Goal: Task Accomplishment & Management: Use online tool/utility

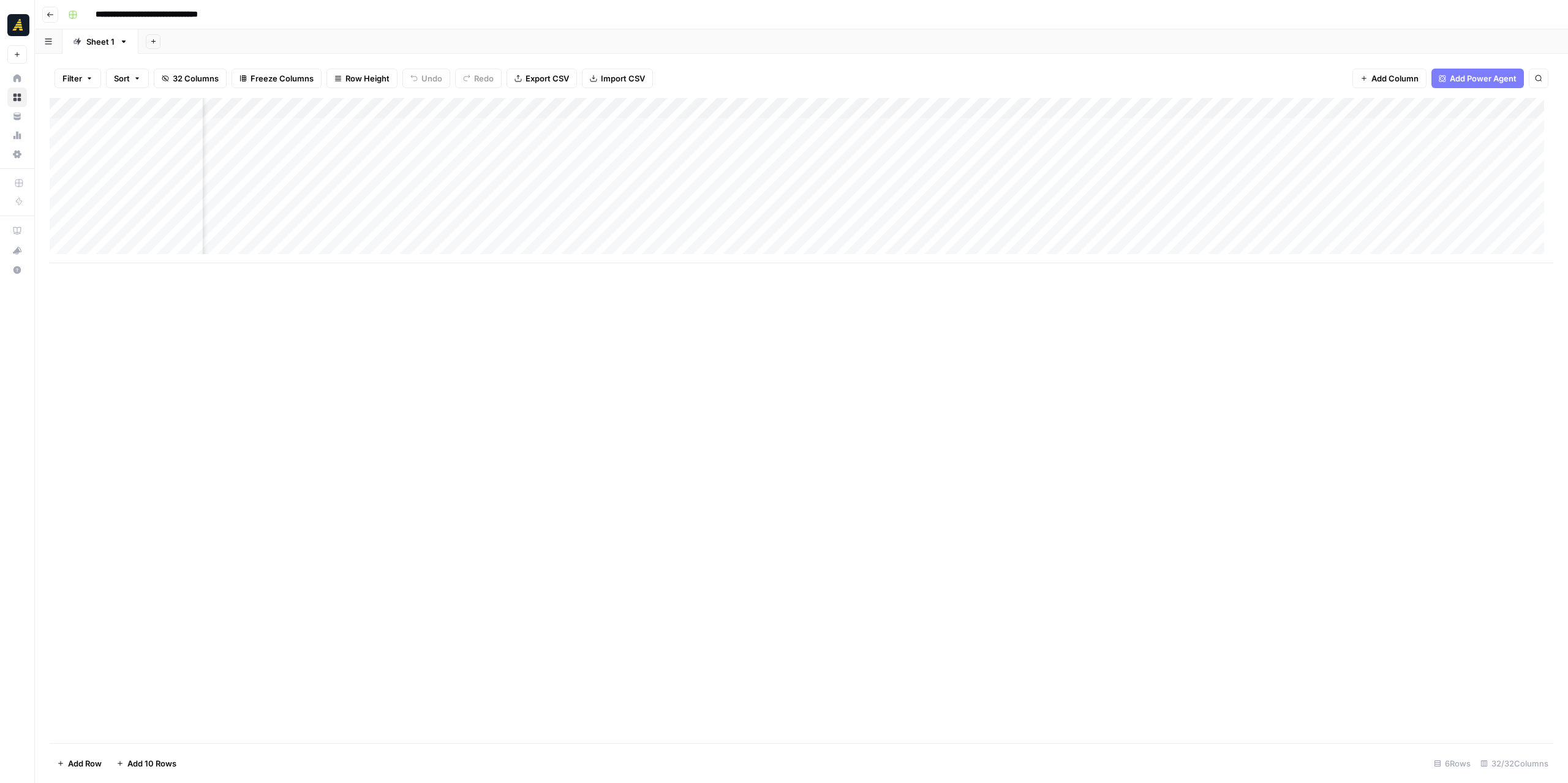
scroll to position [0, 1855]
click at [716, 143] on div "Add Column" at bounding box center [801, 181] width 1504 height 166
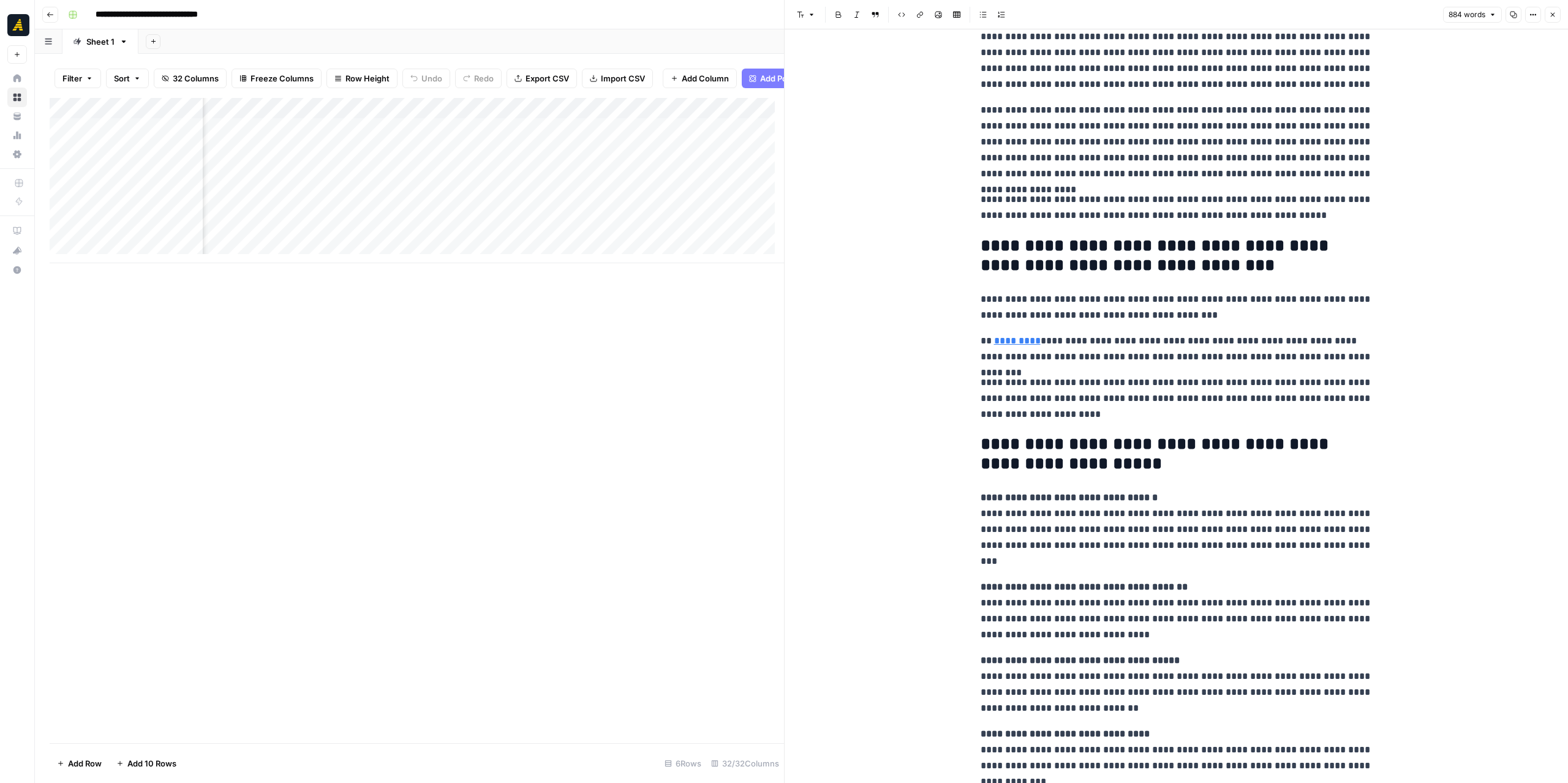
scroll to position [1024, 0]
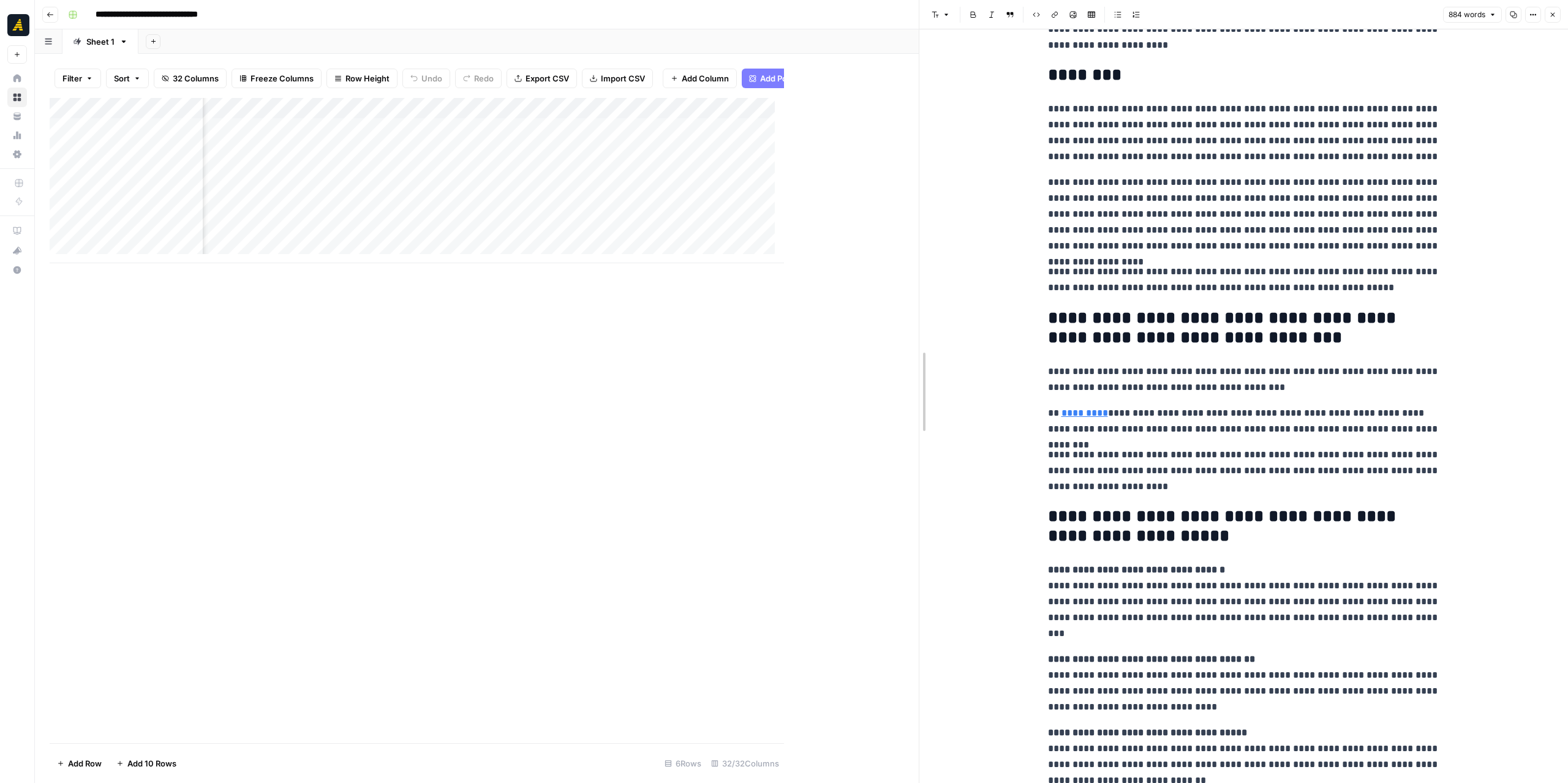
drag, startPoint x: 785, startPoint y: 370, endPoint x: 931, endPoint y: 370, distance: 146.0
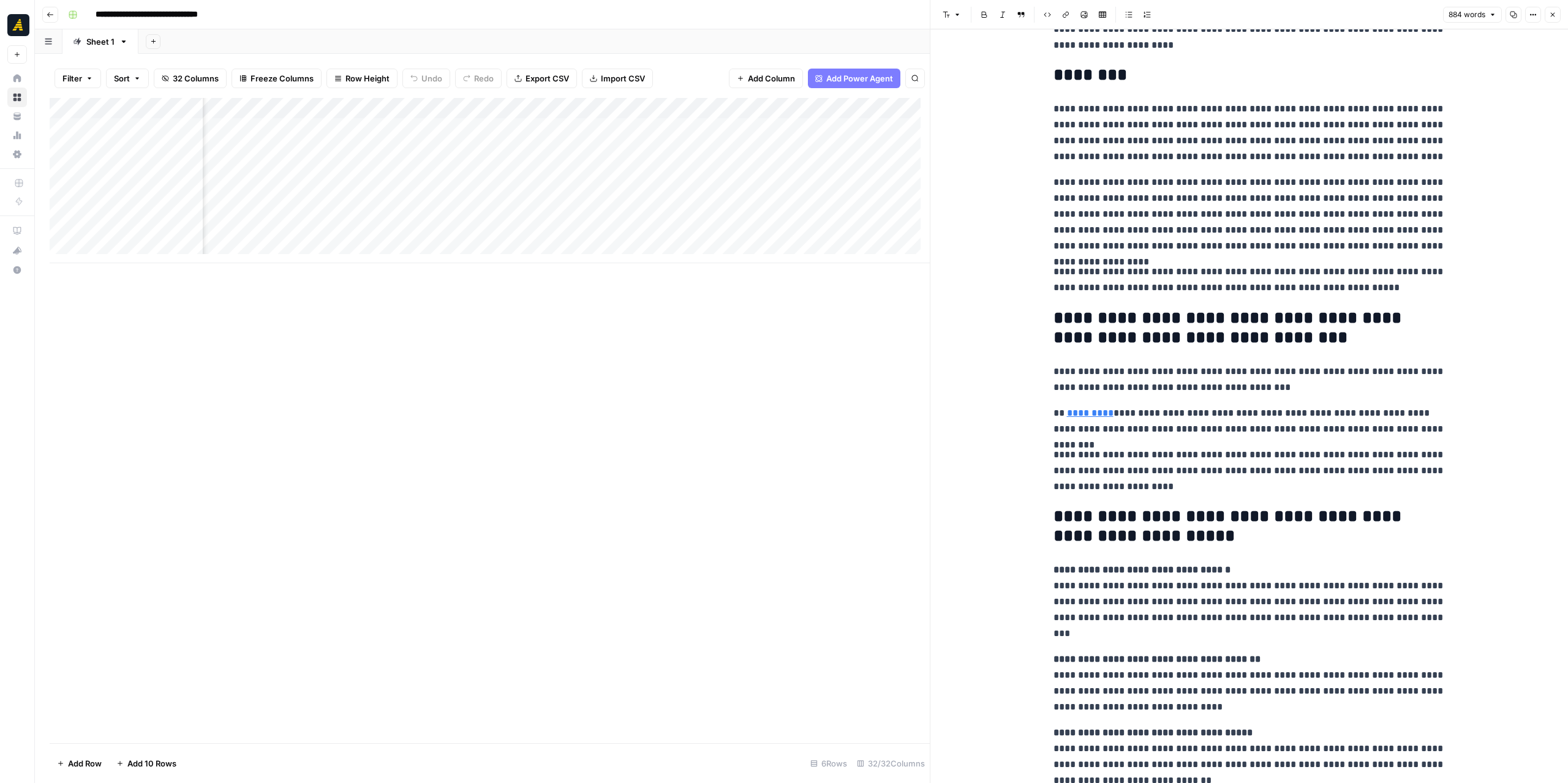
scroll to position [0, 519]
click at [422, 127] on div "Add Column" at bounding box center [490, 181] width 880 height 166
click at [328, 126] on div "Add Column" at bounding box center [490, 181] width 880 height 166
click at [434, 132] on textarea "**********" at bounding box center [397, 135] width 245 height 30
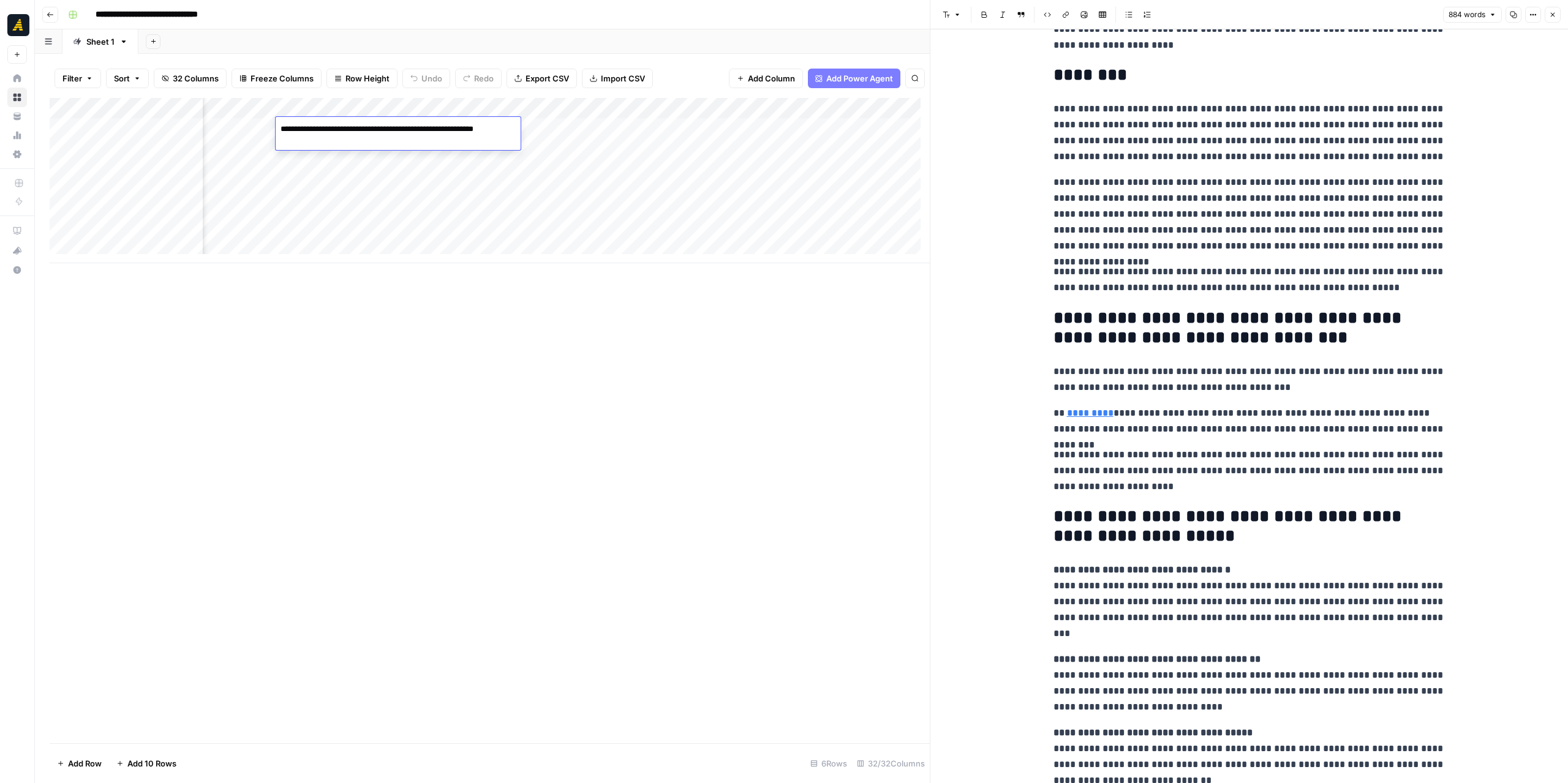
click at [434, 132] on textarea "**********" at bounding box center [397, 135] width 245 height 30
click at [452, 238] on div "Add Column" at bounding box center [490, 181] width 880 height 166
click at [426, 123] on div "Add Column" at bounding box center [490, 191] width 880 height 186
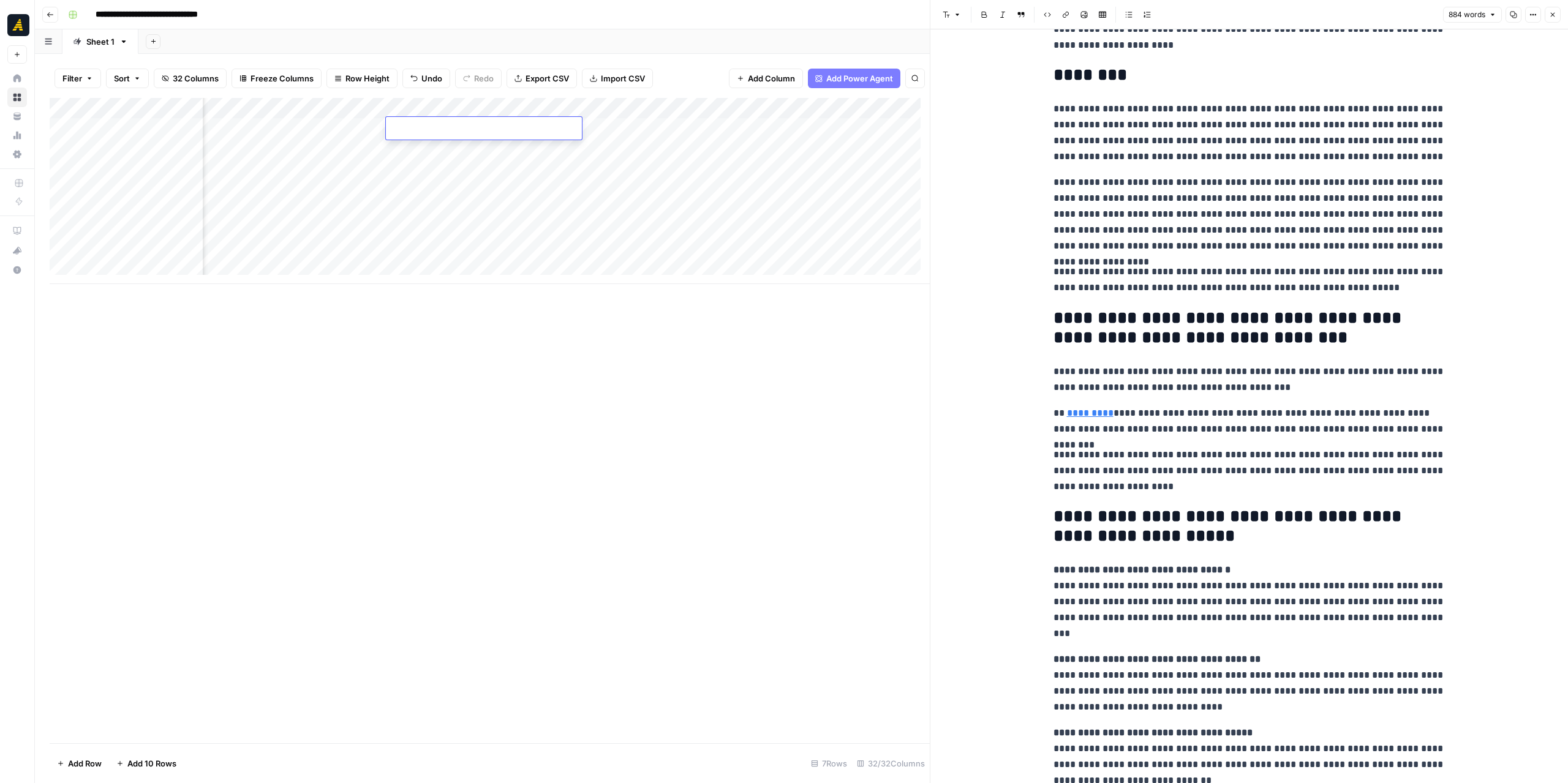
type textarea "**********"
click at [523, 377] on div "Add Column" at bounding box center [490, 420] width 880 height 645
click at [590, 385] on div "Add Column" at bounding box center [490, 420] width 880 height 645
click at [591, 129] on div "Add Column" at bounding box center [490, 191] width 880 height 186
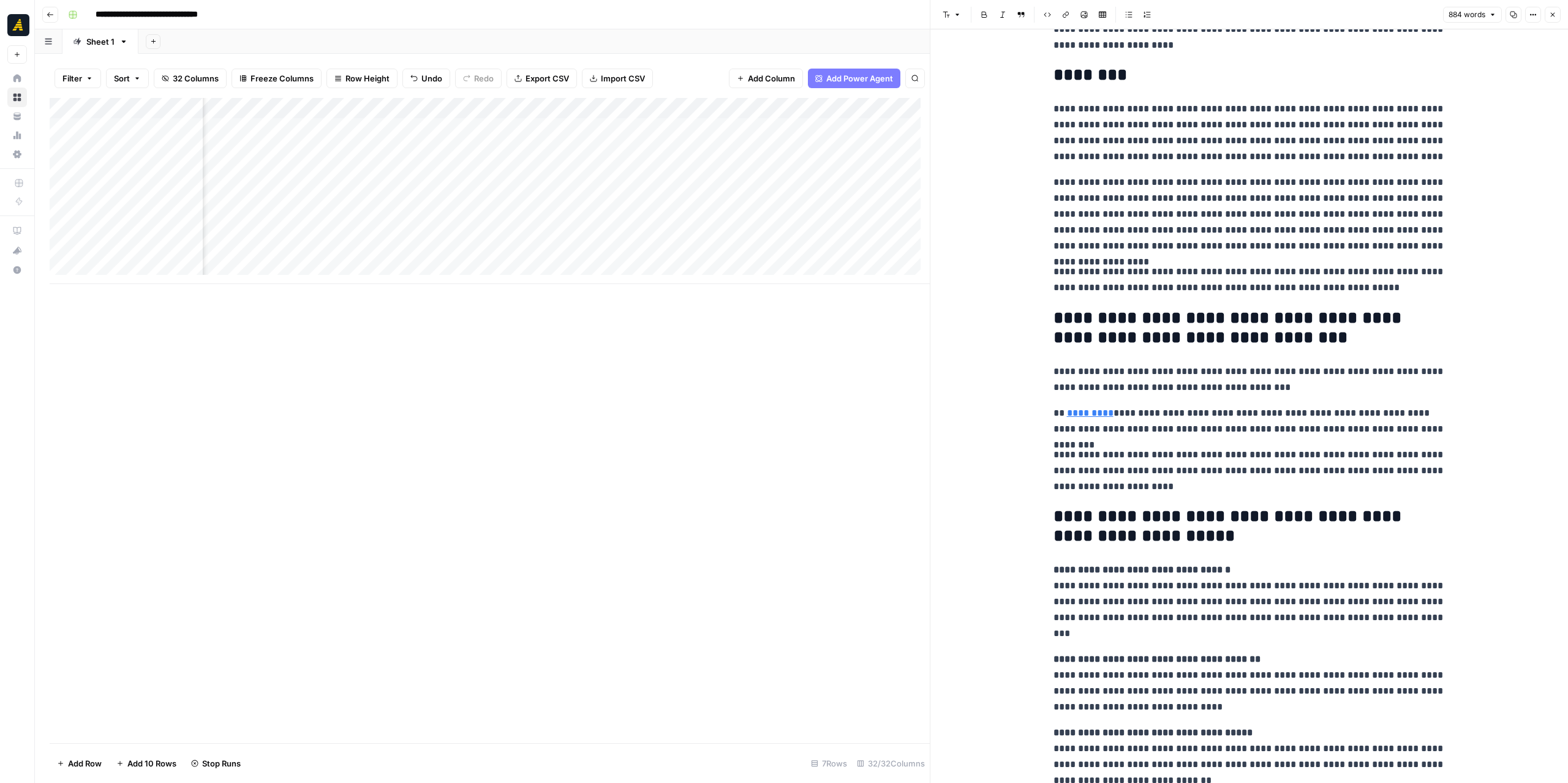
scroll to position [0, 2687]
click at [1551, 14] on icon "button" at bounding box center [1552, 14] width 7 height 7
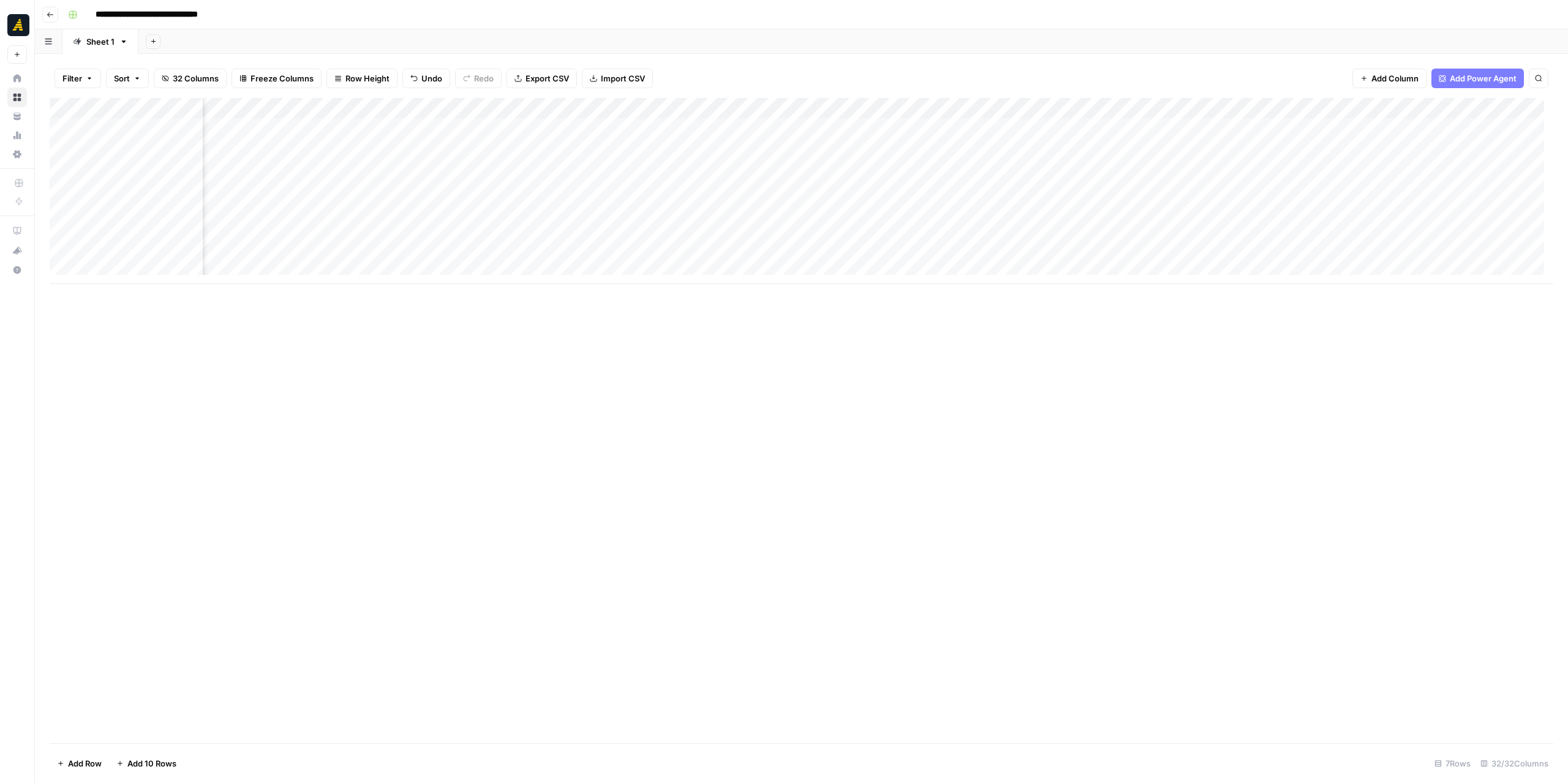
scroll to position [0, 2186]
click at [1235, 132] on div "Add Column" at bounding box center [801, 191] width 1504 height 186
click at [1264, 195] on div "Add Column" at bounding box center [801, 191] width 1504 height 186
click at [1138, 129] on div "Add Column" at bounding box center [801, 191] width 1504 height 186
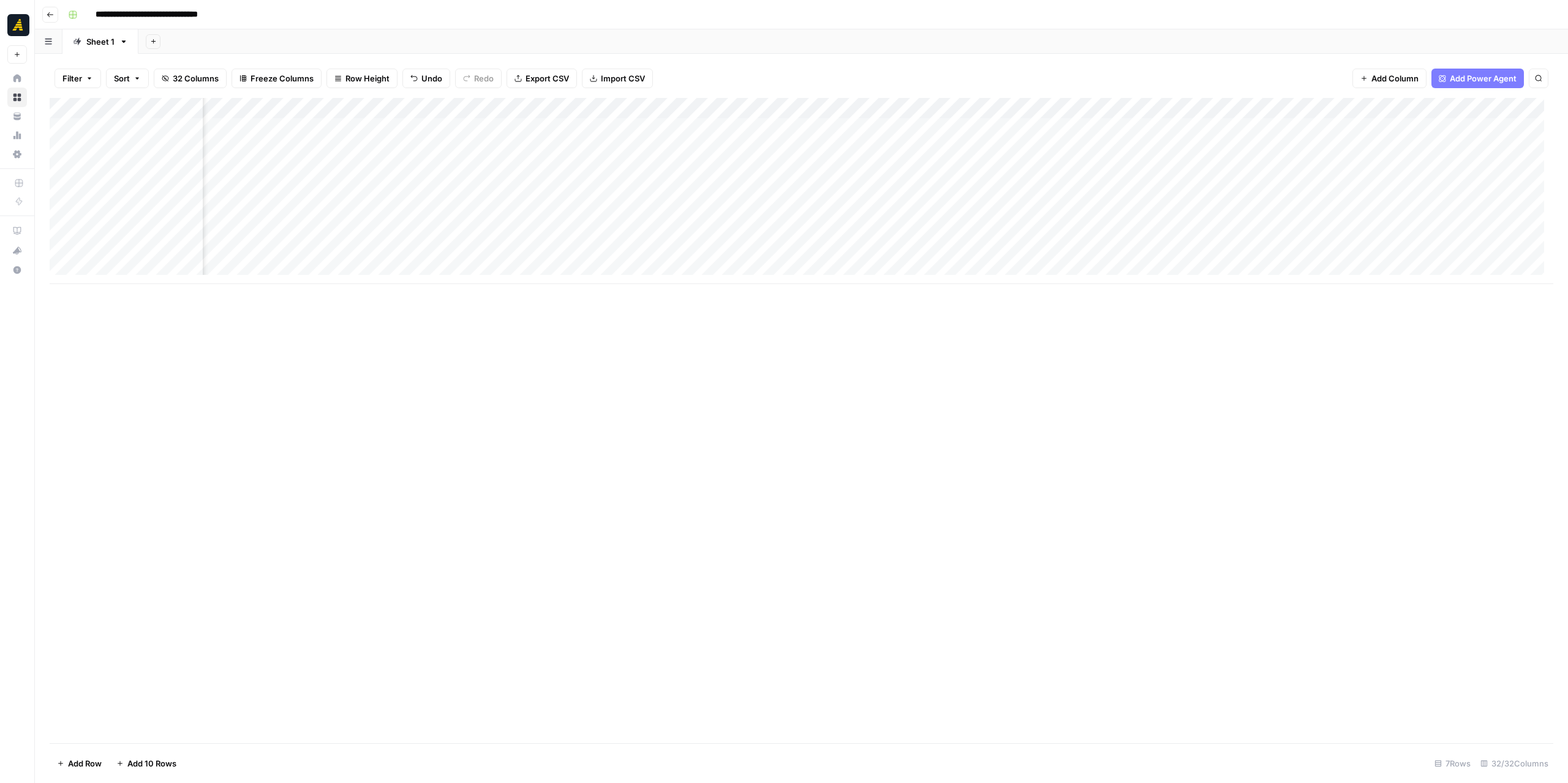
click at [1138, 129] on div "Add Column" at bounding box center [801, 191] width 1504 height 186
drag, startPoint x: 1113, startPoint y: 338, endPoint x: 1110, endPoint y: 325, distance: 13.3
click at [1112, 338] on div "Add Column" at bounding box center [801, 420] width 1504 height 645
click at [1014, 134] on div "Add Column" at bounding box center [801, 191] width 1504 height 186
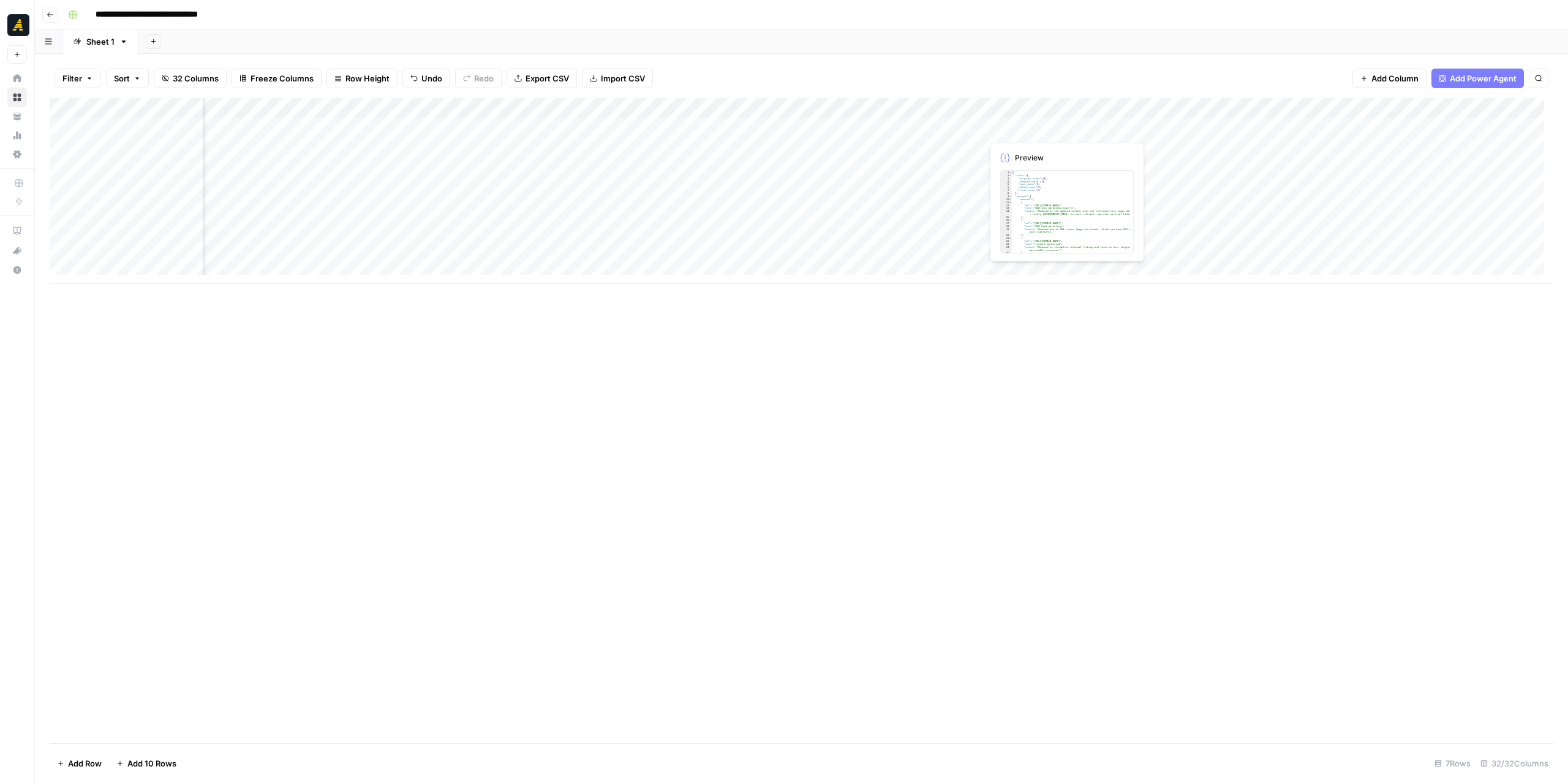
click at [1014, 134] on div "Add Column" at bounding box center [801, 191] width 1504 height 186
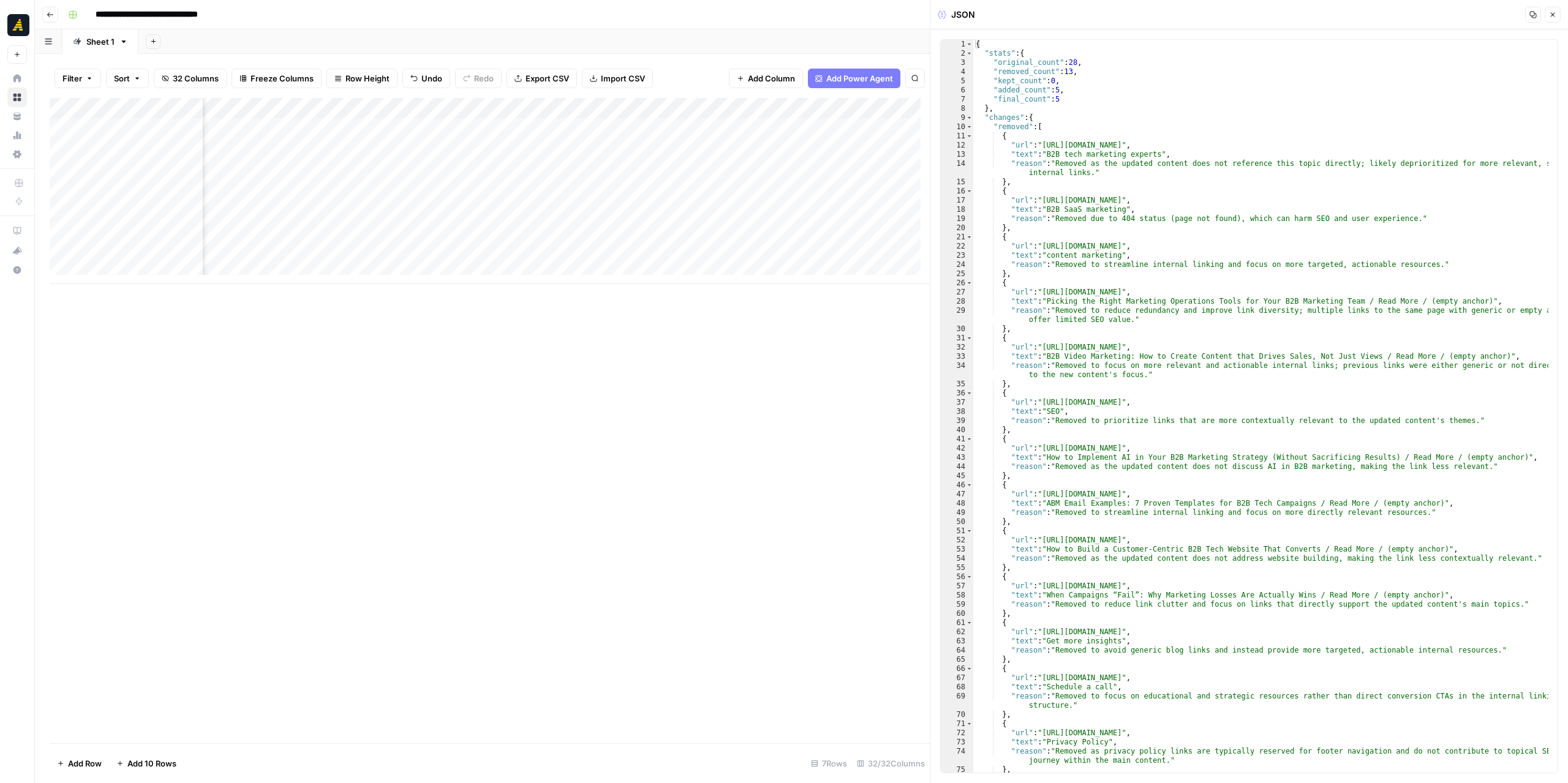
click at [1552, 17] on icon "button" at bounding box center [1552, 14] width 7 height 7
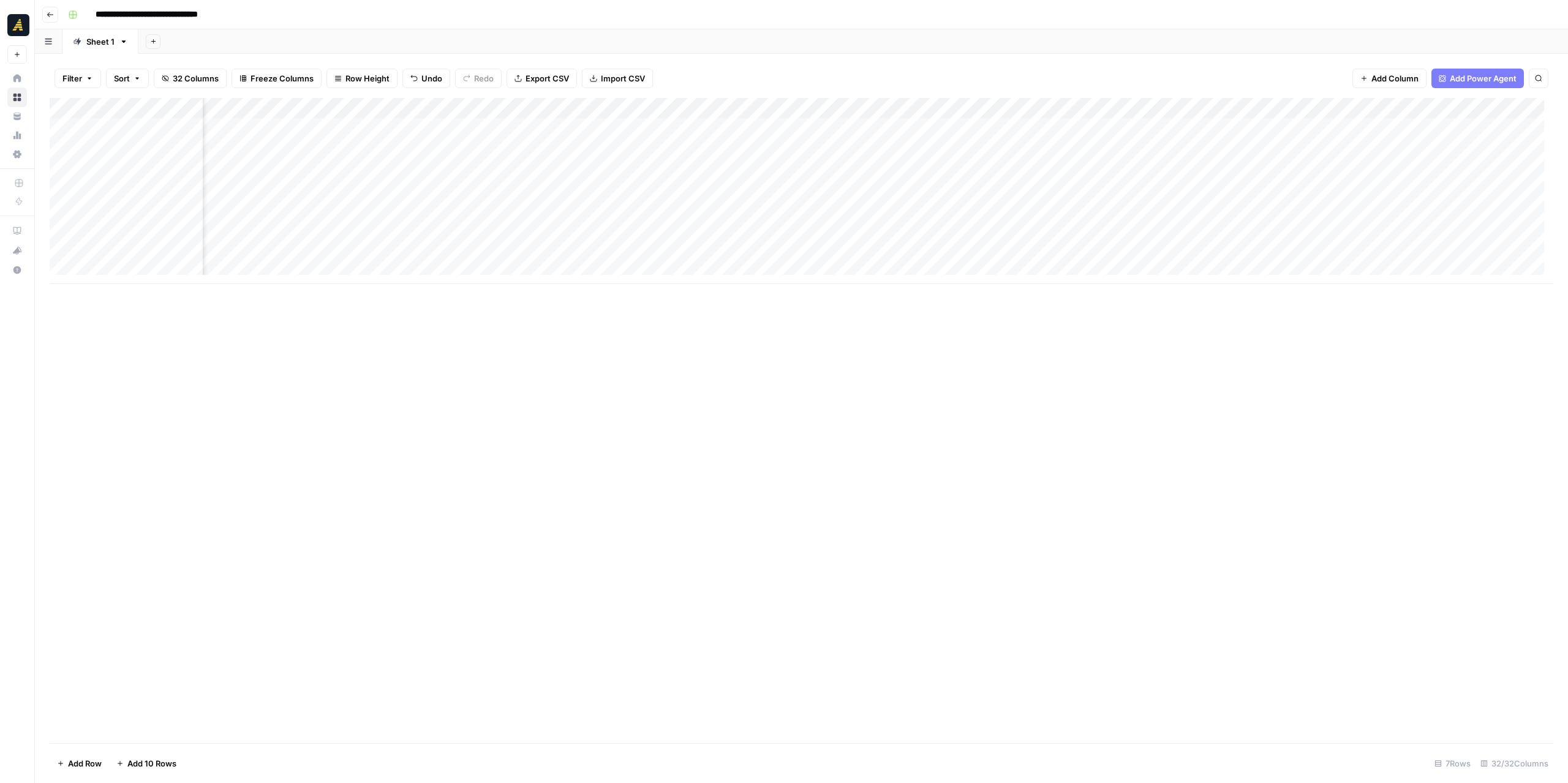
drag, startPoint x: 1052, startPoint y: 107, endPoint x: 1044, endPoint y: 105, distance: 8.2
click at [1044, 105] on div "Add Column" at bounding box center [801, 191] width 1504 height 186
click at [1026, 205] on span "Hide Column" at bounding box center [1060, 211] width 107 height 12
click at [1127, 130] on div "Add Column" at bounding box center [801, 191] width 1504 height 186
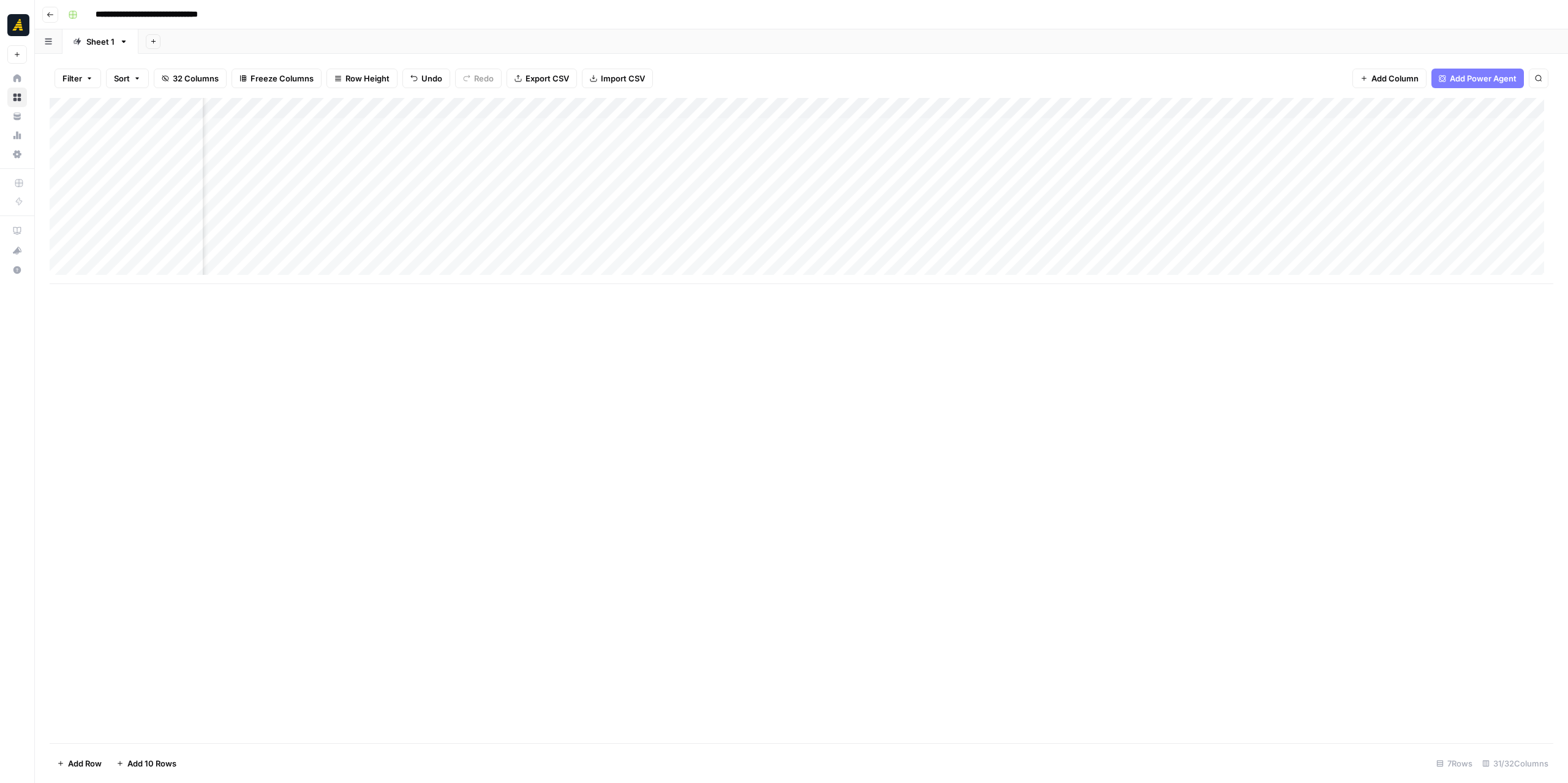
click at [1127, 130] on div "Add Column" at bounding box center [801, 191] width 1504 height 186
click at [1231, 341] on div "Add Column" at bounding box center [801, 420] width 1504 height 645
click at [399, 118] on div "Add Column" at bounding box center [801, 191] width 1504 height 186
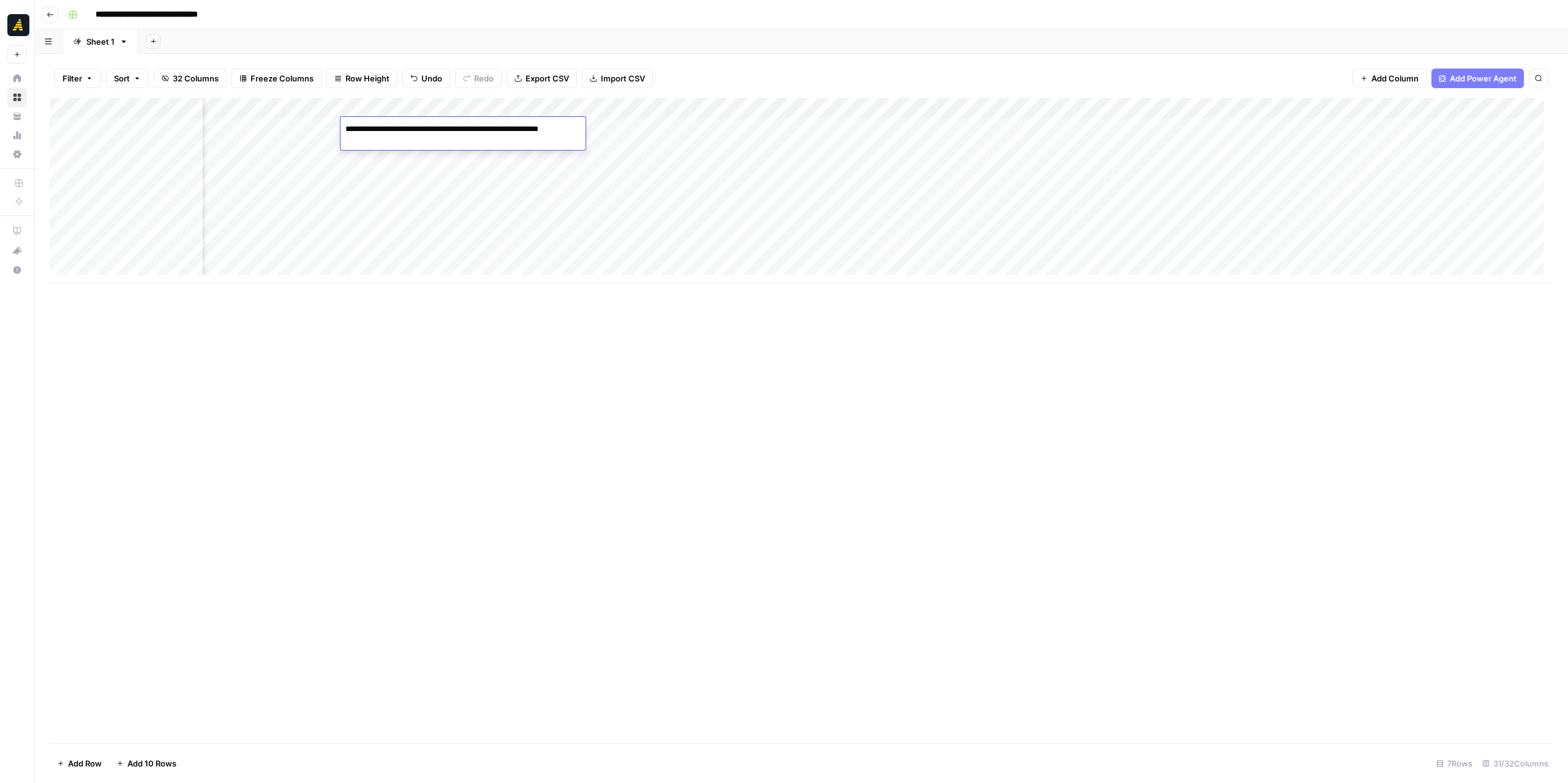
drag, startPoint x: 535, startPoint y: 362, endPoint x: 534, endPoint y: 335, distance: 27.0
click at [534, 360] on div "Add Column" at bounding box center [801, 420] width 1504 height 645
click at [807, 128] on div "Add Column" at bounding box center [801, 191] width 1504 height 186
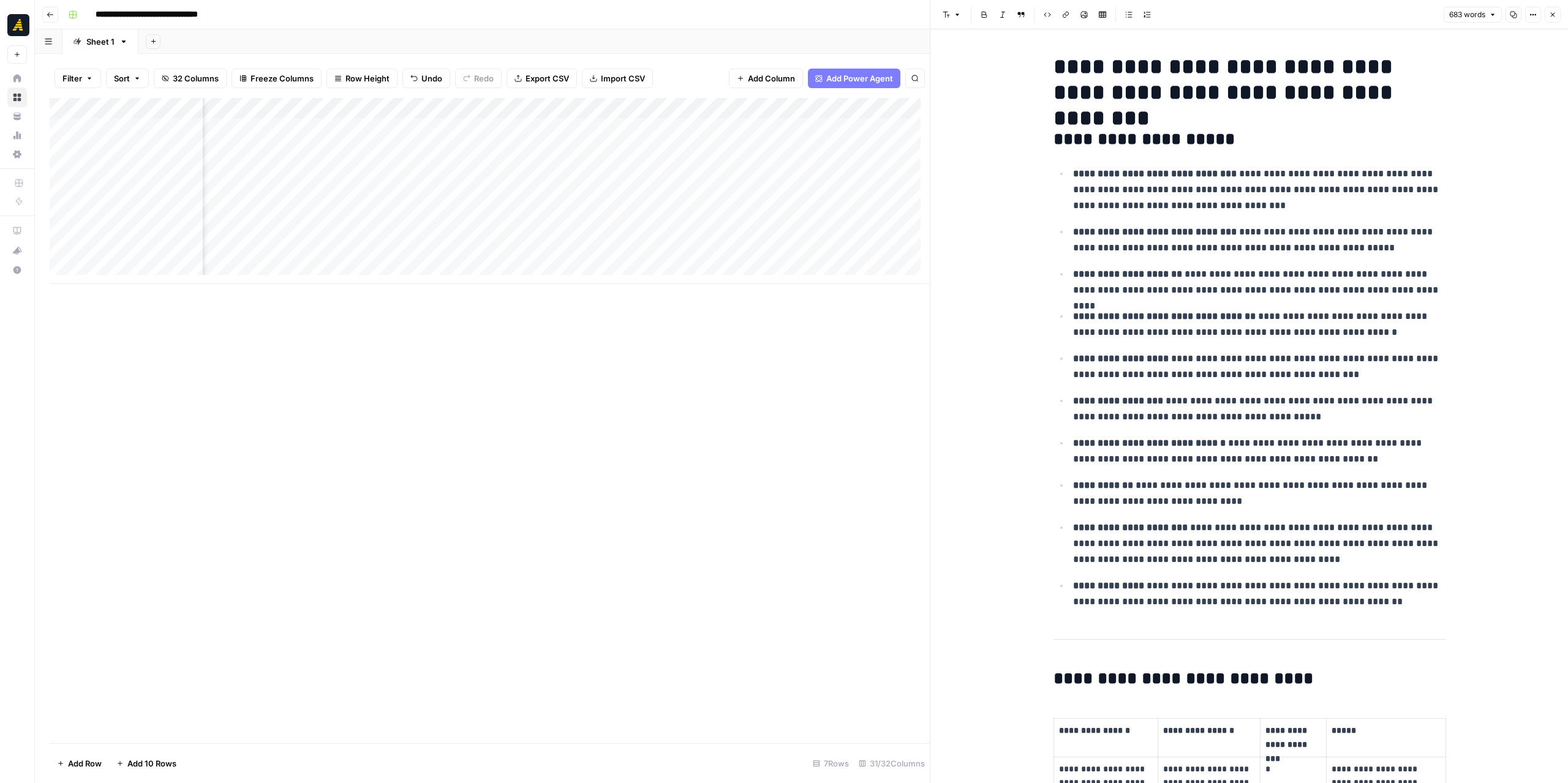
click at [1552, 16] on icon "button" at bounding box center [1552, 14] width 7 height 7
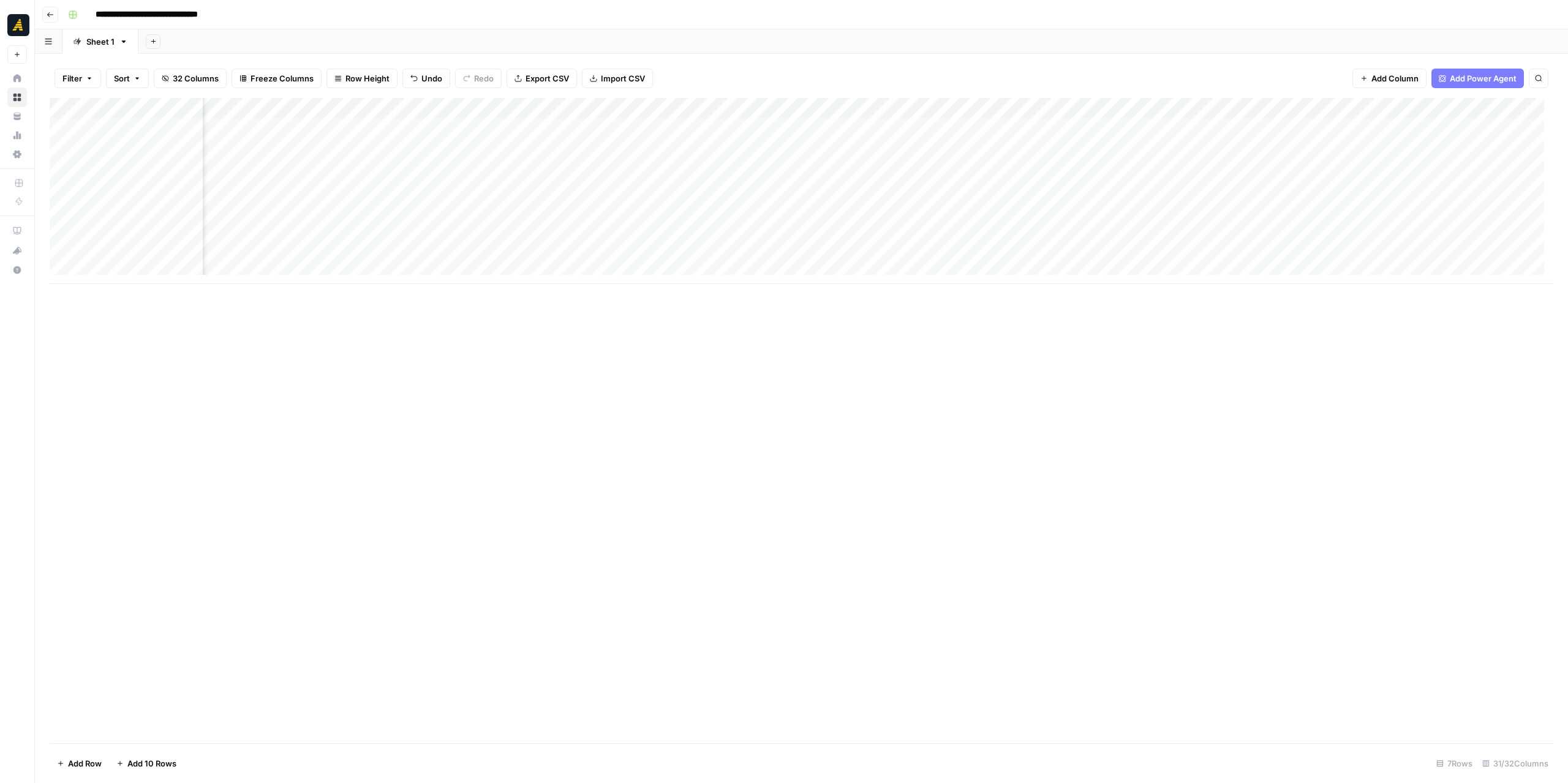
click at [933, 129] on div "Add Column" at bounding box center [801, 191] width 1504 height 186
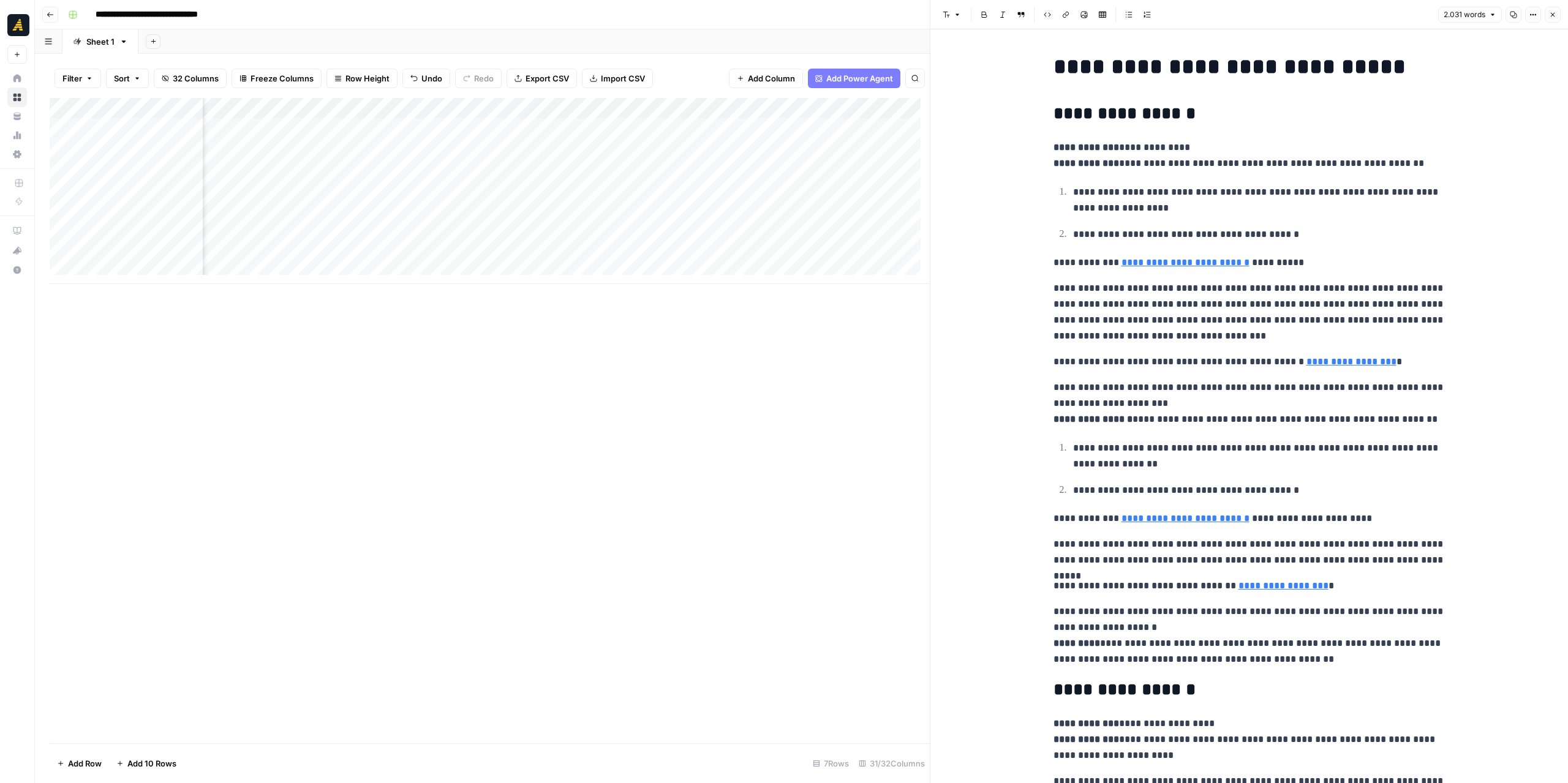
scroll to position [0, 1948]
click at [616, 129] on div "Add Column" at bounding box center [490, 191] width 880 height 186
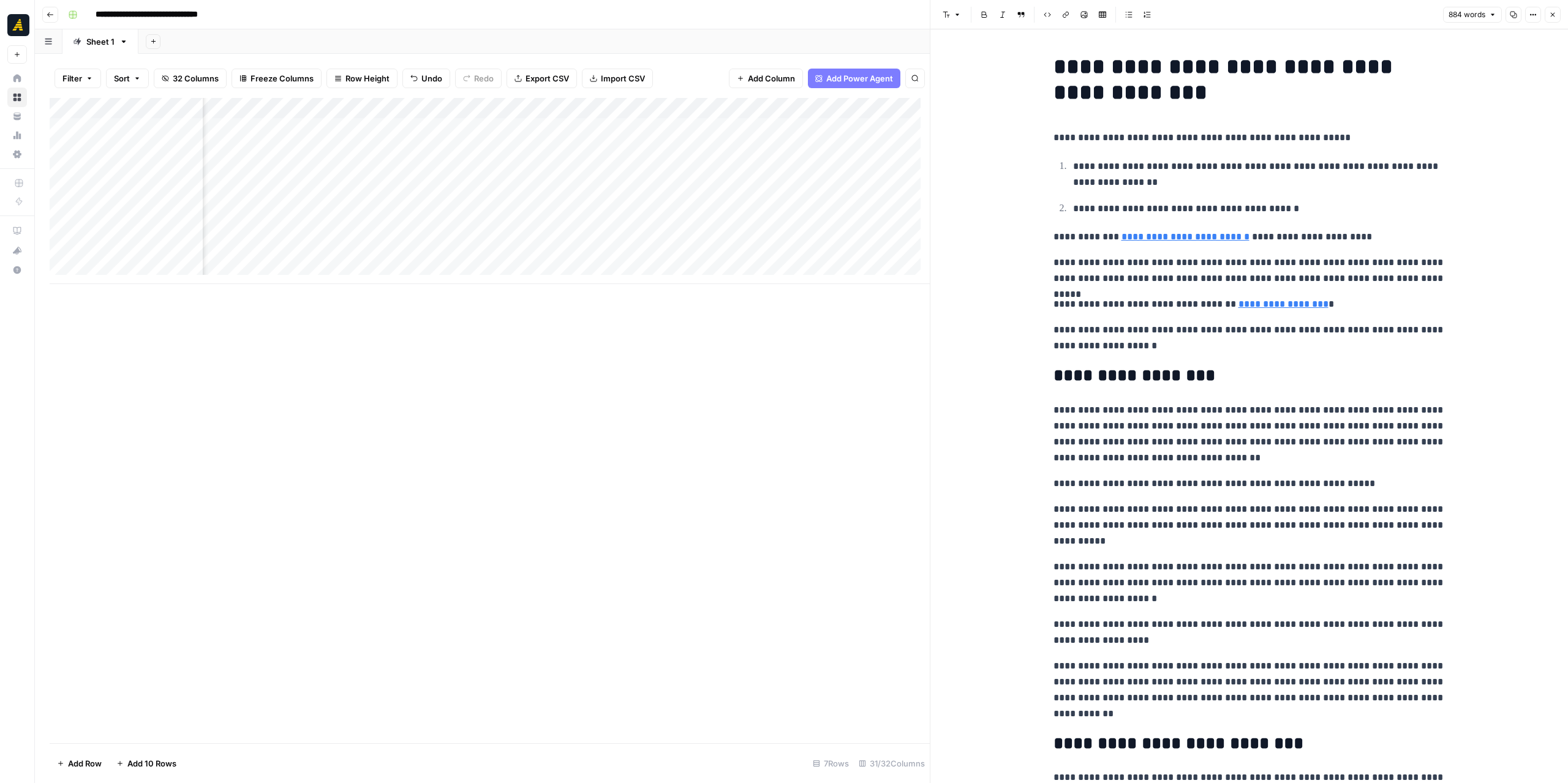
click at [1556, 13] on icon "button" at bounding box center [1552, 14] width 7 height 7
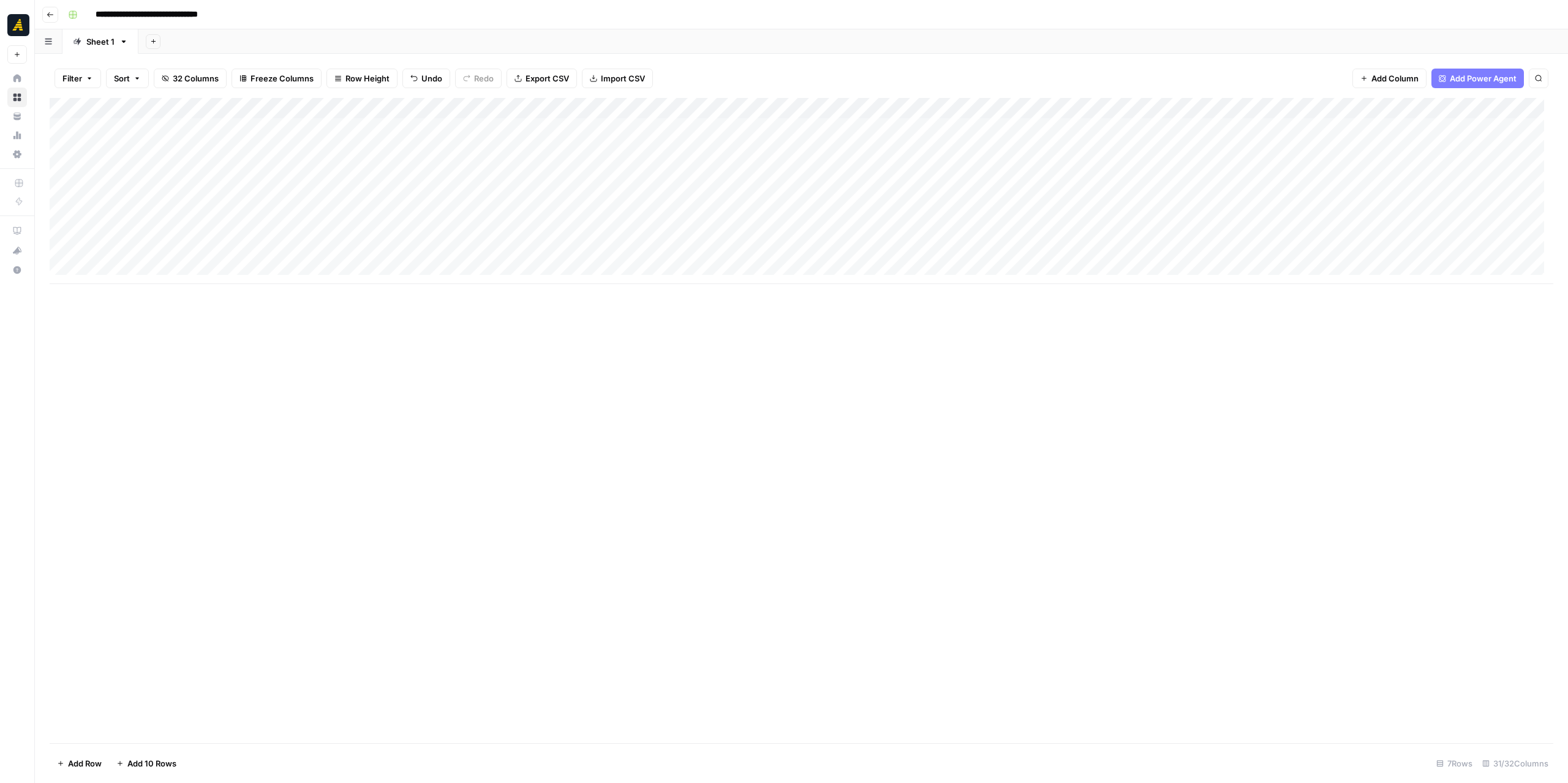
drag, startPoint x: 1076, startPoint y: 105, endPoint x: 620, endPoint y: 183, distance: 462.6
click at [642, 125] on div "Add Column" at bounding box center [801, 191] width 1504 height 186
click at [533, 128] on div "Add Column" at bounding box center [801, 191] width 1504 height 186
click at [530, 149] on div "Add Column" at bounding box center [801, 191] width 1504 height 186
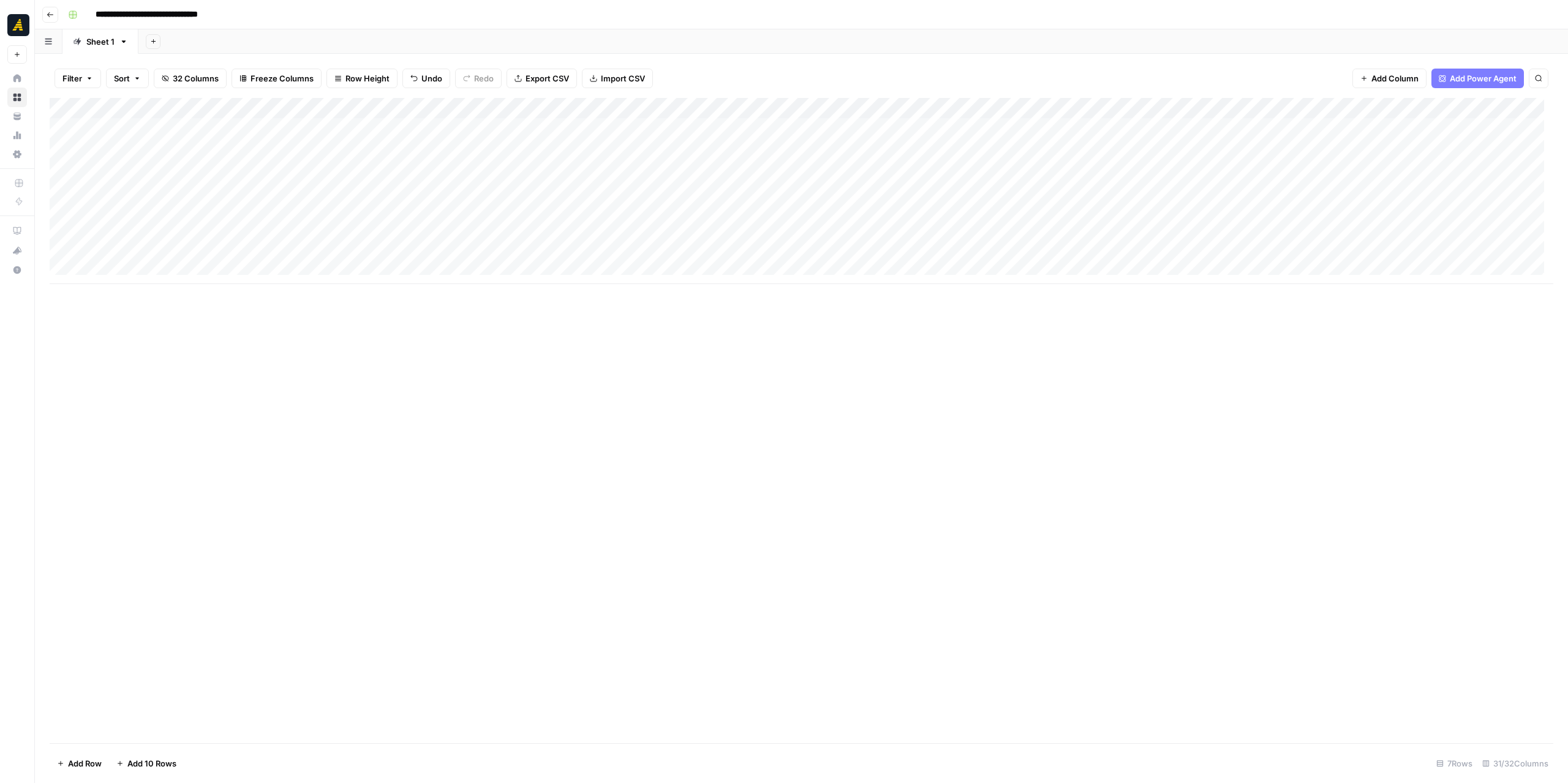
scroll to position [0, 0]
drag, startPoint x: 1246, startPoint y: 108, endPoint x: 730, endPoint y: 164, distance: 519.0
click at [730, 164] on div "Add Column" at bounding box center [801, 191] width 1504 height 186
drag, startPoint x: 1326, startPoint y: 108, endPoint x: 733, endPoint y: 193, distance: 599.1
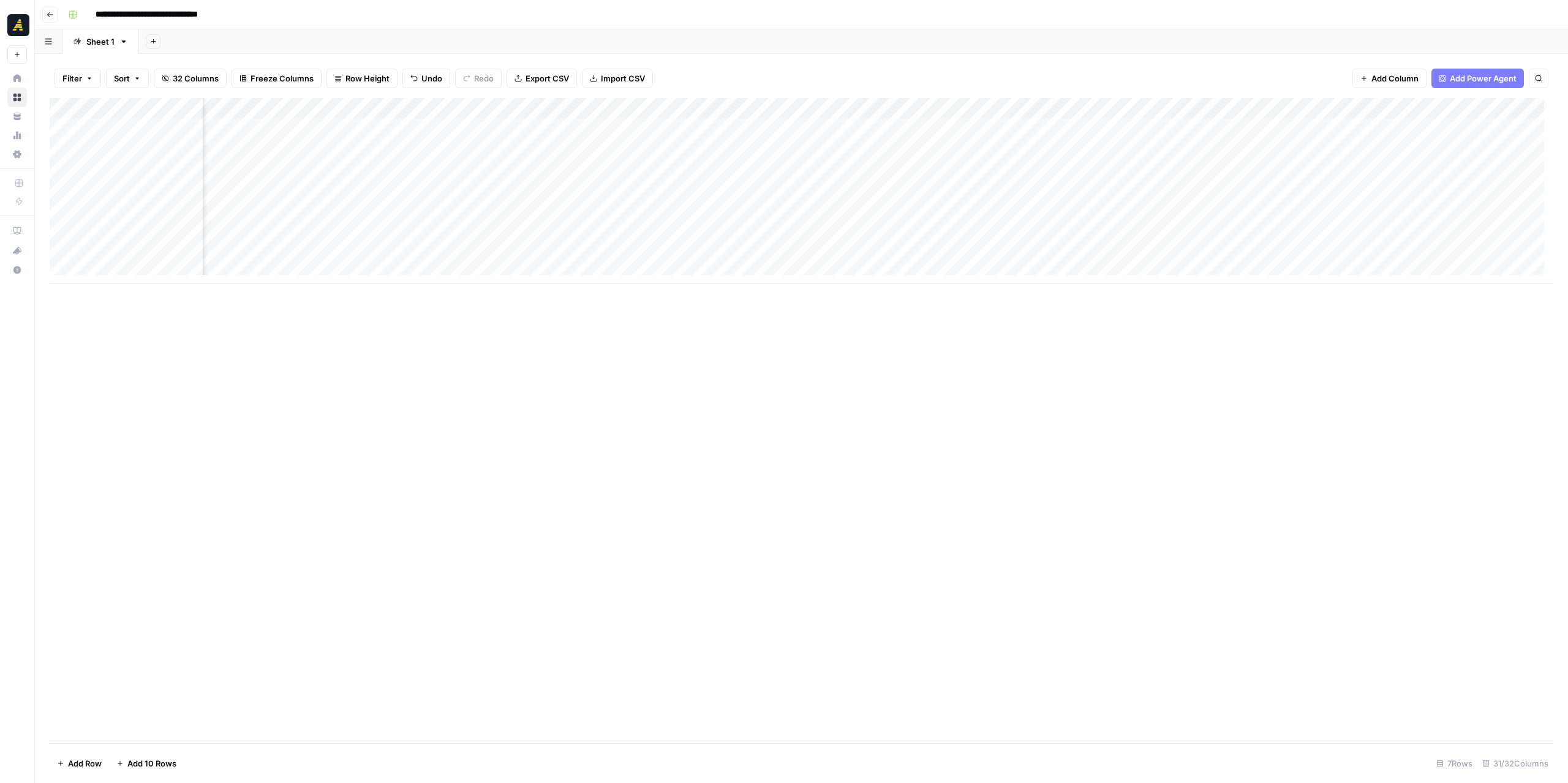
click at [733, 193] on div "Add Column" at bounding box center [801, 191] width 1504 height 186
drag, startPoint x: 1382, startPoint y: 108, endPoint x: 794, endPoint y: 177, distance: 592.0
click at [861, 153] on div "Add Column" at bounding box center [801, 191] width 1504 height 186
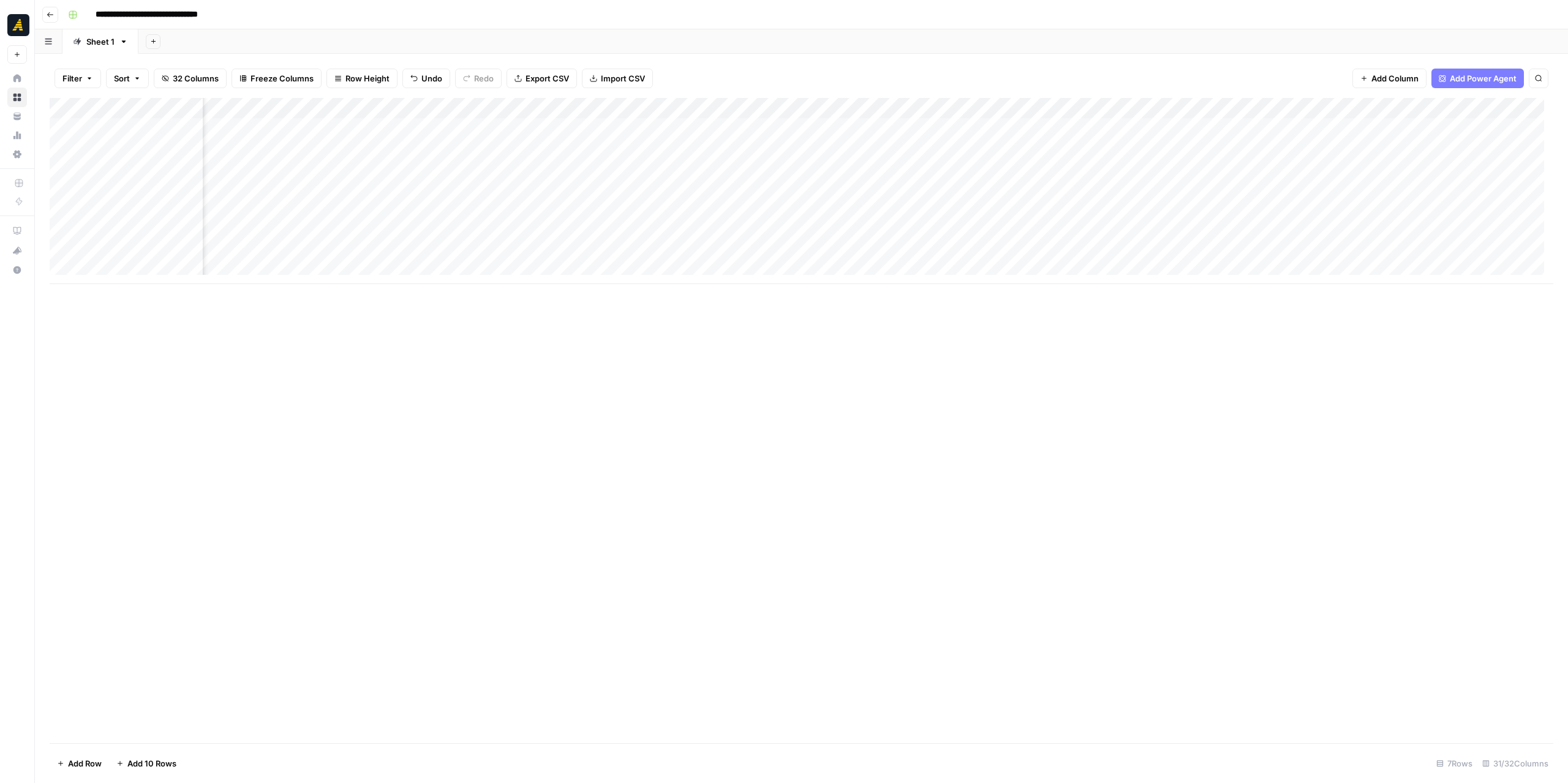
drag, startPoint x: 1435, startPoint y: 110, endPoint x: 790, endPoint y: 254, distance: 660.9
click at [791, 181] on div "Add Column" at bounding box center [801, 191] width 1504 height 186
click at [825, 434] on div "Add Column" at bounding box center [801, 420] width 1504 height 645
click at [690, 385] on div "Add Column" at bounding box center [801, 420] width 1504 height 645
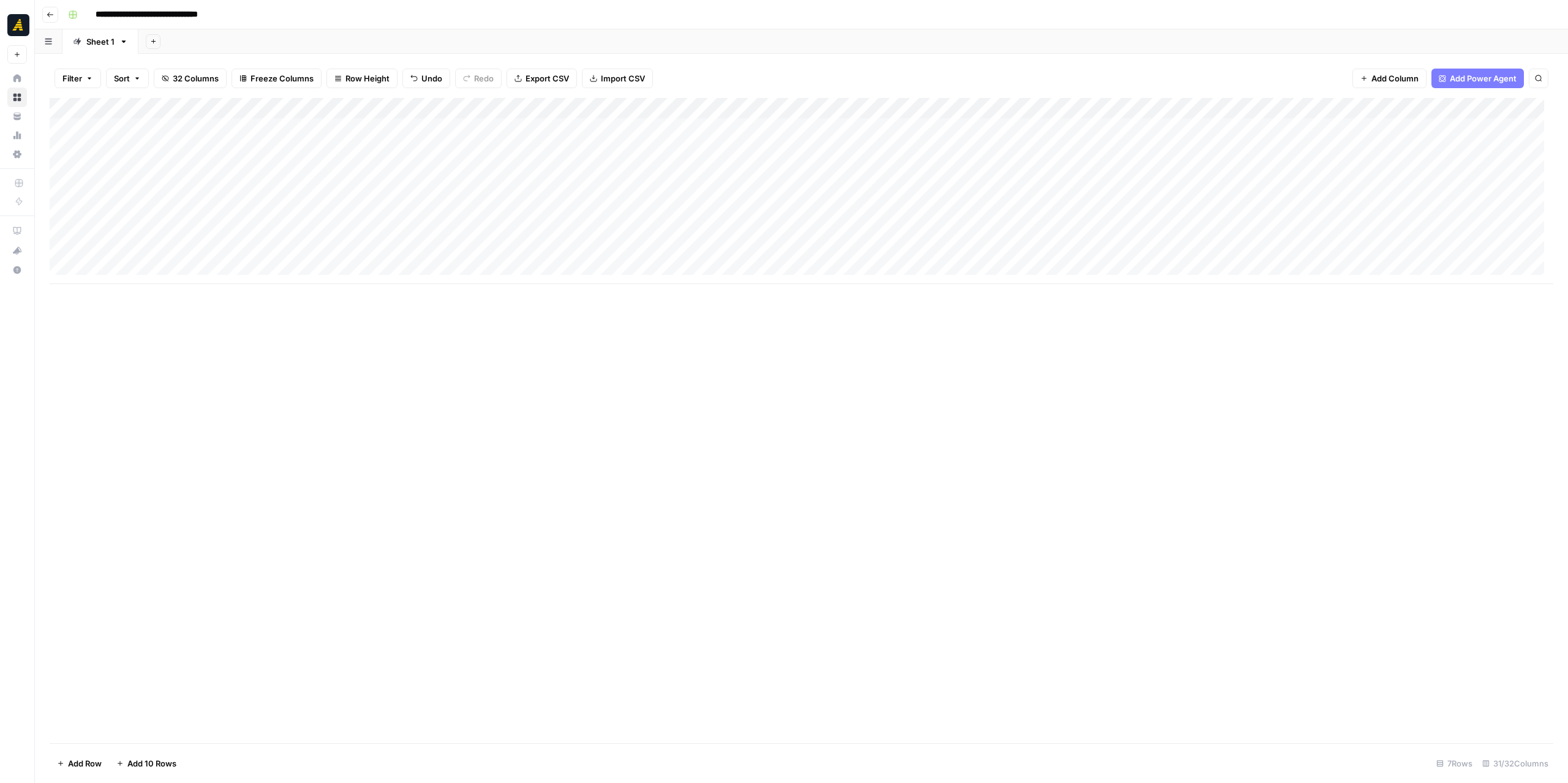
click at [1001, 394] on div "Add Column" at bounding box center [801, 420] width 1504 height 645
click at [484, 106] on div "Add Column" at bounding box center [801, 191] width 1504 height 186
click at [663, 331] on div "Add Column" at bounding box center [801, 420] width 1504 height 645
click at [565, 322] on div "Add Column" at bounding box center [801, 420] width 1504 height 645
drag, startPoint x: 204, startPoint y: 101, endPoint x: 189, endPoint y: 101, distance: 15.0
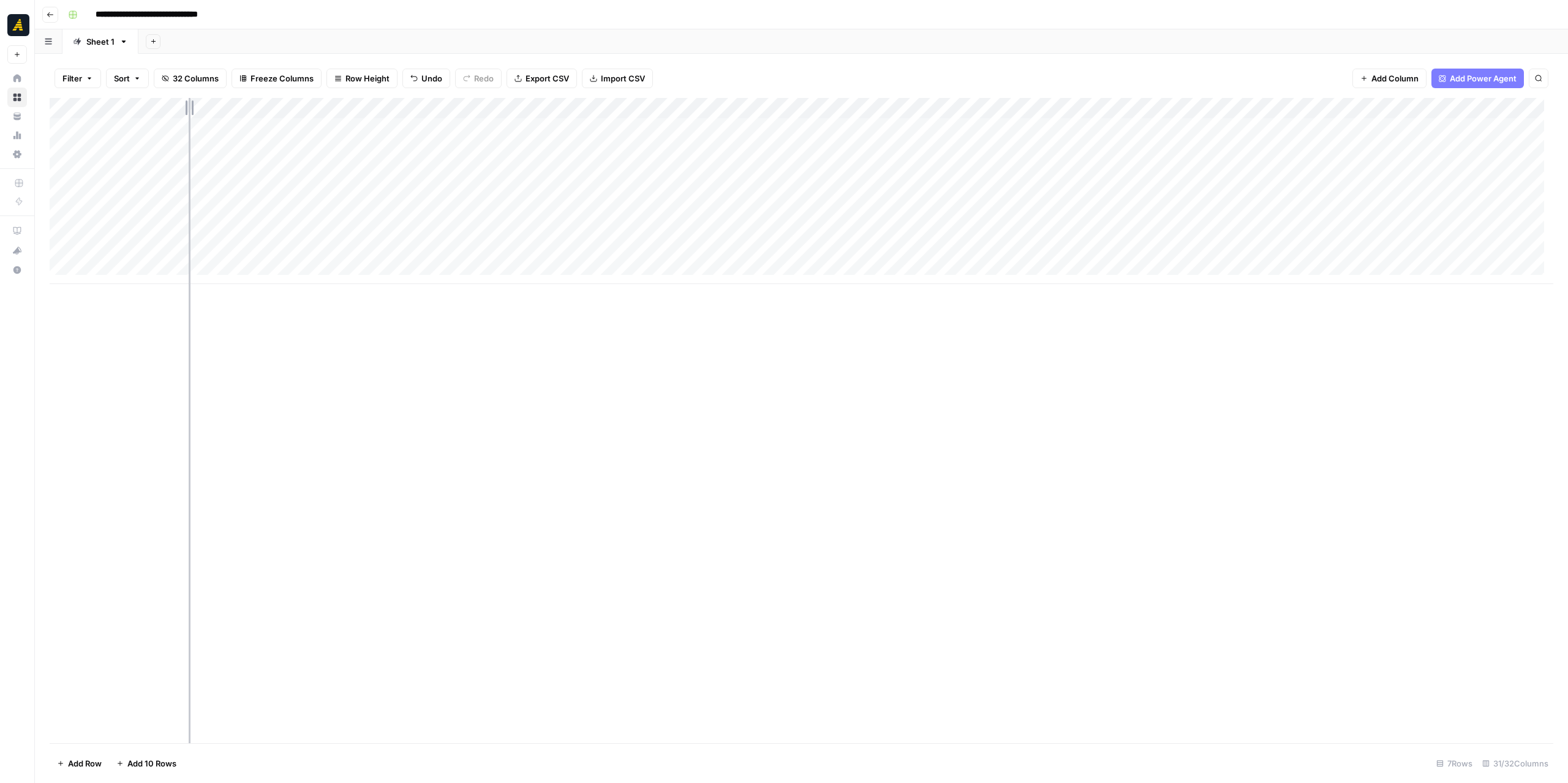
click at [189, 101] on div "Add Column" at bounding box center [801, 191] width 1504 height 186
click at [451, 350] on div "Add Column" at bounding box center [801, 420] width 1504 height 645
click at [575, 332] on div "Add Column" at bounding box center [801, 420] width 1504 height 645
click at [65, 208] on div "Add Column" at bounding box center [801, 191] width 1504 height 186
click at [66, 227] on div "Add Column" at bounding box center [801, 191] width 1504 height 186
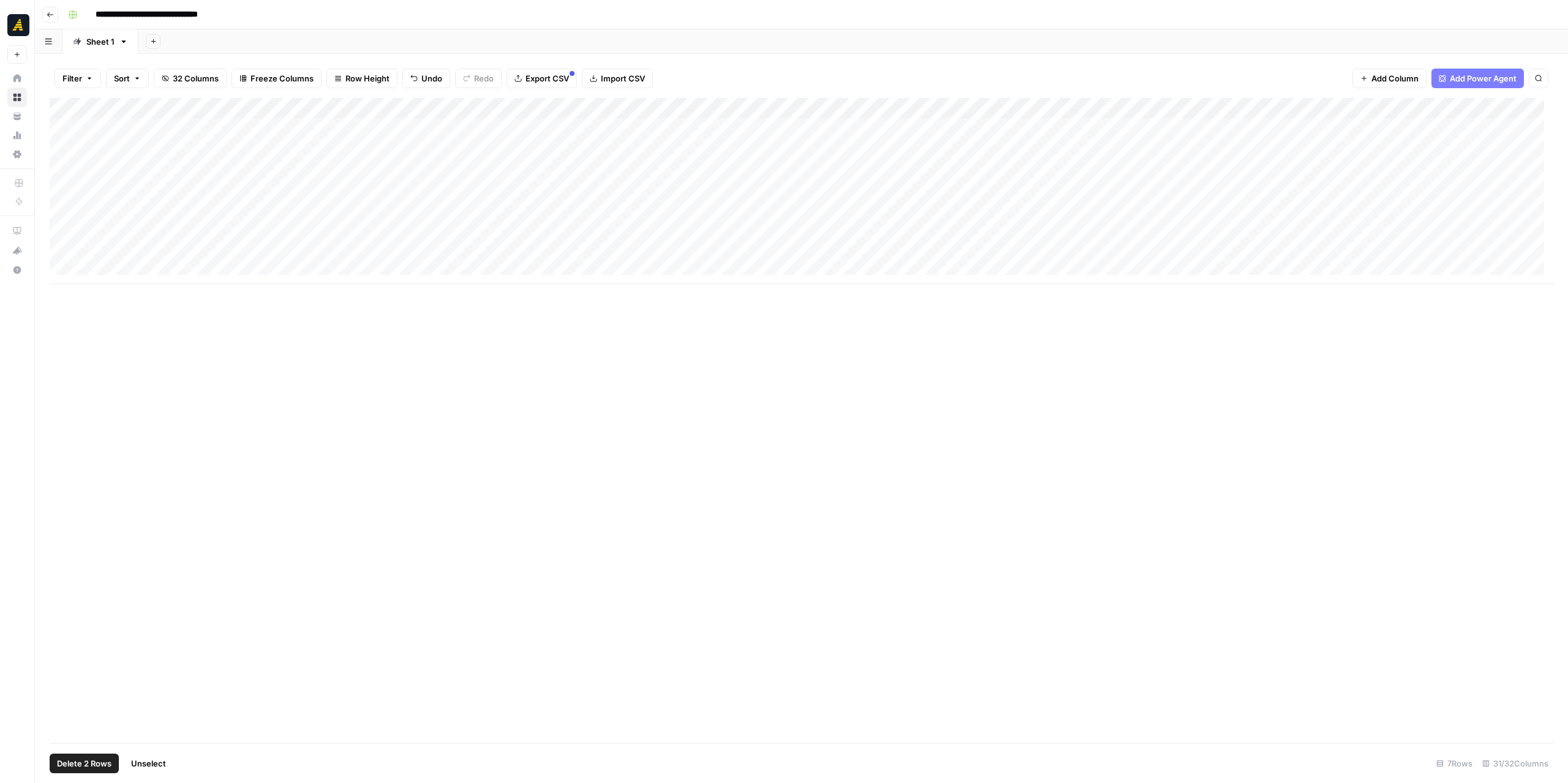
click at [96, 763] on span "Delete 2 Rows" at bounding box center [84, 763] width 54 height 12
click at [751, 140] on span "Delete" at bounding box center [740, 141] width 26 height 12
drag, startPoint x: 568, startPoint y: 110, endPoint x: 557, endPoint y: 110, distance: 11.0
click at [557, 110] on div "Add Column" at bounding box center [801, 170] width 1504 height 144
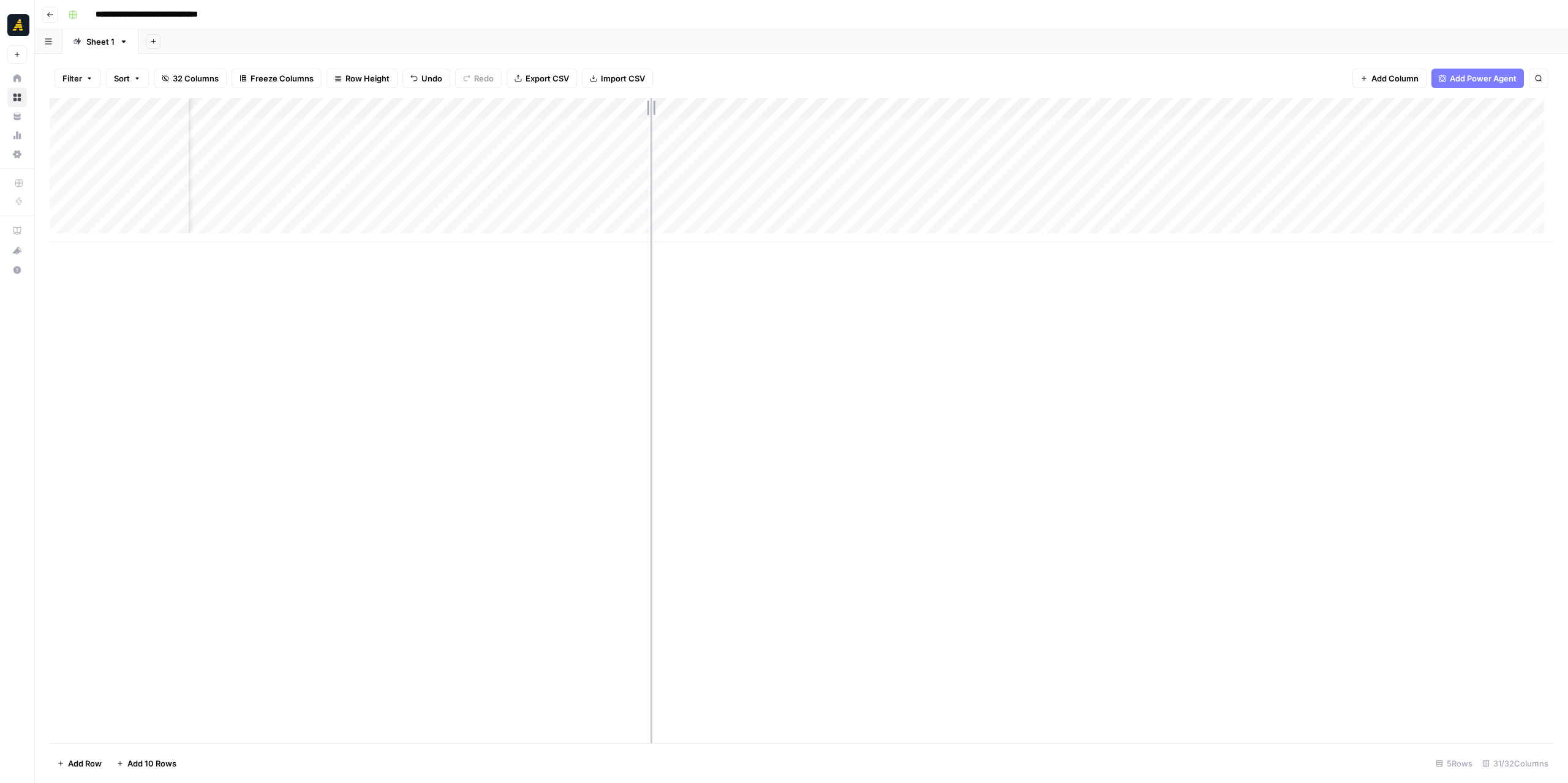
drag, startPoint x: 667, startPoint y: 106, endPoint x: 646, endPoint y: 105, distance: 21.0
click at [646, 105] on div "Add Column" at bounding box center [801, 170] width 1504 height 144
click at [552, 108] on div "Add Column" at bounding box center [801, 170] width 1504 height 144
click at [1013, 147] on div "Add Column" at bounding box center [801, 170] width 1504 height 144
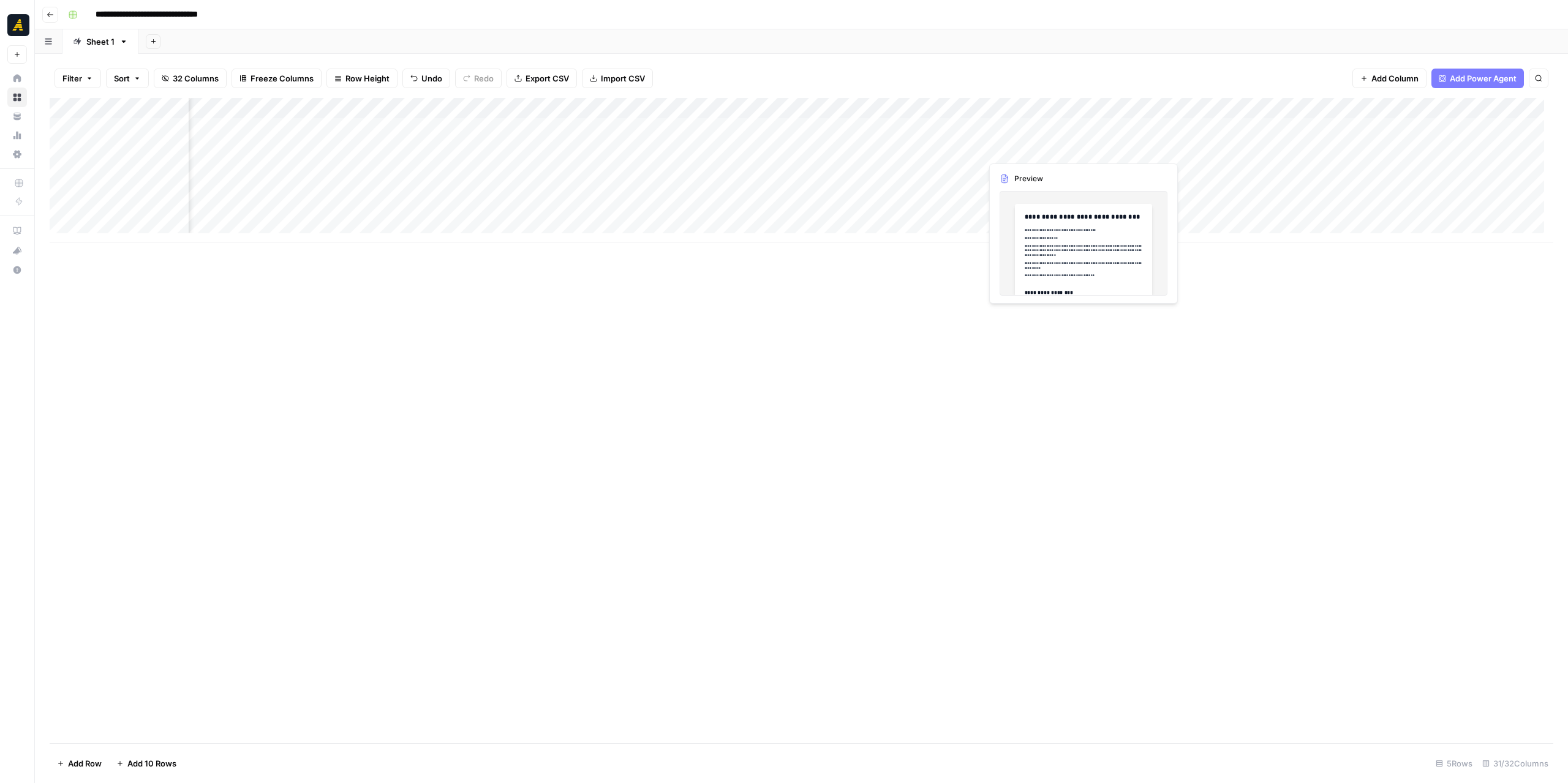
click at [1013, 147] on div "Add Column" at bounding box center [801, 170] width 1504 height 144
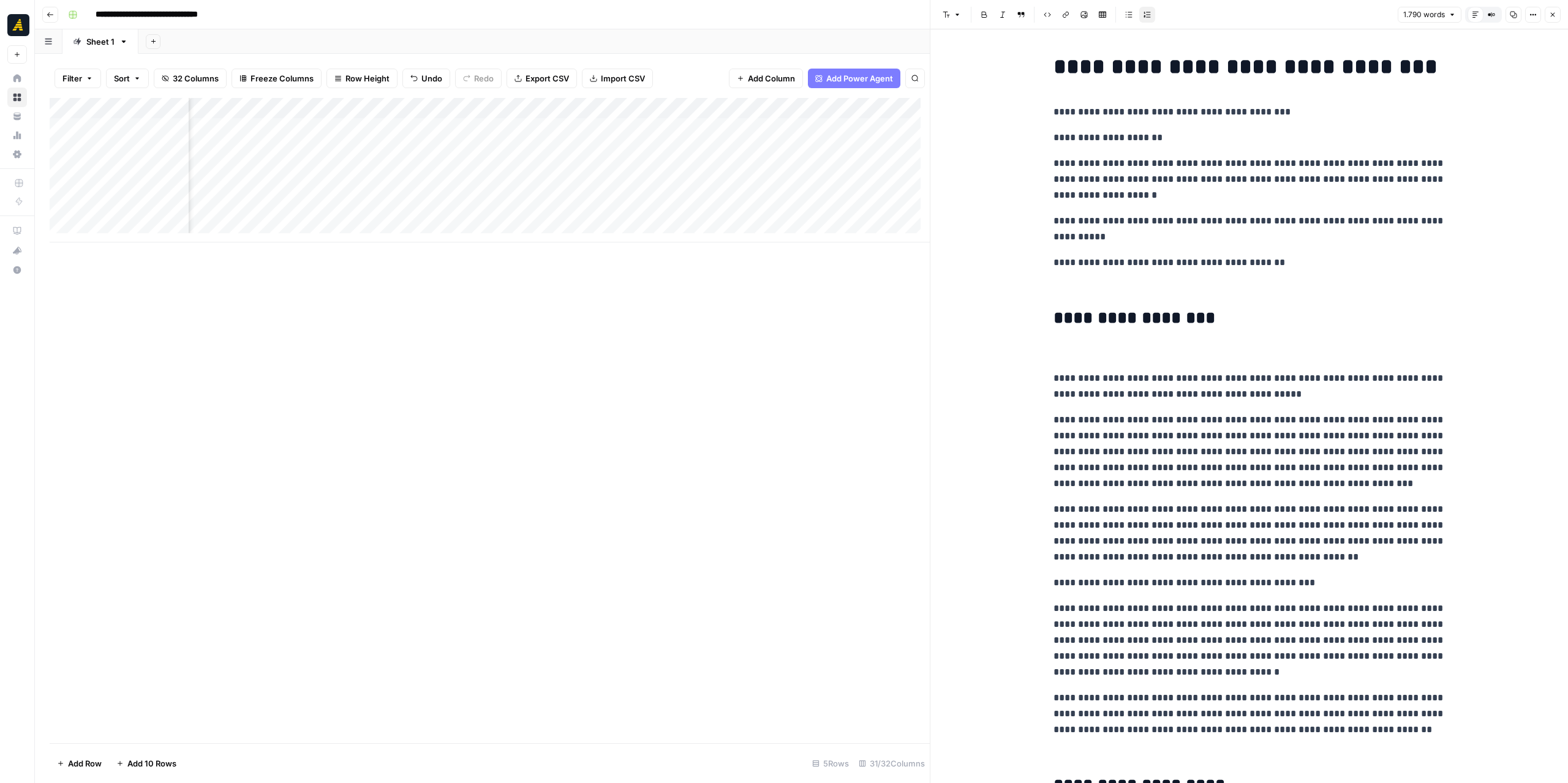
click at [1552, 15] on icon "button" at bounding box center [1552, 15] width 4 height 4
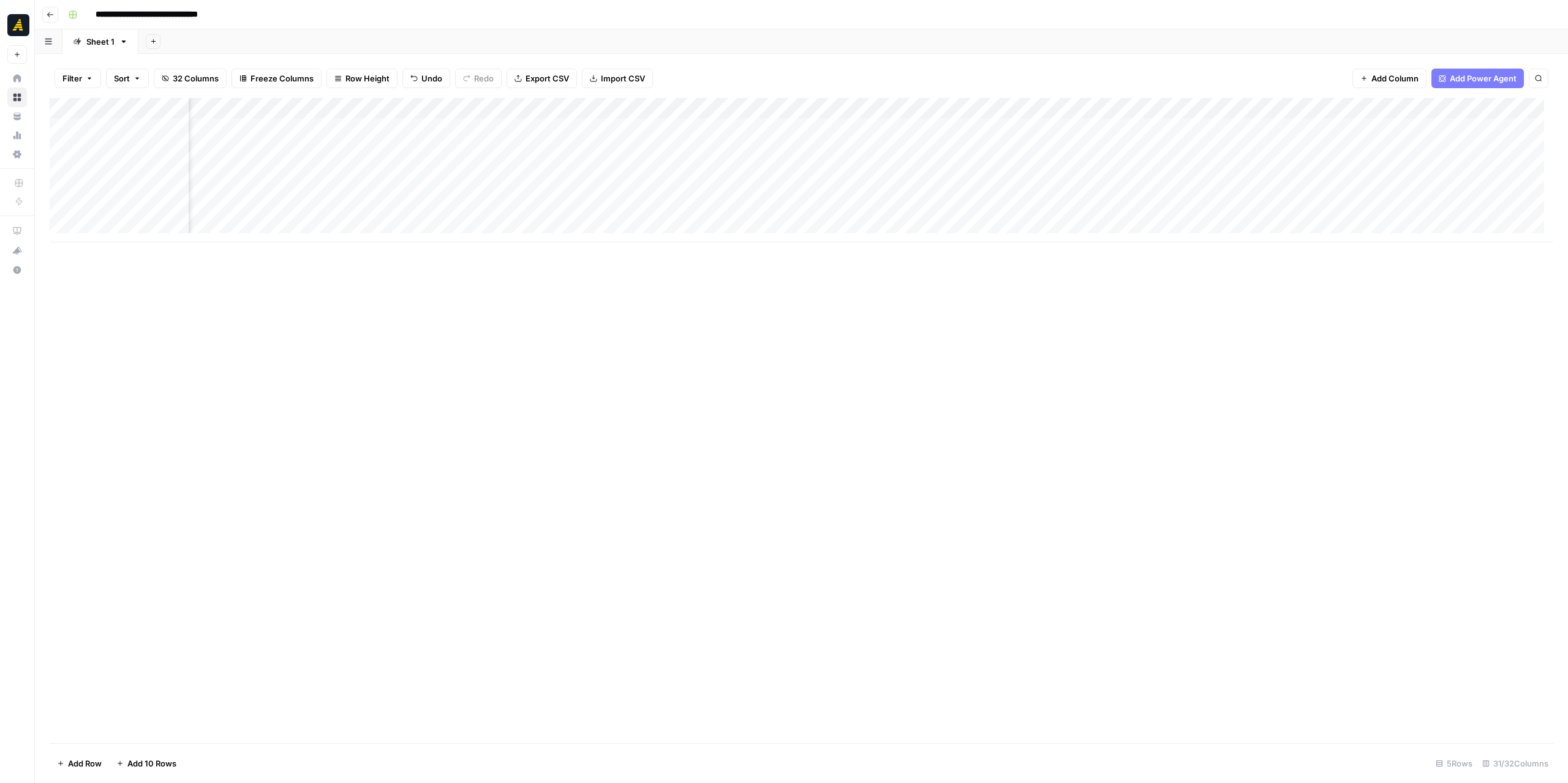
scroll to position [0, 1354]
click at [790, 125] on div "Add Column" at bounding box center [801, 170] width 1504 height 144
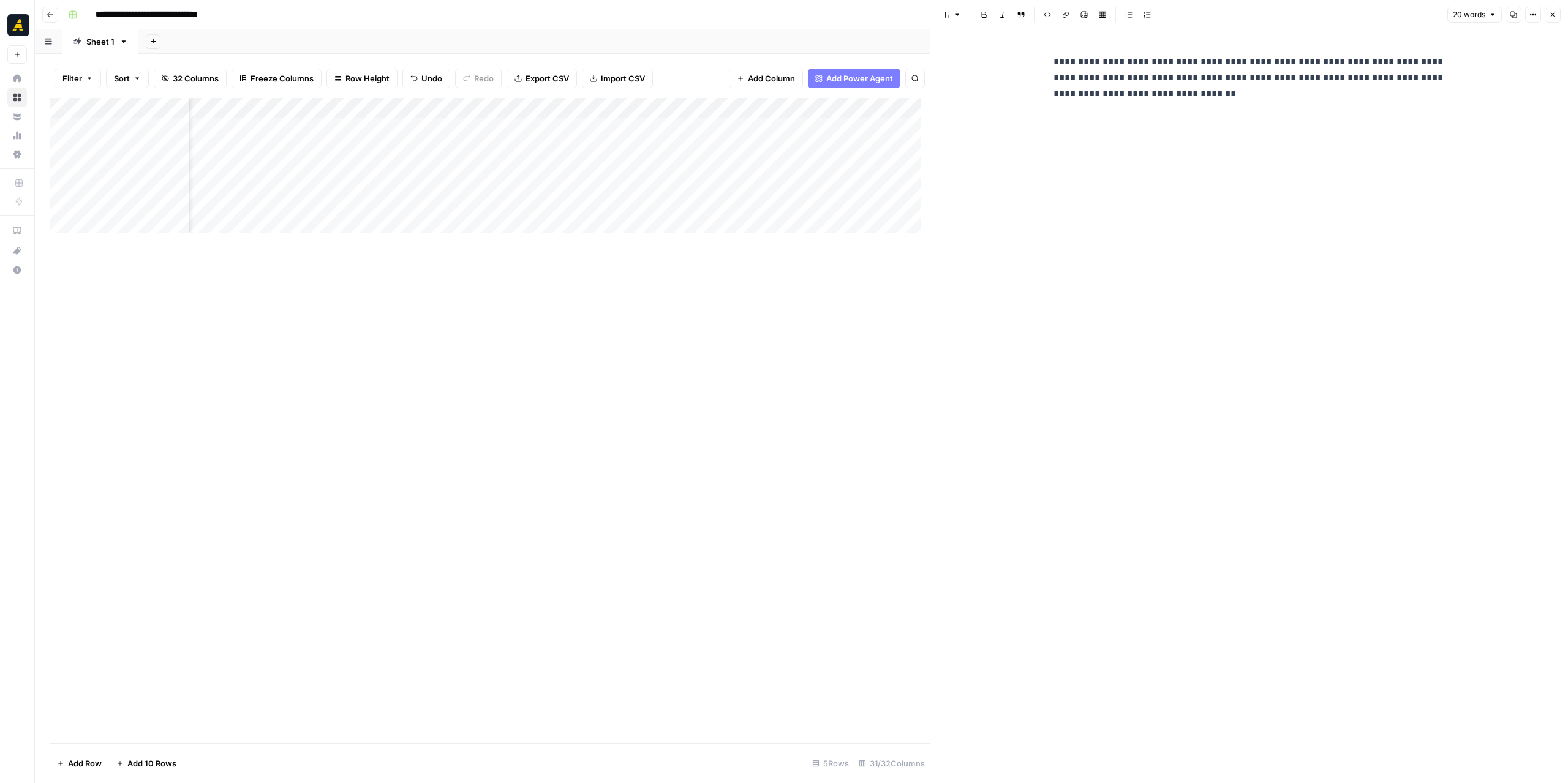
click at [1561, 11] on header "Font style Bold Italic Block quote Code block Link Image Insert Table Bulleted …" at bounding box center [1249, 15] width 637 height 30
click at [1560, 12] on button "Close" at bounding box center [1552, 14] width 16 height 16
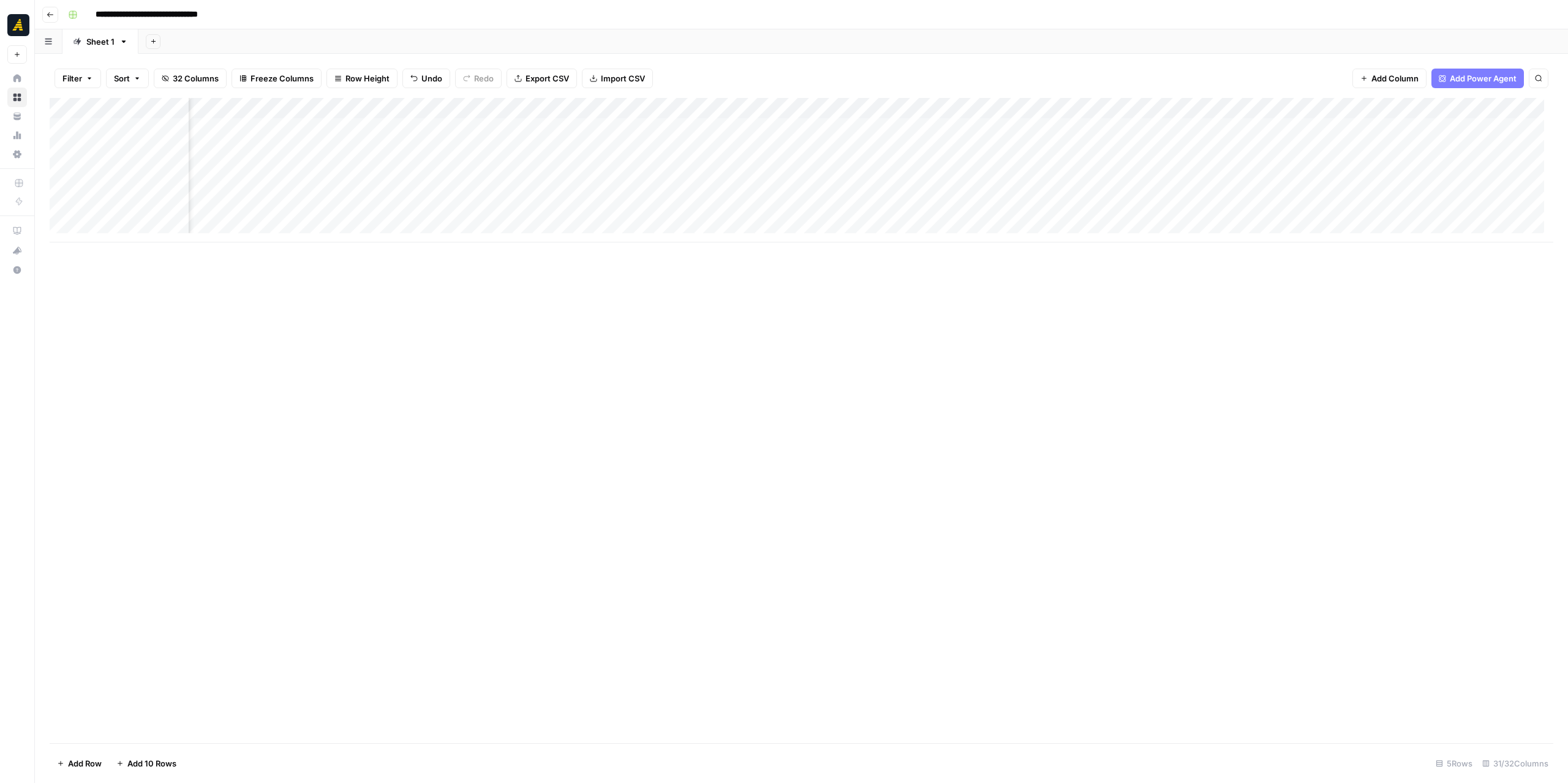
scroll to position [0, 1901]
click at [753, 129] on div "Add Column" at bounding box center [801, 170] width 1504 height 144
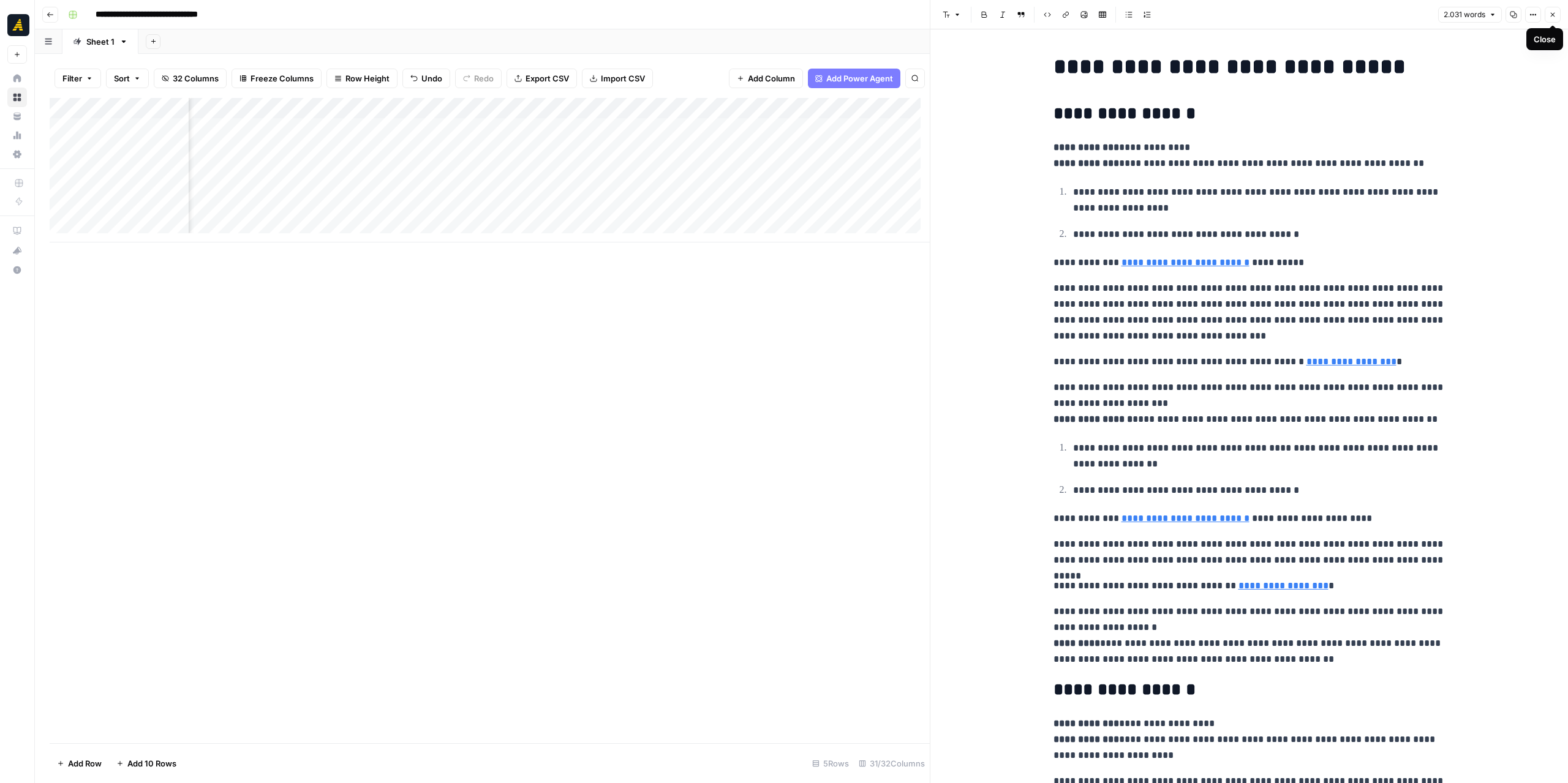
click at [1556, 13] on button "Close" at bounding box center [1552, 14] width 16 height 16
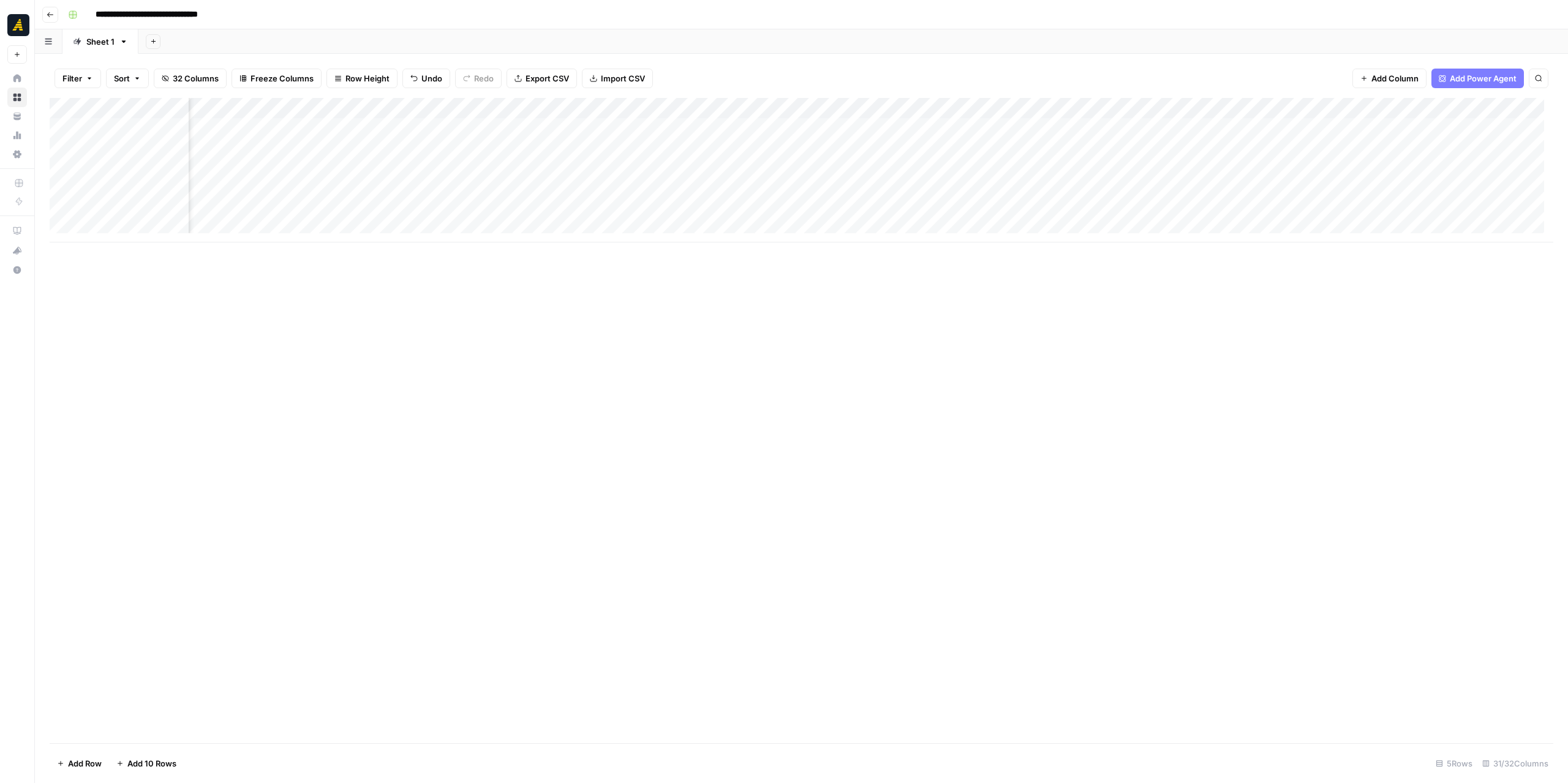
scroll to position [0, 2003]
click at [556, 128] on div "Add Column" at bounding box center [801, 170] width 1504 height 144
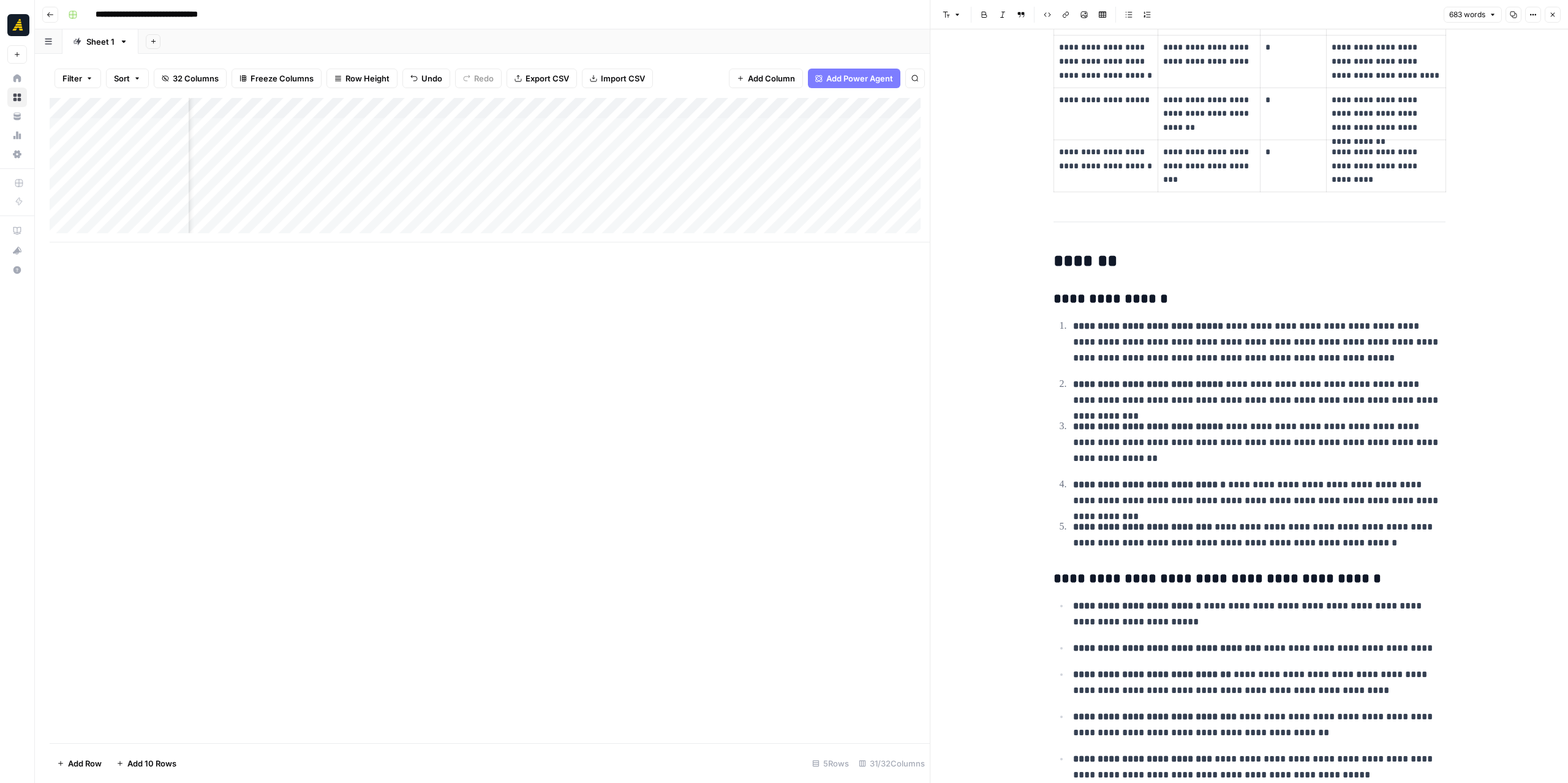
scroll to position [1240, 0]
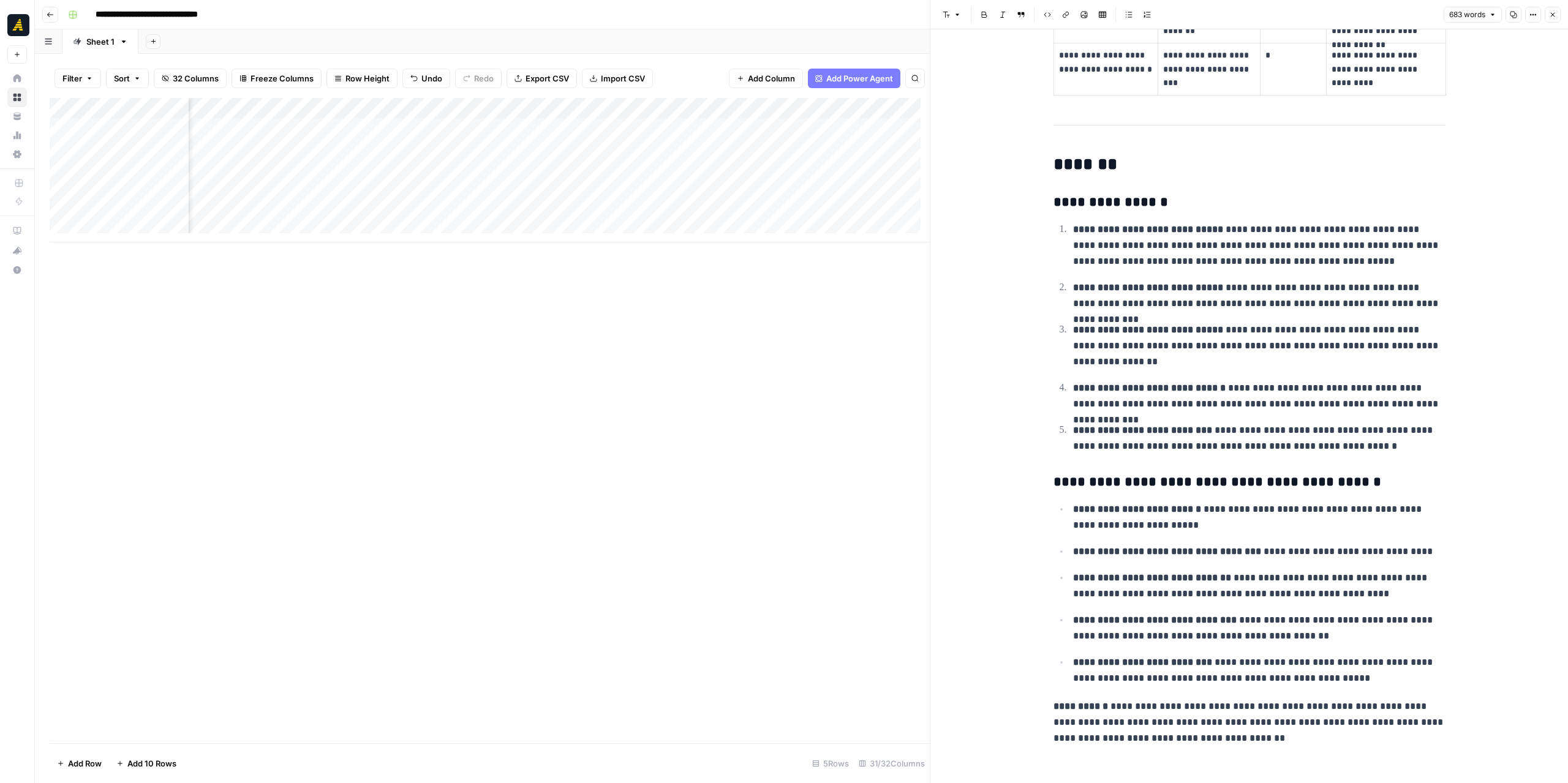
click at [675, 125] on div "Add Column" at bounding box center [490, 170] width 880 height 144
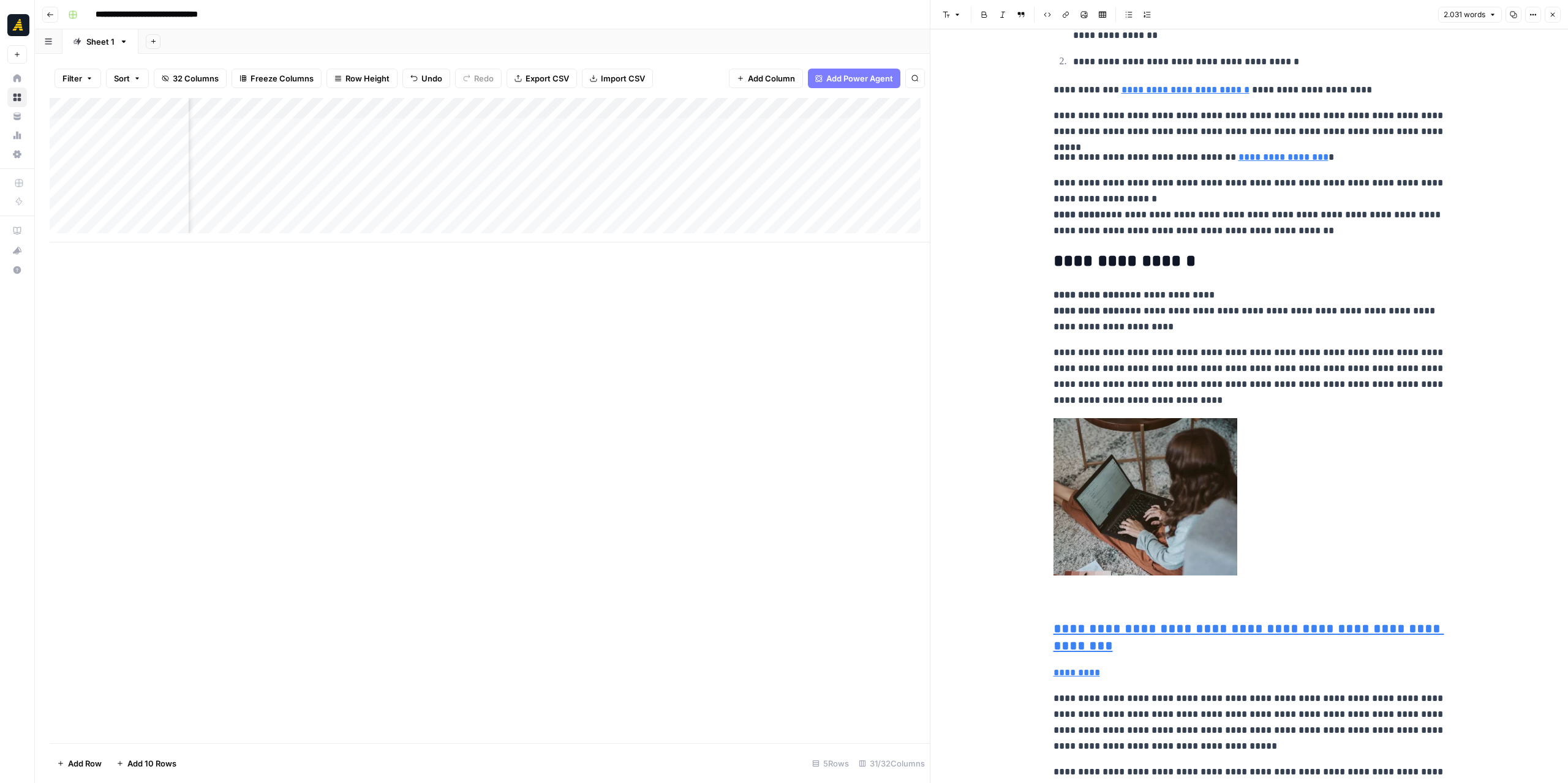
scroll to position [0, 2433]
click at [554, 134] on div "Add Column" at bounding box center [490, 170] width 880 height 144
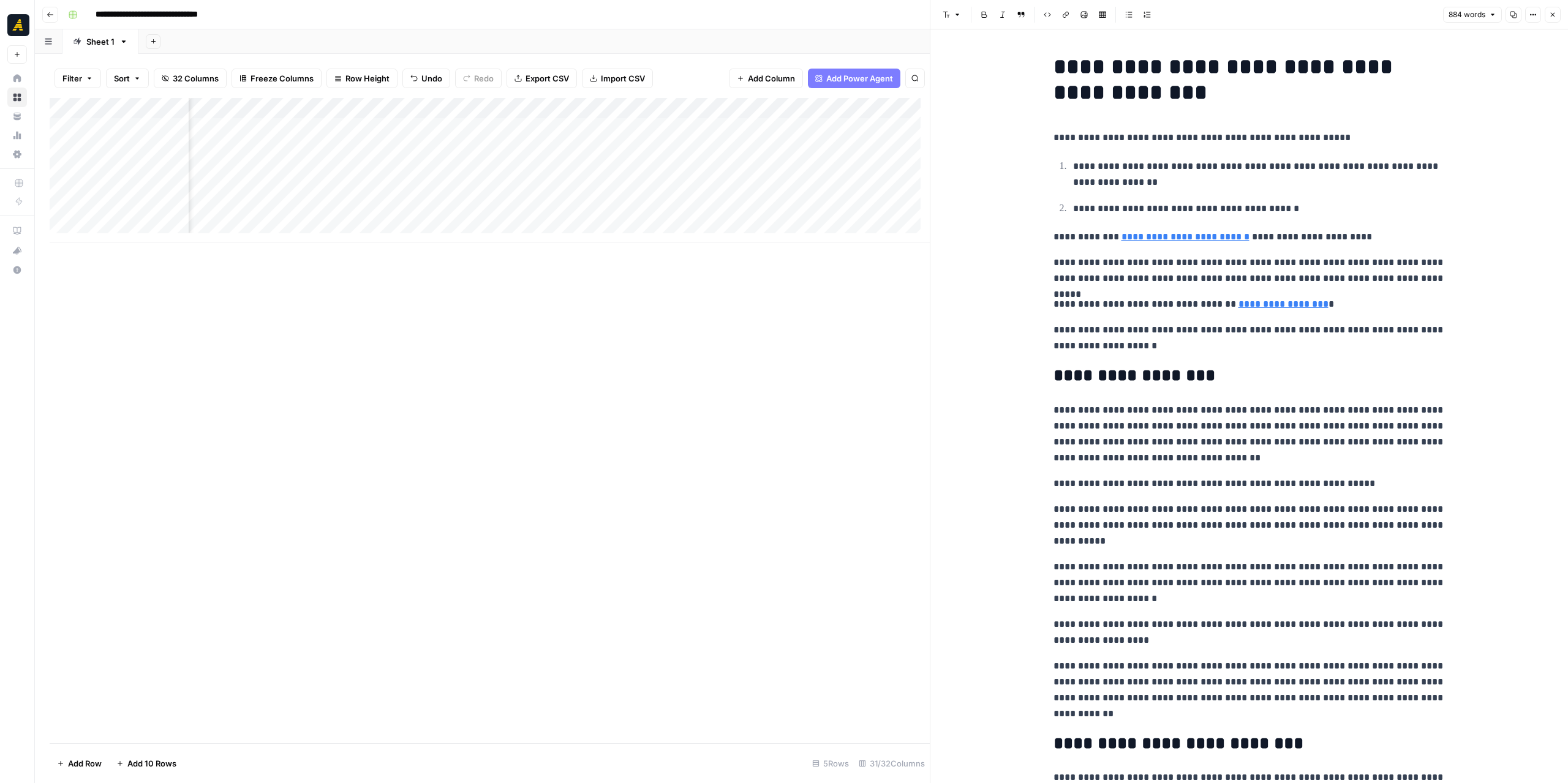
scroll to position [0, 1116]
click at [401, 127] on div "Add Column" at bounding box center [490, 170] width 880 height 144
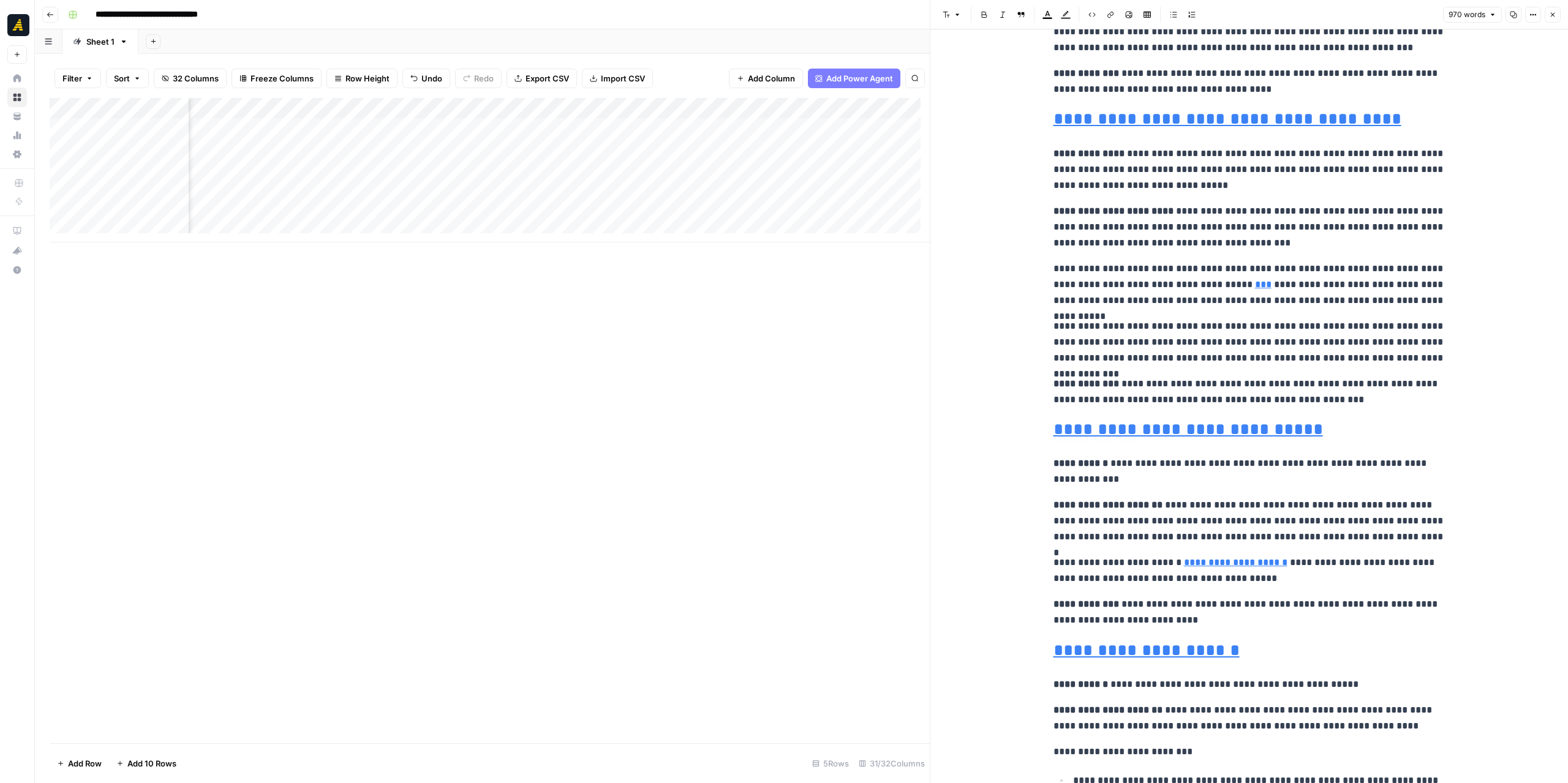
type input "https://newnorth.com/services/social-media-marketing/"
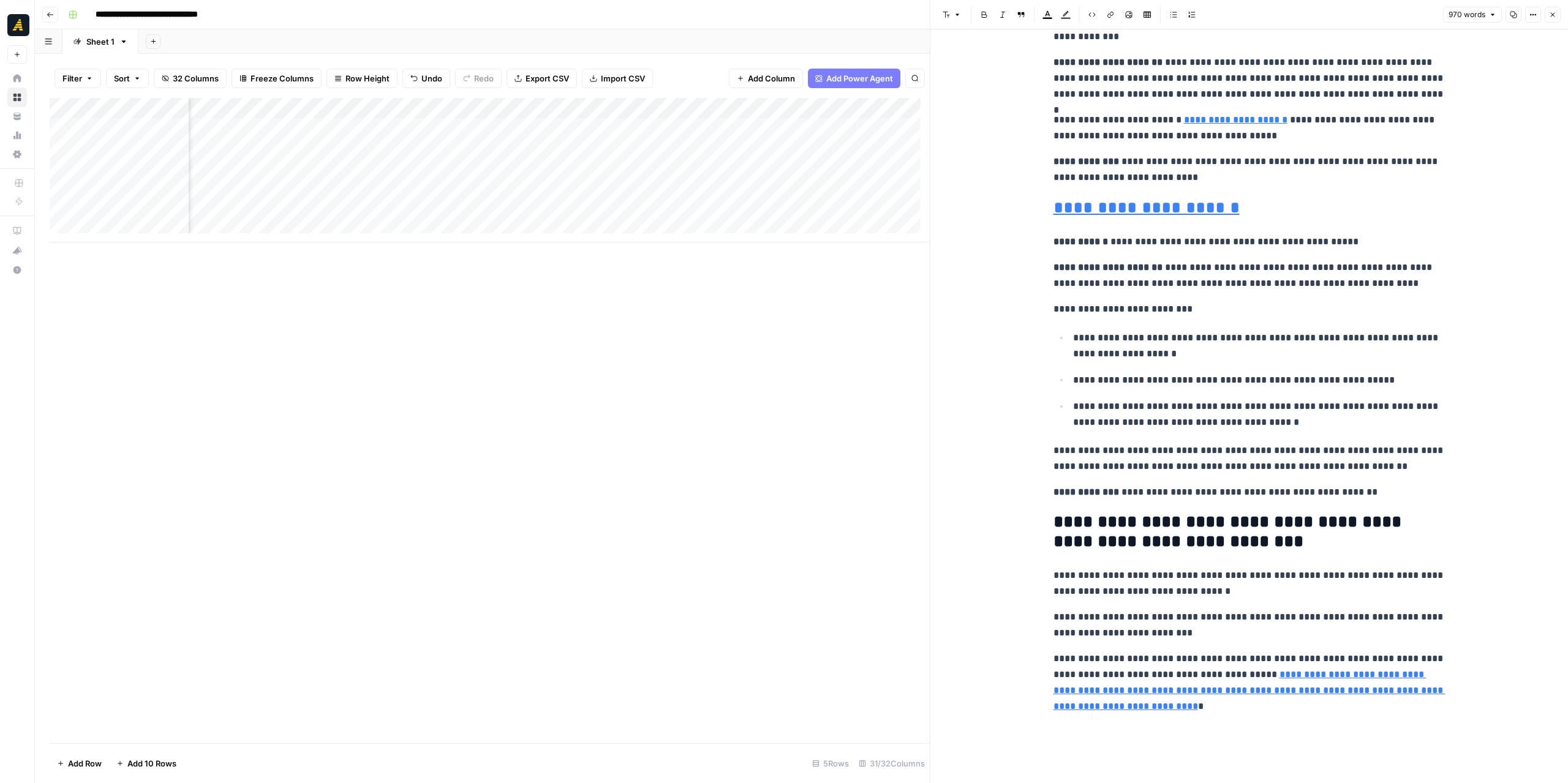
scroll to position [0, 2359]
click at [626, 127] on div "Add Column" at bounding box center [490, 170] width 880 height 144
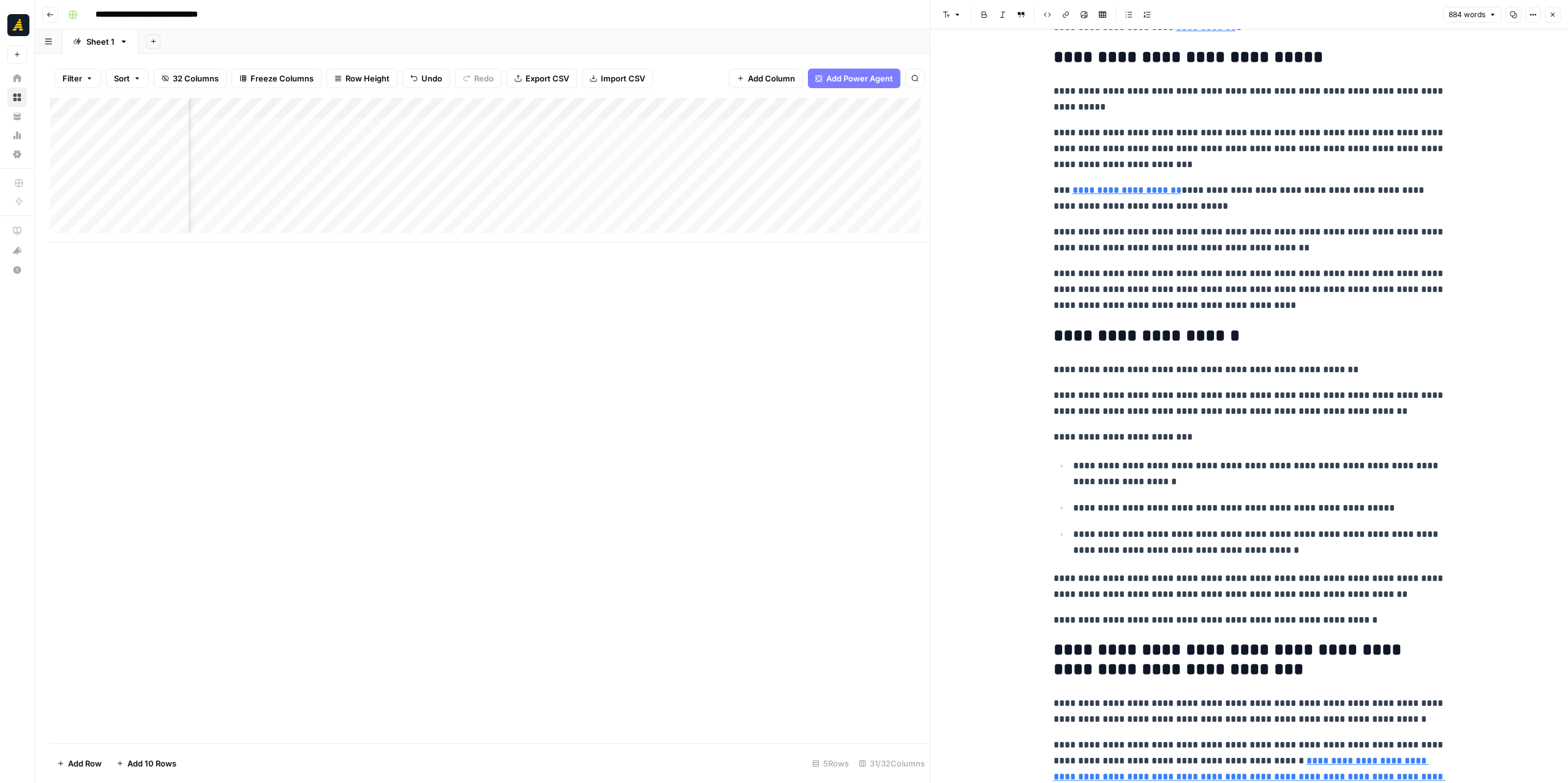
scroll to position [1352, 0]
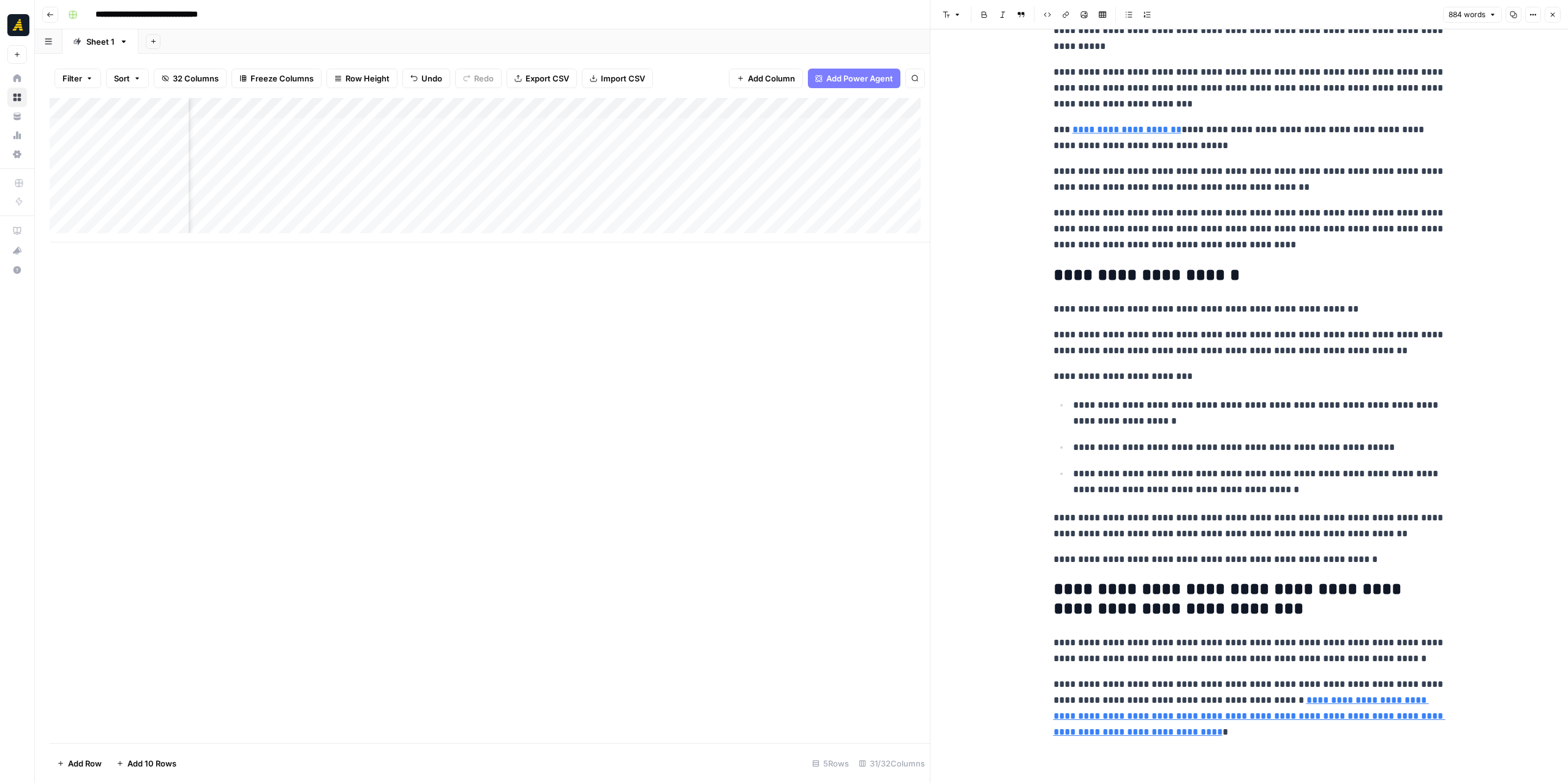
click at [305, 130] on div "Add Column" at bounding box center [490, 170] width 880 height 144
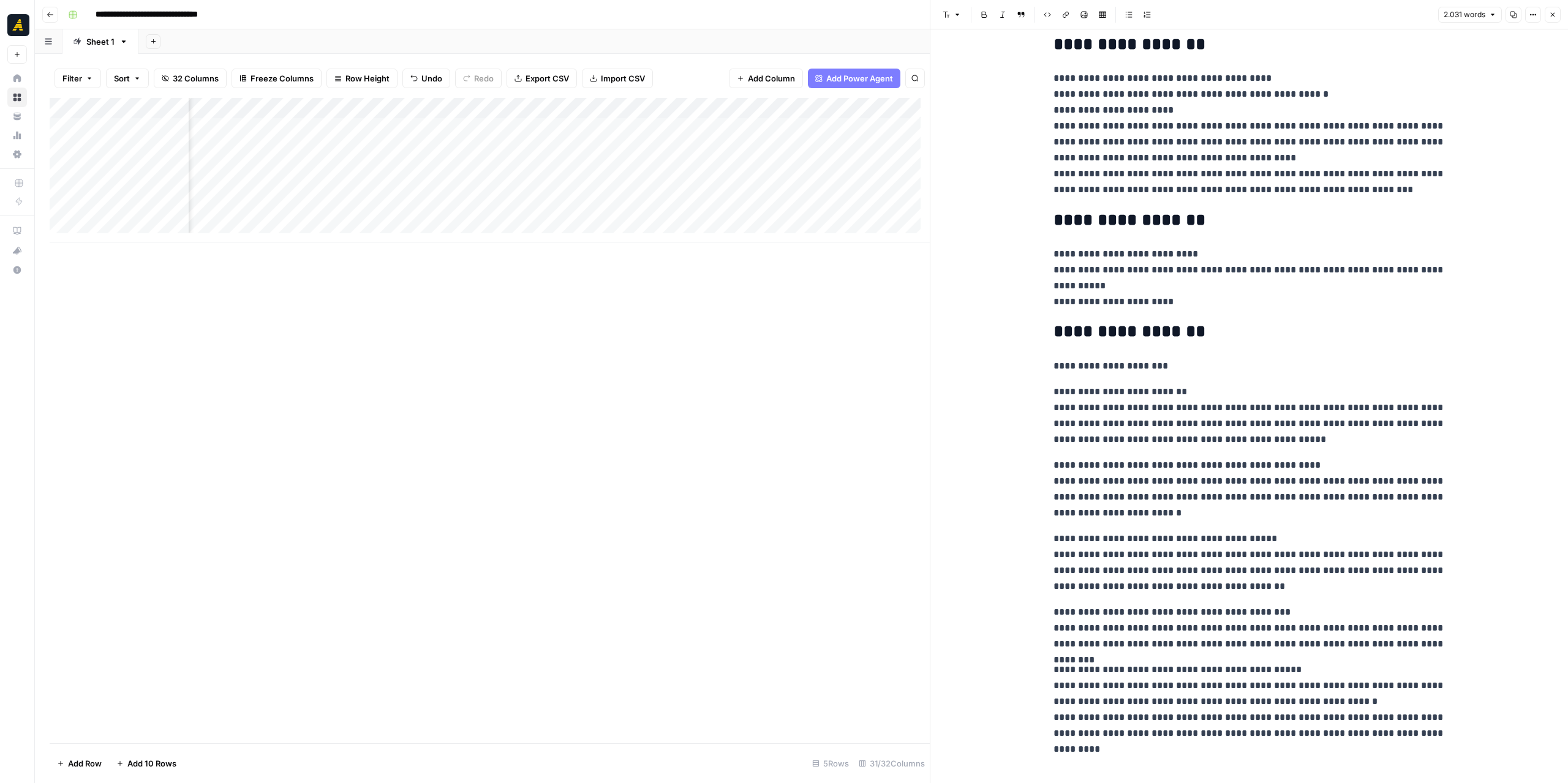
scroll to position [3972, 0]
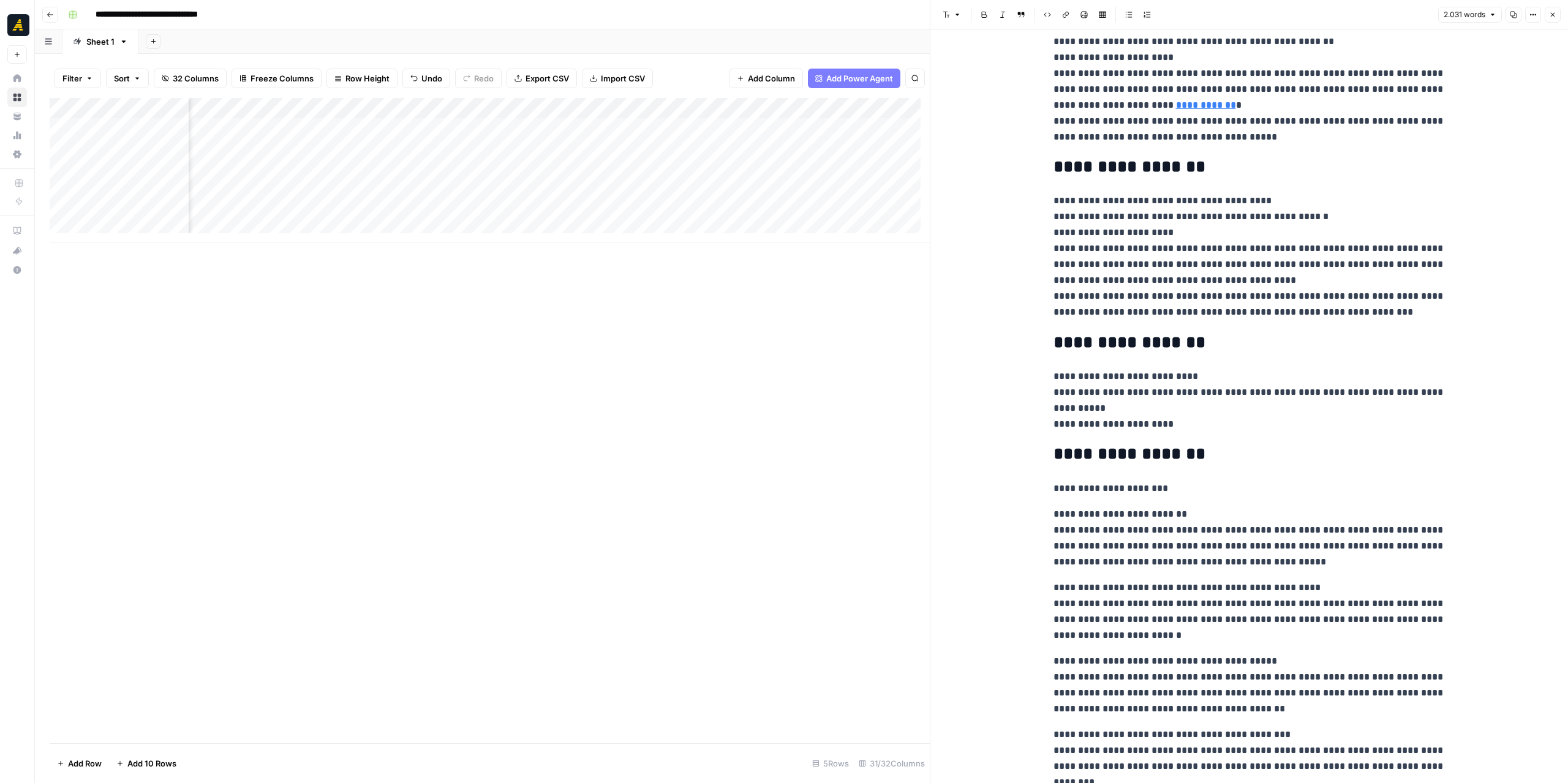
click at [520, 127] on div "Add Column" at bounding box center [490, 170] width 880 height 144
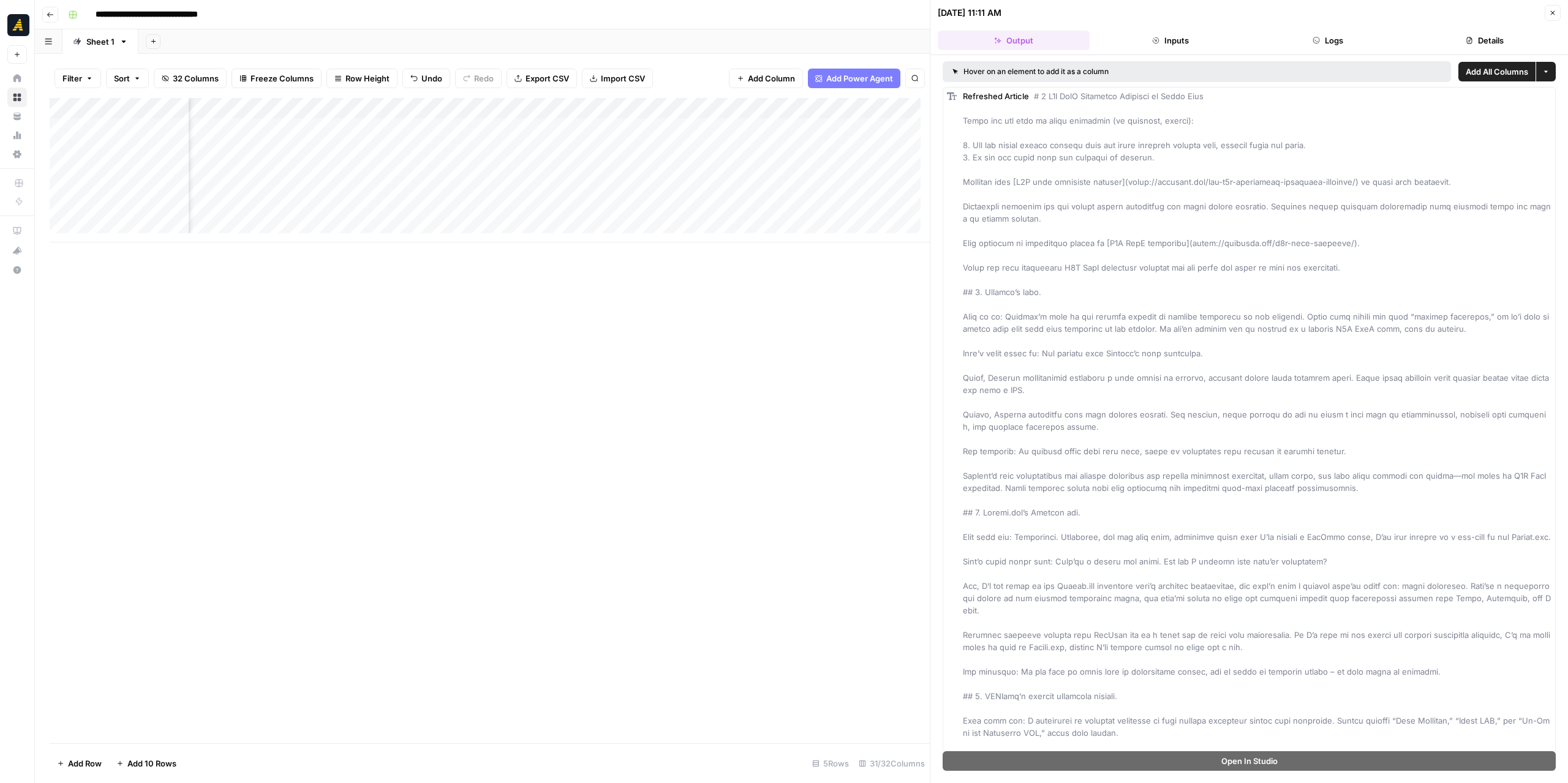
click at [1331, 40] on button "Logs" at bounding box center [1328, 40] width 152 height 20
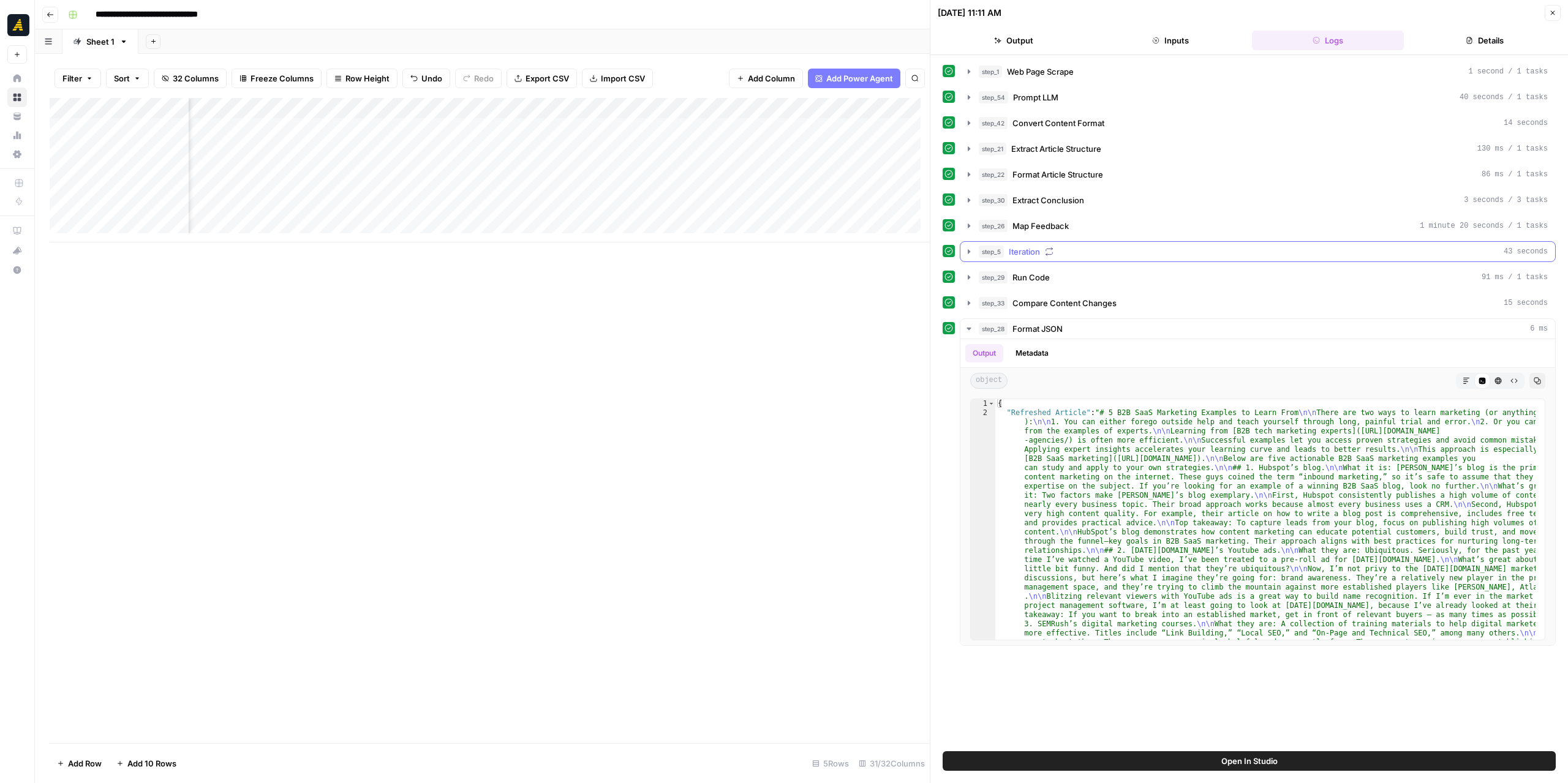
click at [970, 246] on icon "button" at bounding box center [969, 251] width 10 height 10
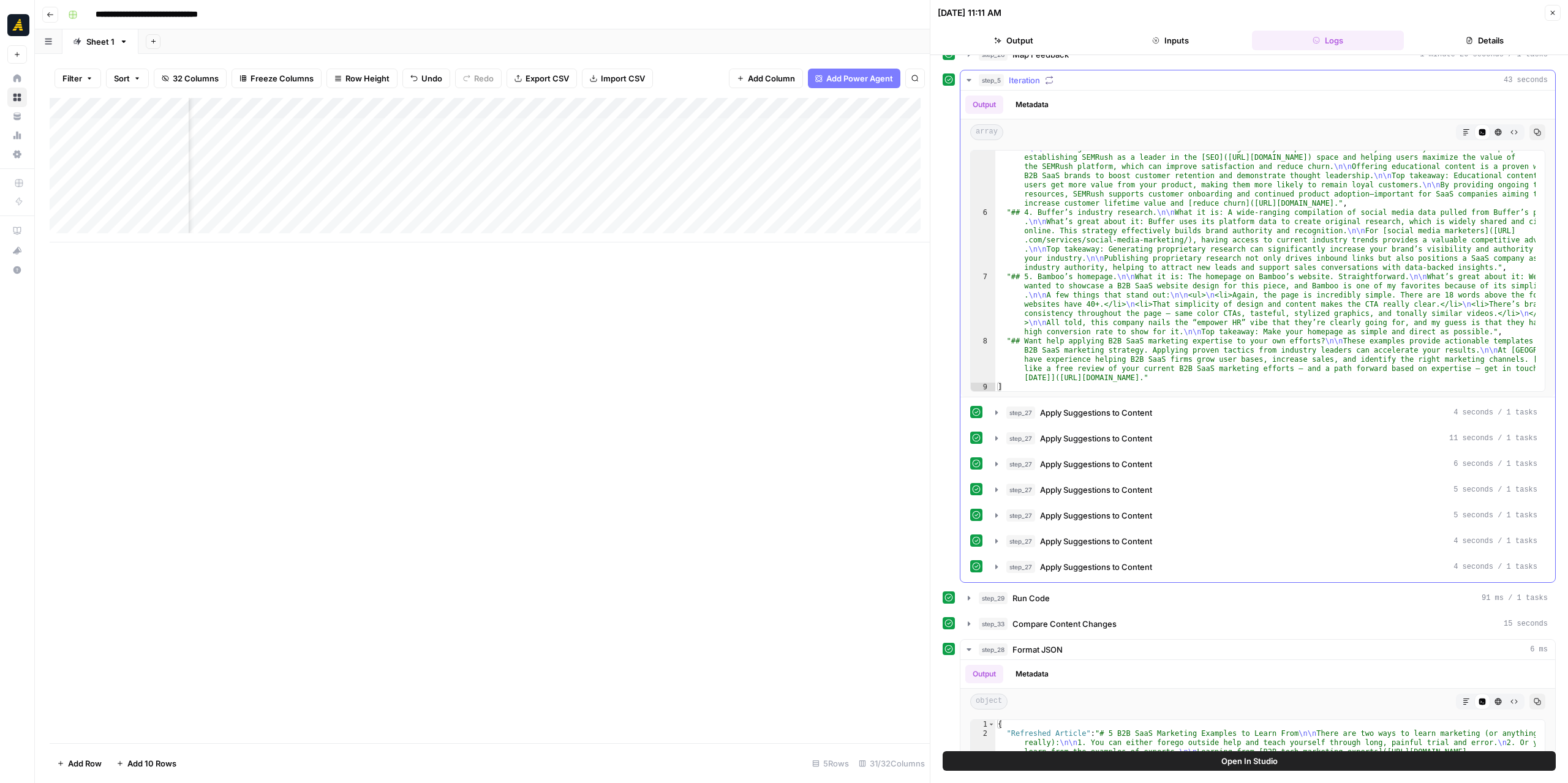
scroll to position [184, 0]
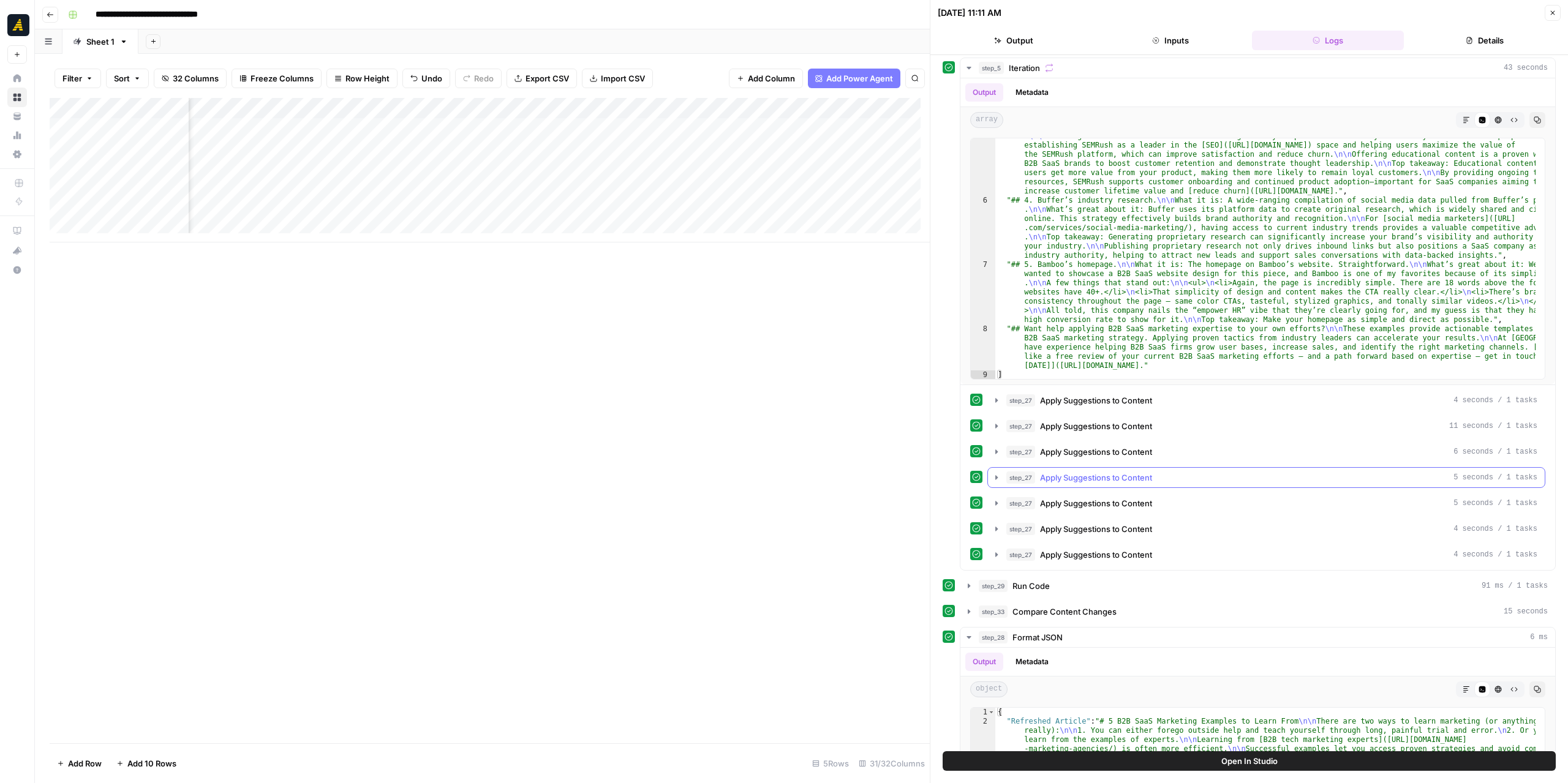
click at [1001, 477] on button "step_27 Apply Suggestions to Content 5 seconds / 1 tasks" at bounding box center [1265, 478] width 556 height 20
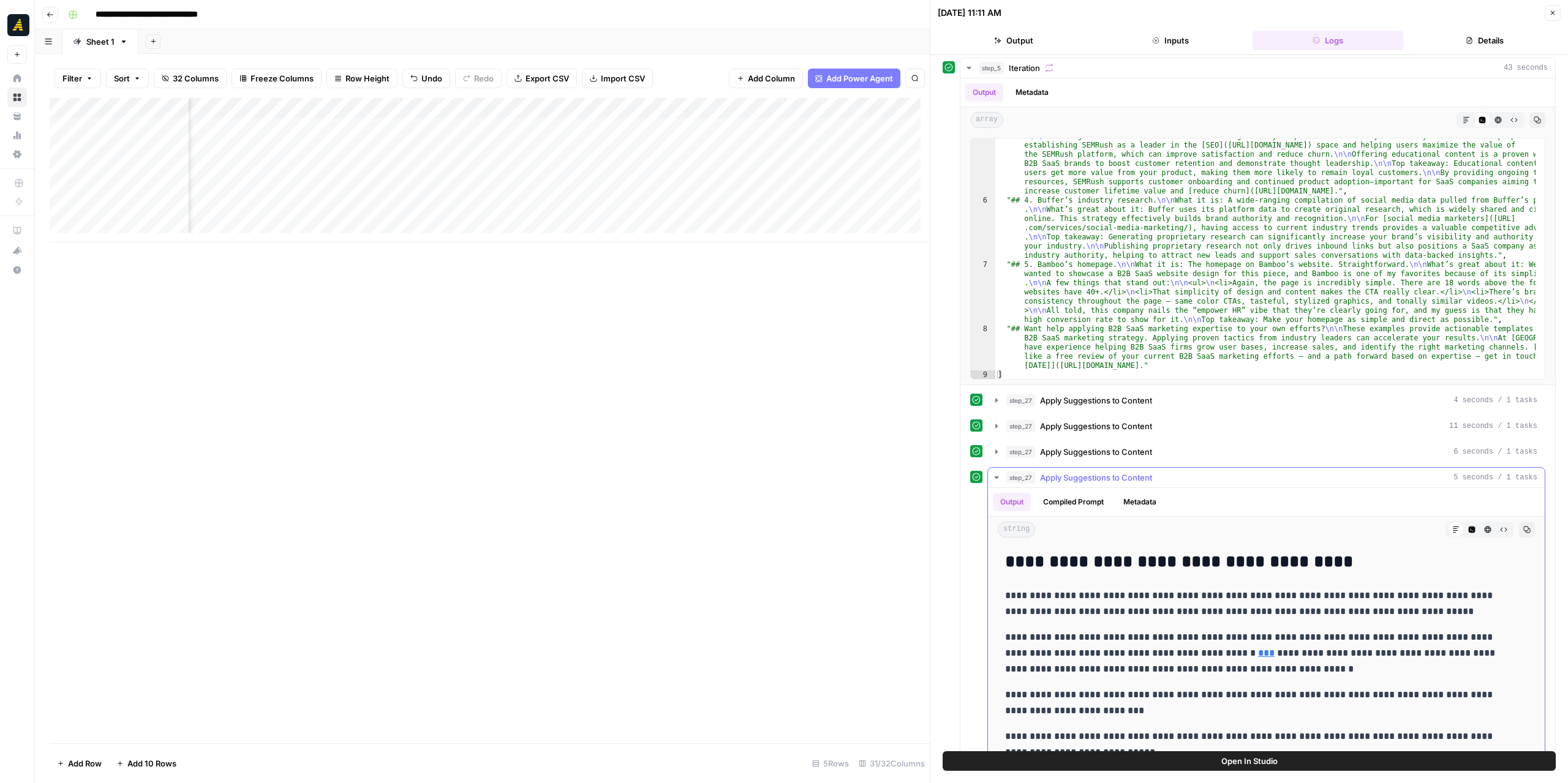
click at [997, 476] on icon "button" at bounding box center [997, 478] width 10 height 10
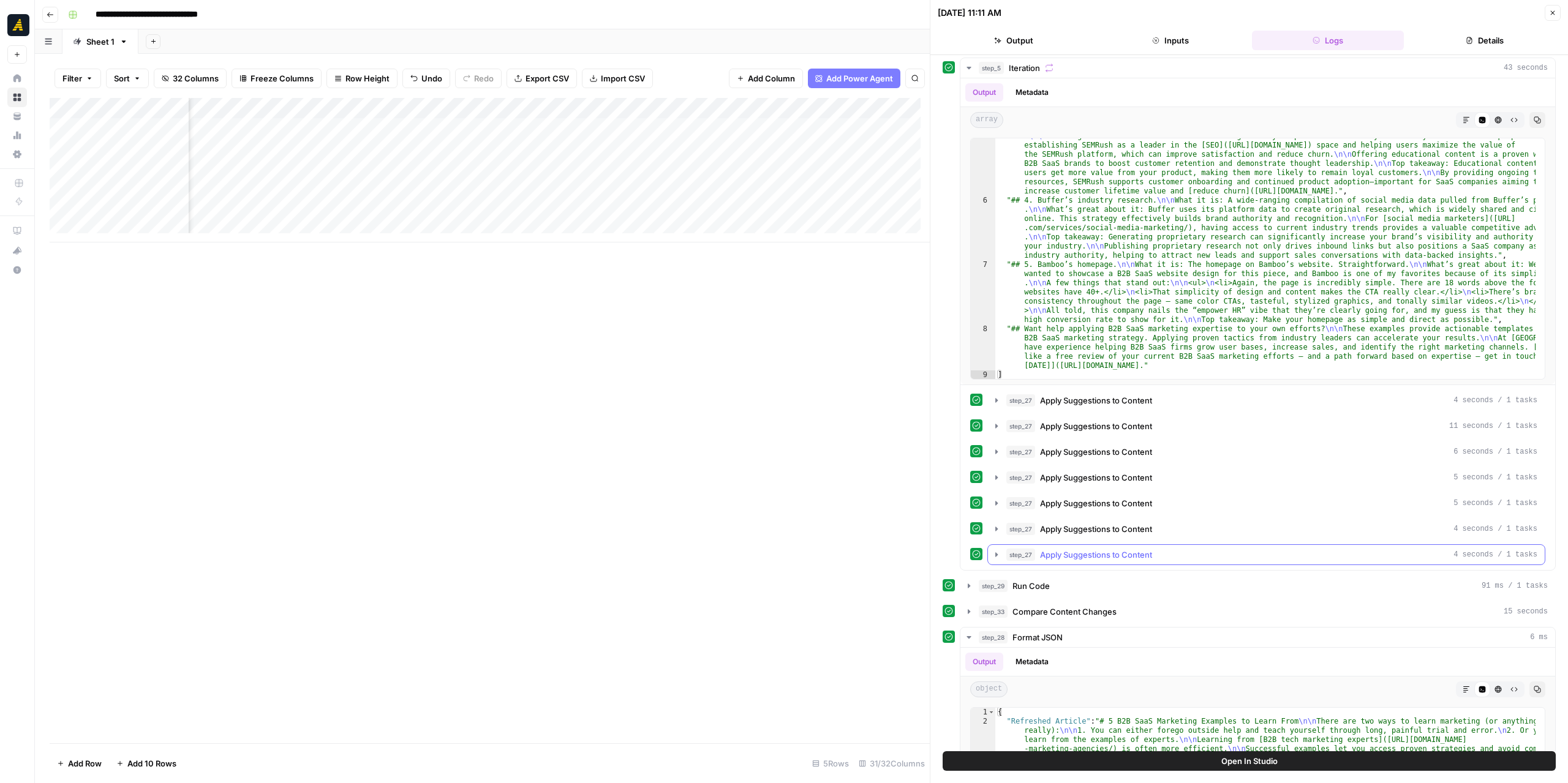
click at [997, 550] on icon "button" at bounding box center [997, 555] width 10 height 10
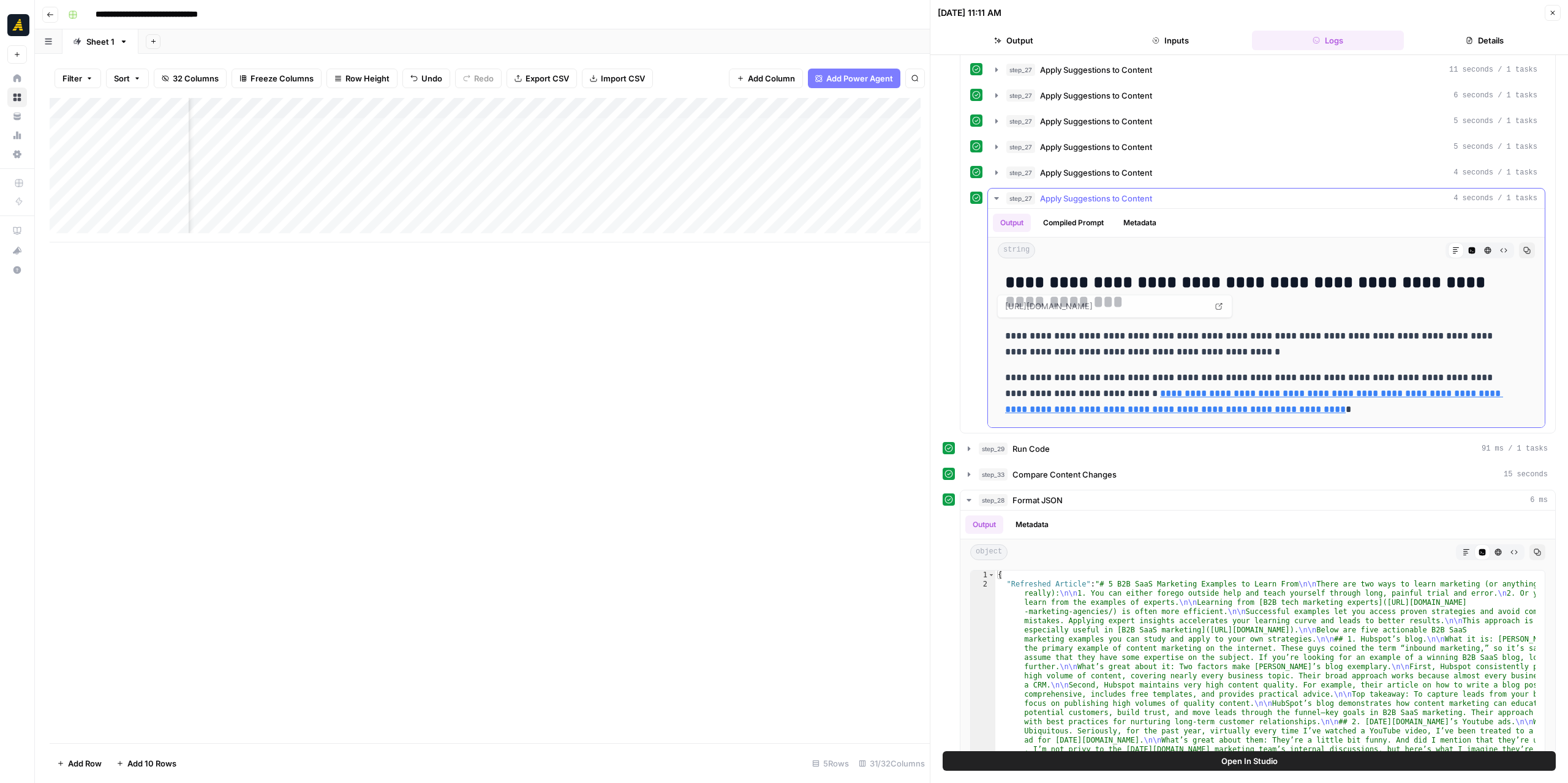
scroll to position [481, 0]
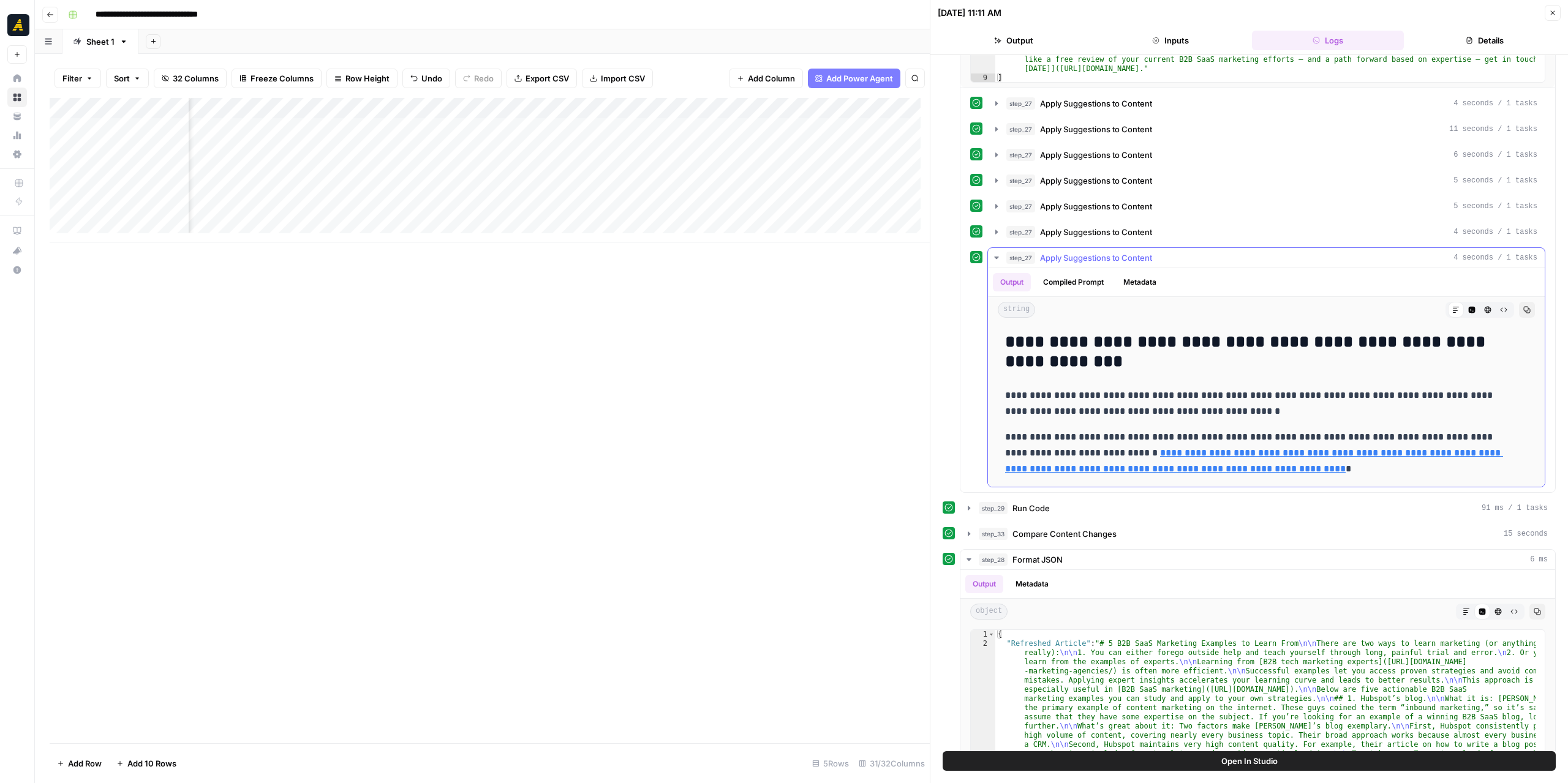
click at [995, 256] on icon "button" at bounding box center [996, 257] width 4 height 2
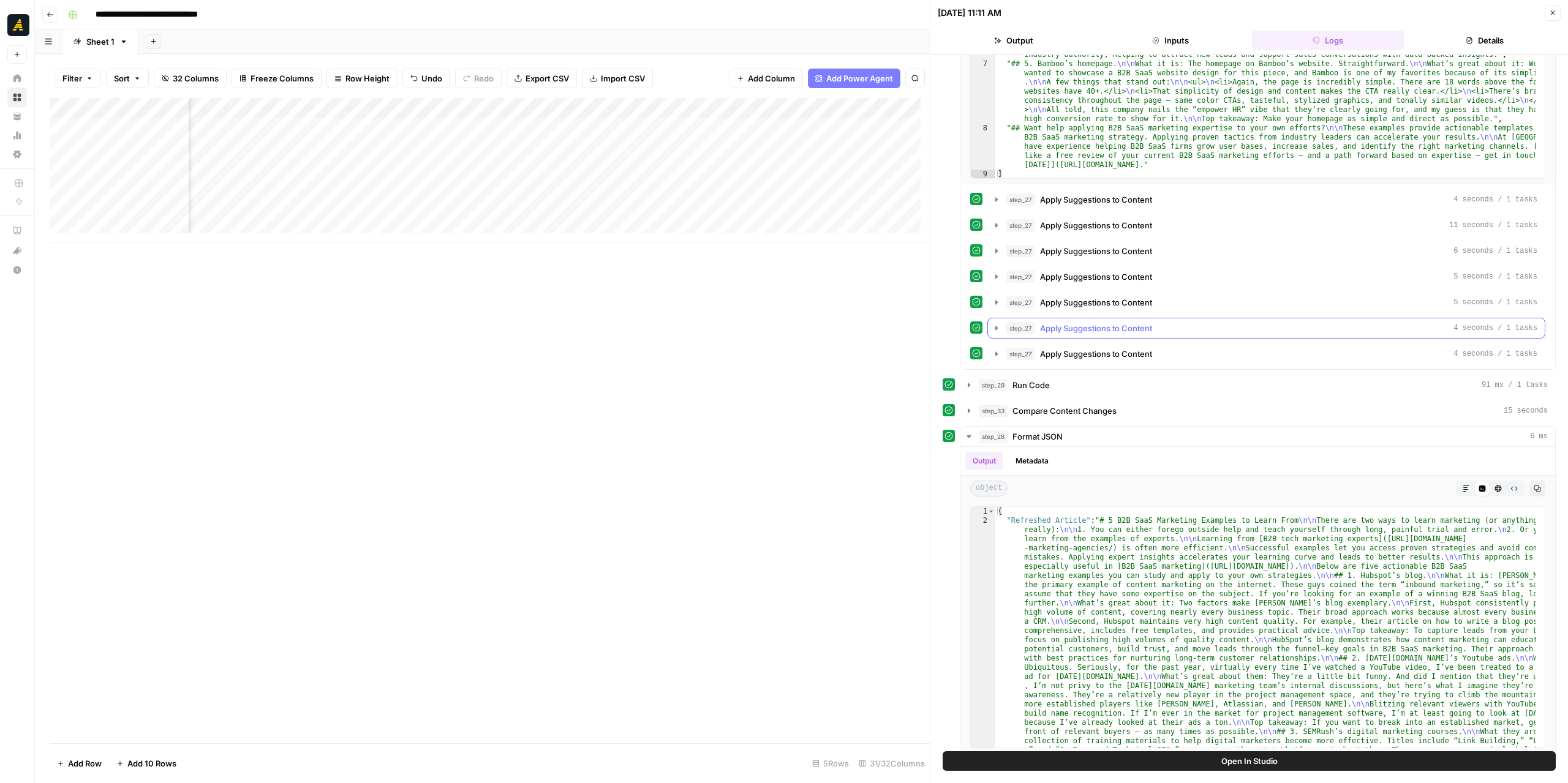
click at [992, 323] on icon "button" at bounding box center [997, 328] width 10 height 10
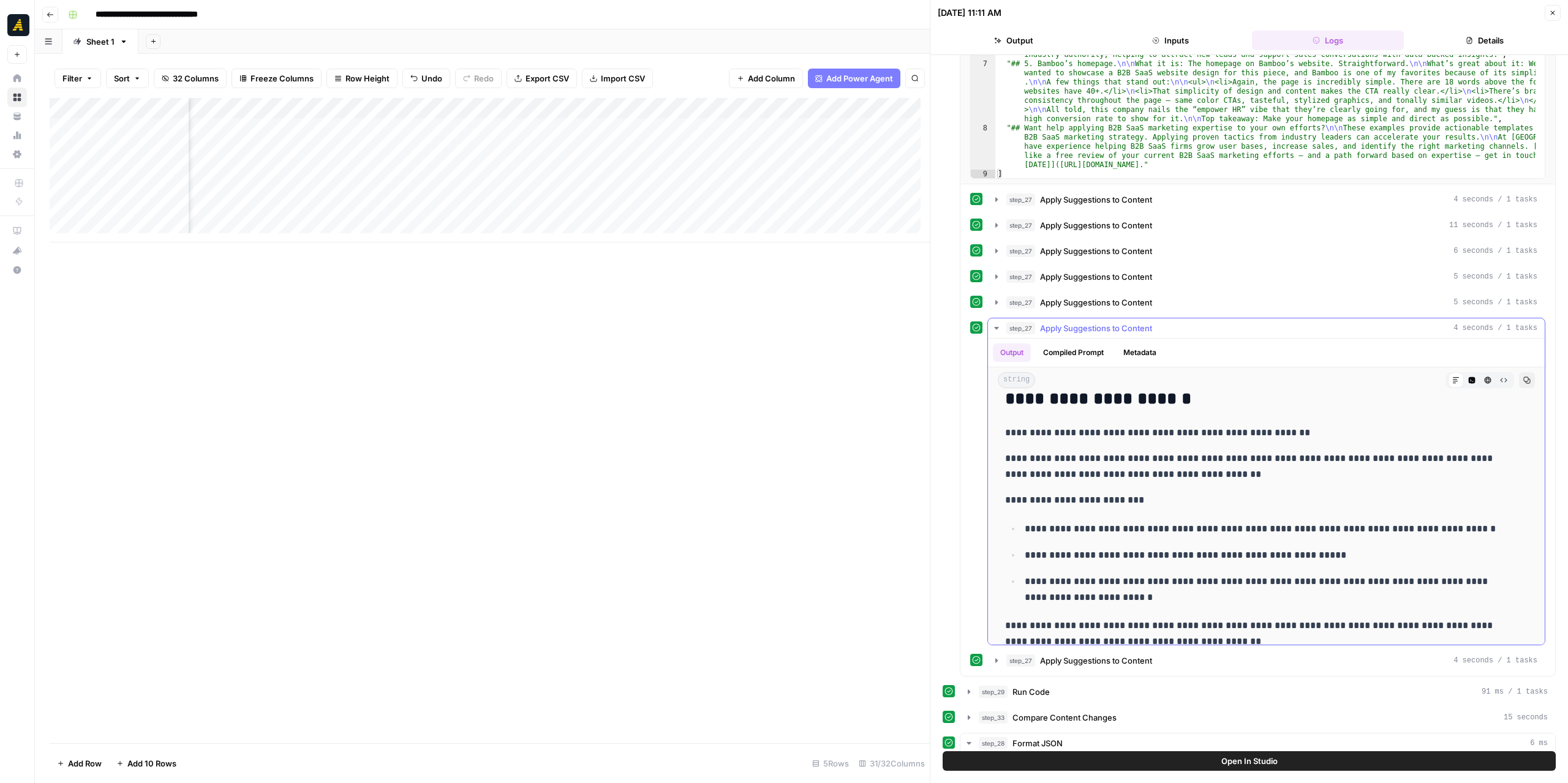
scroll to position [0, 0]
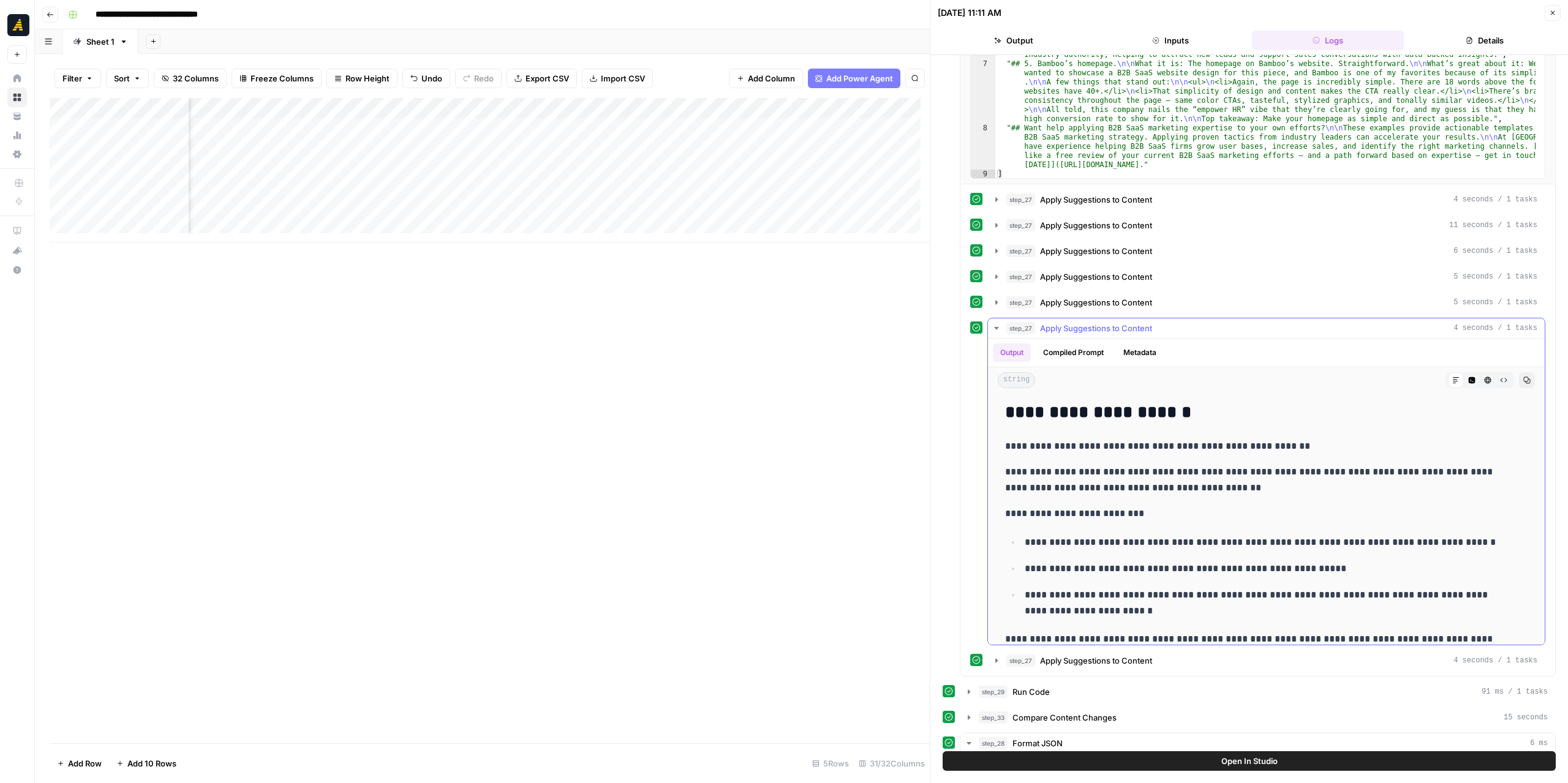
click at [996, 323] on icon "button" at bounding box center [997, 328] width 10 height 10
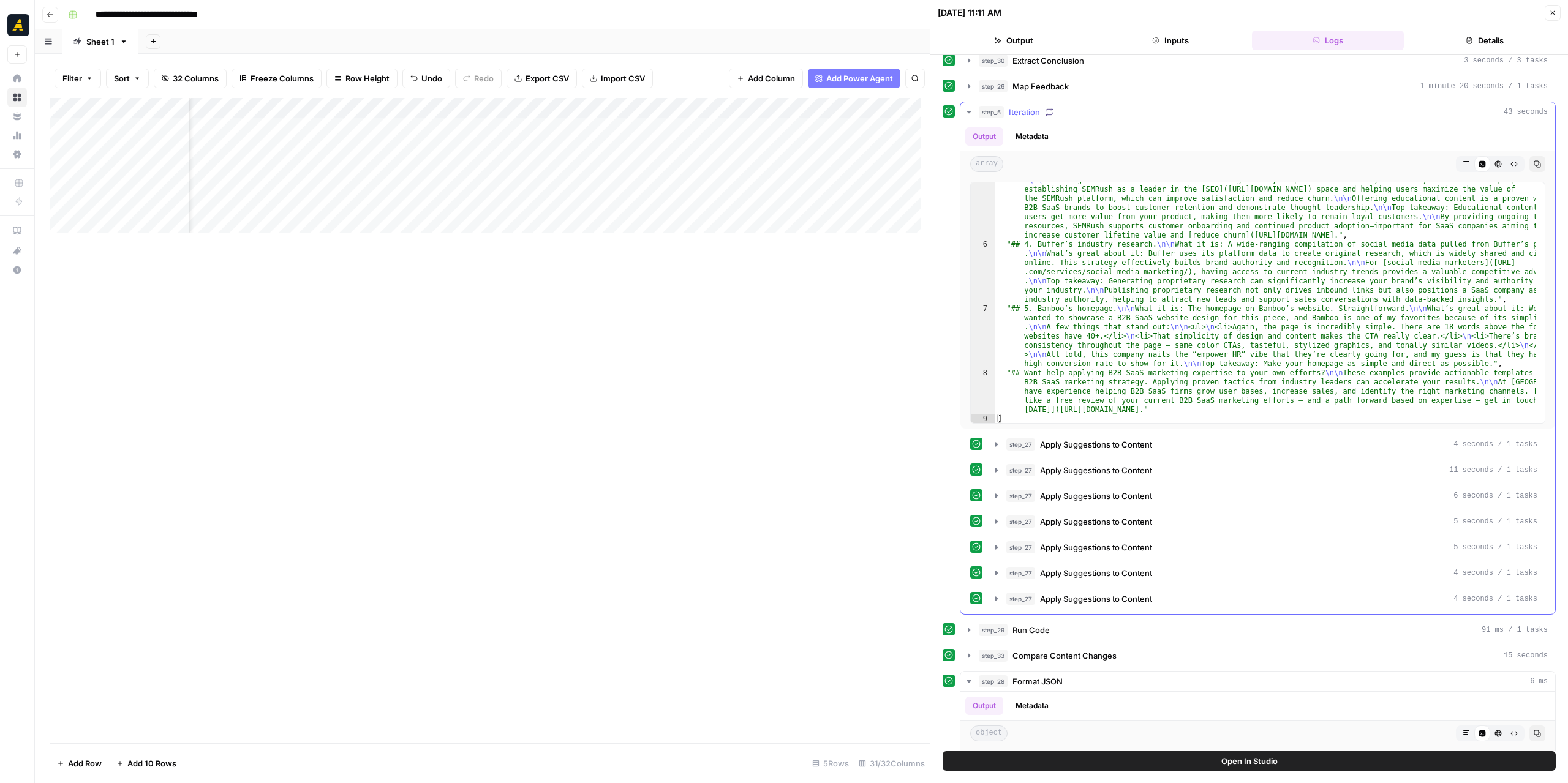
scroll to position [80, 0]
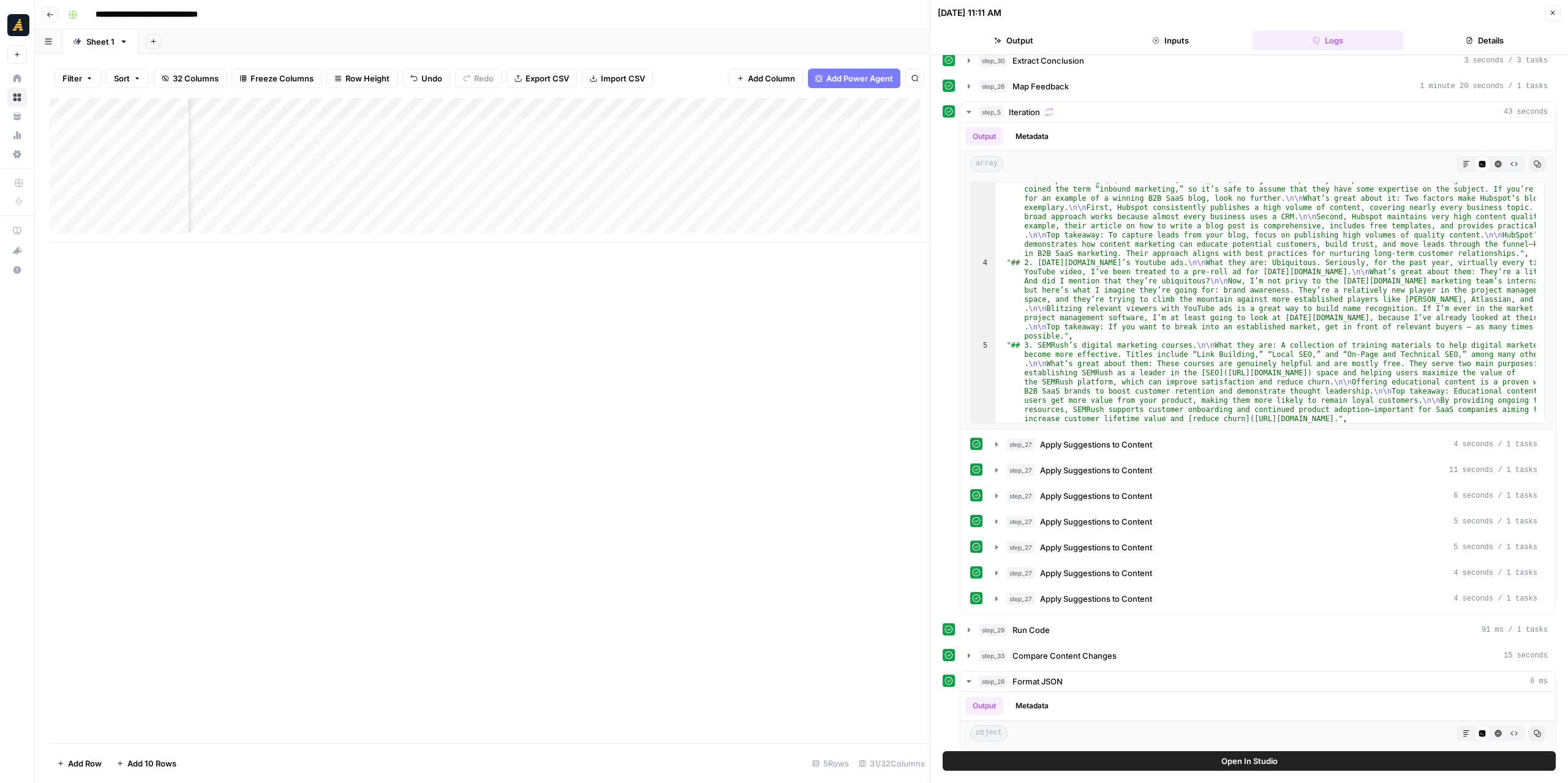
click at [1556, 16] on icon "button" at bounding box center [1552, 12] width 7 height 7
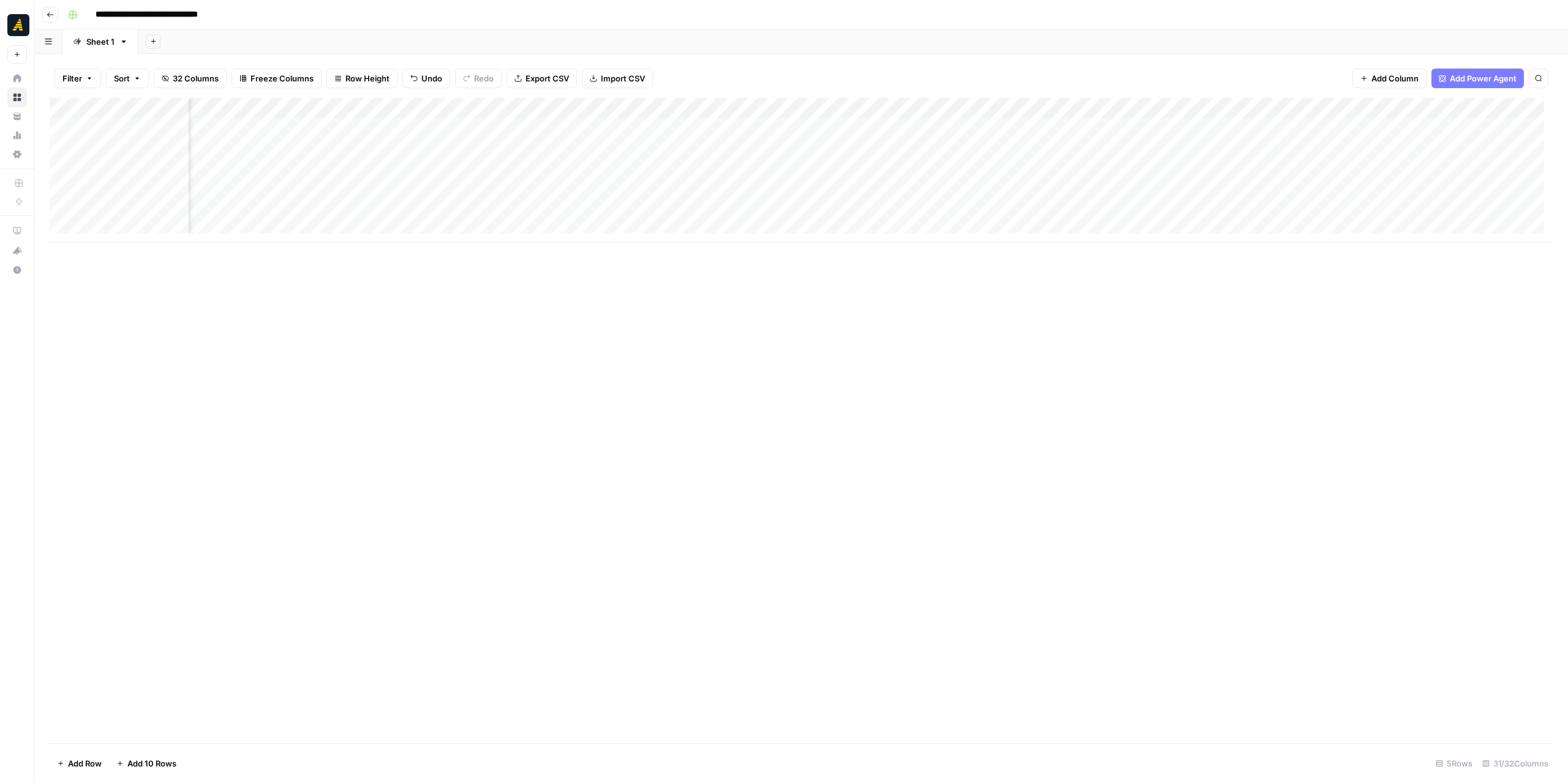
scroll to position [0, 157]
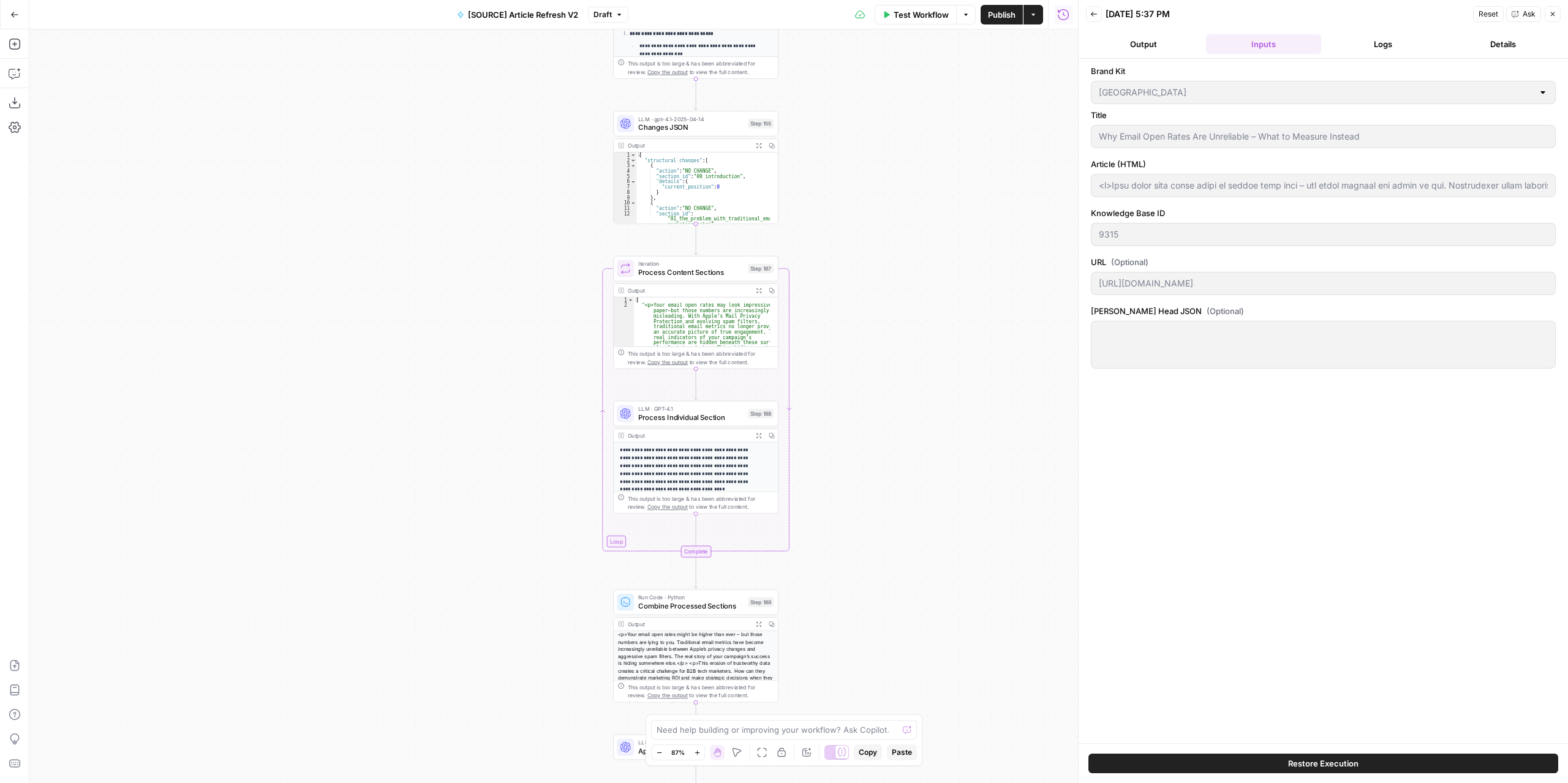
click at [866, 566] on div "true false false true false true Workflow Set Inputs Inputs Power Agent Identif…" at bounding box center [554, 406] width 1049 height 754
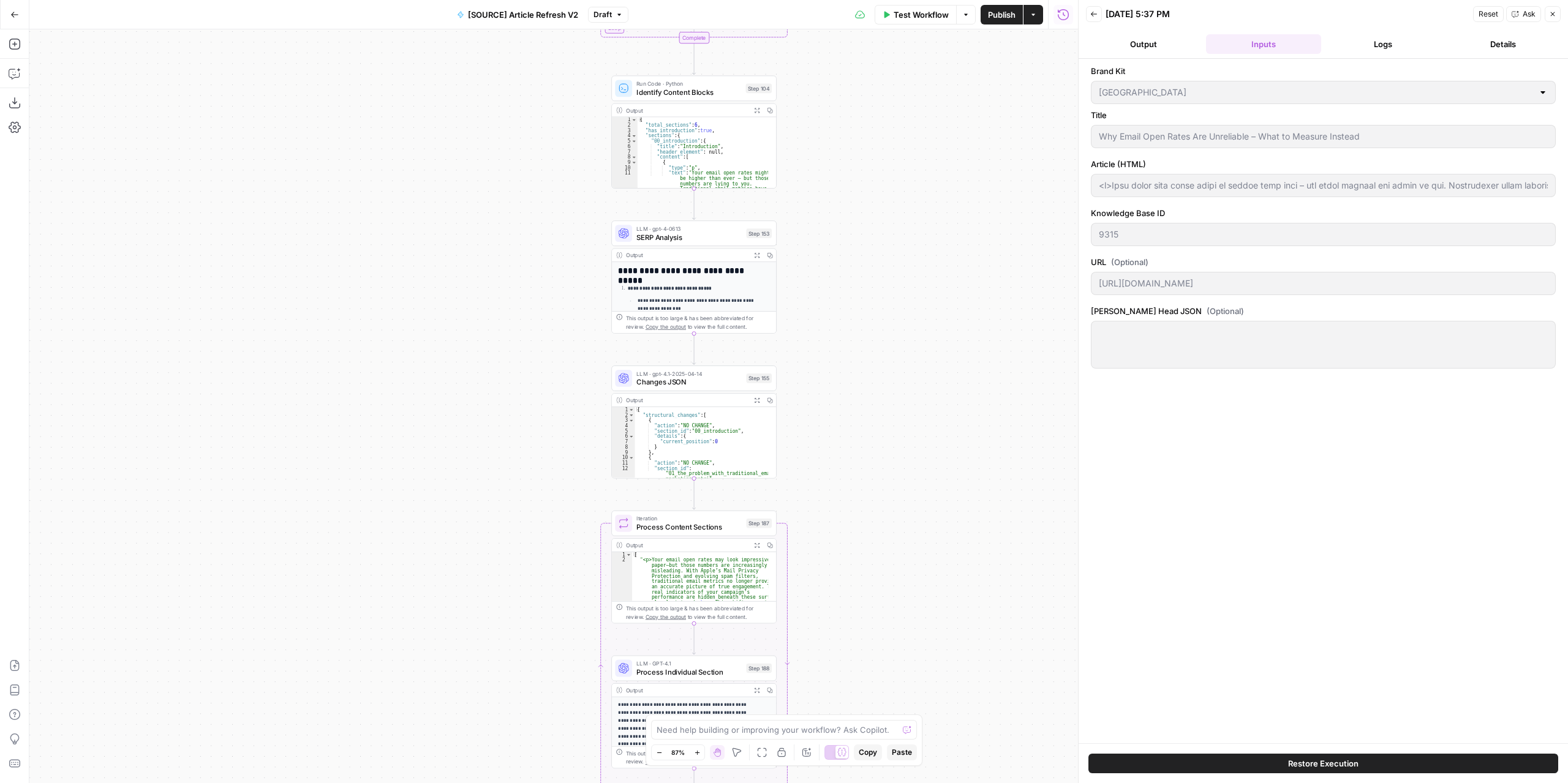
drag, startPoint x: 888, startPoint y: 306, endPoint x: 867, endPoint y: 449, distance: 144.5
click at [867, 449] on div "true false false true false true Workflow Set Inputs Inputs Power Agent Identif…" at bounding box center [554, 406] width 1049 height 754
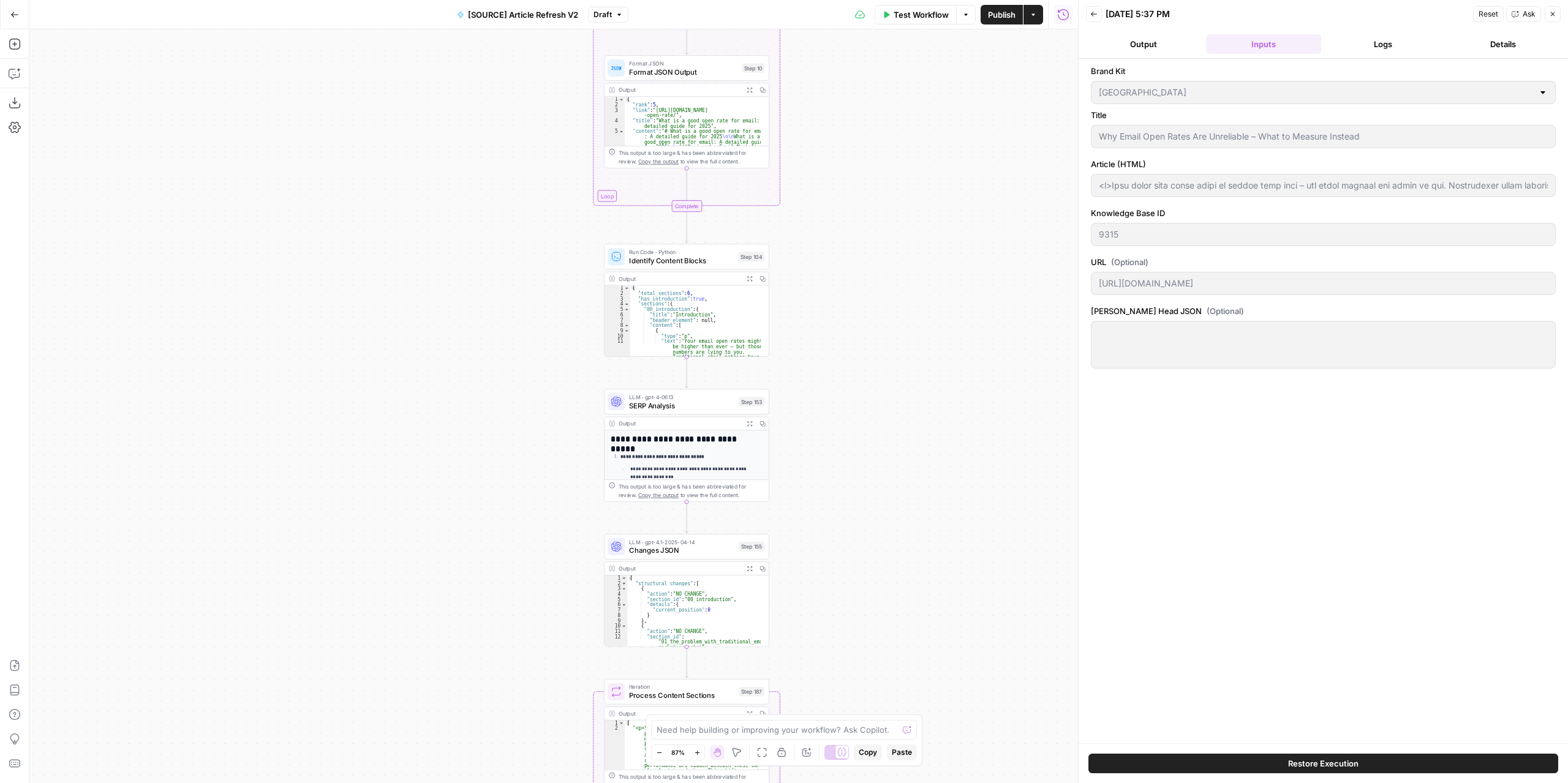
drag, startPoint x: 870, startPoint y: 301, endPoint x: 868, endPoint y: 422, distance: 121.0
click at [868, 422] on div "true false false true false true Workflow Set Inputs Inputs Power Agent Identif…" at bounding box center [554, 406] width 1049 height 754
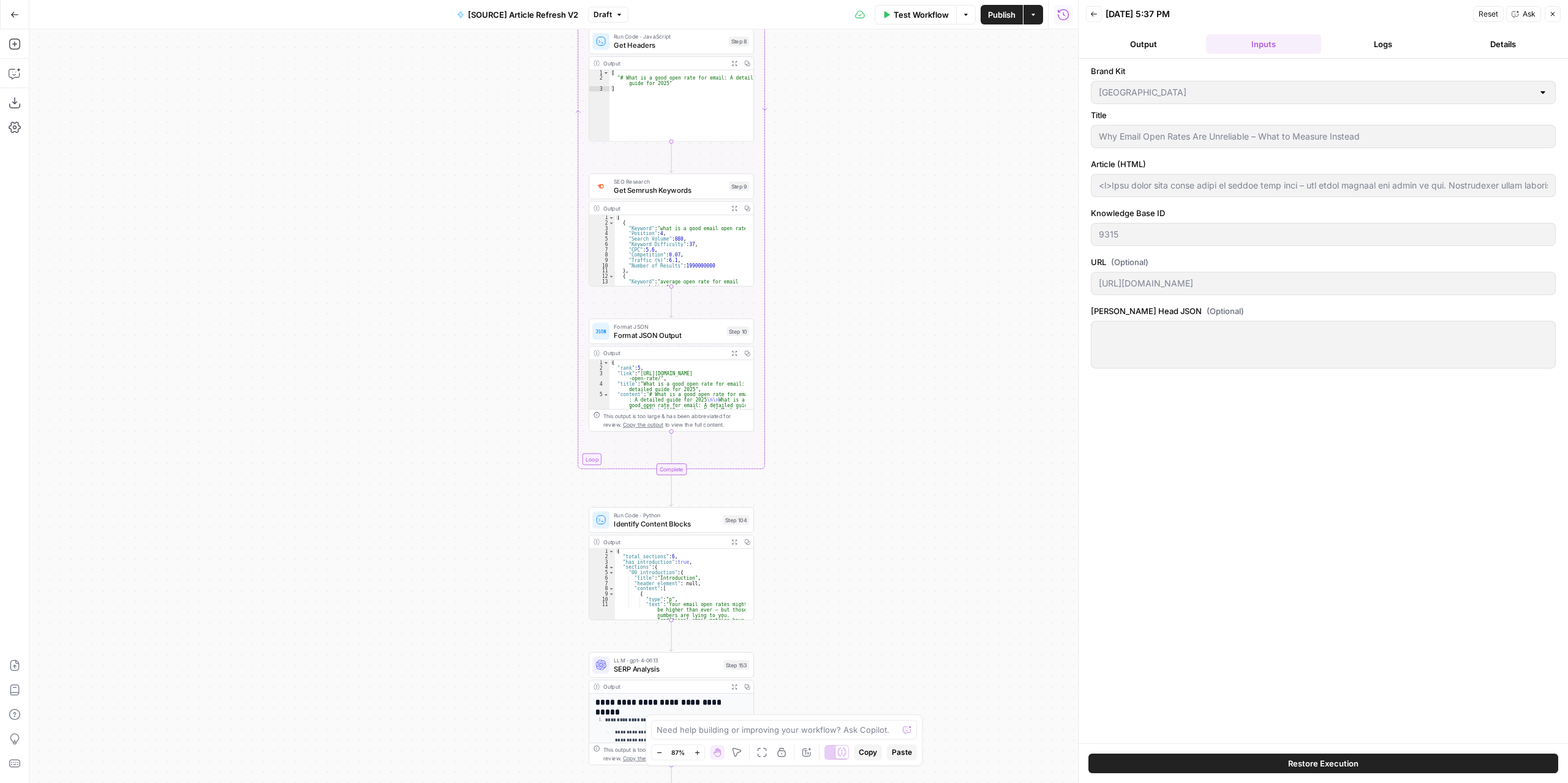
drag, startPoint x: 886, startPoint y: 213, endPoint x: 871, endPoint y: 476, distance: 263.4
click at [871, 476] on div "true false false true false true Workflow Set Inputs Inputs Power Agent Identif…" at bounding box center [554, 406] width 1049 height 754
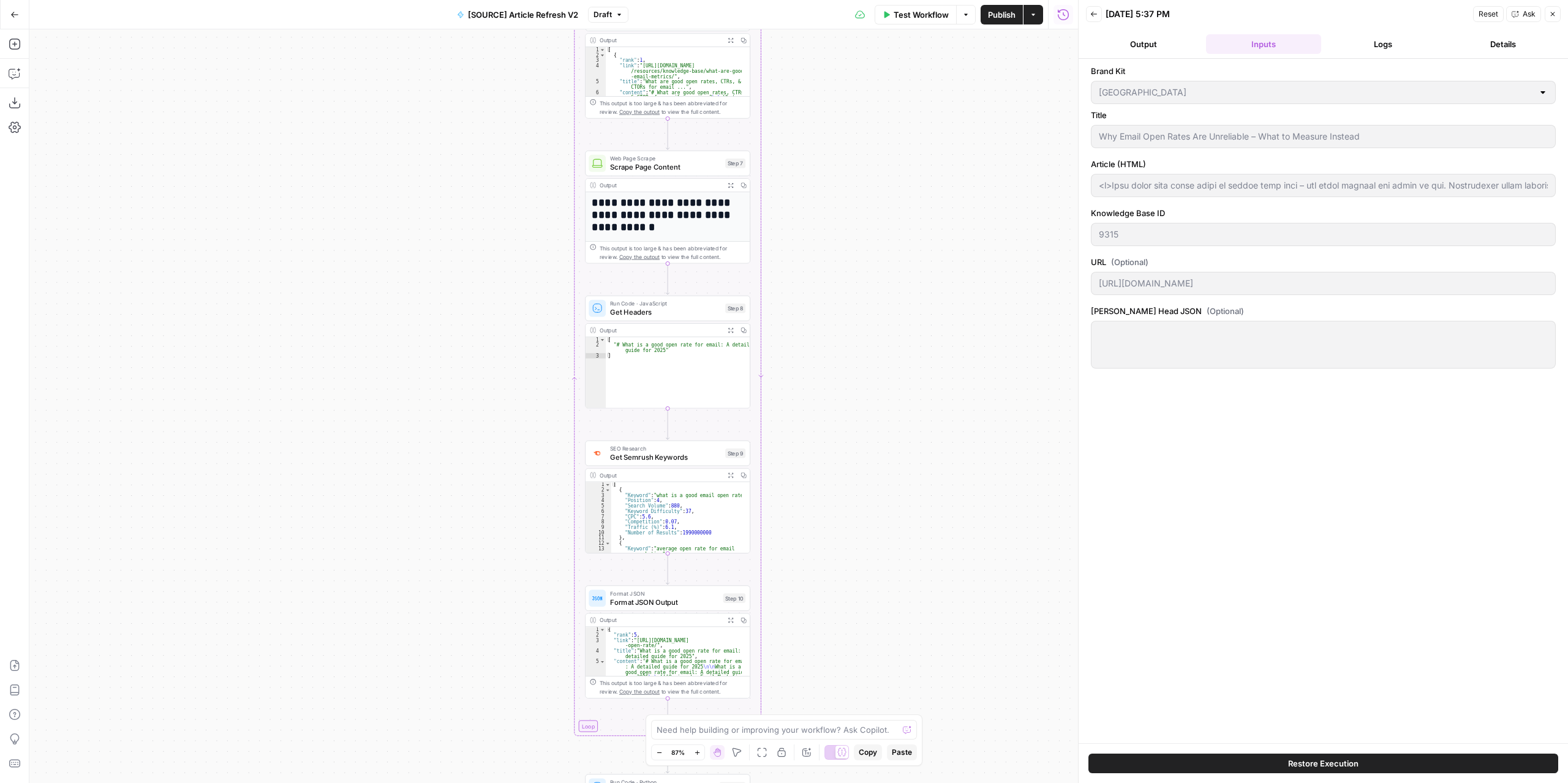
drag, startPoint x: 882, startPoint y: 239, endPoint x: 878, endPoint y: 506, distance: 267.0
click at [878, 506] on div "true false false true false true Workflow Set Inputs Inputs Power Agent Identif…" at bounding box center [554, 406] width 1049 height 754
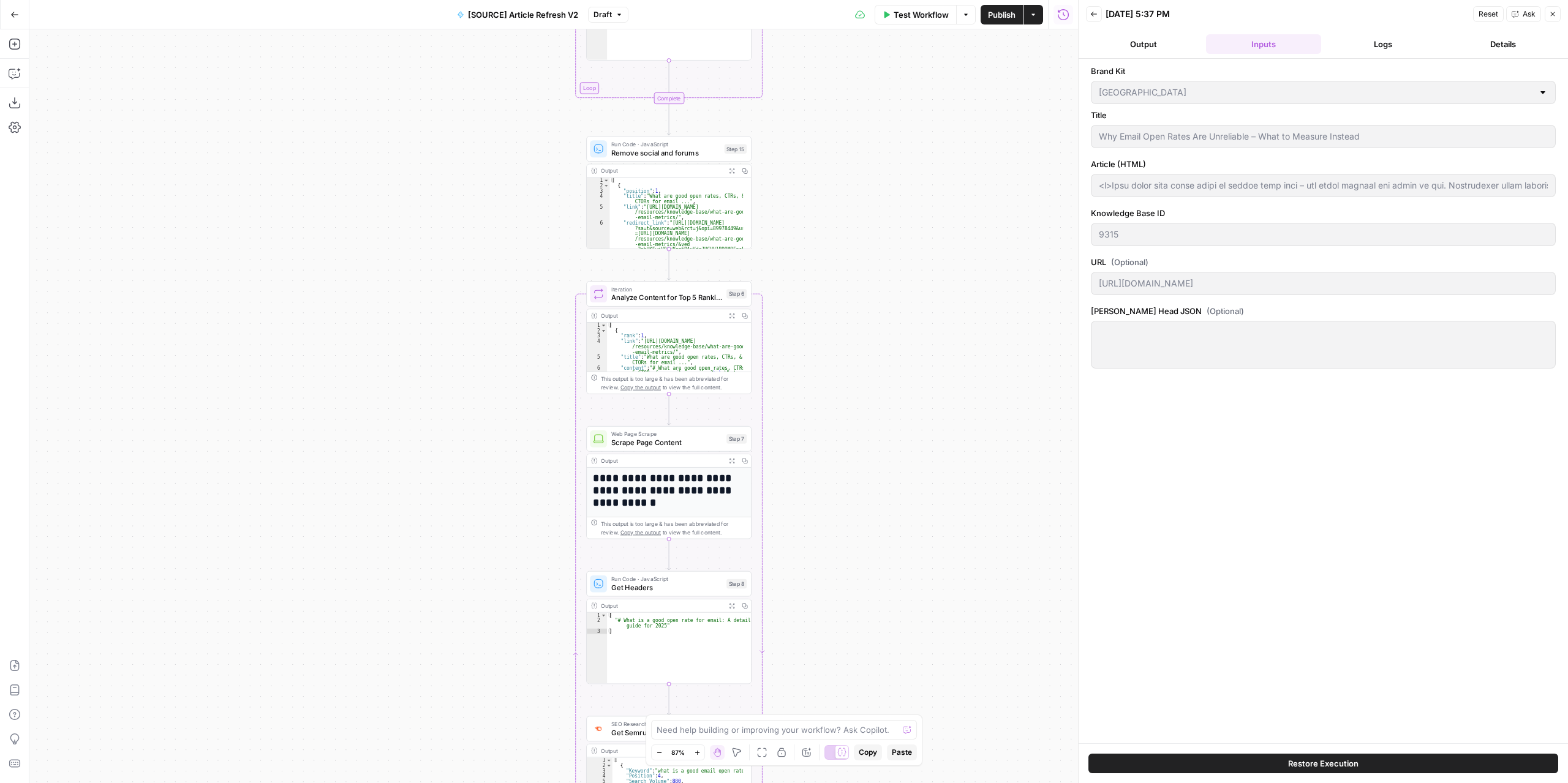
drag, startPoint x: 866, startPoint y: 225, endPoint x: 867, endPoint y: 501, distance: 276.0
click at [867, 501] on div "true false false true false true Workflow Set Inputs Inputs Power Agent Identif…" at bounding box center [554, 406] width 1049 height 754
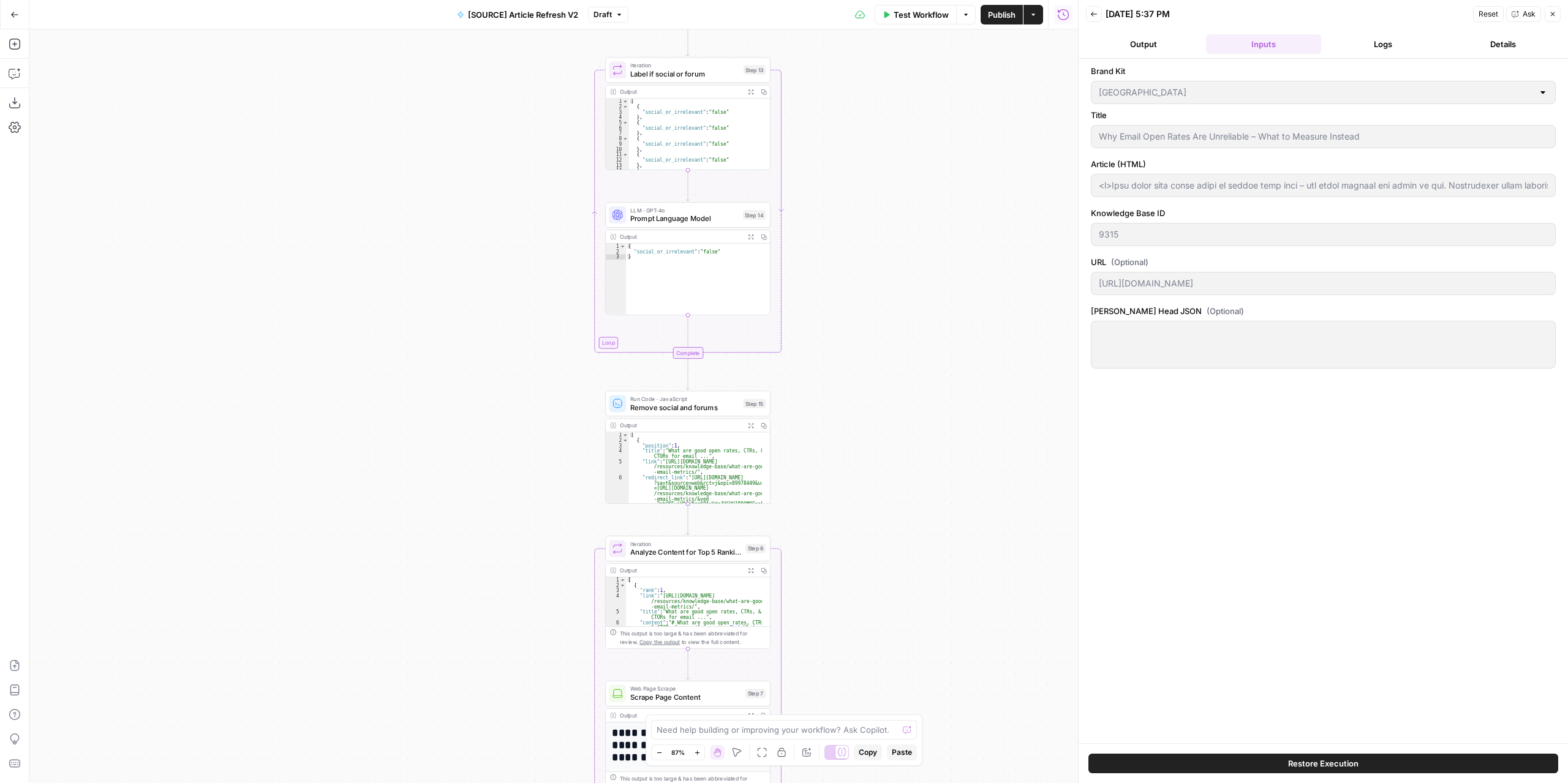
drag, startPoint x: 851, startPoint y: 197, endPoint x: 870, endPoint y: 452, distance: 255.7
click at [870, 452] on div "true false false true false true Workflow Set Inputs Inputs Power Agent Identif…" at bounding box center [554, 406] width 1049 height 754
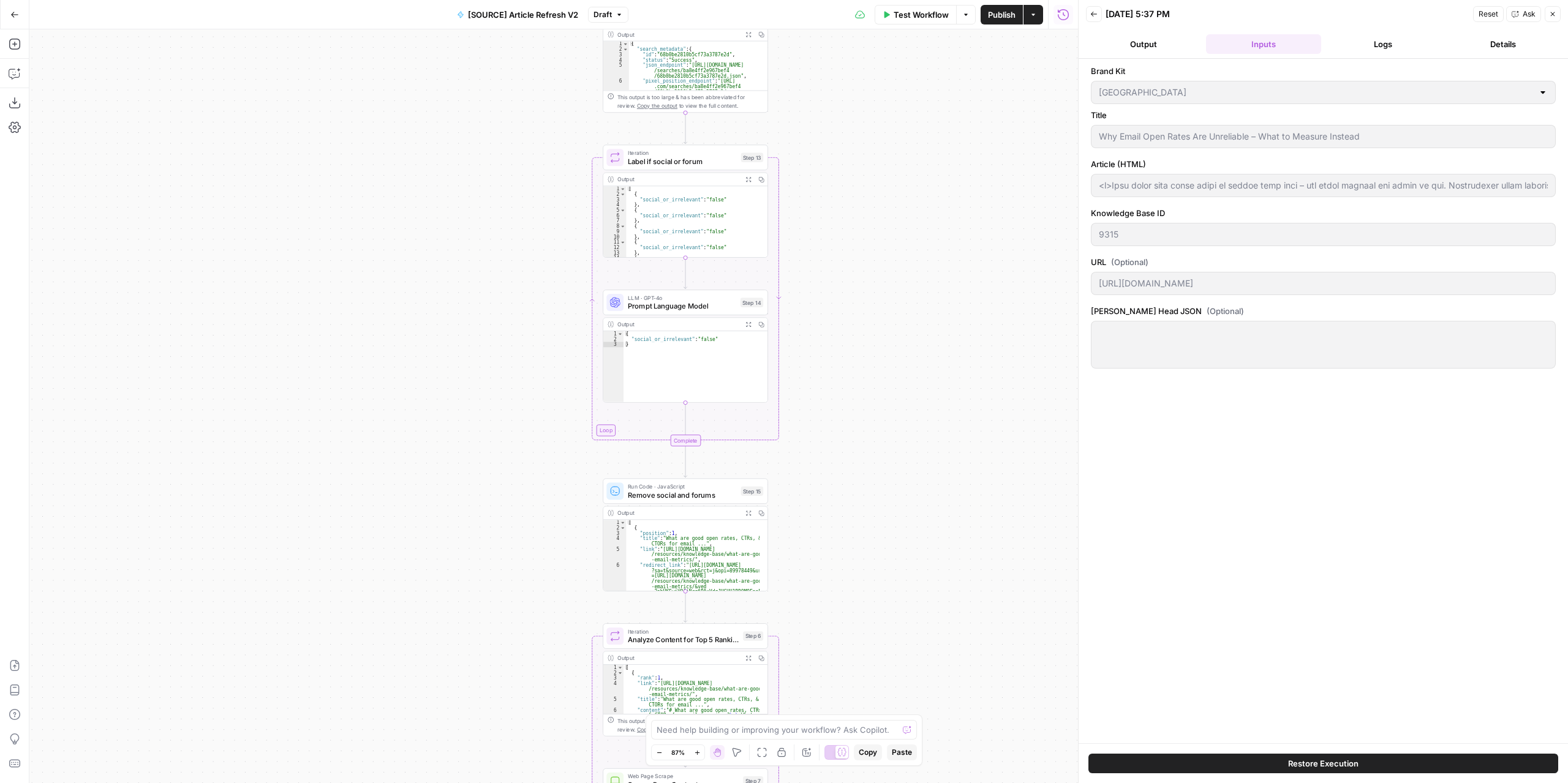
drag, startPoint x: 871, startPoint y: 255, endPoint x: 873, endPoint y: 101, distance: 154.0
click at [873, 106] on div "true false false true false true Workflow Set Inputs Inputs Power Agent Identif…" at bounding box center [554, 406] width 1049 height 754
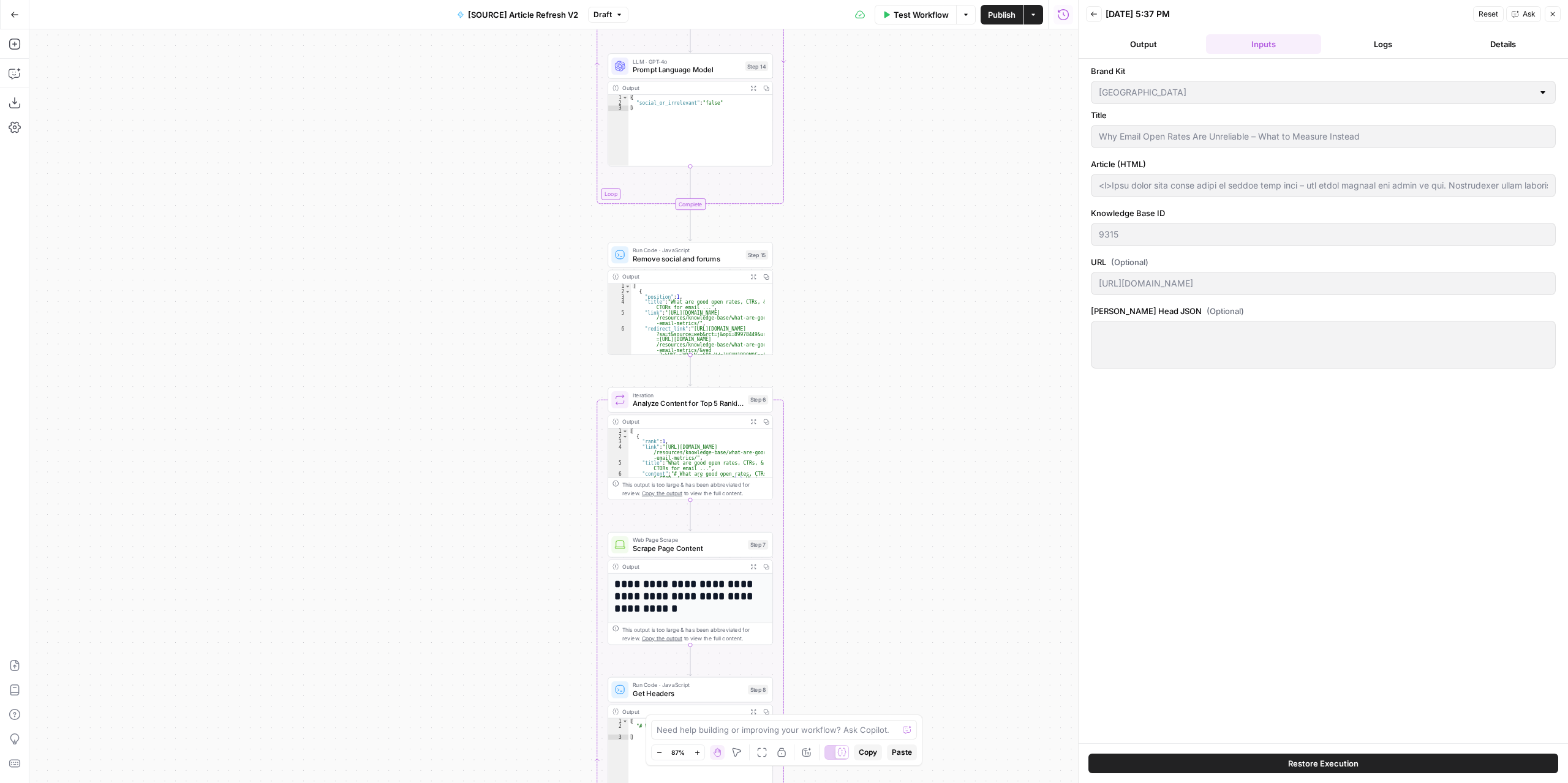
drag, startPoint x: 867, startPoint y: 437, endPoint x: 869, endPoint y: 186, distance: 251.0
click at [869, 191] on div "true false false true false true Workflow Set Inputs Inputs Power Agent Identif…" at bounding box center [554, 406] width 1049 height 754
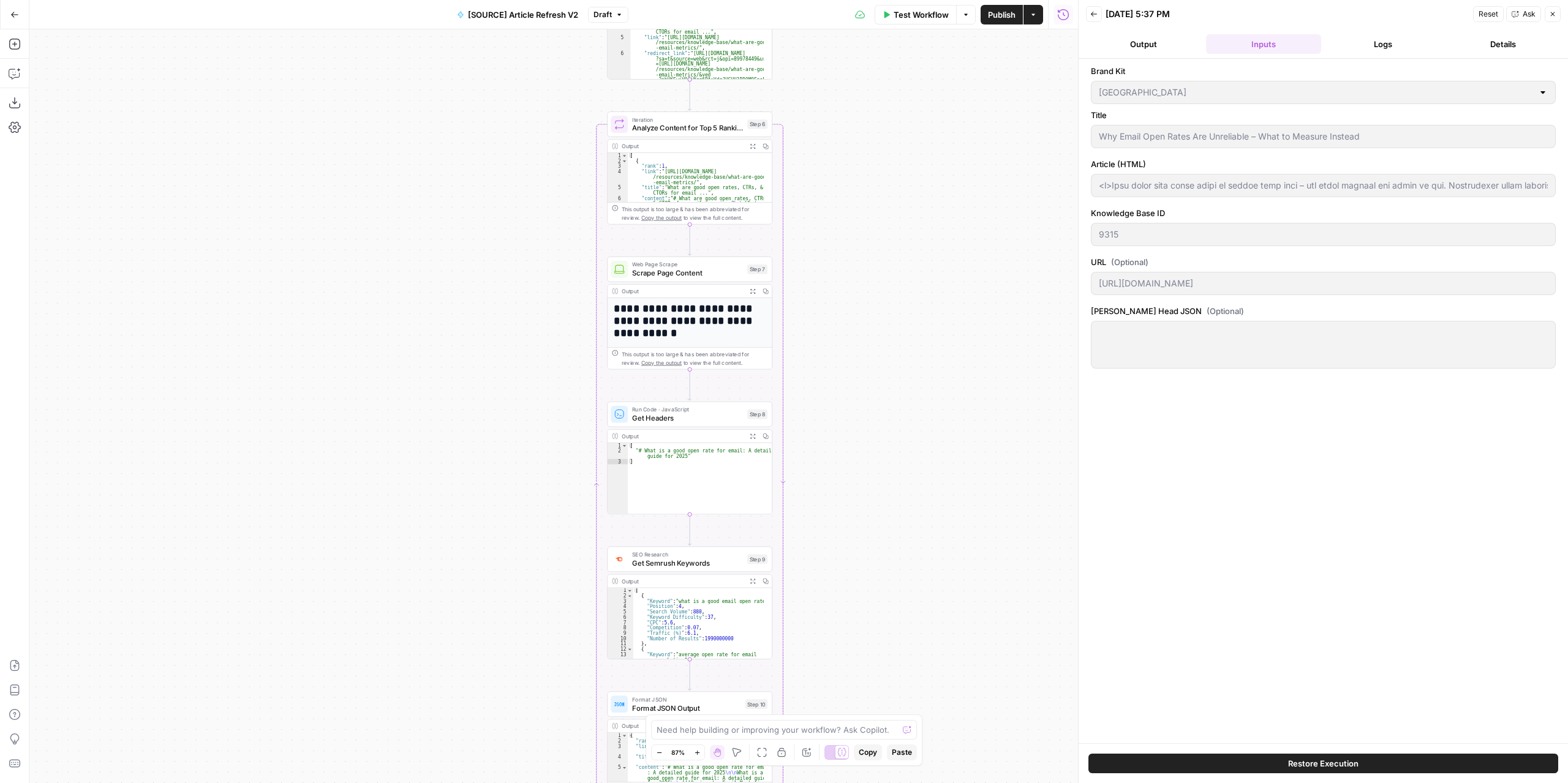
drag, startPoint x: 847, startPoint y: 471, endPoint x: 865, endPoint y: 195, distance: 276.6
click at [865, 200] on div "true false false true false true Workflow Set Inputs Inputs Power Agent Identif…" at bounding box center [554, 406] width 1049 height 754
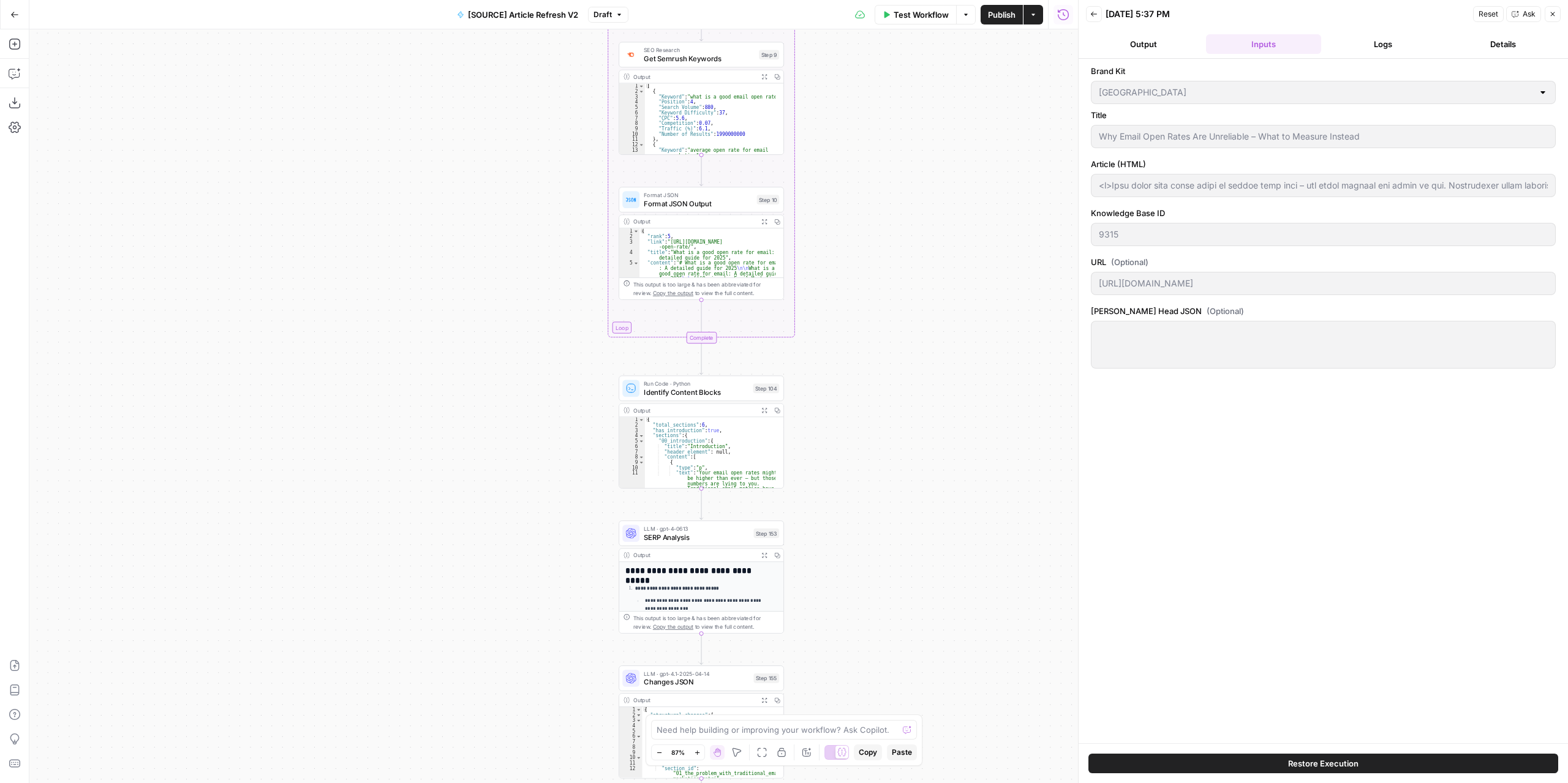
drag, startPoint x: 899, startPoint y: 465, endPoint x: 893, endPoint y: 232, distance: 233.1
click at [893, 232] on div "true false false true false true Workflow Set Inputs Inputs Power Agent Identif…" at bounding box center [554, 406] width 1049 height 754
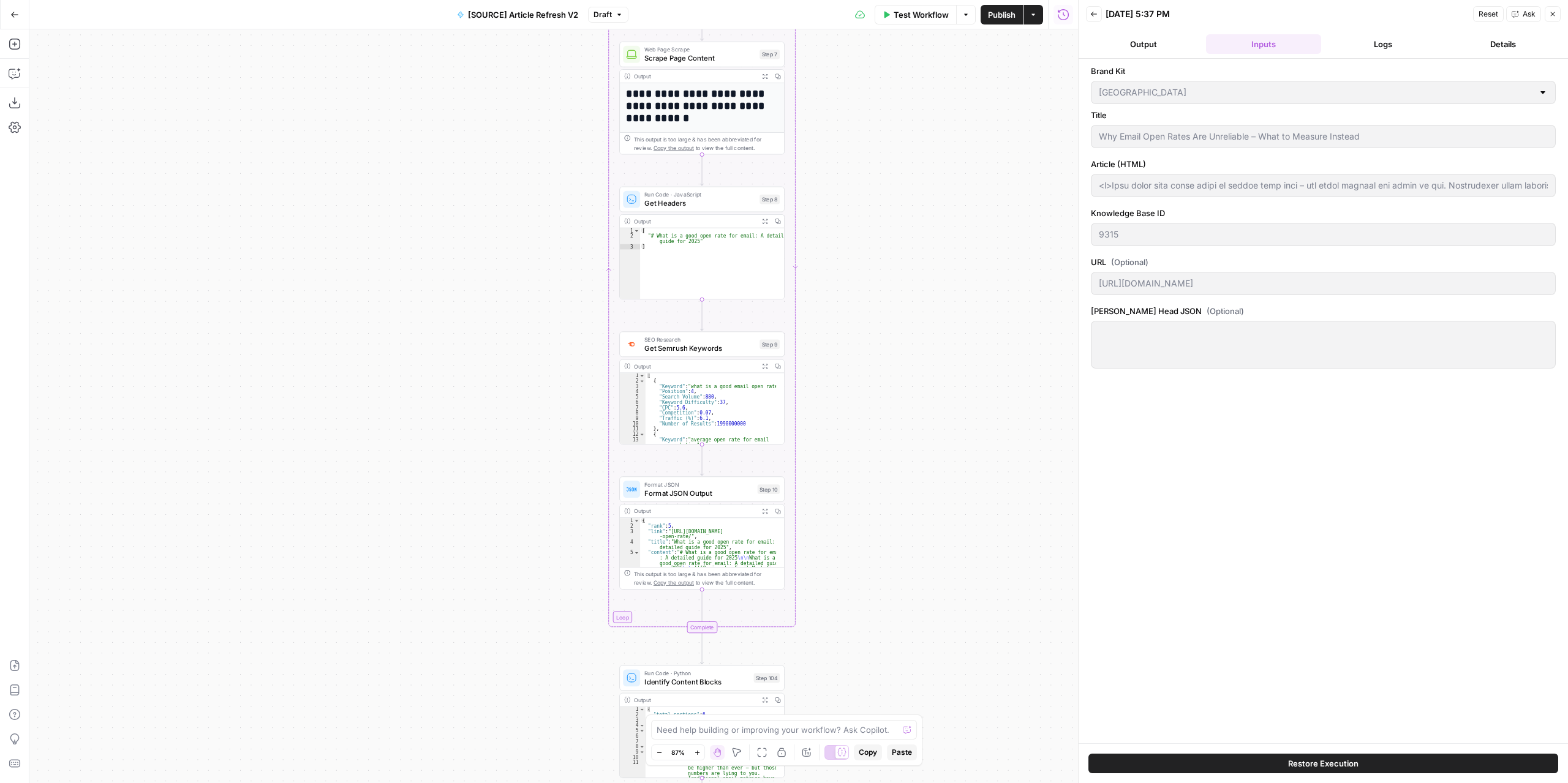
drag, startPoint x: 866, startPoint y: 439, endPoint x: 852, endPoint y: 516, distance: 78.3
click at [852, 535] on div "true false false true false true Workflow Set Inputs Inputs Power Agent Identif…" at bounding box center [554, 406] width 1049 height 754
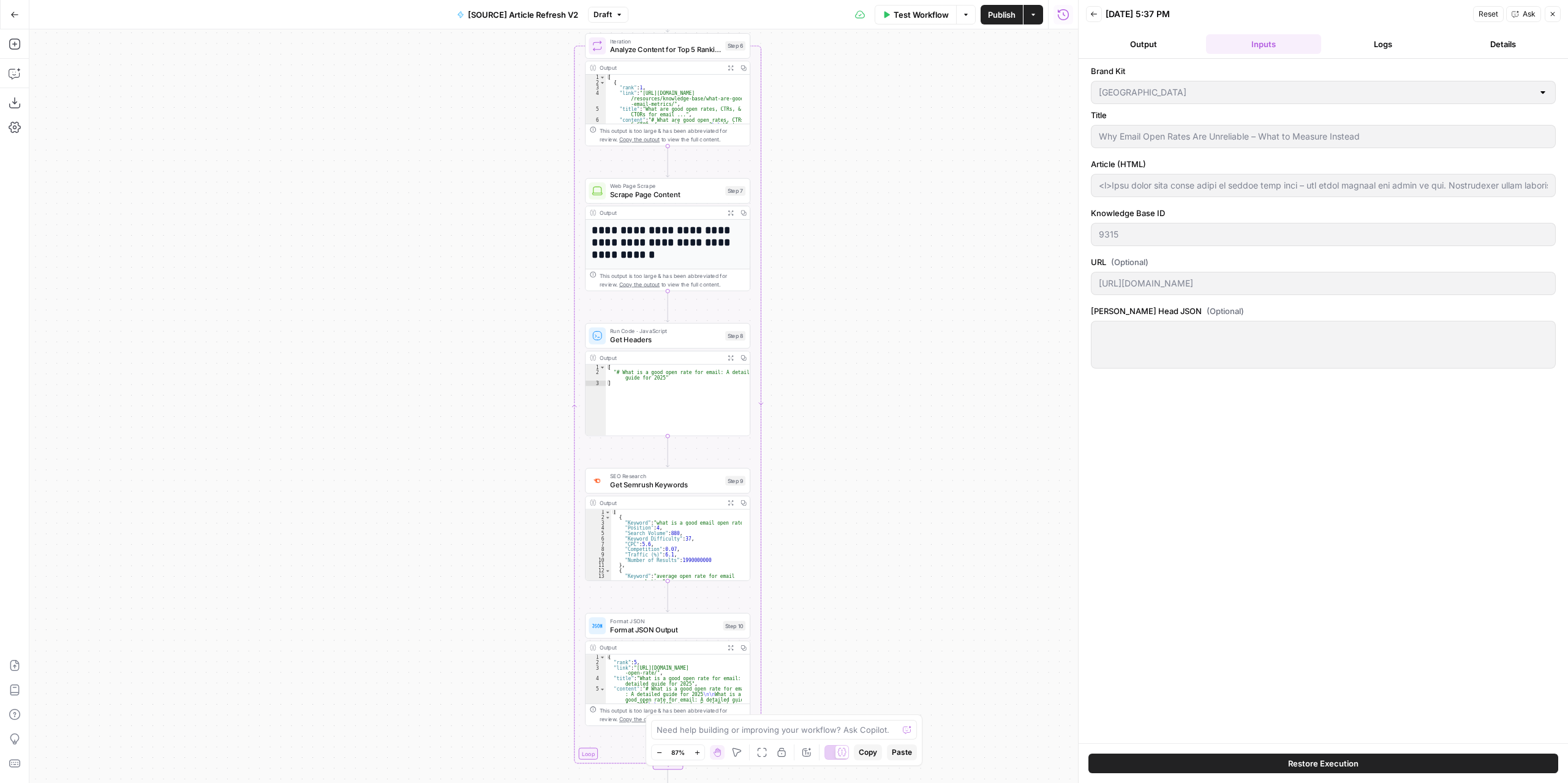
drag, startPoint x: 863, startPoint y: 423, endPoint x: 864, endPoint y: 153, distance: 270.0
click at [864, 145] on div "true false false true false true Workflow Set Inputs Inputs Power Agent Identif…" at bounding box center [554, 406] width 1049 height 754
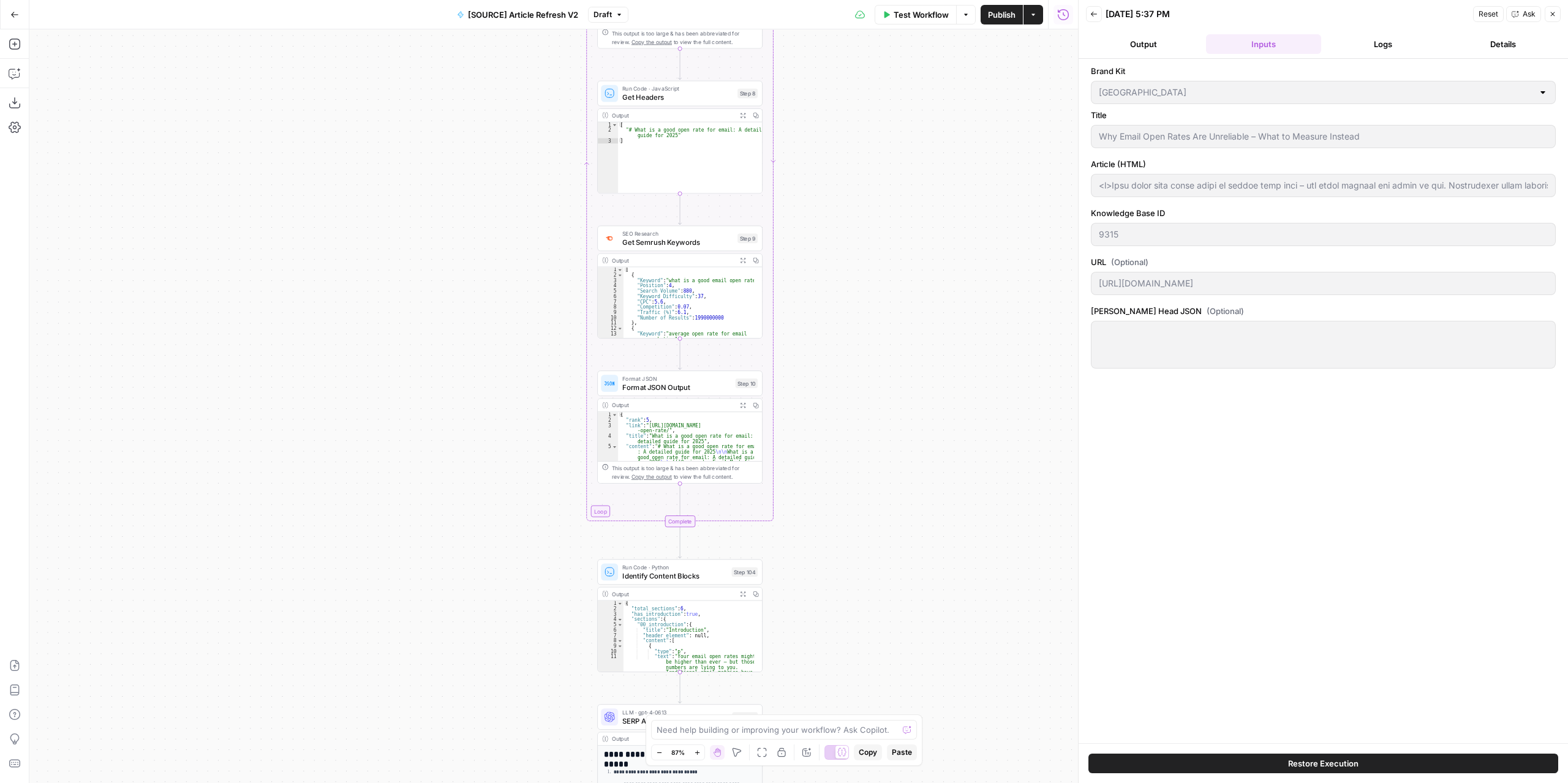
drag, startPoint x: 871, startPoint y: 467, endPoint x: 887, endPoint y: 260, distance: 207.6
click at [890, 232] on div "true false false true false true Workflow Set Inputs Inputs Power Agent Identif…" at bounding box center [554, 406] width 1049 height 754
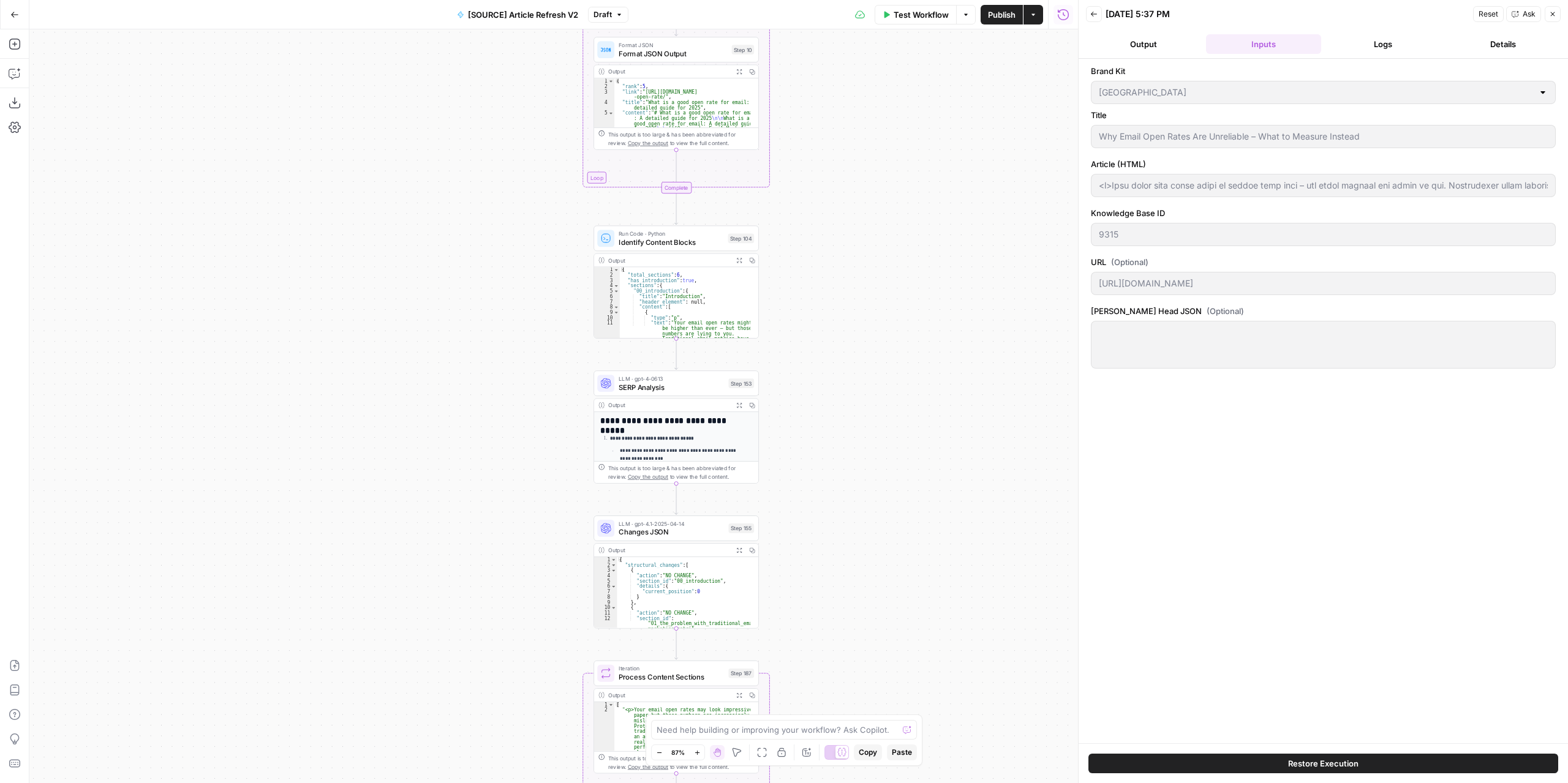
drag, startPoint x: 855, startPoint y: 342, endPoint x: 849, endPoint y: 279, distance: 63.3
click at [849, 279] on div "true false false true false true Workflow Set Inputs Inputs Power Agent Identif…" at bounding box center [554, 406] width 1049 height 754
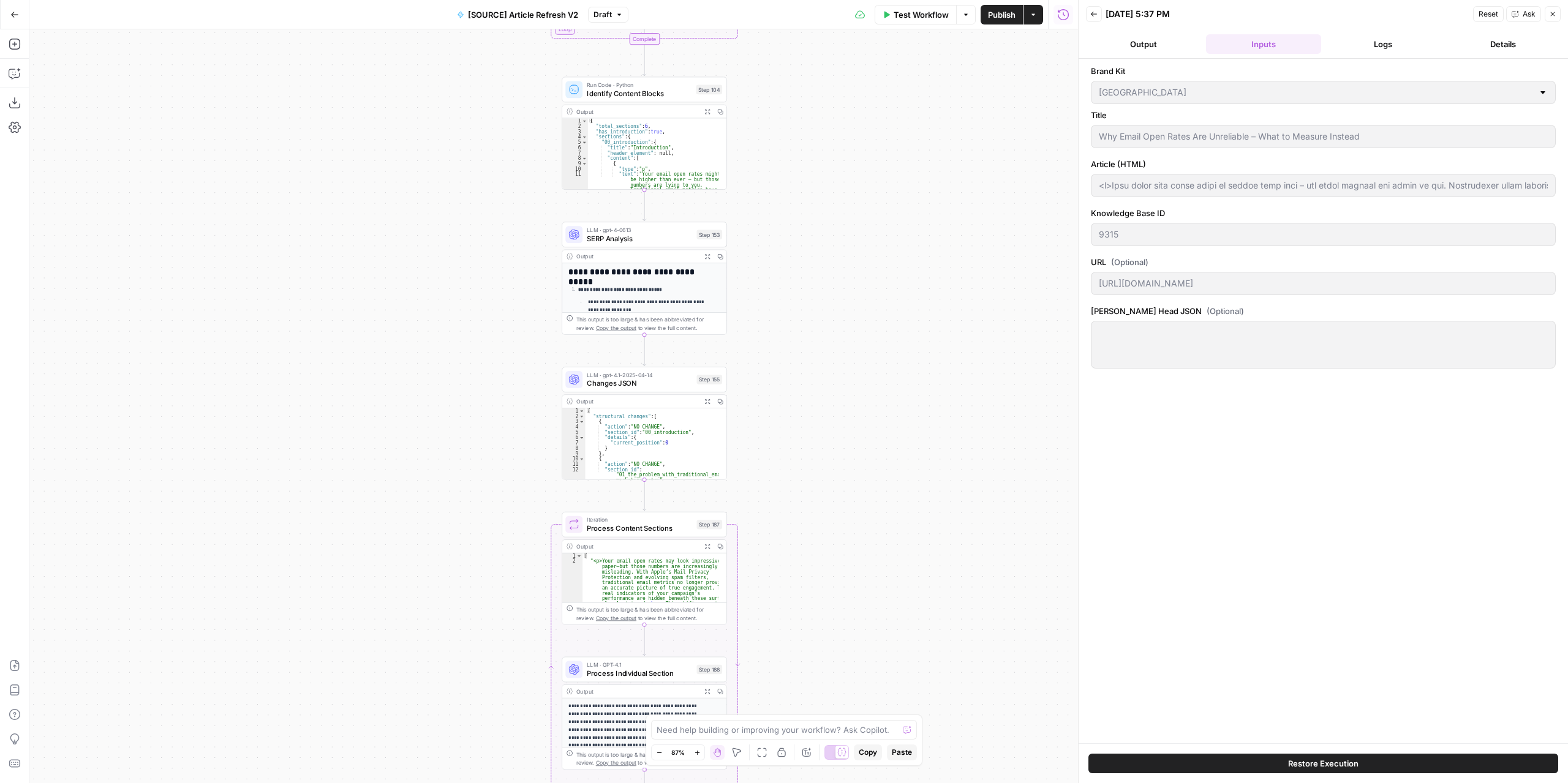
drag, startPoint x: 873, startPoint y: 417, endPoint x: 845, endPoint y: 299, distance: 121.3
click at [845, 299] on div "true false false true false true Workflow Set Inputs Inputs Power Agent Identif…" at bounding box center [554, 406] width 1049 height 754
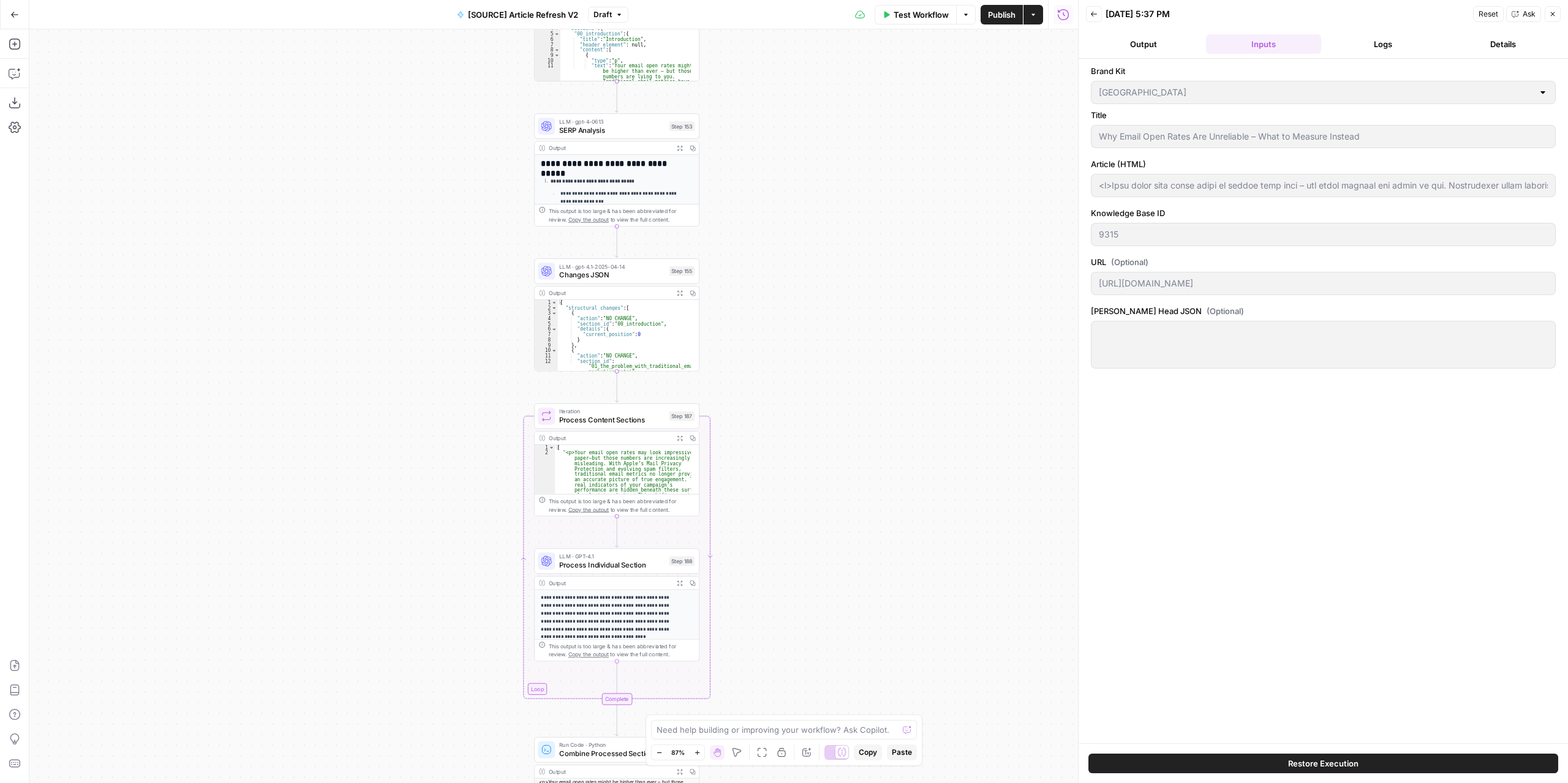
drag, startPoint x: 836, startPoint y: 368, endPoint x: 818, endPoint y: 293, distance: 77.1
click at [818, 293] on div "true false false true false true Workflow Set Inputs Inputs Power Agent Identif…" at bounding box center [554, 406] width 1049 height 754
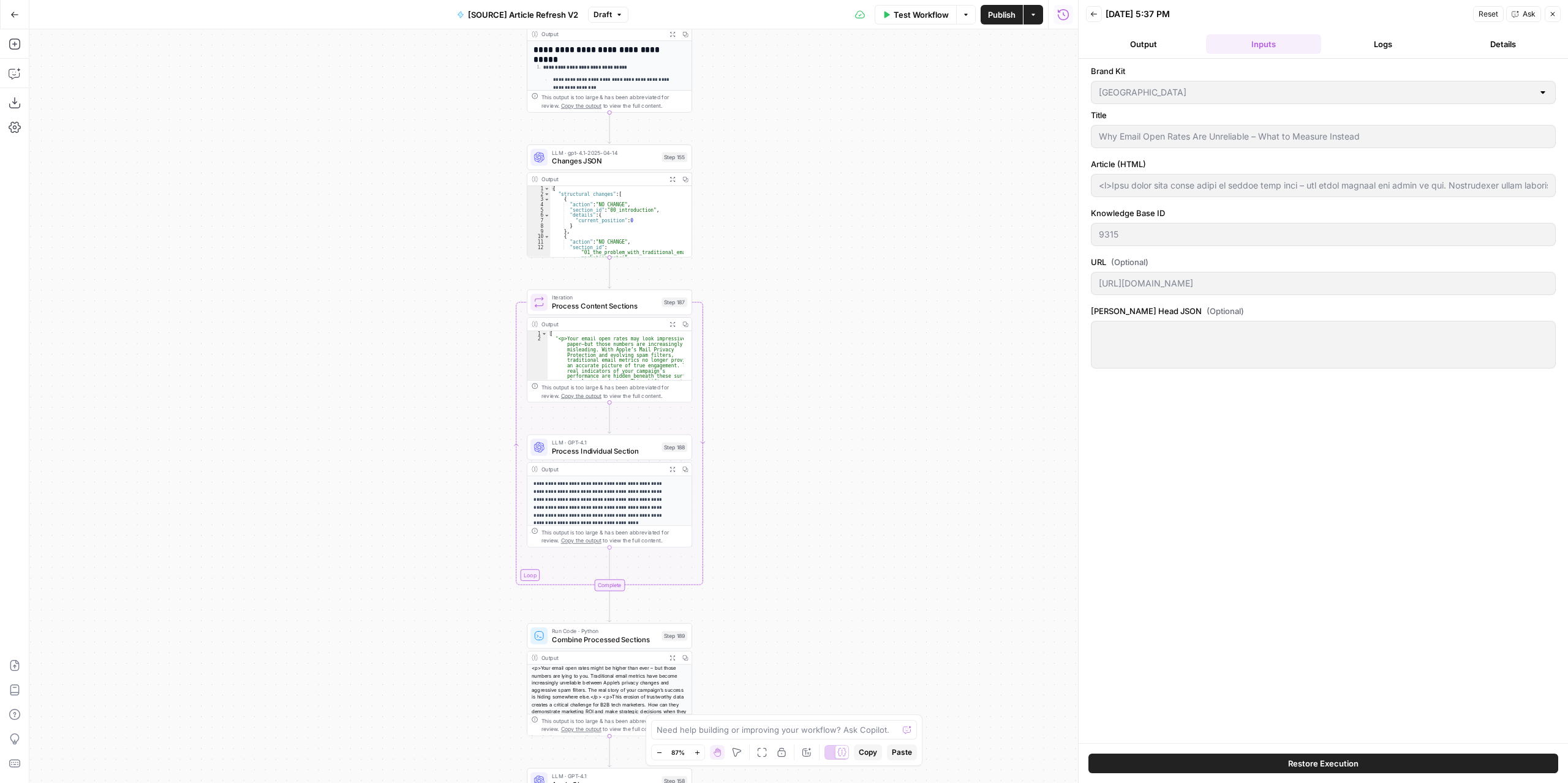
drag, startPoint x: 815, startPoint y: 387, endPoint x: 807, endPoint y: 238, distance: 149.2
click at [809, 225] on div "true false false true false true Workflow Set Inputs Inputs Power Agent Identif…" at bounding box center [554, 406] width 1049 height 754
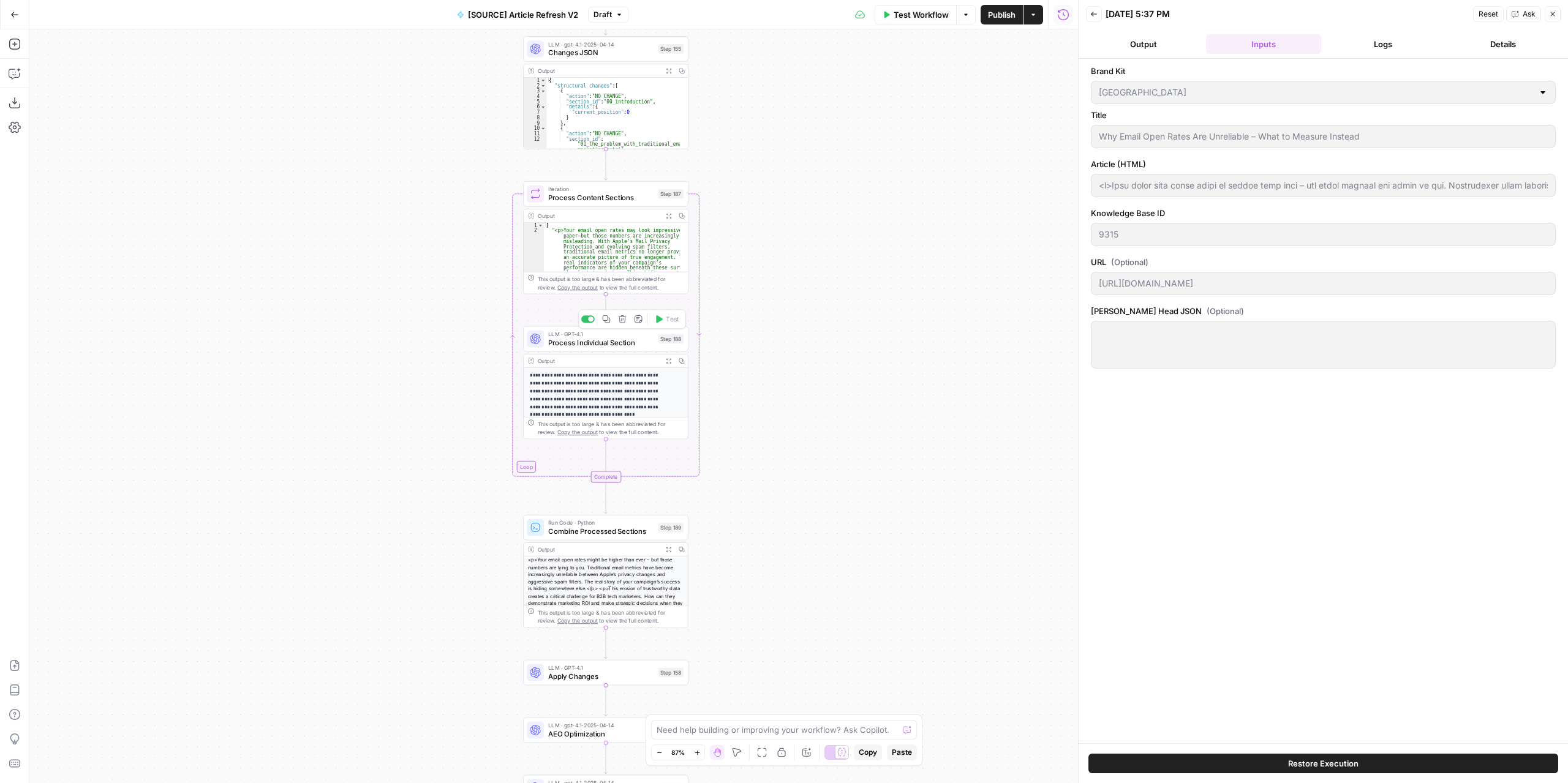
click at [630, 341] on span "Process Individual Section" at bounding box center [601, 342] width 106 height 11
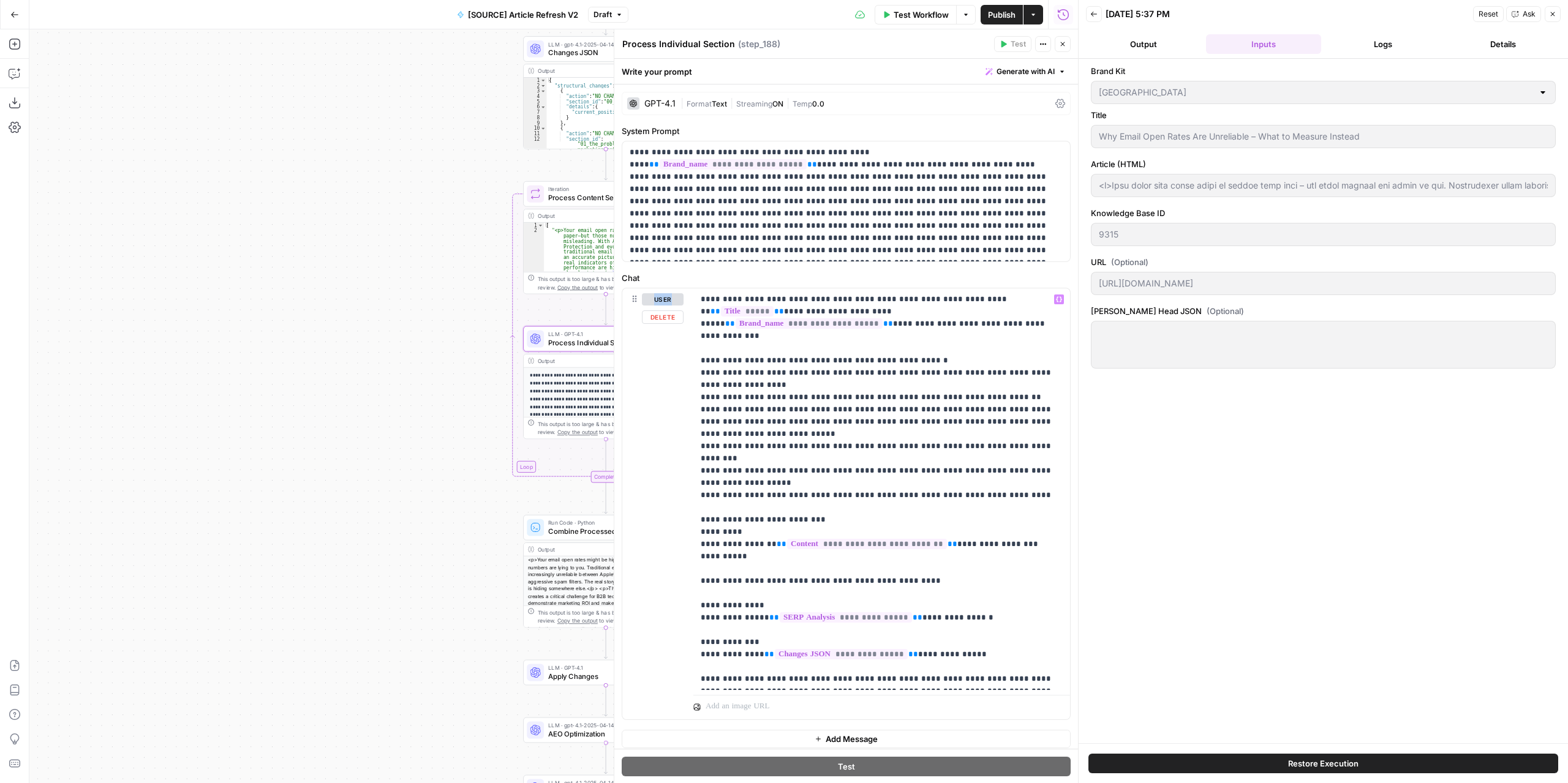
scroll to position [5, 0]
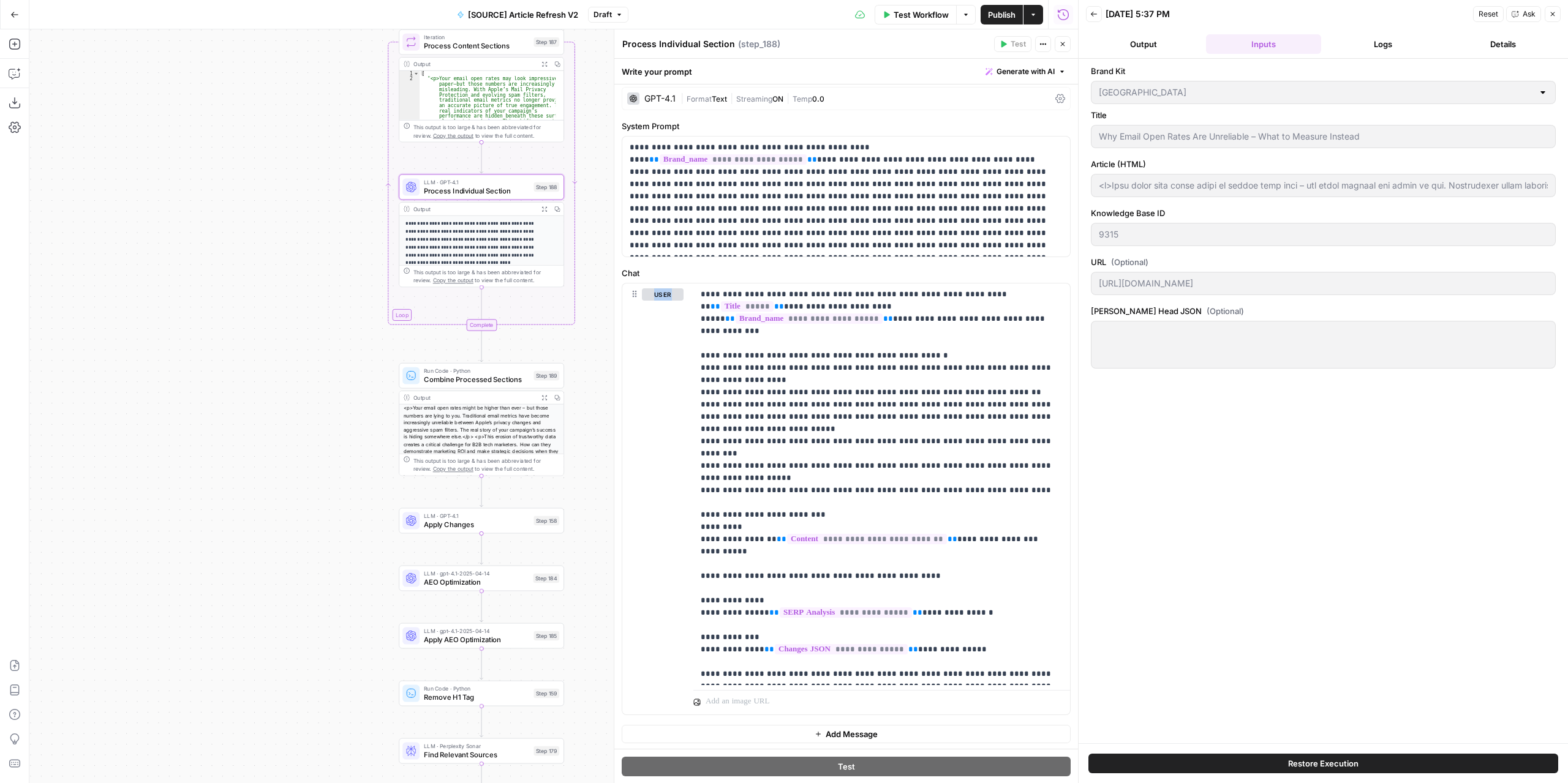
drag, startPoint x: 427, startPoint y: 424, endPoint x: 320, endPoint y: 291, distance: 170.7
click at [320, 291] on div "true false false true false true Workflow Set Inputs Inputs Power Agent Identif…" at bounding box center [554, 406] width 1049 height 754
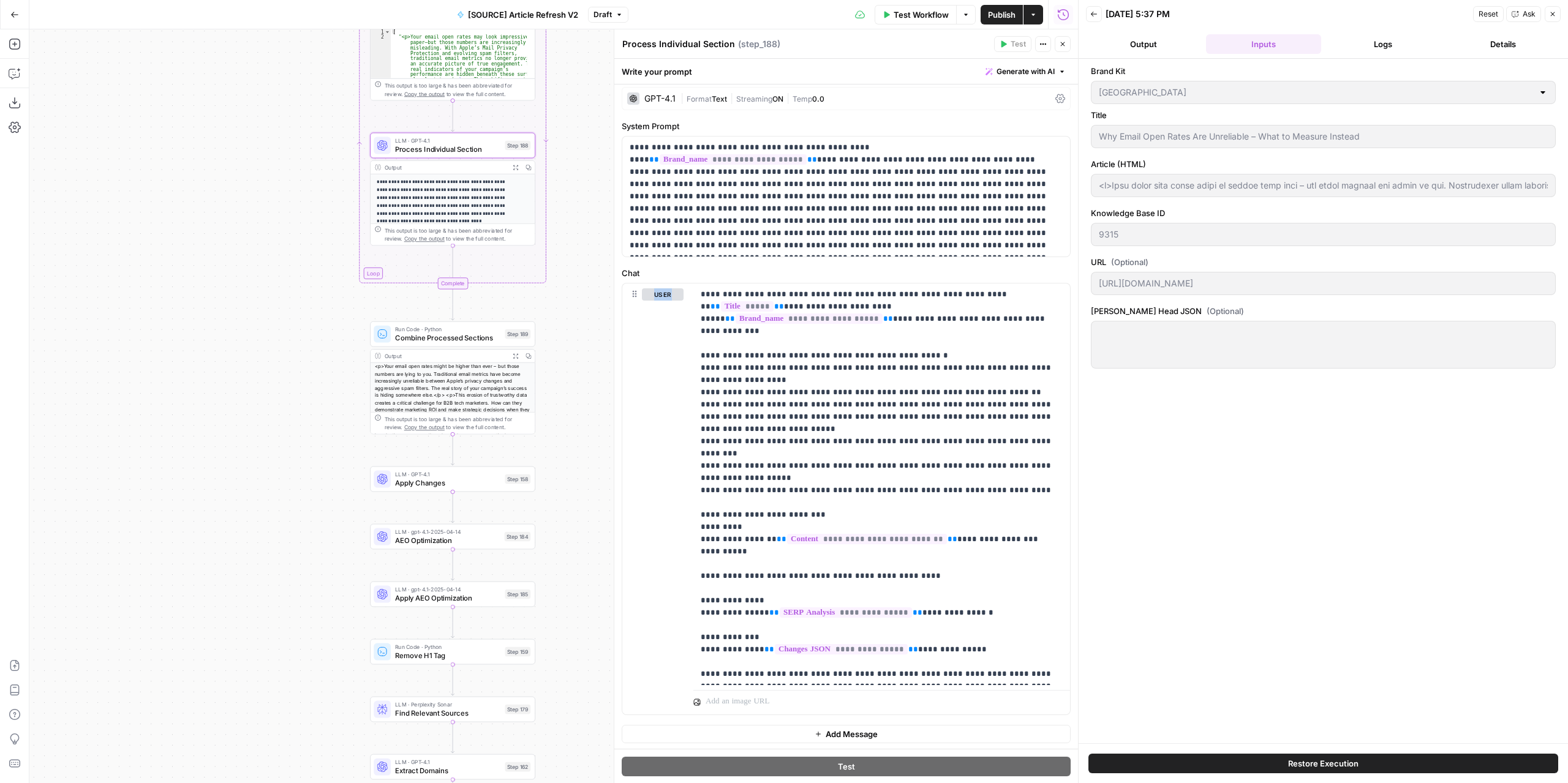
drag, startPoint x: 600, startPoint y: 494, endPoint x: 572, endPoint y: 454, distance: 48.8
click at [572, 454] on div "true false false true false true Workflow Set Inputs Inputs Power Agent Identif…" at bounding box center [554, 406] width 1049 height 754
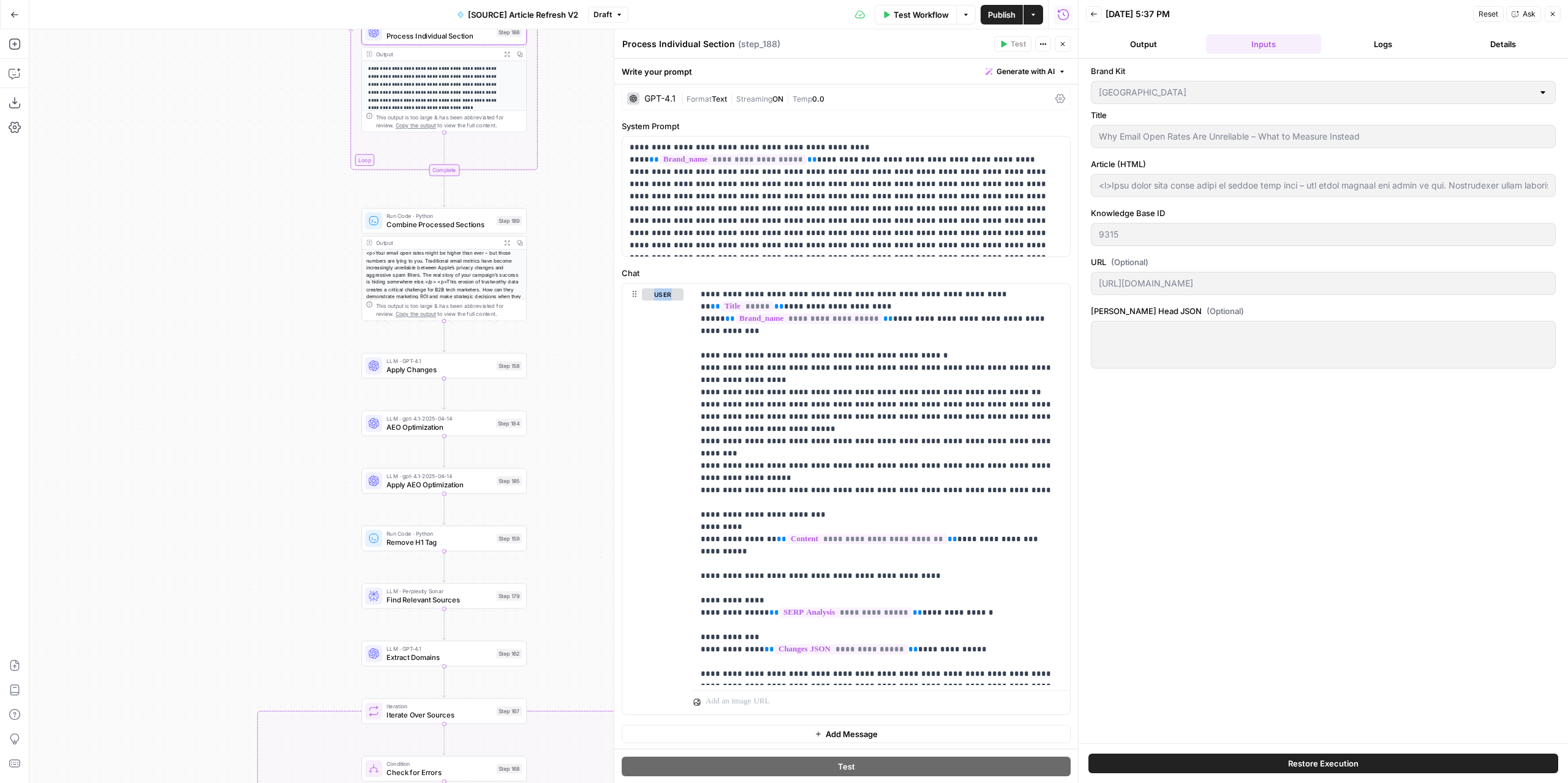
drag, startPoint x: 575, startPoint y: 415, endPoint x: 564, endPoint y: 280, distance: 135.4
click at [564, 280] on div "true false false true false true Workflow Set Inputs Inputs Power Agent Identif…" at bounding box center [554, 406] width 1049 height 754
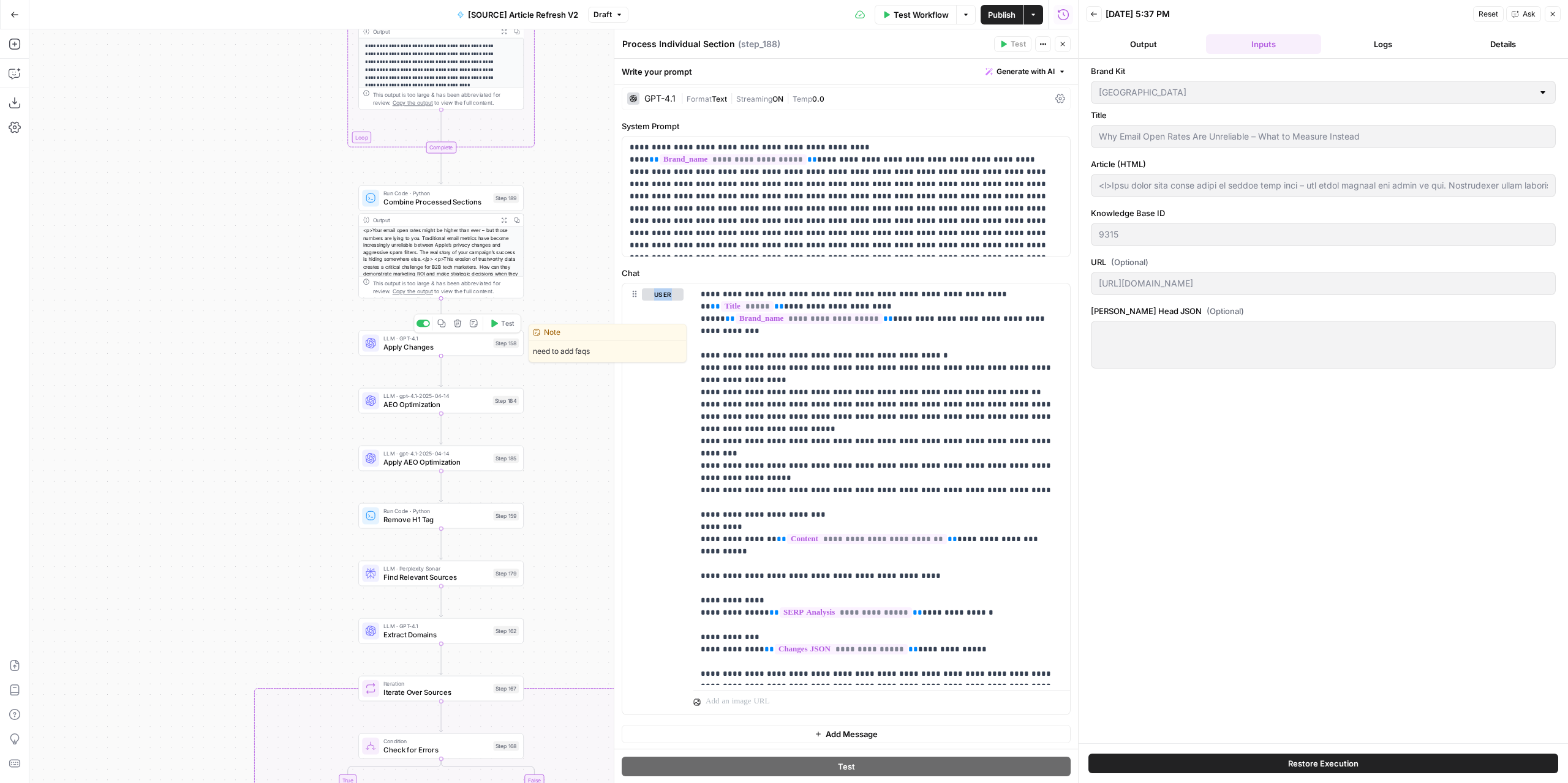
click at [472, 349] on span "Apply Changes" at bounding box center [436, 347] width 106 height 11
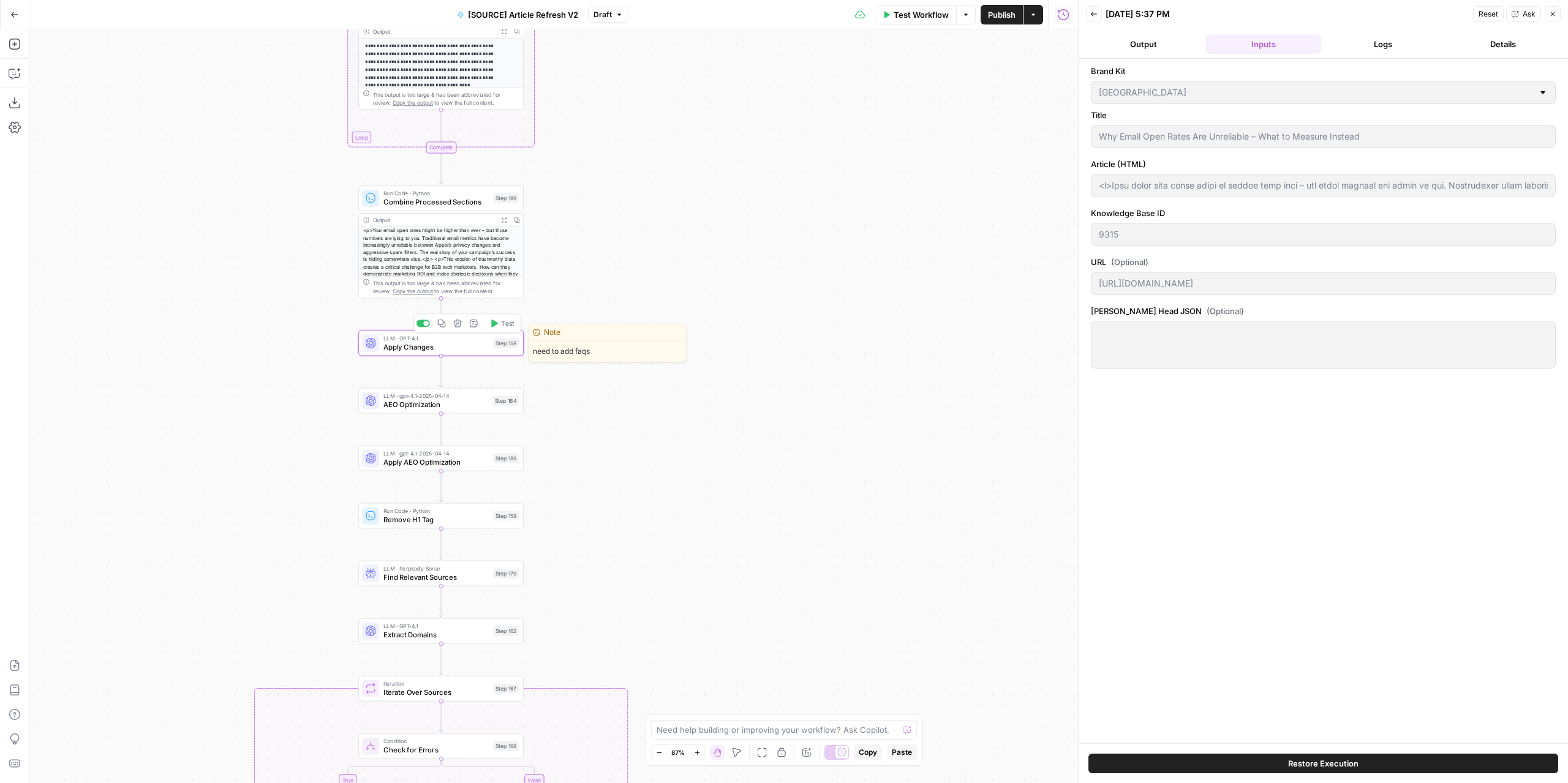
type textarea "Apply Changes"
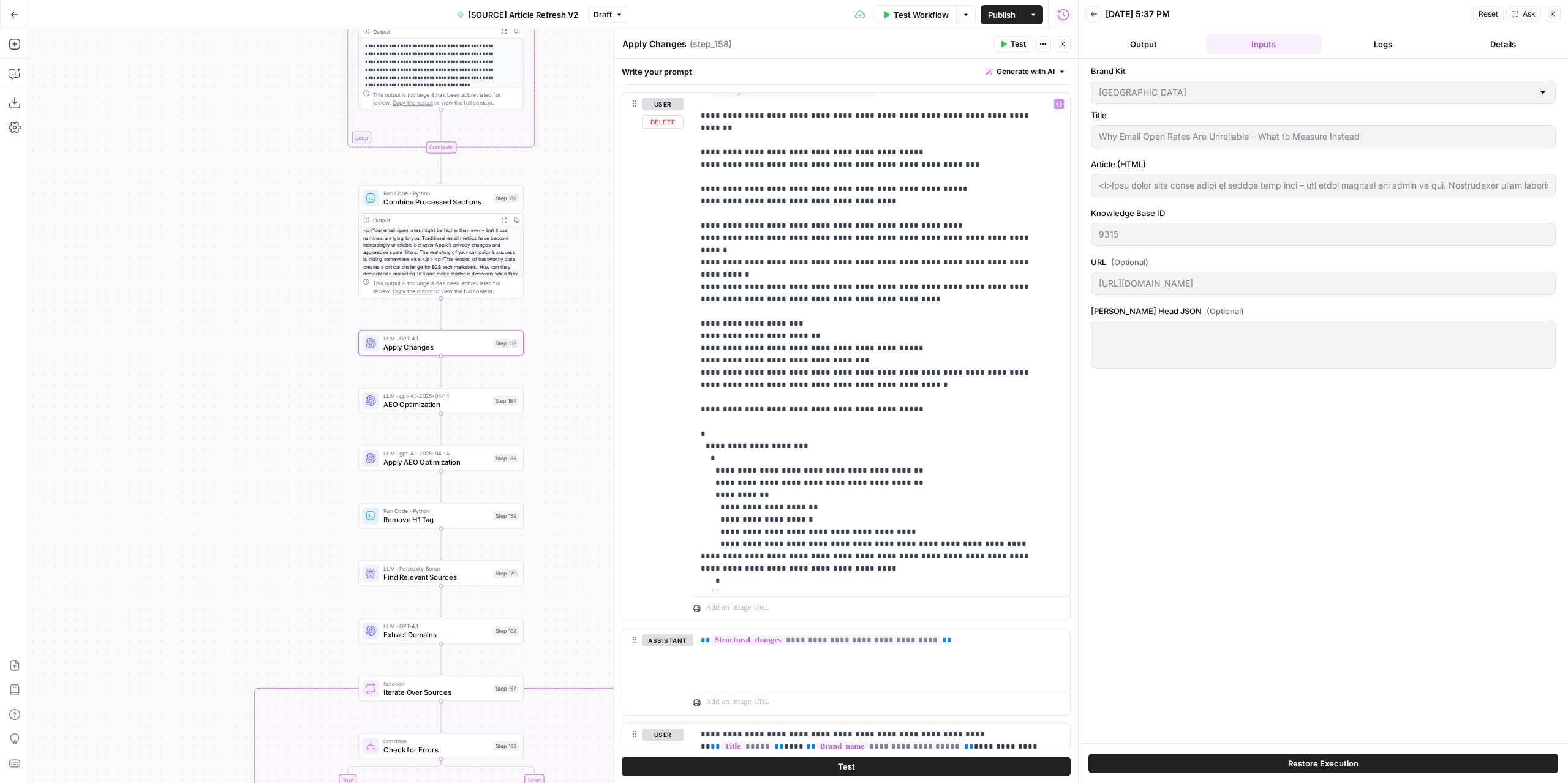
scroll to position [1025, 0]
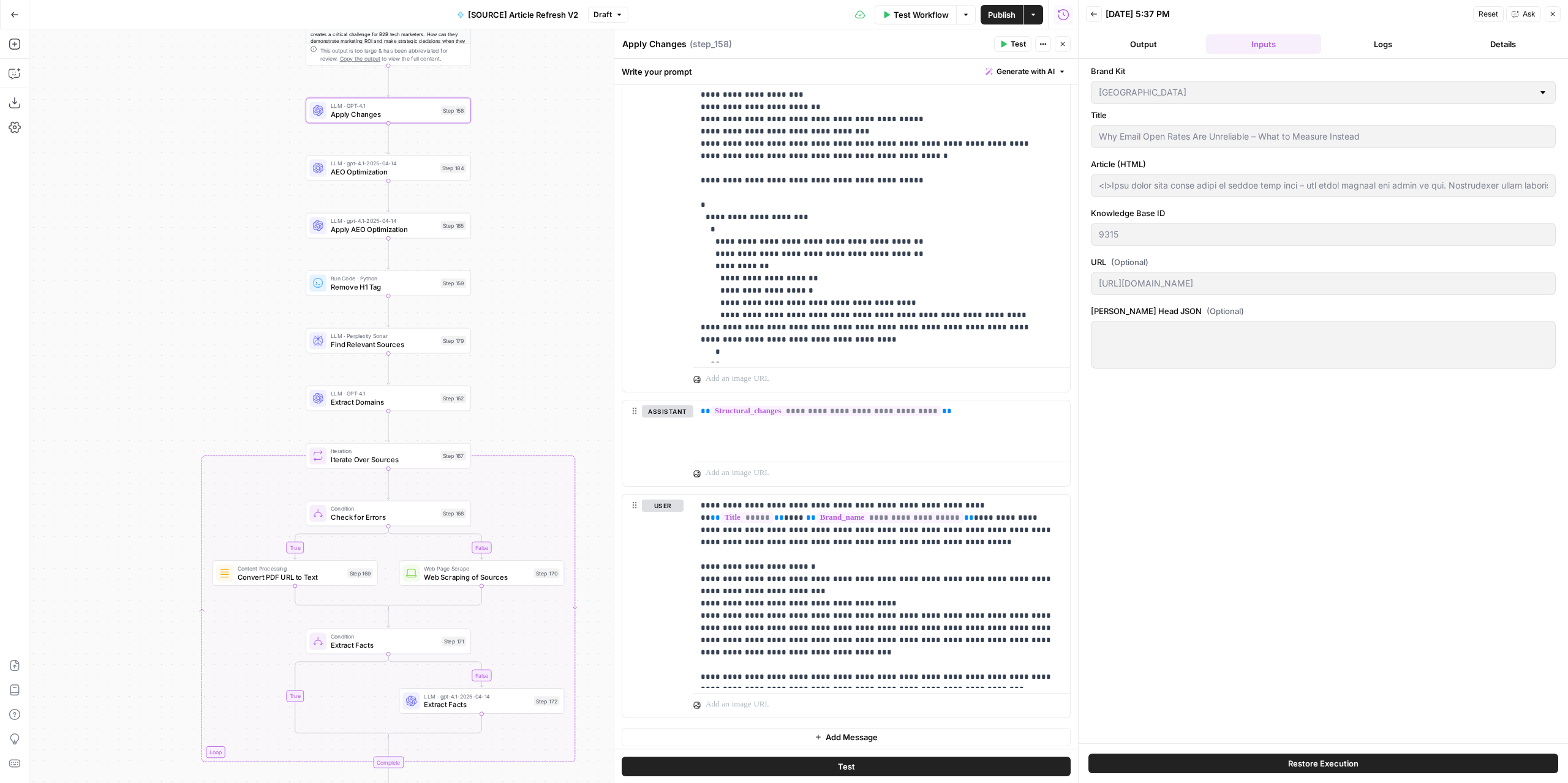
drag, startPoint x: 568, startPoint y: 527, endPoint x: 509, endPoint y: 279, distance: 254.9
click at [509, 280] on div "true false false true false true Workflow Set Inputs Inputs Power Agent Identif…" at bounding box center [554, 406] width 1049 height 754
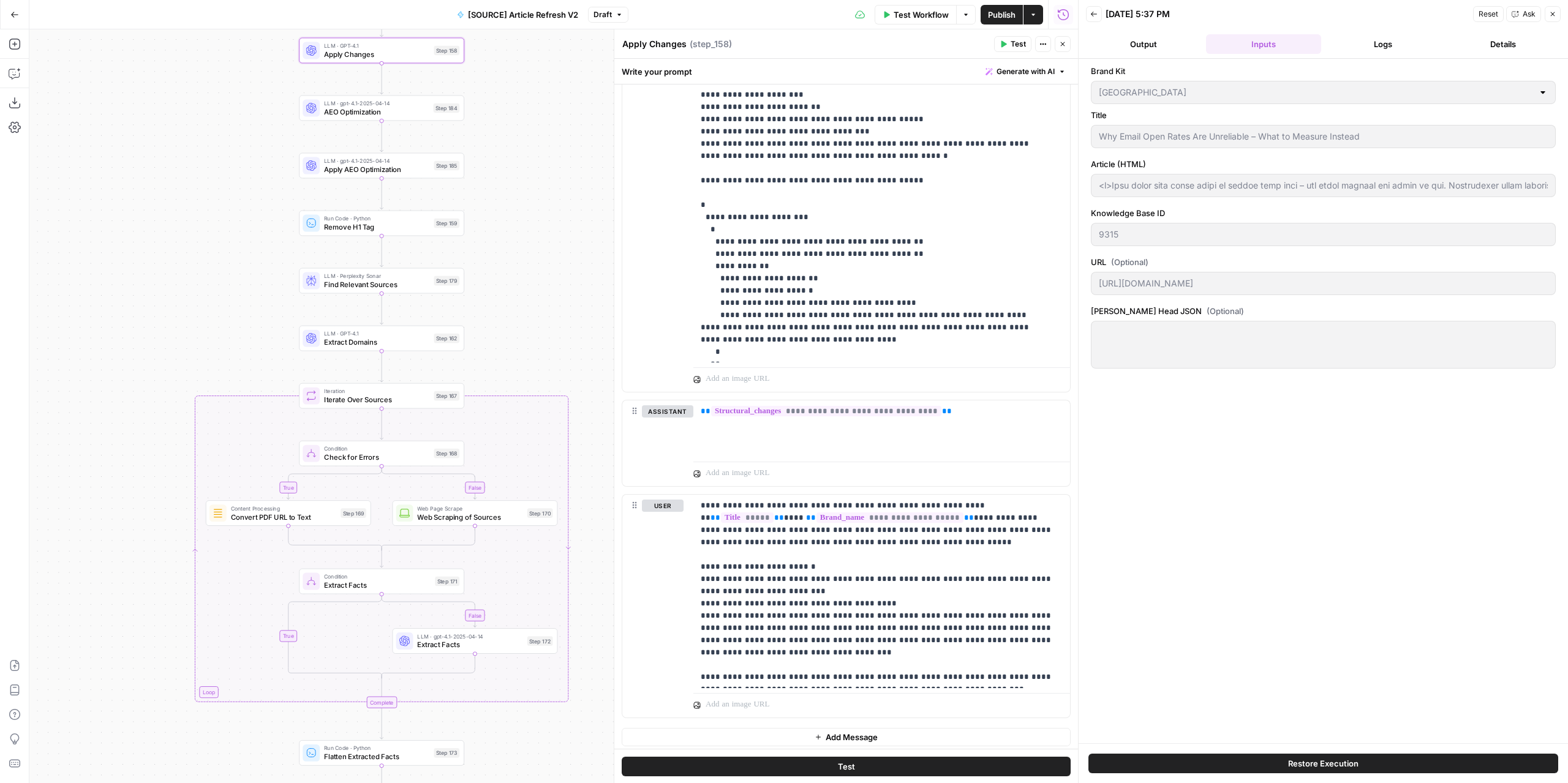
drag, startPoint x: 559, startPoint y: 361, endPoint x: 529, endPoint y: 167, distance: 196.3
click at [529, 152] on div "true false false true false true Workflow Set Inputs Inputs Power Agent Identif…" at bounding box center [554, 406] width 1049 height 754
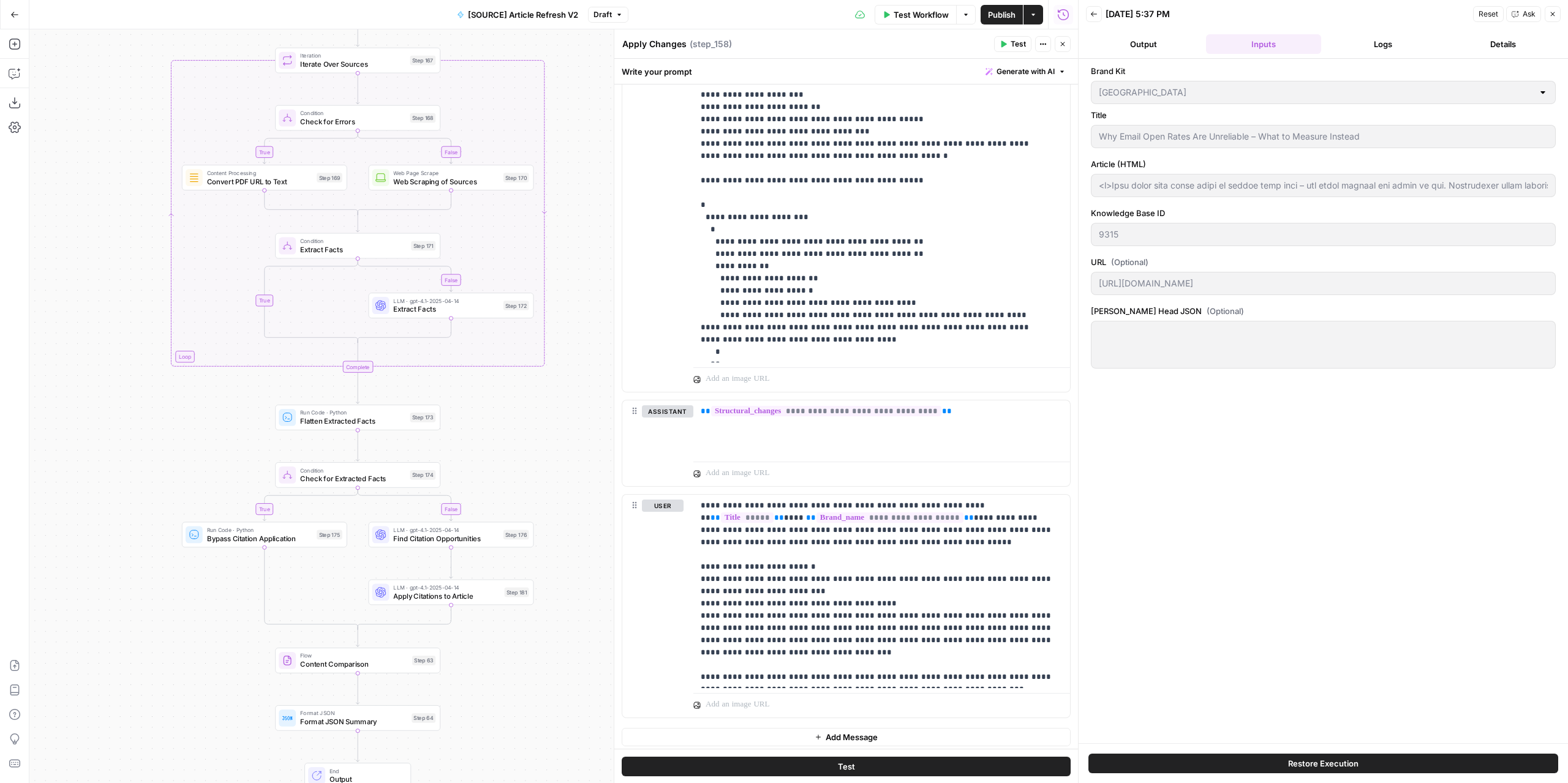
drag, startPoint x: 502, startPoint y: 553, endPoint x: 488, endPoint y: 293, distance: 260.4
click at [488, 289] on div "true false false true false true Workflow Set Inputs Inputs Power Agent Identif…" at bounding box center [554, 406] width 1049 height 754
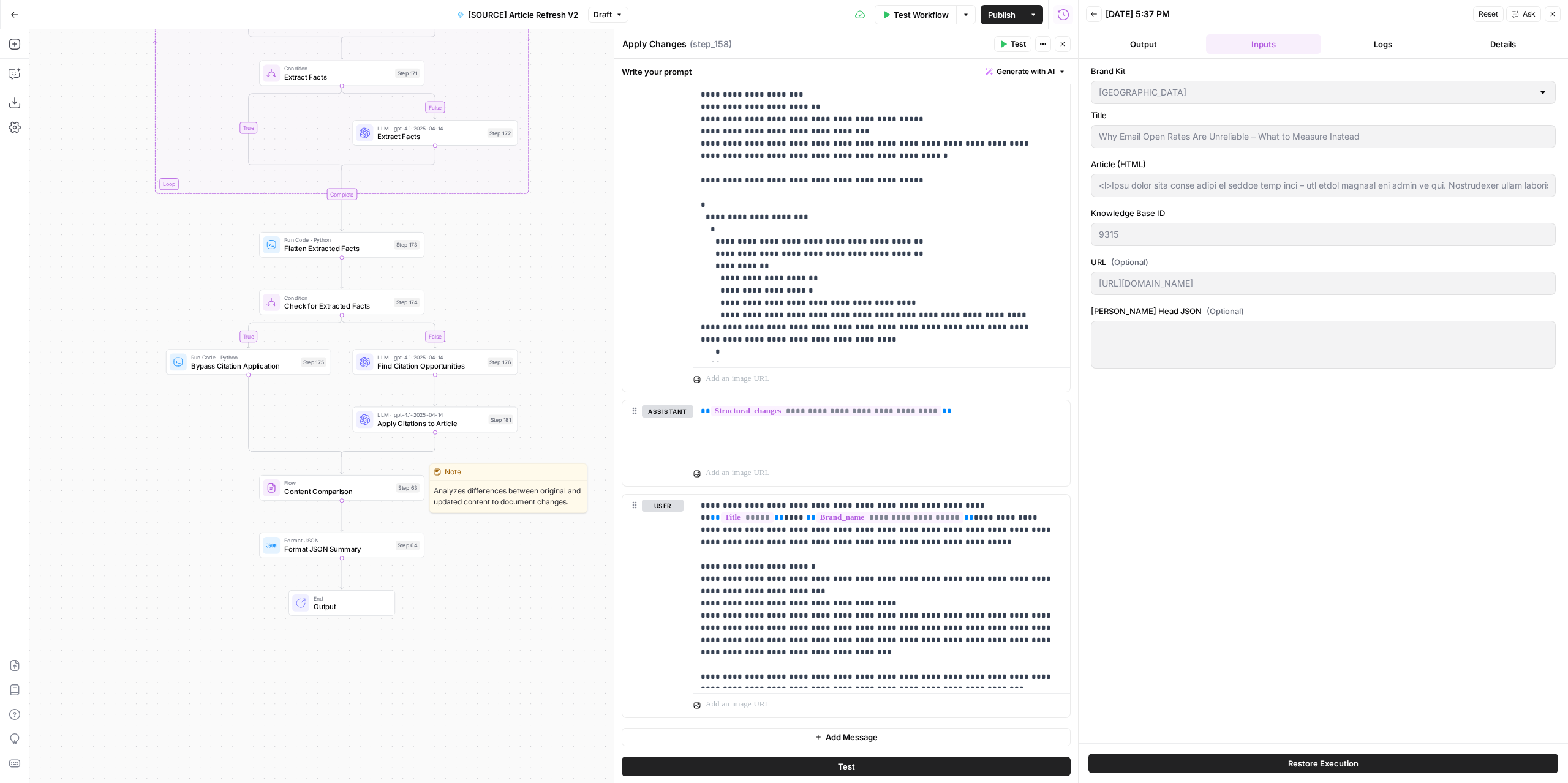
click at [375, 493] on span "Content Comparison" at bounding box center [338, 491] width 108 height 11
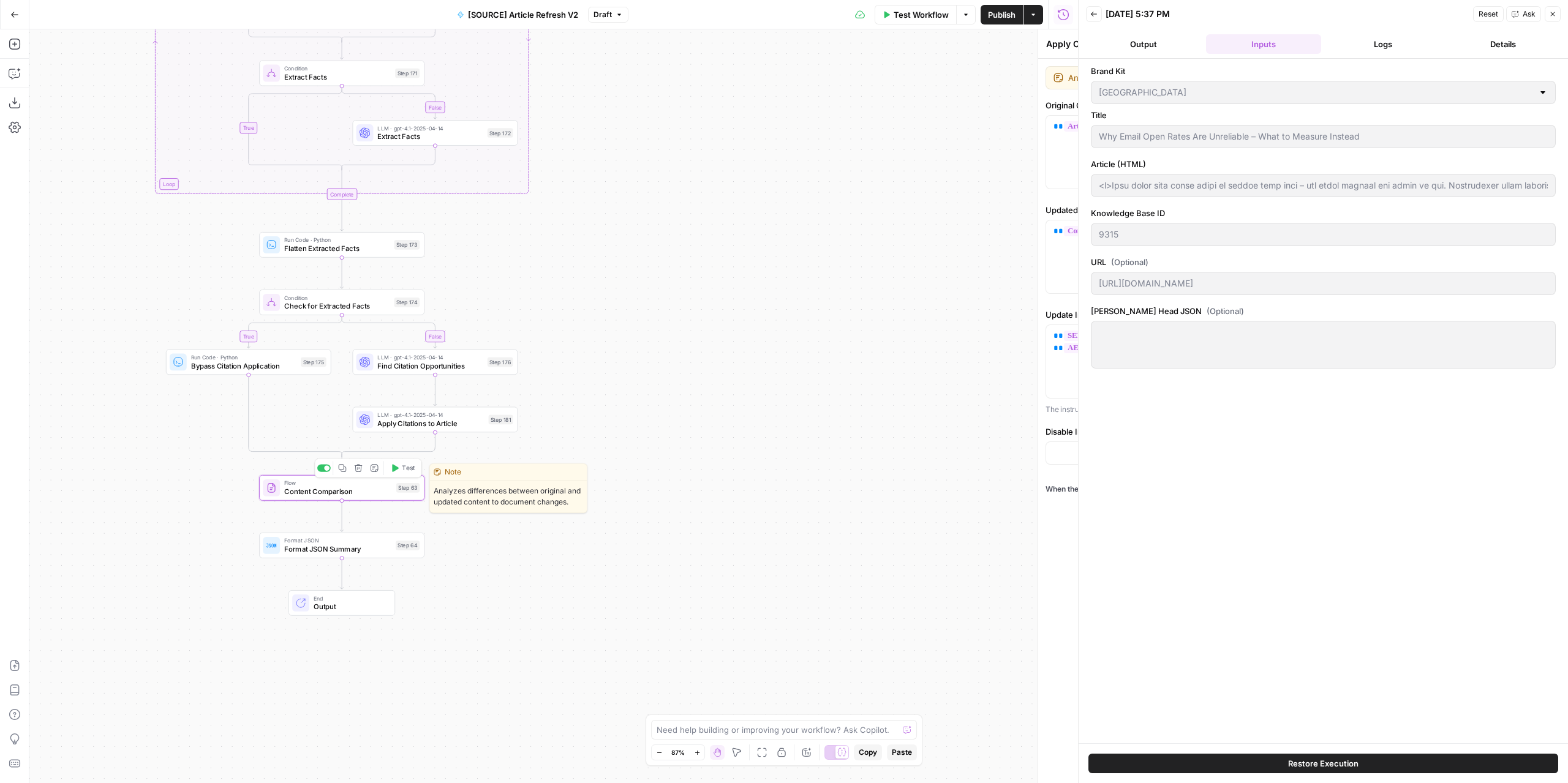
type textarea "Content Comparison"
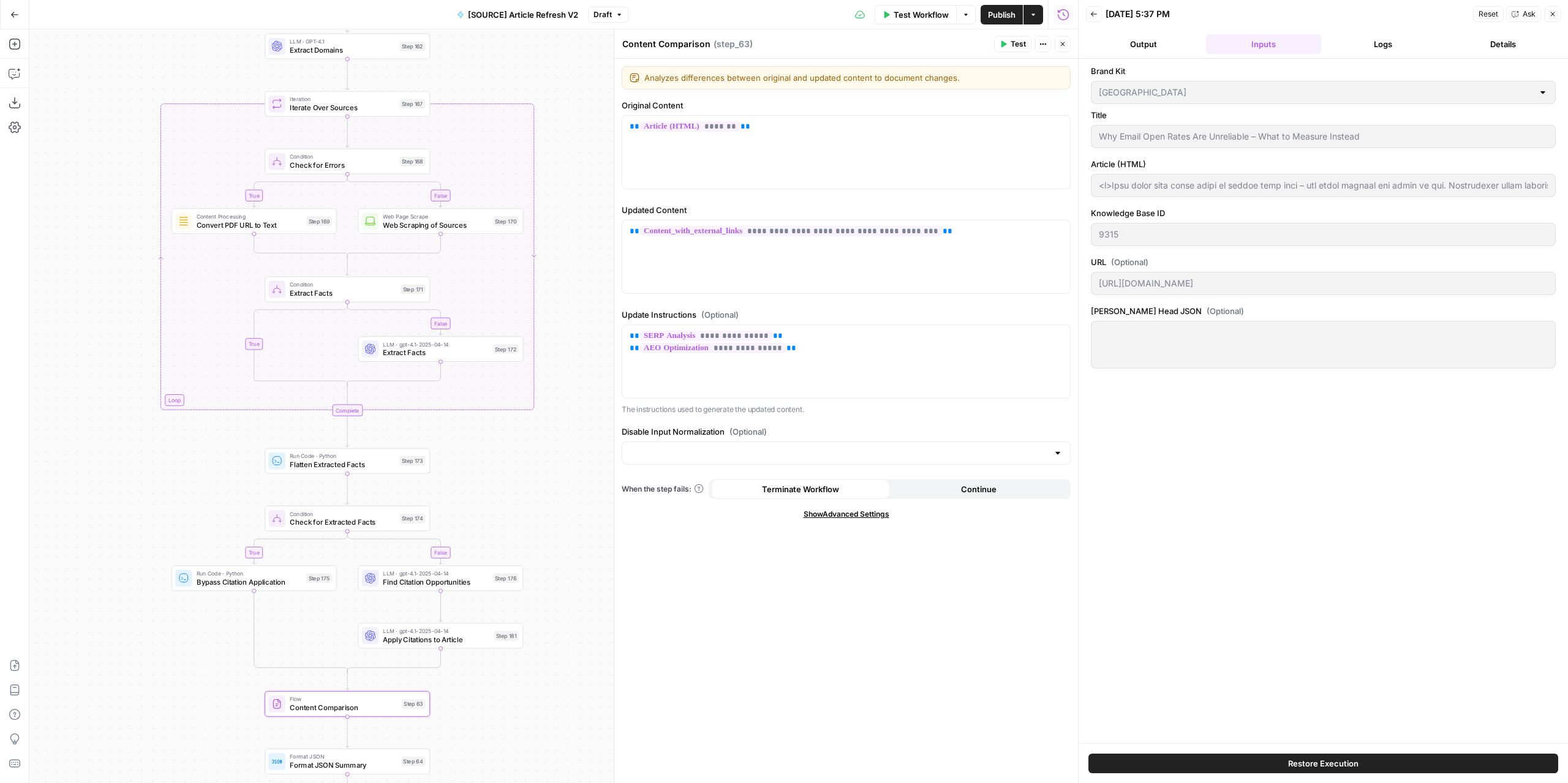
drag, startPoint x: 500, startPoint y: 292, endPoint x: 502, endPoint y: 714, distance: 422.0
click at [502, 721] on div "true false false true false true Workflow Set Inputs Inputs Power Agent Identif…" at bounding box center [554, 406] width 1049 height 754
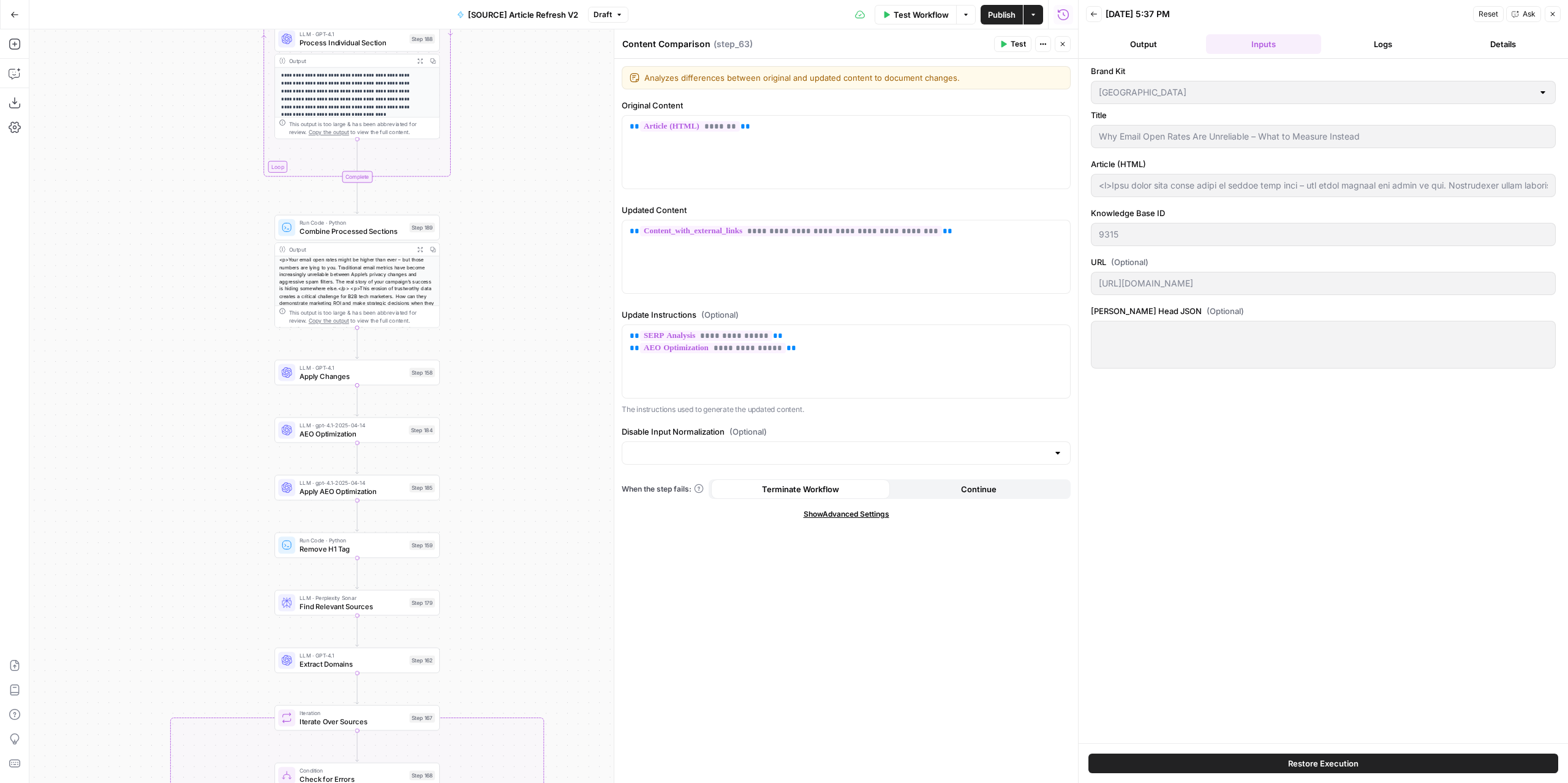
drag, startPoint x: 506, startPoint y: 278, endPoint x: 495, endPoint y: 483, distance: 205.3
click at [519, 677] on div "true false false true false true Workflow Set Inputs Inputs Power Agent Identif…" at bounding box center [554, 406] width 1049 height 754
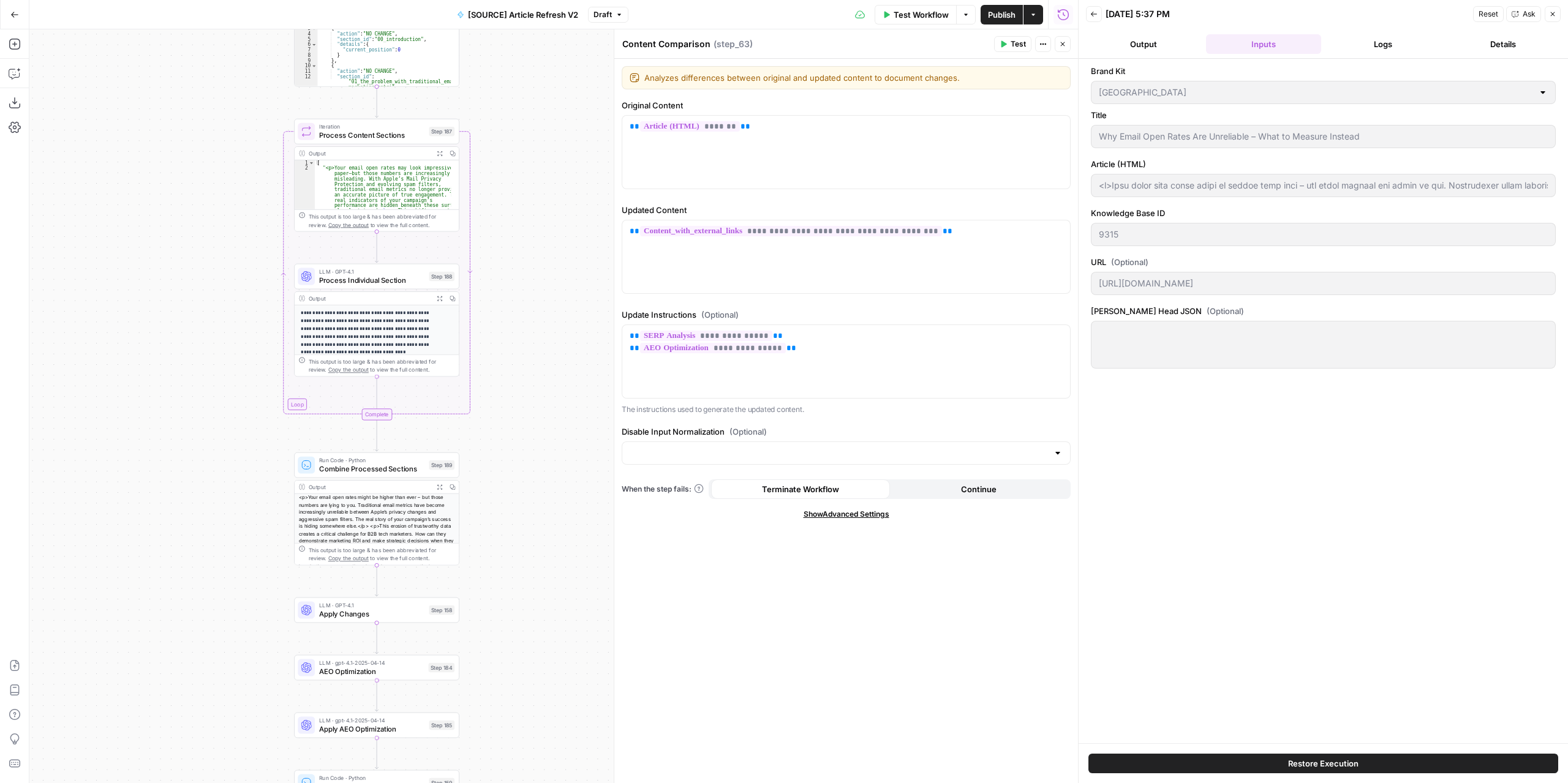
drag, startPoint x: 490, startPoint y: 382, endPoint x: 509, endPoint y: 667, distance: 285.6
click at [511, 680] on div "true false false true false true Workflow Set Inputs Inputs Power Agent Identif…" at bounding box center [554, 406] width 1049 height 754
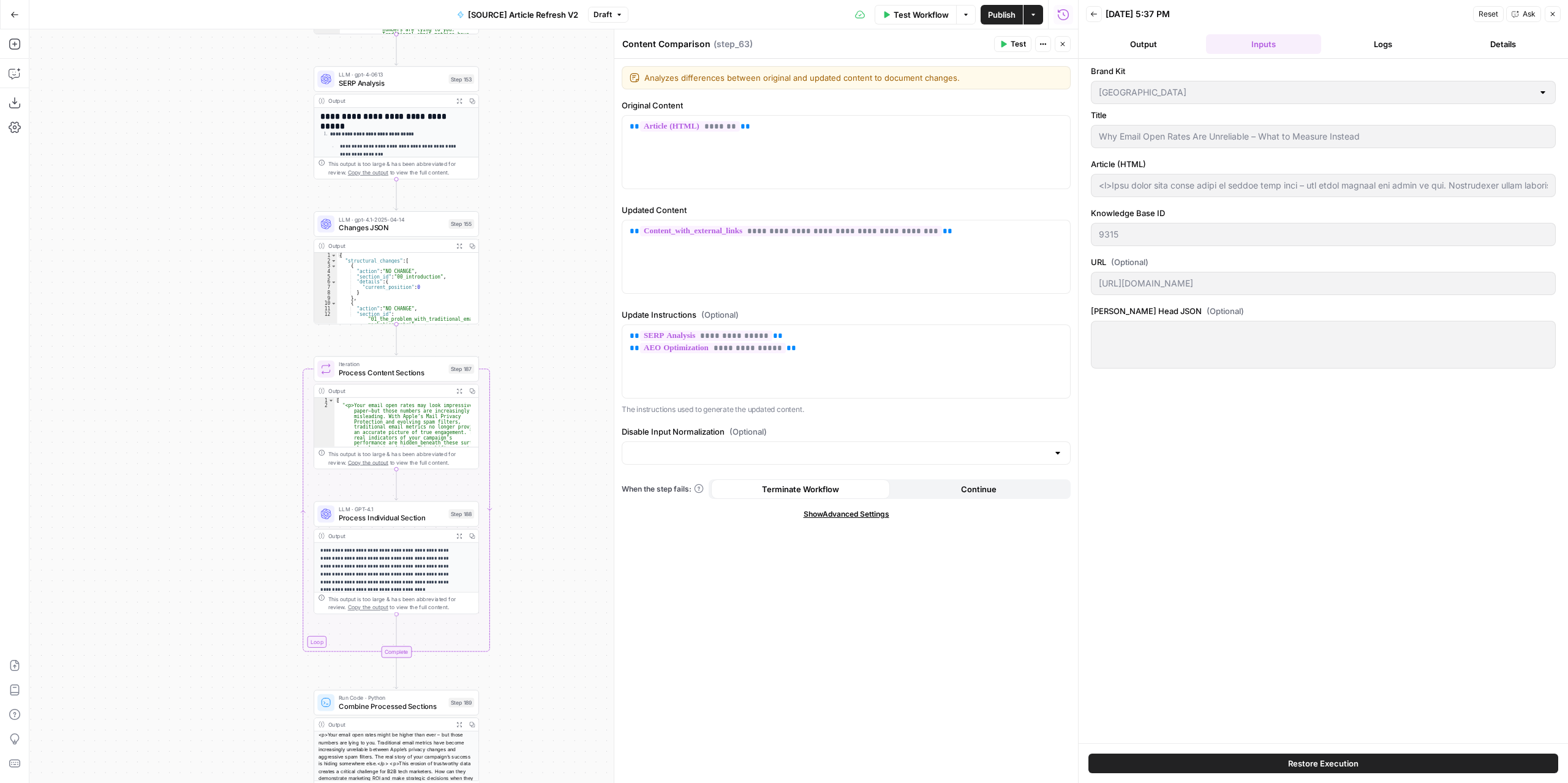
drag, startPoint x: 515, startPoint y: 439, endPoint x: 505, endPoint y: 471, distance: 33.5
click at [534, 598] on div "true false false true false true Workflow Set Inputs Inputs Power Agent Identif…" at bounding box center [554, 406] width 1049 height 754
click at [406, 510] on span "LLM · GPT-4.1" at bounding box center [392, 508] width 106 height 8
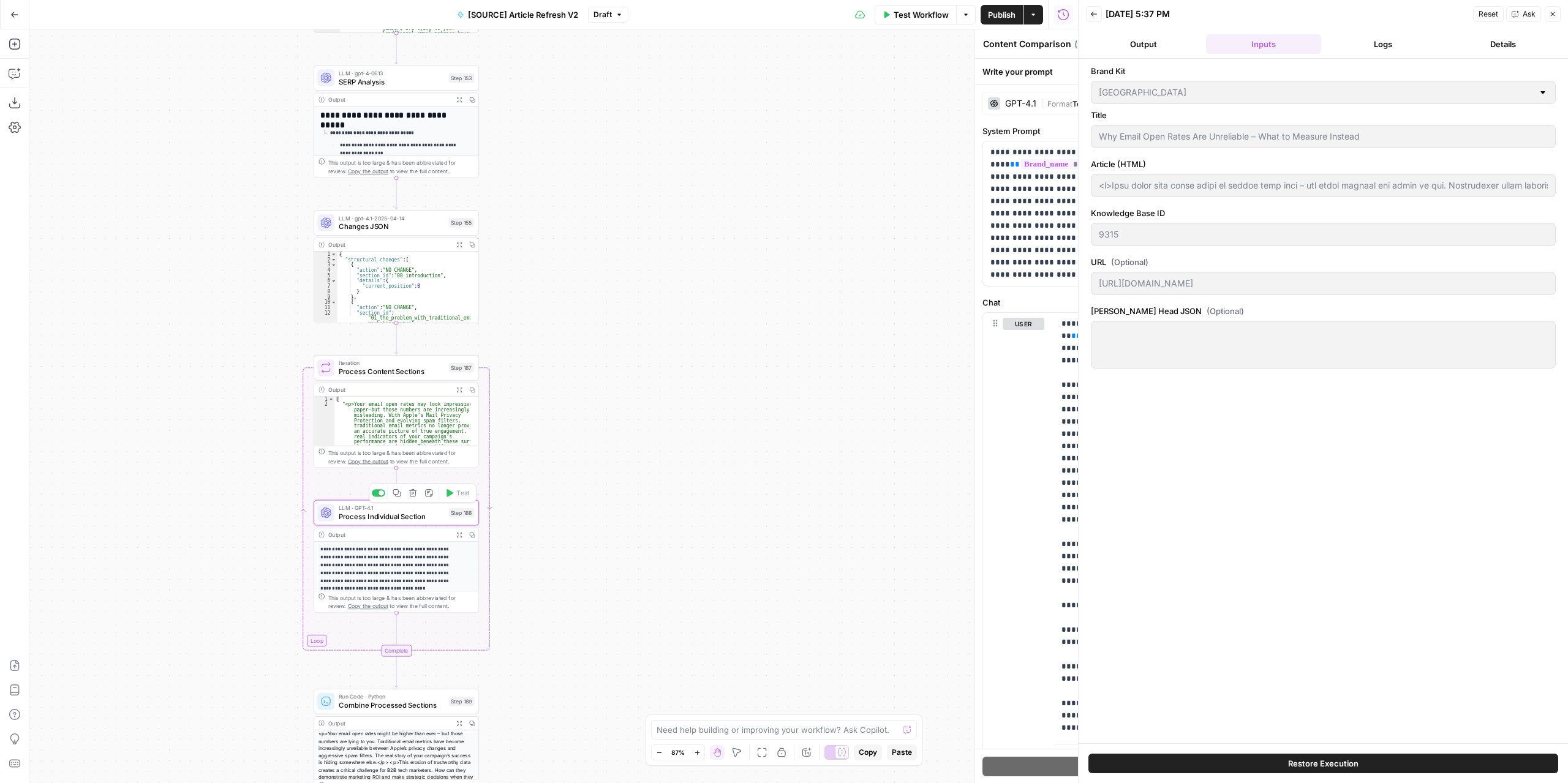
type textarea "Process Individual Section"
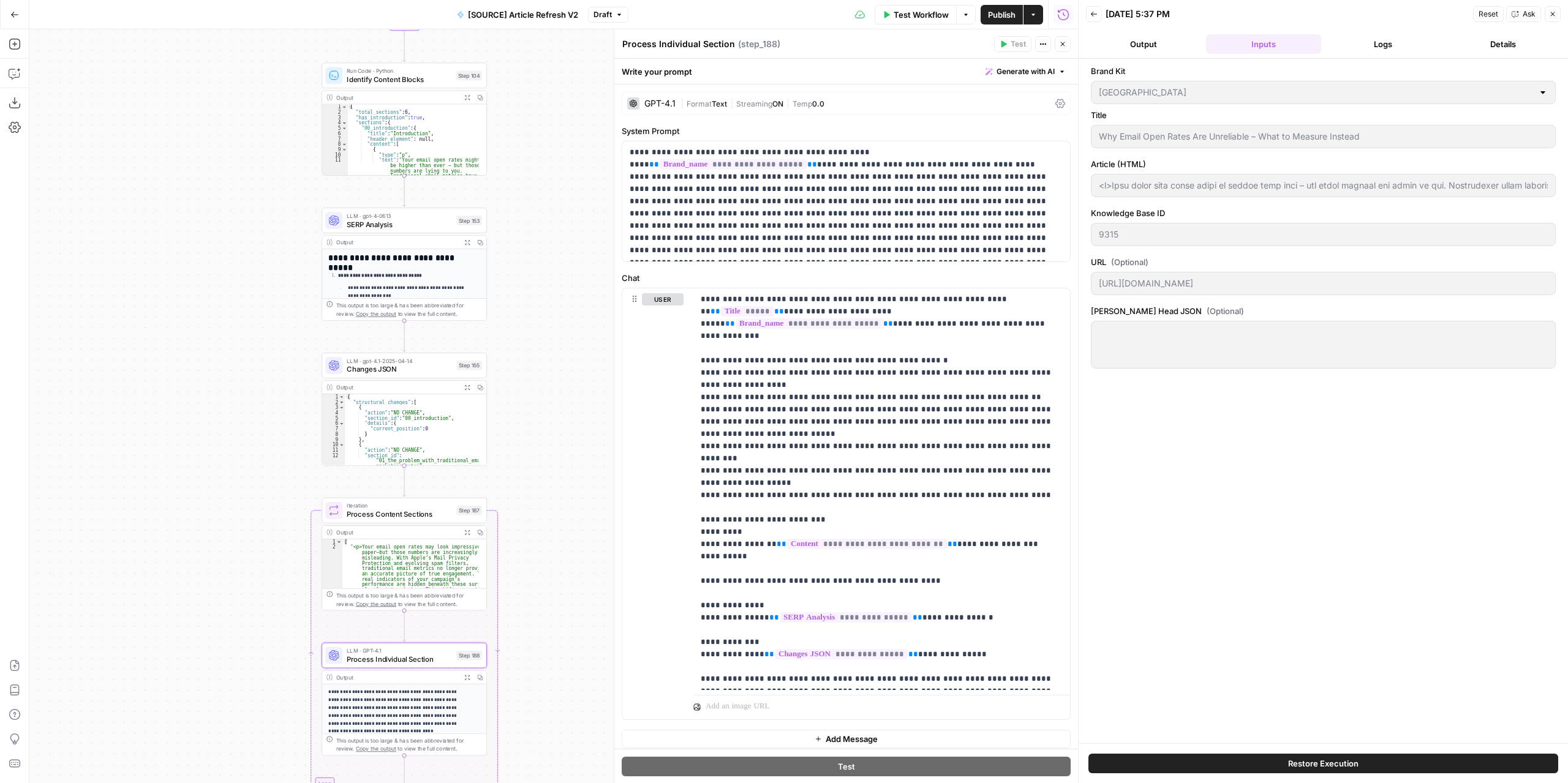
drag, startPoint x: 510, startPoint y: 359, endPoint x: 519, endPoint y: 505, distance: 146.3
click at [519, 509] on div "true false false true false true Workflow Set Inputs Inputs Power Agent Identif…" at bounding box center [554, 406] width 1049 height 754
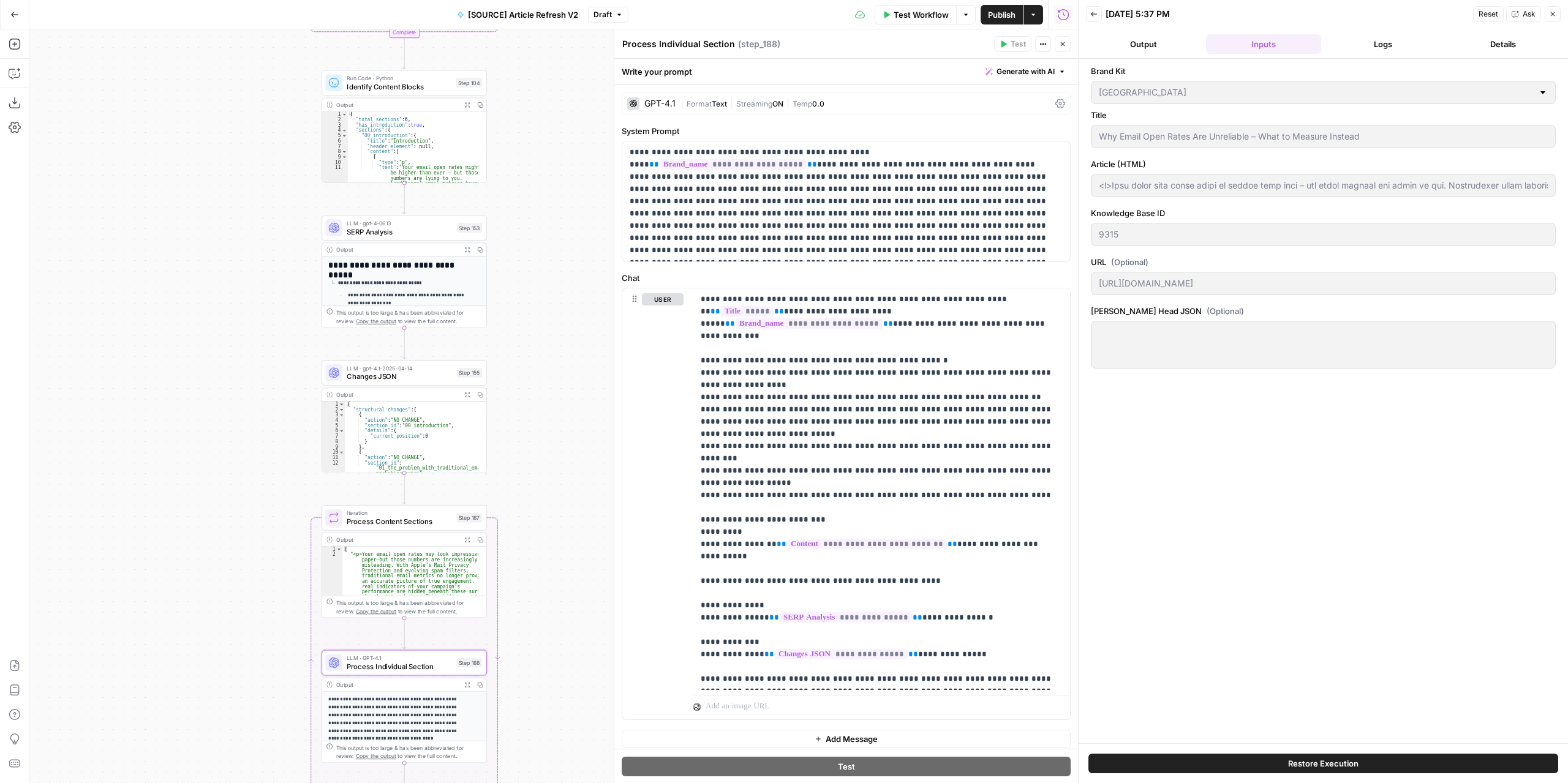
click at [470, 247] on icon "button" at bounding box center [467, 249] width 6 height 6
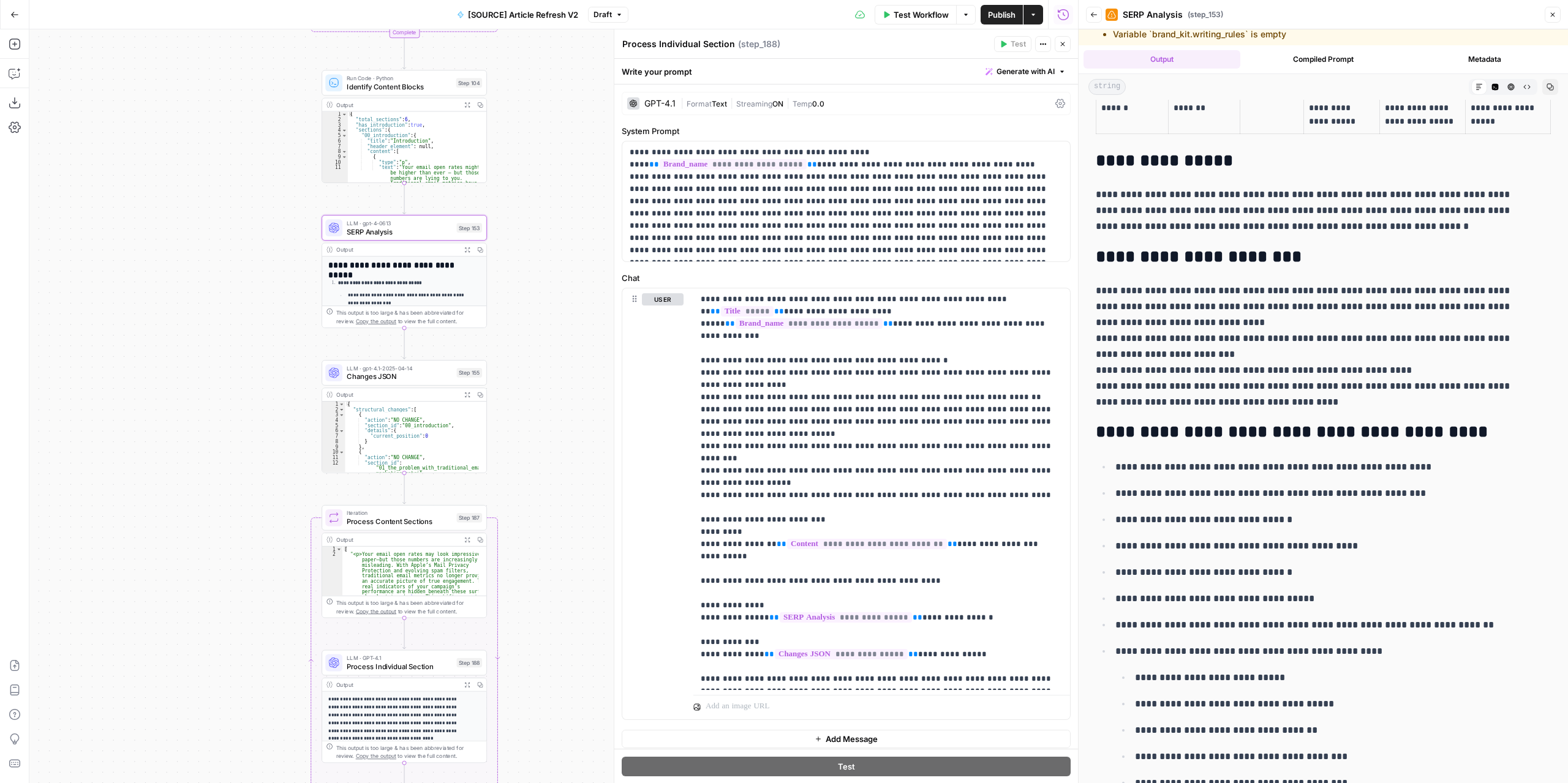
scroll to position [51, 0]
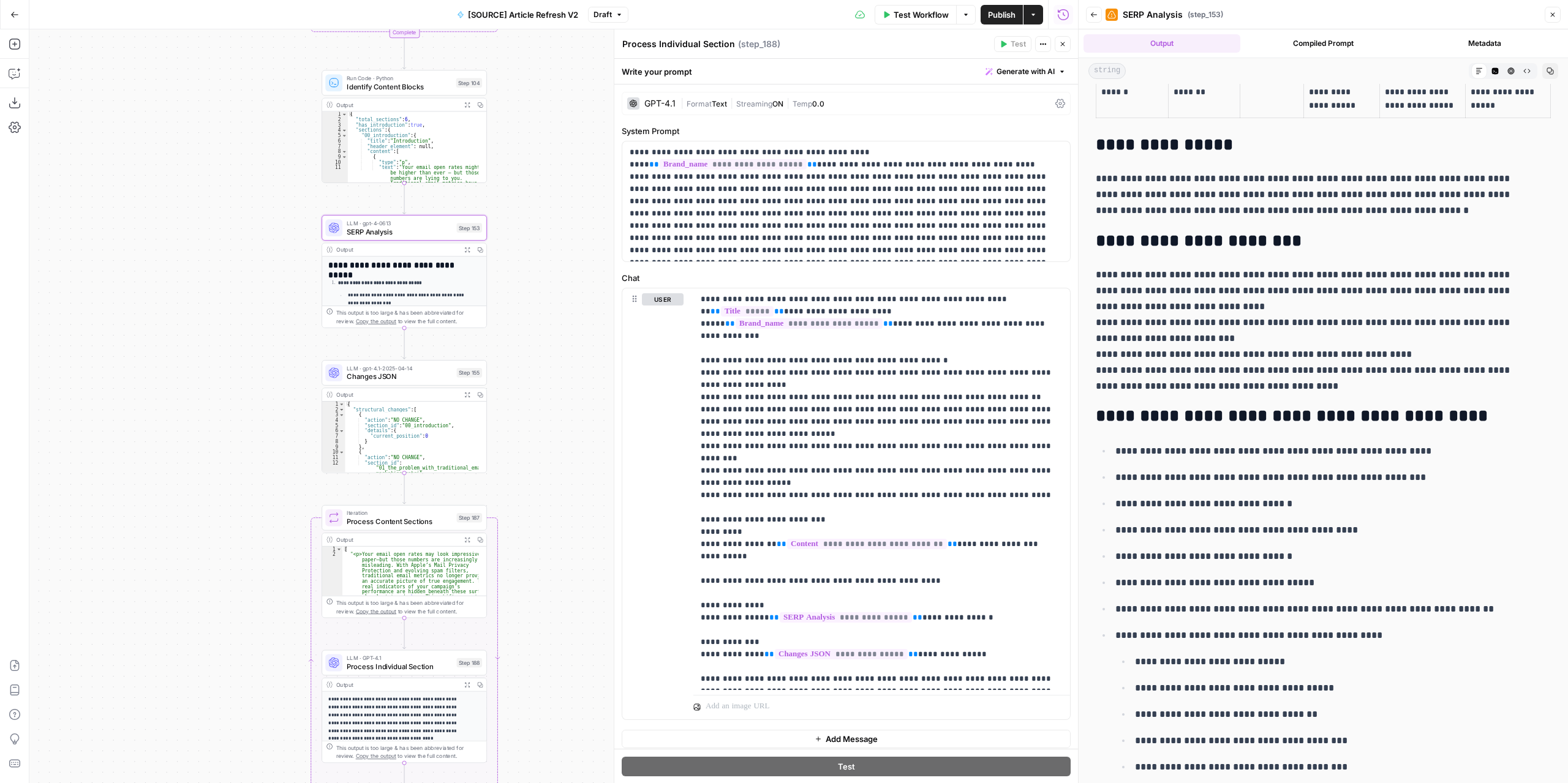
click at [467, 394] on icon "button" at bounding box center [467, 394] width 6 height 6
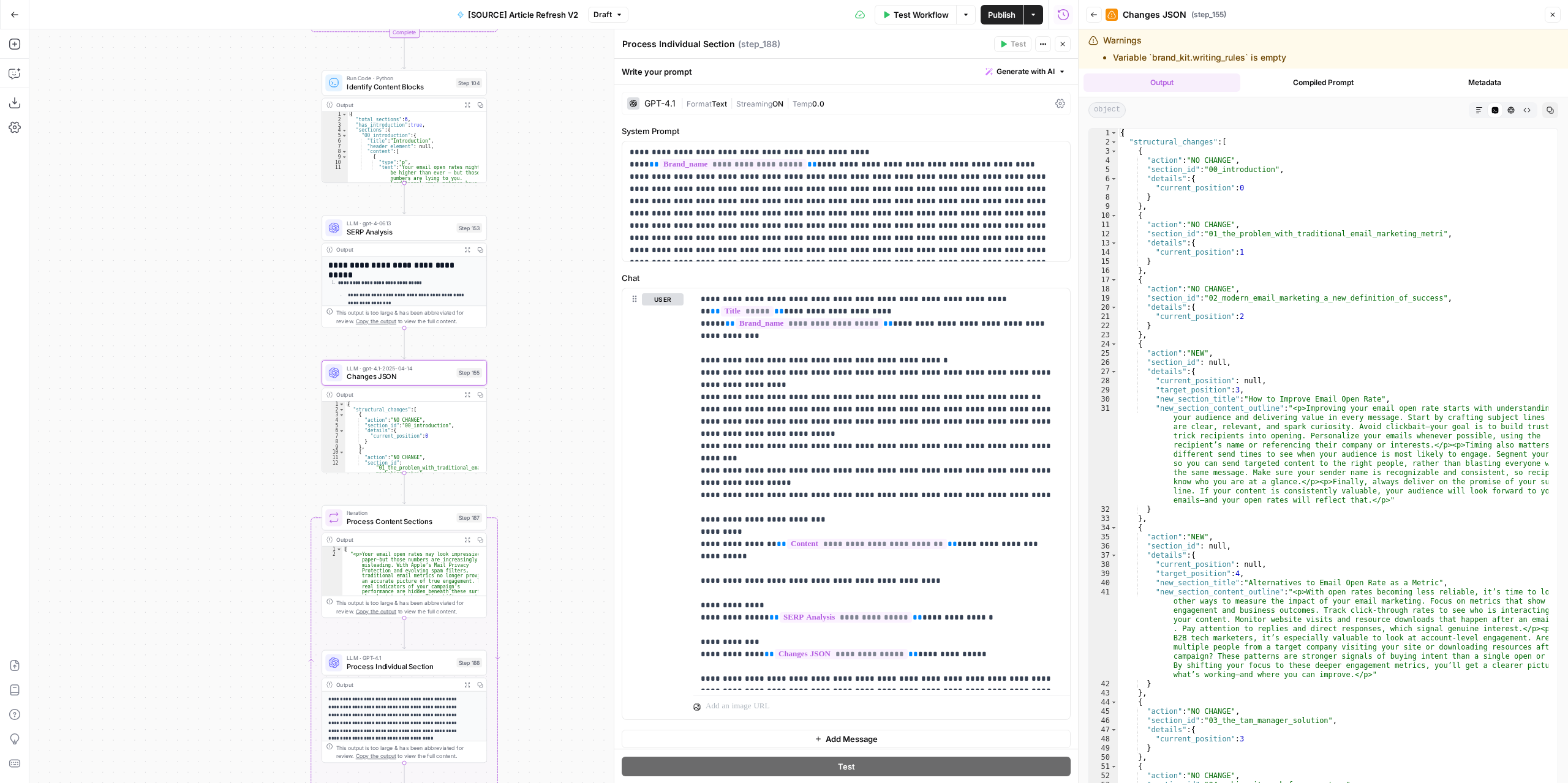
scroll to position [0, 0]
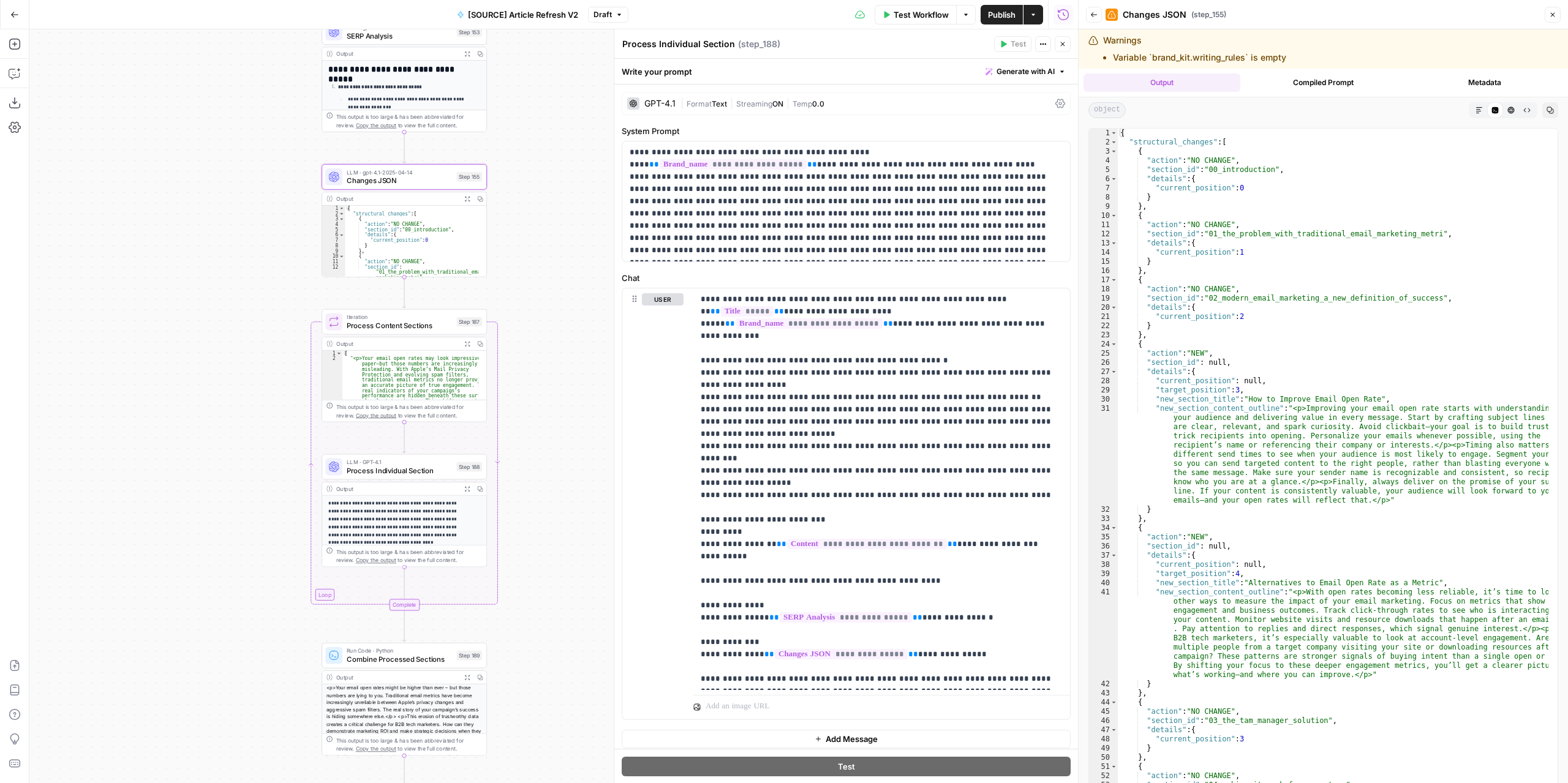
drag, startPoint x: 537, startPoint y: 418, endPoint x: 535, endPoint y: 227, distance: 191.0
click at [535, 227] on div "true false false true false true Workflow Set Inputs Inputs Power Agent Identif…" at bounding box center [554, 406] width 1049 height 754
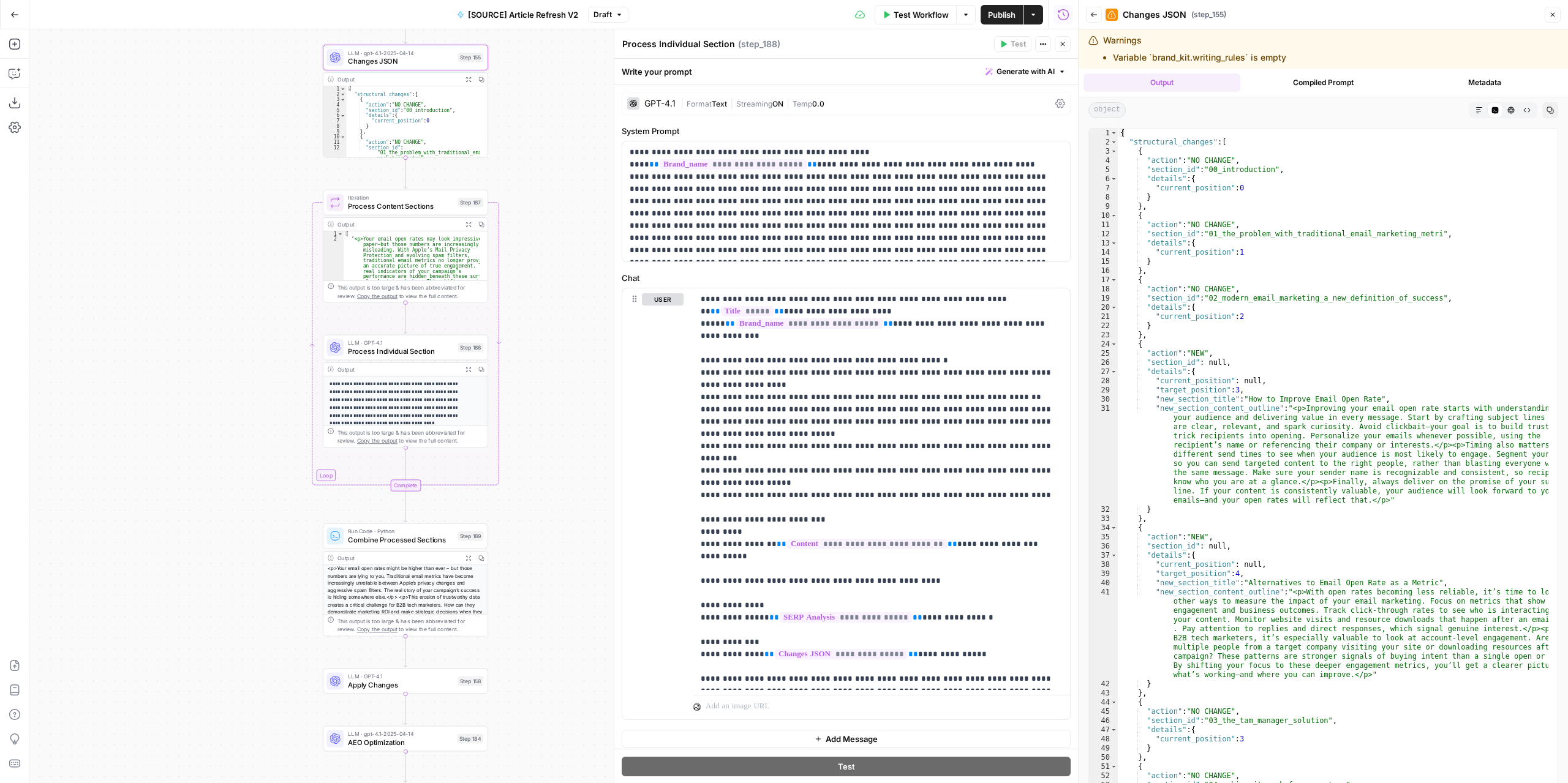
drag, startPoint x: 557, startPoint y: 464, endPoint x: 559, endPoint y: 344, distance: 120.0
click at [559, 344] on div "true false false true false true Workflow Set Inputs Inputs Power Agent Identif…" at bounding box center [554, 406] width 1049 height 754
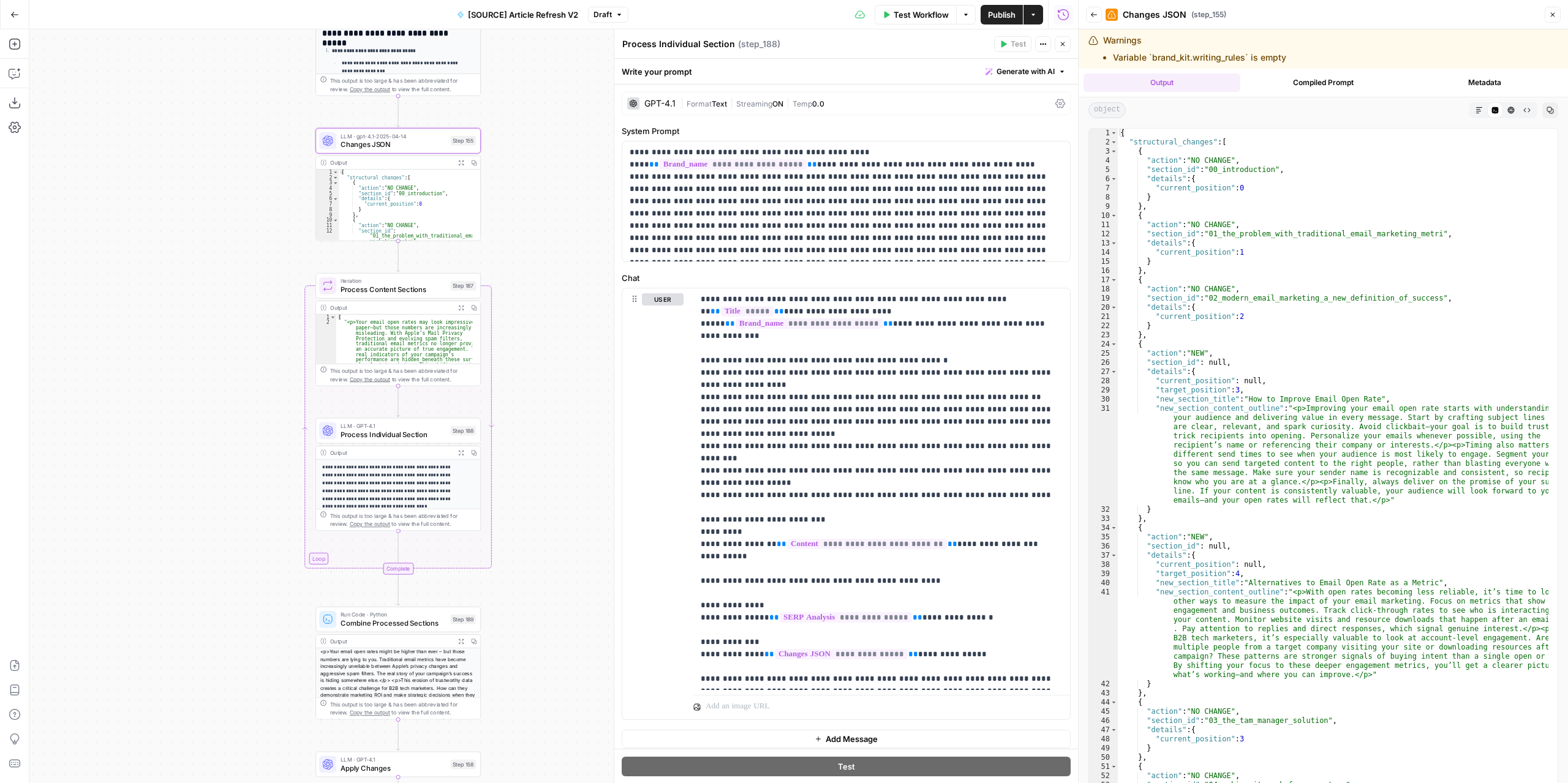
drag, startPoint x: 563, startPoint y: 187, endPoint x: 550, endPoint y: 271, distance: 85.0
click at [555, 271] on div "true false false true false true Workflow Set Inputs Inputs Power Agent Identif…" at bounding box center [554, 406] width 1049 height 754
click at [414, 291] on span "Process Content Sections" at bounding box center [392, 289] width 106 height 11
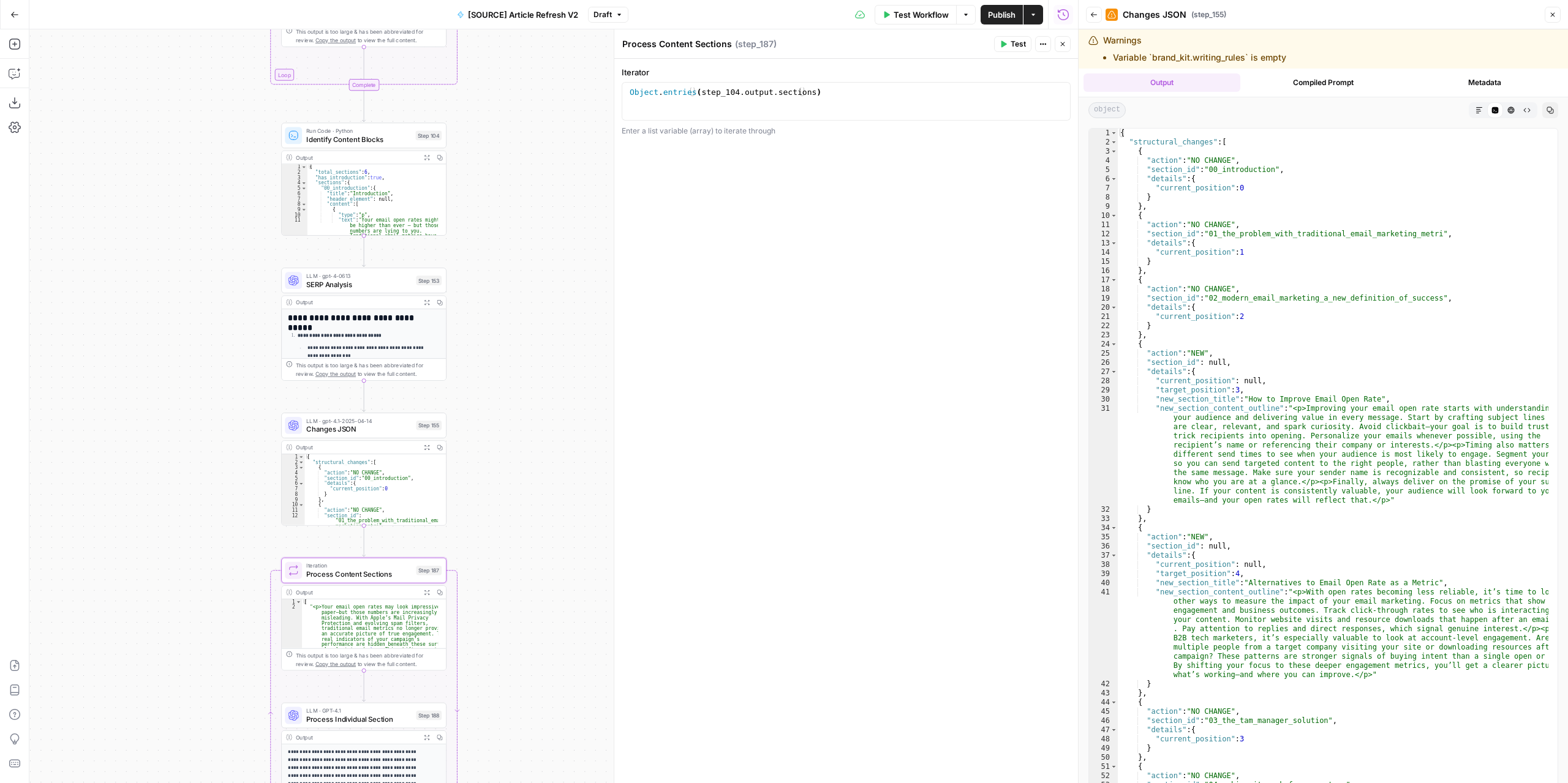
drag, startPoint x: 554, startPoint y: 105, endPoint x: 520, endPoint y: 392, distance: 289.0
click at [520, 392] on div "true false false true false true Workflow Set Inputs Inputs Power Agent Identif…" at bounding box center [554, 406] width 1049 height 754
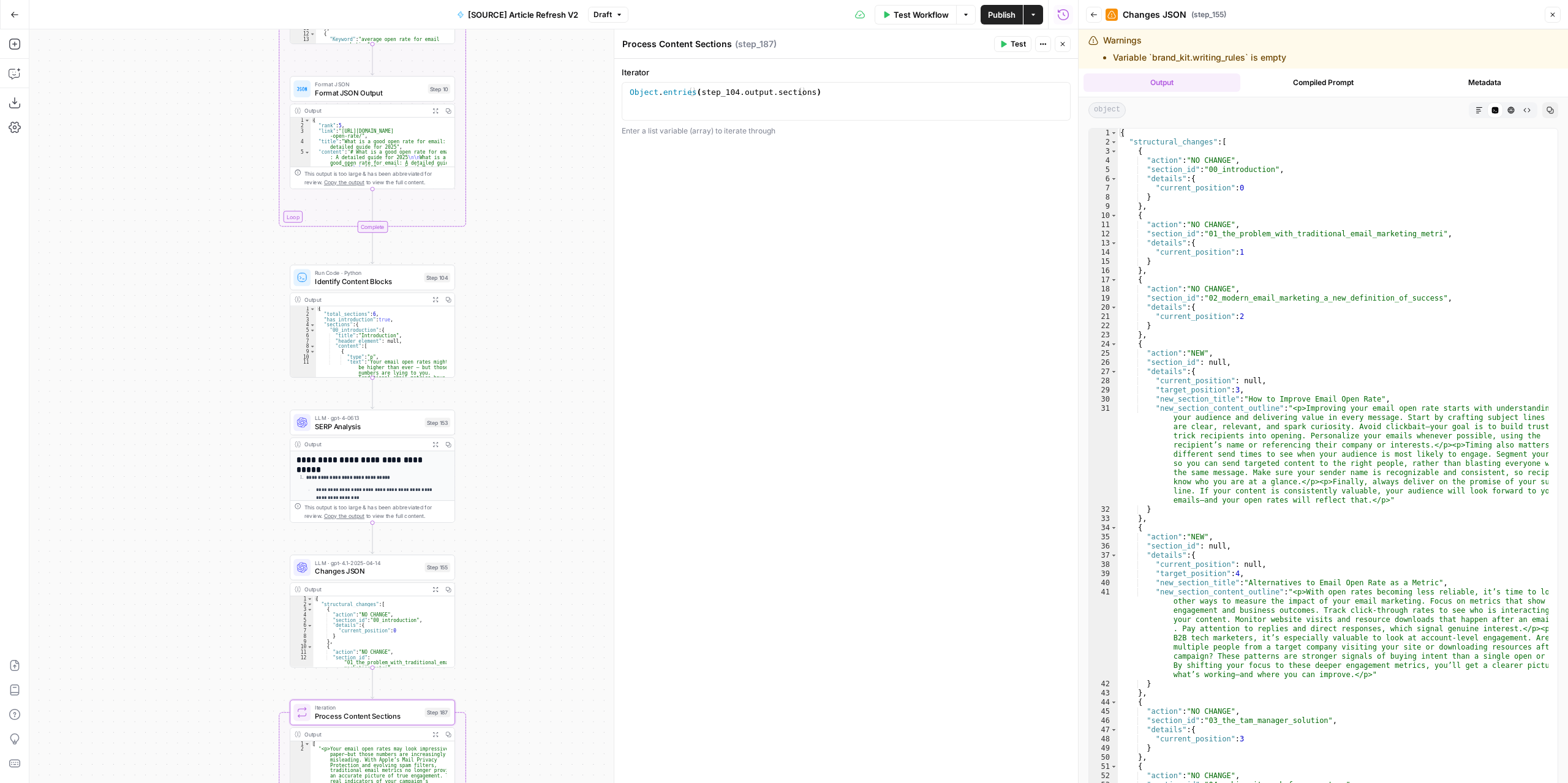
drag, startPoint x: 544, startPoint y: 240, endPoint x: 547, endPoint y: 291, distance: 51.1
click at [561, 382] on div "true false false true false true Workflow Set Inputs Inputs Power Agent Identif…" at bounding box center [554, 406] width 1049 height 754
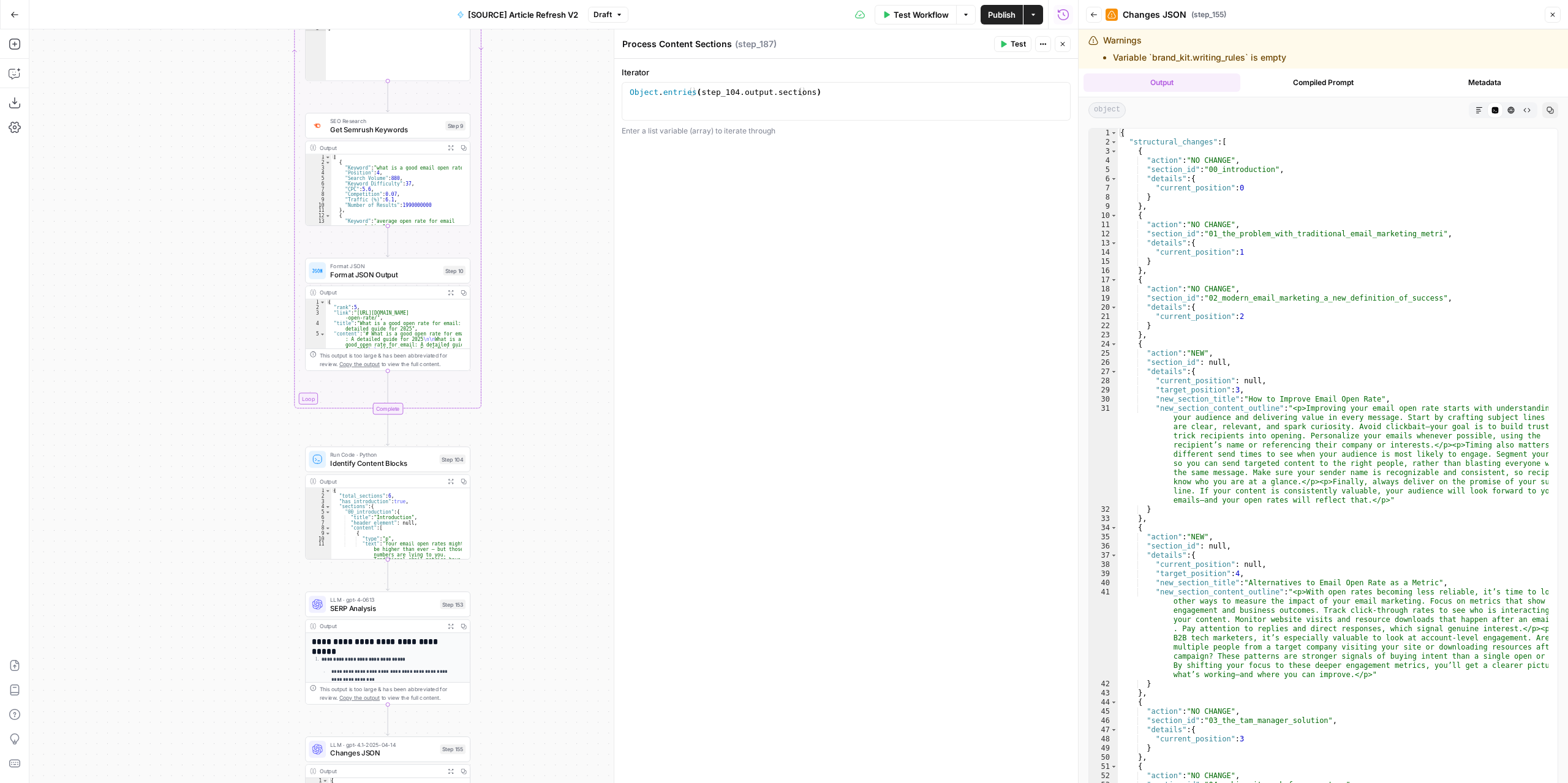
drag, startPoint x: 542, startPoint y: 166, endPoint x: 551, endPoint y: 241, distance: 75.5
click at [551, 241] on div "true false false true false true Workflow Set Inputs Inputs Power Agent Identif…" at bounding box center [554, 406] width 1049 height 754
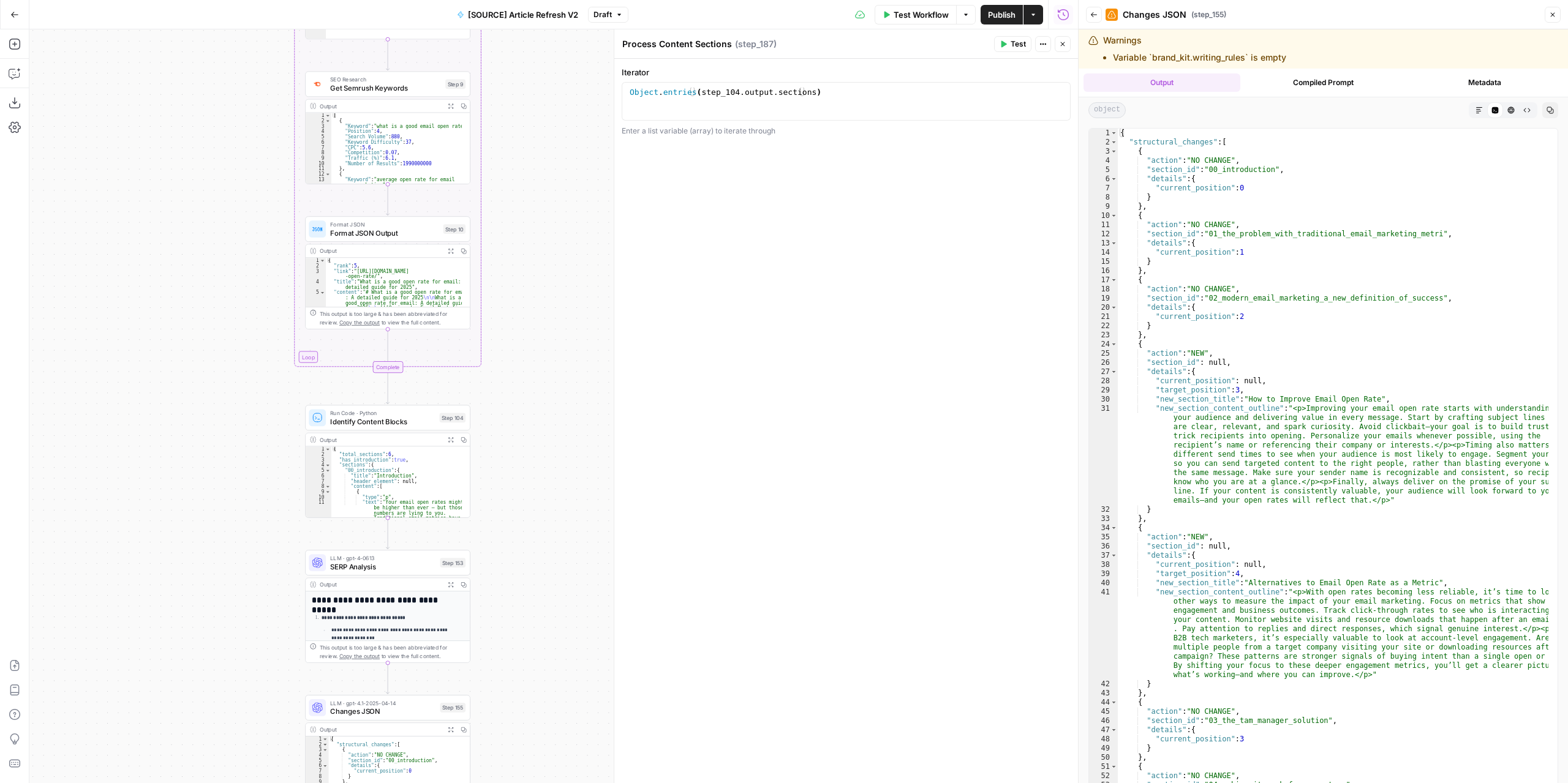
click at [449, 438] on icon "button" at bounding box center [450, 439] width 6 height 6
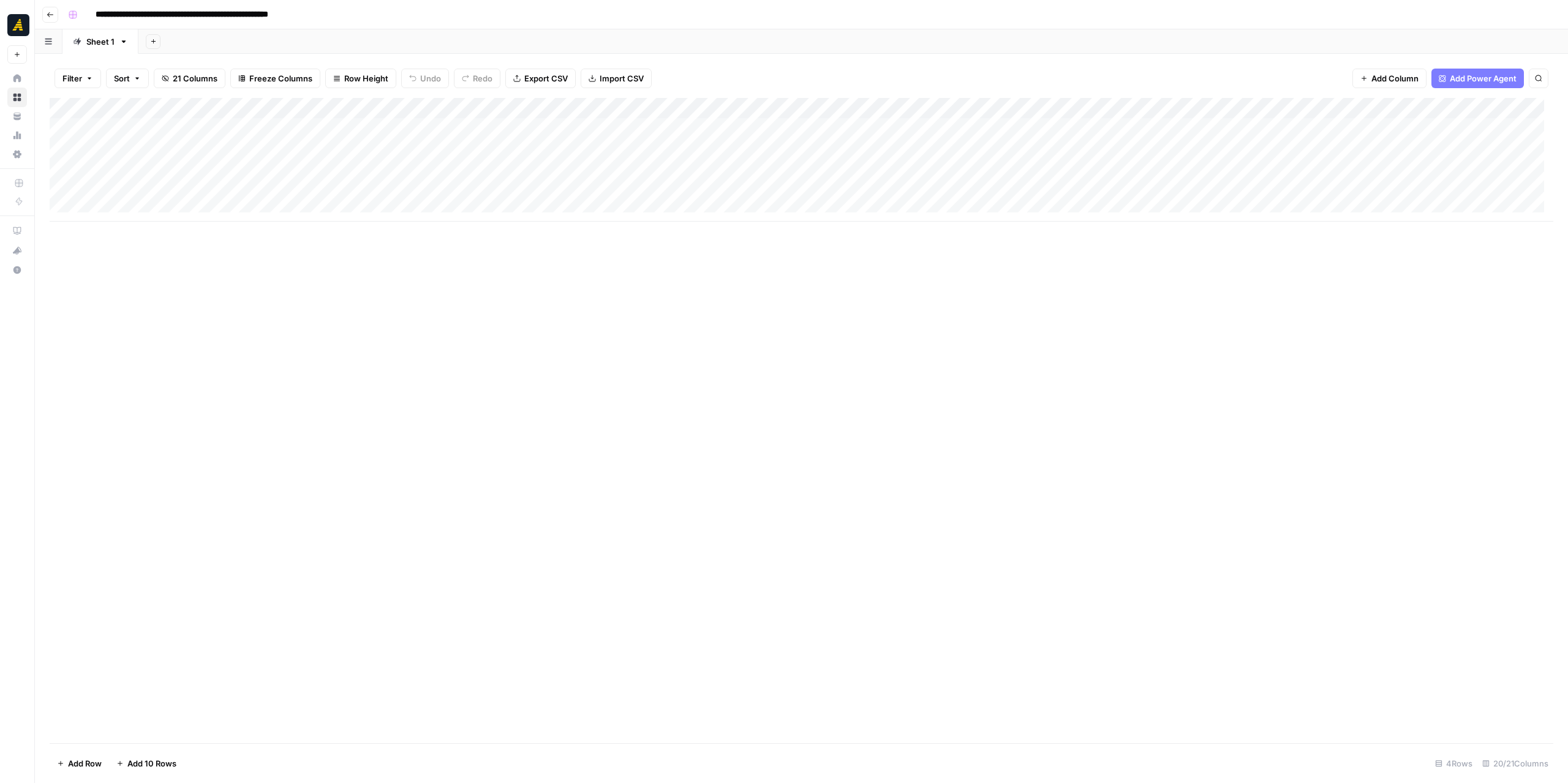
click at [53, 19] on button "Go back" at bounding box center [49, 14] width 16 height 16
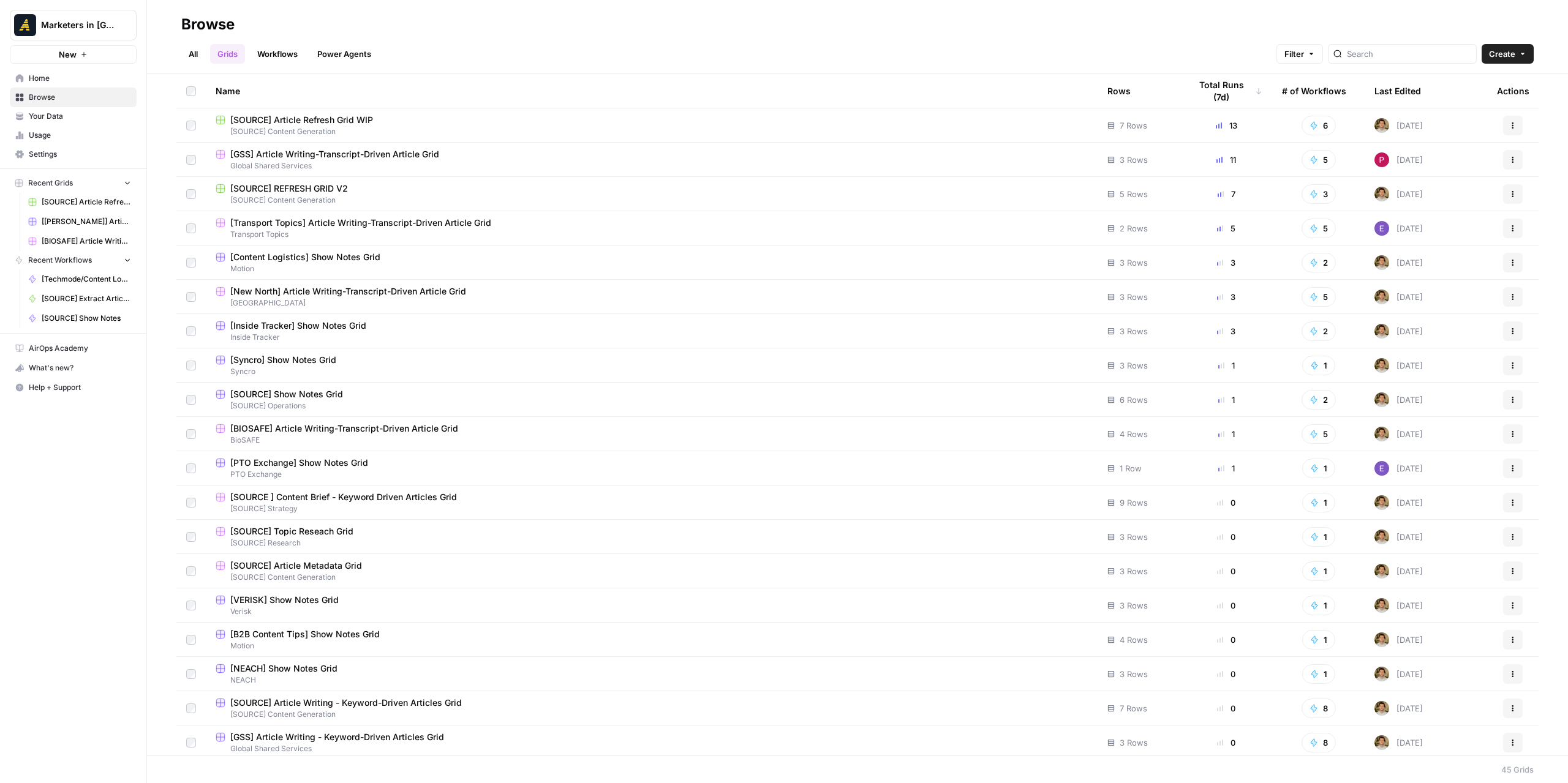
click at [189, 54] on link "All" at bounding box center [193, 54] width 24 height 20
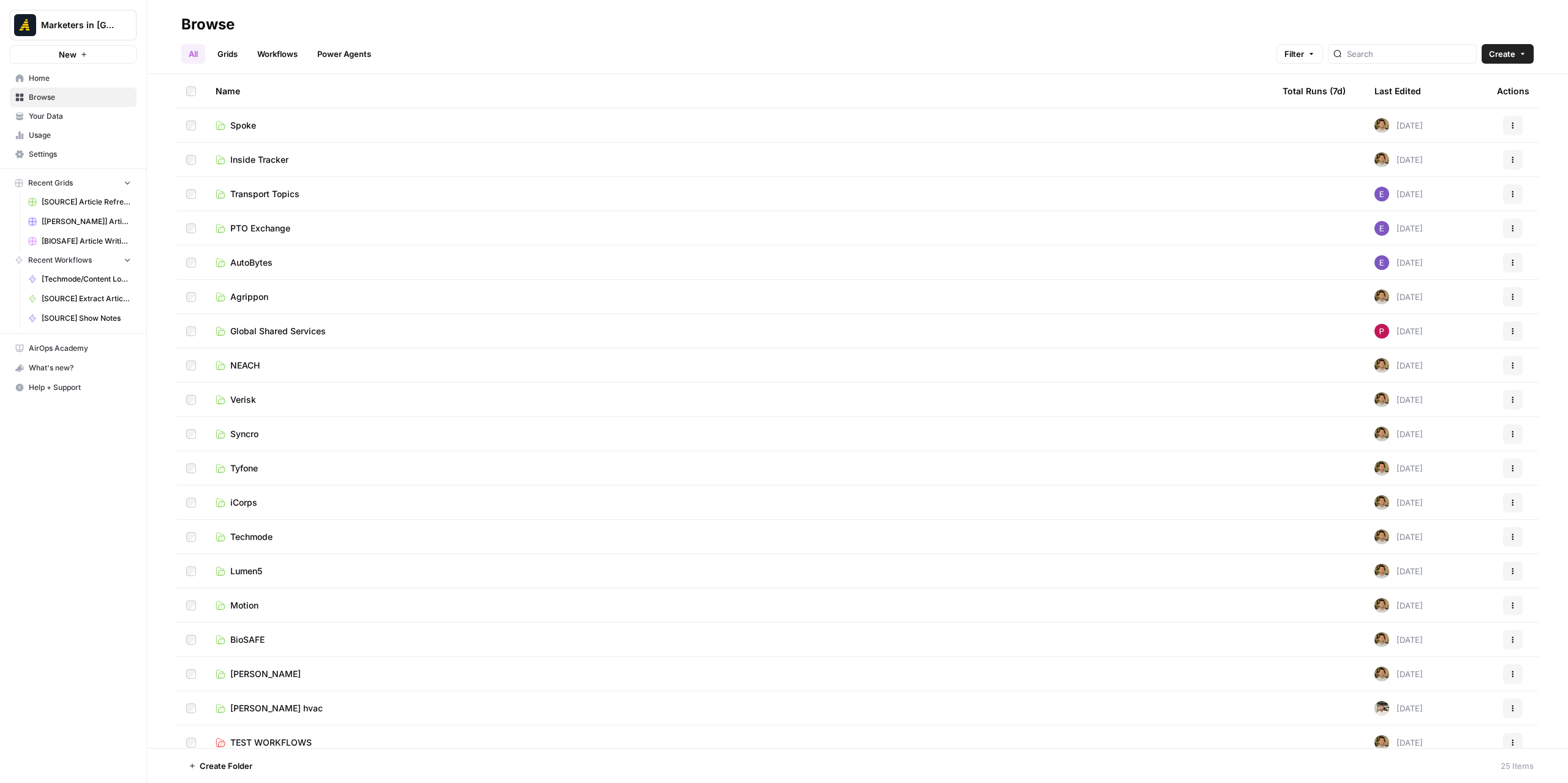
click at [252, 644] on span "BioSAFE" at bounding box center [247, 640] width 35 height 12
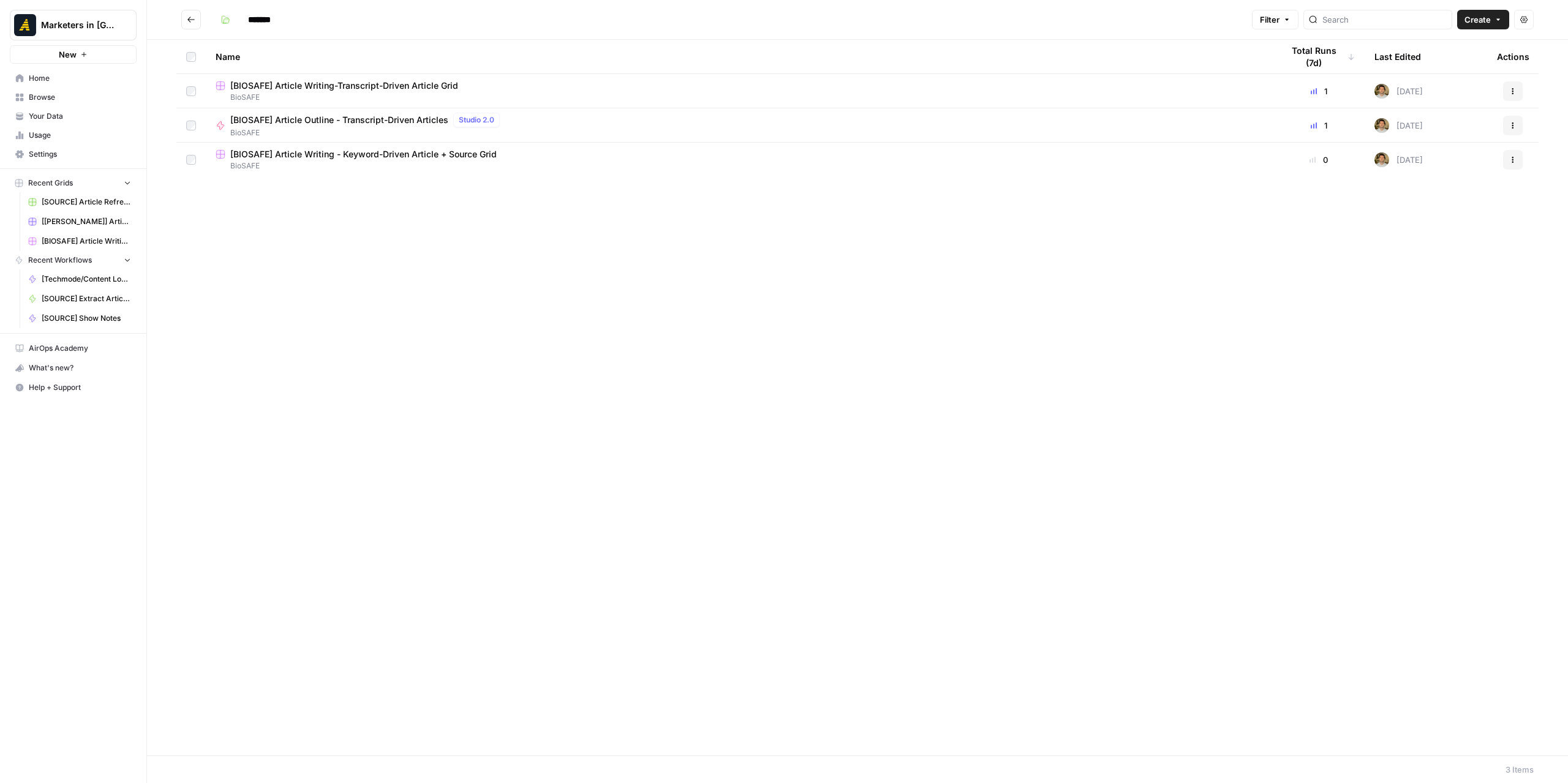
click at [304, 154] on span "[BIOSAFE] Article Writing - Keyword-Driven Article + Source Grid" at bounding box center [363, 154] width 266 height 12
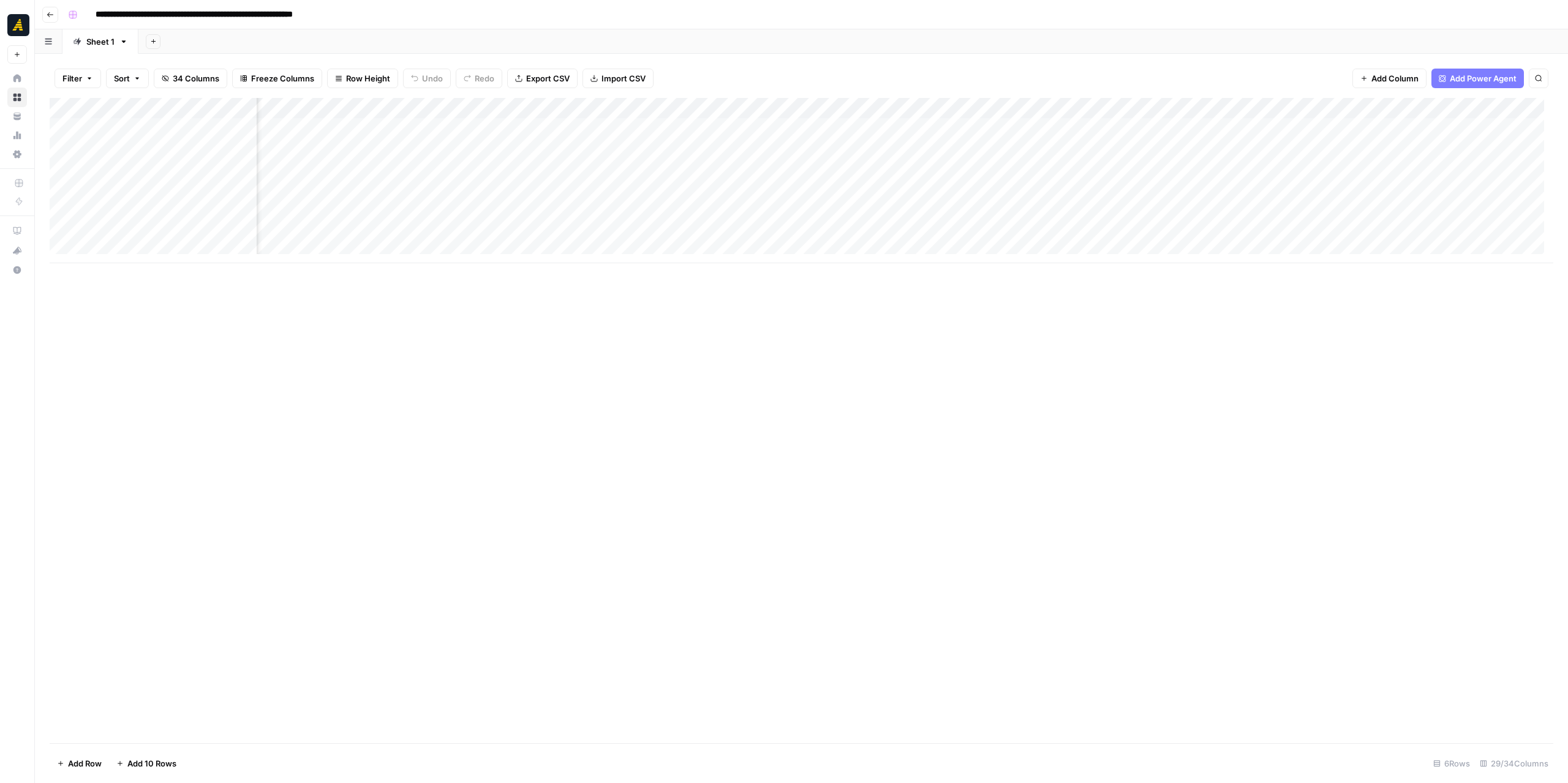
scroll to position [0, 251]
click at [654, 161] on div "Add Column" at bounding box center [801, 181] width 1504 height 166
click at [894, 166] on div "Add Column" at bounding box center [801, 181] width 1504 height 166
drag, startPoint x: 688, startPoint y: 108, endPoint x: 750, endPoint y: 104, distance: 62.1
click at [750, 104] on div "Add Column" at bounding box center [801, 181] width 1504 height 166
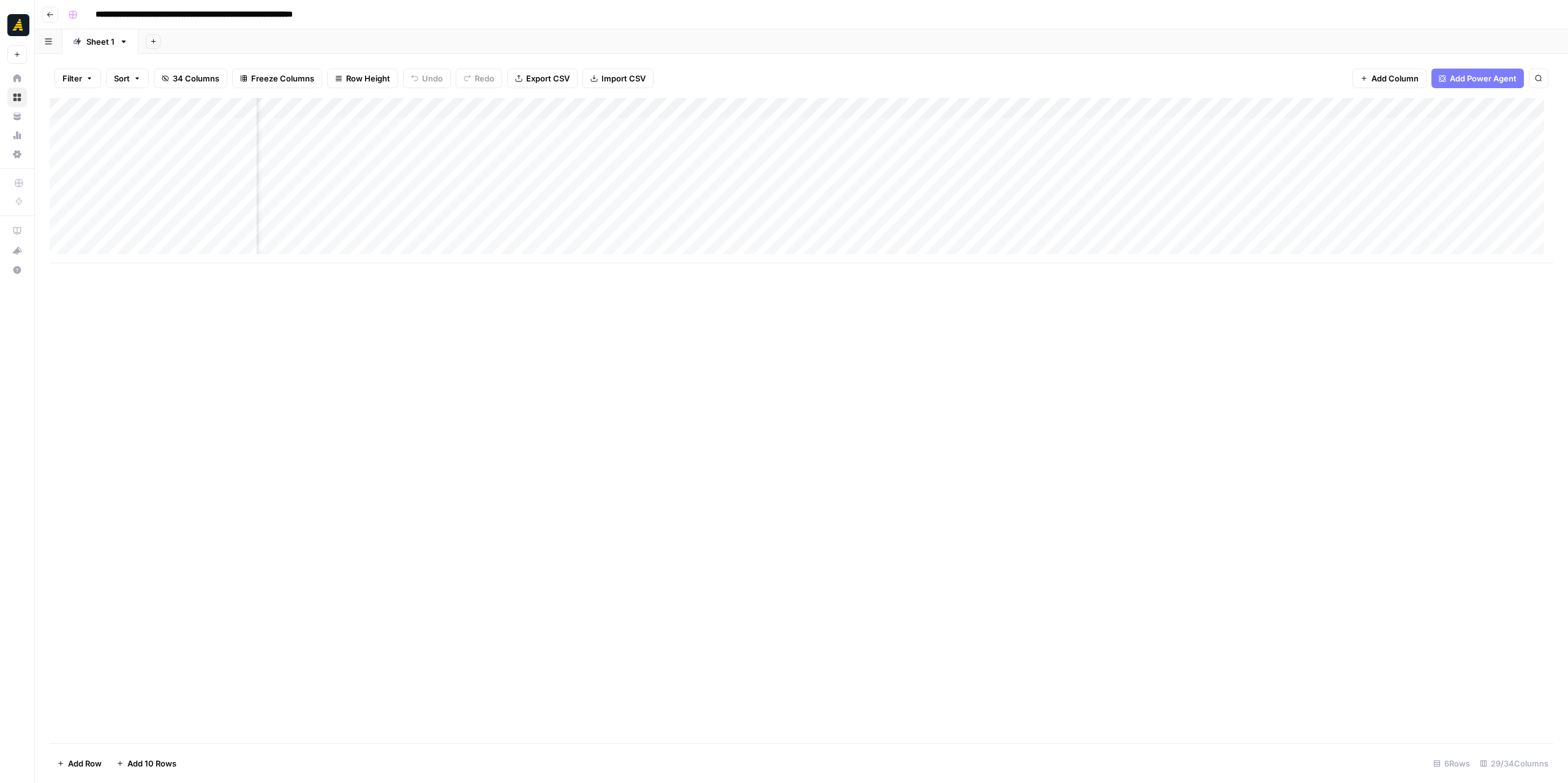
click at [1021, 170] on div "Add Column" at bounding box center [801, 181] width 1504 height 166
click at [1021, 170] on body "**********" at bounding box center [784, 392] width 1568 height 783
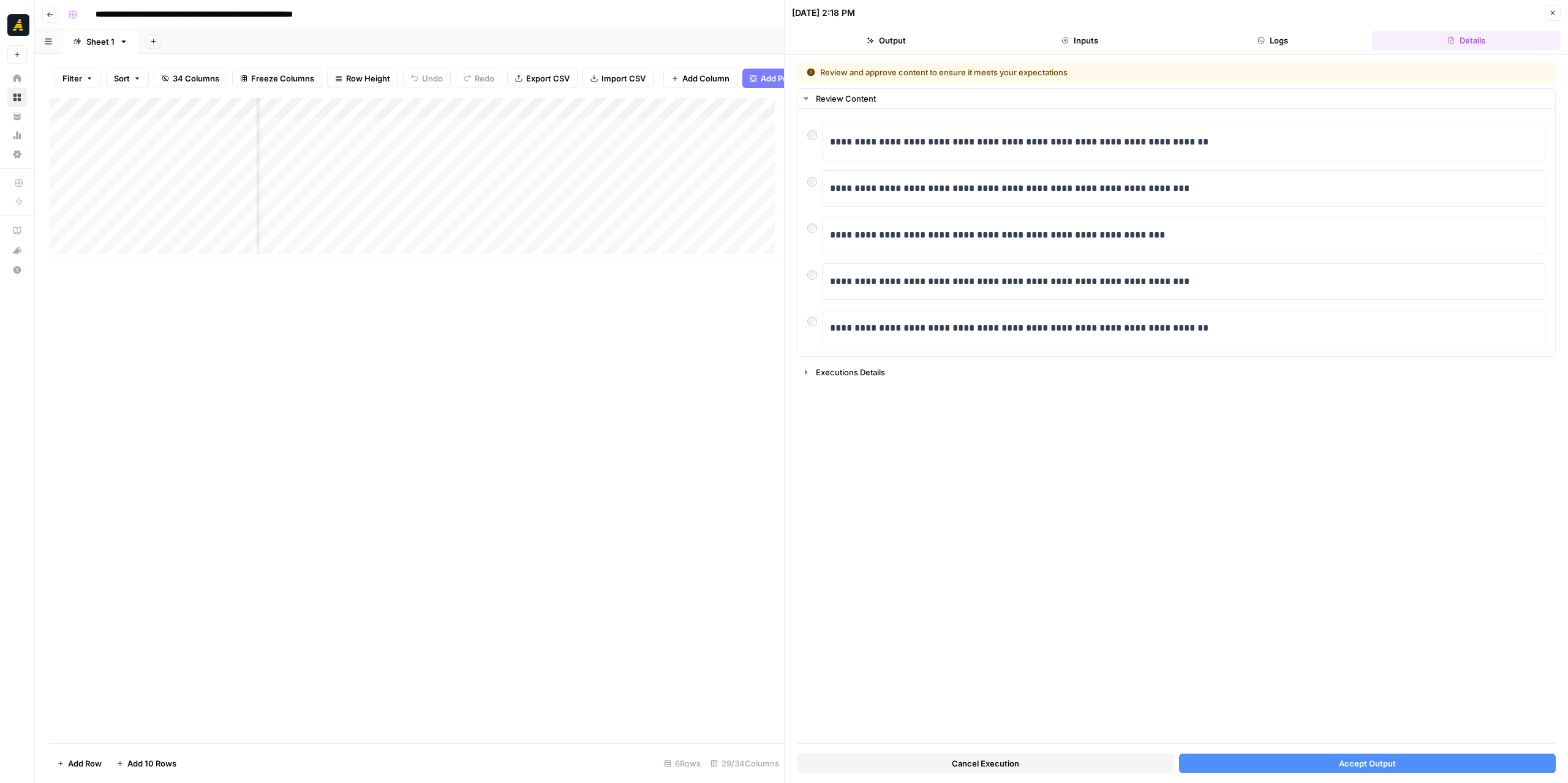
scroll to position [0, 968]
drag, startPoint x: 463, startPoint y: 114, endPoint x: 576, endPoint y: 120, distance: 113.2
click at [576, 120] on div "Add Column" at bounding box center [416, 181] width 735 height 166
drag, startPoint x: 575, startPoint y: 123, endPoint x: 634, endPoint y: 123, distance: 59.0
click at [634, 123] on div "Add Column" at bounding box center [416, 181] width 735 height 166
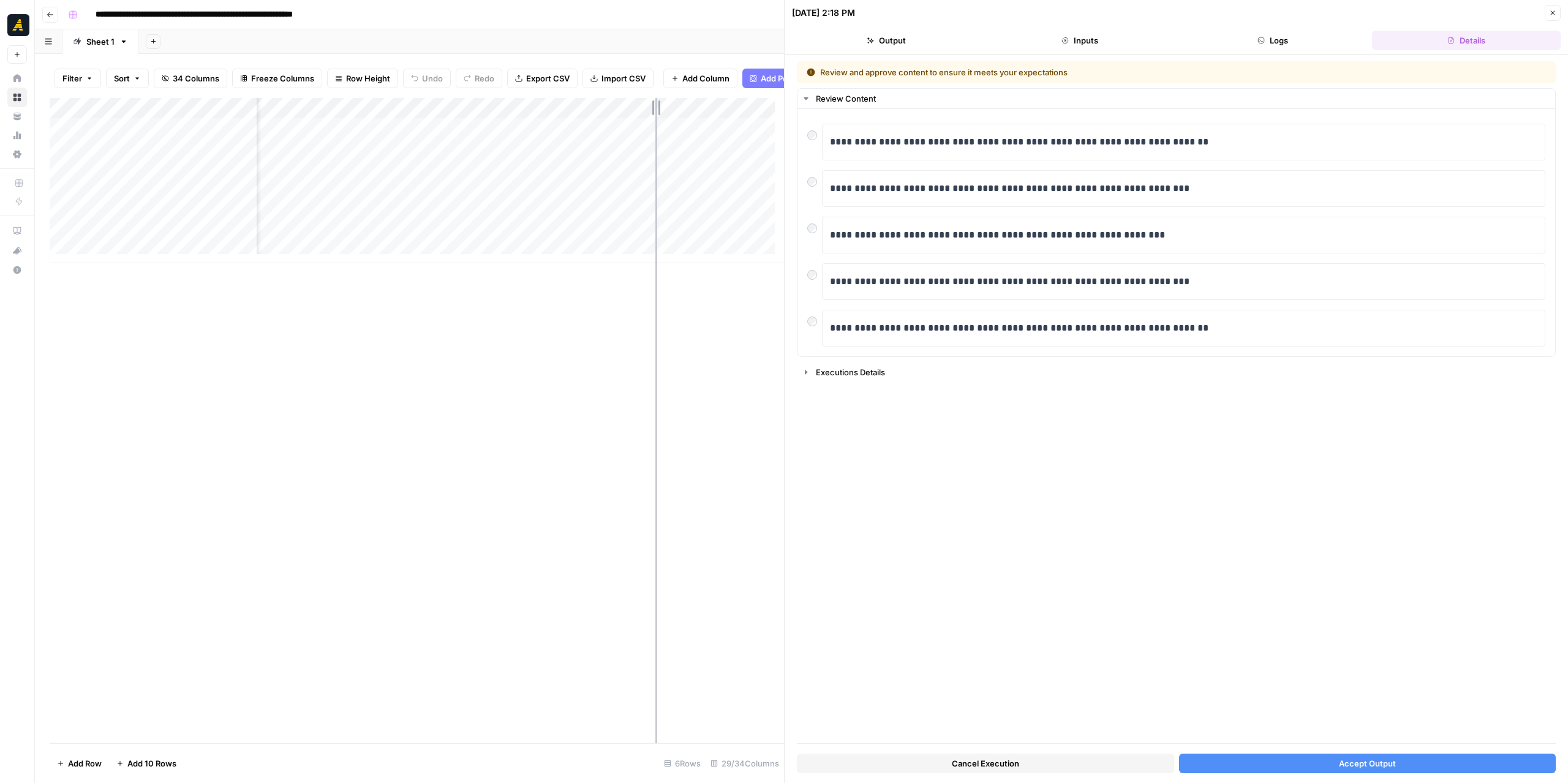
drag, startPoint x: 634, startPoint y: 123, endPoint x: 655, endPoint y: 124, distance: 21.0
click at [655, 124] on div "Add Column" at bounding box center [416, 181] width 735 height 166
click at [1312, 765] on button "Accept Output" at bounding box center [1368, 764] width 378 height 20
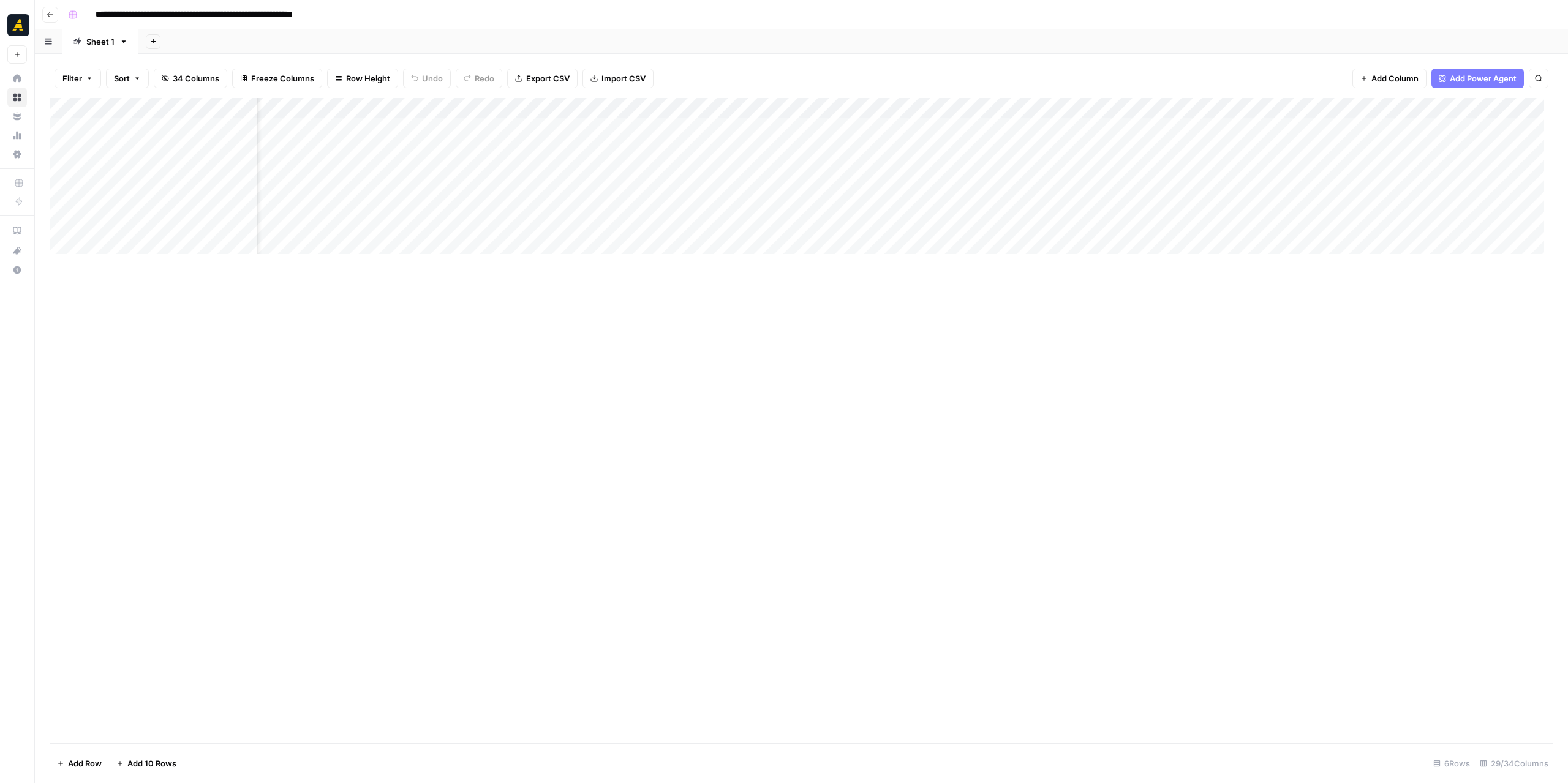
scroll to position [0, 858]
click at [815, 166] on div "Add Column" at bounding box center [801, 181] width 1504 height 166
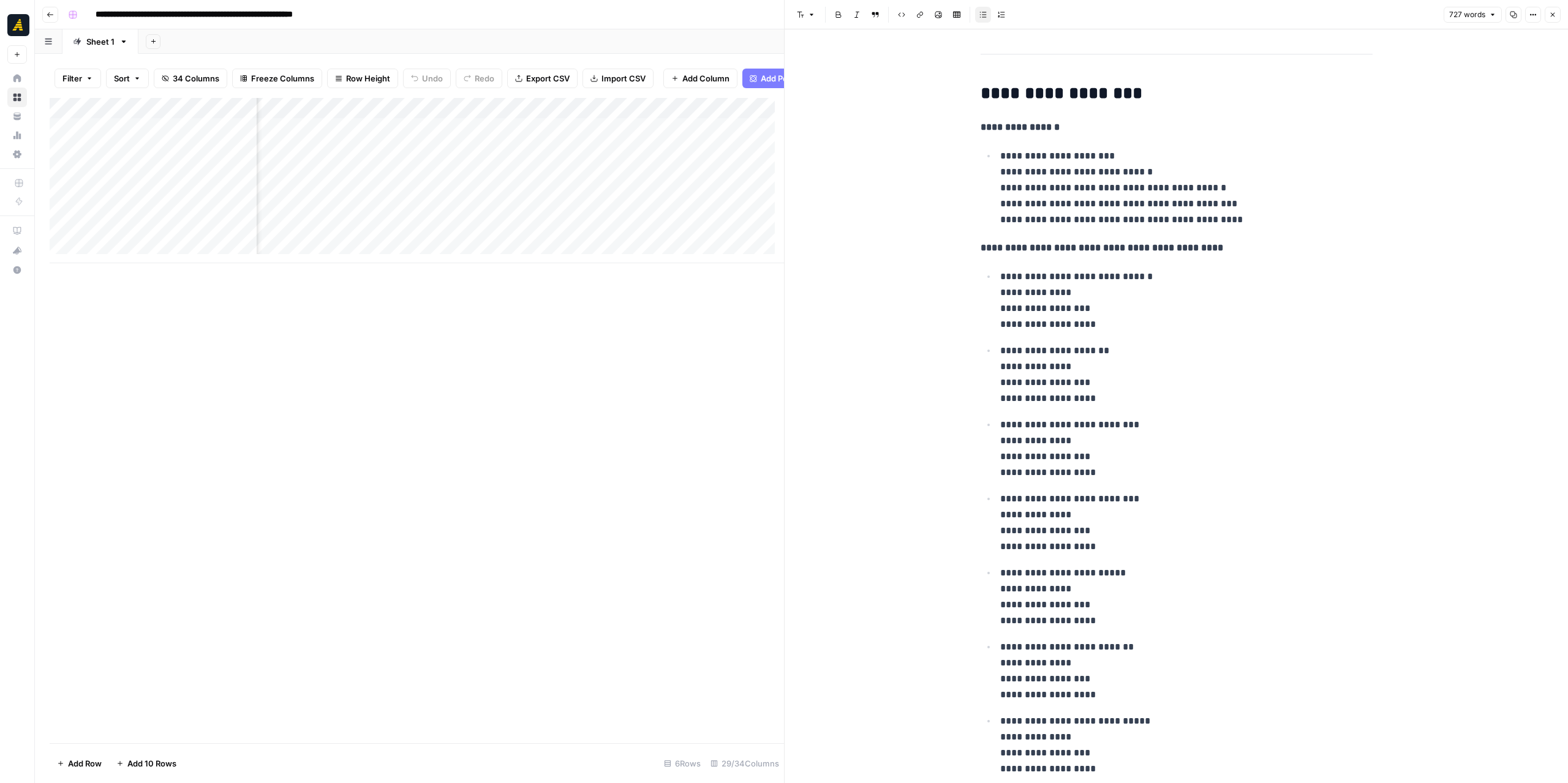
scroll to position [0, 1033]
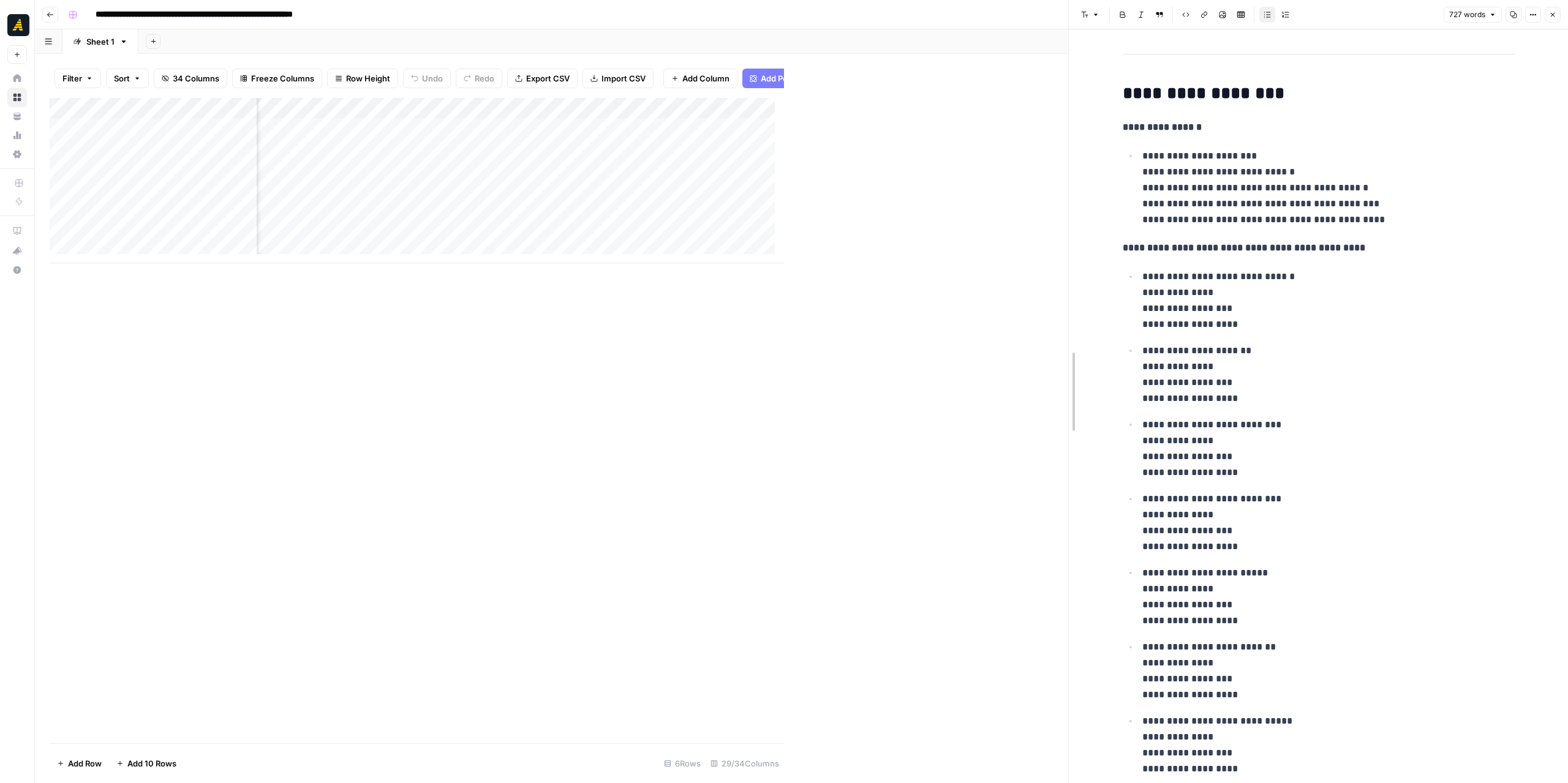
drag, startPoint x: 786, startPoint y: 418, endPoint x: 1071, endPoint y: 448, distance: 286.6
click at [664, 147] on div "Add Column" at bounding box center [559, 181] width 1019 height 166
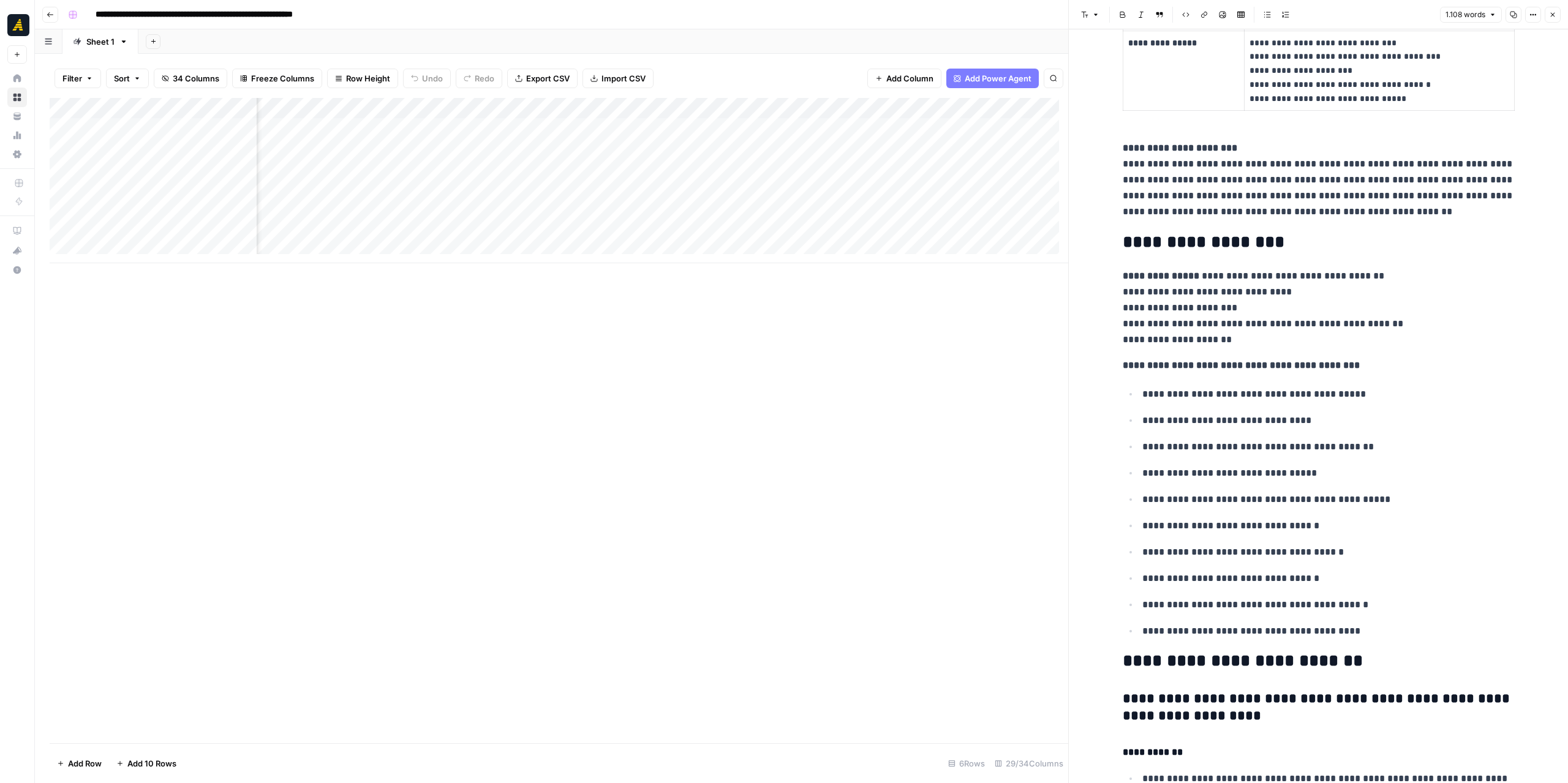
scroll to position [0, 663]
click at [613, 106] on div "Add Column" at bounding box center [559, 181] width 1019 height 166
drag, startPoint x: 724, startPoint y: 335, endPoint x: 708, endPoint y: 312, distance: 28.0
click at [719, 331] on div "Add Column" at bounding box center [559, 420] width 1019 height 645
click at [636, 167] on div "Add Column" at bounding box center [559, 181] width 1019 height 166
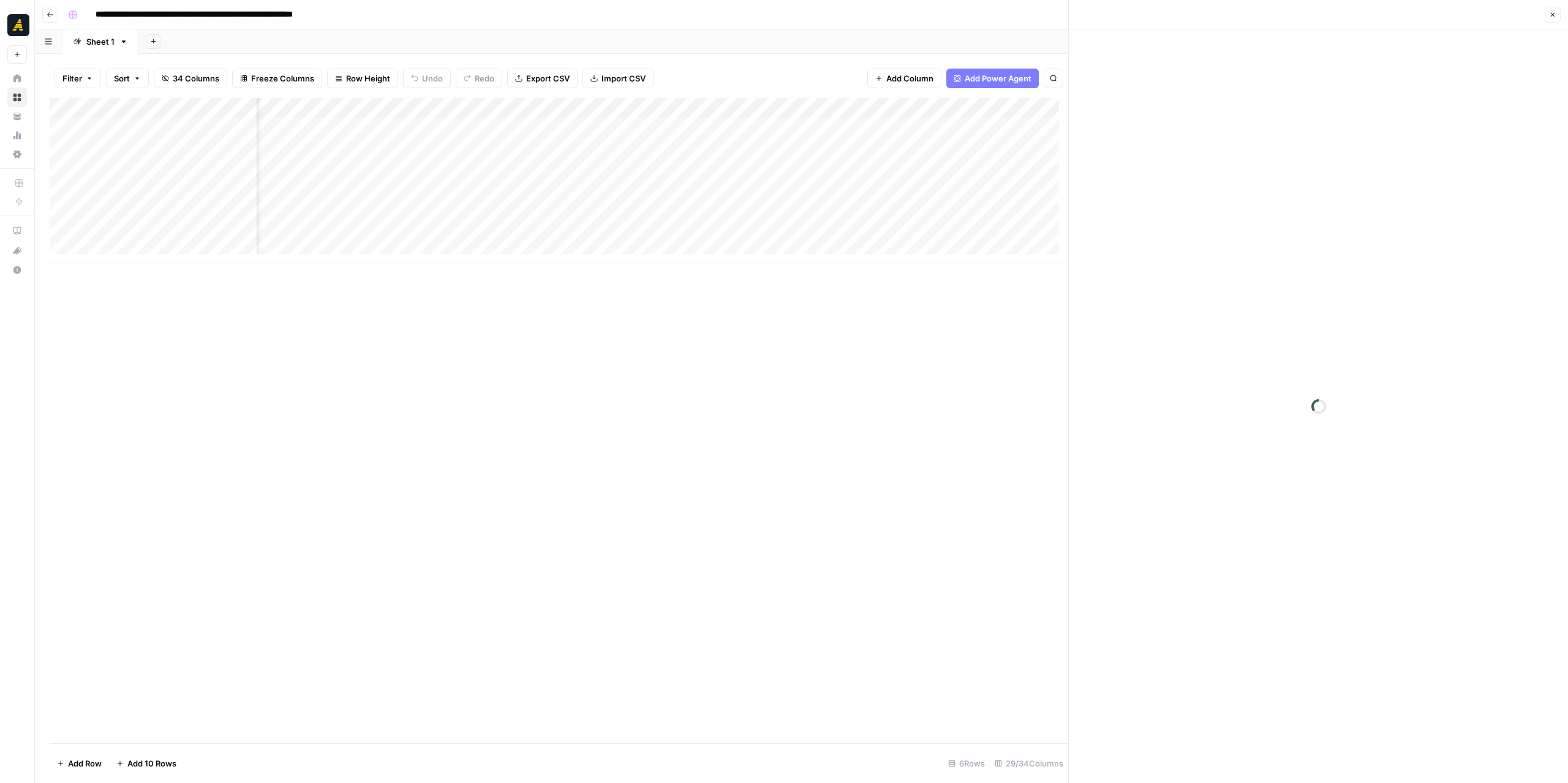
click at [631, 167] on div "Add Column" at bounding box center [559, 181] width 1019 height 166
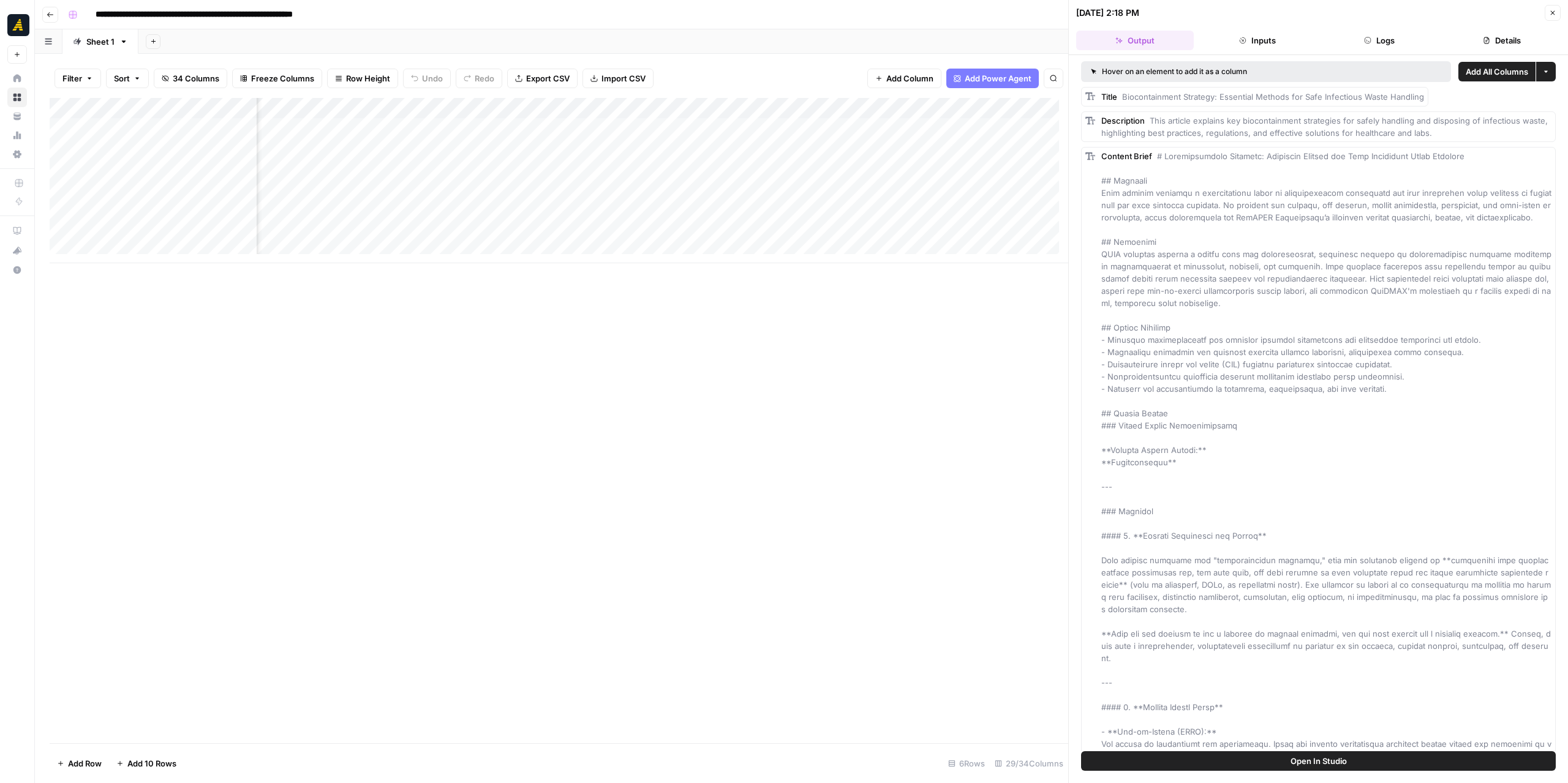
click at [1371, 51] on header "08/29/25 at 2:18 PM Close Output Inputs Logs Details" at bounding box center [1317, 27] width 499 height 55
click at [1374, 40] on button "Logs" at bounding box center [1380, 40] width 118 height 20
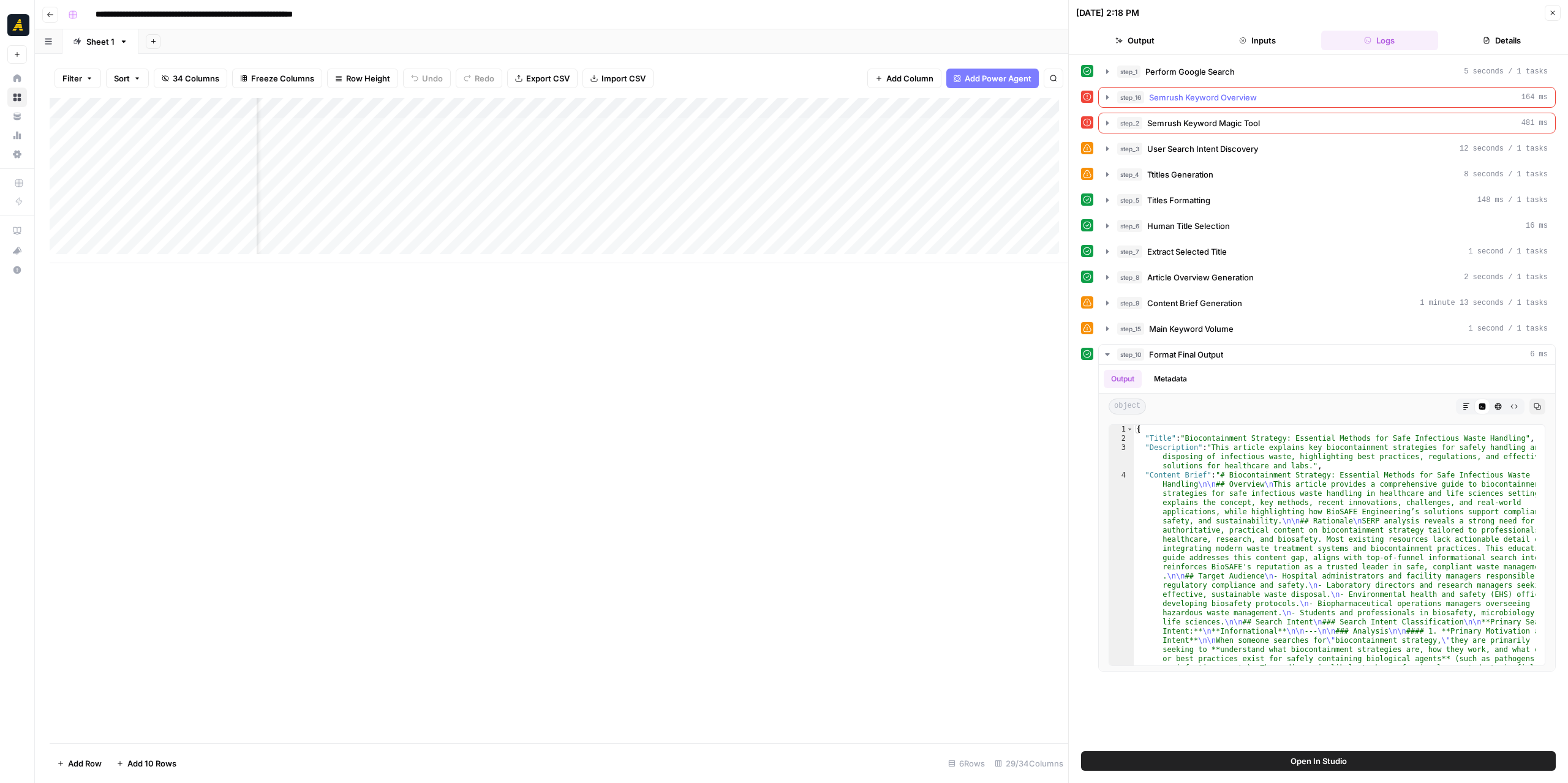
click at [1107, 96] on icon "button" at bounding box center [1107, 96] width 2 height 4
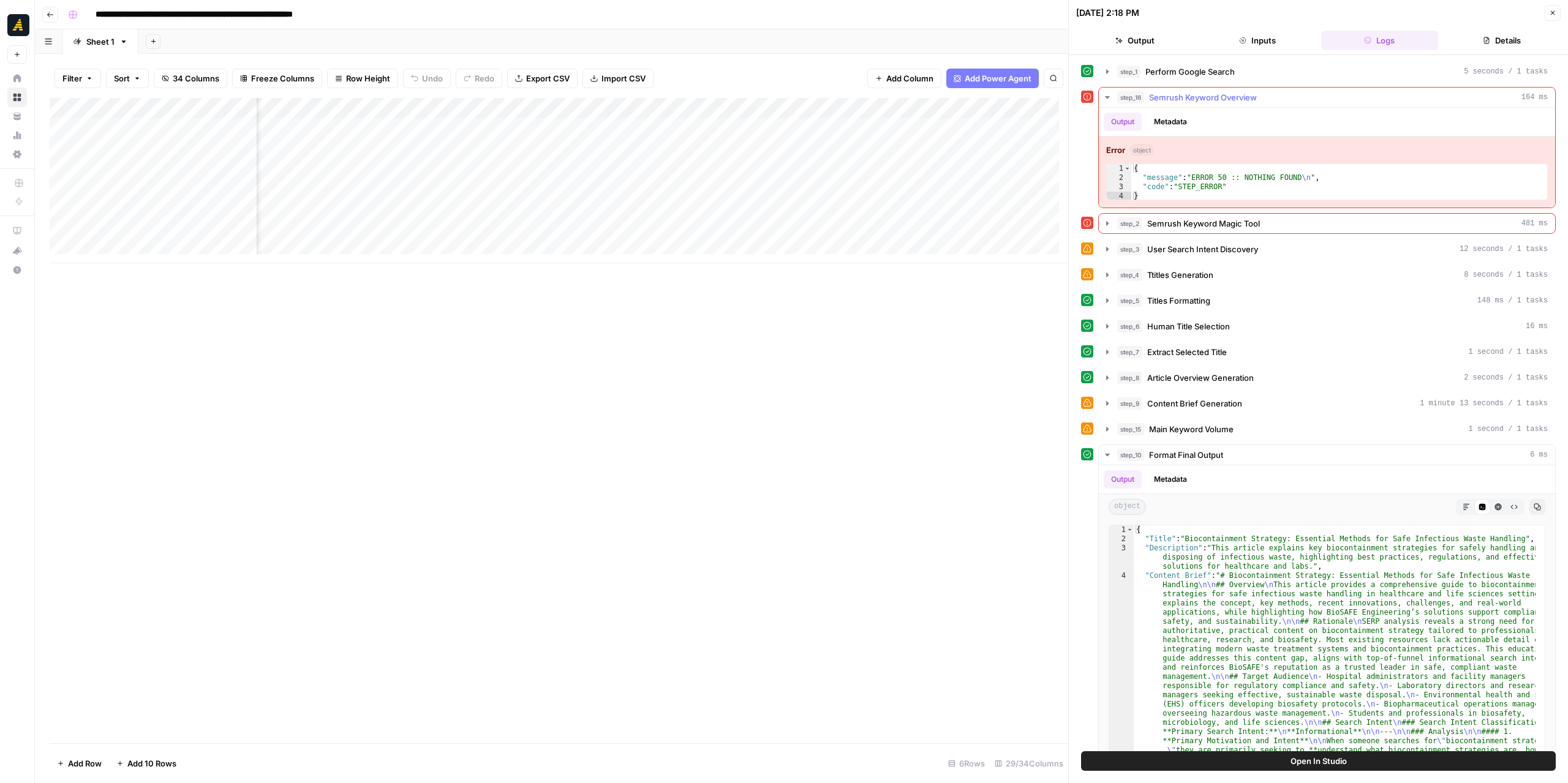
click at [1107, 96] on icon "button" at bounding box center [1106, 97] width 4 height 2
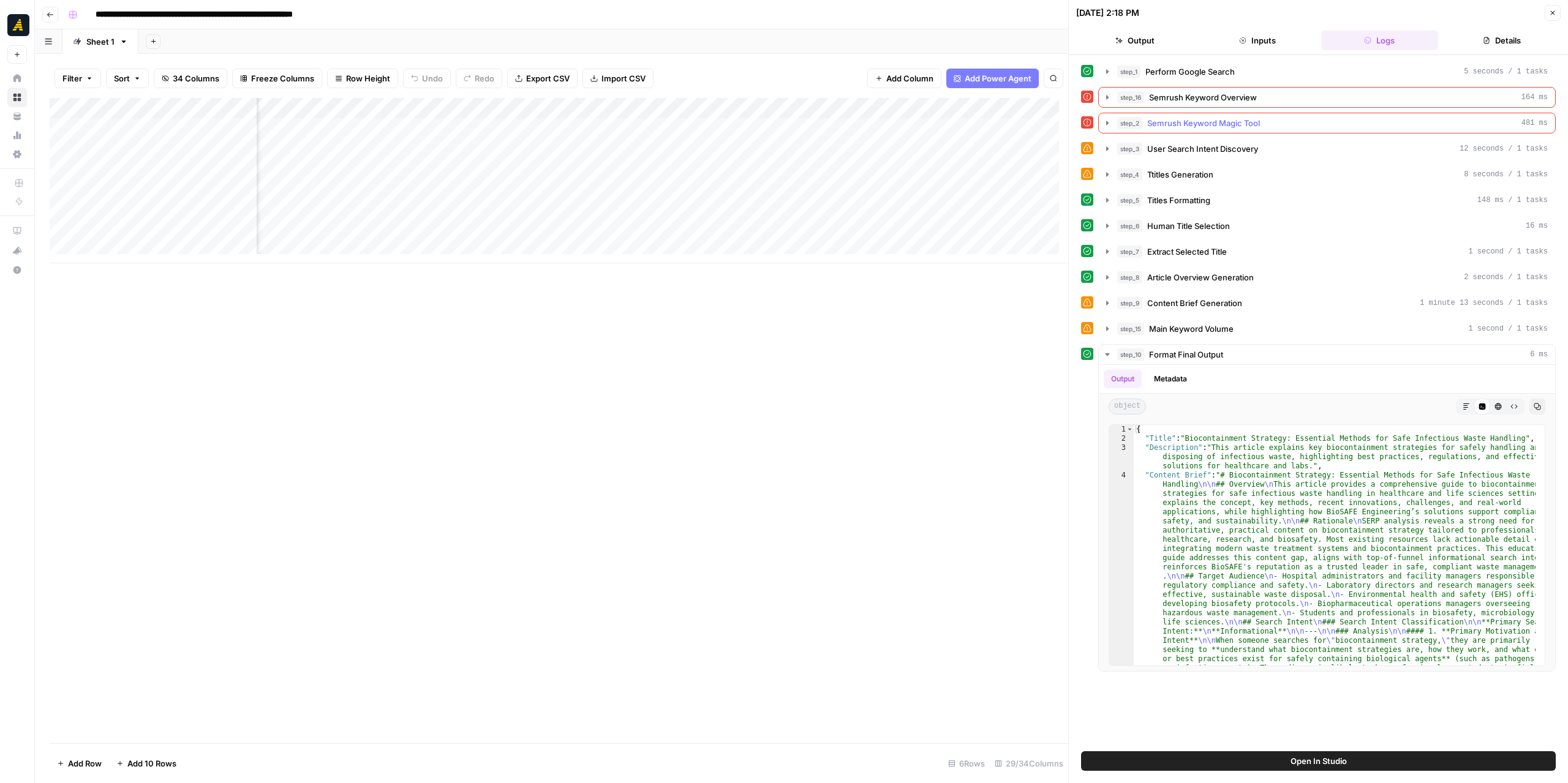
click at [1105, 118] on icon "button" at bounding box center [1107, 123] width 10 height 10
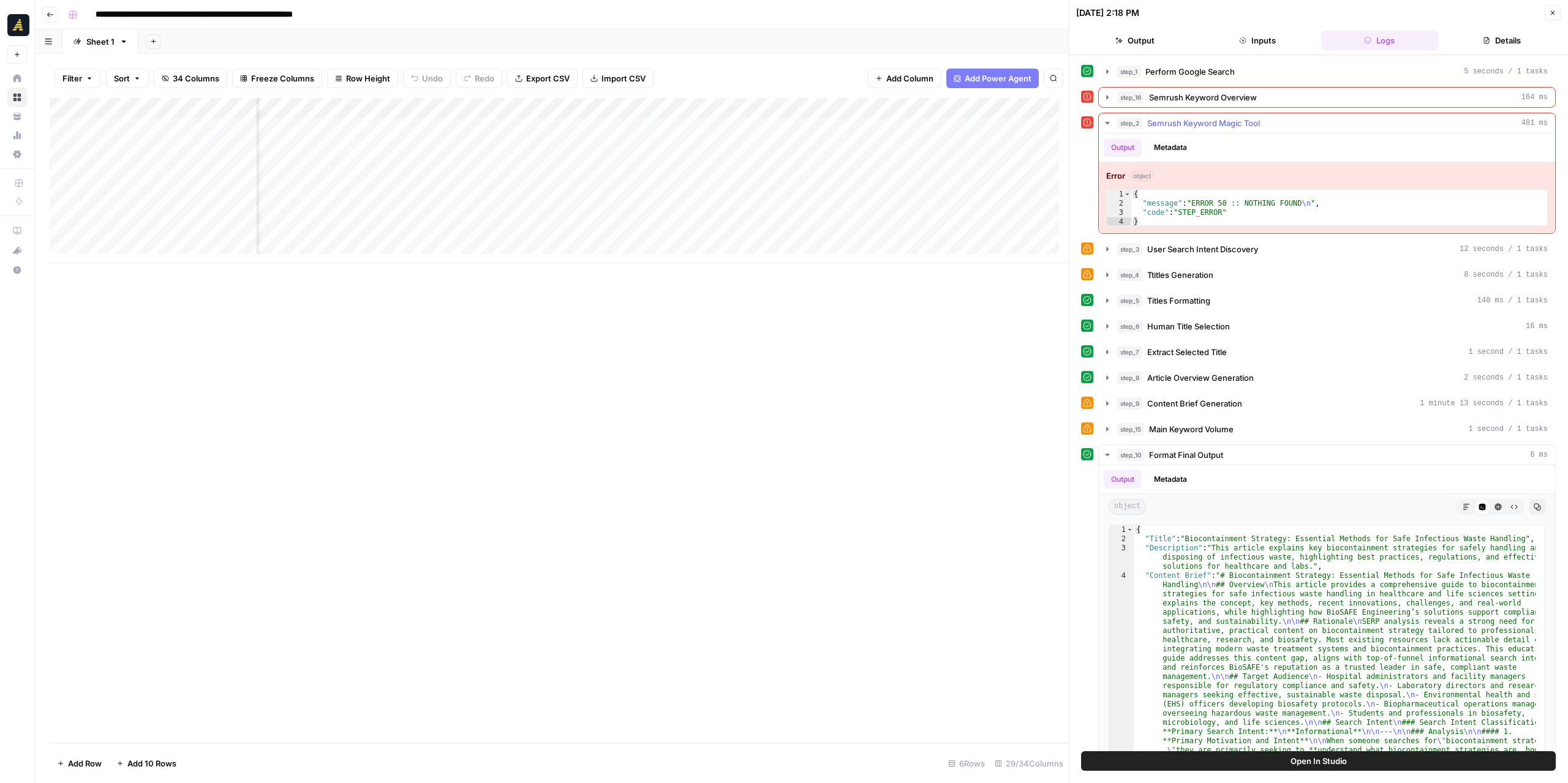
click at [1105, 118] on icon "button" at bounding box center [1107, 123] width 10 height 10
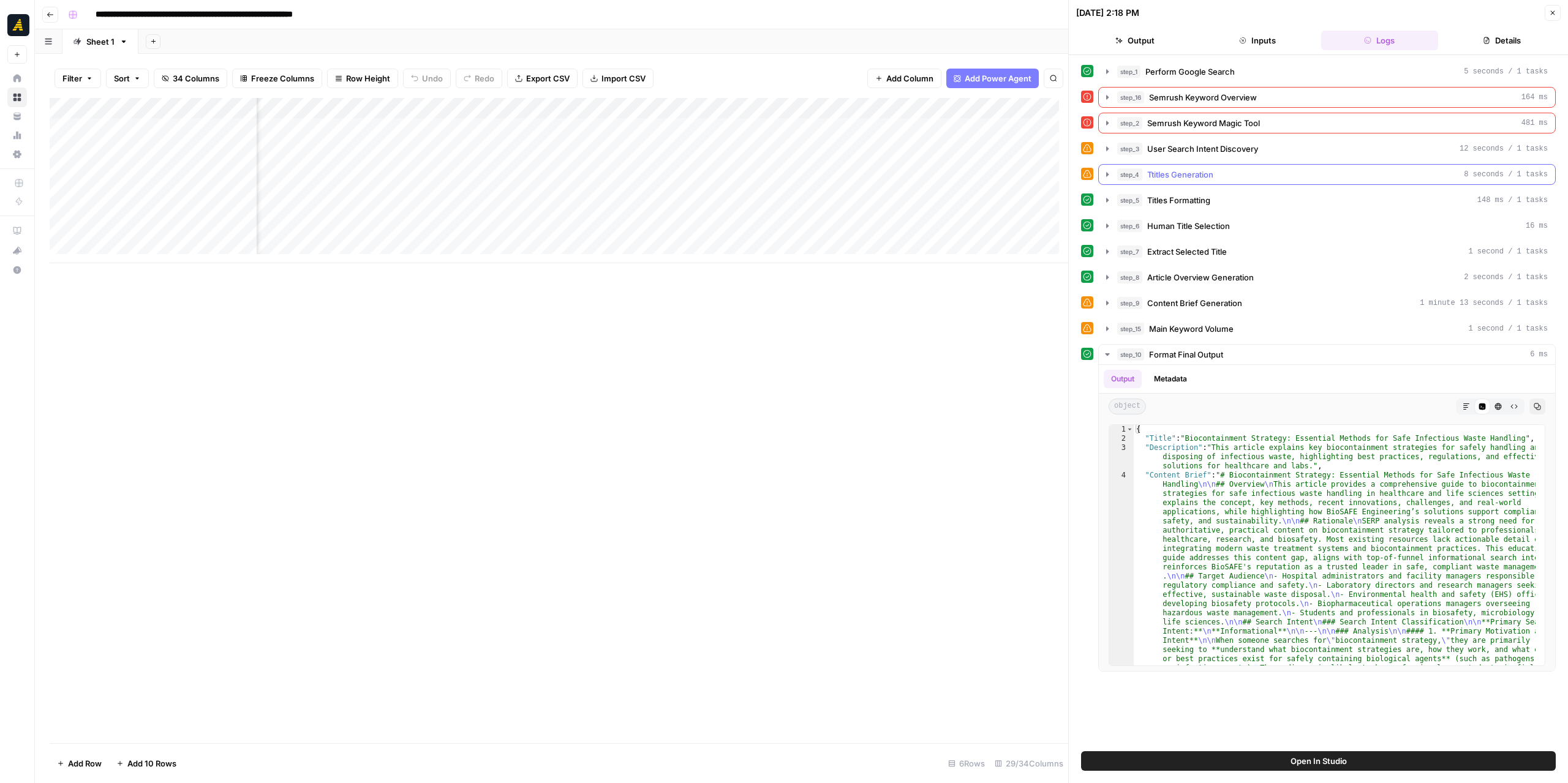
click at [1109, 170] on icon "button" at bounding box center [1107, 175] width 10 height 10
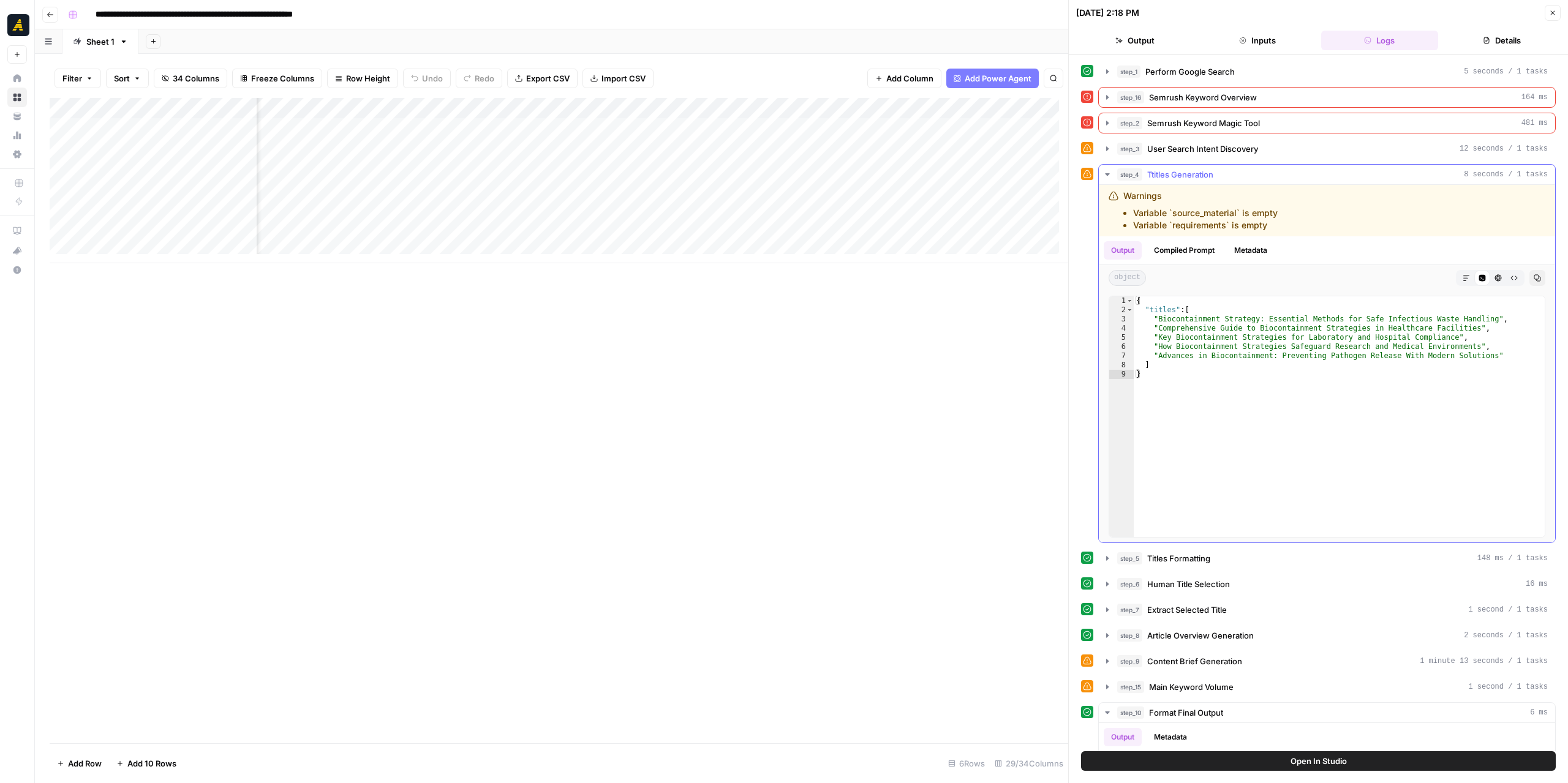
click at [1109, 170] on icon "button" at bounding box center [1107, 175] width 10 height 10
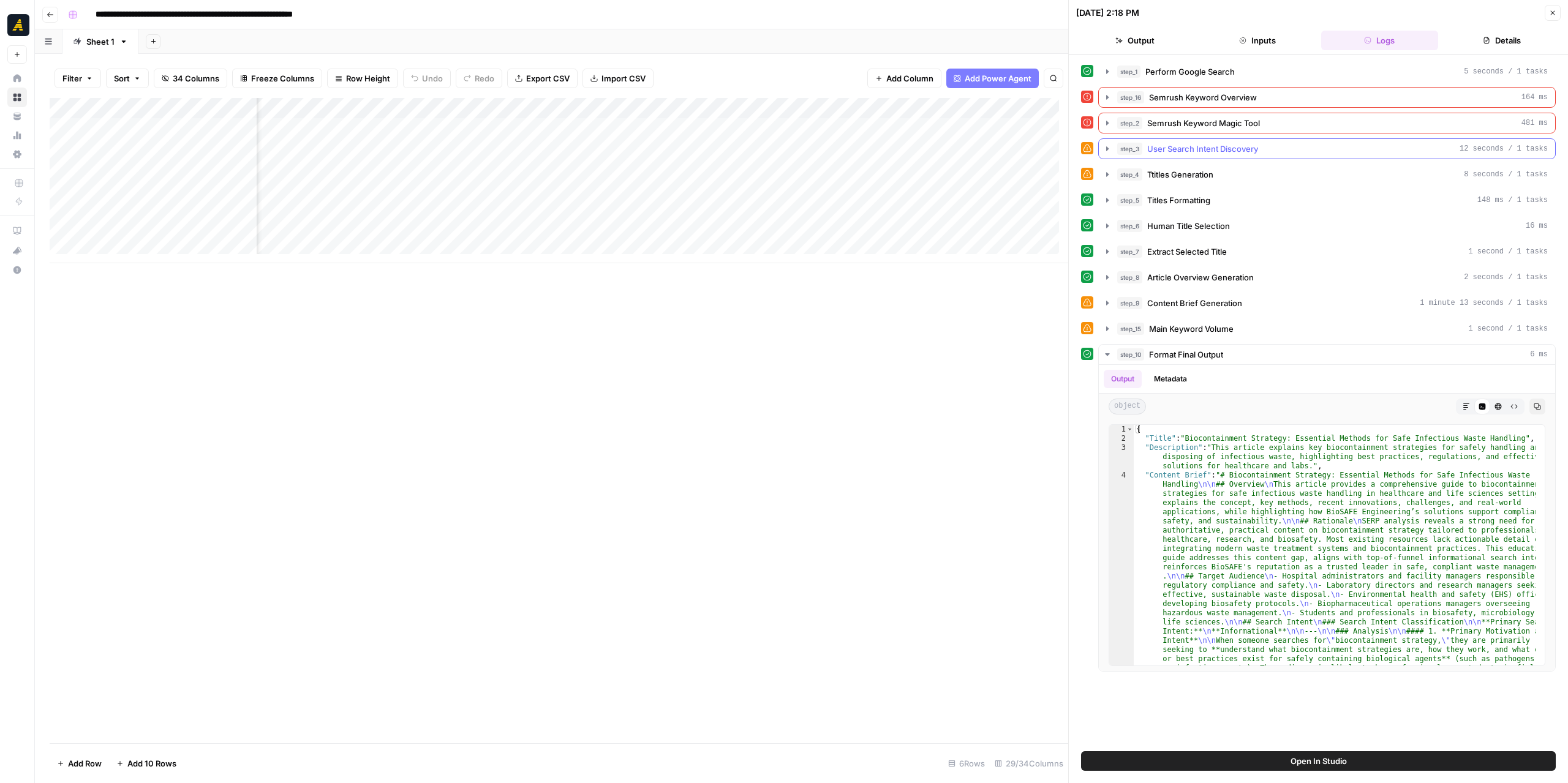
click at [1108, 144] on icon "button" at bounding box center [1107, 149] width 10 height 10
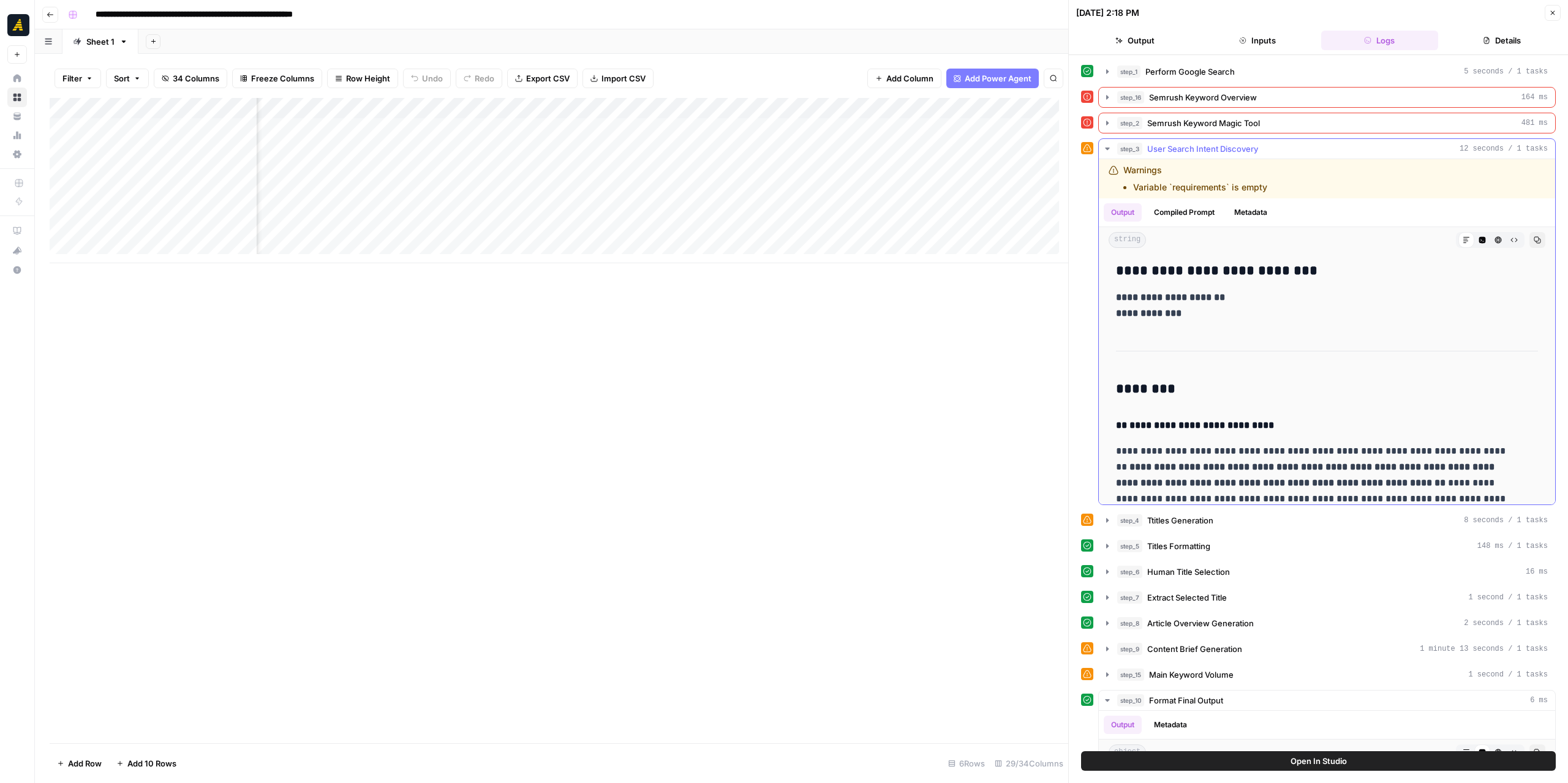
click at [1108, 144] on icon "button" at bounding box center [1107, 149] width 10 height 10
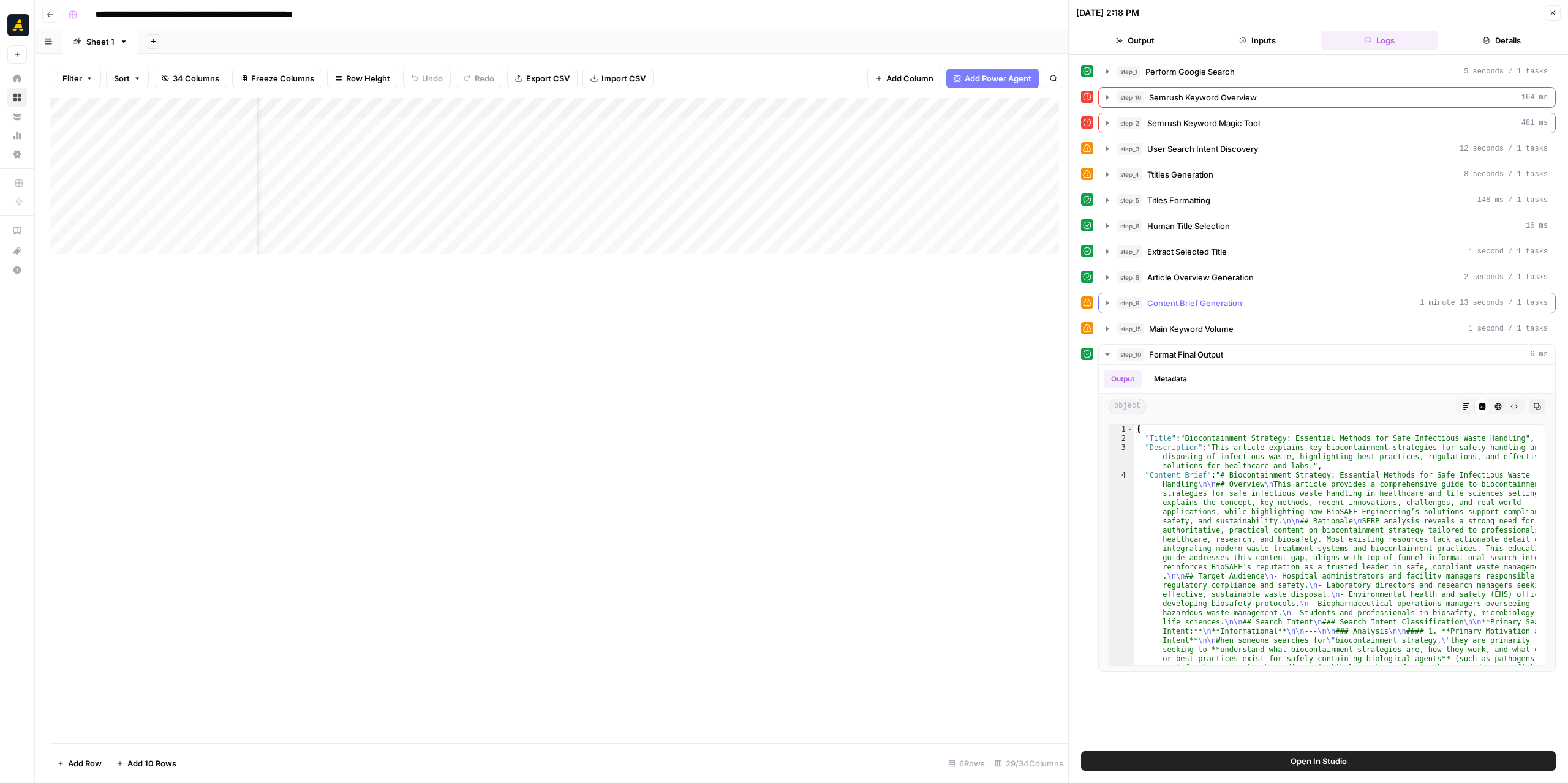
click at [1106, 293] on button "step_9 Content Brief Generation 1 minute 13 seconds / 1 tasks" at bounding box center [1326, 303] width 456 height 20
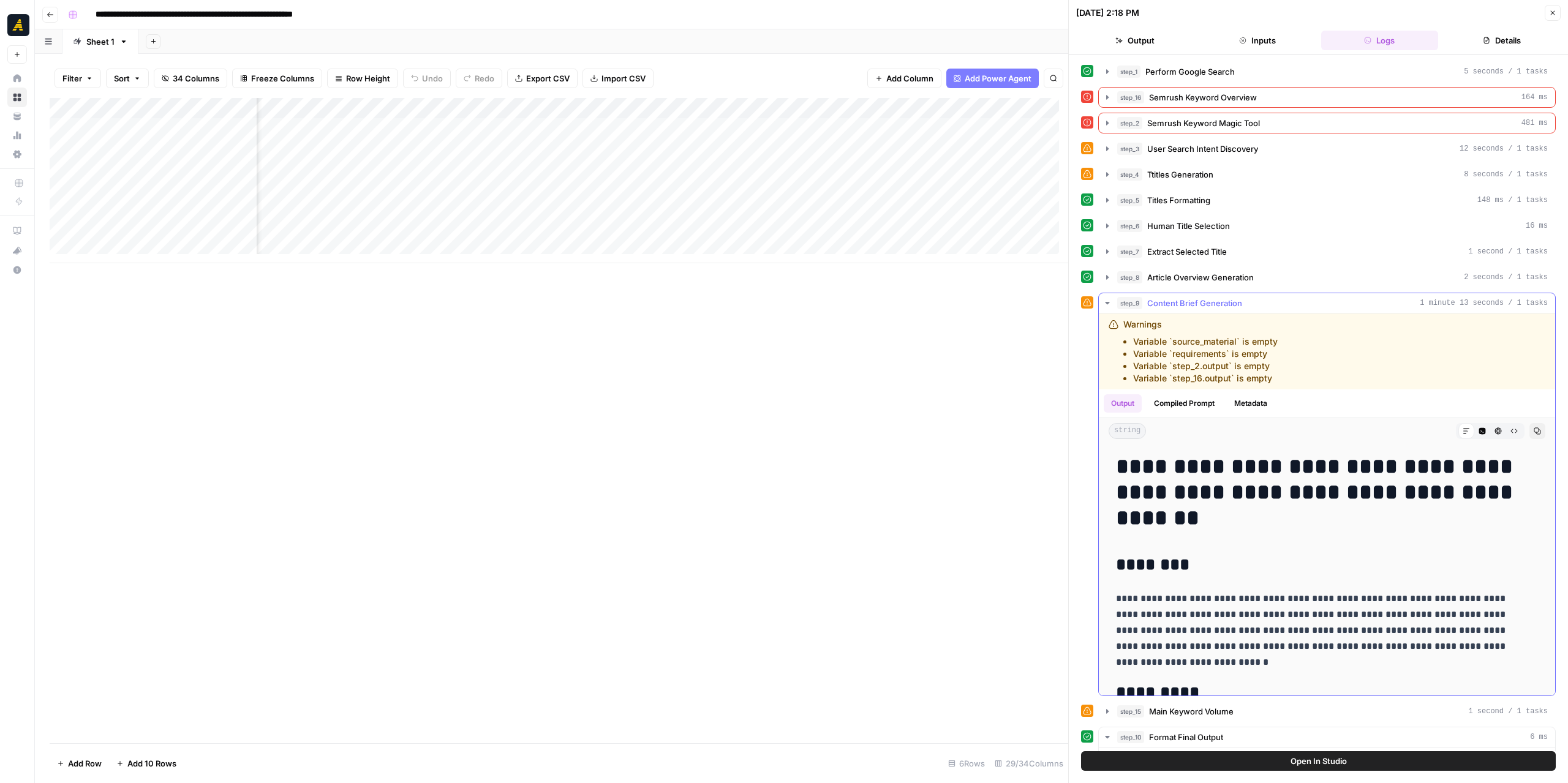
click at [1106, 293] on button "step_9 Content Brief Generation 1 minute 13 seconds / 1 tasks" at bounding box center [1326, 303] width 456 height 20
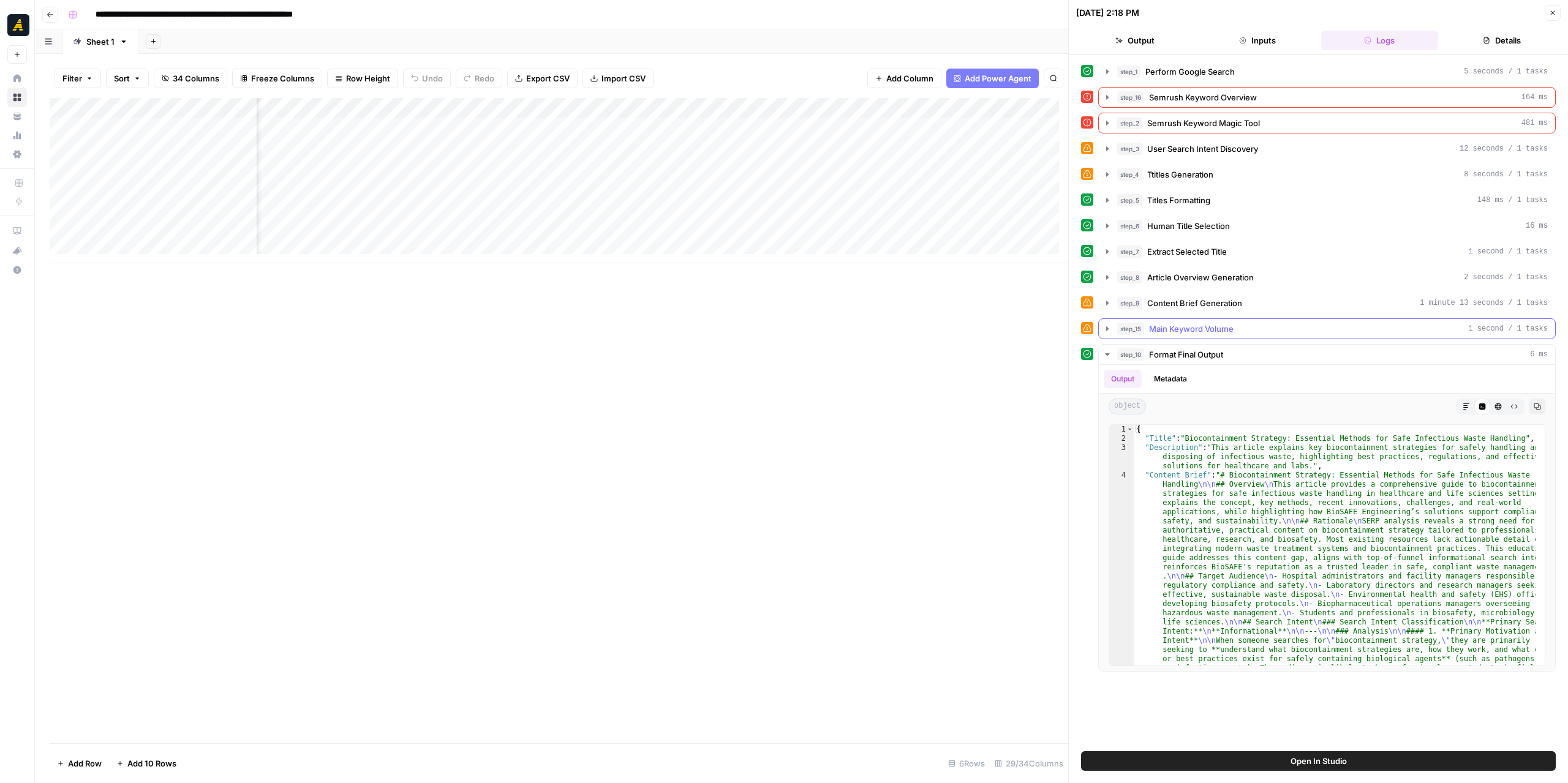
click at [1101, 319] on button "step_15 Main Keyword Volume 1 second / 1 tasks" at bounding box center [1326, 329] width 456 height 20
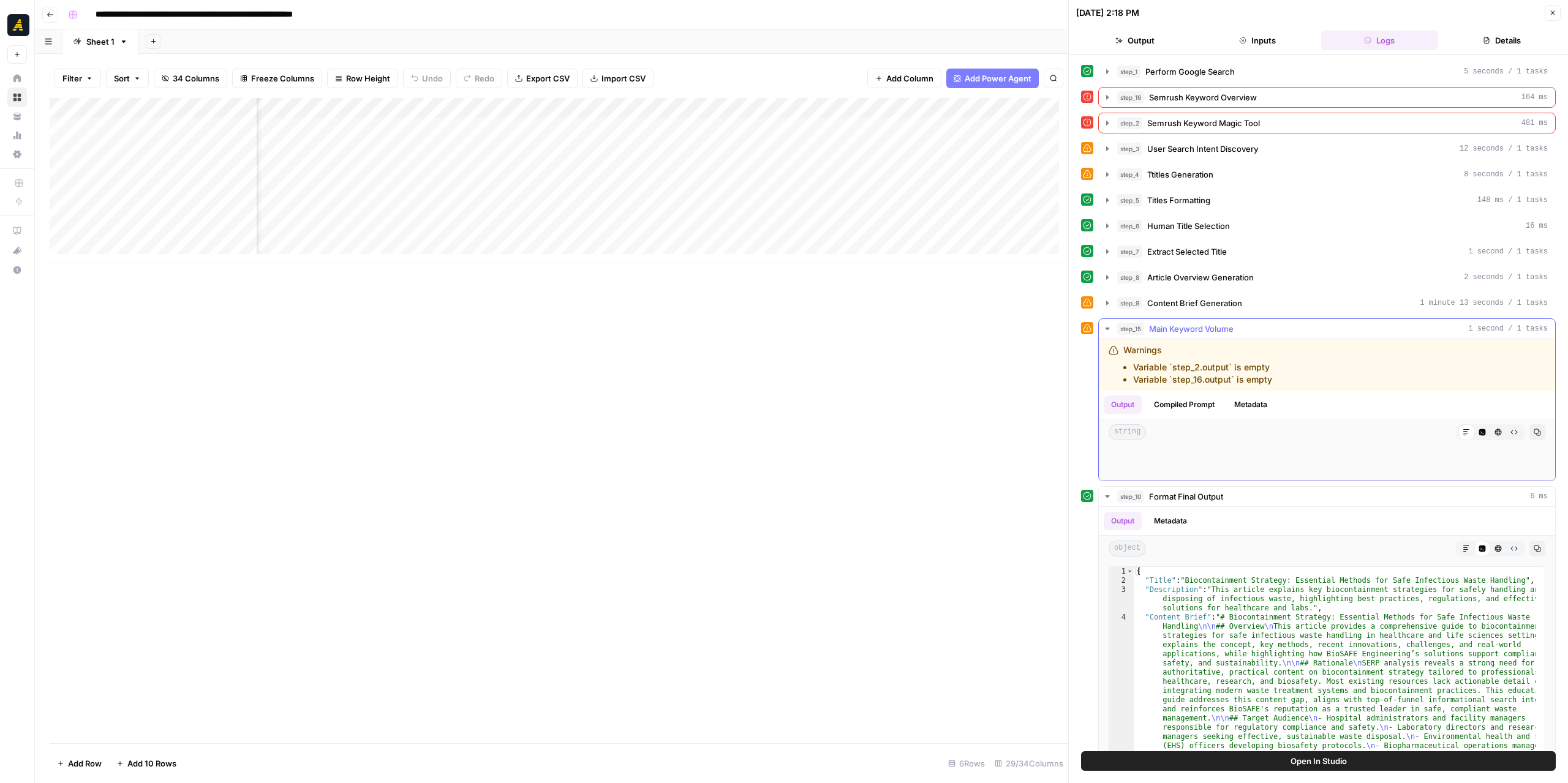
click at [1101, 319] on button "step_15 Main Keyword Volume 1 second / 1 tasks" at bounding box center [1326, 329] width 456 height 20
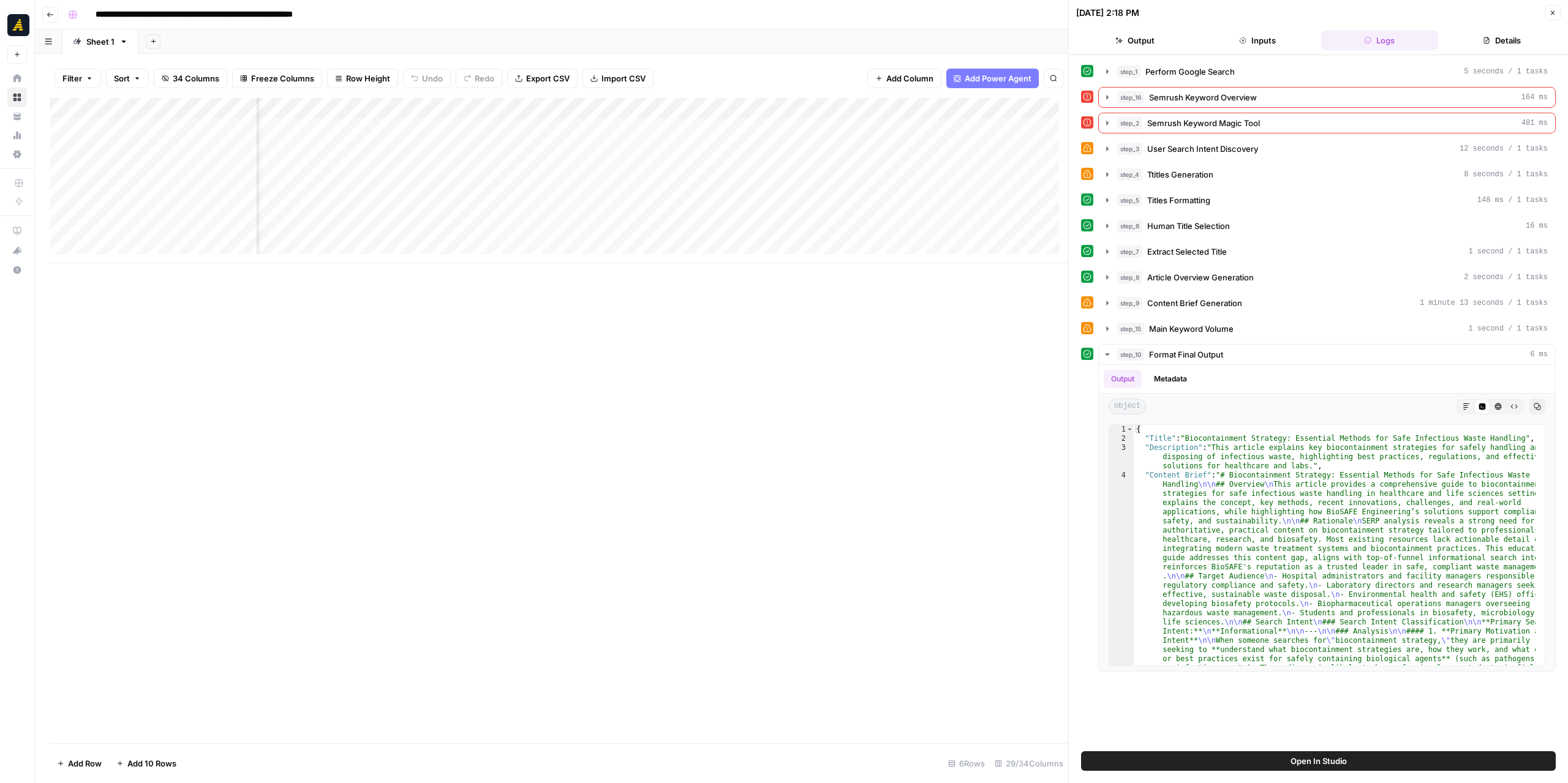
click at [1547, 13] on button "Close" at bounding box center [1552, 12] width 16 height 16
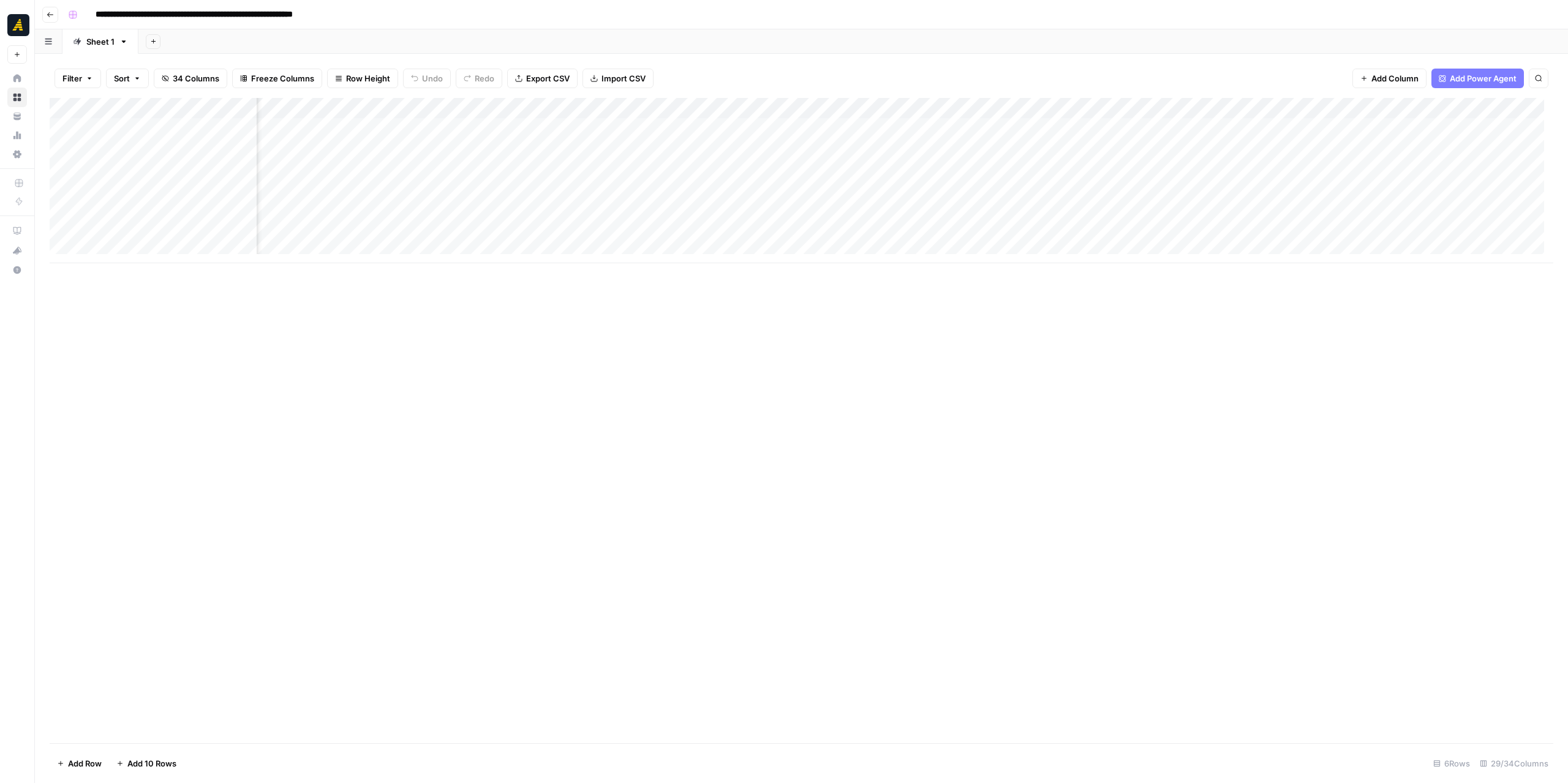
scroll to position [0, 331]
click at [1308, 168] on div "Add Column" at bounding box center [801, 181] width 1504 height 166
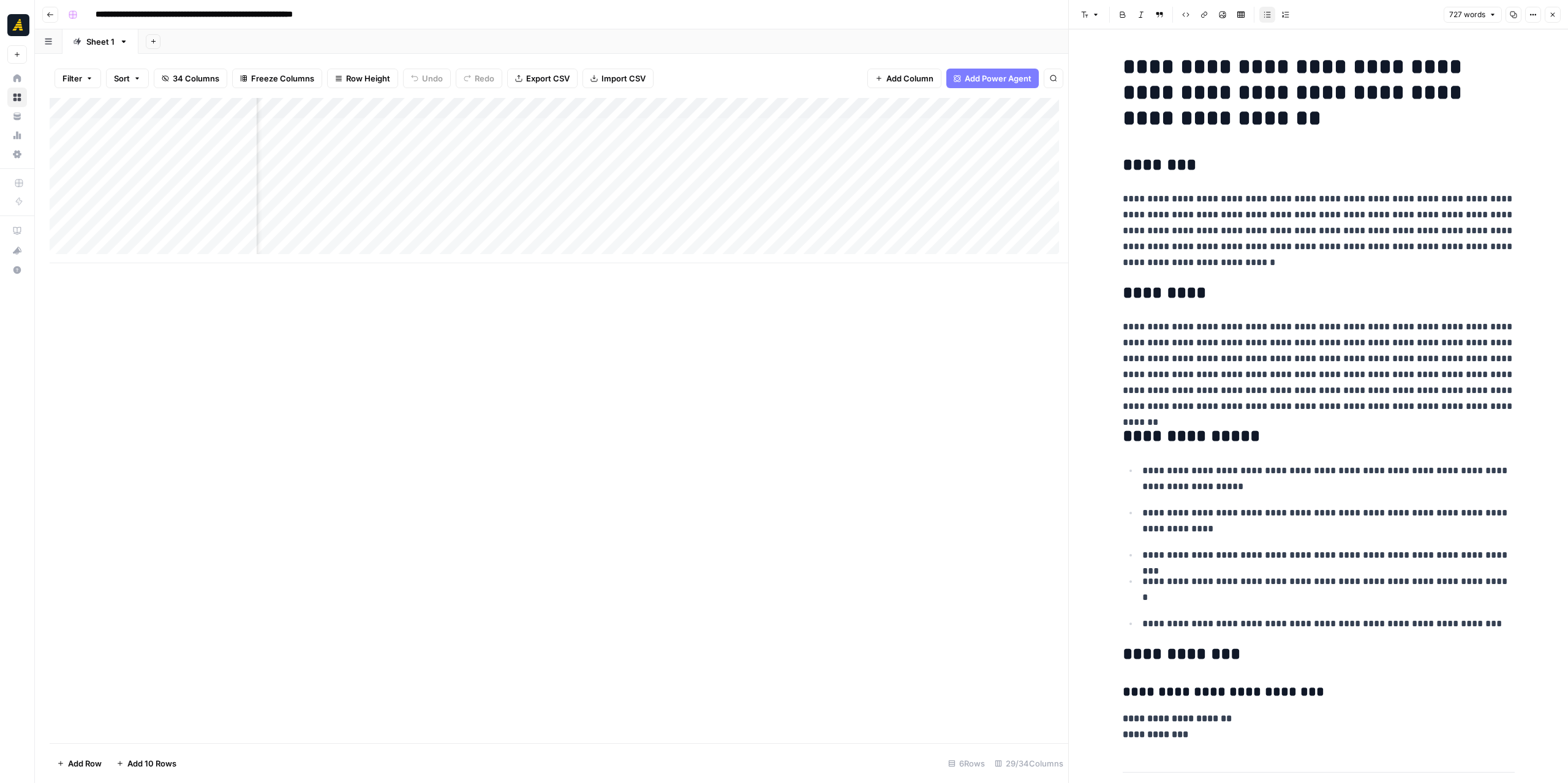
scroll to position [0, 1383]
click at [456, 172] on div "Add Column" at bounding box center [559, 181] width 1019 height 166
click at [1559, 17] on button "Close" at bounding box center [1552, 14] width 16 height 16
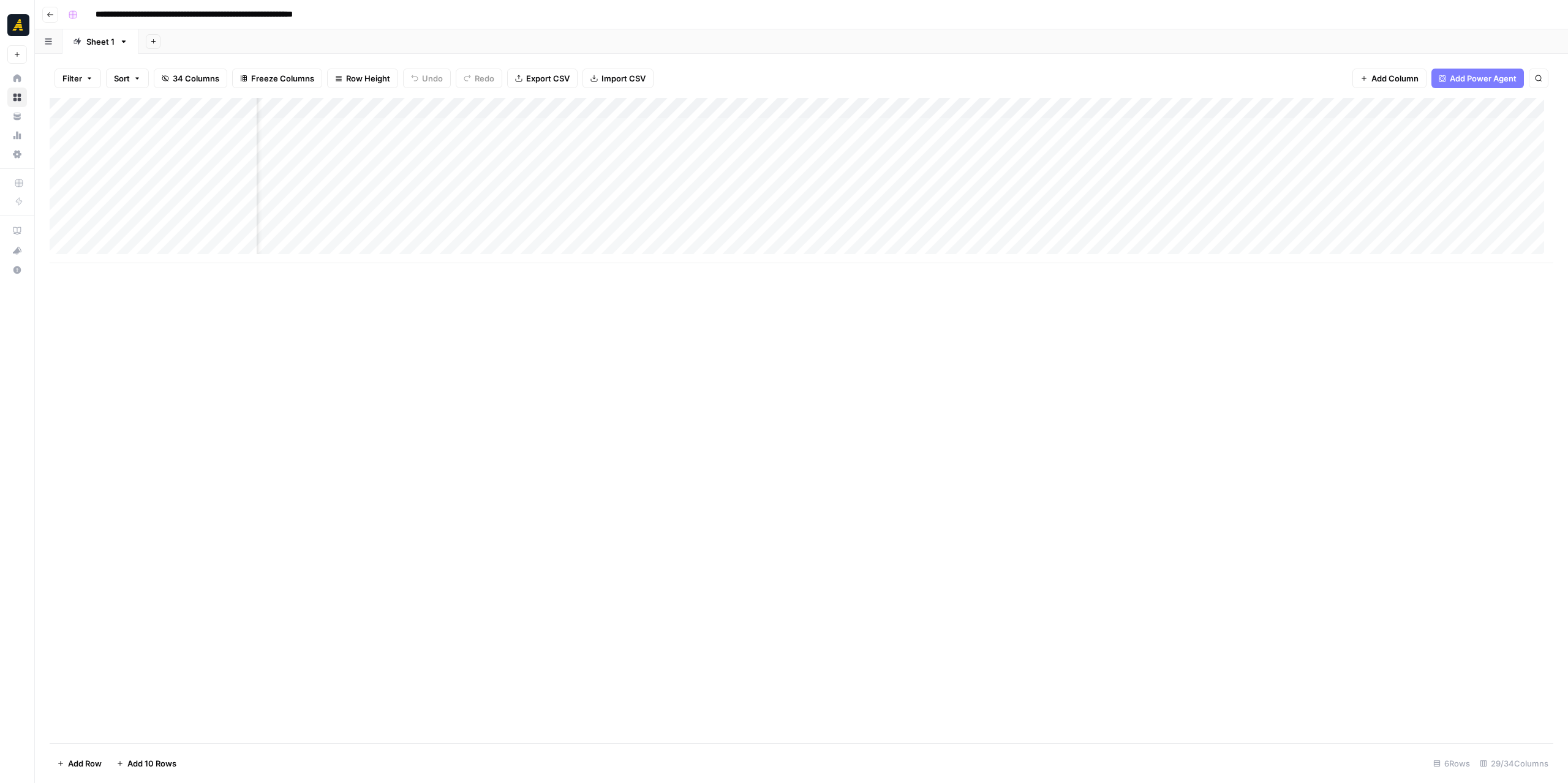
scroll to position [0, 935]
drag, startPoint x: 686, startPoint y: 102, endPoint x: 561, endPoint y: 112, distance: 125.4
click at [561, 112] on div "Add Column" at bounding box center [801, 181] width 1504 height 166
drag, startPoint x: 516, startPoint y: 263, endPoint x: 453, endPoint y: 260, distance: 63.1
click at [453, 260] on div "Add Column" at bounding box center [801, 420] width 1504 height 645
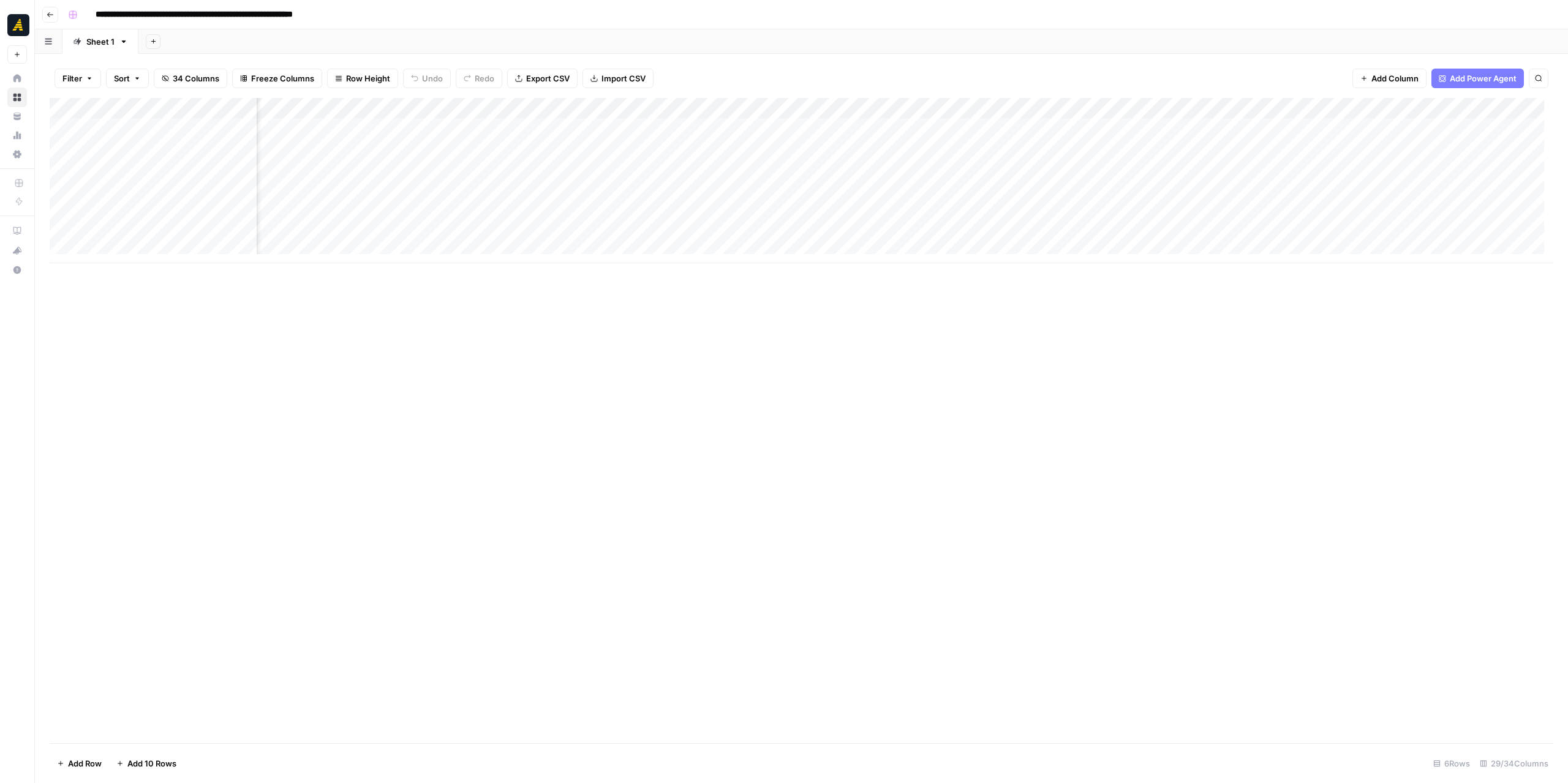
scroll to position [0, 691]
click at [602, 170] on div "Add Column" at bounding box center [801, 181] width 1504 height 166
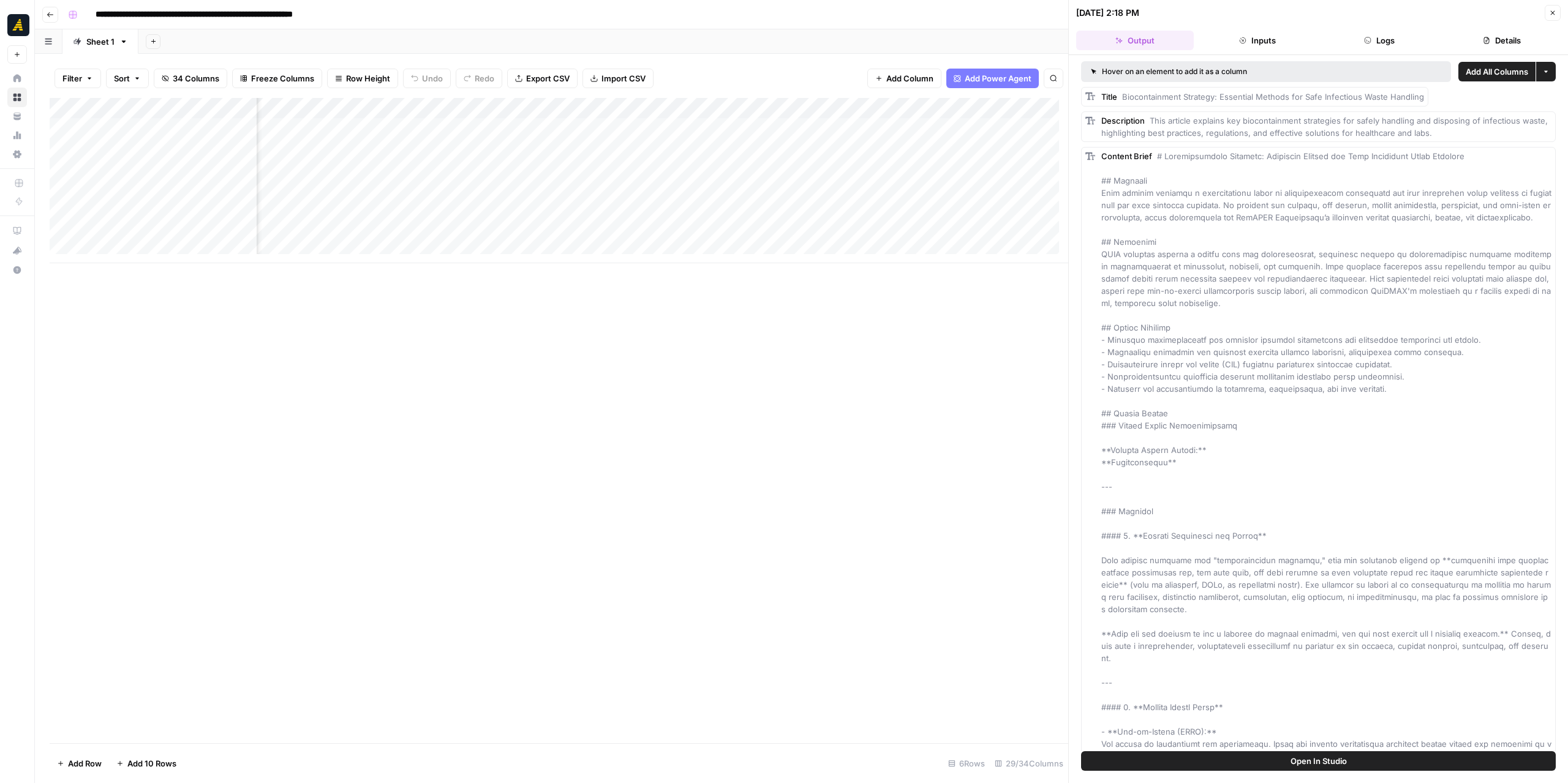
click at [1378, 40] on button "Logs" at bounding box center [1380, 40] width 118 height 20
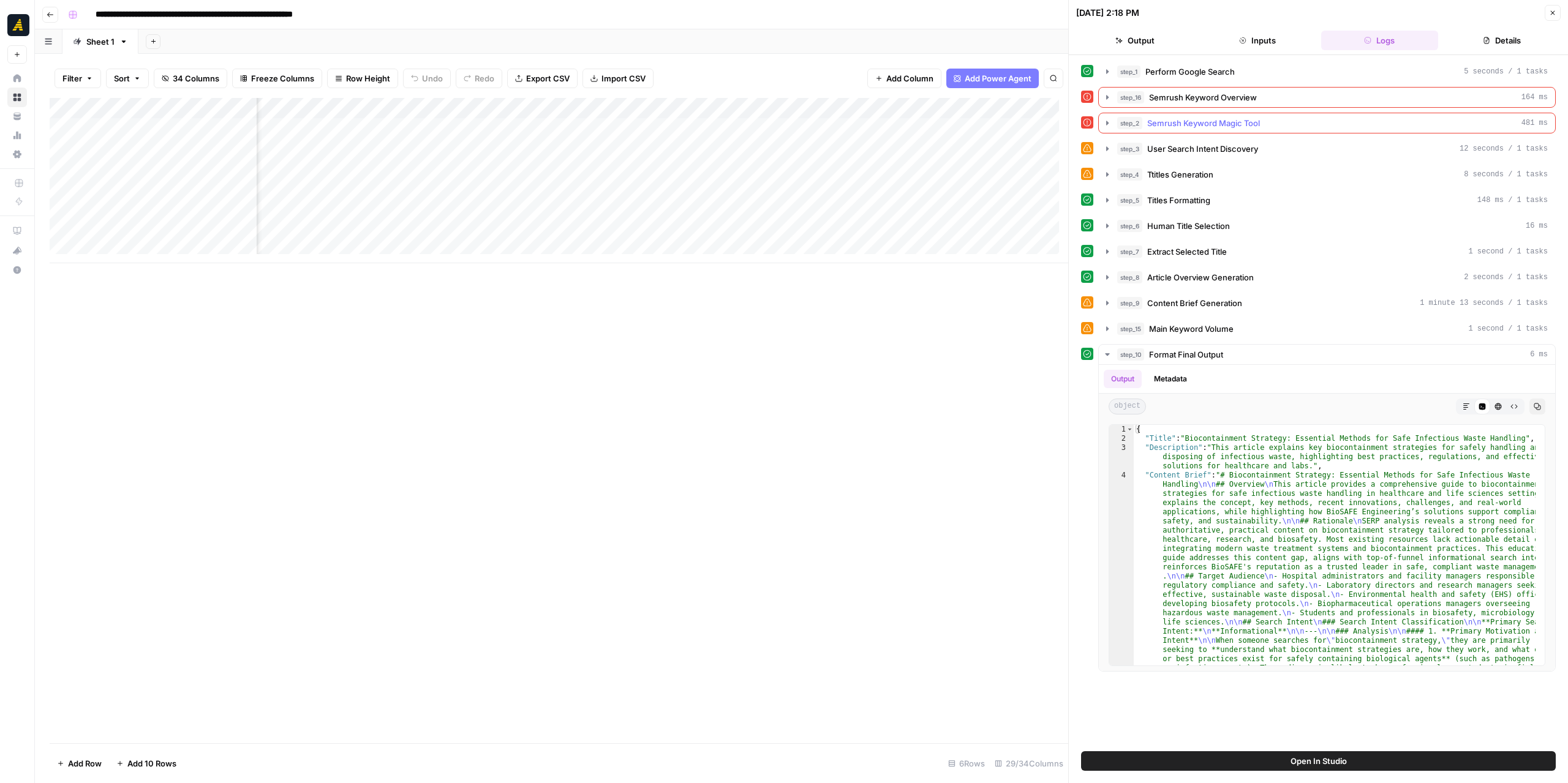
click at [1107, 120] on icon "button" at bounding box center [1107, 122] width 2 height 4
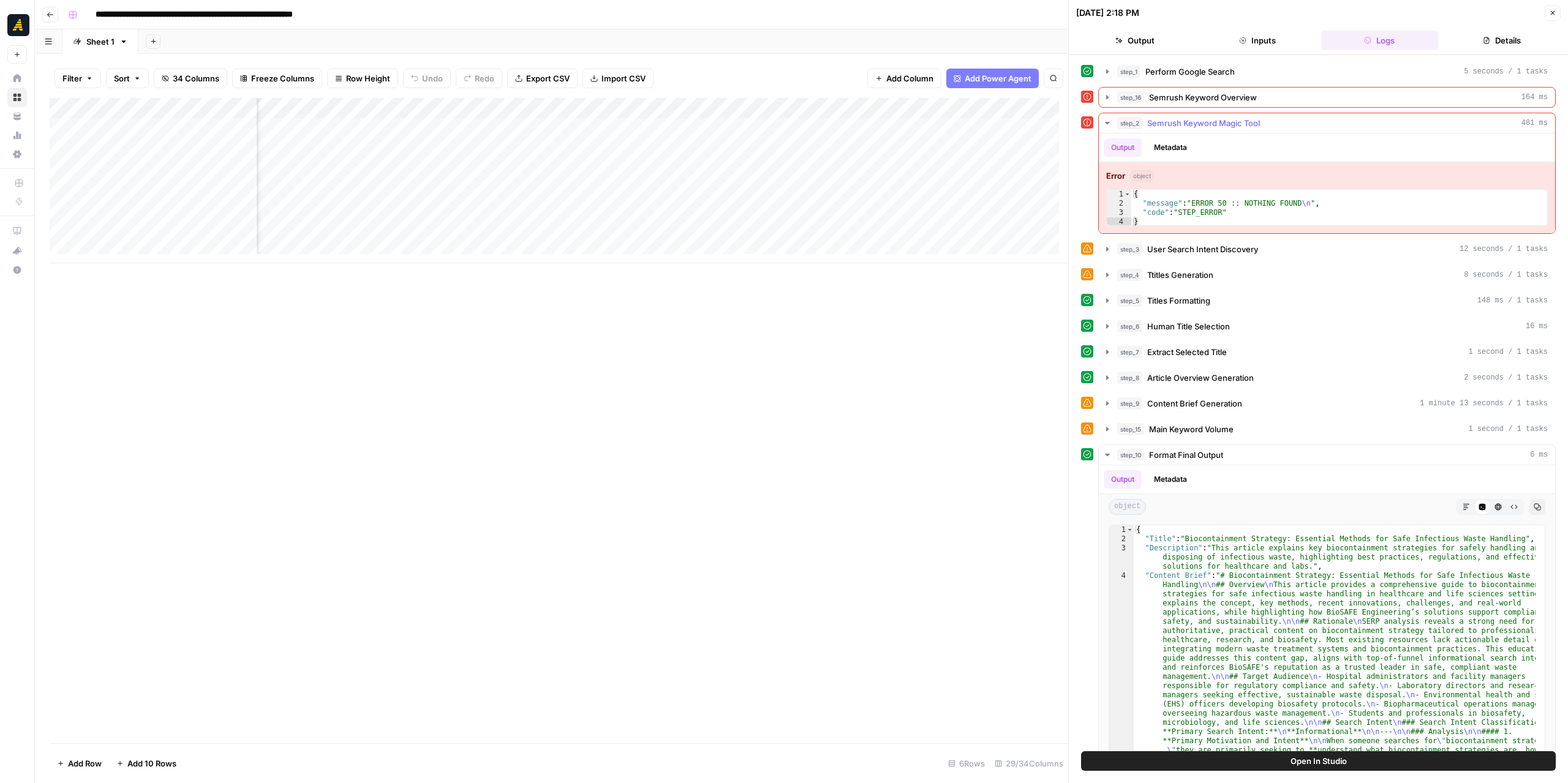
click at [1107, 122] on icon "button" at bounding box center [1106, 123] width 4 height 2
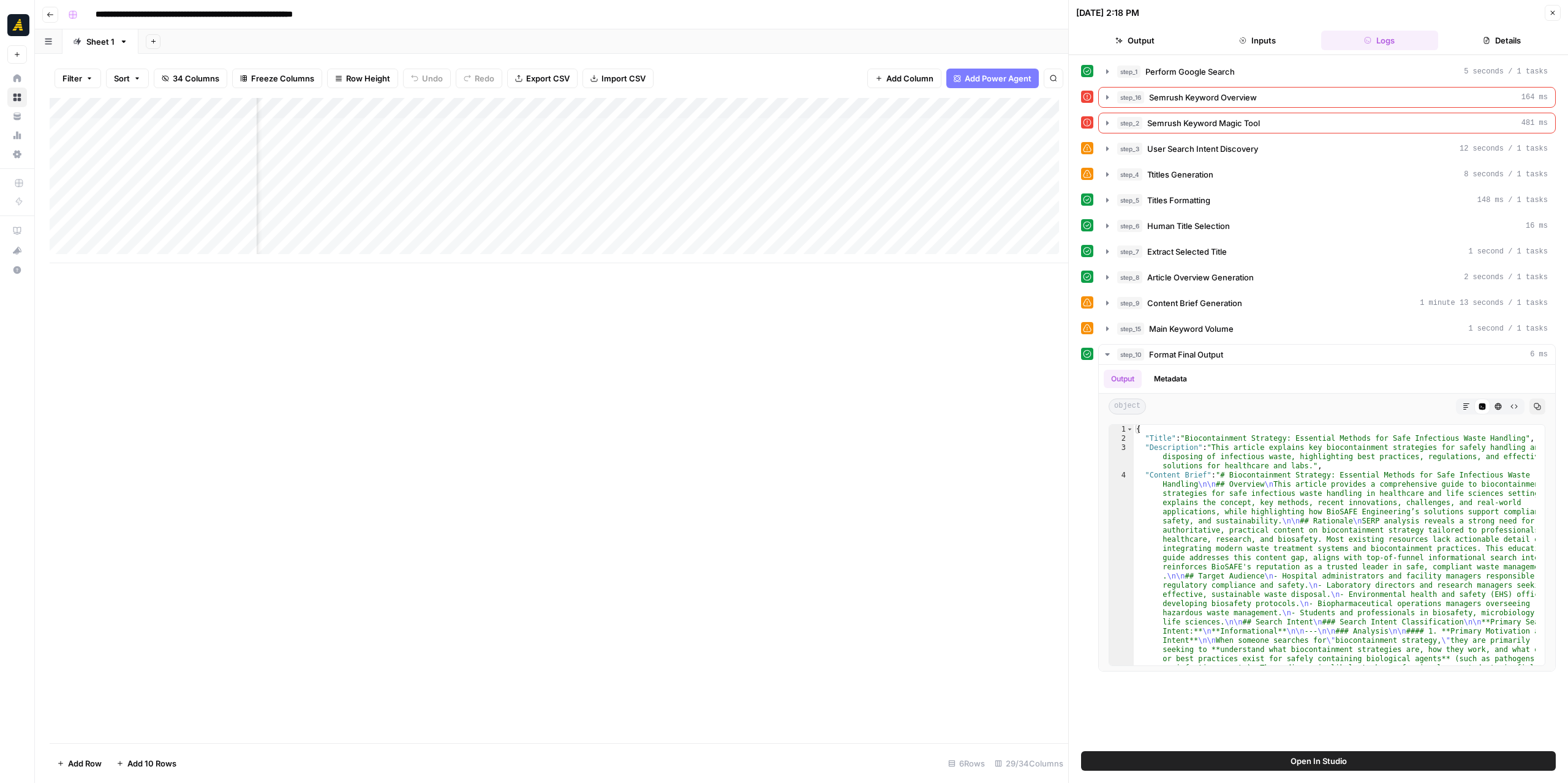
scroll to position [0, 1154]
click at [744, 168] on div "Add Column" at bounding box center [559, 181] width 1019 height 166
click at [1547, 13] on button "Close" at bounding box center [1552, 12] width 16 height 16
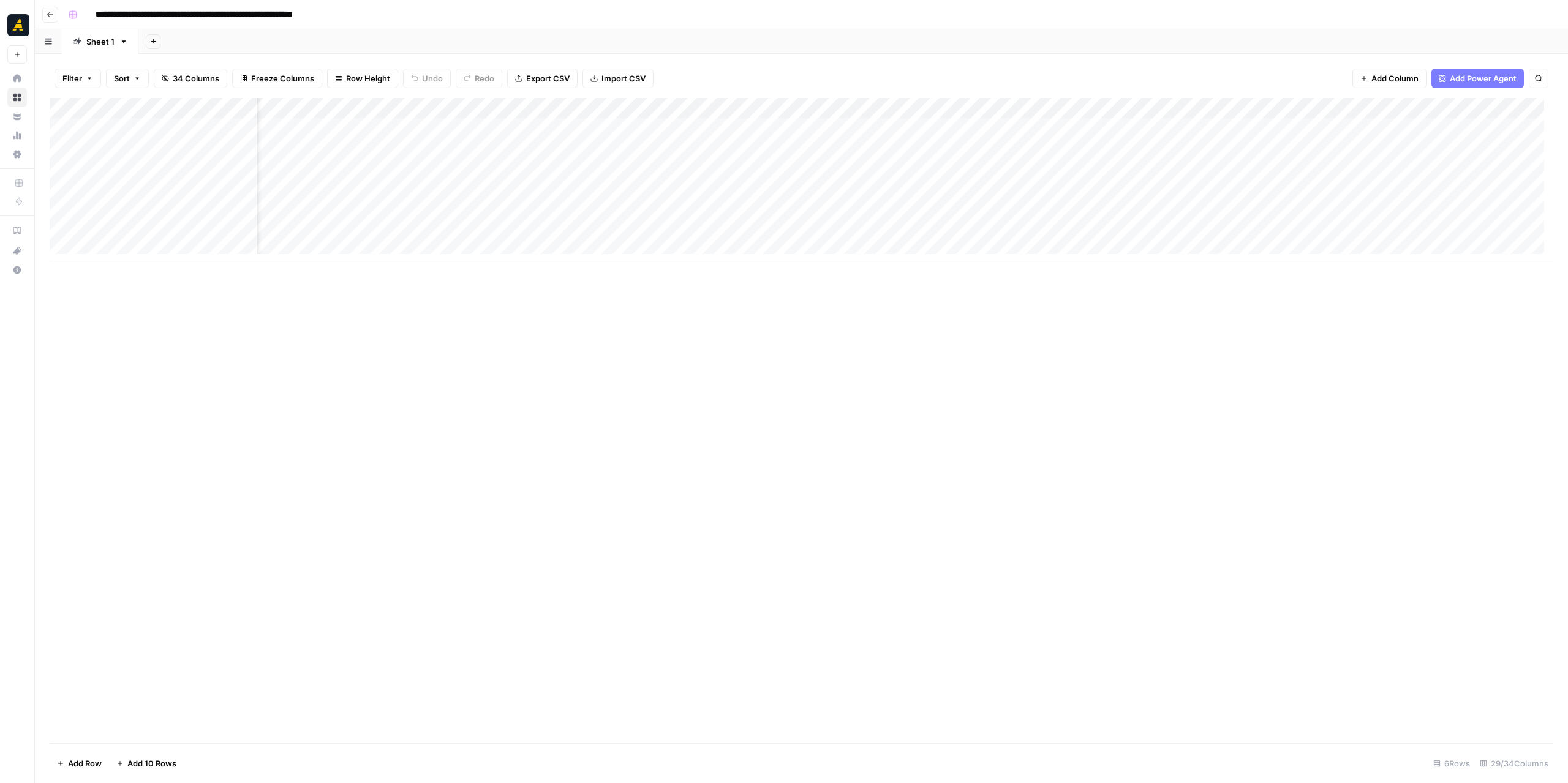
scroll to position [0, 1507]
click at [435, 109] on div "Add Column" at bounding box center [801, 181] width 1504 height 166
click at [394, 135] on input "[SOURCE] Keyword-Driven Article + Source: Outline Generation" at bounding box center [414, 138] width 124 height 12
drag, startPoint x: 392, startPoint y: 134, endPoint x: 348, endPoint y: 135, distance: 44.0
click at [348, 135] on div "[SOURCE] Keyword-Driven Article + Source: Outline Generation" at bounding box center [415, 138] width 135 height 20
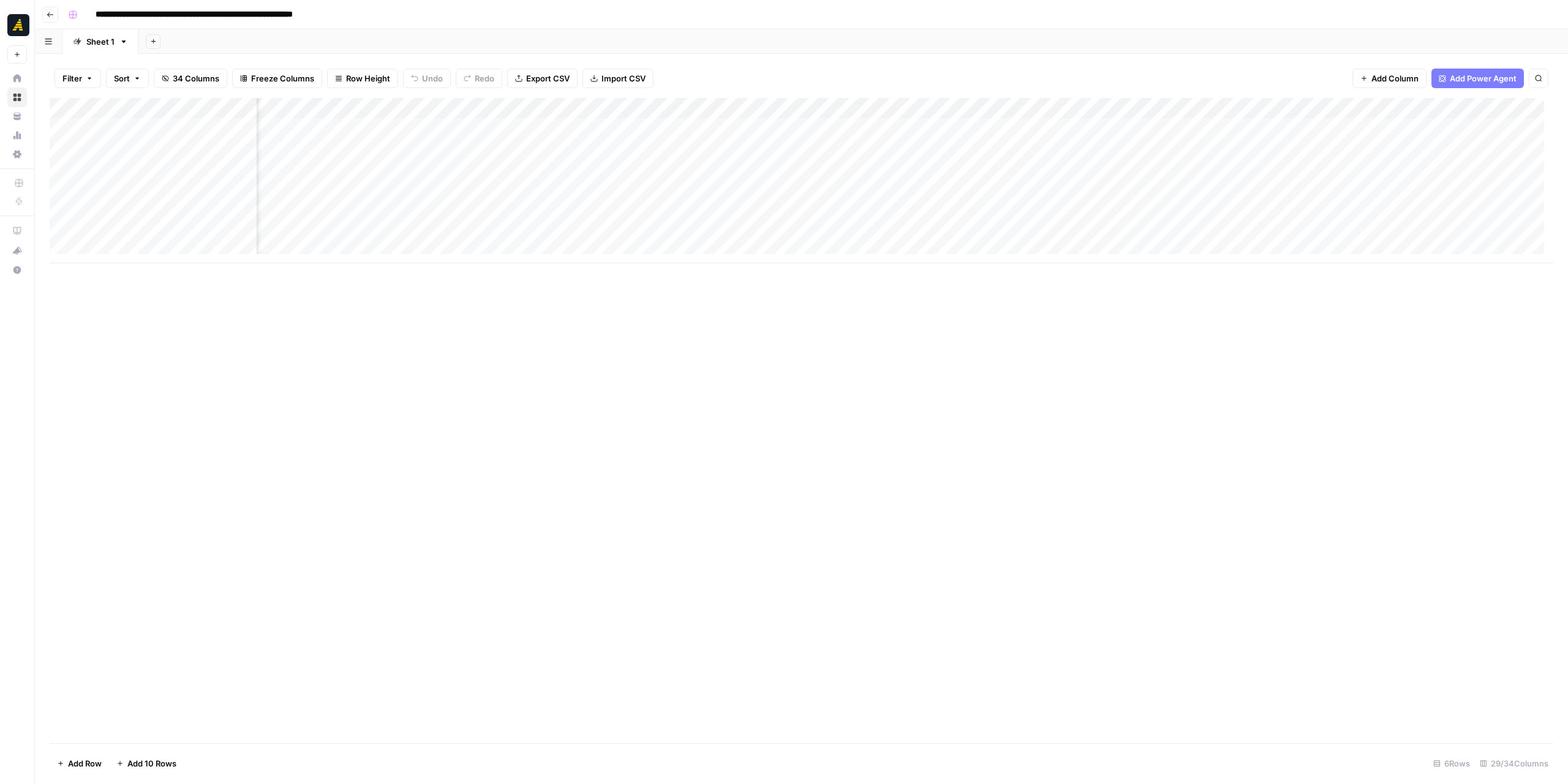
click at [401, 108] on div "Add Column" at bounding box center [801, 181] width 1504 height 166
drag, startPoint x: 392, startPoint y: 137, endPoint x: 349, endPoint y: 137, distance: 43.0
click at [349, 137] on div "[SOURCE] Keyword-Driven Article + Source: Outline Generation" at bounding box center [415, 138] width 135 height 20
type input "Keyword-Driven Article + Source: Outline Generation"
click at [508, 104] on div "Add Column" at bounding box center [801, 181] width 1504 height 166
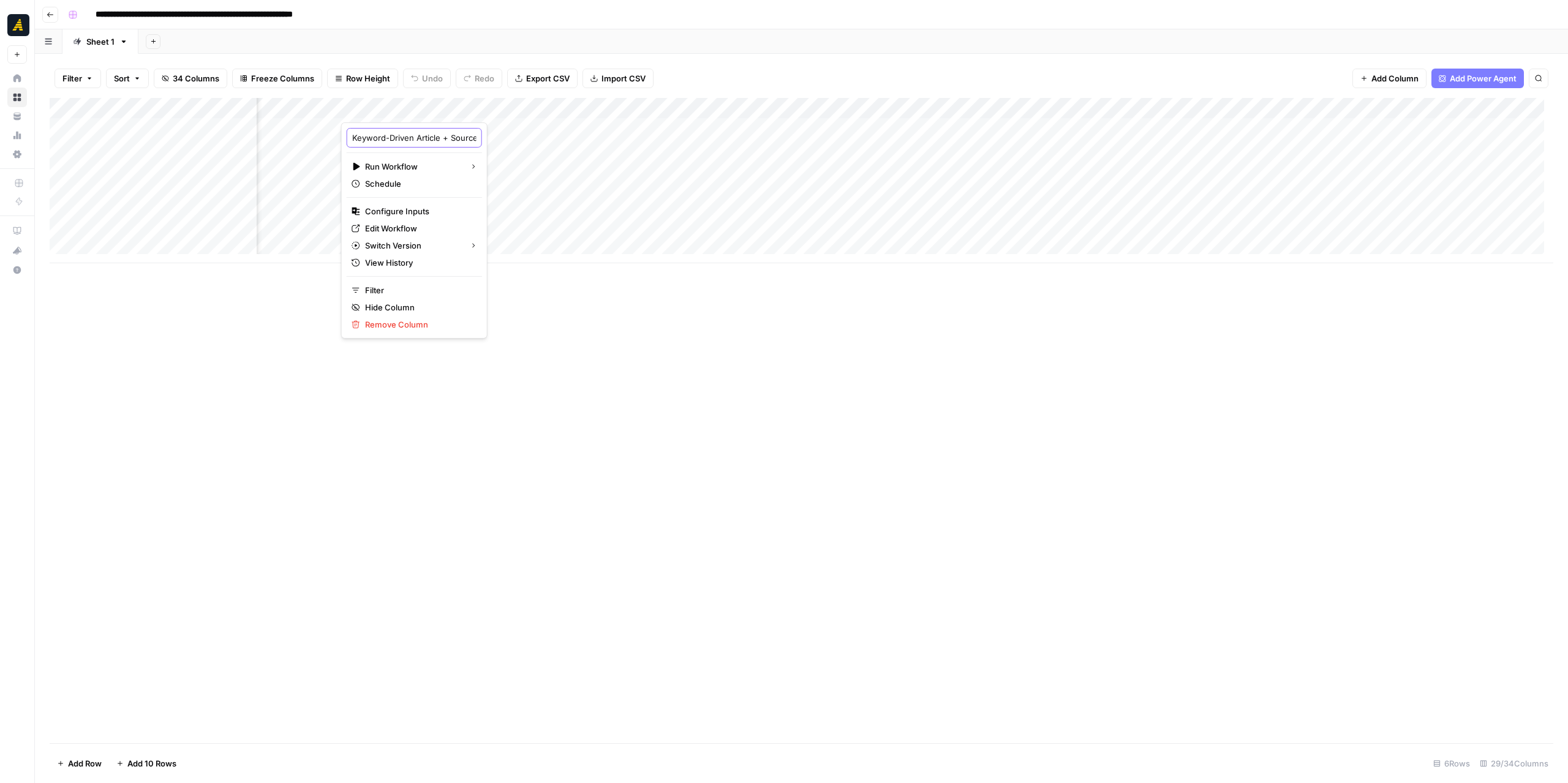
drag, startPoint x: 448, startPoint y: 136, endPoint x: 345, endPoint y: 136, distance: 103.0
click at [345, 136] on div "Keyword-Driven Article + Source: Outline Generation Run Workflow Schedule Confi…" at bounding box center [415, 231] width 147 height 216
click at [480, 110] on div "Add Column" at bounding box center [801, 181] width 1504 height 166
drag, startPoint x: 460, startPoint y: 139, endPoint x: 354, endPoint y: 140, distance: 106.0
click at [354, 140] on input "Keyword-Driven Article + Source: Outline Generation" at bounding box center [414, 138] width 124 height 12
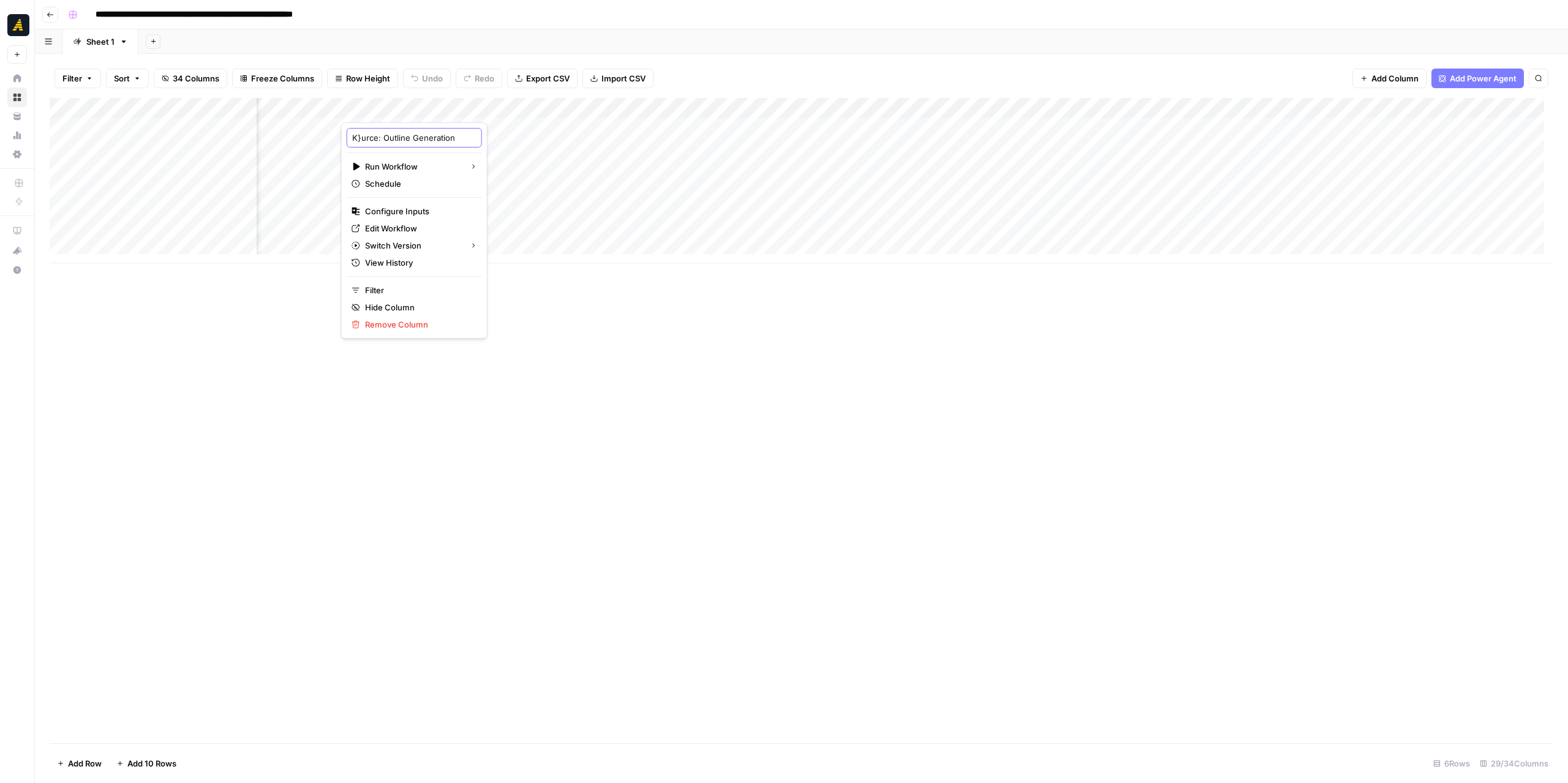
drag, startPoint x: 383, startPoint y: 135, endPoint x: 349, endPoint y: 134, distance: 34.0
click at [349, 134] on div "K}urce: Outline Generation" at bounding box center [415, 138] width 135 height 20
type input "}Outline Generation"
drag, startPoint x: 561, startPoint y: 109, endPoint x: 467, endPoint y: 112, distance: 94.0
click at [467, 112] on div "Add Column" at bounding box center [801, 181] width 1504 height 166
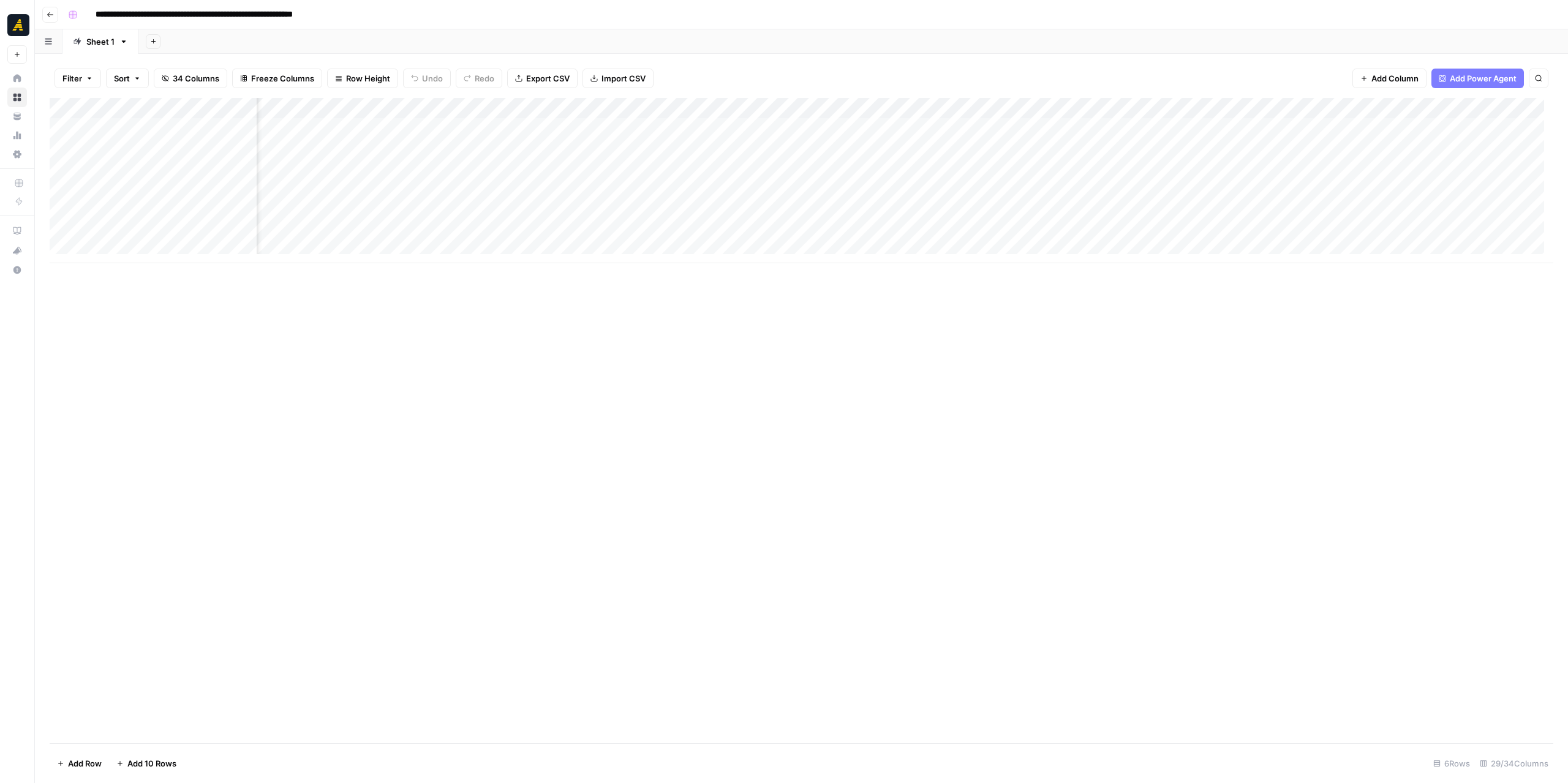
click at [578, 368] on div "Add Column" at bounding box center [801, 420] width 1504 height 645
click at [371, 96] on div "Filter Sort 34 Columns Freeze Columns Row Height Undo Redo Export CSV Import CS…" at bounding box center [801, 78] width 1504 height 40
click at [376, 105] on div "Add Column" at bounding box center [801, 181] width 1504 height 166
click at [348, 137] on div "}Outline Generation" at bounding box center [415, 138] width 135 height 20
click at [599, 392] on div "Add Column" at bounding box center [801, 420] width 1504 height 645
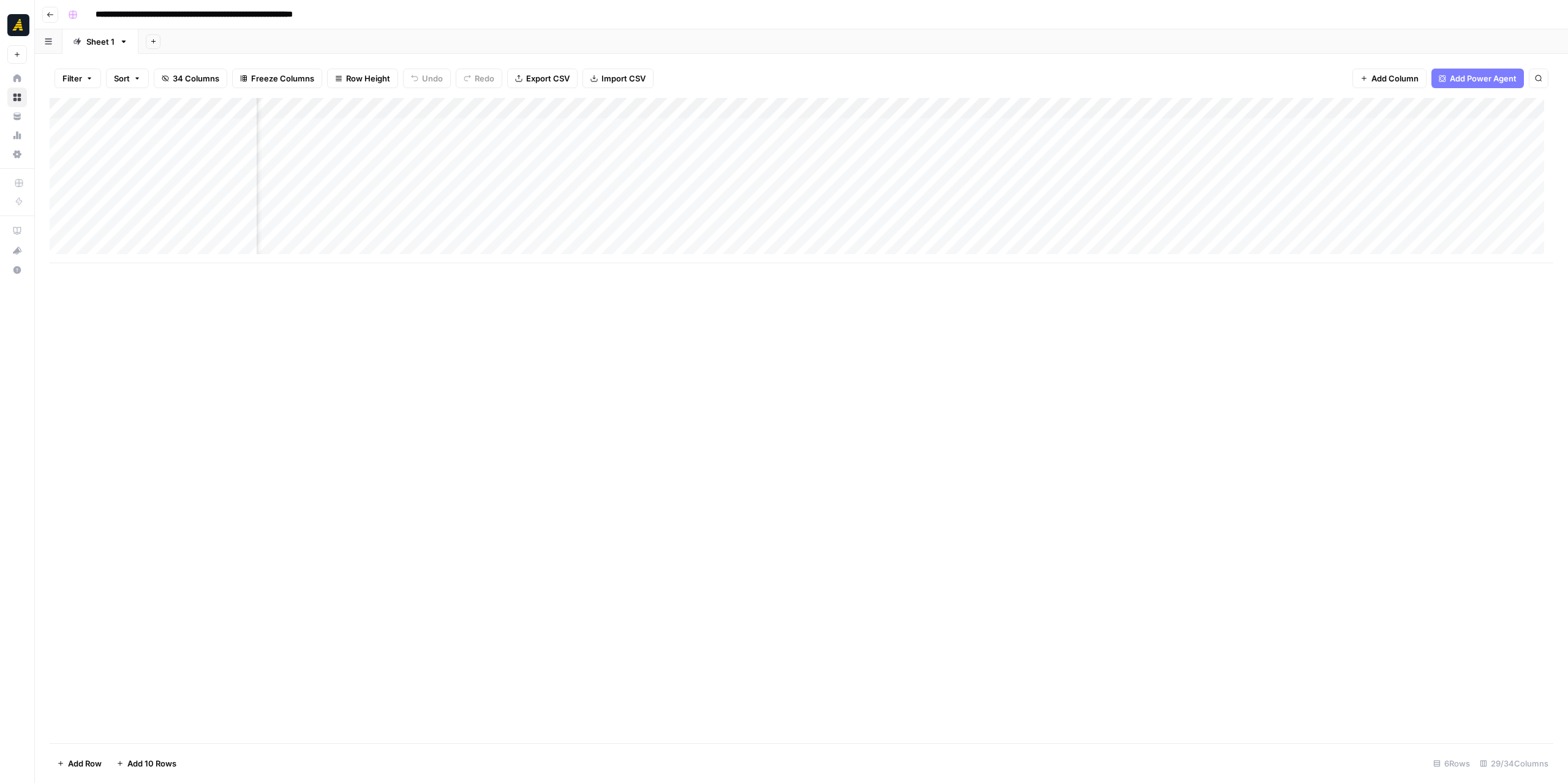
click at [389, 101] on div "Add Column" at bounding box center [801, 181] width 1504 height 166
click at [353, 137] on input "}Outline Generation" at bounding box center [414, 138] width 124 height 12
click at [354, 135] on input "}Outline Generation" at bounding box center [414, 138] width 124 height 12
click at [405, 108] on div "Add Column" at bounding box center [801, 181] width 1504 height 166
click at [354, 137] on input "}Outline Generation" at bounding box center [414, 138] width 124 height 12
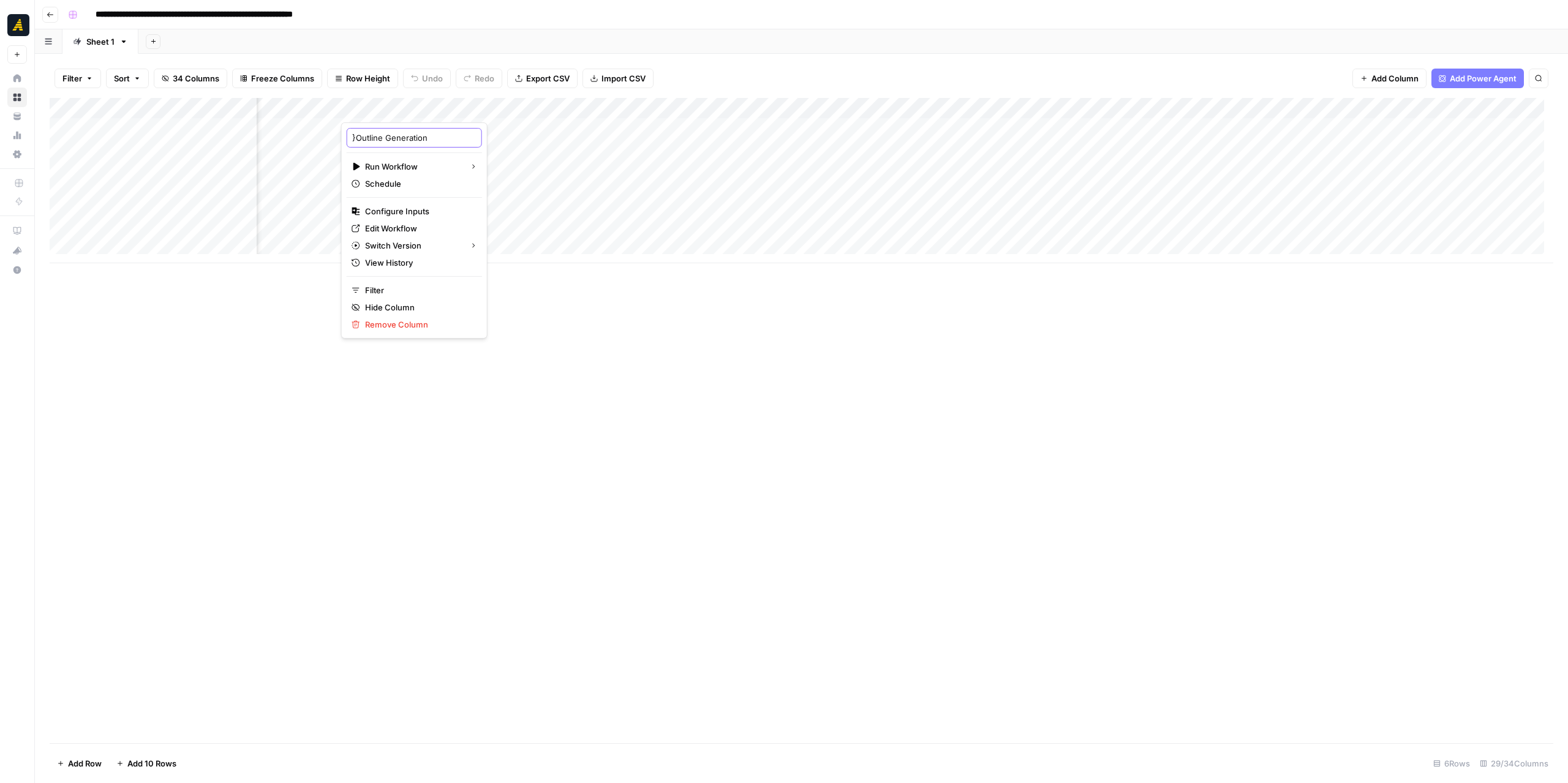
type input "Outline Generation"
click at [695, 395] on div "Add Column" at bounding box center [801, 420] width 1504 height 645
click at [753, 106] on div "Add Column" at bounding box center [801, 181] width 1504 height 166
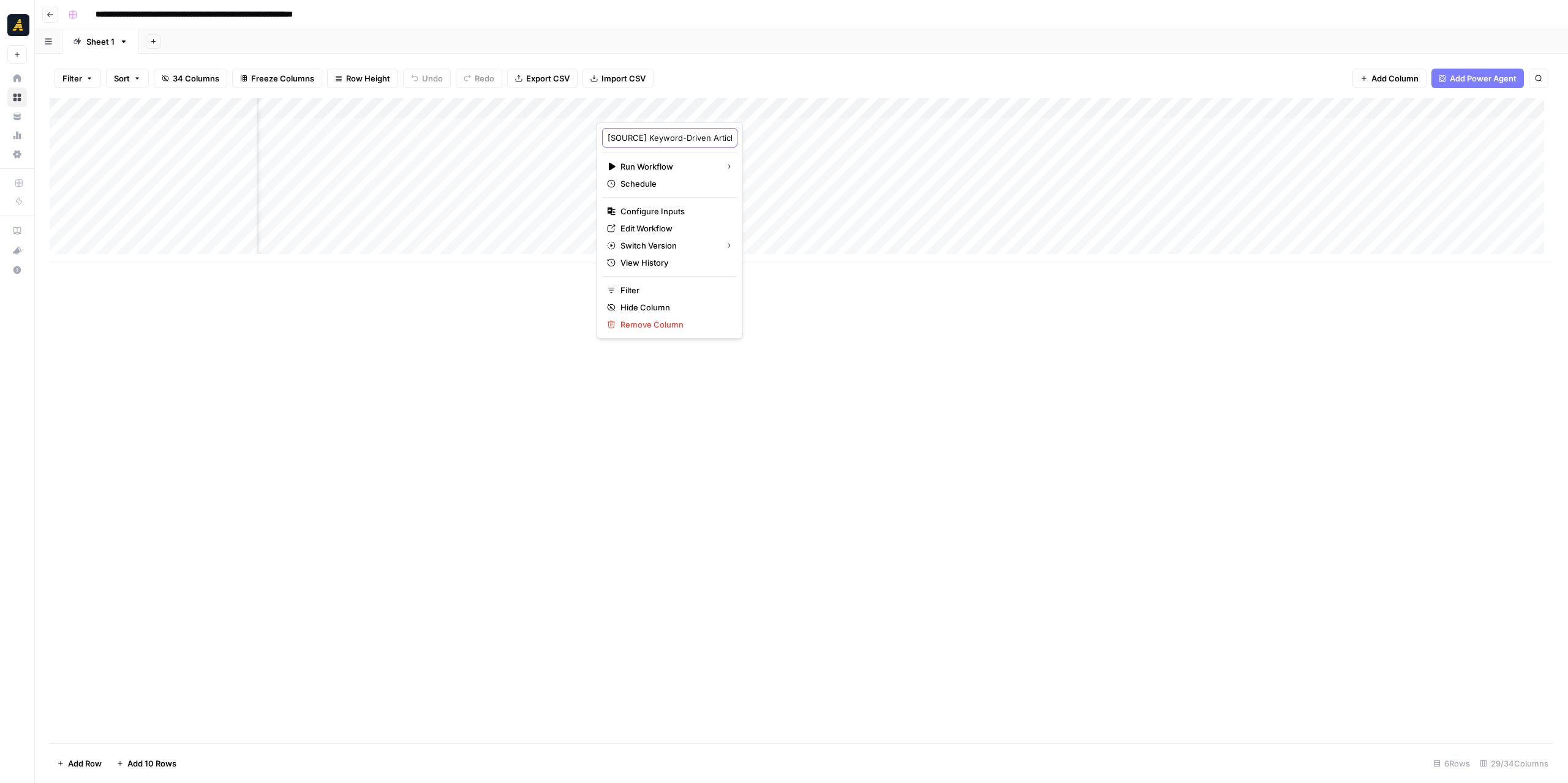
drag, startPoint x: 708, startPoint y: 139, endPoint x: 596, endPoint y: 138, distance: 112.0
click at [596, 138] on body "**********" at bounding box center [784, 392] width 1568 height 783
click at [693, 138] on input "[SOURCE] Keyword-Driven Article + Source: 1st Draft Writing" at bounding box center [669, 138] width 124 height 12
drag, startPoint x: 711, startPoint y: 139, endPoint x: 607, endPoint y: 139, distance: 104.0
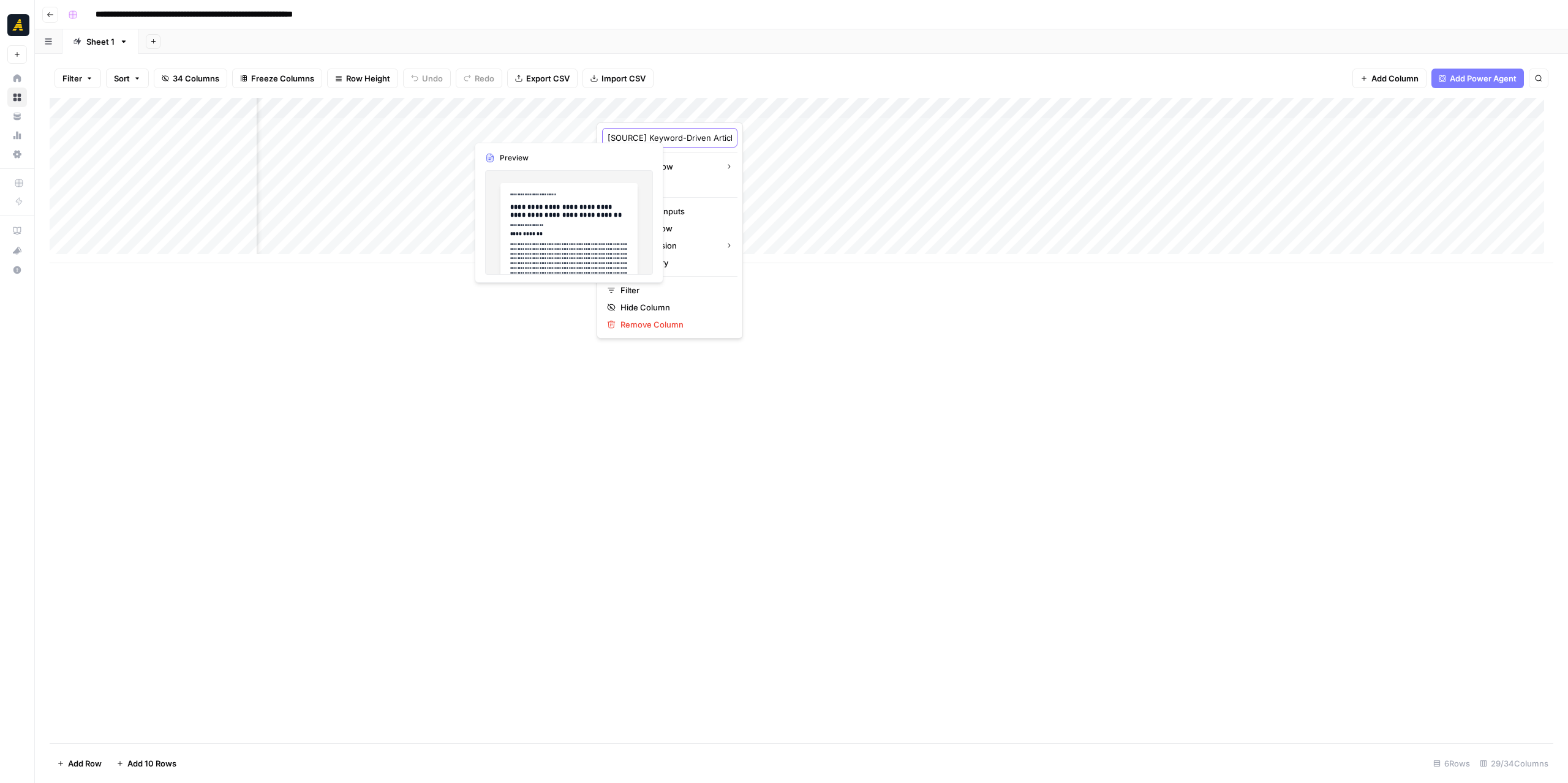
click at [607, 139] on div "[SOURCE] Keyword-Driven Article + Source: 1st Draft Writing" at bounding box center [669, 138] width 135 height 20
type input "rticle + Source: 1st Draft Writing"
drag, startPoint x: 668, startPoint y: 138, endPoint x: 605, endPoint y: 138, distance: 63.0
click at [605, 138] on div "rticle + Source: 1st Draft Writing" at bounding box center [669, 138] width 135 height 20
drag, startPoint x: 816, startPoint y: 110, endPoint x: 718, endPoint y: 110, distance: 98.0
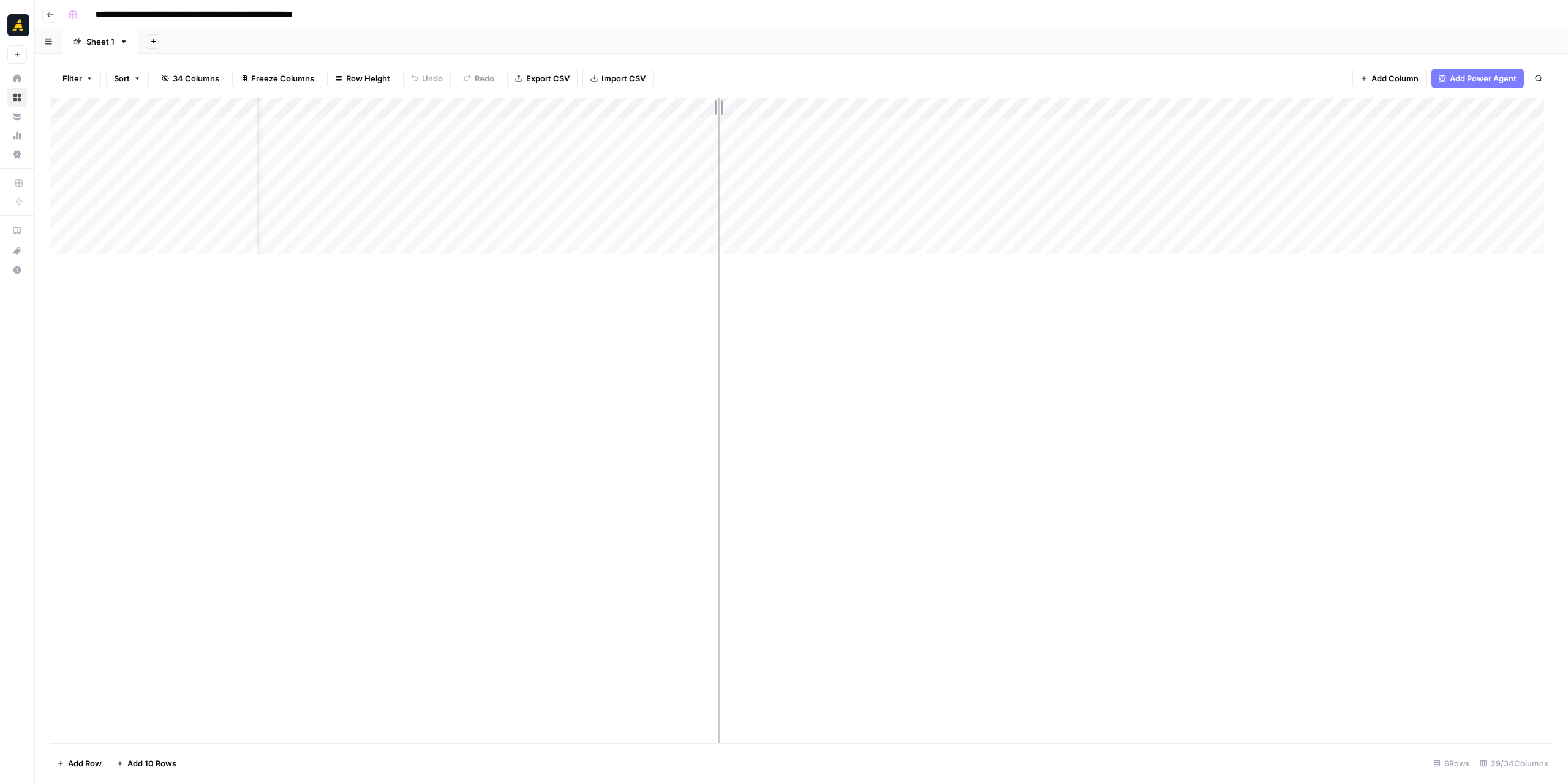
click at [718, 110] on div "Add Column" at bounding box center [801, 181] width 1504 height 166
click at [855, 406] on div "Add Column" at bounding box center [801, 420] width 1504 height 645
drag, startPoint x: 620, startPoint y: 108, endPoint x: 570, endPoint y: 110, distance: 50.0
click at [570, 110] on div "Add Column" at bounding box center [801, 181] width 1504 height 166
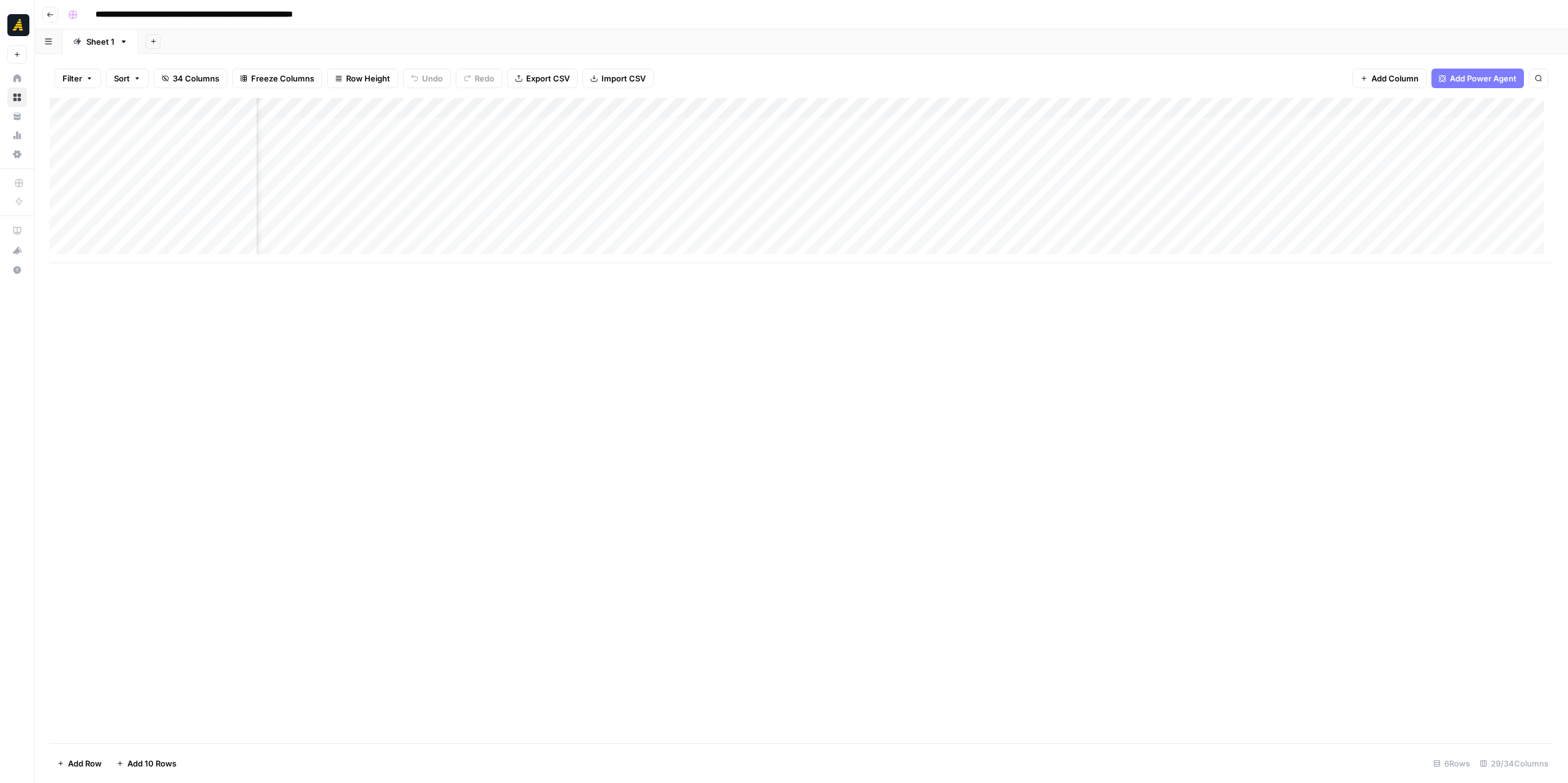
drag, startPoint x: 728, startPoint y: 345, endPoint x: 651, endPoint y: 287, distance: 96.4
click at [721, 342] on div "Add Column" at bounding box center [801, 420] width 1504 height 645
click at [448, 168] on div "Add Column" at bounding box center [801, 181] width 1504 height 166
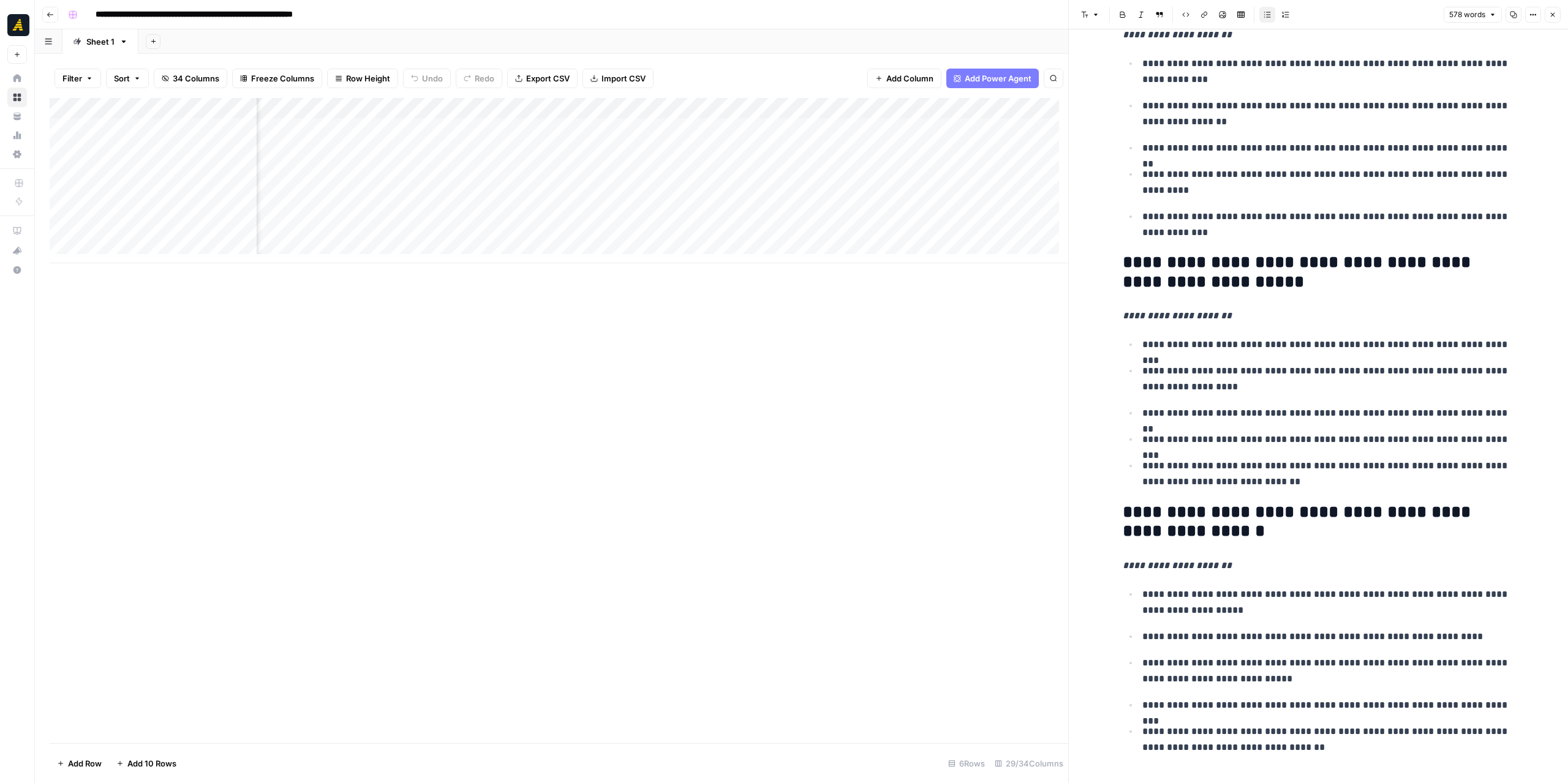
scroll to position [1771, 0]
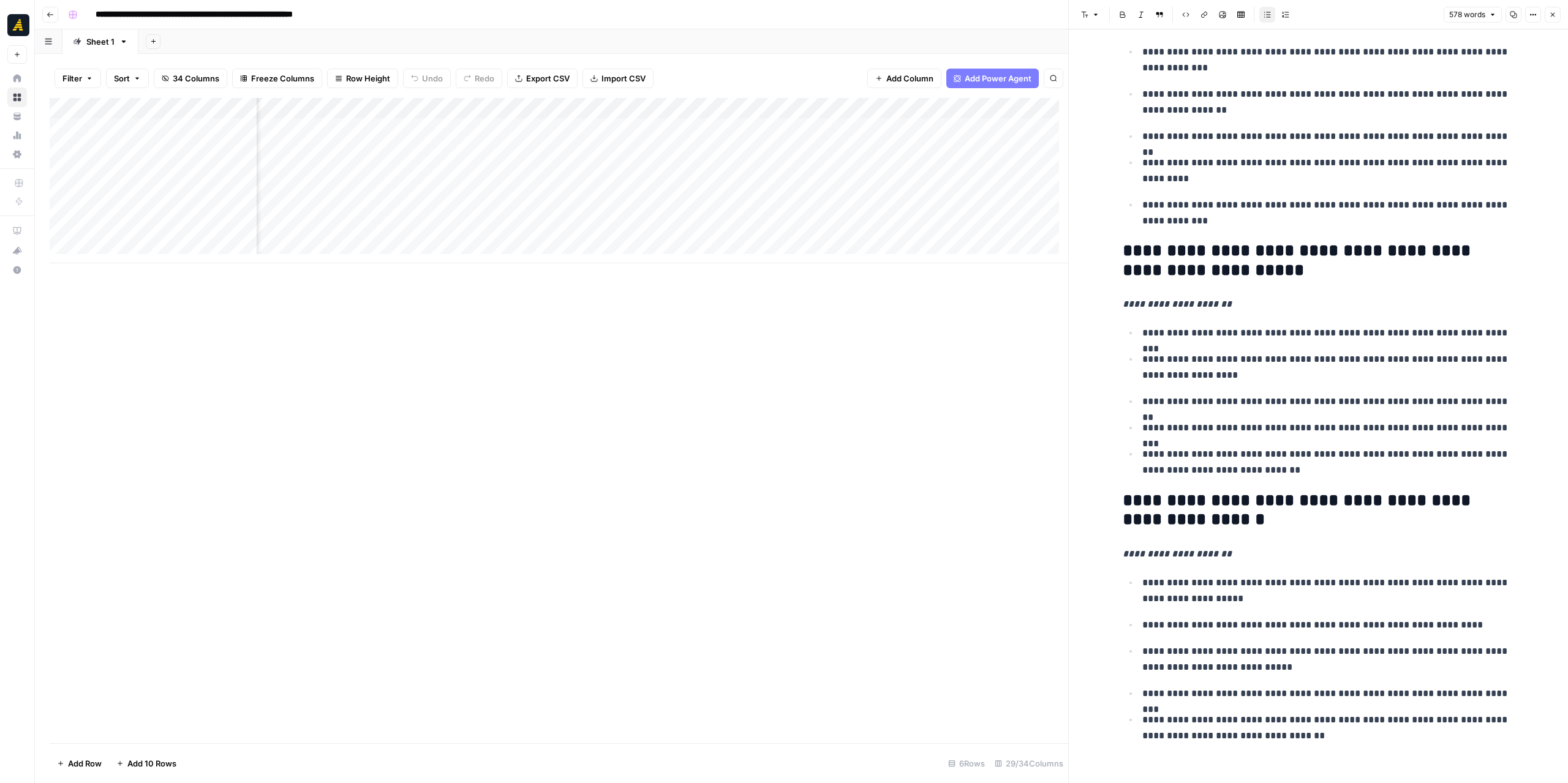
click at [583, 171] on div "Add Column" at bounding box center [559, 181] width 1019 height 166
click at [501, 173] on div "Add Column" at bounding box center [559, 181] width 1019 height 166
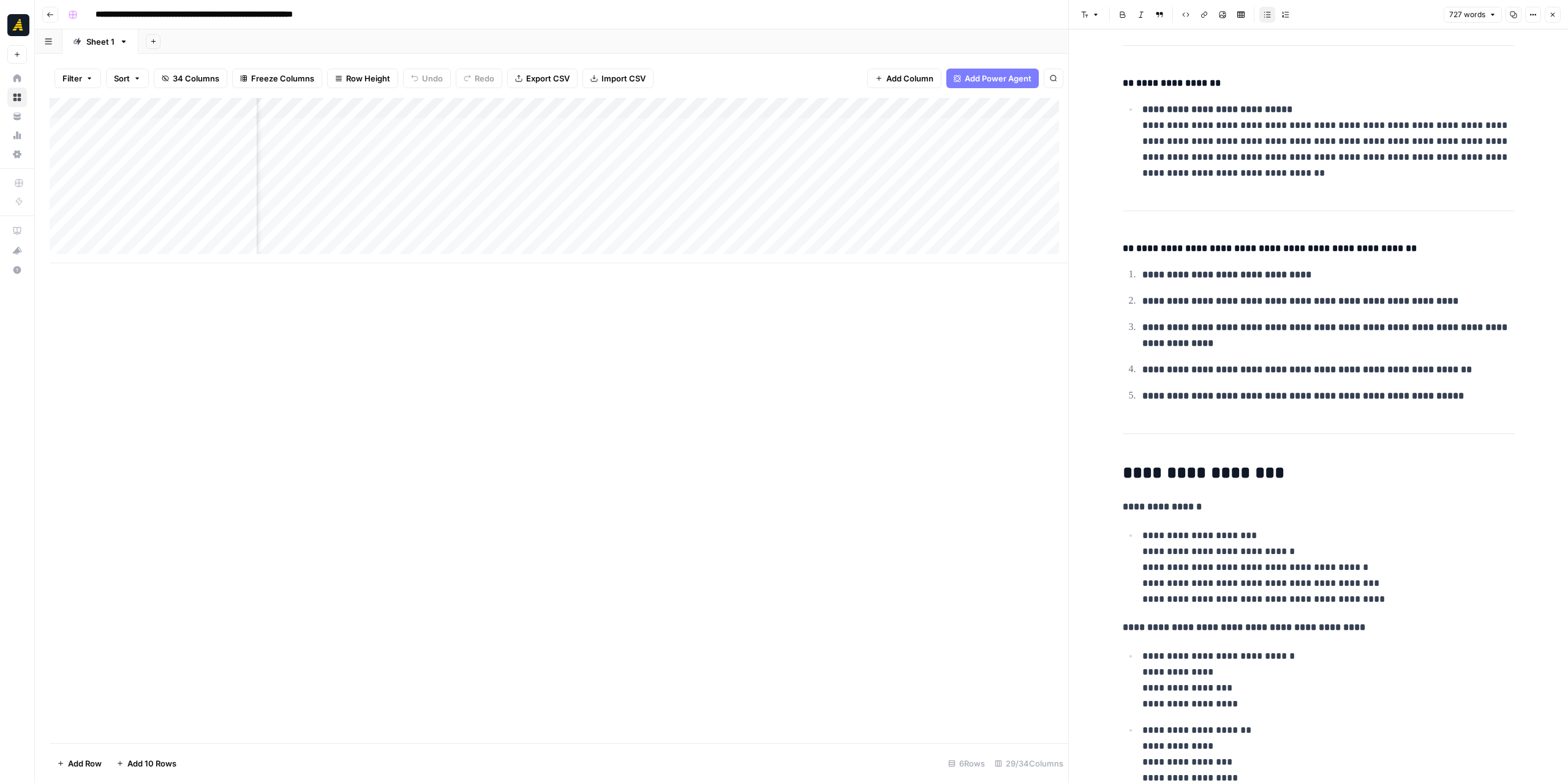
scroll to position [0, 1528]
click at [472, 174] on div "Add Column" at bounding box center [559, 181] width 1019 height 166
click at [472, 173] on div "Add Column" at bounding box center [559, 181] width 1019 height 166
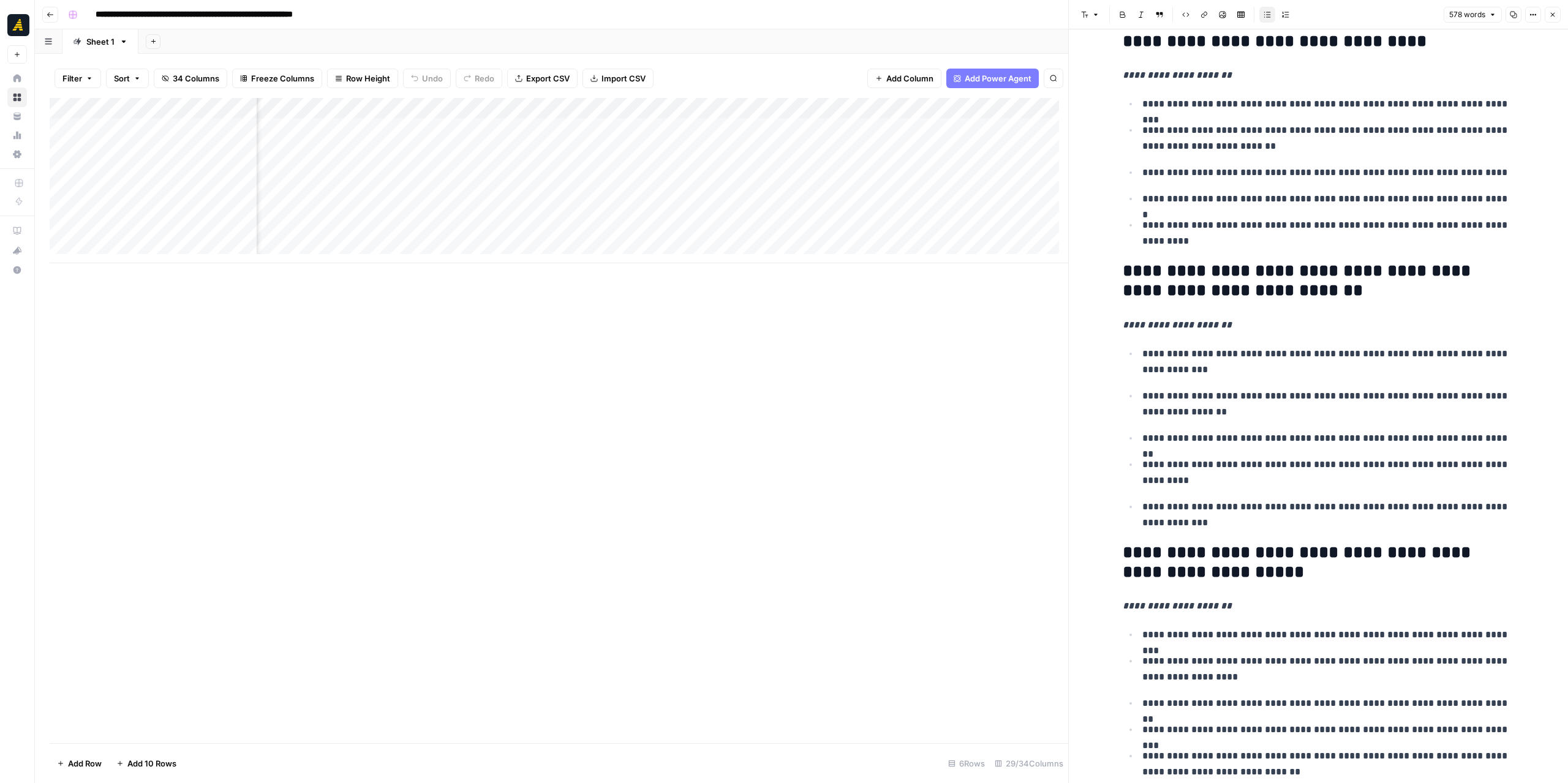
scroll to position [1771, 0]
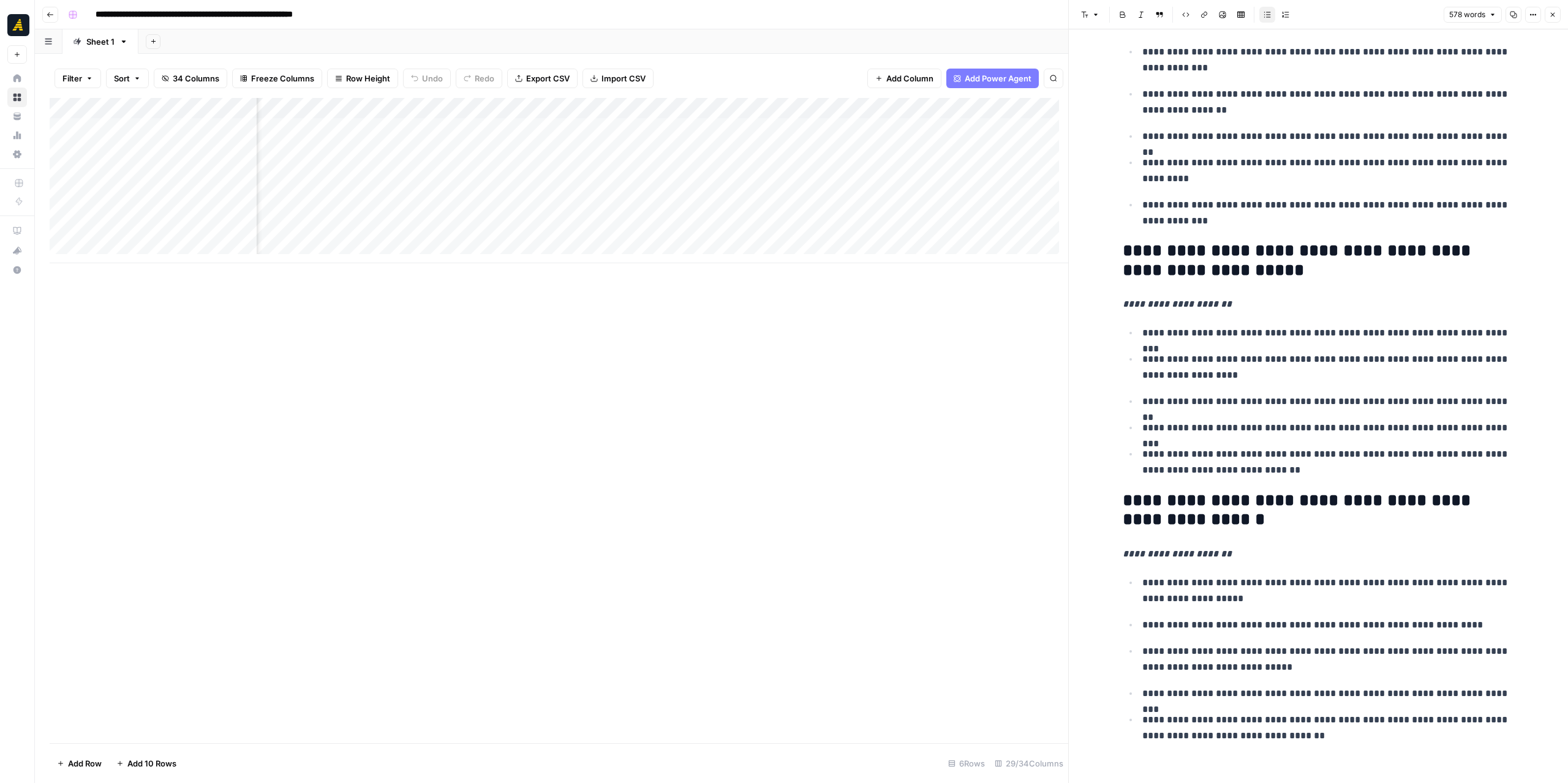
drag, startPoint x: 1548, startPoint y: 16, endPoint x: 1543, endPoint y: 22, distance: 7.8
click at [1549, 16] on button "Close" at bounding box center [1552, 14] width 16 height 16
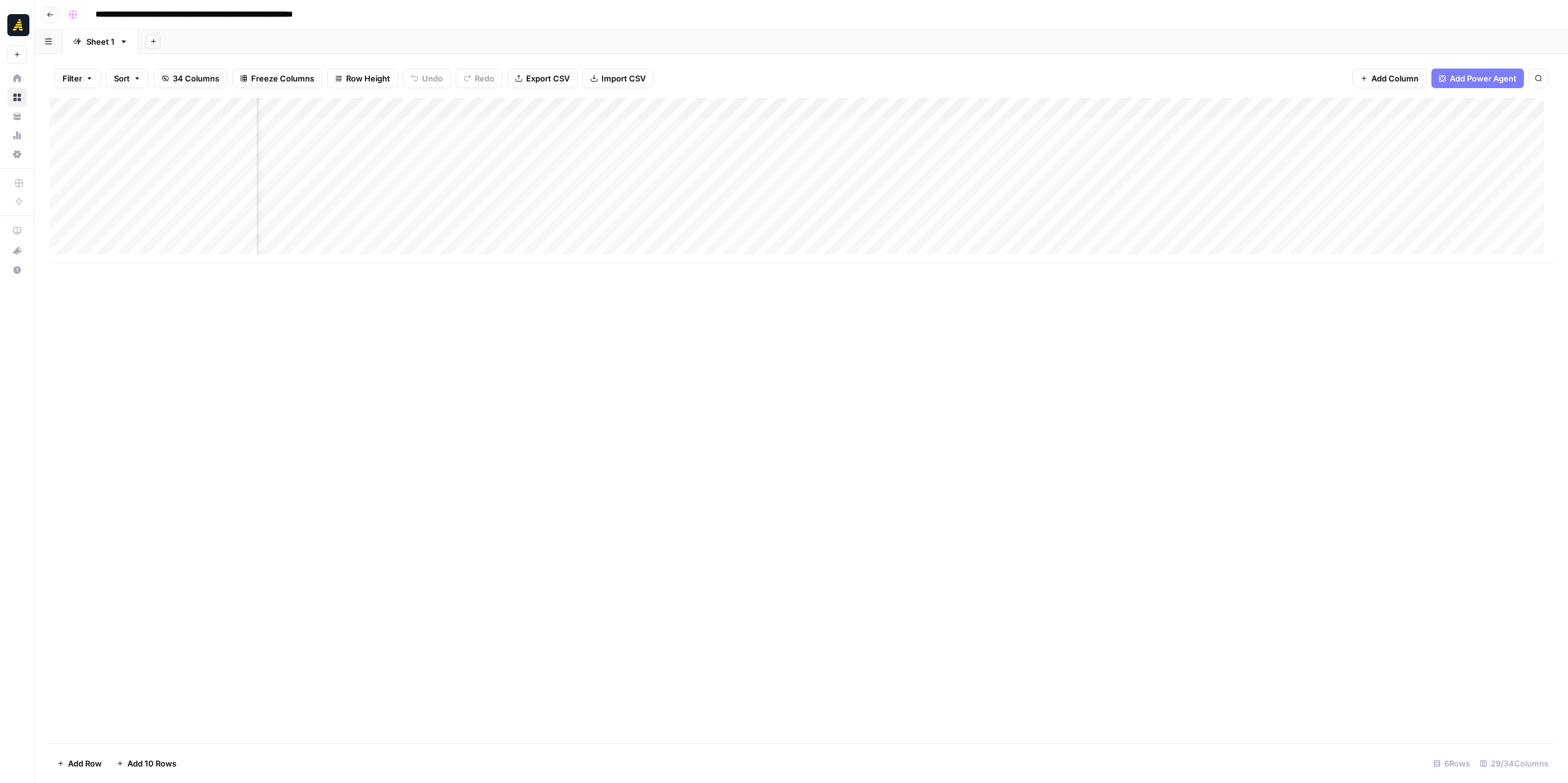
scroll to position [0, 1595]
click at [777, 709] on div "Add Column" at bounding box center [801, 420] width 1504 height 645
click at [761, 171] on div "Add Column" at bounding box center [801, 181] width 1504 height 166
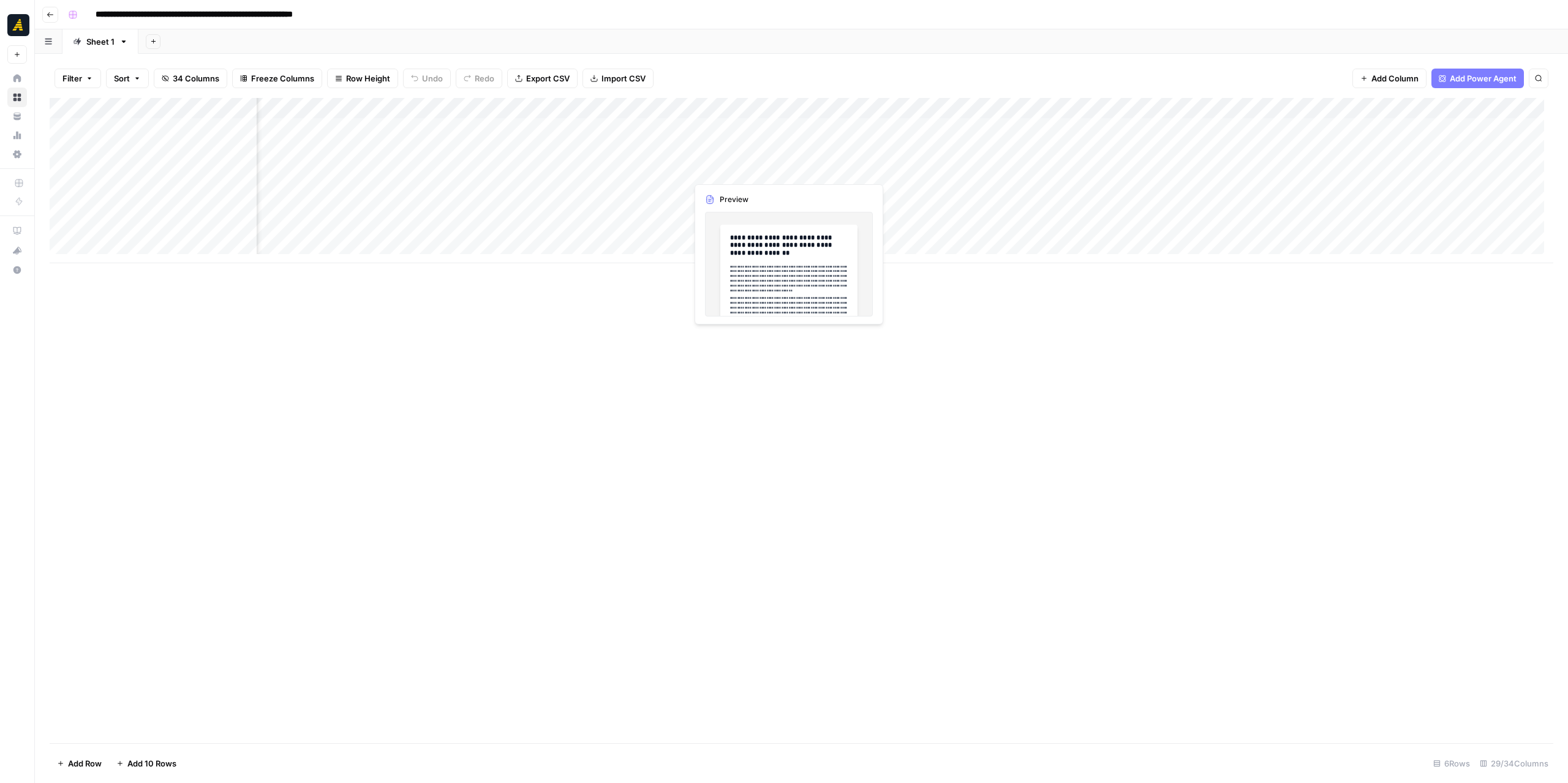
click at [761, 171] on div "Add Column" at bounding box center [801, 181] width 1504 height 166
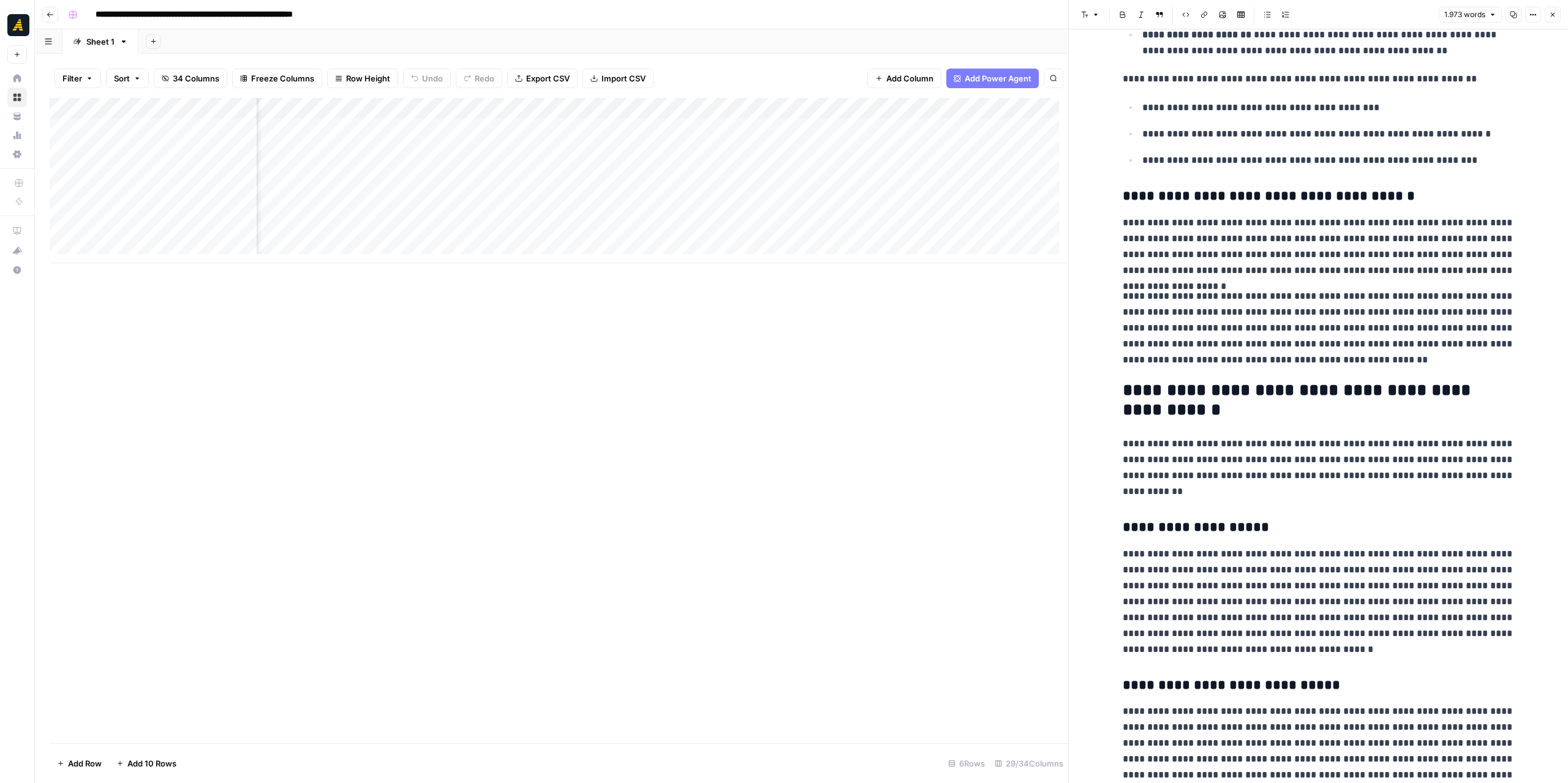
scroll to position [735, 0]
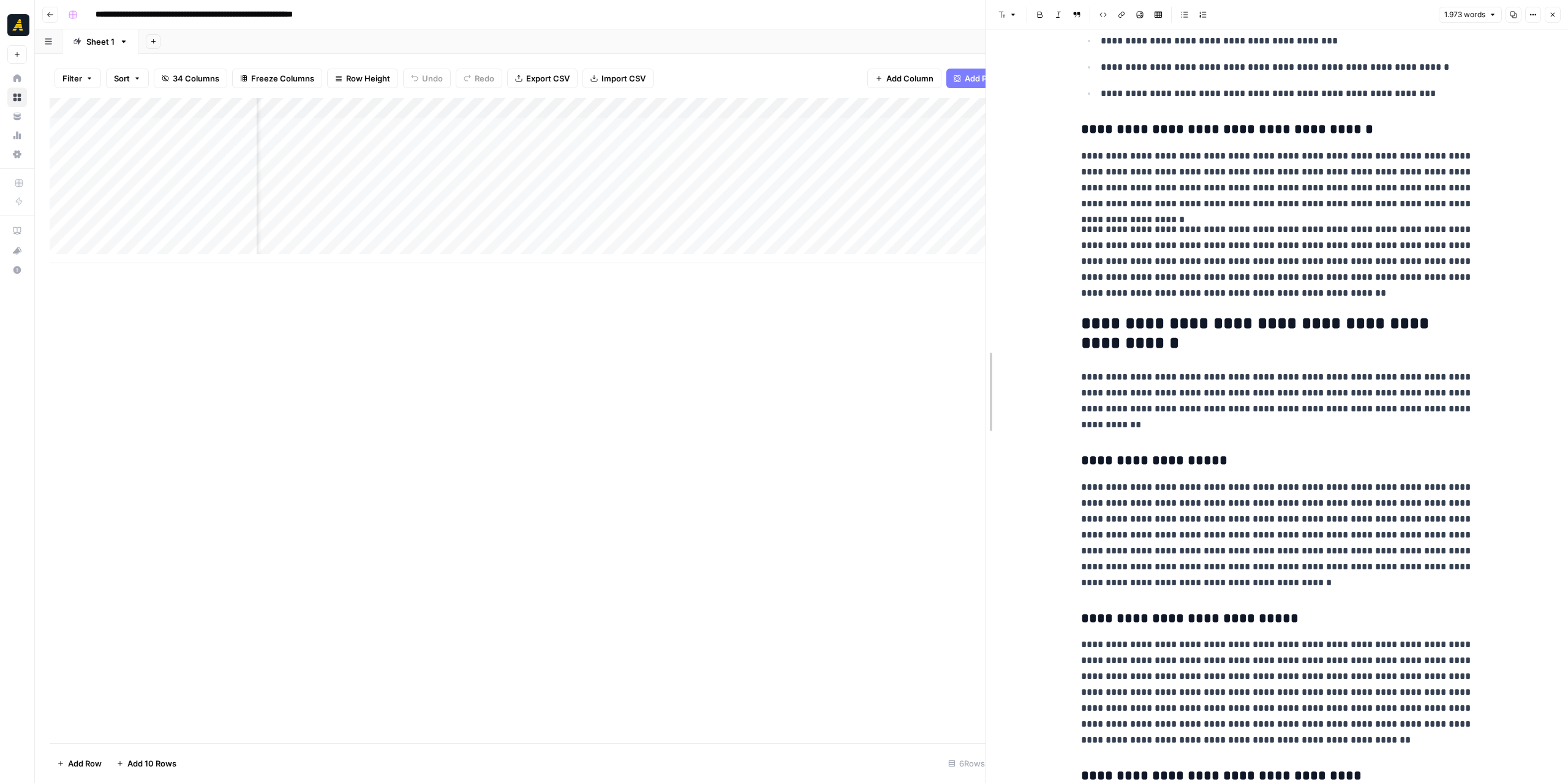
drag, startPoint x: 1071, startPoint y: 349, endPoint x: 943, endPoint y: 352, distance: 128.0
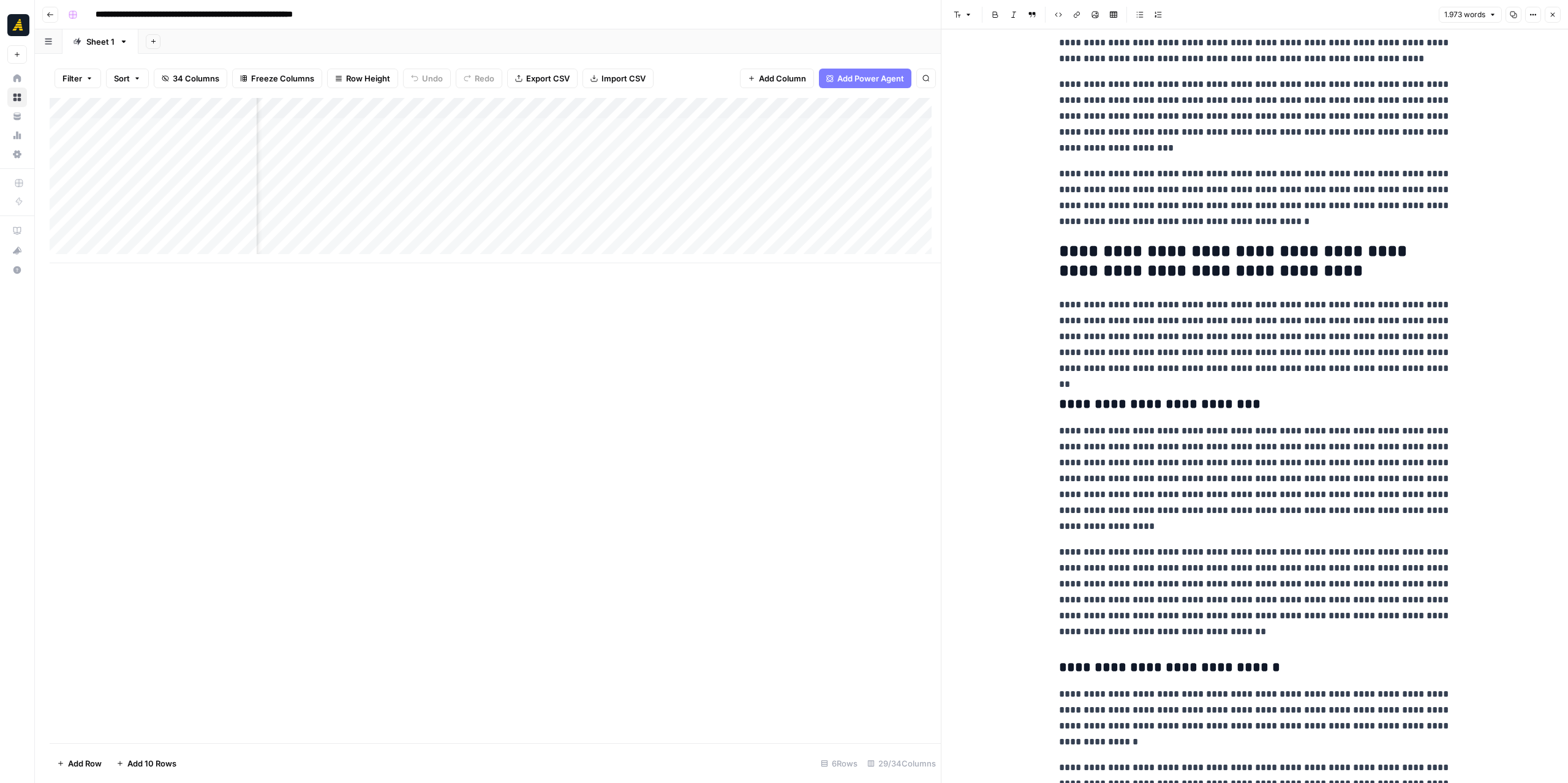
scroll to position [0, 1651]
click at [444, 108] on div "Add Column" at bounding box center [495, 181] width 891 height 166
click at [474, 227] on span "Edit Workflow" at bounding box center [480, 228] width 107 height 12
click at [1548, 16] on button "Close" at bounding box center [1552, 14] width 16 height 16
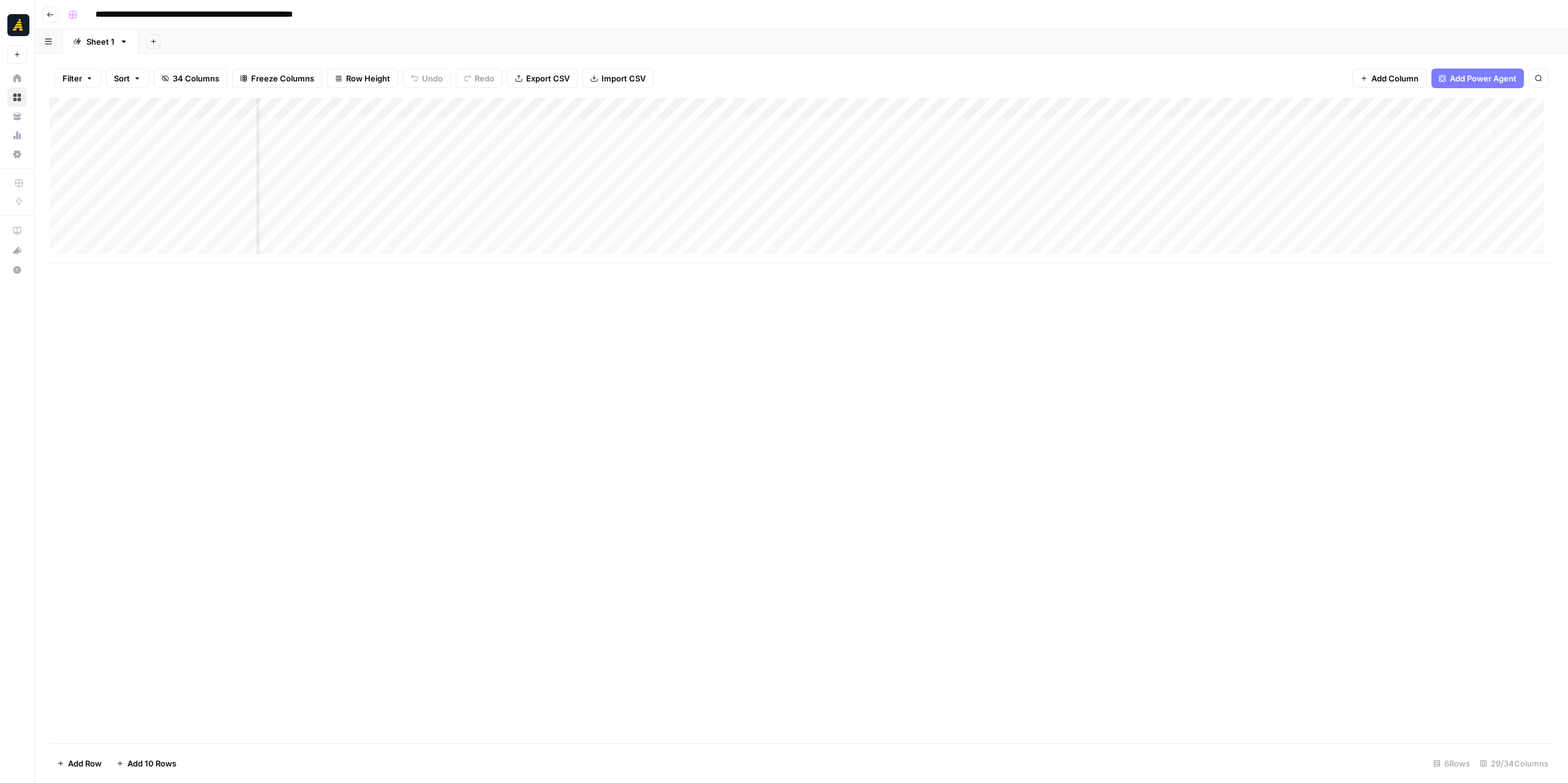
click at [573, 174] on div "Add Column" at bounding box center [801, 181] width 1504 height 166
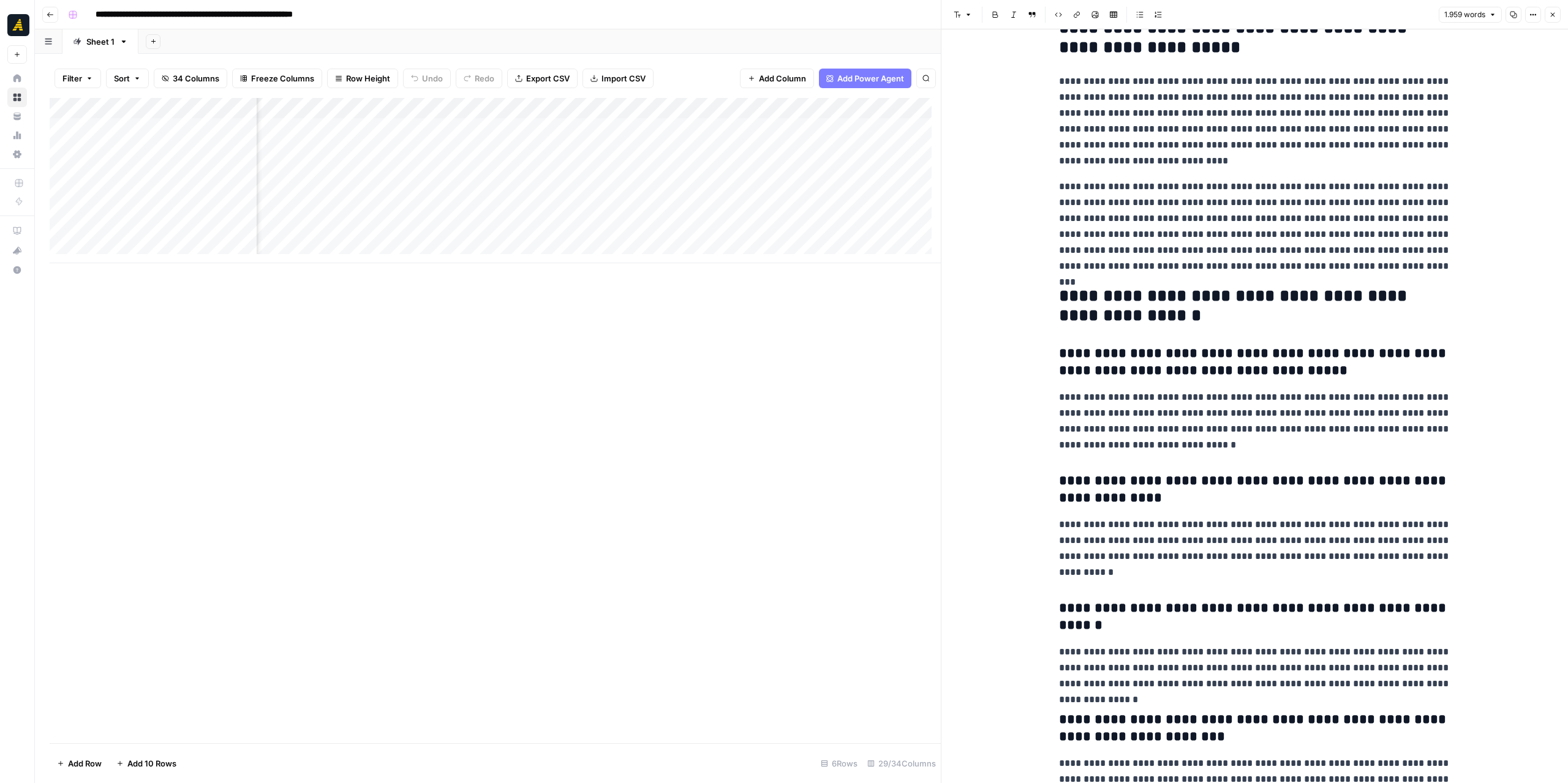
scroll to position [3735, 0]
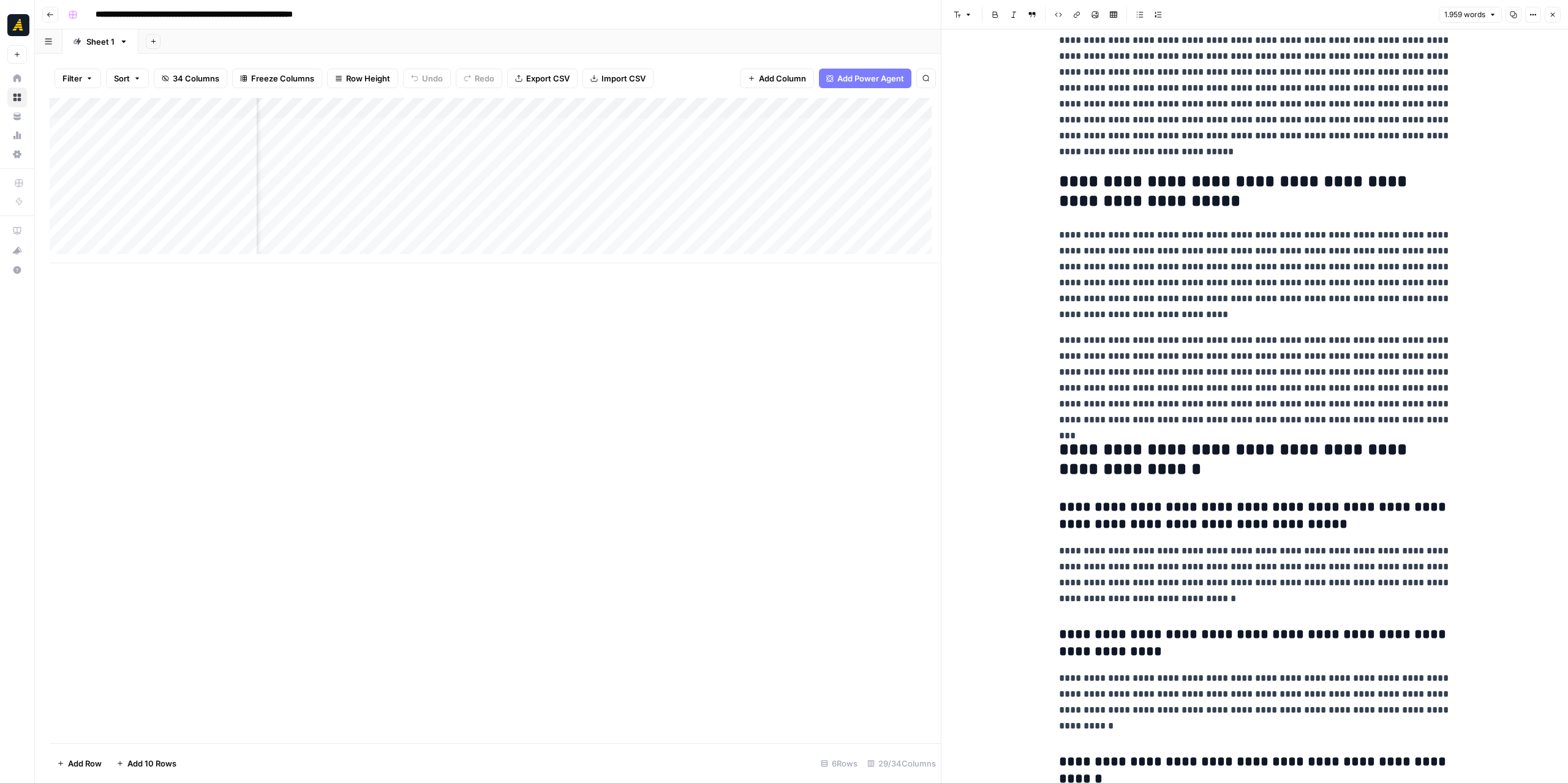
click at [477, 105] on div "Add Column" at bounding box center [495, 181] width 891 height 166
click at [462, 227] on span "Edit Workflow" at bounding box center [480, 228] width 107 height 12
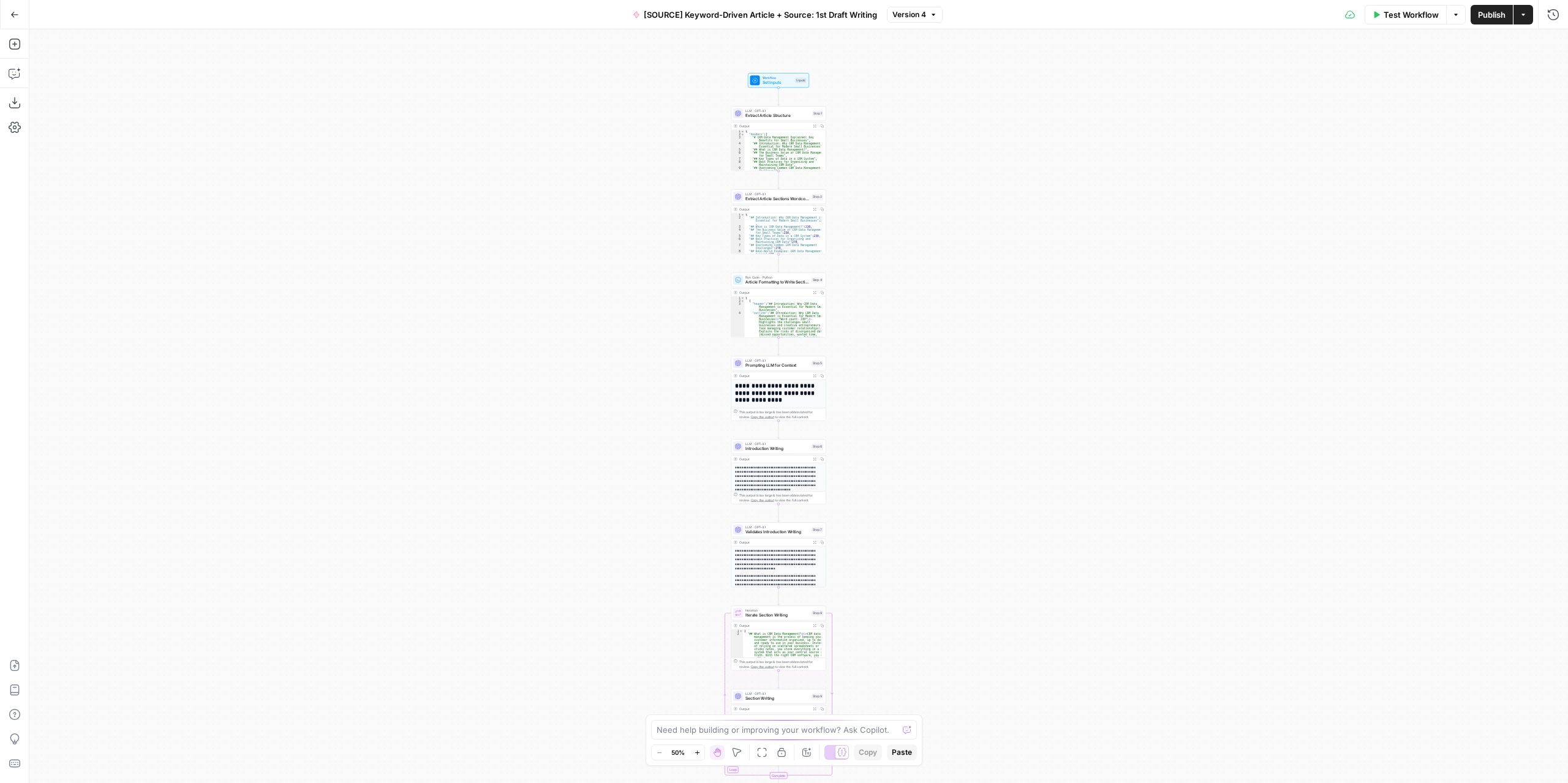
drag, startPoint x: 0, startPoint y: 0, endPoint x: 967, endPoint y: 516, distance: 1096.1
click at [984, 541] on div "Workflow Set Inputs Inputs LLM · GPT-4.1 Extract Article Structure Step 1 Outpu…" at bounding box center [799, 406] width 1538 height 754
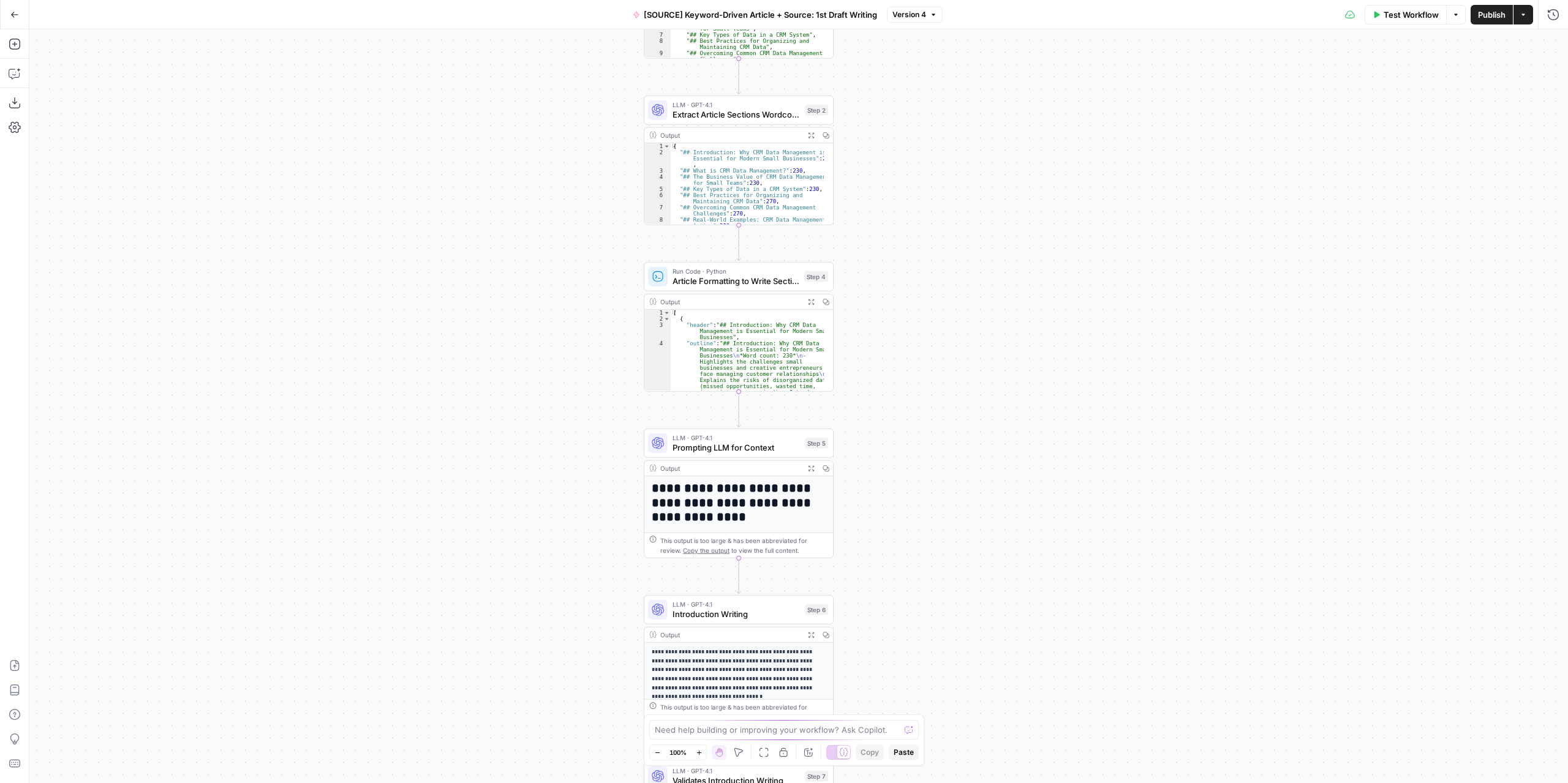
drag, startPoint x: 923, startPoint y: 431, endPoint x: 904, endPoint y: 282, distance: 150.2
click at [904, 282] on div "Workflow Set Inputs Inputs LLM · GPT-4.1 Extract Article Structure Step 1 Outpu…" at bounding box center [799, 406] width 1538 height 754
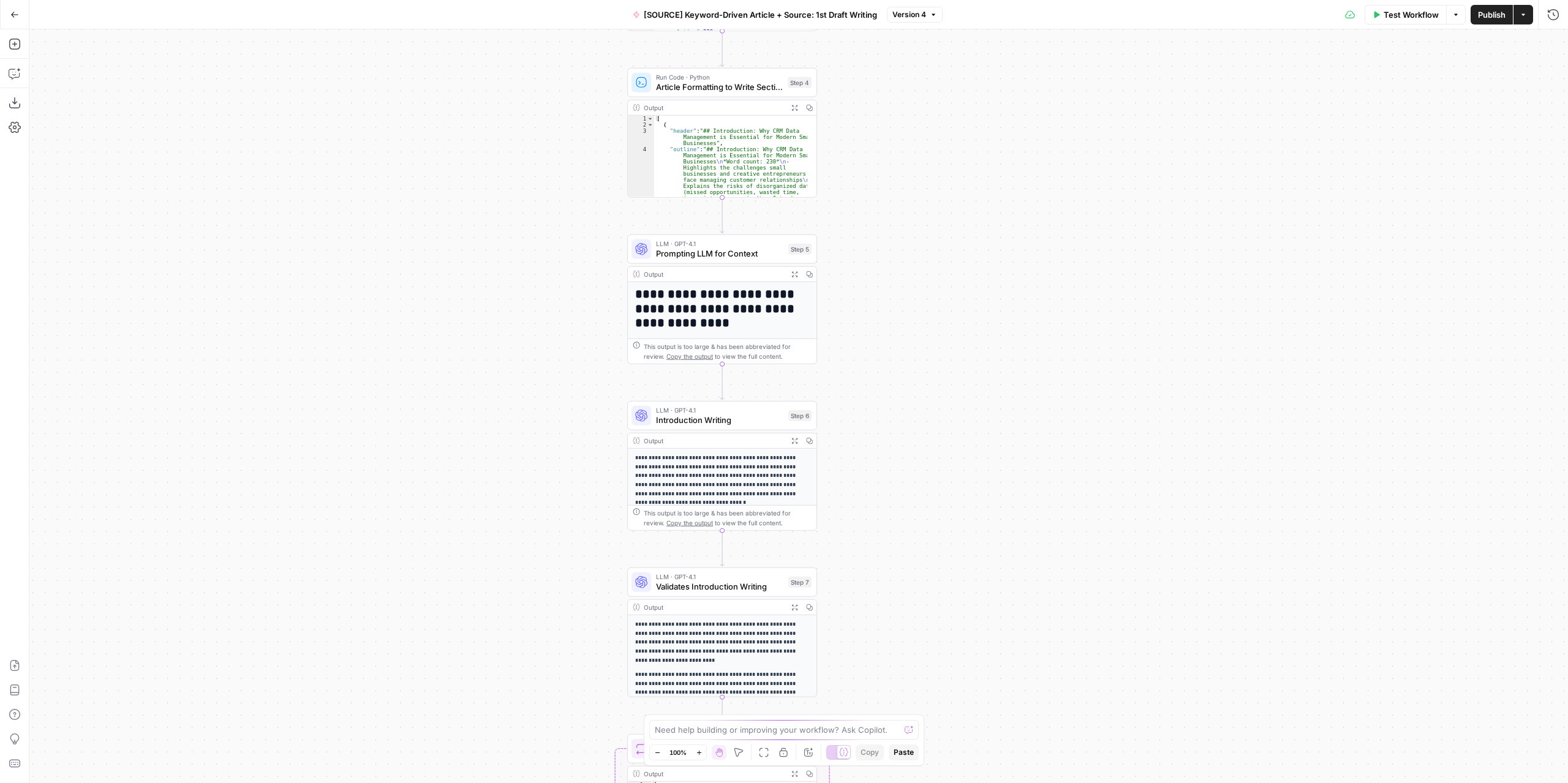
drag, startPoint x: 880, startPoint y: 458, endPoint x: 883, endPoint y: 282, distance: 176.0
click at [883, 283] on div "Workflow Set Inputs Inputs LLM · GPT-4.1 Extract Article Structure Step 1 Outpu…" at bounding box center [799, 406] width 1538 height 754
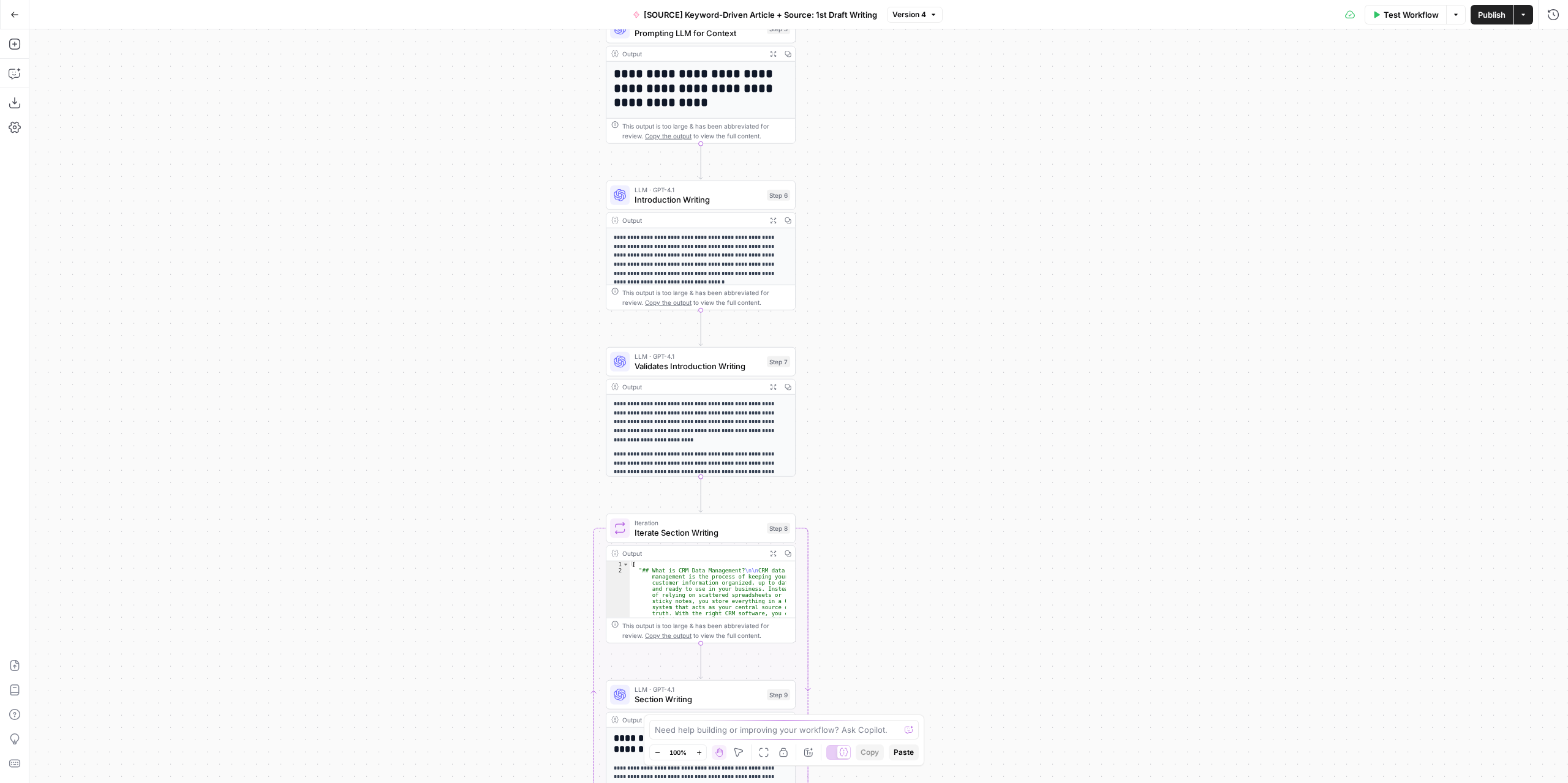
drag, startPoint x: 890, startPoint y: 463, endPoint x: 866, endPoint y: 327, distance: 138.1
click at [866, 327] on div "Workflow Set Inputs Inputs LLM · GPT-4.1 Extract Article Structure Step 1 Outpu…" at bounding box center [799, 406] width 1538 height 754
click at [718, 198] on span "Introduction Writing" at bounding box center [698, 198] width 128 height 12
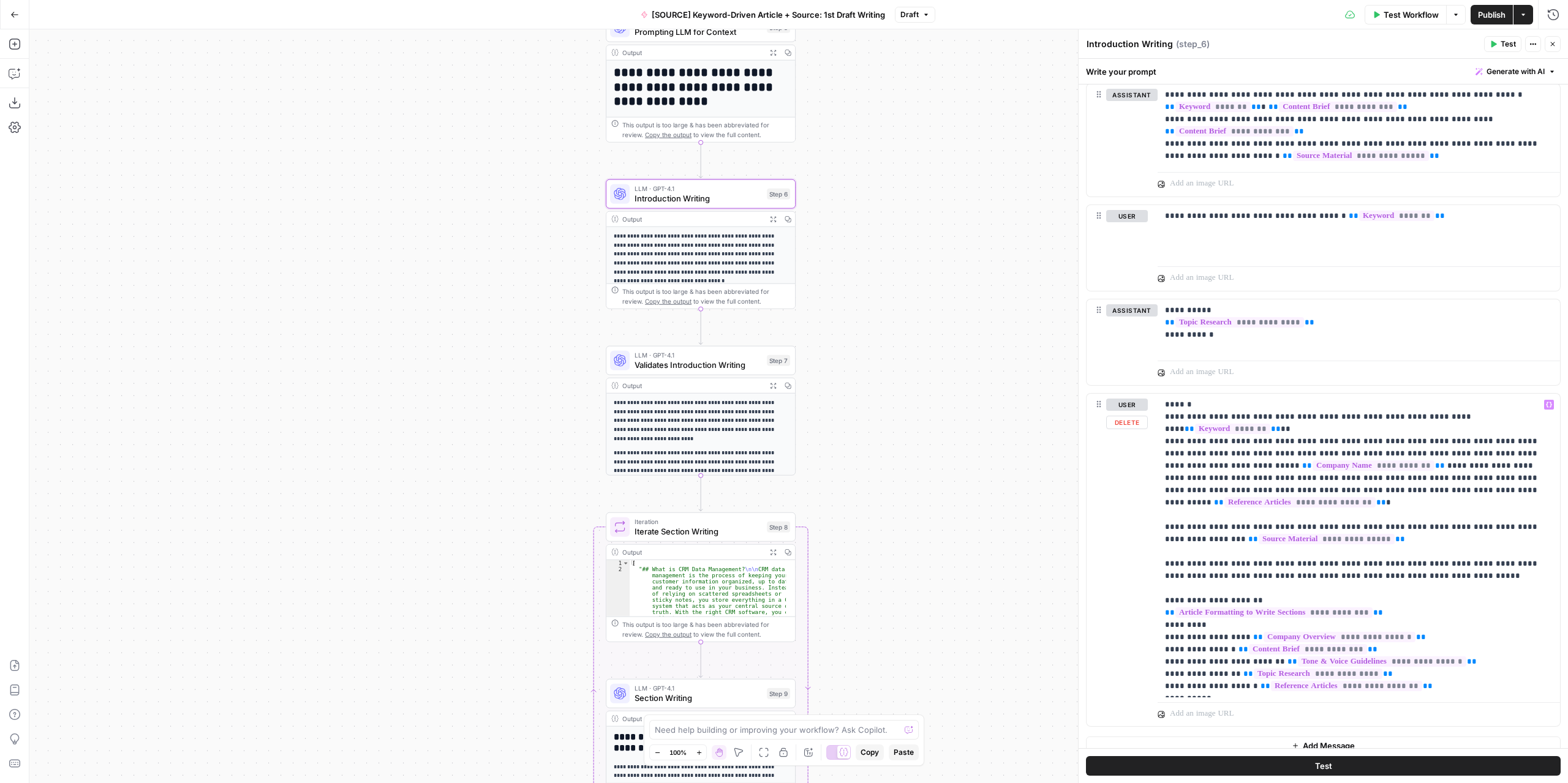
scroll to position [755, 0]
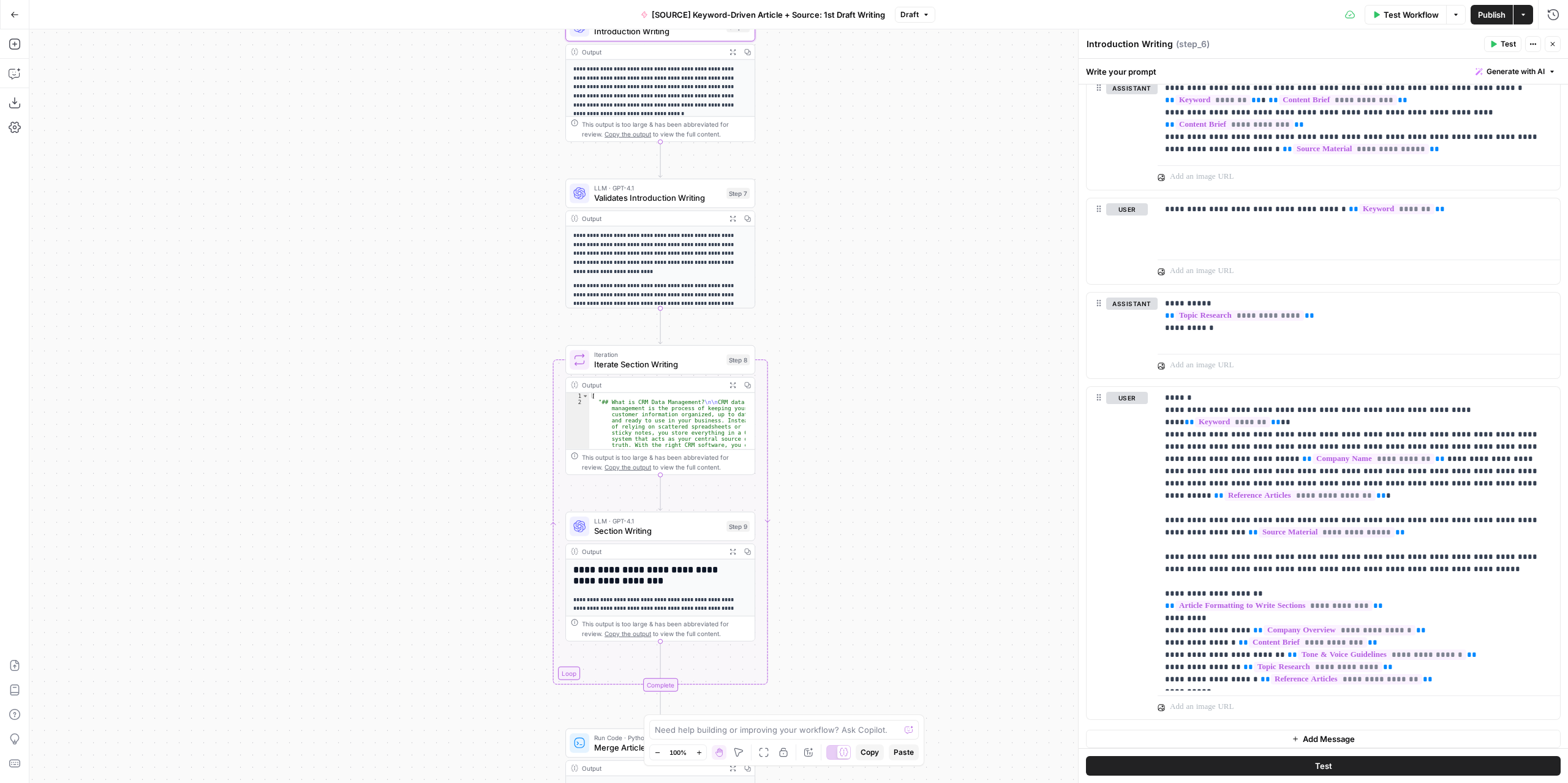
drag, startPoint x: 904, startPoint y: 584, endPoint x: 863, endPoint y: 417, distance: 172.0
click at [863, 417] on div "Workflow Set Inputs Inputs LLM · GPT-4.1 Extract Article Structure Step 1 Outpu…" at bounding box center [799, 406] width 1538 height 754
click at [669, 527] on span "Section Writing" at bounding box center [658, 531] width 128 height 12
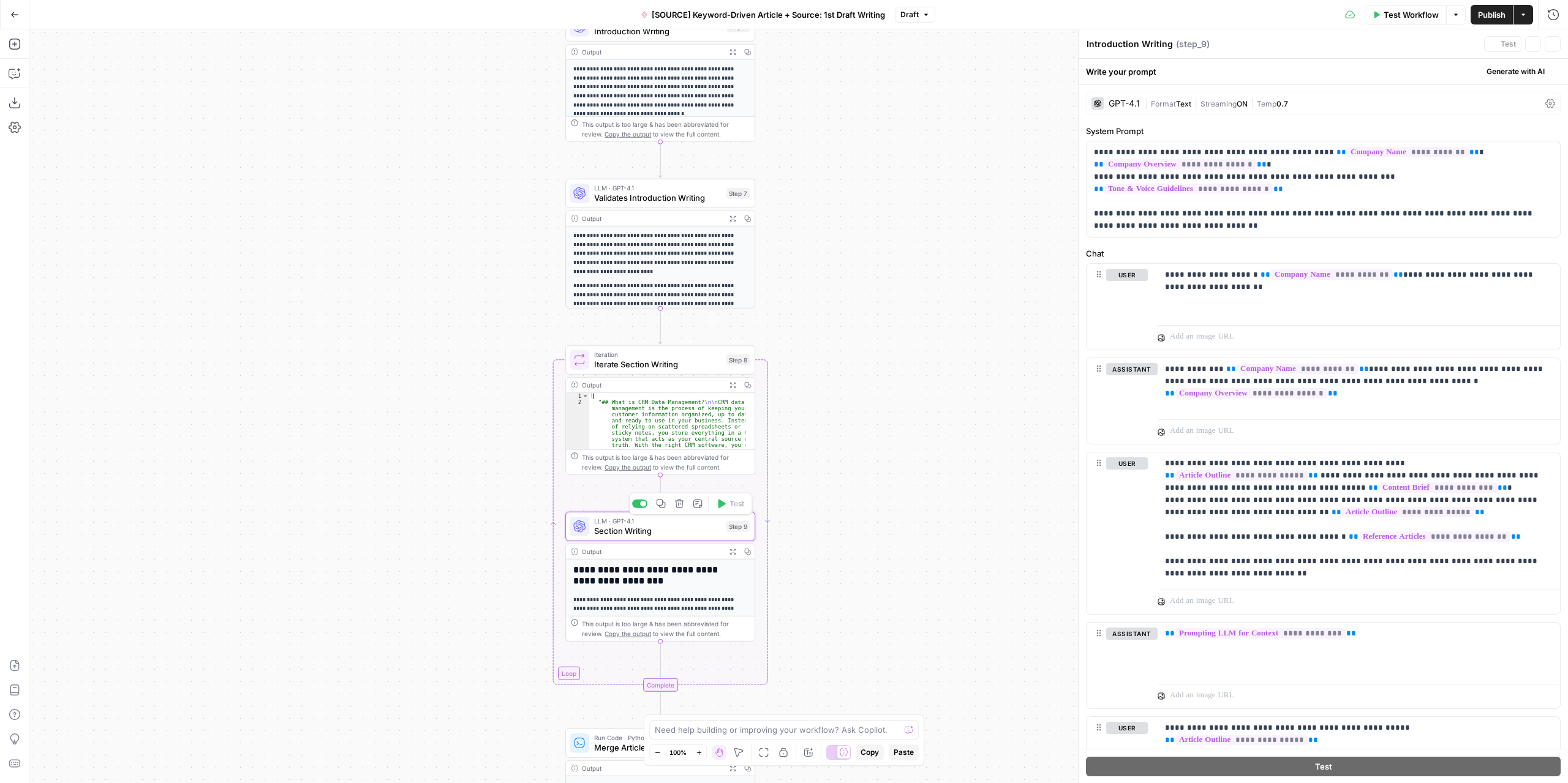
type textarea "Section Writing"
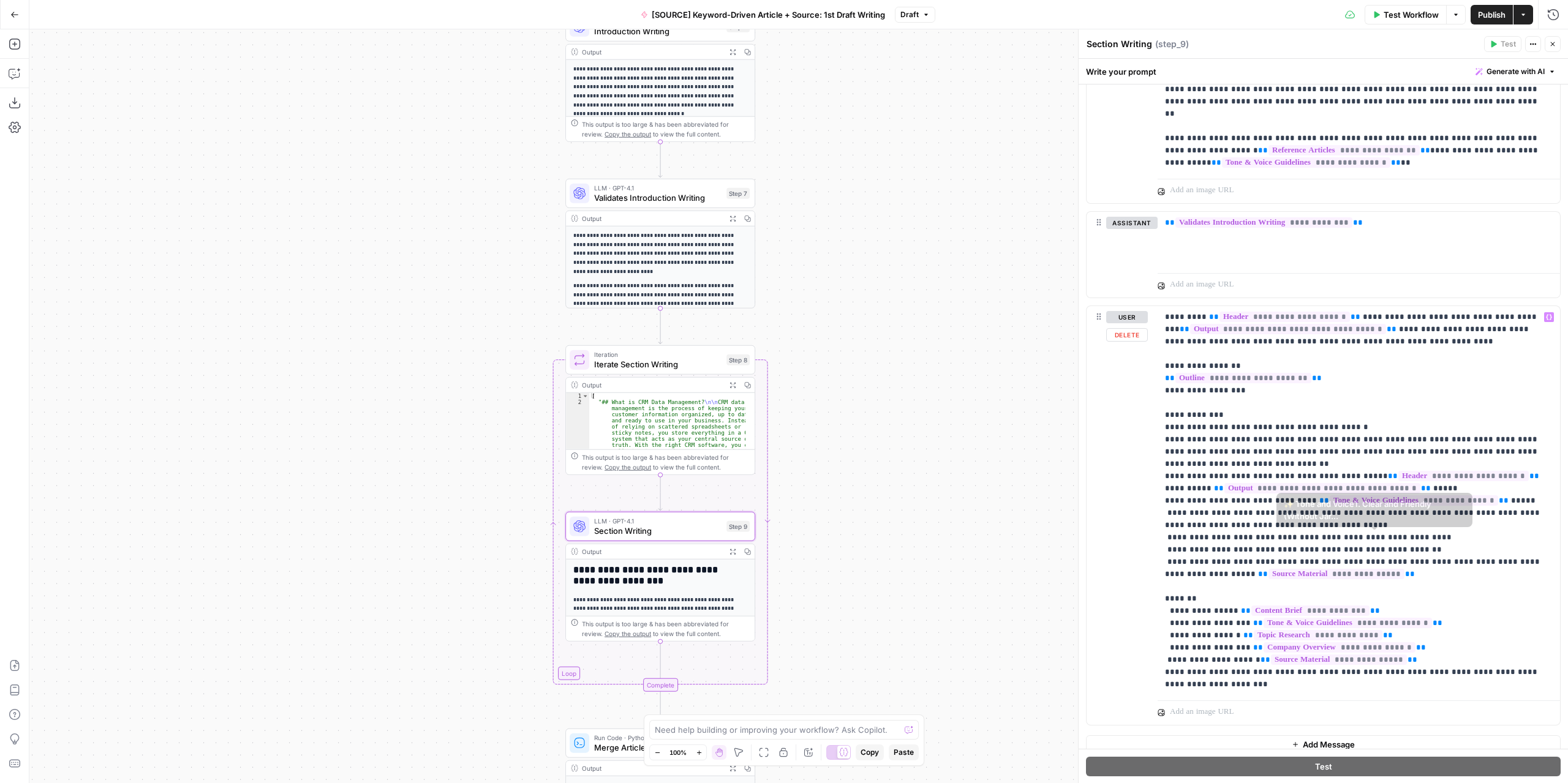
scroll to position [1482, 0]
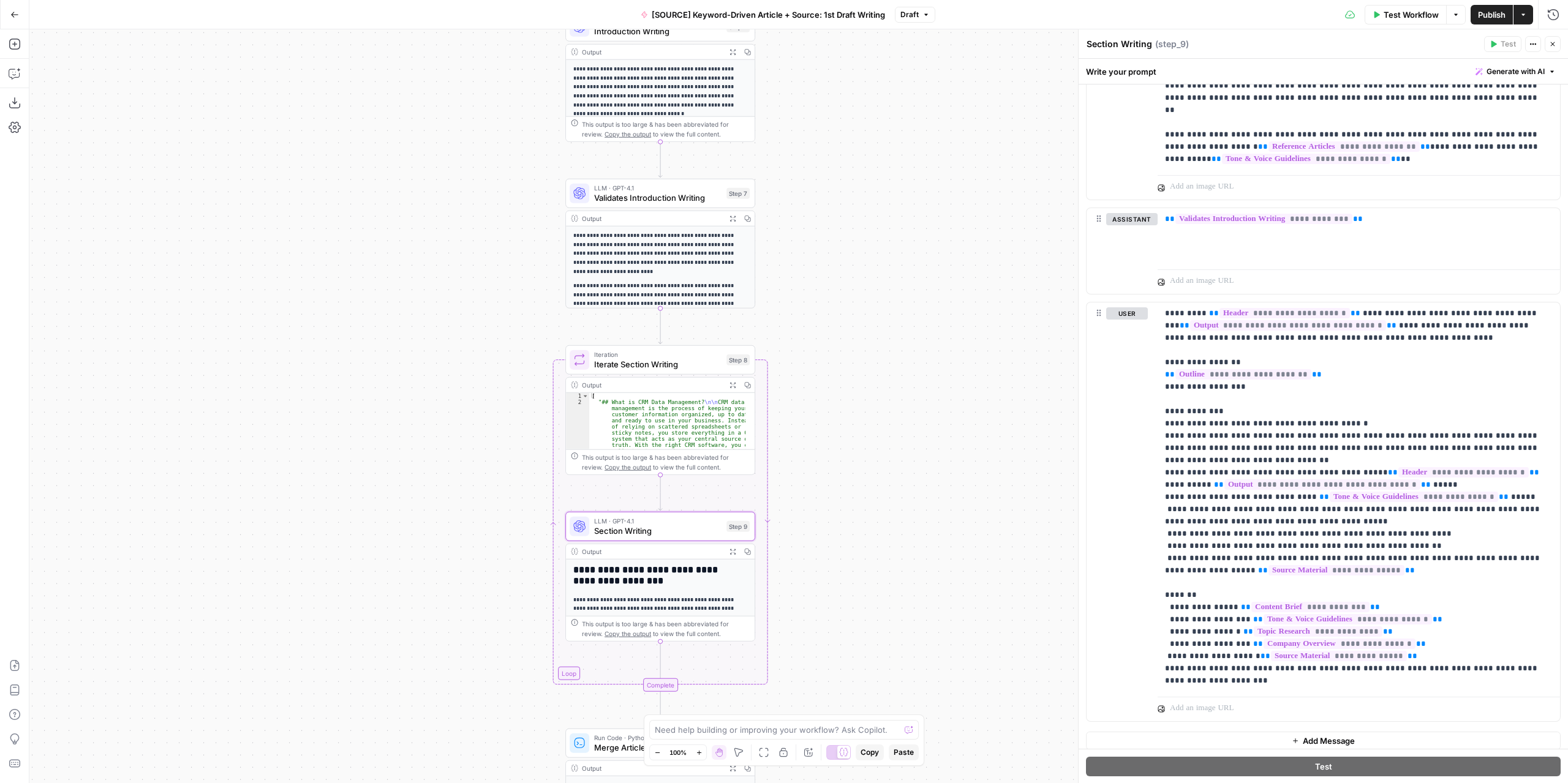
drag, startPoint x: 1085, startPoint y: 516, endPoint x: 1028, endPoint y: 516, distance: 57.0
click at [1028, 516] on body "Marketers in Demand New Home Browse Your Data Usage Settings Recent Grids [SOUR…" at bounding box center [784, 392] width 1568 height 783
click at [1340, 522] on p "**********" at bounding box center [1354, 497] width 379 height 380
click at [1357, 513] on p "**********" at bounding box center [1354, 497] width 379 height 380
click at [1415, 530] on p "**********" at bounding box center [1354, 497] width 379 height 380
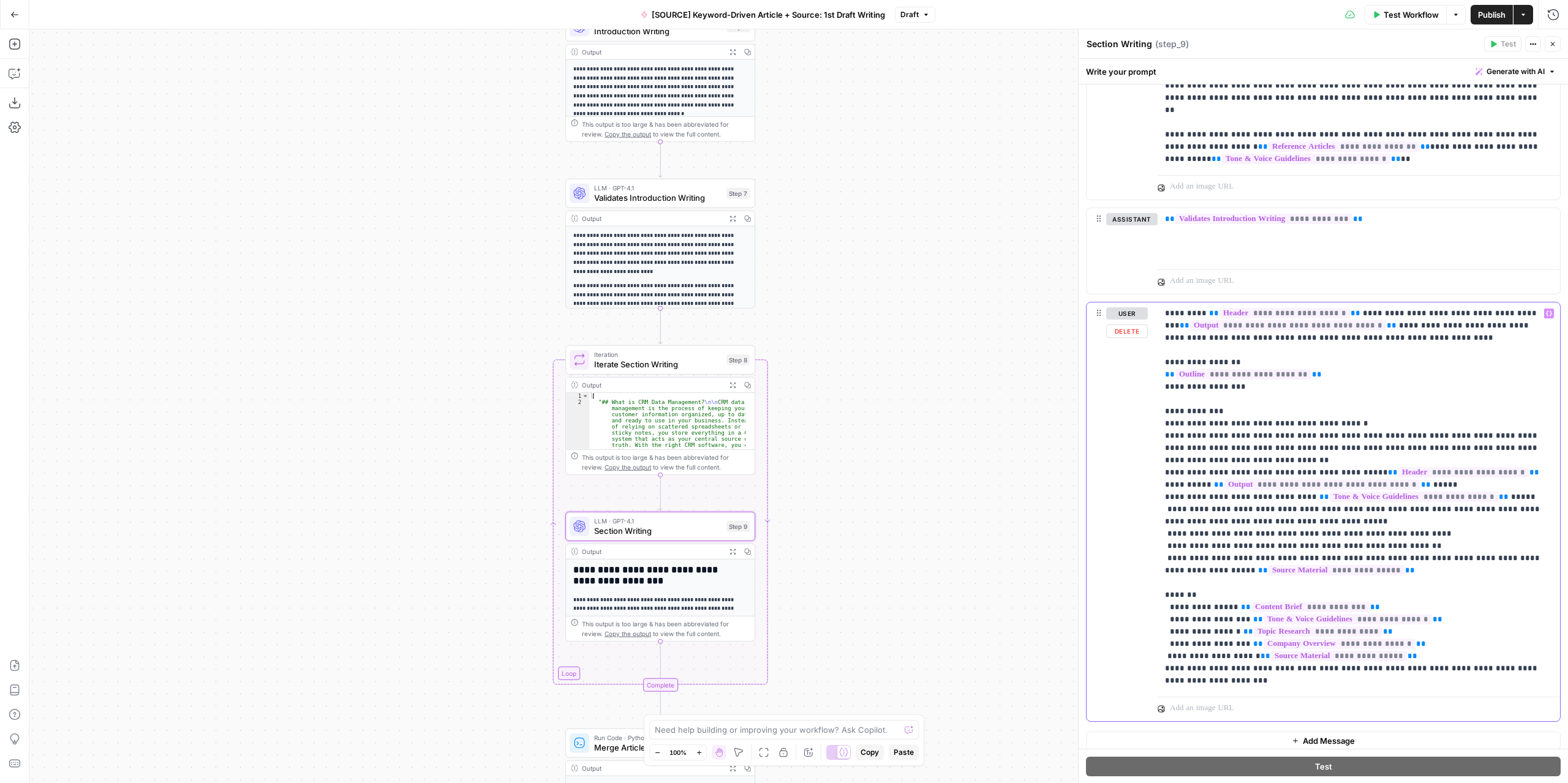
click at [1359, 527] on p "**********" at bounding box center [1354, 497] width 379 height 380
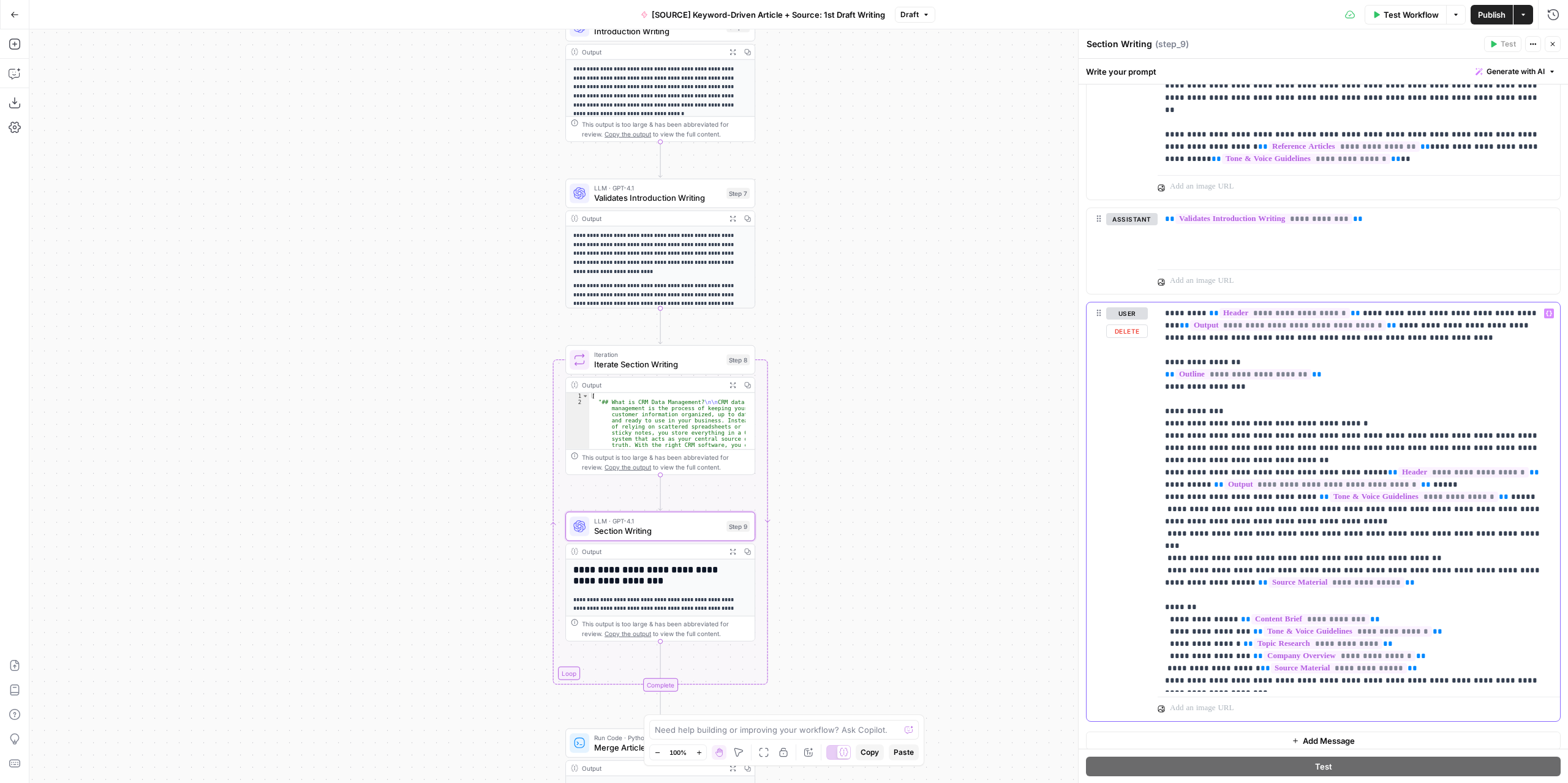
click at [1455, 527] on p "**********" at bounding box center [1354, 497] width 379 height 380
click at [1474, 531] on p "**********" at bounding box center [1354, 497] width 379 height 380
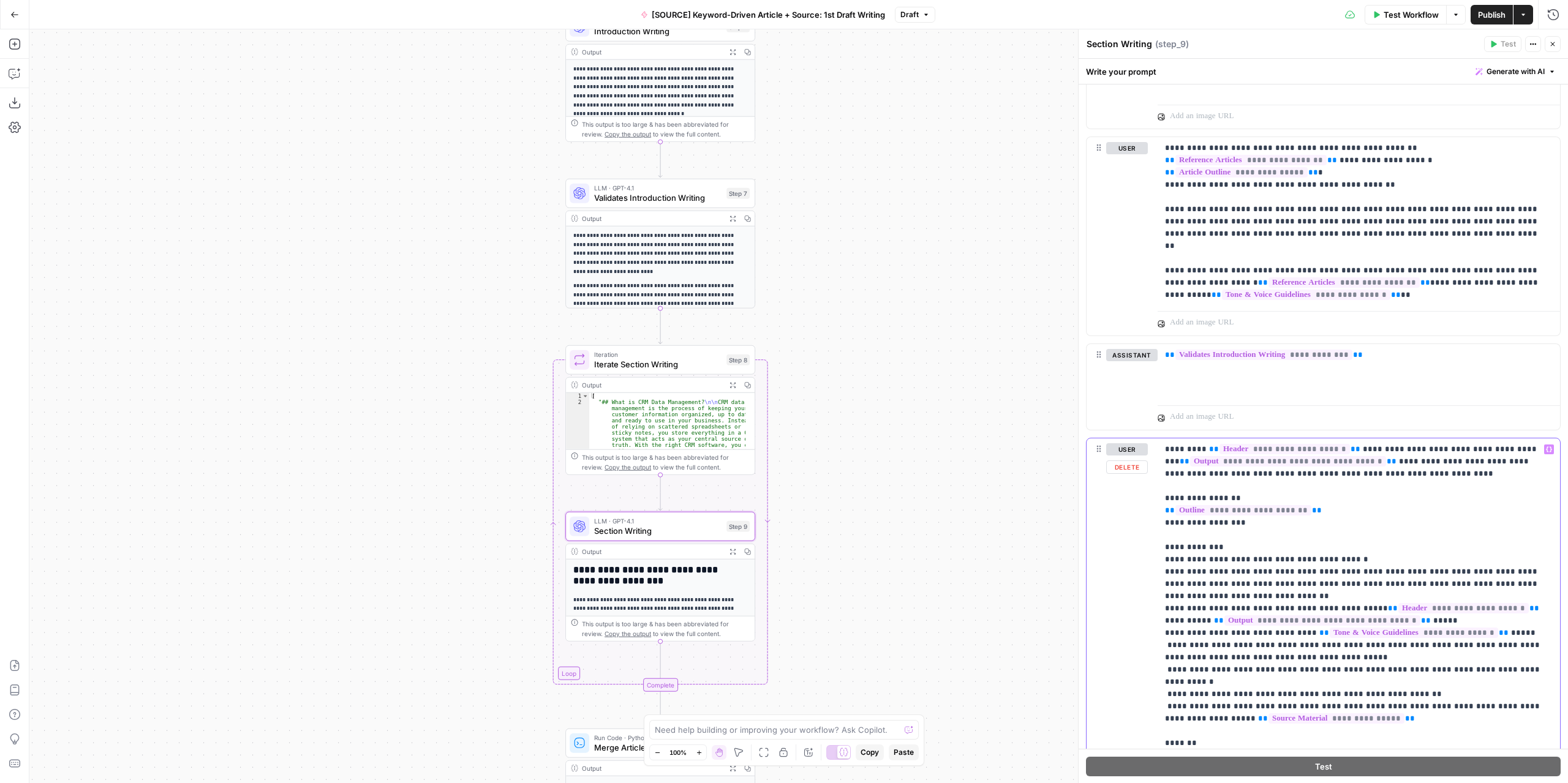
scroll to position [1298, 0]
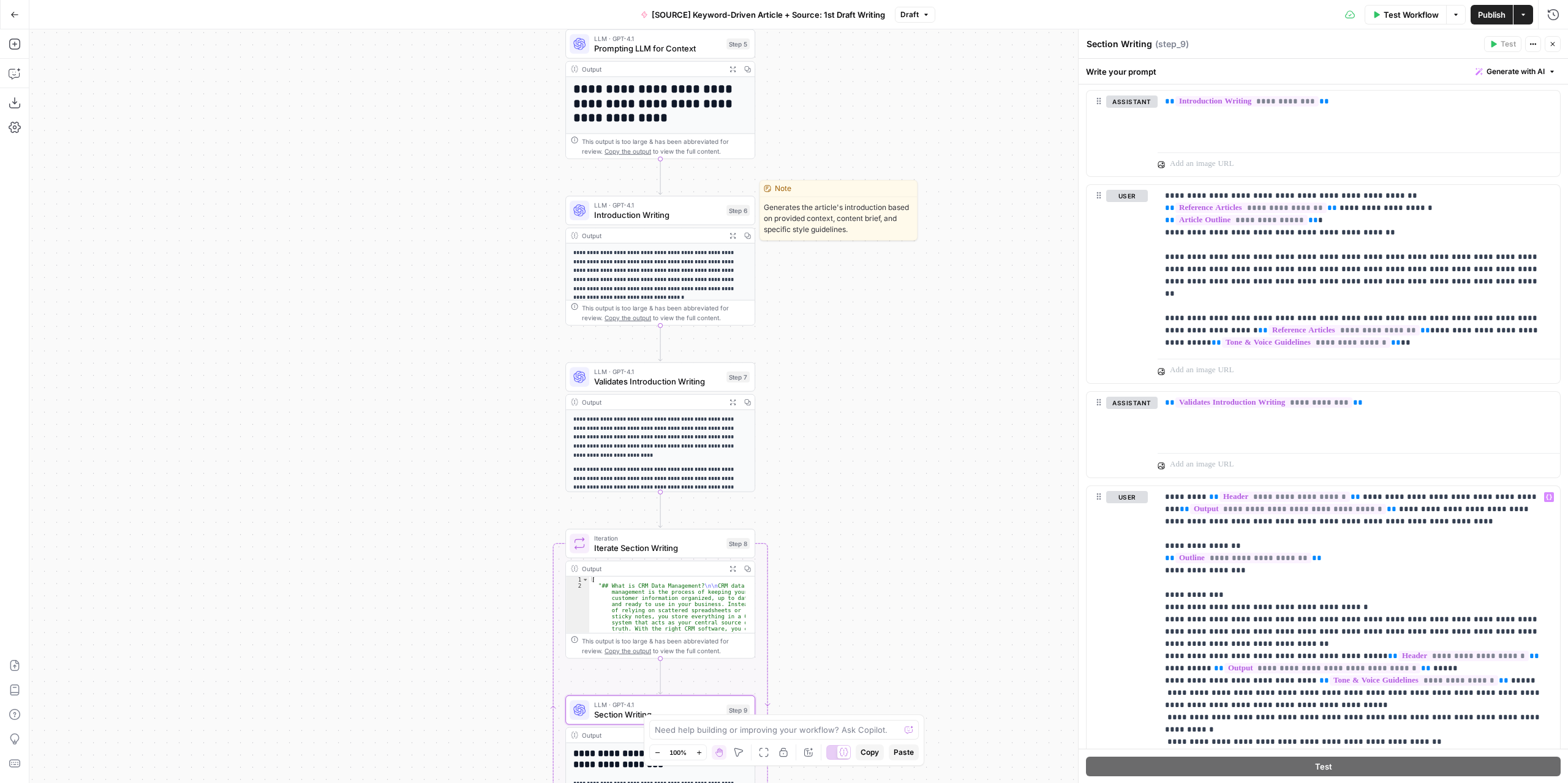
click at [688, 218] on span "Introduction Writing" at bounding box center [658, 214] width 128 height 12
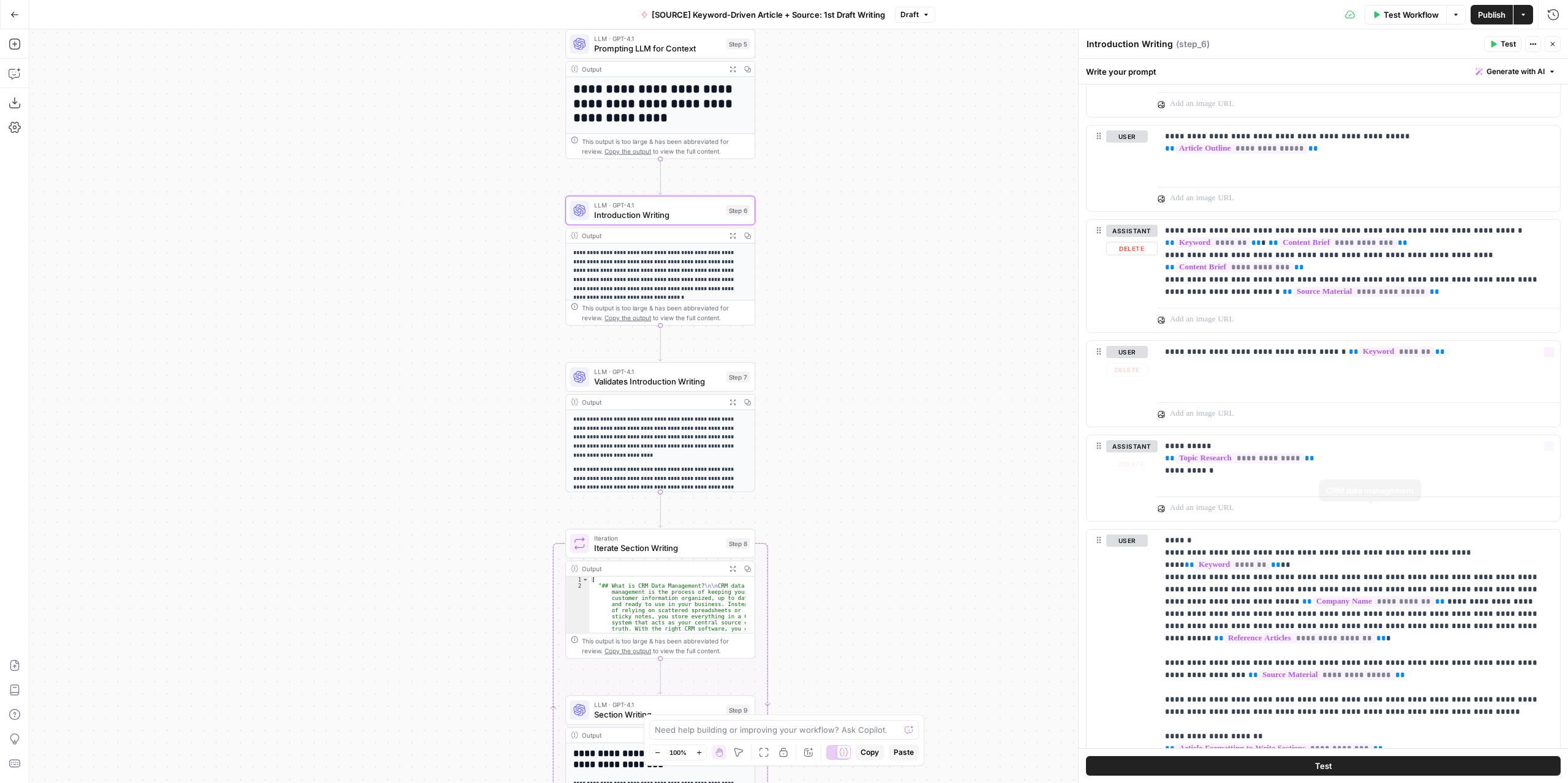
scroll to position [755, 0]
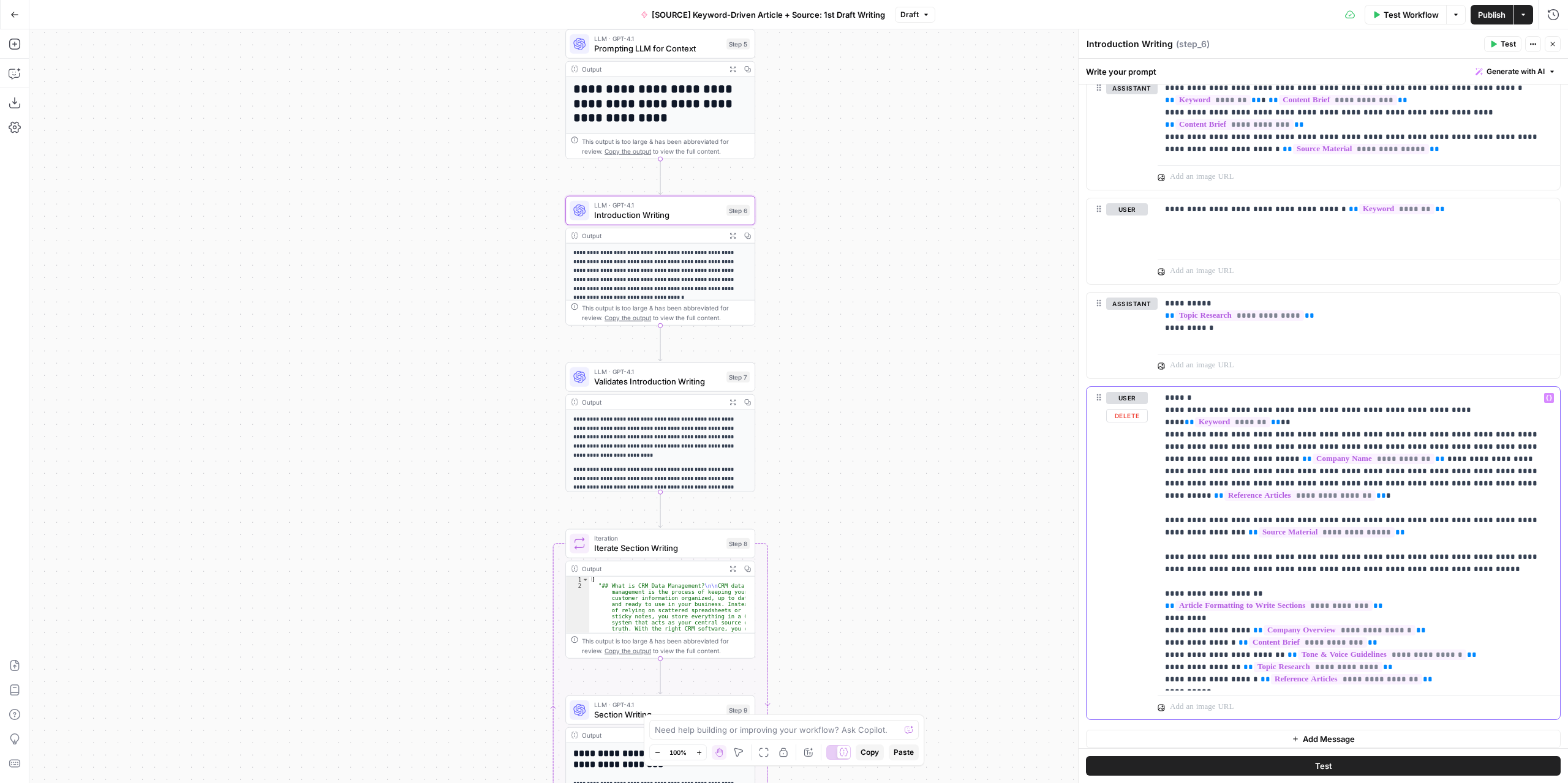
drag, startPoint x: 1195, startPoint y: 413, endPoint x: 1188, endPoint y: 413, distance: 7.0
click at [1188, 413] on p "**********" at bounding box center [1354, 538] width 379 height 294
click at [1495, 8] on span "Publish" at bounding box center [1491, 14] width 27 height 12
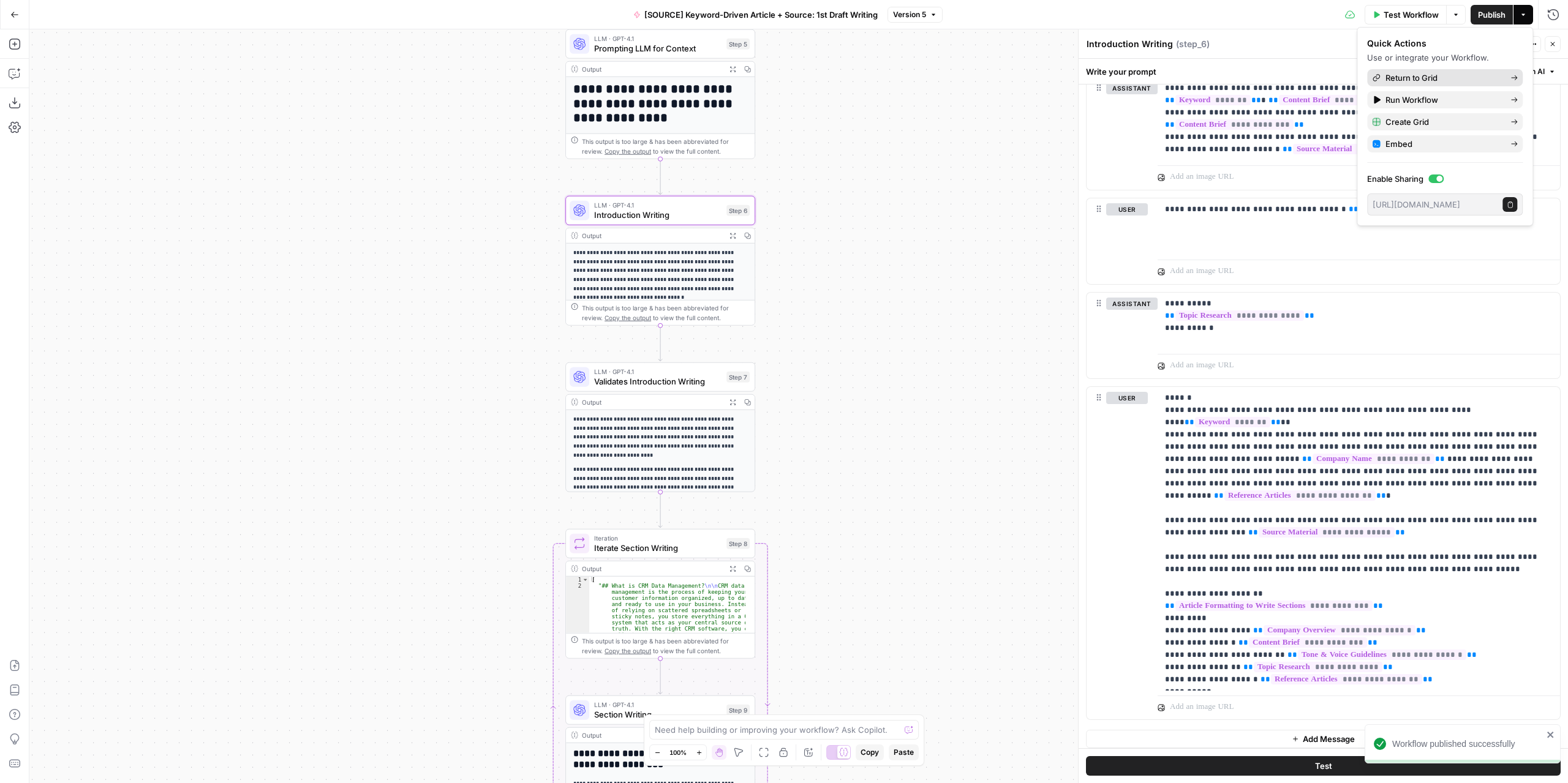
click at [1411, 72] on span "Return to Grid" at bounding box center [1444, 77] width 115 height 12
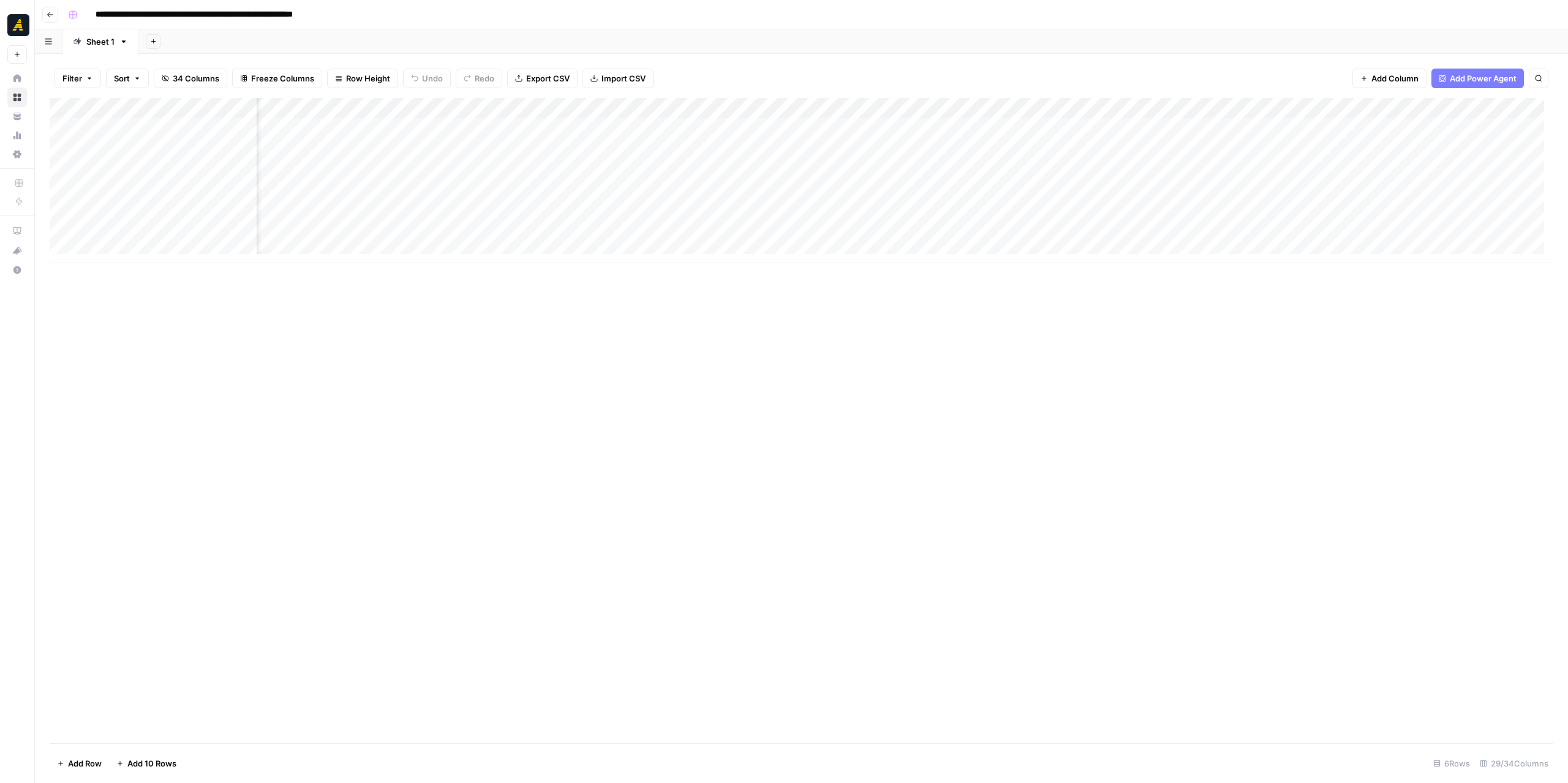
scroll to position [0, 1611]
click at [552, 173] on div "Add Column" at bounding box center [801, 181] width 1504 height 166
click at [195, 171] on div "Add Column" at bounding box center [801, 181] width 1504 height 166
click at [792, 161] on div "Add Column" at bounding box center [801, 181] width 1504 height 166
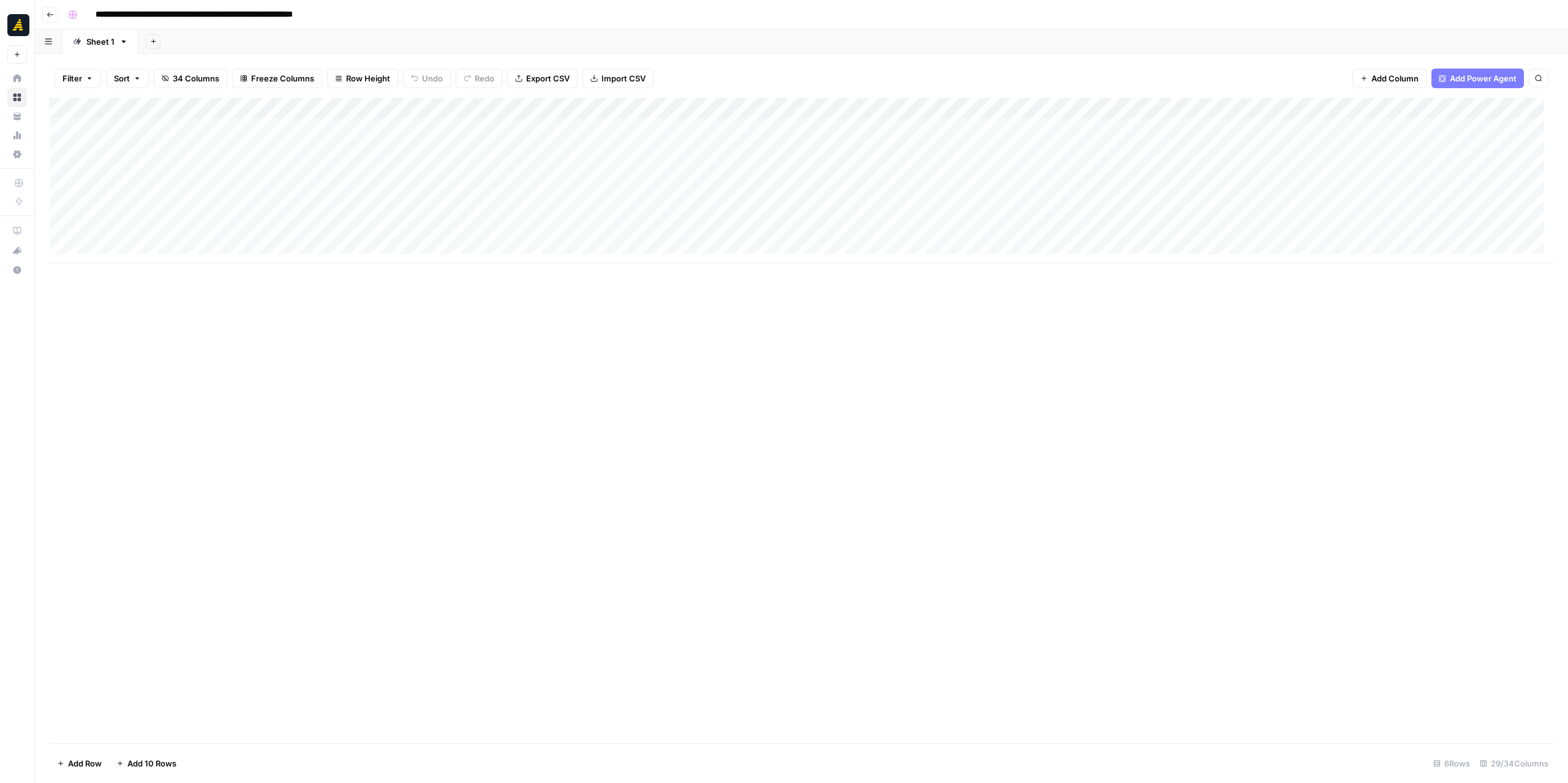
drag, startPoint x: 975, startPoint y: 427, endPoint x: 962, endPoint y: 485, distance: 59.4
click at [975, 428] on div "Add Column" at bounding box center [801, 420] width 1504 height 645
click at [167, 171] on div "Add Column" at bounding box center [801, 181] width 1504 height 166
click at [167, 171] on textarea "**********" at bounding box center [190, 171] width 196 height 17
click at [321, 161] on div "Add Column" at bounding box center [801, 181] width 1504 height 166
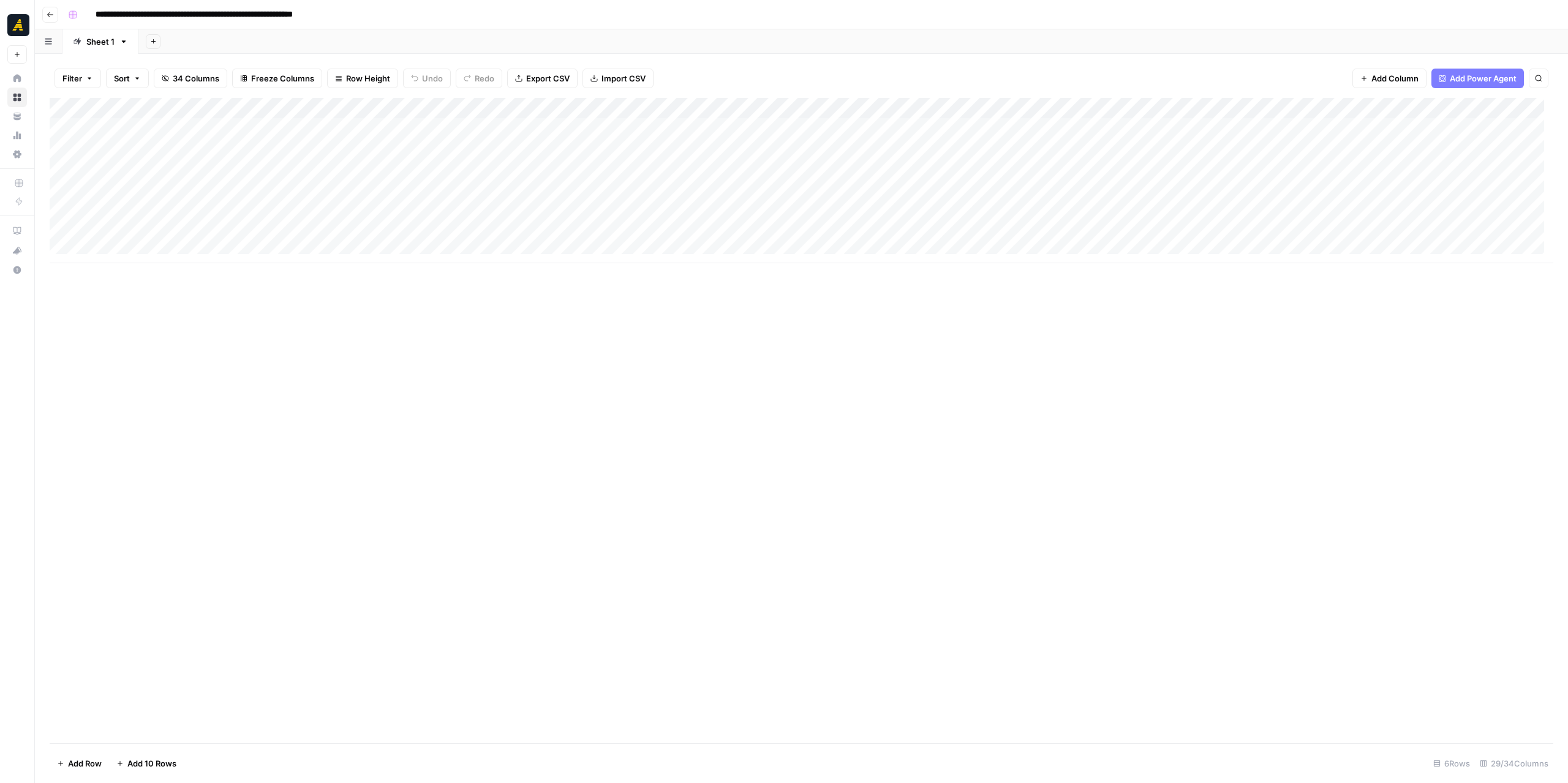
click at [448, 171] on div "Add Column" at bounding box center [801, 181] width 1504 height 166
click at [448, 171] on input "**********" at bounding box center [469, 173] width 196 height 15
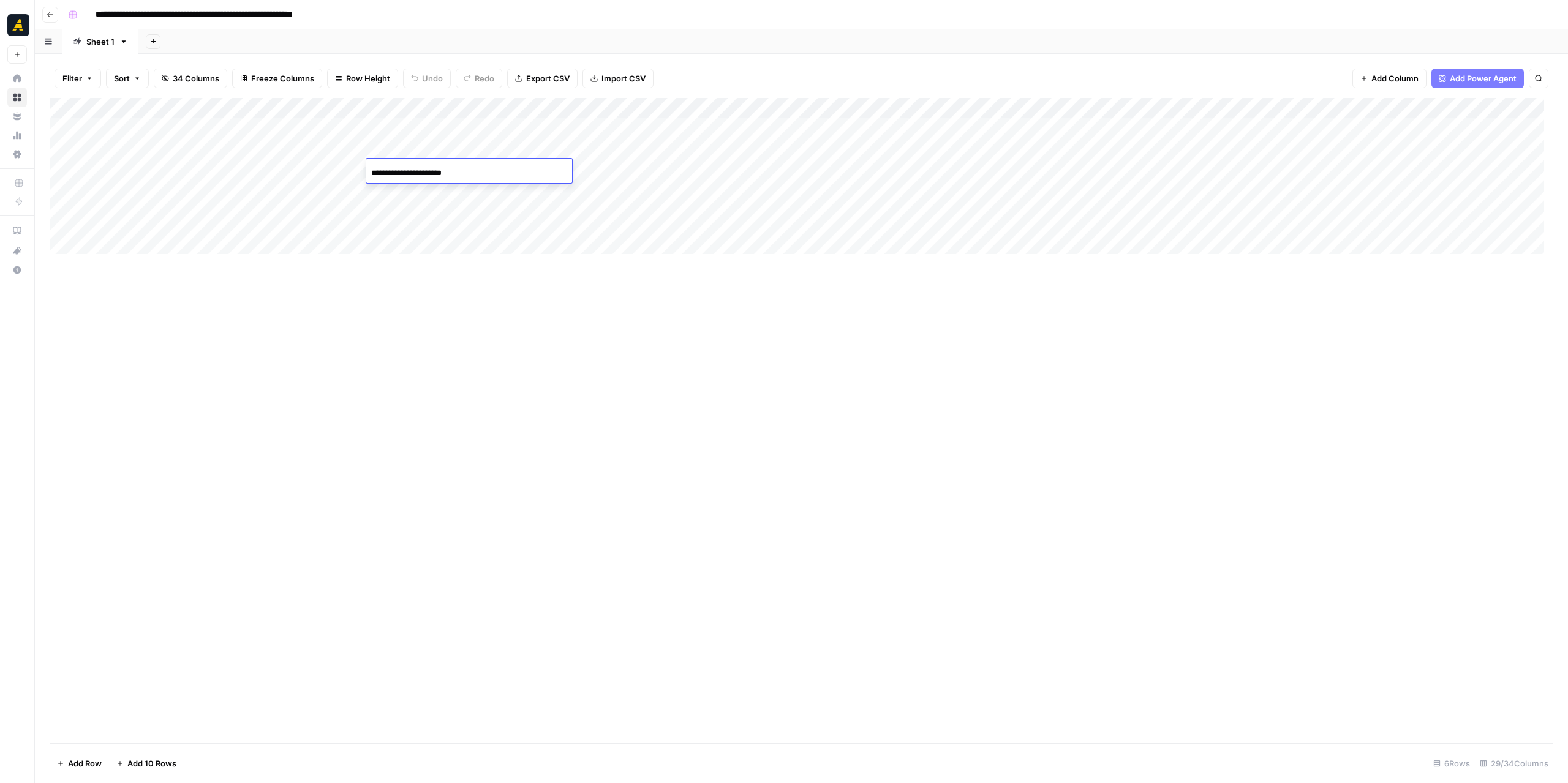
click at [585, 173] on div "Add Column" at bounding box center [801, 181] width 1504 height 166
click at [585, 173] on div at bounding box center [543, 169] width 134 height 22
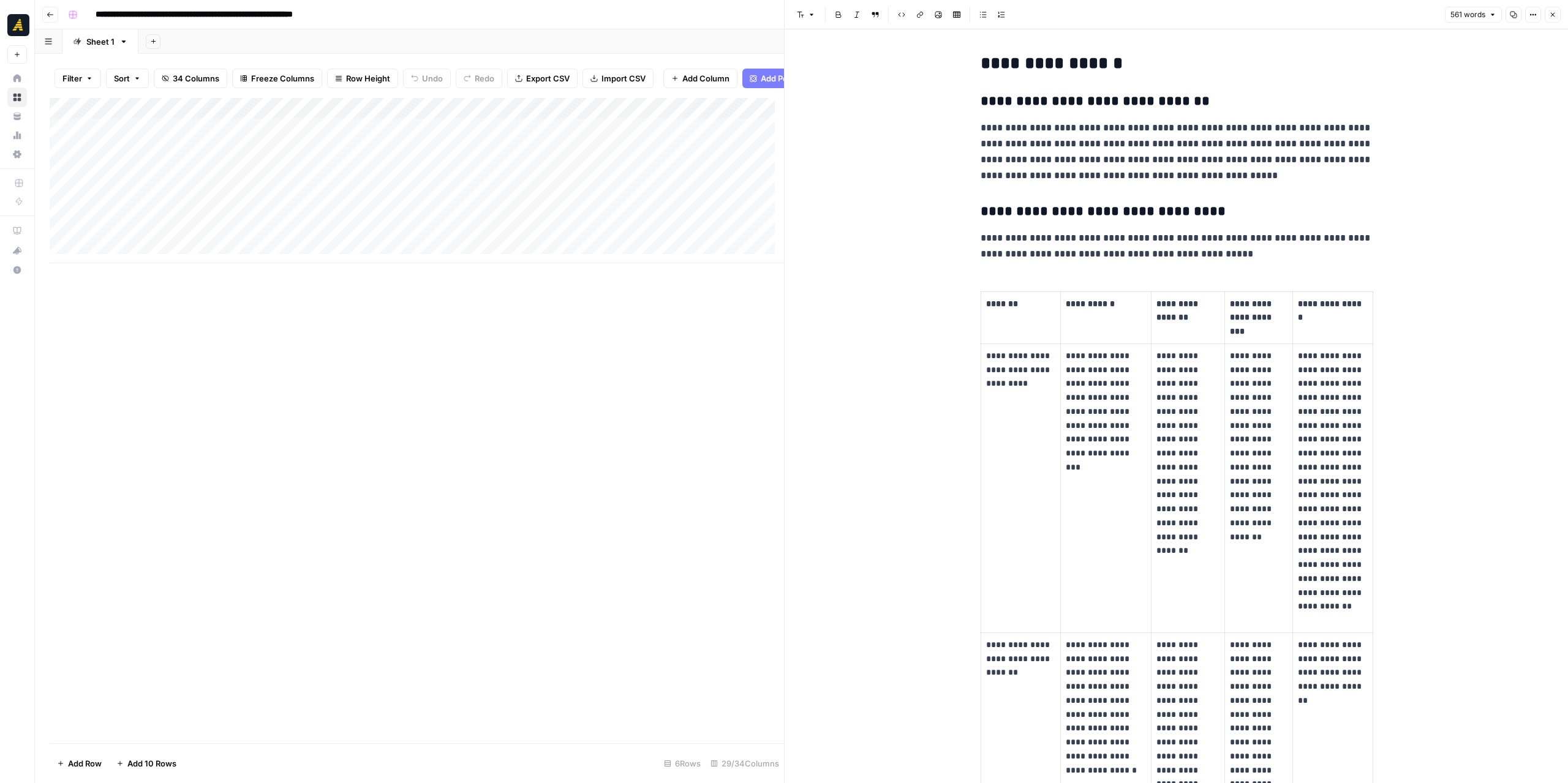
drag, startPoint x: 1514, startPoint y: 14, endPoint x: 1521, endPoint y: 13, distance: 7.1
click at [1514, 13] on icon "button" at bounding box center [1513, 14] width 7 height 7
click at [1547, 13] on button "Close" at bounding box center [1552, 14] width 16 height 16
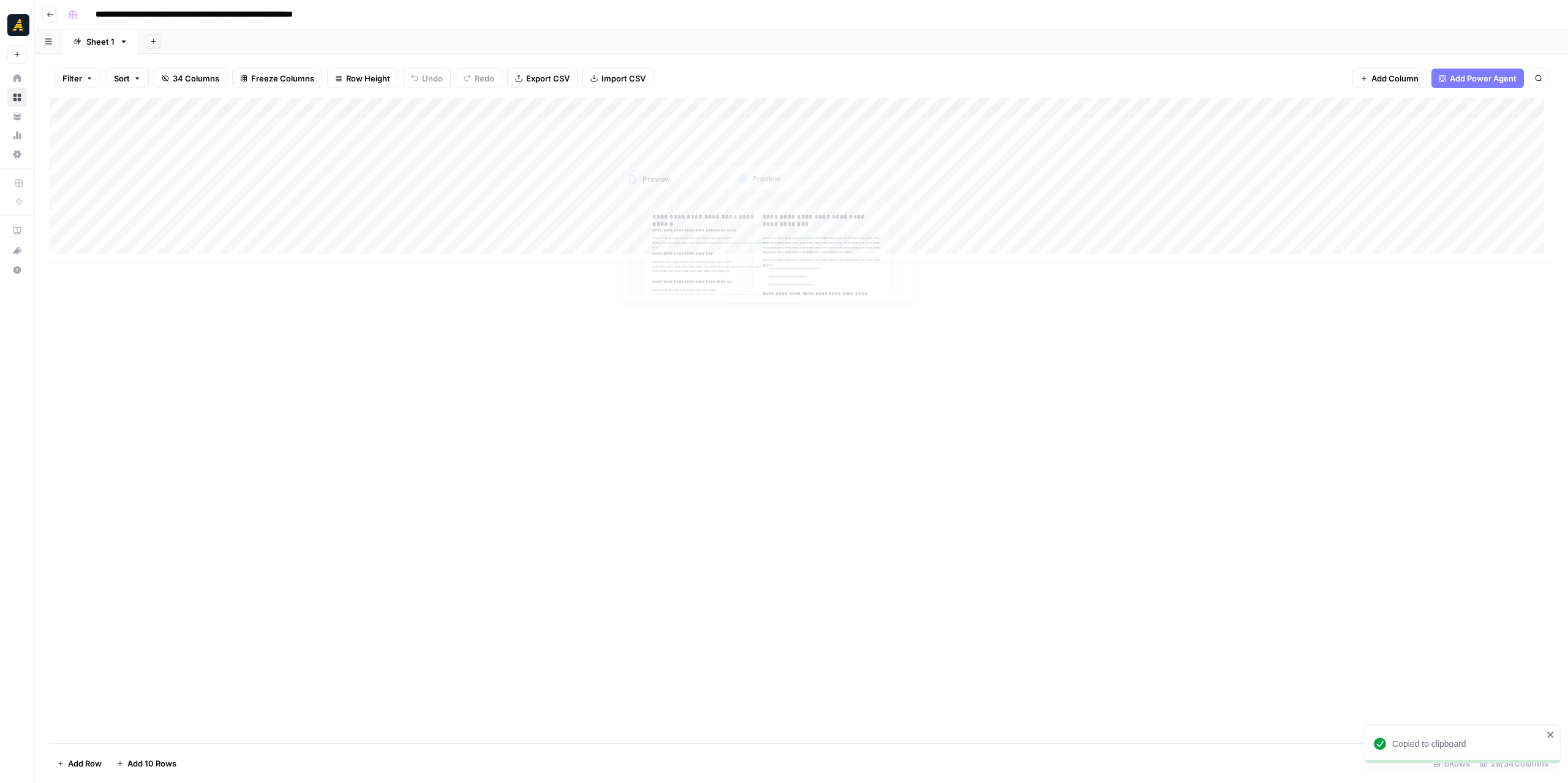
click at [675, 168] on div "Add Column" at bounding box center [801, 181] width 1504 height 166
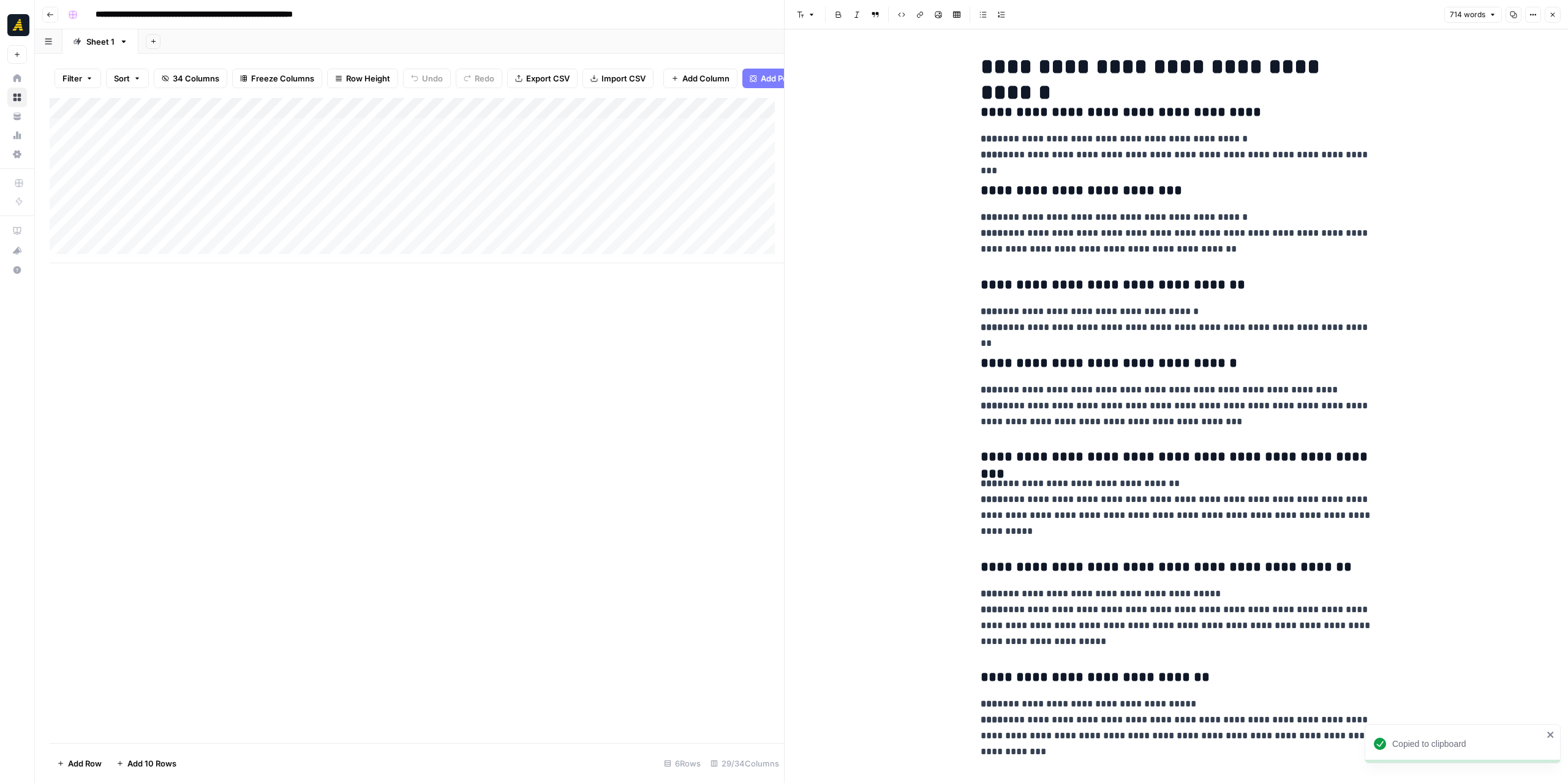
click at [1511, 13] on icon "button" at bounding box center [1514, 15] width 7 height 7
click at [1556, 11] on button "Close" at bounding box center [1552, 14] width 16 height 16
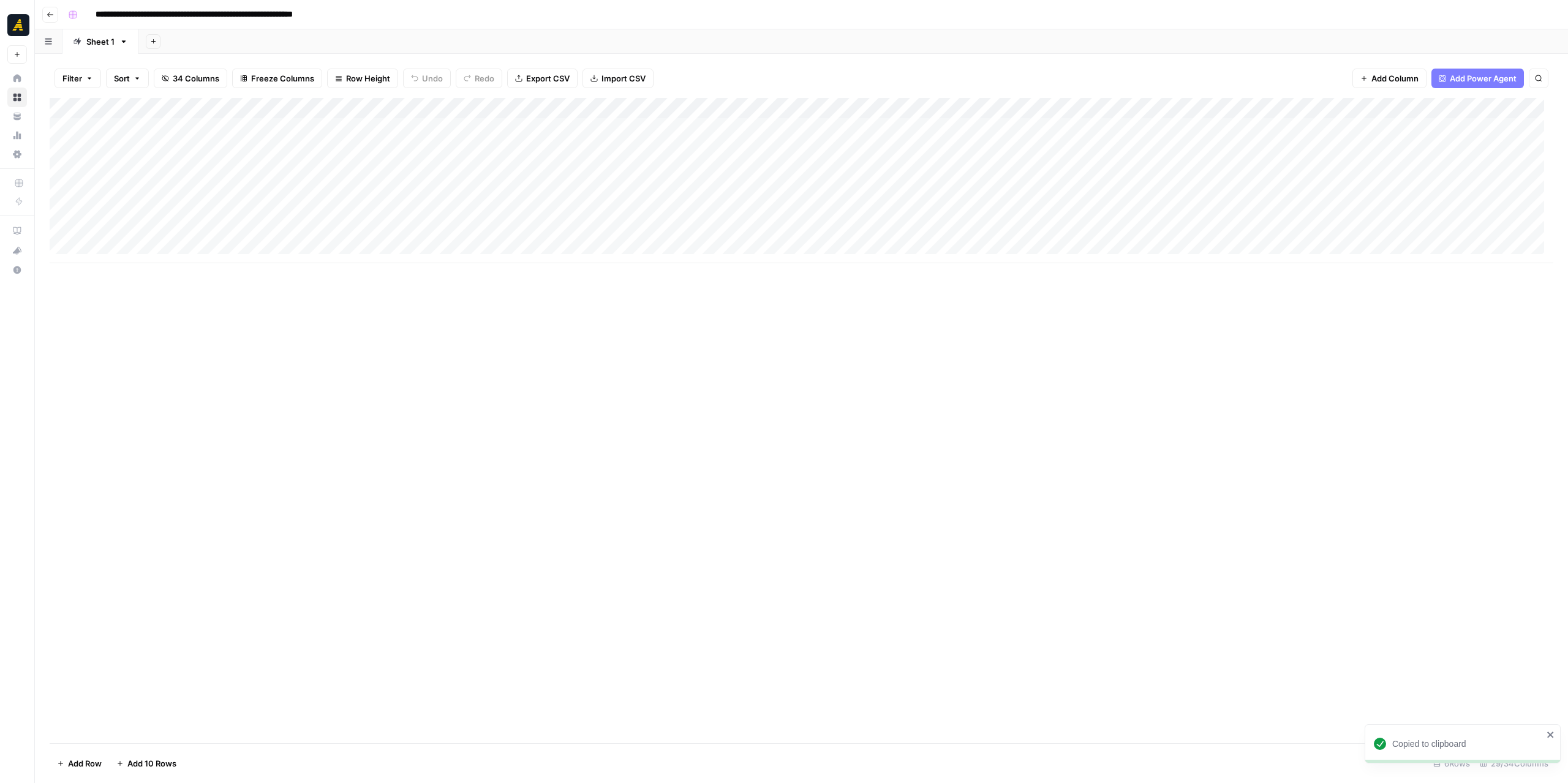
click at [782, 177] on div "Add Column" at bounding box center [801, 181] width 1504 height 166
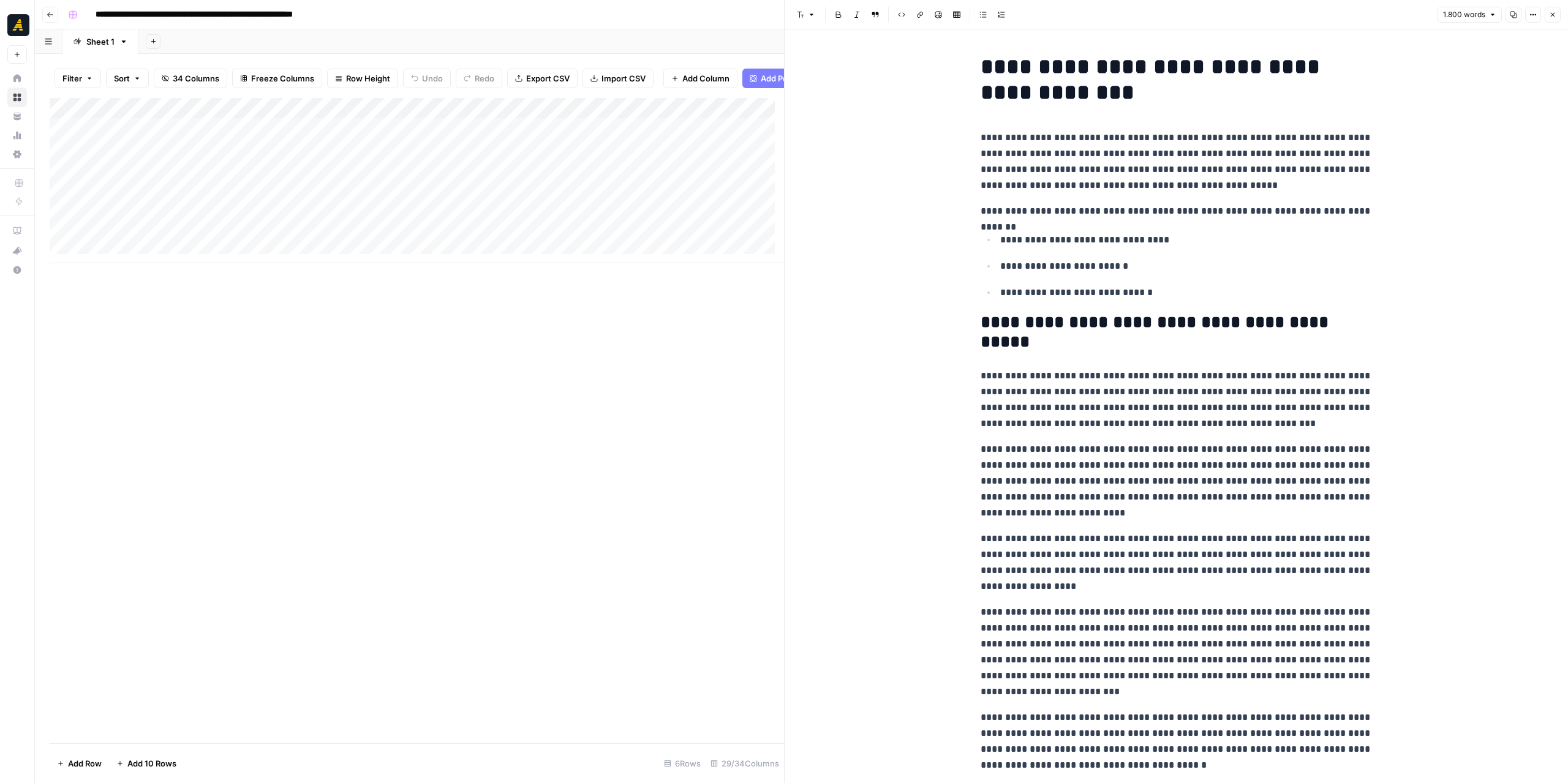
click at [1512, 15] on icon "button" at bounding box center [1513, 14] width 7 height 7
click at [1547, 18] on button "Close" at bounding box center [1552, 14] width 16 height 16
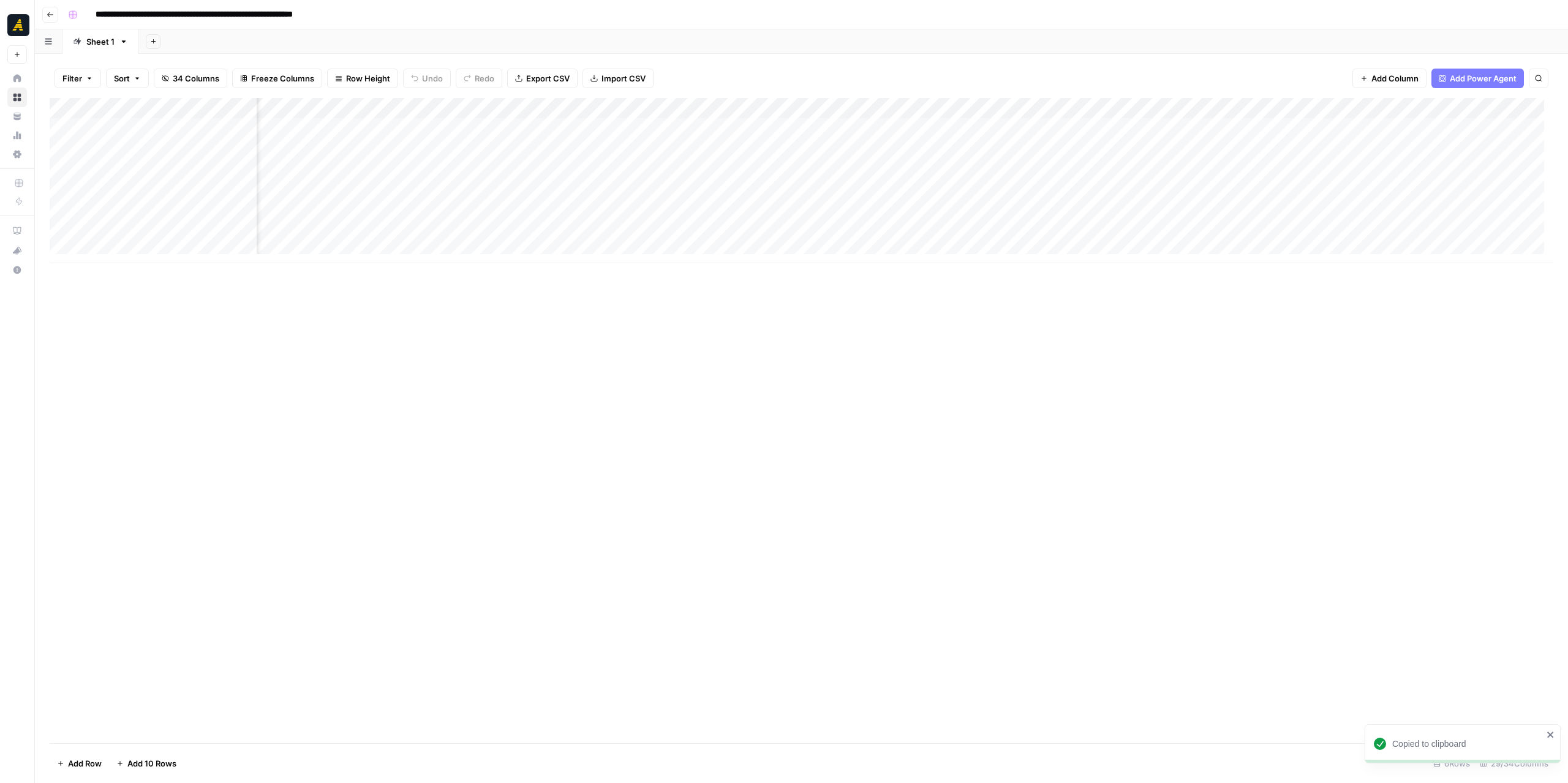
scroll to position [0, 504]
click at [833, 166] on div "Add Column" at bounding box center [801, 181] width 1504 height 166
click at [935, 173] on textarea "**********" at bounding box center [890, 177] width 245 height 30
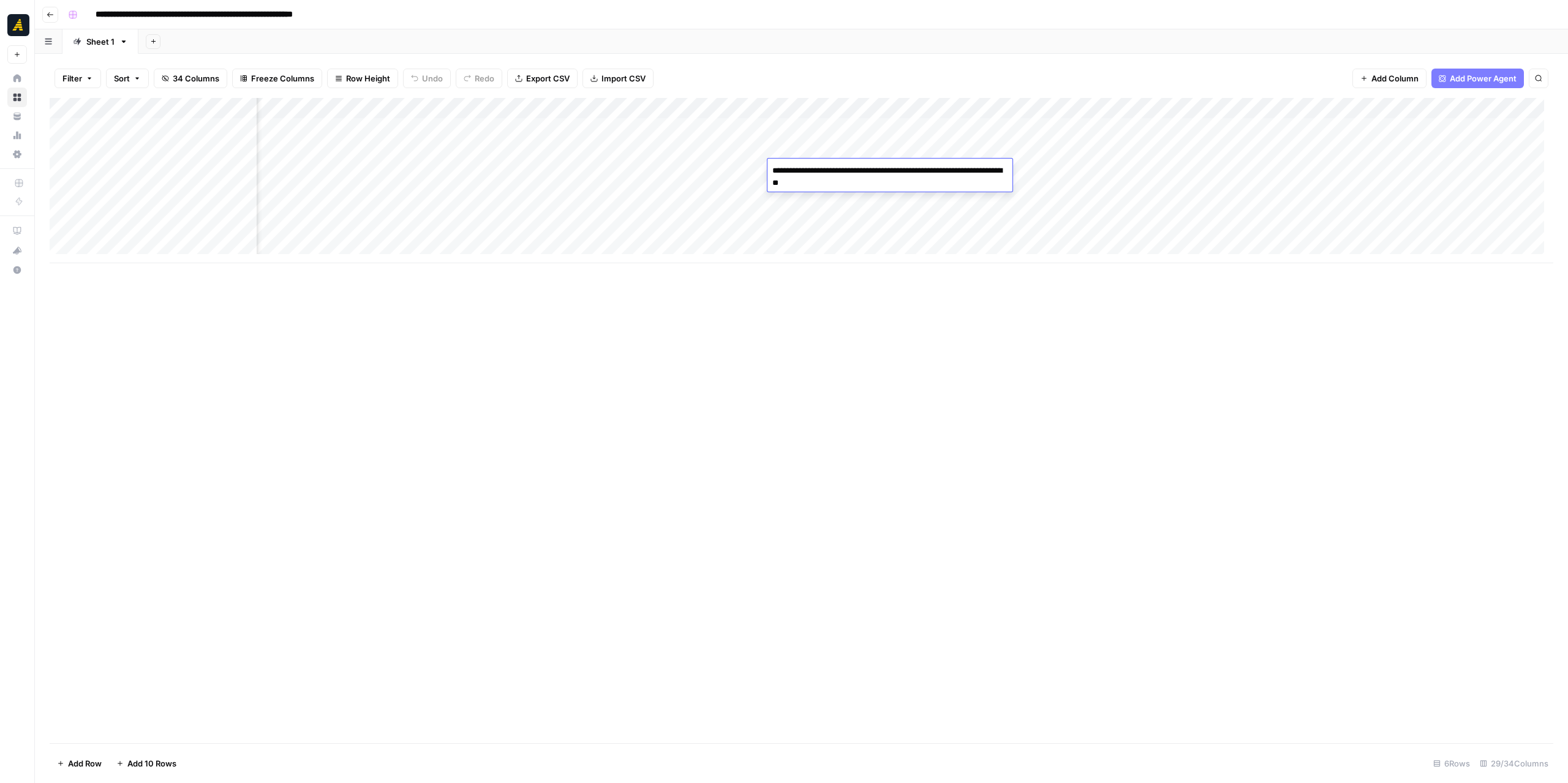
click at [935, 173] on textarea "**********" at bounding box center [890, 177] width 245 height 30
click at [824, 316] on div "Add Column" at bounding box center [801, 420] width 1504 height 645
drag, startPoint x: 945, startPoint y: 108, endPoint x: 1032, endPoint y: 99, distance: 87.5
click at [1032, 99] on div "Add Column" at bounding box center [801, 181] width 1504 height 166
drag, startPoint x: 1031, startPoint y: 99, endPoint x: 1079, endPoint y: 96, distance: 48.1
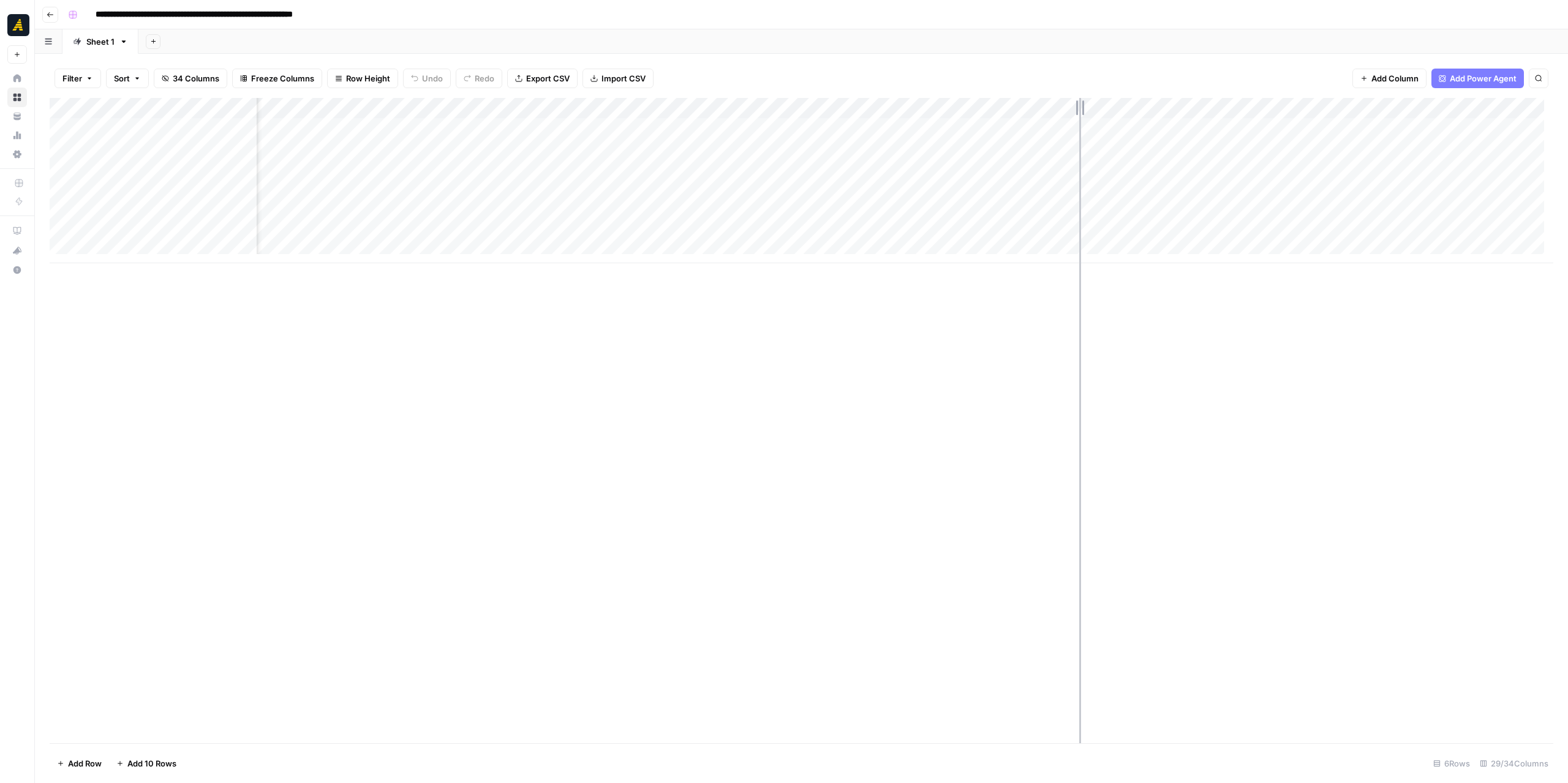
click at [1079, 96] on div "Filter Sort 34 Columns Freeze Columns Row Height Undo Redo Export CSV Import CS…" at bounding box center [801, 418] width 1533 height 729
drag, startPoint x: 1079, startPoint y: 105, endPoint x: 987, endPoint y: 105, distance: 92.0
click at [987, 105] on div "Add Column" at bounding box center [801, 181] width 1504 height 166
click at [206, 13] on input "**********" at bounding box center [230, 15] width 280 height 20
drag, startPoint x: 206, startPoint y: 14, endPoint x: 197, endPoint y: 16, distance: 9.2
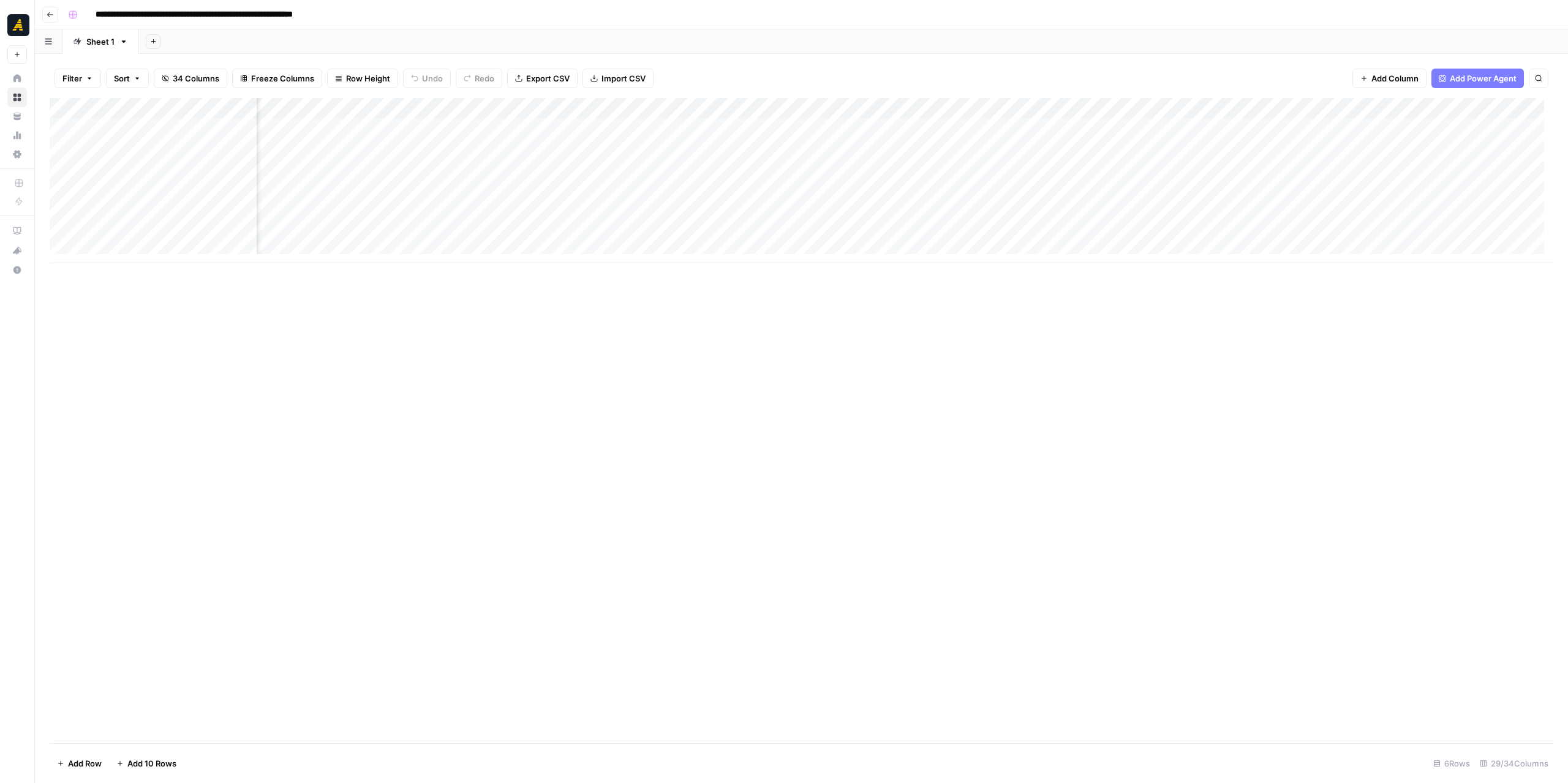
click at [197, 16] on input "**********" at bounding box center [230, 15] width 280 height 20
type input "**********"
click at [1021, 323] on div "Add Column" at bounding box center [801, 420] width 1504 height 645
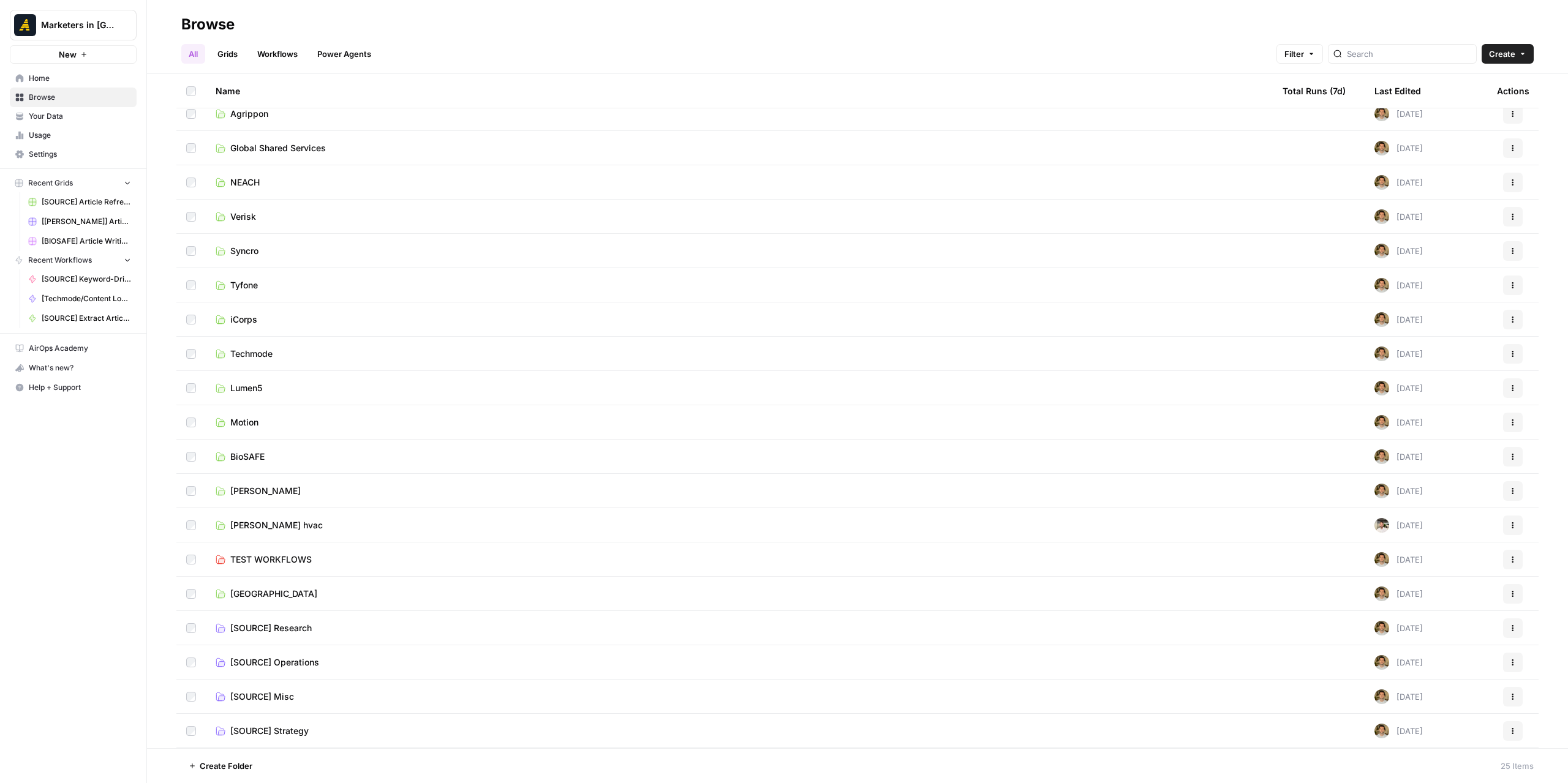
scroll to position [217, 0]
click at [275, 420] on link "BioSAFE" at bounding box center [739, 423] width 1047 height 12
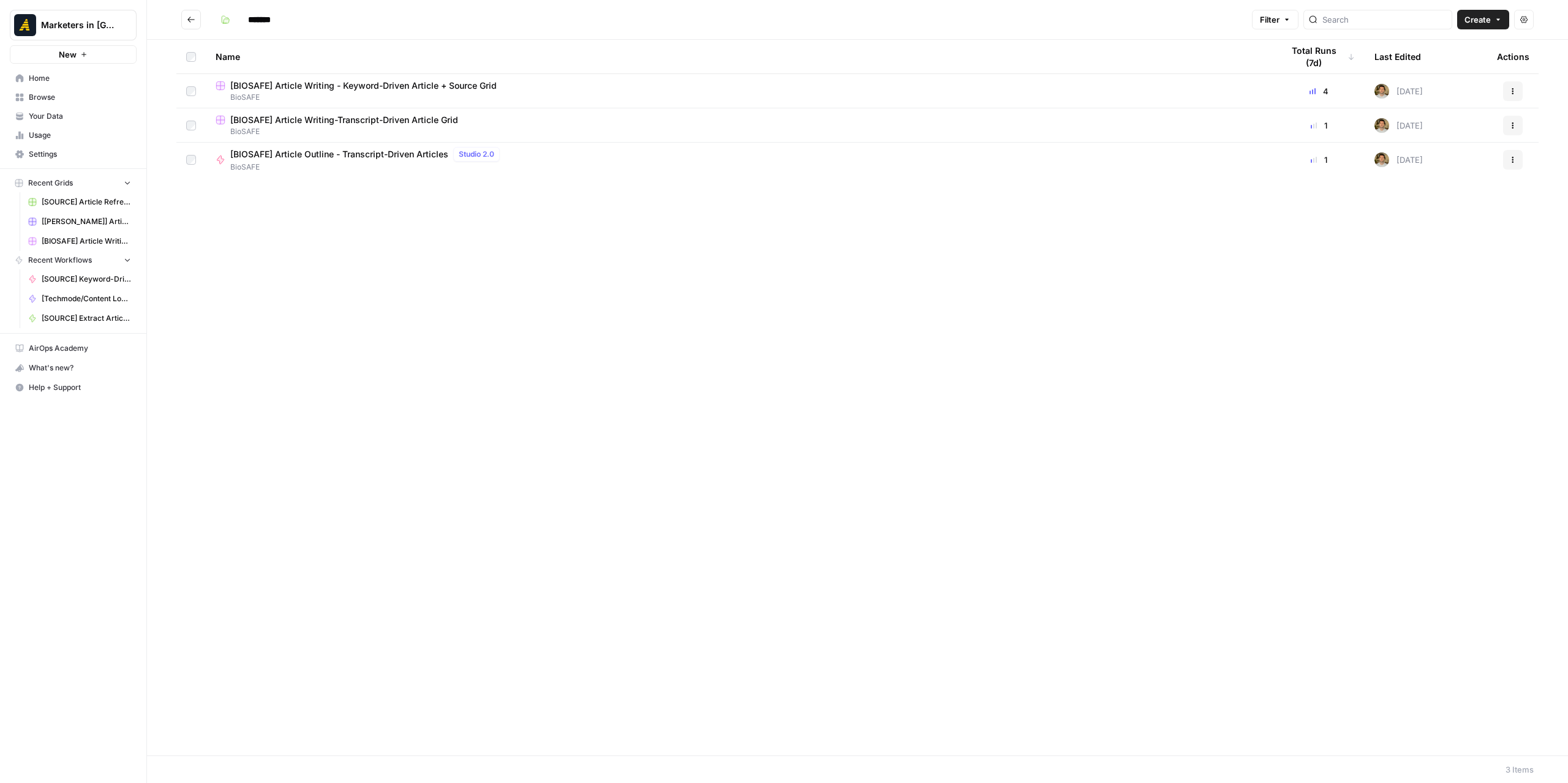
drag, startPoint x: 661, startPoint y: 529, endPoint x: 348, endPoint y: 355, distance: 358.1
click at [659, 527] on div "Name Total Runs (7d) Last Edited Actions [BIOSAFE] Article Writing - Keyword-Dr…" at bounding box center [857, 397] width 1421 height 715
click at [187, 21] on icon "Go back" at bounding box center [191, 20] width 8 height 8
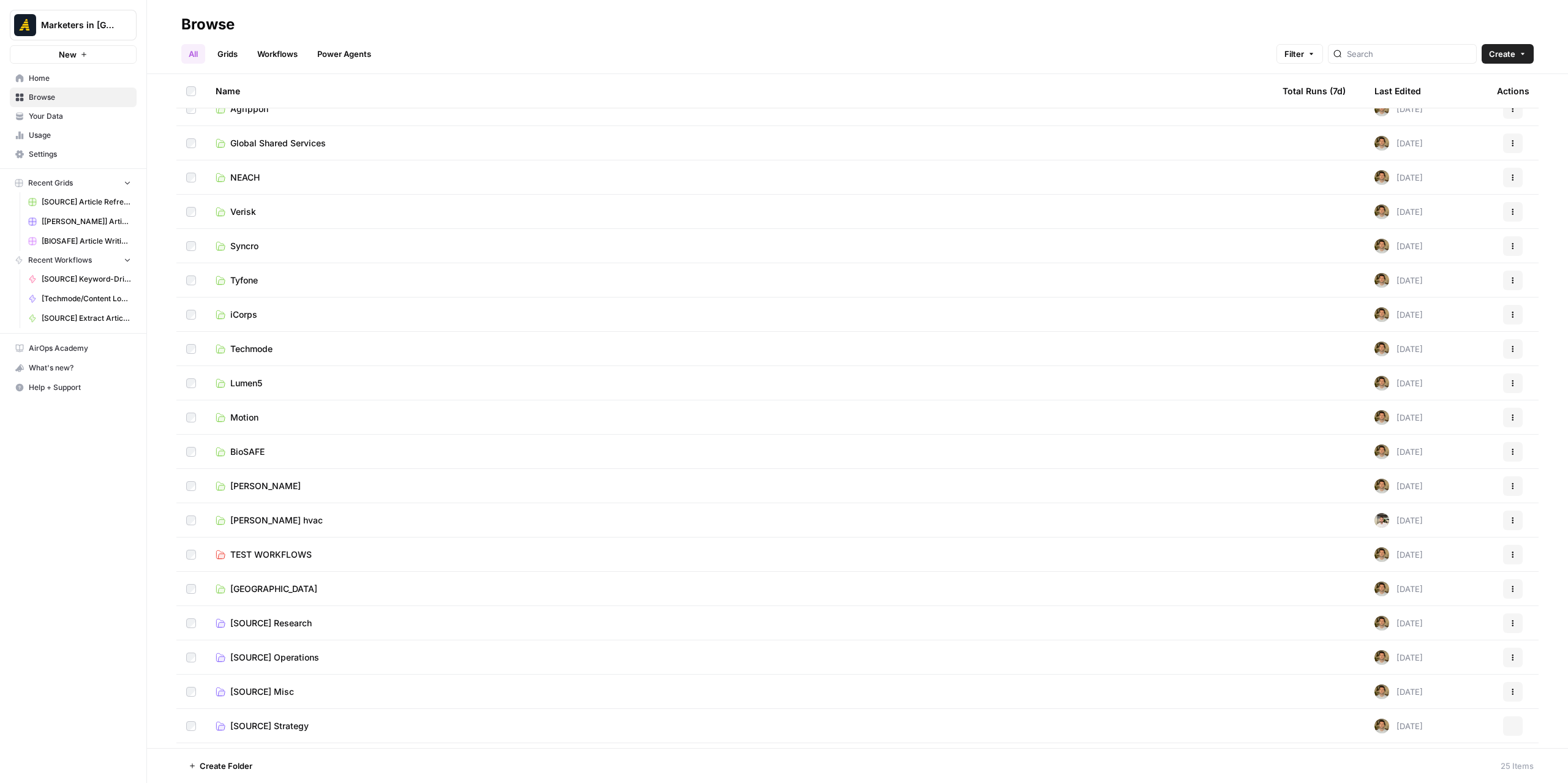
scroll to position [217, 0]
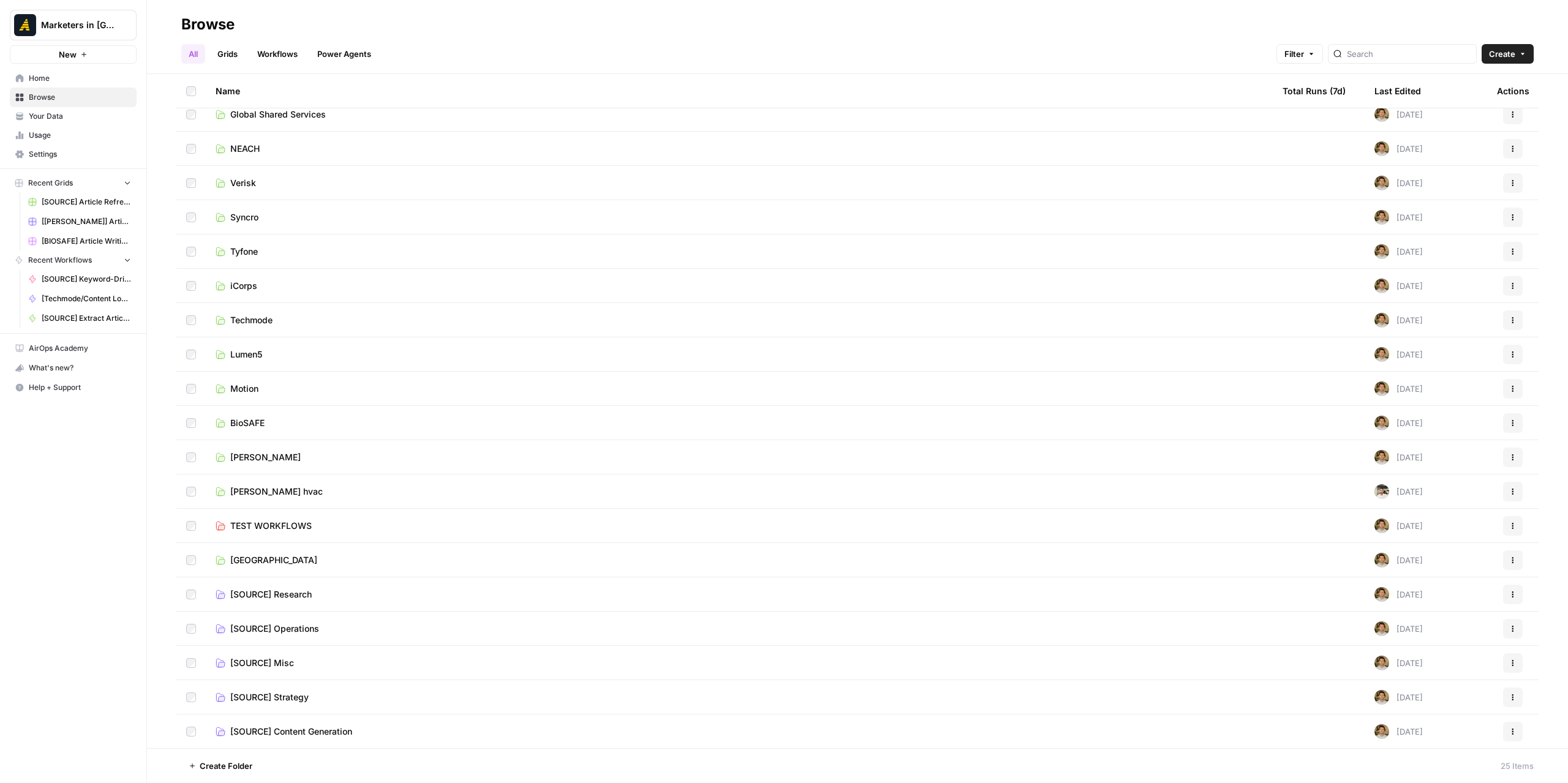
click at [347, 727] on span "[SOURCE] Content Generation" at bounding box center [291, 731] width 122 height 12
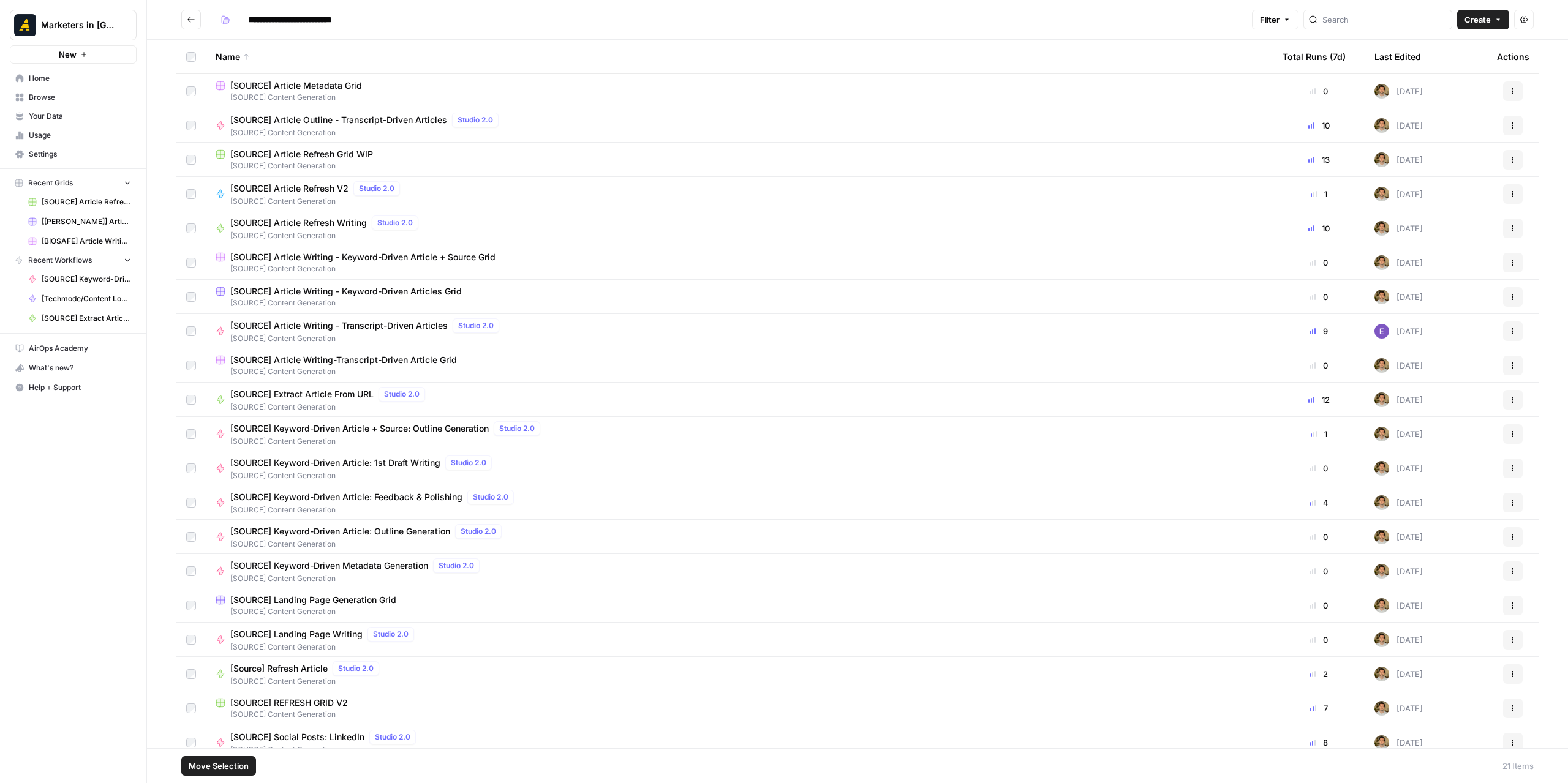
click at [63, 477] on div "Marketers in Demand New Home Browse Your Data Usage Settings Recent Grids [SOUR…" at bounding box center [73, 392] width 147 height 783
click at [1503, 297] on button "Actions" at bounding box center [1513, 297] width 20 height 20
click at [1451, 323] on span "Duplicate" at bounding box center [1448, 326] width 98 height 12
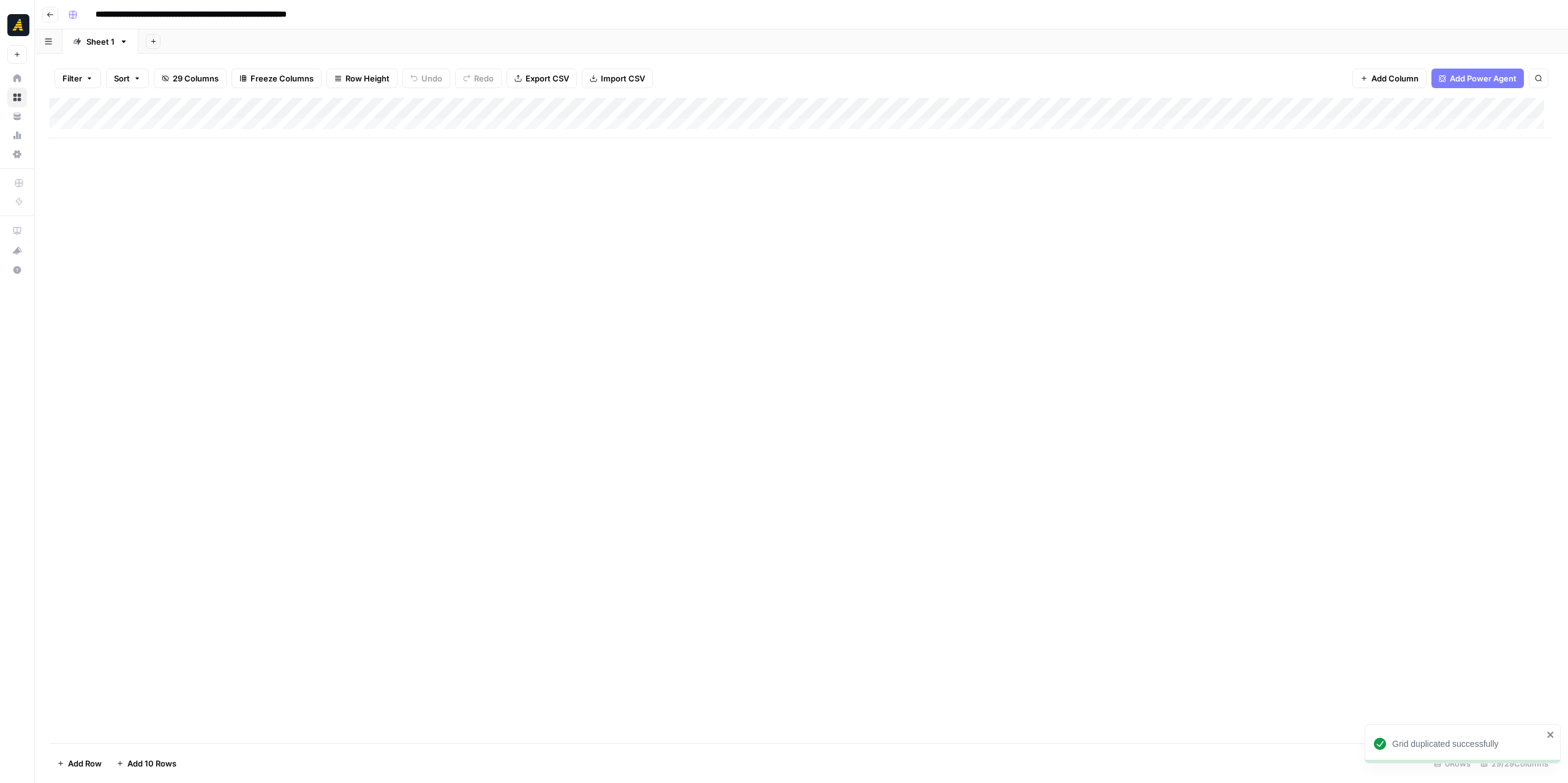
drag, startPoint x: 134, startPoint y: 16, endPoint x: 98, endPoint y: 16, distance: 36.0
click at [98, 16] on input "**********" at bounding box center [228, 15] width 275 height 20
type input "**********"
drag, startPoint x: 184, startPoint y: 223, endPoint x: 176, endPoint y: 206, distance: 18.8
click at [184, 222] on div "Add Column" at bounding box center [801, 420] width 1504 height 645
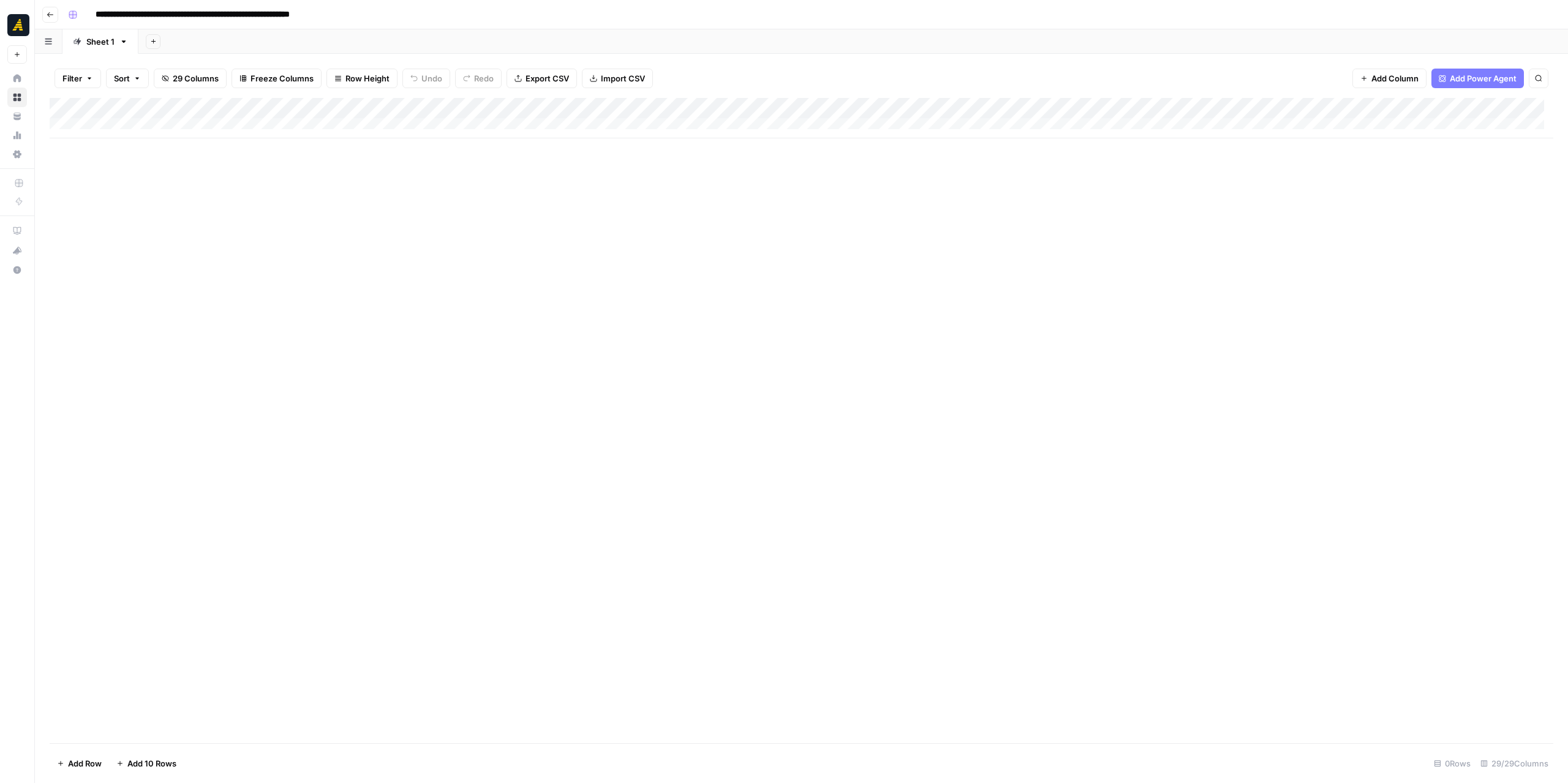
click at [53, 13] on icon "button" at bounding box center [49, 14] width 7 height 7
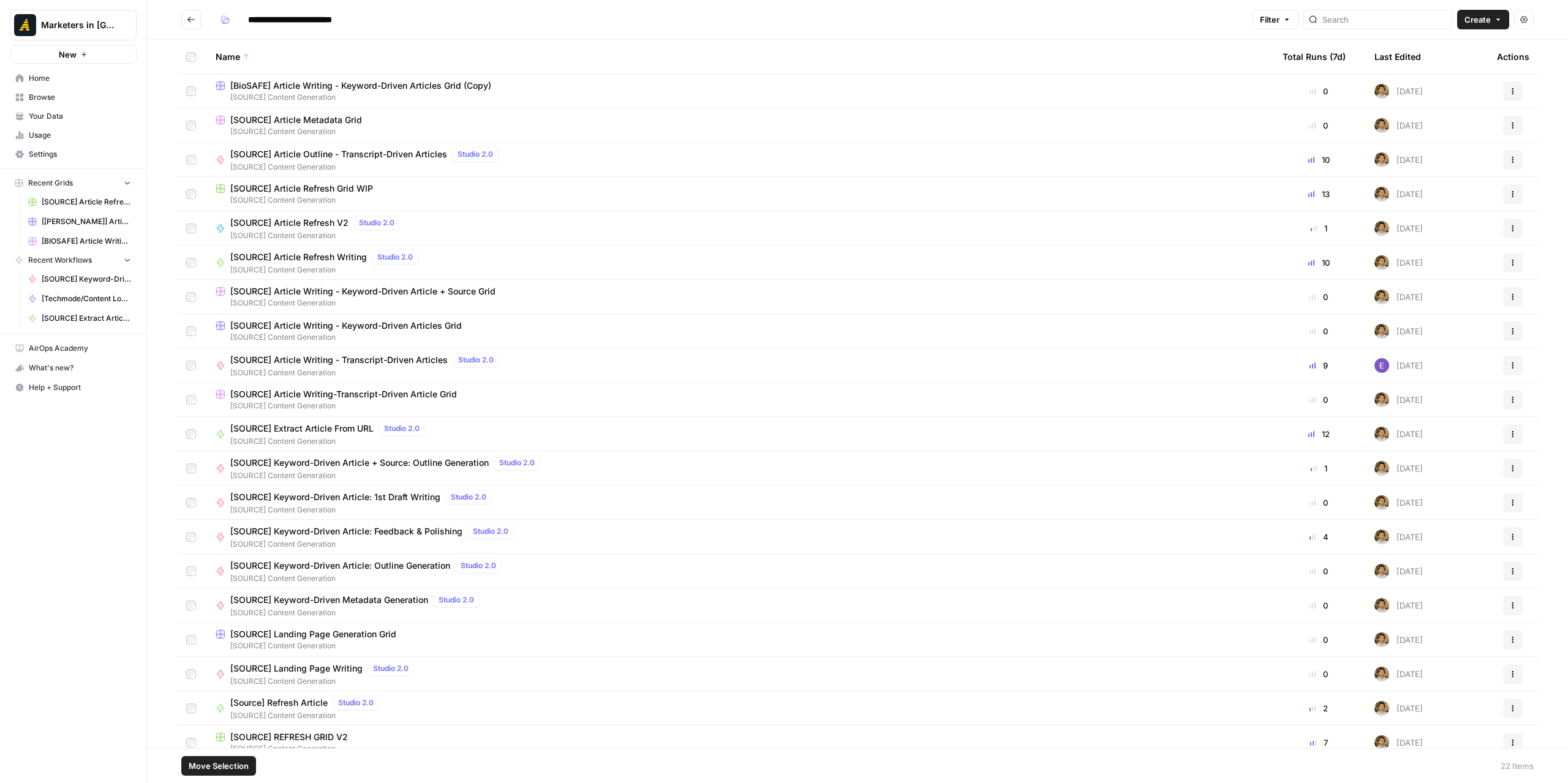
click at [216, 771] on span "Move Selection" at bounding box center [218, 766] width 60 height 12
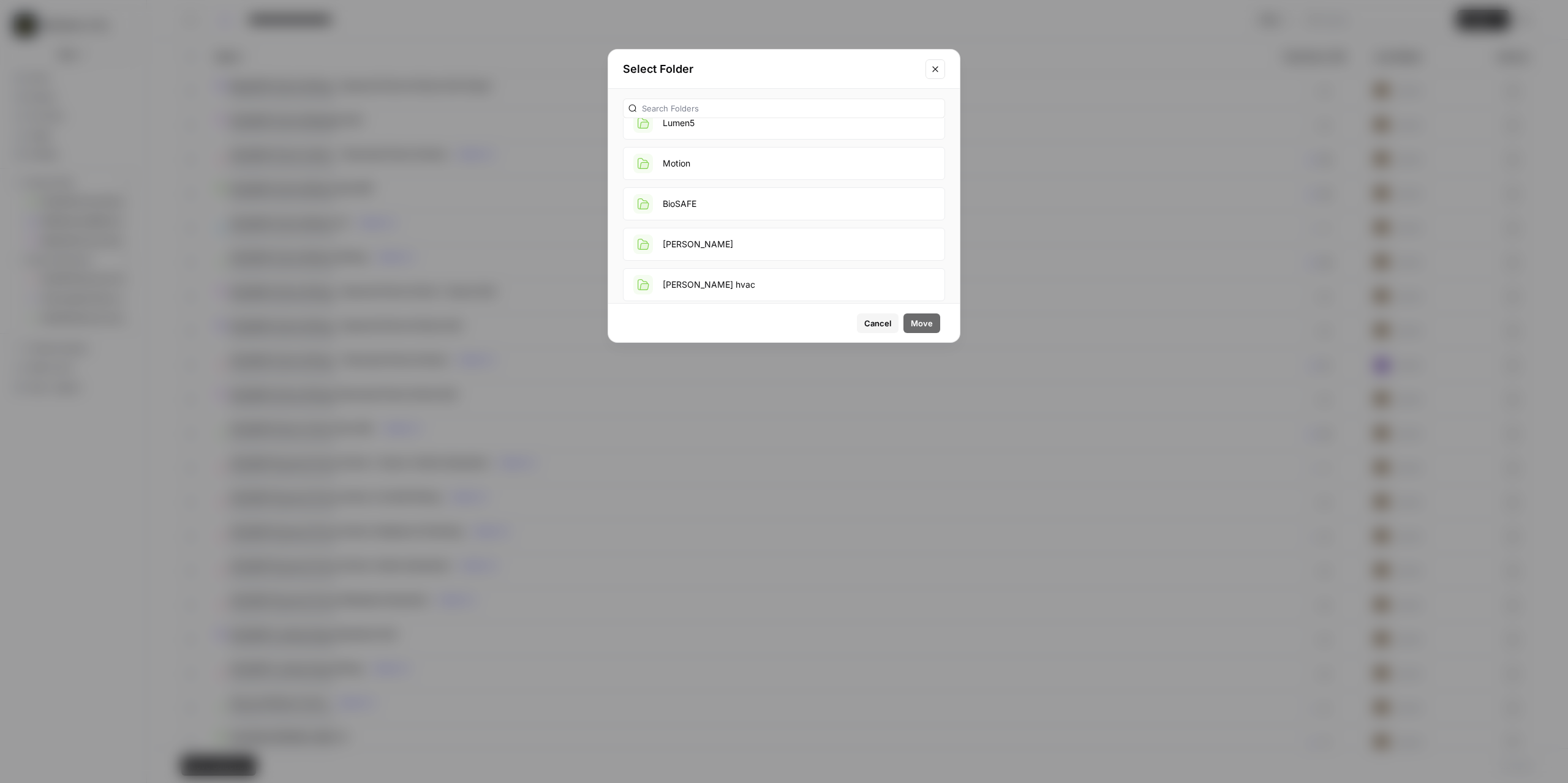
scroll to position [612, 0]
click at [749, 172] on button "BioSAFE" at bounding box center [784, 176] width 322 height 33
click at [922, 316] on button "Move" at bounding box center [922, 323] width 37 height 20
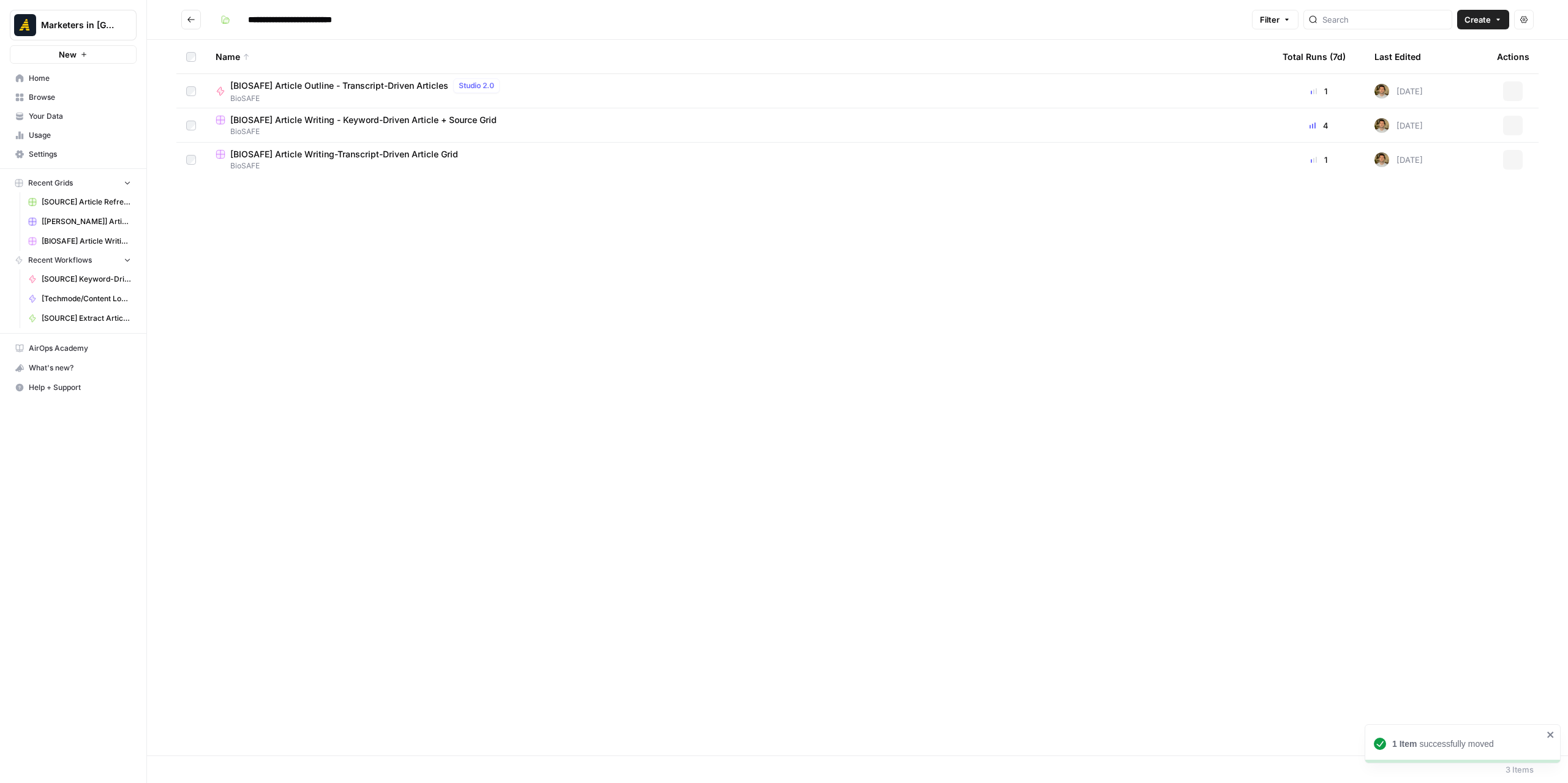
type input "*******"
click at [402, 156] on span "[BIOSAFE] Article Writing-Transcript-Driven Article Grid" at bounding box center [344, 154] width 228 height 12
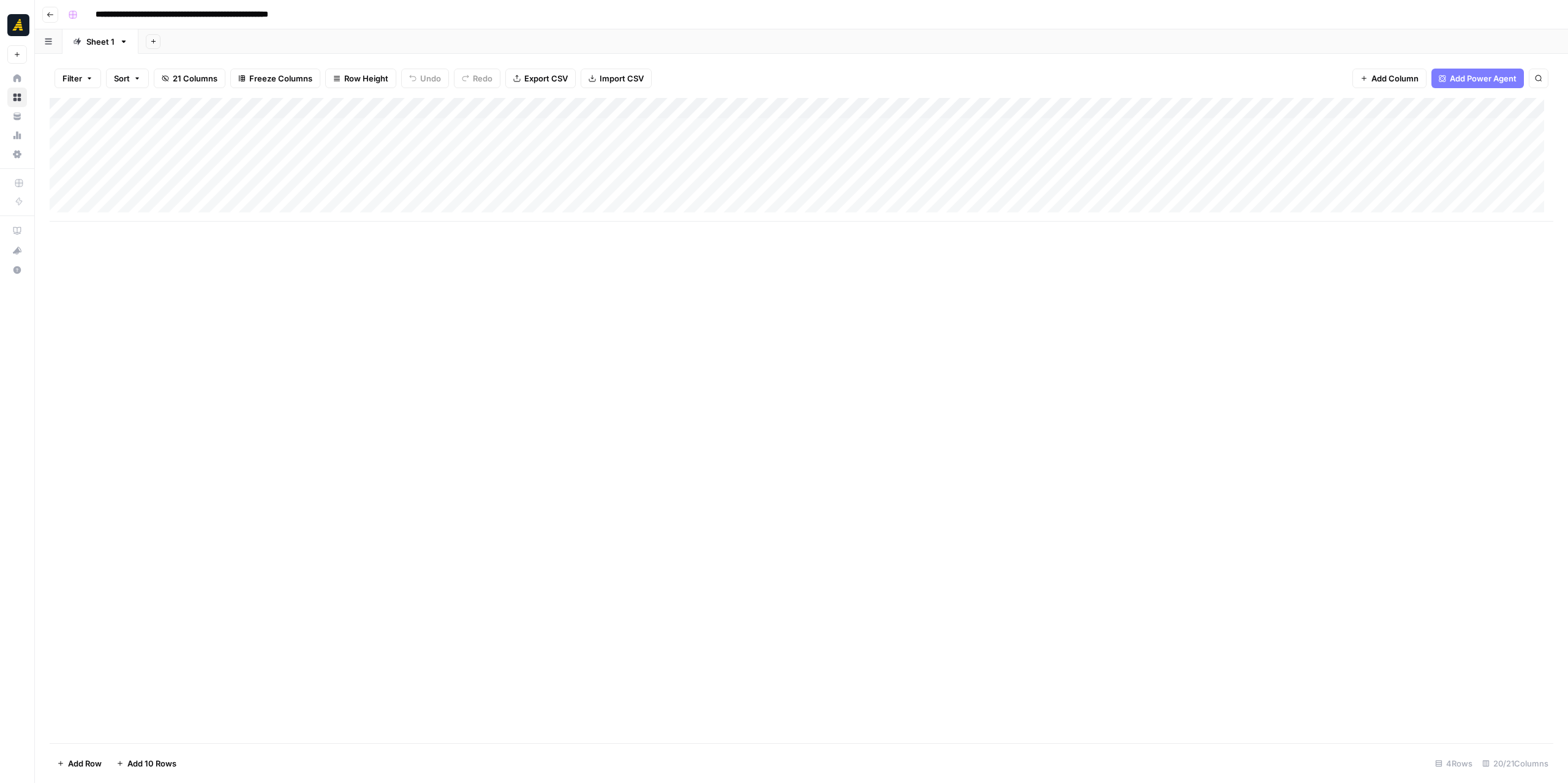
click at [167, 128] on div "Add Column" at bounding box center [801, 160] width 1504 height 124
click at [51, 16] on icon "button" at bounding box center [49, 14] width 7 height 7
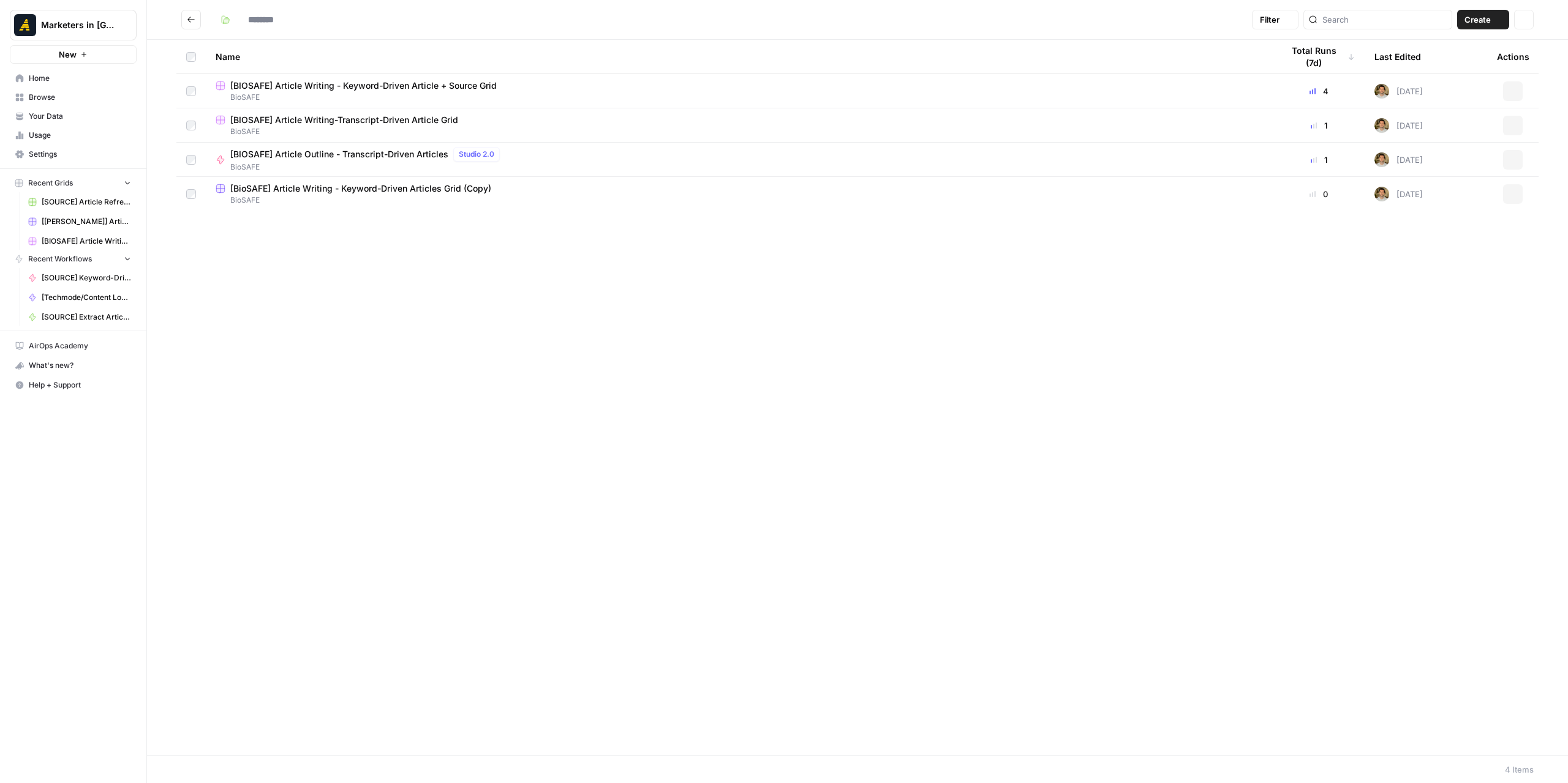
type input "*******"
click at [356, 117] on span "[BIOSAFE] Article Writing-Transcript-Driven Article Grid" at bounding box center [344, 120] width 228 height 12
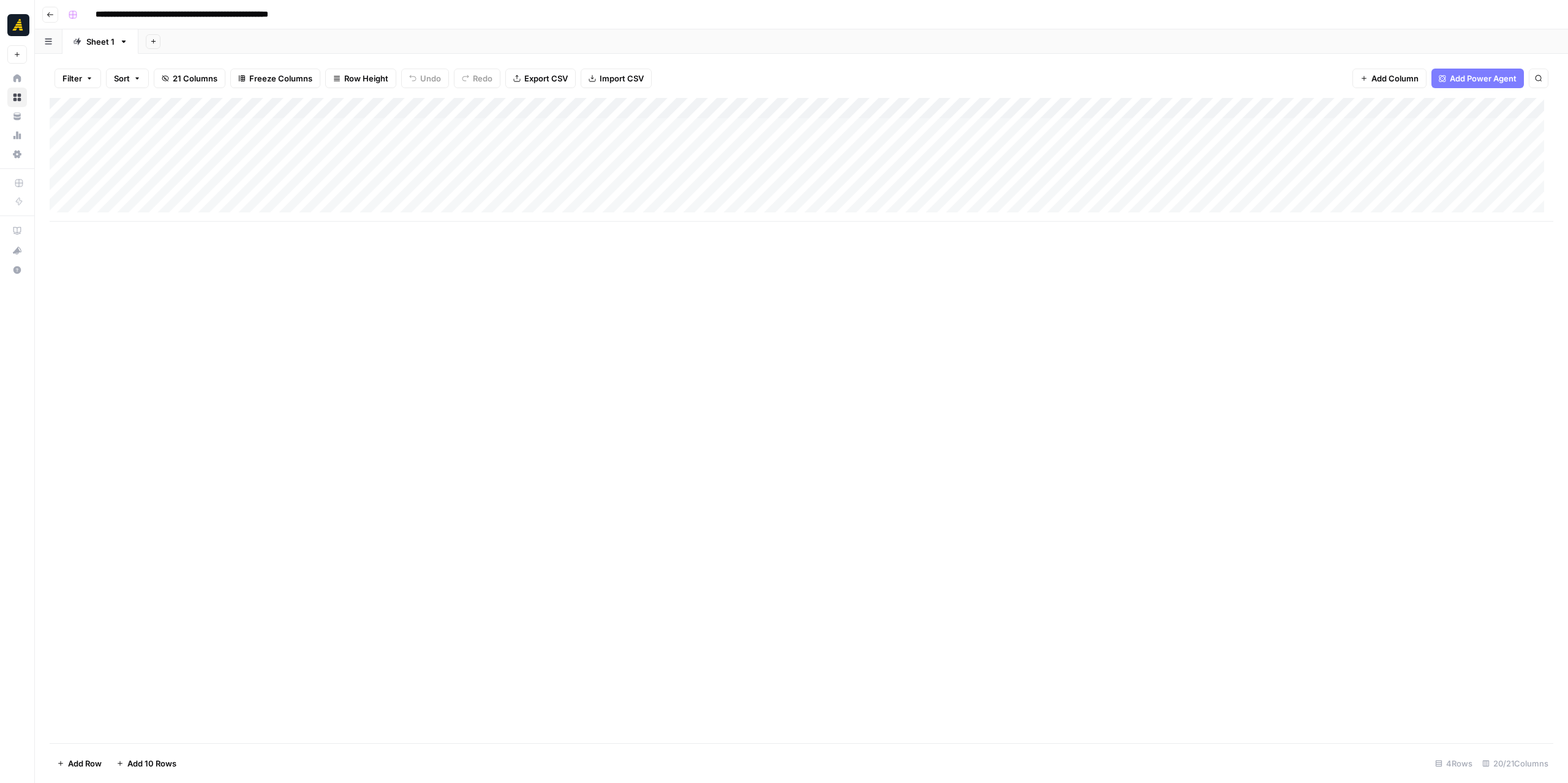
click at [54, 16] on icon "button" at bounding box center [49, 14] width 7 height 7
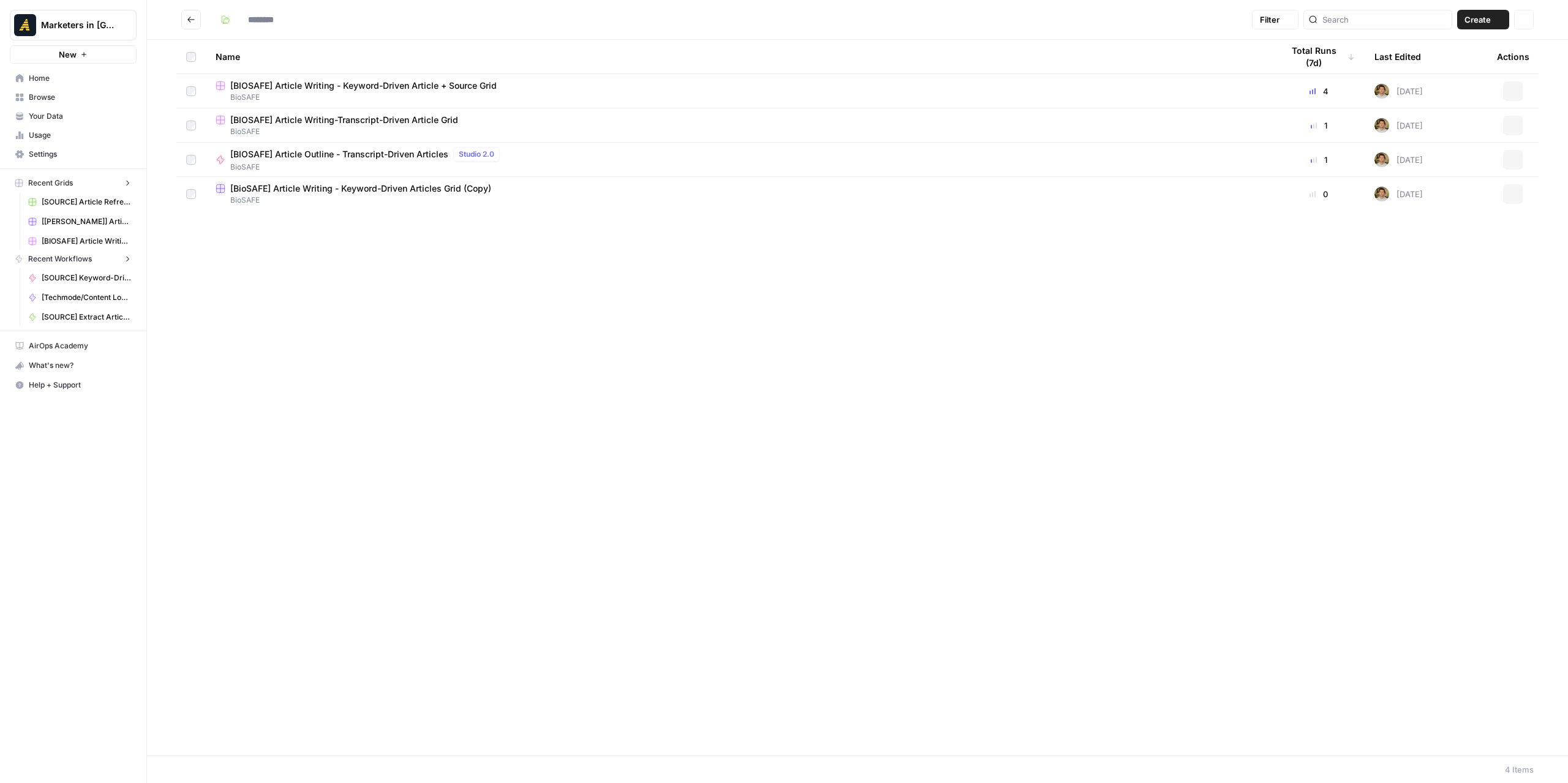
type input "*******"
click at [373, 84] on span "[BIOSAFE] Article Writing - Keyword-Driven Article + Source Grid" at bounding box center [363, 86] width 266 height 12
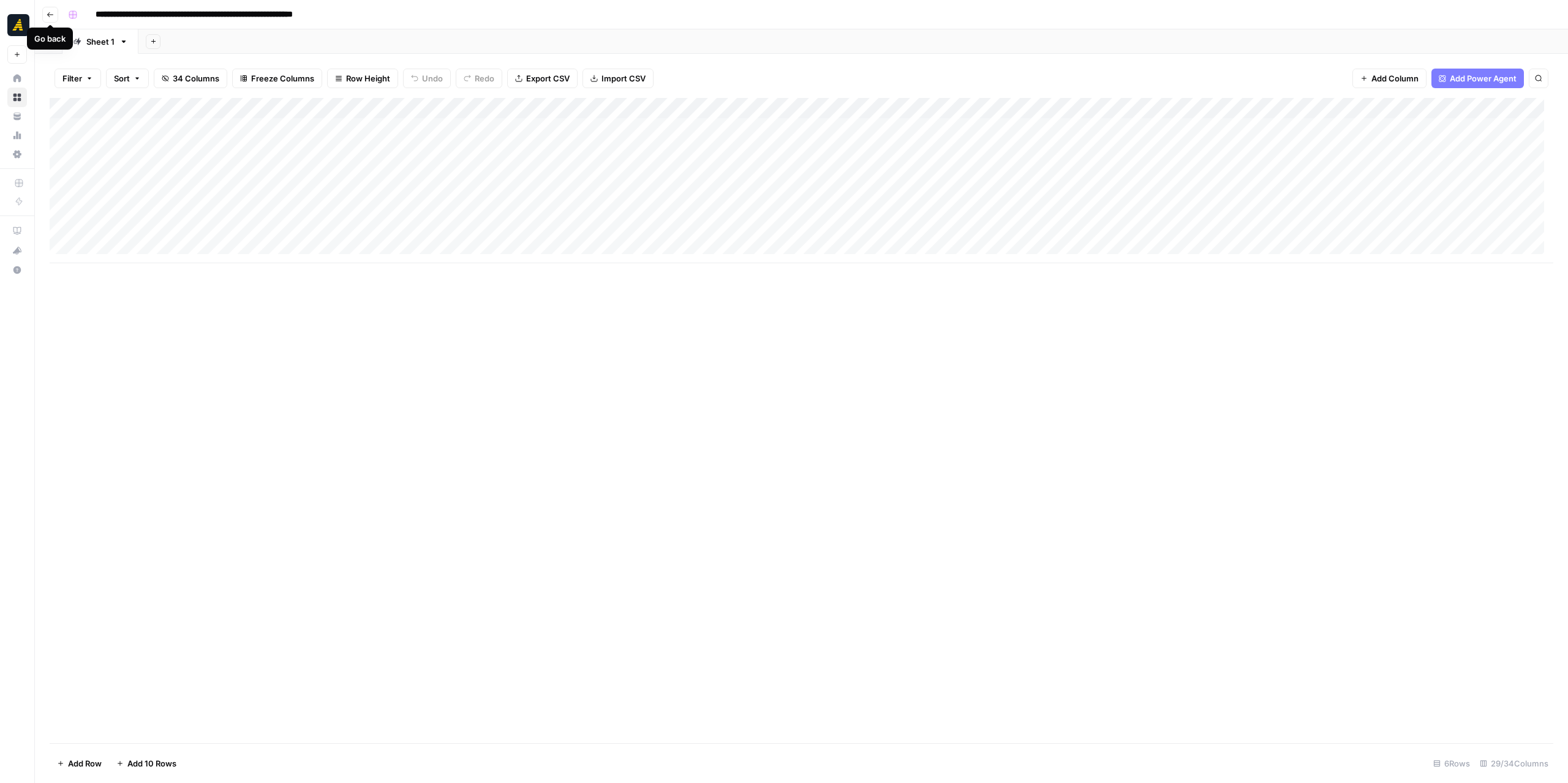
click at [49, 20] on button "Go back" at bounding box center [49, 14] width 16 height 16
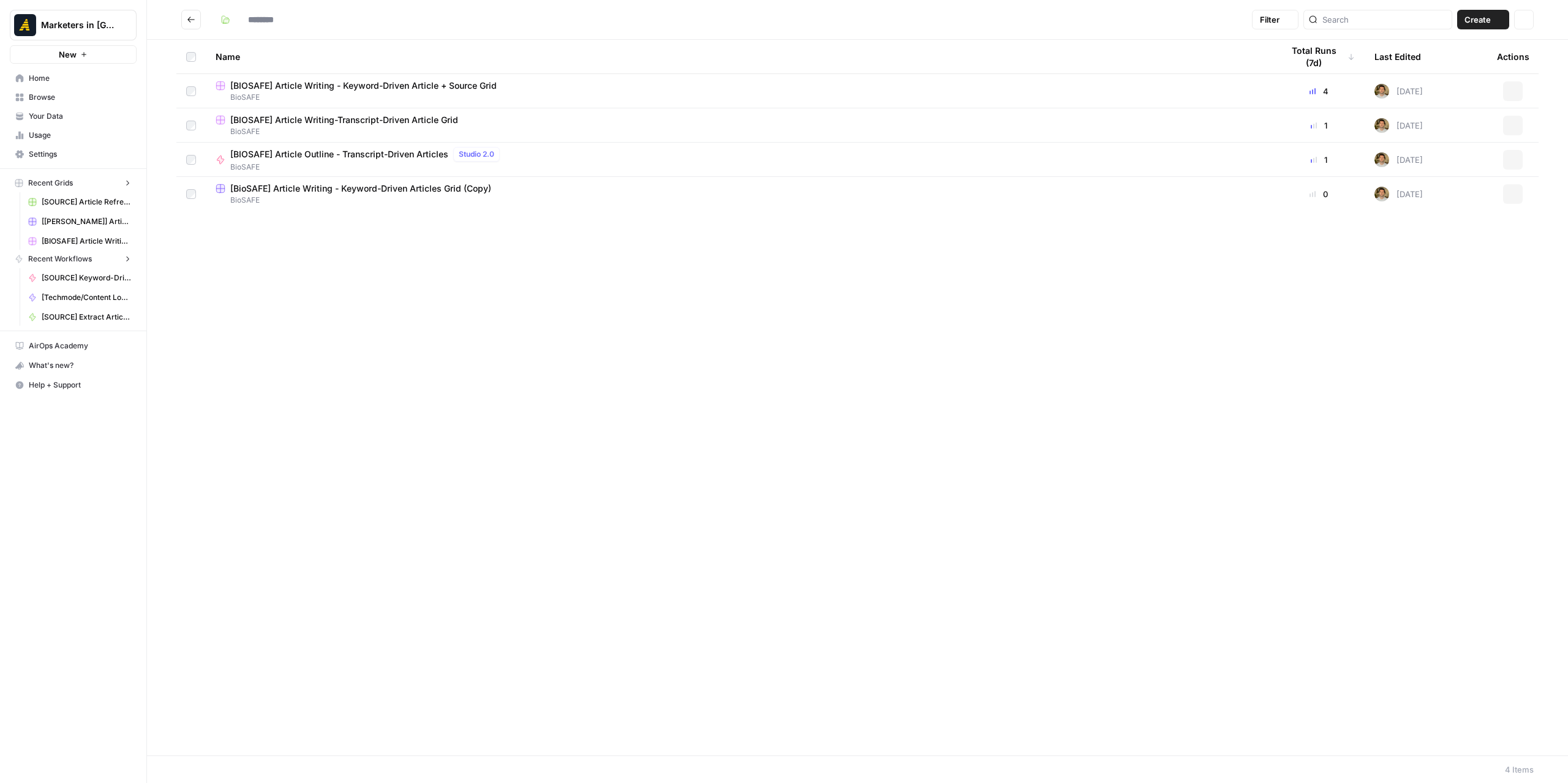
type input "*******"
click at [283, 192] on span "[BioSAFE] Article Writing - Keyword-Driven Articles Grid (Copy)" at bounding box center [360, 188] width 261 height 12
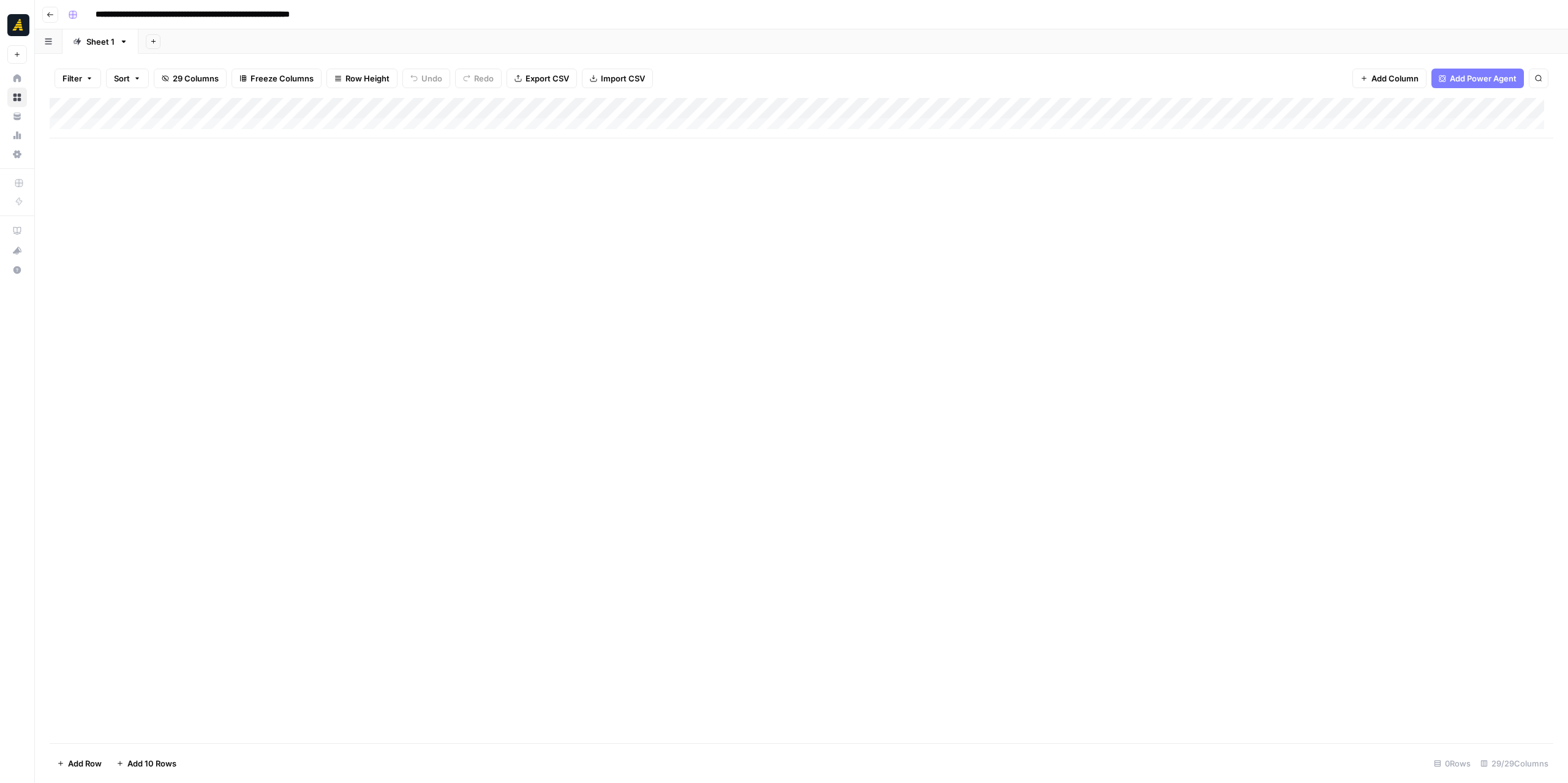
click at [185, 124] on div "Add Column" at bounding box center [801, 118] width 1504 height 40
click at [181, 127] on div "Add Column" at bounding box center [801, 129] width 1504 height 61
type textarea "**********"
click at [447, 256] on div "Add Column" at bounding box center [801, 420] width 1504 height 645
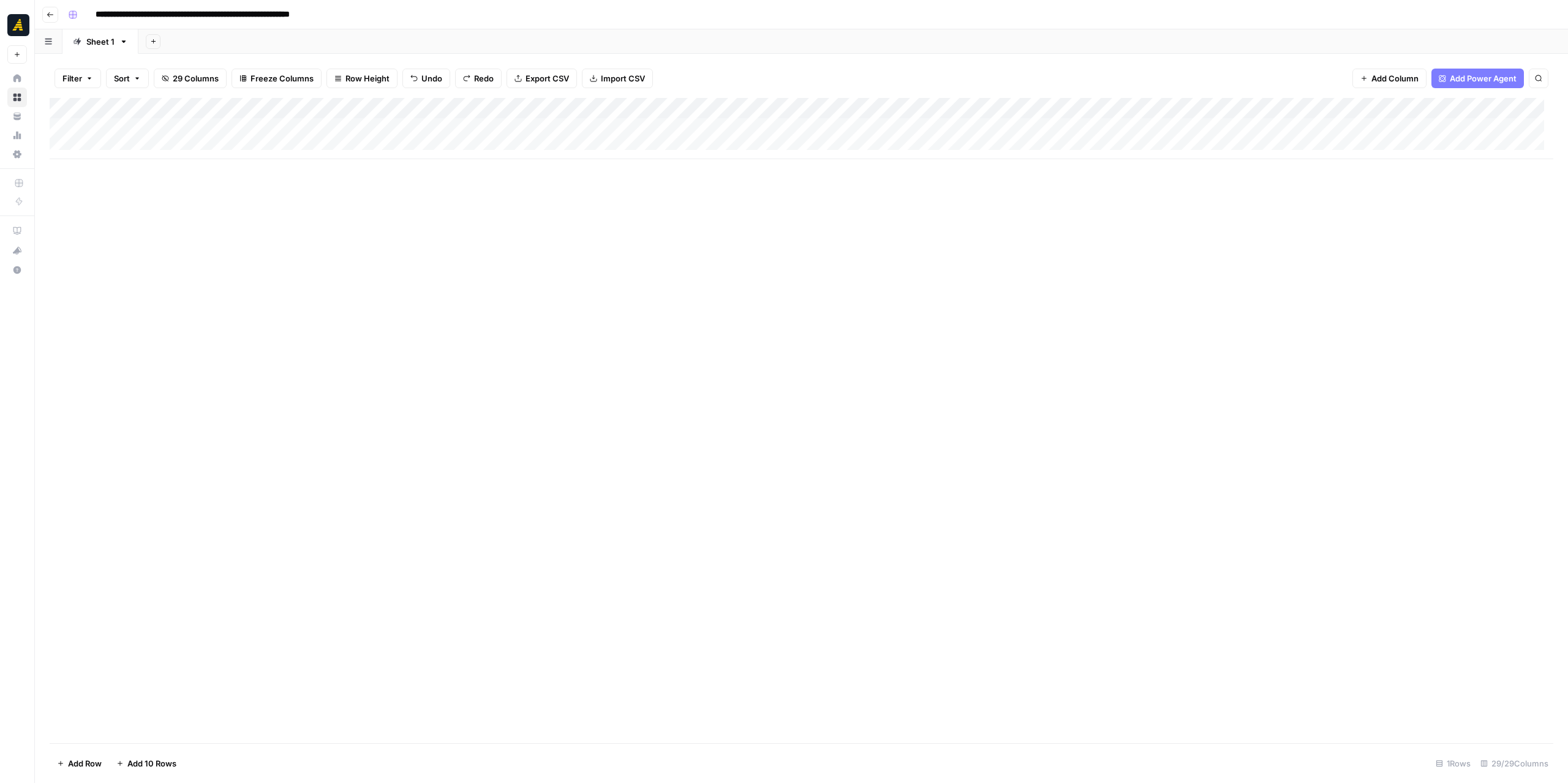
click at [180, 130] on div "Add Column" at bounding box center [801, 129] width 1504 height 61
click at [180, 130] on textarea at bounding box center [190, 129] width 196 height 17
type textarea "**********"
click at [418, 284] on div "Add Column" at bounding box center [801, 420] width 1504 height 645
click at [299, 125] on div "Add Column" at bounding box center [801, 129] width 1504 height 61
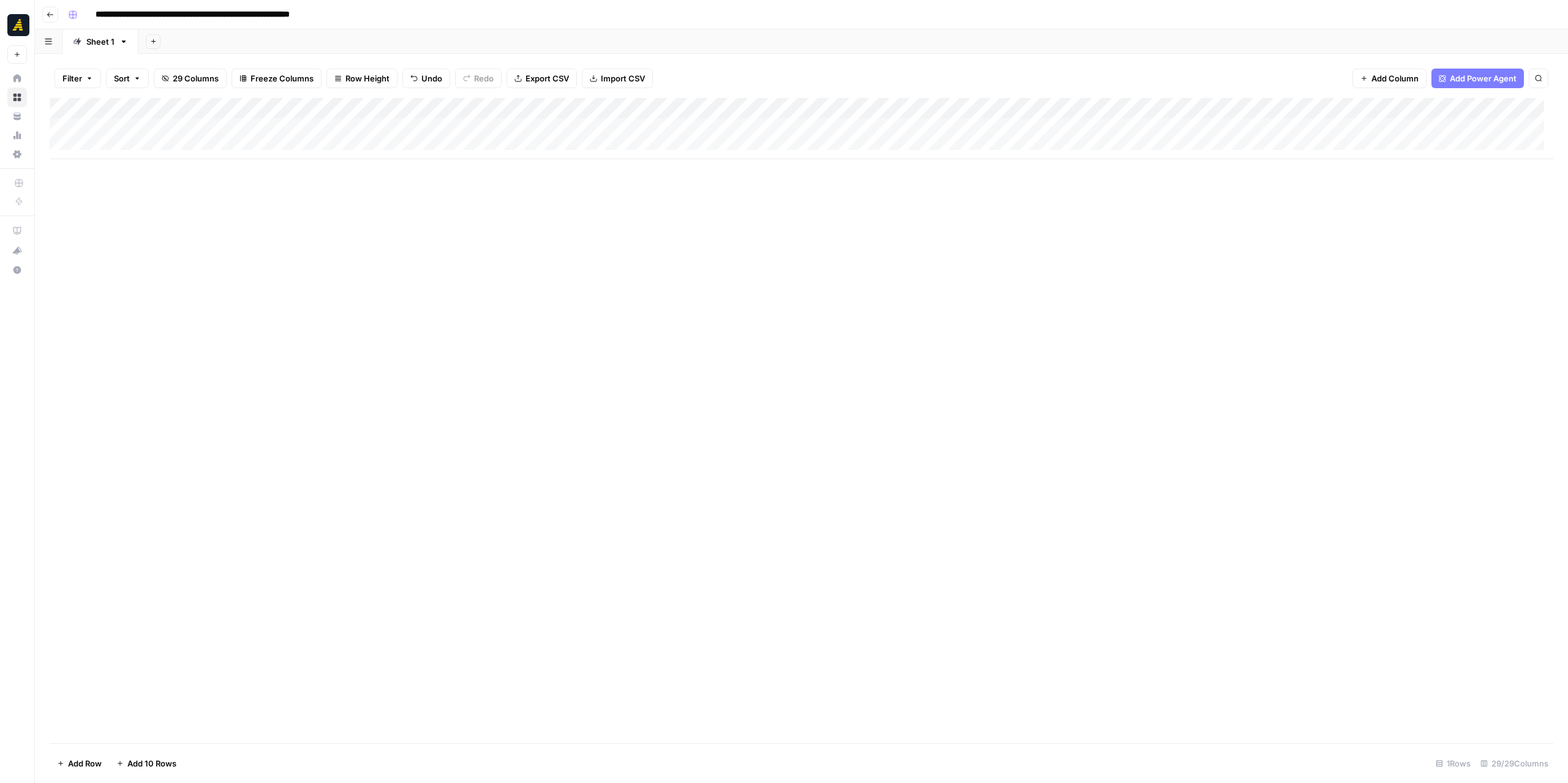
click at [299, 125] on div "Add Column" at bounding box center [801, 129] width 1504 height 61
type textarea "**********"
click at [452, 126] on div "Add Column" at bounding box center [801, 129] width 1504 height 61
click at [452, 126] on input at bounding box center [441, 132] width 196 height 15
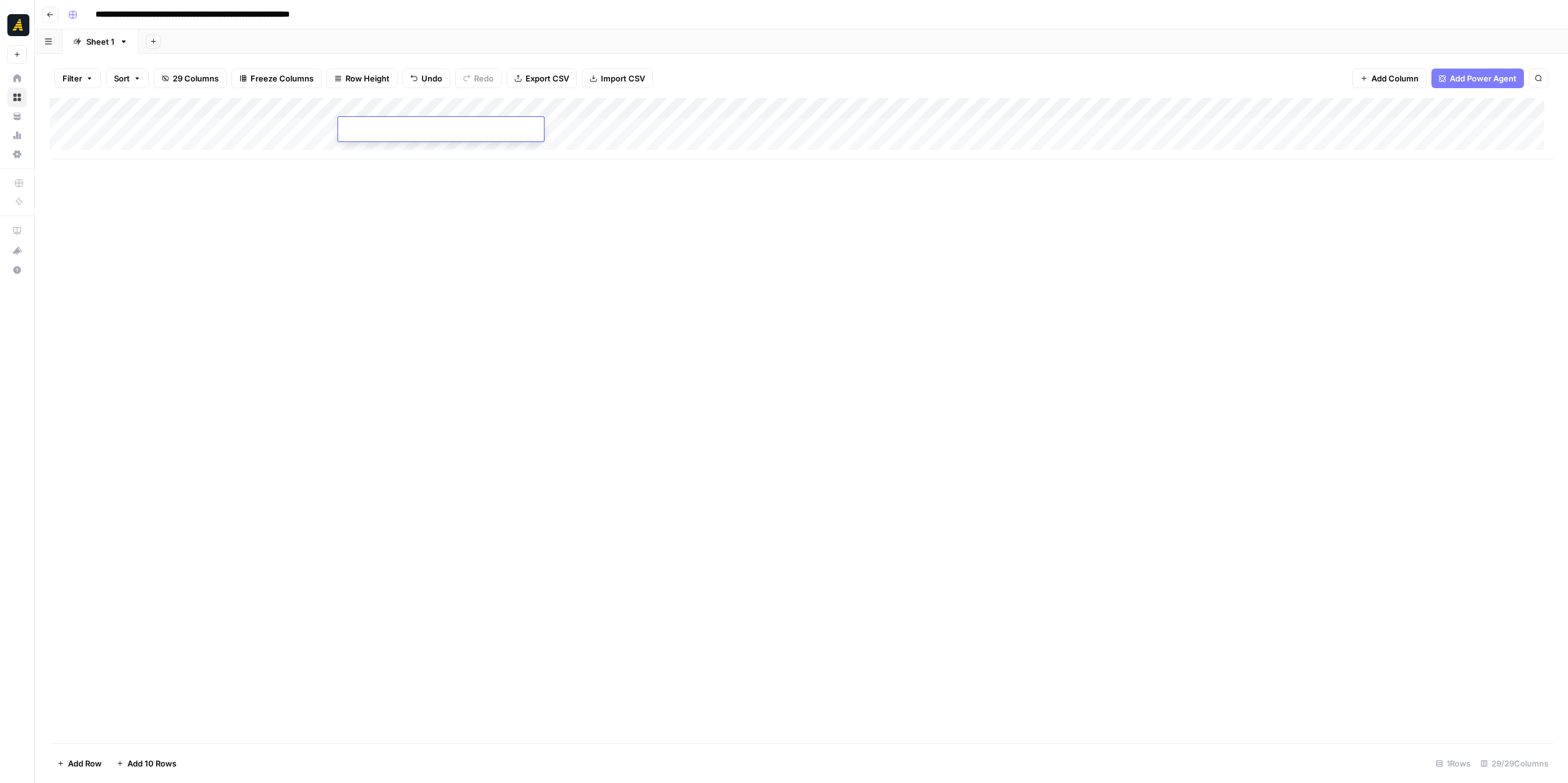
type input "**********"
click at [500, 230] on div "Add Column" at bounding box center [801, 420] width 1504 height 645
click at [527, 129] on div "Add Column" at bounding box center [801, 129] width 1504 height 61
click at [1010, 68] on p at bounding box center [1176, 61] width 392 height 16
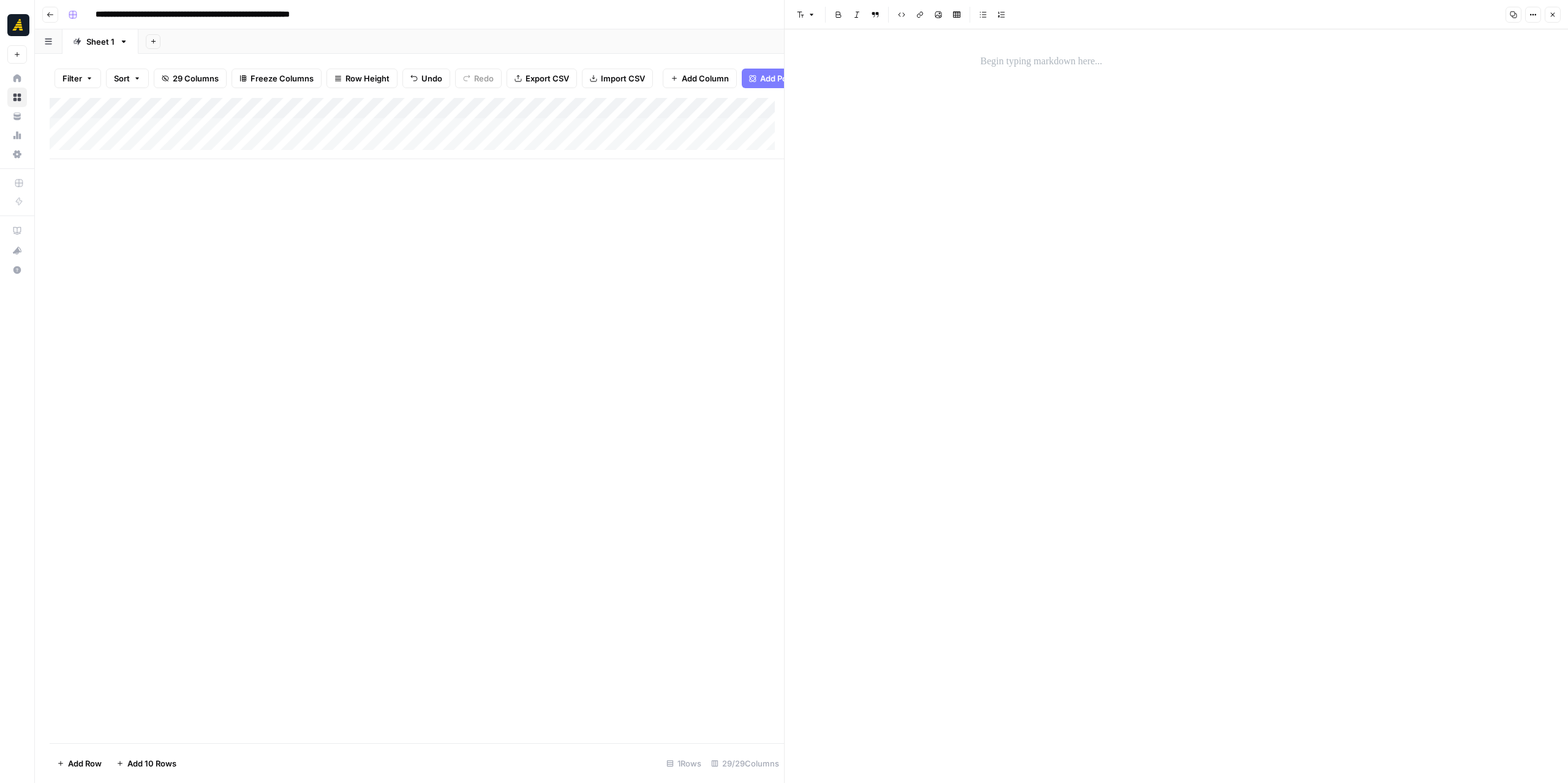
scroll to position [819, 0]
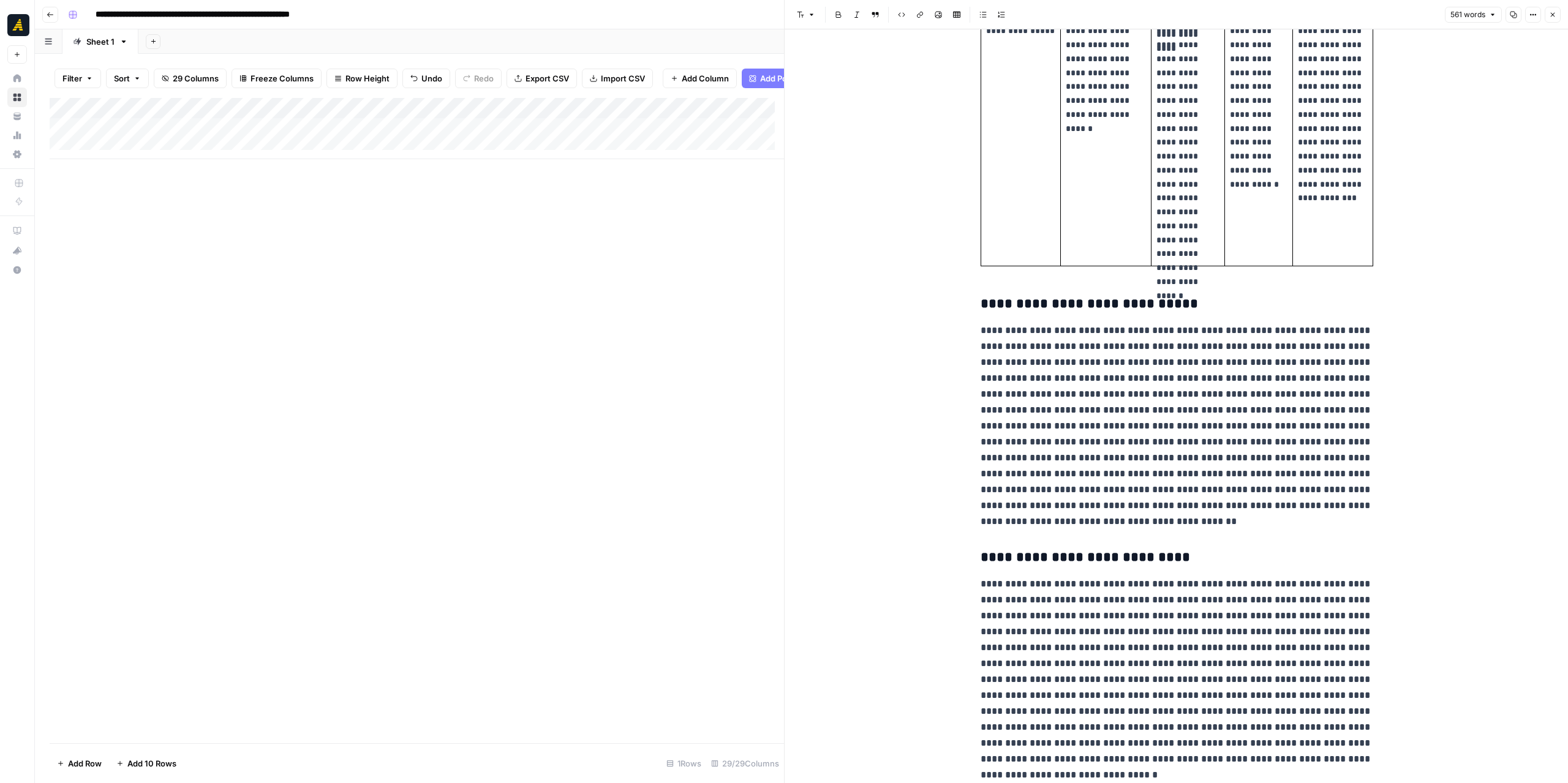
click at [1555, 21] on button "Close" at bounding box center [1552, 14] width 16 height 16
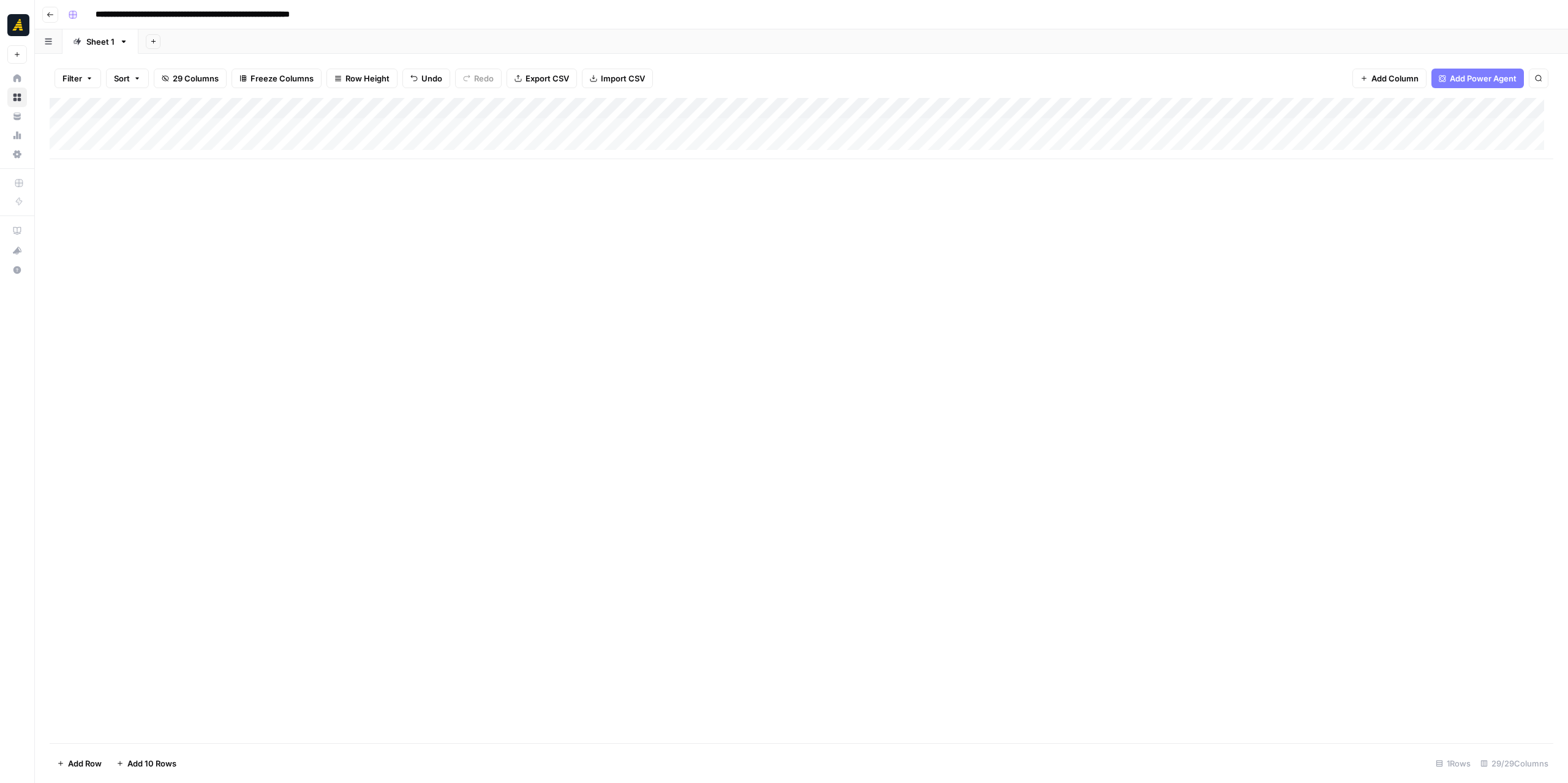
click at [686, 138] on div "Add Column" at bounding box center [801, 129] width 1504 height 61
click at [1088, 65] on p at bounding box center [1176, 61] width 392 height 16
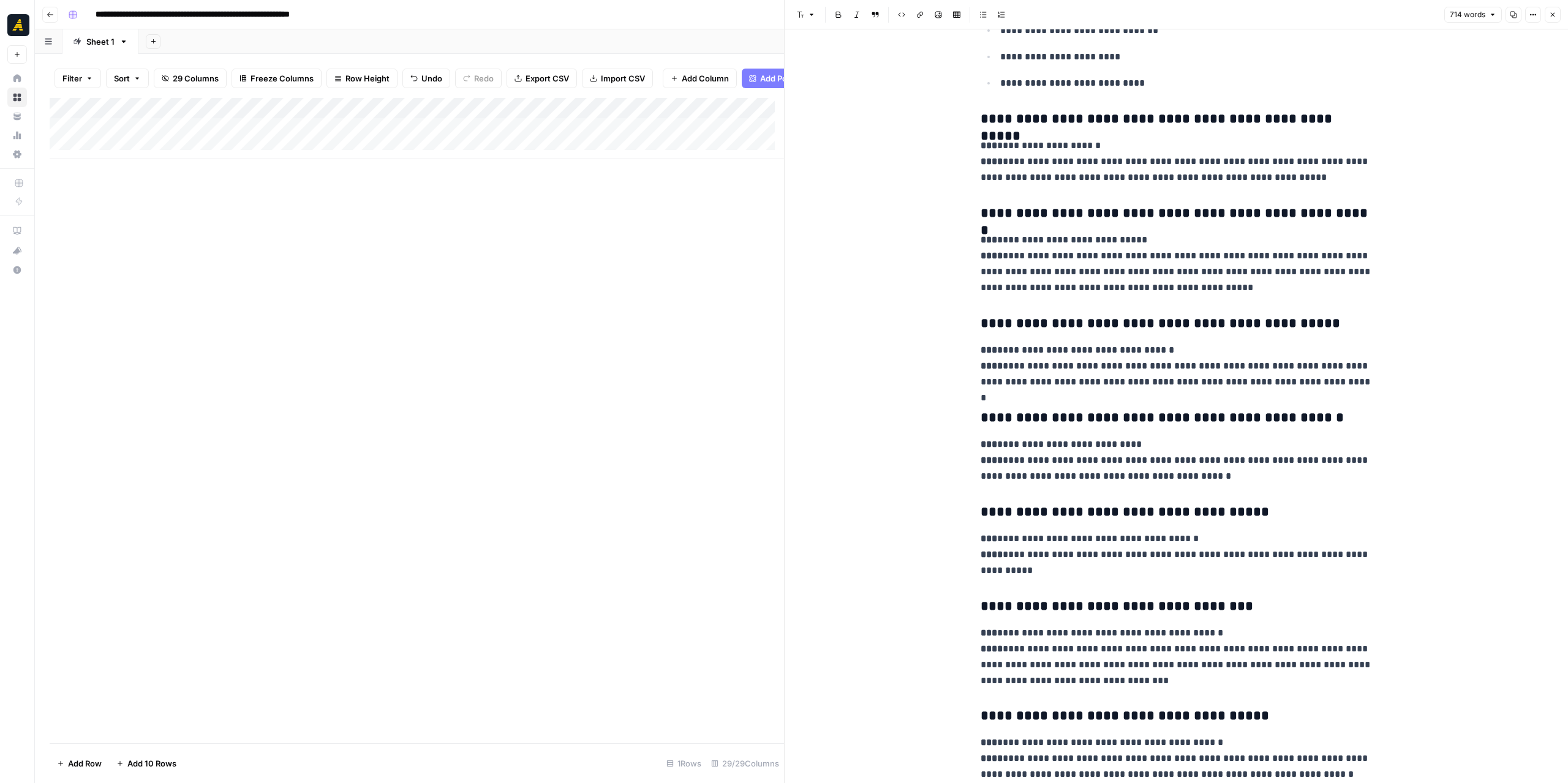
click at [1553, 19] on button "Close" at bounding box center [1552, 14] width 16 height 16
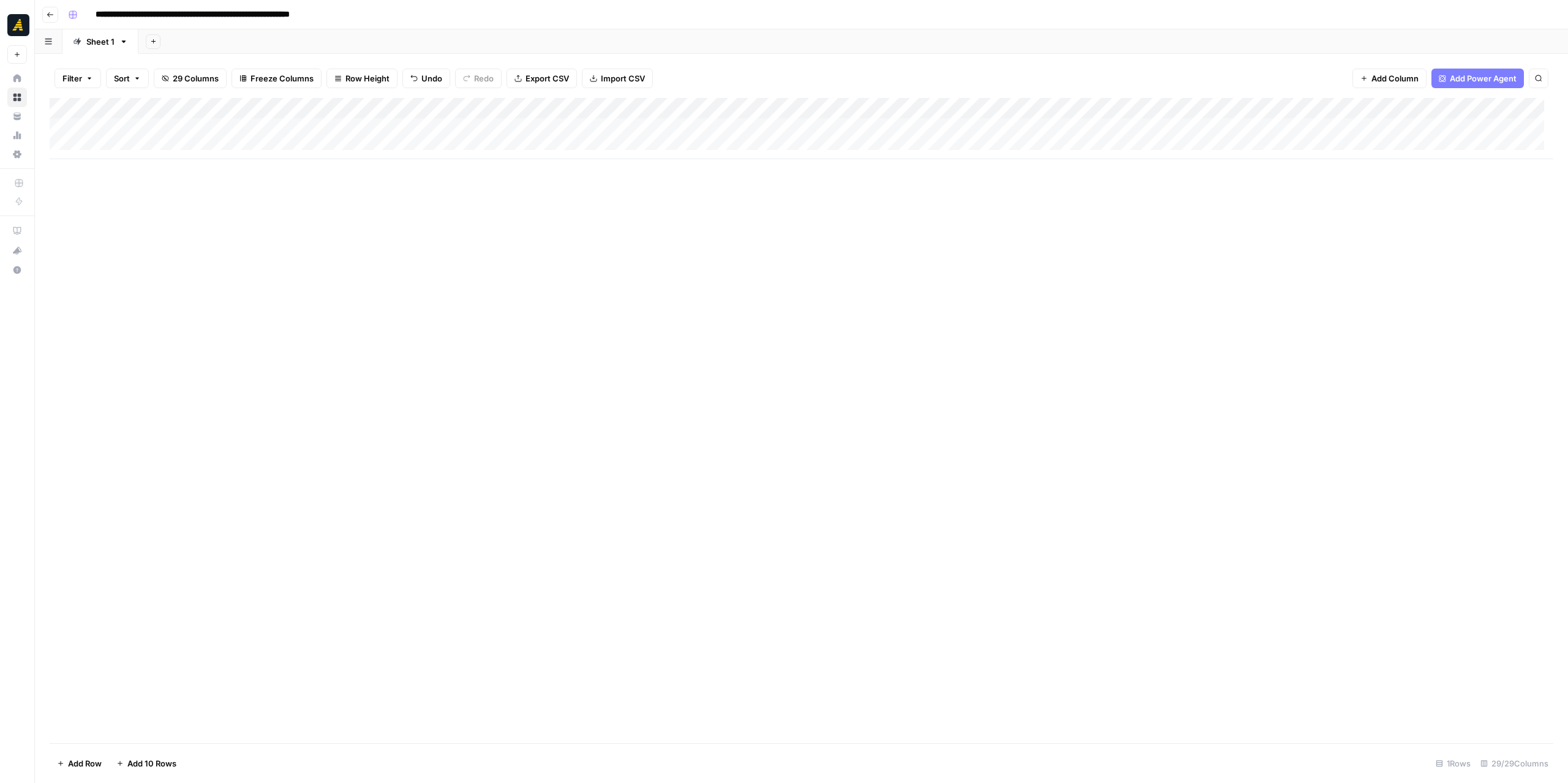
click at [787, 125] on div "Add Column" at bounding box center [801, 129] width 1504 height 61
click at [1080, 62] on p at bounding box center [1176, 61] width 392 height 16
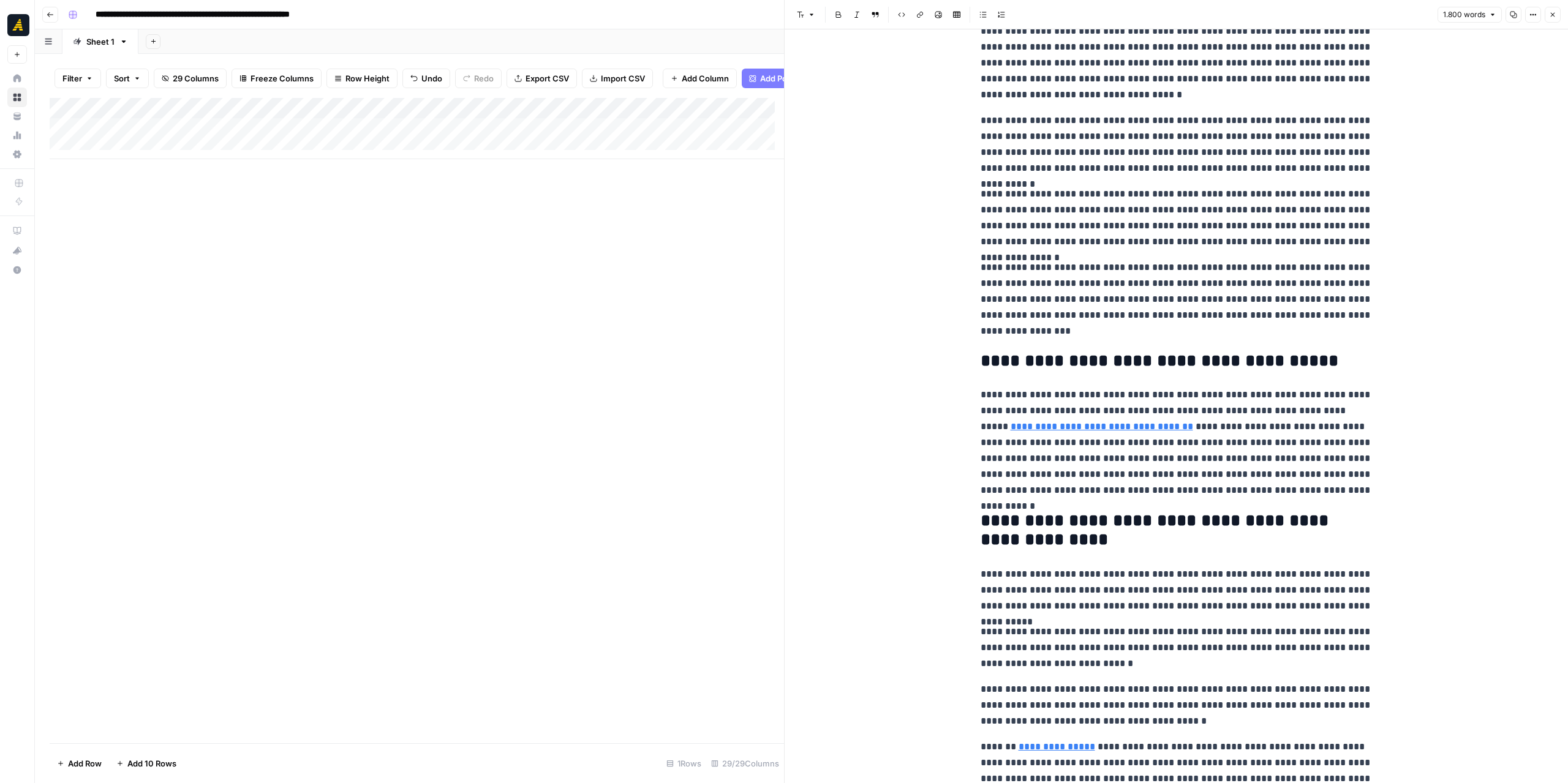
click at [1548, 16] on button "Close" at bounding box center [1552, 14] width 16 height 16
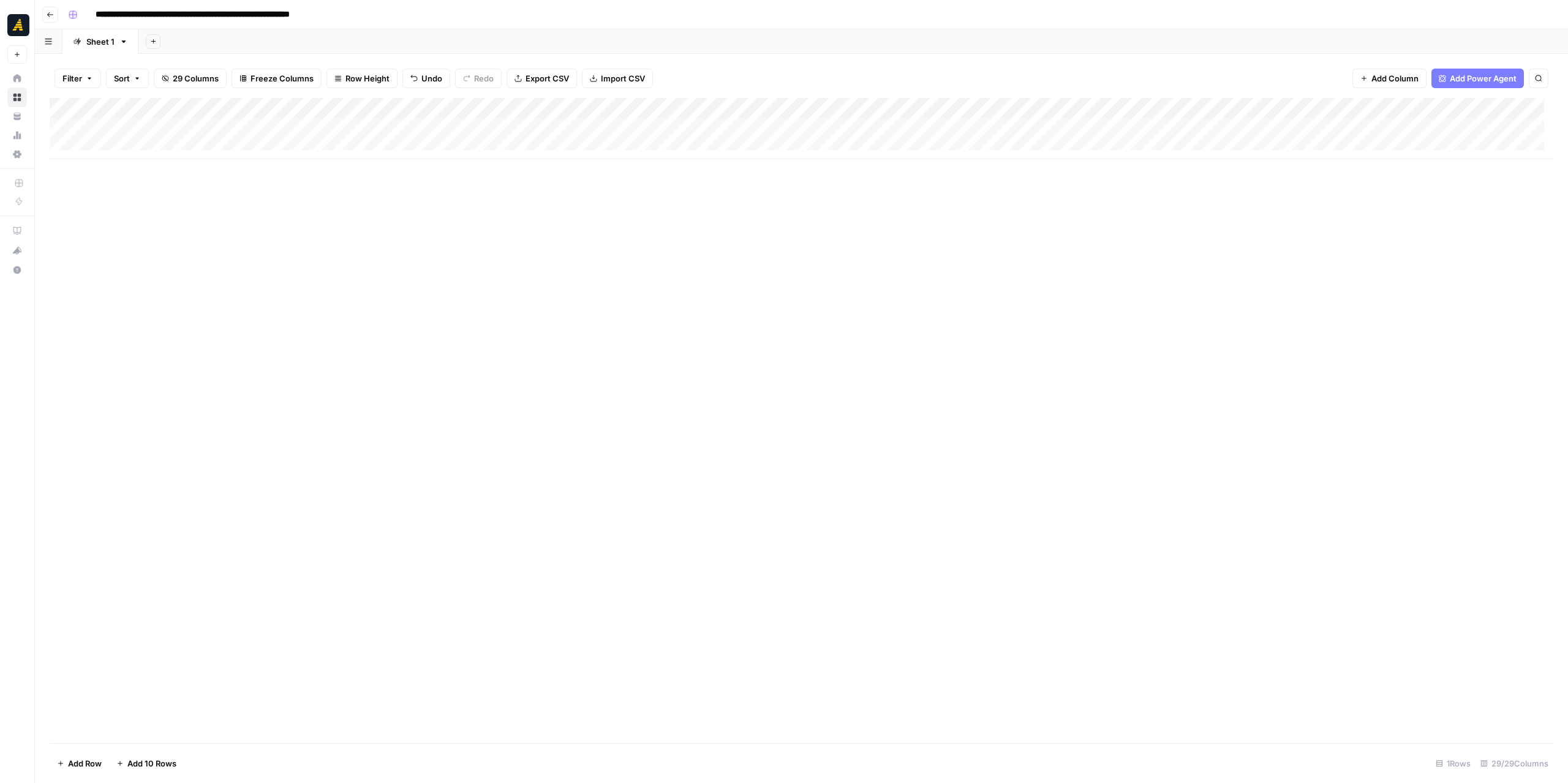
click at [1064, 127] on div "Add Column" at bounding box center [801, 129] width 1504 height 61
click at [1514, 127] on div "Add Column" at bounding box center [801, 129] width 1504 height 61
click at [655, 119] on div "Add Column" at bounding box center [801, 129] width 1504 height 61
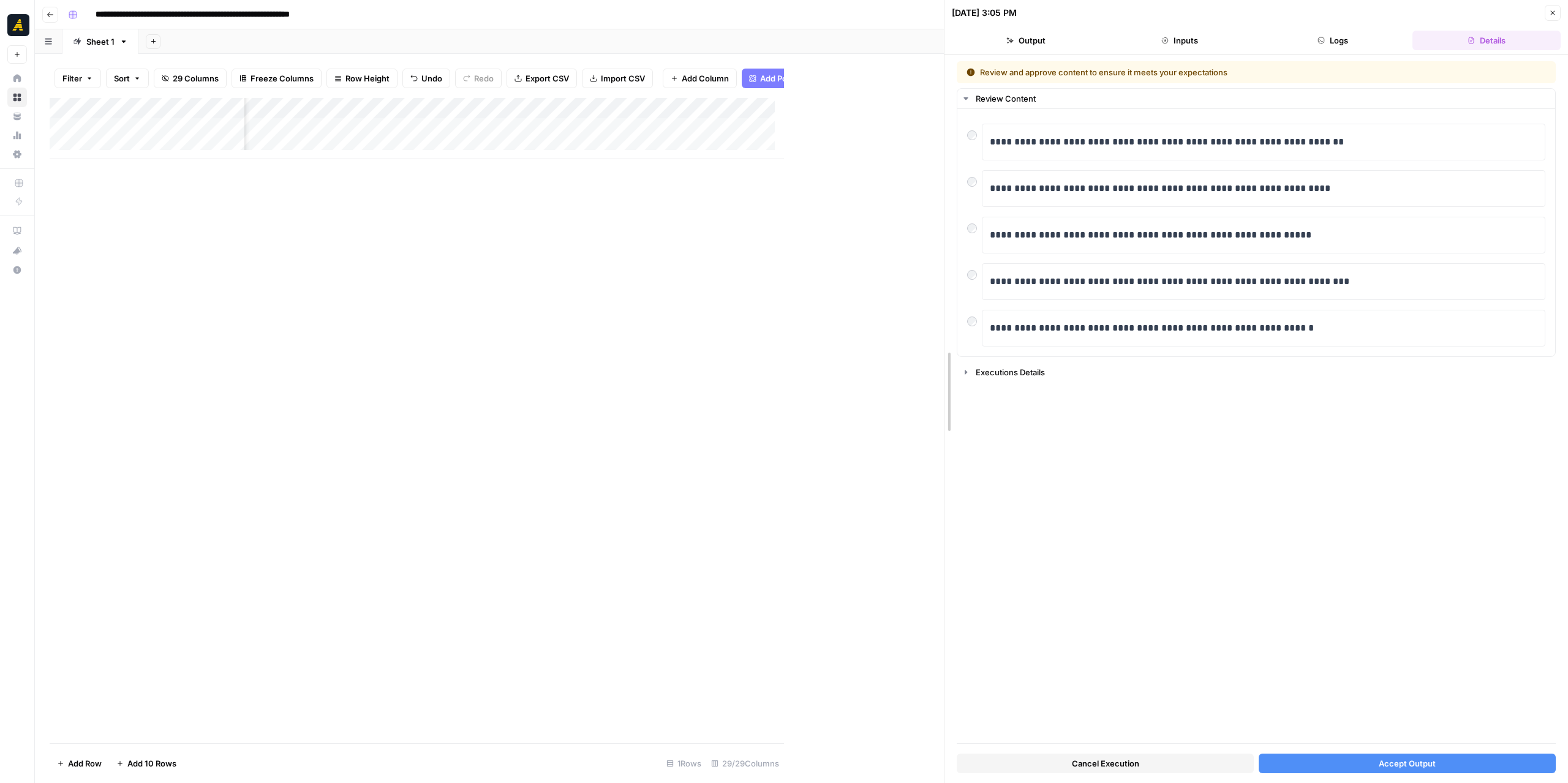
drag, startPoint x: 781, startPoint y: 330, endPoint x: 945, endPoint y: 339, distance: 164.2
click at [945, 339] on div at bounding box center [944, 392] width 12 height 783
click at [772, 128] on div "Add Column" at bounding box center [500, 129] width 901 height 61
drag, startPoint x: 1071, startPoint y: 758, endPoint x: 1067, endPoint y: 748, distance: 10.8
click at [1070, 758] on button "Cancel Execution" at bounding box center [1110, 764] width 294 height 20
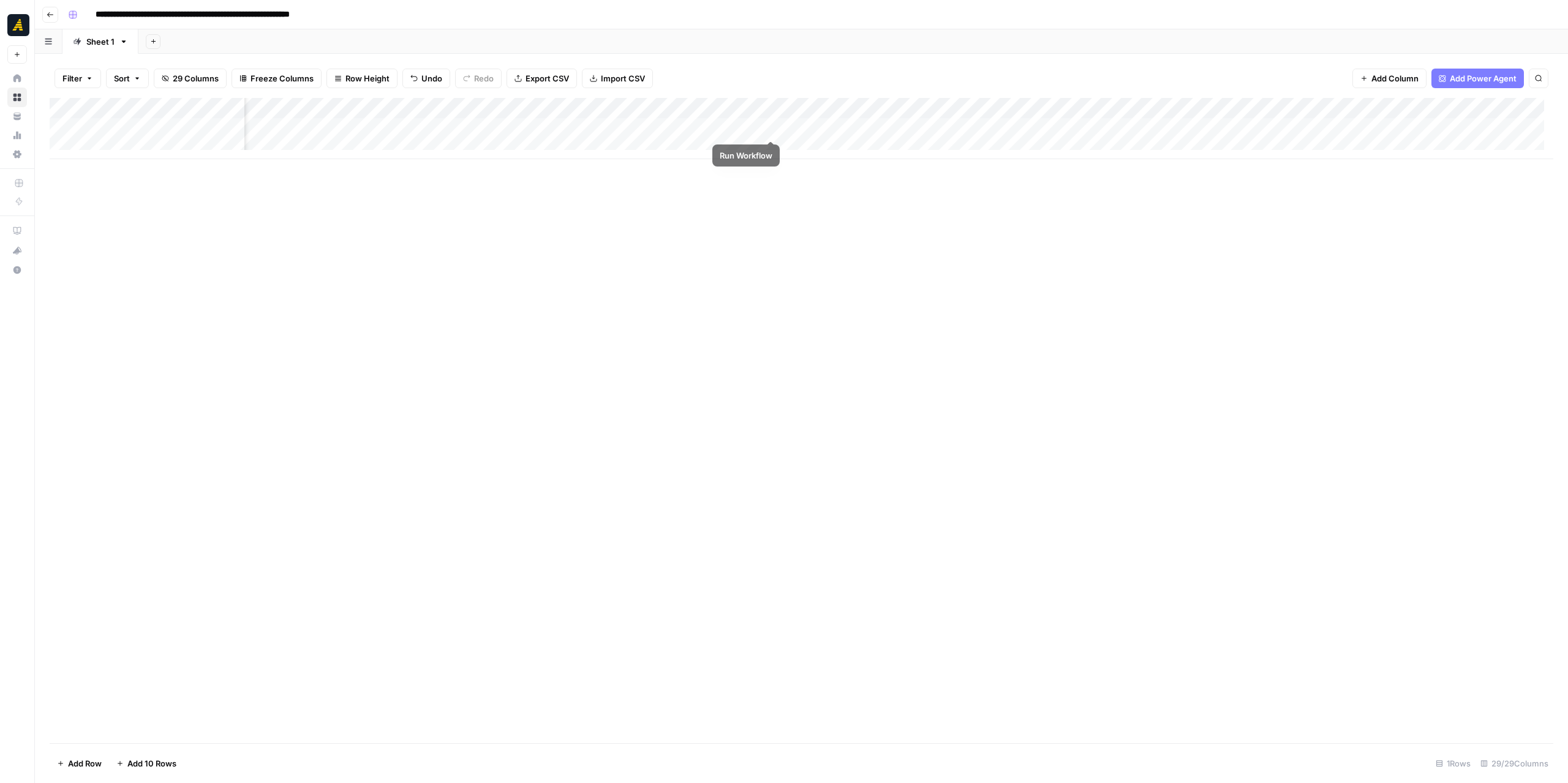
click at [770, 129] on div "Add Column" at bounding box center [801, 129] width 1504 height 61
click at [716, 128] on div "Add Column" at bounding box center [801, 129] width 1504 height 61
click at [716, 128] on div at bounding box center [667, 128] width 232 height 22
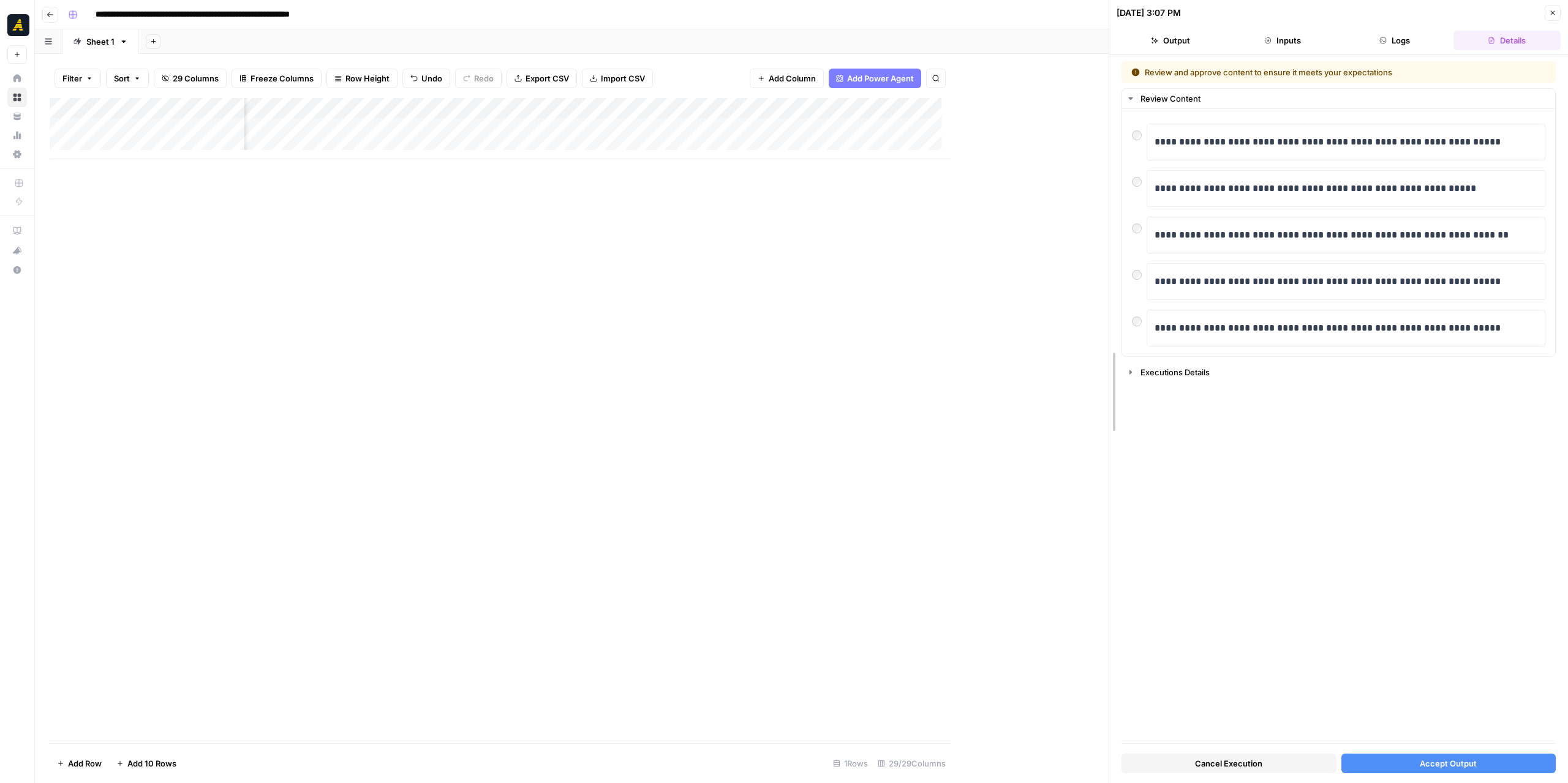
drag, startPoint x: 950, startPoint y: 425, endPoint x: 1134, endPoint y: 425, distance: 184.0
click at [1430, 754] on div "Cancel Execution Accept Output" at bounding box center [1338, 761] width 434 height 33
click at [1431, 761] on span "Accept Output" at bounding box center [1448, 763] width 57 height 12
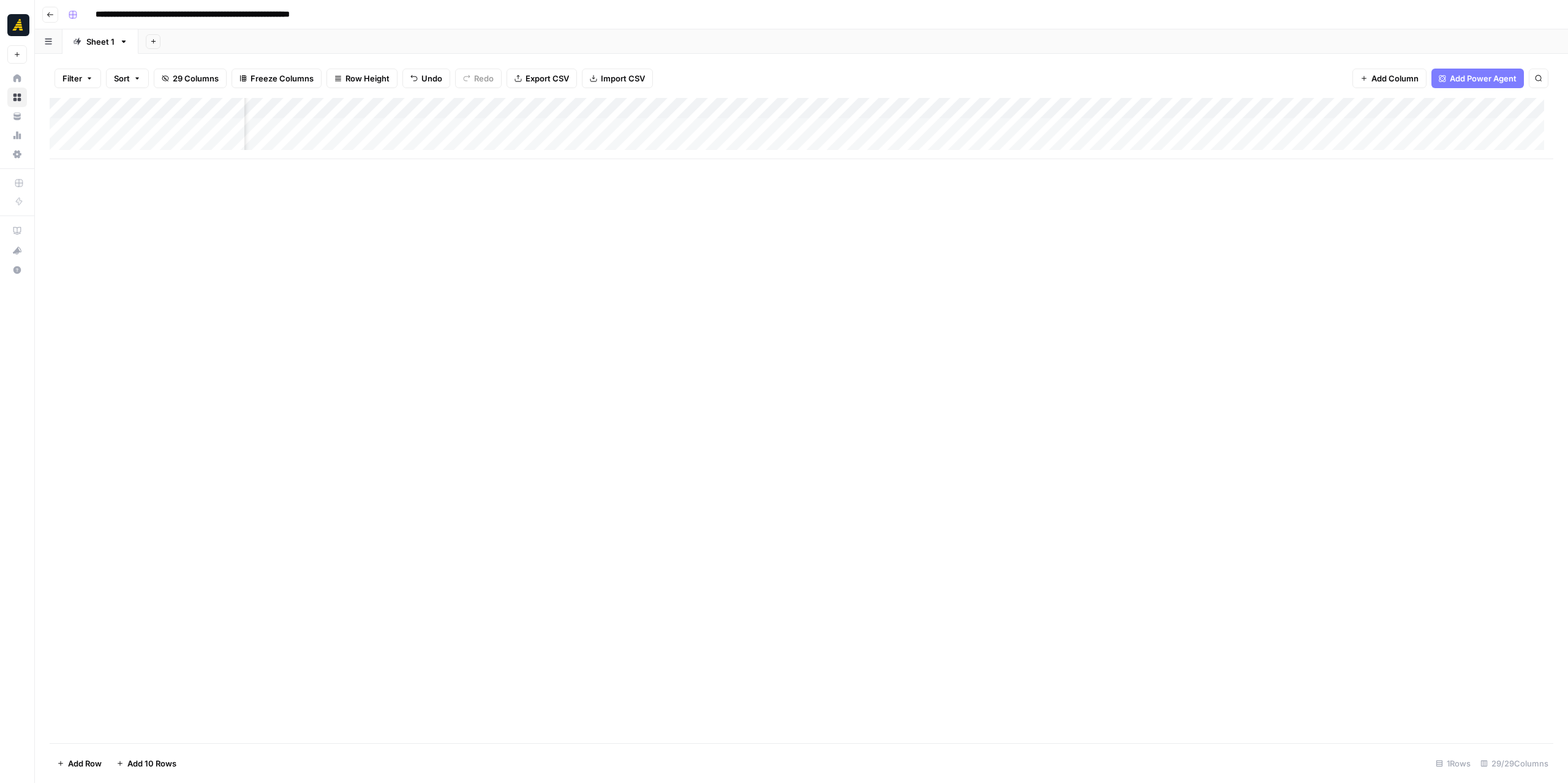
scroll to position [0, 968]
drag, startPoint x: 819, startPoint y: 110, endPoint x: 847, endPoint y: 106, distance: 28.3
click at [847, 106] on div "Add Column" at bounding box center [801, 129] width 1504 height 61
click at [762, 130] on div "Add Column" at bounding box center [801, 129] width 1504 height 61
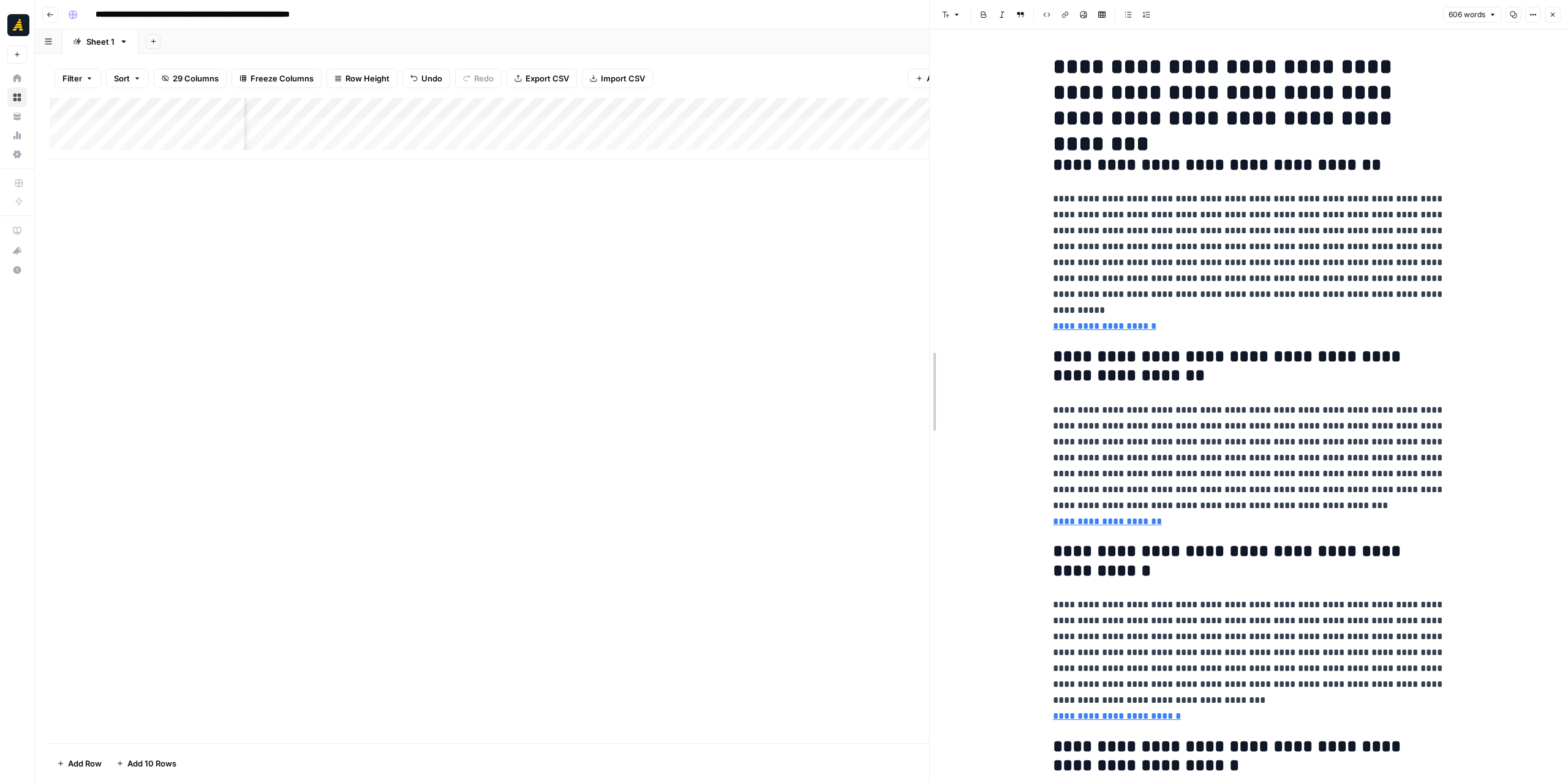
drag, startPoint x: 1111, startPoint y: 312, endPoint x: 880, endPoint y: 308, distance: 231.0
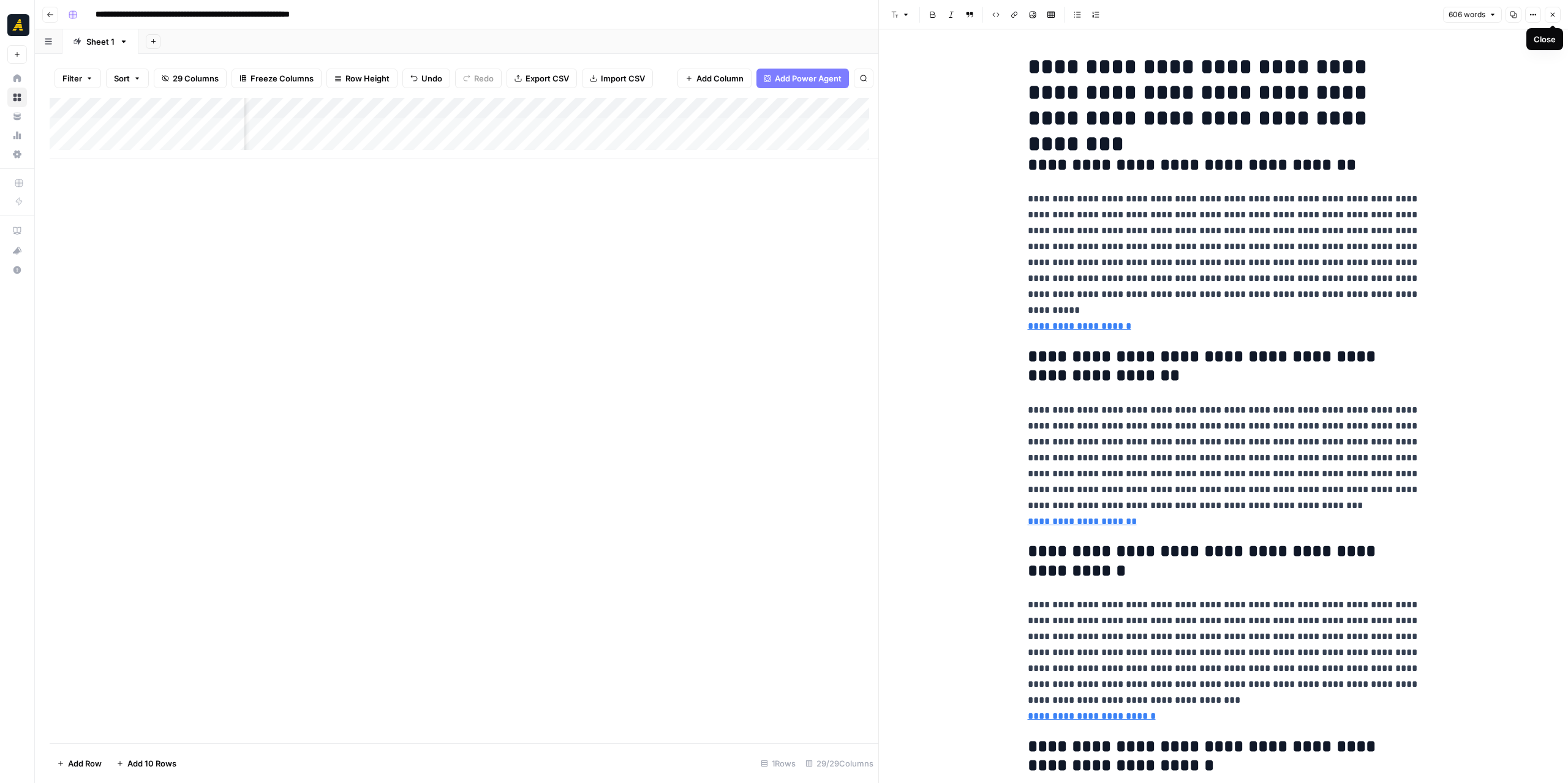
click at [1552, 14] on icon "button" at bounding box center [1552, 15] width 4 height 4
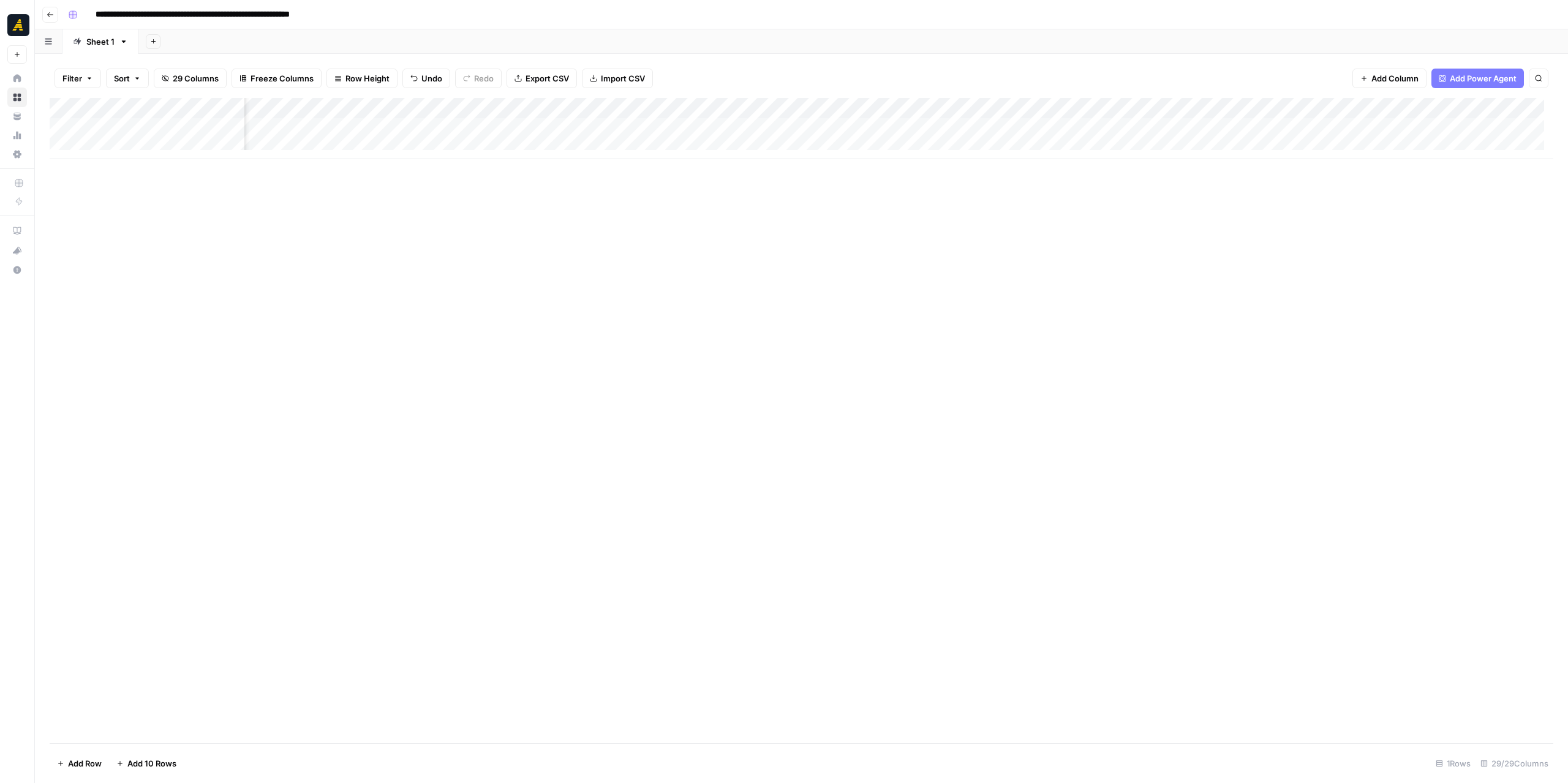
scroll to position [0, 1045]
click at [340, 130] on div "Add Column" at bounding box center [801, 129] width 1504 height 61
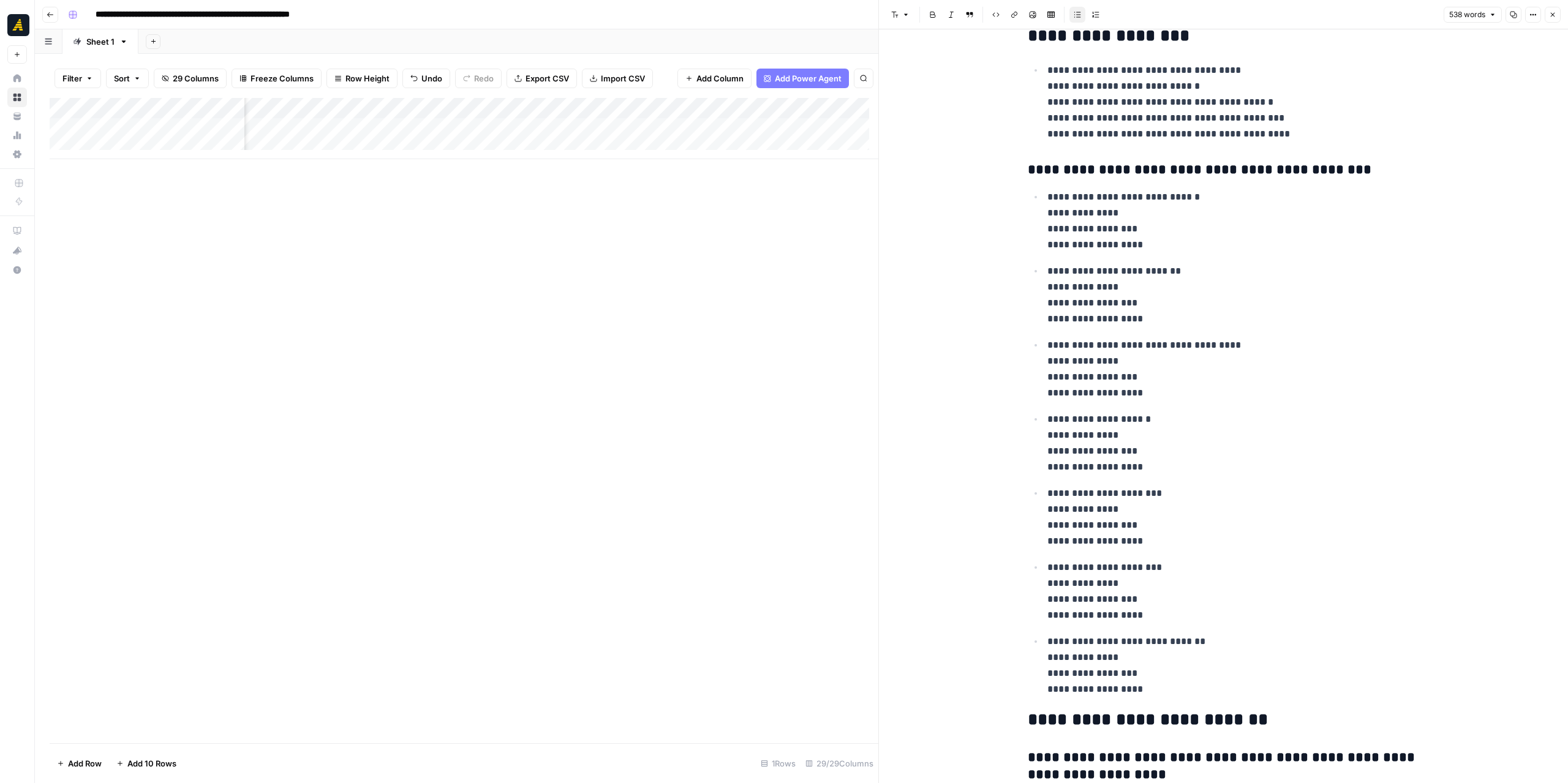
scroll to position [0, 1497]
click at [472, 132] on div "Add Column" at bounding box center [463, 129] width 829 height 61
click at [468, 113] on div "Add Column" at bounding box center [463, 129] width 829 height 61
drag, startPoint x: 431, startPoint y: 139, endPoint x: 330, endPoint y: 139, distance: 101.0
click at [330, 139] on input "[SOURCE] Article Outline - Keyword Driven Articles" at bounding box center [392, 138] width 124 height 12
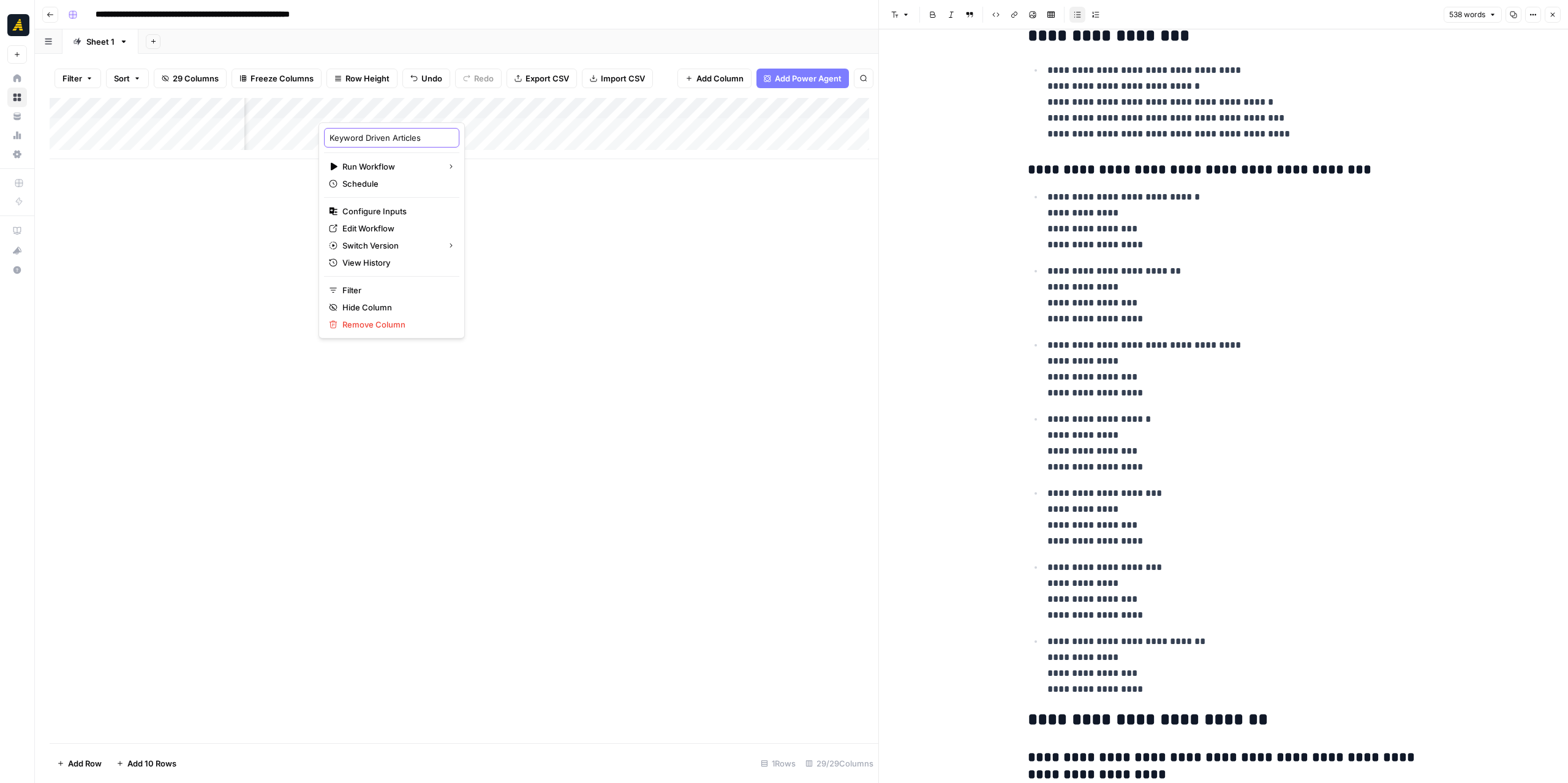
drag, startPoint x: 434, startPoint y: 140, endPoint x: 324, endPoint y: 139, distance: 110.0
click at [324, 139] on div "Keyword Driven Articles" at bounding box center [392, 138] width 135 height 20
type input "Article Outline"
click at [626, 287] on div "Add Column" at bounding box center [463, 420] width 829 height 645
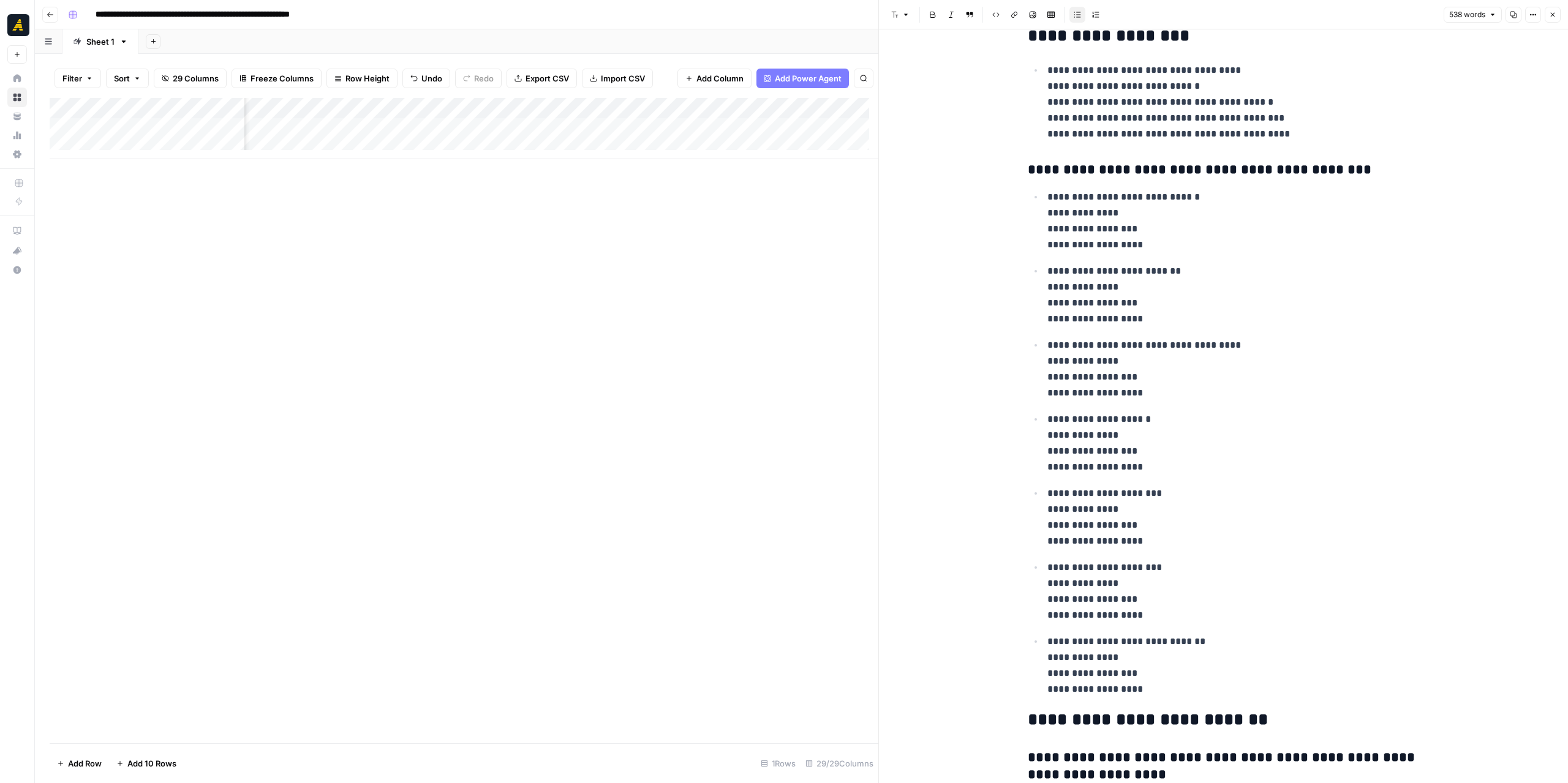
click at [506, 103] on div "Add Column" at bounding box center [463, 129] width 829 height 61
drag, startPoint x: 504, startPoint y: 135, endPoint x: 486, endPoint y: 138, distance: 18.2
click at [486, 138] on input "Article Outline (1)" at bounding box center [495, 138] width 124 height 12
type input "Article Outline Generation"
click at [641, 188] on div "Add Column" at bounding box center [463, 420] width 829 height 645
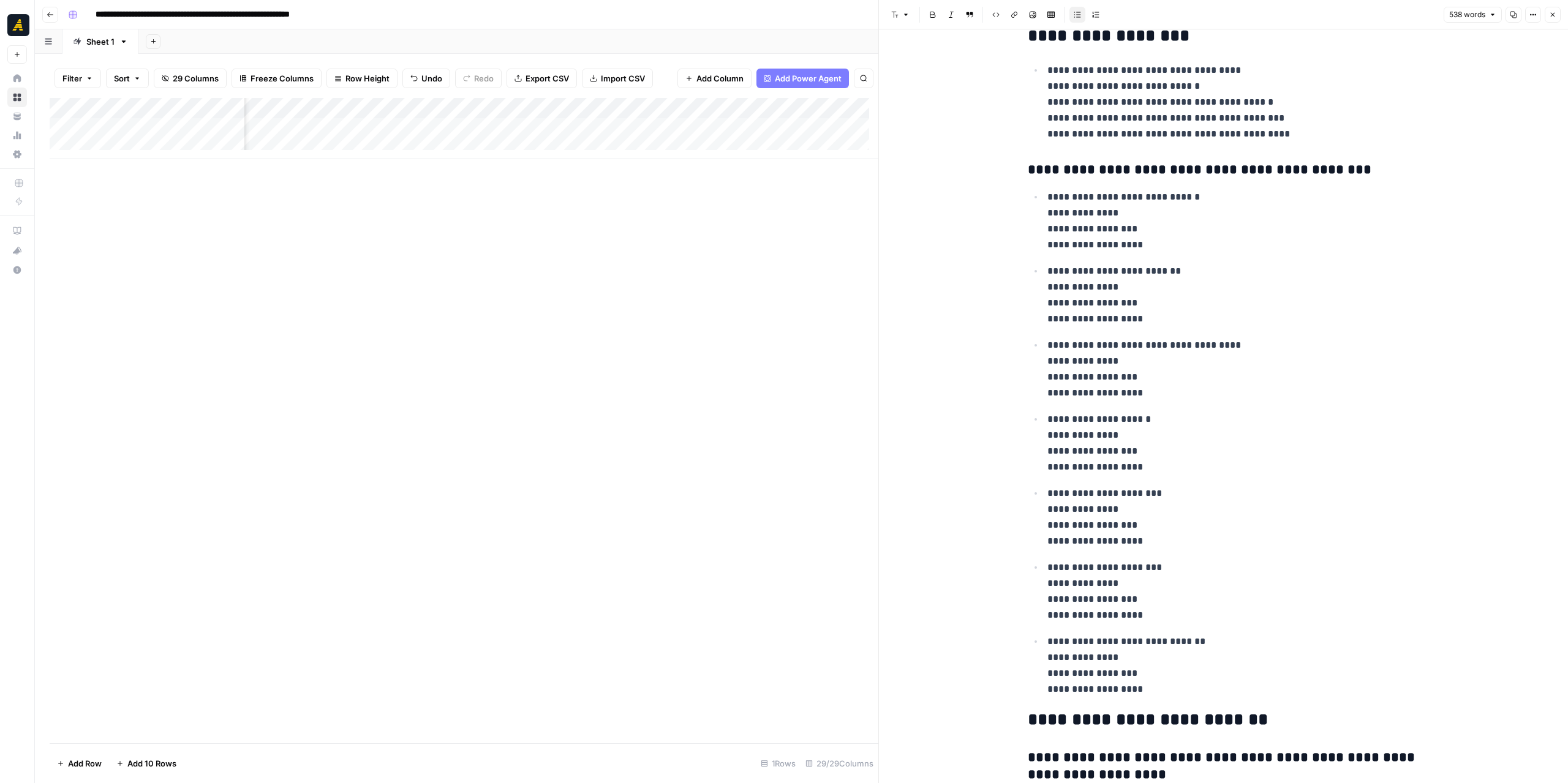
click at [519, 112] on div "Add Column" at bounding box center [463, 129] width 829 height 61
drag, startPoint x: 516, startPoint y: 137, endPoint x: 487, endPoint y: 137, distance: 29.0
click at [487, 137] on input "Article Outline (1)" at bounding box center [495, 138] width 124 height 12
type input "Article Outline Generation"
click at [613, 251] on div "Add Column" at bounding box center [463, 420] width 829 height 645
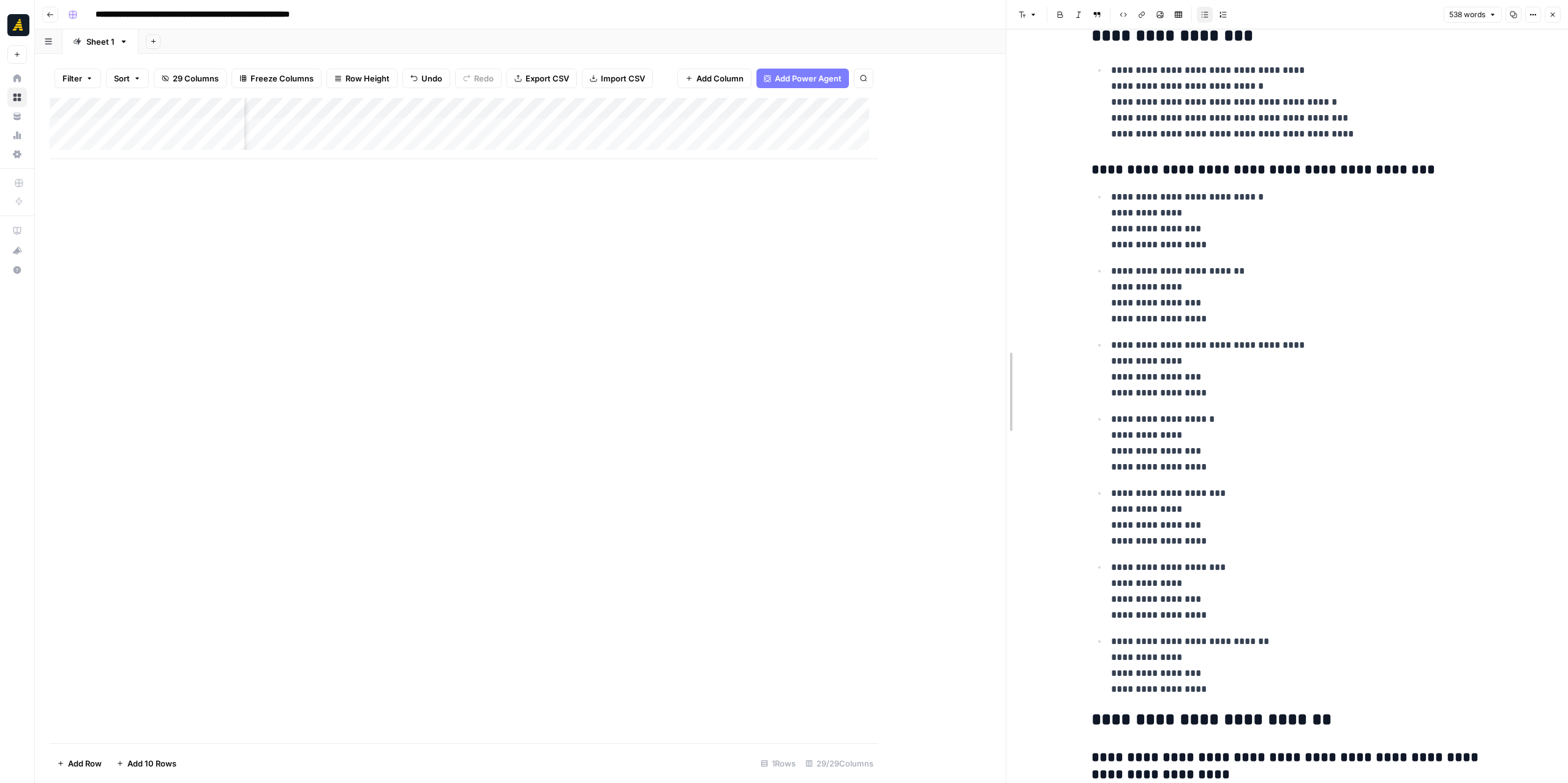
drag, startPoint x: 882, startPoint y: 287, endPoint x: 1009, endPoint y: 294, distance: 127.2
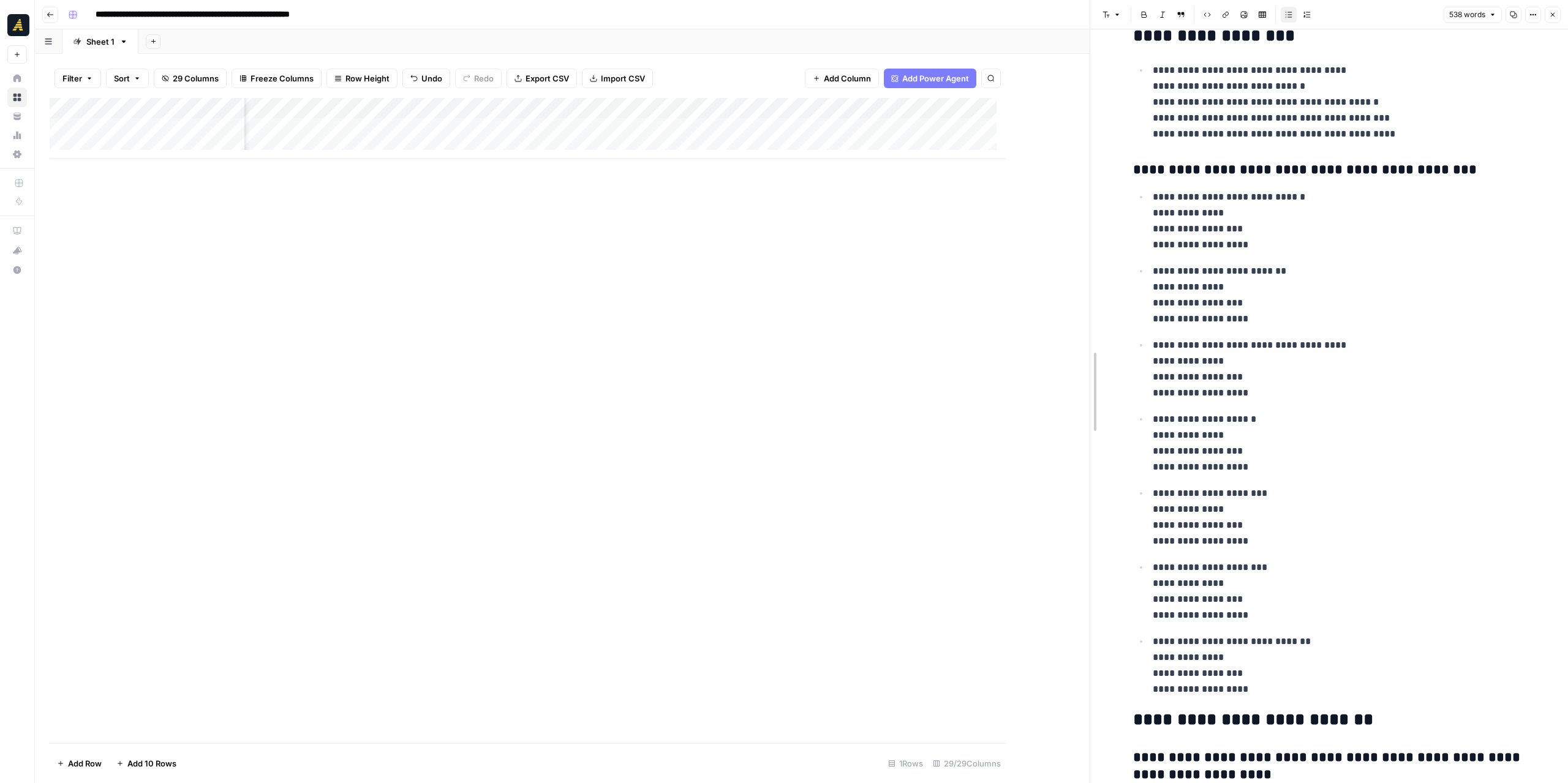
drag, startPoint x: 1004, startPoint y: 251, endPoint x: 1088, endPoint y: 262, distance: 84.7
click at [1088, 262] on div at bounding box center [1090, 392] width 12 height 783
click at [742, 124] on div "Add Column" at bounding box center [570, 129] width 1040 height 61
click at [630, 128] on div "Add Column" at bounding box center [570, 129] width 1040 height 61
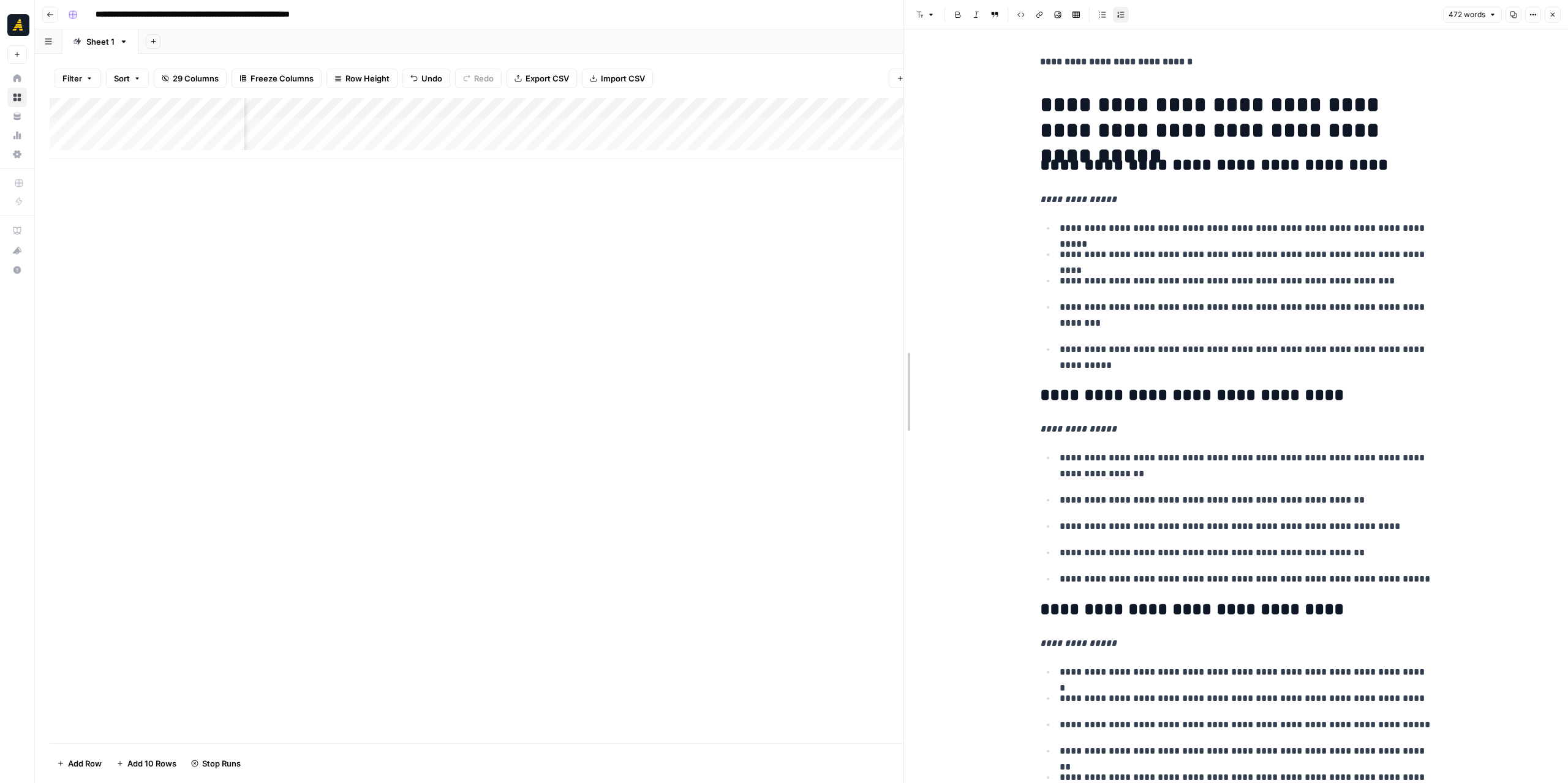
drag, startPoint x: 1094, startPoint y: 291, endPoint x: 908, endPoint y: 297, distance: 186.1
drag, startPoint x: 1289, startPoint y: 100, endPoint x: 1391, endPoint y: 109, distance: 102.4
click at [1391, 109] on h1 "**********" at bounding box center [1236, 117] width 392 height 51
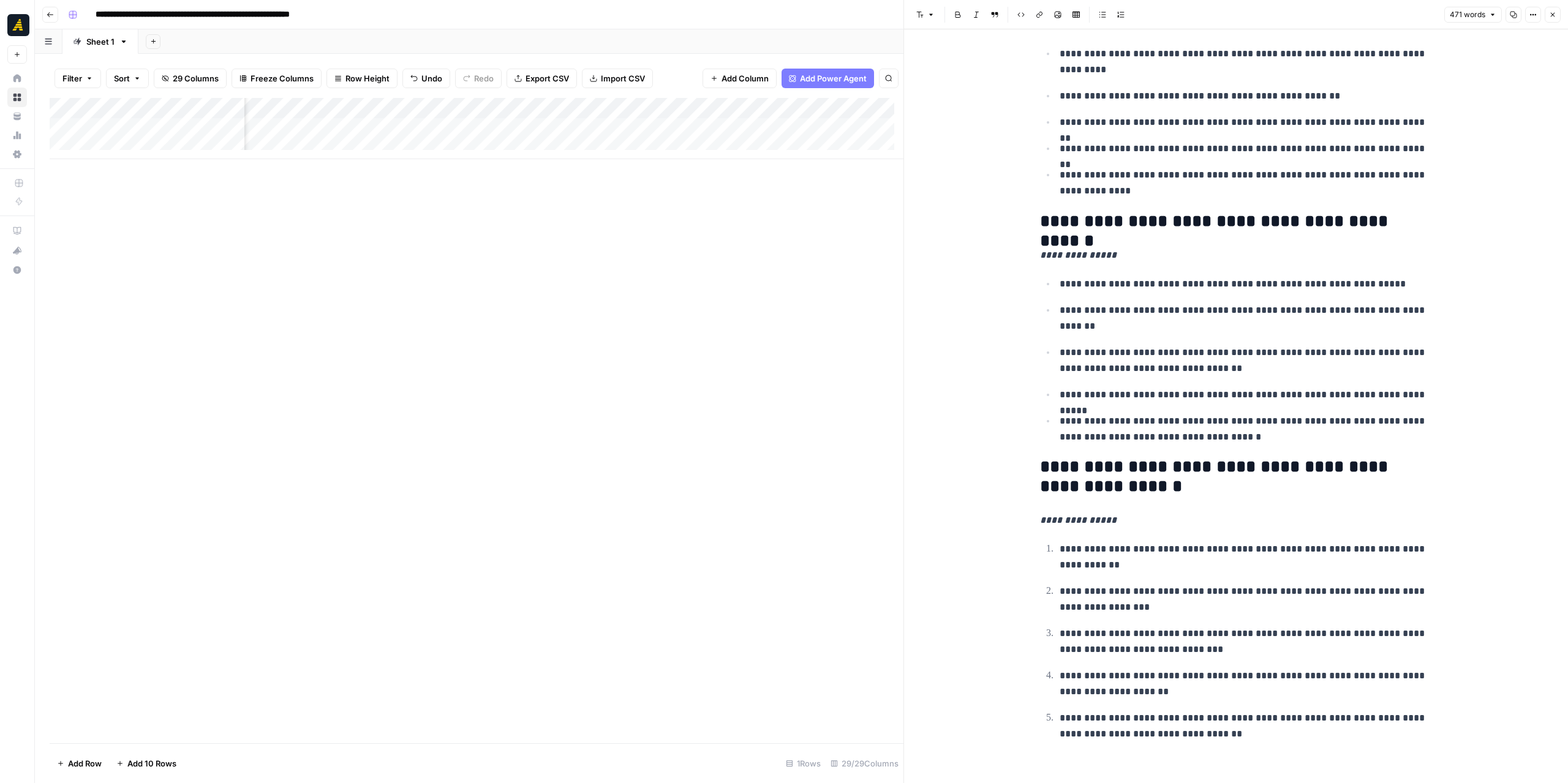
scroll to position [0, 960]
click at [367, 129] on div "Add Column" at bounding box center [477, 129] width 854 height 61
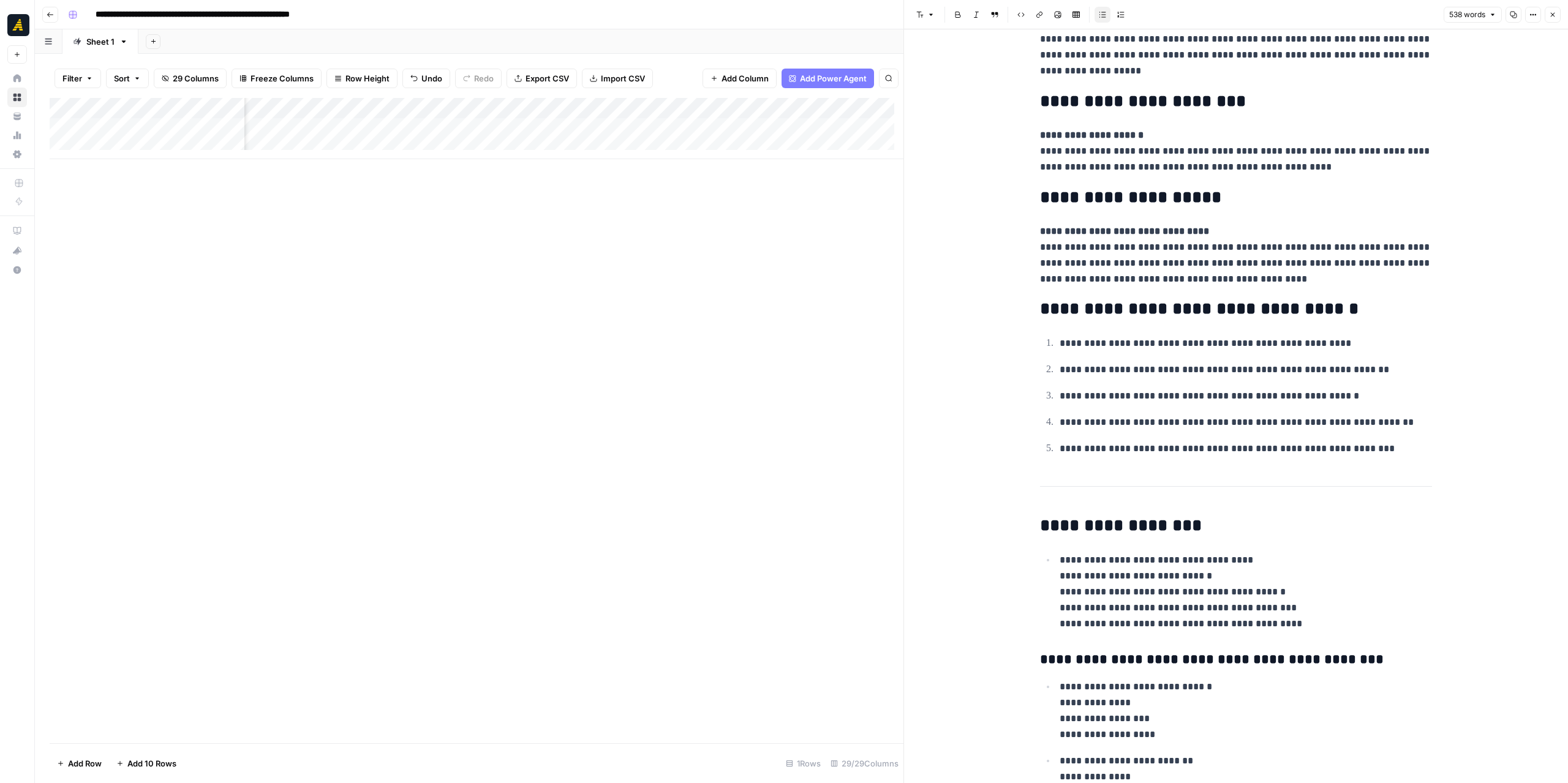
scroll to position [0, 1757]
click at [370, 134] on div "Add Column" at bounding box center [477, 129] width 854 height 61
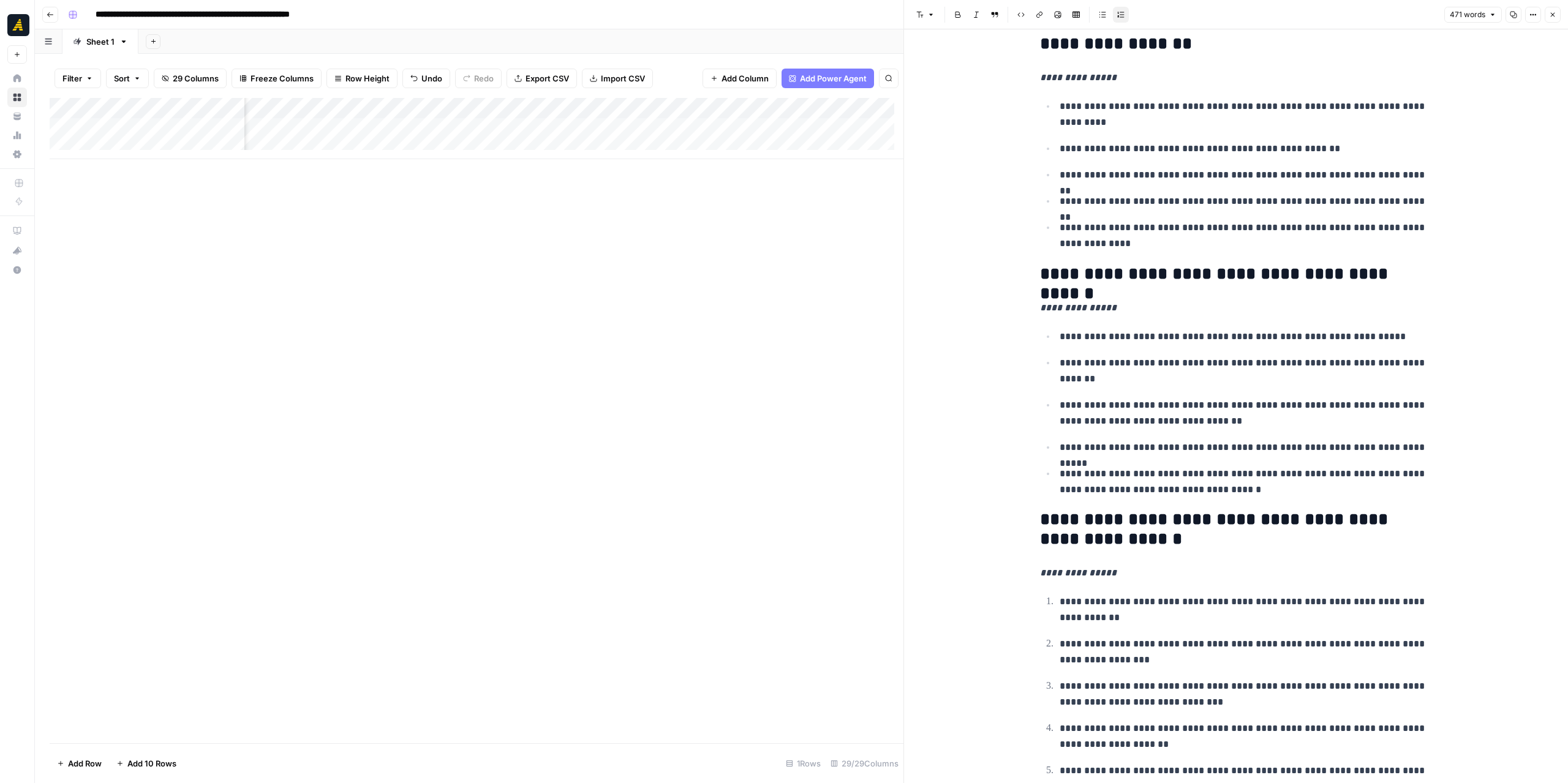
scroll to position [1335, 0]
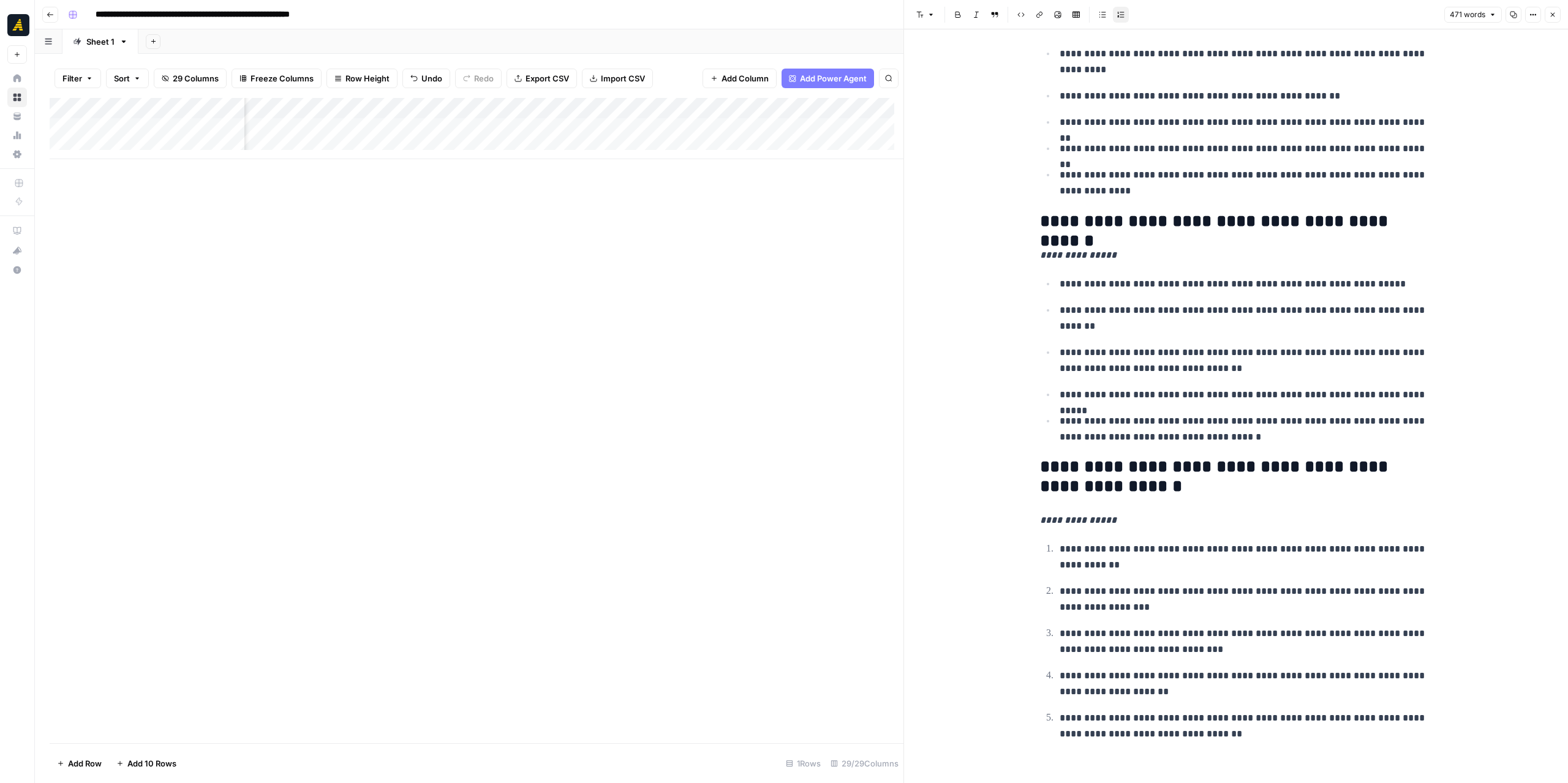
click at [1547, 16] on button "Close" at bounding box center [1552, 14] width 16 height 16
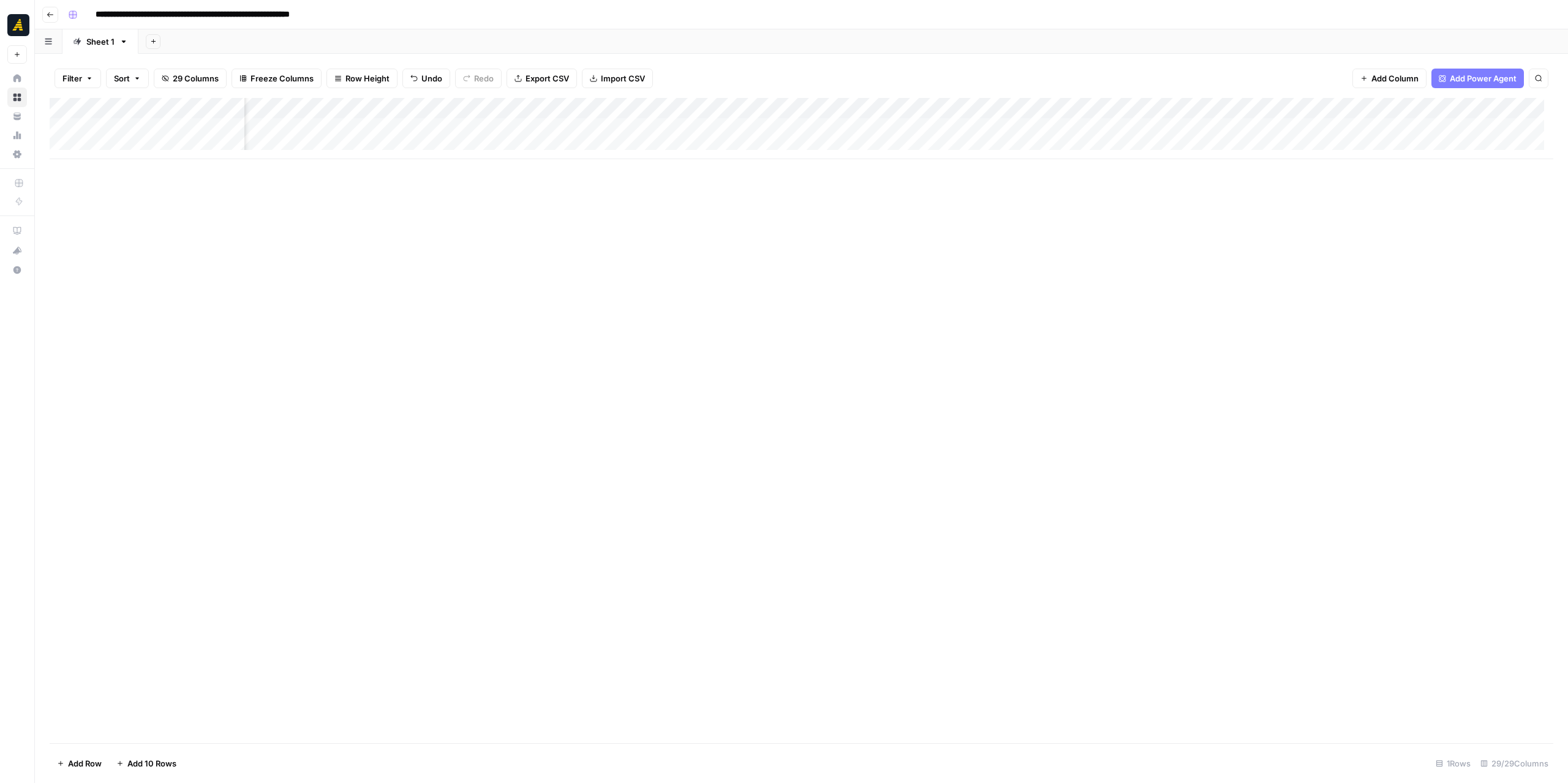
scroll to position [0, 2875]
click at [992, 106] on div "Add Column" at bounding box center [801, 129] width 1504 height 61
click at [986, 113] on div at bounding box center [982, 110] width 110 height 25
click at [852, 107] on div "Add Column" at bounding box center [801, 129] width 1504 height 61
click at [854, 209] on span "Configure Inputs" at bounding box center [852, 211] width 107 height 12
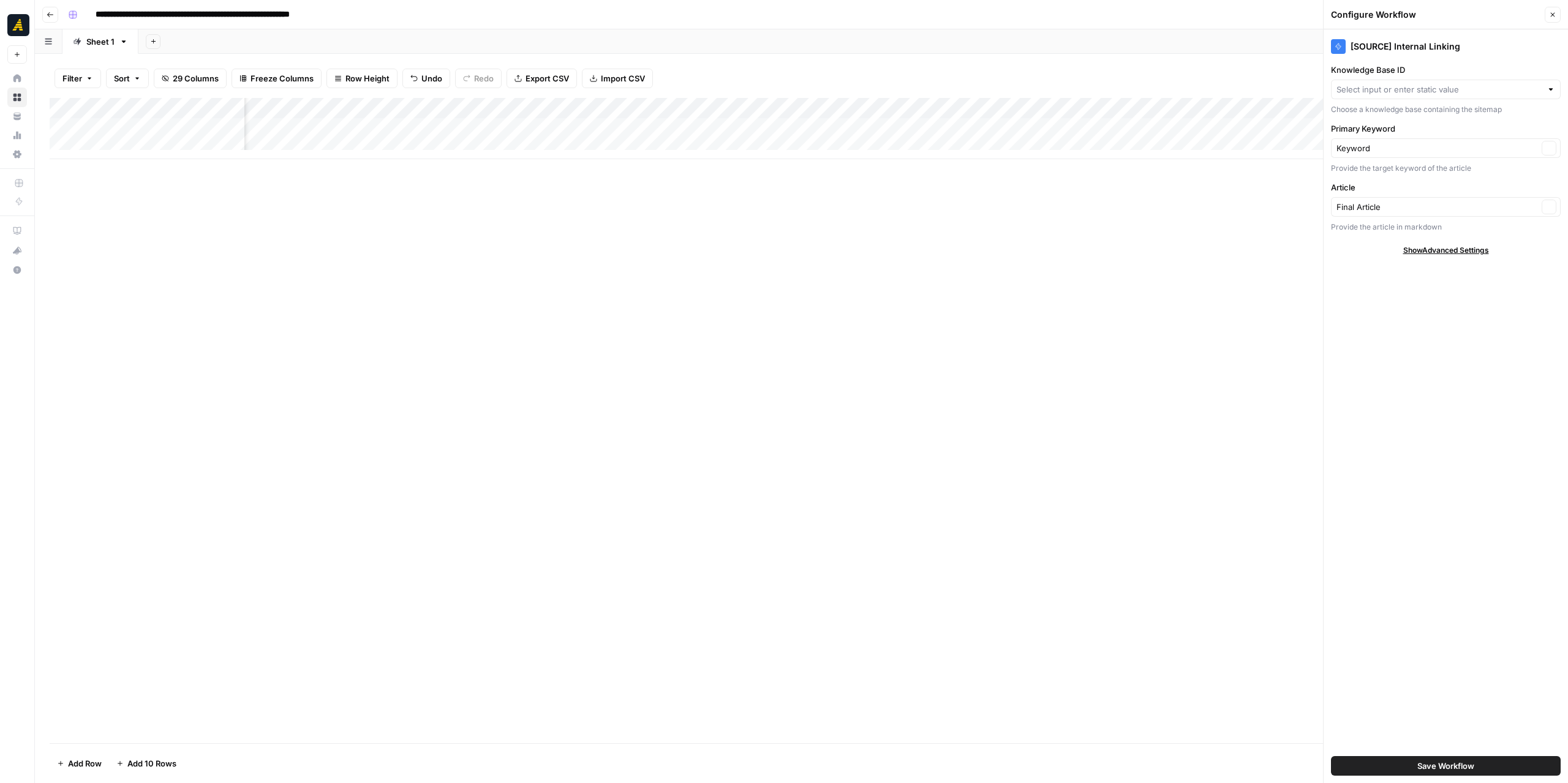
type input "[GEOGRAPHIC_DATA]"
click at [1512, 91] on input "Knowledge Base ID" at bounding box center [1437, 89] width 201 height 12
click at [1420, 185] on span "Bio SAFE" at bounding box center [1443, 185] width 204 height 12
type input "Bio SAFE"
click at [1448, 762] on span "Save Workflow" at bounding box center [1445, 766] width 57 height 12
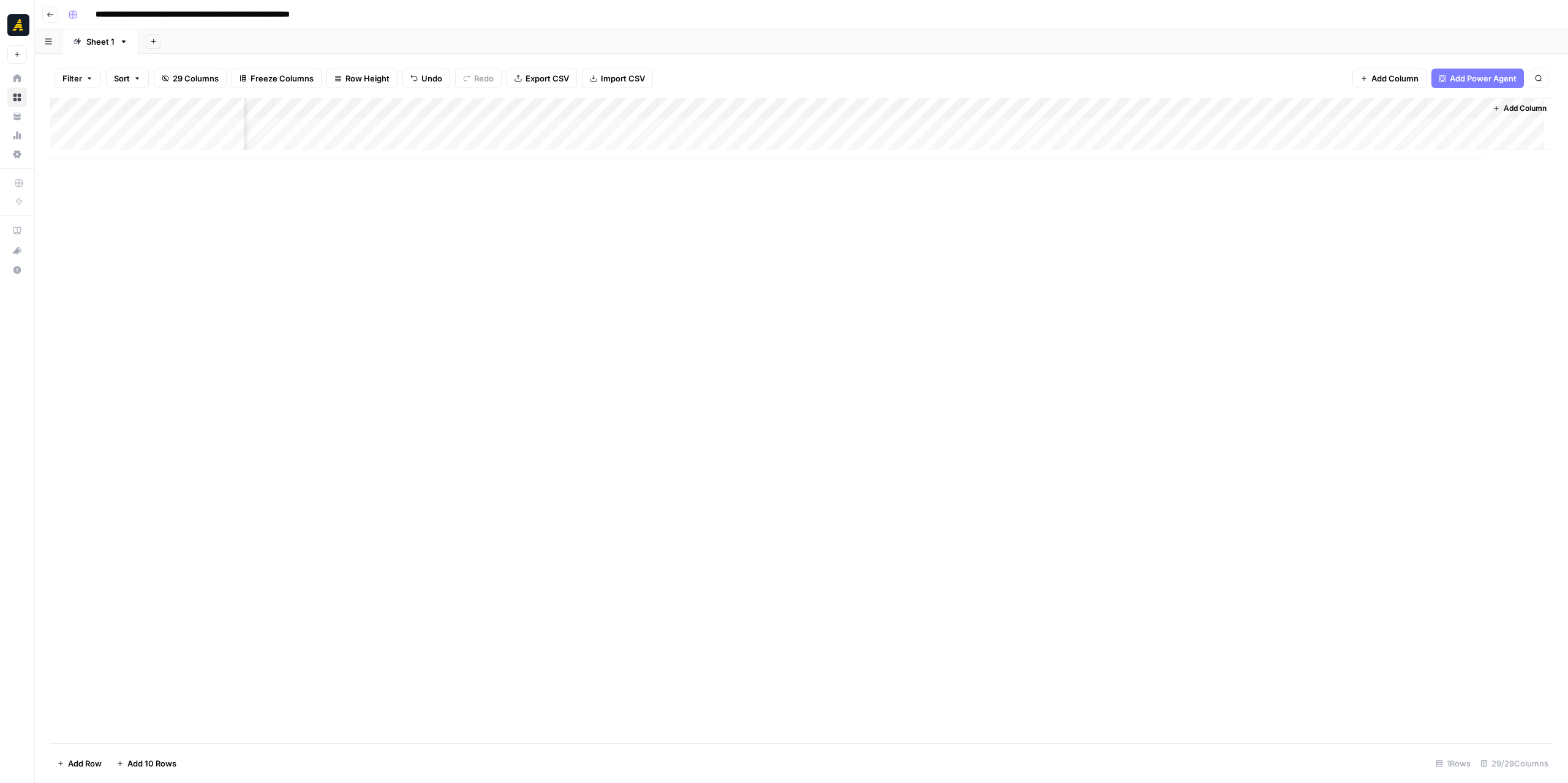
click at [1021, 199] on div "Add Column" at bounding box center [801, 420] width 1504 height 645
click at [194, 142] on div "Add Column" at bounding box center [801, 129] width 1504 height 61
click at [166, 168] on div "Add Column" at bounding box center [801, 139] width 1504 height 82
click at [345, 299] on div "Add Column" at bounding box center [801, 420] width 1504 height 645
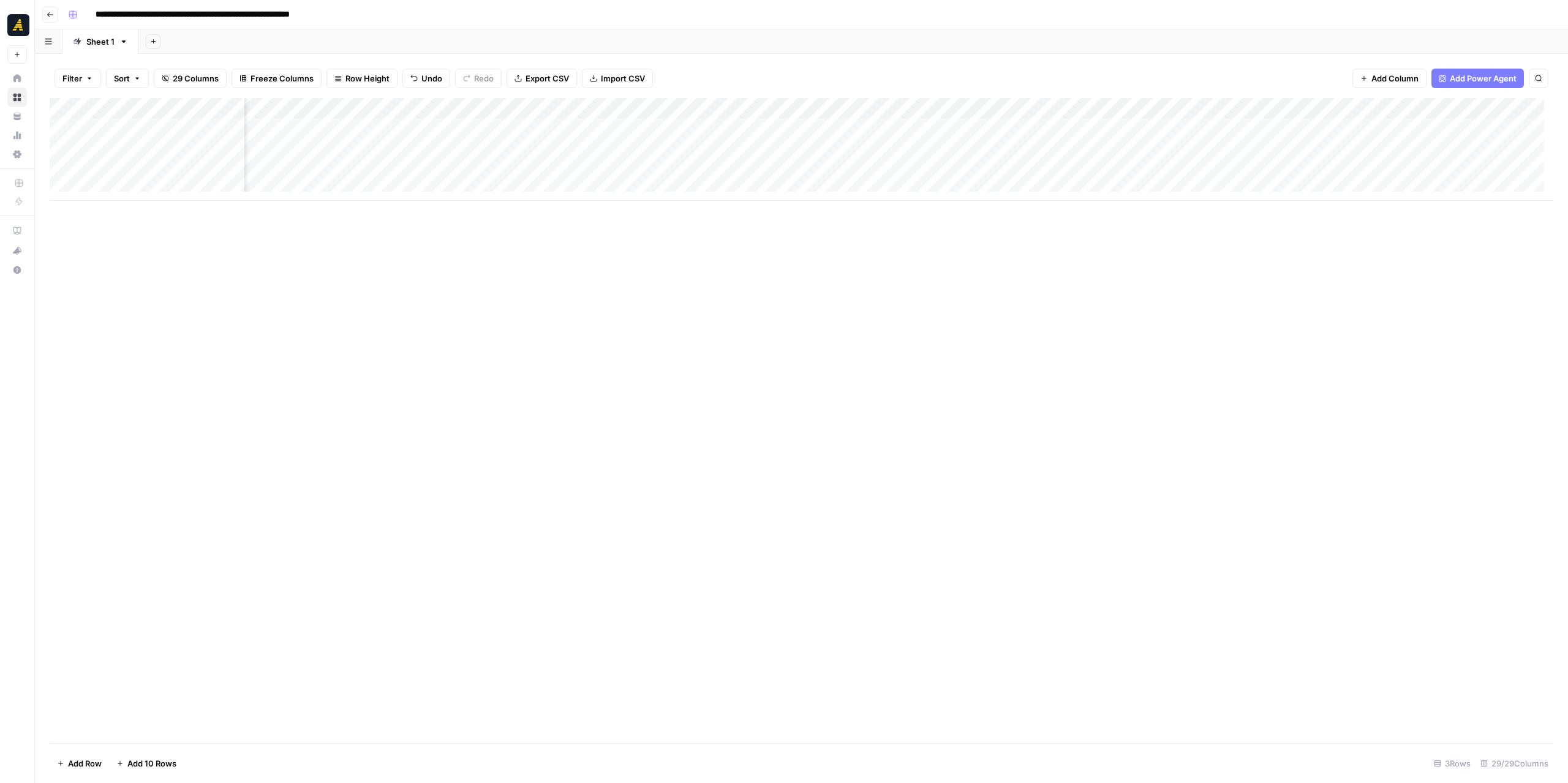
scroll to position [0, 1627]
click at [635, 104] on div "Add Column" at bounding box center [801, 149] width 1504 height 103
click at [635, 223] on span "Edit Workflow" at bounding box center [641, 228] width 107 height 12
click at [760, 127] on div "Add Column" at bounding box center [801, 149] width 1504 height 103
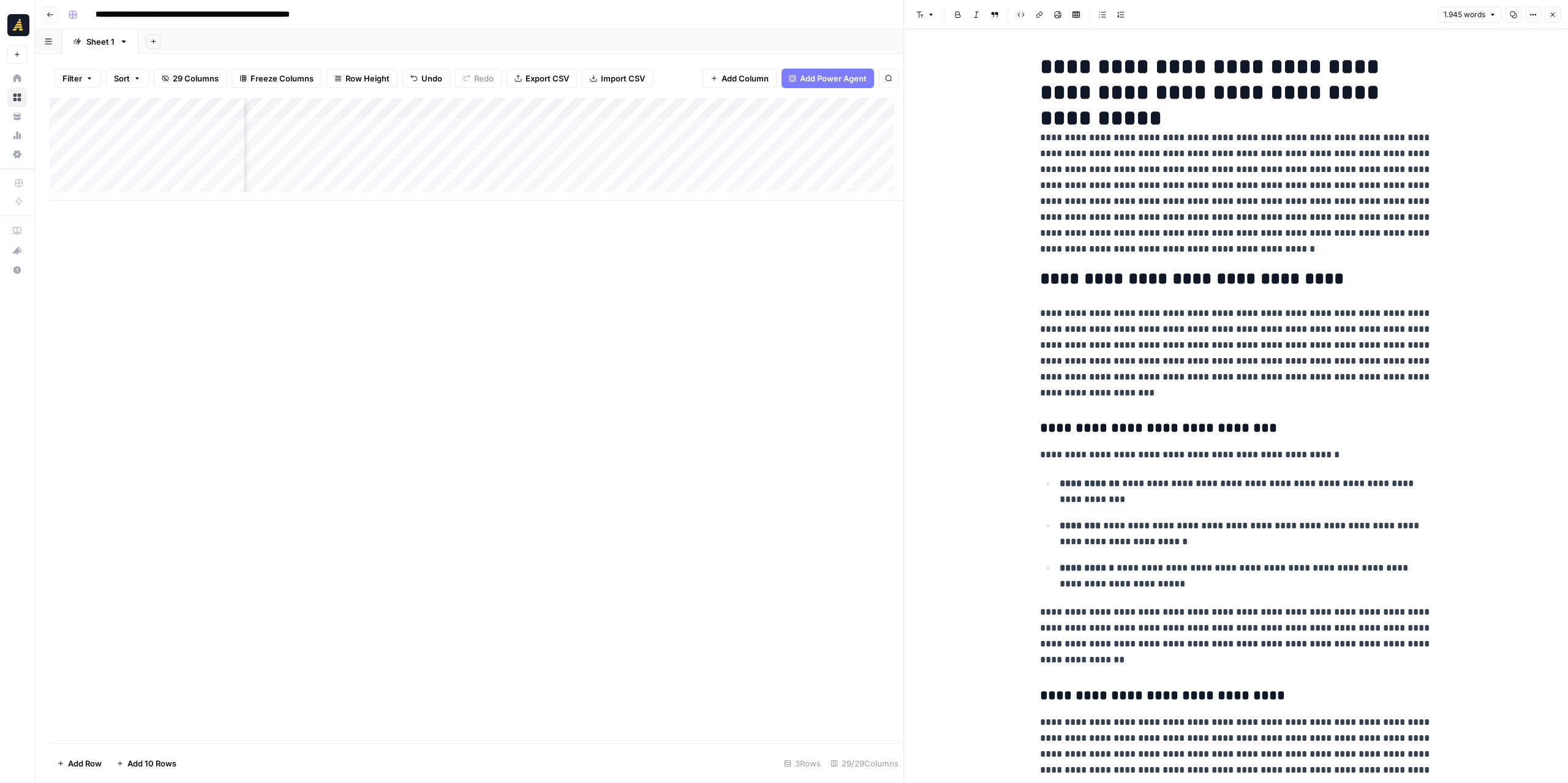
scroll to position [0, 1855]
click at [1290, 185] on p "**********" at bounding box center [1236, 194] width 392 height 128
click at [1293, 182] on p "**********" at bounding box center [1236, 194] width 392 height 128
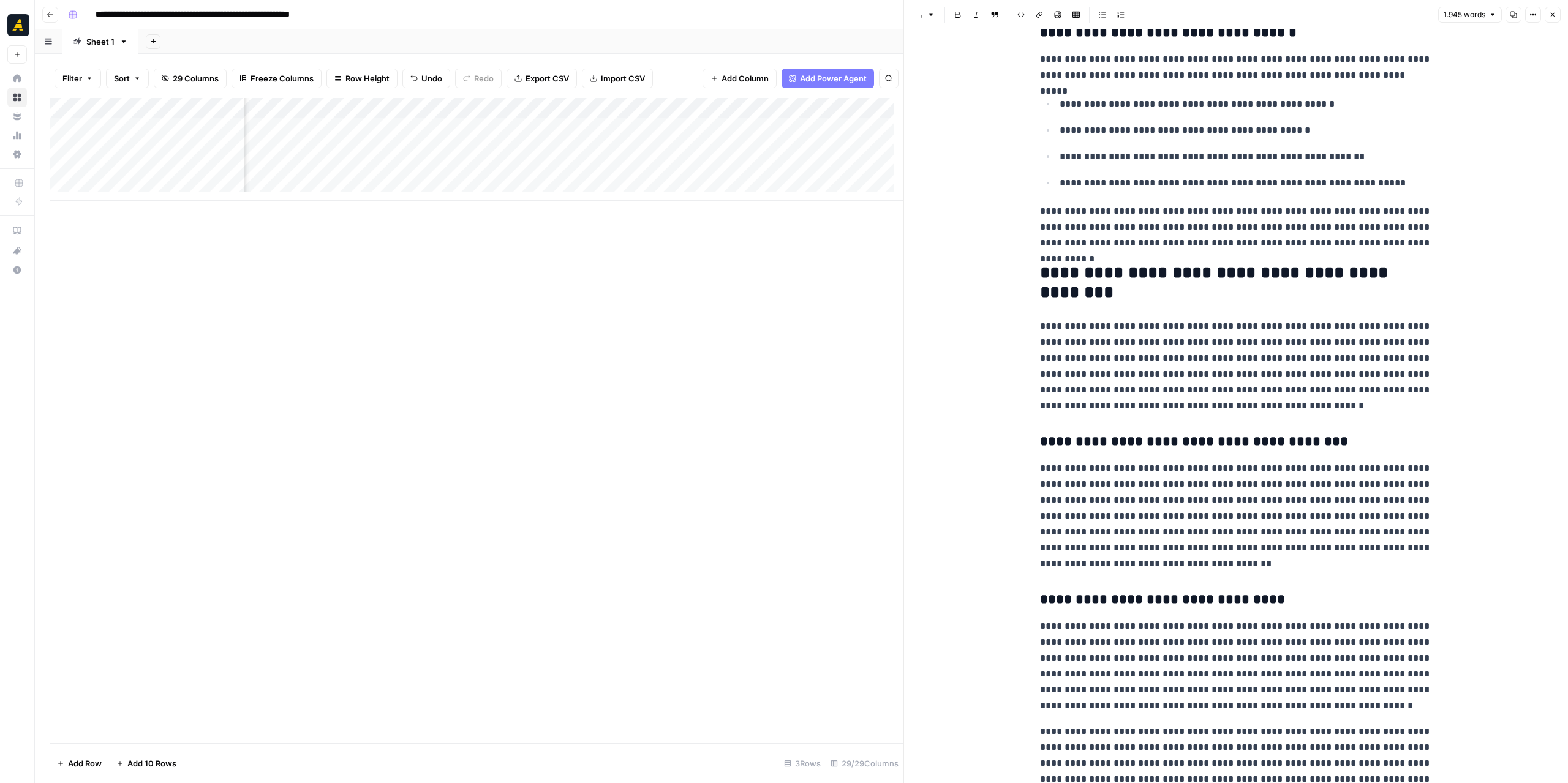
scroll to position [2082, 0]
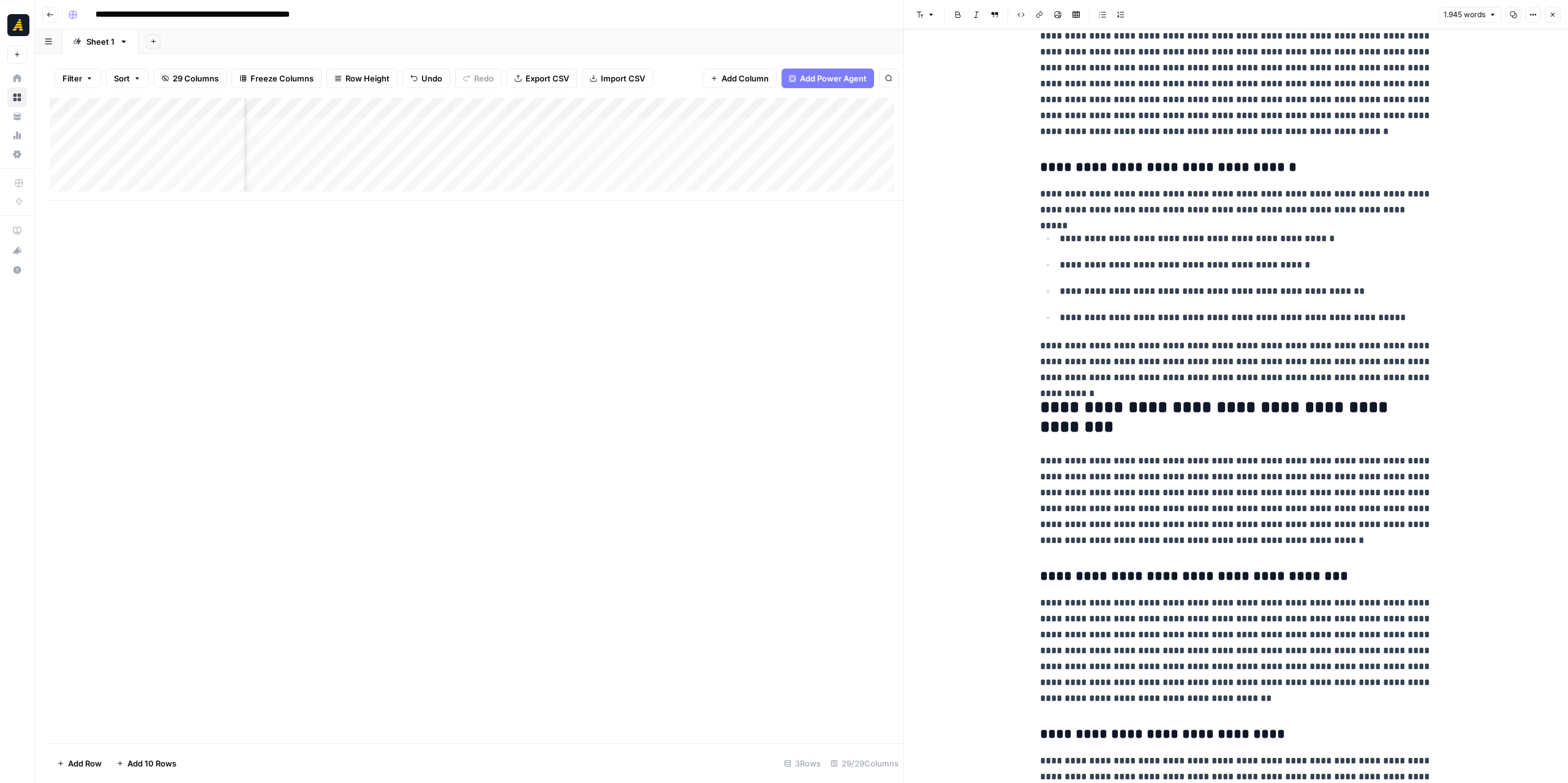
click at [429, 111] on div "Add Column" at bounding box center [477, 149] width 854 height 103
click at [411, 231] on span "Edit Workflow" at bounding box center [414, 228] width 107 height 12
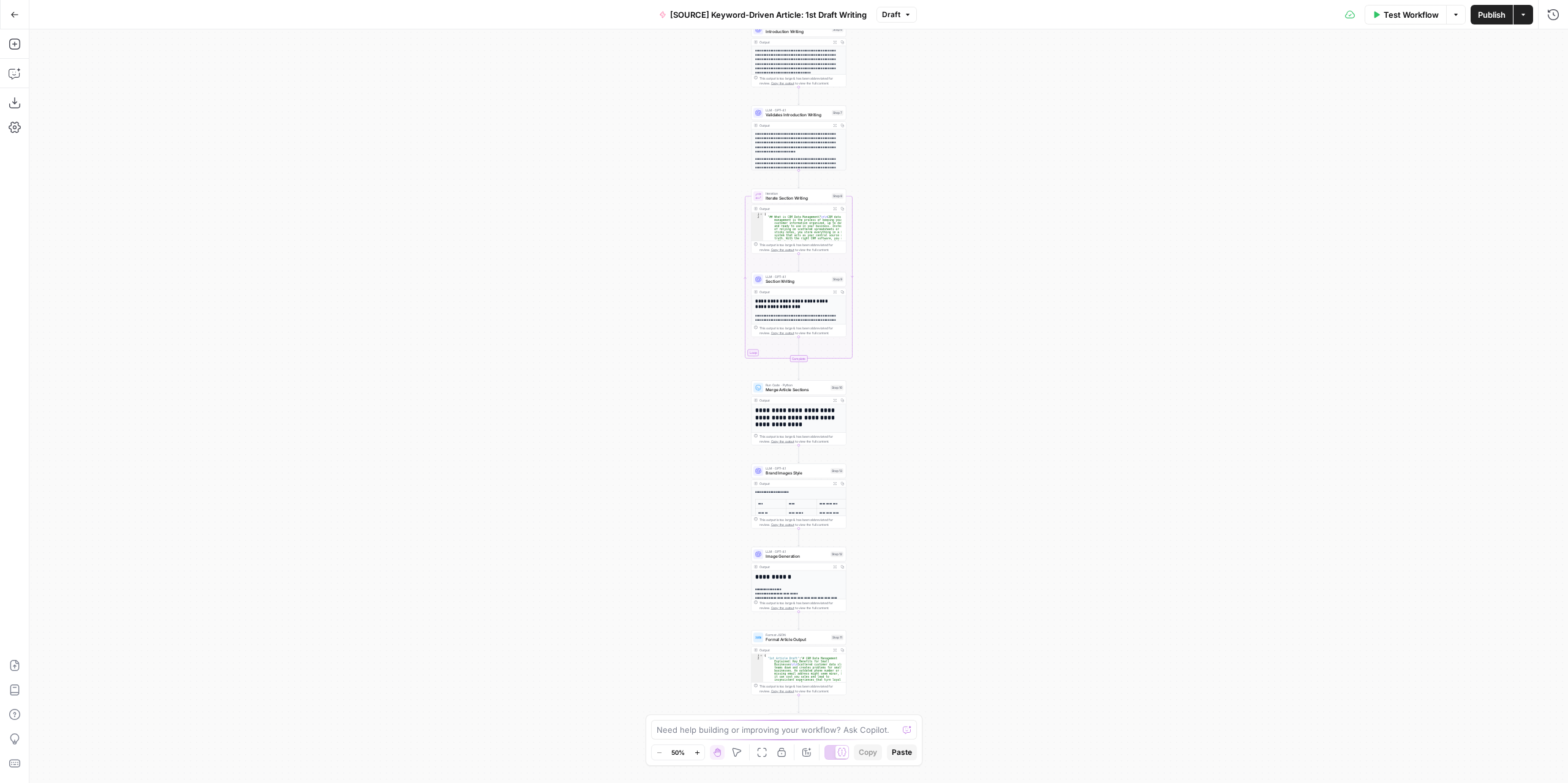
click at [804, 281] on span "Section Writing" at bounding box center [797, 281] width 63 height 6
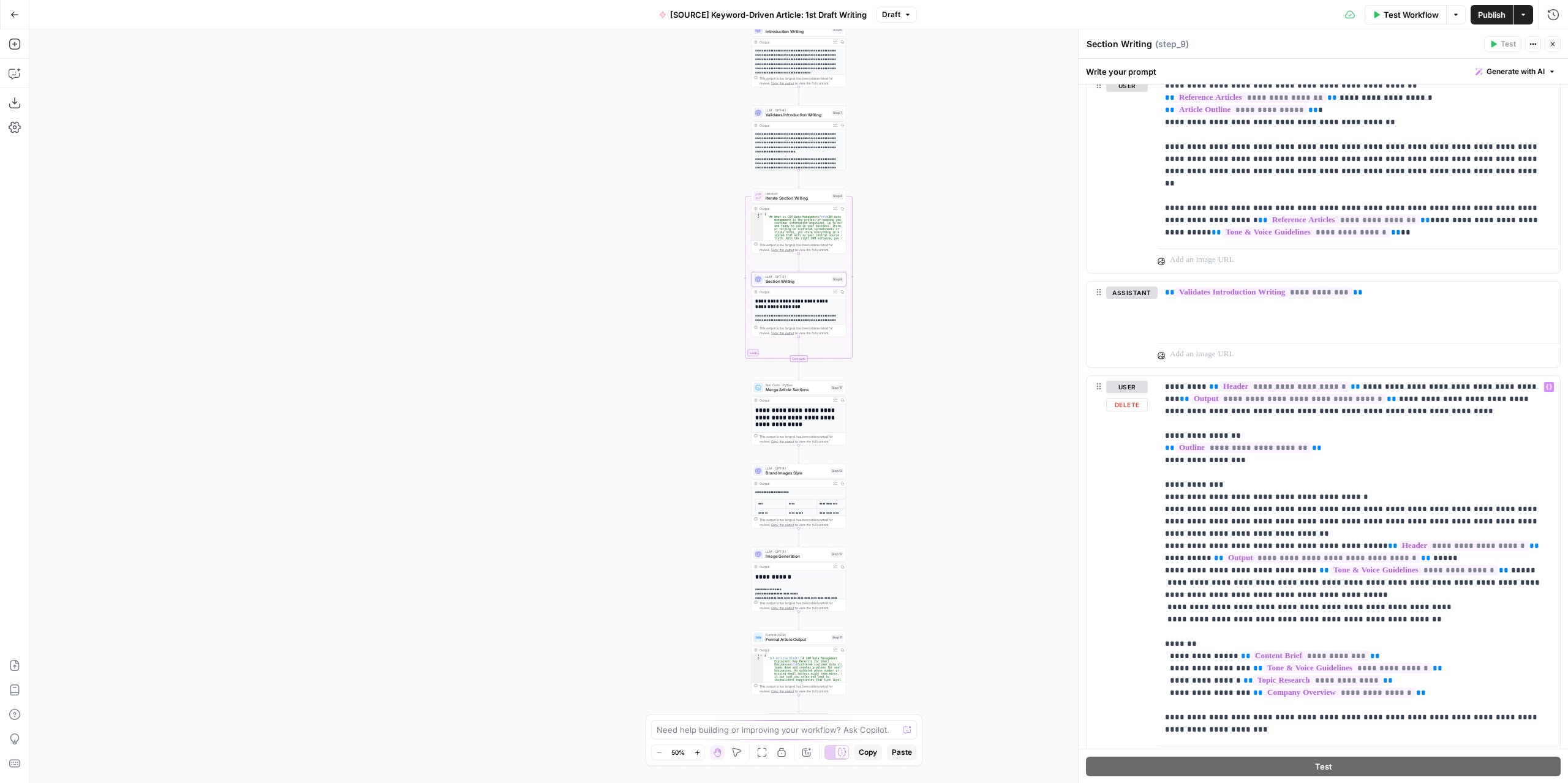
scroll to position [1421, 0]
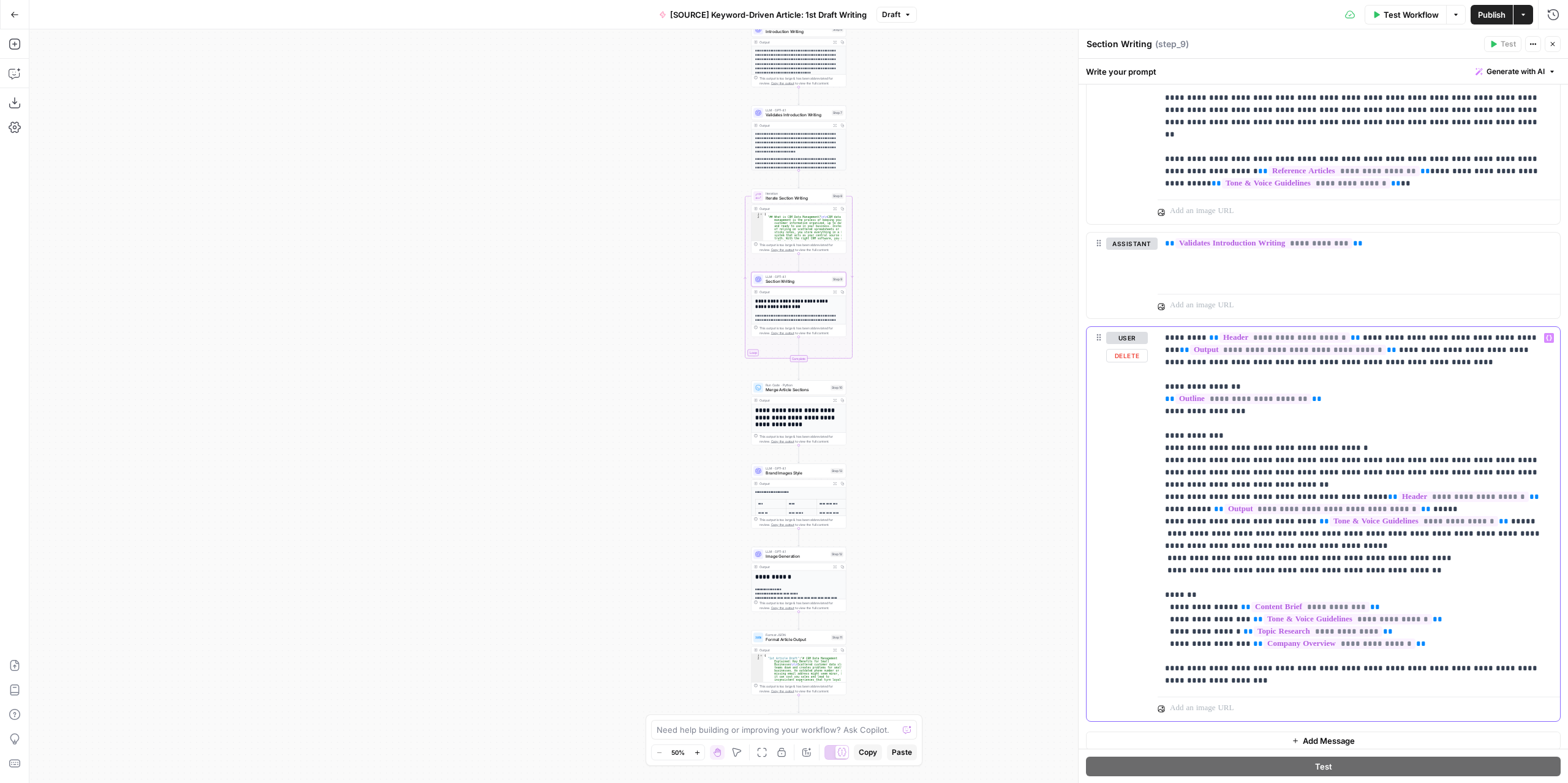
click at [1360, 551] on p "**********" at bounding box center [1354, 509] width 379 height 355
click at [1420, 549] on p "**********" at bounding box center [1354, 509] width 379 height 355
click at [1436, 551] on p "**********" at bounding box center [1354, 509] width 379 height 355
click at [1426, 566] on p "**********" at bounding box center [1354, 509] width 379 height 355
click at [1481, 18] on span "Publish" at bounding box center [1491, 14] width 27 height 12
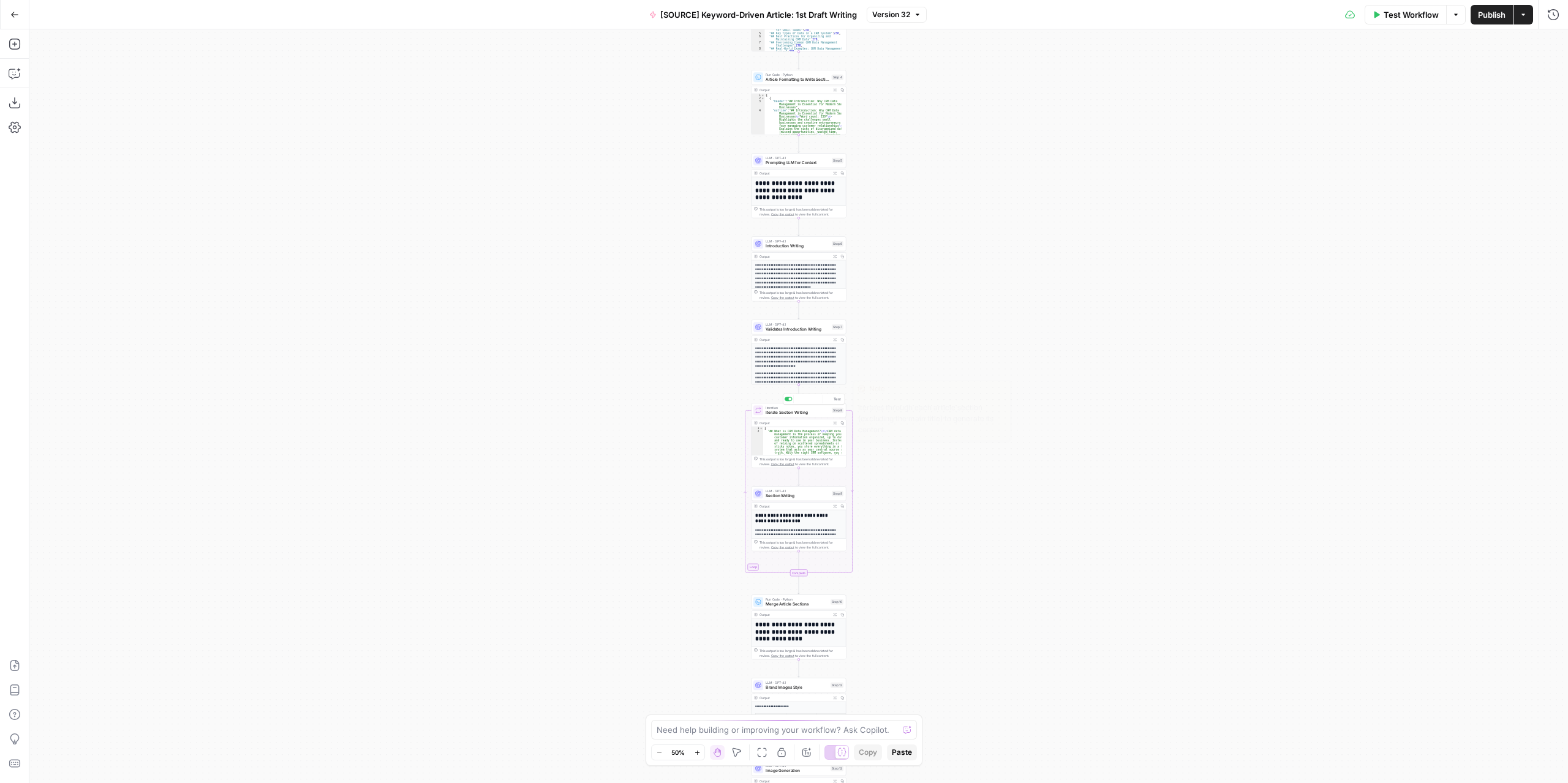
click at [804, 412] on span "Iterate Section Writing" at bounding box center [797, 412] width 63 height 6
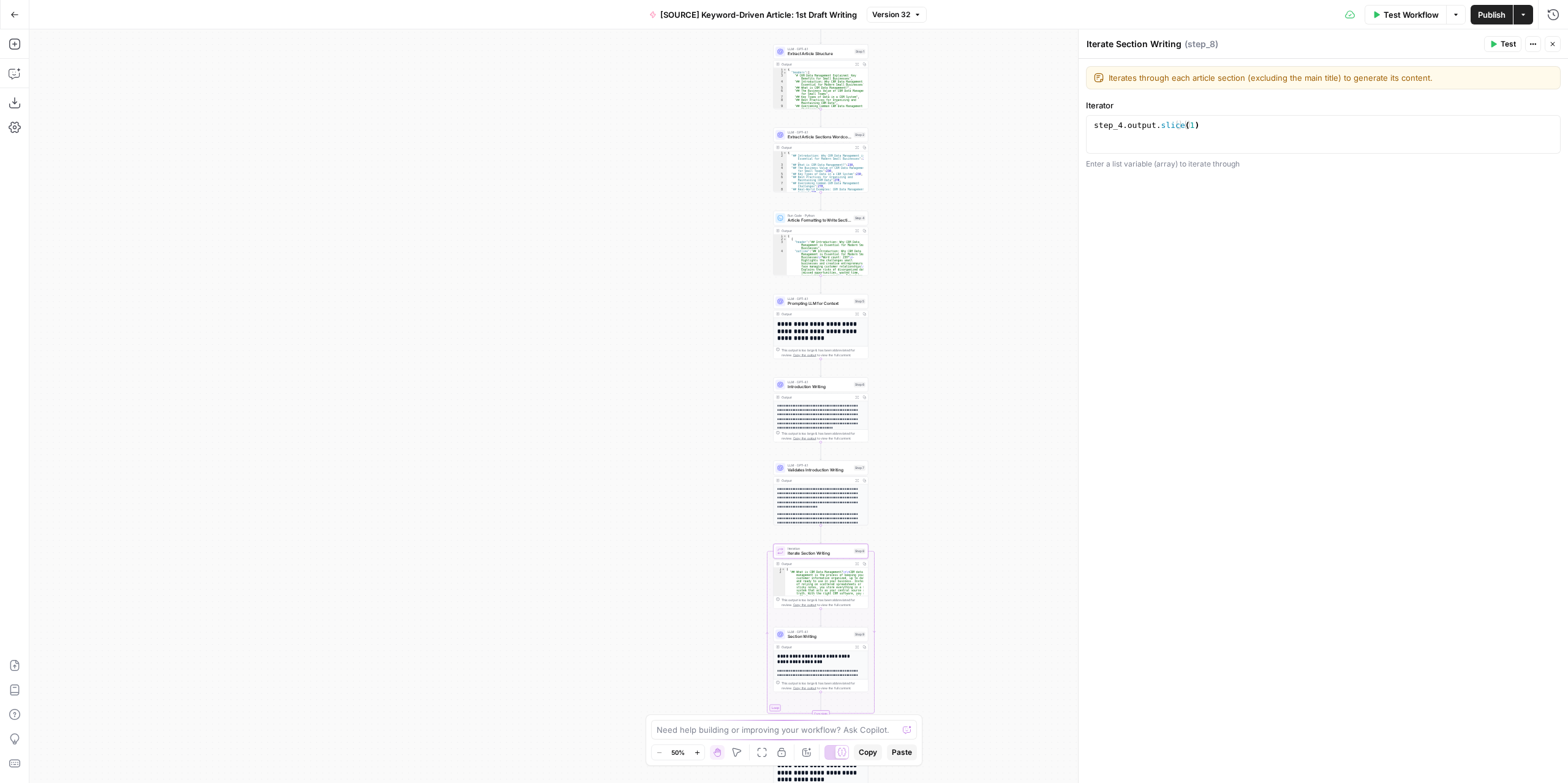
drag, startPoint x: 953, startPoint y: 204, endPoint x: 973, endPoint y: 347, distance: 144.4
click at [977, 352] on div "Workflow Set Inputs Inputs LLM · GPT-4.1 Extract Article Structure Step 1 Outpu…" at bounding box center [799, 406] width 1538 height 754
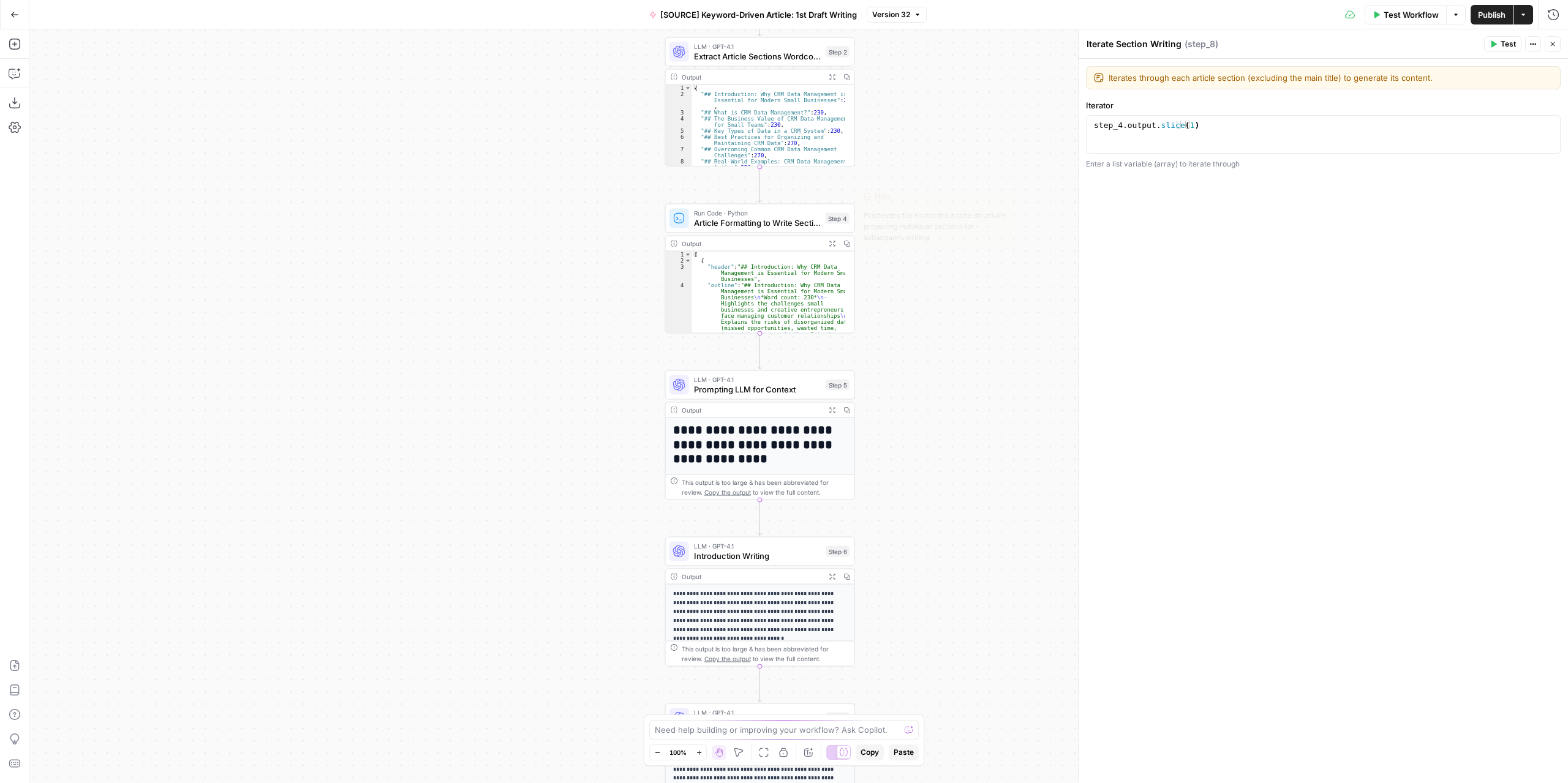
click at [786, 223] on span "Article Formatting to Write Sections" at bounding box center [758, 223] width 127 height 12
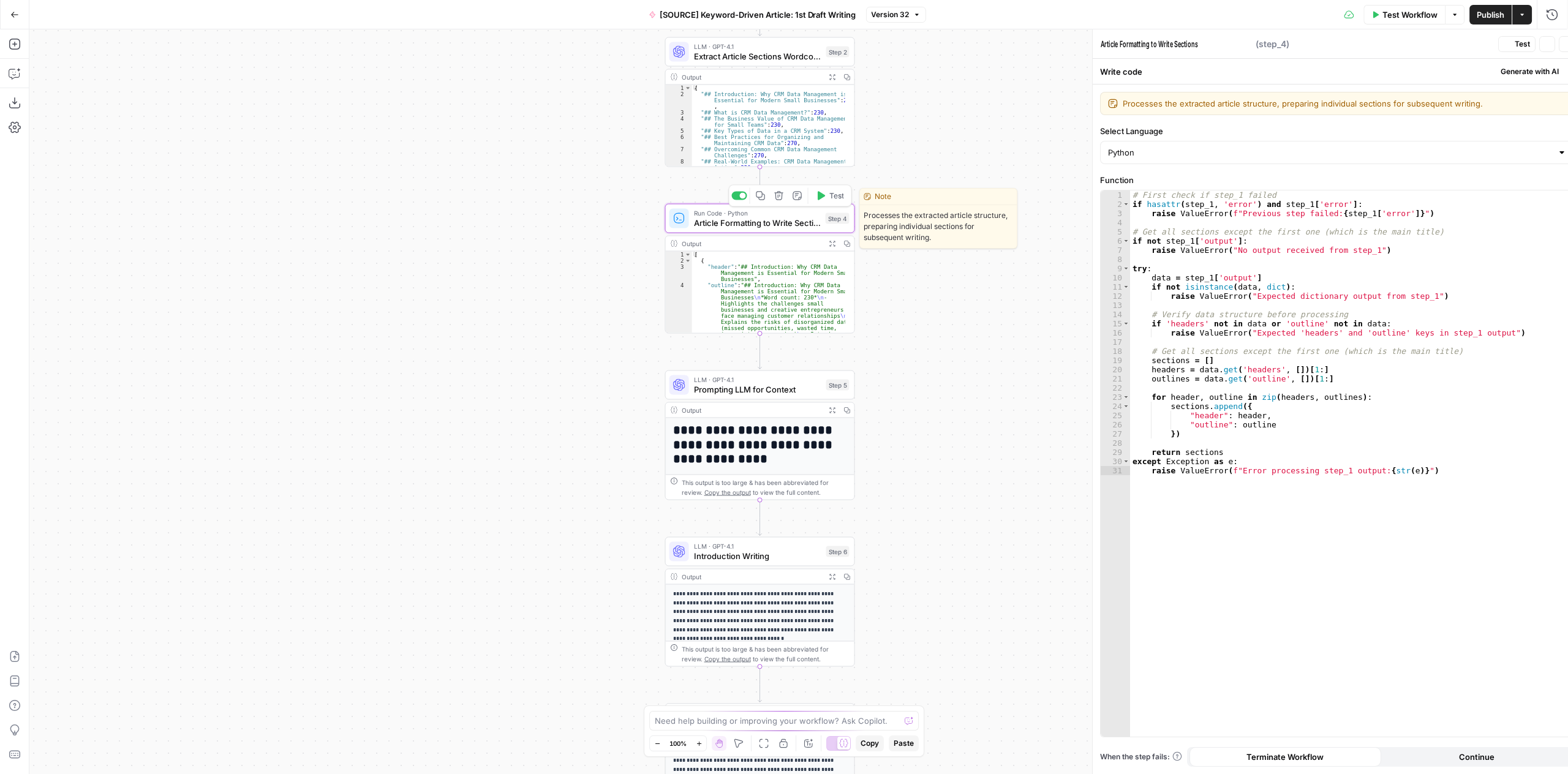
click at [786, 223] on span "Article Formatting to Write Sections" at bounding box center [758, 223] width 127 height 12
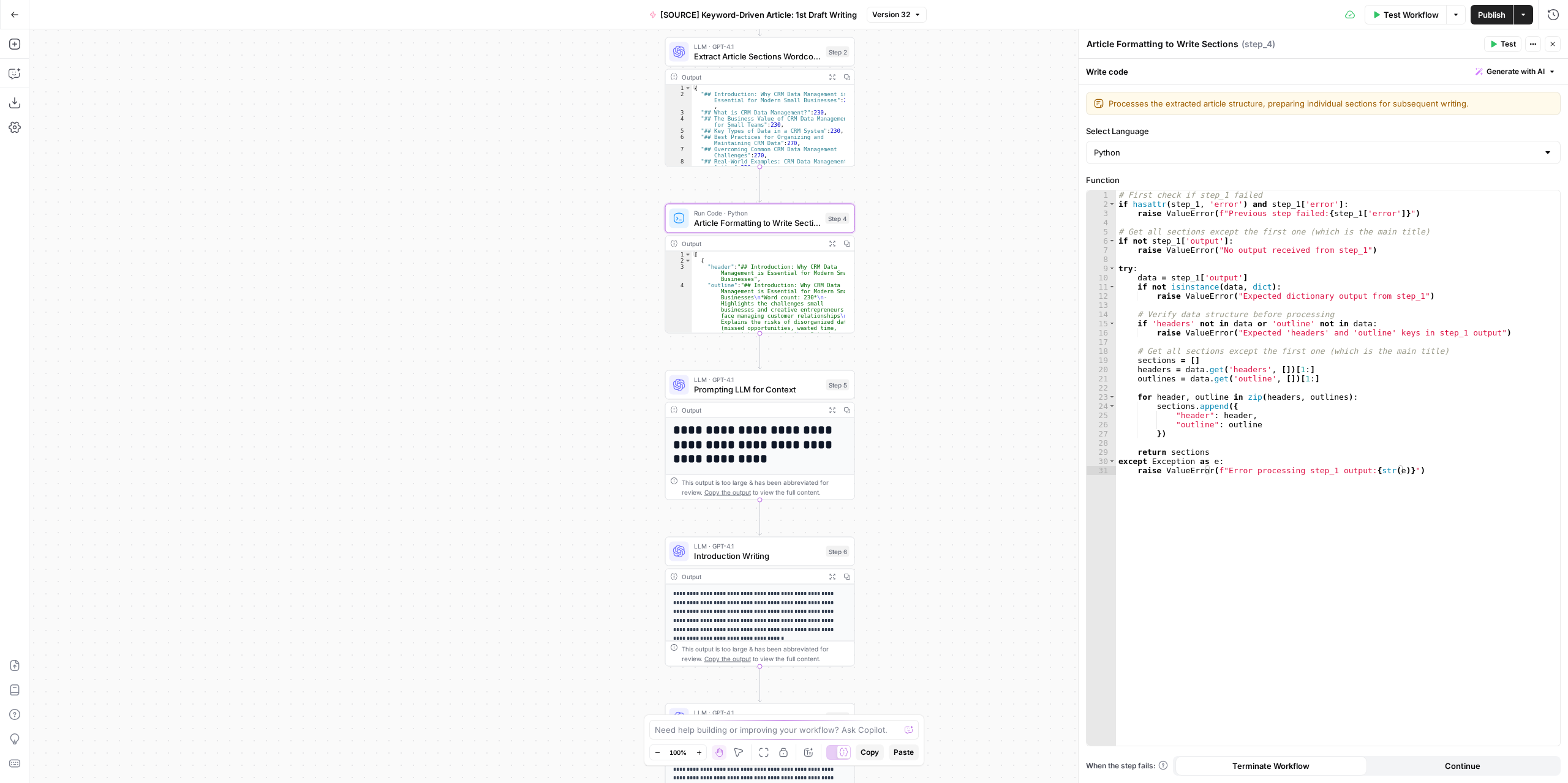
click at [835, 248] on button "Expand Output" at bounding box center [833, 244] width 15 height 15
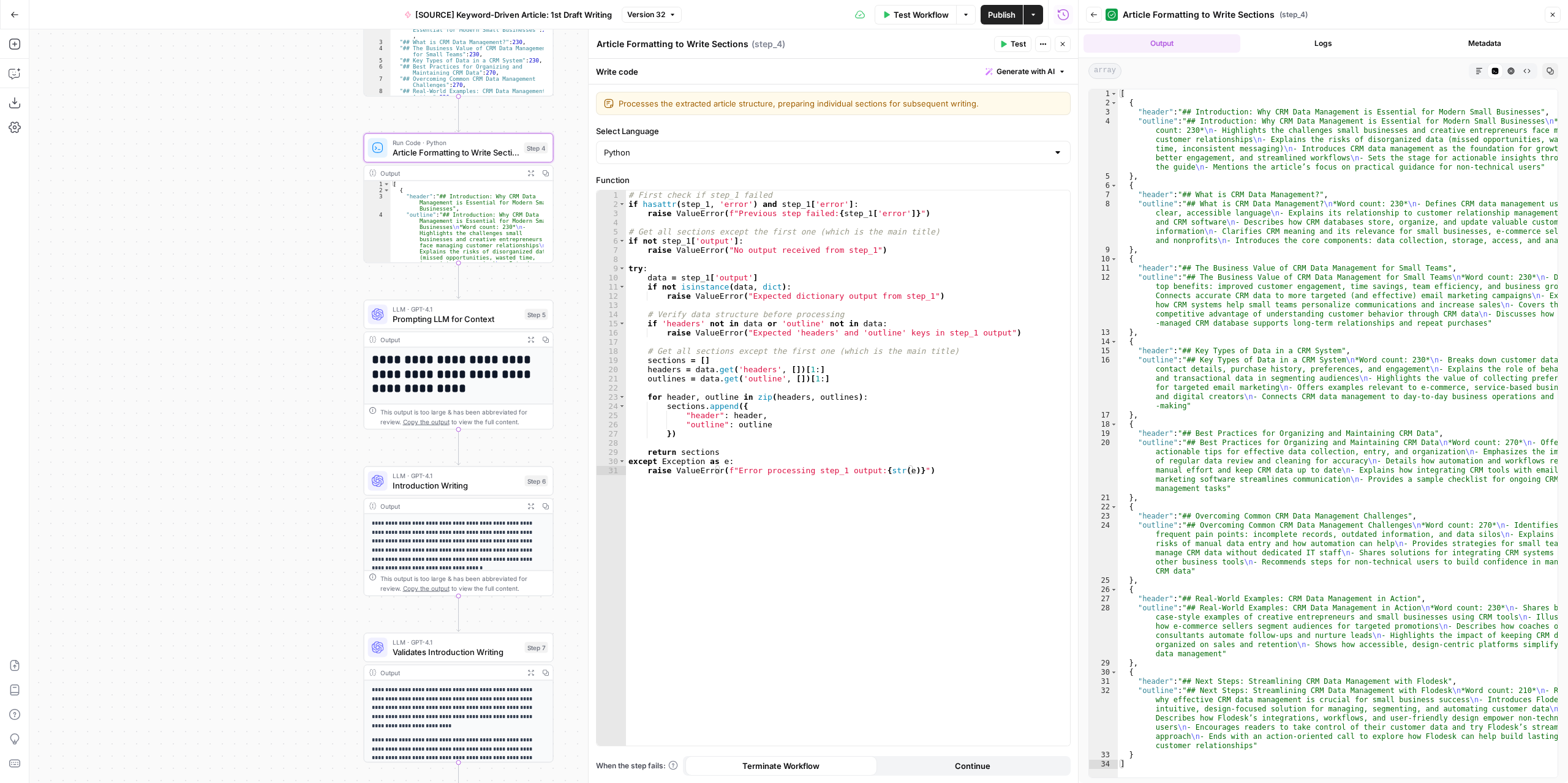
drag, startPoint x: 549, startPoint y: 299, endPoint x: 250, endPoint y: 229, distance: 307.1
click at [250, 229] on div "Workflow Set Inputs Inputs LLM · GPT-4.1 Extract Article Structure Step 1 Outpu…" at bounding box center [554, 406] width 1049 height 754
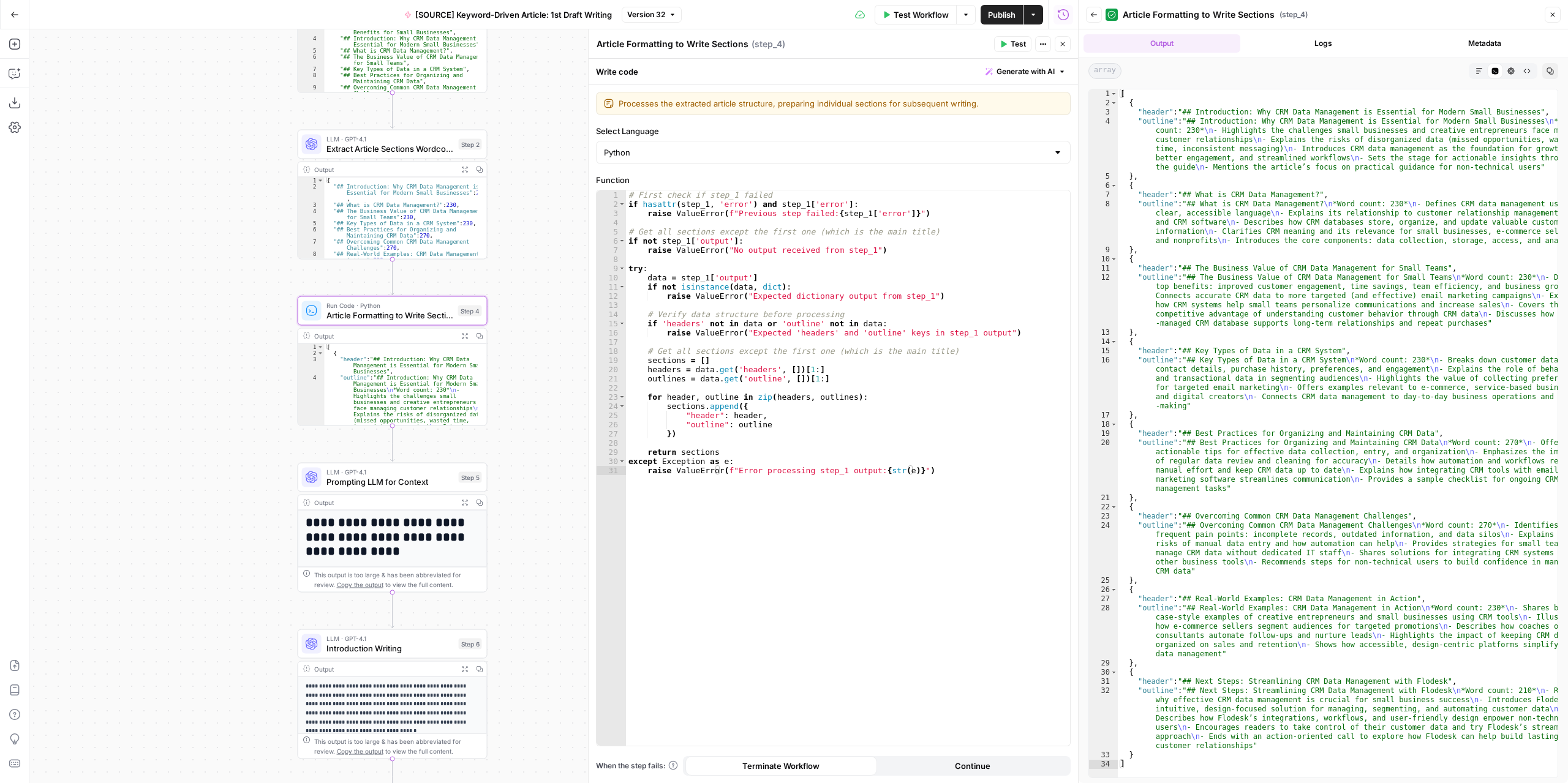
drag, startPoint x: 258, startPoint y: 261, endPoint x: 190, endPoint y: 418, distance: 171.1
click at [190, 418] on div "Workflow Set Inputs Inputs LLM · GPT-4.1 Extract Article Structure Step 1 Outpu…" at bounding box center [554, 406] width 1049 height 754
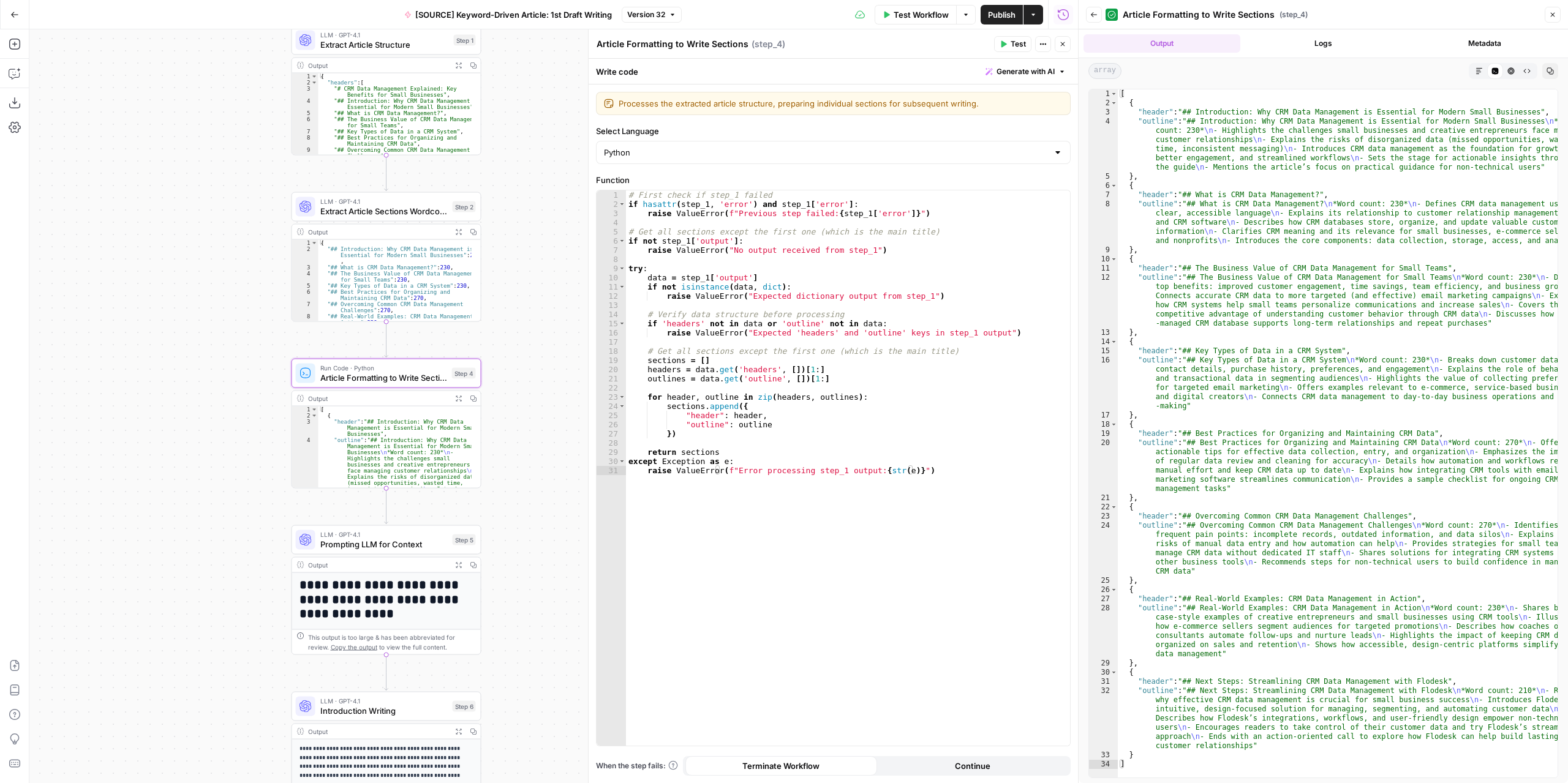
drag, startPoint x: 566, startPoint y: 252, endPoint x: 560, endPoint y: 315, distance: 63.3
click at [560, 315] on div "Workflow Set Inputs Inputs LLM · GPT-4.1 Extract Article Structure Step 1 Outpu…" at bounding box center [554, 406] width 1049 height 754
click at [457, 232] on icon "button" at bounding box center [458, 232] width 7 height 7
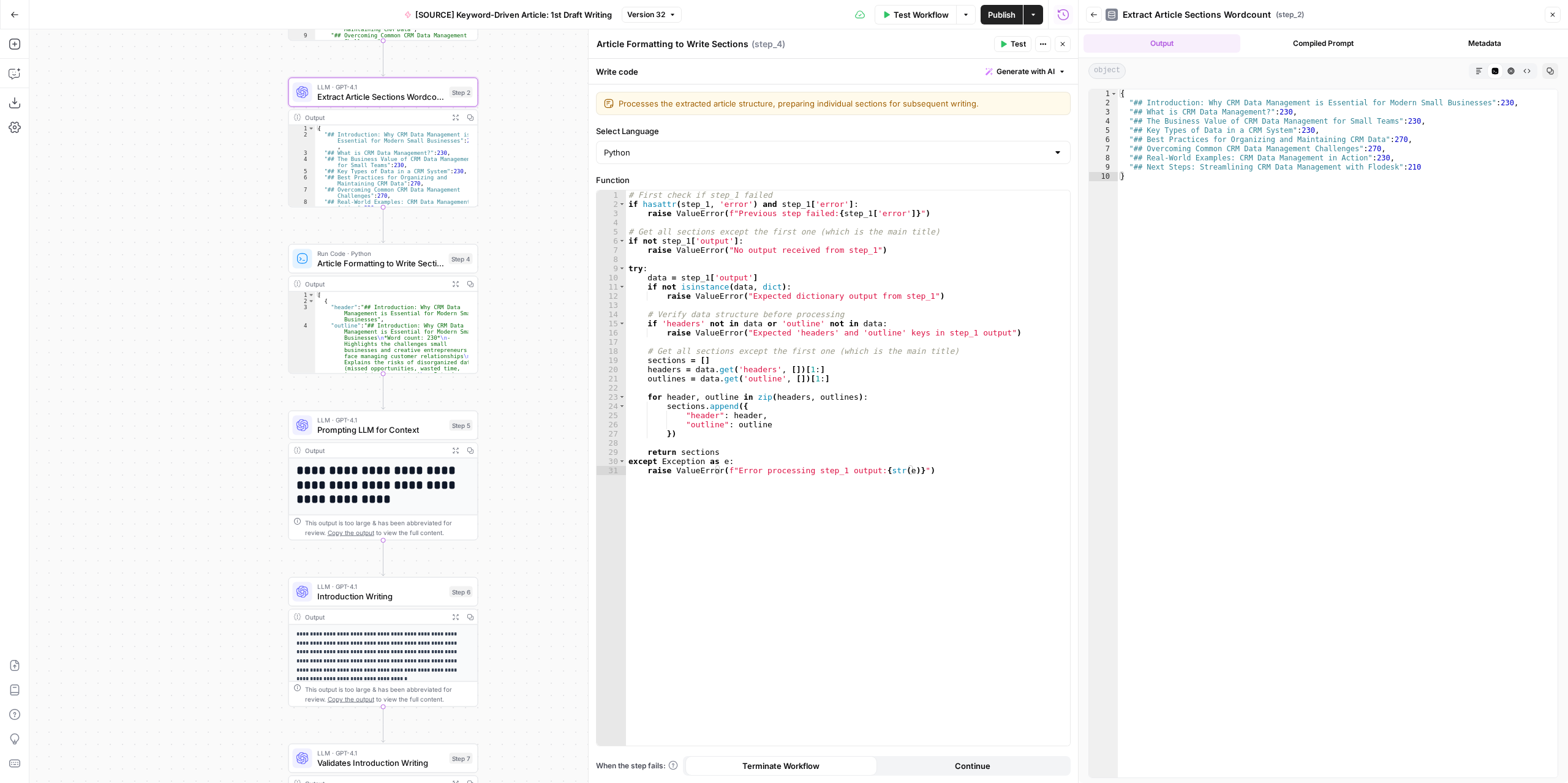
drag, startPoint x: 538, startPoint y: 347, endPoint x: 535, endPoint y: 232, distance: 115.0
click at [535, 232] on div "Workflow Set Inputs Inputs LLM · GPT-4.1 Extract Article Structure Step 1 Outpu…" at bounding box center [554, 406] width 1049 height 754
click at [458, 284] on icon "button" at bounding box center [455, 284] width 7 height 7
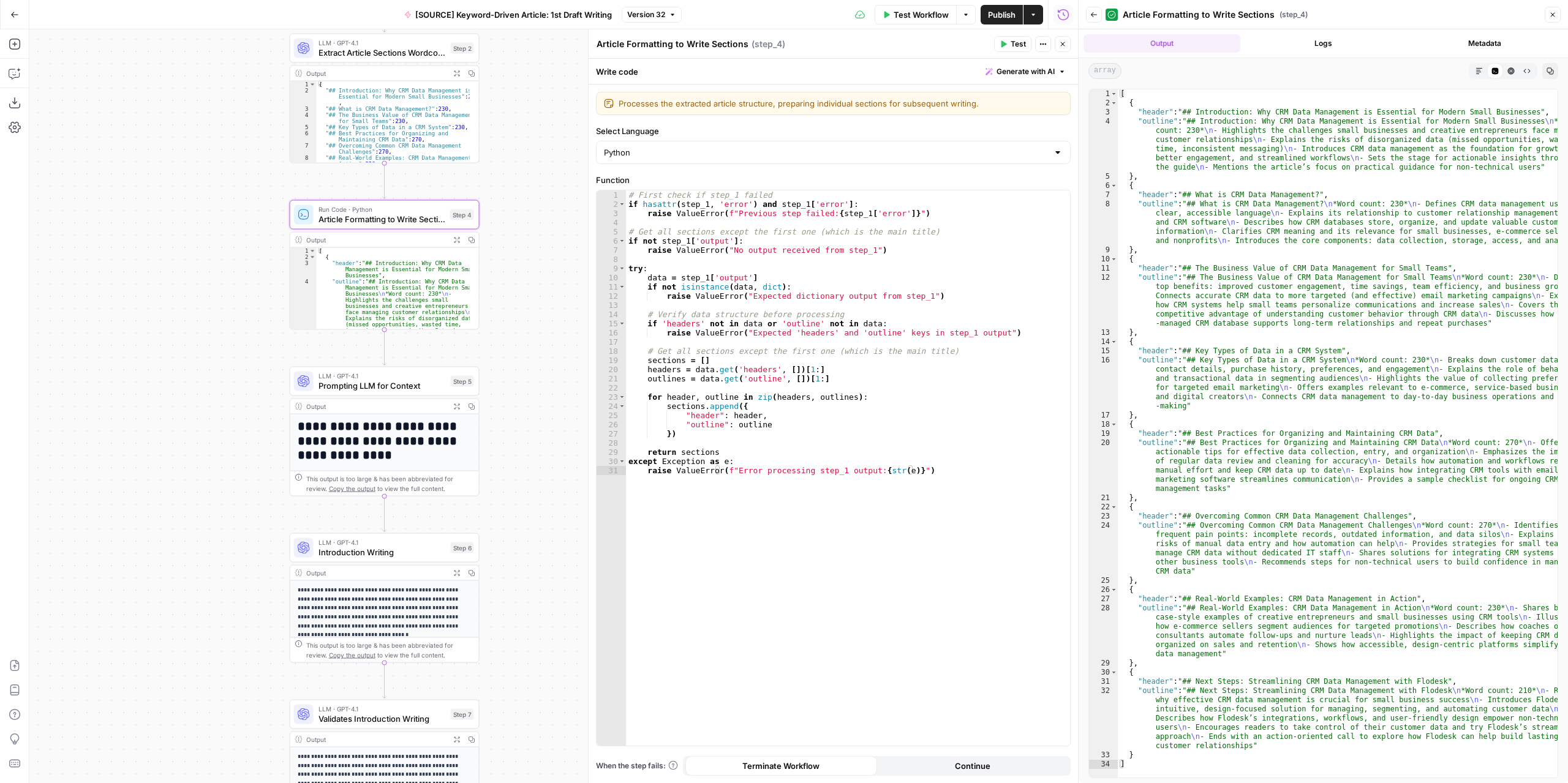
drag, startPoint x: 509, startPoint y: 404, endPoint x: 500, endPoint y: 255, distance: 149.3
click at [500, 255] on div "Workflow Set Inputs Inputs LLM · GPT-4.1 Extract Article Structure Step 1 Outpu…" at bounding box center [554, 406] width 1049 height 754
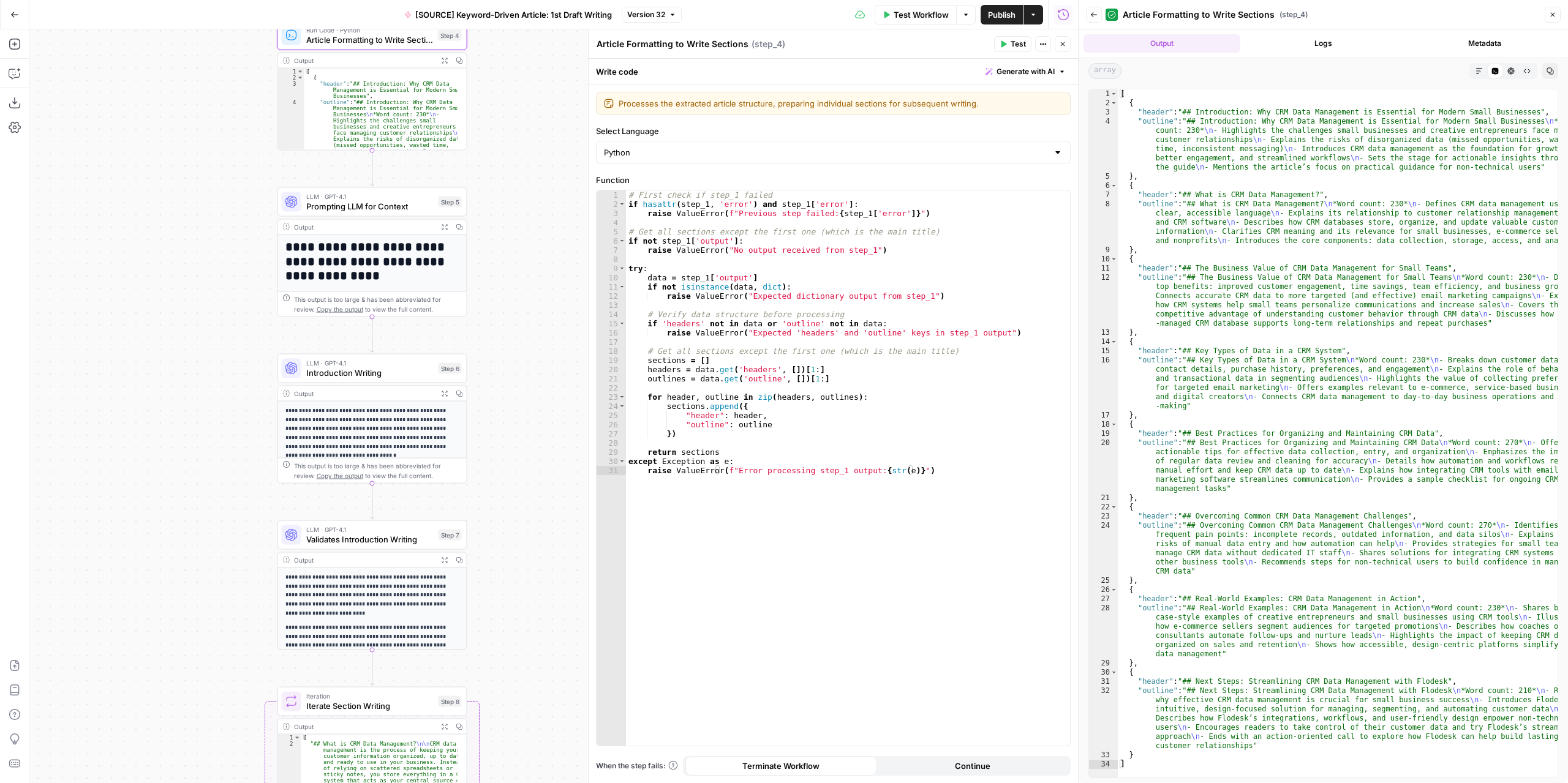
drag, startPoint x: 539, startPoint y: 432, endPoint x: 547, endPoint y: 300, distance: 132.2
click at [547, 284] on div "Workflow Set Inputs Inputs LLM · GPT-4.1 Extract Article Structure Step 1 Outpu…" at bounding box center [554, 406] width 1049 height 754
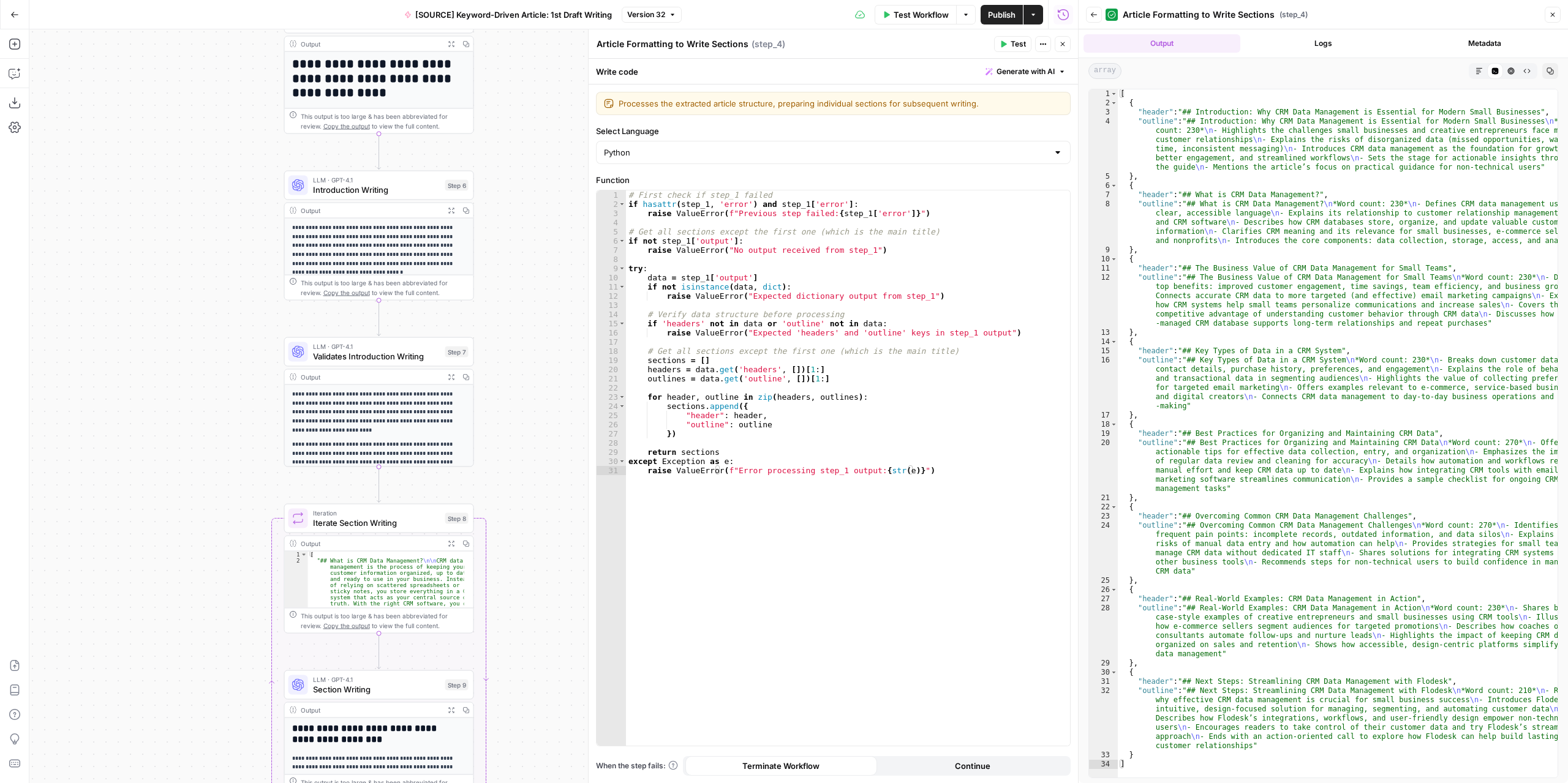
drag, startPoint x: 538, startPoint y: 455, endPoint x: 535, endPoint y: 347, distance: 108.0
click at [535, 347] on div "Workflow Set Inputs Inputs LLM · GPT-4.1 Extract Article Structure Step 1 Outpu…" at bounding box center [554, 406] width 1049 height 754
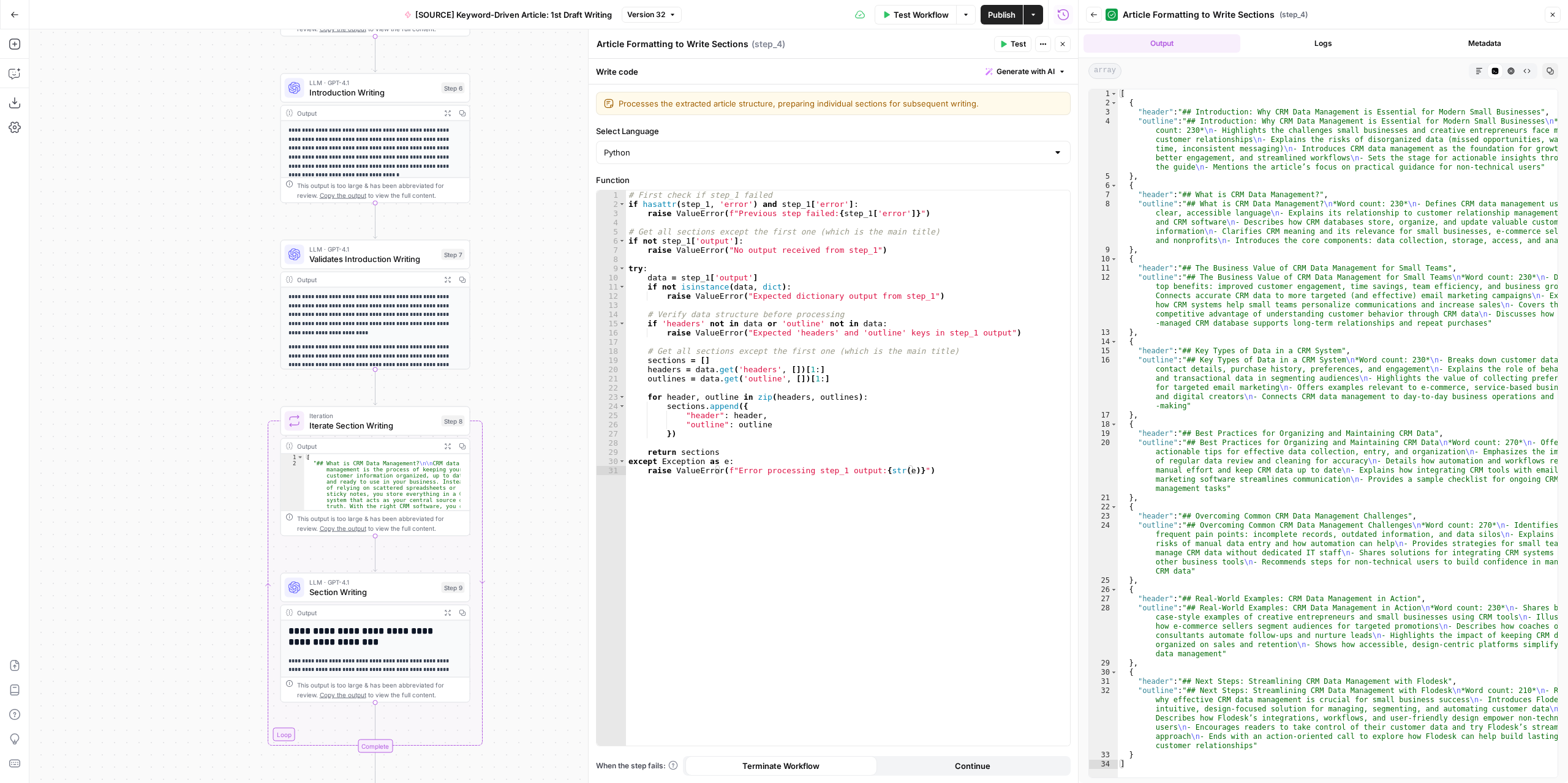
drag, startPoint x: 535, startPoint y: 492, endPoint x: 533, endPoint y: 313, distance: 179.0
click at [533, 313] on div "Workflow Set Inputs Inputs LLM · GPT-4.1 Extract Article Structure Step 1 Outpu…" at bounding box center [554, 406] width 1049 height 754
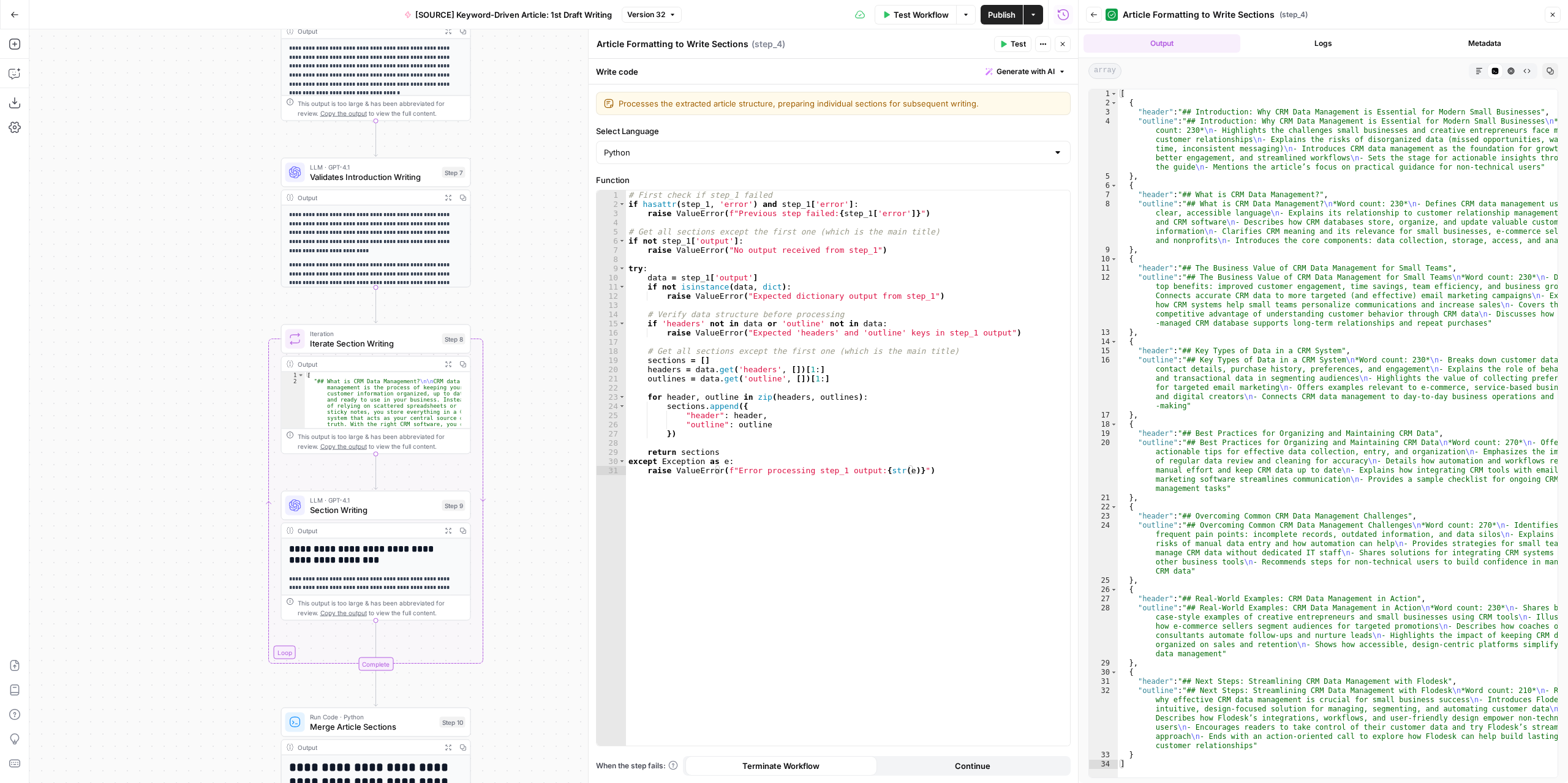
click at [404, 513] on span "Section Writing" at bounding box center [373, 509] width 128 height 12
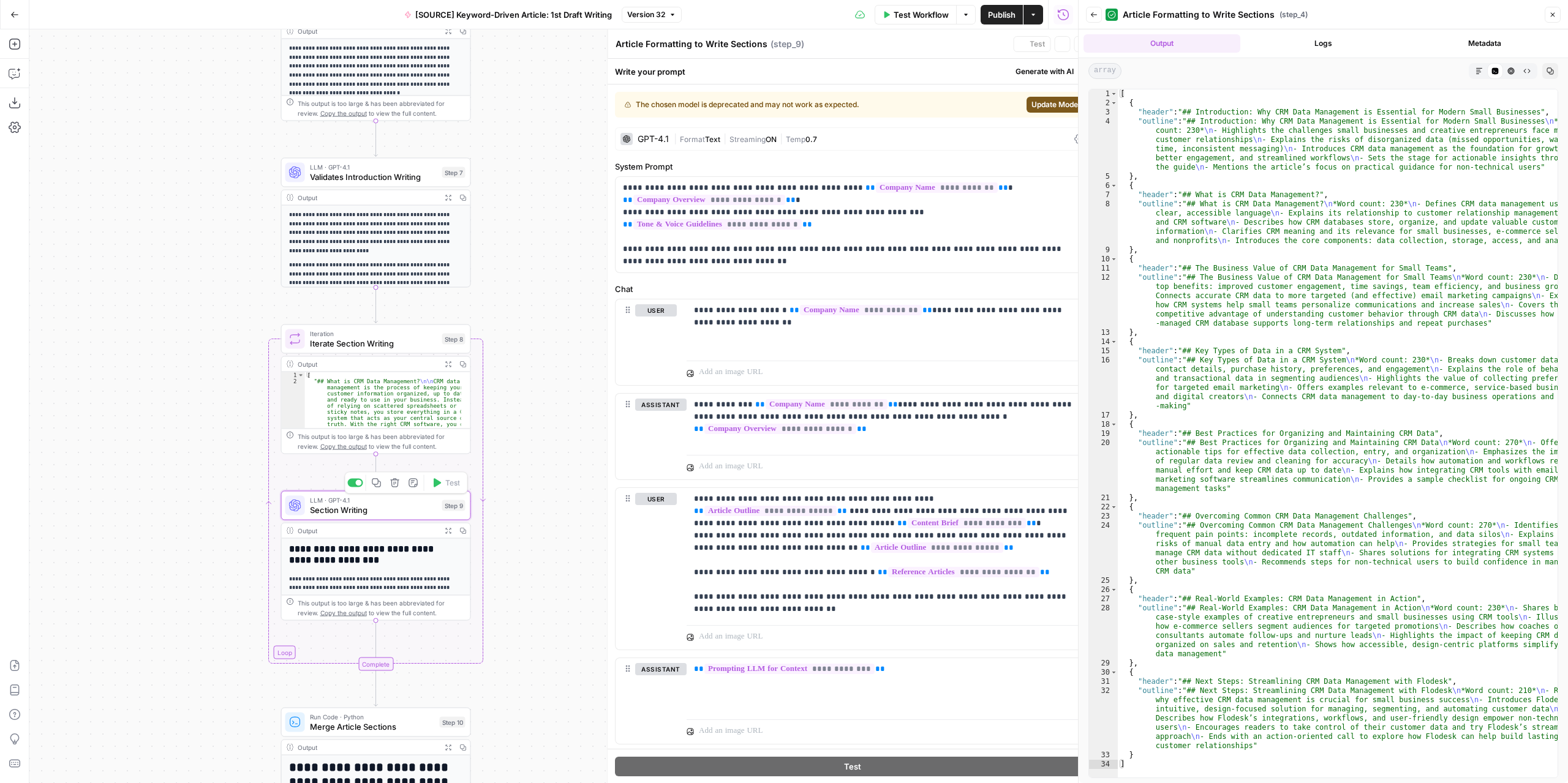
type textarea "Section Writing"
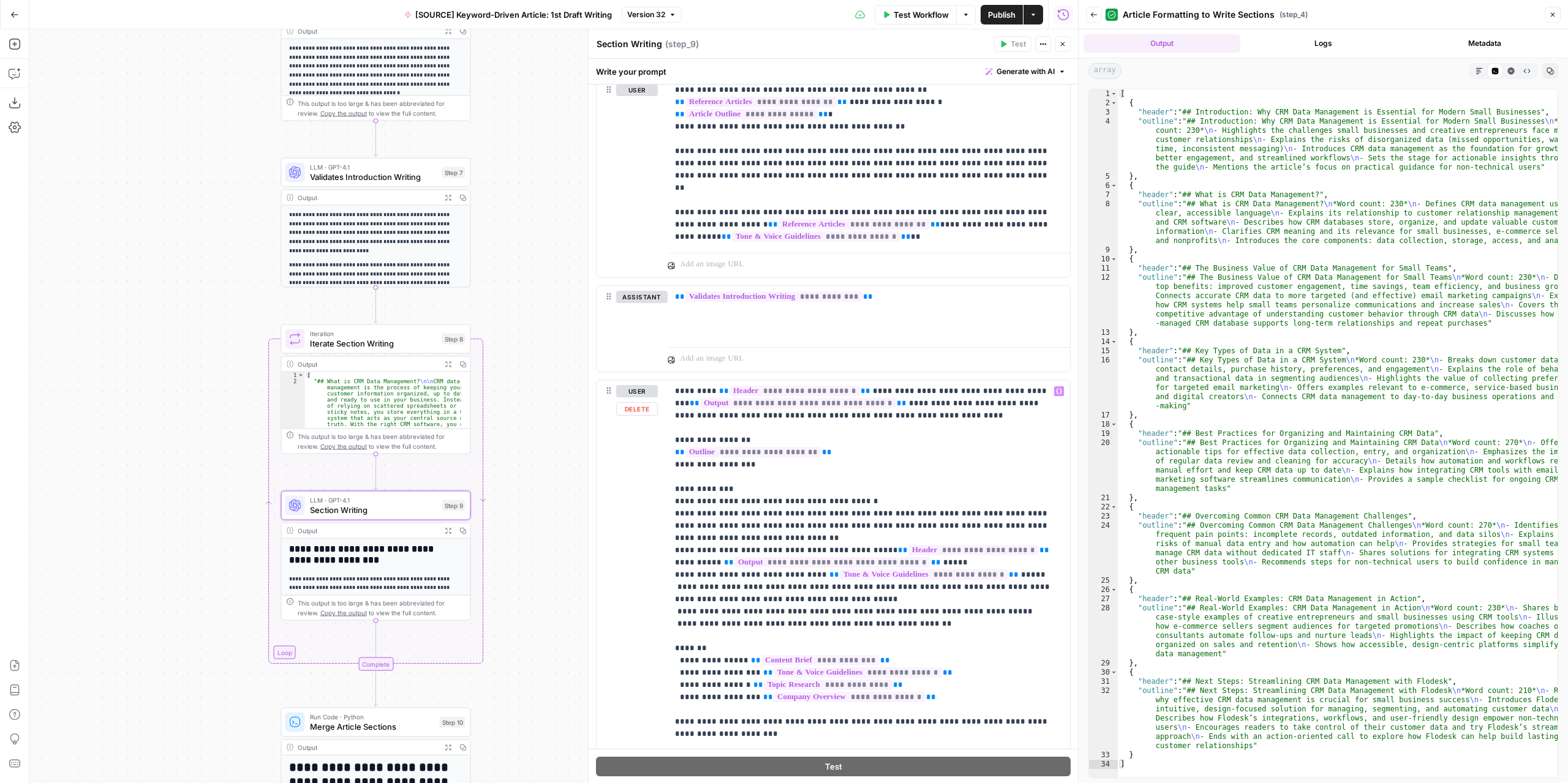
scroll to position [1421, 0]
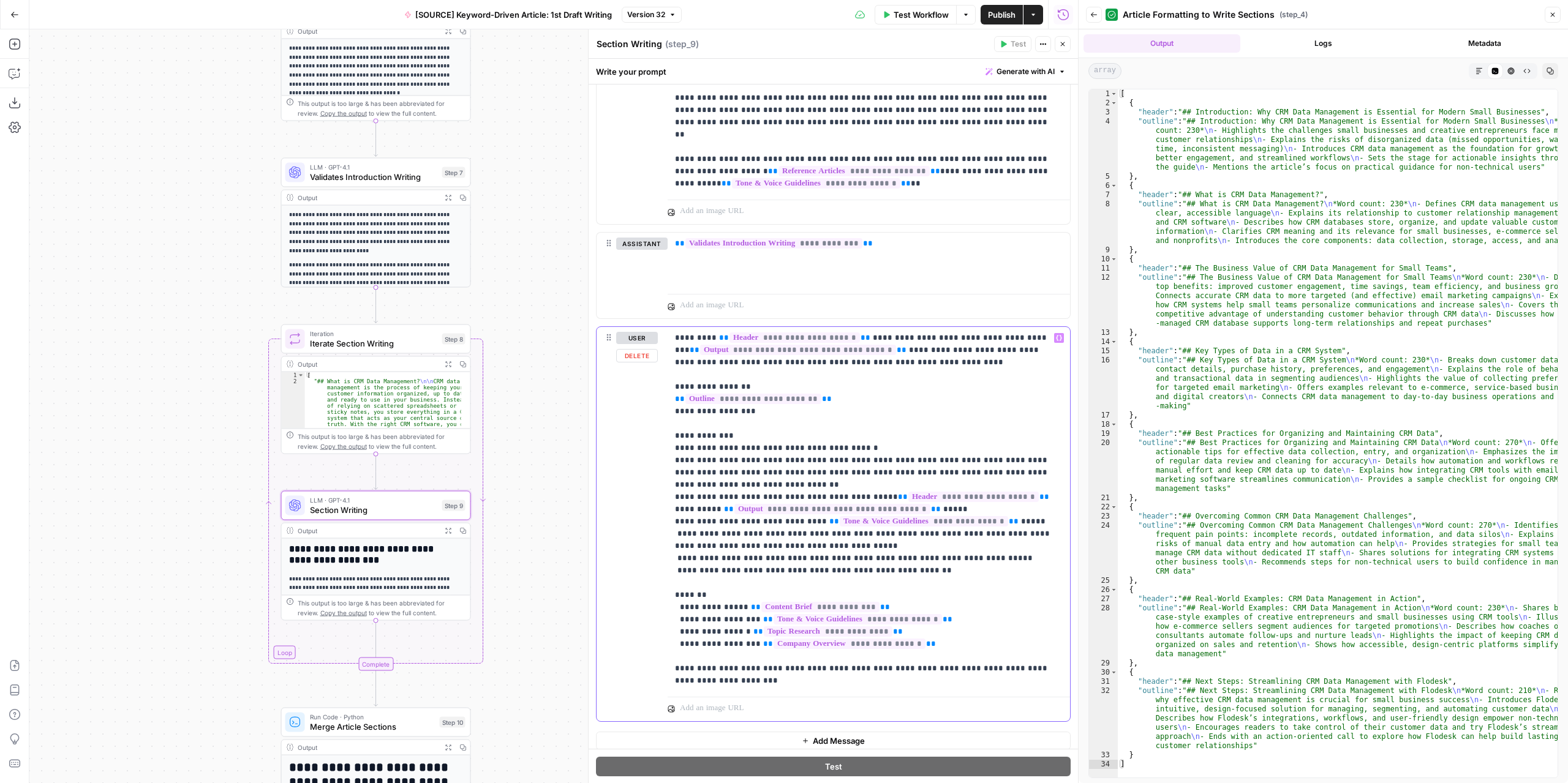
click at [950, 546] on p "**********" at bounding box center [865, 509] width 379 height 355
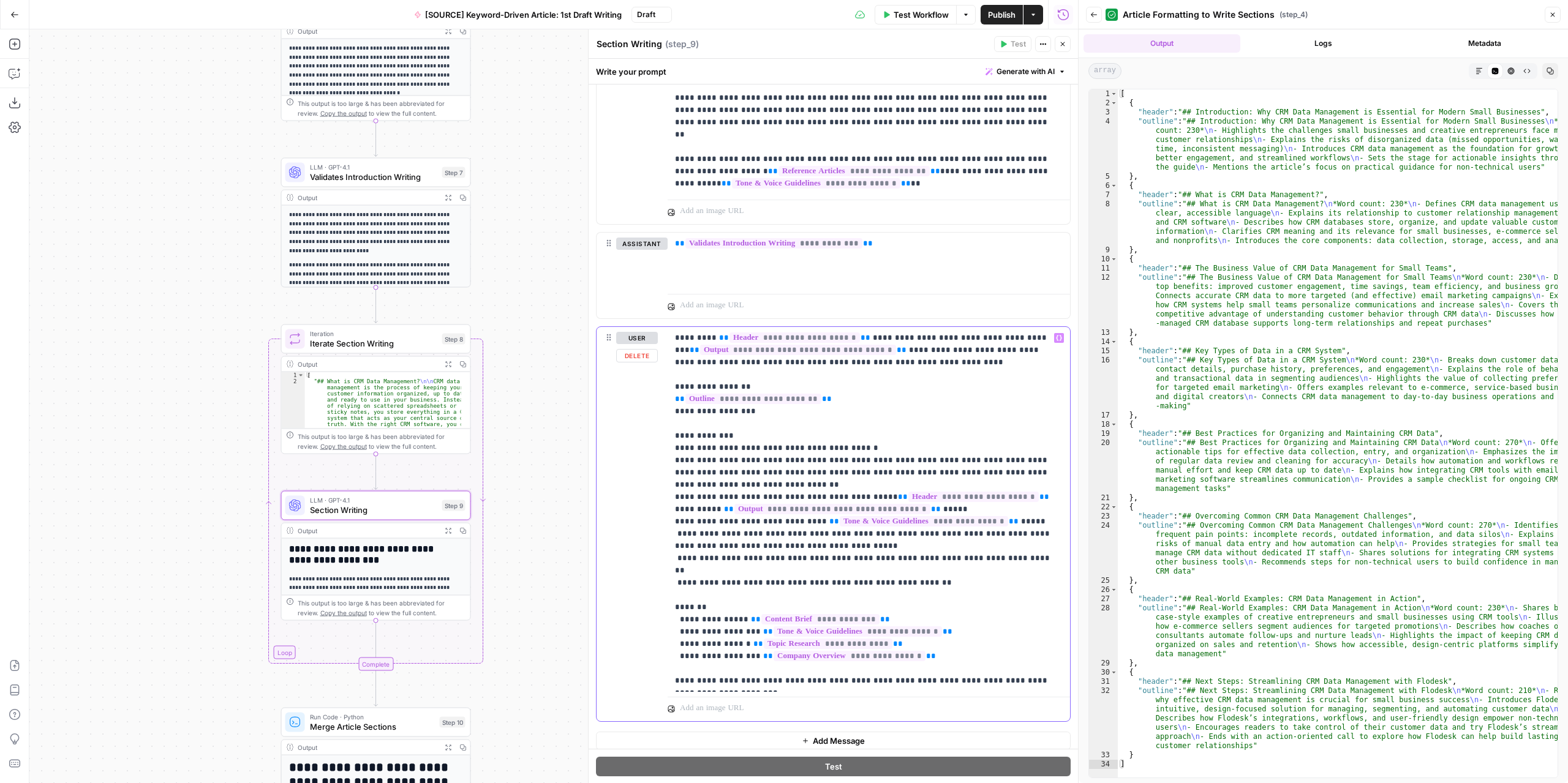
click at [954, 554] on p "**********" at bounding box center [865, 509] width 379 height 355
drag, startPoint x: 966, startPoint y: 553, endPoint x: 952, endPoint y: 551, distance: 14.1
click at [952, 551] on p "**********" at bounding box center [865, 509] width 379 height 355
drag, startPoint x: 969, startPoint y: 551, endPoint x: 955, endPoint y: 551, distance: 14.0
click at [955, 551] on p "**********" at bounding box center [865, 509] width 379 height 355
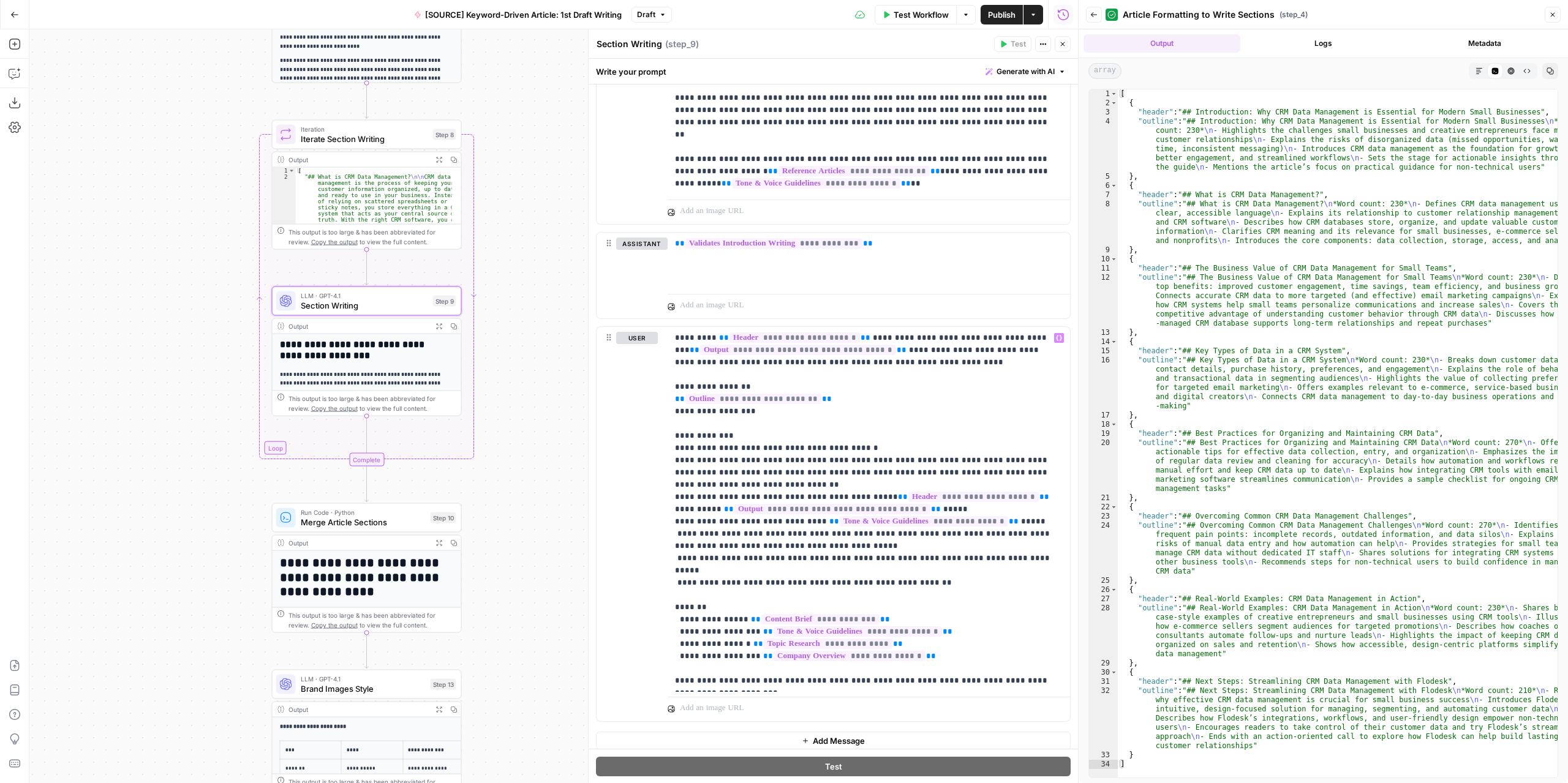
drag, startPoint x: 517, startPoint y: 539, endPoint x: 508, endPoint y: 268, distance: 271.1
click at [508, 268] on div "Workflow Set Inputs Inputs LLM · GPT-4.1 Extract Article Structure Step 1 Outpu…" at bounding box center [554, 406] width 1049 height 754
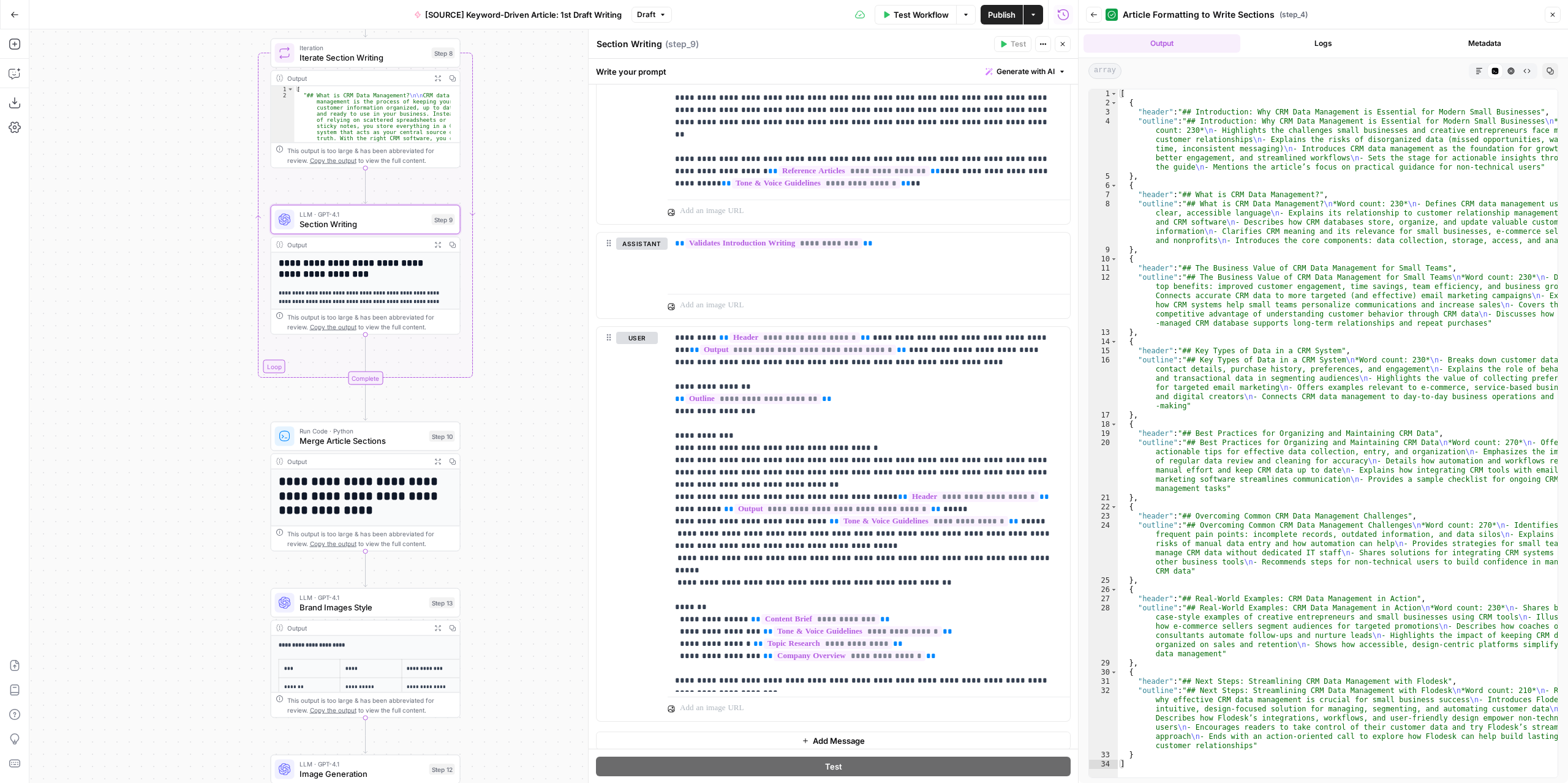
click at [988, 7] on button "Publish" at bounding box center [1001, 15] width 42 height 20
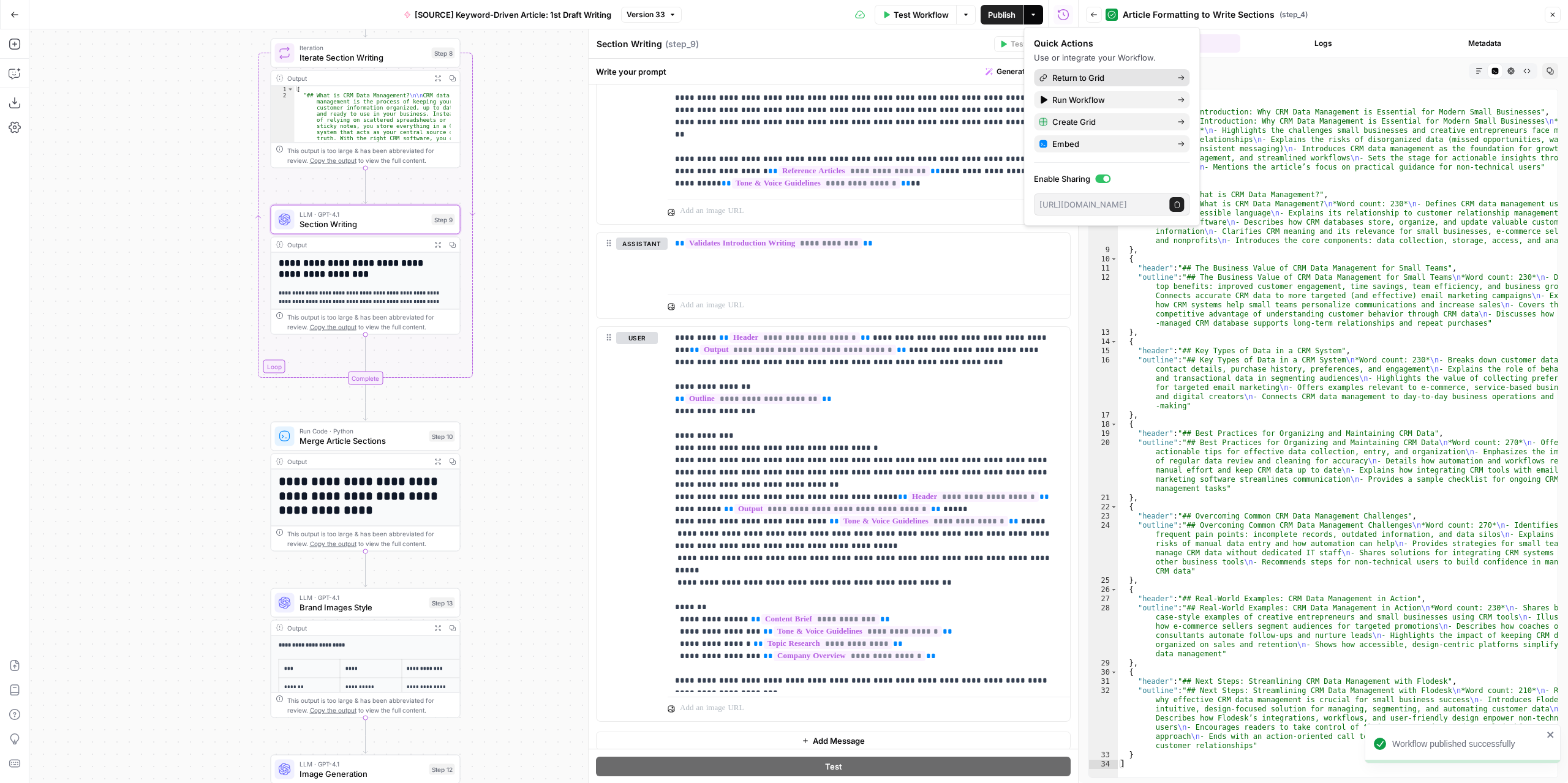
click at [1091, 81] on span "Return to Grid" at bounding box center [1110, 77] width 115 height 12
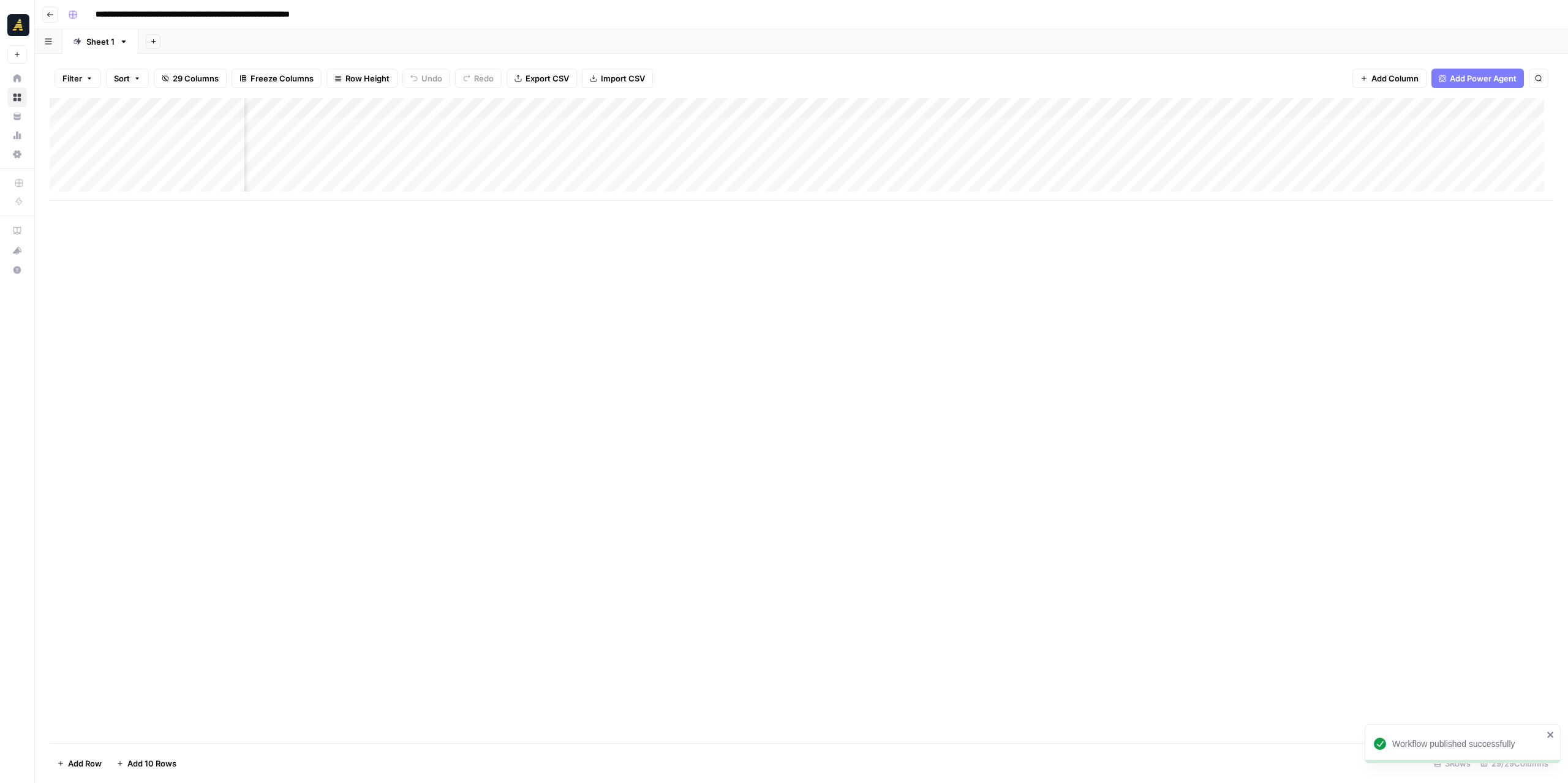
scroll to position [0, 1774]
click at [552, 127] on div "Add Column" at bounding box center [801, 149] width 1504 height 103
click at [666, 125] on div "Add Column" at bounding box center [801, 149] width 1504 height 103
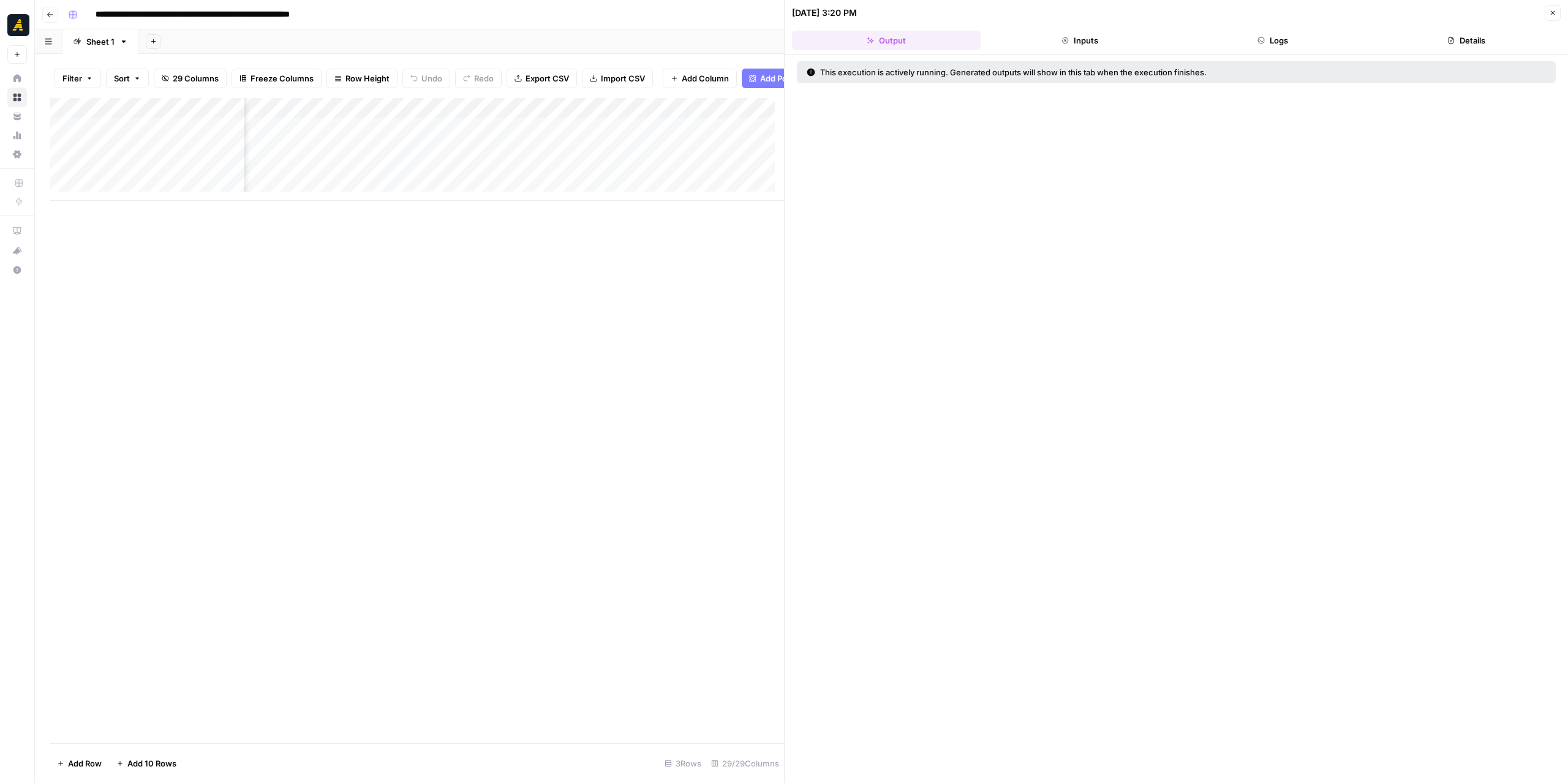
click at [1290, 47] on button "Logs" at bounding box center [1273, 40] width 189 height 20
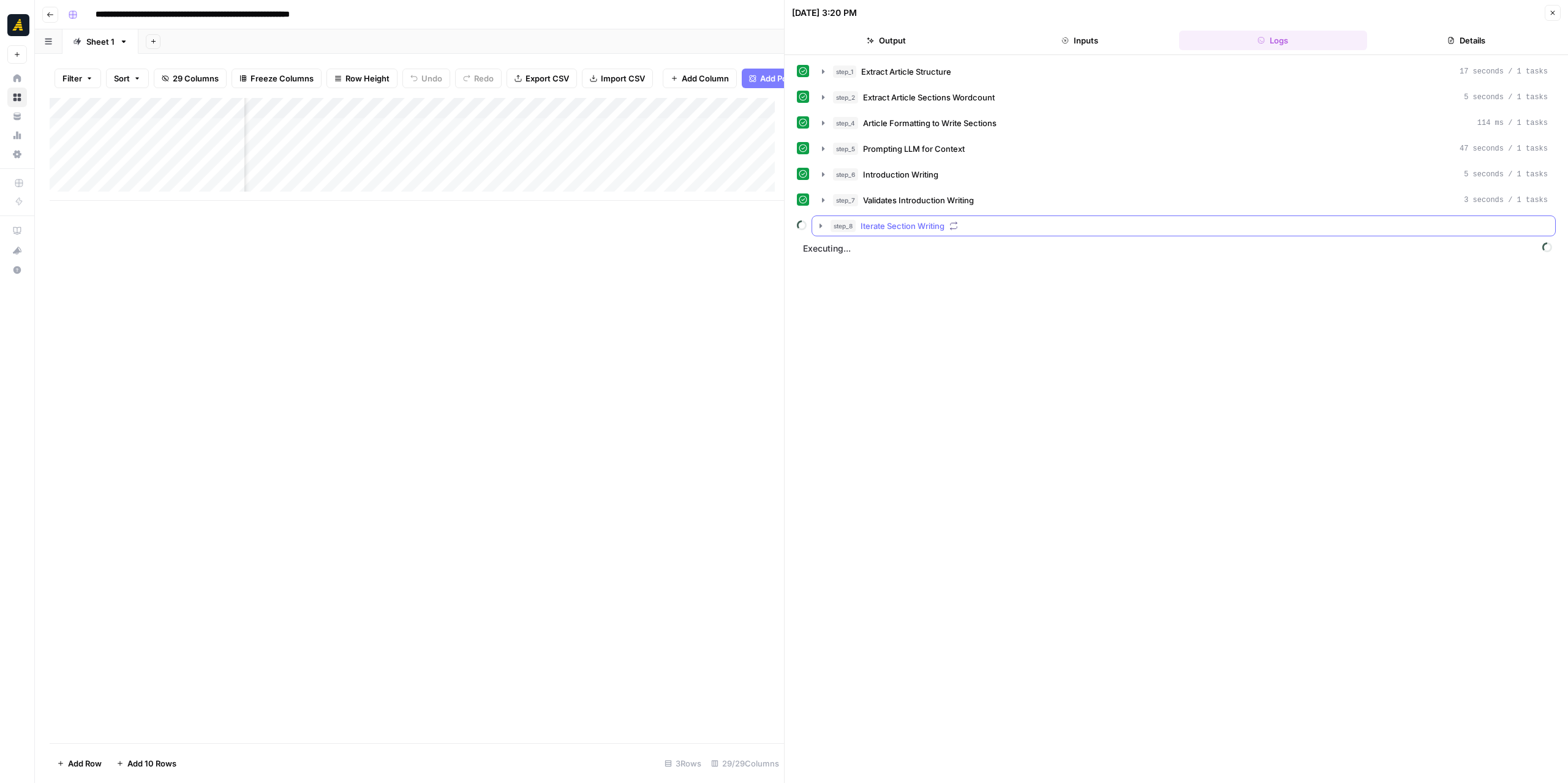
click at [824, 223] on icon "button" at bounding box center [821, 226] width 10 height 10
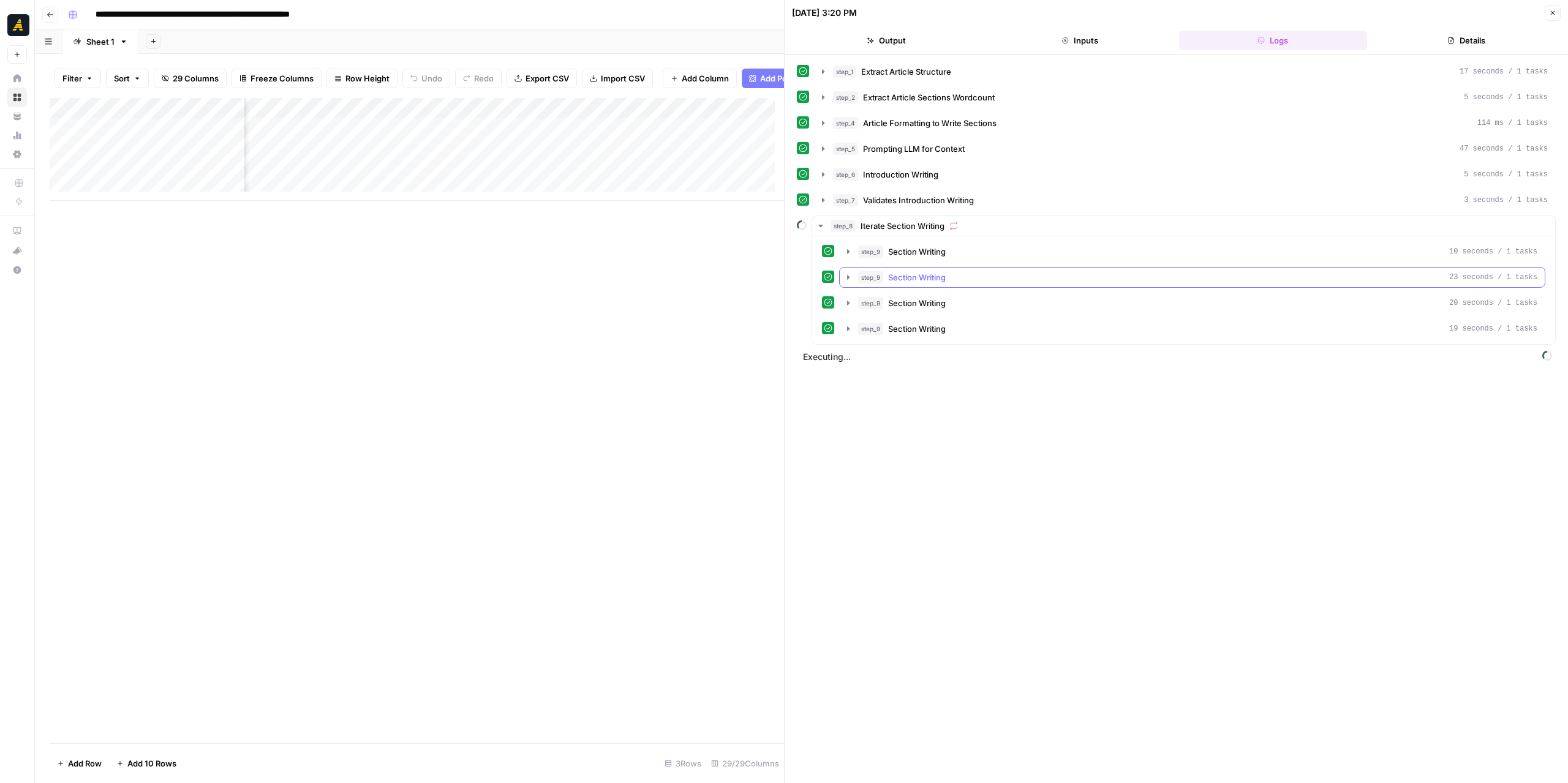
click at [843, 273] on icon "button" at bounding box center [848, 278] width 10 height 10
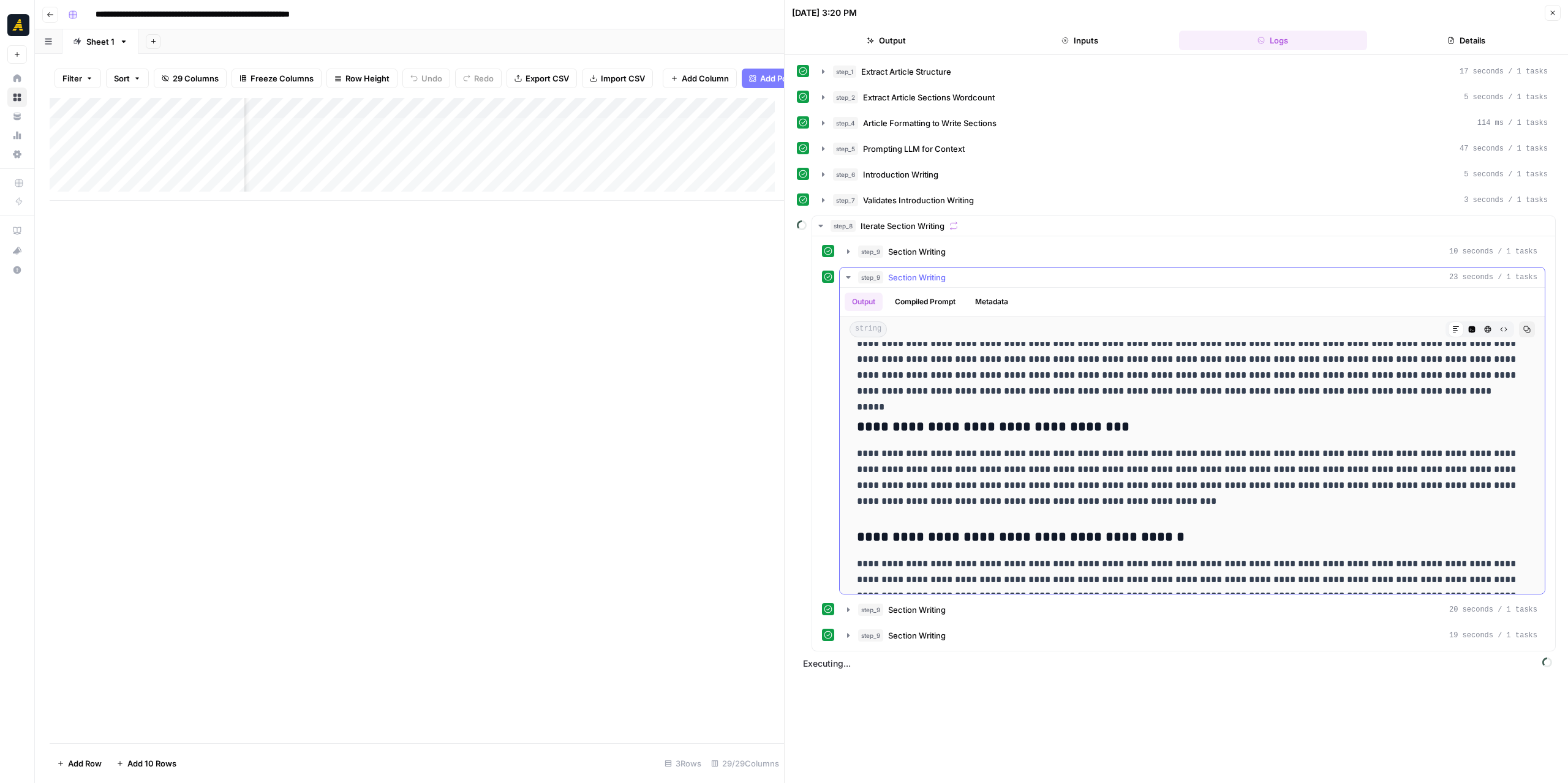
scroll to position [323, 0]
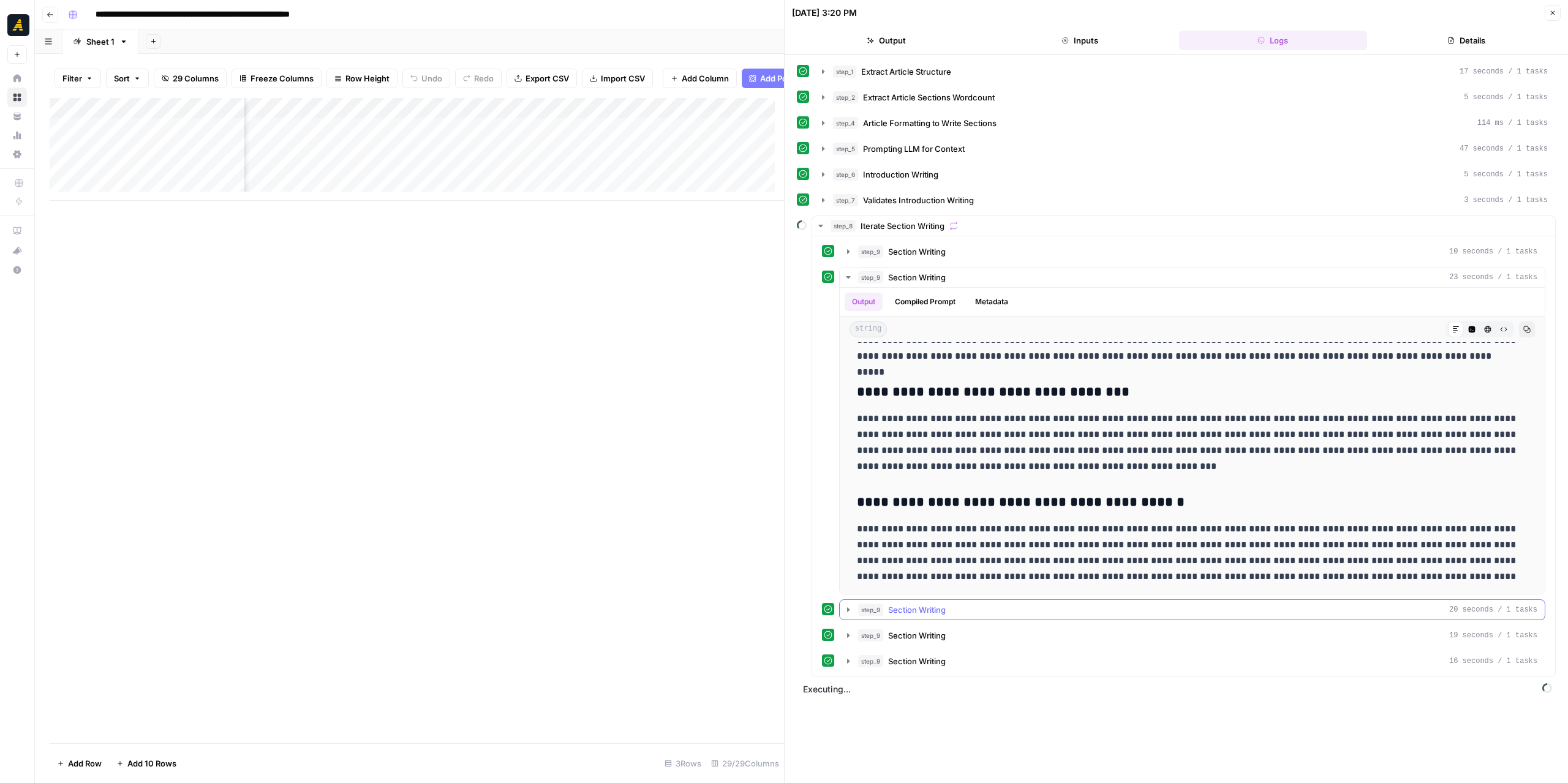
drag, startPoint x: 849, startPoint y: 609, endPoint x: 866, endPoint y: 601, distance: 18.8
click at [848, 609] on icon "button" at bounding box center [848, 610] width 10 height 10
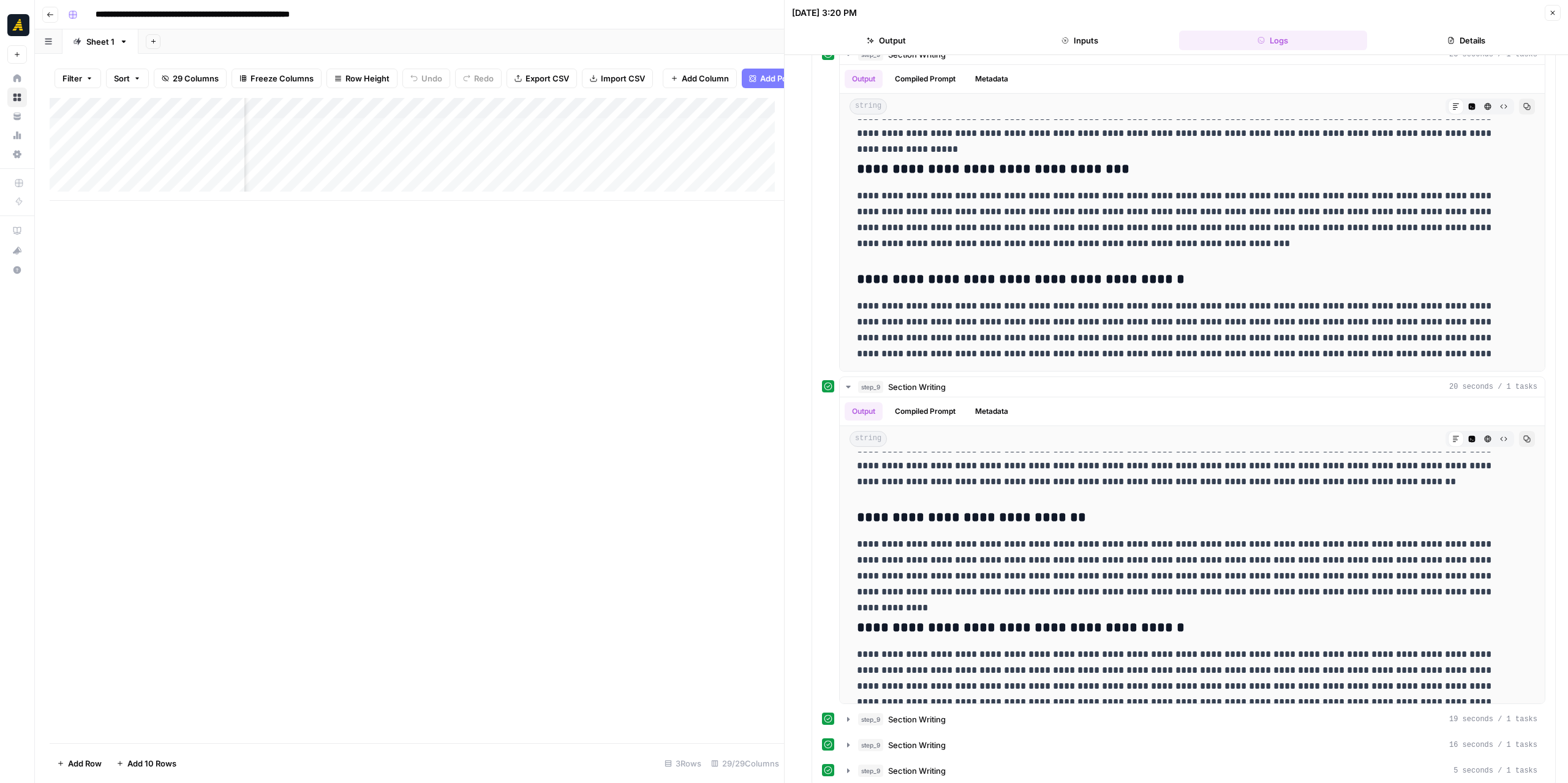
scroll to position [0, 411]
click at [345, 125] on div "Add Column" at bounding box center [416, 149] width 735 height 103
drag, startPoint x: 542, startPoint y: 301, endPoint x: 457, endPoint y: 196, distance: 135.1
click at [538, 293] on div "Add Column" at bounding box center [416, 420] width 735 height 645
click at [373, 135] on div "Add Column" at bounding box center [416, 149] width 735 height 103
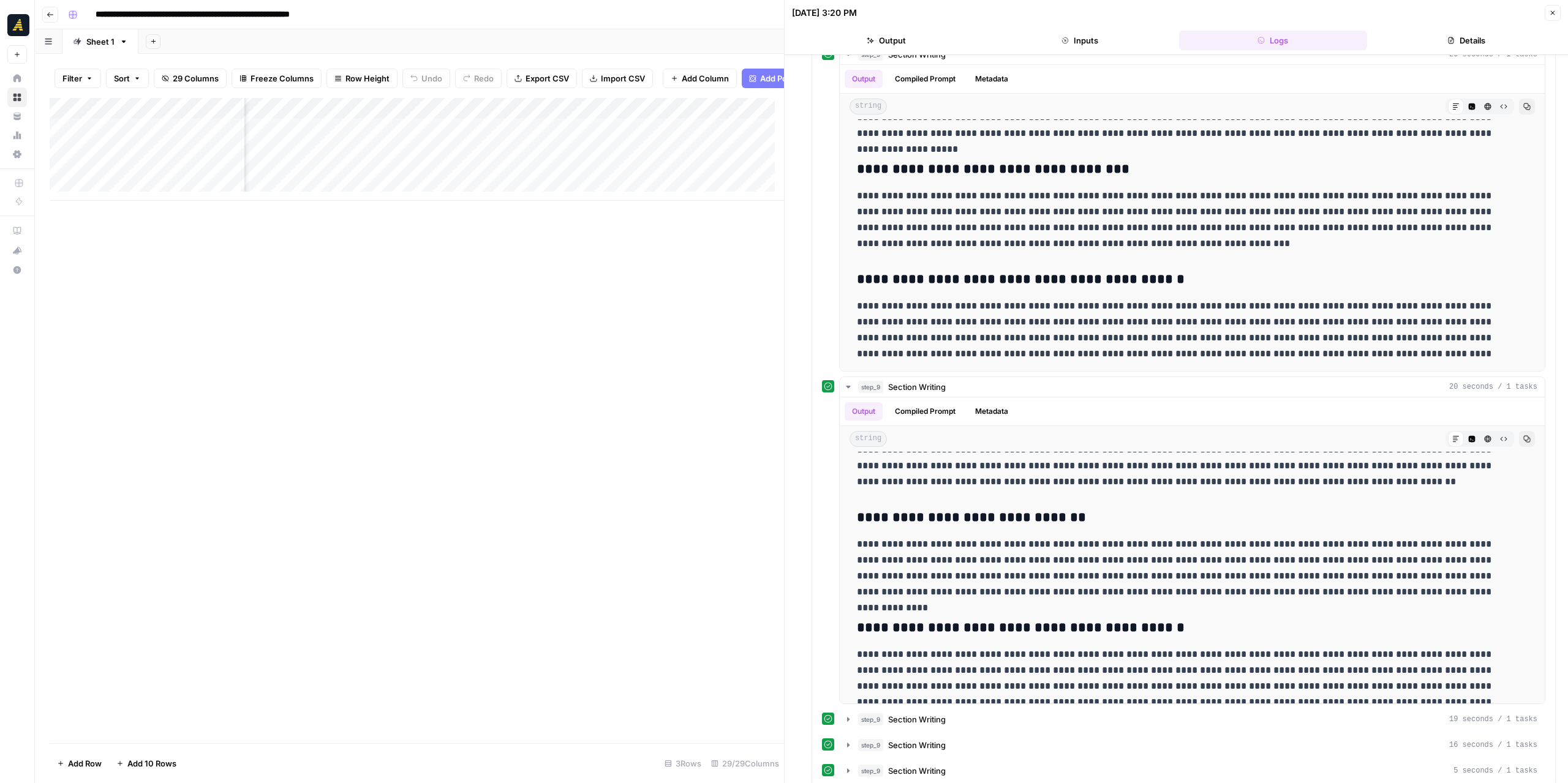
click at [373, 135] on div "Add Column" at bounding box center [416, 149] width 735 height 103
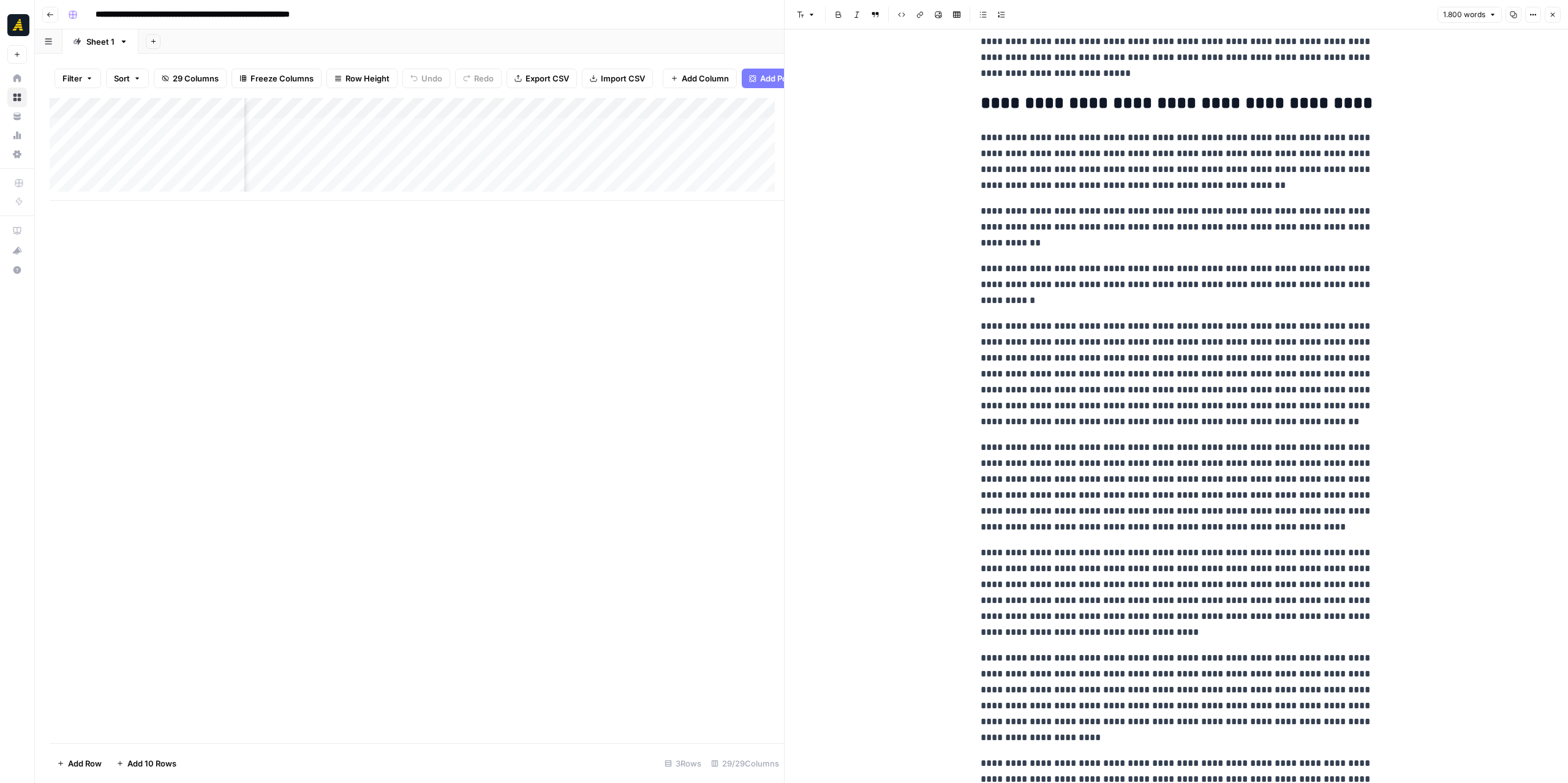
scroll to position [1225, 0]
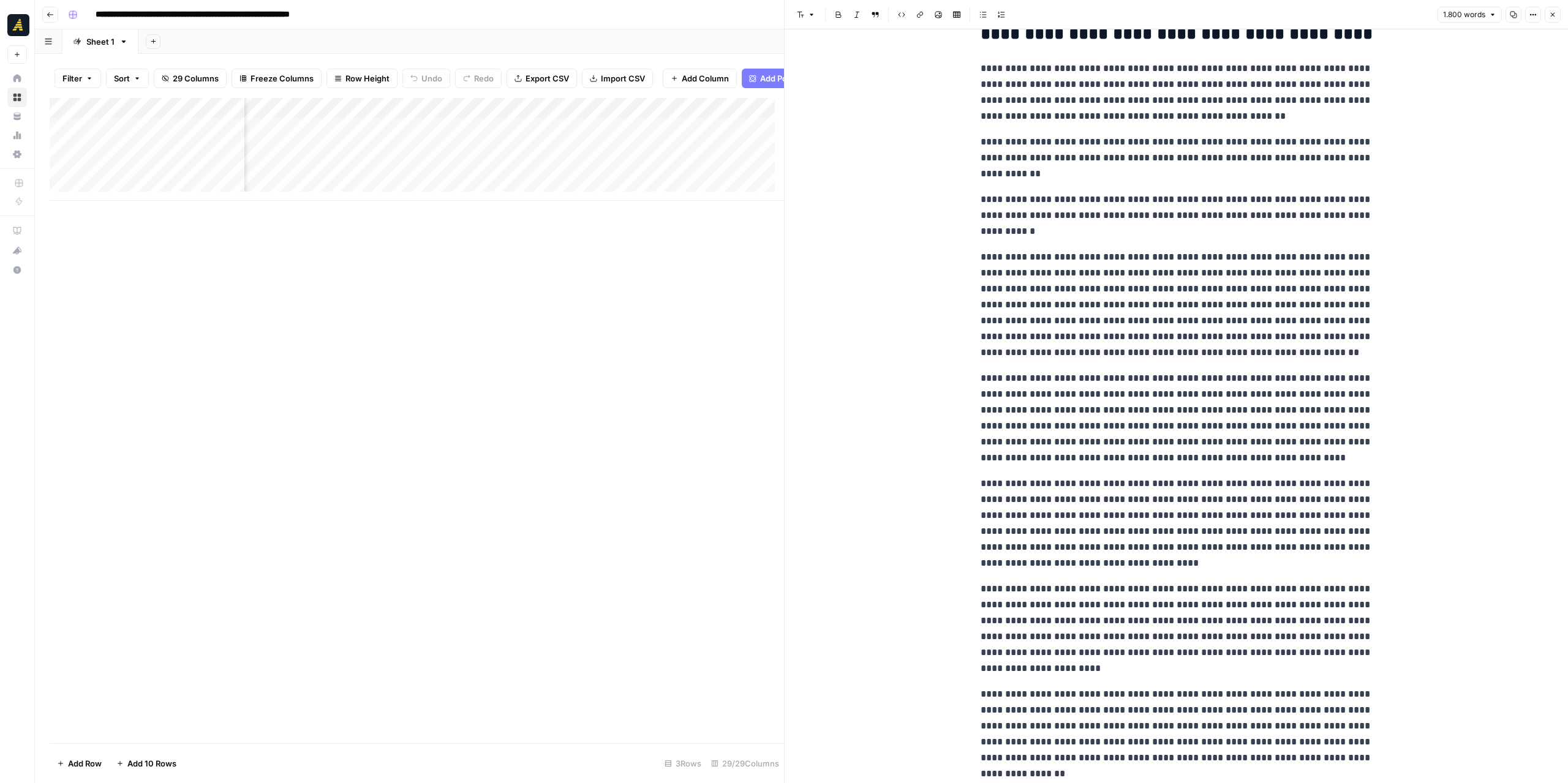
click at [1556, 12] on icon "button" at bounding box center [1552, 14] width 7 height 7
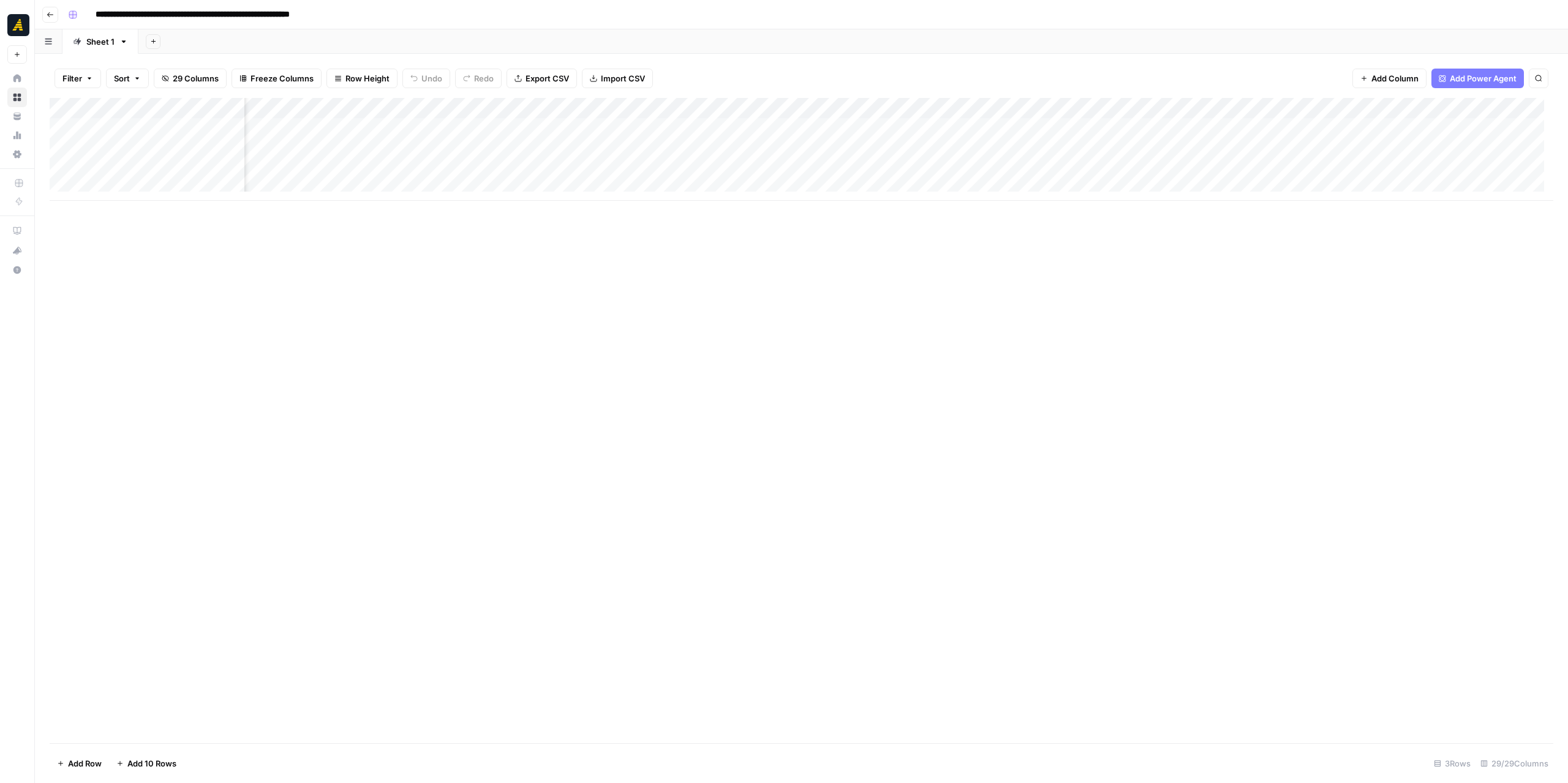
scroll to position [0, 1600]
click at [797, 124] on div "Add Column" at bounding box center [801, 149] width 1504 height 103
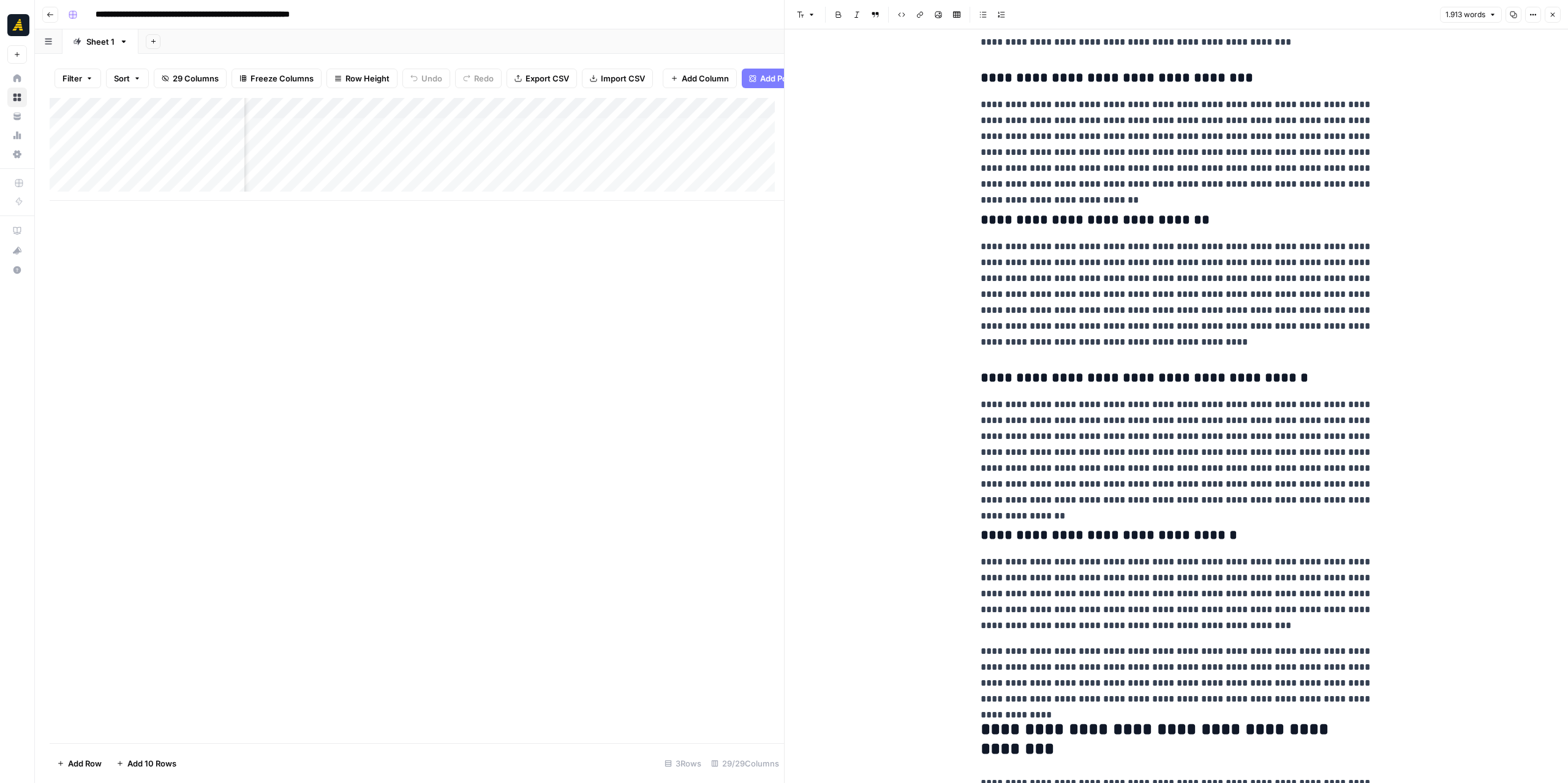
scroll to position [0, 173]
click at [587, 134] on div "Add Column" at bounding box center [416, 149] width 735 height 103
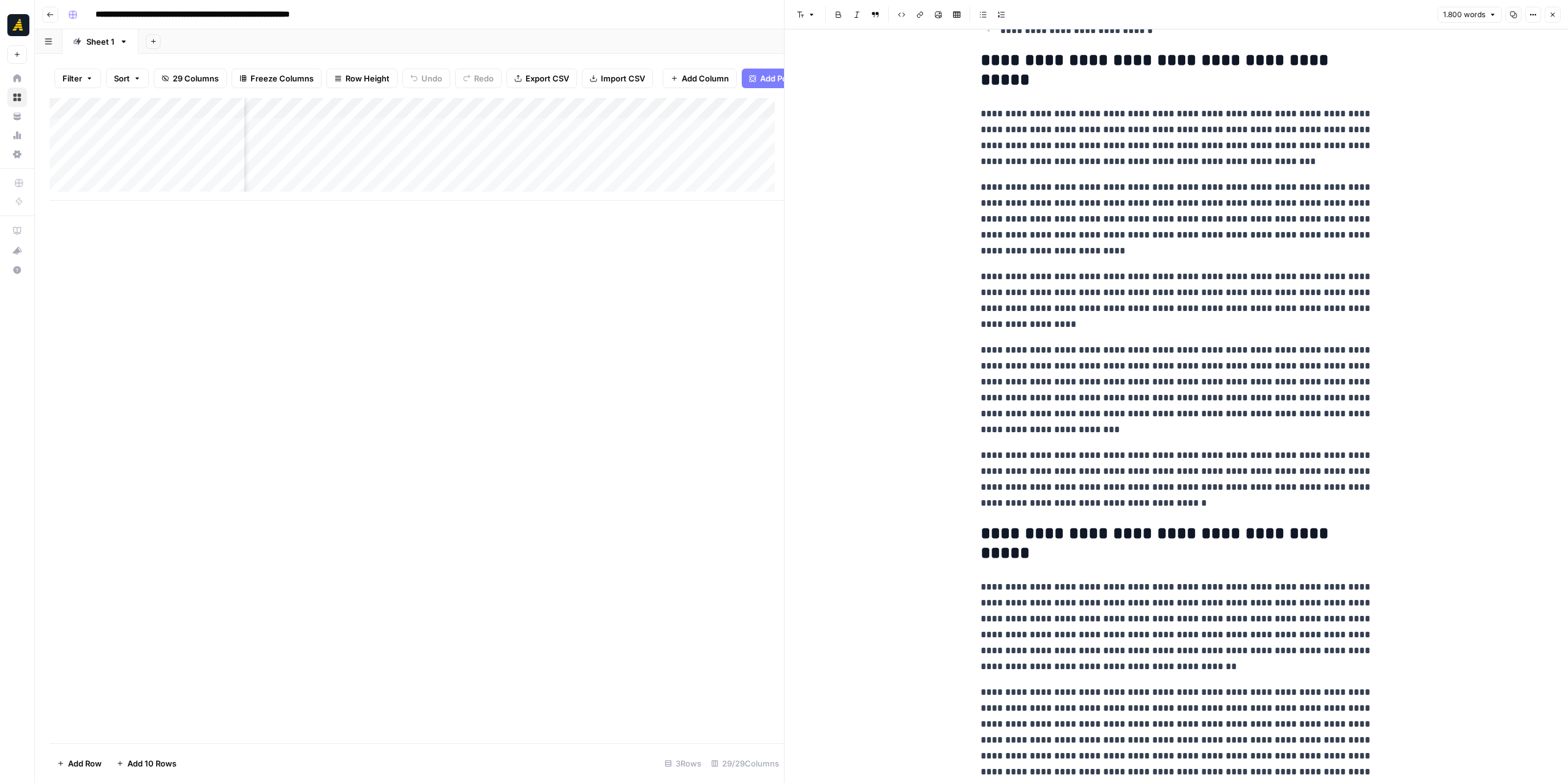
scroll to position [245, 0]
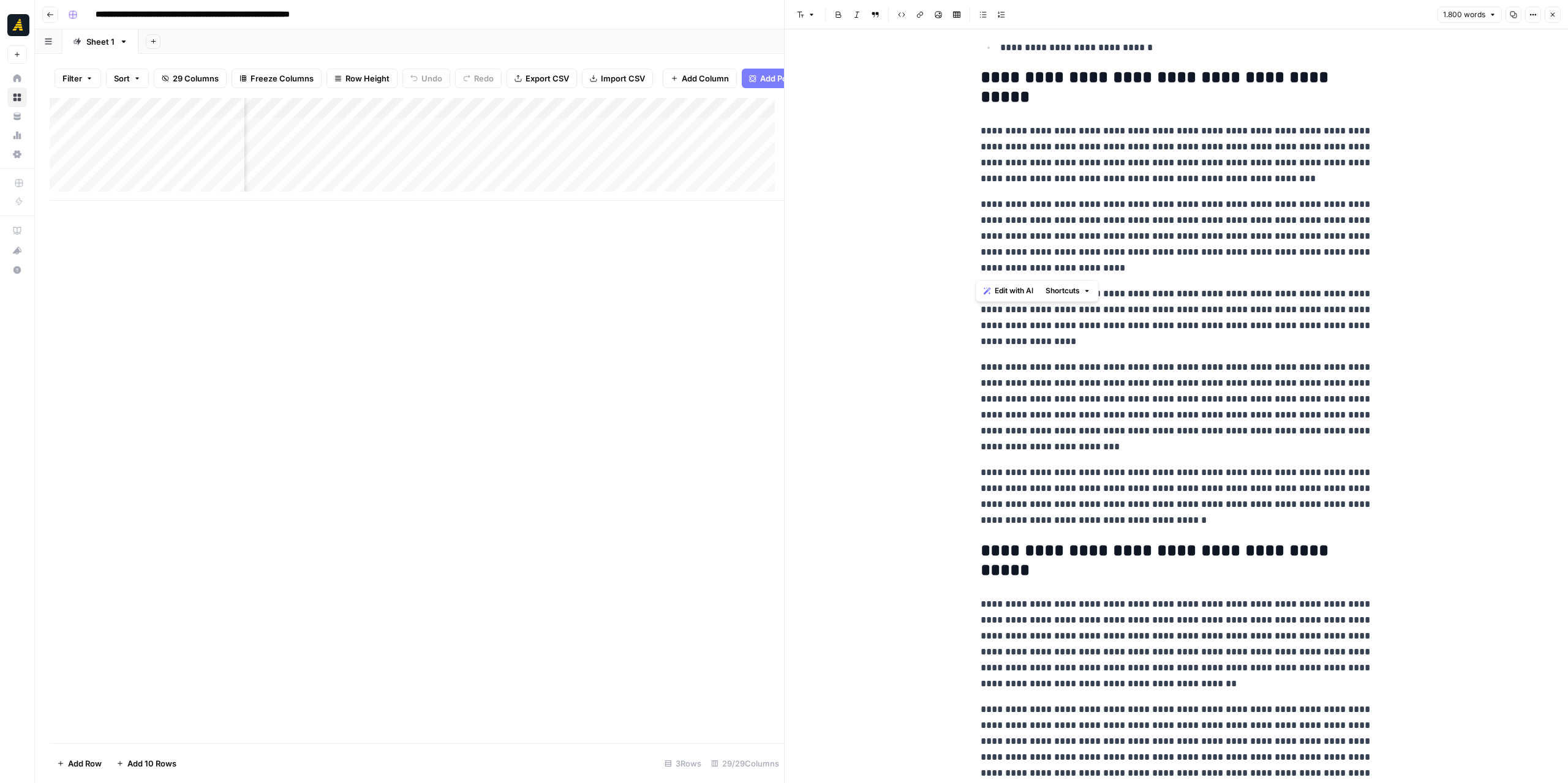
drag, startPoint x: 1023, startPoint y: 249, endPoint x: 961, endPoint y: 206, distance: 75.5
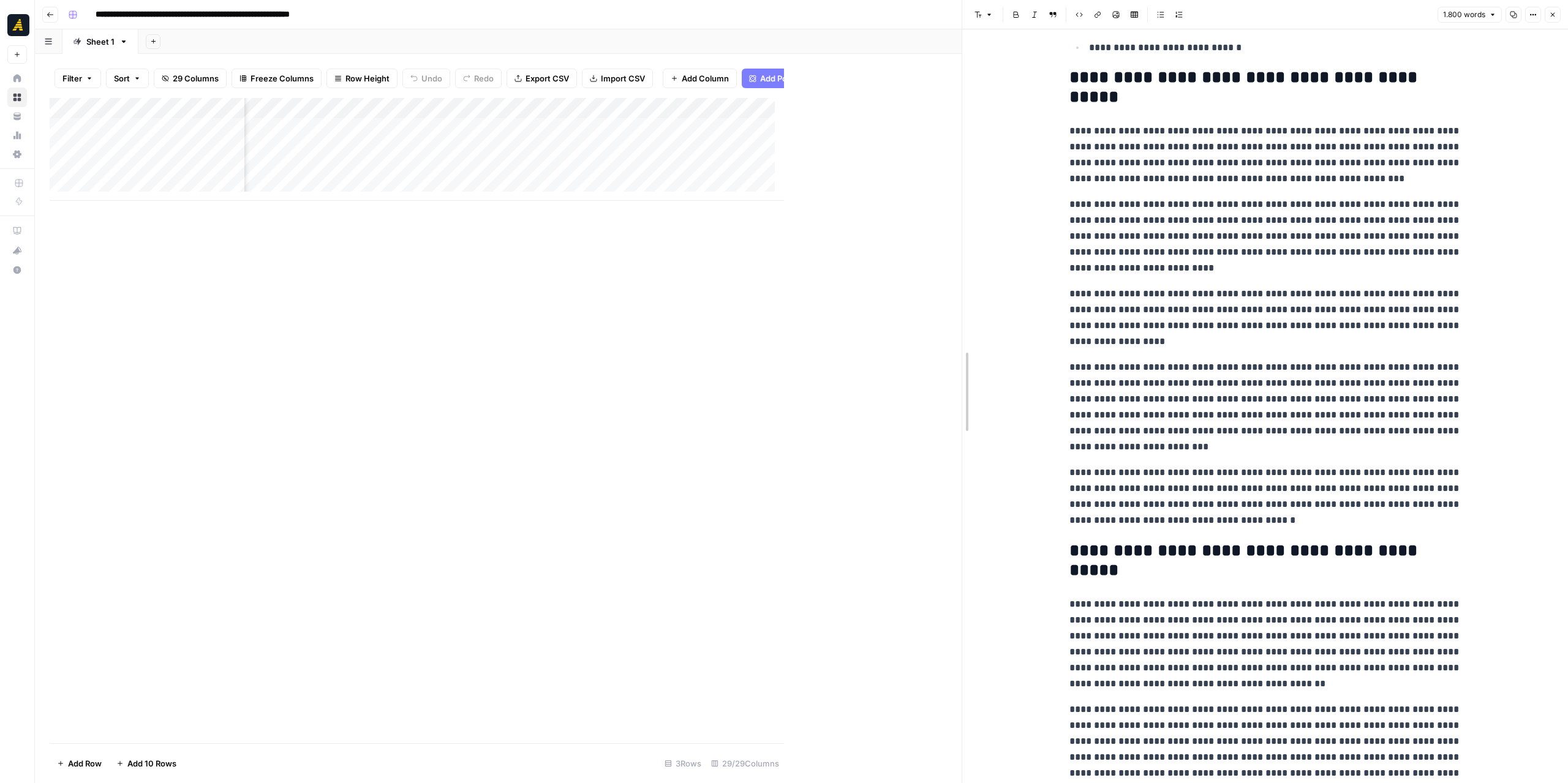
drag, startPoint x: 781, startPoint y: 256, endPoint x: 958, endPoint y: 261, distance: 177.1
click at [958, 261] on div at bounding box center [962, 392] width 12 height 783
click at [546, 129] on div "Add Column" at bounding box center [505, 149] width 912 height 103
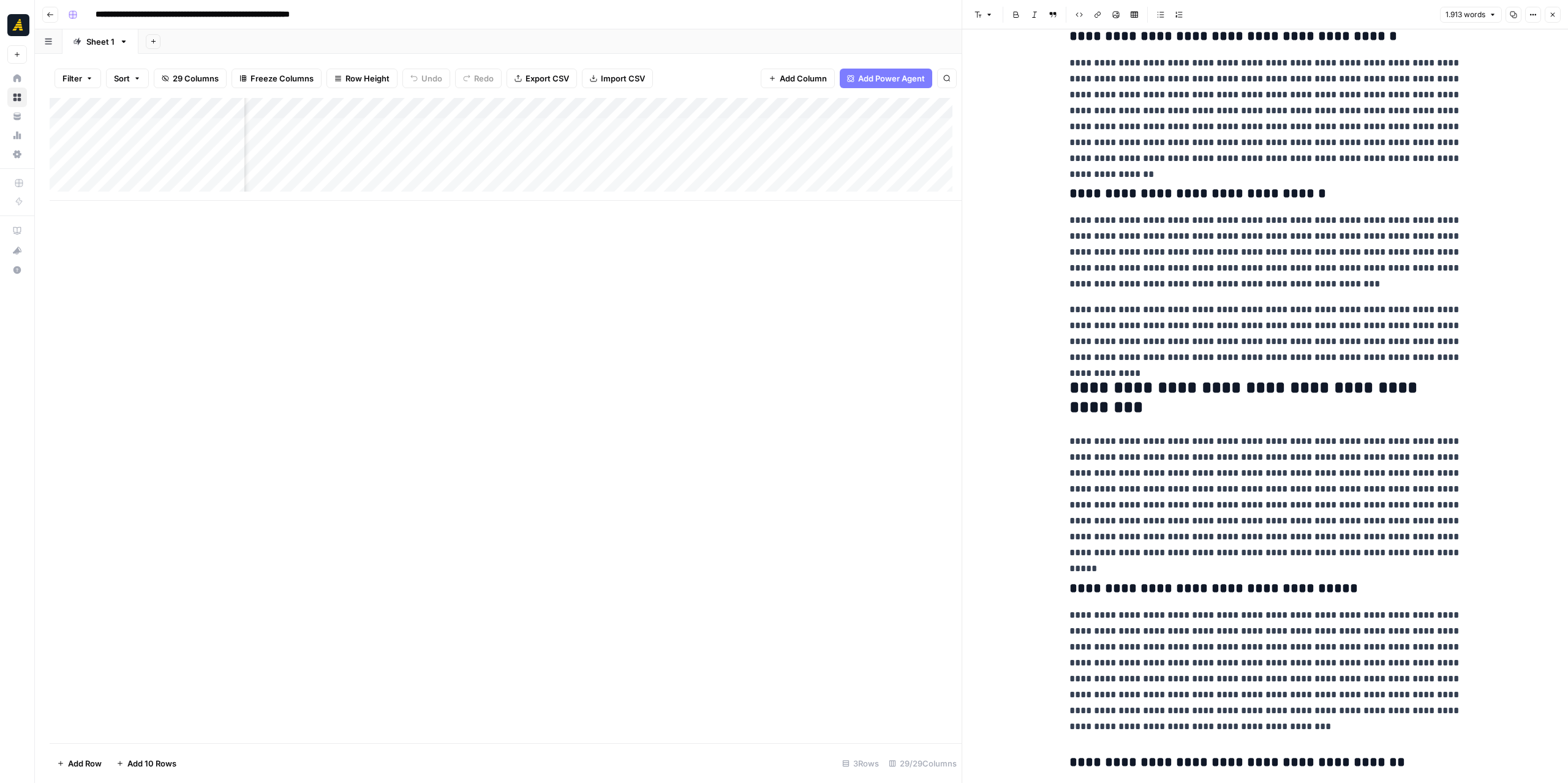
scroll to position [2021, 0]
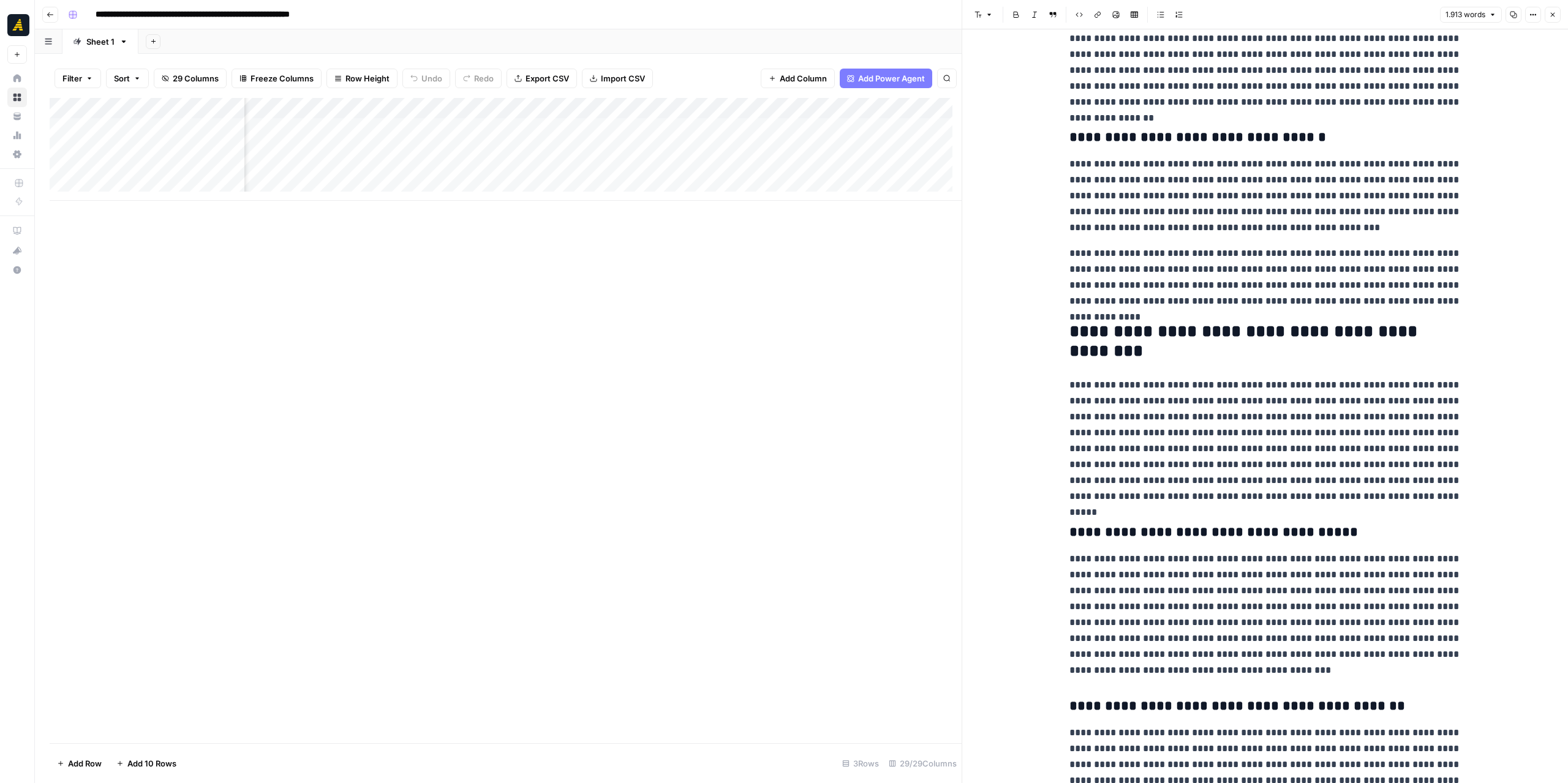
click at [446, 113] on div "Add Column" at bounding box center [505, 149] width 912 height 103
click at [434, 232] on span "Edit Workflow" at bounding box center [434, 228] width 107 height 12
click at [569, 132] on div "Add Column" at bounding box center [505, 149] width 912 height 103
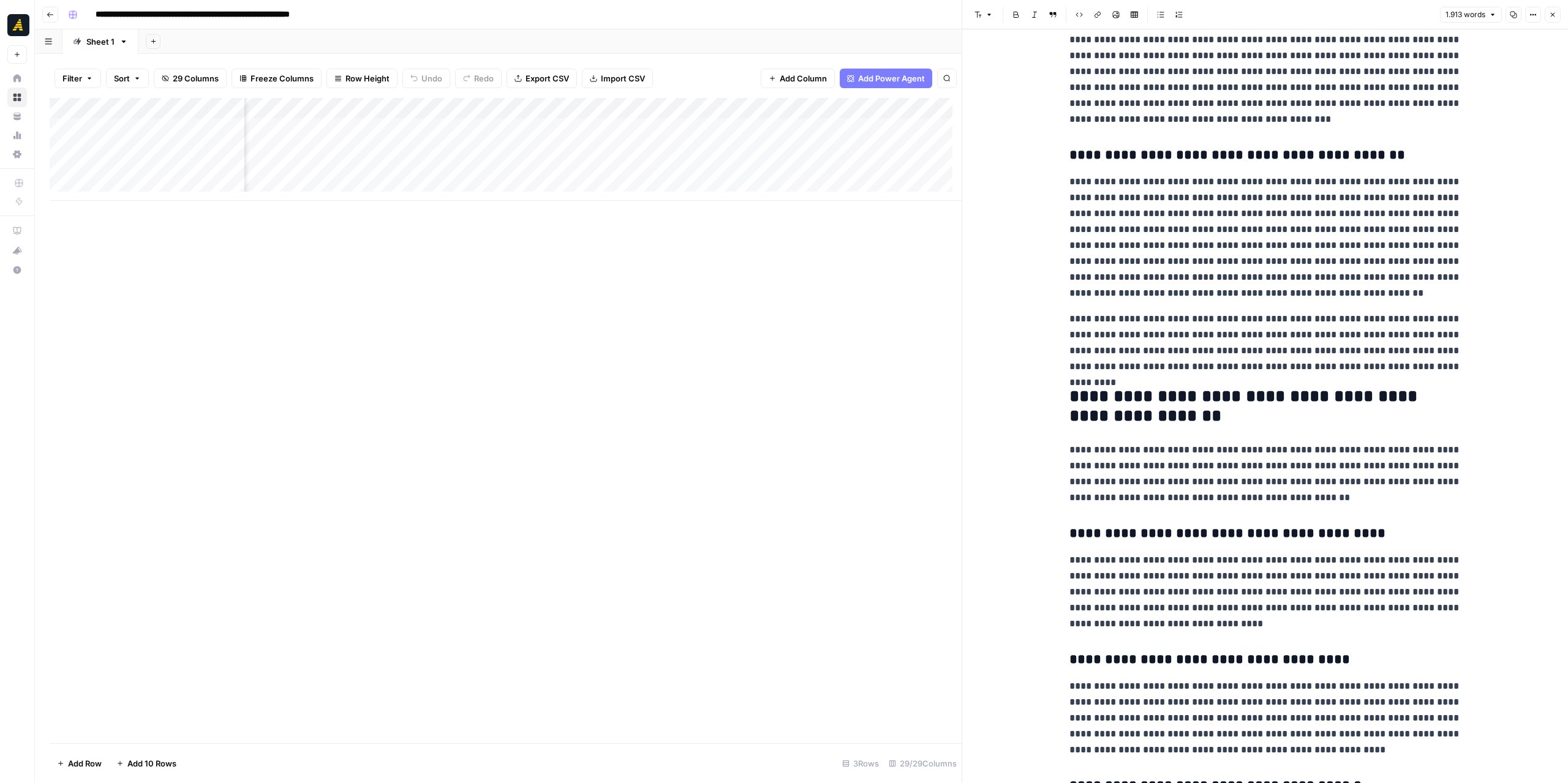
scroll to position [2633, 0]
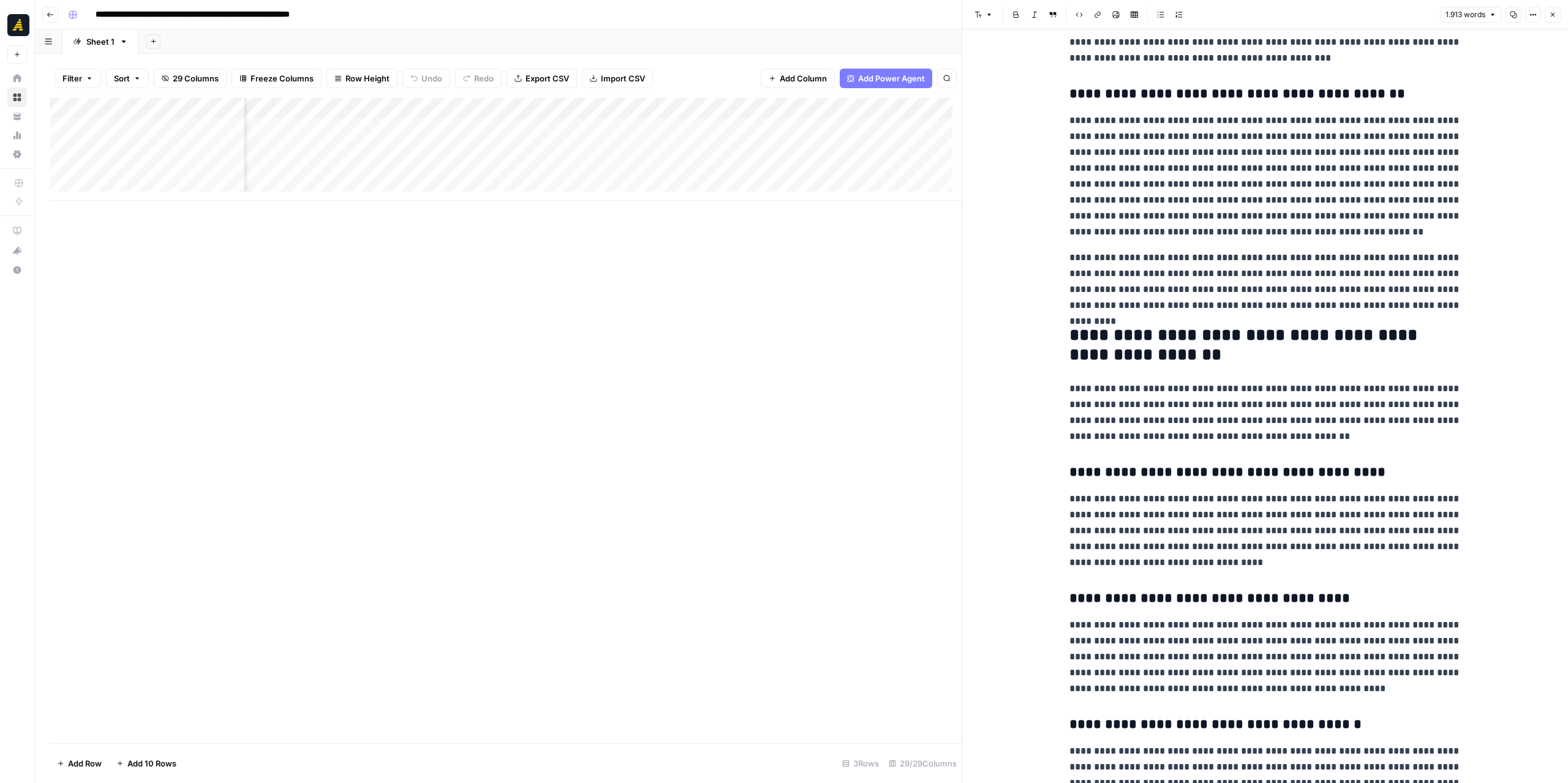
click at [1551, 14] on icon "button" at bounding box center [1552, 14] width 7 height 7
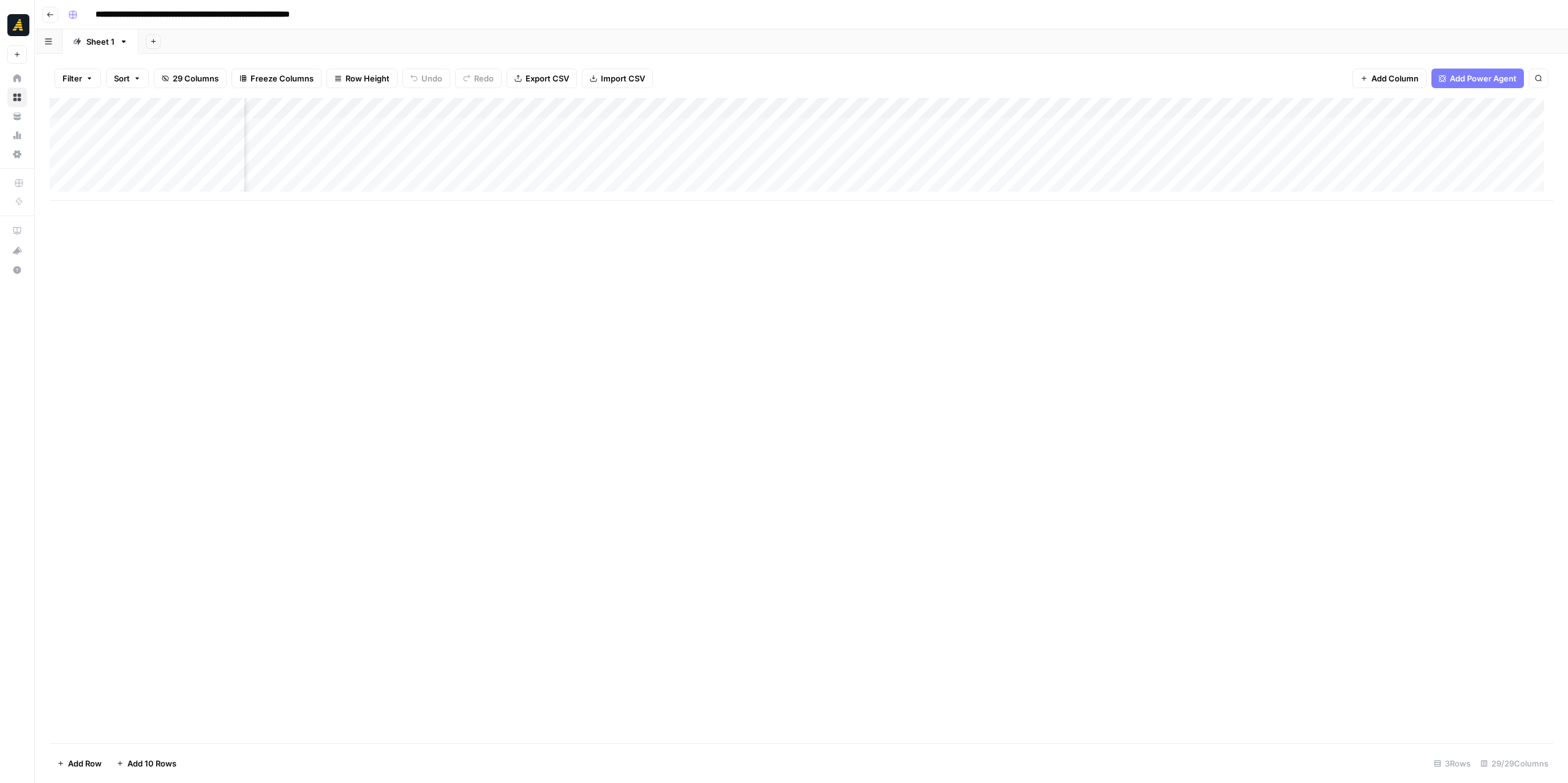
click at [448, 106] on div "Add Column" at bounding box center [801, 149] width 1504 height 103
click at [426, 223] on span "Edit Workflow" at bounding box center [434, 228] width 107 height 12
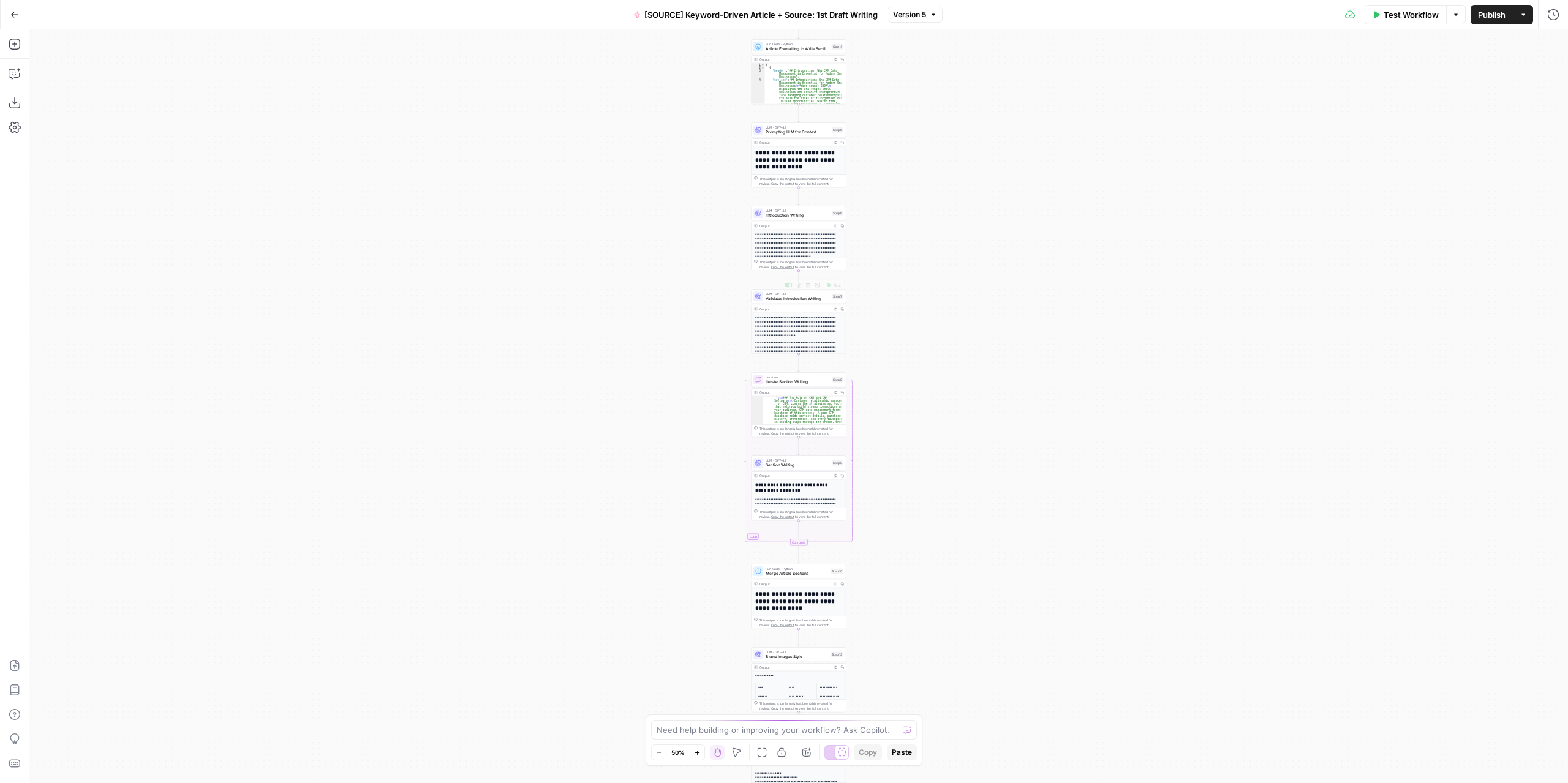
scroll to position [110, 0]
click at [787, 463] on span "Section Writing" at bounding box center [797, 465] width 63 height 6
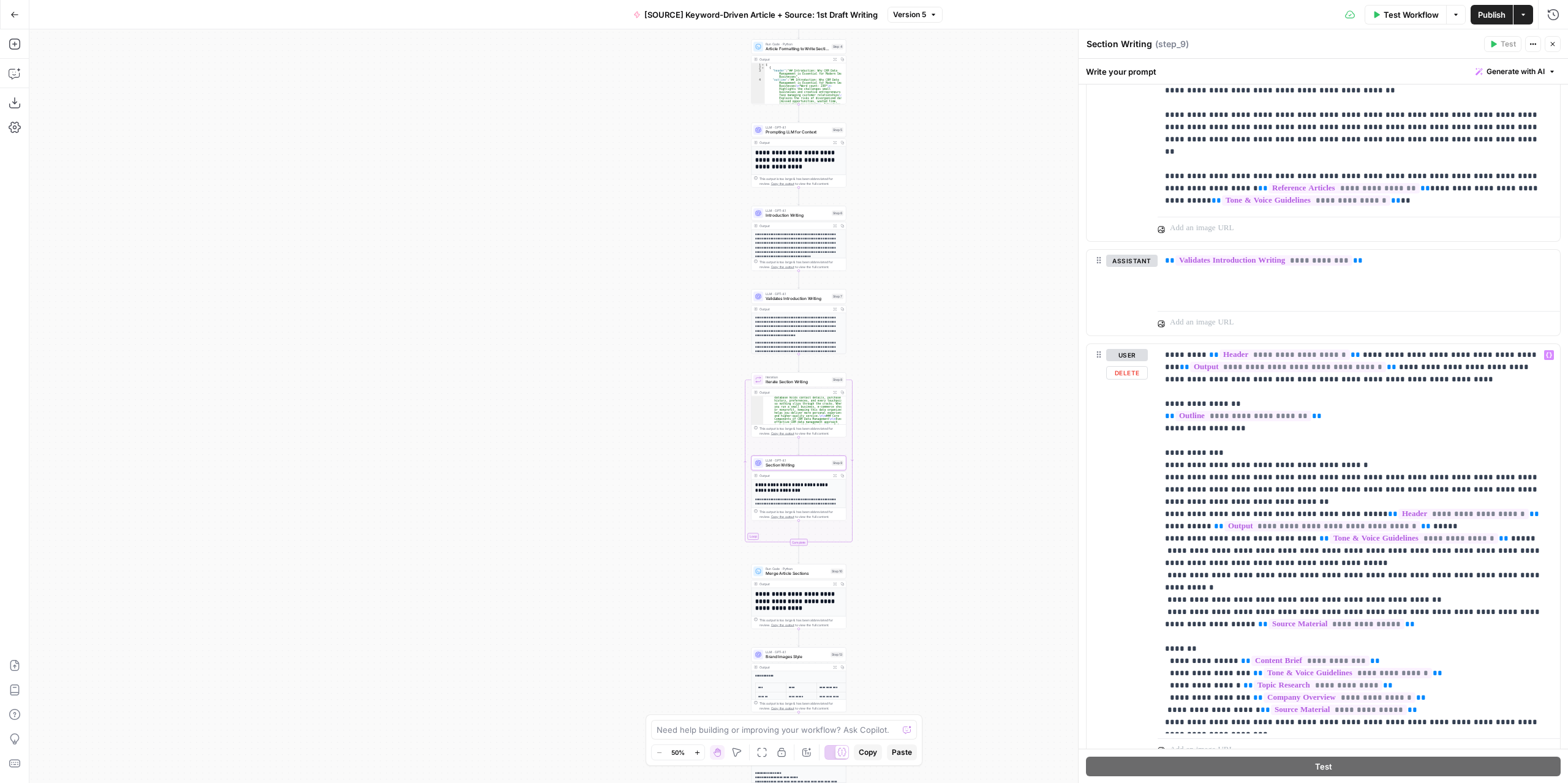
scroll to position [1482, 0]
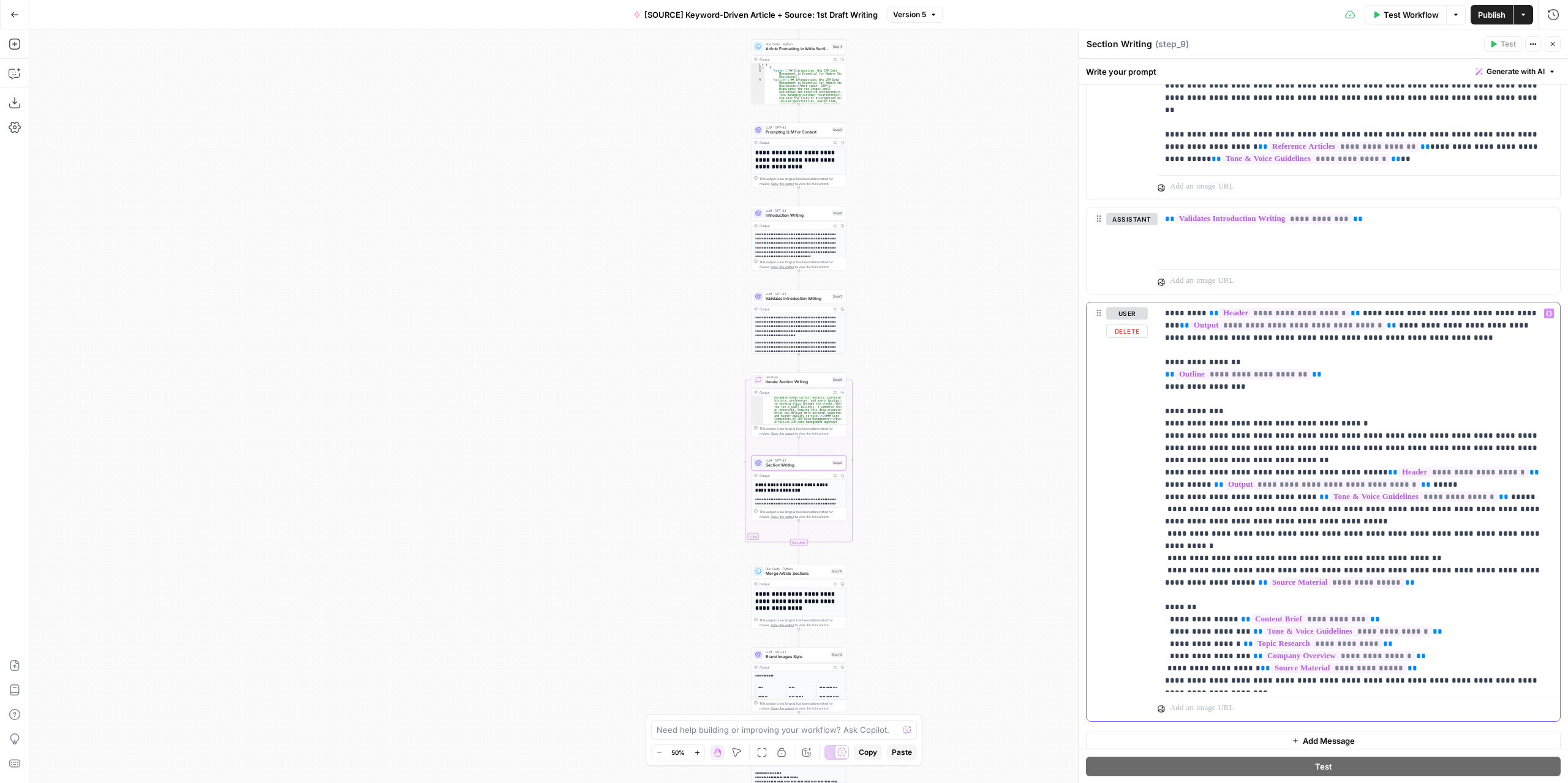
click at [1542, 527] on p "**********" at bounding box center [1354, 497] width 379 height 380
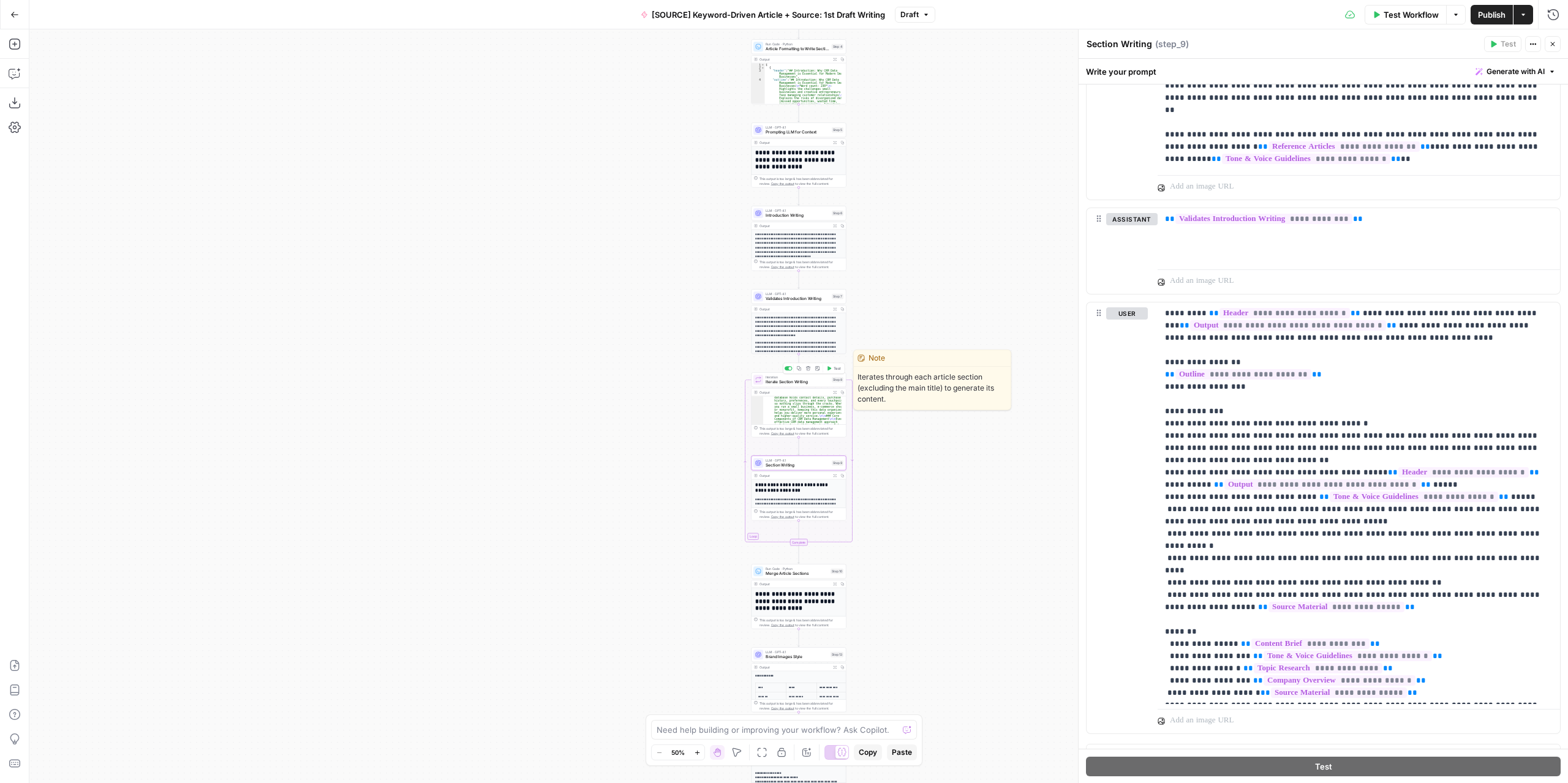
click at [833, 368] on span "Test" at bounding box center [837, 368] width 7 height 6
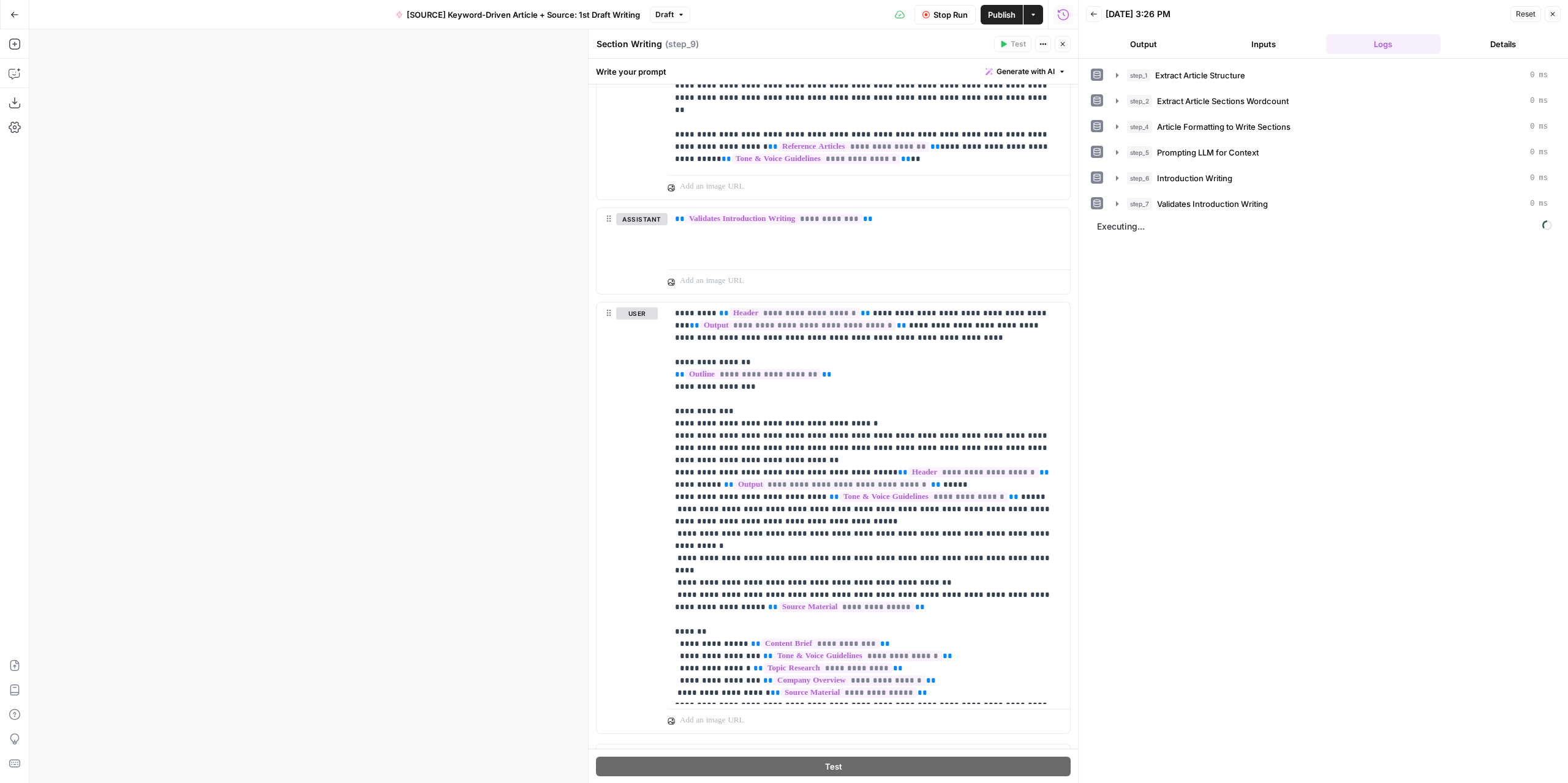
click at [1157, 43] on button "Output" at bounding box center [1143, 45] width 115 height 20
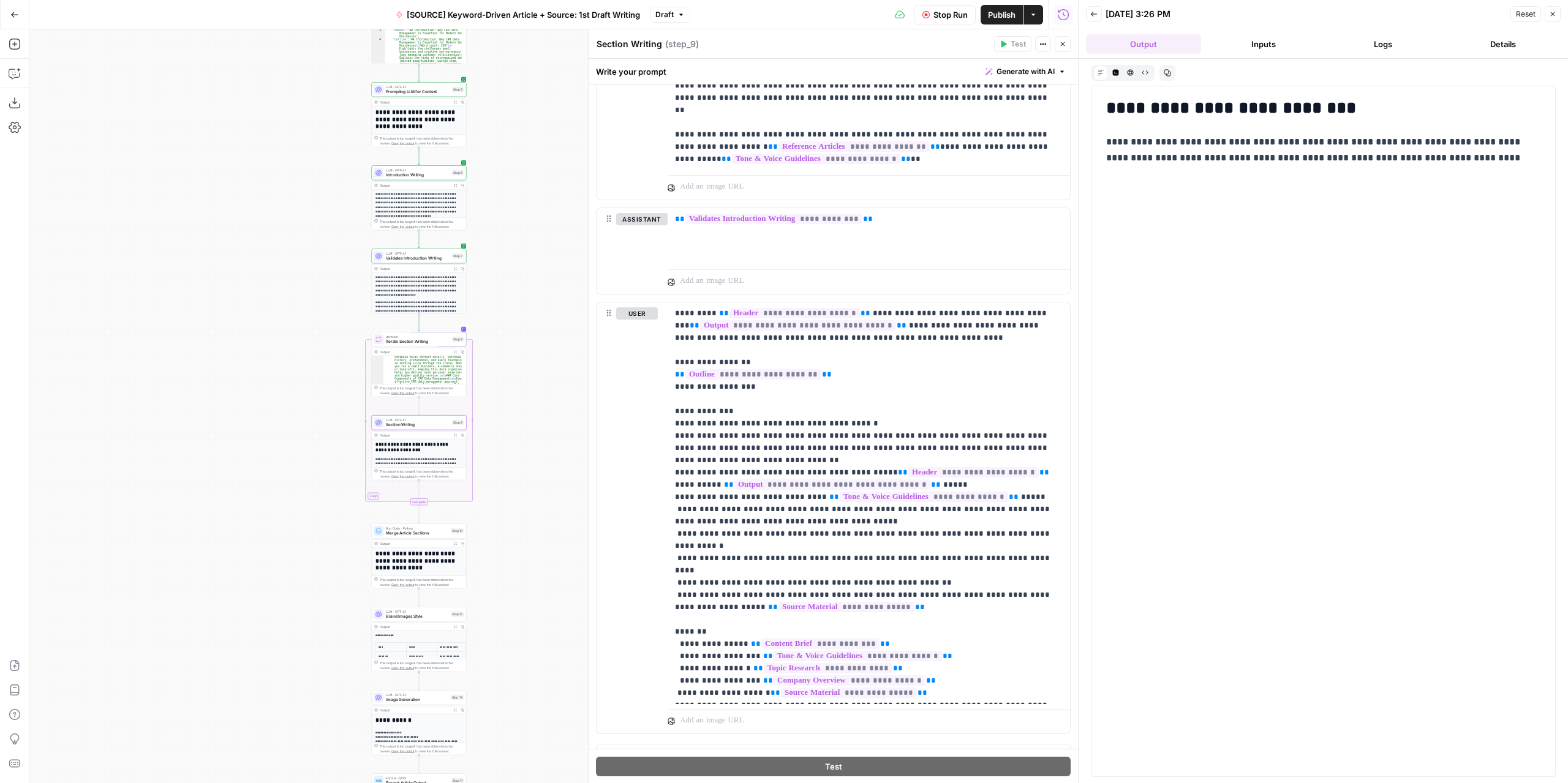
drag, startPoint x: 482, startPoint y: 257, endPoint x: 113, endPoint y: 215, distance: 371.4
click at [113, 215] on div "Workflow Set Inputs Inputs LLM · GPT-4.1 Extract Article Structure Step 1 Outpu…" at bounding box center [554, 406] width 1049 height 754
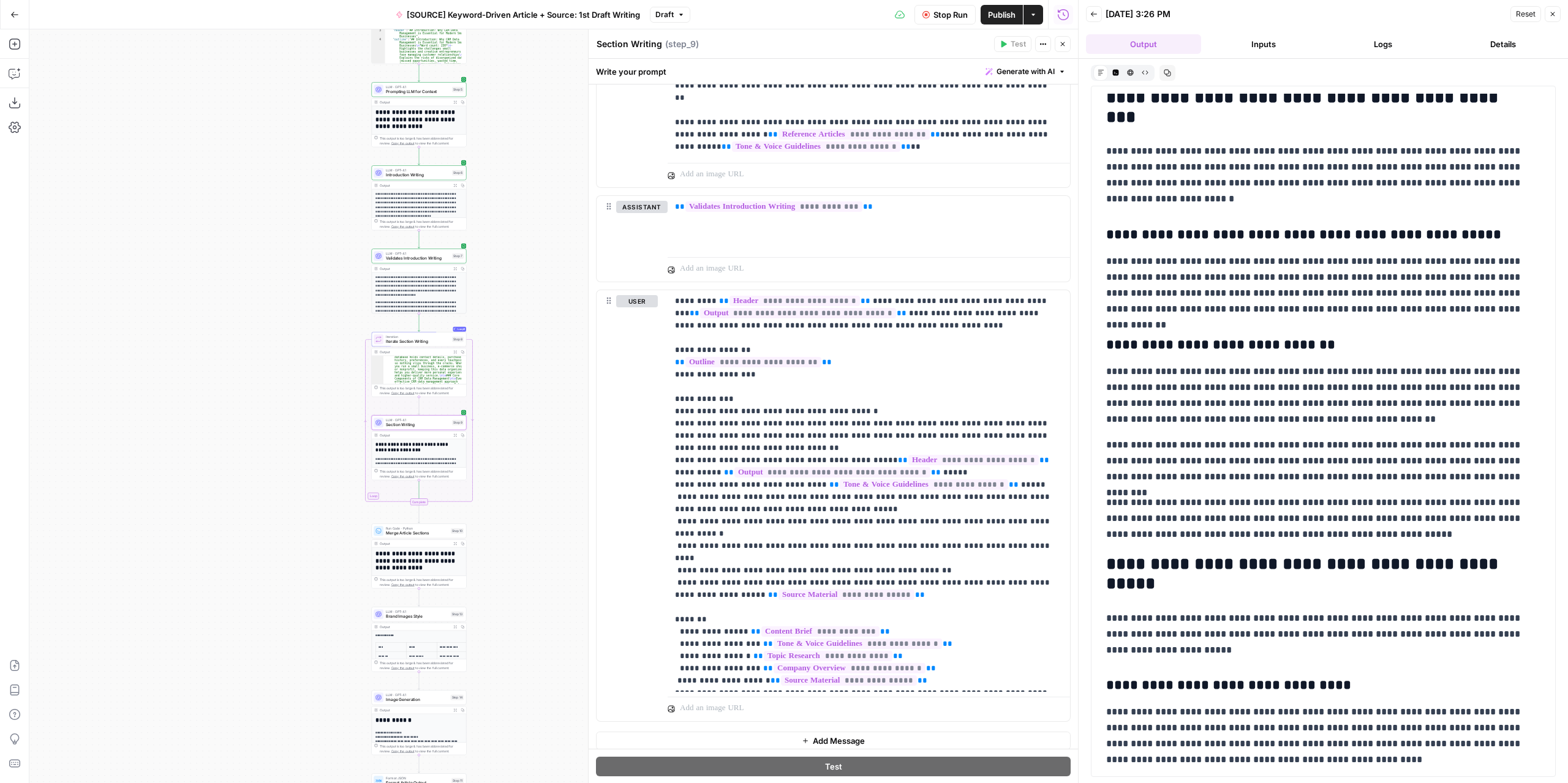
scroll to position [2130, 0]
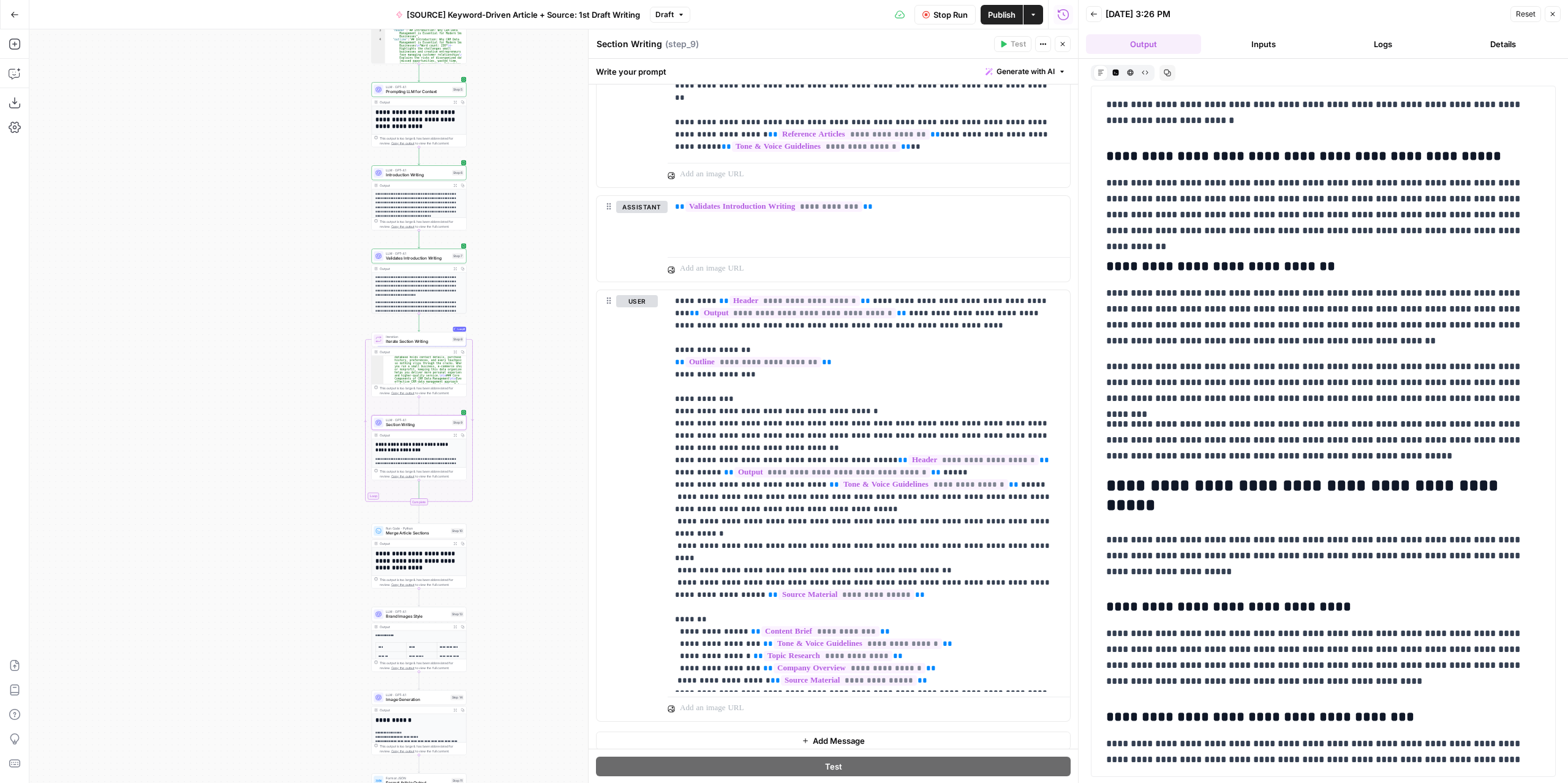
click at [1012, 12] on span "Publish" at bounding box center [1001, 14] width 27 height 12
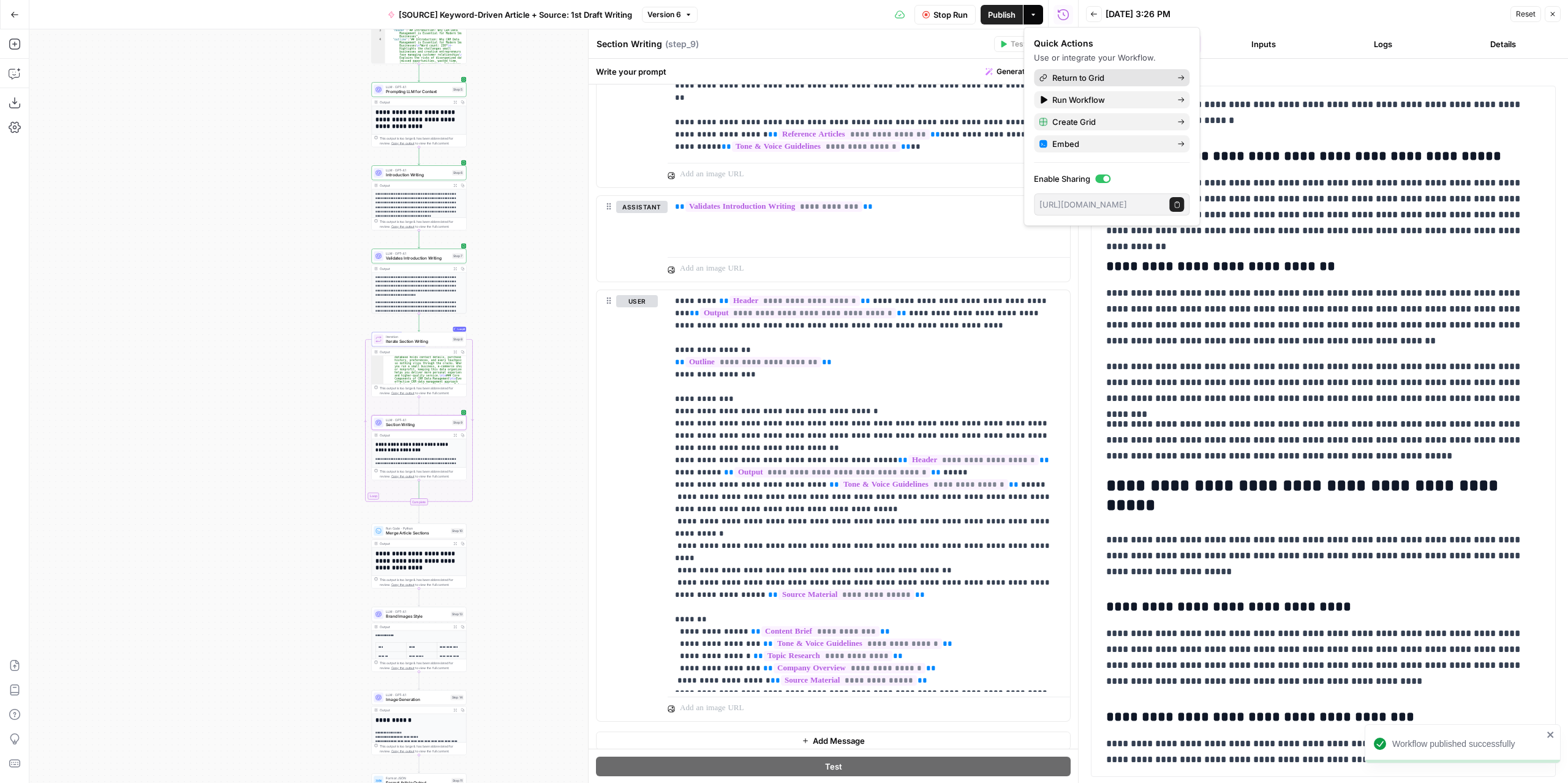
click at [1152, 80] on span "Return to Grid" at bounding box center [1110, 77] width 115 height 12
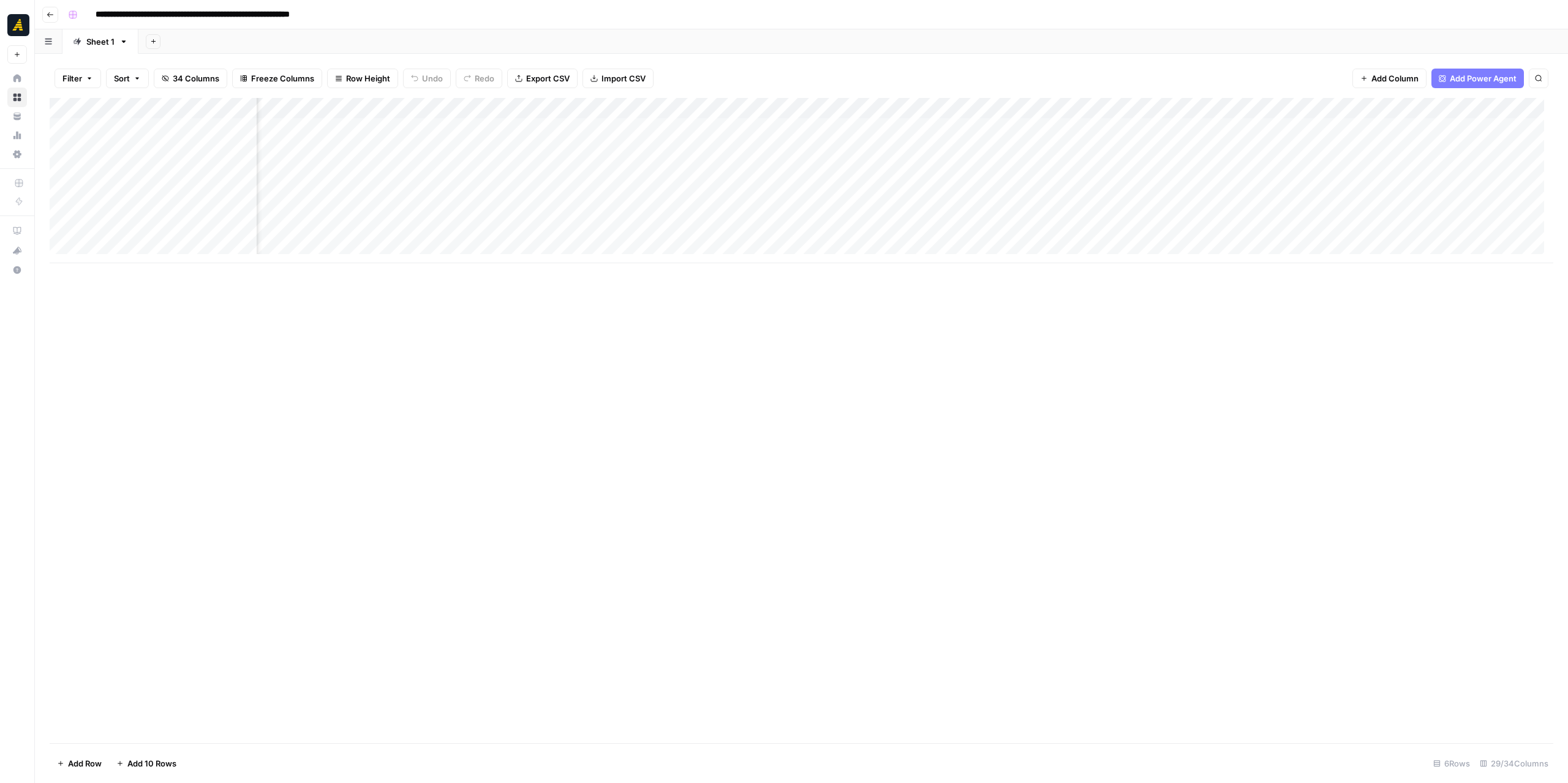
scroll to position [0, 1228]
click at [980, 168] on div "Add Column" at bounding box center [801, 181] width 1504 height 166
click at [879, 105] on div "Add Column" at bounding box center [801, 181] width 1504 height 166
click at [867, 136] on input "1st Draft Writing" at bounding box center [886, 138] width 124 height 12
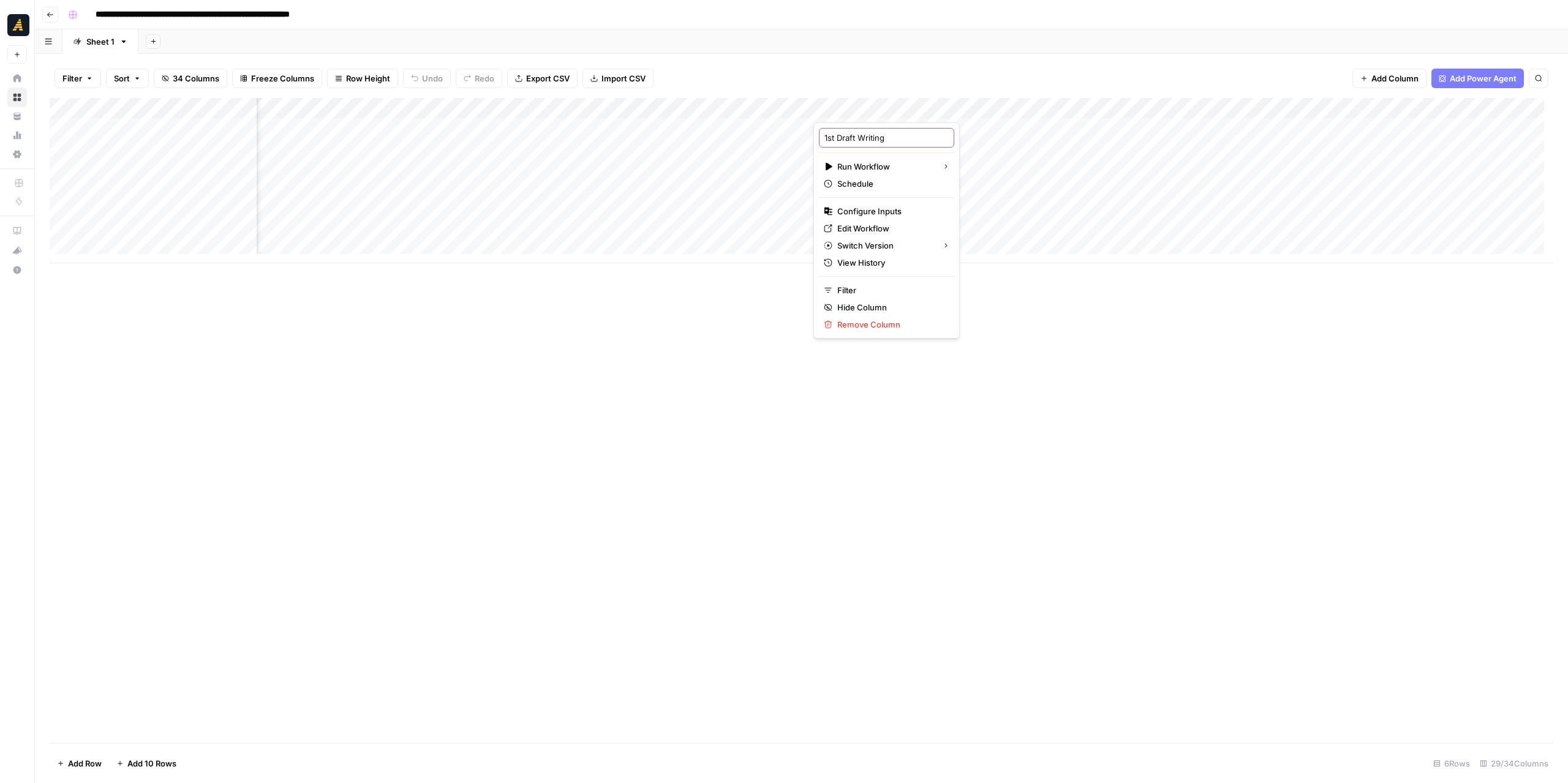
click at [867, 136] on input "1st Draft Writing" at bounding box center [886, 138] width 124 height 12
click at [1024, 374] on div "Add Column" at bounding box center [801, 420] width 1504 height 645
click at [1404, 132] on div "Add Column" at bounding box center [801, 181] width 1504 height 166
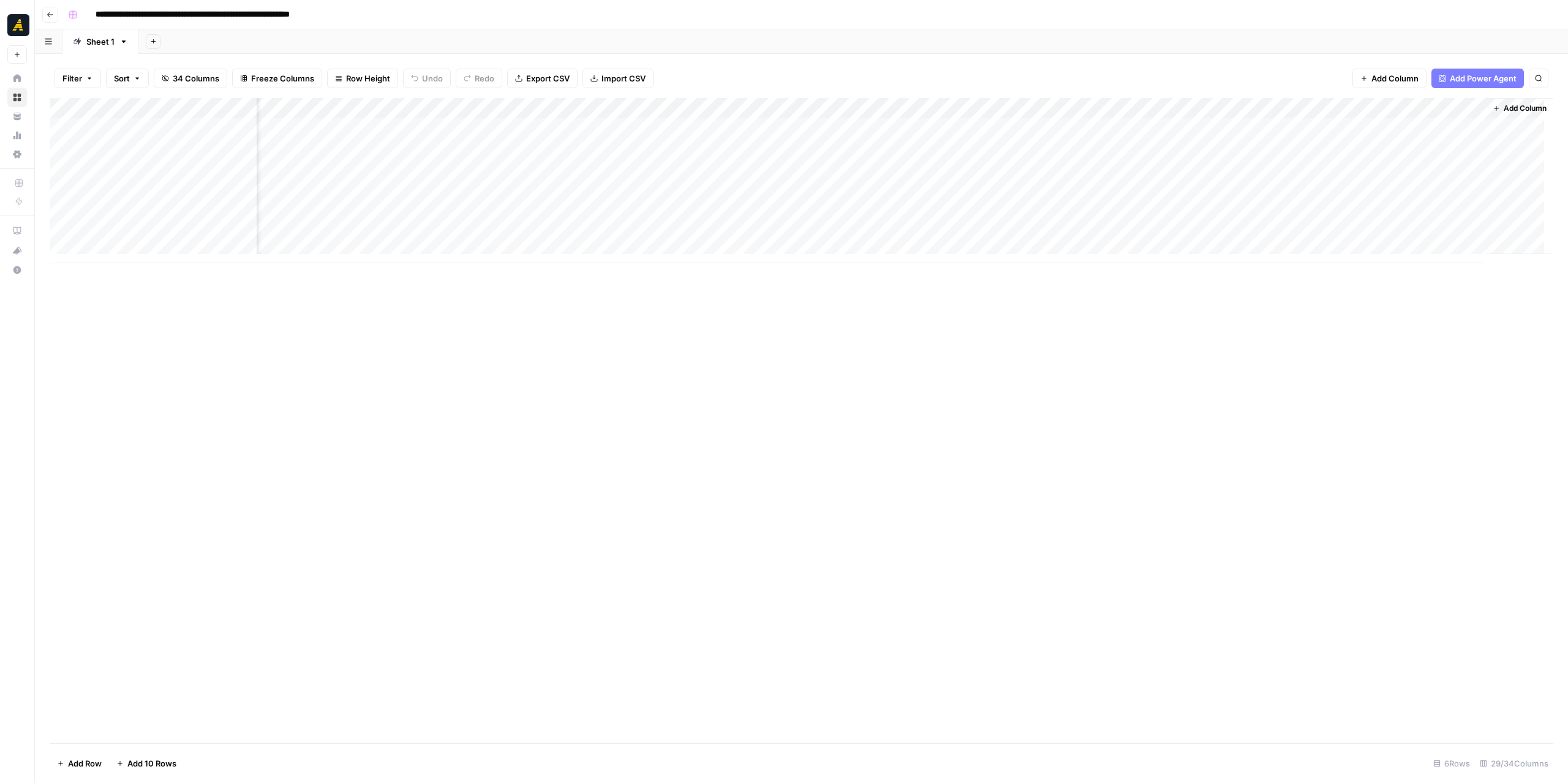
click at [1404, 132] on div "Add Column" at bounding box center [801, 181] width 1504 height 166
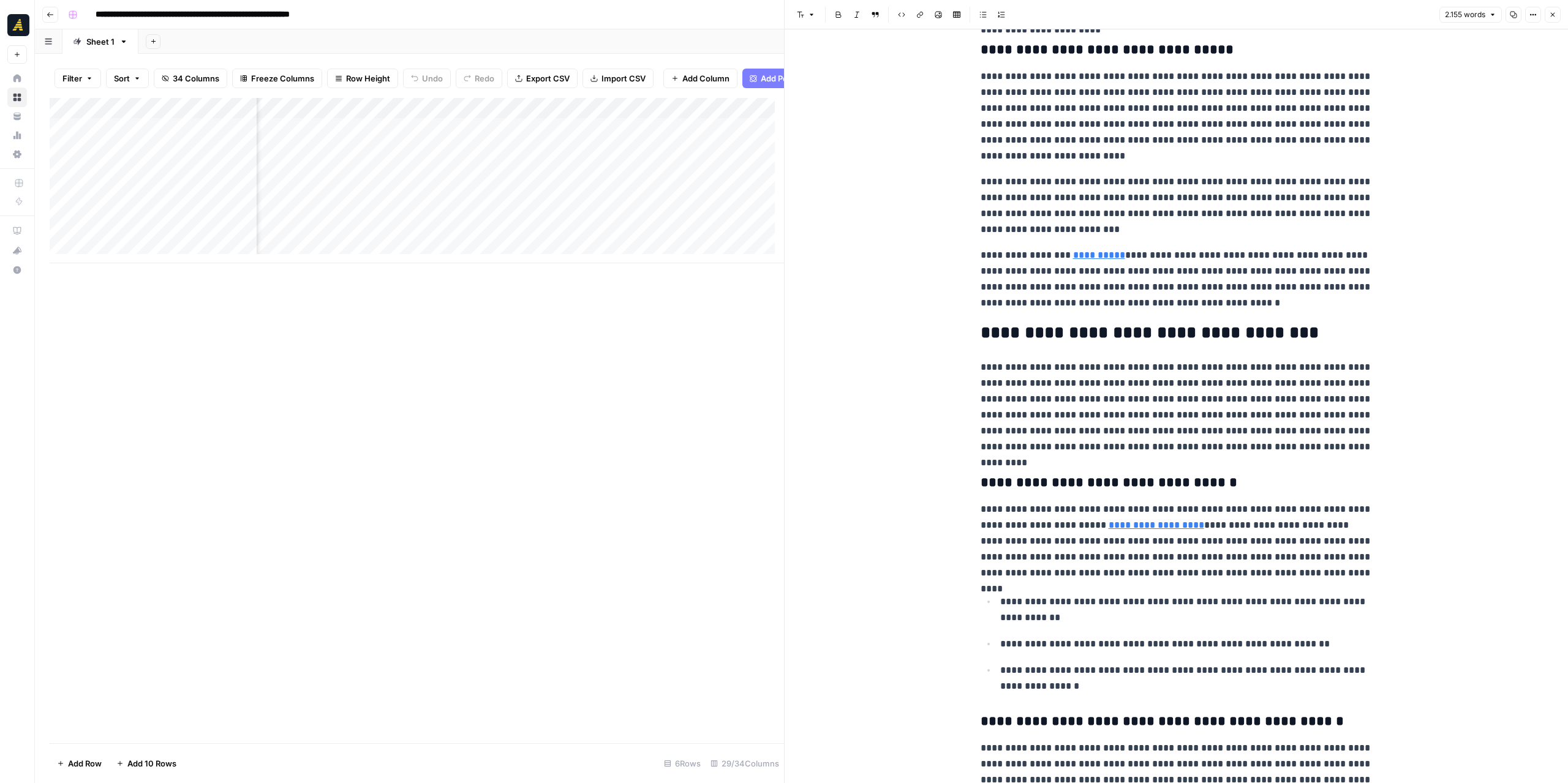
scroll to position [2876, 0]
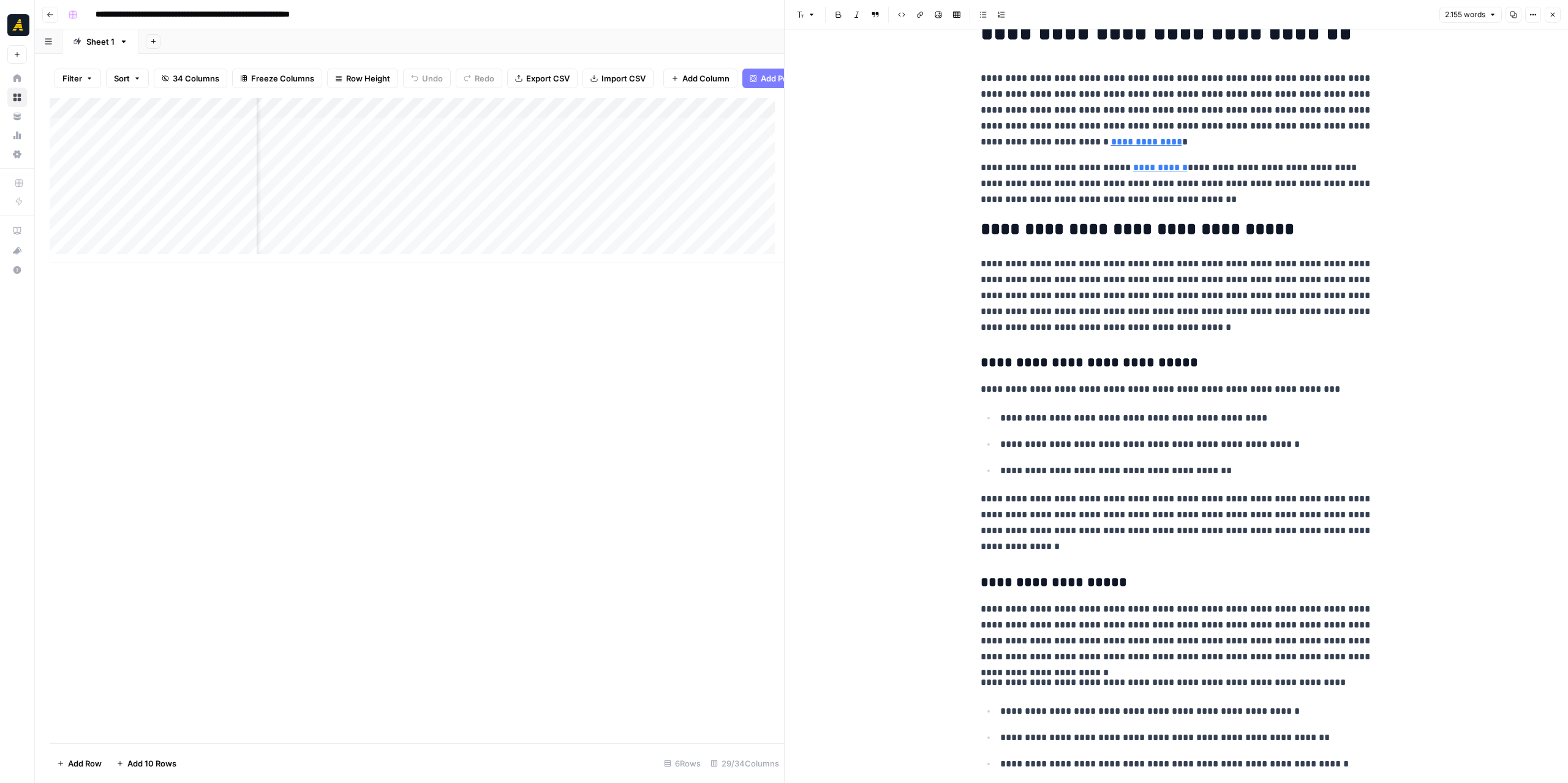
scroll to position [0, 221]
click at [534, 163] on div "Add Column" at bounding box center [416, 181] width 735 height 166
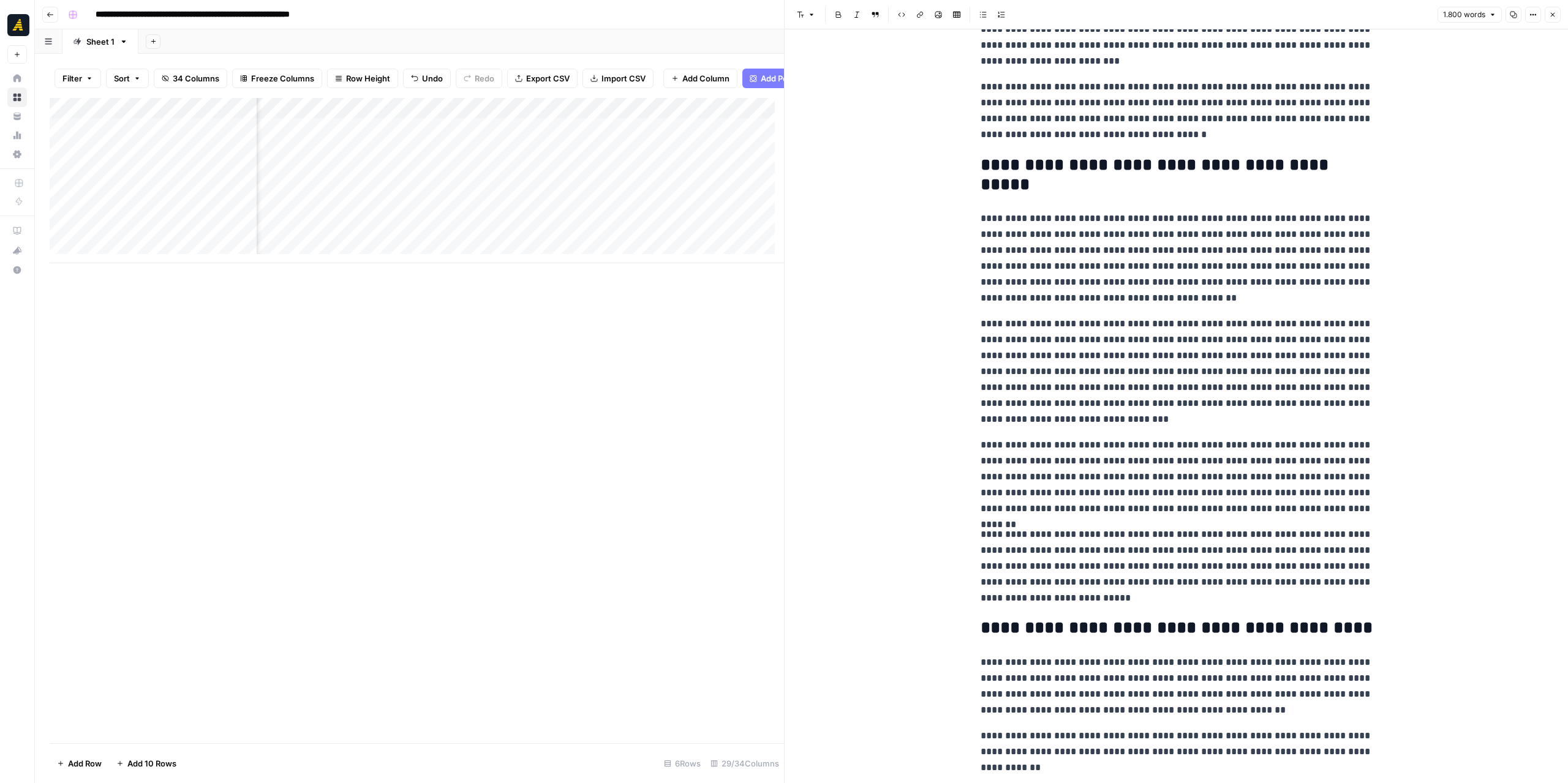
scroll to position [857, 0]
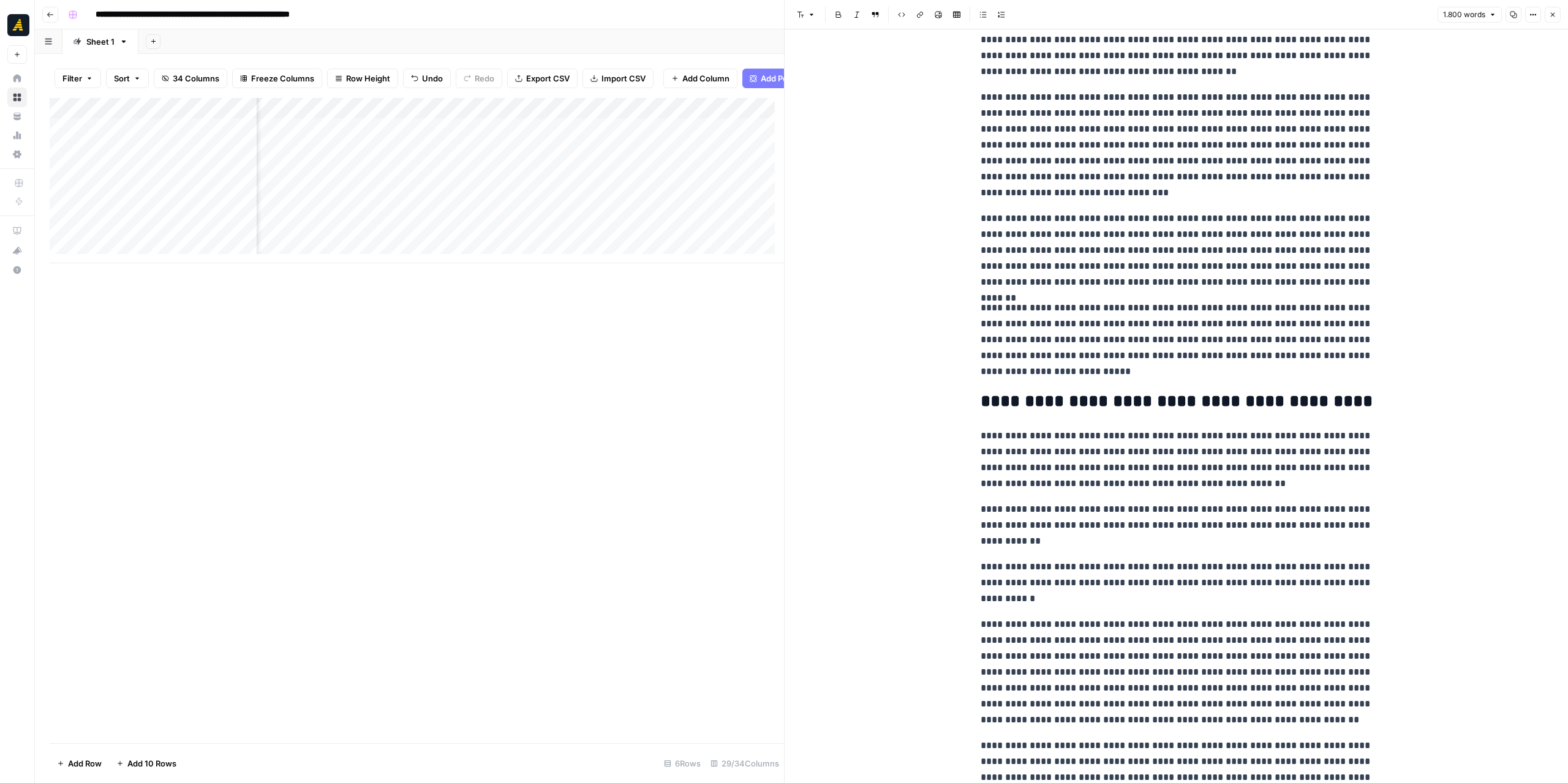
click at [1552, 13] on icon "button" at bounding box center [1552, 15] width 4 height 4
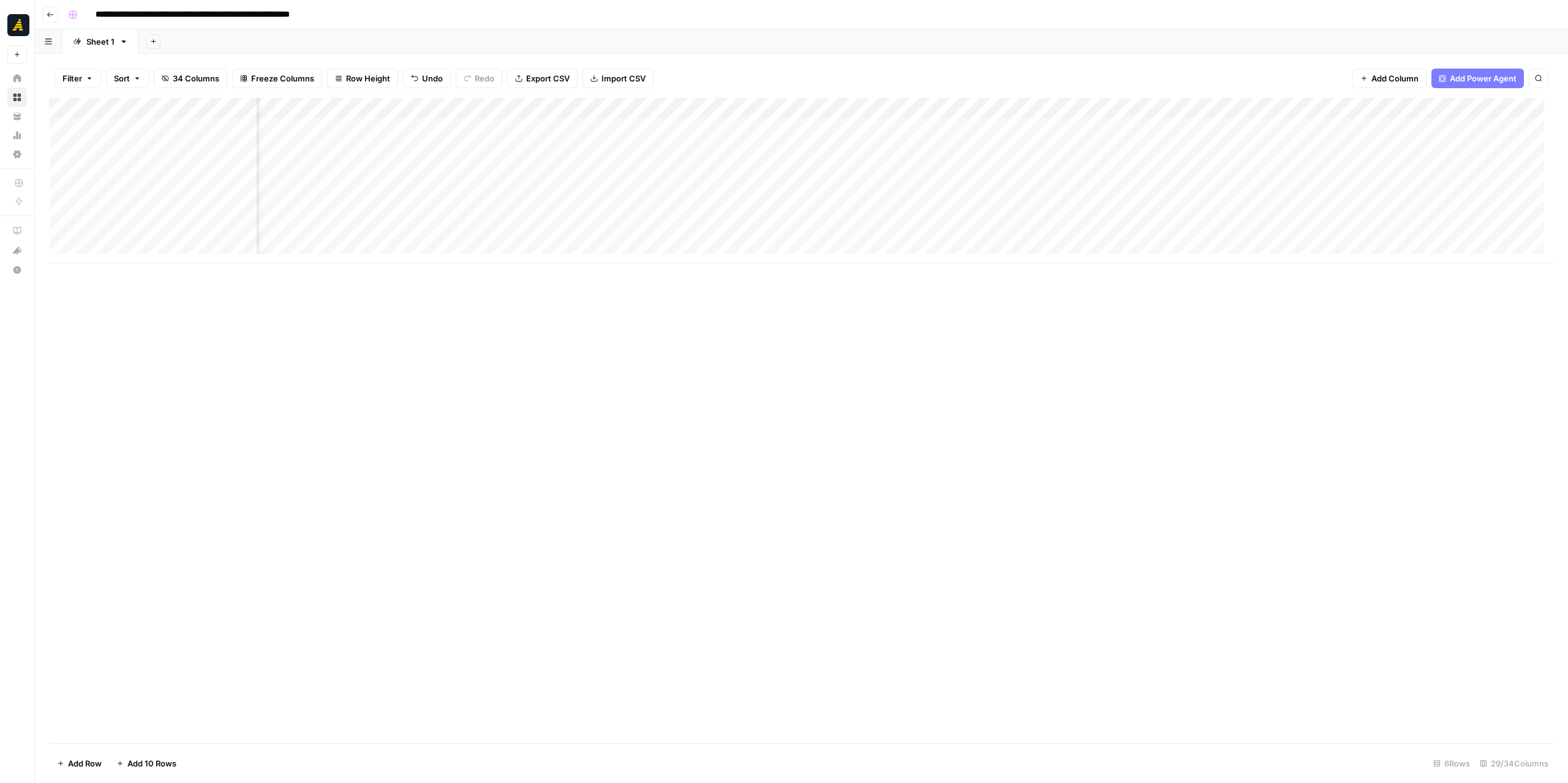
click at [648, 171] on div "Add Column" at bounding box center [801, 181] width 1504 height 166
drag, startPoint x: 787, startPoint y: 323, endPoint x: 1066, endPoint y: 326, distance: 279.0
drag, startPoint x: 1062, startPoint y: 323, endPoint x: 999, endPoint y: 321, distance: 63.0
click at [999, 321] on div at bounding box center [1002, 392] width 12 height 783
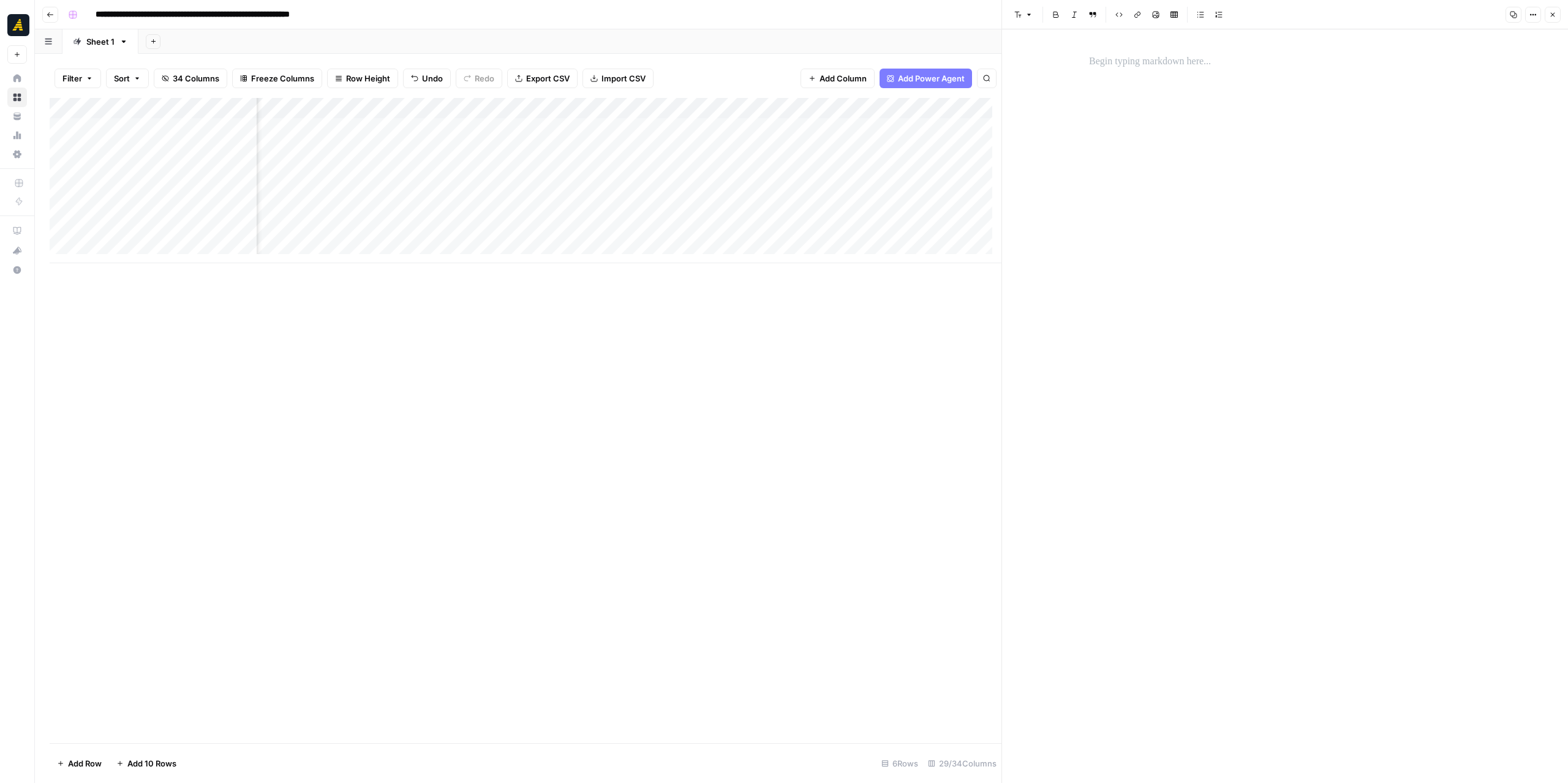
click at [664, 173] on div "Add Column" at bounding box center [525, 181] width 952 height 166
click at [664, 173] on div at bounding box center [670, 169] width 124 height 22
click at [673, 171] on div at bounding box center [670, 169] width 124 height 22
click at [1097, 62] on p at bounding box center [1284, 61] width 392 height 16
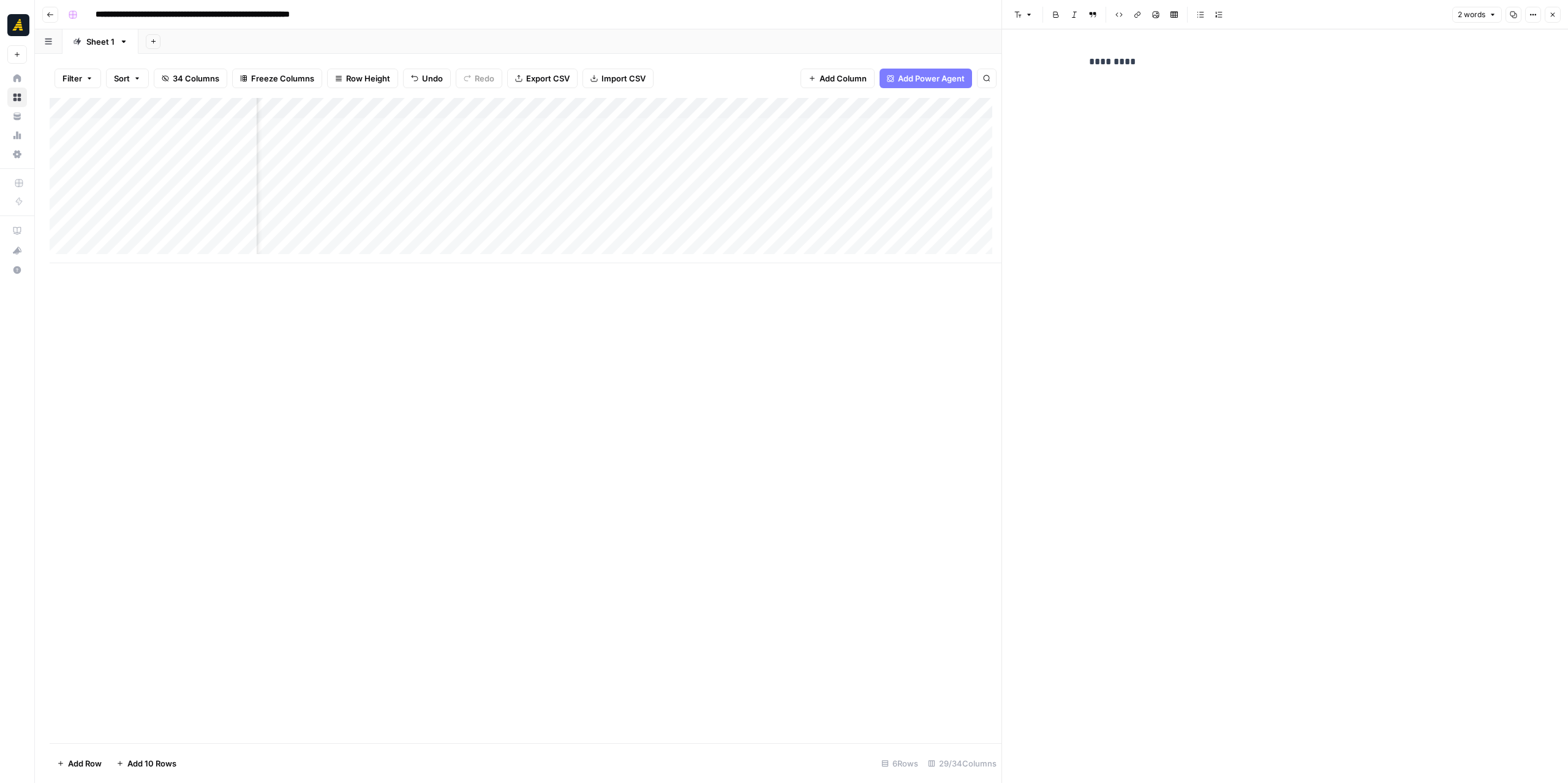
click at [1097, 62] on p "*********" at bounding box center [1284, 61] width 392 height 16
click at [1091, 63] on p "*********" at bounding box center [1284, 61] width 392 height 16
drag, startPoint x: 1137, startPoint y: 61, endPoint x: 1063, endPoint y: 63, distance: 74.0
click at [1063, 63] on div "New Text *********" at bounding box center [1284, 406] width 566 height 754
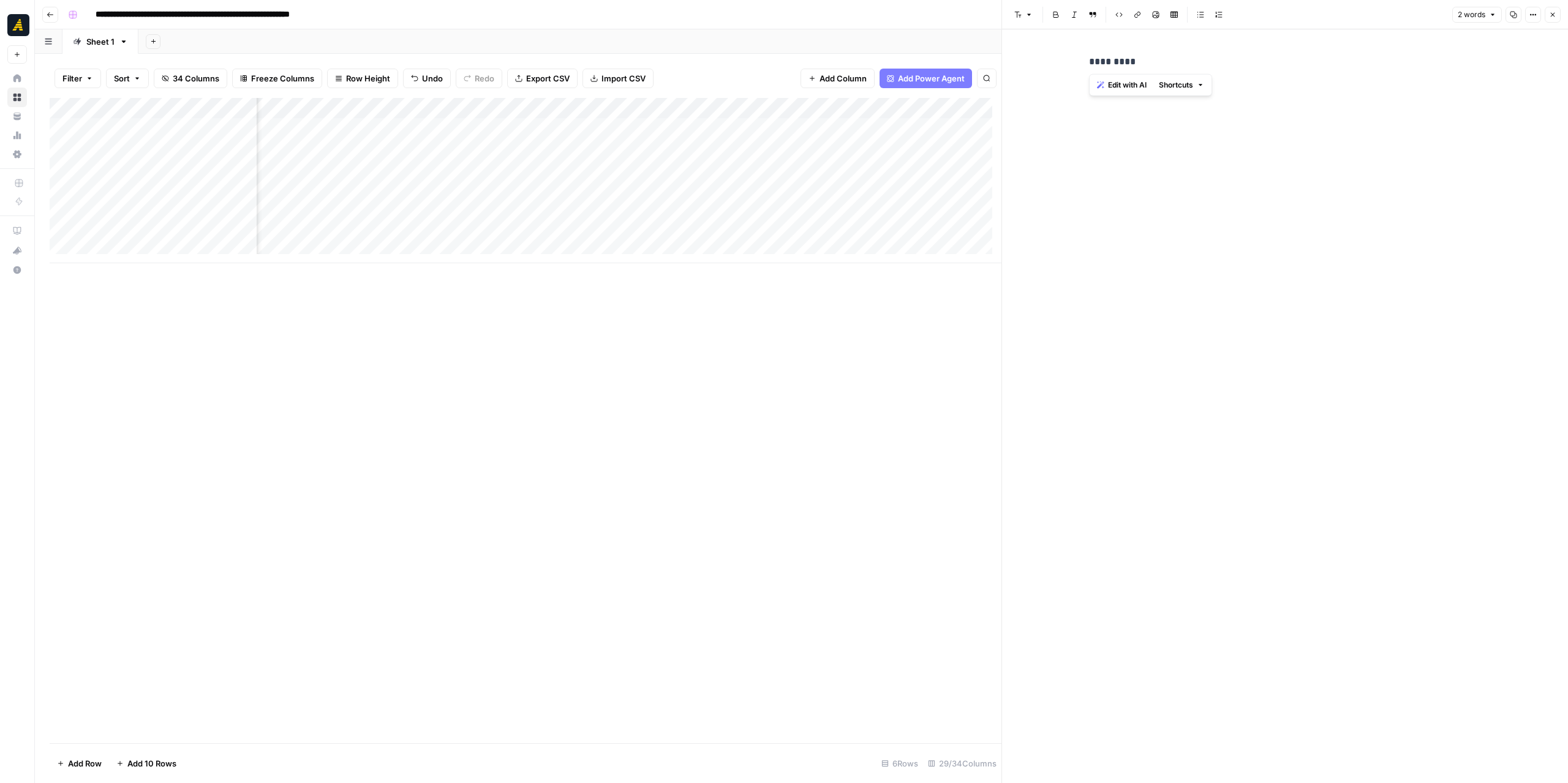
click at [1028, 2] on header "Font style Bold Italic Block quote Code block Link Image Insert Table Bulleted …" at bounding box center [1284, 15] width 566 height 30
click at [1030, 13] on icon "button" at bounding box center [1029, 14] width 7 height 7
click at [1055, 61] on span "heading 1" at bounding box center [1062, 60] width 59 height 15
click at [1190, 68] on h1 "*********" at bounding box center [1284, 66] width 392 height 26
click at [1188, 68] on h1 "*********" at bounding box center [1284, 66] width 392 height 26
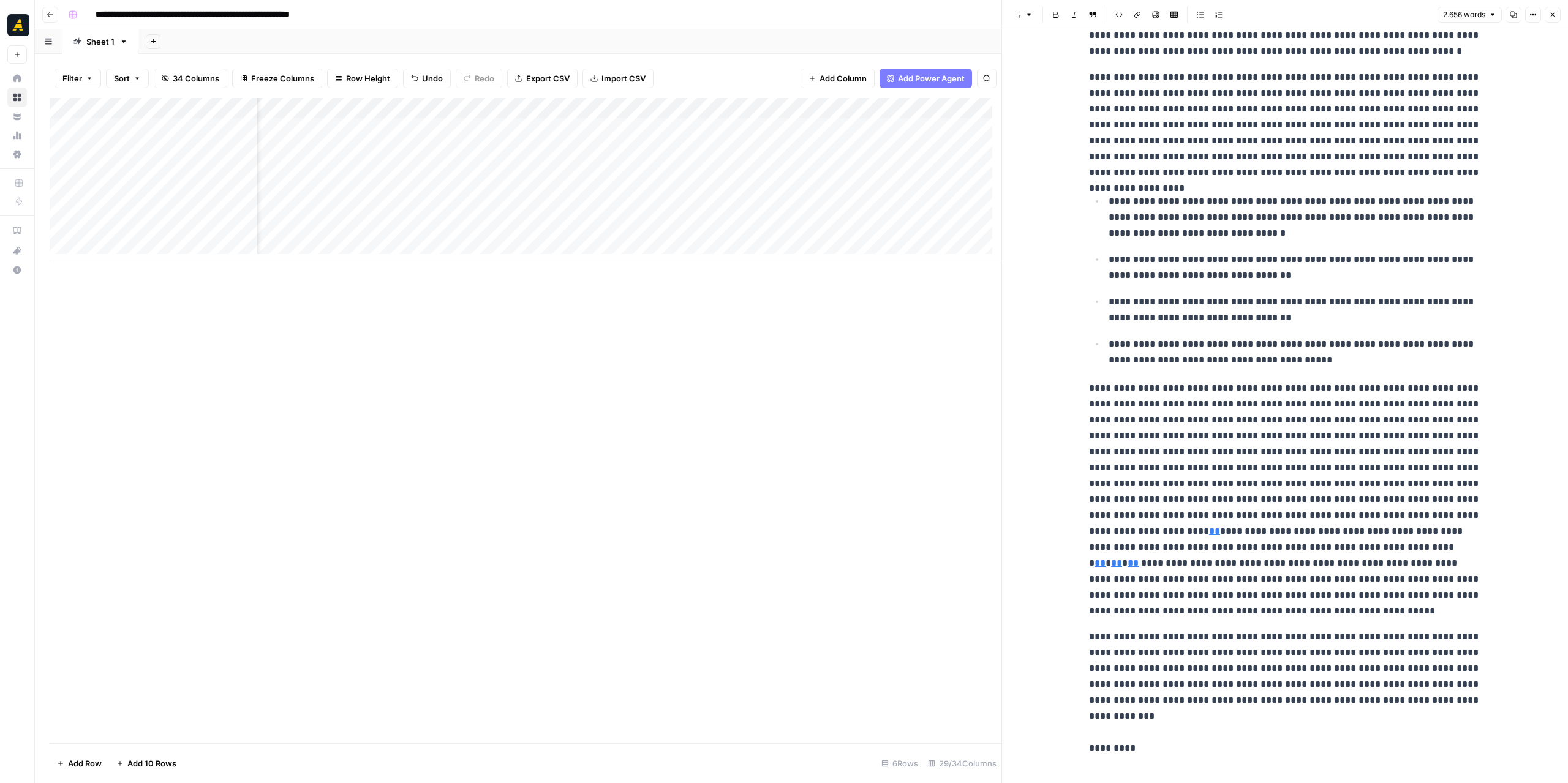
scroll to position [4684, 0]
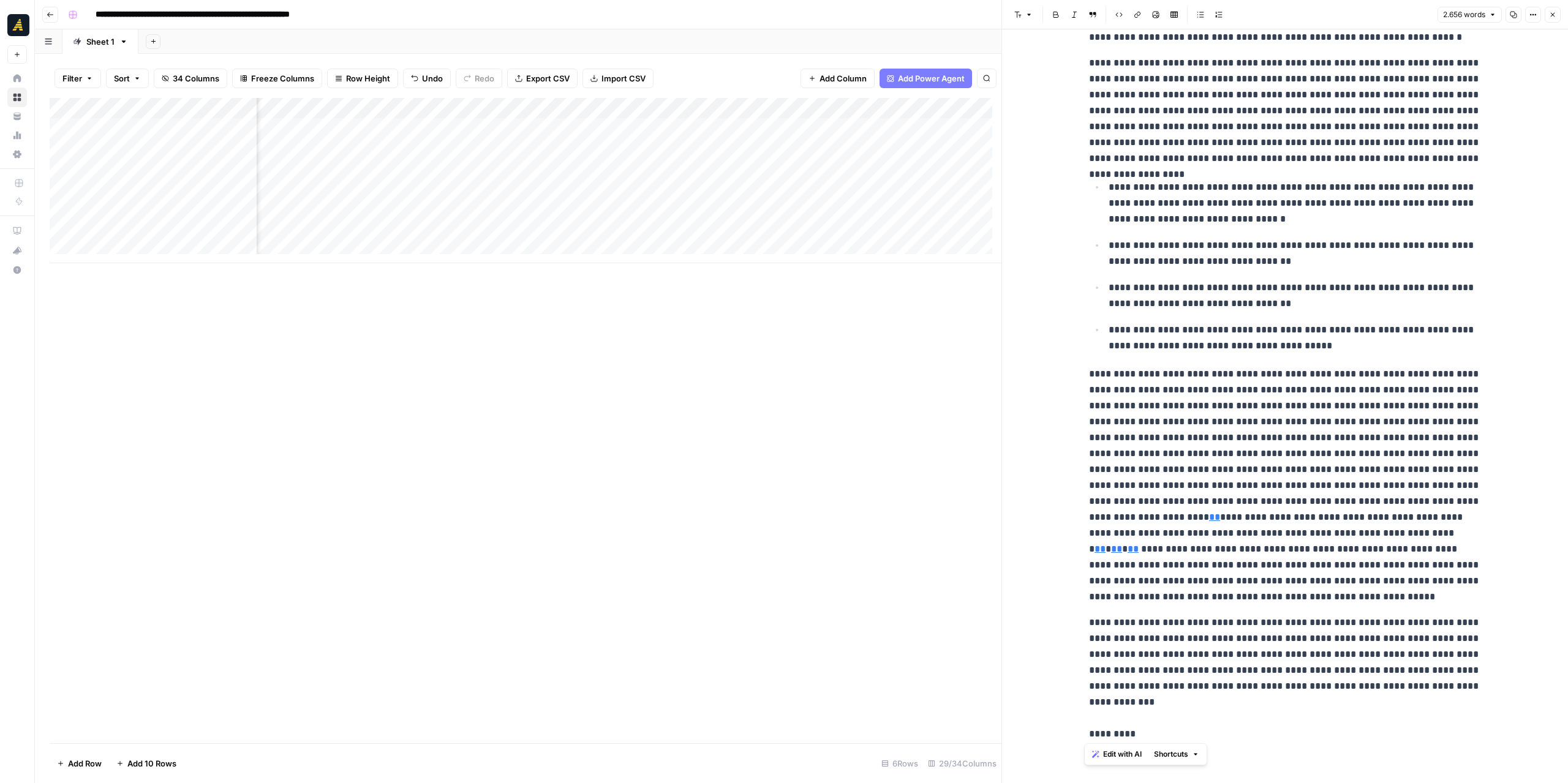
drag, startPoint x: 1130, startPoint y: 734, endPoint x: 1077, endPoint y: 733, distance: 53.0
drag, startPoint x: 1021, startPoint y: 12, endPoint x: 1026, endPoint y: 13, distance: 5.1
click at [1021, 11] on icon "button" at bounding box center [1017, 14] width 7 height 7
click at [1047, 53] on button "heading 1" at bounding box center [1058, 60] width 87 height 20
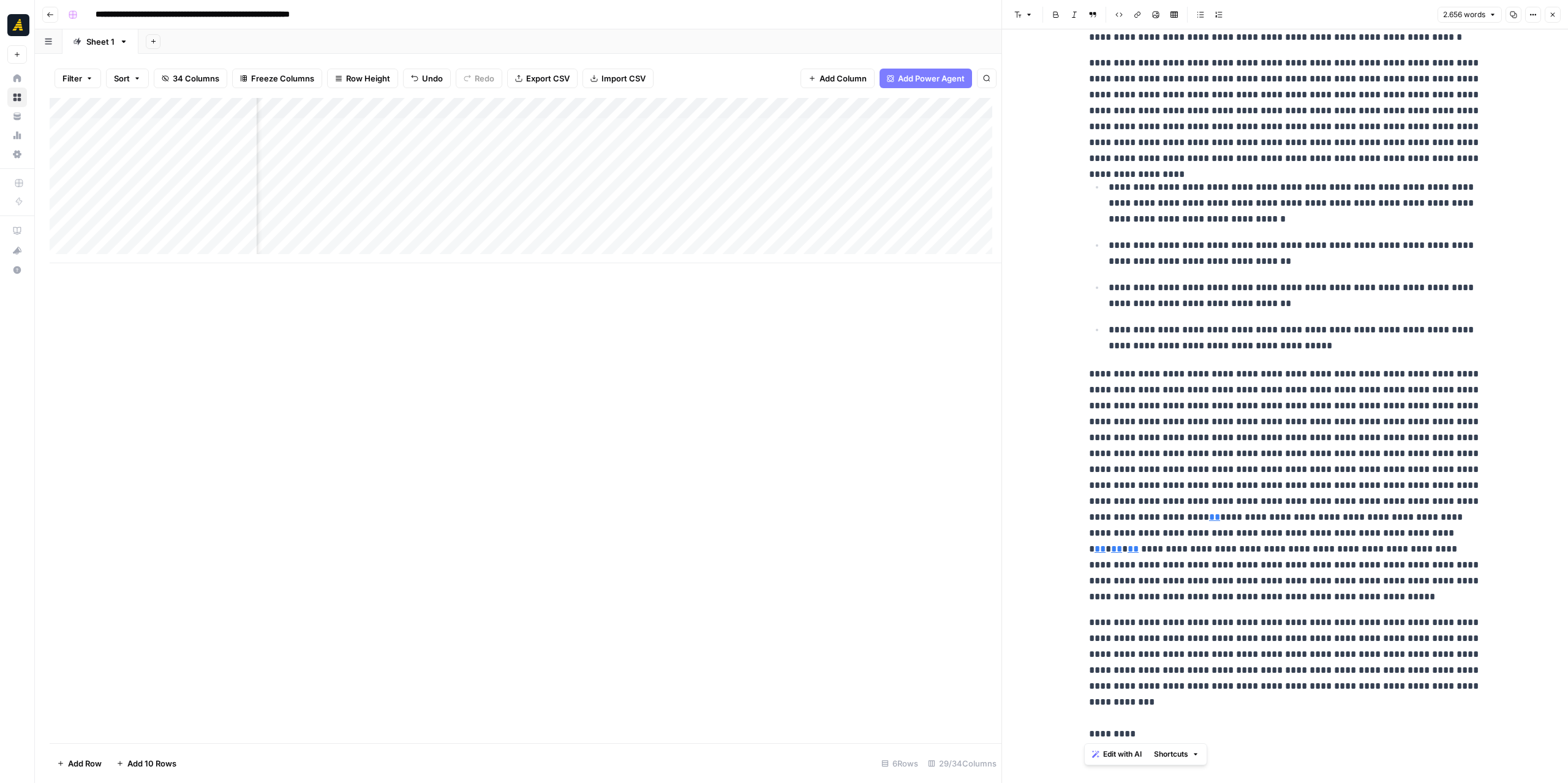
click at [1089, 730] on p "**********" at bounding box center [1284, 678] width 392 height 128
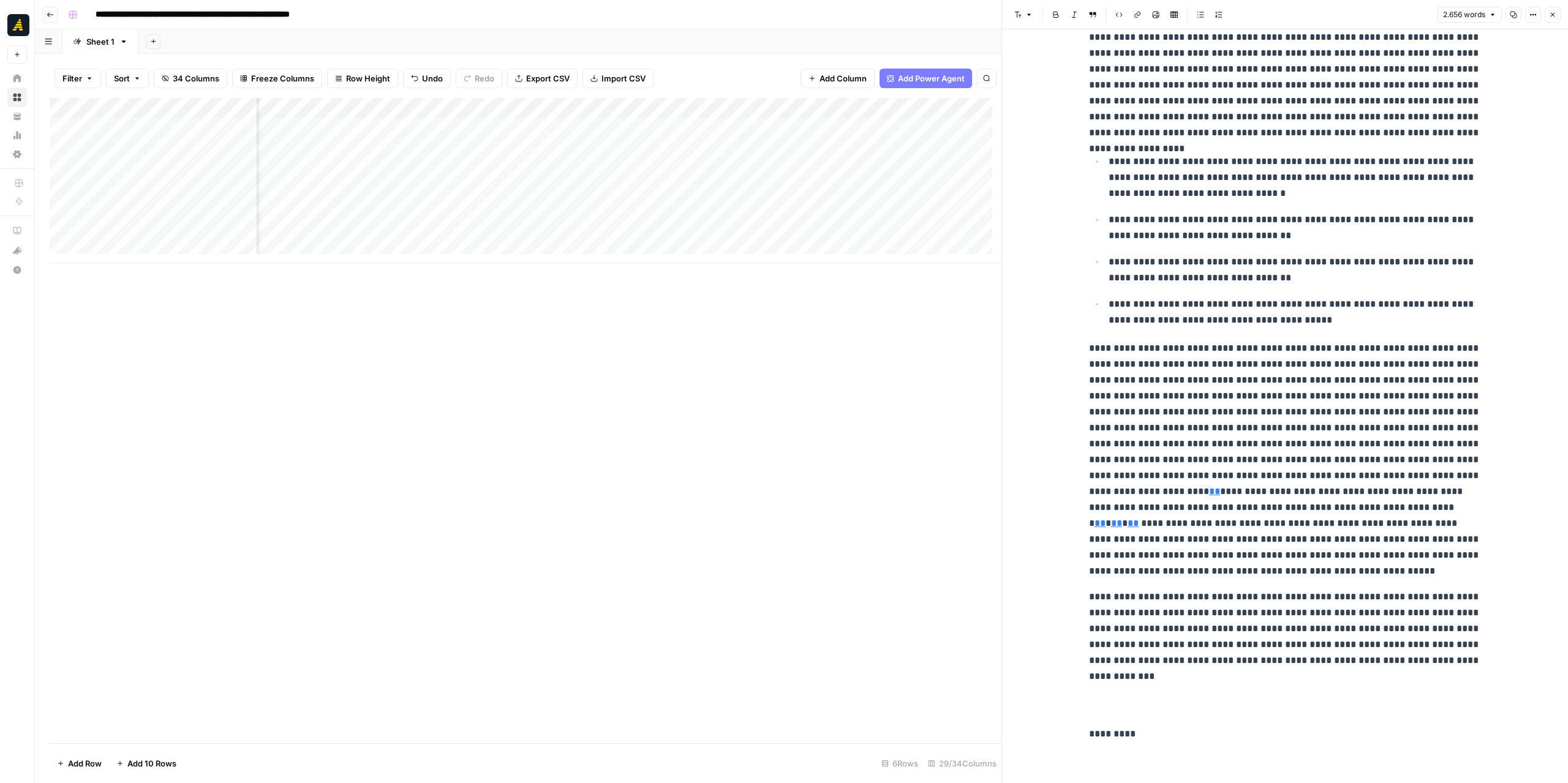
click at [1089, 729] on p "*********" at bounding box center [1284, 734] width 392 height 16
click at [1032, 11] on button "Font style" at bounding box center [1023, 14] width 28 height 16
click at [1047, 77] on span "heading 2" at bounding box center [1062, 80] width 59 height 15
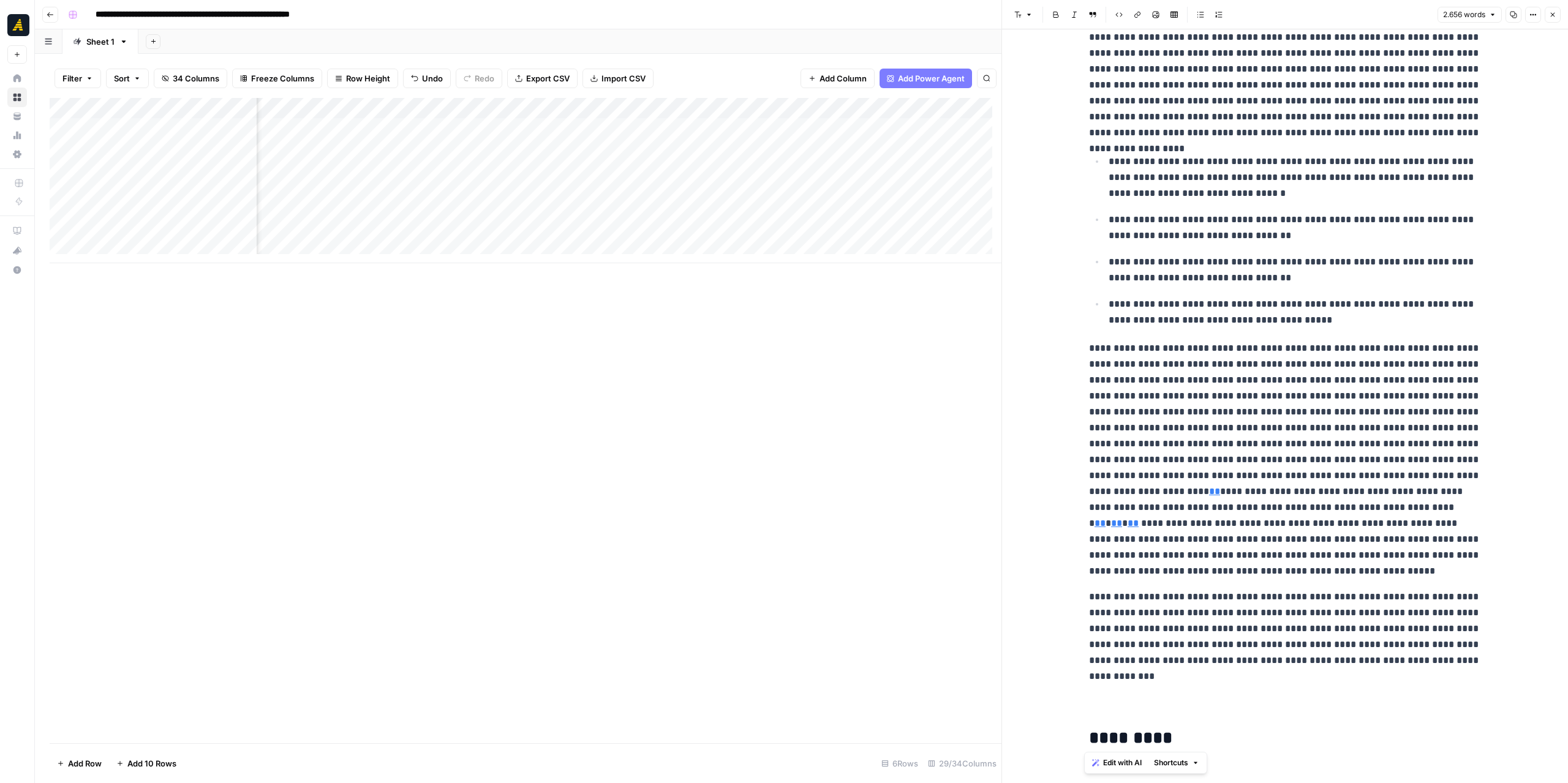
click at [1180, 740] on h2 "*********" at bounding box center [1284, 738] width 392 height 20
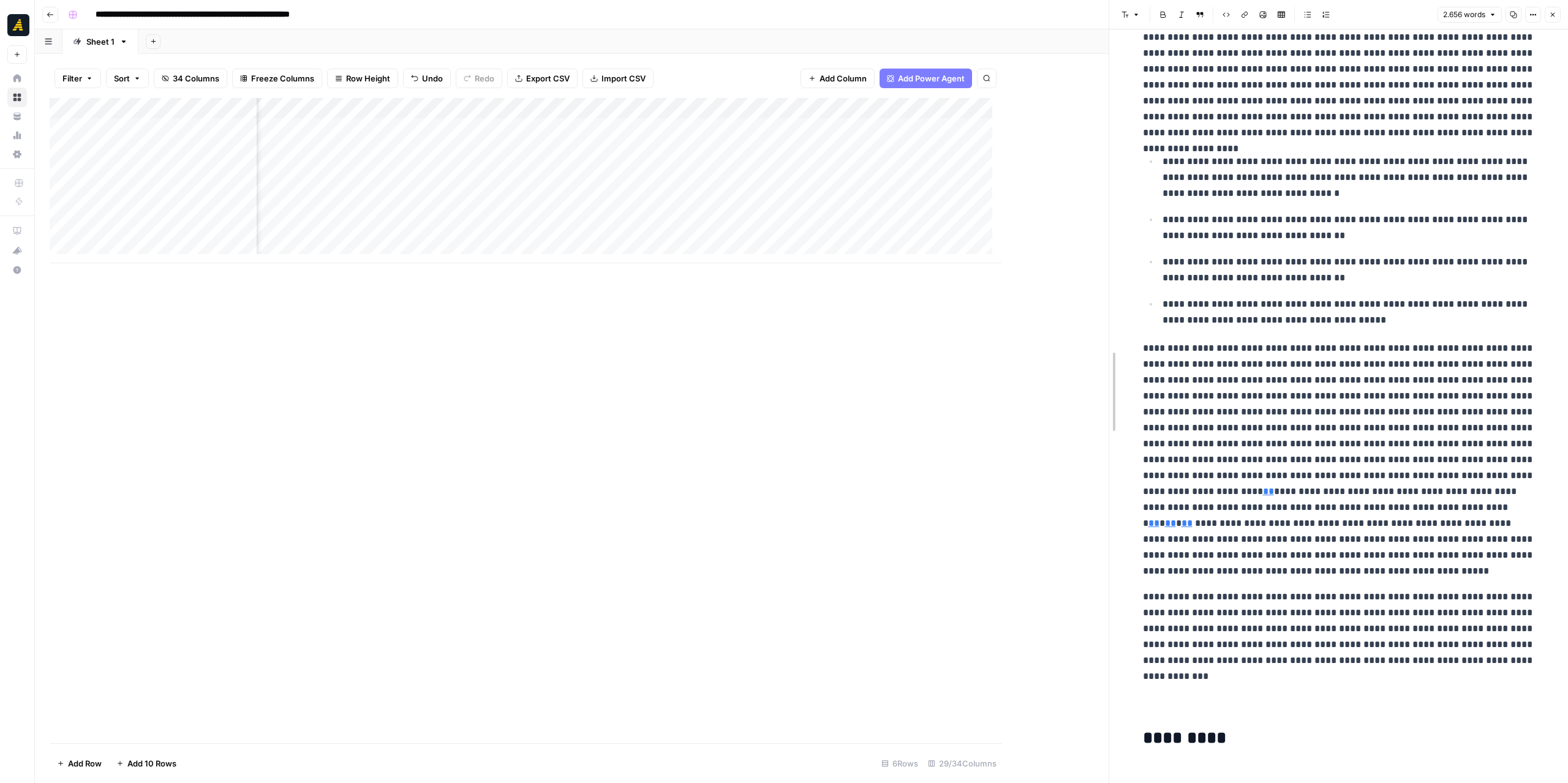
drag, startPoint x: 1000, startPoint y: 259, endPoint x: 1116, endPoint y: 266, distance: 116.2
click at [797, 139] on div "Add Column" at bounding box center [579, 181] width 1059 height 166
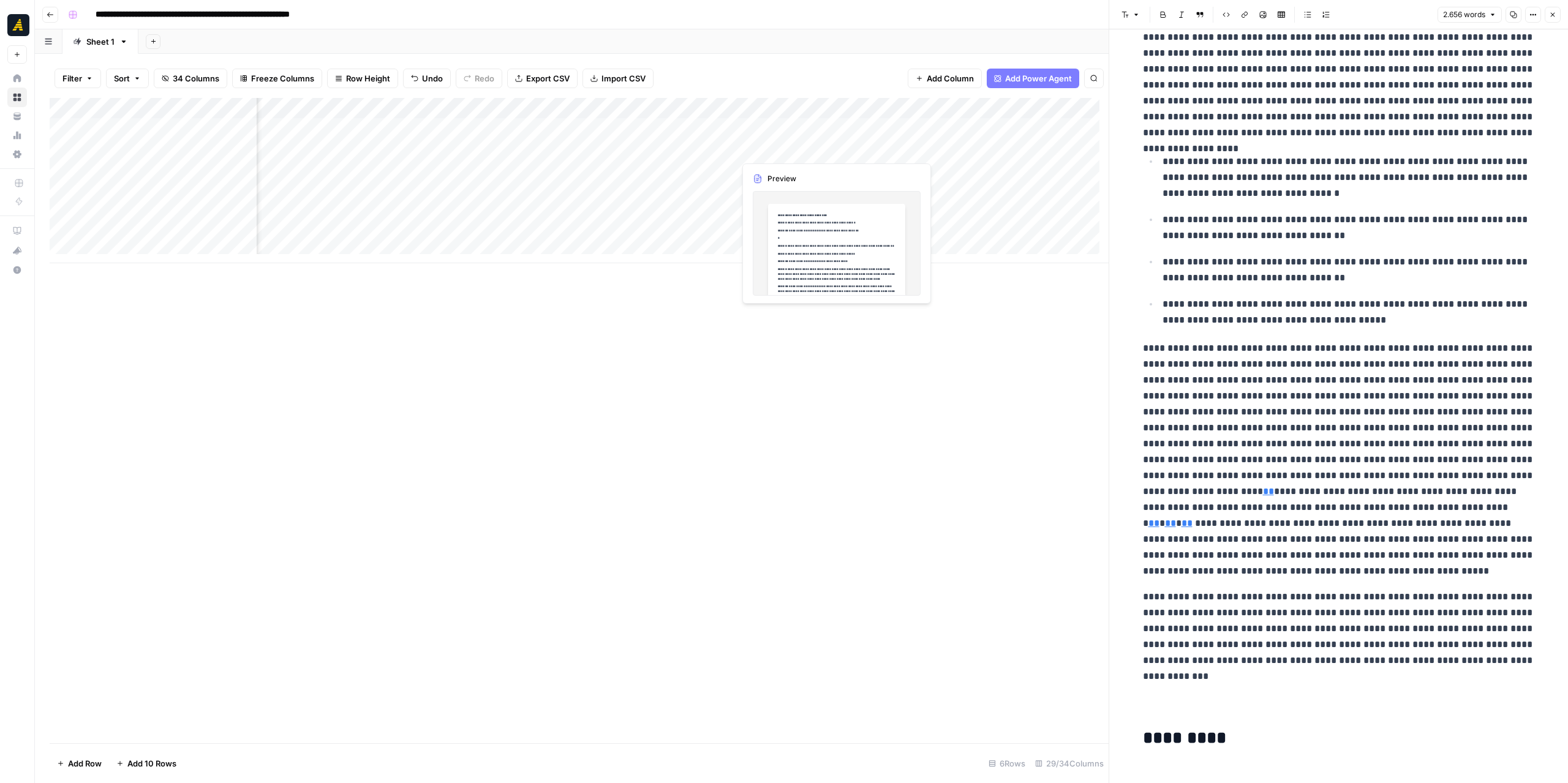
click at [797, 139] on div "Add Column" at bounding box center [579, 181] width 1059 height 166
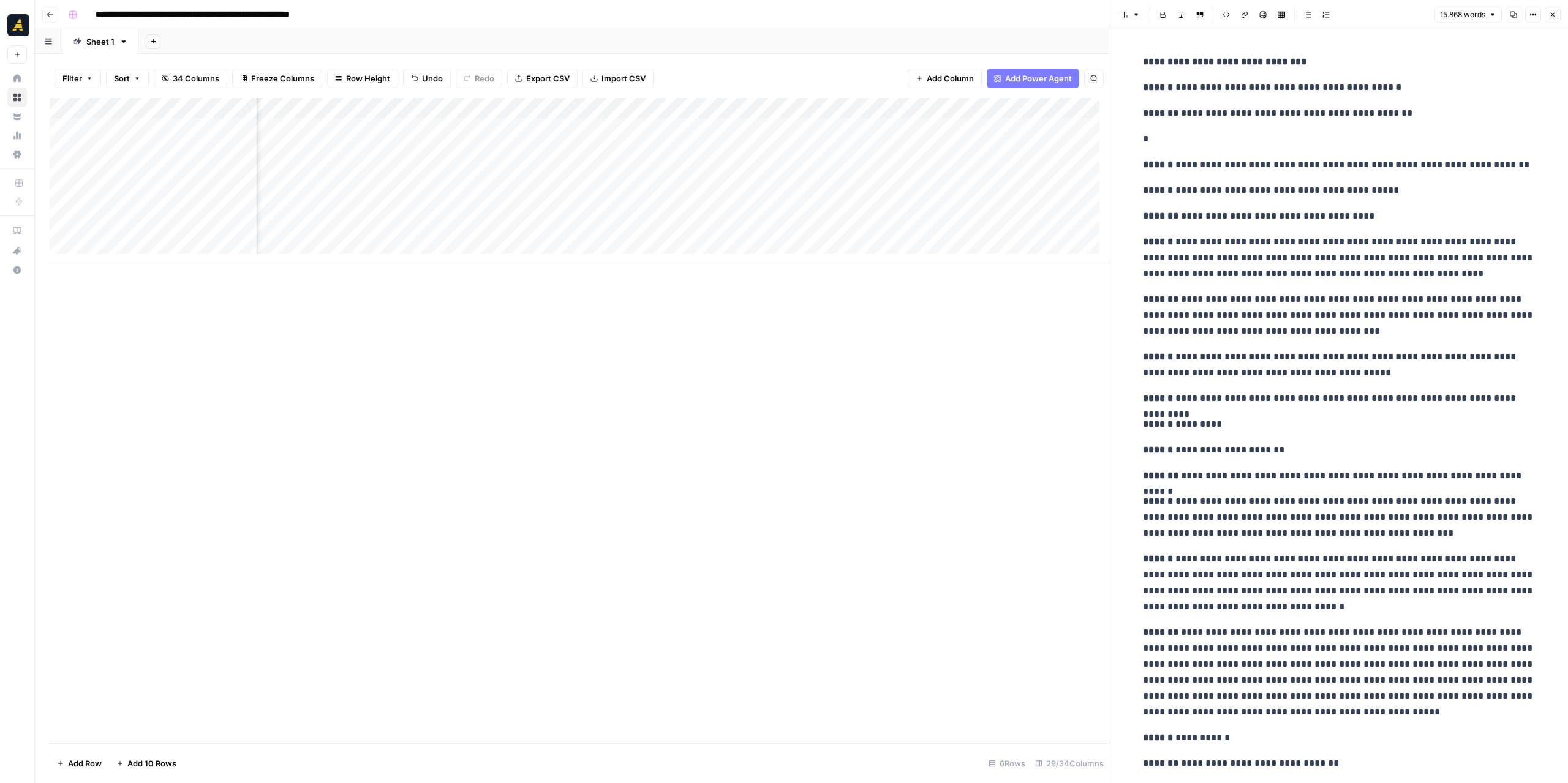
click at [1547, 11] on button "Close" at bounding box center [1552, 14] width 16 height 16
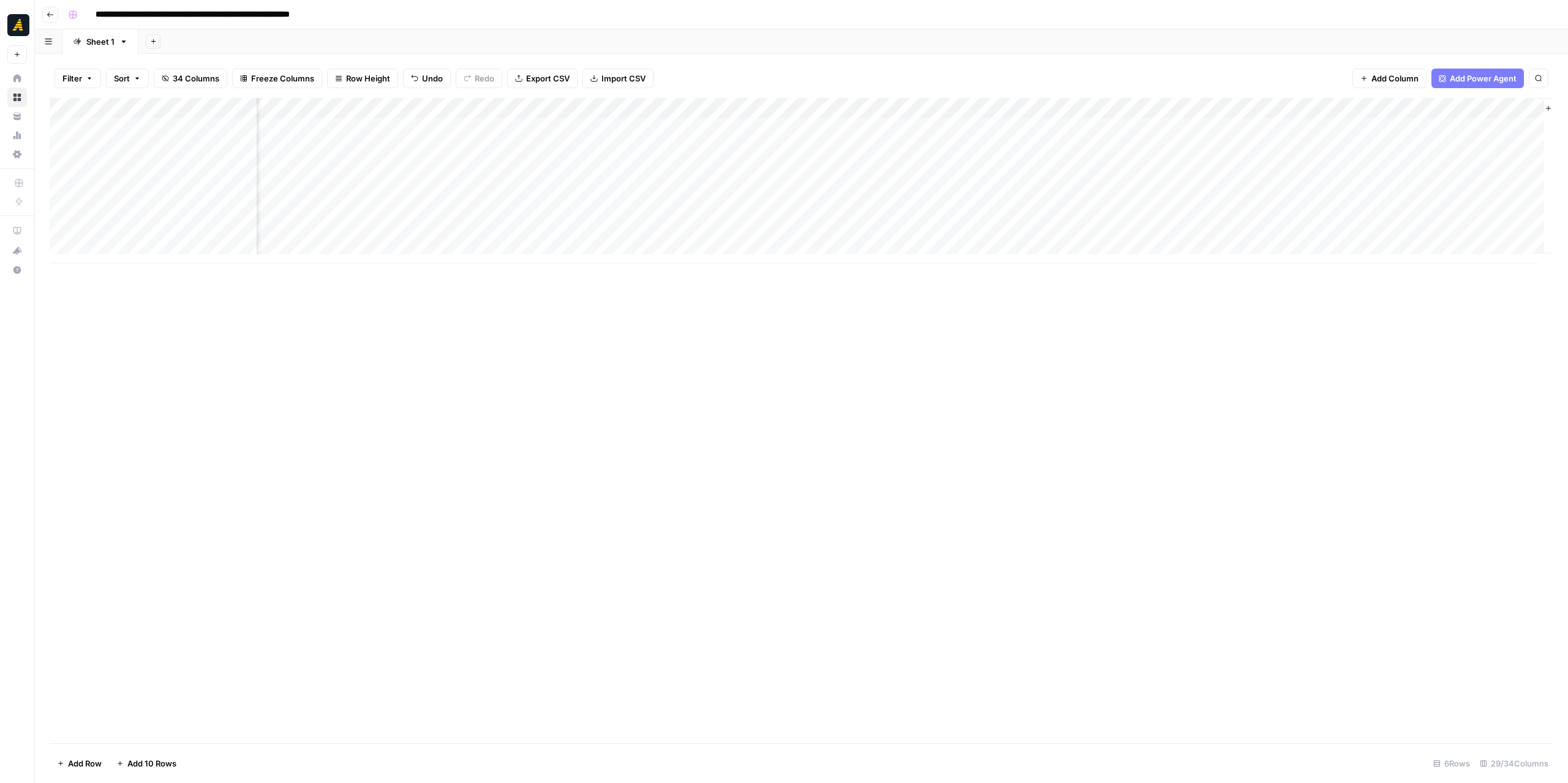
scroll to position [0, 2394]
click at [1399, 152] on div "Add Column" at bounding box center [801, 181] width 1504 height 166
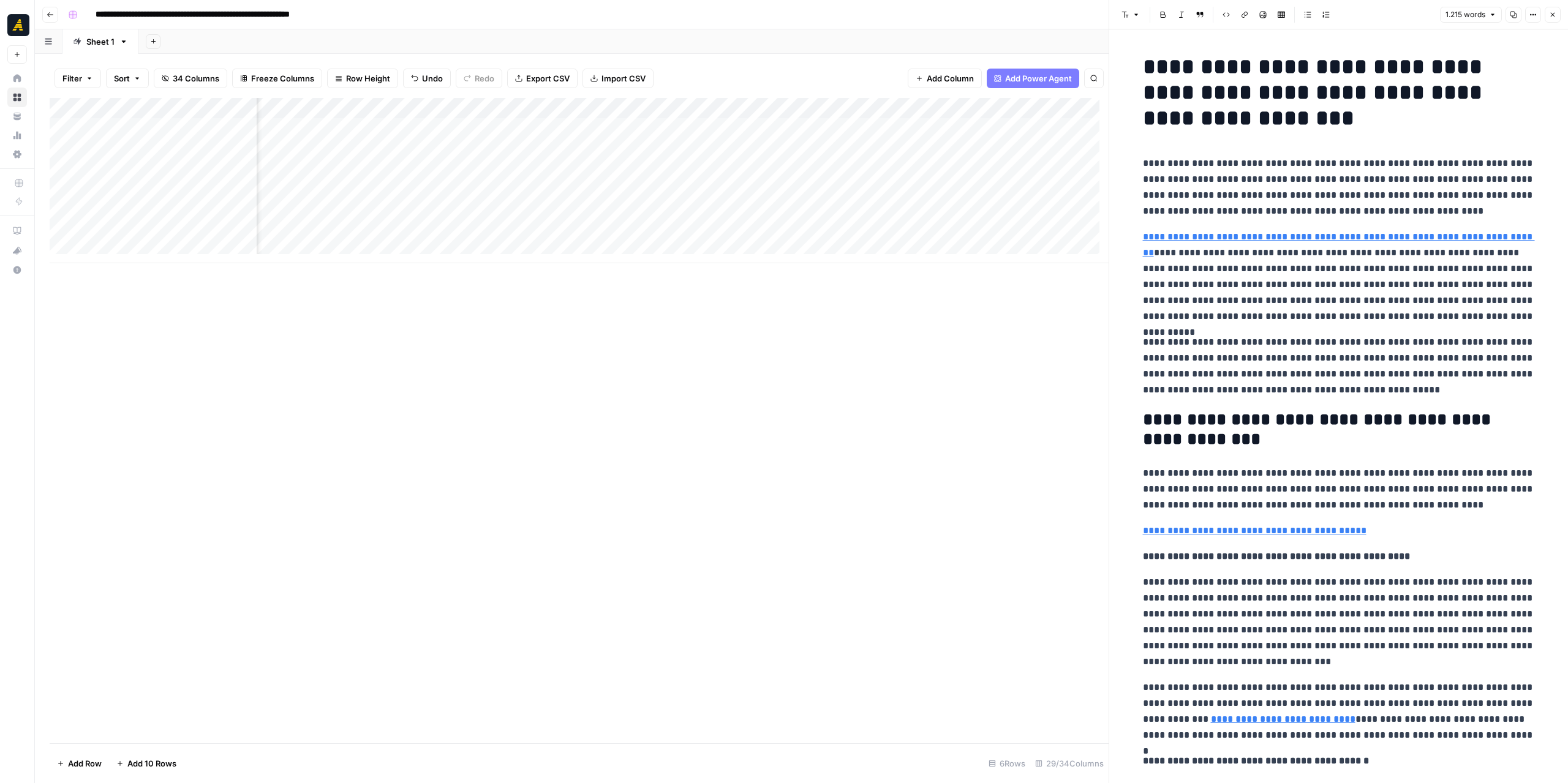
click at [1555, 17] on icon "button" at bounding box center [1552, 14] width 7 height 7
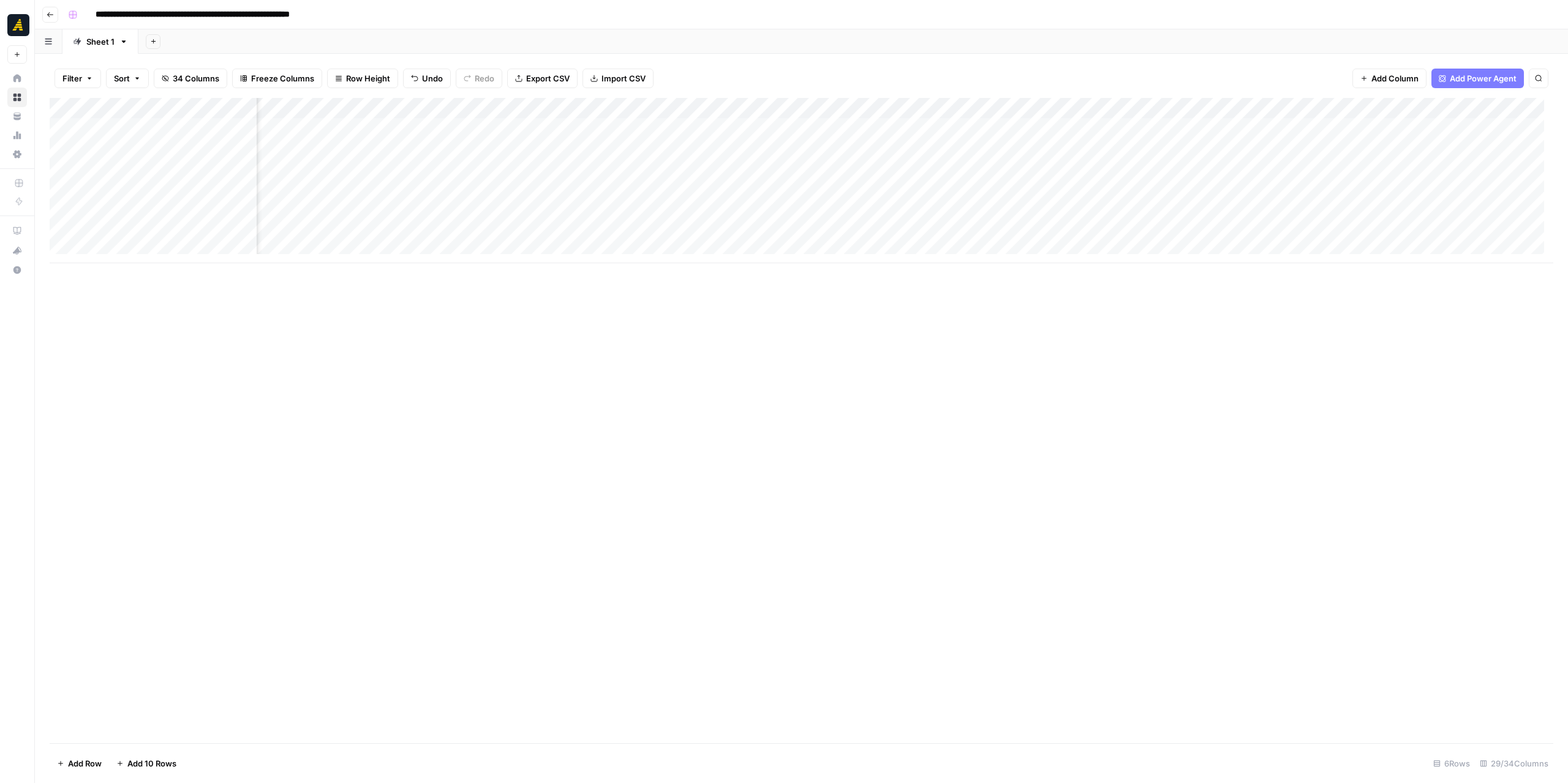
scroll to position [0, 187]
click at [734, 167] on div "Add Column" at bounding box center [801, 181] width 1504 height 166
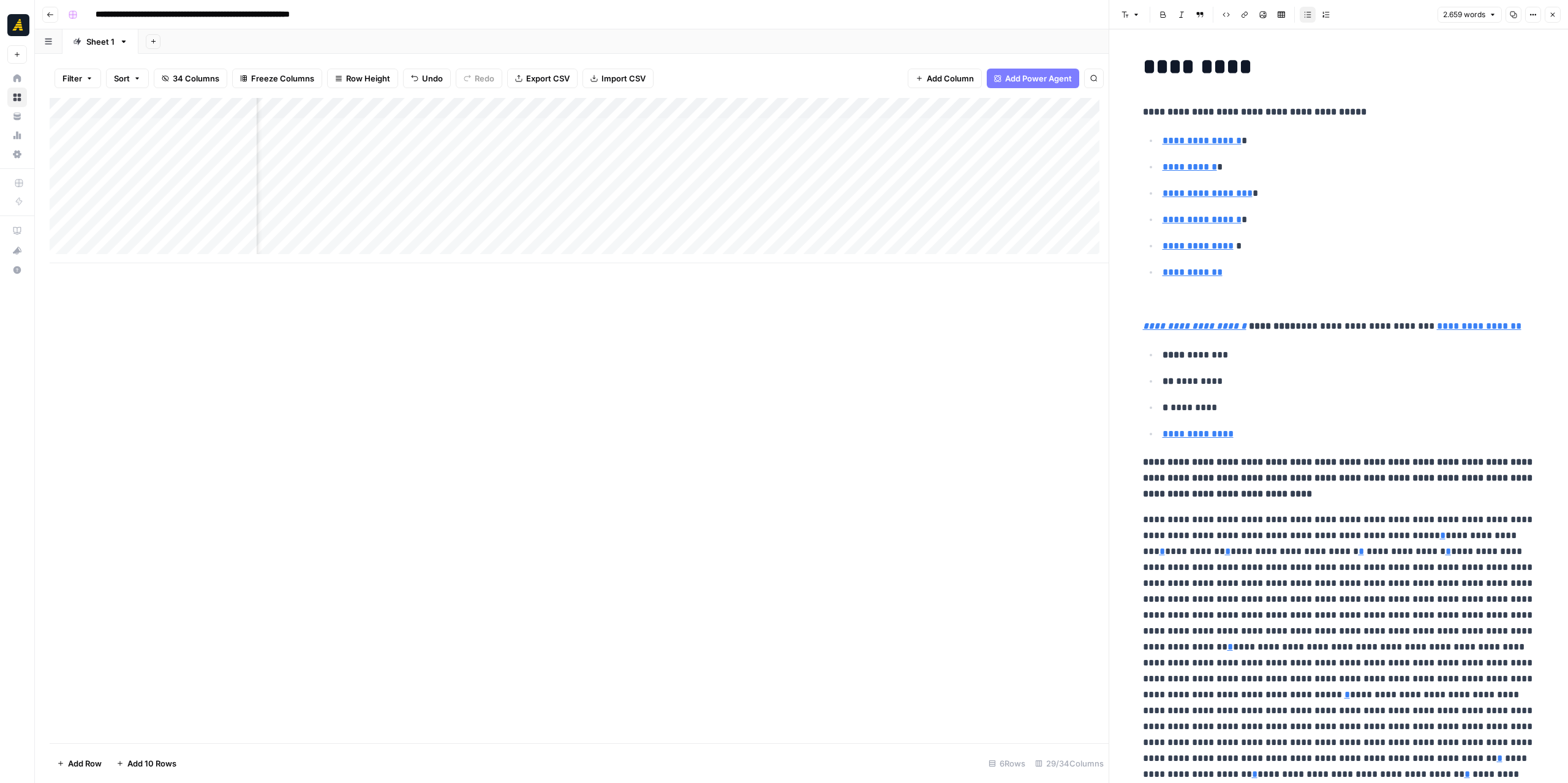
drag, startPoint x: 1347, startPoint y: 406, endPoint x: 1404, endPoint y: 607, distance: 208.9
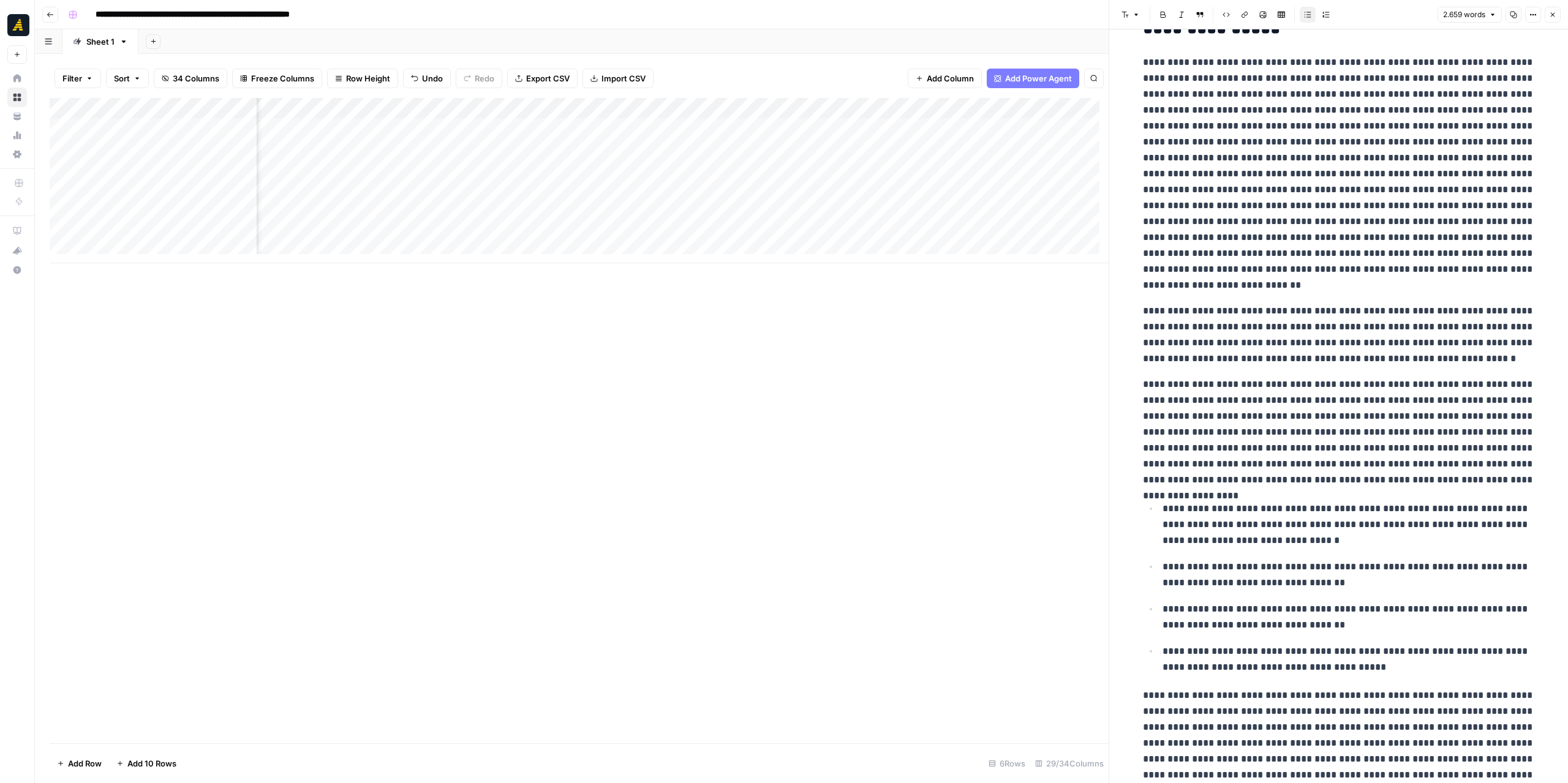
scroll to position [4754, 0]
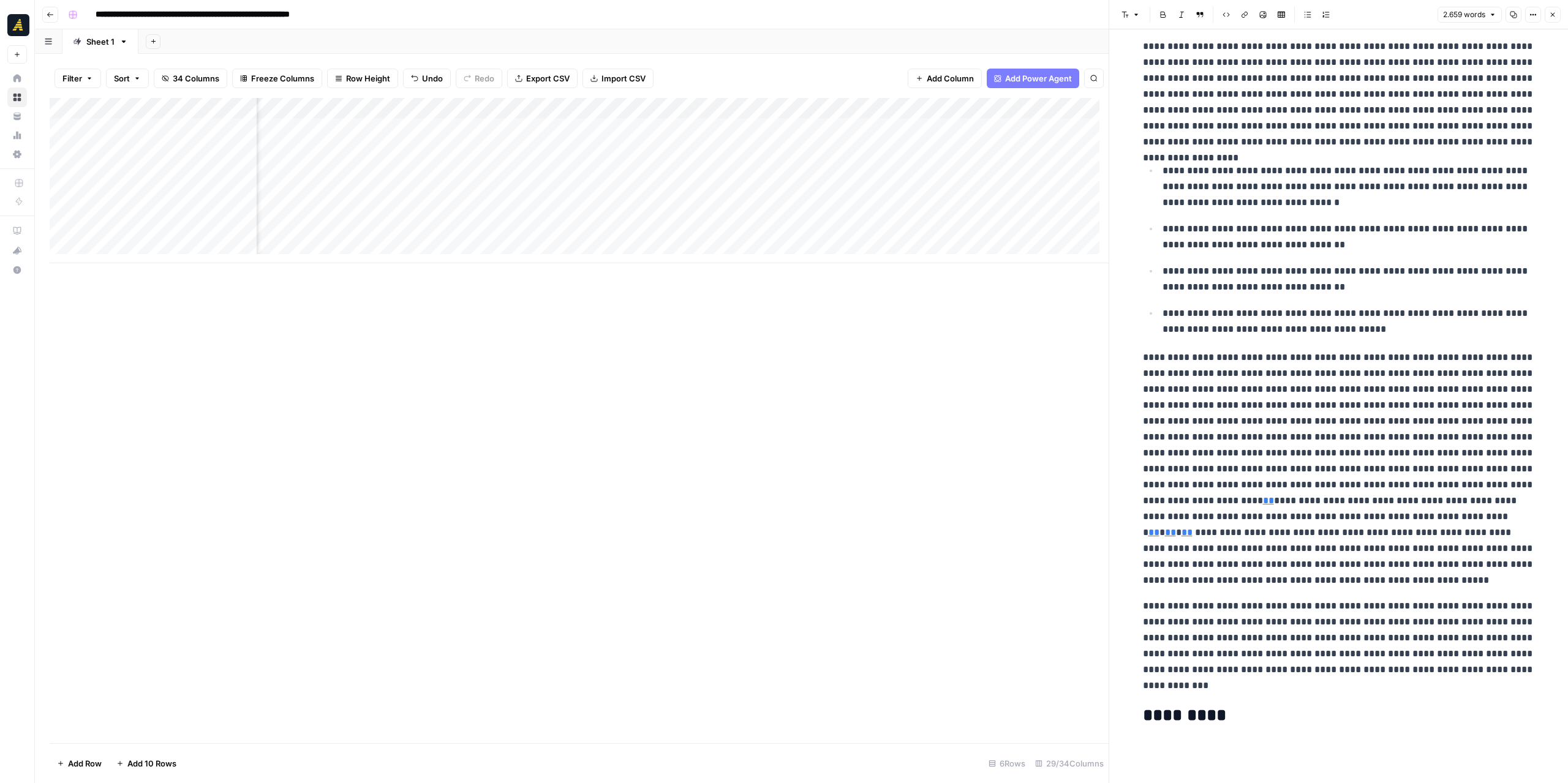
click at [1242, 722] on h2 "*********" at bounding box center [1338, 716] width 392 height 20
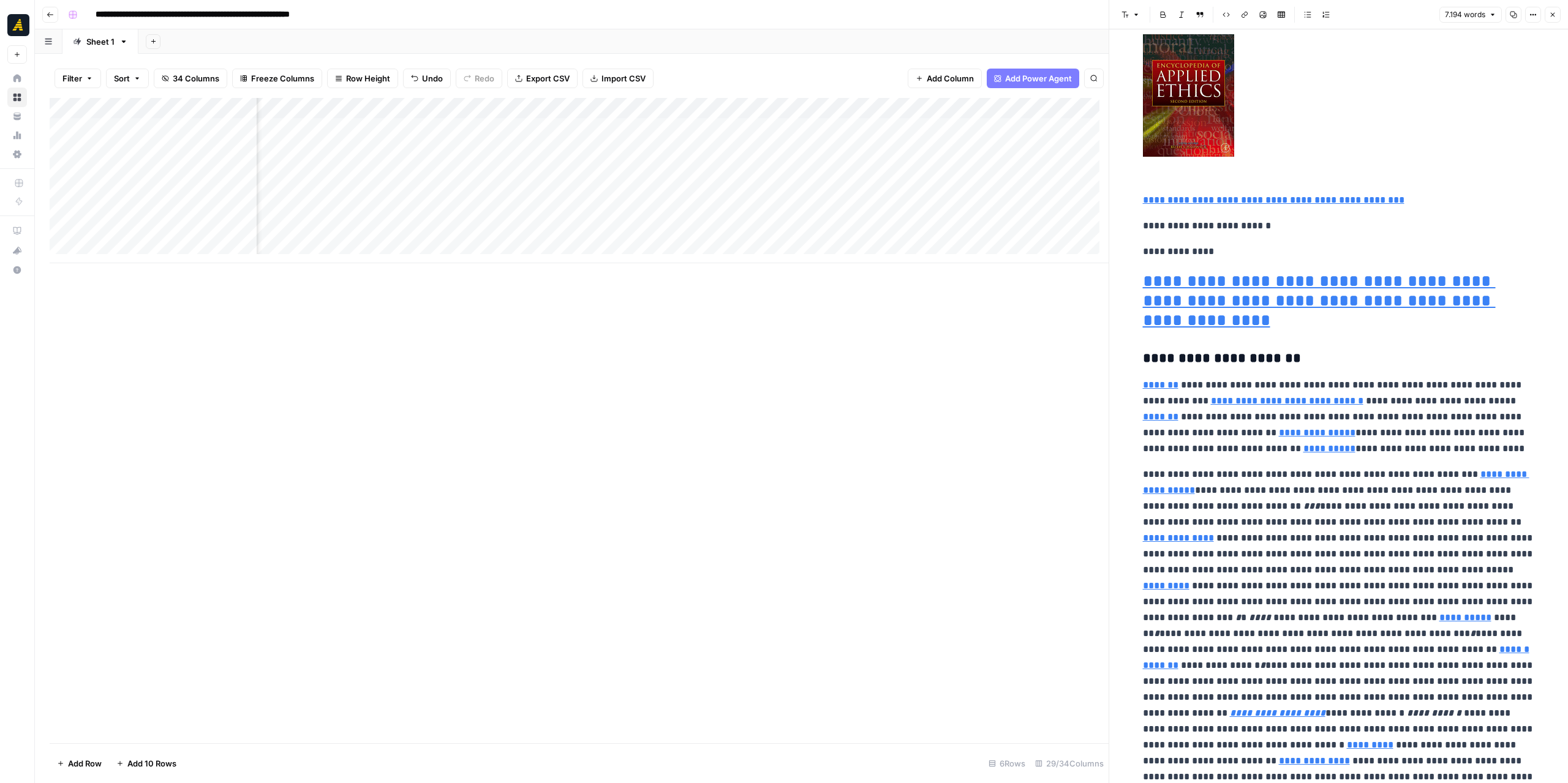
scroll to position [14084, 0]
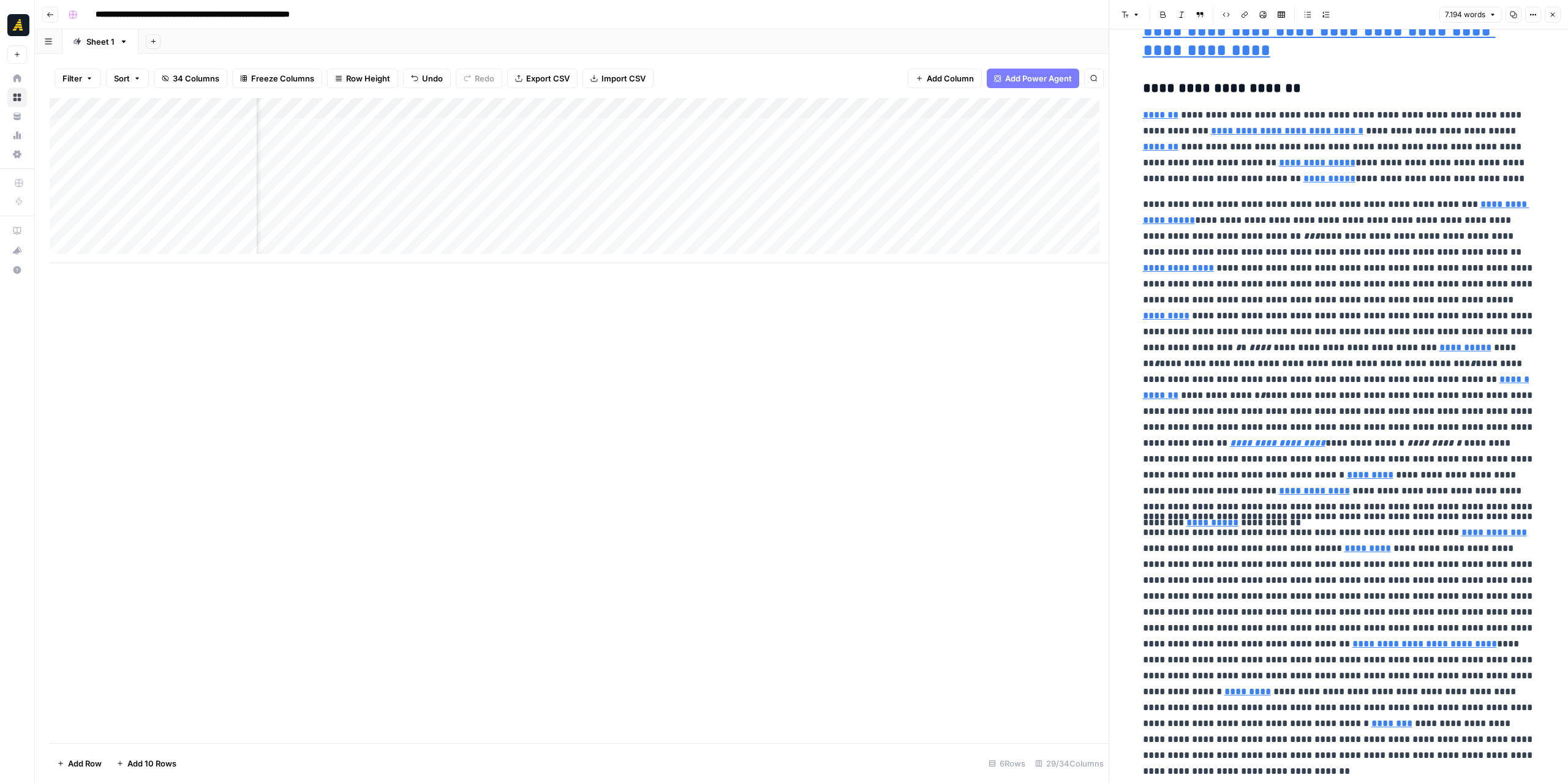
type input "https://www.sciencedirect.com/topics/agricultural-and-biological-sciences/auxot…"
drag, startPoint x: 1336, startPoint y: 527, endPoint x: 1335, endPoint y: 499, distance: 28.0
drag, startPoint x: 1341, startPoint y: 414, endPoint x: 1332, endPoint y: 373, distance: 42.0
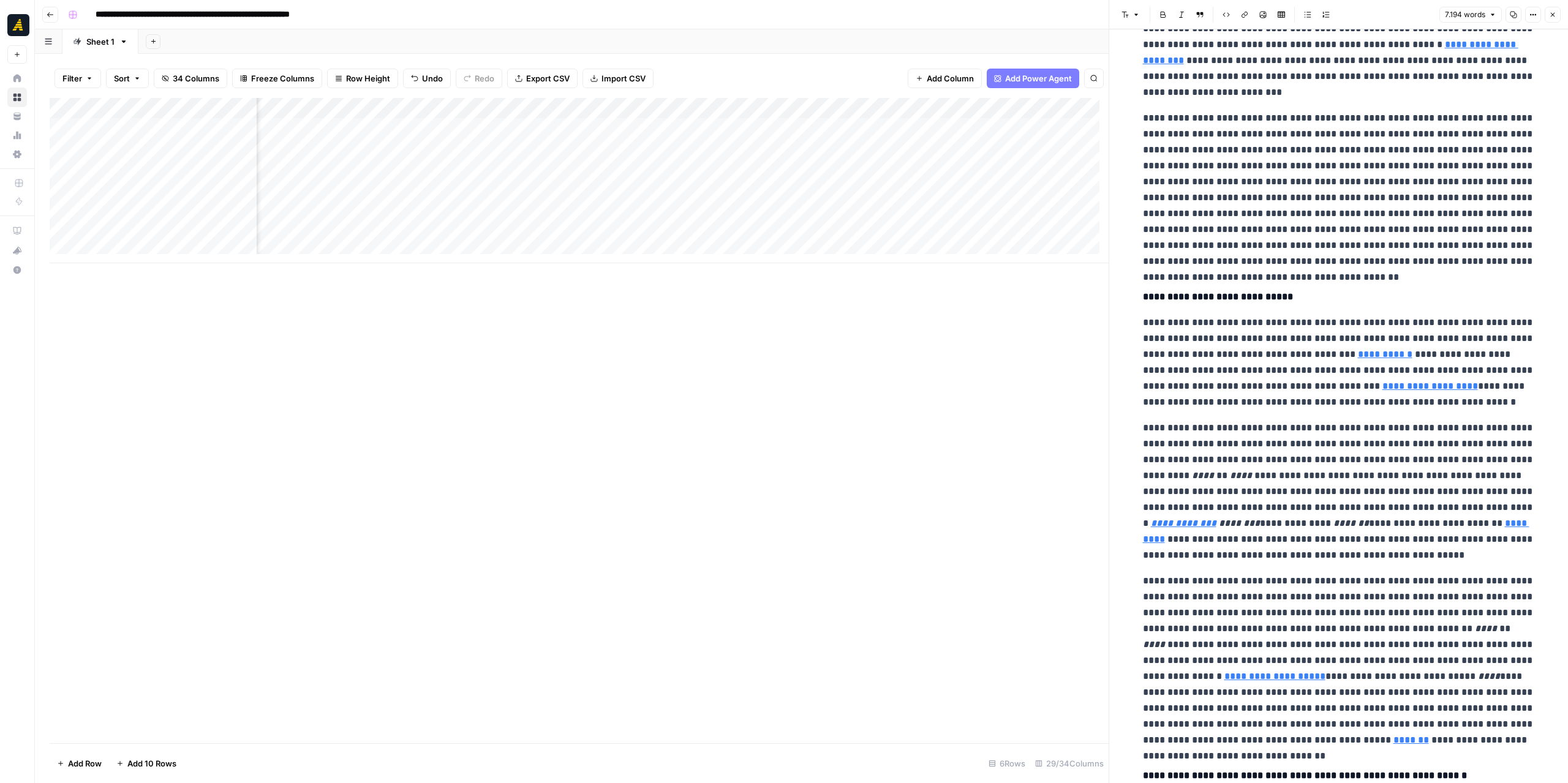
scroll to position [7695, 0]
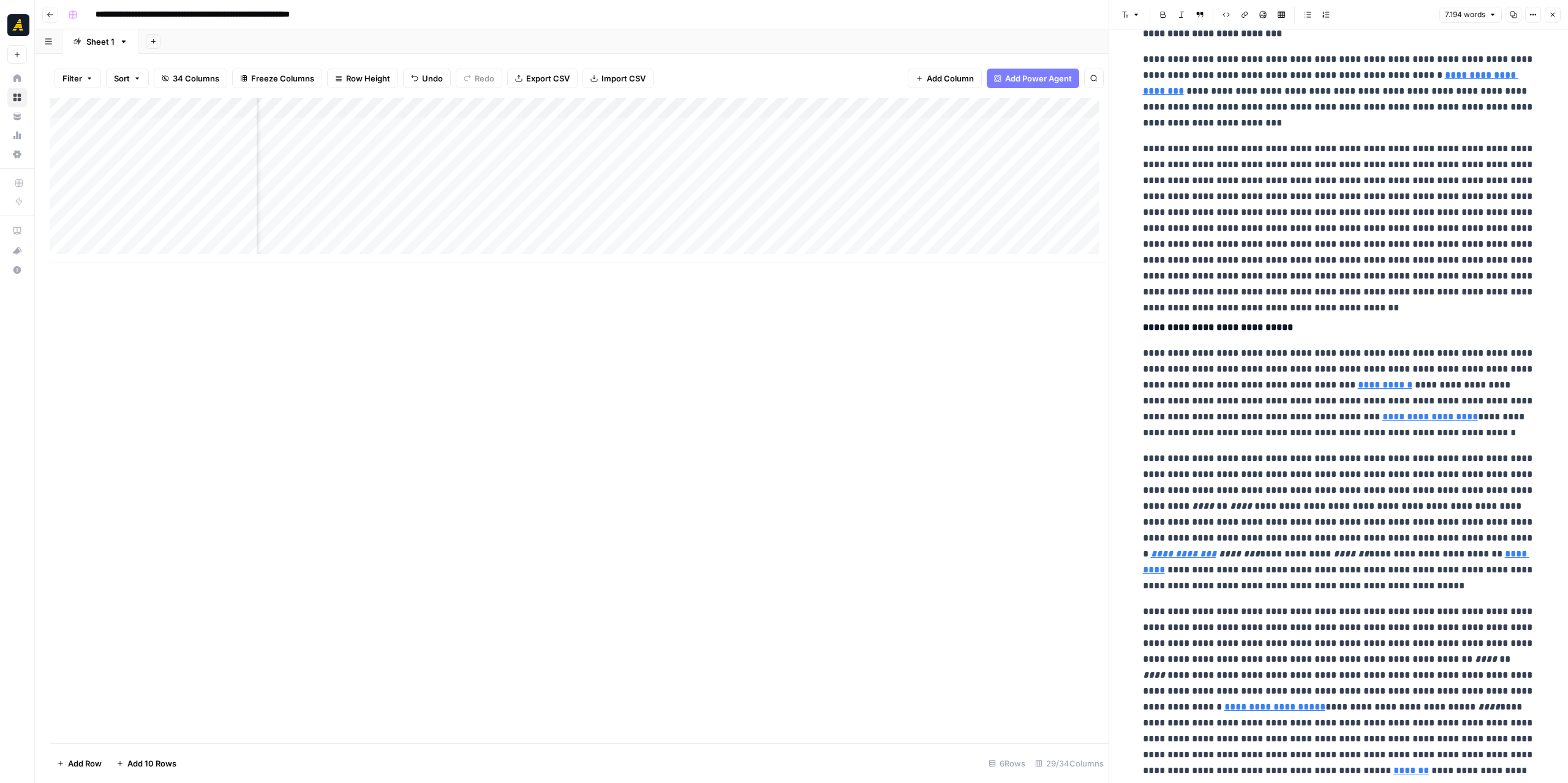
click at [970, 171] on div "Add Column" at bounding box center [579, 181] width 1059 height 166
click at [1075, 167] on div "Add Column" at bounding box center [579, 181] width 1059 height 166
click at [1552, 16] on icon "button" at bounding box center [1552, 14] width 7 height 7
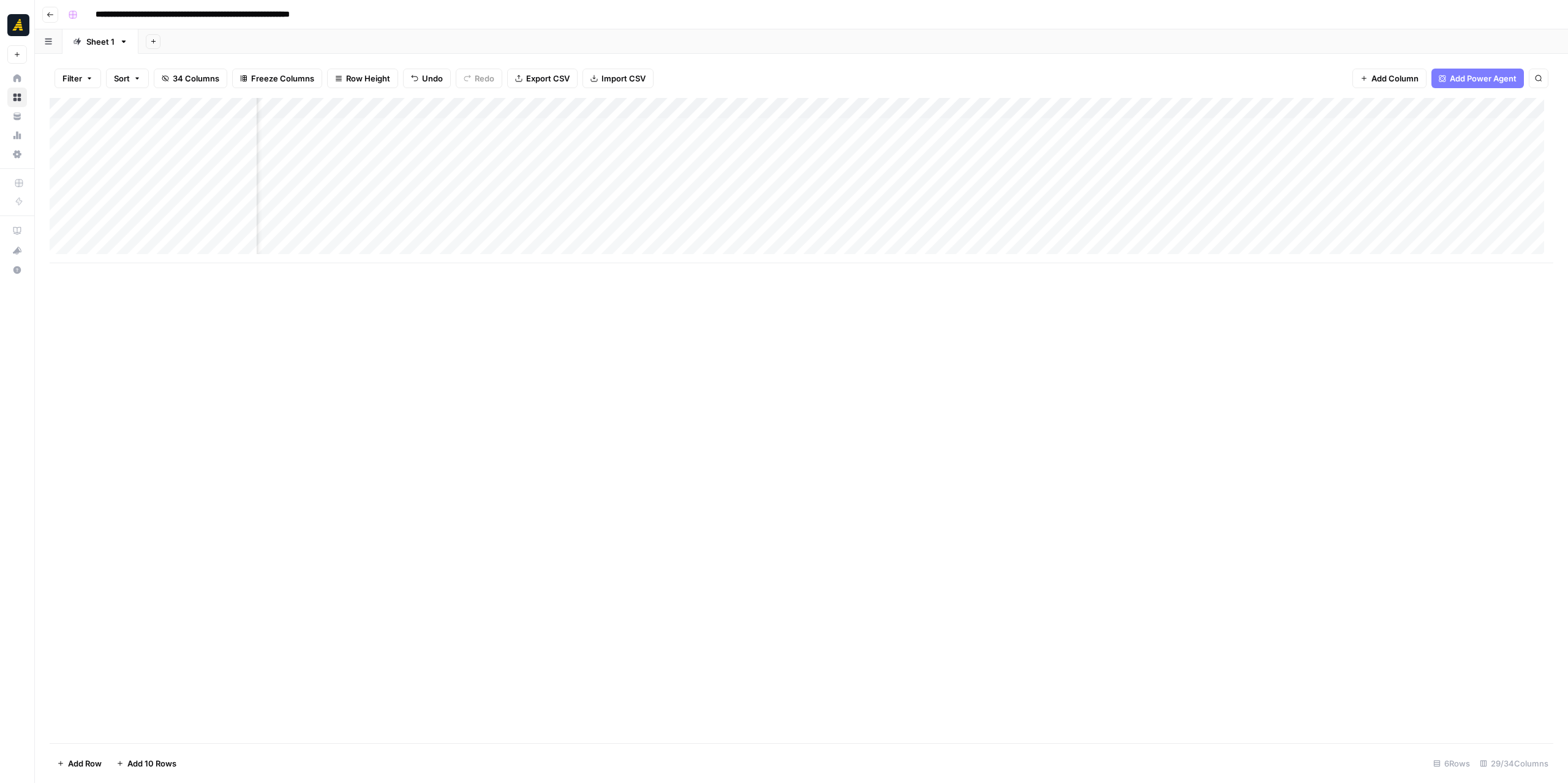
scroll to position [0, 965]
click at [822, 163] on div "Add Column" at bounding box center [801, 181] width 1504 height 166
click at [1036, 166] on div "Add Column" at bounding box center [801, 181] width 1504 height 166
click at [1295, 161] on div "Add Column" at bounding box center [801, 181] width 1504 height 166
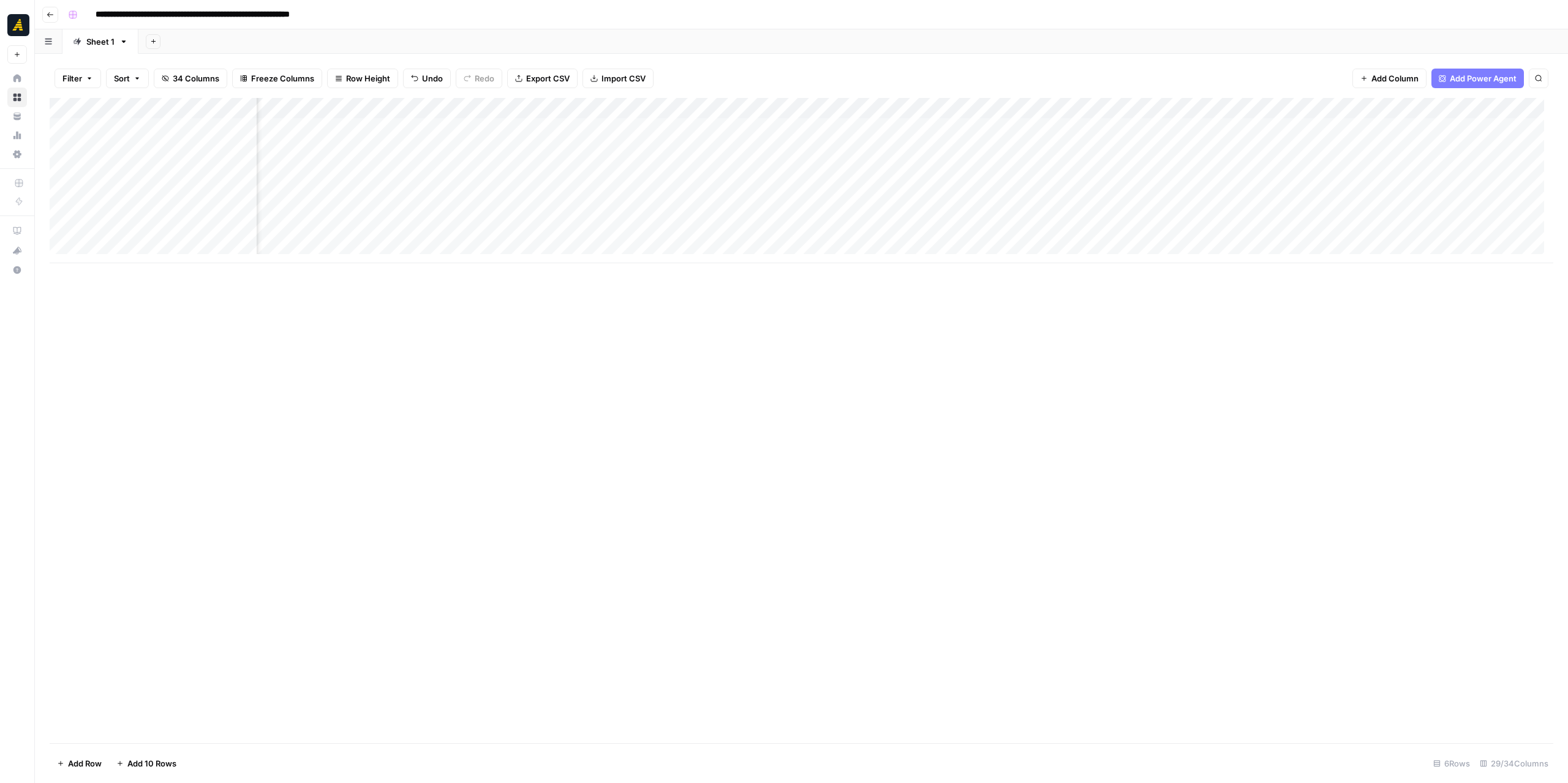
click at [656, 165] on div "Add Column" at bounding box center [801, 181] width 1504 height 166
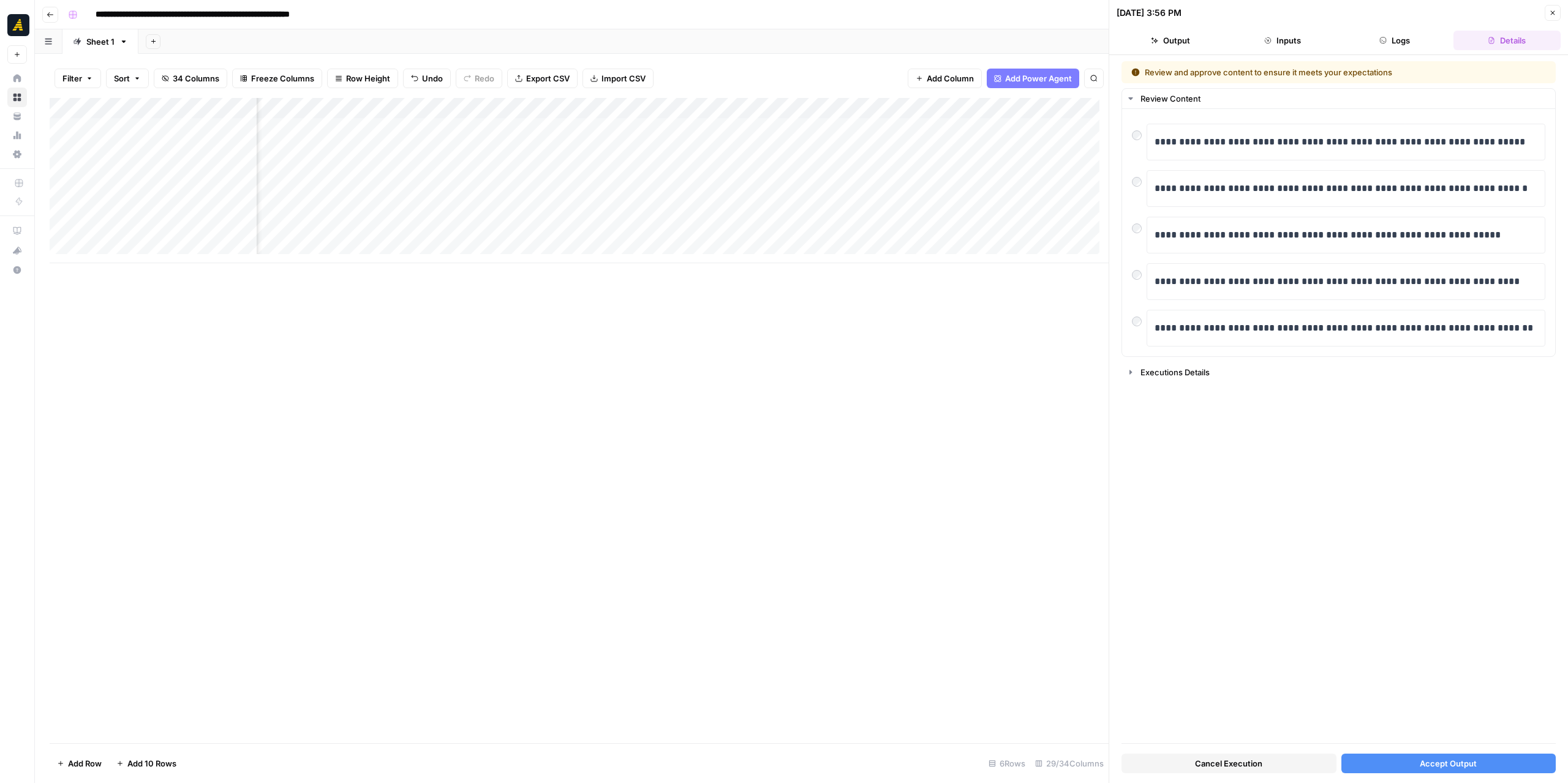
click at [1430, 760] on span "Accept Output" at bounding box center [1448, 763] width 57 height 12
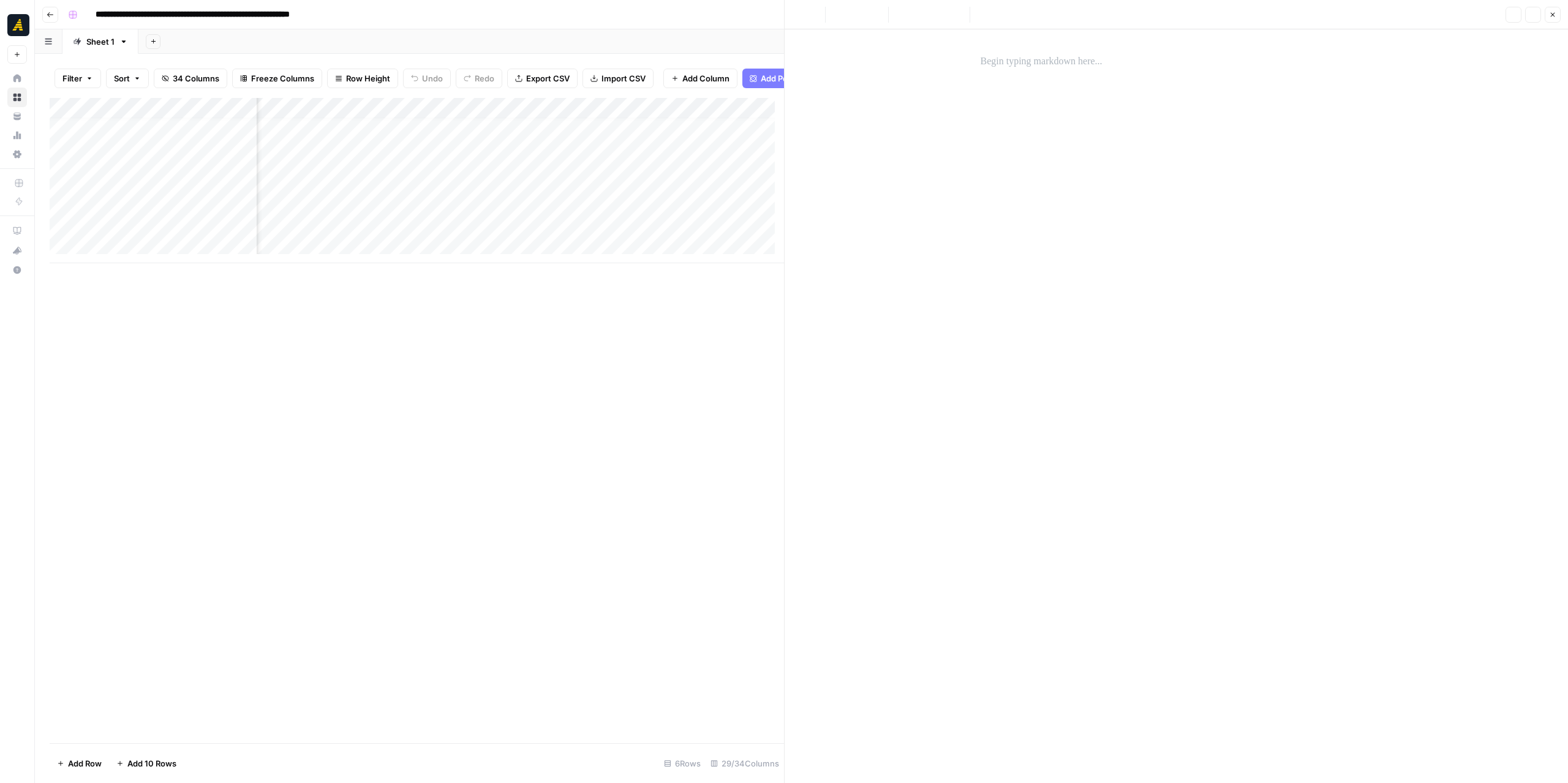
scroll to position [9, 1372]
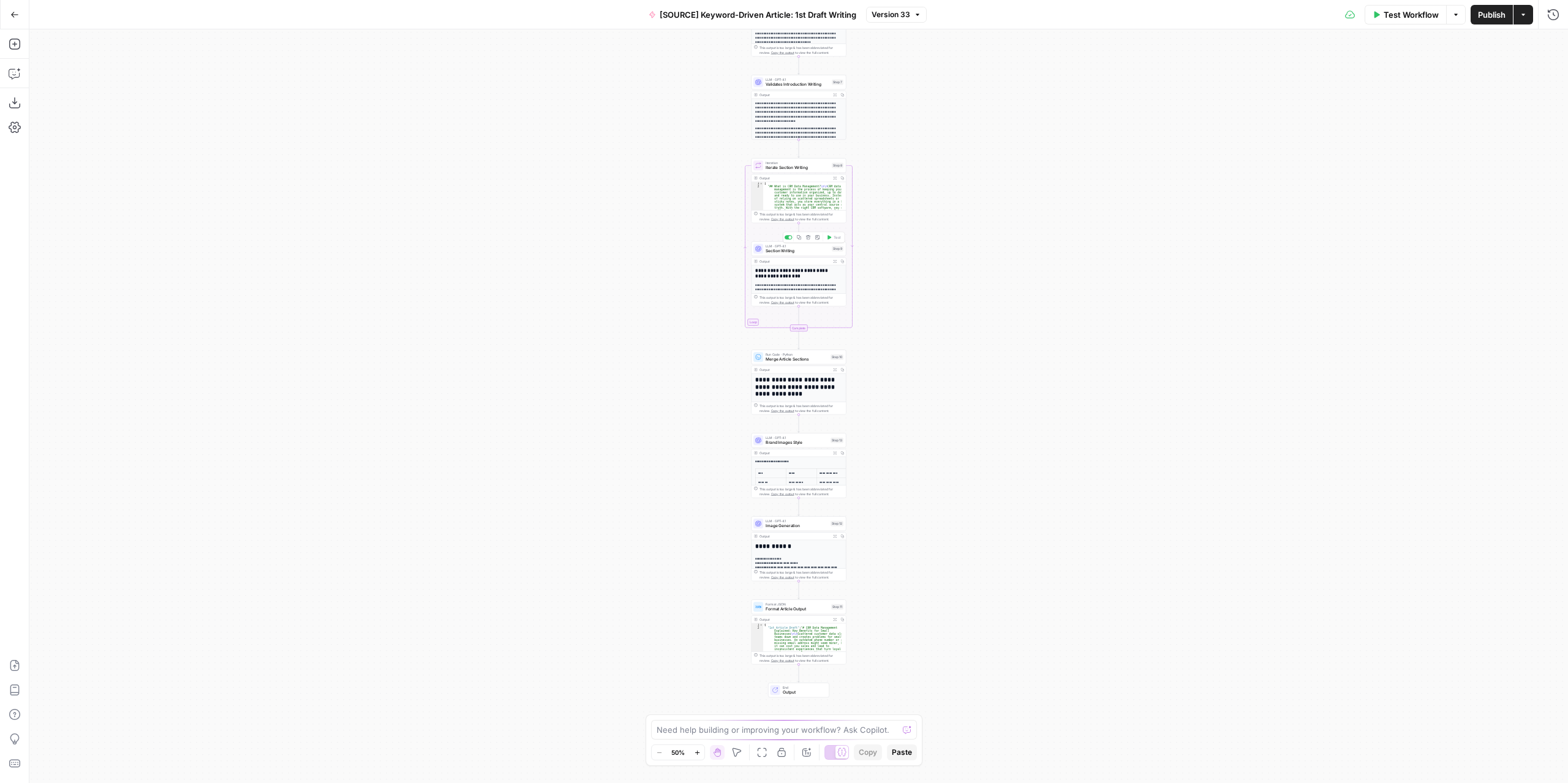
click at [812, 250] on span "Section Writing" at bounding box center [797, 251] width 63 height 6
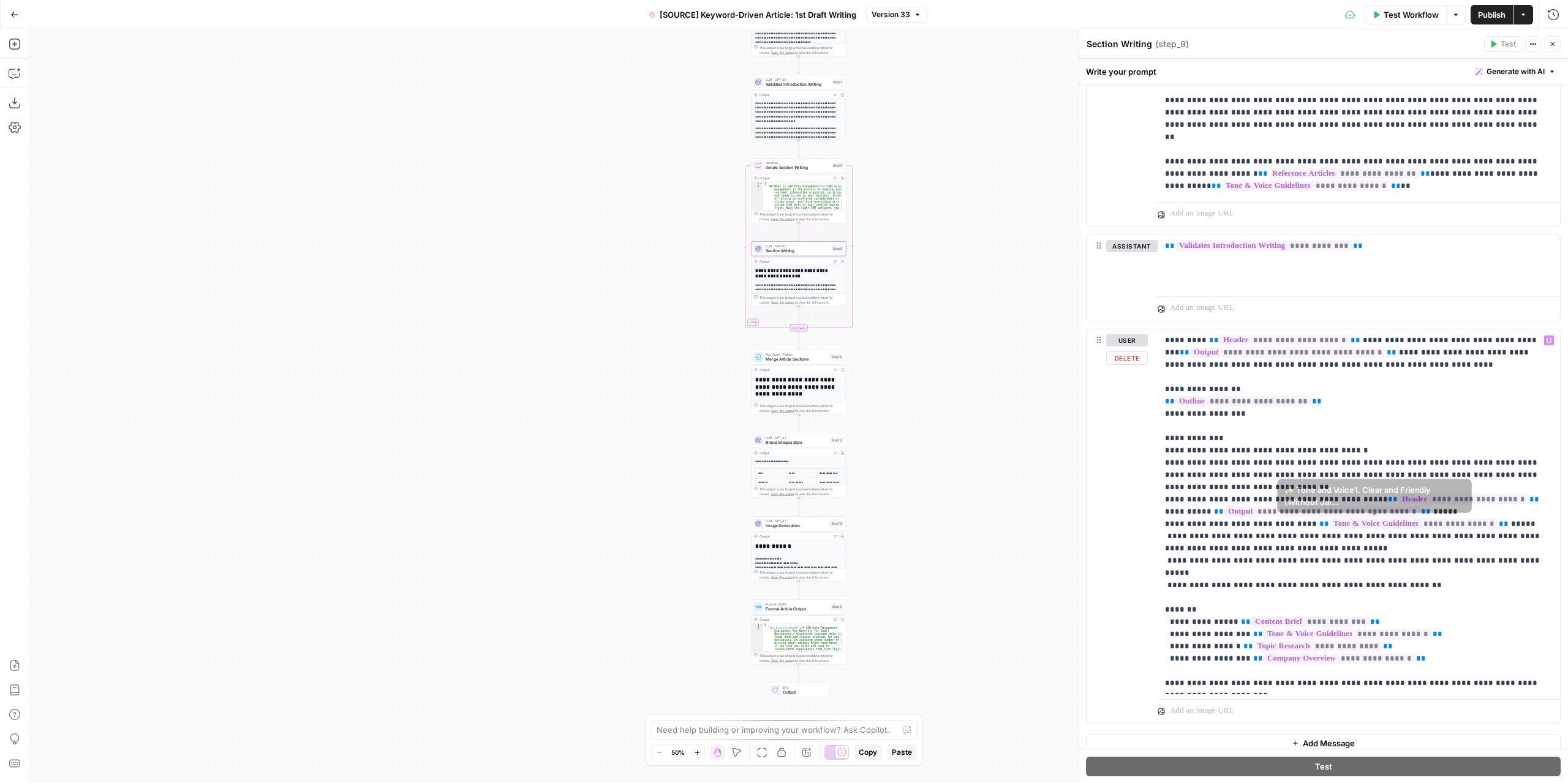
scroll to position [1421, 0]
click at [1523, 549] on p "**********" at bounding box center [1354, 509] width 379 height 355
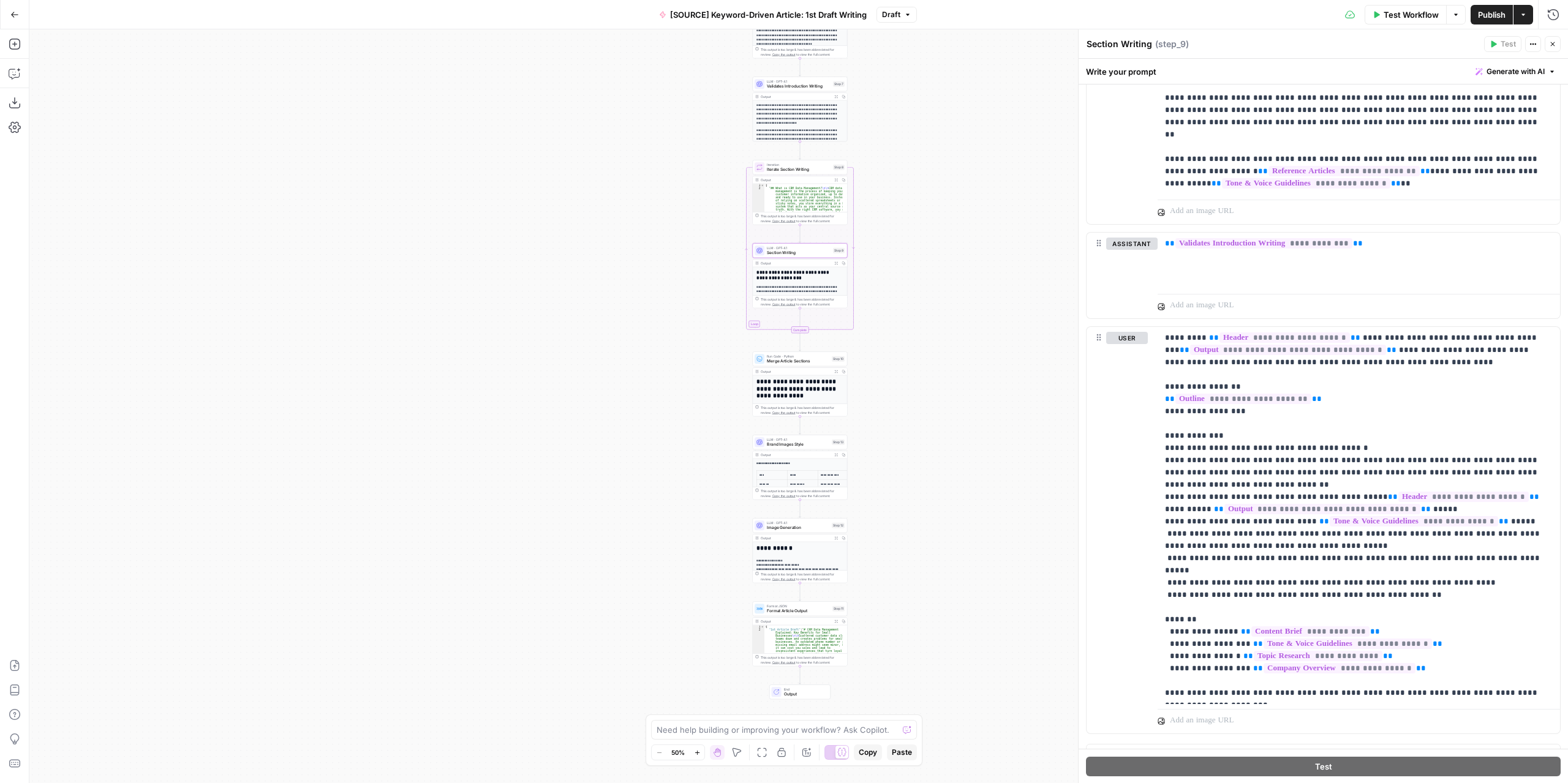
drag, startPoint x: 947, startPoint y: 321, endPoint x: 941, endPoint y: 413, distance: 92.2
click at [945, 418] on div "Workflow Set Inputs Inputs LLM · GPT-4.1 Extract Article Structure Step 1 Outpu…" at bounding box center [799, 406] width 1538 height 754
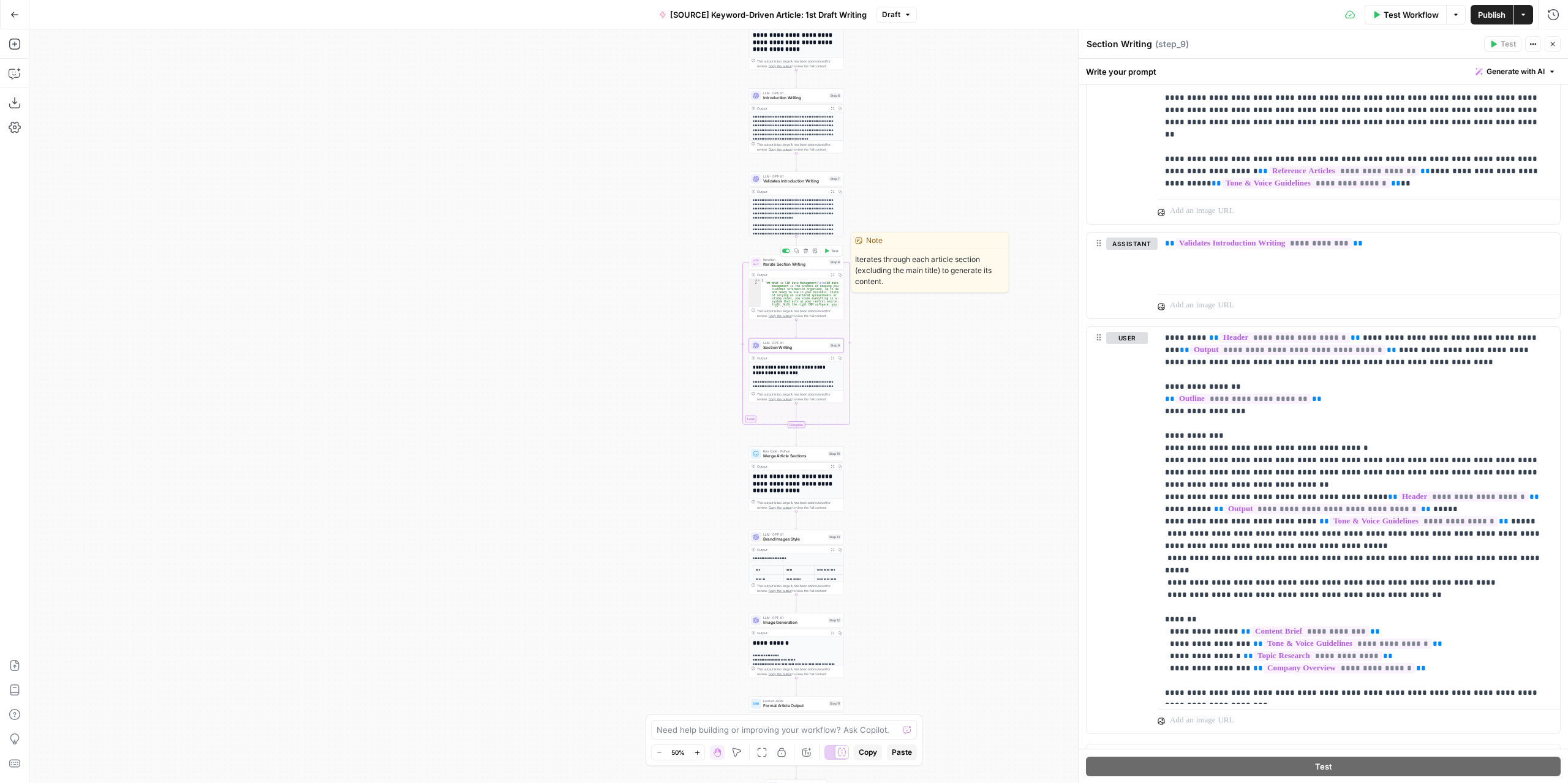
click at [827, 250] on icon "button" at bounding box center [827, 251] width 3 height 4
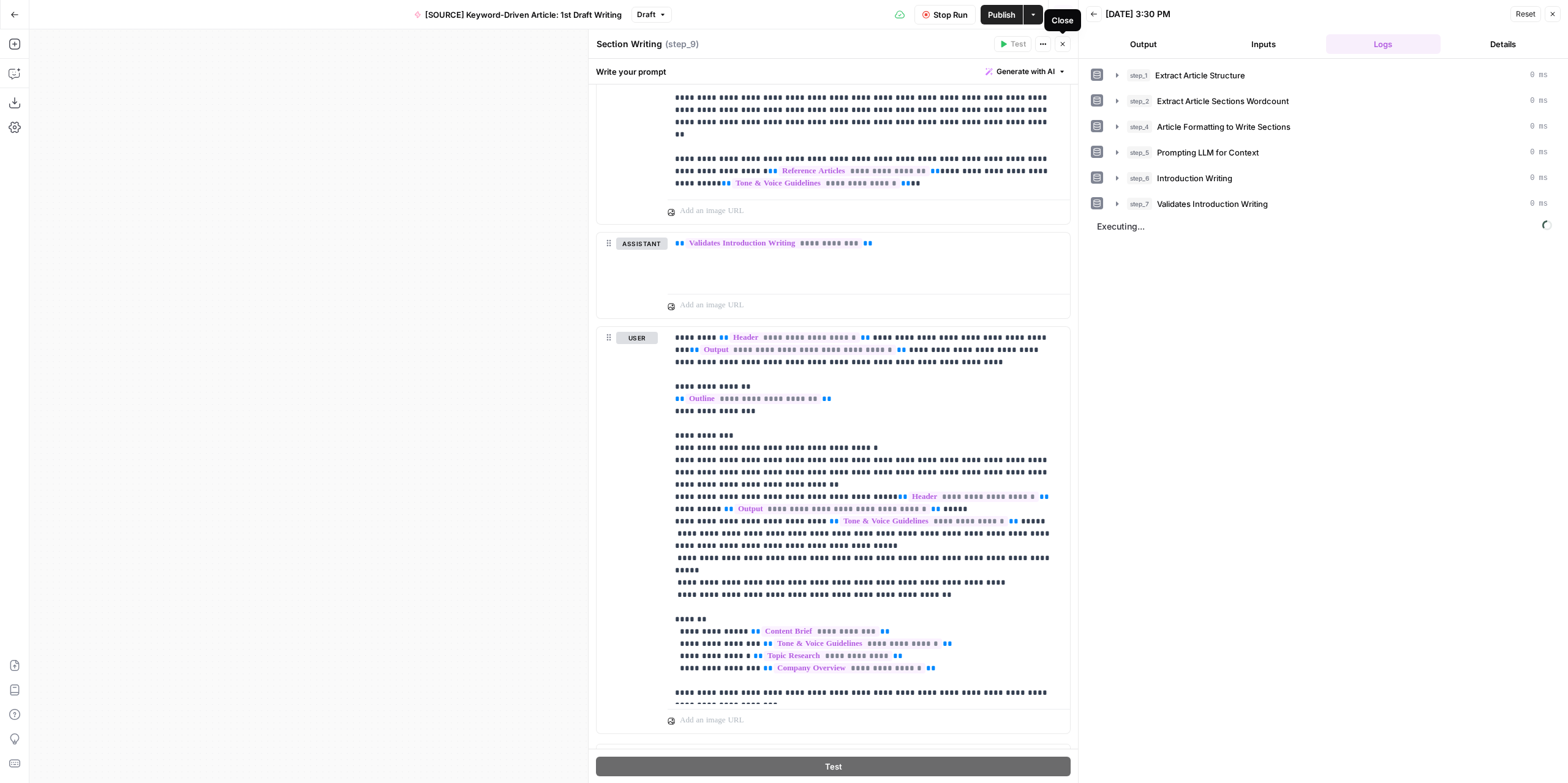
click at [1063, 42] on icon "button" at bounding box center [1063, 44] width 7 height 7
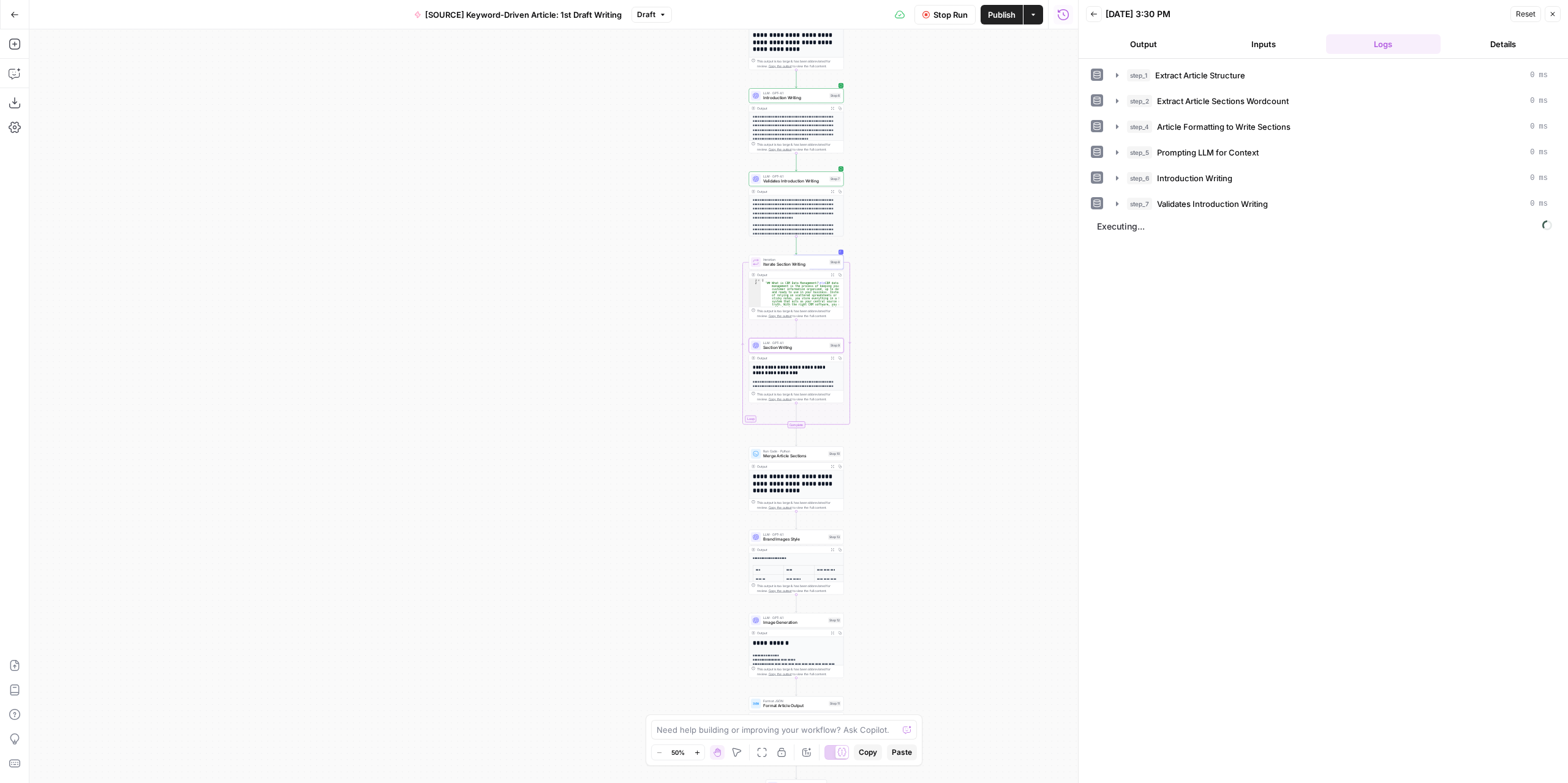
click at [1150, 46] on button "Output" at bounding box center [1143, 45] width 115 height 20
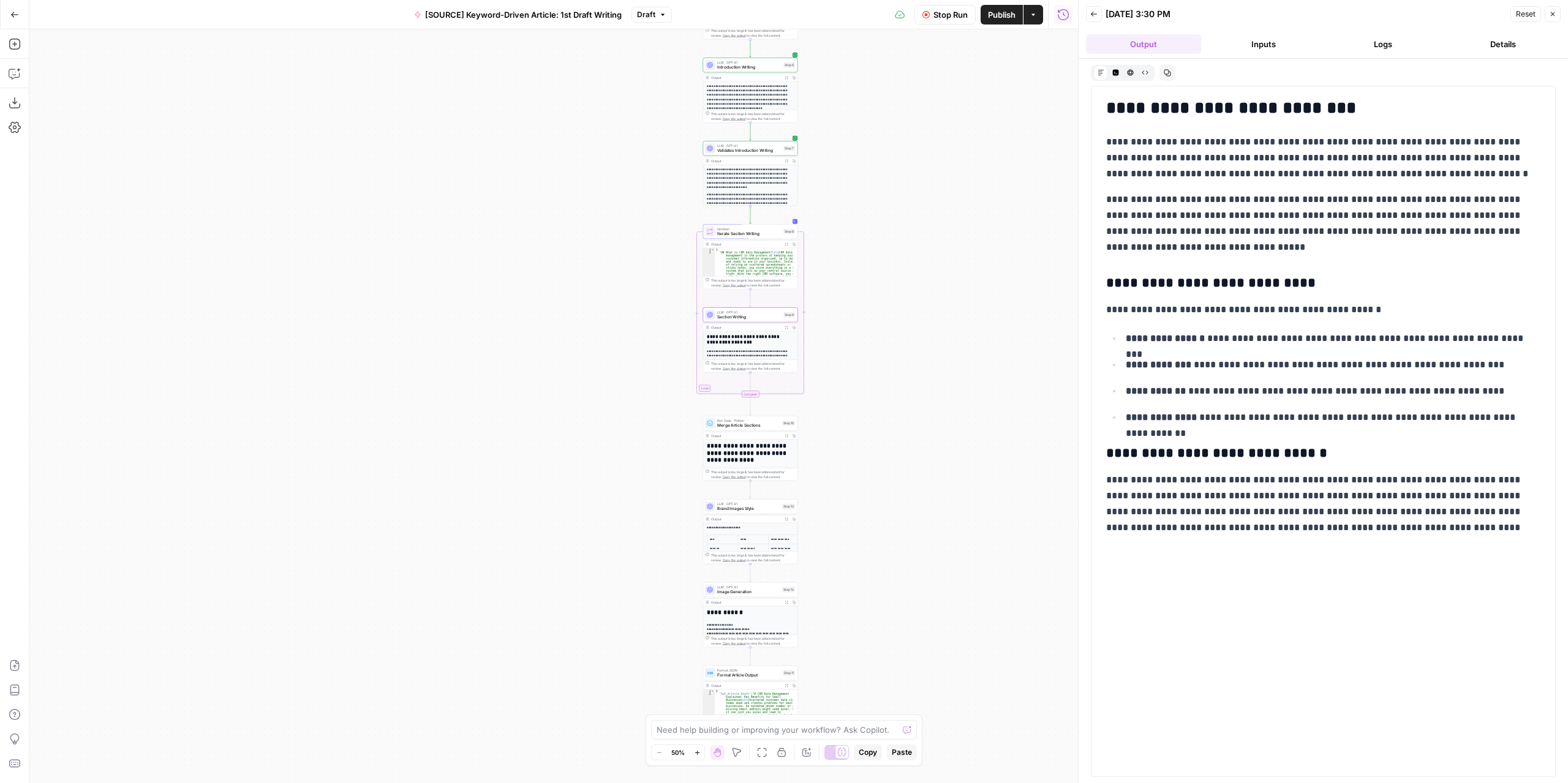
drag, startPoint x: 998, startPoint y: 452, endPoint x: 952, endPoint y: 422, distance: 54.9
click at [952, 422] on div "Workflow Set Inputs Inputs LLM · GPT-4.1 Extract Article Structure Step 1 Outpu…" at bounding box center [554, 406] width 1049 height 754
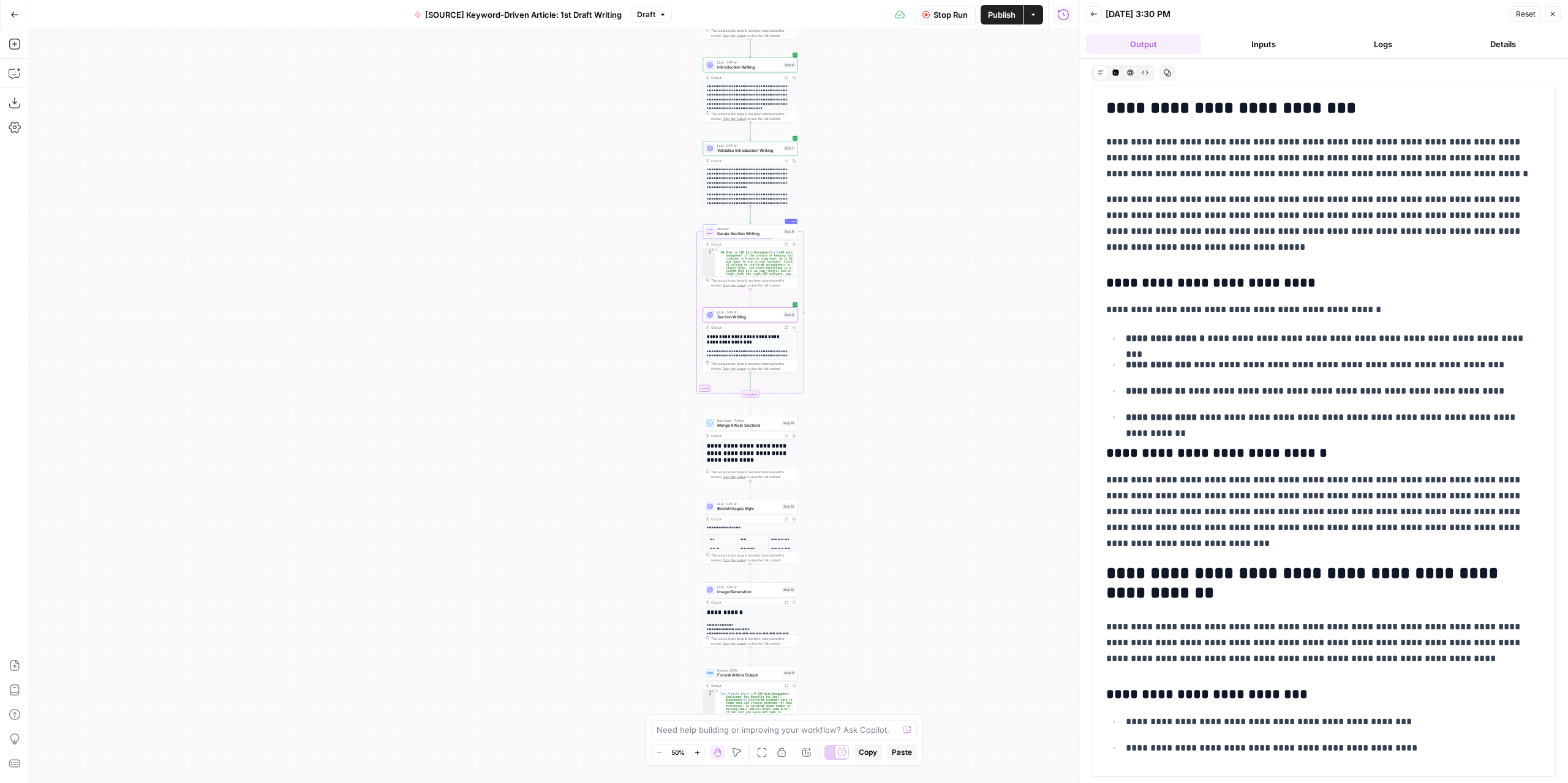
drag, startPoint x: 1198, startPoint y: 543, endPoint x: 1102, endPoint y: 481, distance: 114.3
click at [1102, 481] on div "**********" at bounding box center [1323, 457] width 449 height 725
drag, startPoint x: 1102, startPoint y: 477, endPoint x: 1204, endPoint y: 546, distance: 123.1
click at [1204, 546] on div "**********" at bounding box center [1323, 551] width 449 height 916
drag, startPoint x: 1110, startPoint y: 479, endPoint x: 1135, endPoint y: 462, distance: 30.2
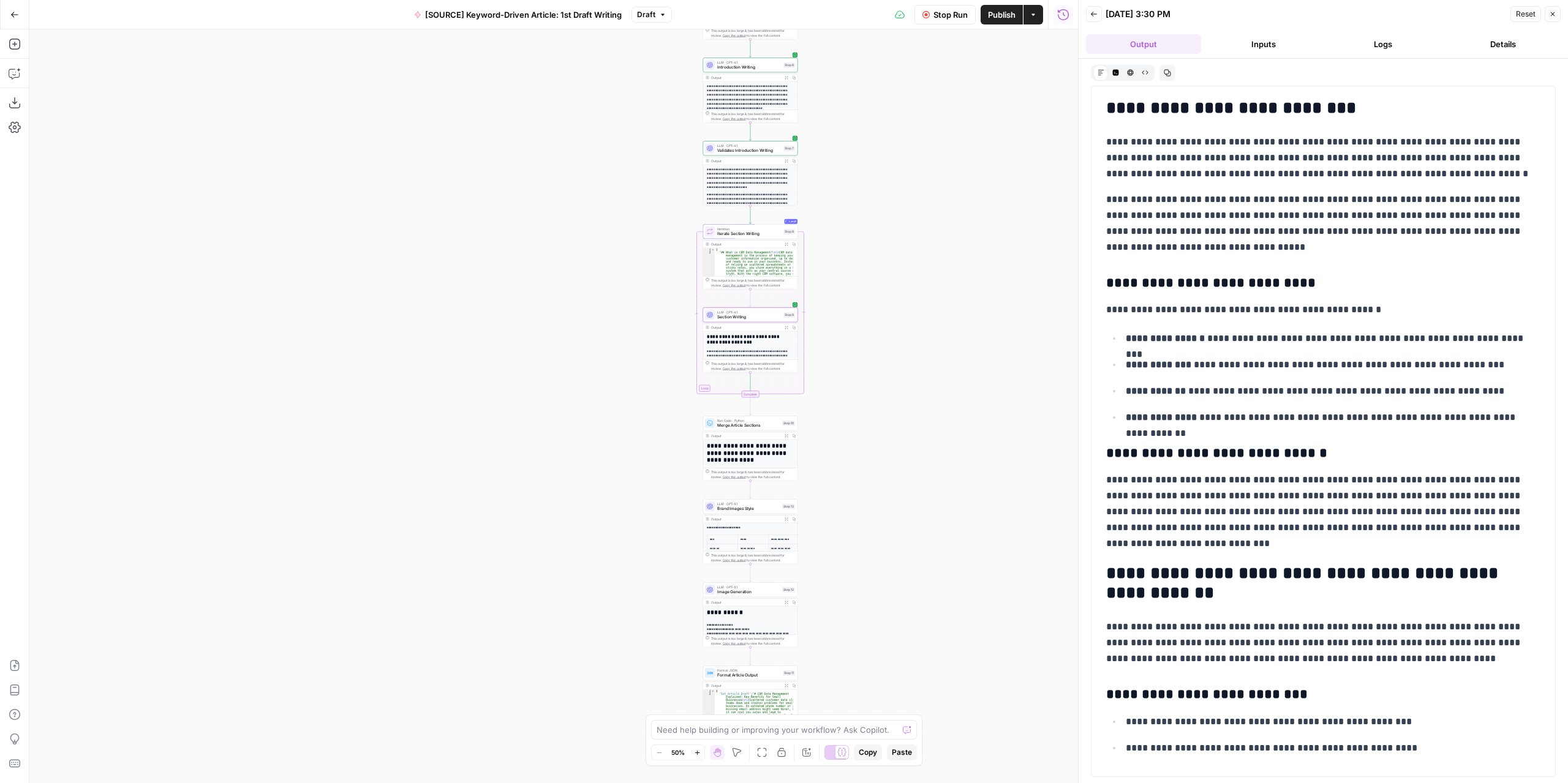
click at [1135, 462] on div "**********" at bounding box center [1323, 647] width 449 height 1106
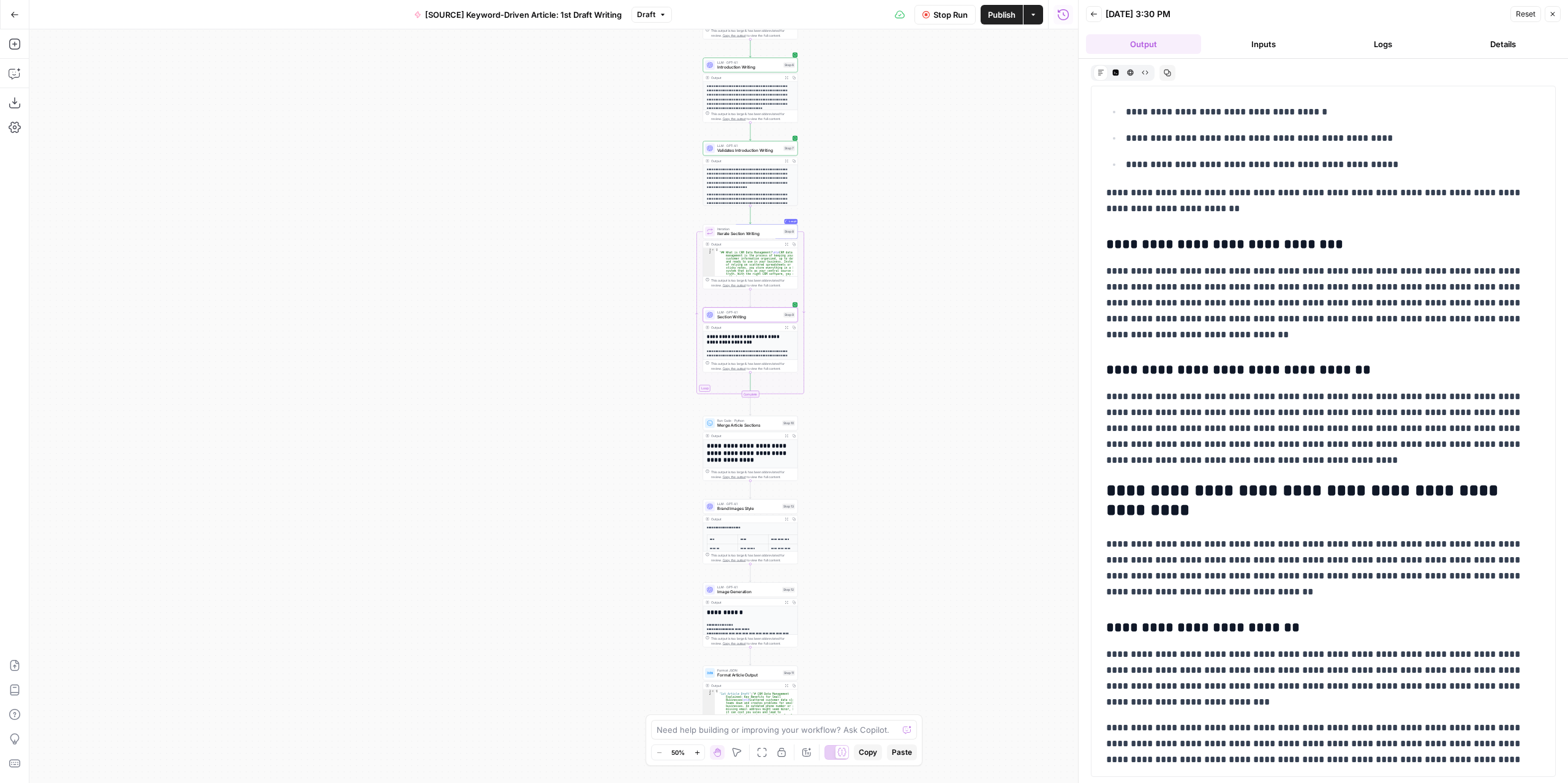
scroll to position [1362, 0]
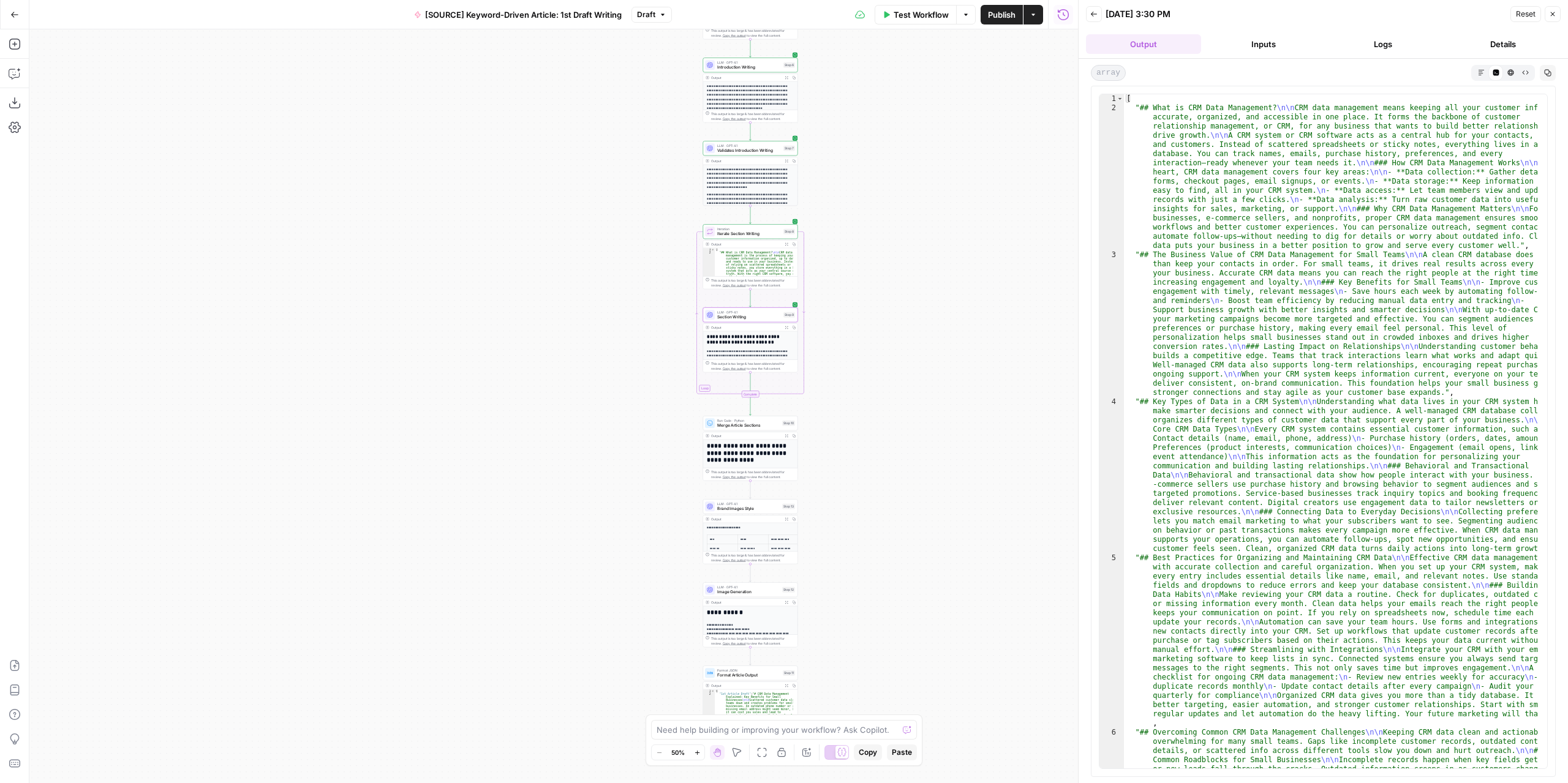
click at [1481, 67] on button "Markdown" at bounding box center [1481, 73] width 15 height 15
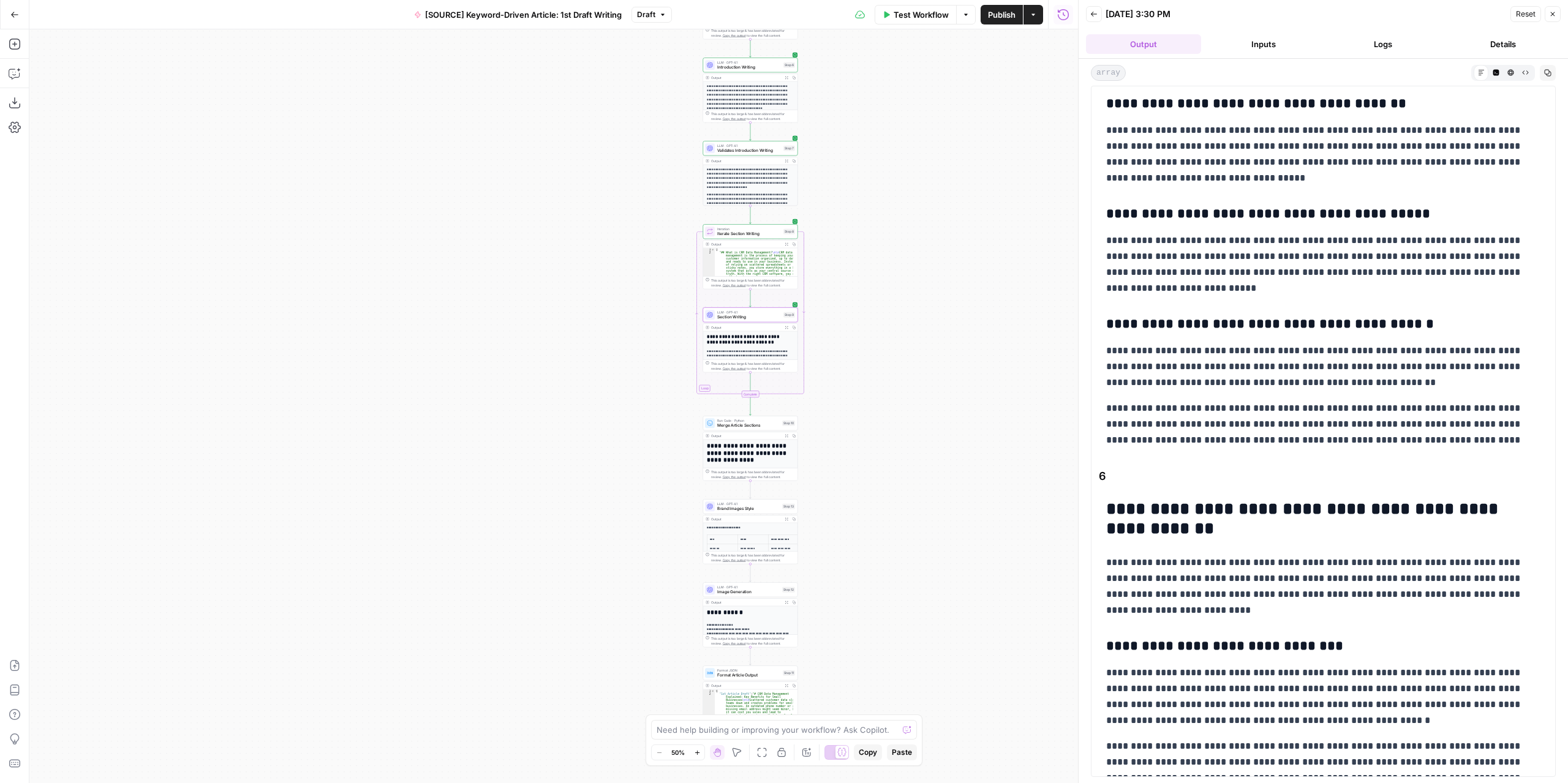
scroll to position [3108, 0]
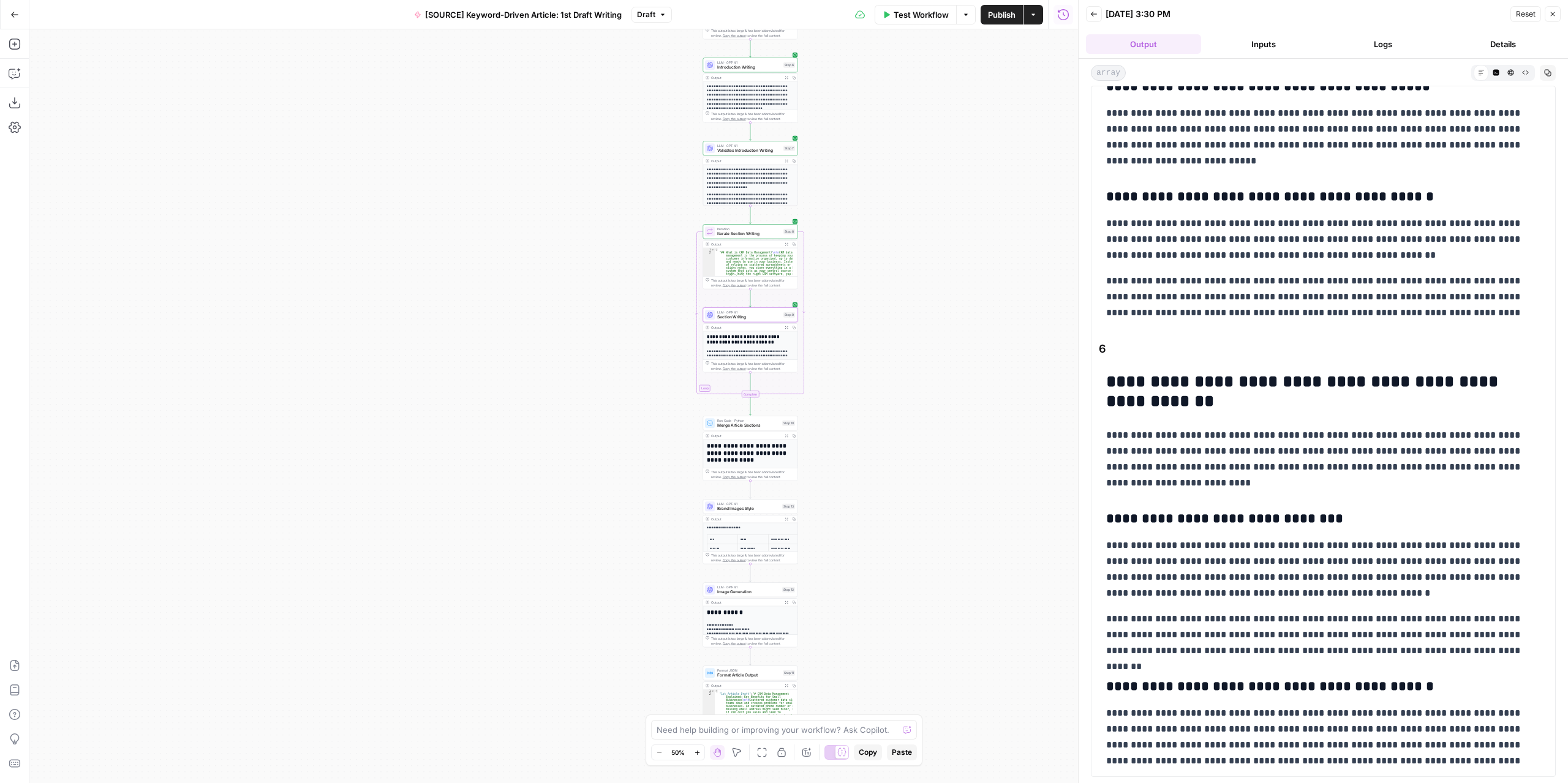
click at [999, 20] on span "Publish" at bounding box center [1001, 14] width 27 height 12
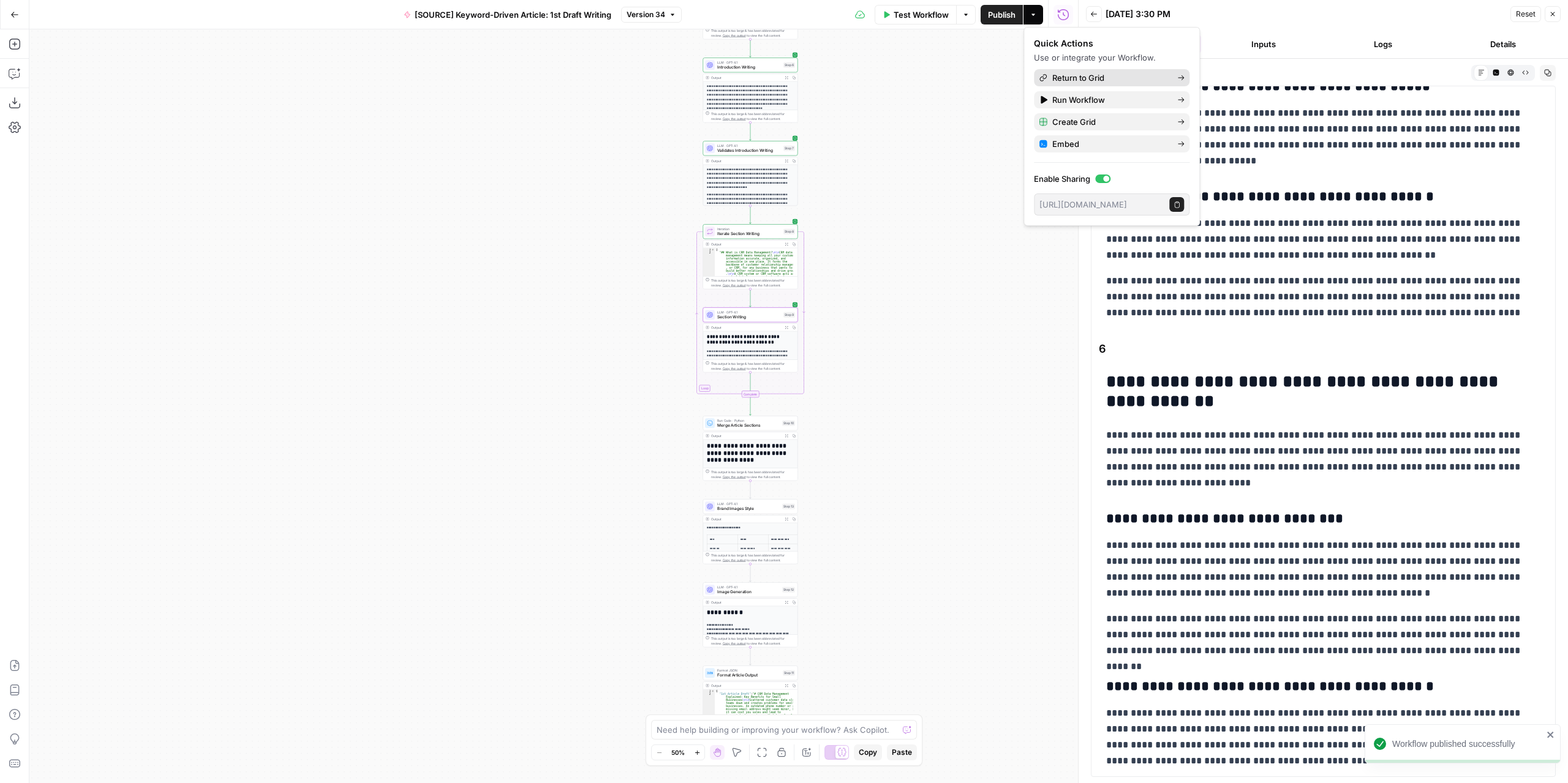
click at [1078, 78] on span "Return to Grid" at bounding box center [1110, 77] width 115 height 12
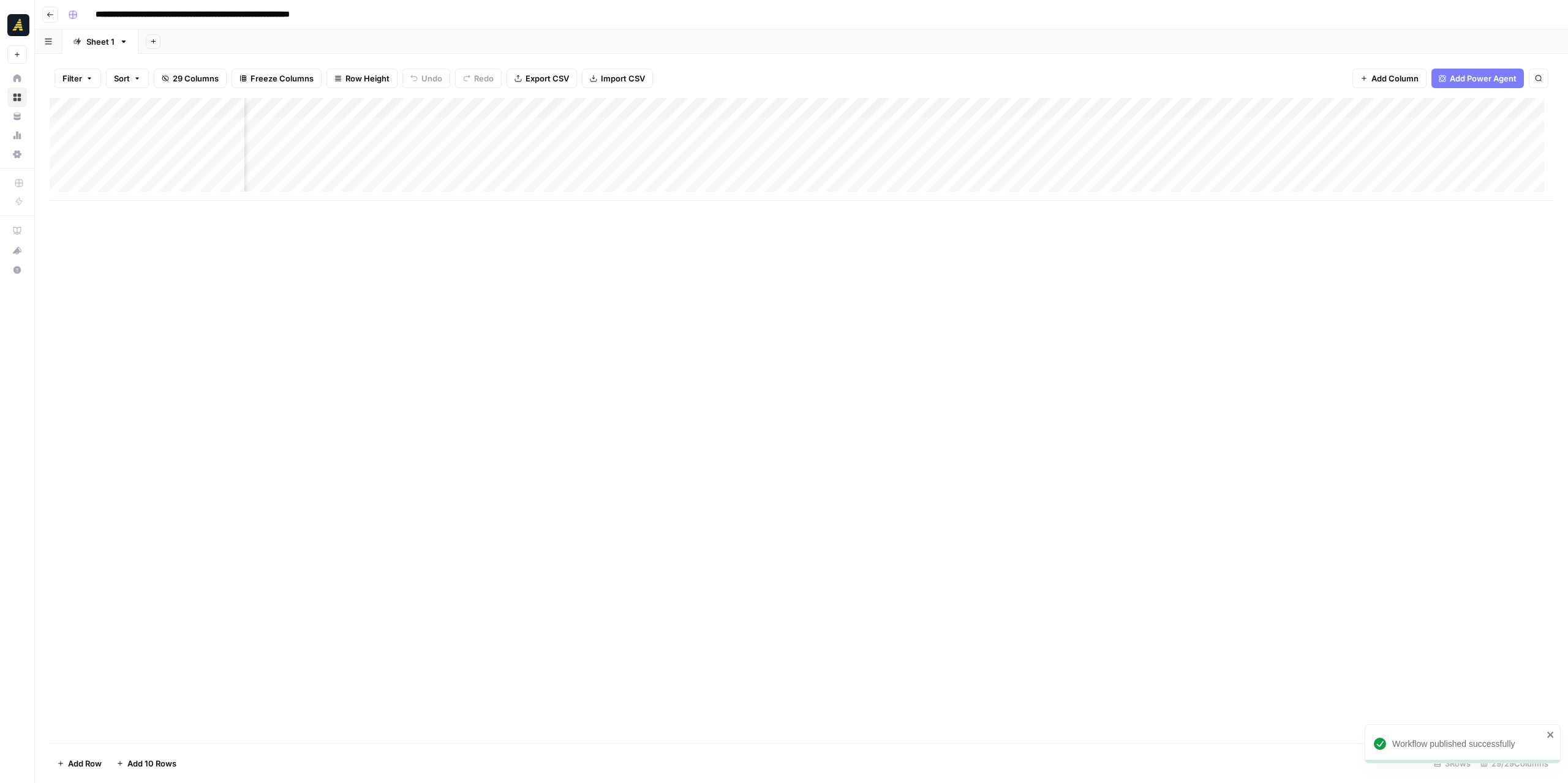
scroll to position [0, 1455]
click at [870, 130] on div "Add Column" at bounding box center [801, 149] width 1504 height 103
click at [708, 106] on div "Add Column" at bounding box center [801, 149] width 1504 height 103
drag, startPoint x: 719, startPoint y: 138, endPoint x: 665, endPoint y: 142, distance: 54.1
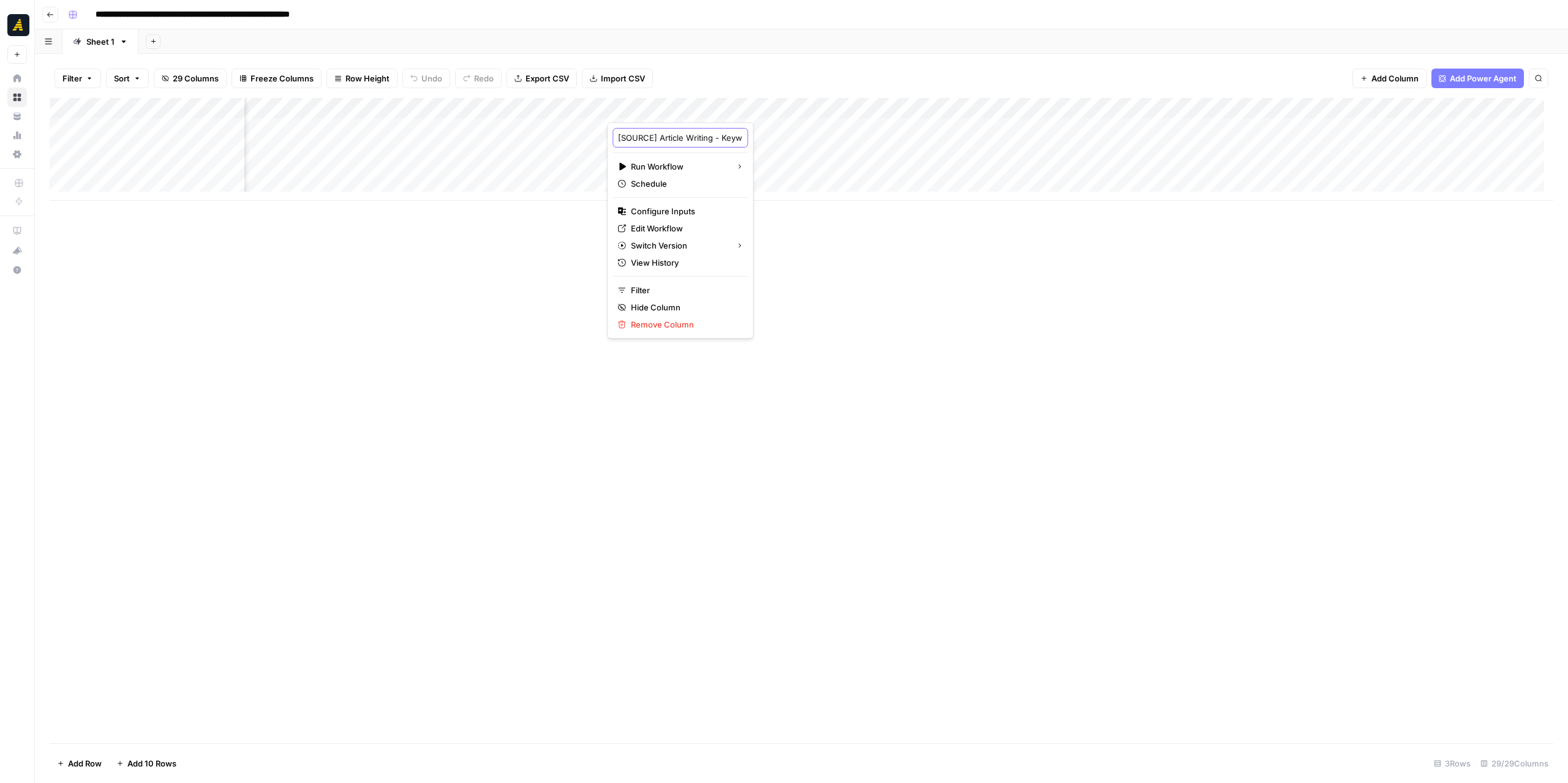
click at [665, 142] on input "[SOURCE] Article Writing - Keyword Driven Articles" at bounding box center [680, 138] width 124 height 12
drag, startPoint x: 659, startPoint y: 139, endPoint x: 617, endPoint y: 142, distance: 42.1
click at [618, 142] on input "[SOURCE] Article Writing - Keyword Driven Articles" at bounding box center [680, 138] width 124 height 12
type input "Article Writing - Keyword Driven Articles"
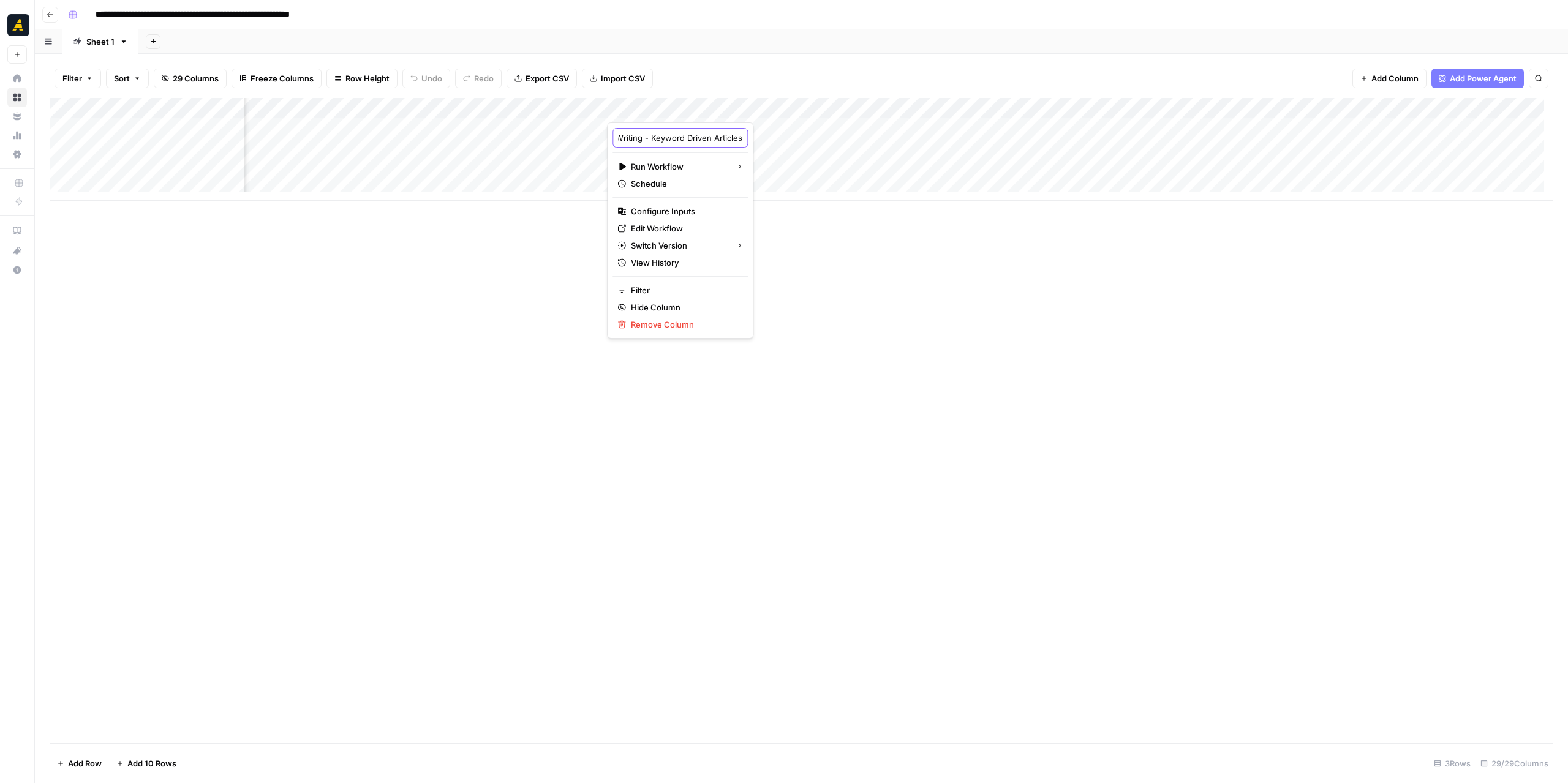
drag, startPoint x: 713, startPoint y: 140, endPoint x: 779, endPoint y: 139, distance: 66.0
click at [782, 140] on body "**********" at bounding box center [784, 392] width 1568 height 783
click at [692, 137] on input "Article Writing - Keyword Driven Articles" at bounding box center [680, 138] width 124 height 12
click at [697, 139] on input "Article Writing - Keyword Driven Articles" at bounding box center [680, 138] width 124 height 12
click at [848, 279] on div "Add Column" at bounding box center [801, 420] width 1504 height 645
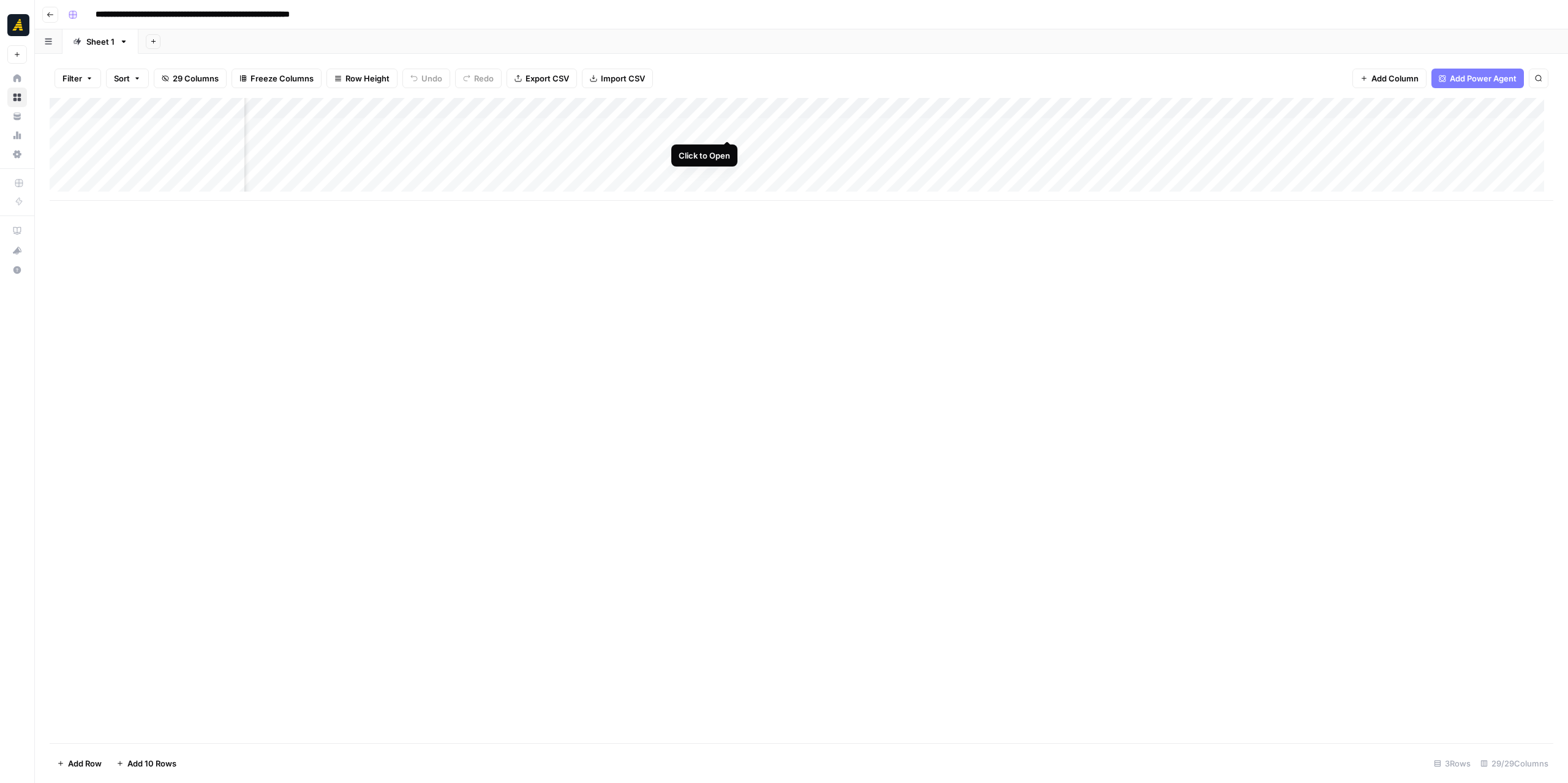
click at [730, 124] on div "Add Column" at bounding box center [801, 149] width 1504 height 103
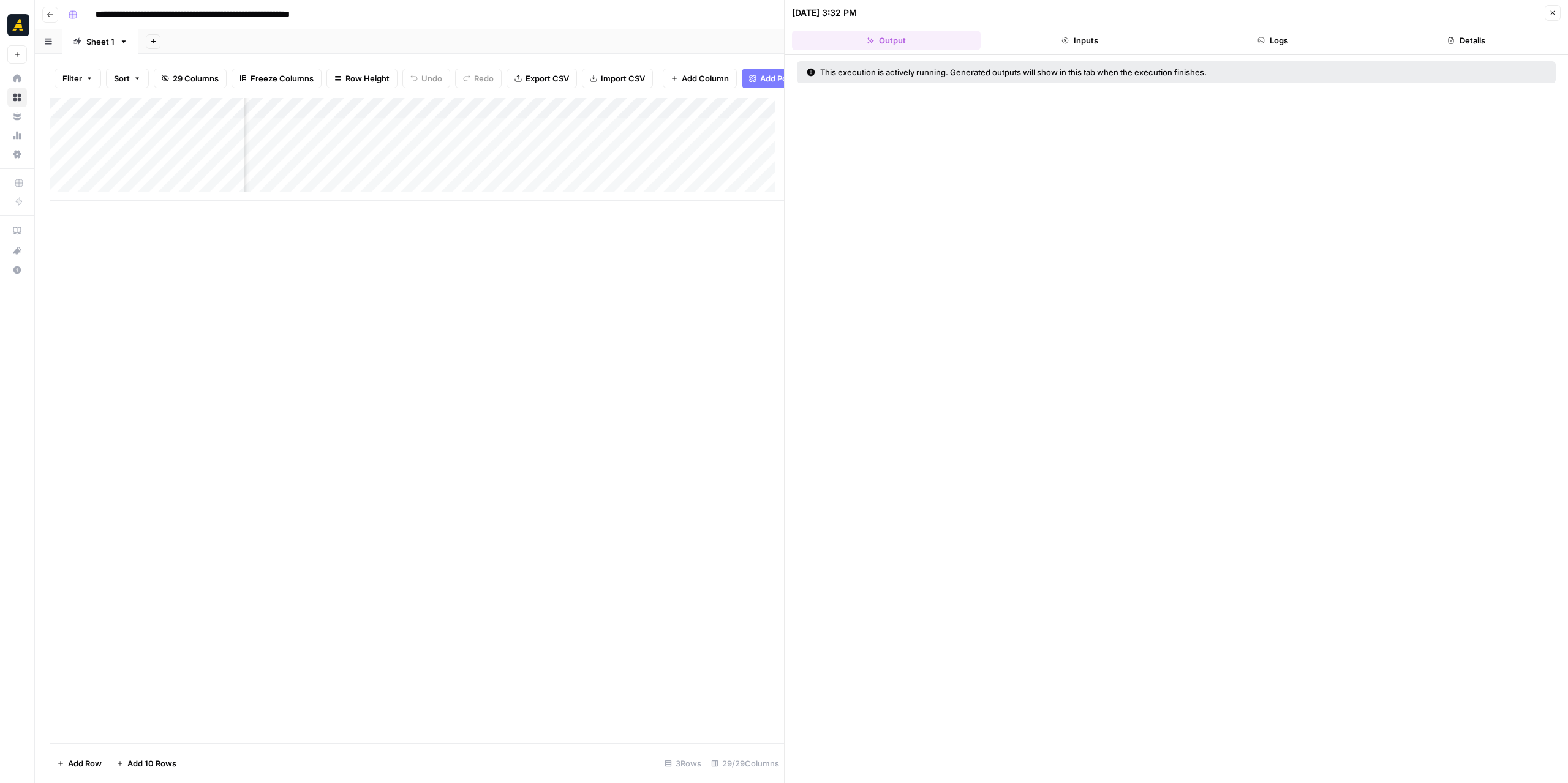
click at [1314, 30] on header "08/29/25 at 3:32 PM Close Output Inputs Logs Details" at bounding box center [1176, 27] width 783 height 55
click at [1311, 33] on button "Logs" at bounding box center [1273, 40] width 189 height 20
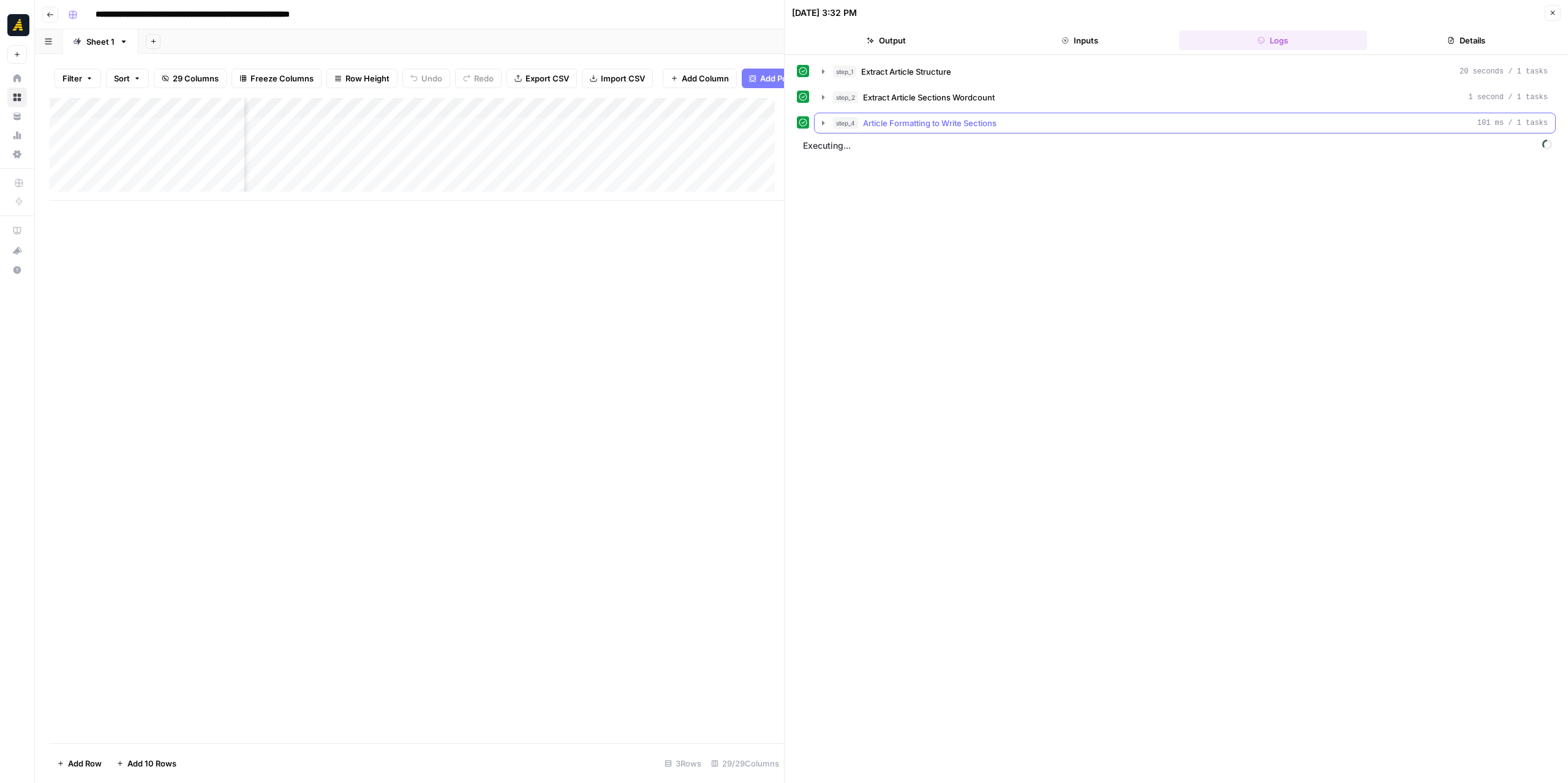
click at [824, 127] on button "step_4 Article Formatting to Write Sections 101 ms / 1 tasks" at bounding box center [1185, 123] width 740 height 20
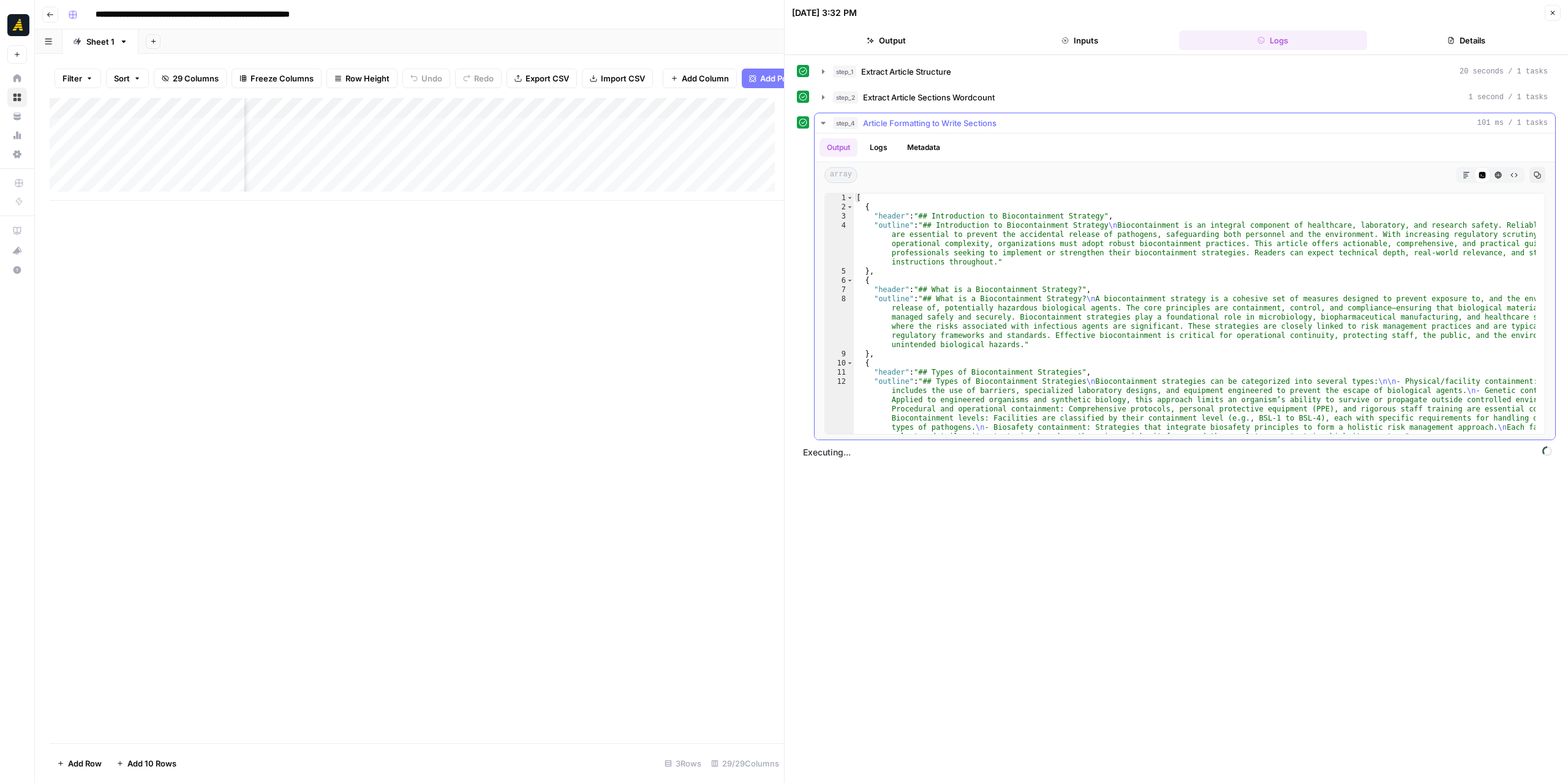
click at [824, 127] on button "step_4 Article Formatting to Write Sections 101 ms / 1 tasks" at bounding box center [1185, 123] width 740 height 20
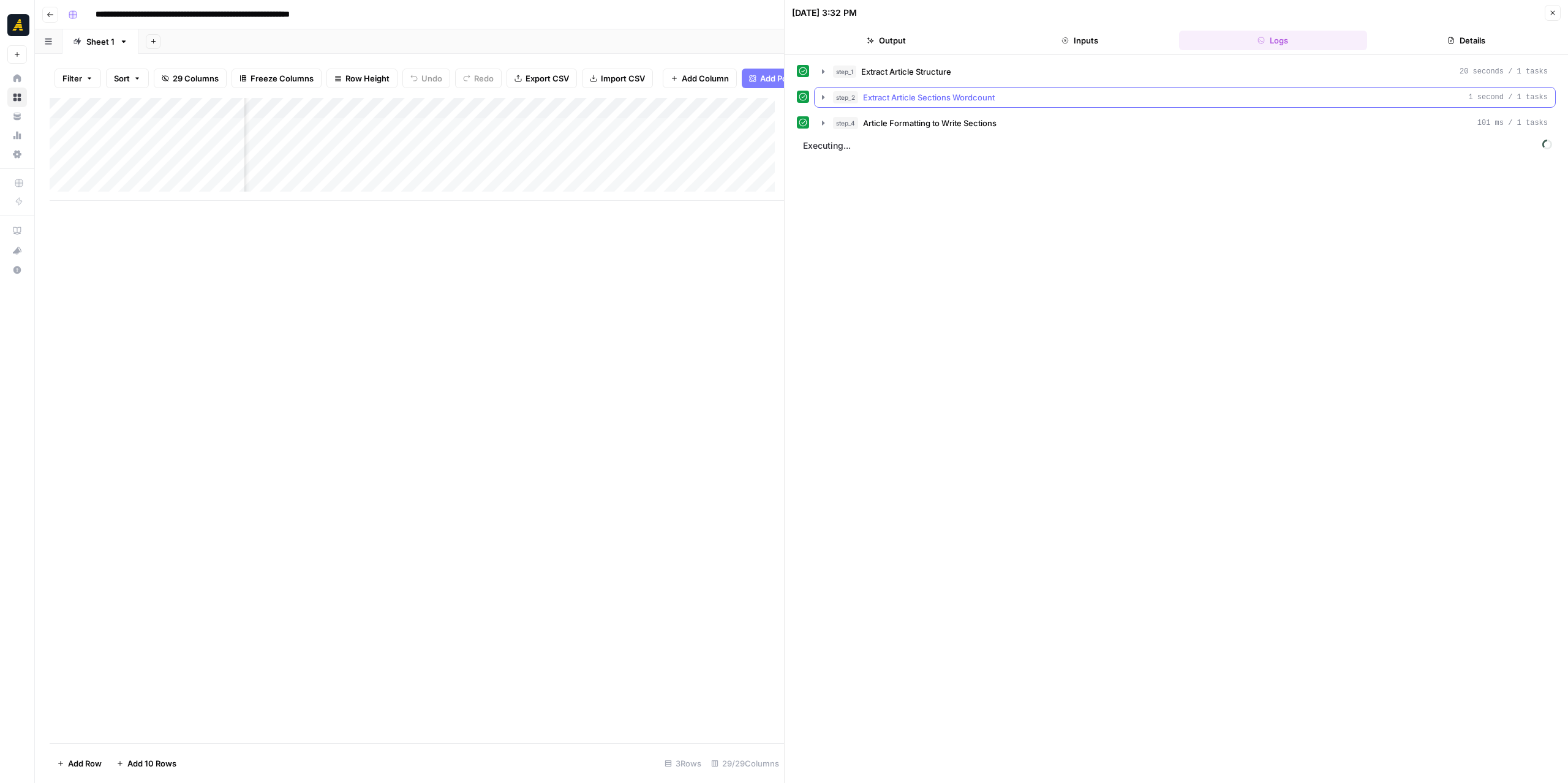
click at [824, 97] on icon "button" at bounding box center [823, 96] width 2 height 4
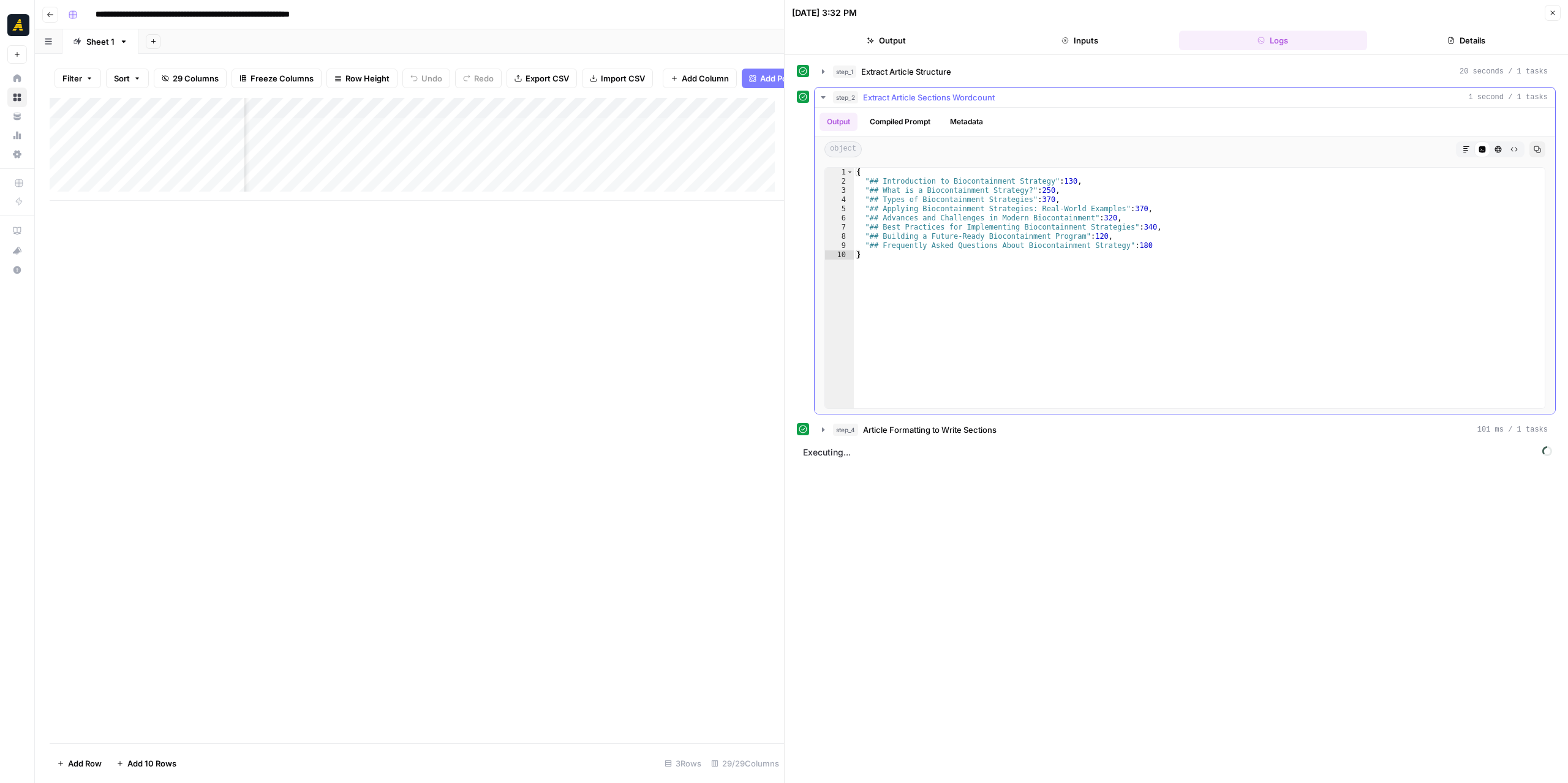
click at [824, 97] on icon "button" at bounding box center [823, 97] width 4 height 2
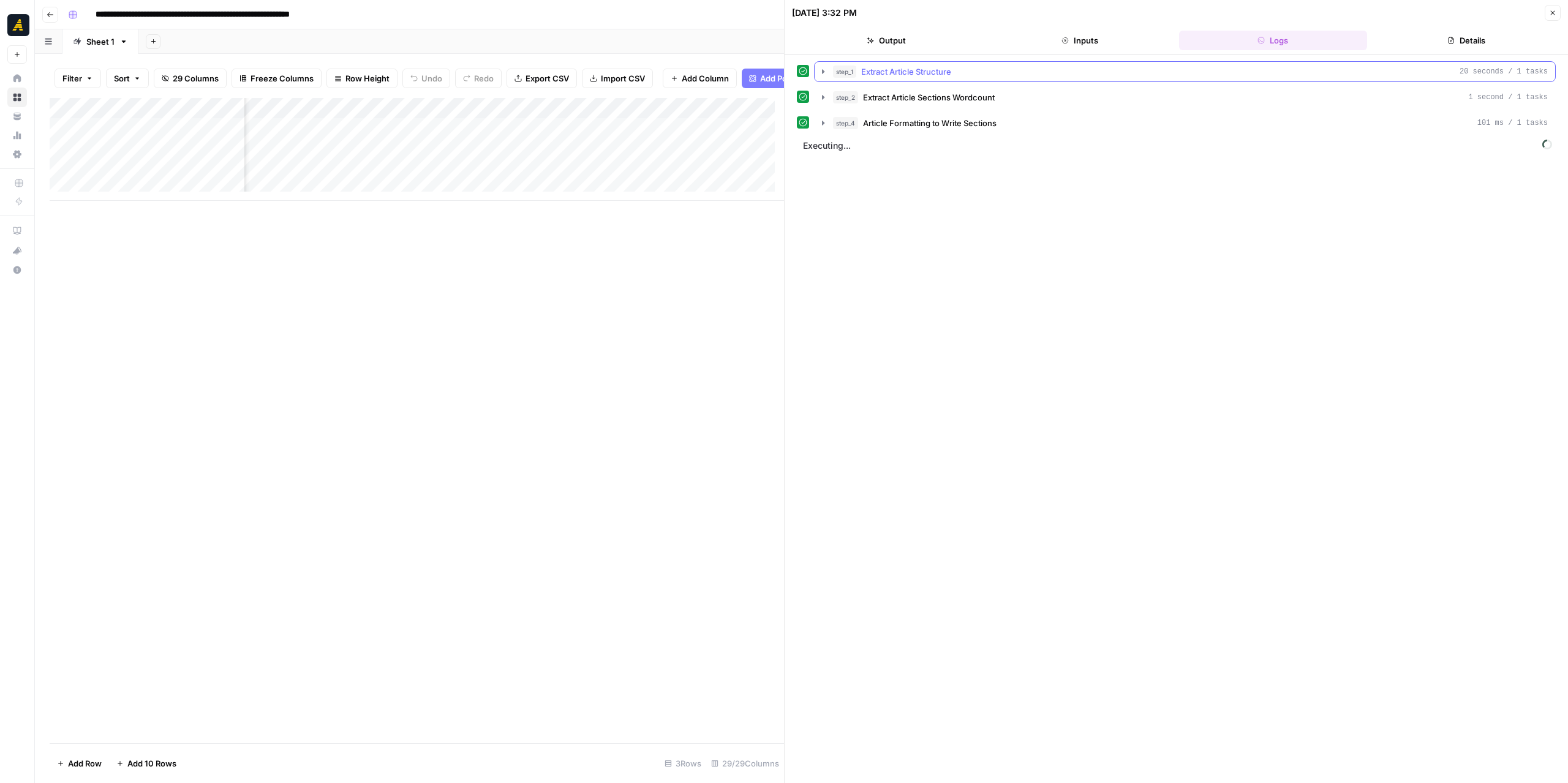
click at [825, 69] on icon "button" at bounding box center [824, 72] width 10 height 10
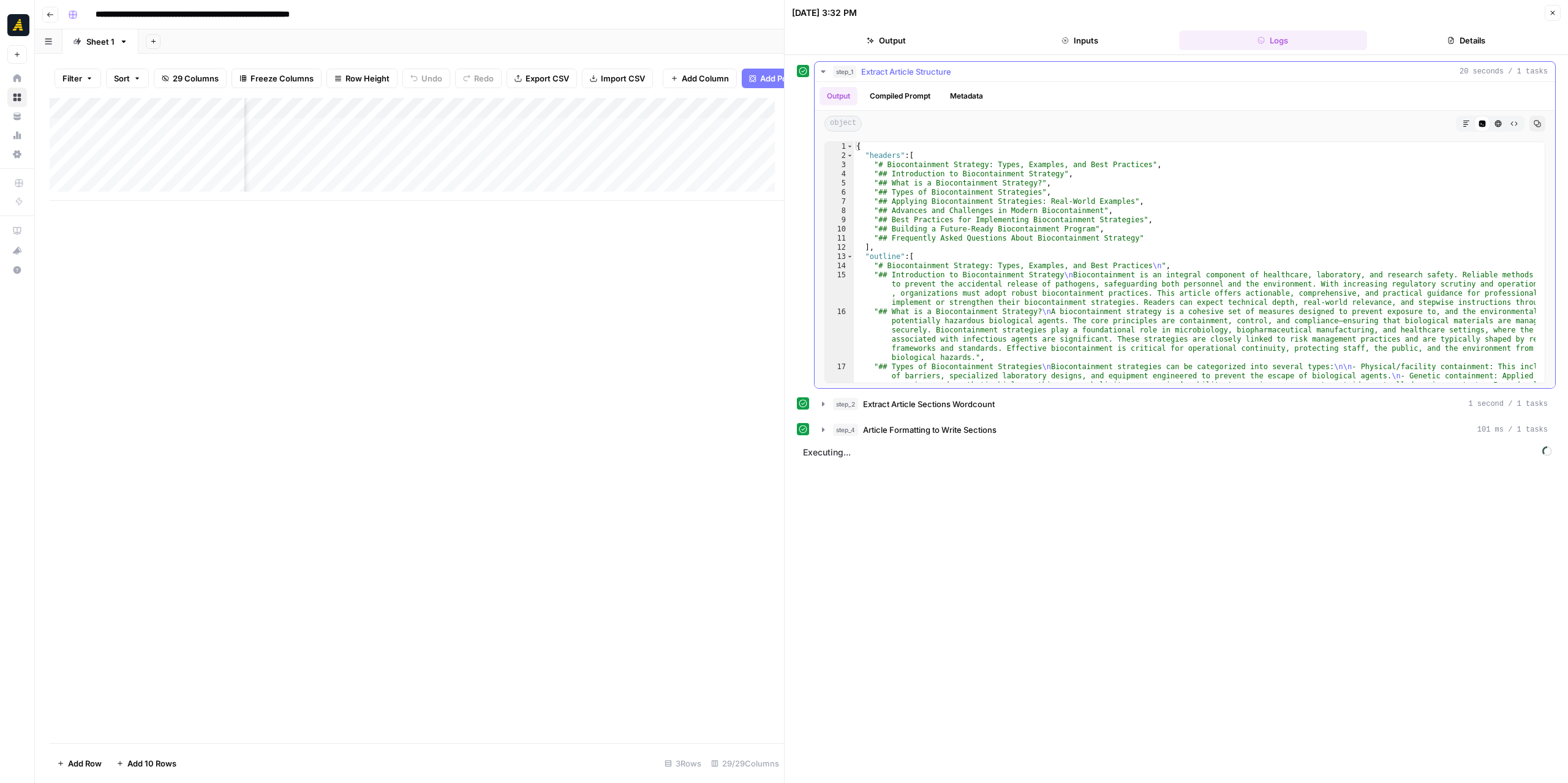
click at [826, 70] on icon "button" at bounding box center [824, 72] width 10 height 10
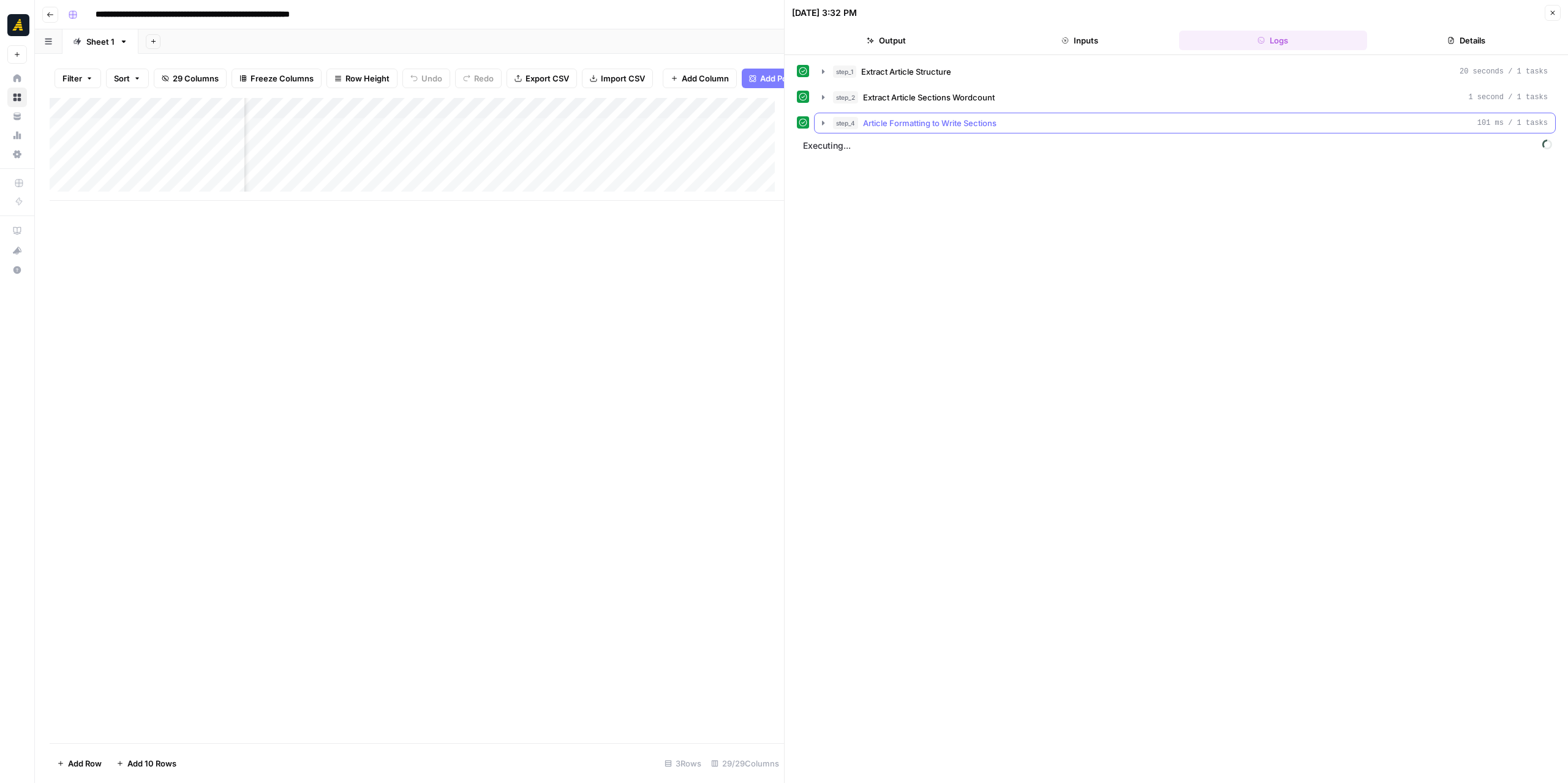
click at [827, 121] on icon "button" at bounding box center [824, 123] width 10 height 10
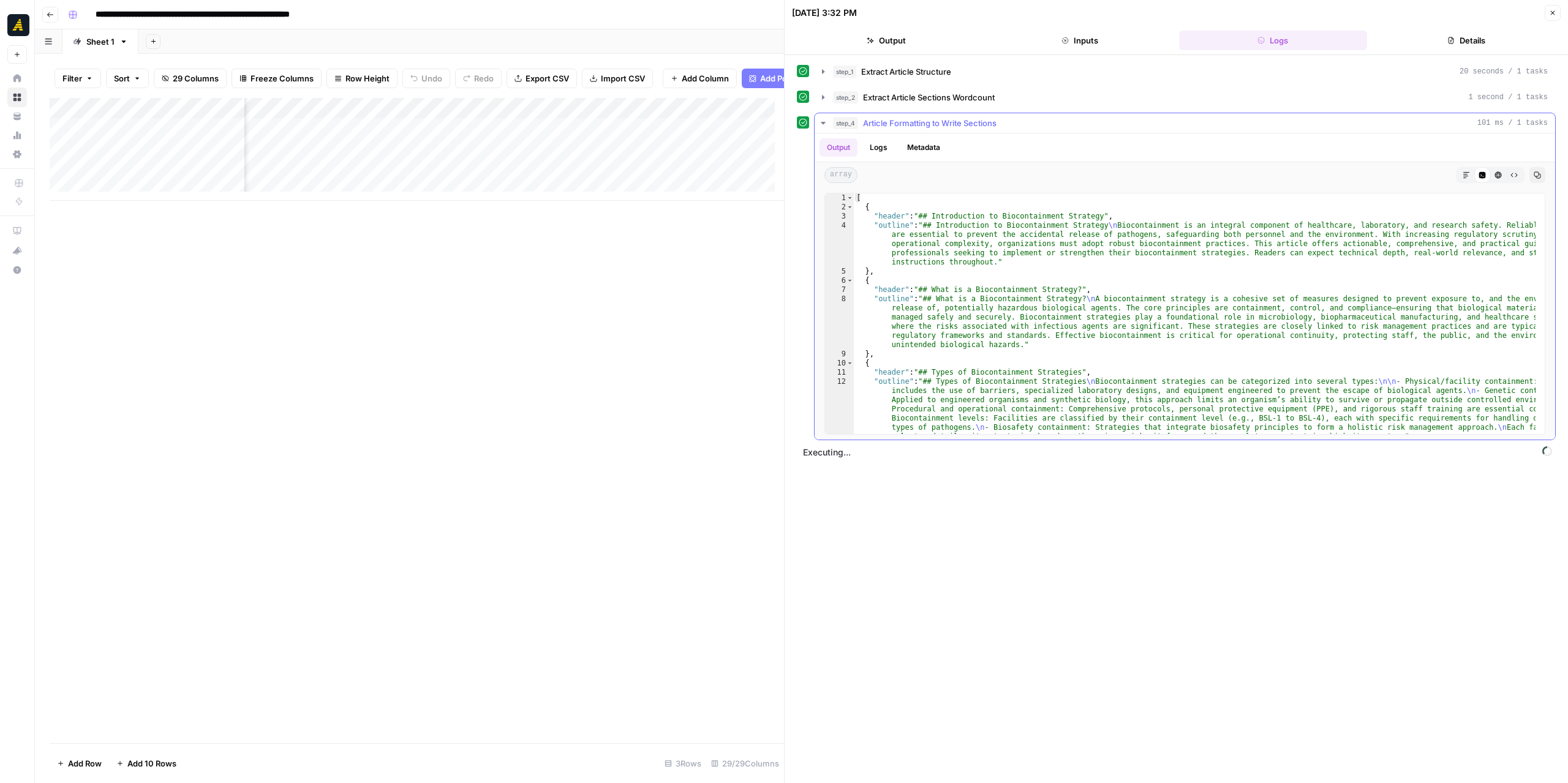
click at [827, 121] on icon "button" at bounding box center [824, 123] width 10 height 10
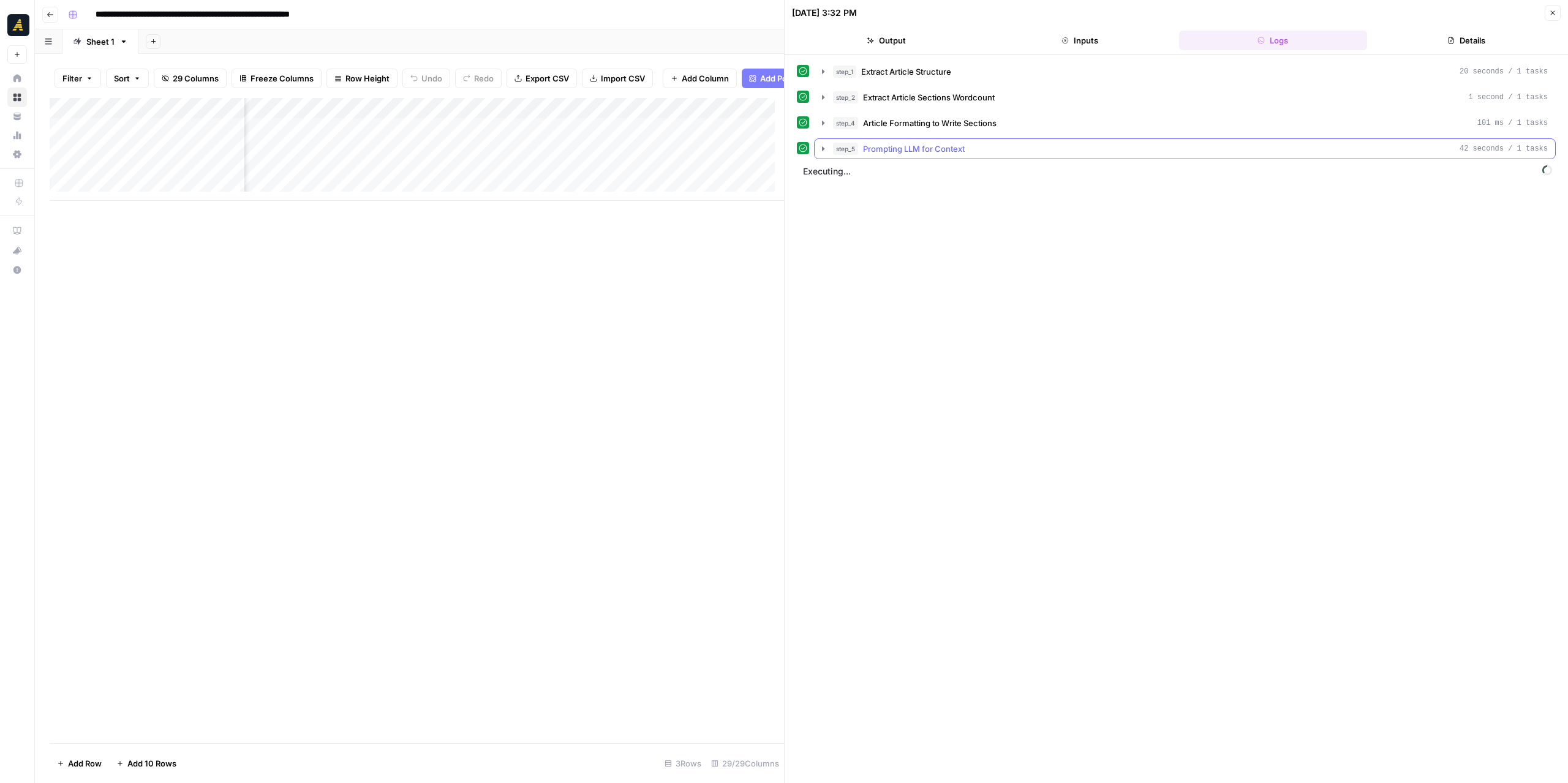
click at [824, 144] on icon "button" at bounding box center [824, 149] width 10 height 10
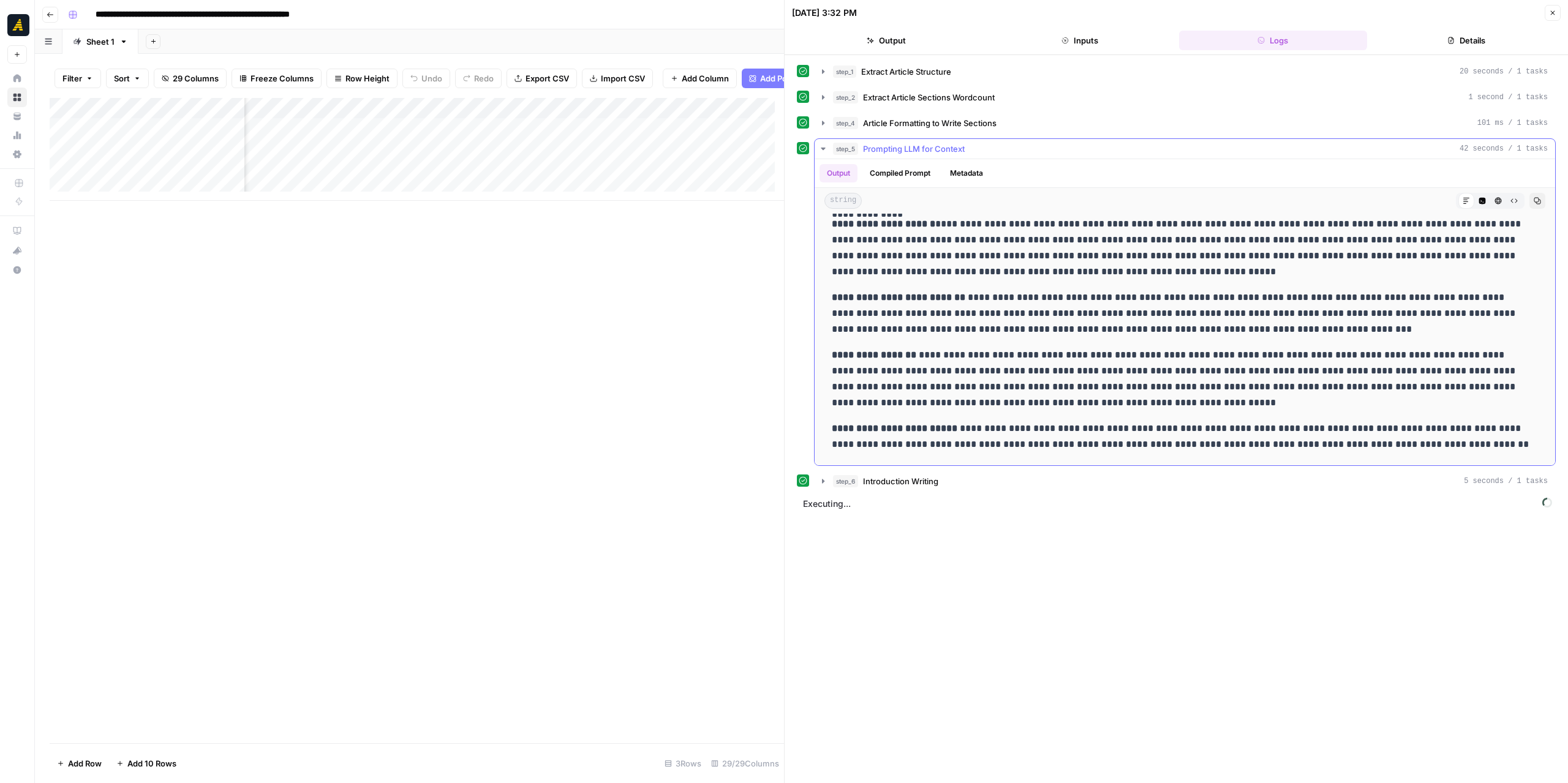
scroll to position [857, 0]
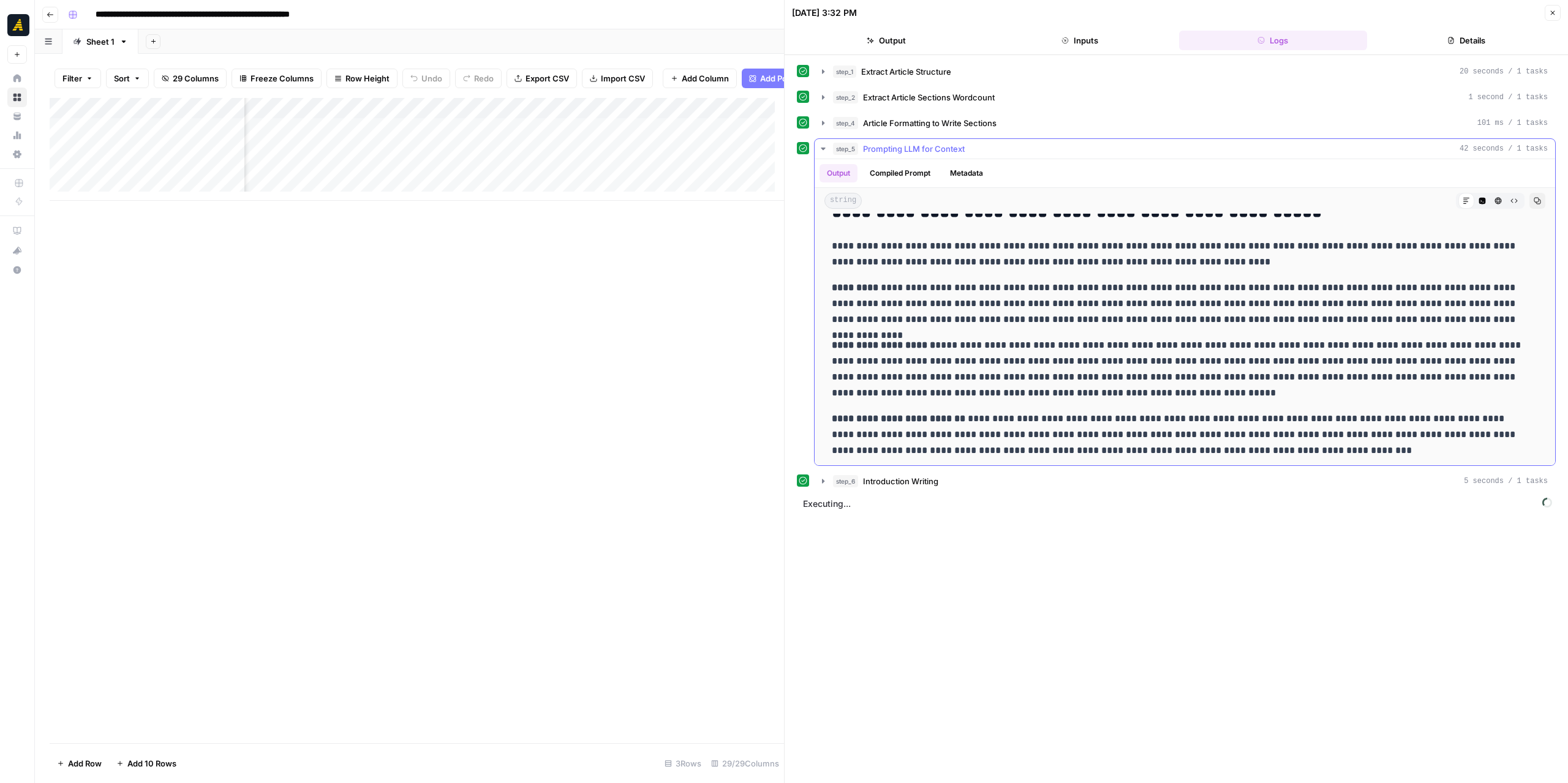
click at [825, 144] on icon "button" at bounding box center [824, 149] width 10 height 10
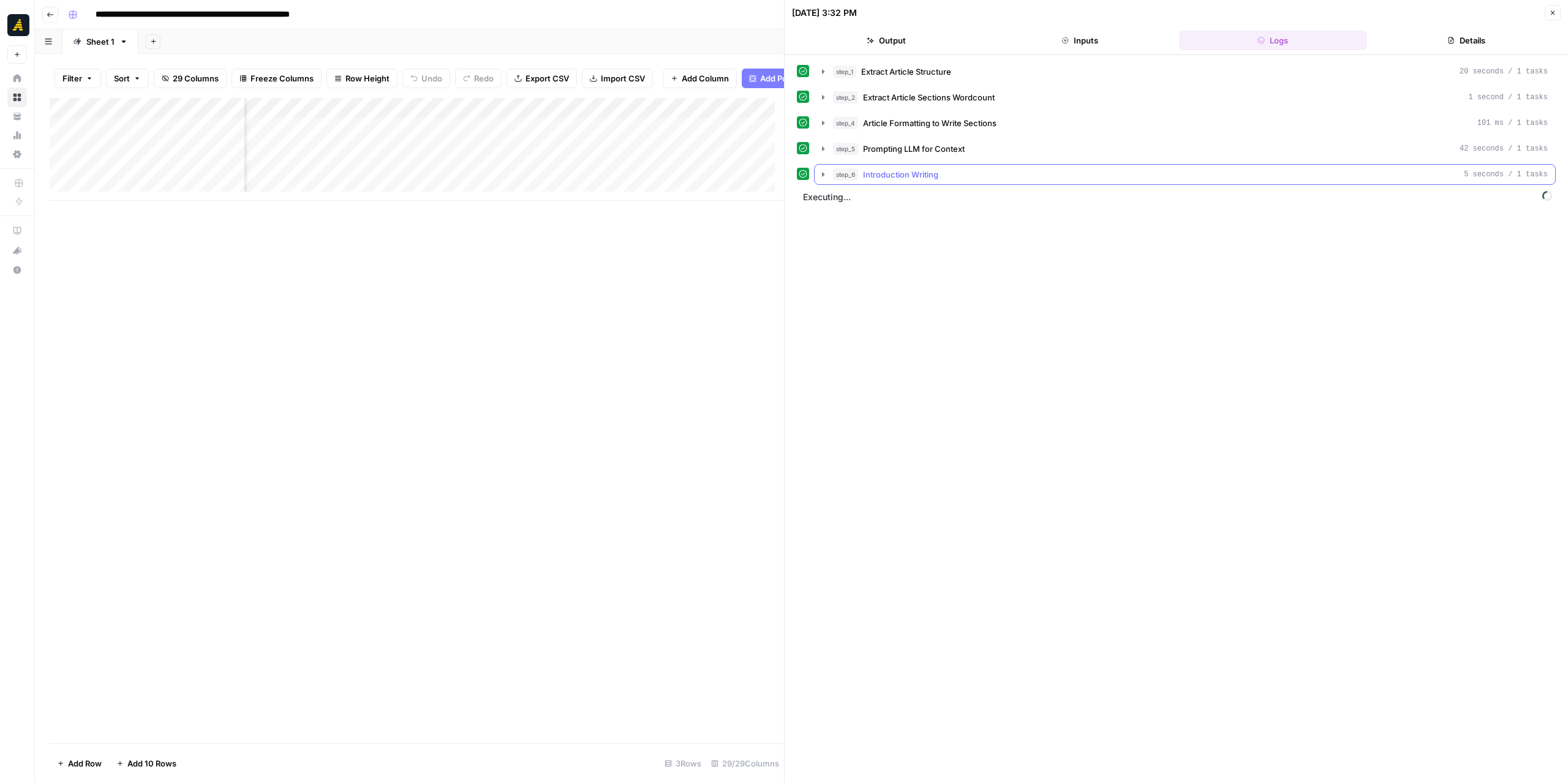
click at [822, 172] on icon "button" at bounding box center [823, 174] width 2 height 4
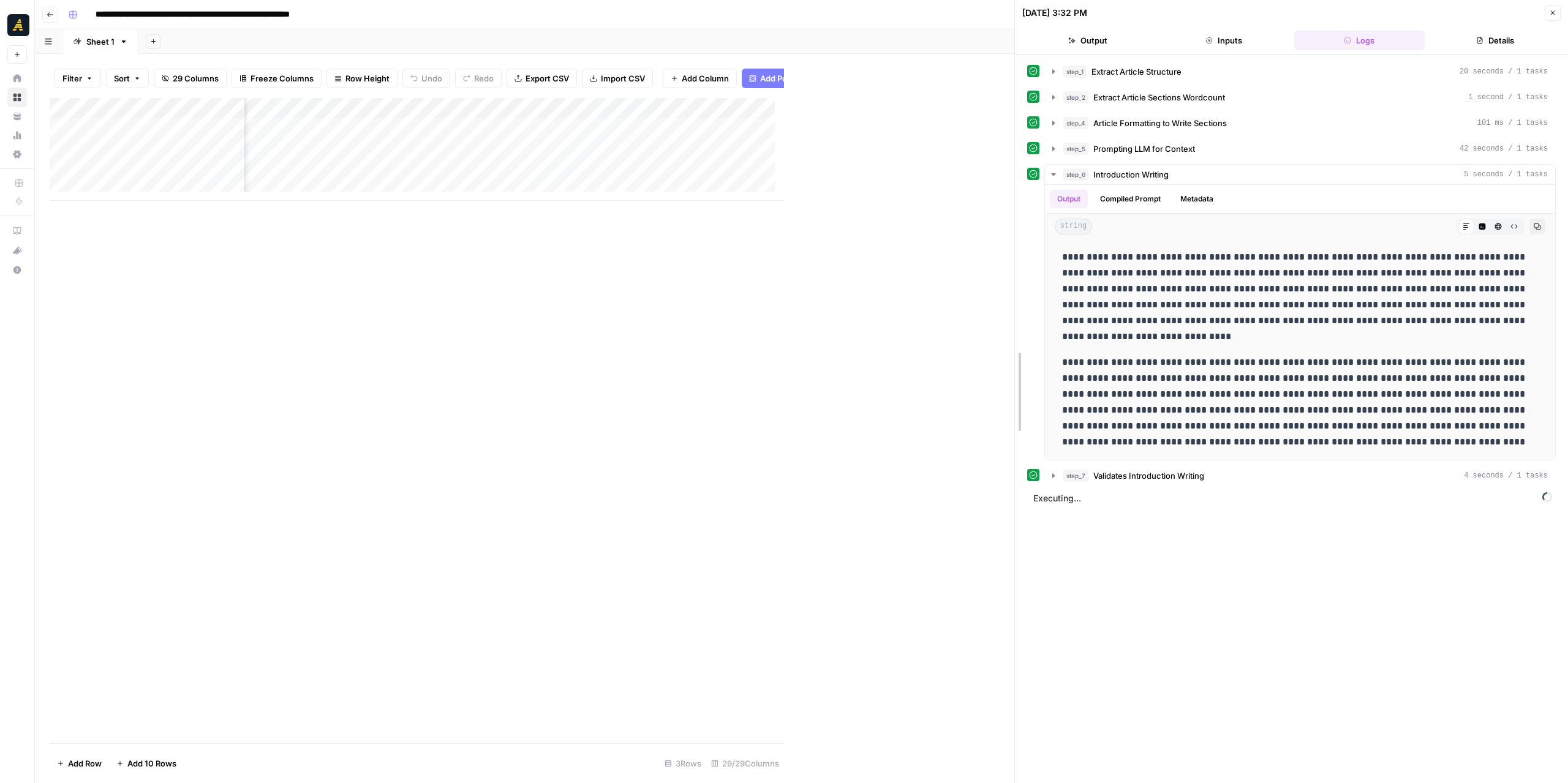
drag, startPoint x: 782, startPoint y: 299, endPoint x: 1010, endPoint y: 337, distance: 231.1
click at [1010, 337] on div at bounding box center [1015, 392] width 12 height 783
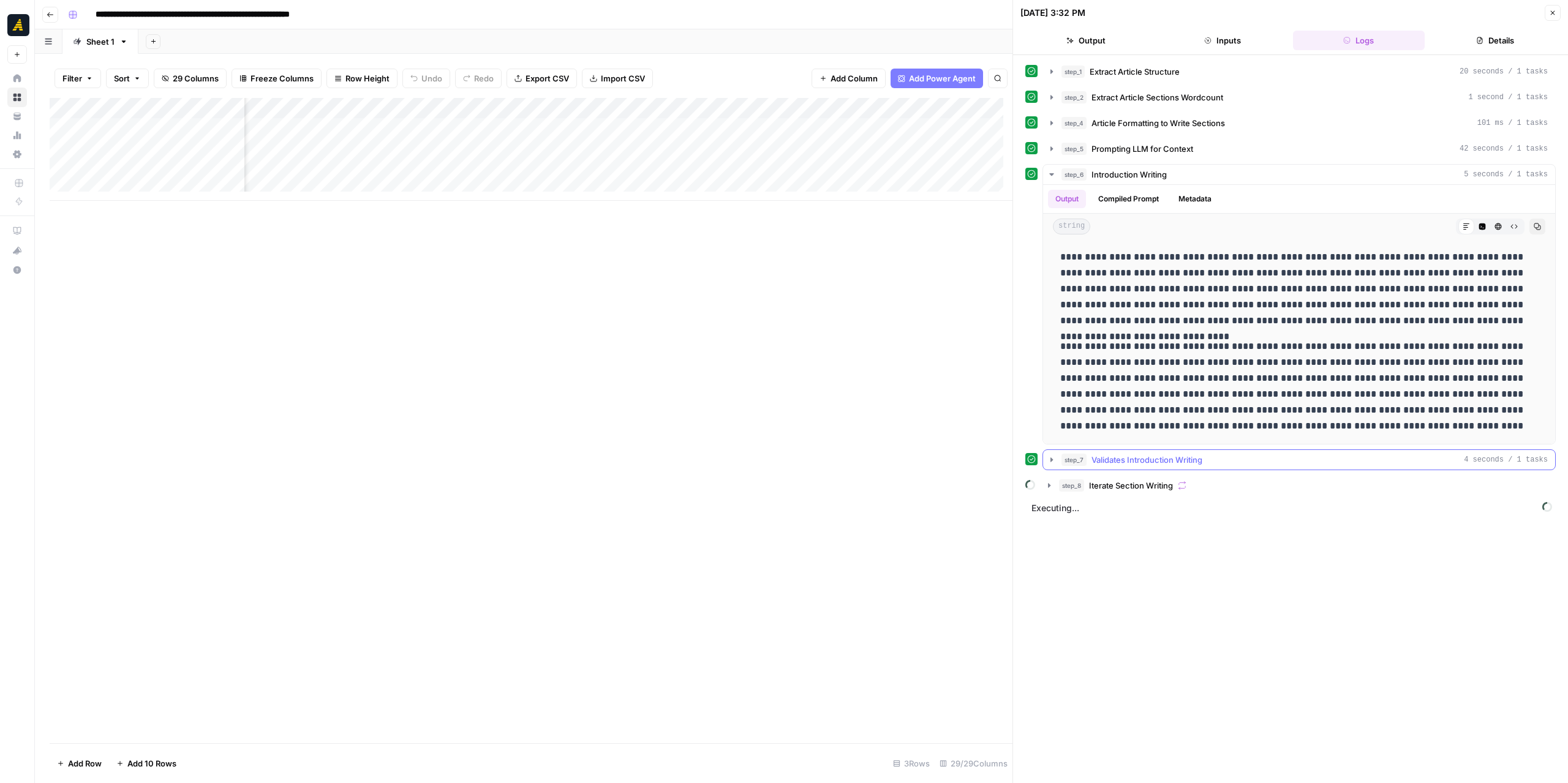
click at [1049, 459] on icon "button" at bounding box center [1052, 460] width 10 height 10
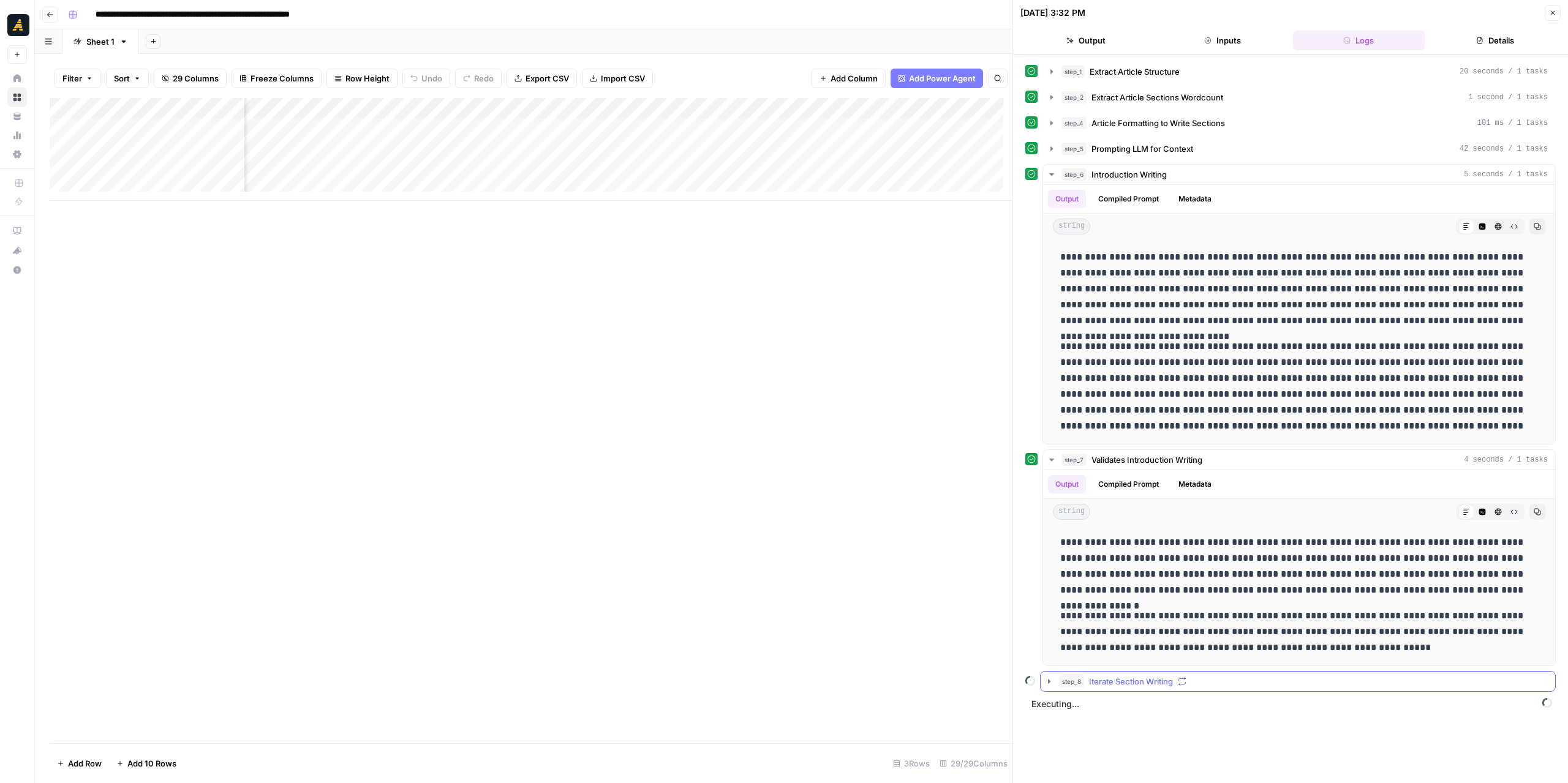
click at [1050, 679] on icon "button" at bounding box center [1049, 682] width 10 height 10
click at [1049, 455] on icon "button" at bounding box center [1052, 460] width 10 height 10
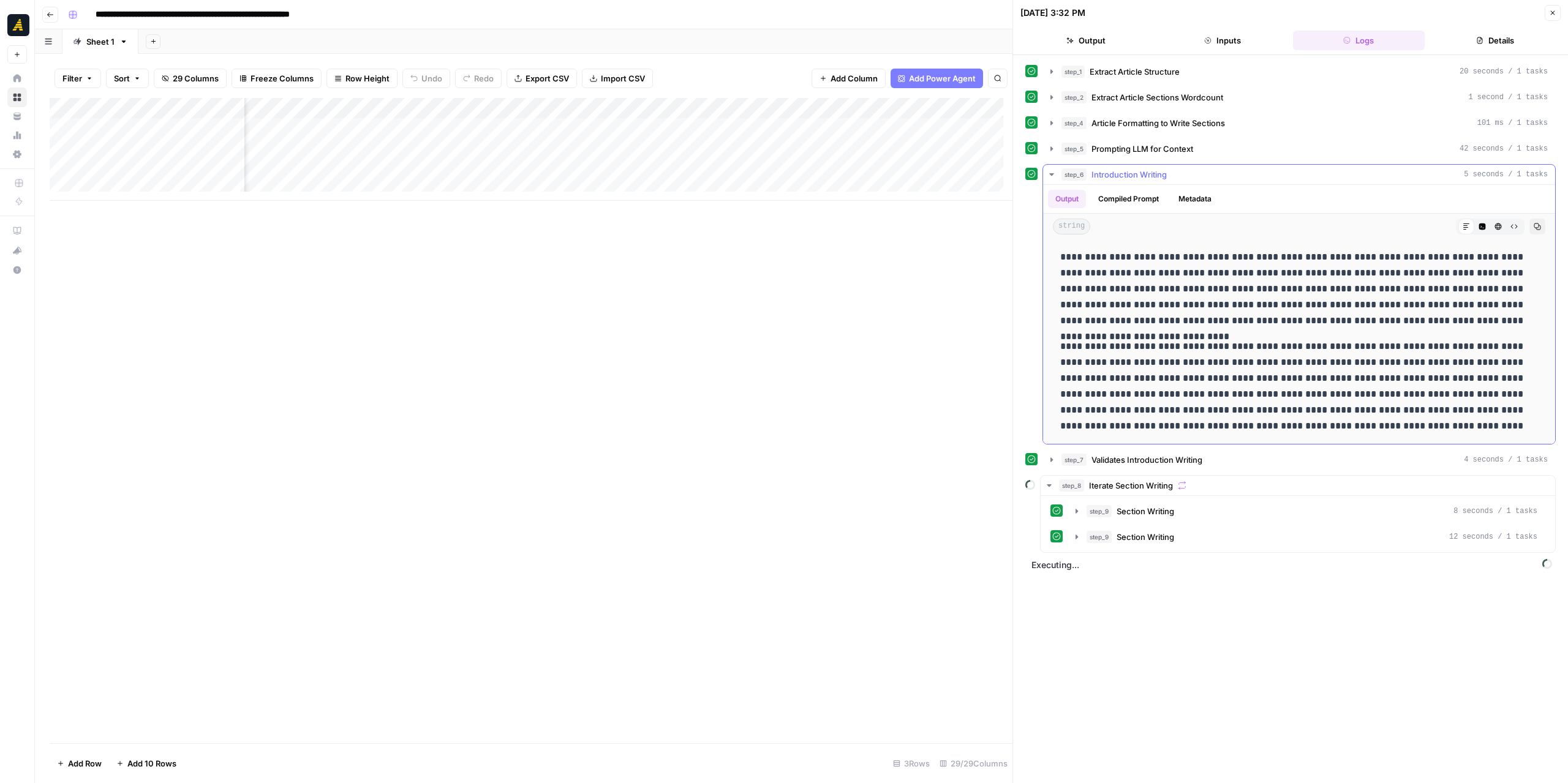
click at [1052, 170] on icon "button" at bounding box center [1052, 175] width 10 height 10
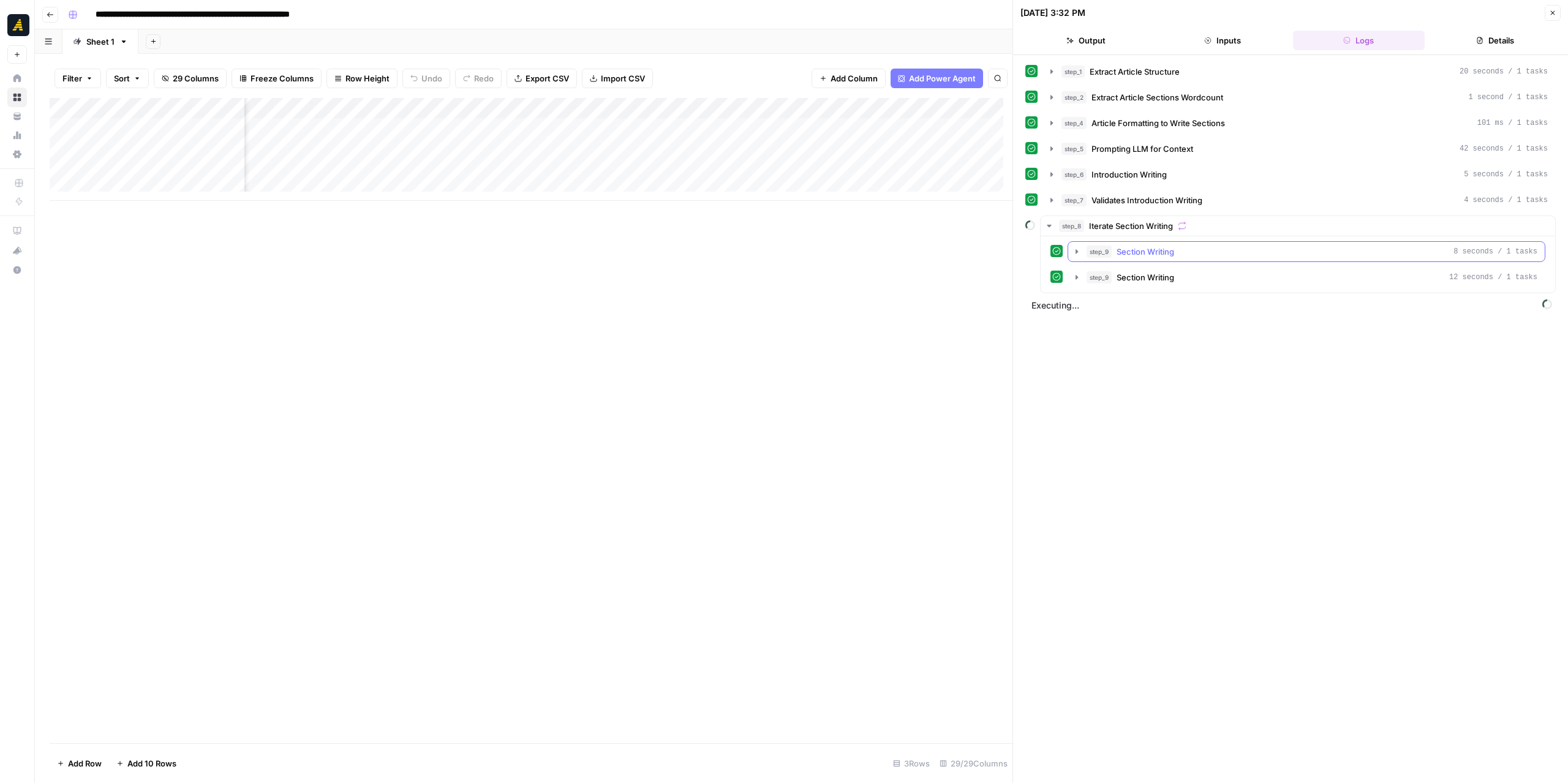
click at [1074, 246] on icon "button" at bounding box center [1077, 251] width 10 height 10
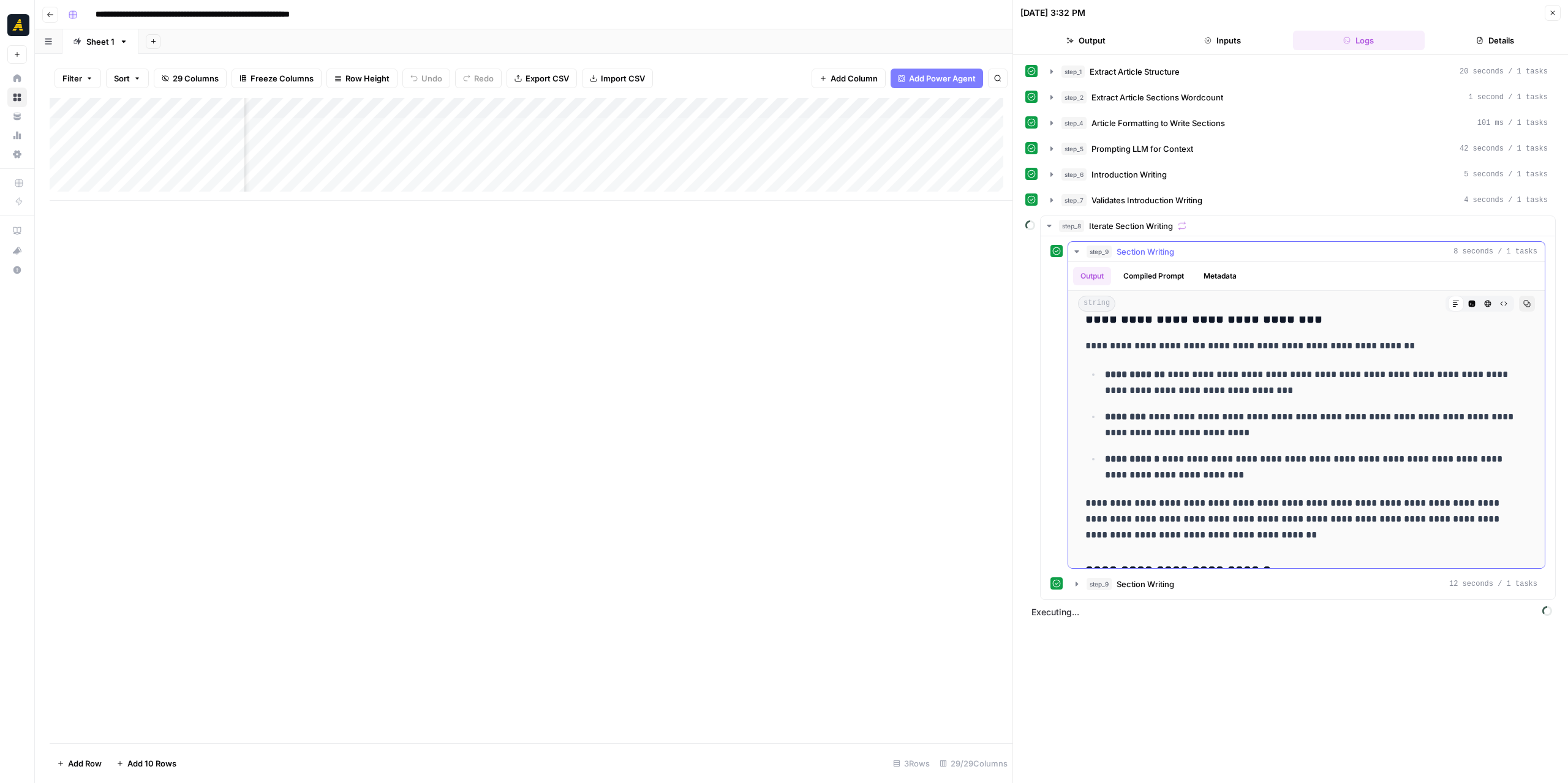
scroll to position [118, 0]
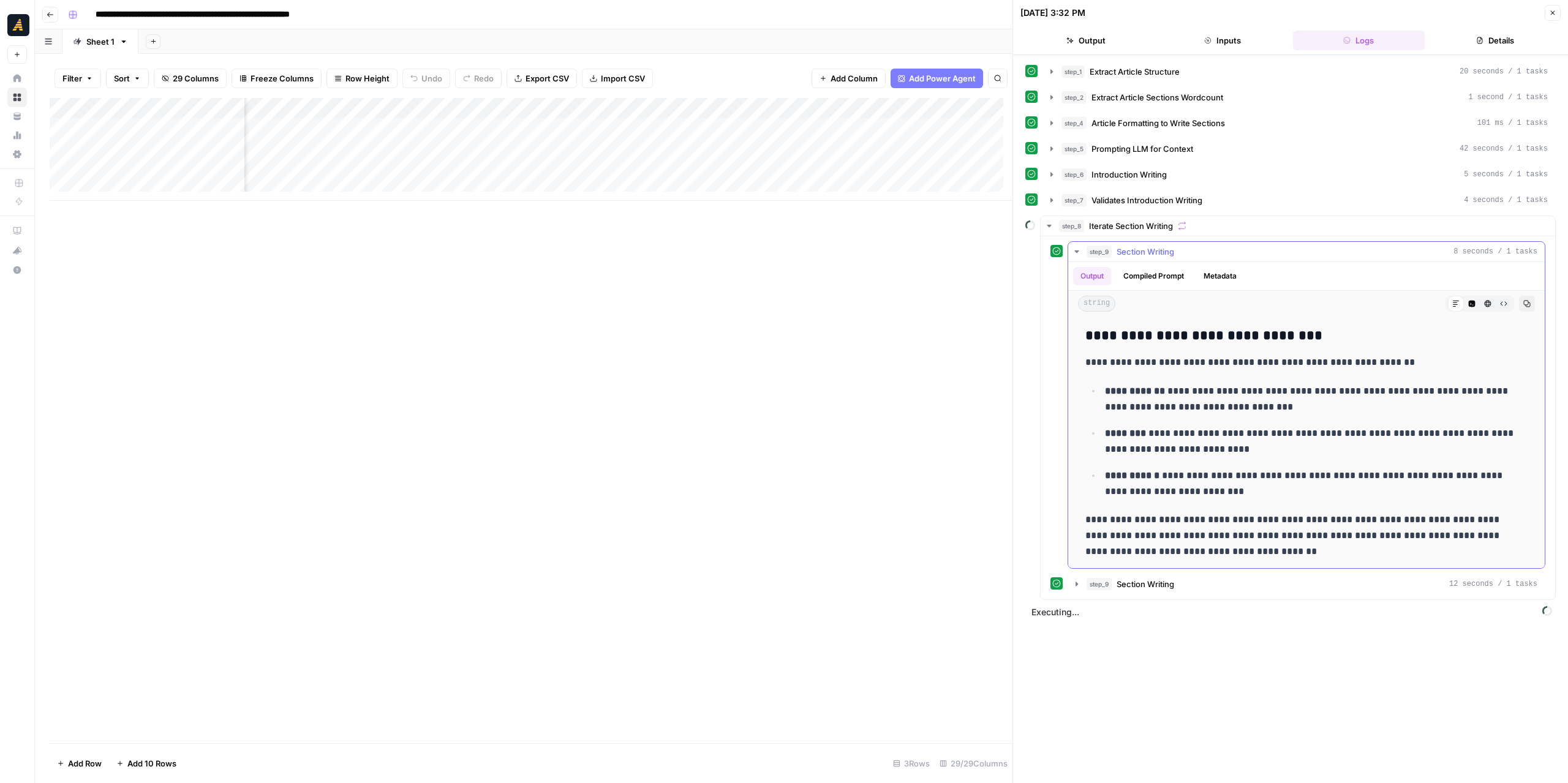
click at [1076, 251] on icon "button" at bounding box center [1076, 251] width 4 height 2
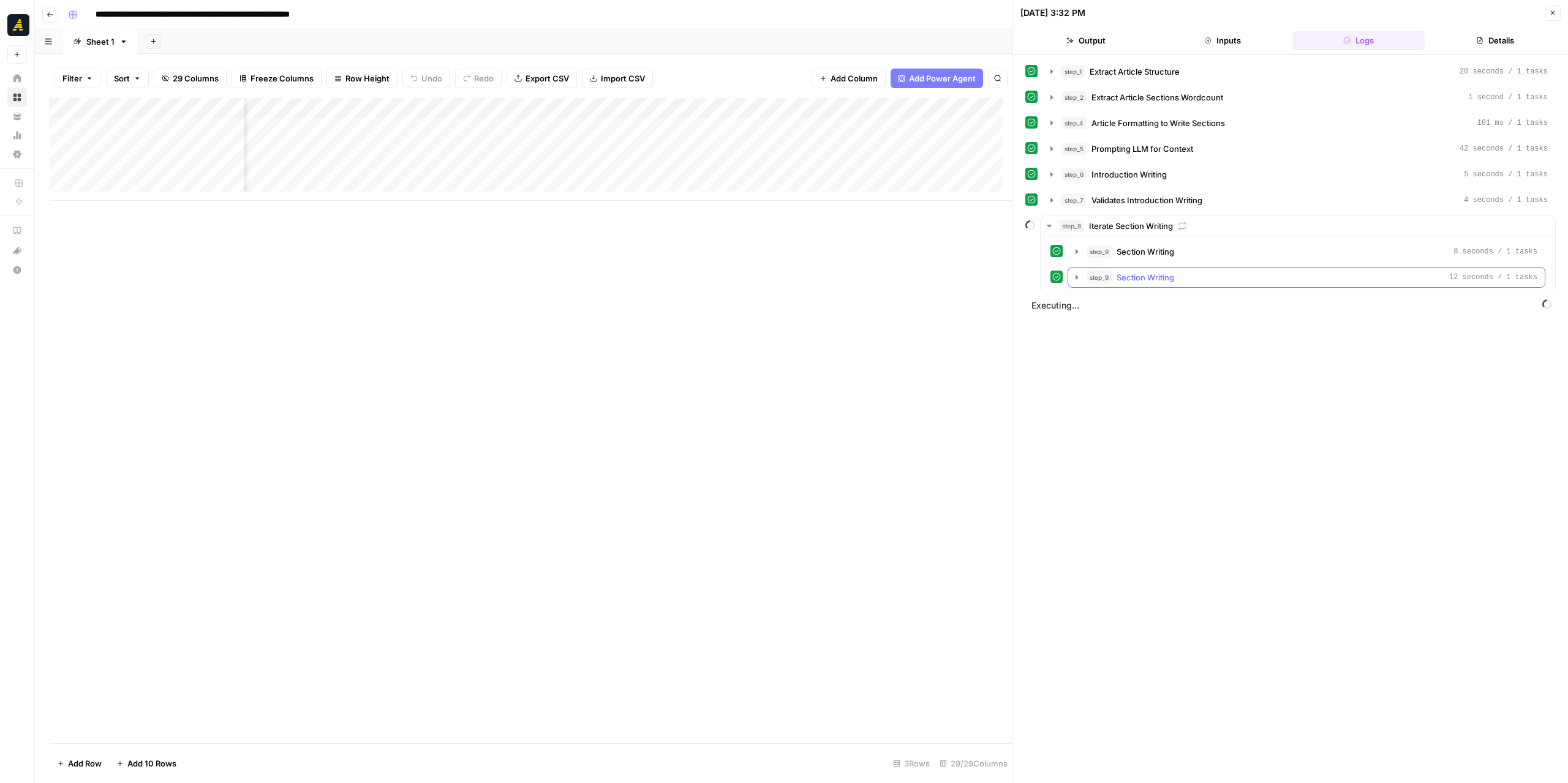
click at [1077, 273] on icon "button" at bounding box center [1077, 278] width 10 height 10
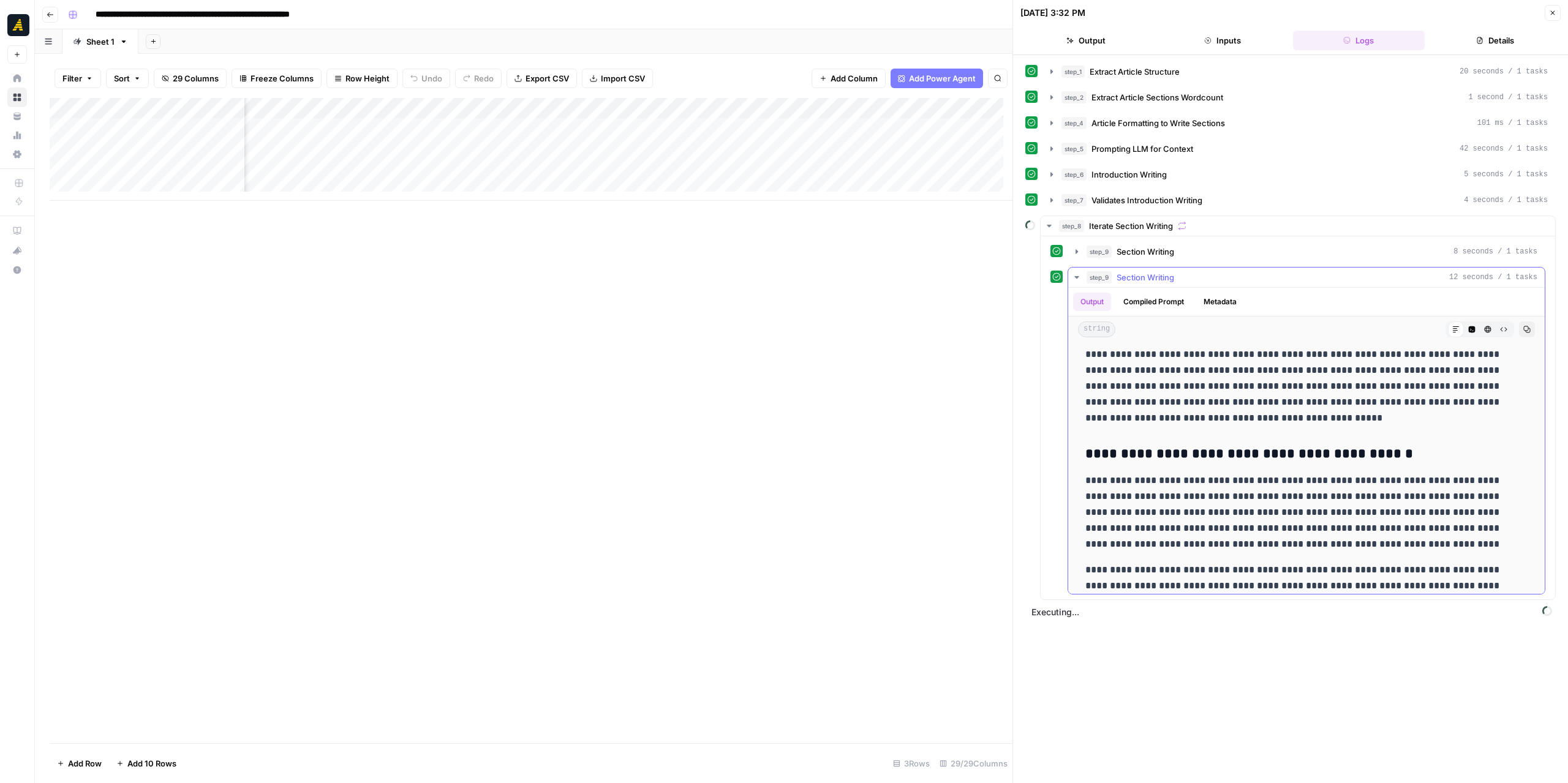
scroll to position [476, 0]
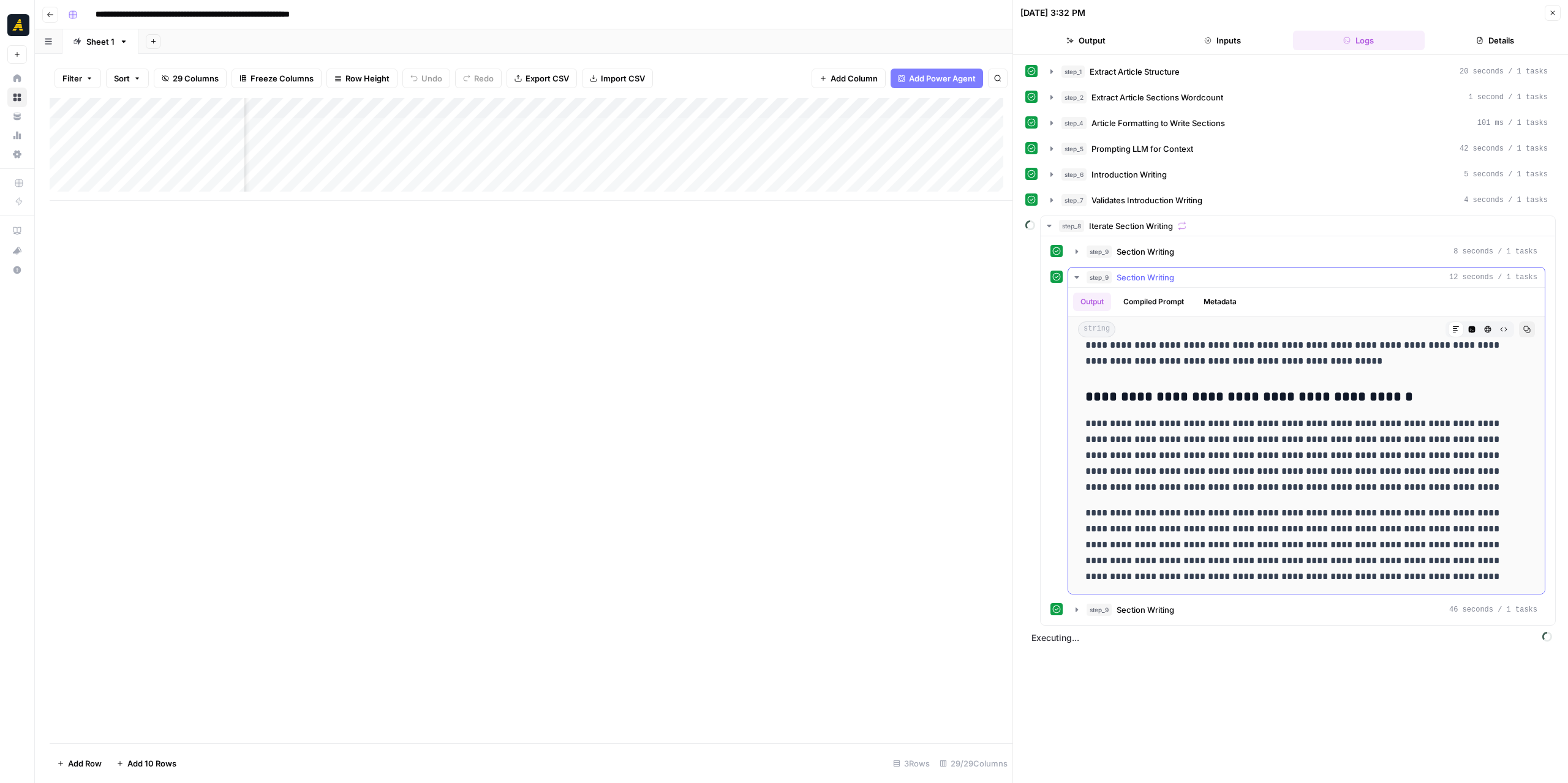
drag, startPoint x: 1282, startPoint y: 487, endPoint x: 1084, endPoint y: 419, distance: 209.4
click at [1085, 419] on p "**********" at bounding box center [1302, 455] width 434 height 80
copy p "**********"
click at [1309, 465] on p "**********" at bounding box center [1302, 455] width 434 height 80
click at [1074, 605] on icon "button" at bounding box center [1077, 610] width 10 height 10
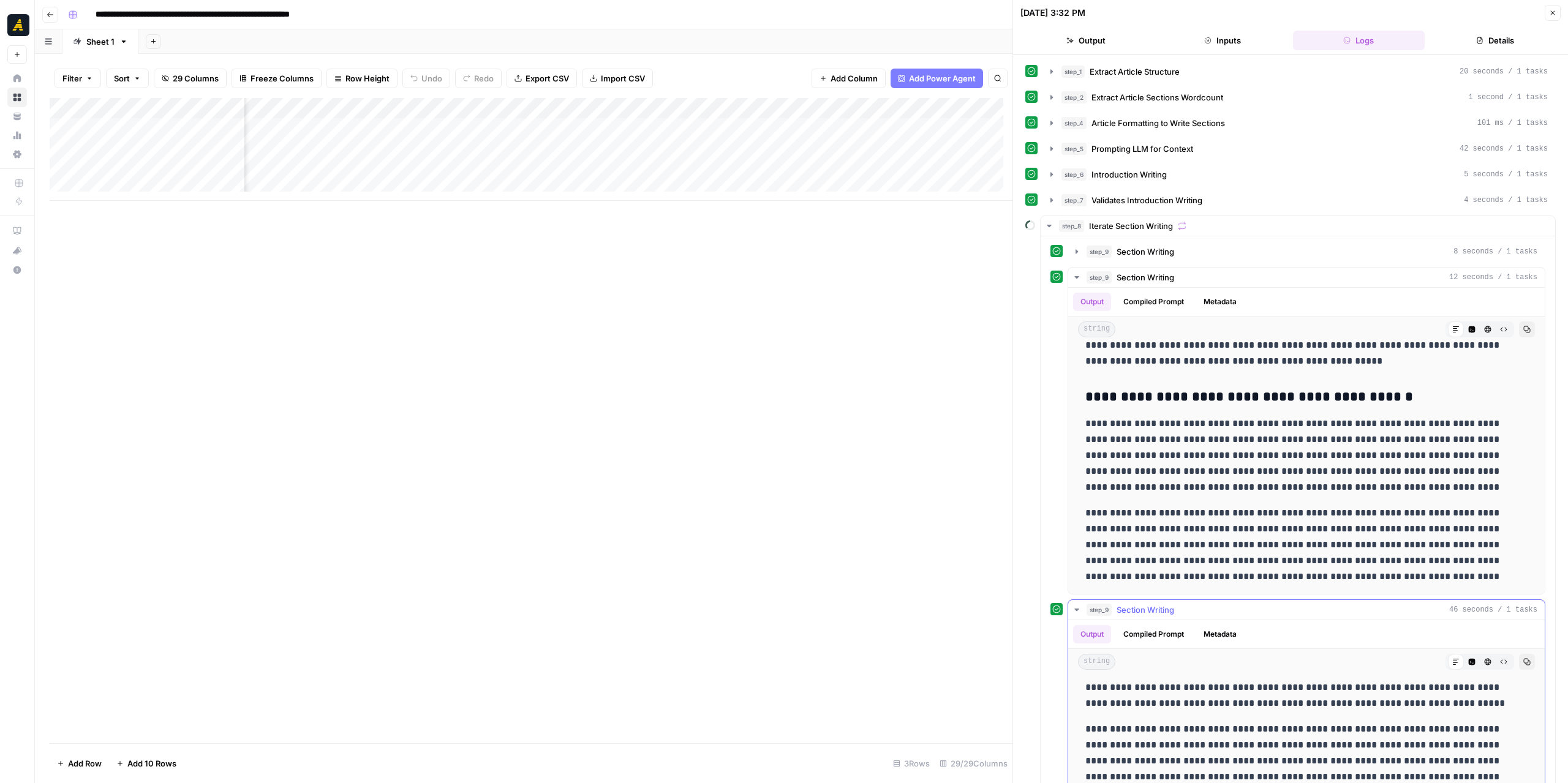
scroll to position [245, 0]
click at [1076, 273] on icon "button" at bounding box center [1077, 278] width 10 height 10
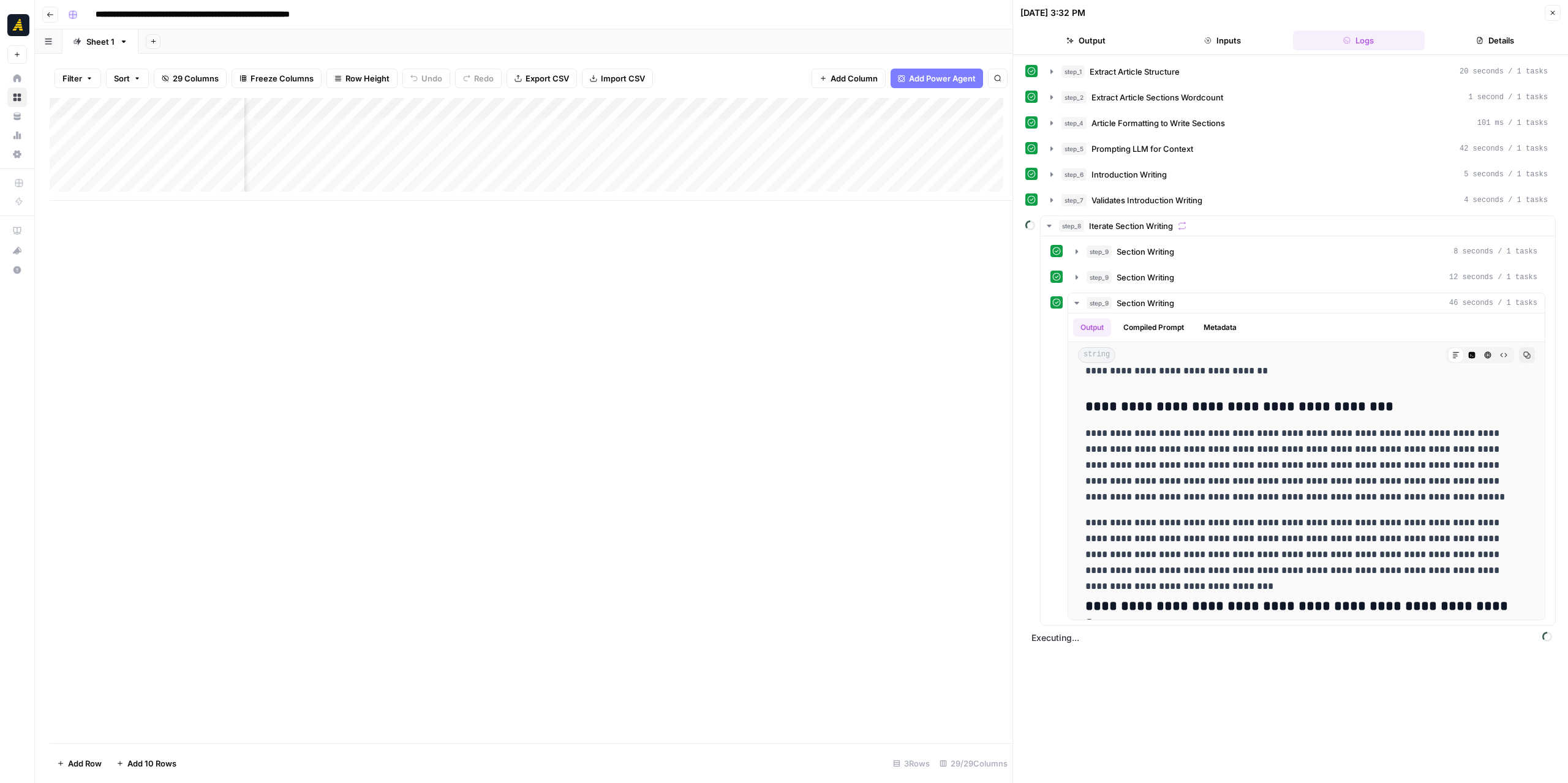
scroll to position [0, 1472]
click at [636, 127] on div "Add Column" at bounding box center [531, 149] width 963 height 103
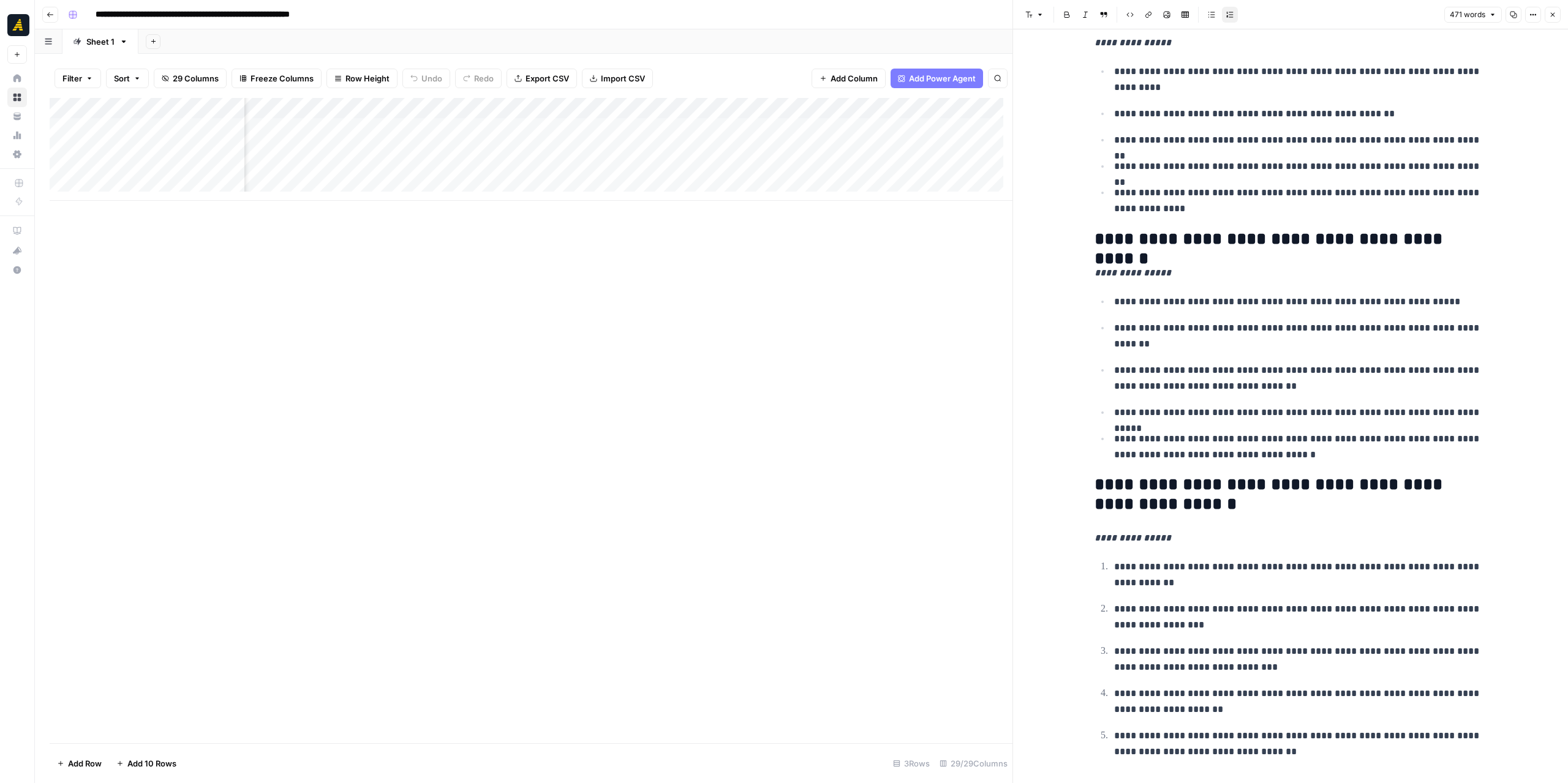
scroll to position [1335, 0]
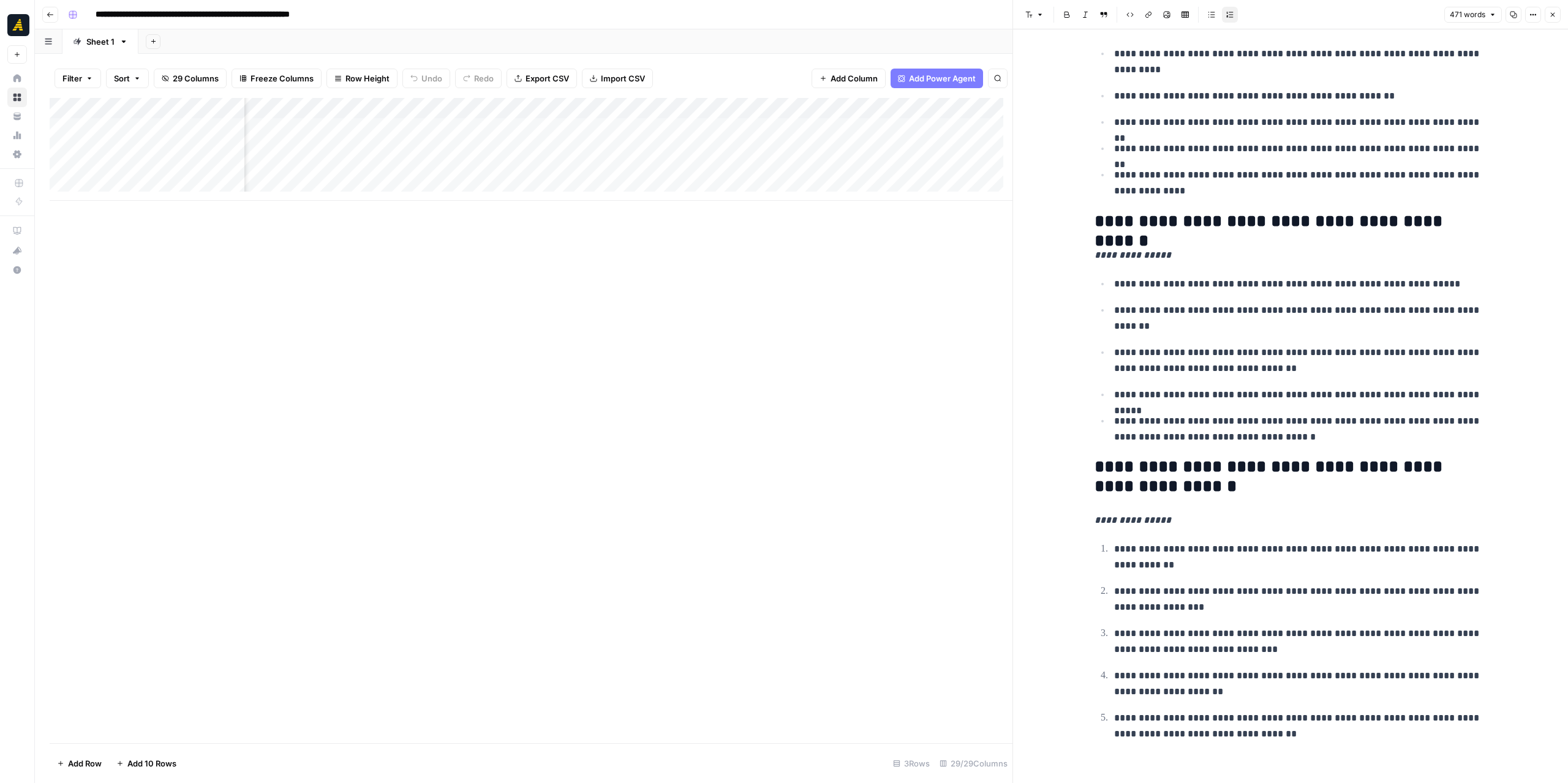
drag, startPoint x: 525, startPoint y: 201, endPoint x: 587, endPoint y: 204, distance: 62.1
click at [588, 204] on div "Add Column" at bounding box center [531, 420] width 963 height 645
click at [410, 129] on div "Add Column" at bounding box center [531, 149] width 963 height 103
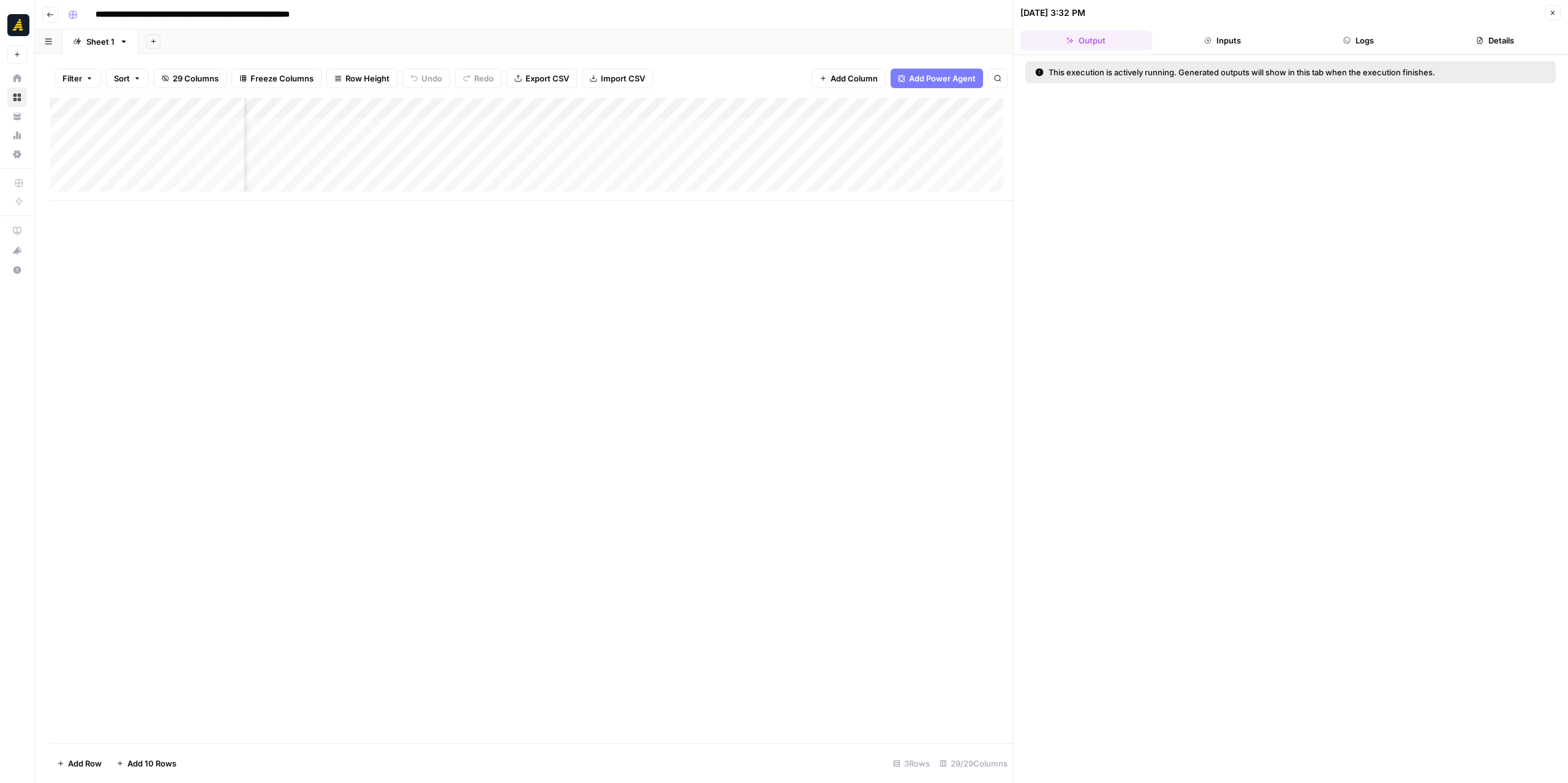
click at [1371, 47] on button "Logs" at bounding box center [1359, 40] width 132 height 20
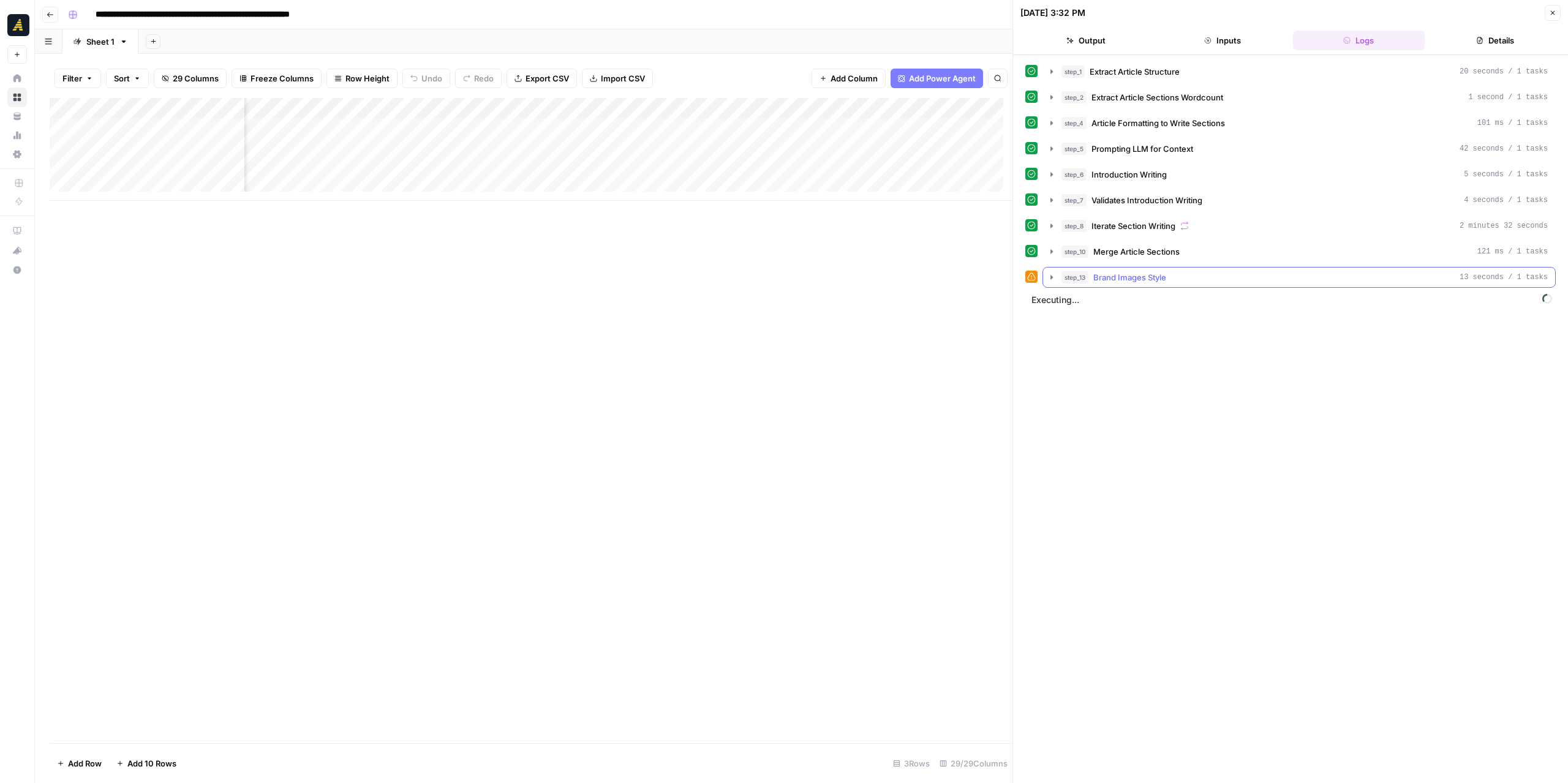
click at [1049, 273] on icon "button" at bounding box center [1052, 278] width 10 height 10
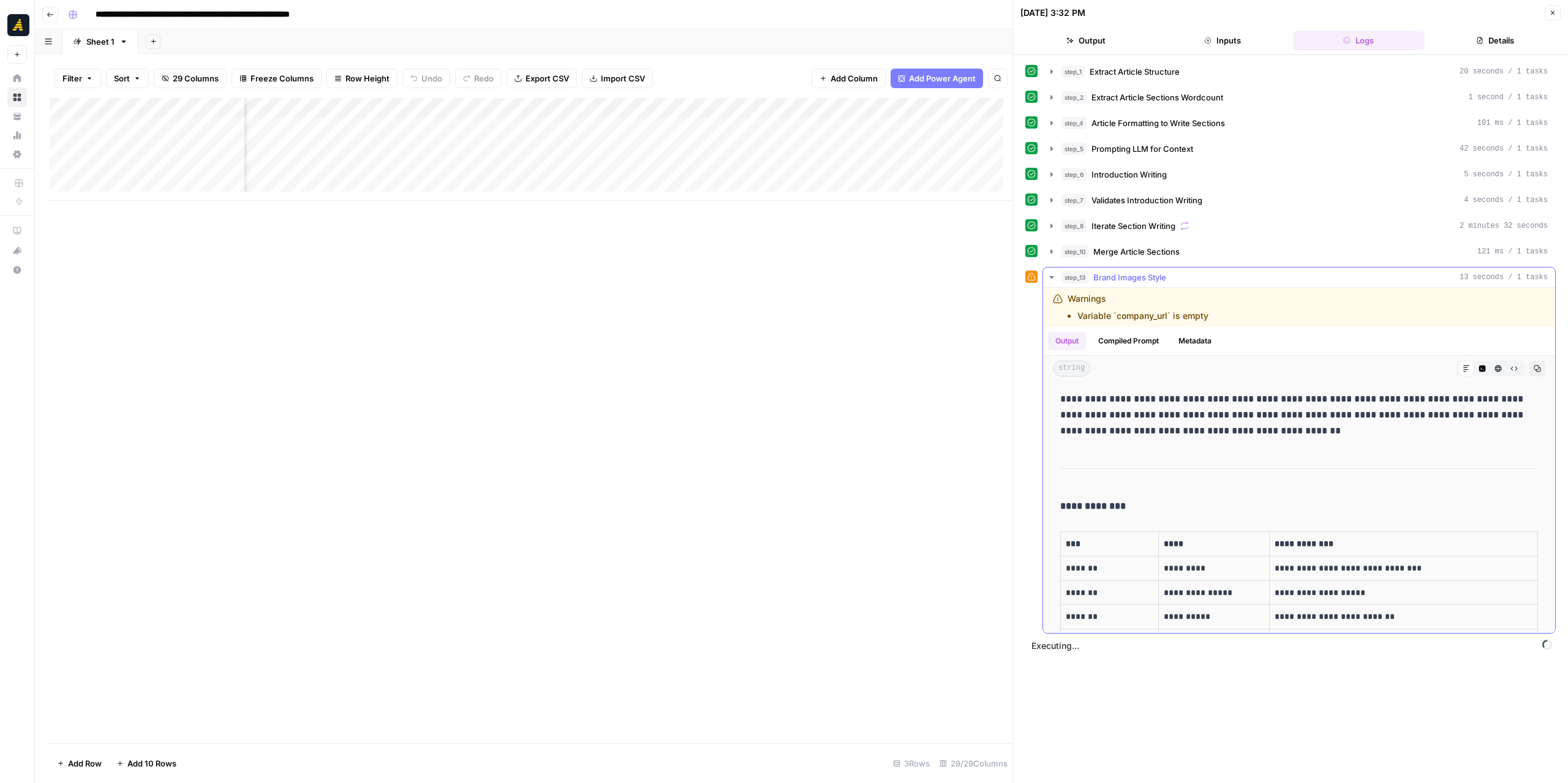
click at [1049, 273] on icon "button" at bounding box center [1052, 278] width 10 height 10
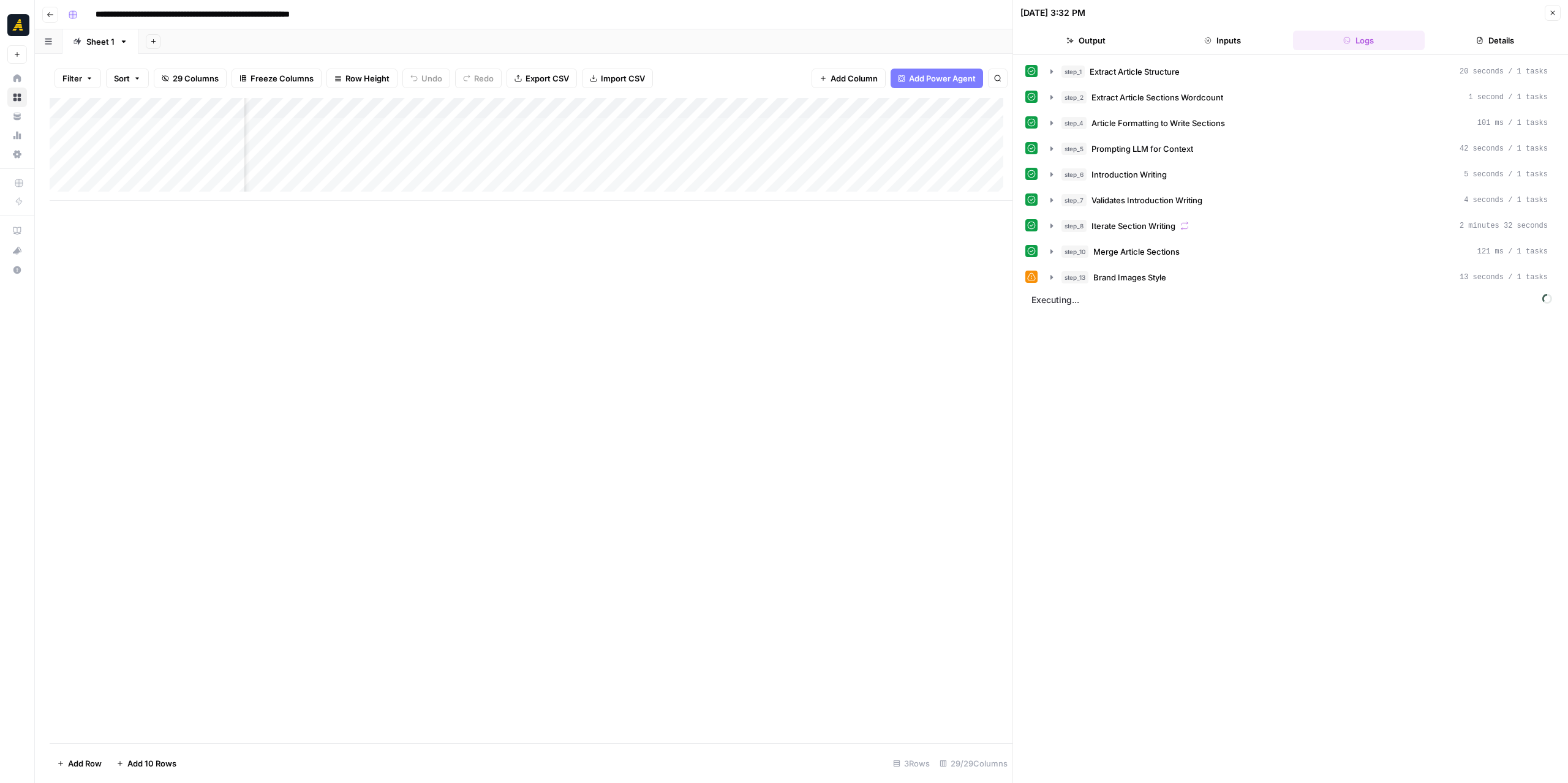
click at [338, 98] on div "Add Column" at bounding box center [531, 149] width 963 height 103
click at [383, 210] on span "Configure Inputs" at bounding box center [364, 211] width 107 height 12
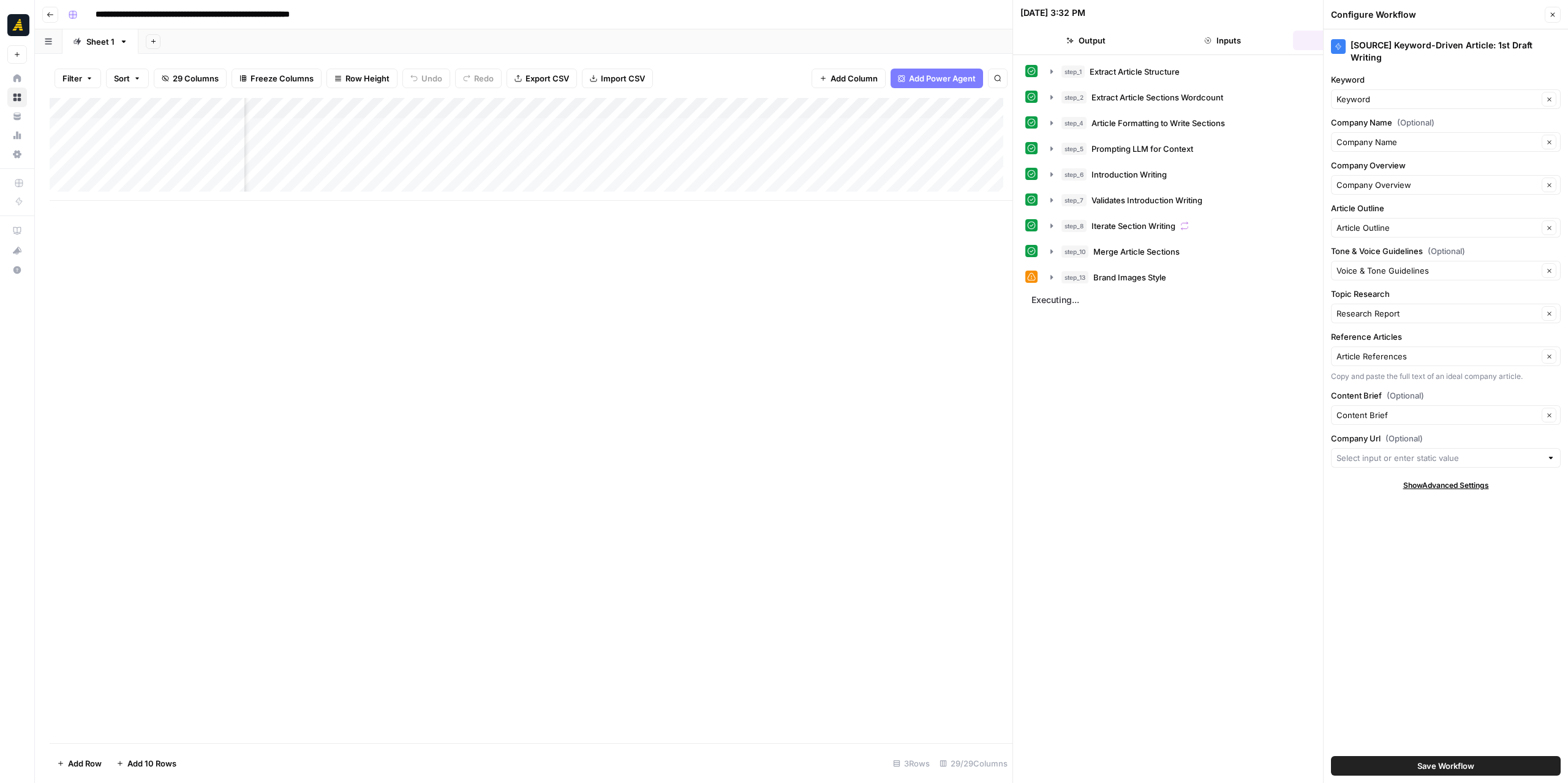
click at [1550, 460] on div at bounding box center [1551, 457] width 8 height 12
click at [1204, 460] on div "step_1 Extract Article Structure 20 seconds / 1 tasks step_2 Extract Article Se…" at bounding box center [1290, 419] width 530 height 715
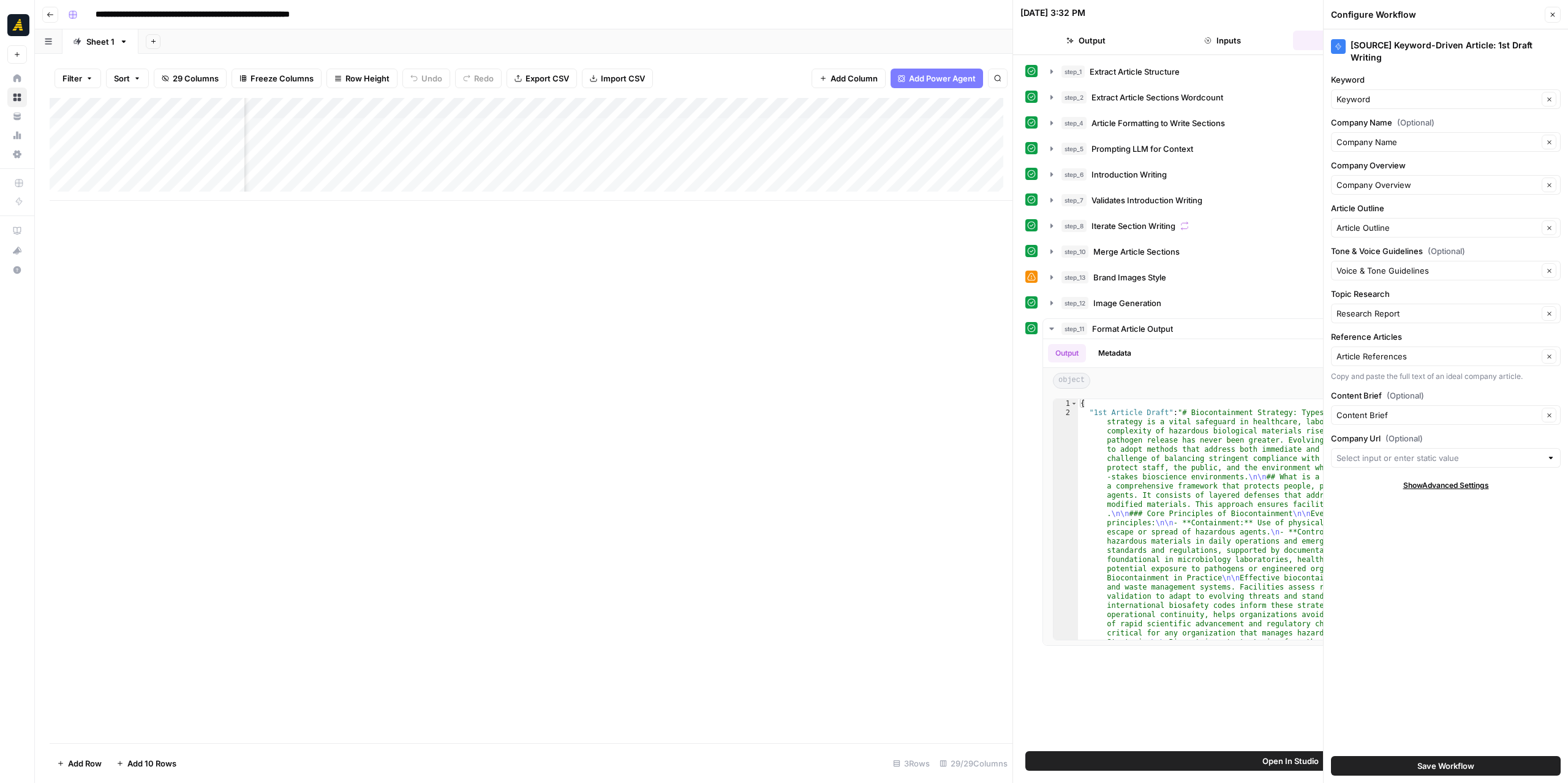
click at [1555, 13] on icon "button" at bounding box center [1552, 14] width 7 height 7
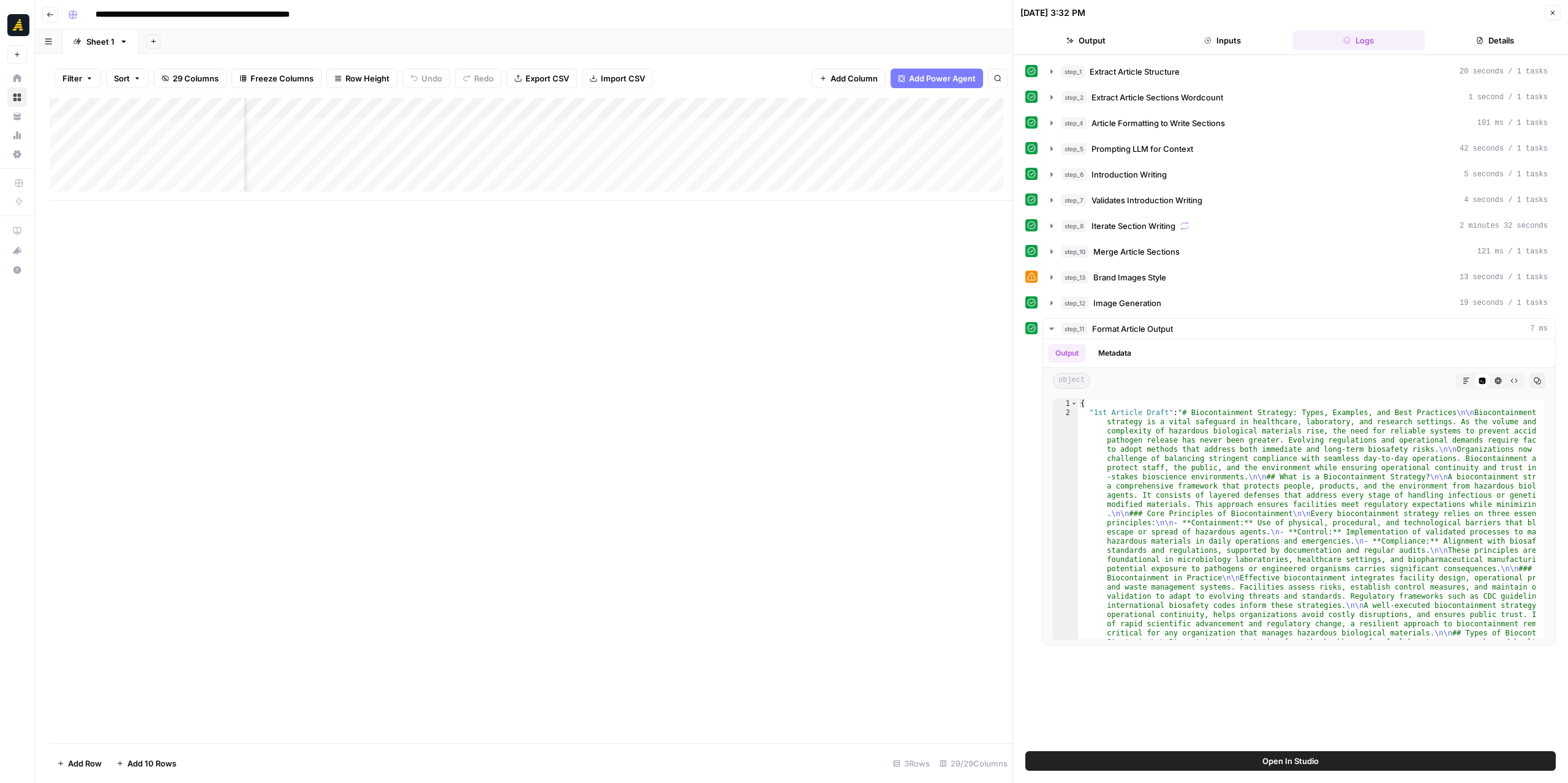
click at [509, 133] on div "Add Column" at bounding box center [531, 149] width 963 height 103
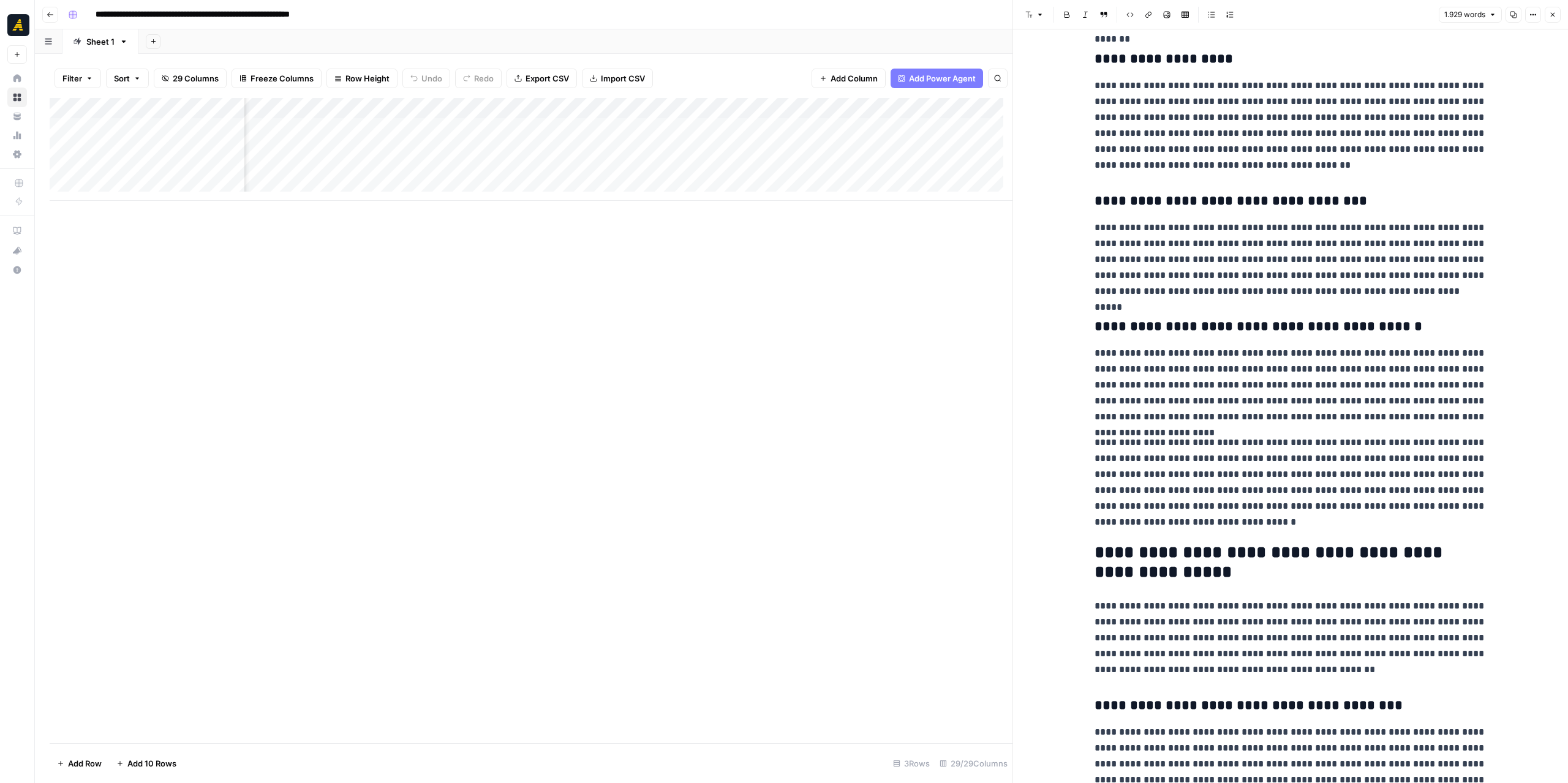
scroll to position [1225, 0]
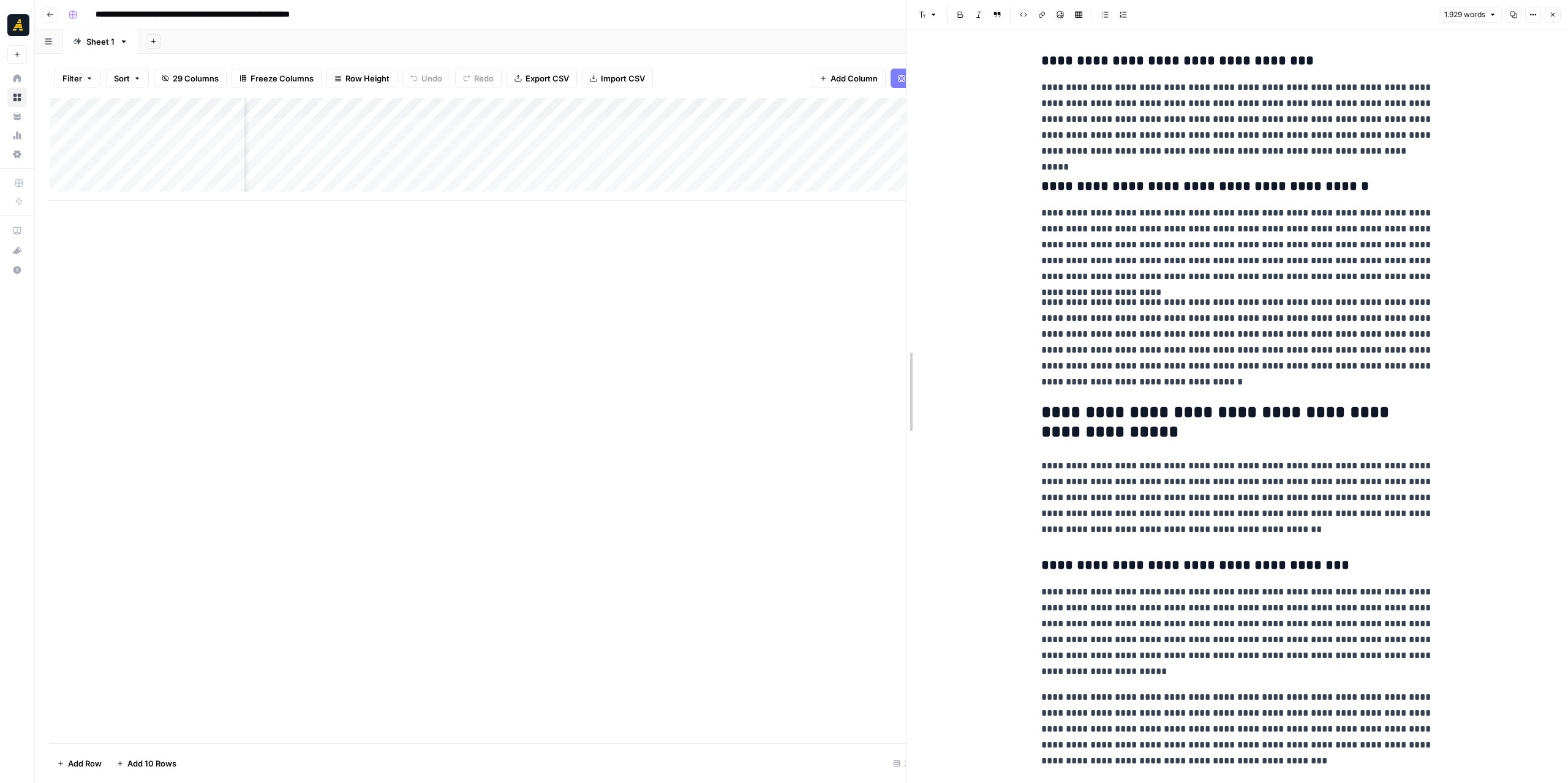
drag, startPoint x: 1008, startPoint y: 320, endPoint x: 950, endPoint y: 318, distance: 58.0
click at [902, 318] on div at bounding box center [906, 392] width 12 height 783
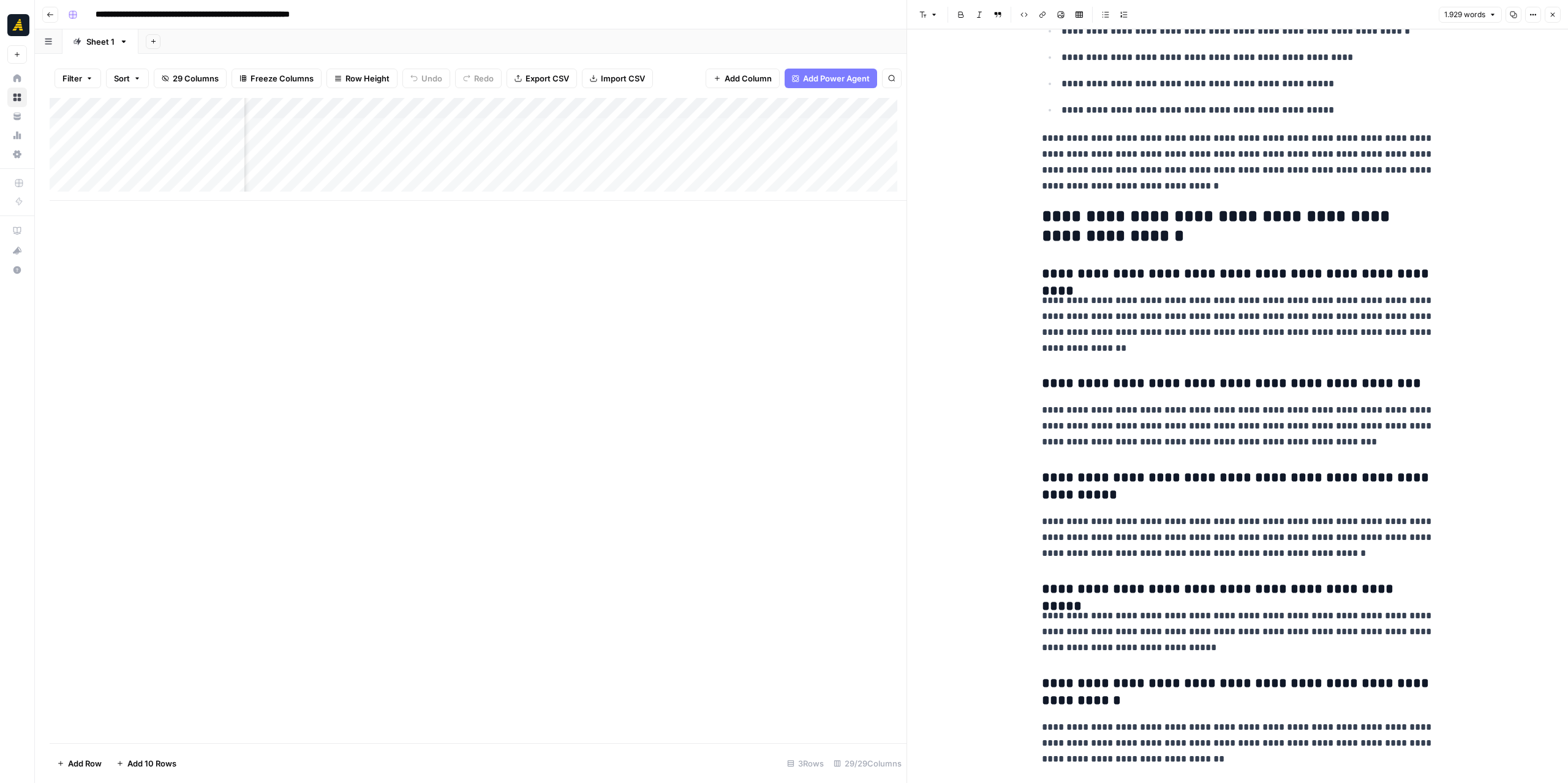
scroll to position [4036, 0]
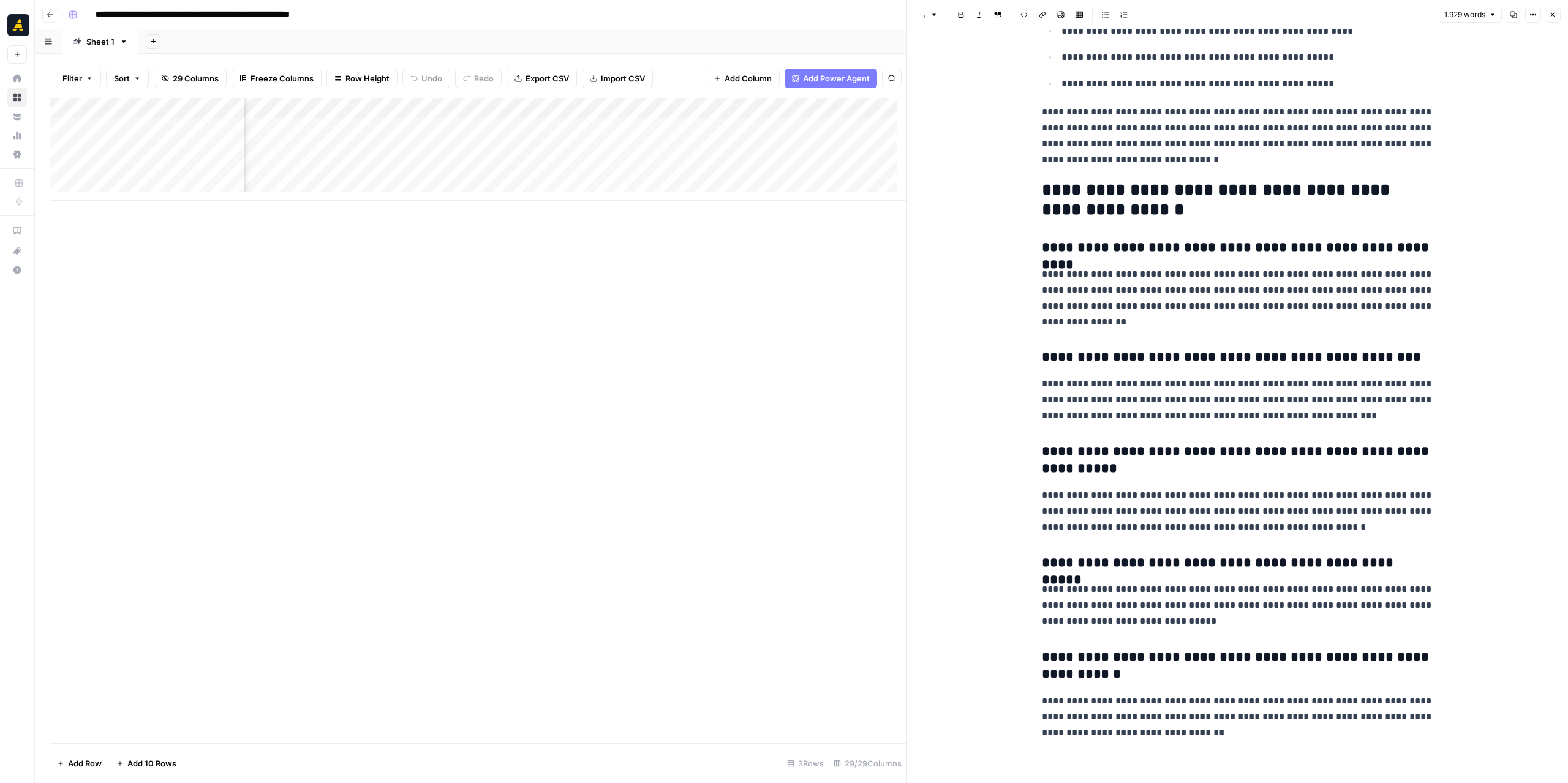
click at [1564, 16] on header "Font style Bold Italic Block quote Code block Link Image Insert Table Bulleted …" at bounding box center [1237, 15] width 661 height 30
click at [1512, 16] on icon "button" at bounding box center [1513, 14] width 7 height 7
click at [1554, 16] on icon "button" at bounding box center [1552, 14] width 7 height 7
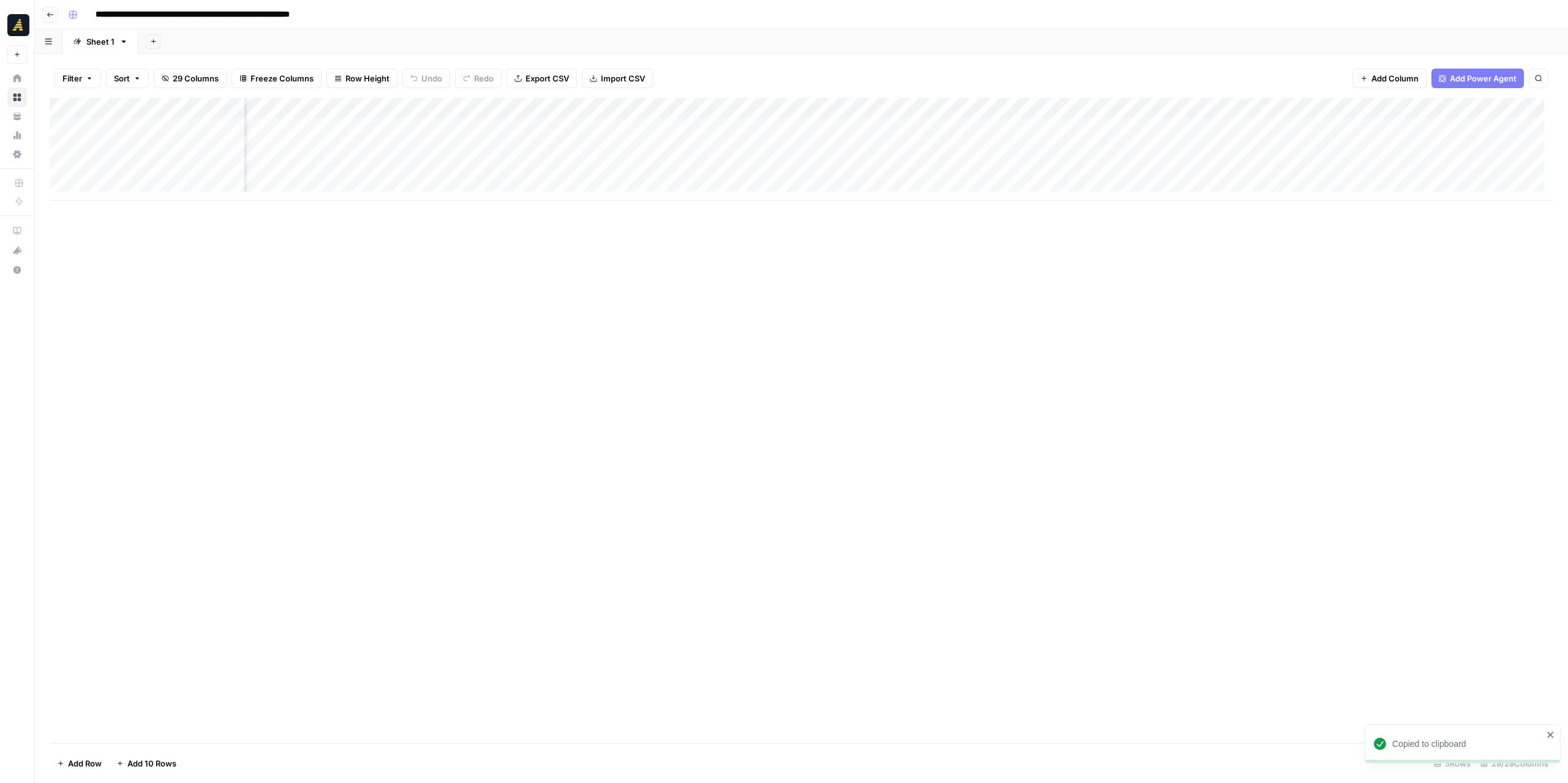
click at [998, 124] on div "Add Column" at bounding box center [801, 149] width 1504 height 103
click at [476, 127] on div "Add Column" at bounding box center [801, 149] width 1504 height 103
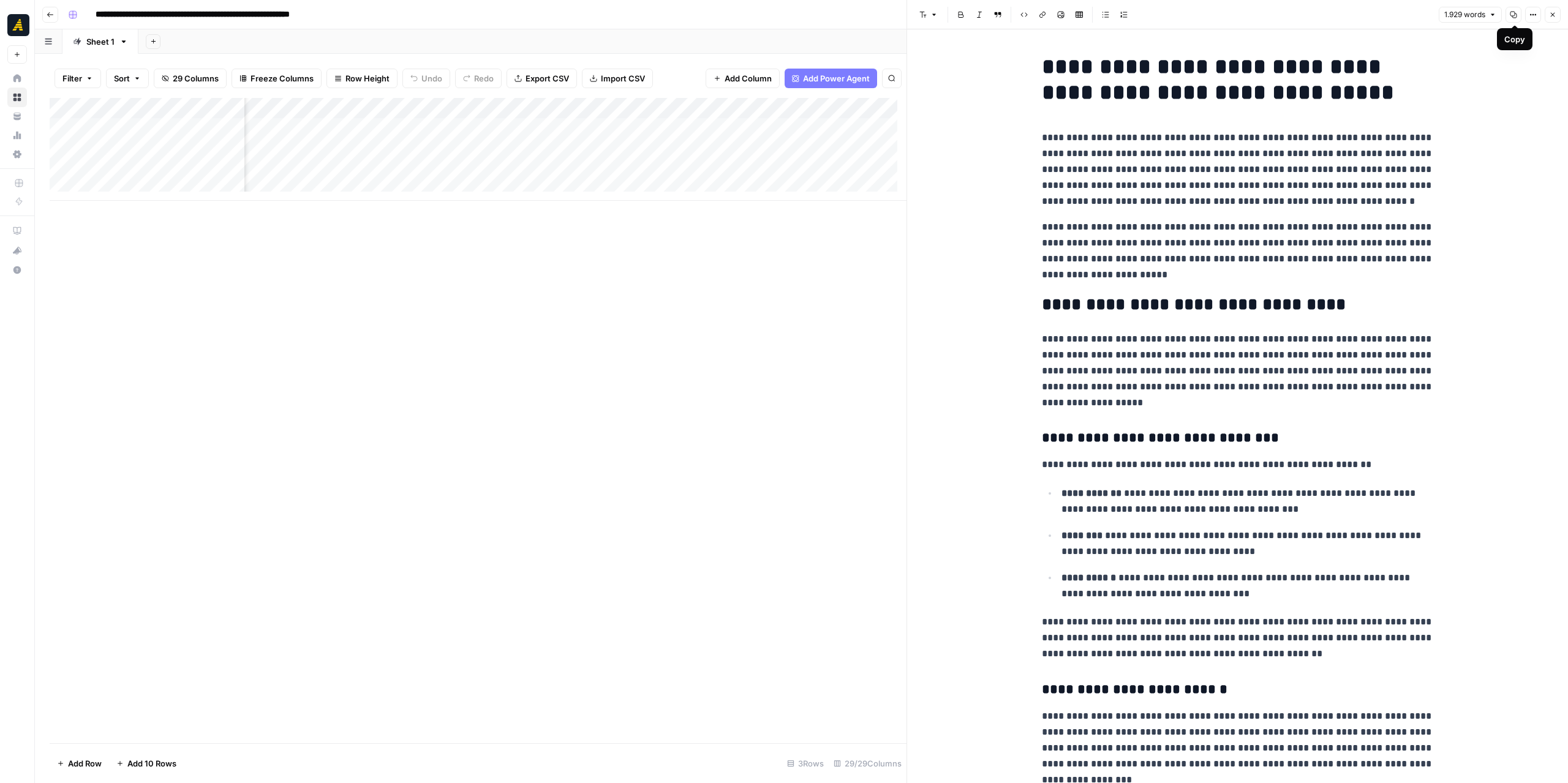
drag, startPoint x: 1514, startPoint y: 13, endPoint x: 1298, endPoint y: 35, distance: 217.1
click at [1514, 13] on icon "button" at bounding box center [1513, 14] width 7 height 7
click at [664, 132] on div "Add Column" at bounding box center [477, 149] width 857 height 103
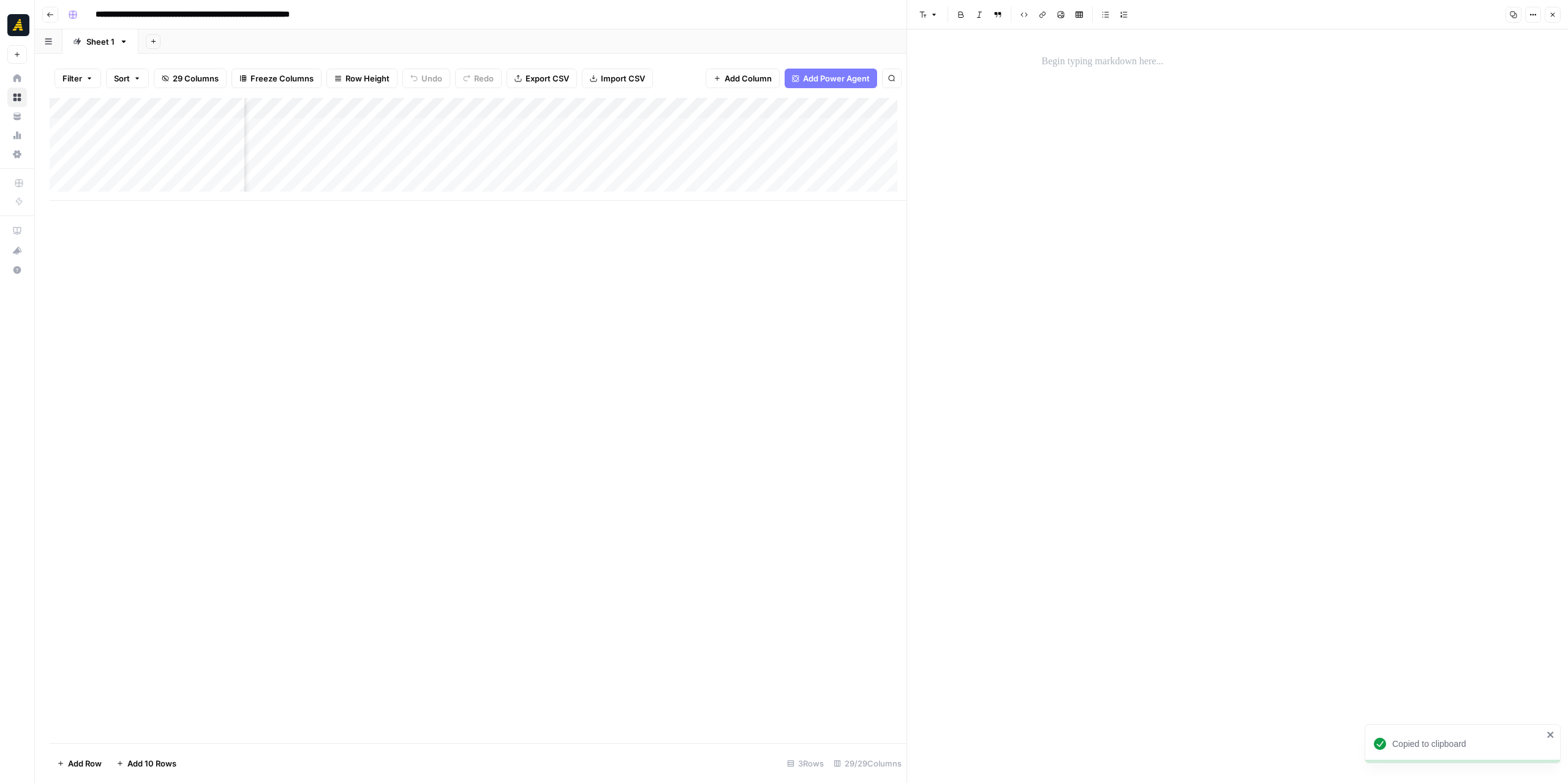
click at [1312, 82] on div at bounding box center [1237, 406] width 406 height 754
click at [1148, 58] on p at bounding box center [1237, 61] width 392 height 16
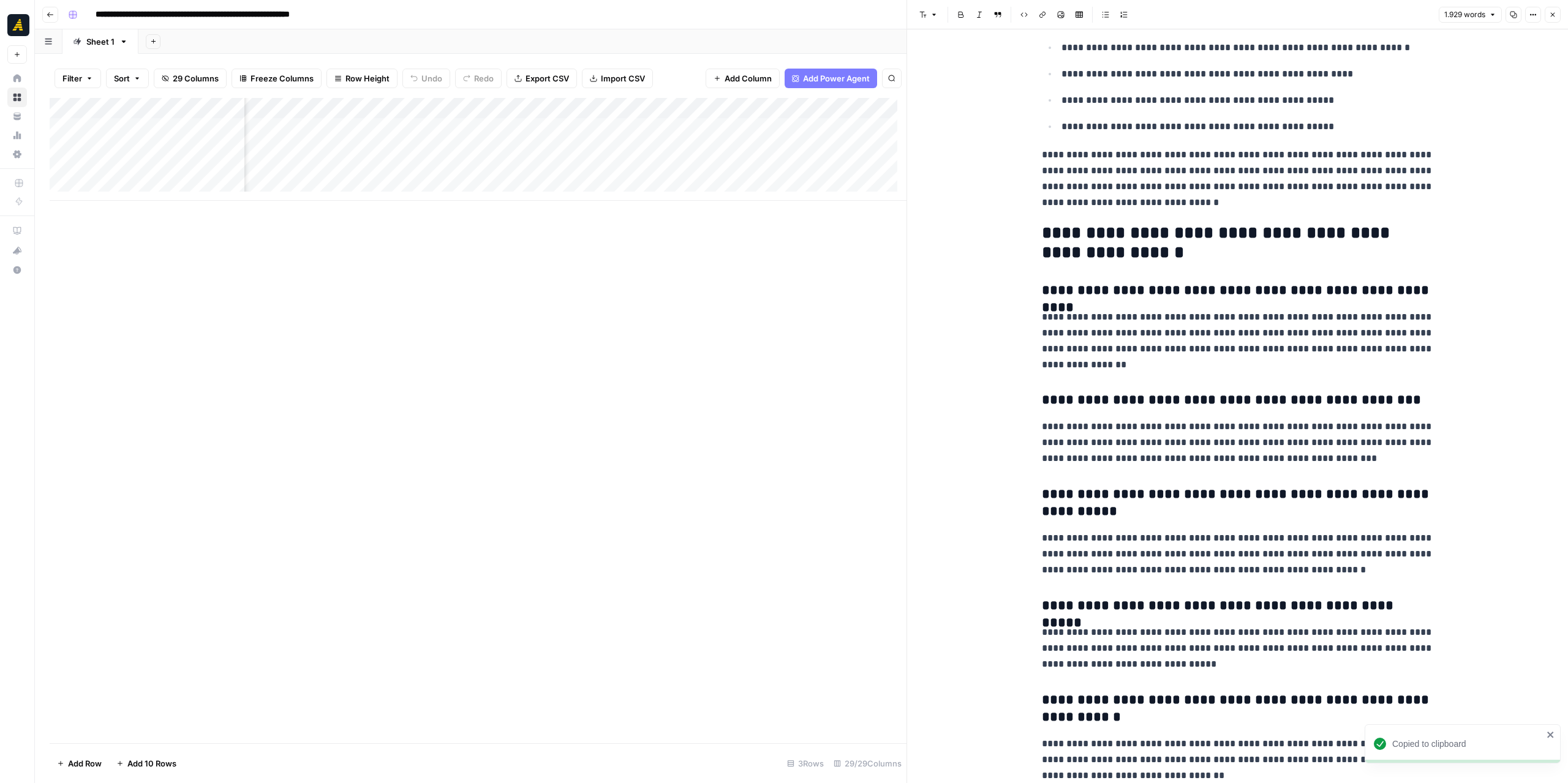
scroll to position [0, 2572]
click at [529, 124] on div "Add Column" at bounding box center [477, 149] width 857 height 103
click at [1547, 16] on button "Close" at bounding box center [1552, 14] width 16 height 16
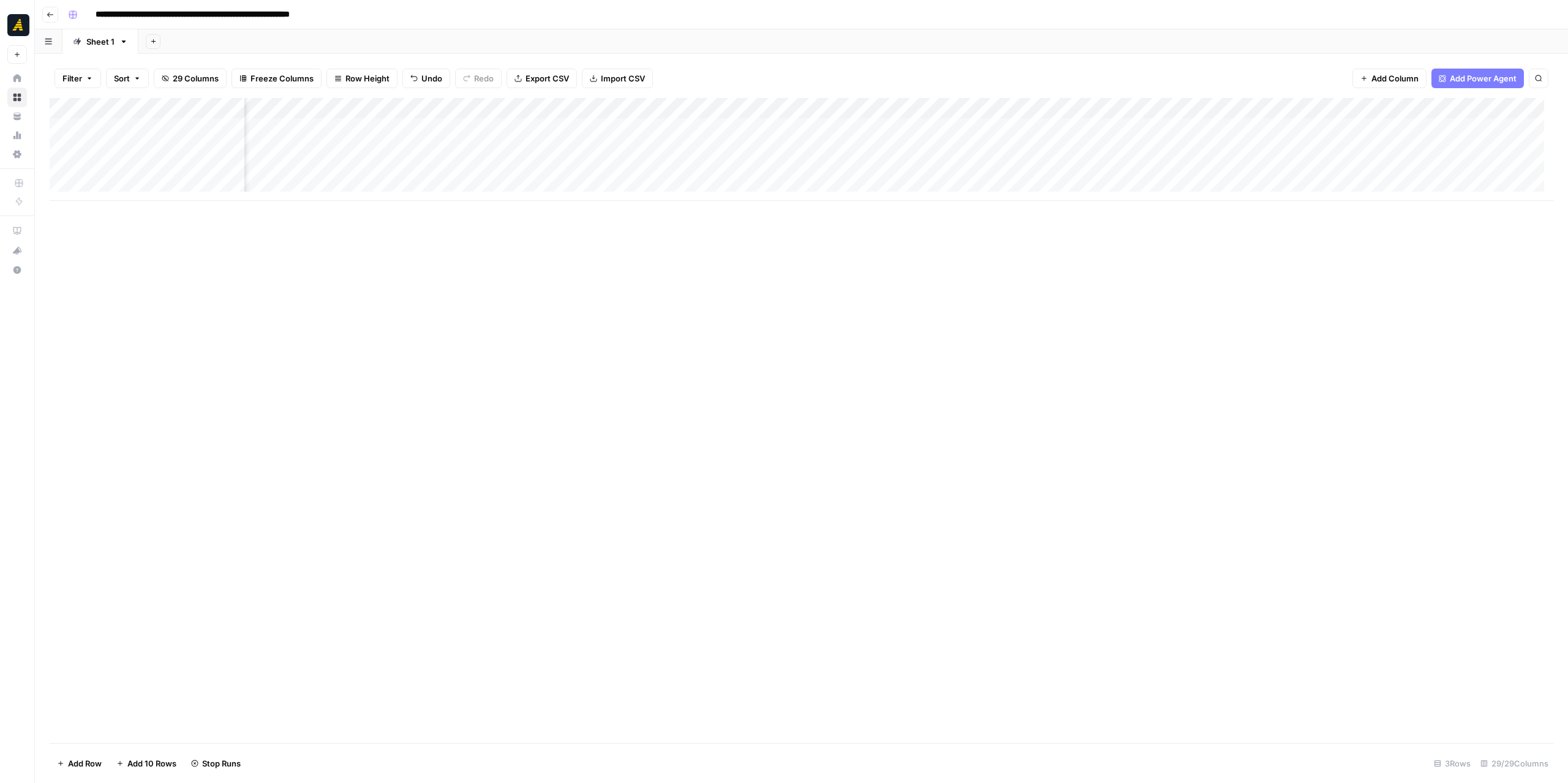
click at [1141, 125] on div "Add Column" at bounding box center [801, 149] width 1504 height 103
click at [1162, 108] on div "Add Column" at bounding box center [801, 149] width 1504 height 103
click at [1149, 210] on span "Configure Inputs" at bounding box center [1154, 211] width 107 height 12
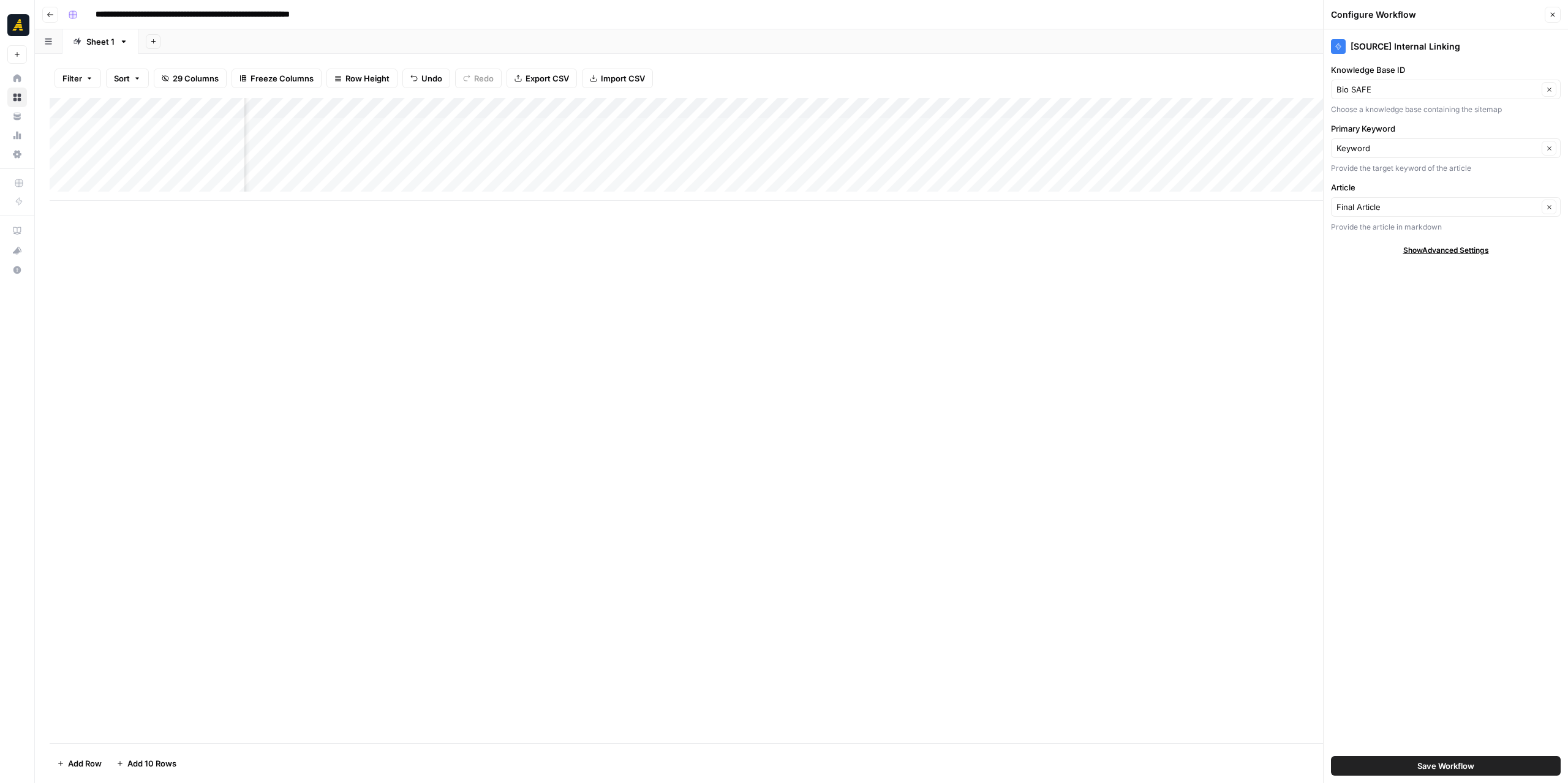
click at [1399, 763] on button "Save Workflow" at bounding box center [1445, 767] width 230 height 20
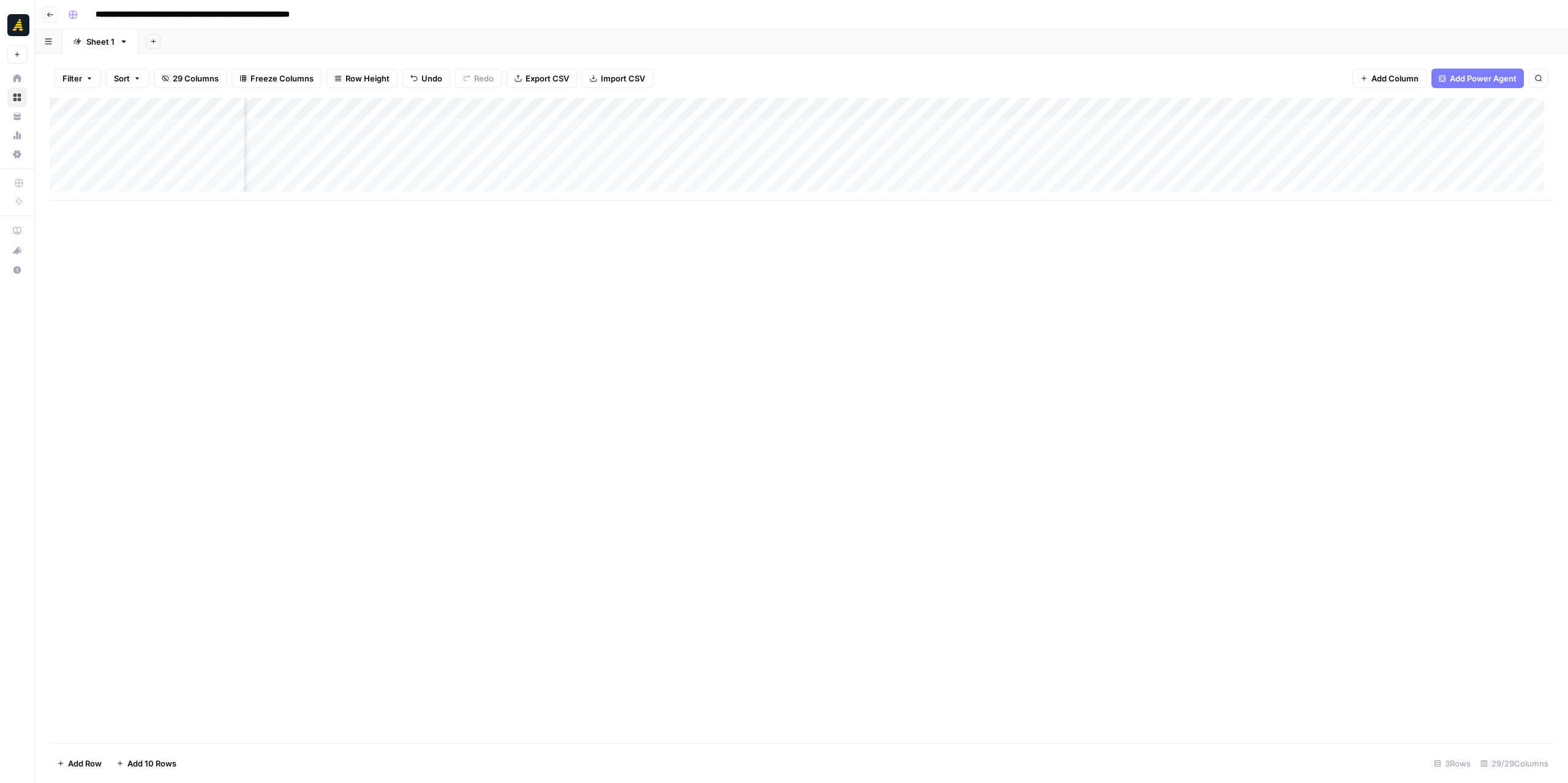
scroll to position [0, 2875]
click at [1124, 129] on div "Add Column" at bounding box center [801, 149] width 1504 height 103
click at [1009, 128] on div "Add Column" at bounding box center [801, 149] width 1504 height 103
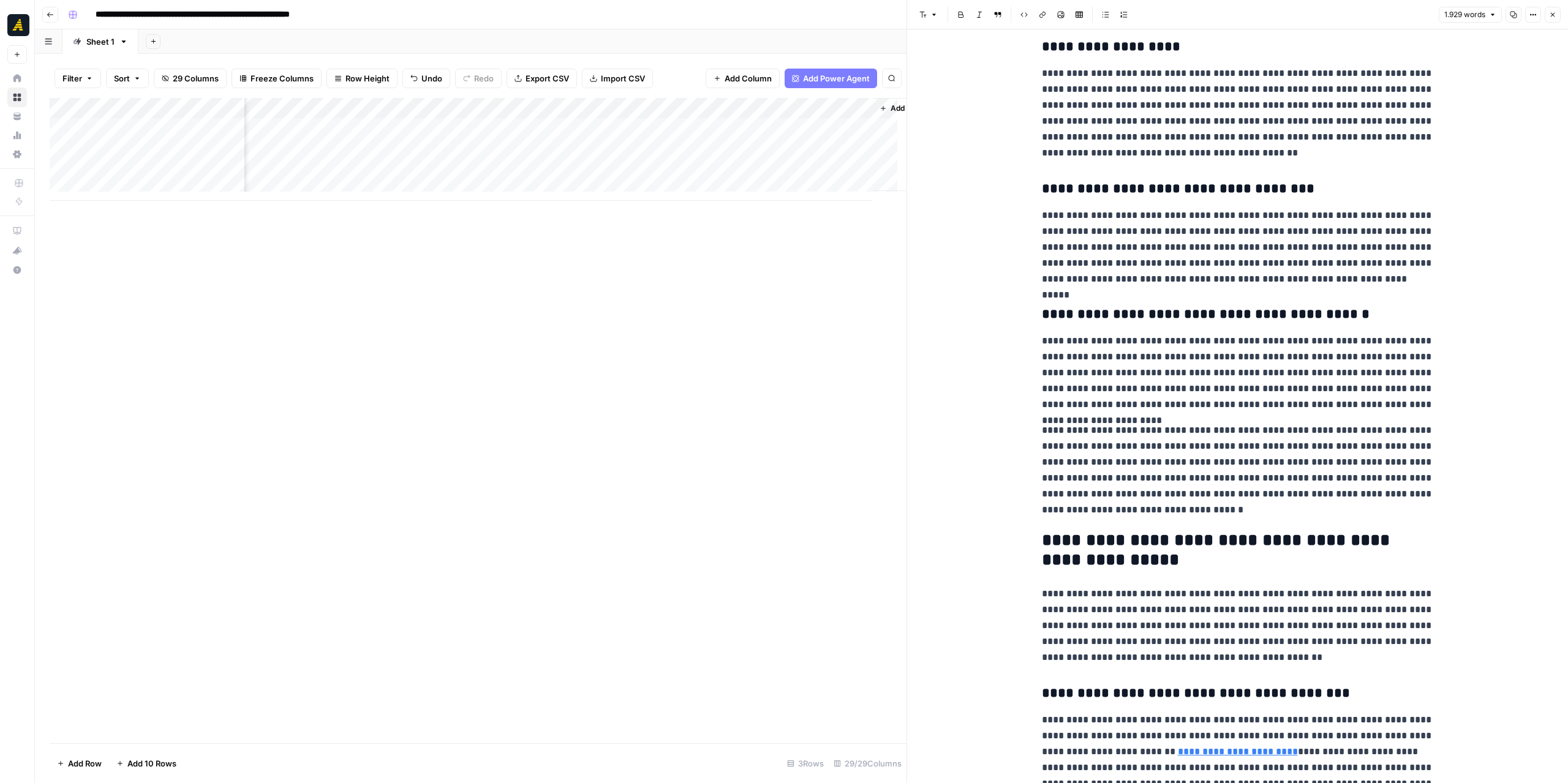
scroll to position [0, 3521]
click at [671, 127] on div "Add Column" at bounding box center [477, 149] width 857 height 103
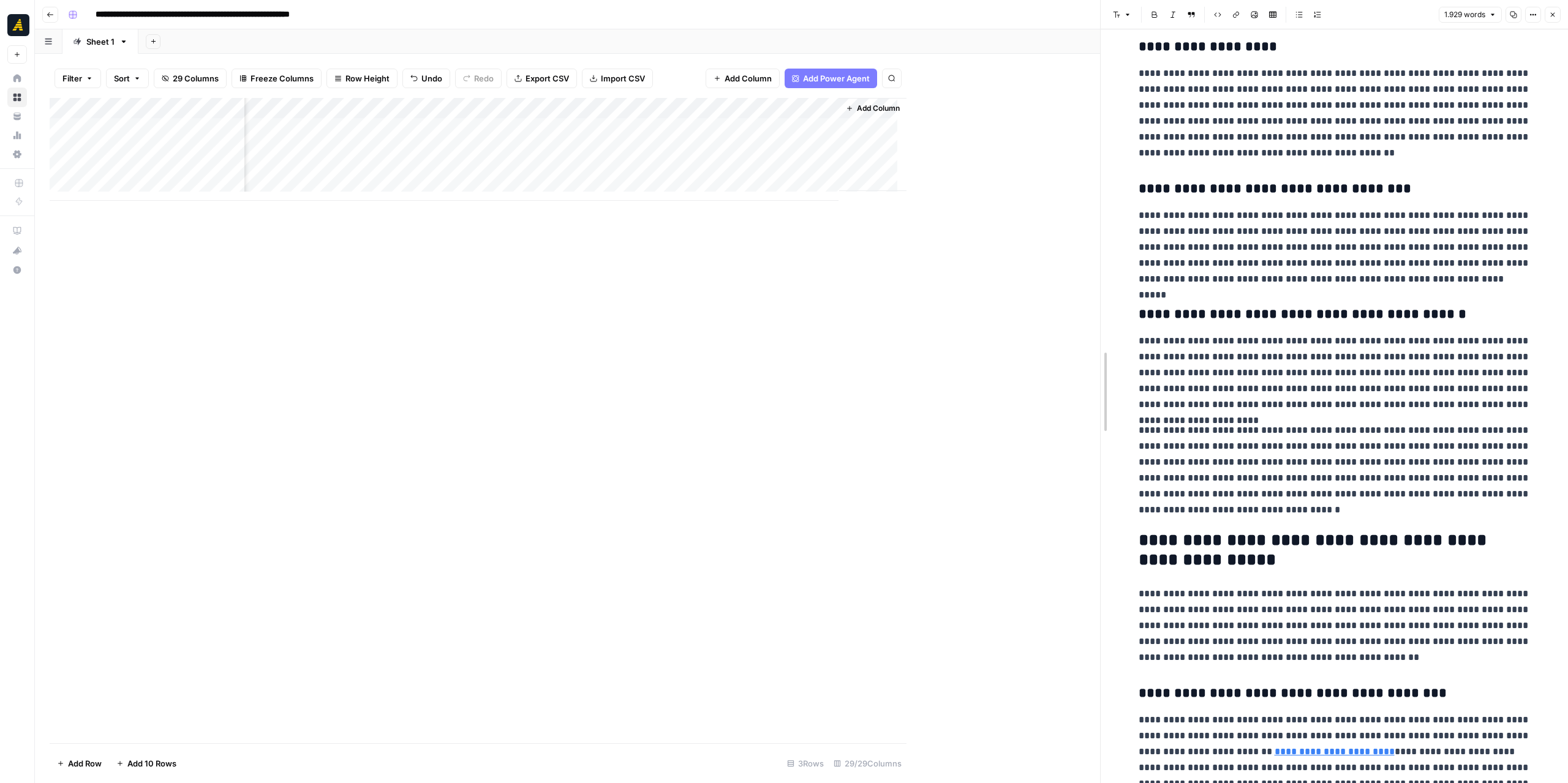
drag, startPoint x: 909, startPoint y: 223, endPoint x: 1102, endPoint y: 218, distance: 193.1
drag, startPoint x: 894, startPoint y: 200, endPoint x: 801, endPoint y: 200, distance: 93.0
click at [801, 200] on div "Add Column" at bounding box center [575, 149] width 1050 height 103
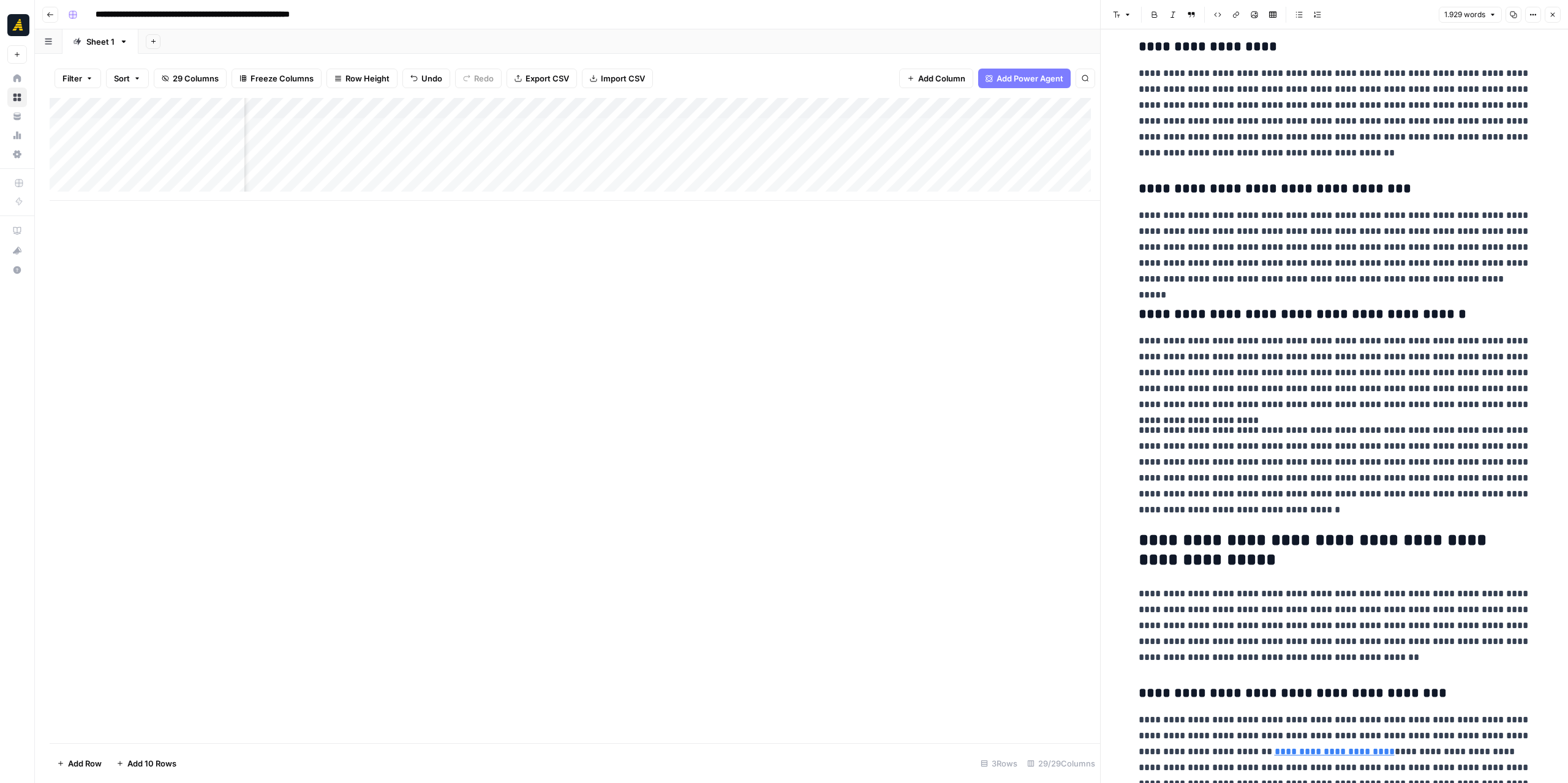
click at [625, 406] on div "Add Column" at bounding box center [575, 420] width 1050 height 645
click at [685, 129] on div "Add Column" at bounding box center [575, 149] width 1050 height 103
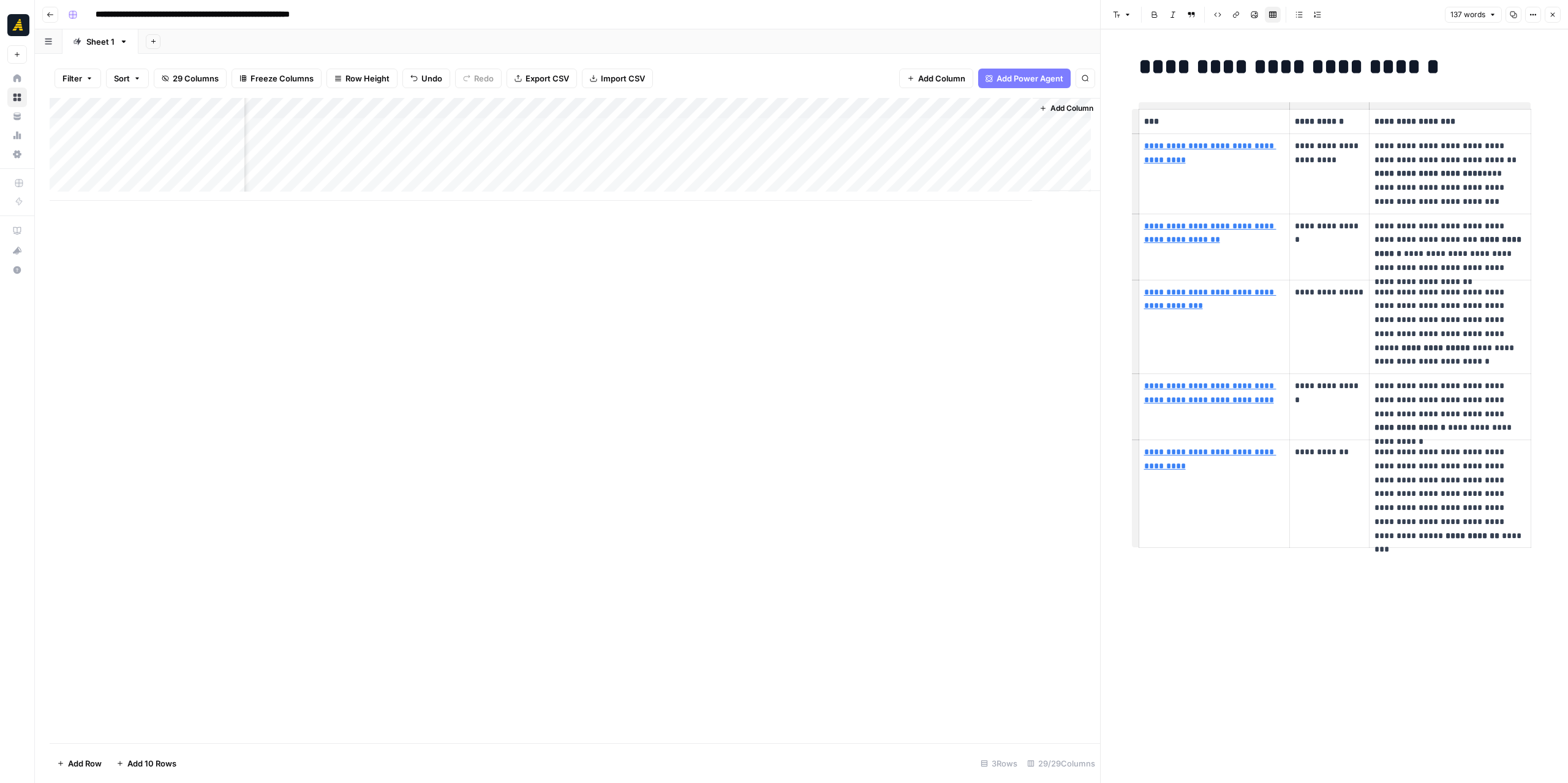
click at [1092, 270] on div "Add Column" at bounding box center [575, 420] width 1050 height 645
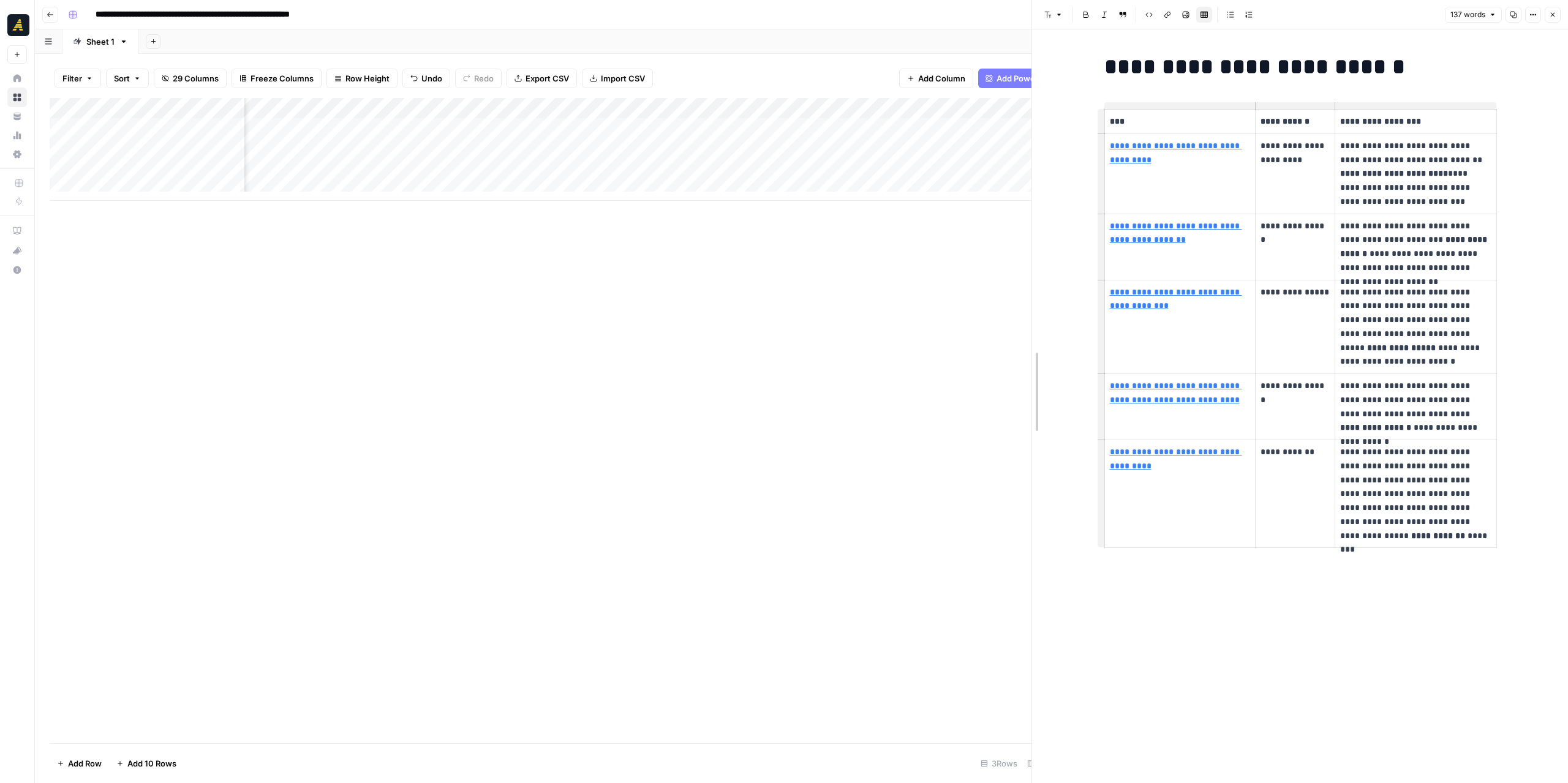
drag, startPoint x: 1100, startPoint y: 270, endPoint x: 1031, endPoint y: 270, distance: 69.0
click at [988, 108] on span "Add Column" at bounding box center [1003, 108] width 43 height 11
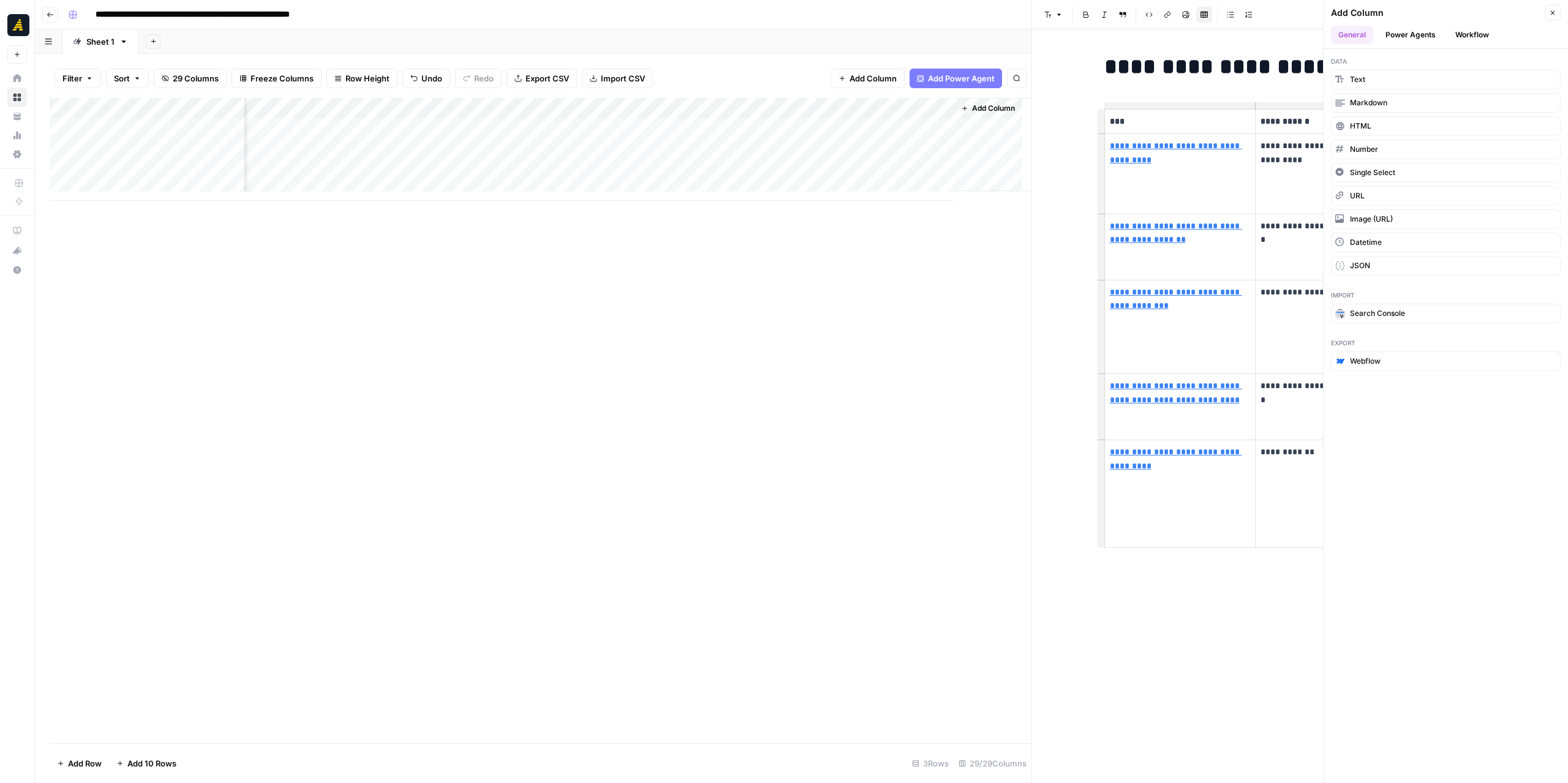
click at [1402, 37] on button "Power Agents" at bounding box center [1411, 35] width 65 height 18
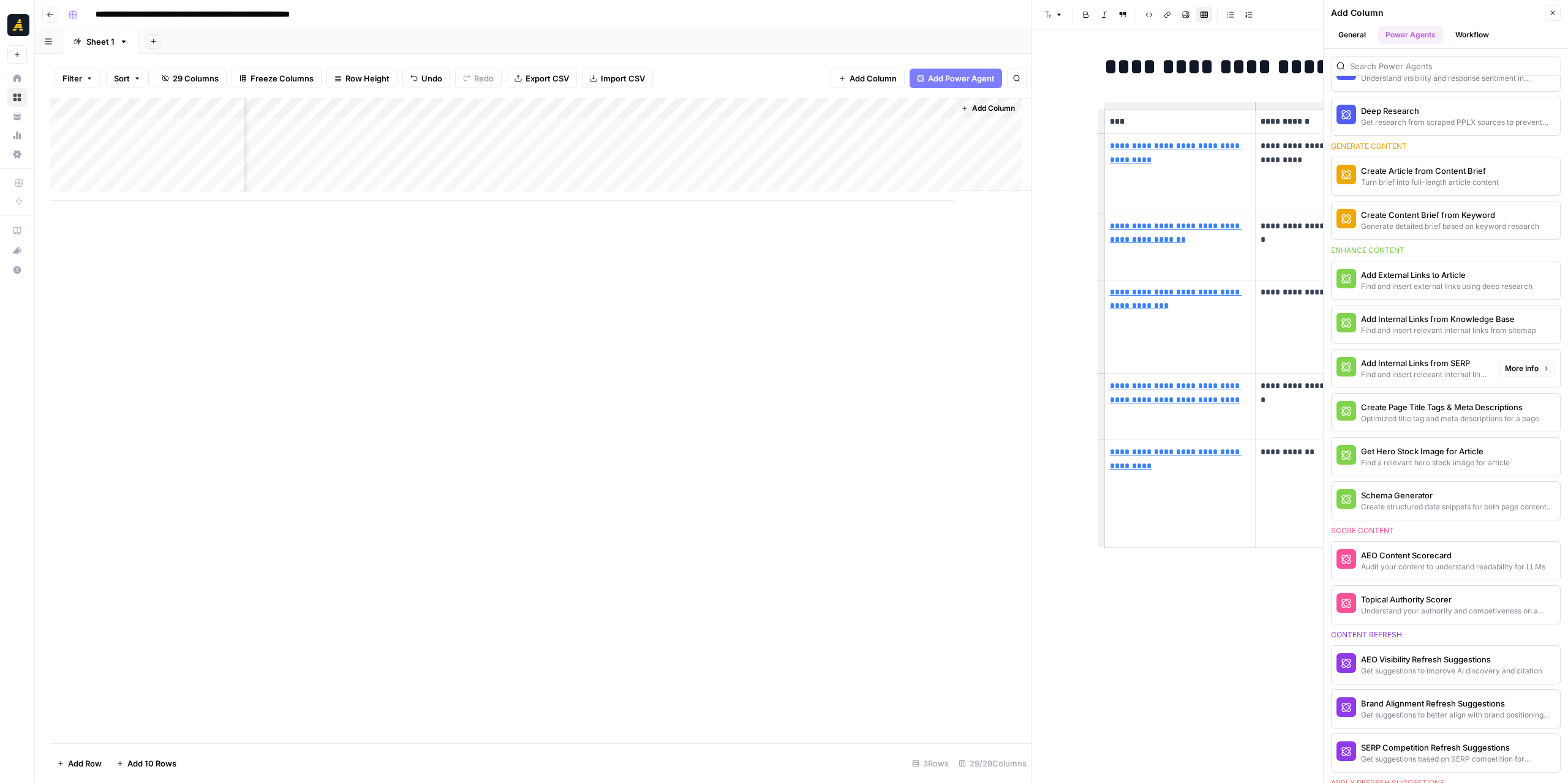
scroll to position [10, 0]
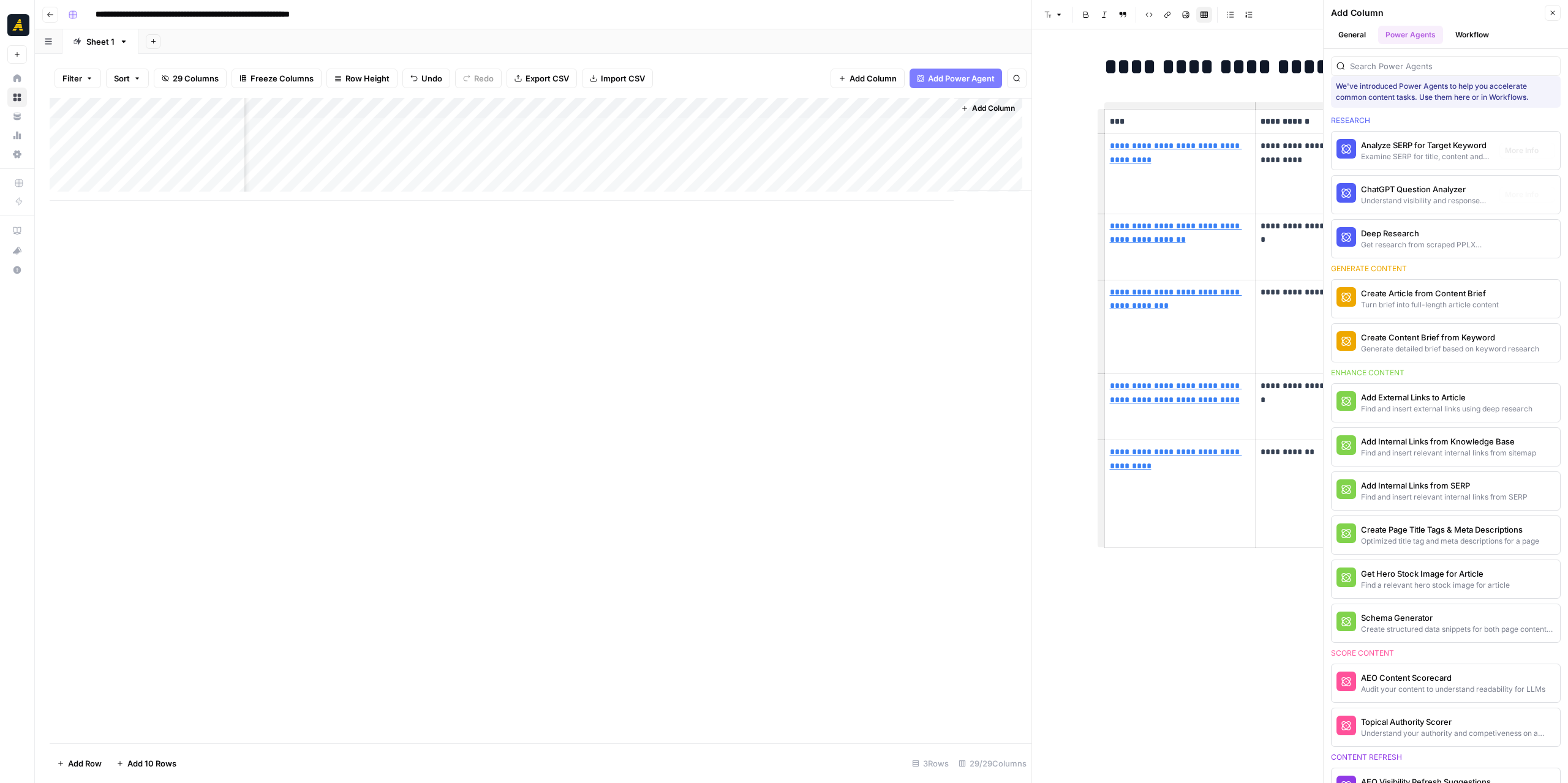
click at [1470, 38] on button "Workflow" at bounding box center [1472, 35] width 49 height 18
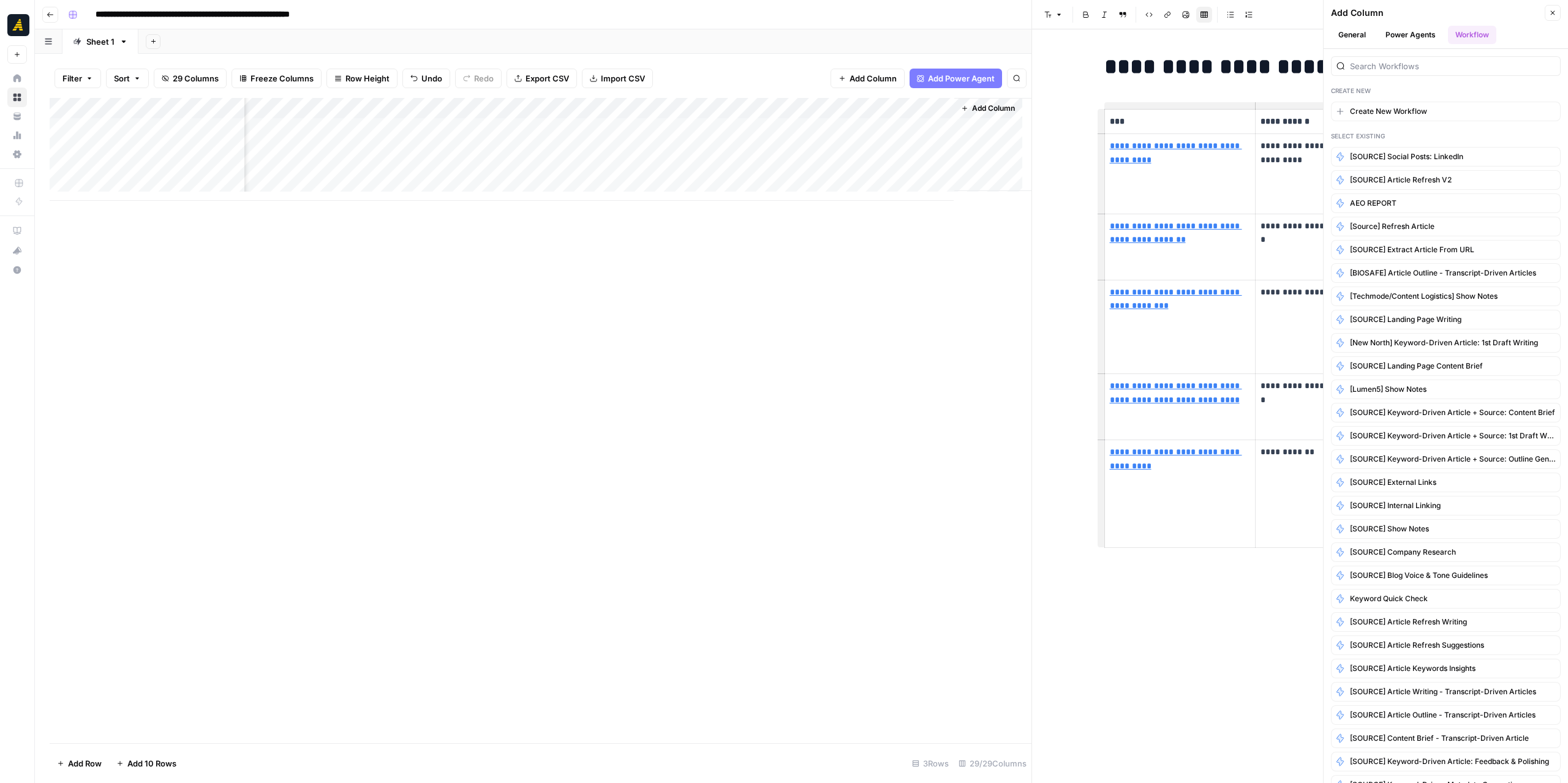
click at [1416, 40] on button "Power Agents" at bounding box center [1411, 35] width 65 height 18
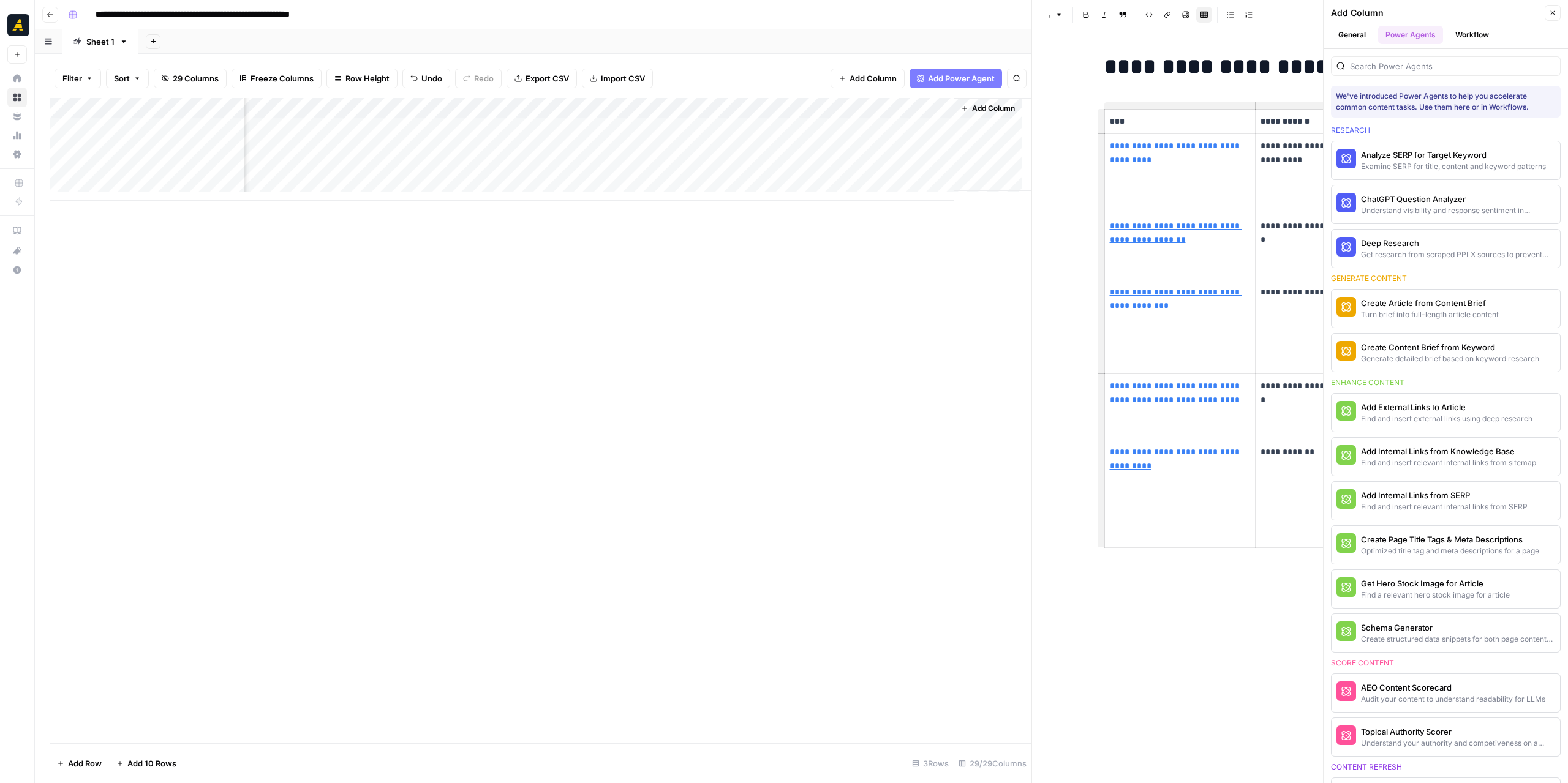
click at [1359, 35] on button "General" at bounding box center [1351, 35] width 42 height 18
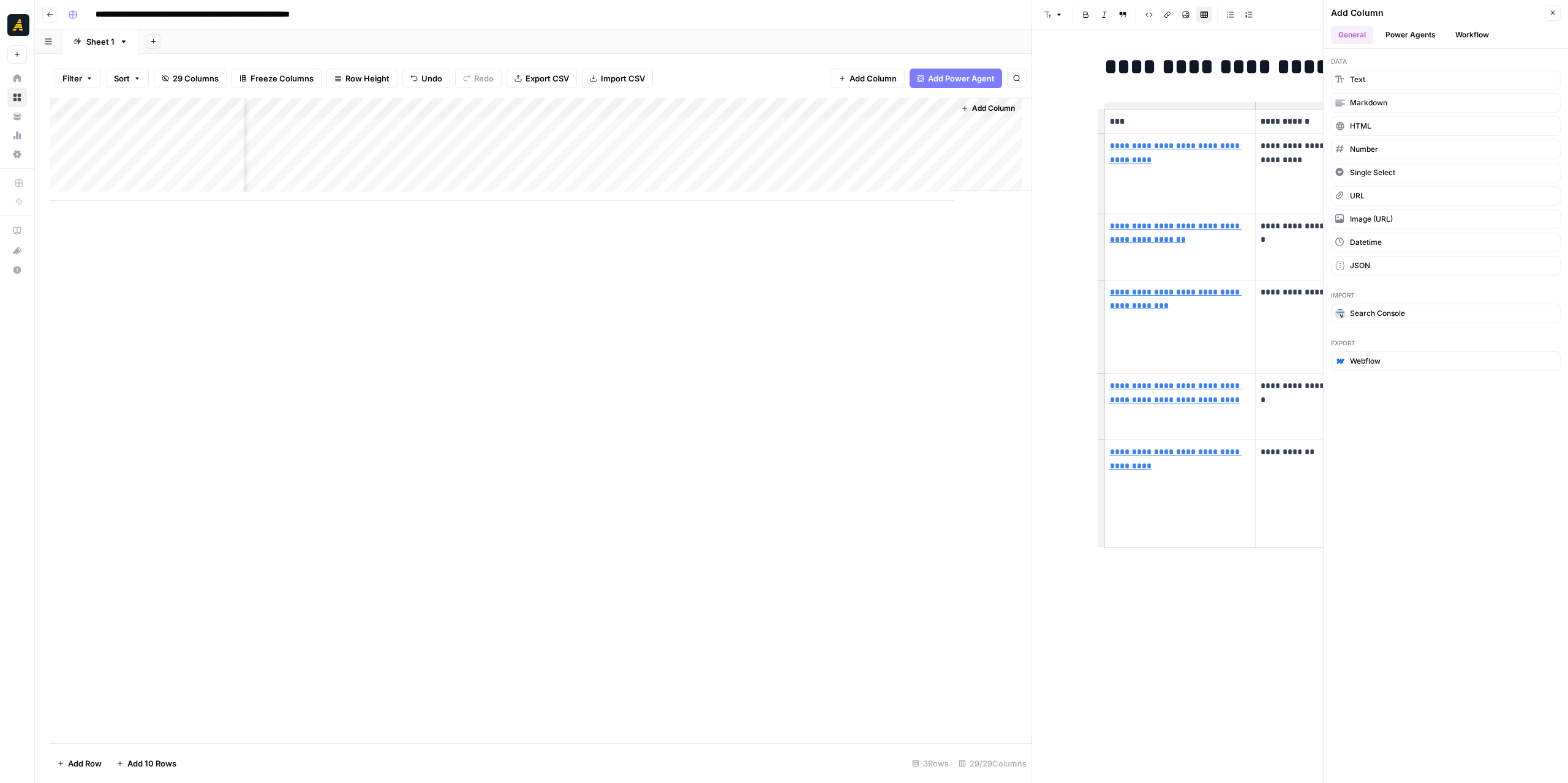
click at [1406, 35] on button "Power Agents" at bounding box center [1411, 35] width 65 height 18
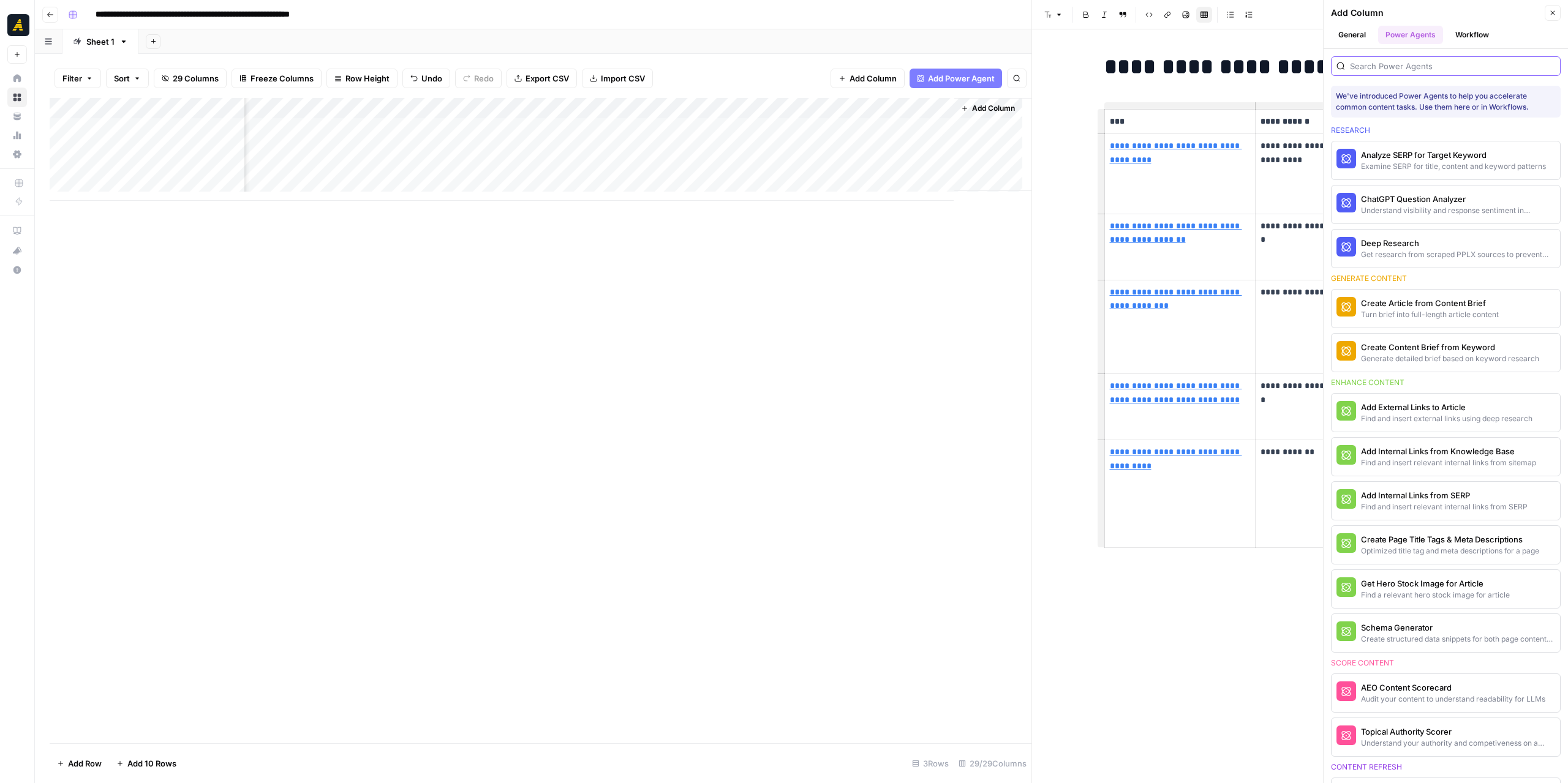
click at [1410, 68] on input "search" at bounding box center [1452, 66] width 205 height 12
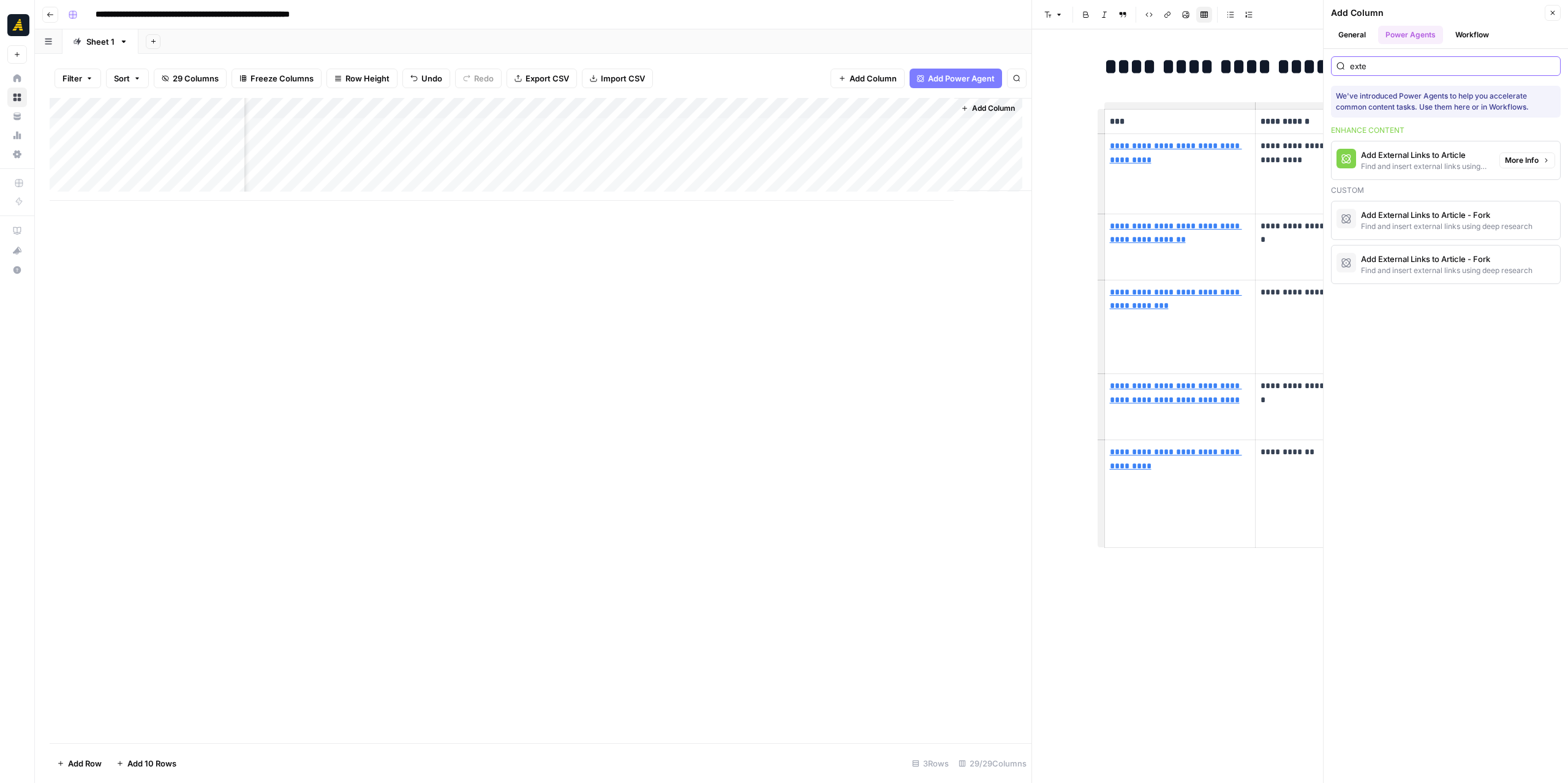
type input "exte"
click at [1441, 156] on div "Add External Links to Article" at bounding box center [1425, 155] width 129 height 12
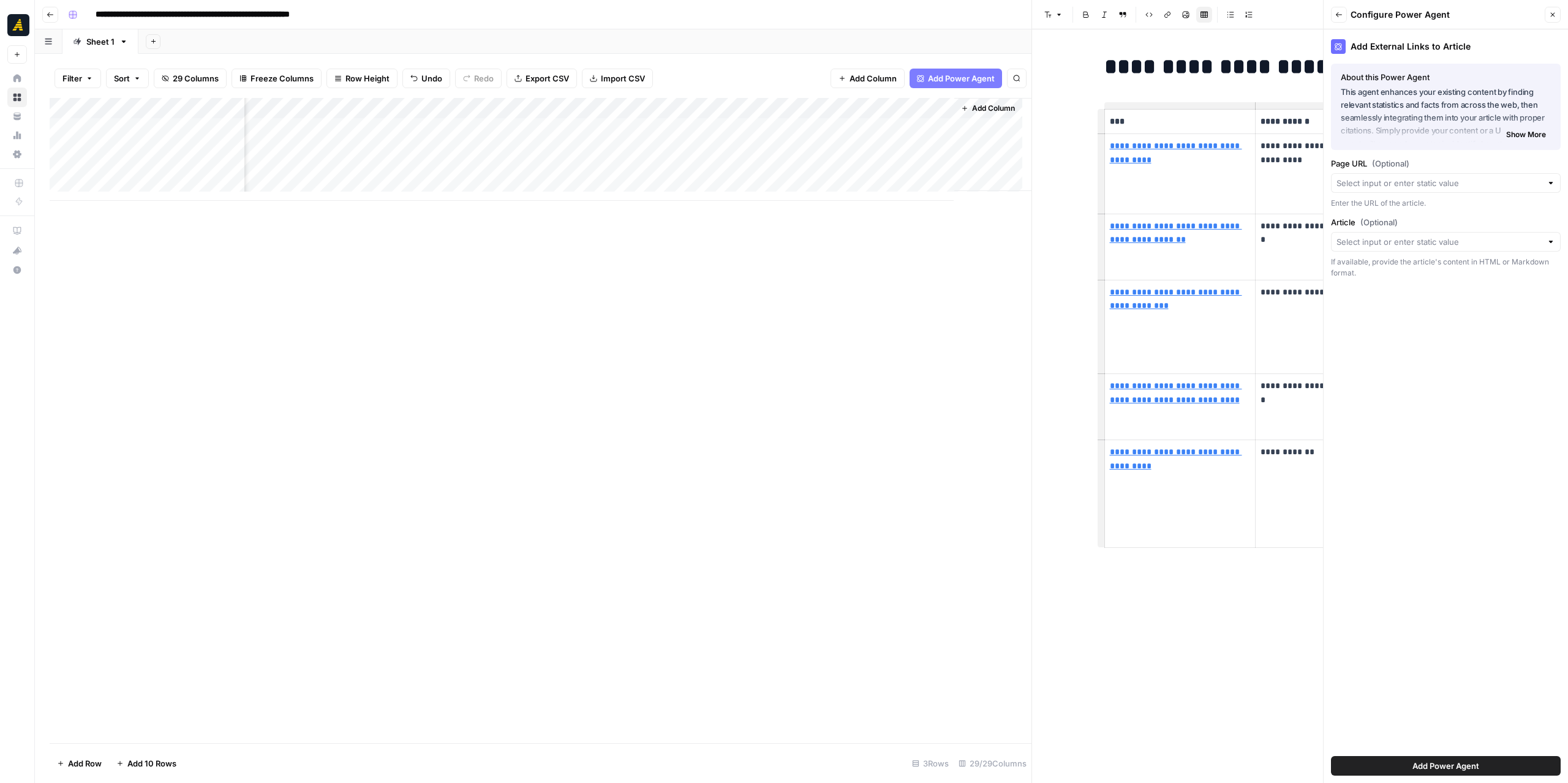
click at [1459, 176] on div at bounding box center [1445, 183] width 230 height 20
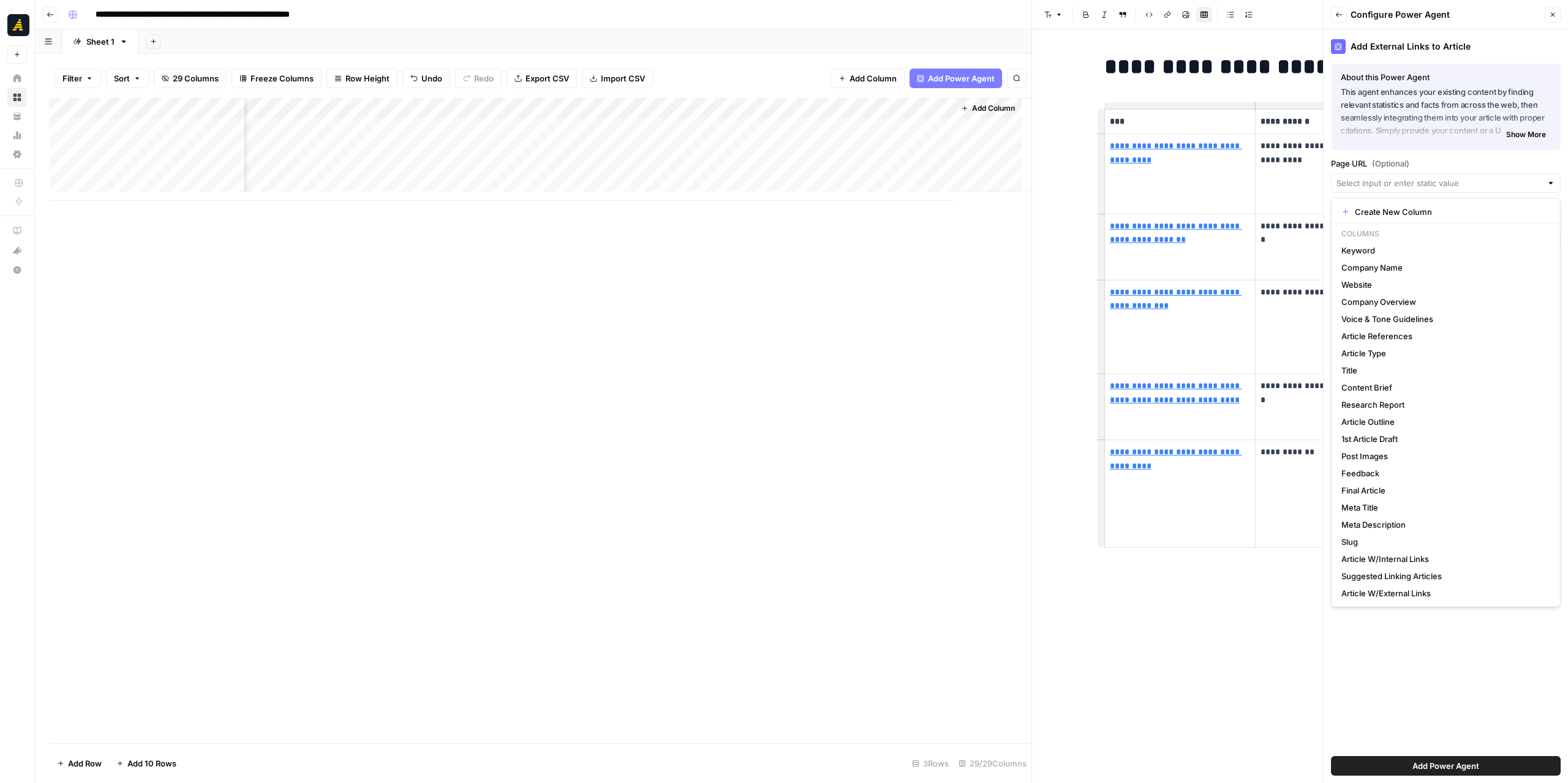
click at [1440, 163] on label "Page URL (Optional)" at bounding box center [1445, 163] width 230 height 12
click at [1440, 177] on input "Page URL (Optional)" at bounding box center [1439, 183] width 205 height 12
click at [1414, 632] on div "Add External Links to Article About this Power Agent This agent enhances your e…" at bounding box center [1445, 406] width 244 height 754
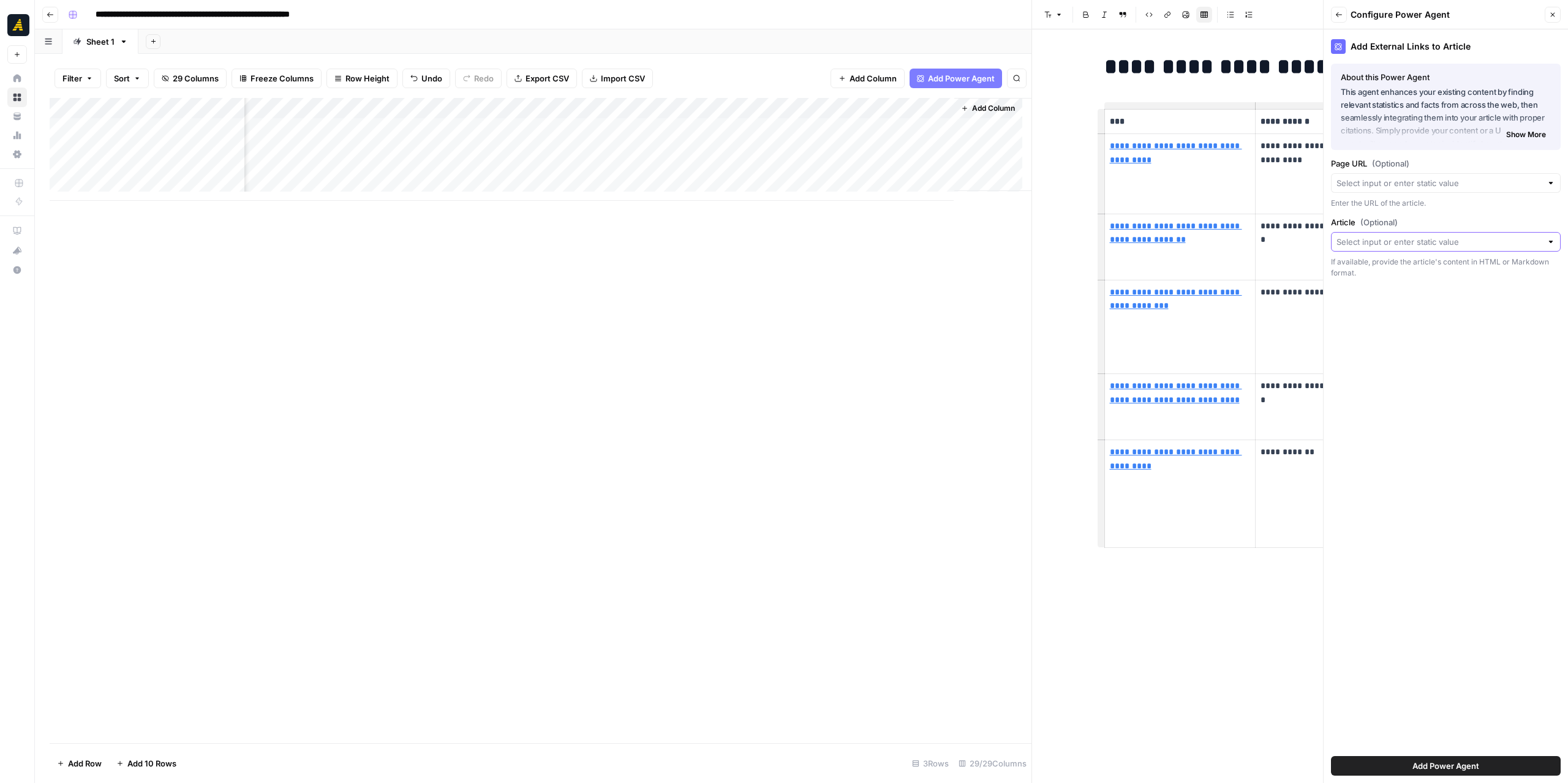
click at [1389, 238] on input "Article (Optional)" at bounding box center [1439, 241] width 205 height 12
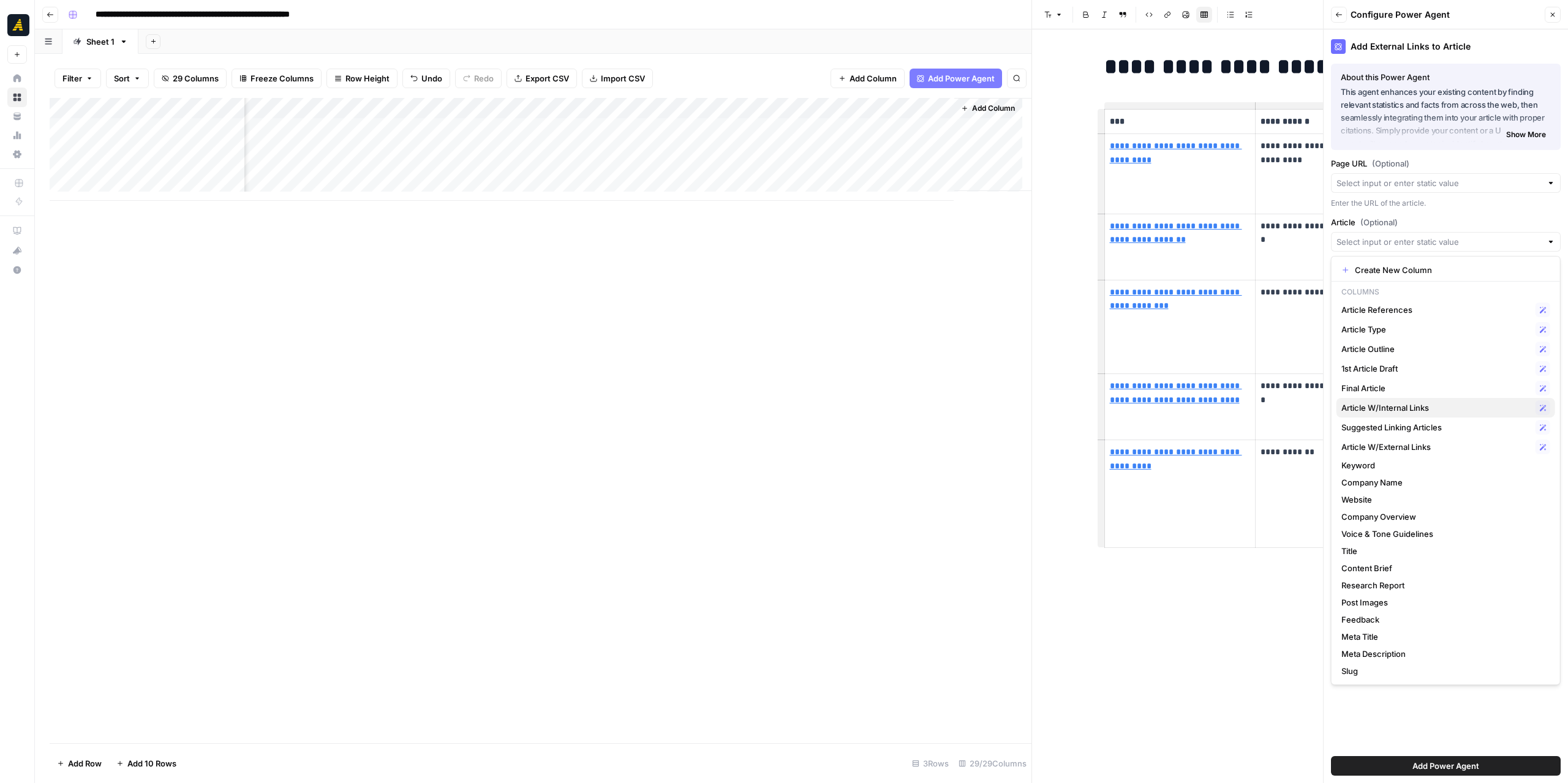
click at [1412, 402] on span "Article W/Internal Links" at bounding box center [1436, 407] width 190 height 12
type input "Article W/Internal Links"
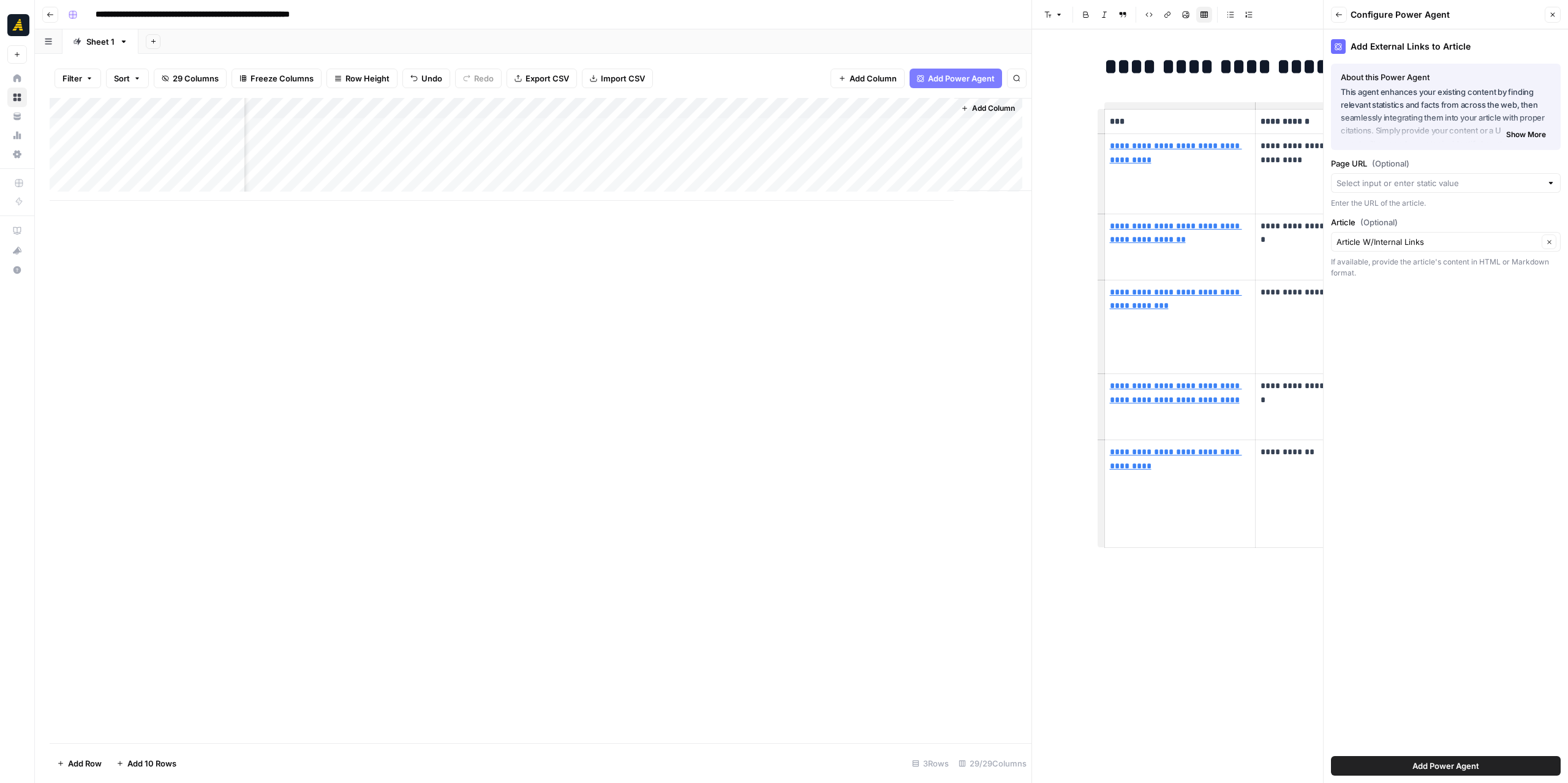
click at [1402, 757] on button "Add Power Agent" at bounding box center [1445, 767] width 230 height 20
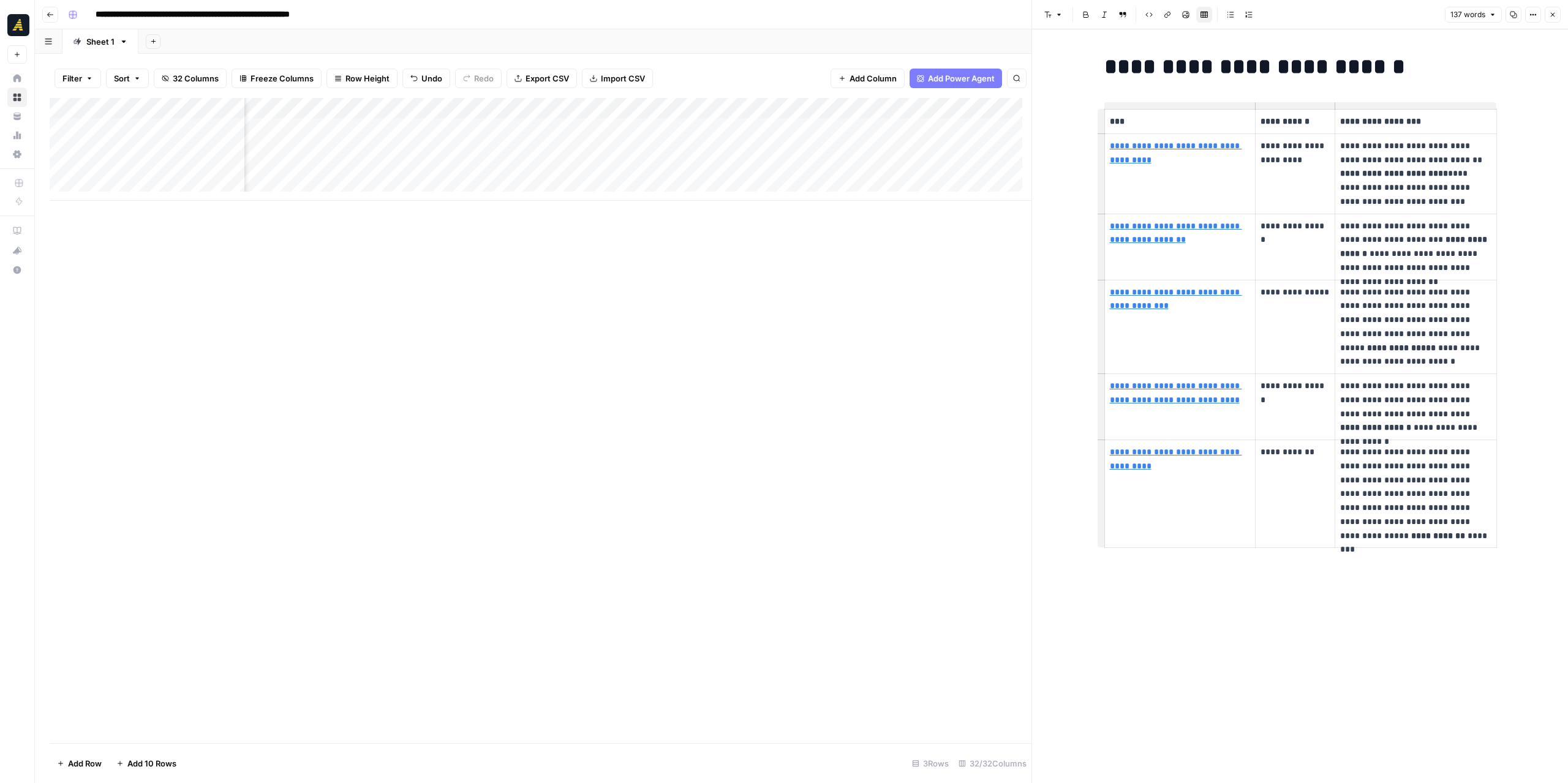
scroll to position [0, 3585]
drag, startPoint x: 857, startPoint y: 107, endPoint x: 847, endPoint y: 107, distance: 10.0
click at [847, 107] on div "Add Column" at bounding box center [540, 149] width 982 height 103
click at [847, 227] on span "Fork Power Agent" at bounding box center [842, 228] width 107 height 12
click at [857, 129] on div "Add Column" at bounding box center [540, 149] width 982 height 103
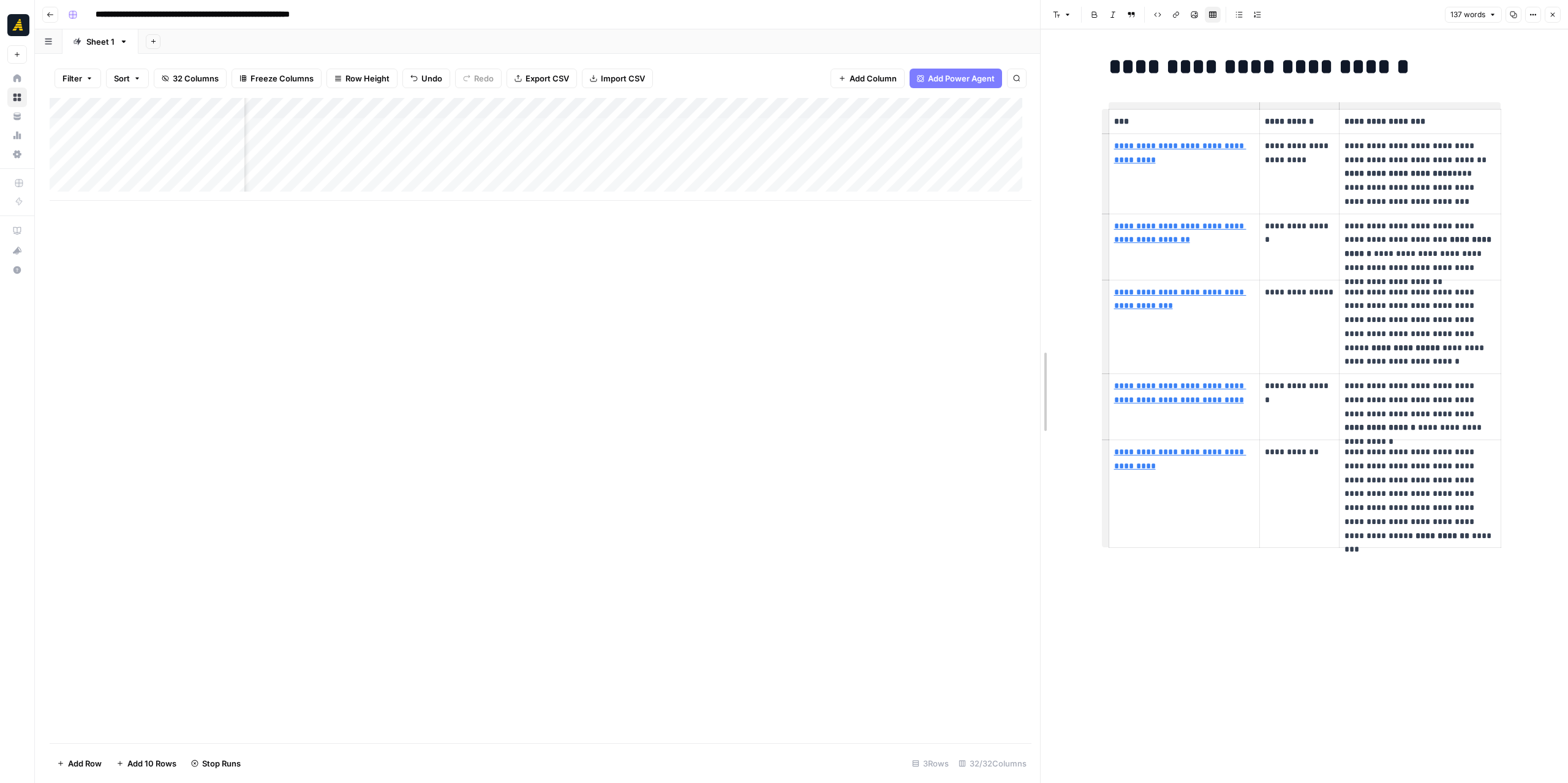
drag, startPoint x: 1030, startPoint y: 262, endPoint x: 1096, endPoint y: 258, distance: 66.1
click at [1047, 263] on div at bounding box center [1040, 392] width 12 height 783
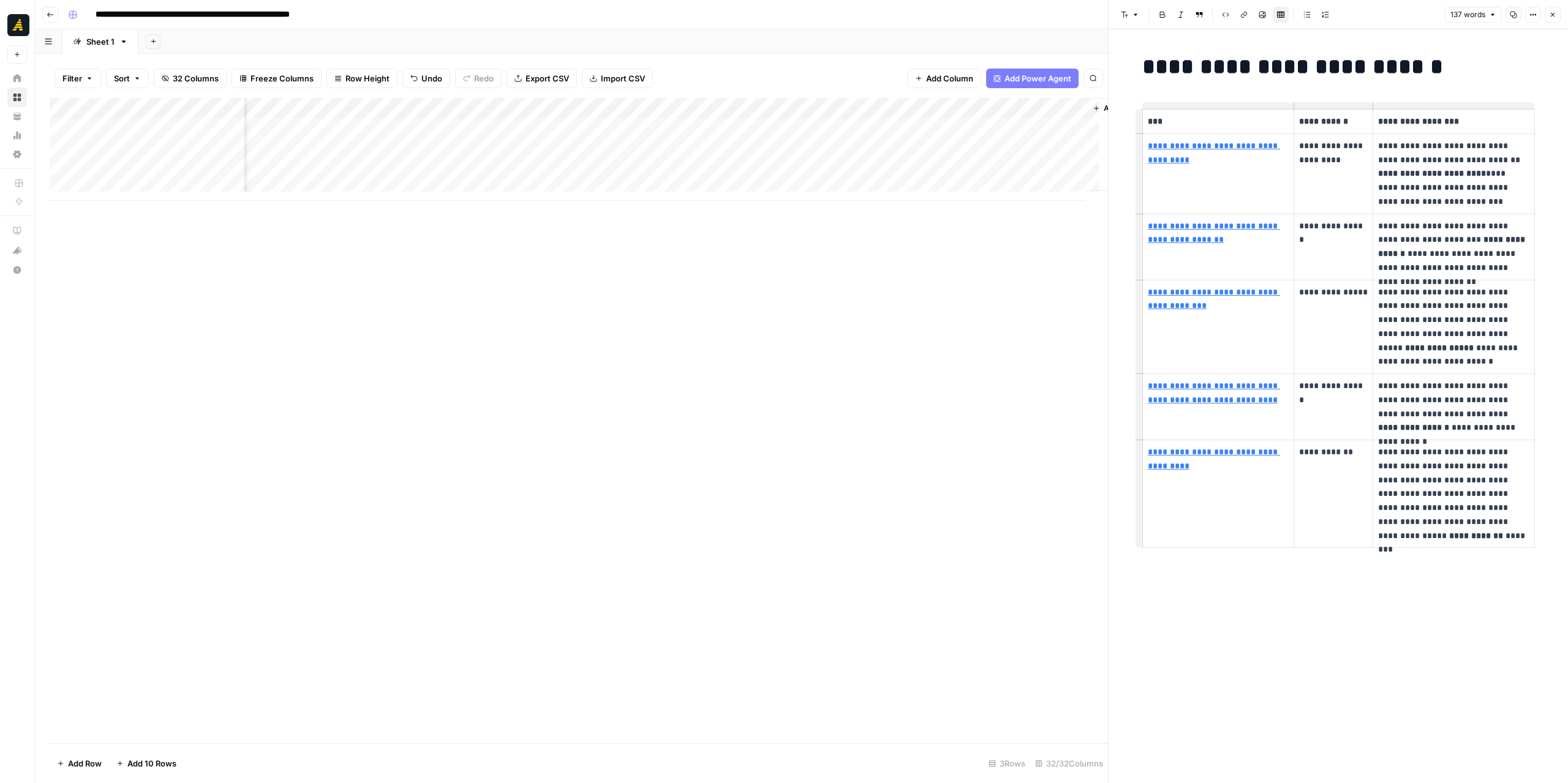
scroll to position [0, 3669]
click at [815, 108] on div "Add Column" at bounding box center [579, 149] width 1059 height 103
click at [748, 227] on span "Edit Workflow" at bounding box center [758, 228] width 107 height 12
click at [857, 128] on div "Add Column" at bounding box center [579, 149] width 1059 height 103
click at [843, 107] on div "Add Column" at bounding box center [579, 149] width 1059 height 103
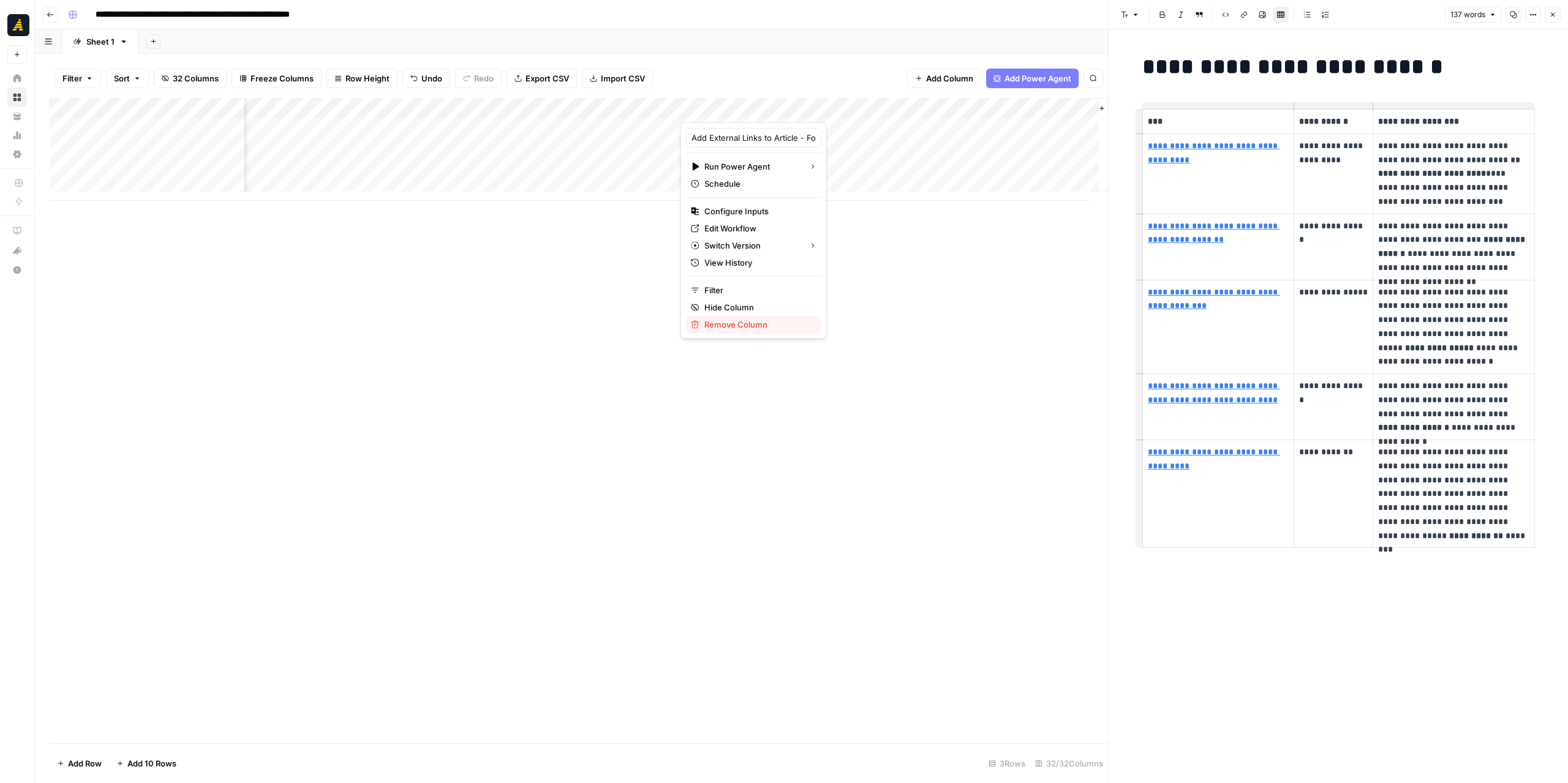
click at [738, 318] on span "Remove Column" at bounding box center [758, 324] width 107 height 12
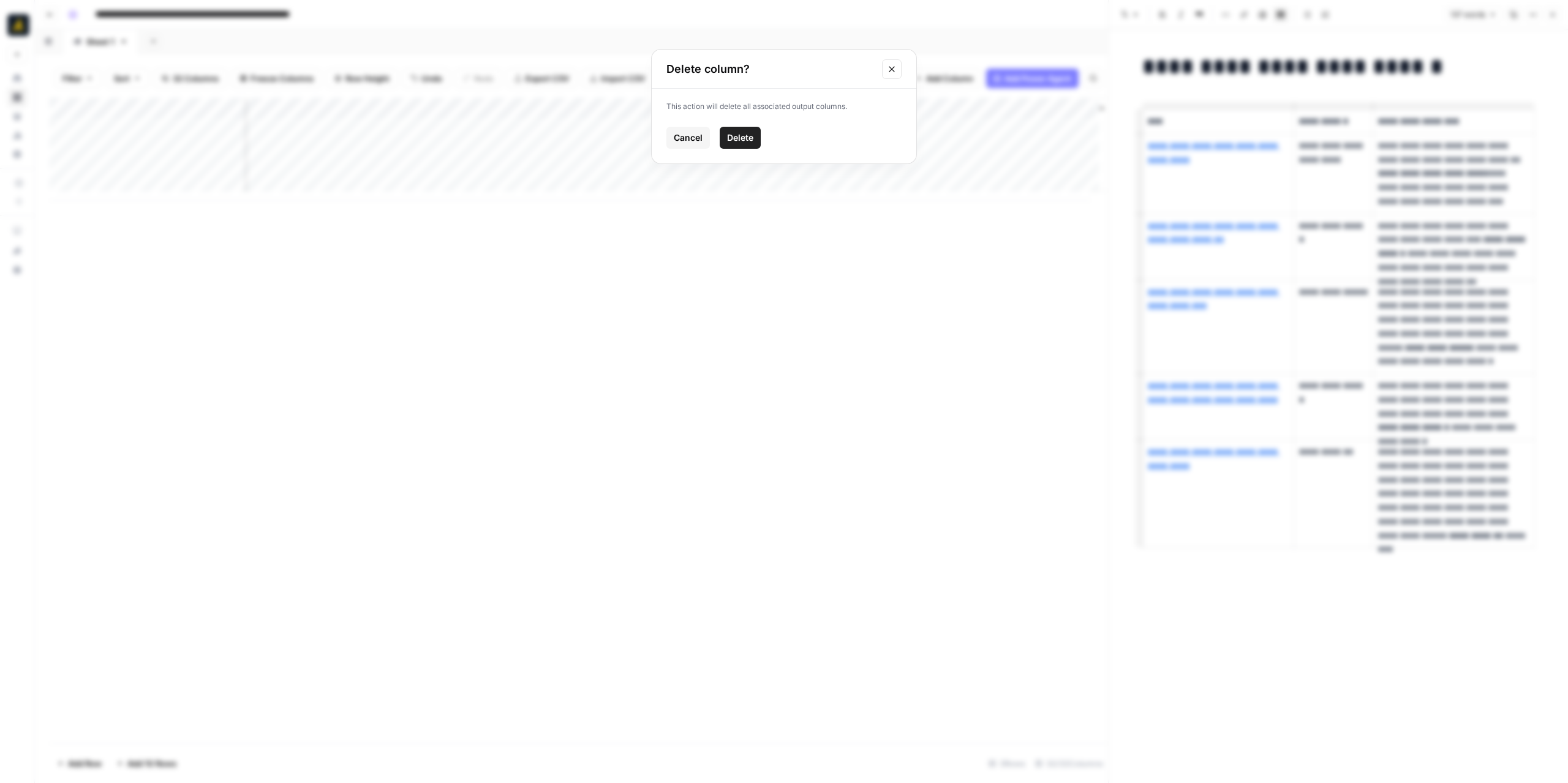
click at [749, 140] on span "Delete" at bounding box center [740, 138] width 26 height 12
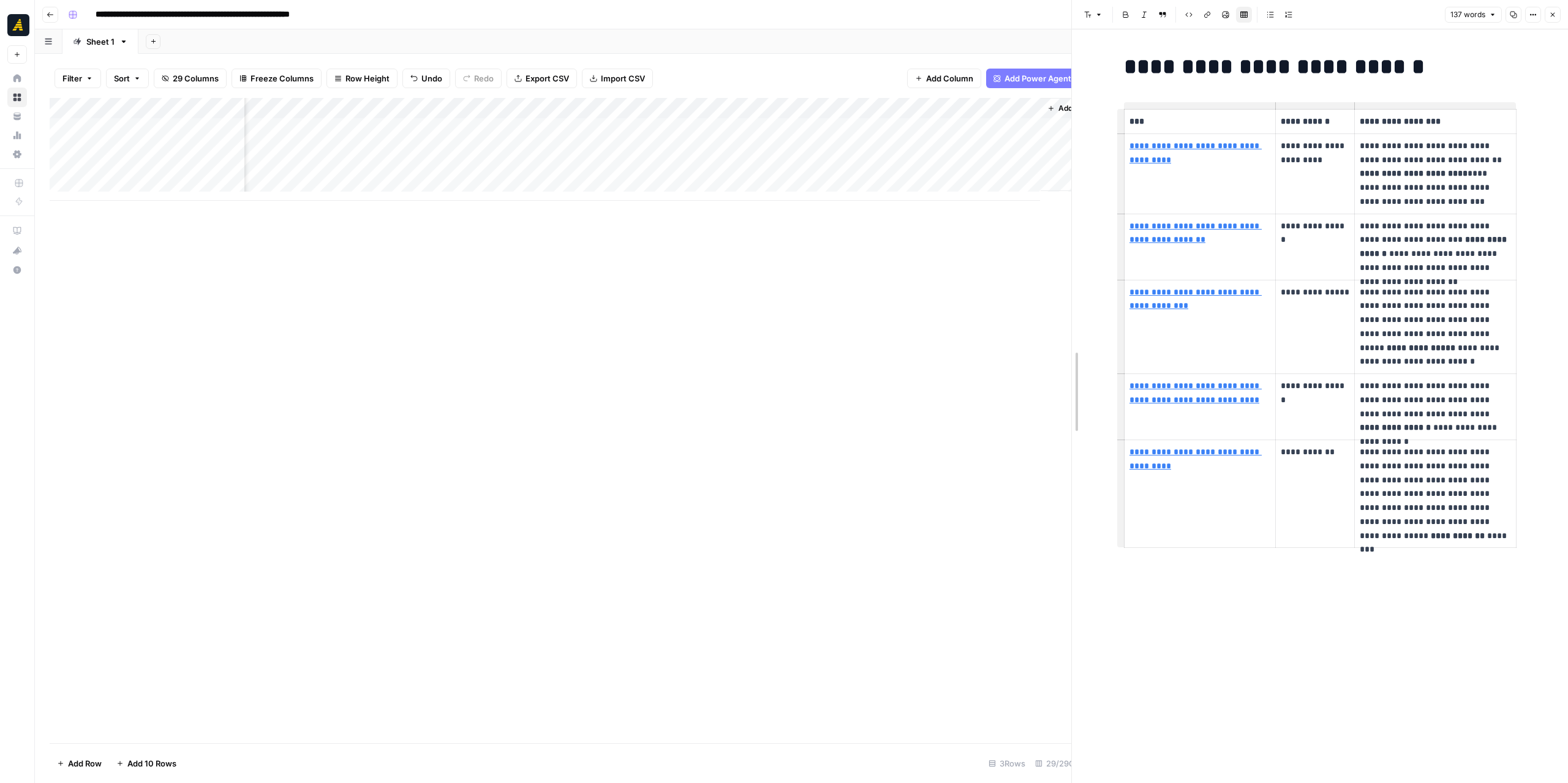
drag, startPoint x: 1107, startPoint y: 251, endPoint x: 1071, endPoint y: 256, distance: 36.3
click at [1071, 256] on div at bounding box center [1072, 392] width 12 height 783
click at [948, 128] on div "Add Column" at bounding box center [560, 149] width 1021 height 103
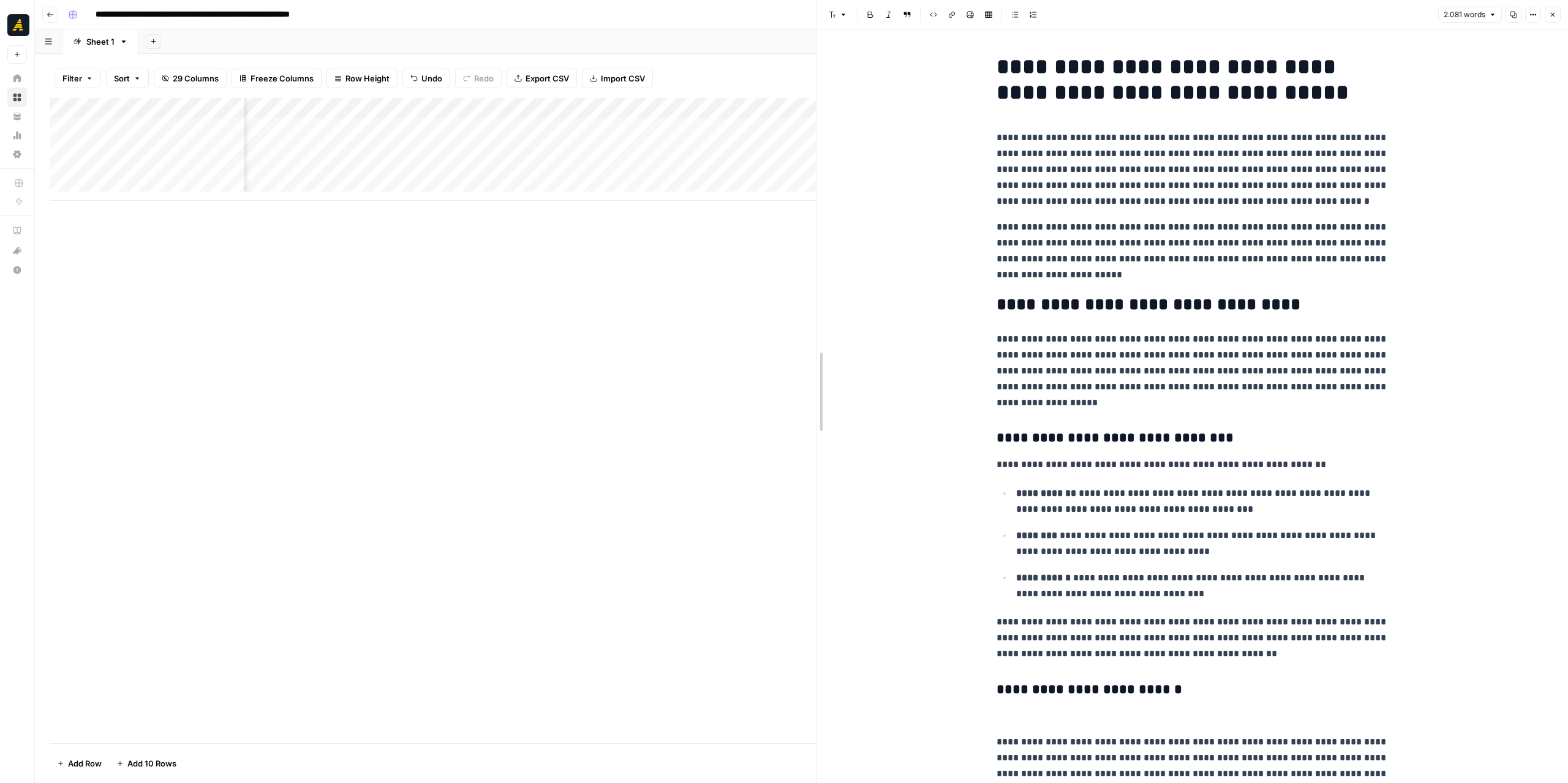
drag, startPoint x: 1073, startPoint y: 346, endPoint x: 819, endPoint y: 344, distance: 254.0
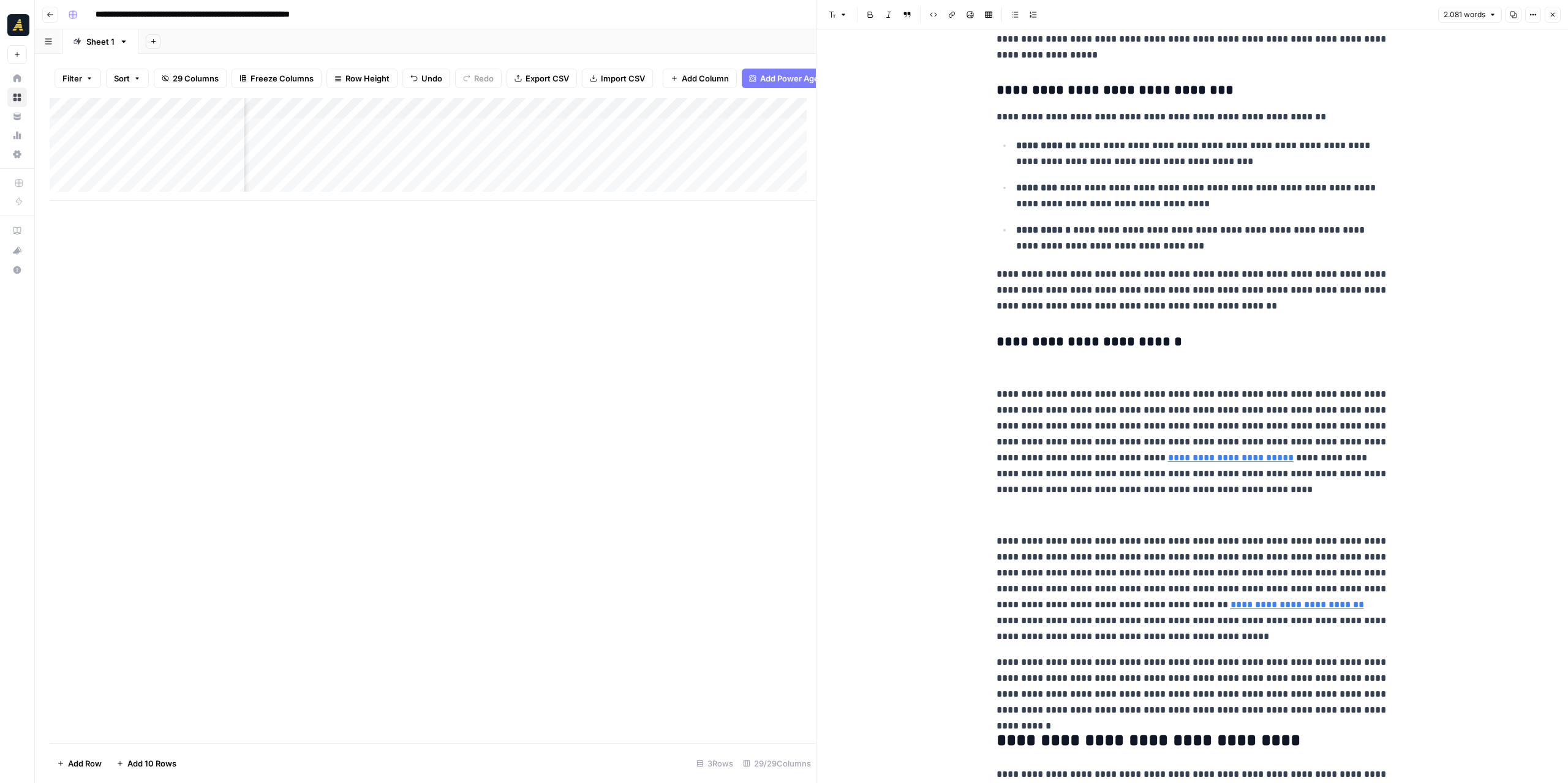
scroll to position [368, 0]
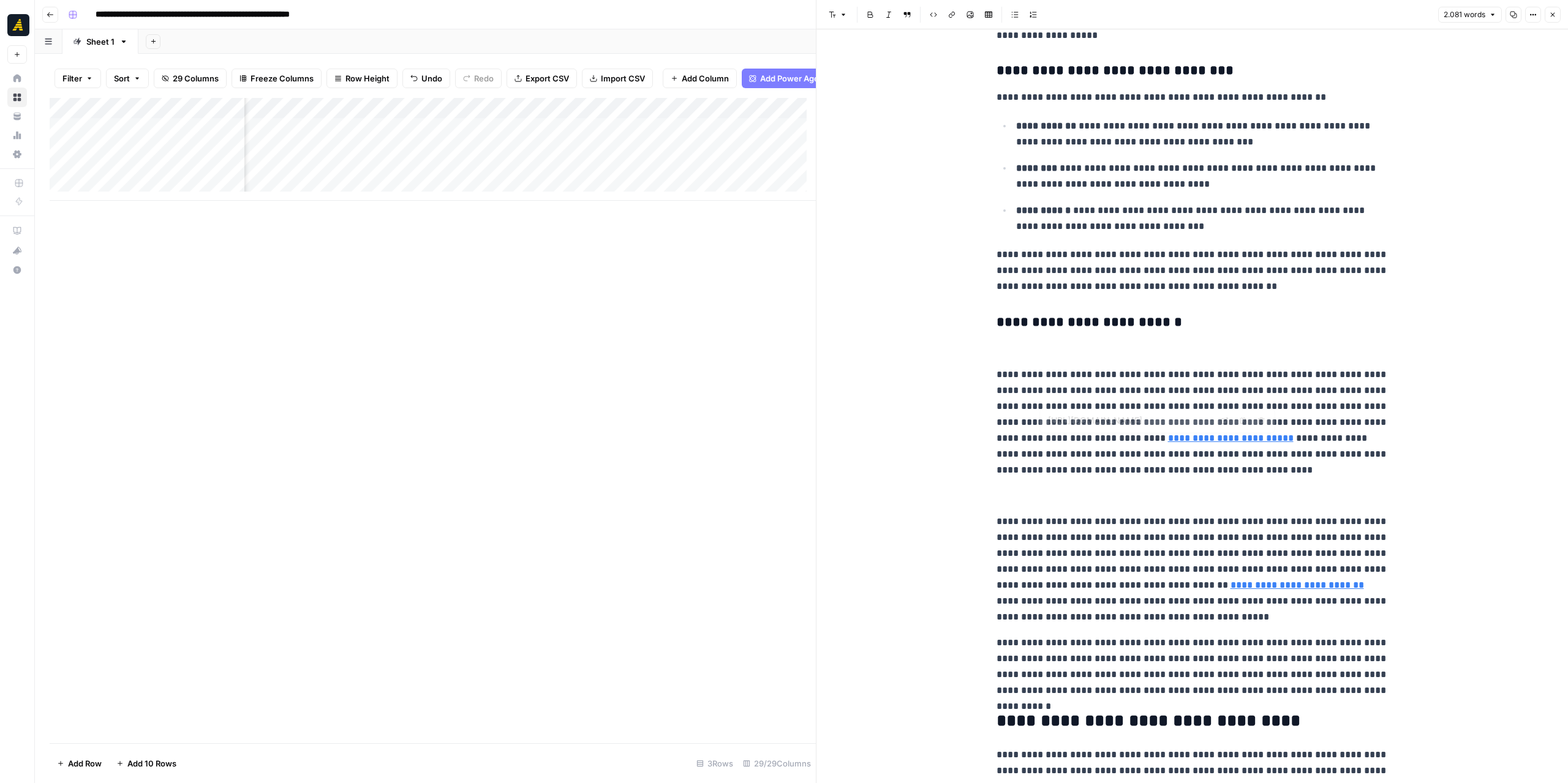
click at [1052, 356] on p at bounding box center [1192, 349] width 392 height 16
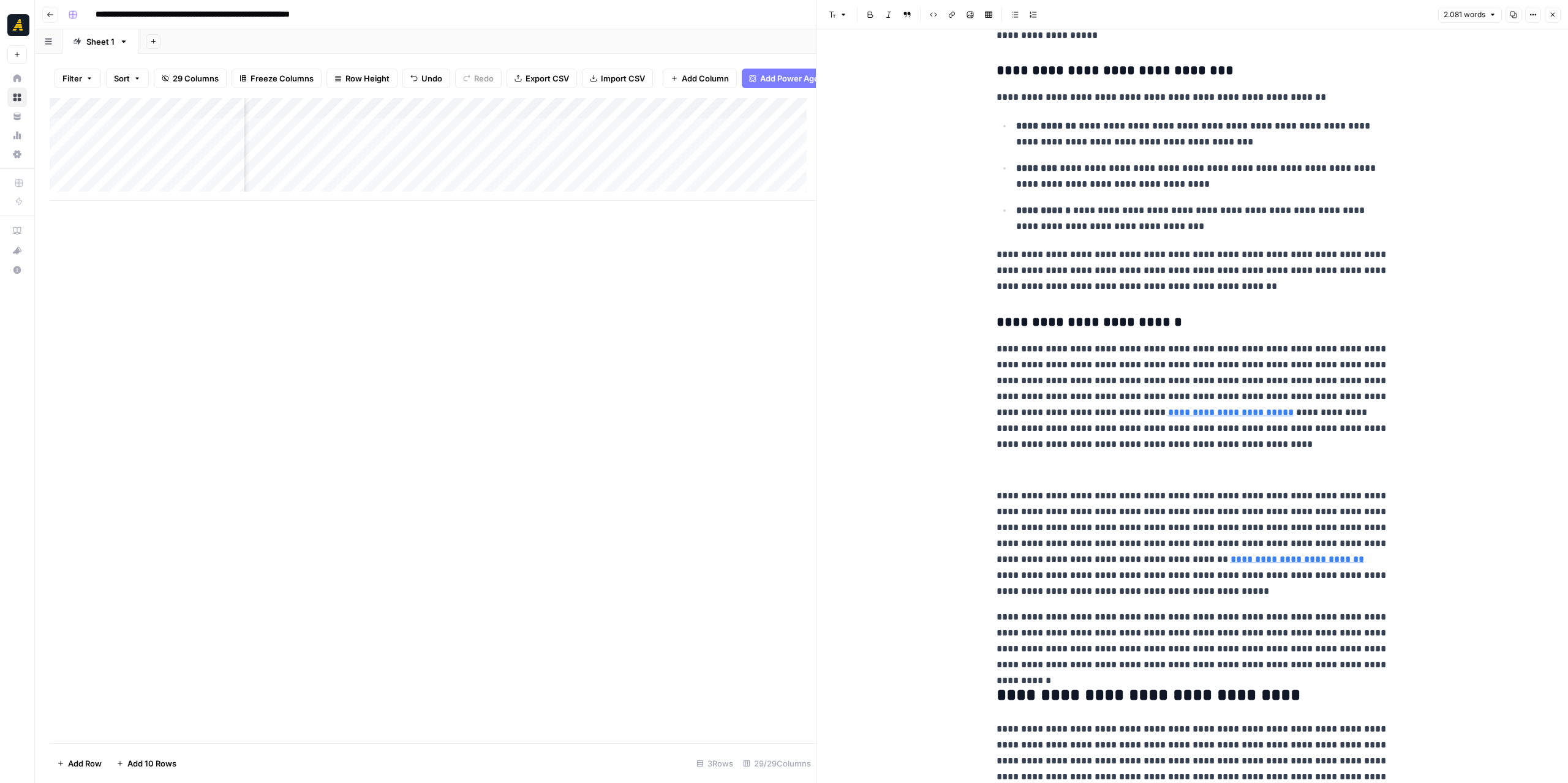
click at [1362, 399] on p "**********" at bounding box center [1192, 396] width 392 height 111
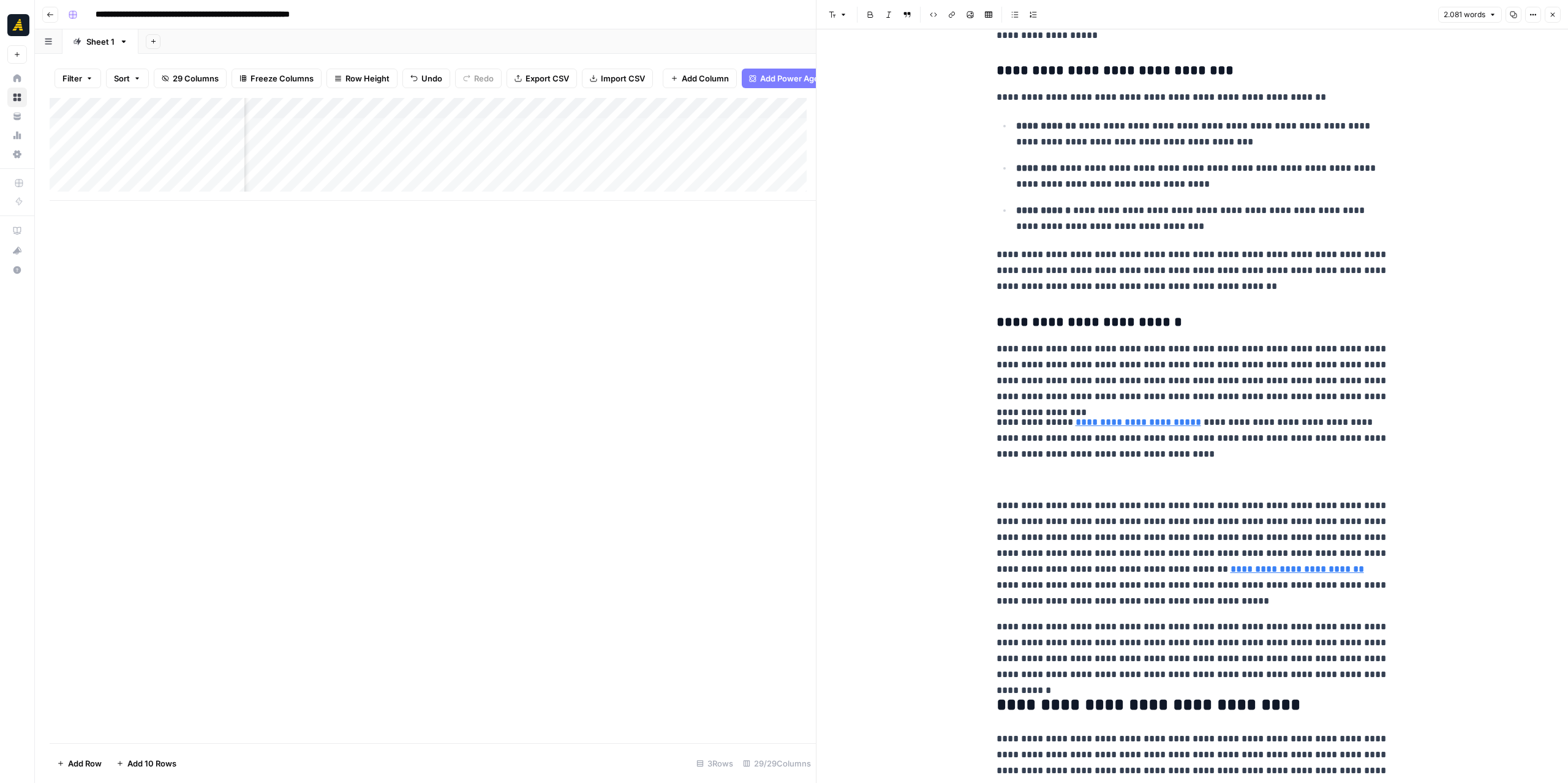
click at [1059, 482] on p at bounding box center [1192, 480] width 392 height 16
click at [997, 503] on p "**********" at bounding box center [1192, 553] width 392 height 111
click at [1214, 562] on p "**********" at bounding box center [1192, 553] width 392 height 111
click at [1231, 570] on link "**********" at bounding box center [1298, 569] width 134 height 9
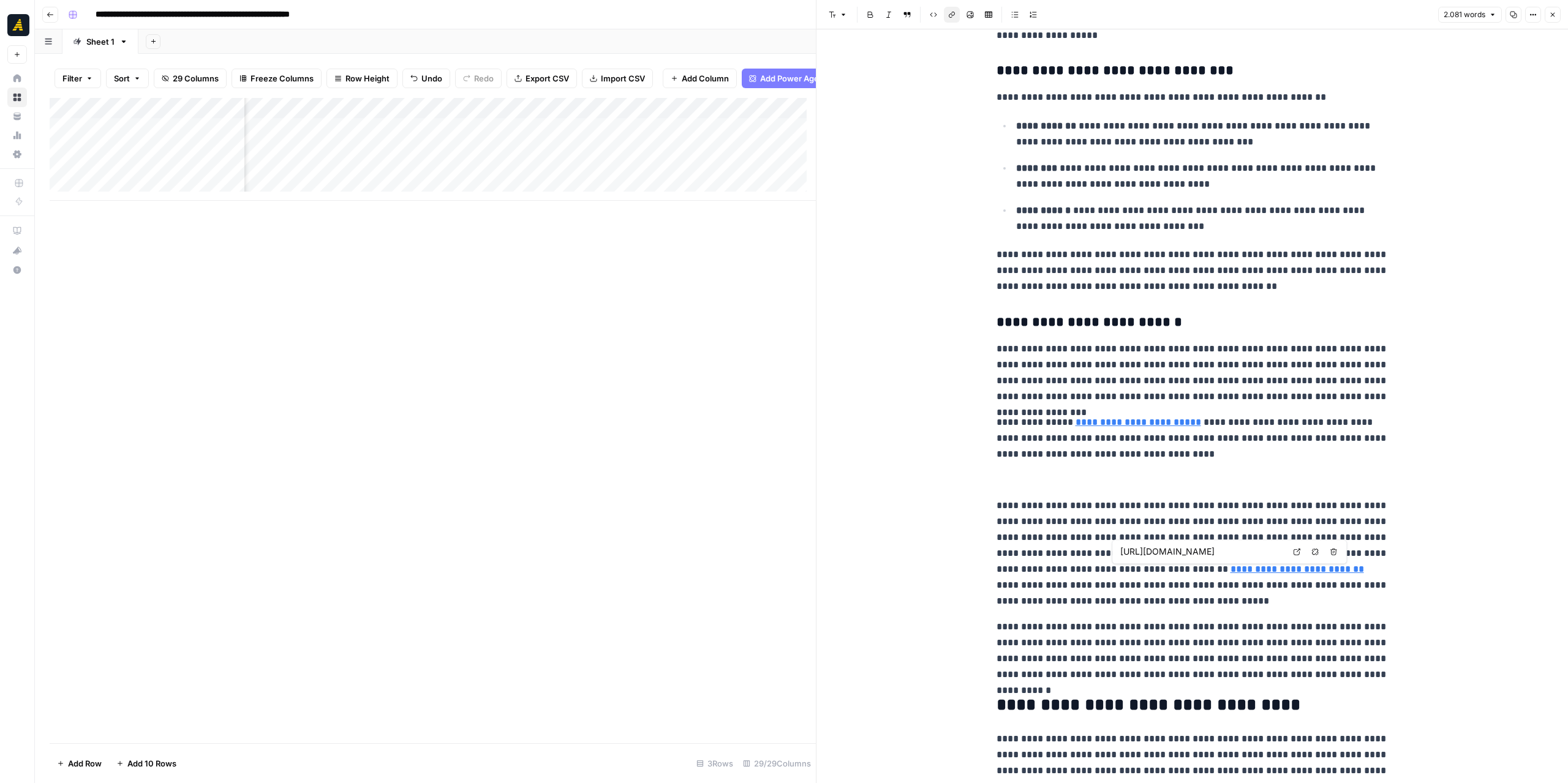
click at [1295, 549] on icon at bounding box center [1297, 552] width 7 height 7
click at [1026, 485] on p at bounding box center [1192, 480] width 392 height 16
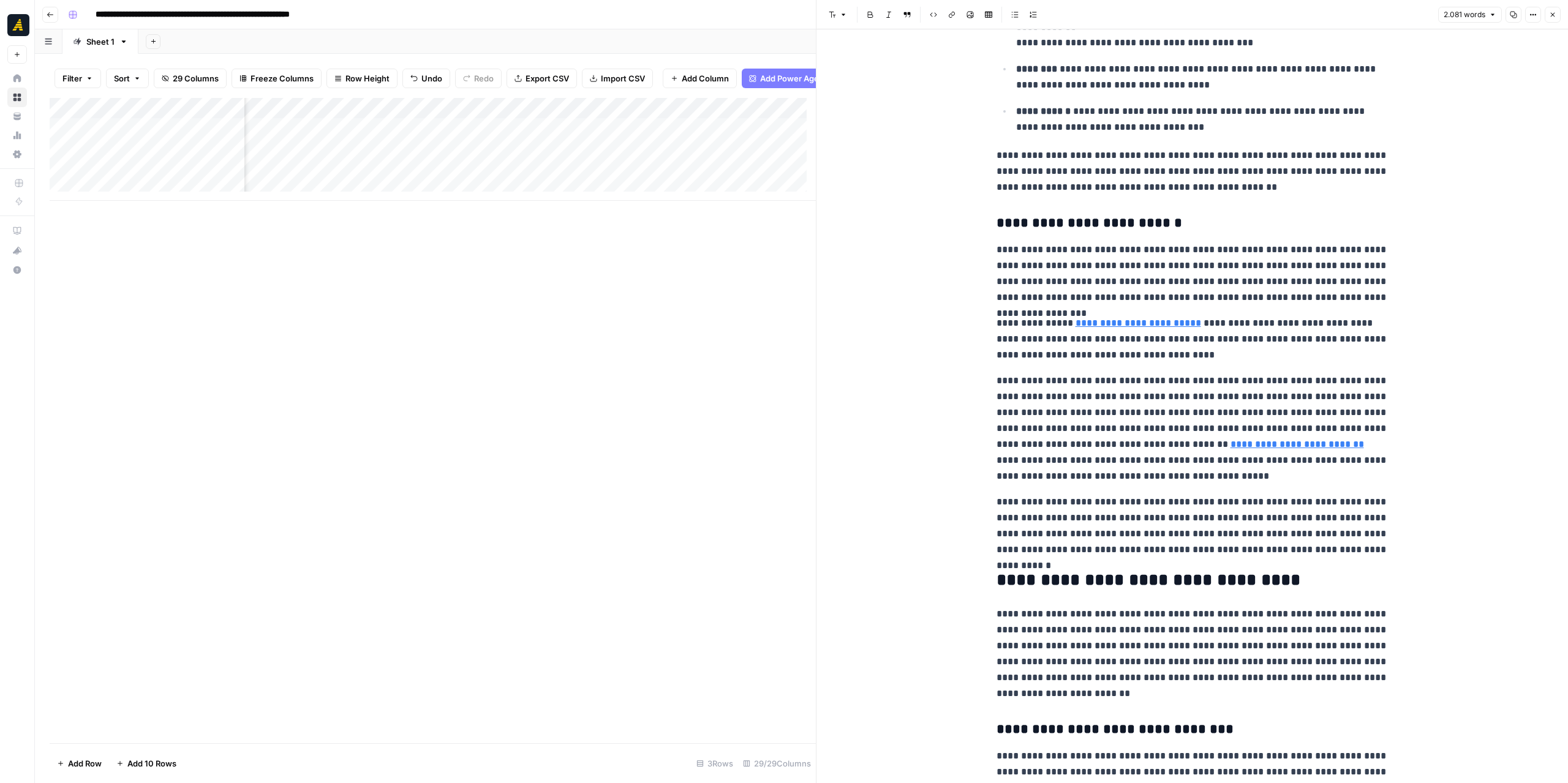
scroll to position [490, 0]
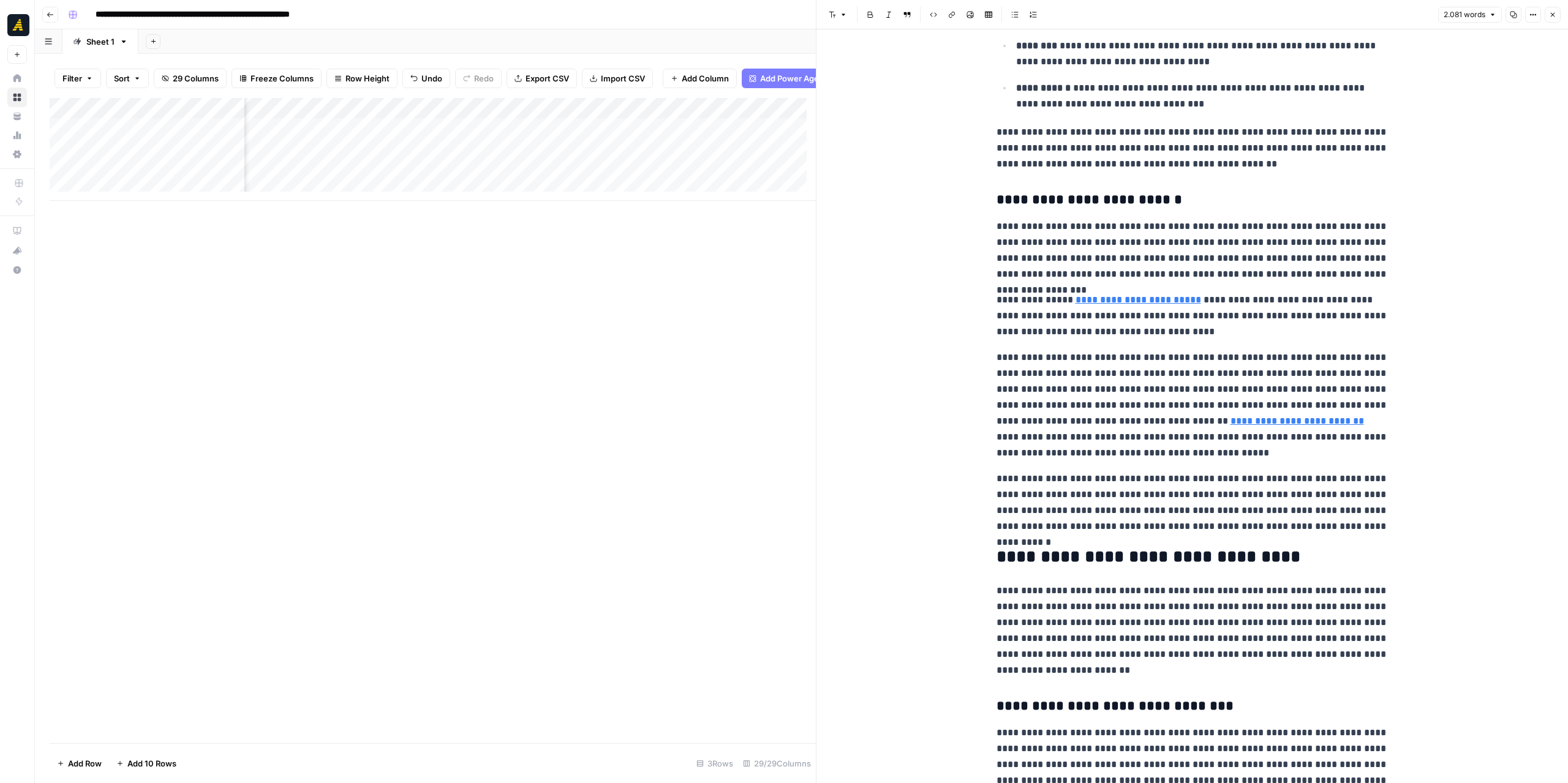
click at [1272, 390] on p "**********" at bounding box center [1192, 405] width 392 height 111
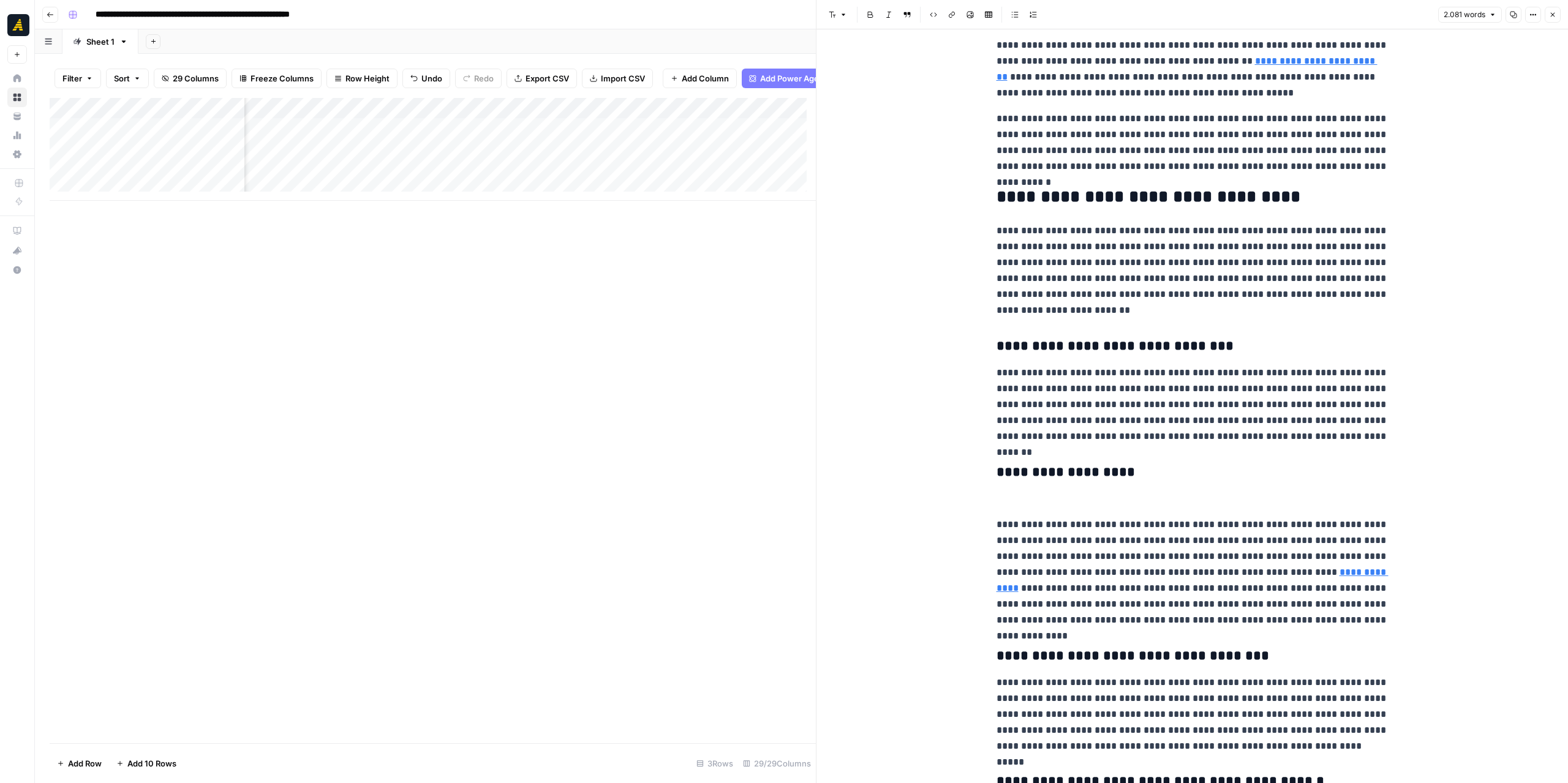
scroll to position [918, 0]
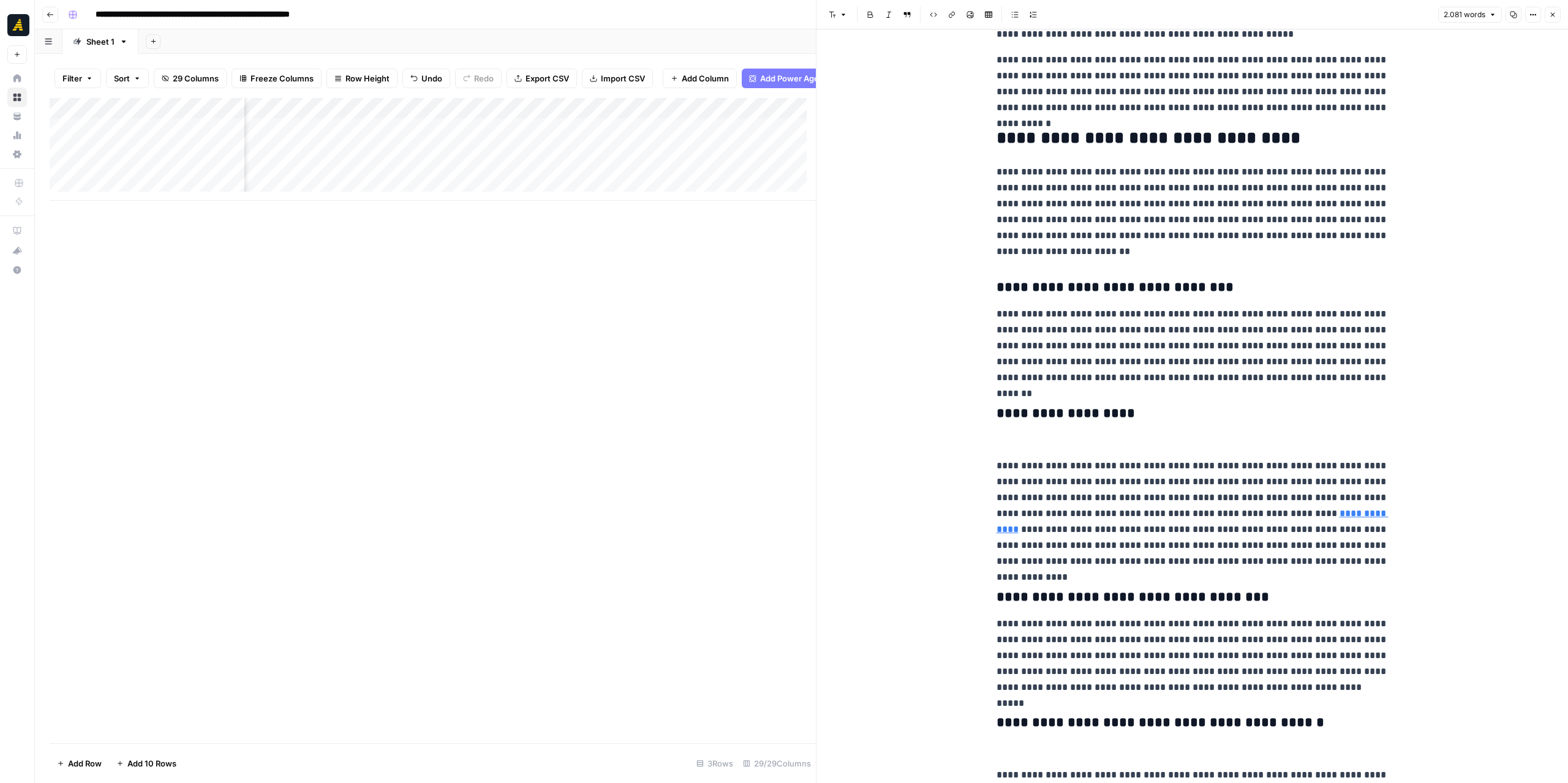
click at [1106, 445] on p at bounding box center [1192, 440] width 392 height 16
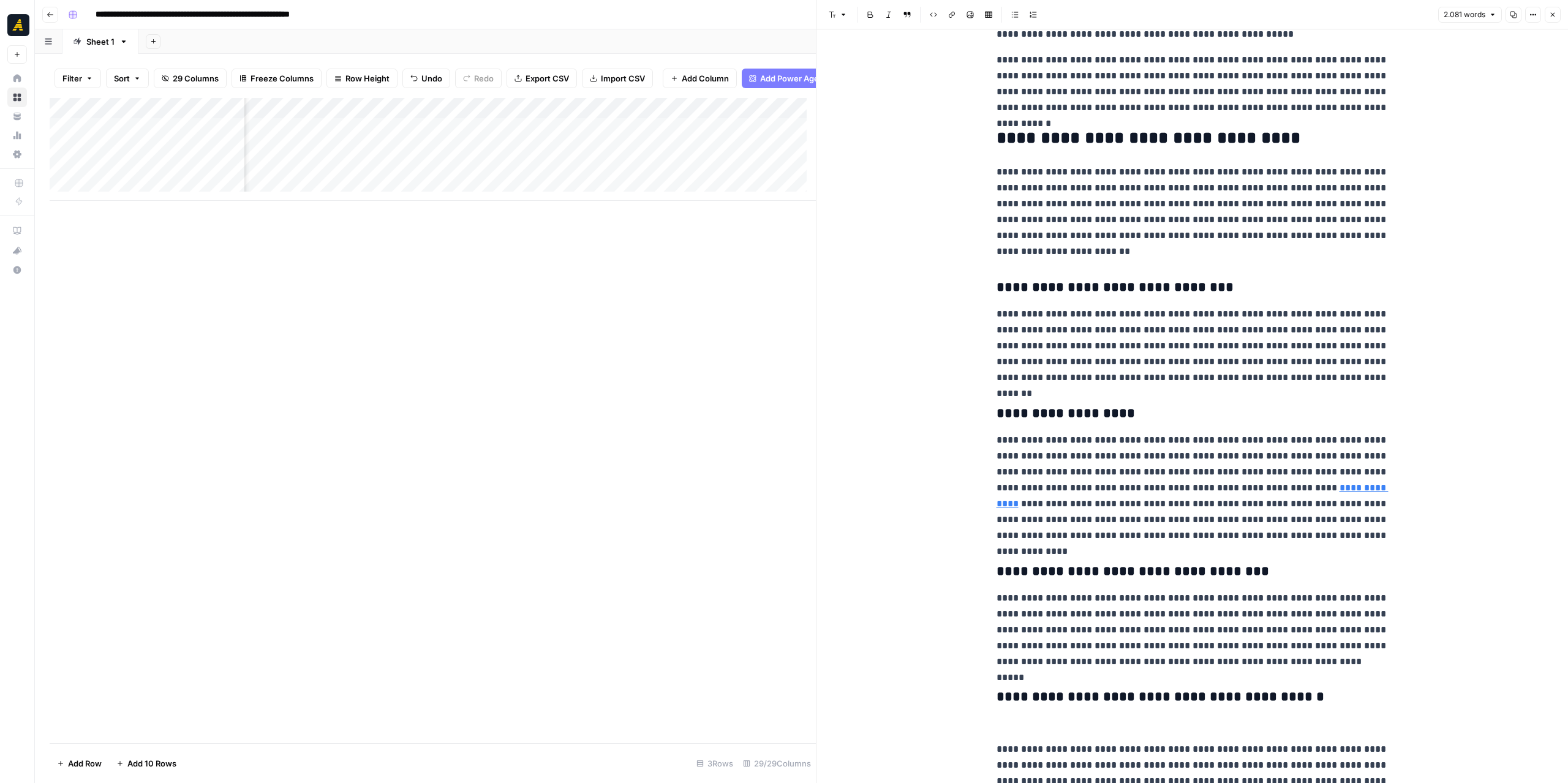
click at [1245, 483] on link "**********" at bounding box center [1192, 495] width 392 height 25
click at [1293, 471] on input "https://www.kcl.ac.uk/fifty-nine-labs-around-world-handle-the-deadliest-pathoge…" at bounding box center [1319, 469] width 163 height 12
click at [1414, 467] on body "**********" at bounding box center [784, 392] width 1568 height 783
click at [1410, 468] on icon at bounding box center [1413, 469] width 7 height 7
click at [1171, 486] on p "**********" at bounding box center [1192, 488] width 392 height 111
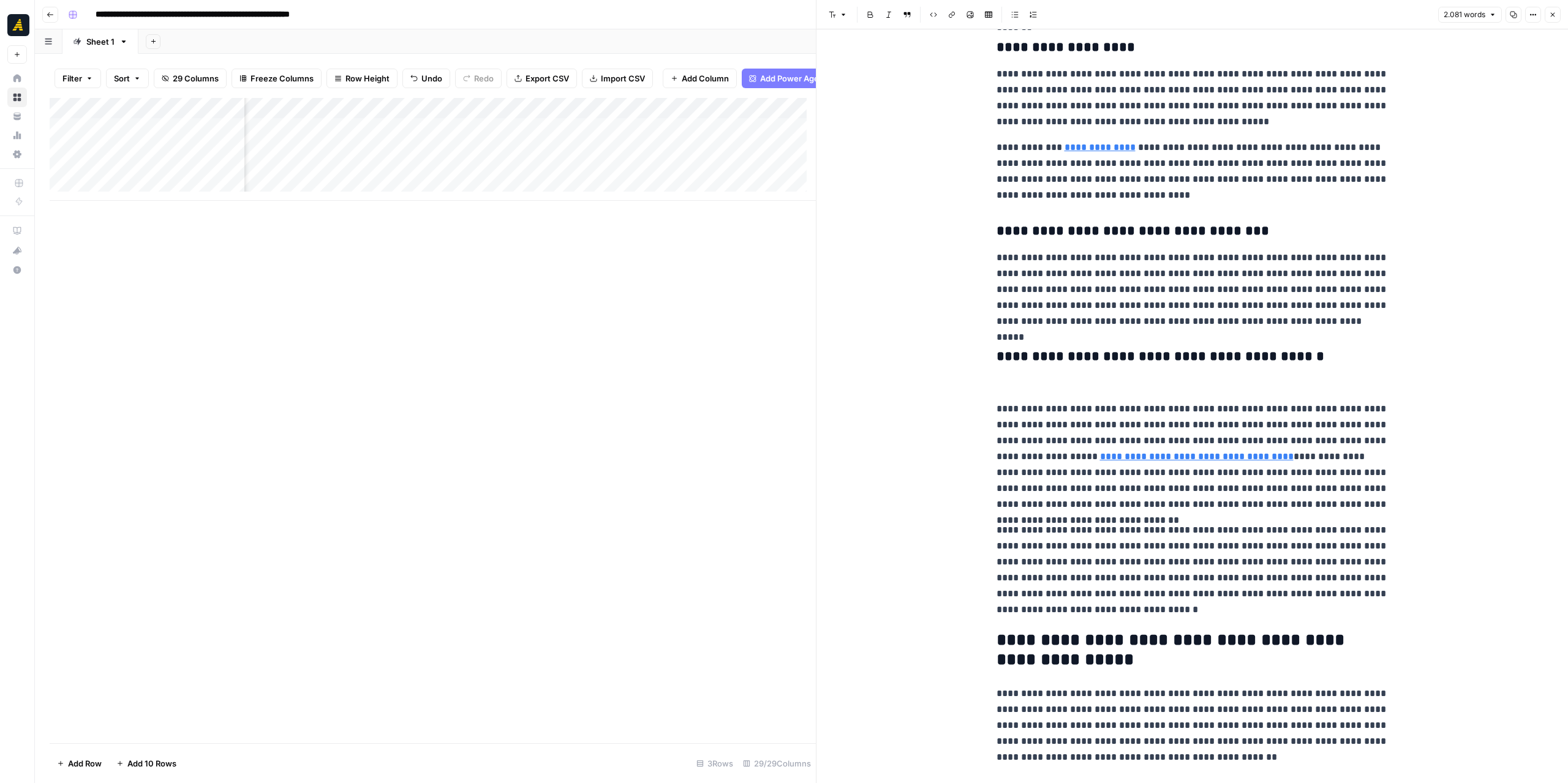
scroll to position [1286, 0]
click at [1131, 456] on link "**********" at bounding box center [1196, 455] width 194 height 9
click at [1225, 437] on icon at bounding box center [1228, 438] width 7 height 7
click at [1217, 382] on p at bounding box center [1192, 382] width 392 height 16
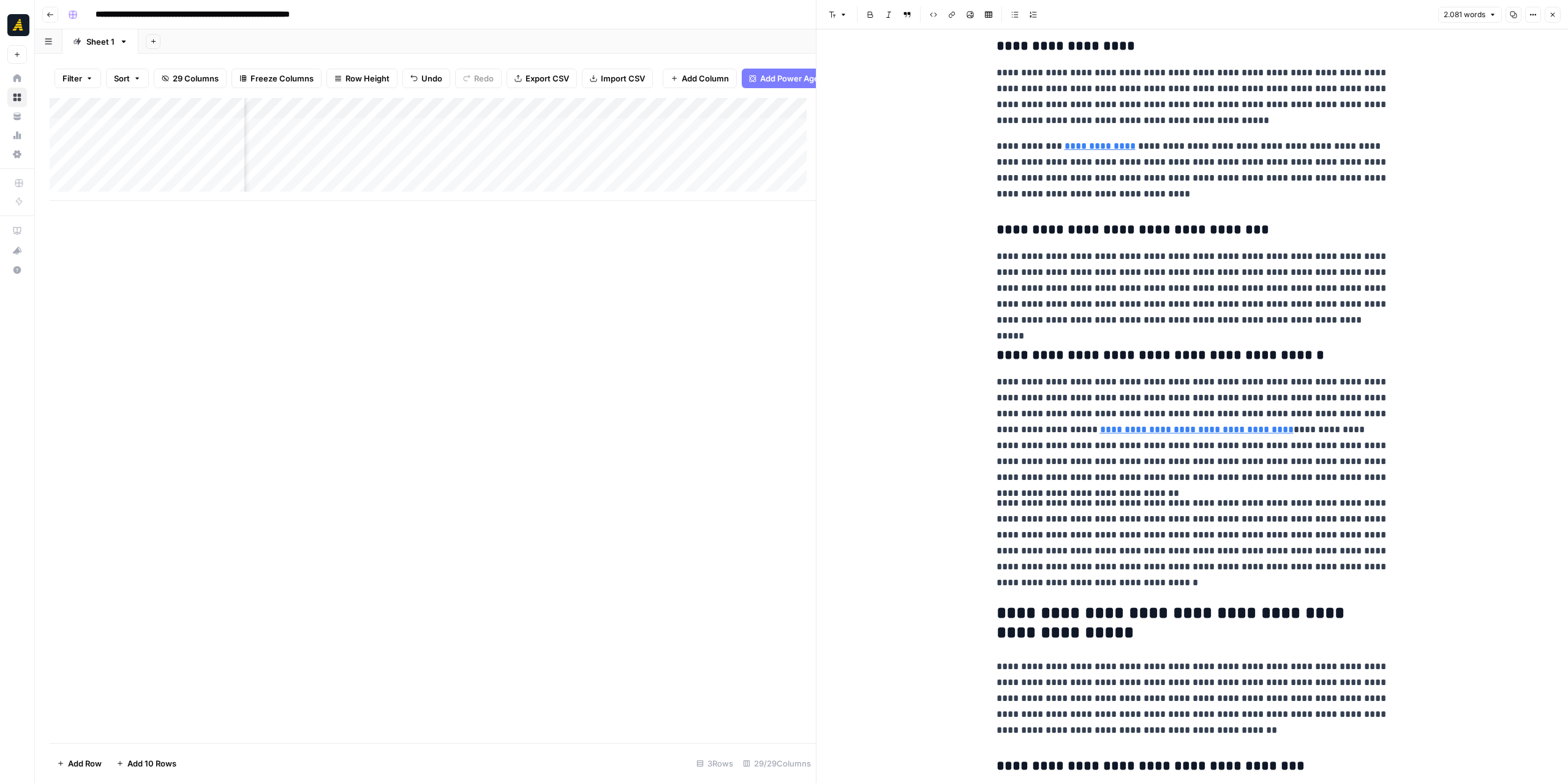
click at [1073, 449] on p "**********" at bounding box center [1192, 429] width 392 height 111
click at [1095, 410] on p "**********" at bounding box center [1192, 429] width 392 height 111
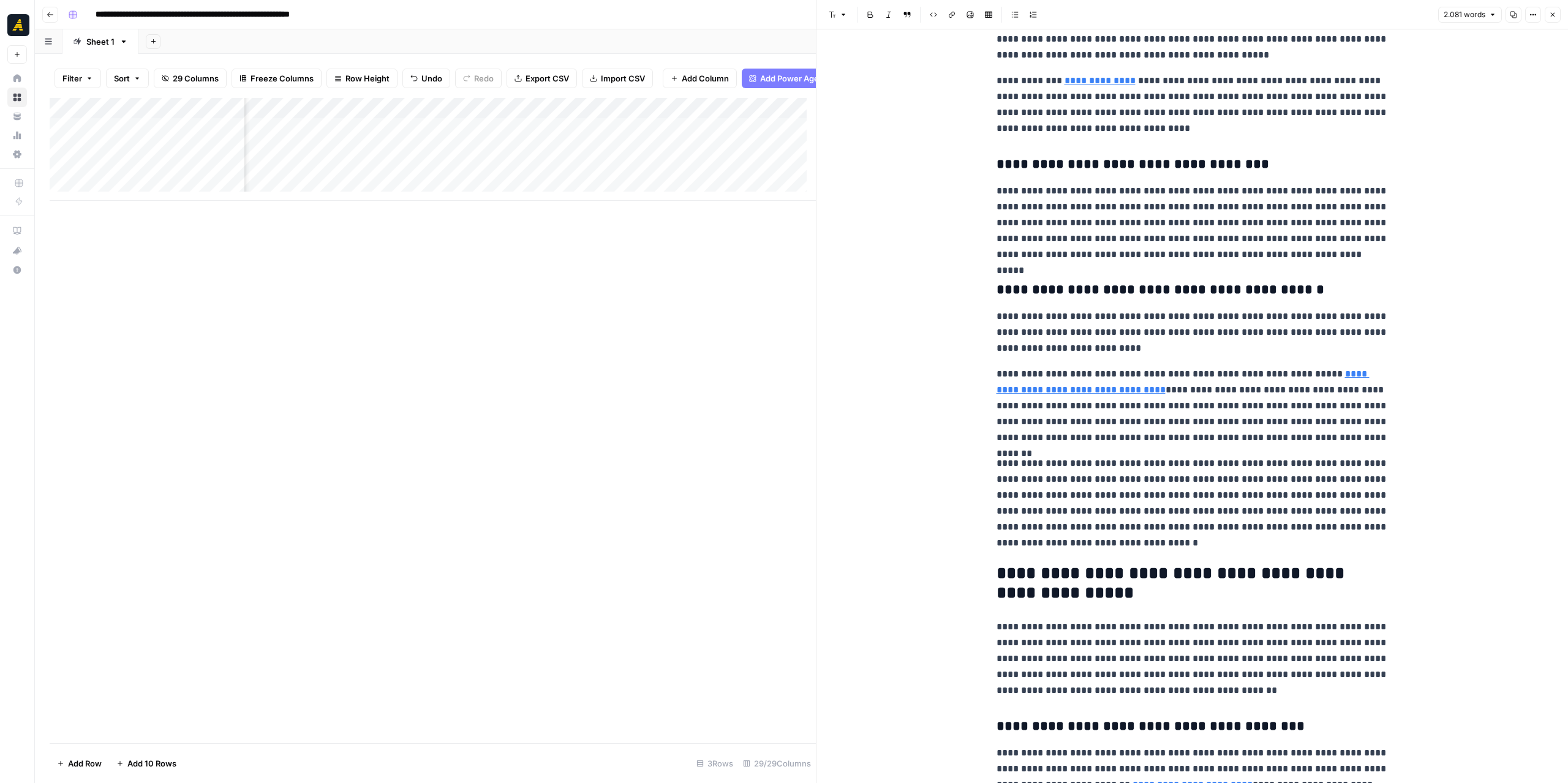
scroll to position [1470, 0]
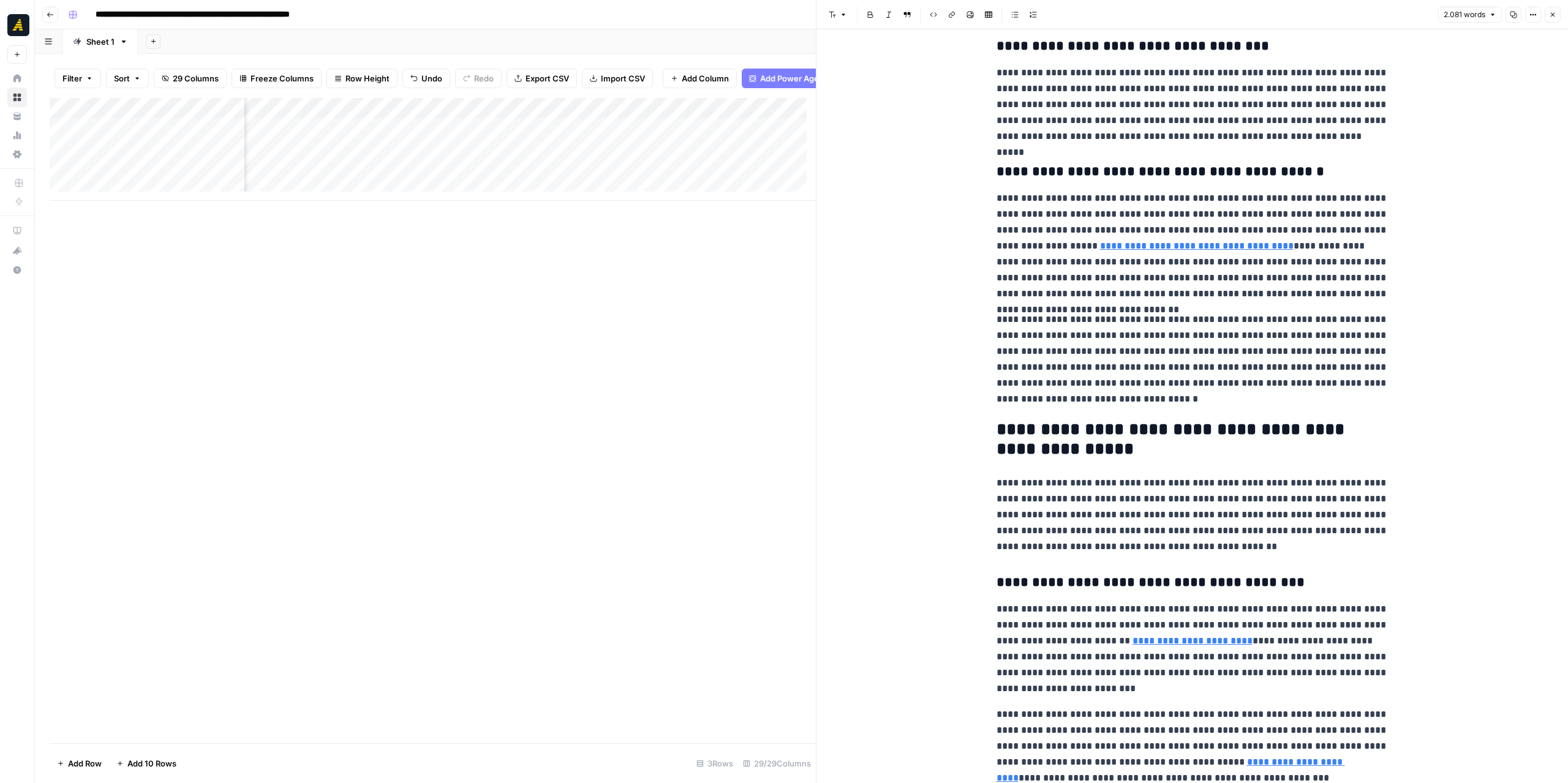
click at [1207, 367] on p "**********" at bounding box center [1192, 359] width 392 height 96
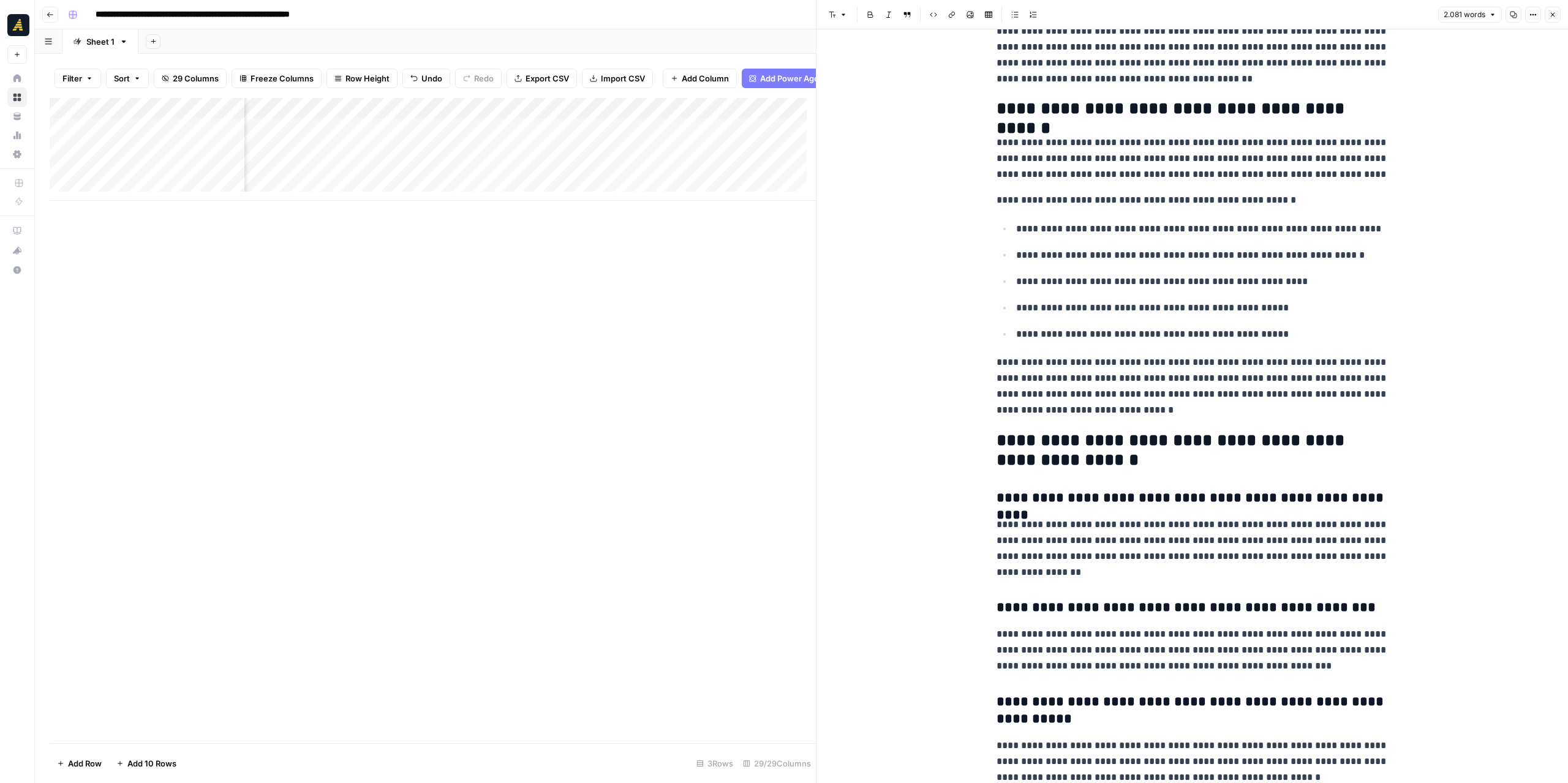
scroll to position [4059, 0]
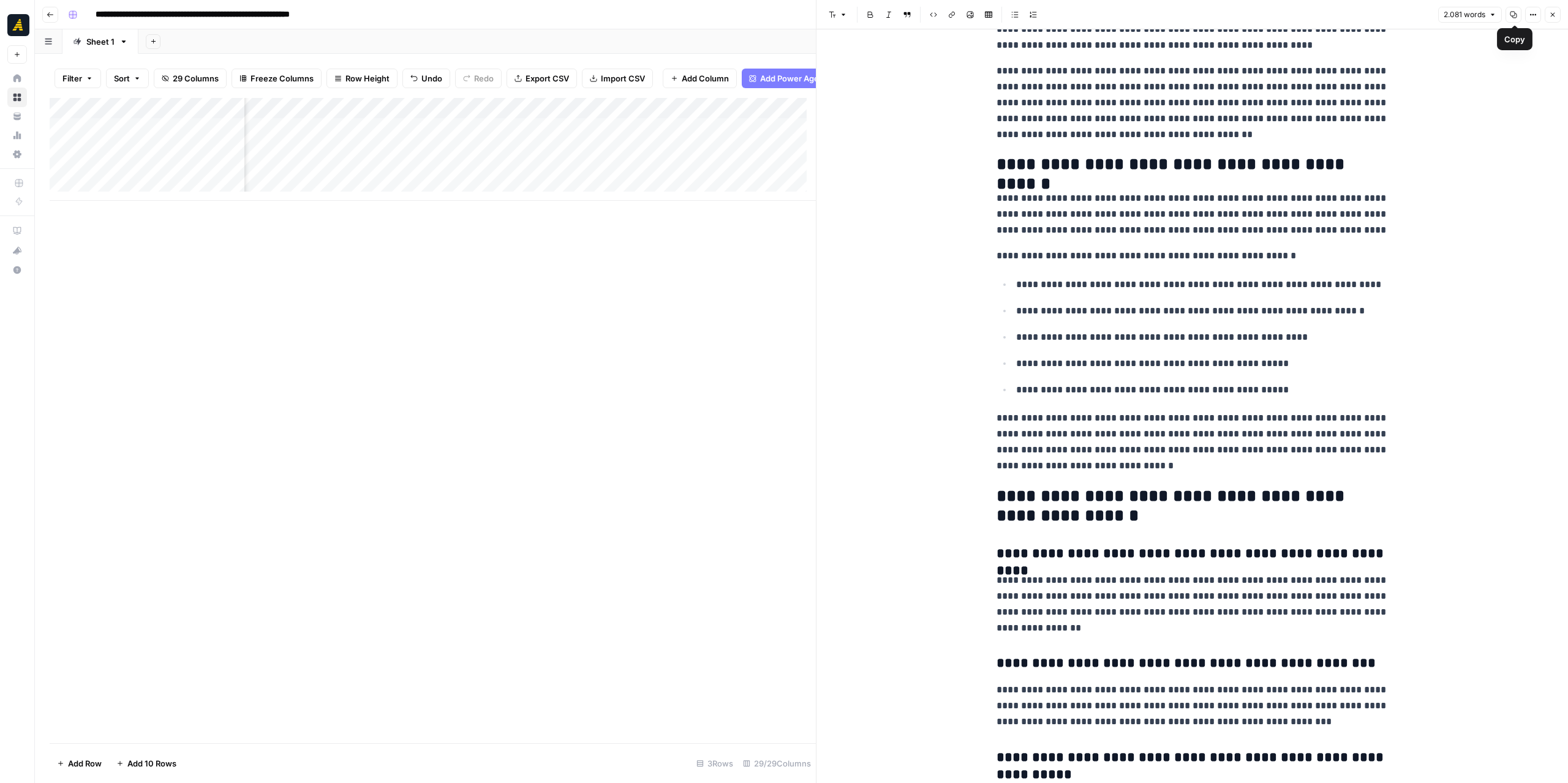
click at [1510, 18] on icon "button" at bounding box center [1513, 14] width 7 height 7
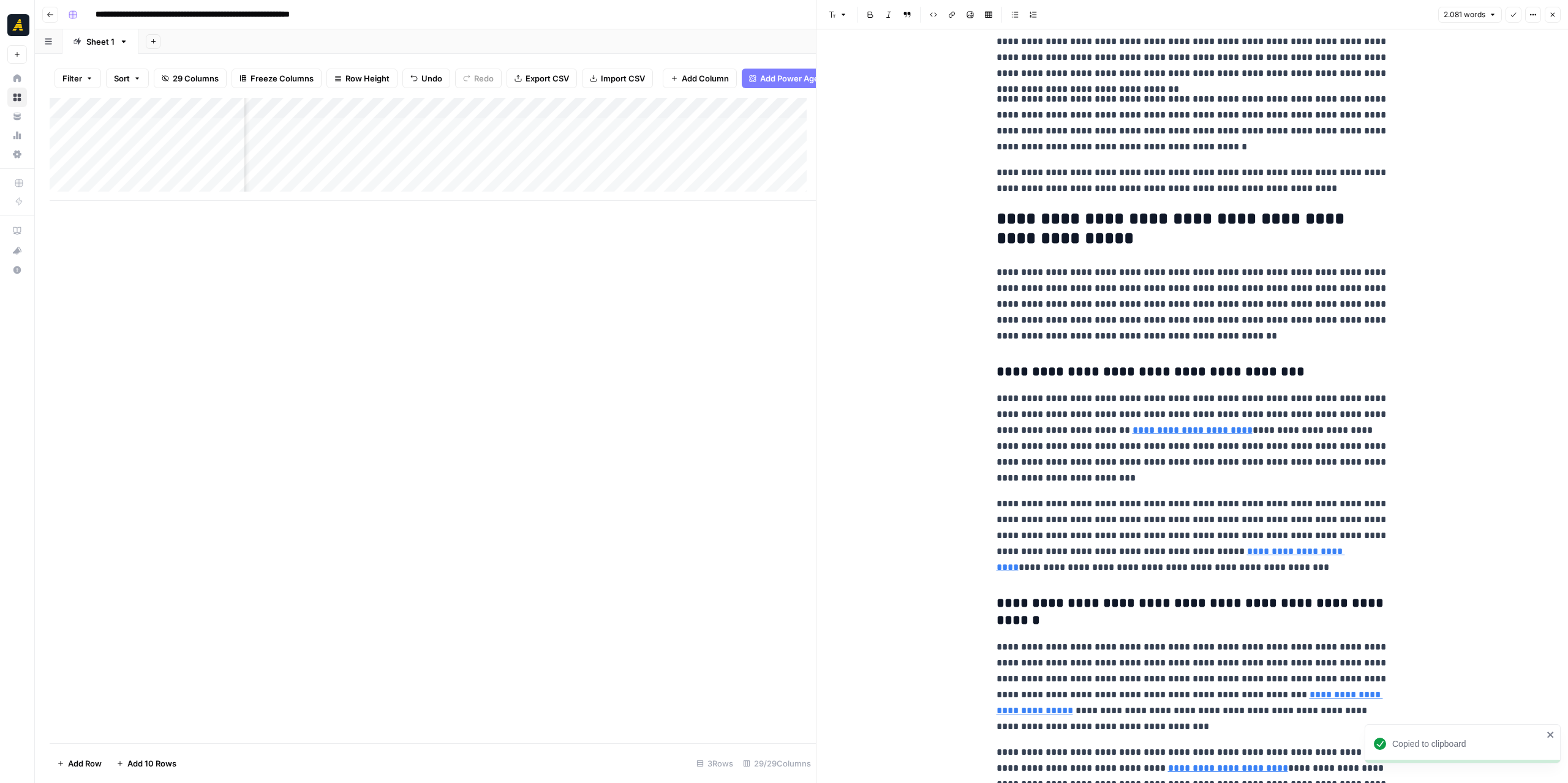
scroll to position [0, 0]
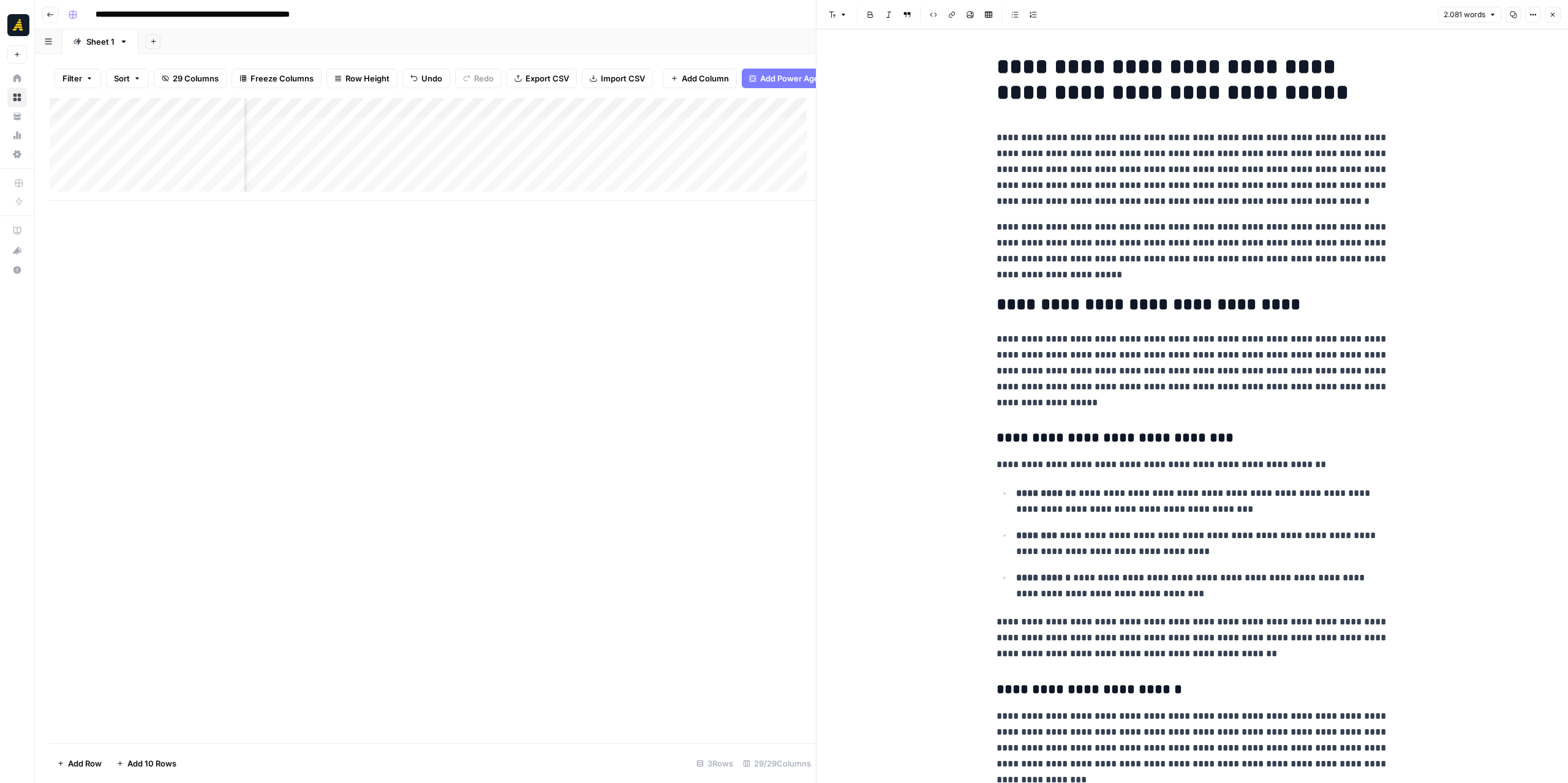
click at [1515, 16] on icon "button" at bounding box center [1514, 15] width 7 height 7
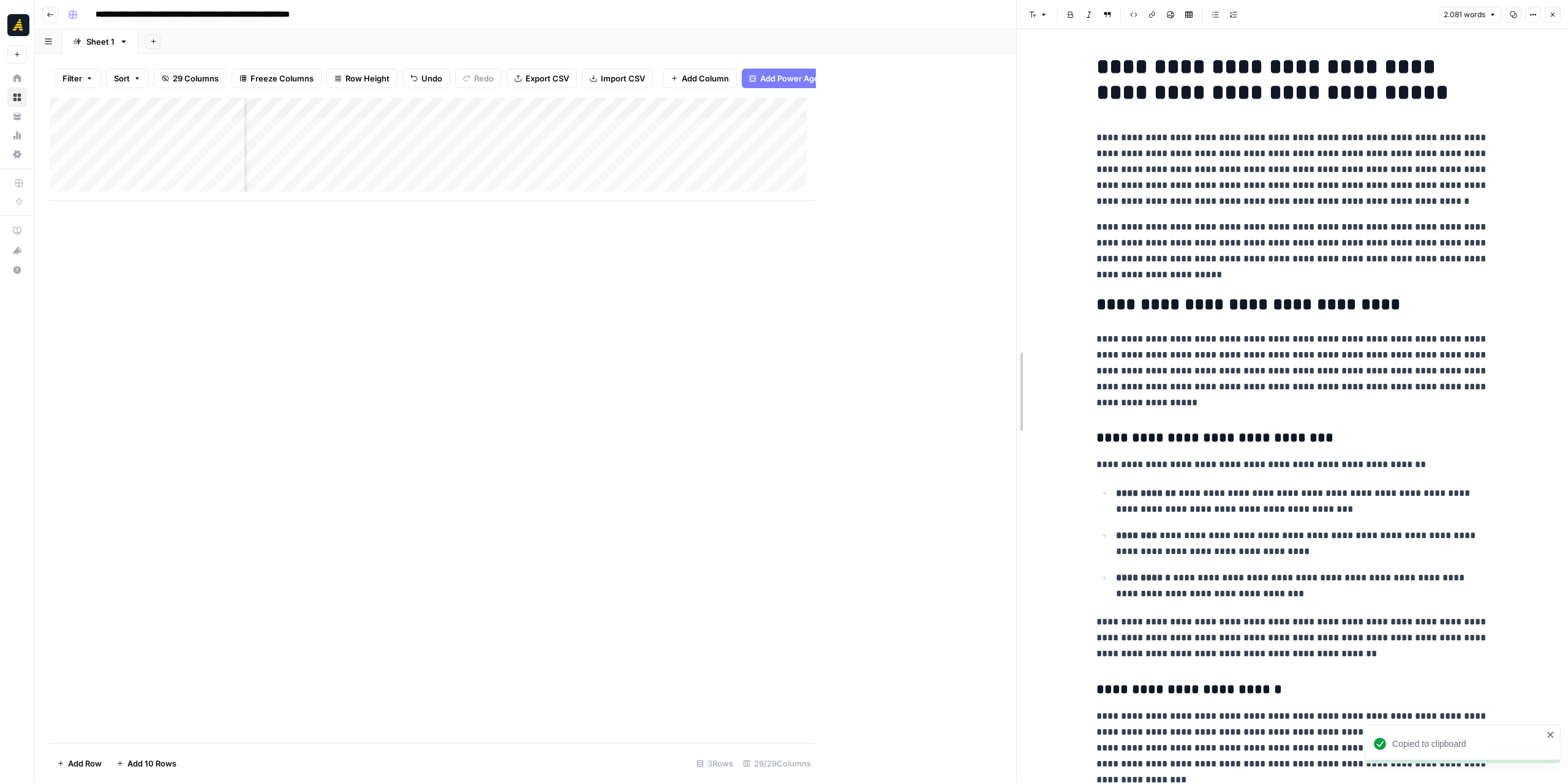
drag, startPoint x: 821, startPoint y: 268, endPoint x: 1022, endPoint y: 270, distance: 201.0
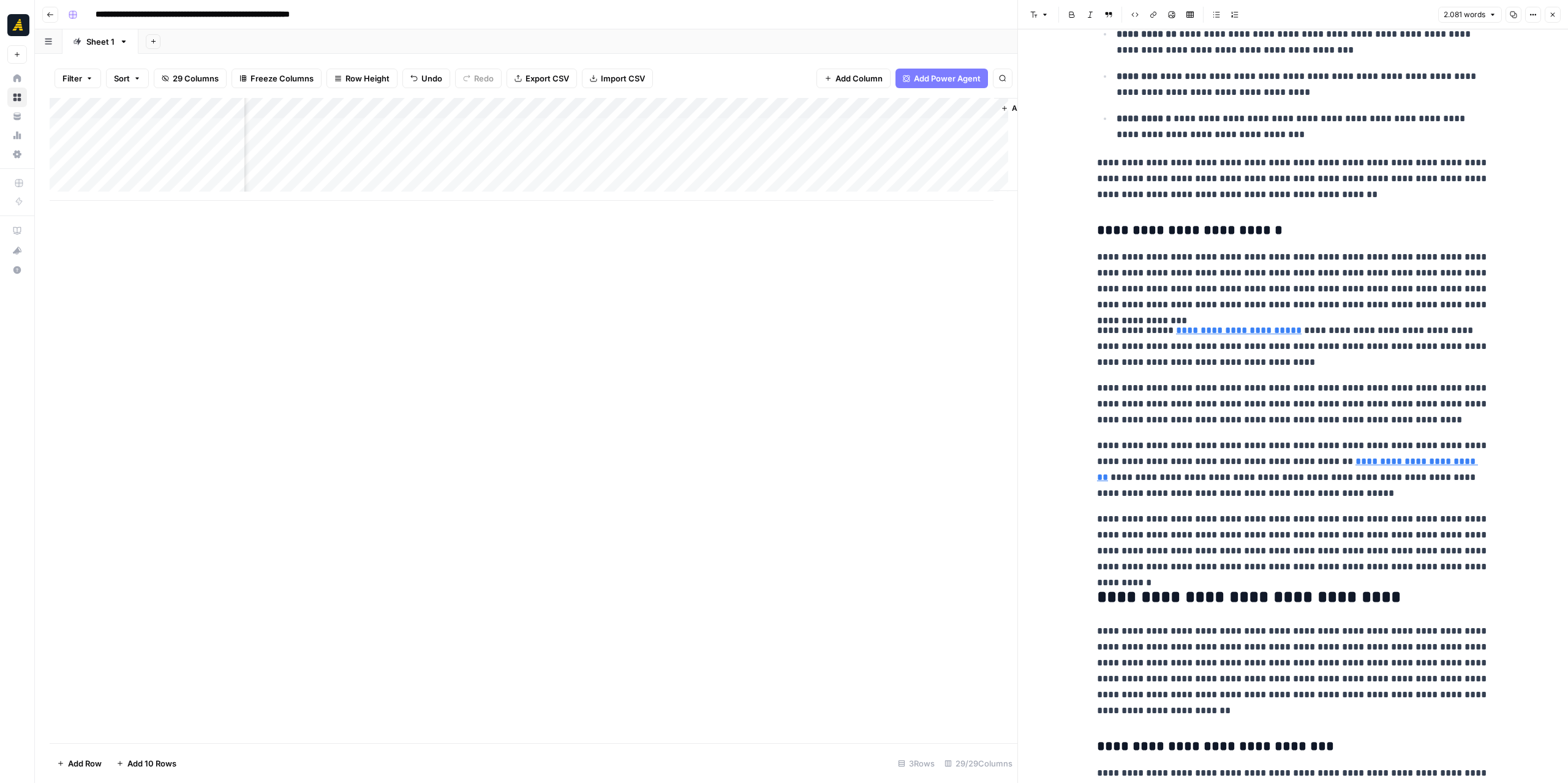
scroll to position [673, 0]
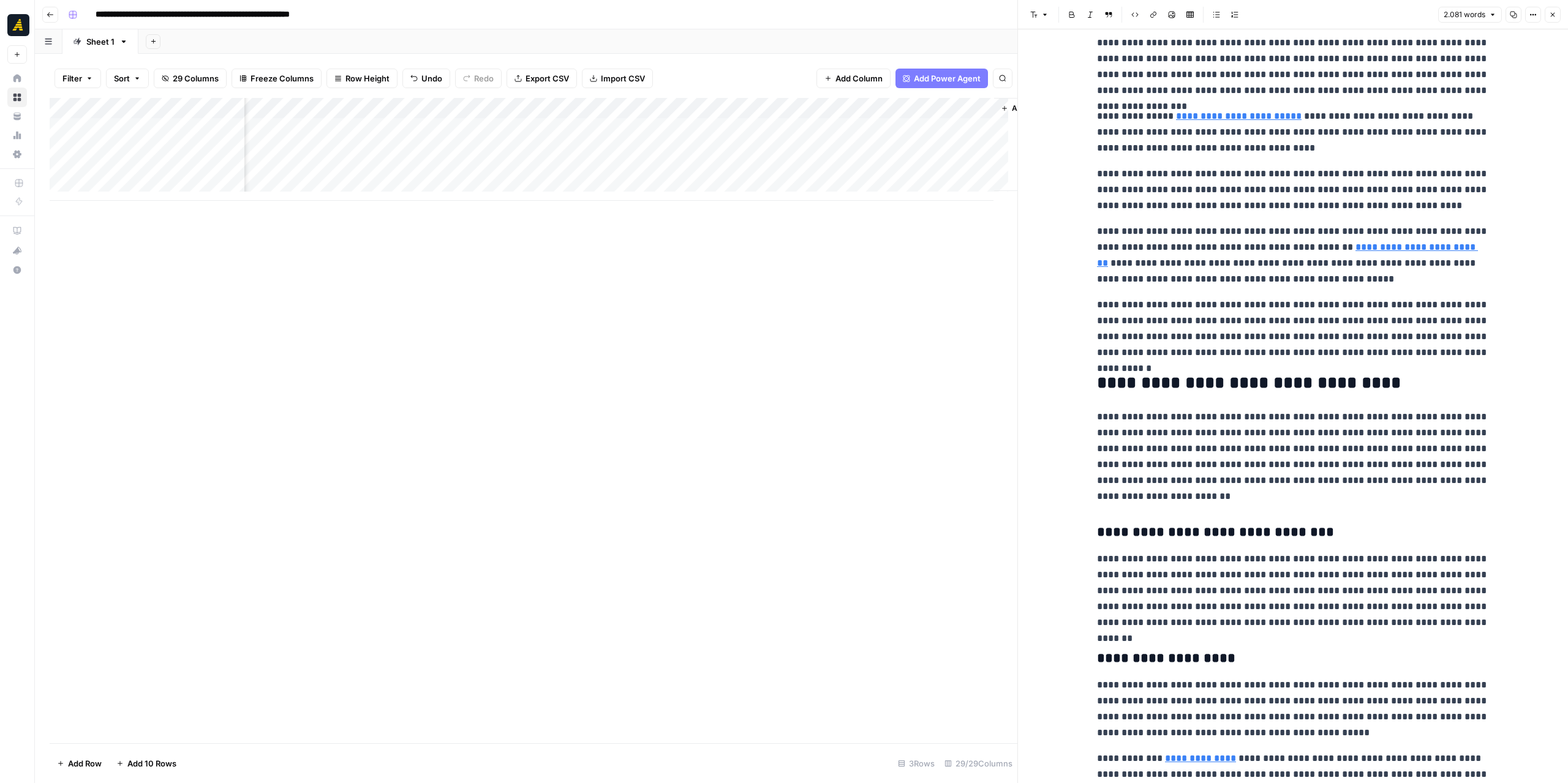
click at [1378, 246] on link "**********" at bounding box center [1288, 255] width 381 height 25
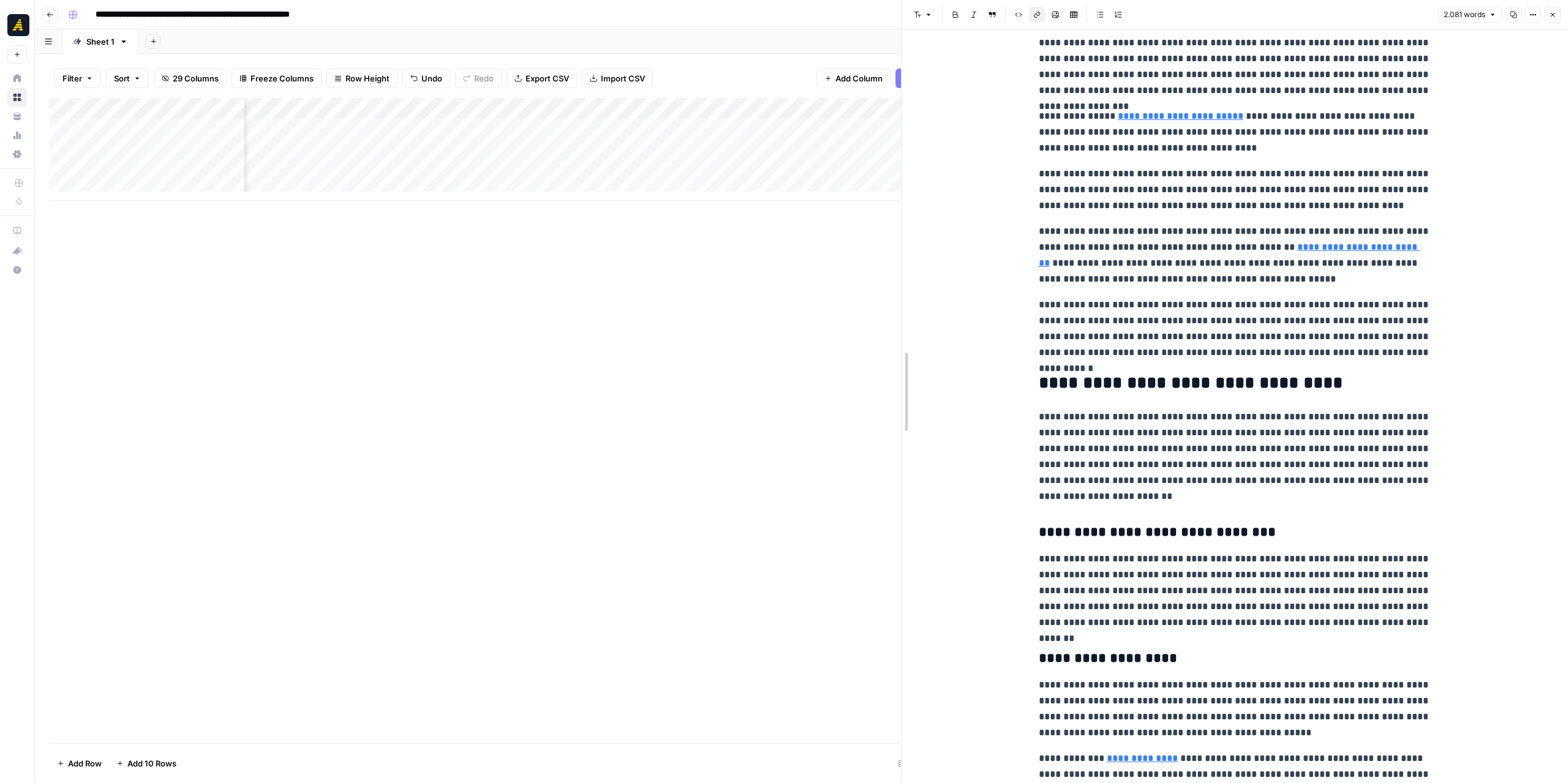
drag, startPoint x: 1016, startPoint y: 349, endPoint x: 899, endPoint y: 354, distance: 117.1
click at [899, 354] on div at bounding box center [901, 392] width 12 height 783
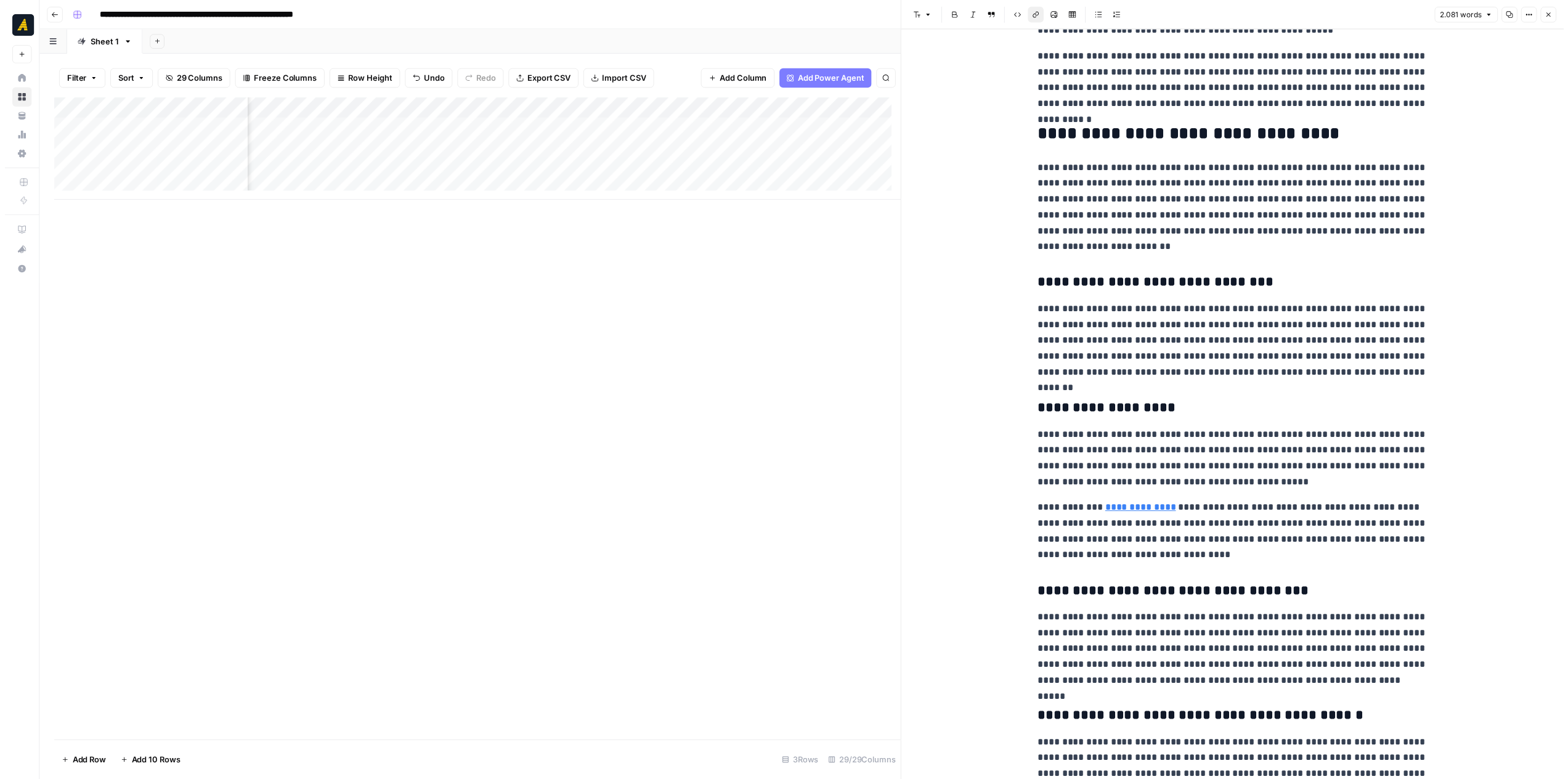
scroll to position [863, 0]
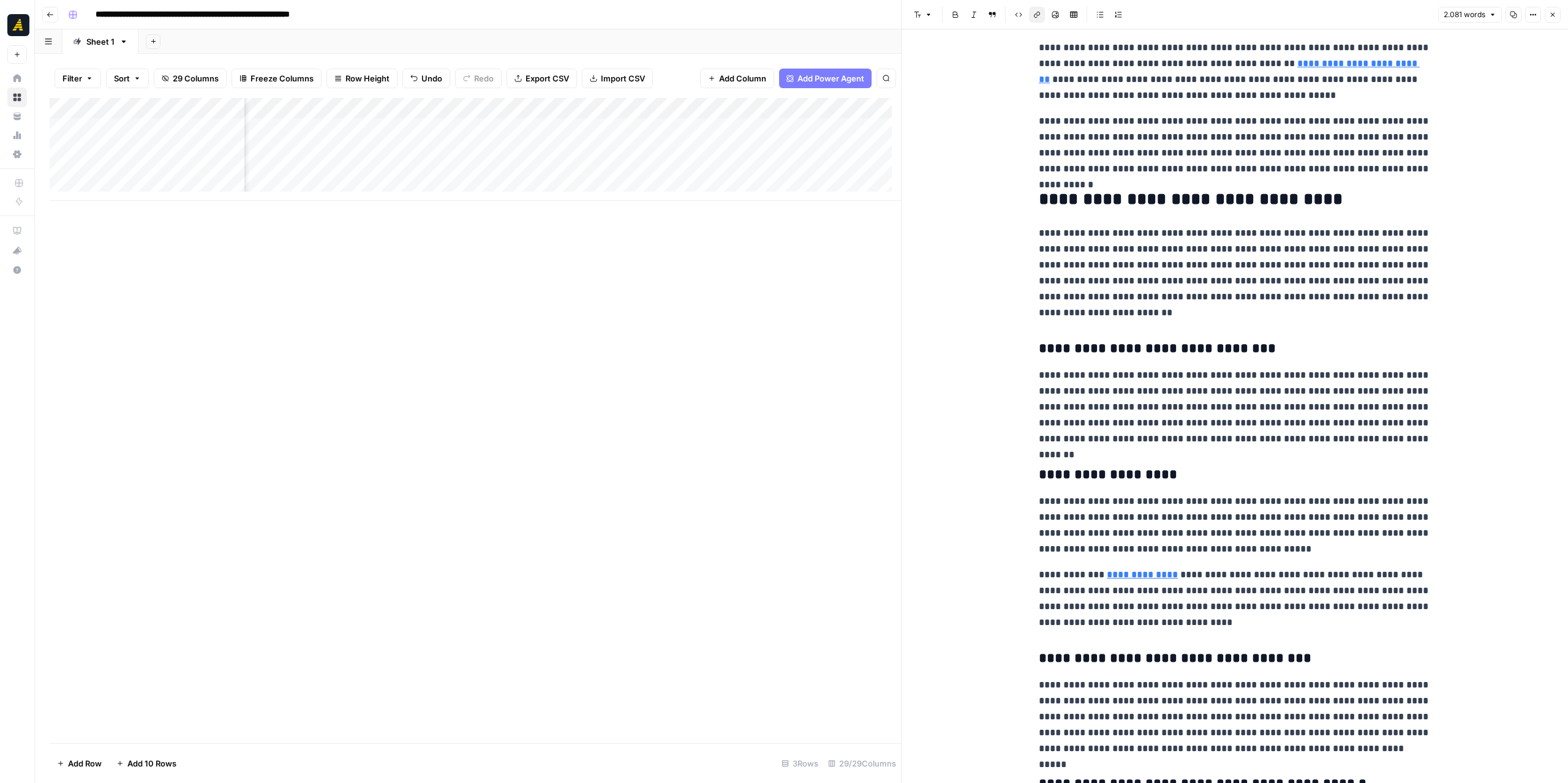
click at [1556, 11] on icon "button" at bounding box center [1552, 14] width 7 height 7
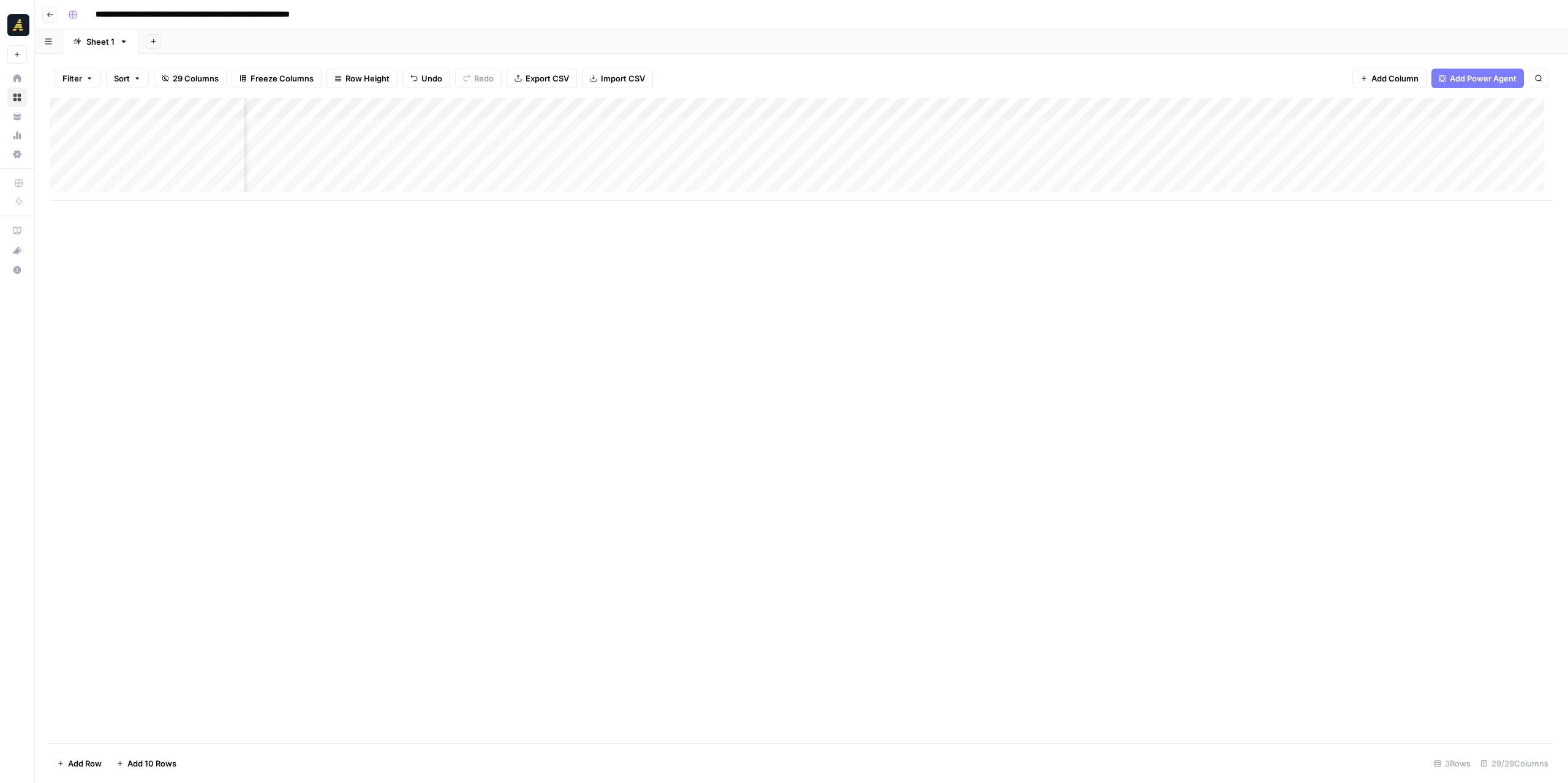
scroll to position [0, 219]
click at [885, 107] on div "Add Column" at bounding box center [801, 149] width 1504 height 103
click at [787, 223] on span "Edit Workflow" at bounding box center [805, 228] width 107 height 12
click at [53, 16] on icon "button" at bounding box center [49, 14] width 7 height 7
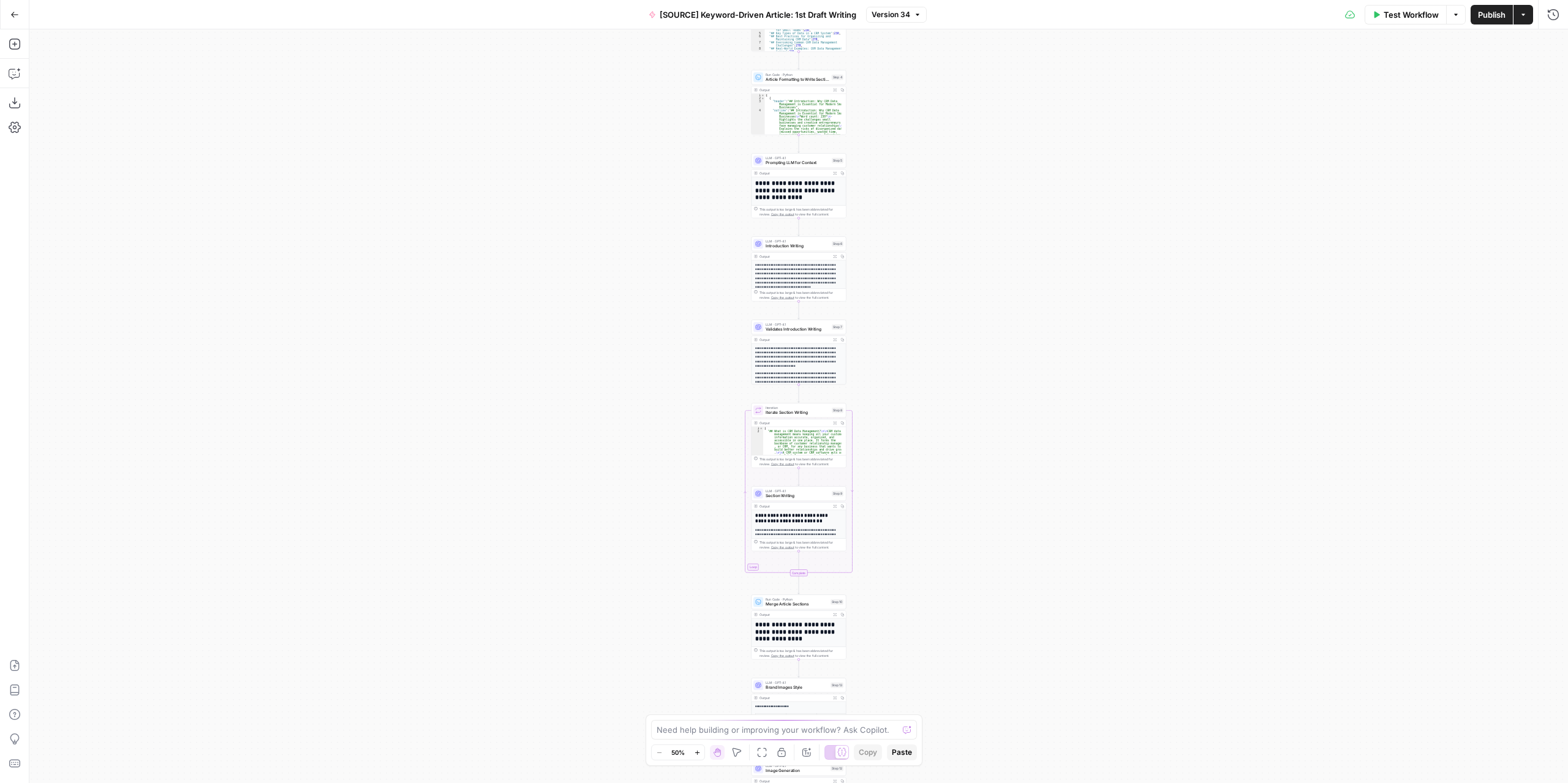
click at [12, 13] on icon "button" at bounding box center [14, 14] width 7 height 6
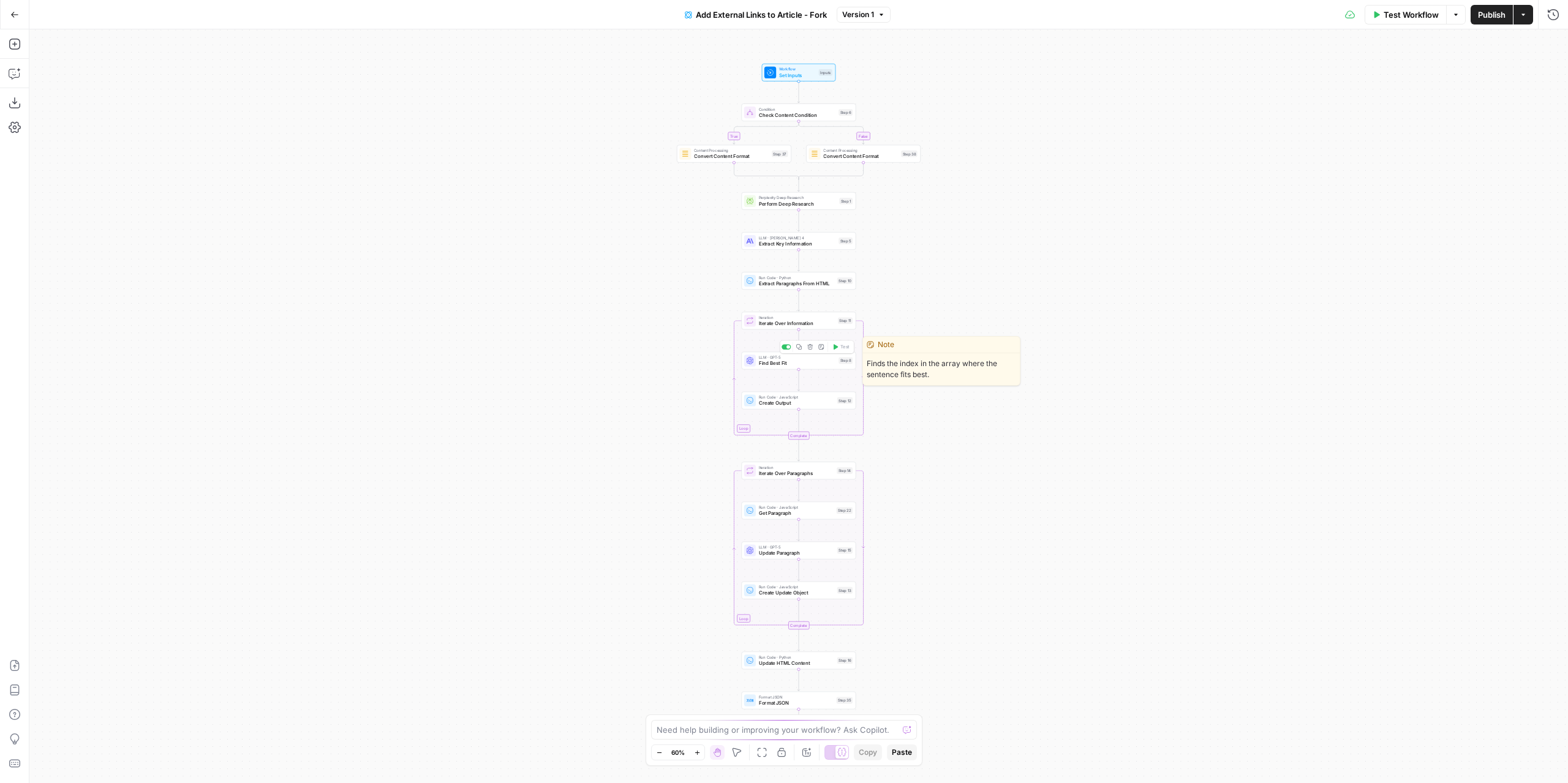
click at [809, 367] on span "Find Best Fit" at bounding box center [796, 363] width 77 height 7
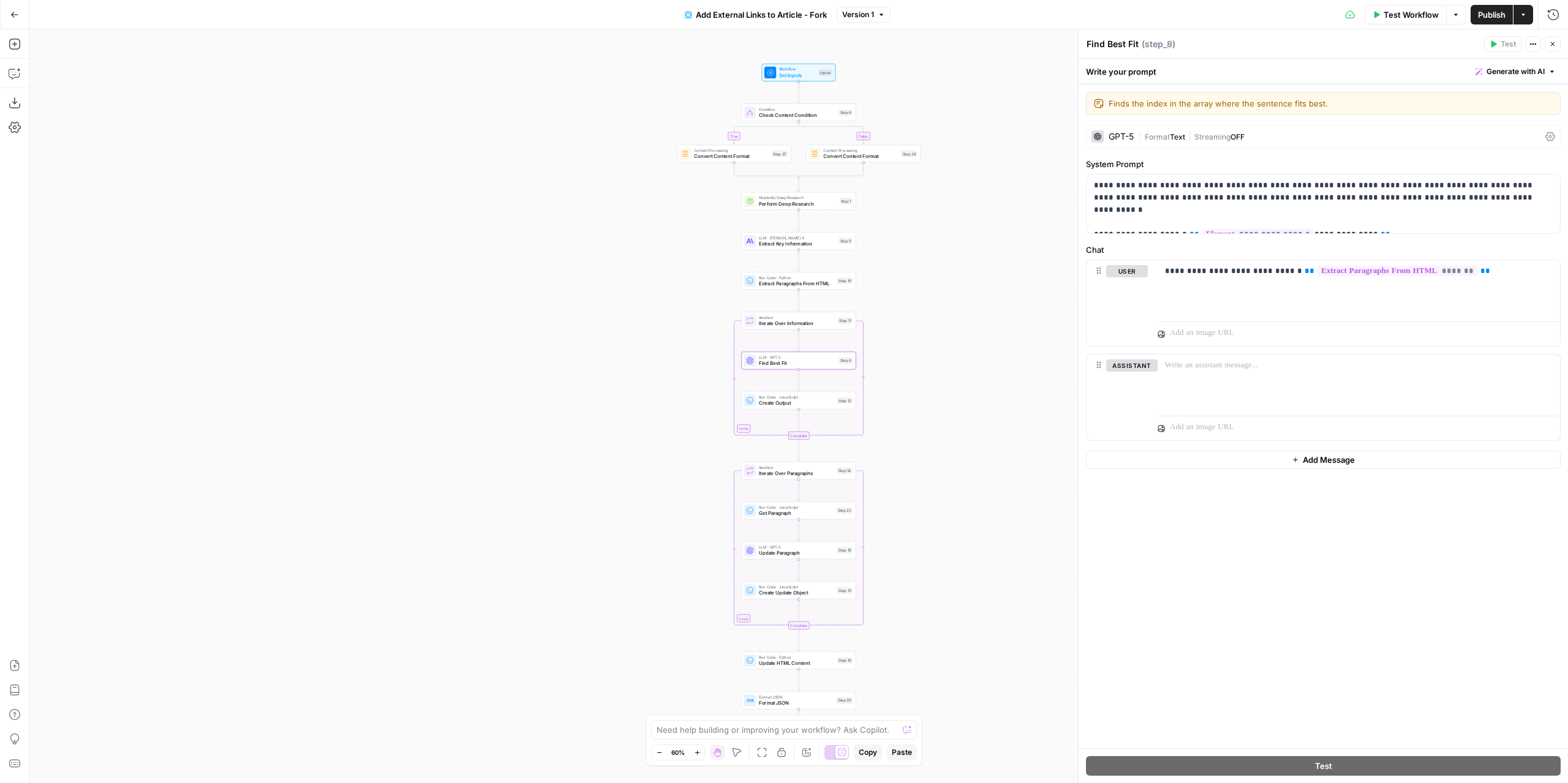
click at [968, 294] on div "true false Workflow Set Inputs Inputs Condition Check Content Condition Step 6 …" at bounding box center [799, 406] width 1538 height 754
click at [823, 285] on span "Extract Paragraphs From HTML" at bounding box center [796, 284] width 75 height 7
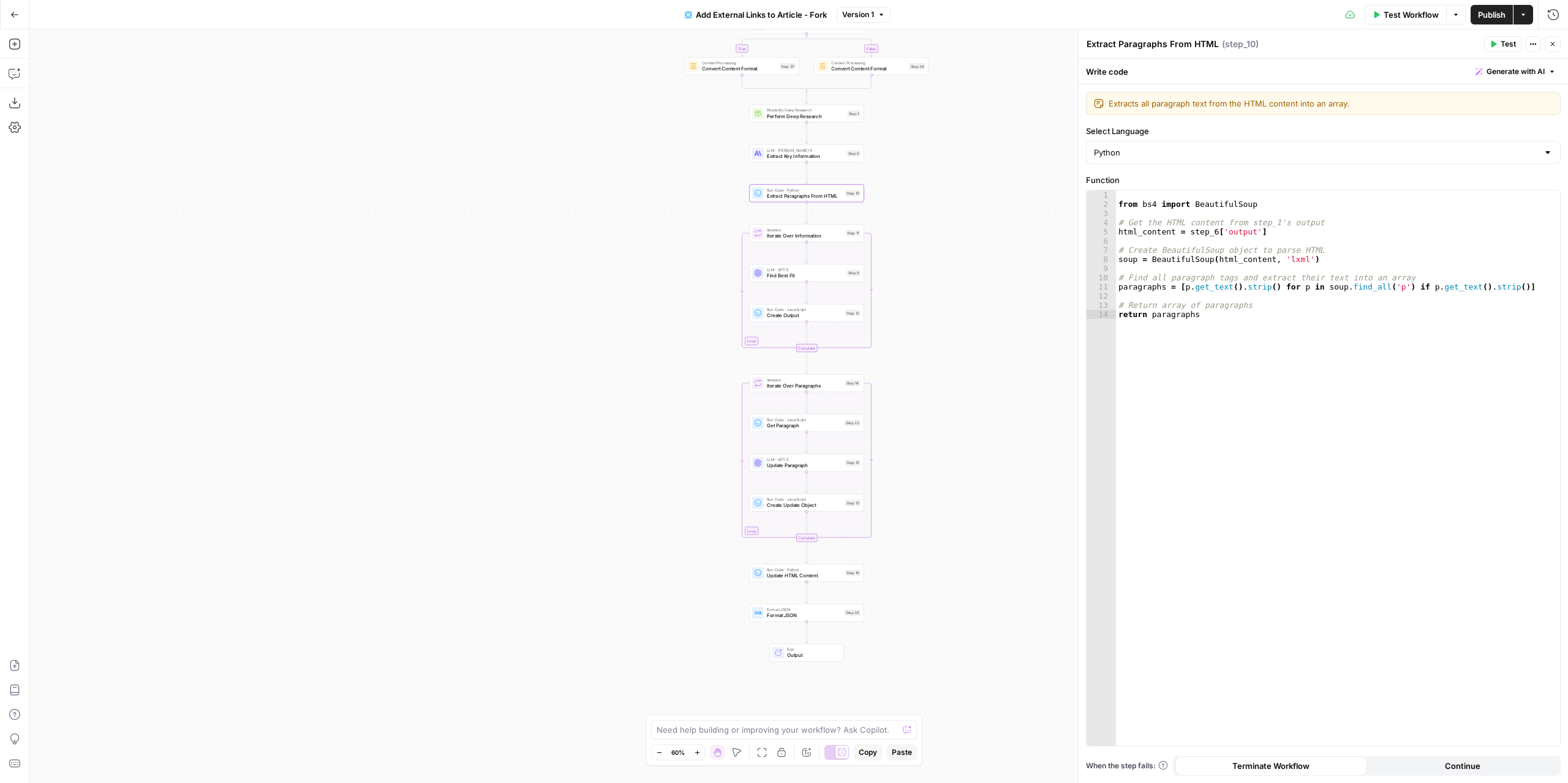
drag, startPoint x: 901, startPoint y: 472, endPoint x: 909, endPoint y: 372, distance: 100.3
click at [909, 372] on div "true false Workflow Set Inputs Inputs Condition Check Content Condition Step 6 …" at bounding box center [799, 406] width 1538 height 754
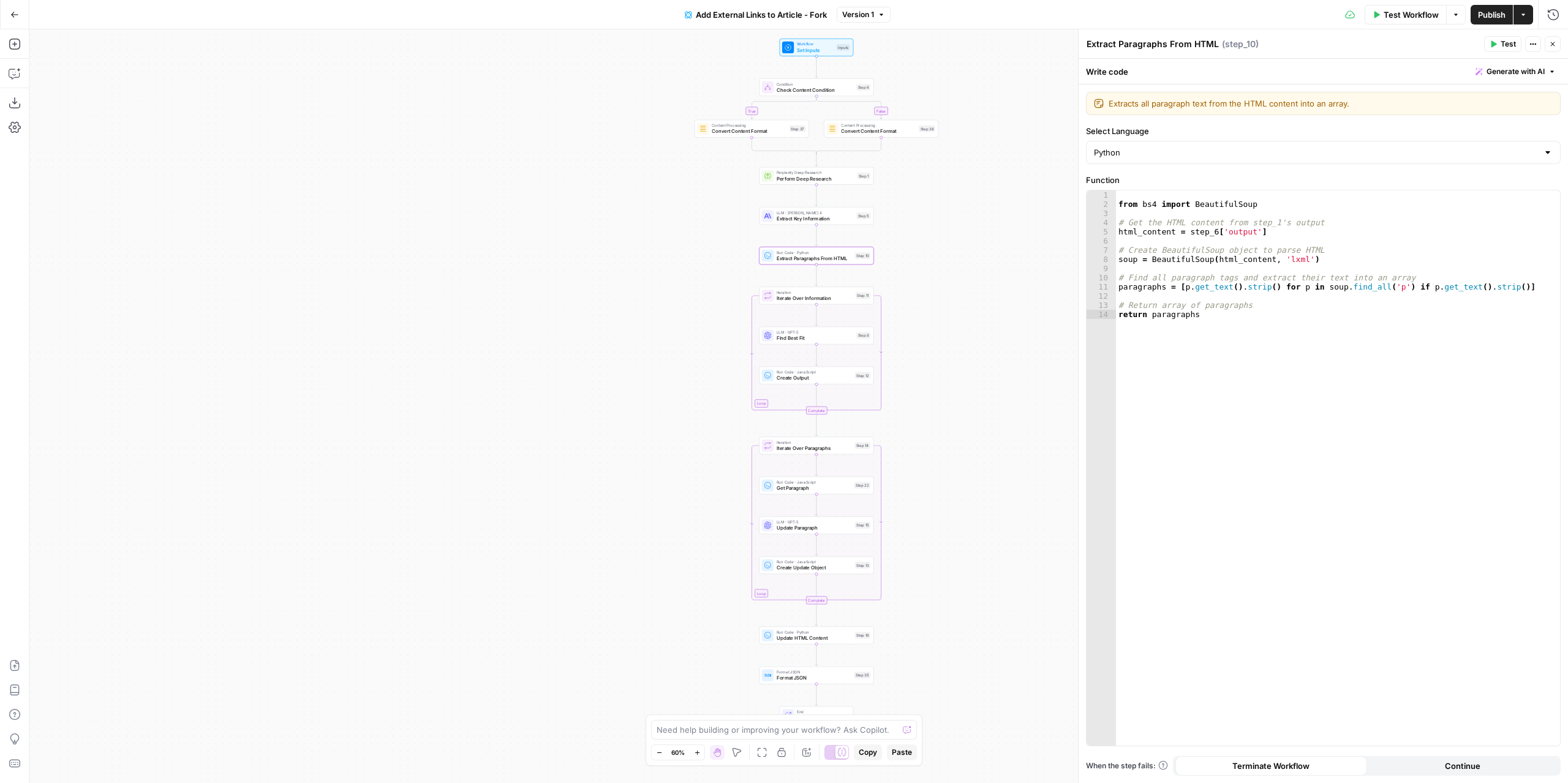
drag, startPoint x: 913, startPoint y: 344, endPoint x: 923, endPoint y: 419, distance: 75.7
click at [923, 419] on div "true false Workflow Set Inputs Inputs Condition Check Content Condition Step 6 …" at bounding box center [799, 406] width 1538 height 754
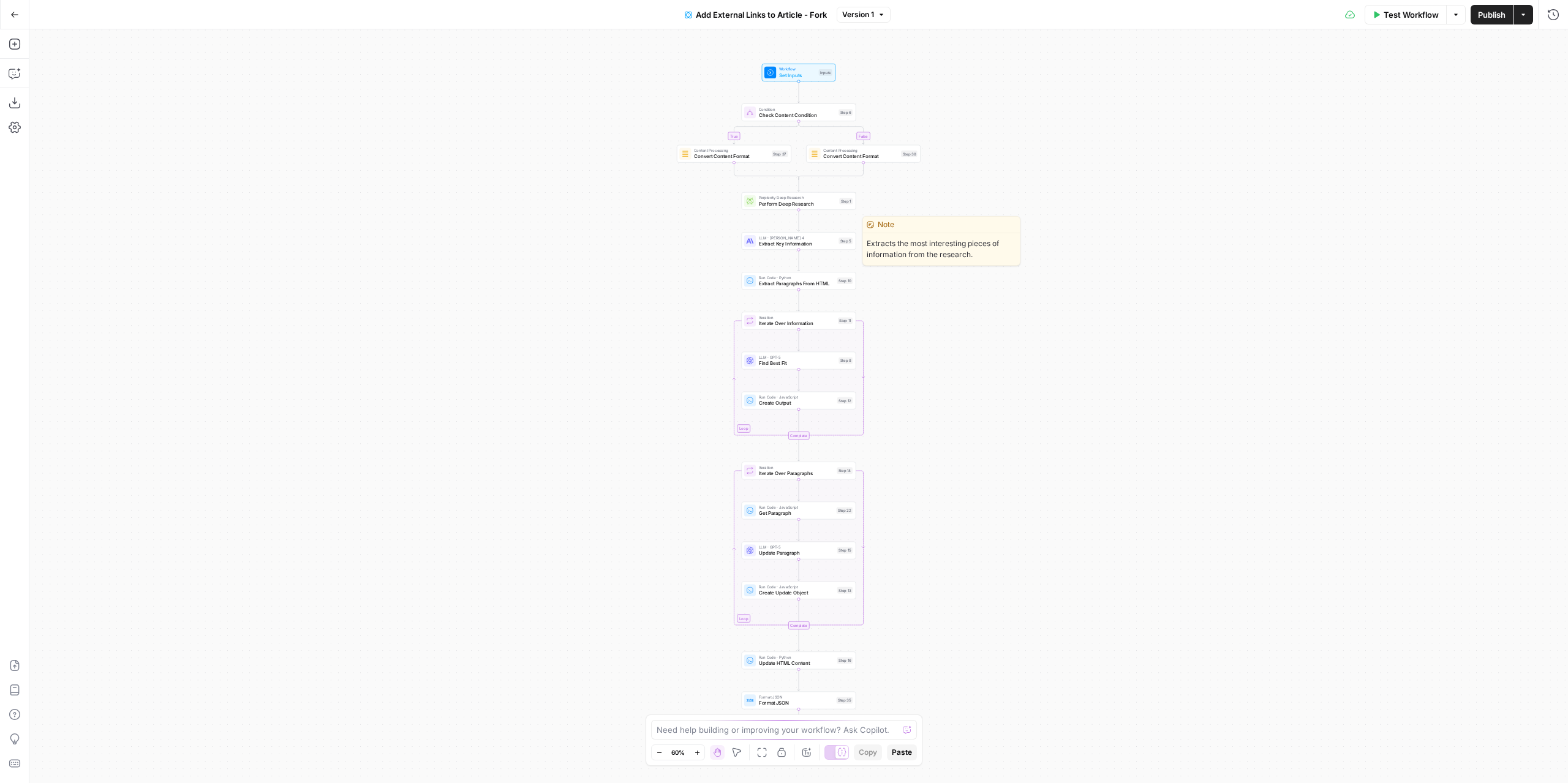
click at [825, 246] on span "Extract Key Information" at bounding box center [796, 243] width 77 height 7
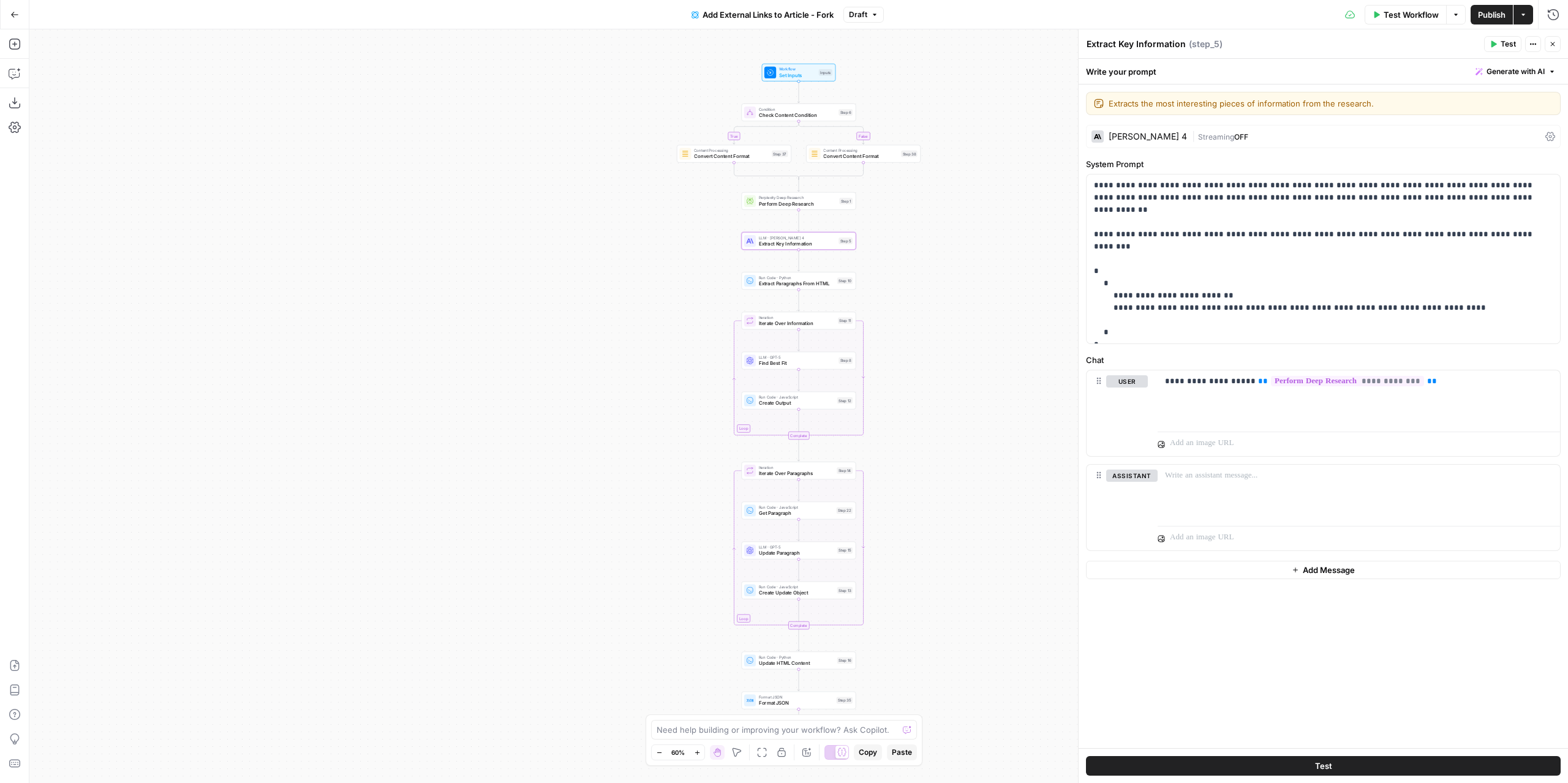
click at [1552, 46] on icon "button" at bounding box center [1552, 44] width 7 height 7
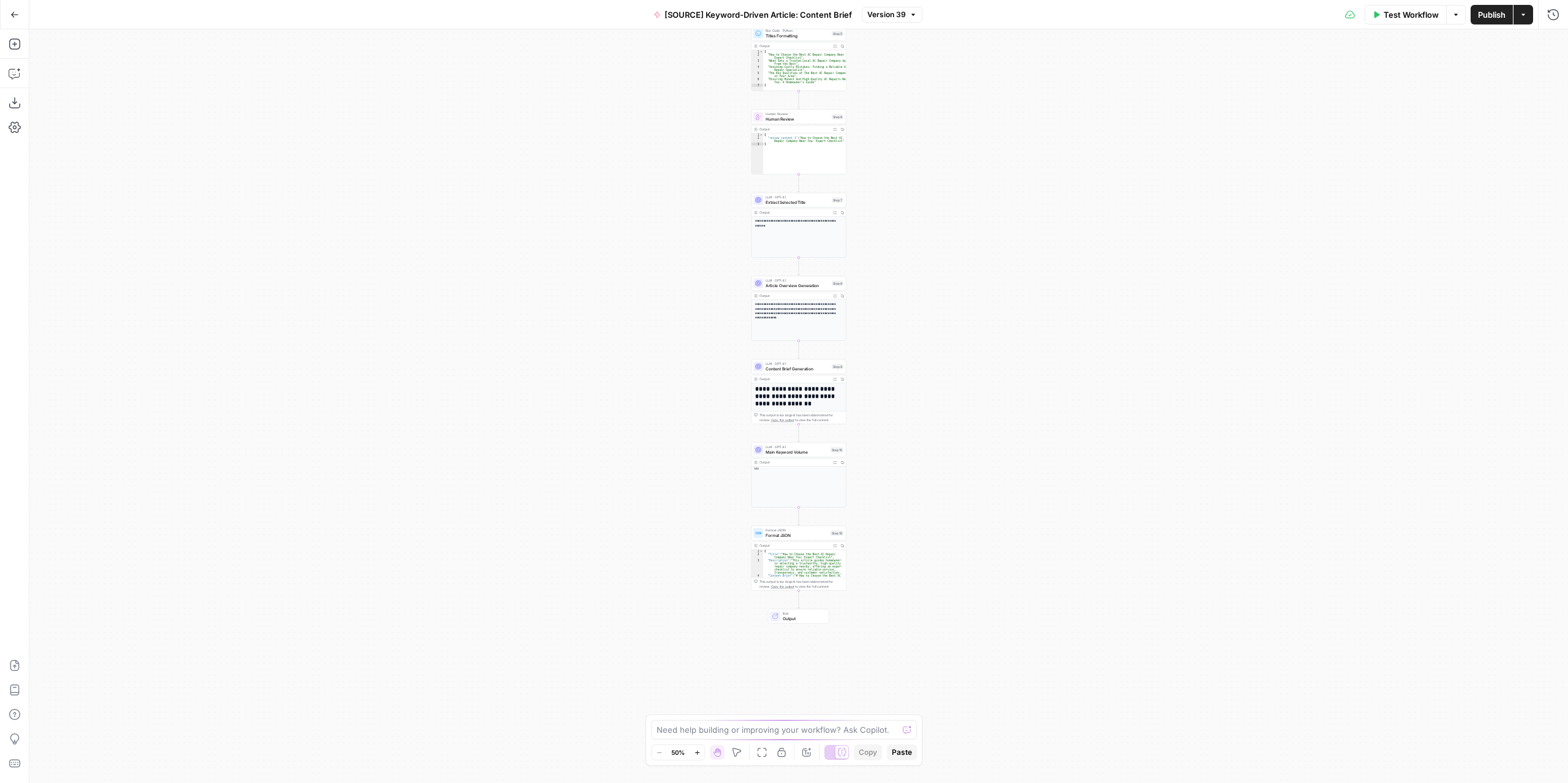
click at [805, 370] on span "Content Brief Generation" at bounding box center [797, 368] width 63 height 6
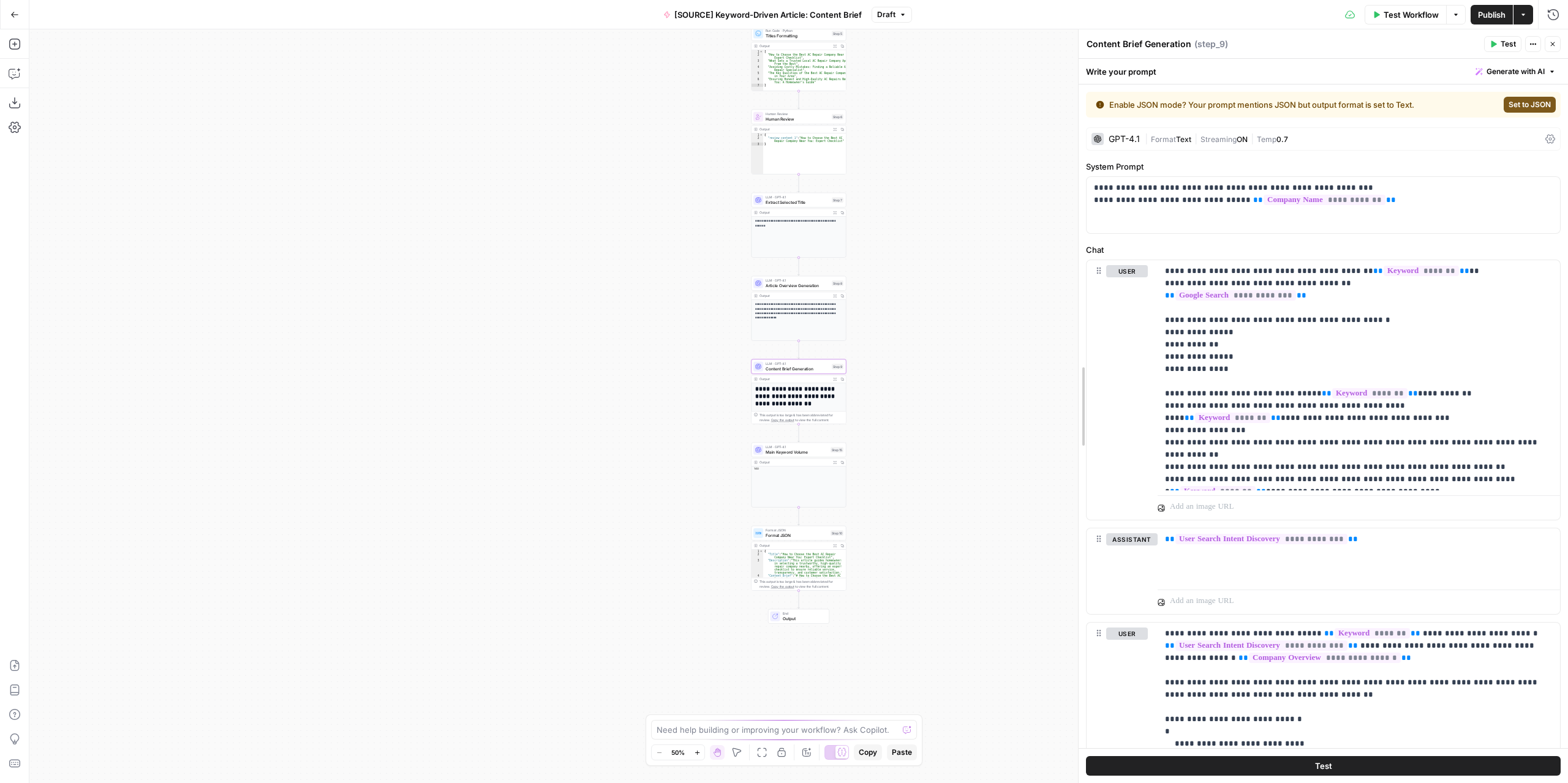
drag, startPoint x: 1082, startPoint y: 391, endPoint x: 829, endPoint y: 387, distance: 253.0
click at [829, 387] on body "Marketers in Demand New Home Browse Your Data Usage Settings Recent Grids [SOUR…" at bounding box center [784, 392] width 1568 height 783
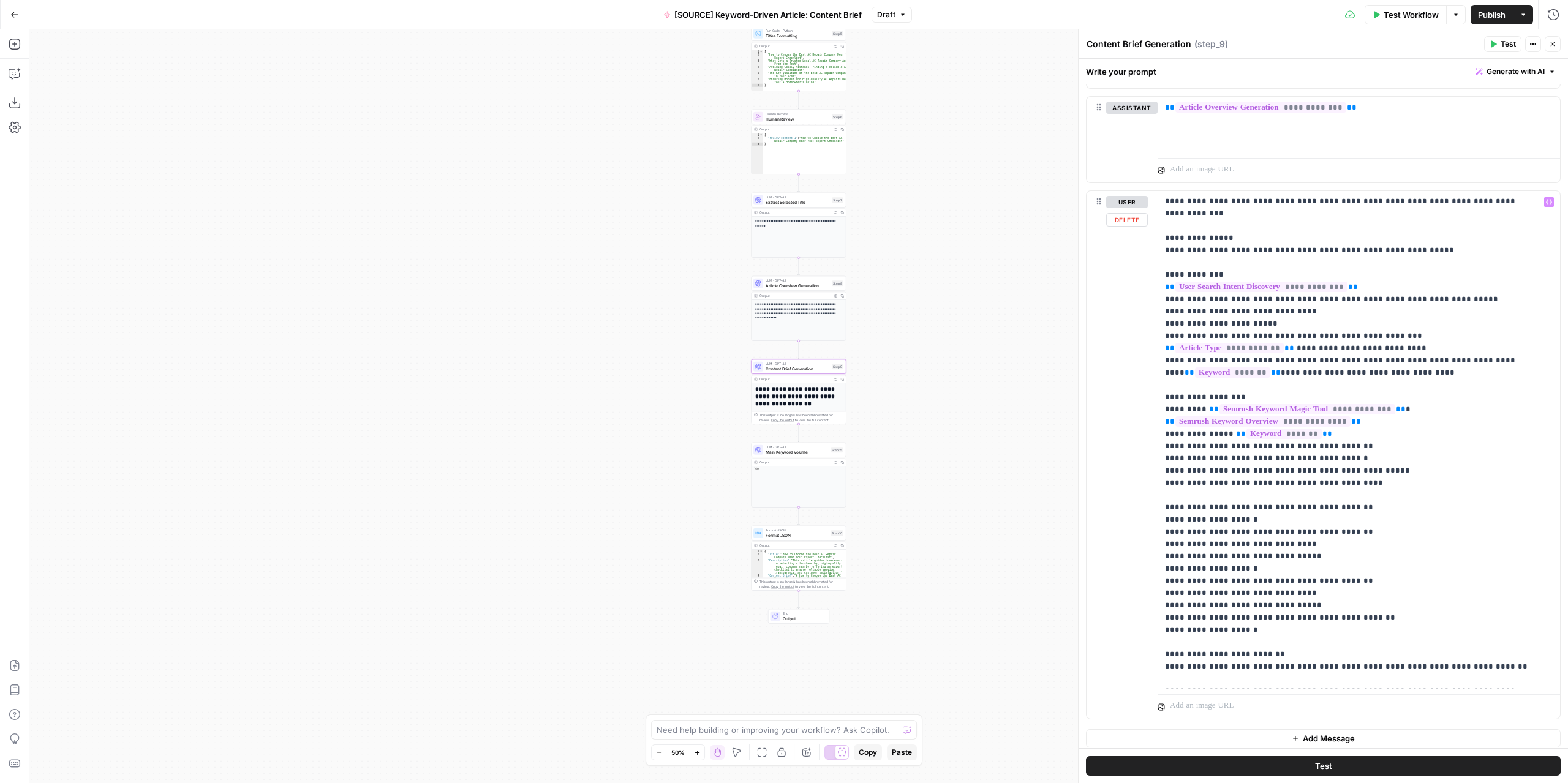
scroll to position [246, 0]
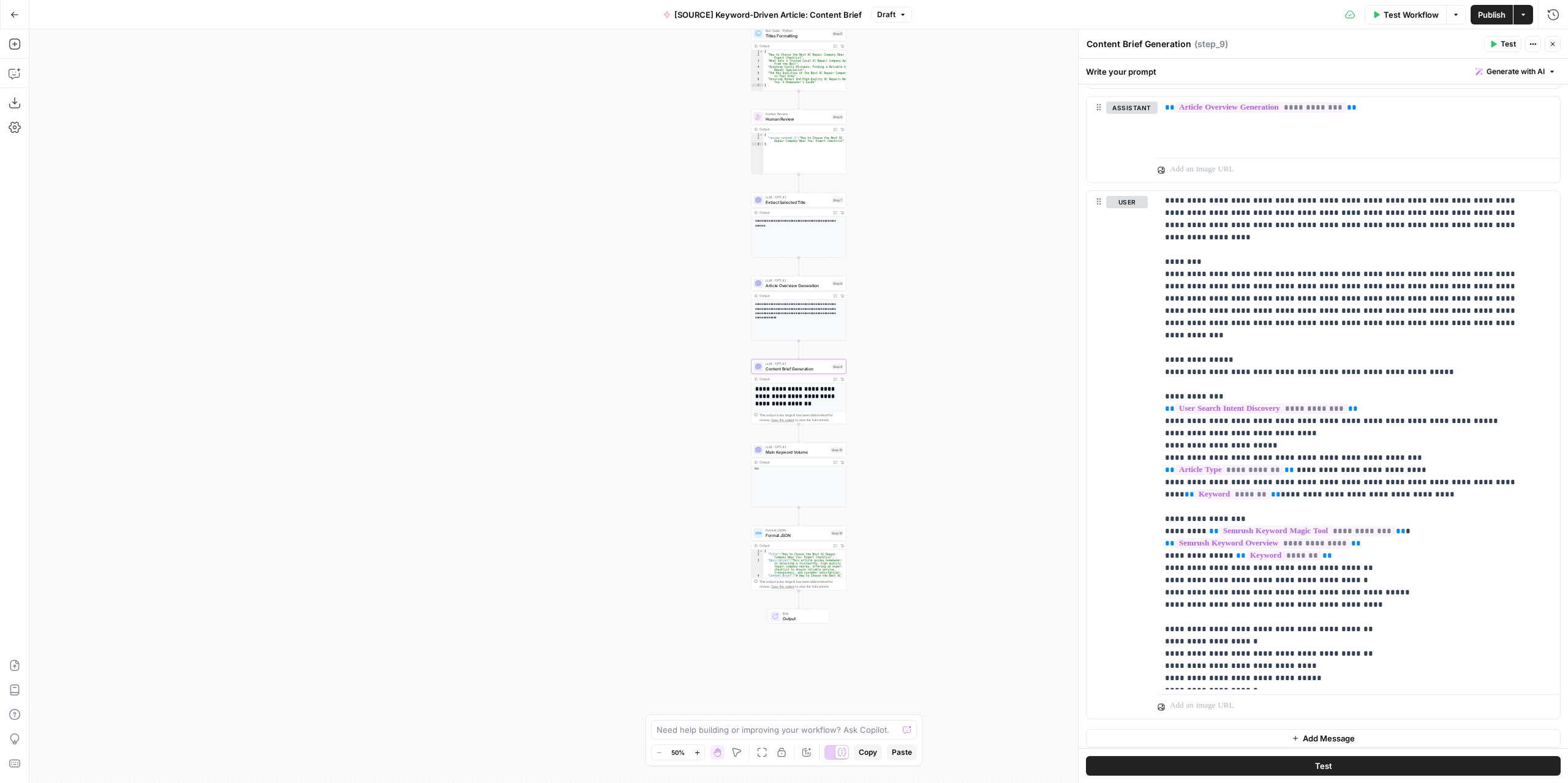
click at [1557, 46] on button "Close" at bounding box center [1552, 44] width 16 height 16
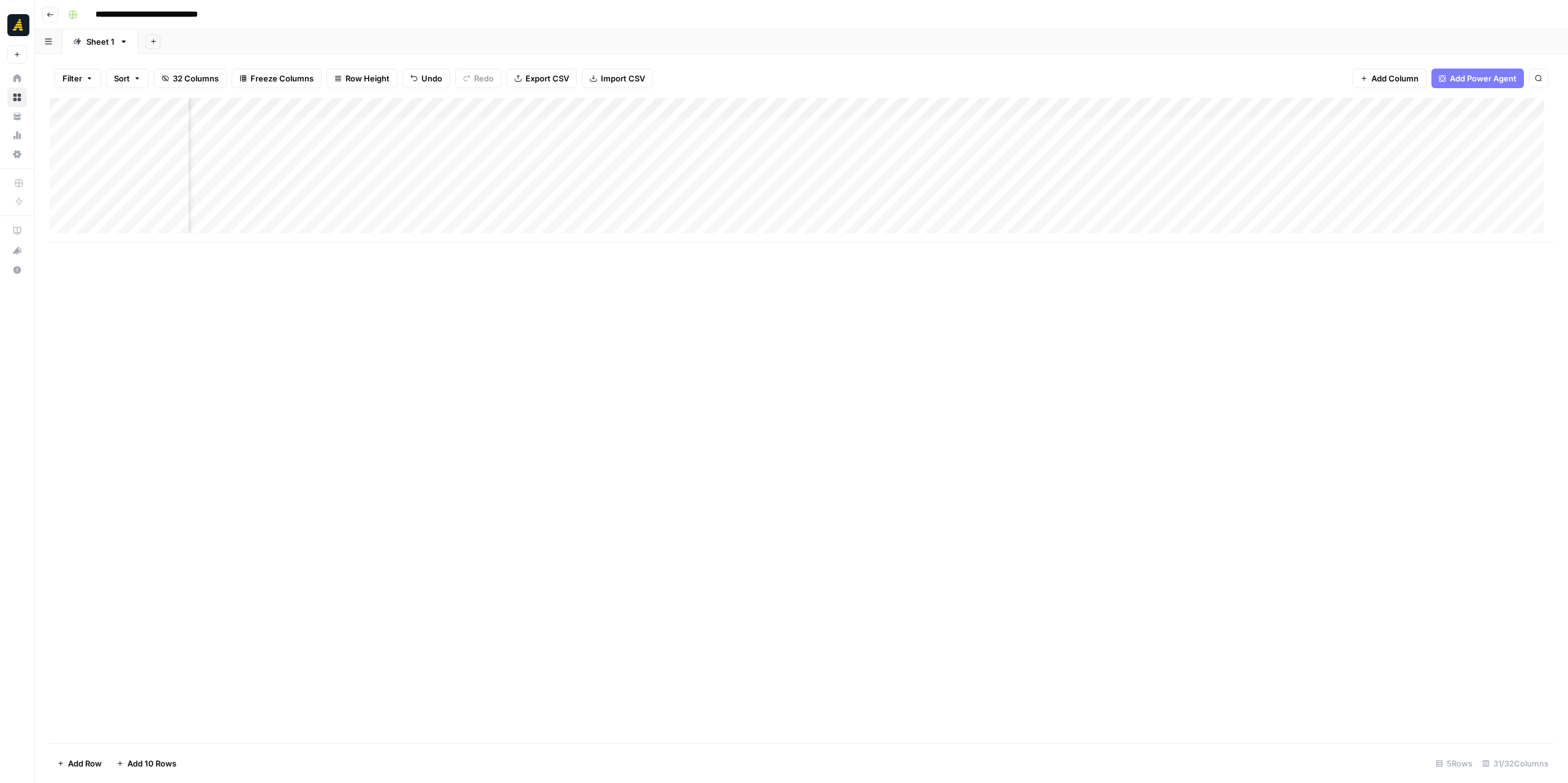
scroll to position [0, 2417]
click at [1504, 105] on span "Add Column" at bounding box center [1525, 108] width 43 height 11
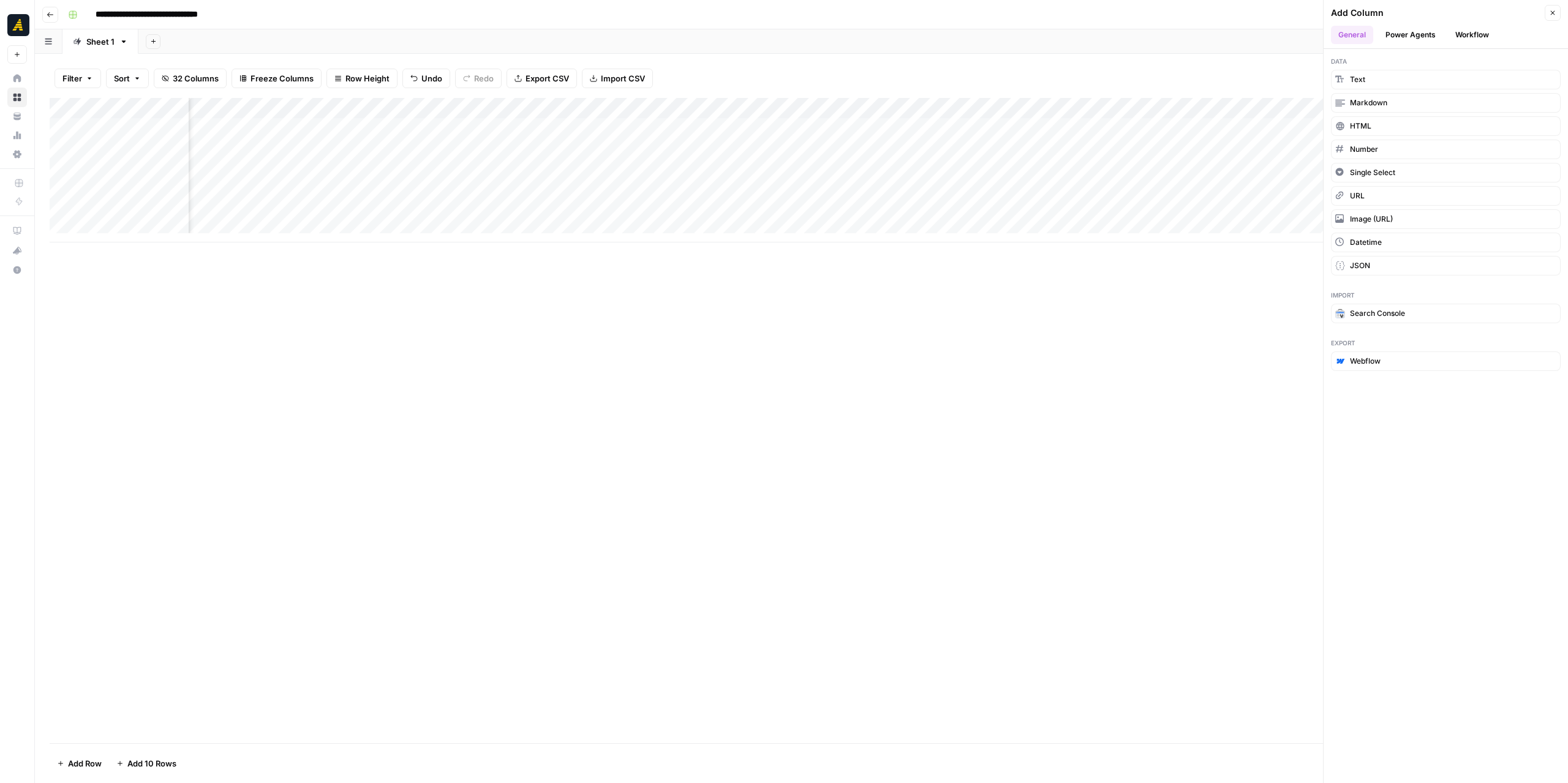
drag, startPoint x: 1185, startPoint y: 399, endPoint x: 1157, endPoint y: 393, distance: 28.6
click at [1183, 399] on div "Add Column" at bounding box center [801, 420] width 1504 height 645
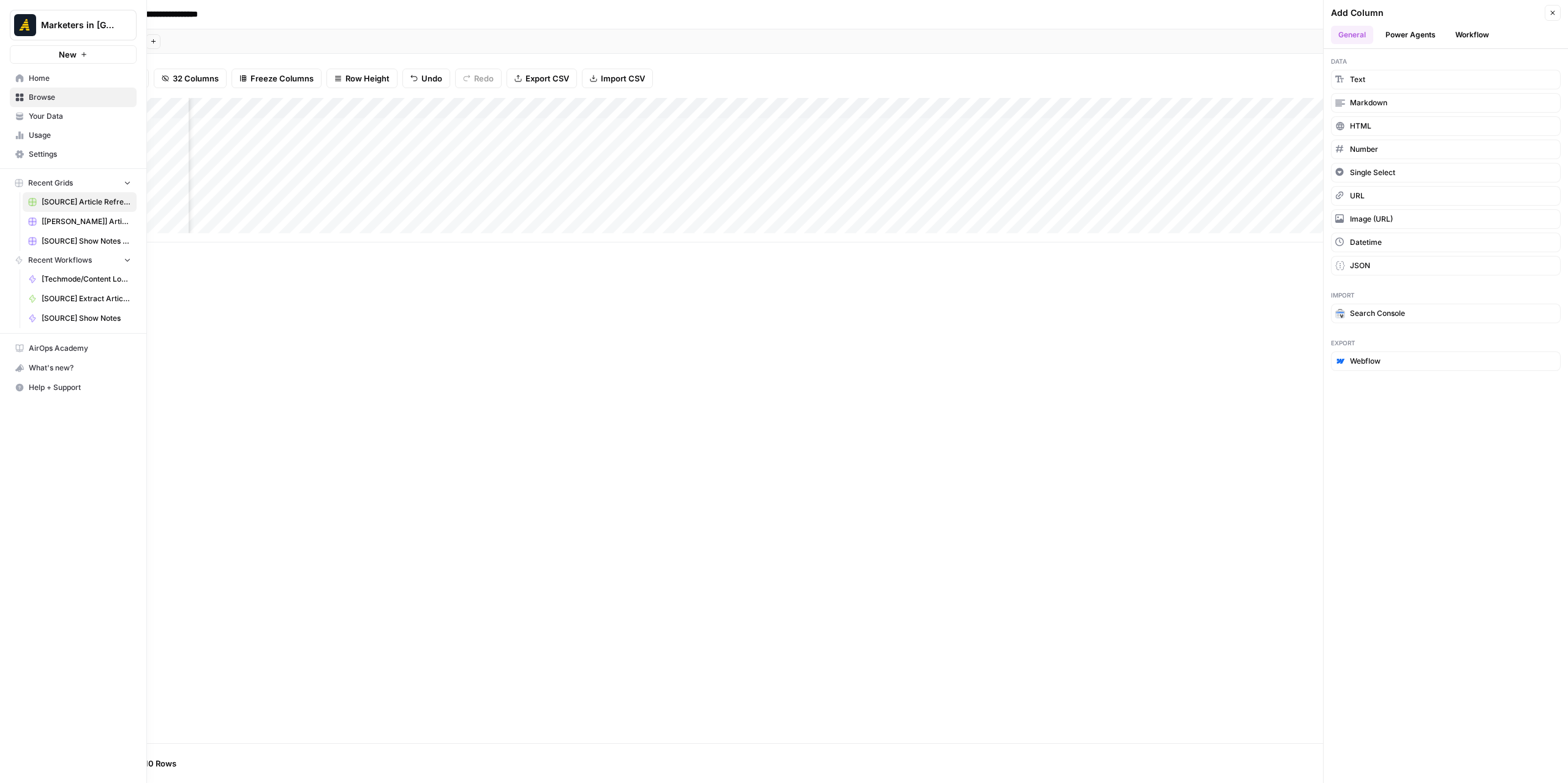
click at [81, 148] on link "Settings" at bounding box center [73, 154] width 127 height 20
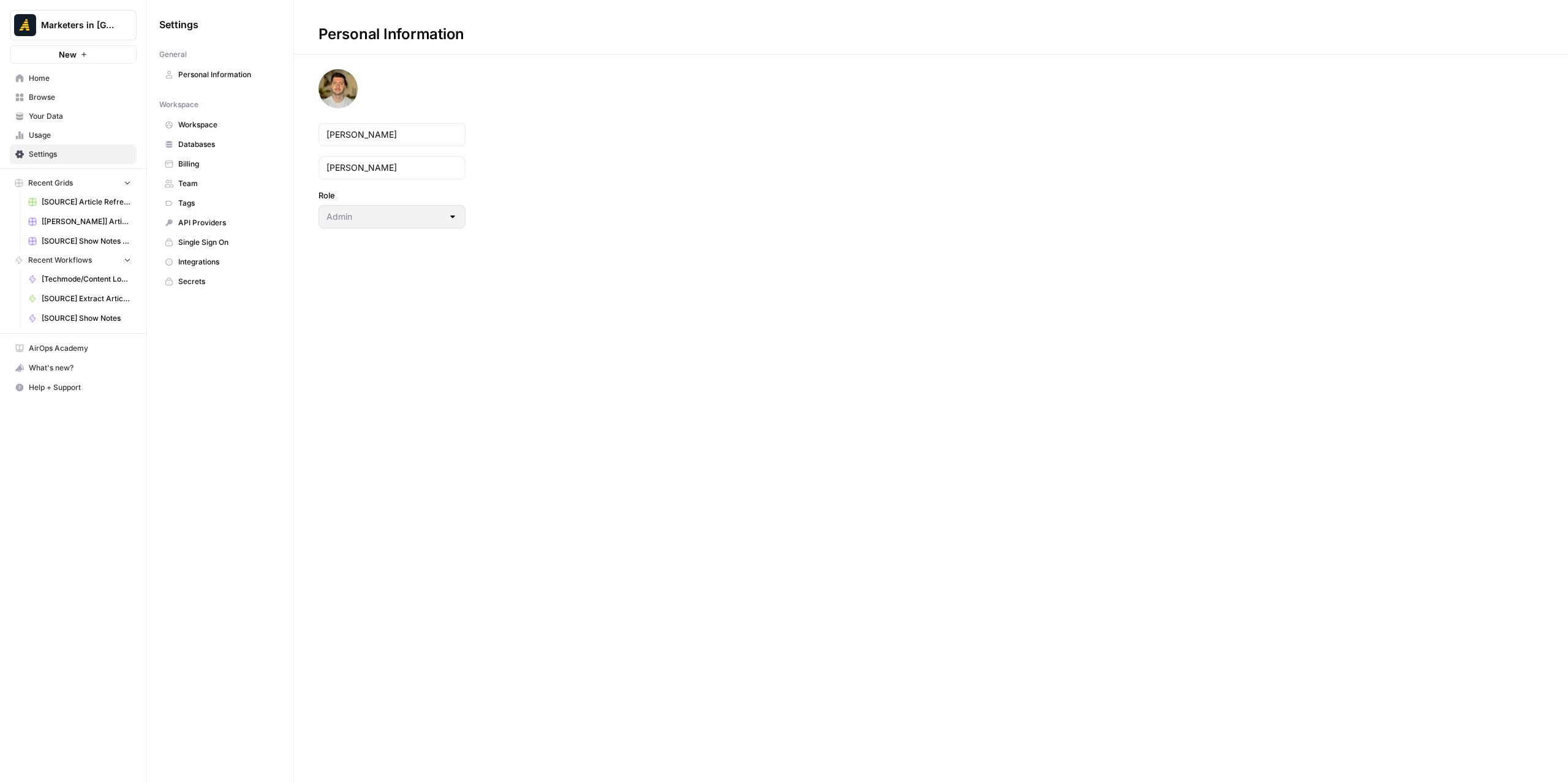
click at [232, 257] on span "Integrations" at bounding box center [227, 261] width 97 height 11
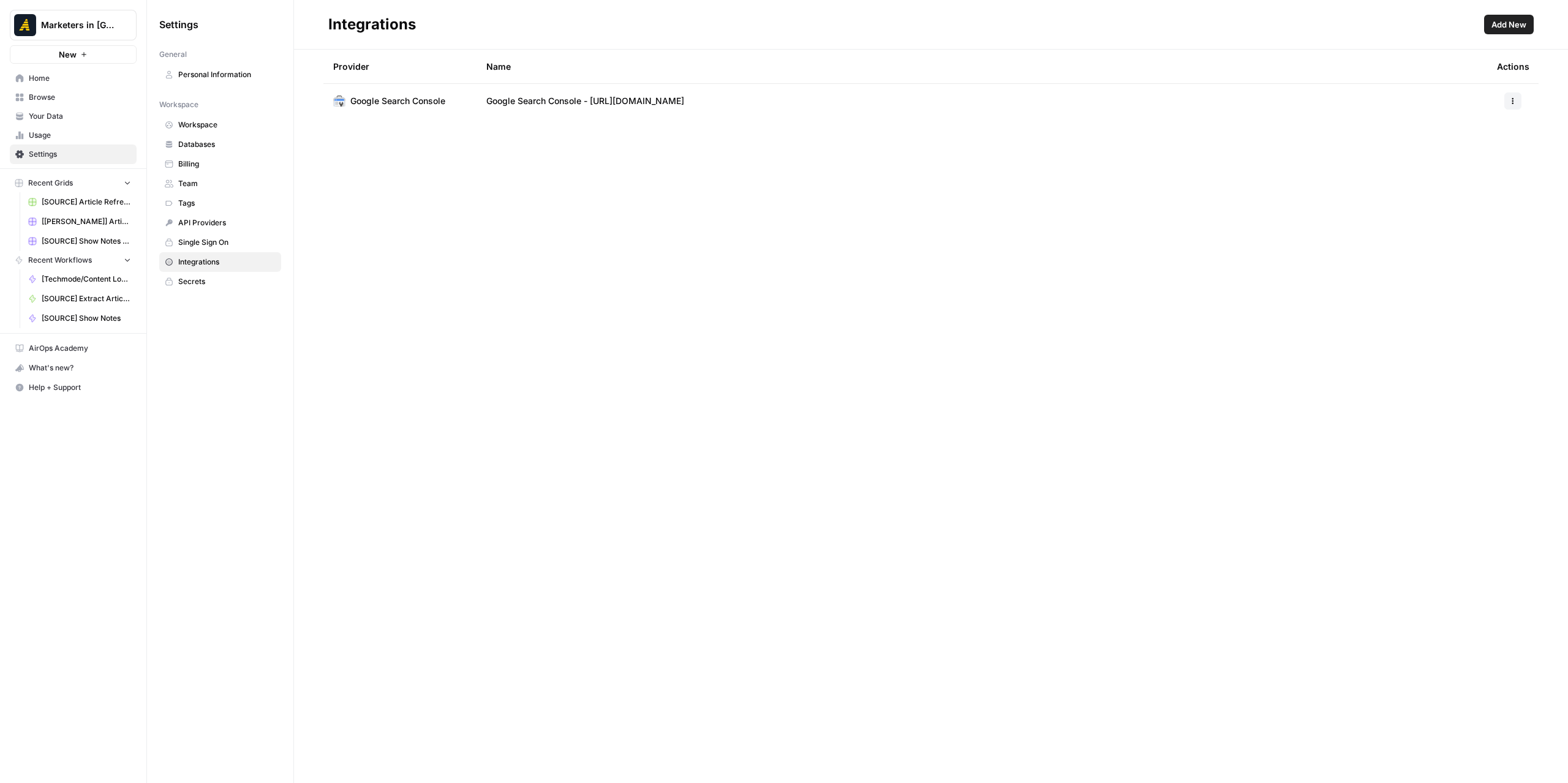
click at [1508, 26] on span "Add New" at bounding box center [1509, 24] width 35 height 12
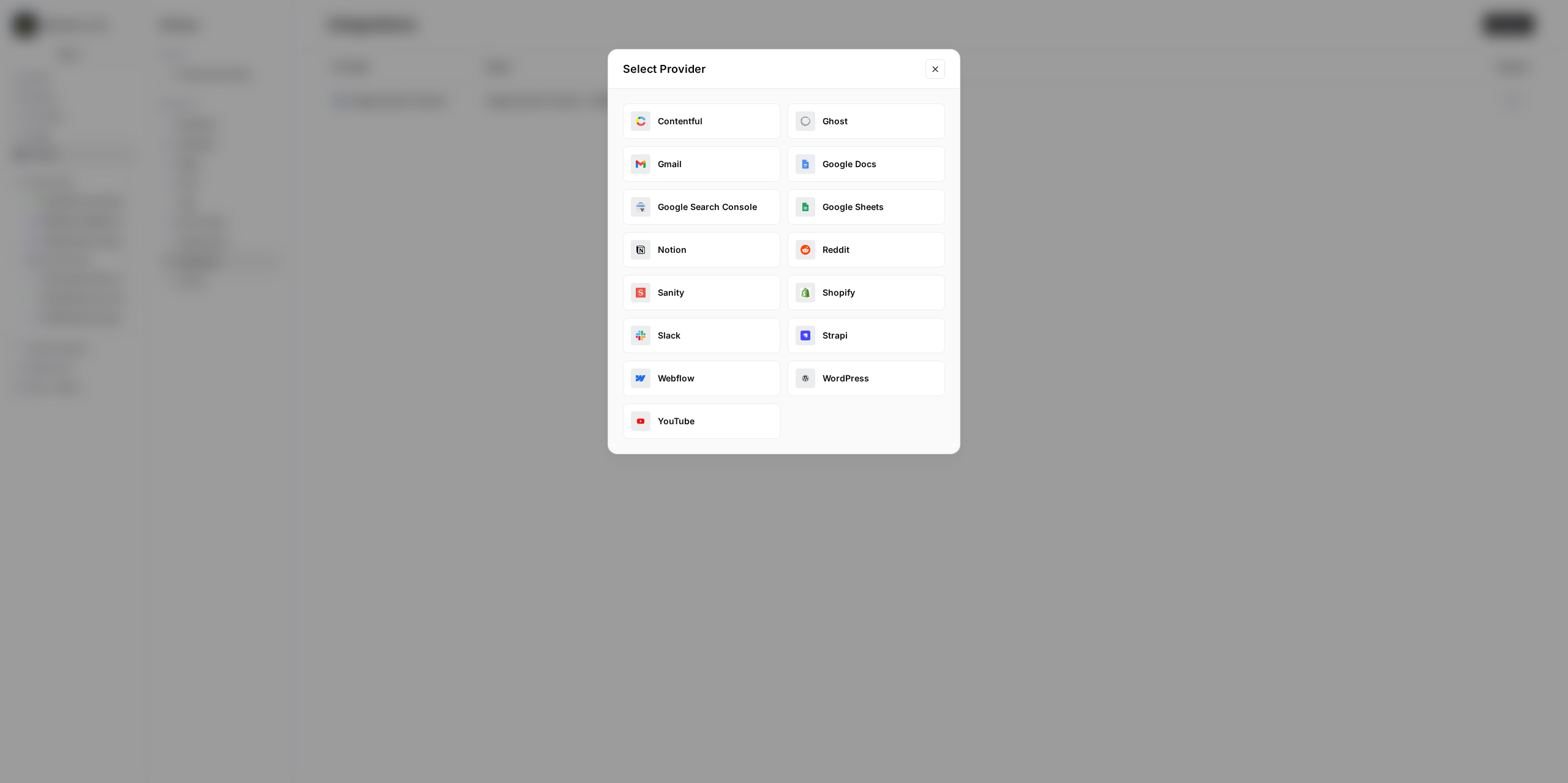
click at [848, 368] on button "WordPress" at bounding box center [866, 378] width 157 height 35
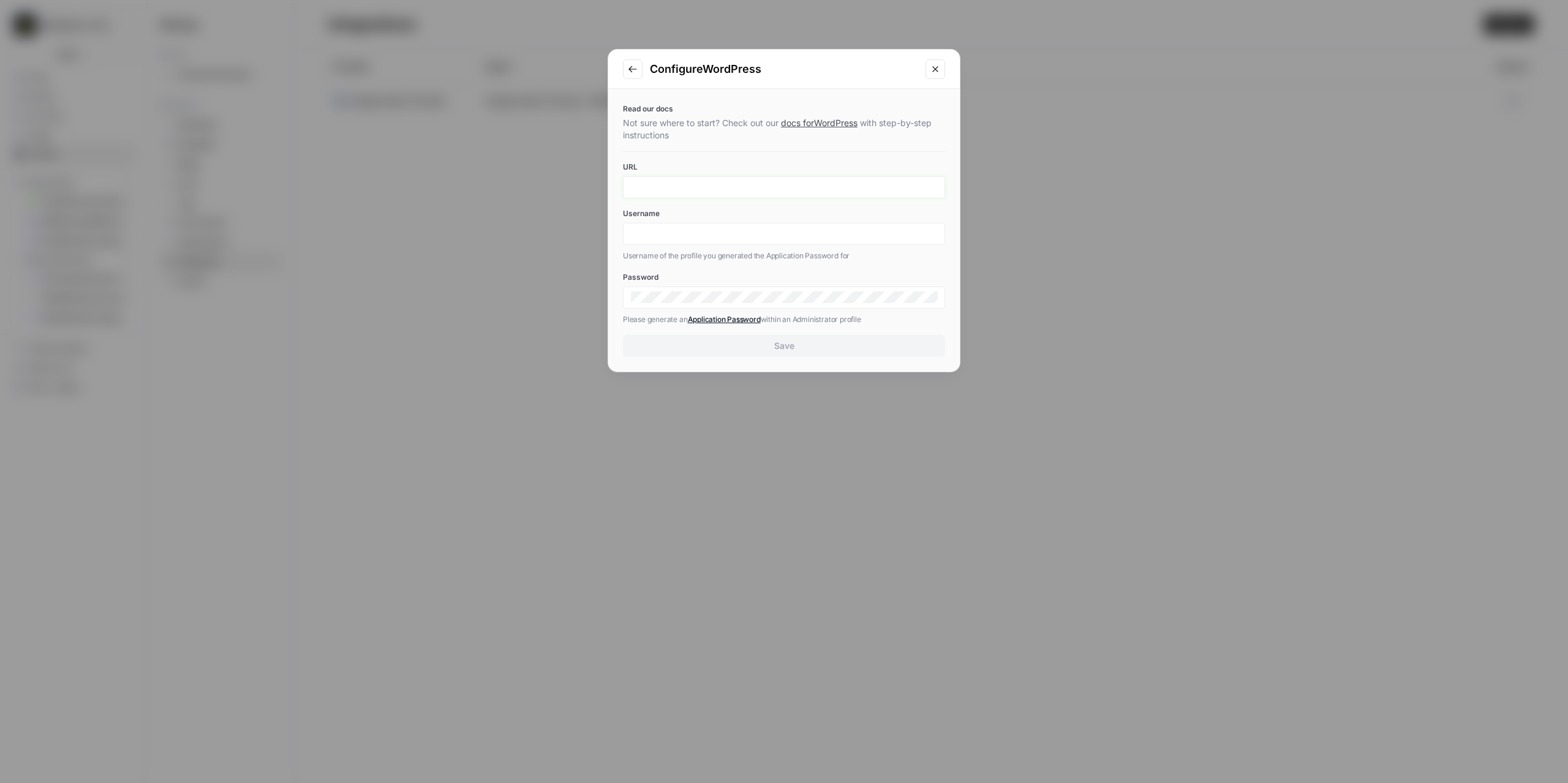
click at [757, 185] on input "URL" at bounding box center [783, 187] width 306 height 11
click at [864, 85] on div "Configure WordPress" at bounding box center [784, 69] width 351 height 40
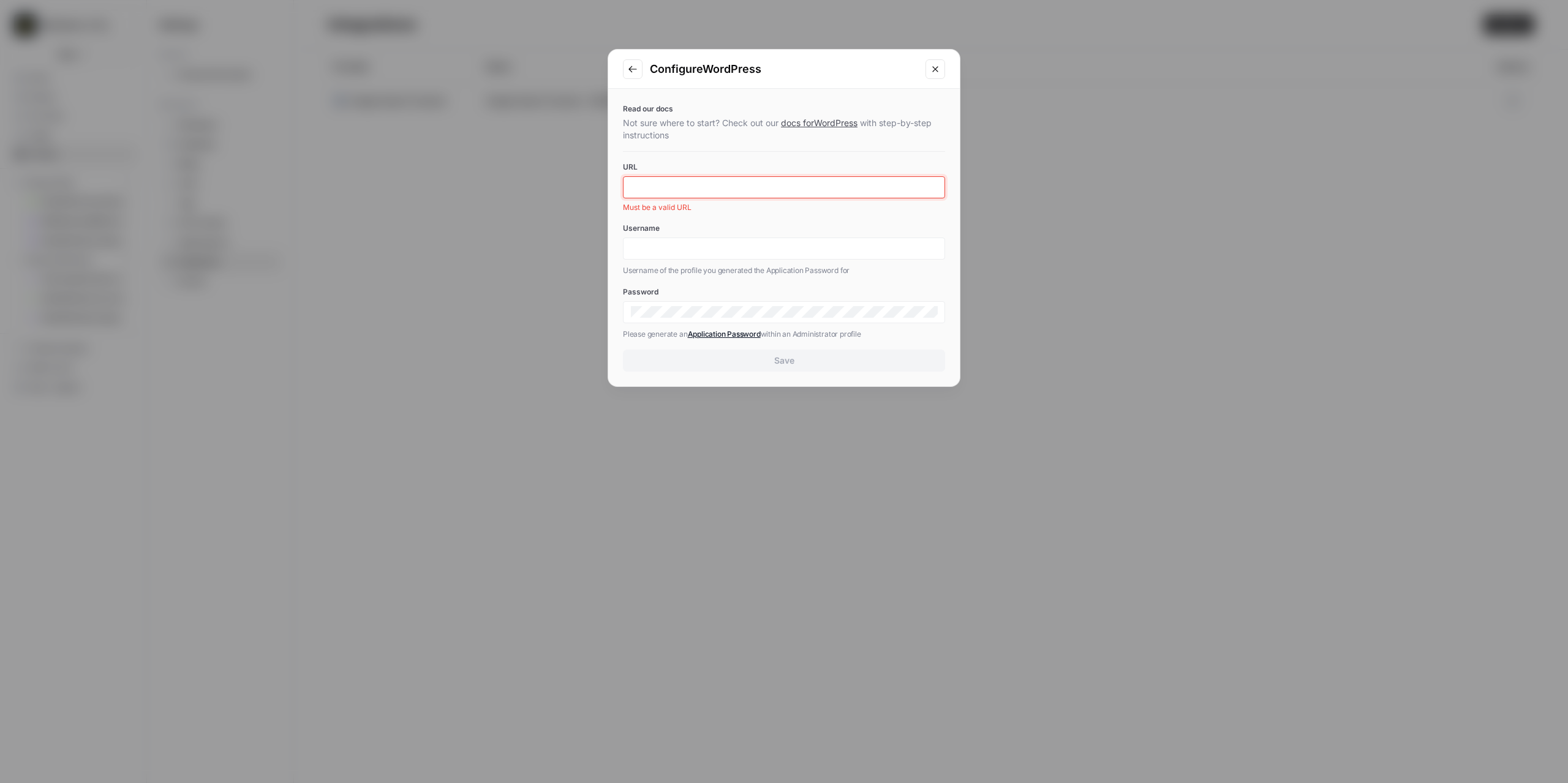
click at [707, 187] on input "URL" at bounding box center [783, 187] width 306 height 11
paste input "[URL][DOMAIN_NAME]"
type input "[URL][DOMAIN_NAME]"
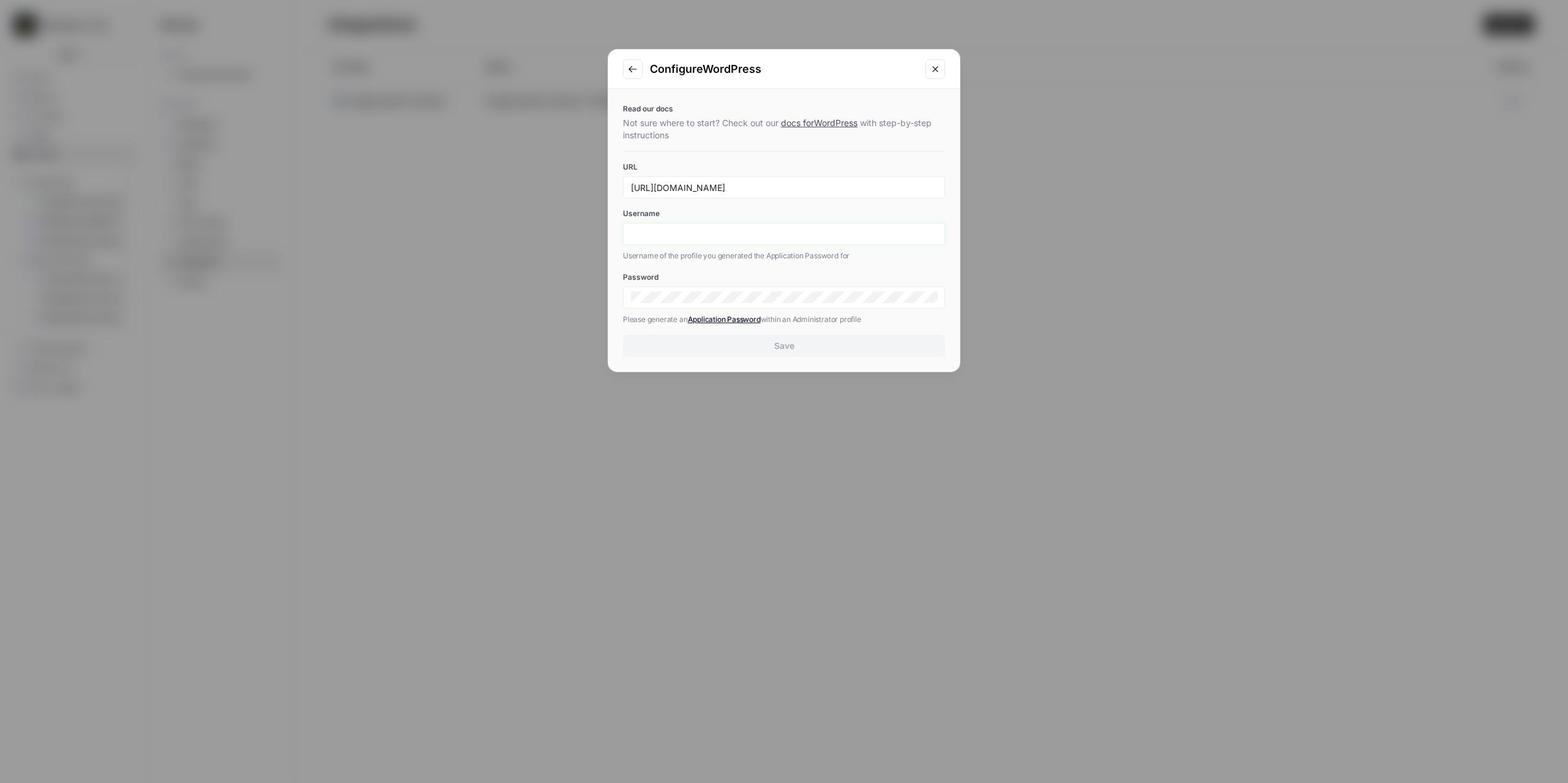
click at [785, 241] on div at bounding box center [784, 233] width 322 height 22
type input "NNuser"
click at [686, 288] on div at bounding box center [784, 298] width 322 height 22
click at [772, 349] on button "Save" at bounding box center [784, 345] width 322 height 22
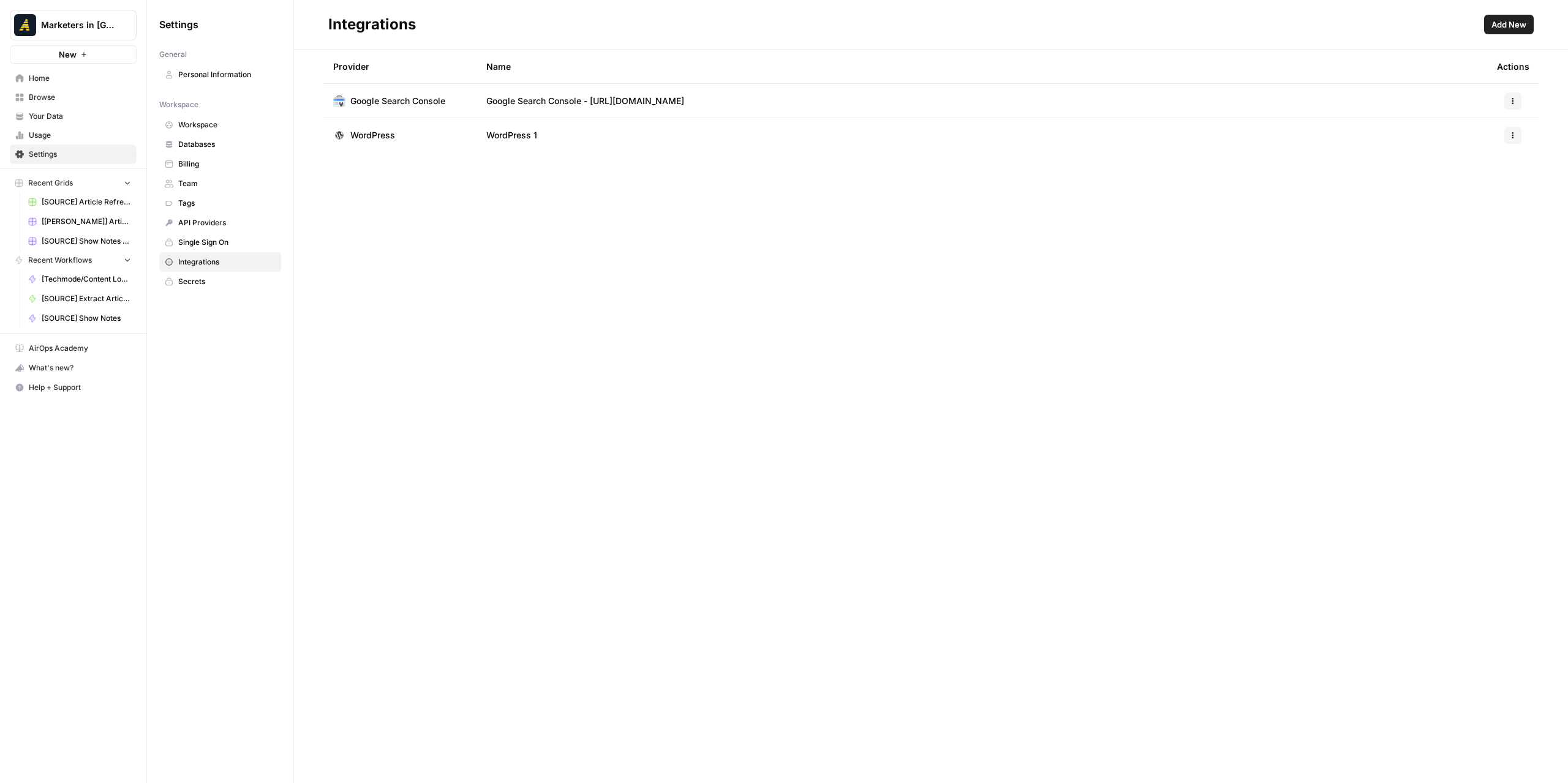
click at [1518, 137] on button "button" at bounding box center [1513, 135] width 17 height 17
click at [1480, 164] on span "Edit" at bounding box center [1486, 162] width 40 height 12
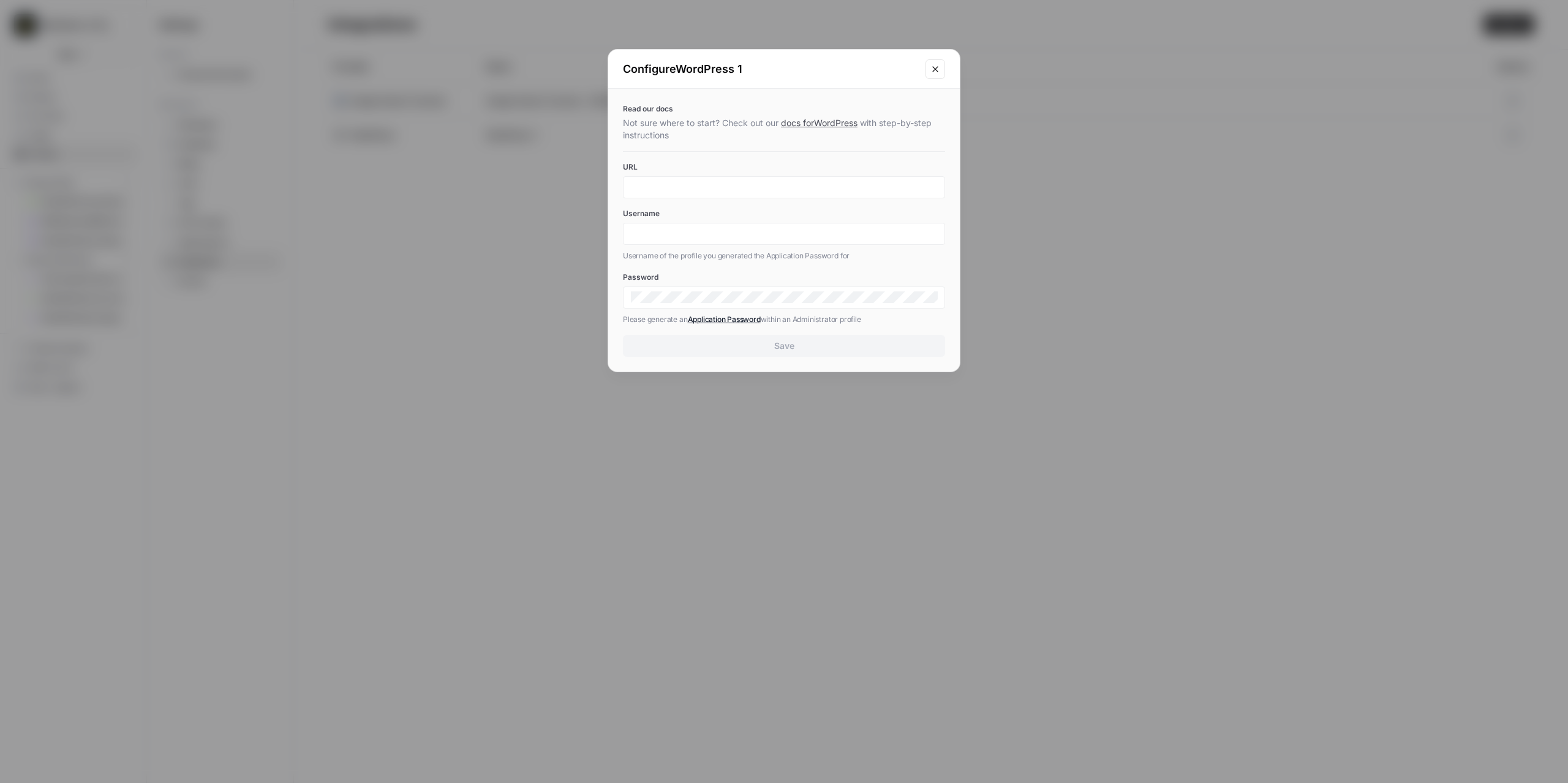
click at [718, 57] on div "Configure WordPress 1" at bounding box center [784, 69] width 351 height 40
click at [721, 68] on h2 "Configure WordPress 1" at bounding box center [771, 69] width 295 height 17
click at [744, 68] on h2 "Configure WordPress 1" at bounding box center [771, 69] width 295 height 17
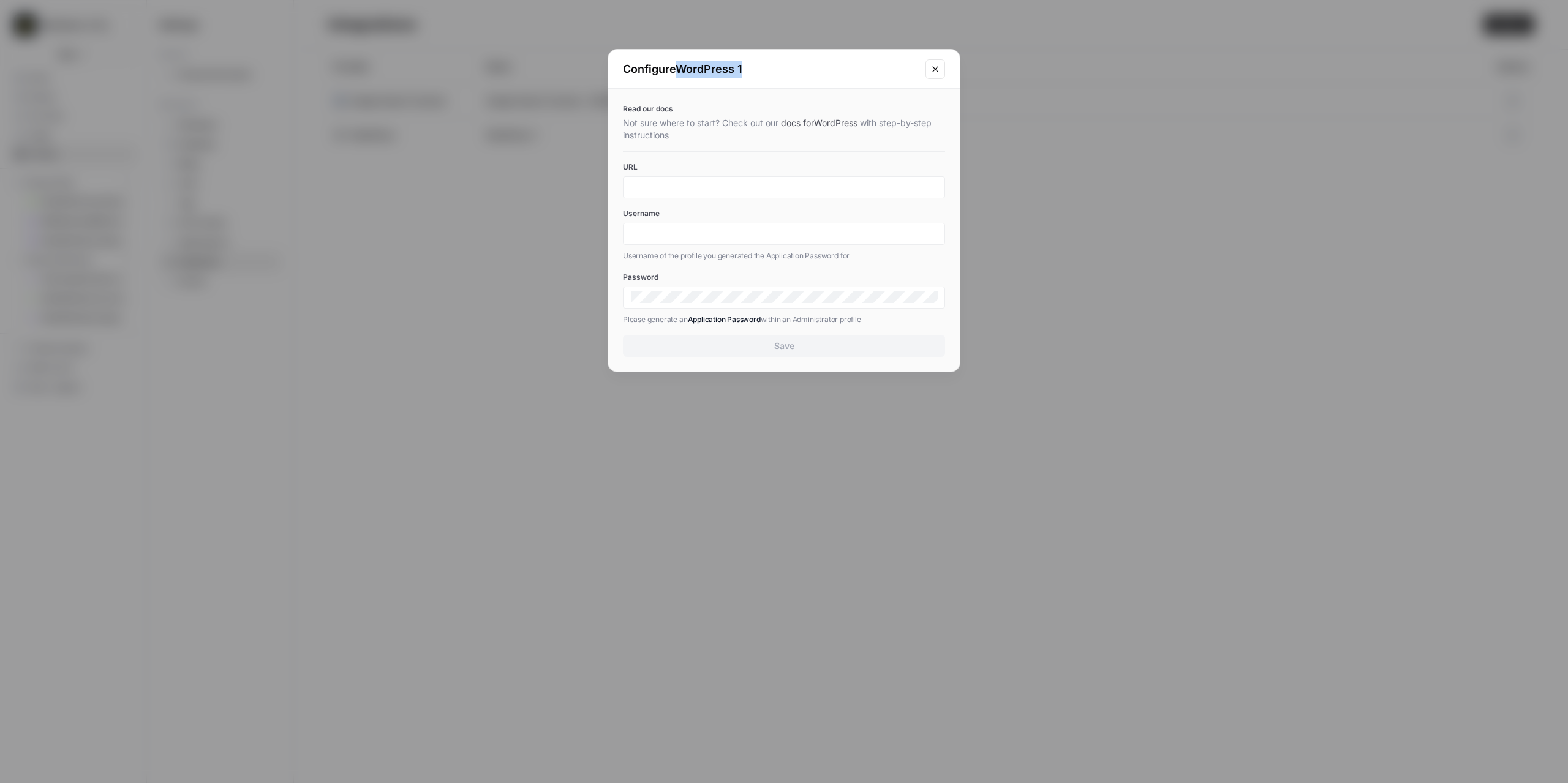
drag, startPoint x: 784, startPoint y: 72, endPoint x: 683, endPoint y: 71, distance: 101.0
click at [683, 71] on h2 "Configure WordPress 1" at bounding box center [771, 69] width 295 height 17
click at [709, 77] on h2 "Configure WordPress 1" at bounding box center [771, 69] width 295 height 17
click at [711, 73] on h2 "Configure WordPress 1" at bounding box center [771, 69] width 295 height 17
click at [822, 120] on link "docs for WordPress" at bounding box center [819, 123] width 77 height 11
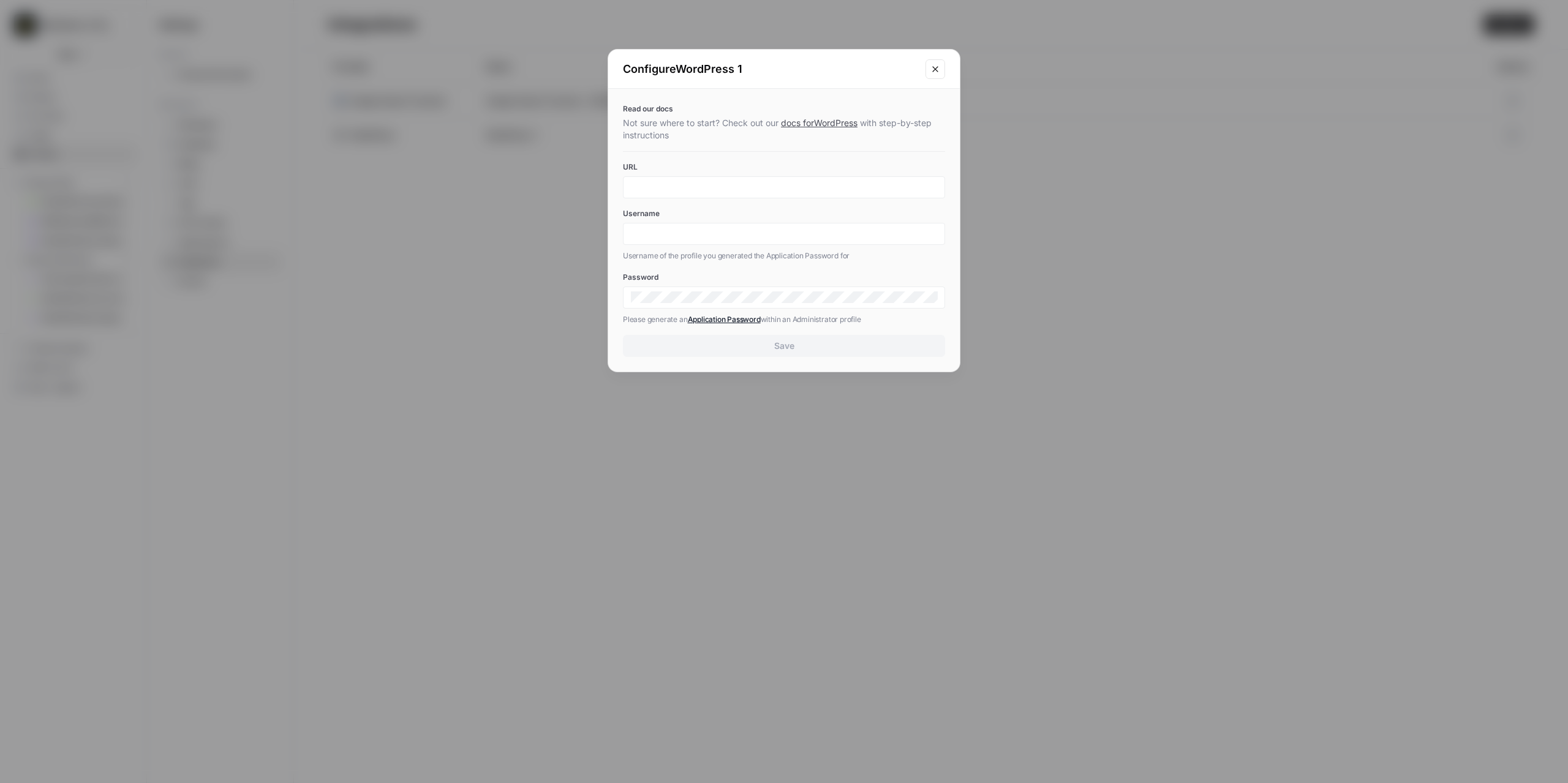
click at [933, 64] on icon "Close modal" at bounding box center [936, 69] width 10 height 10
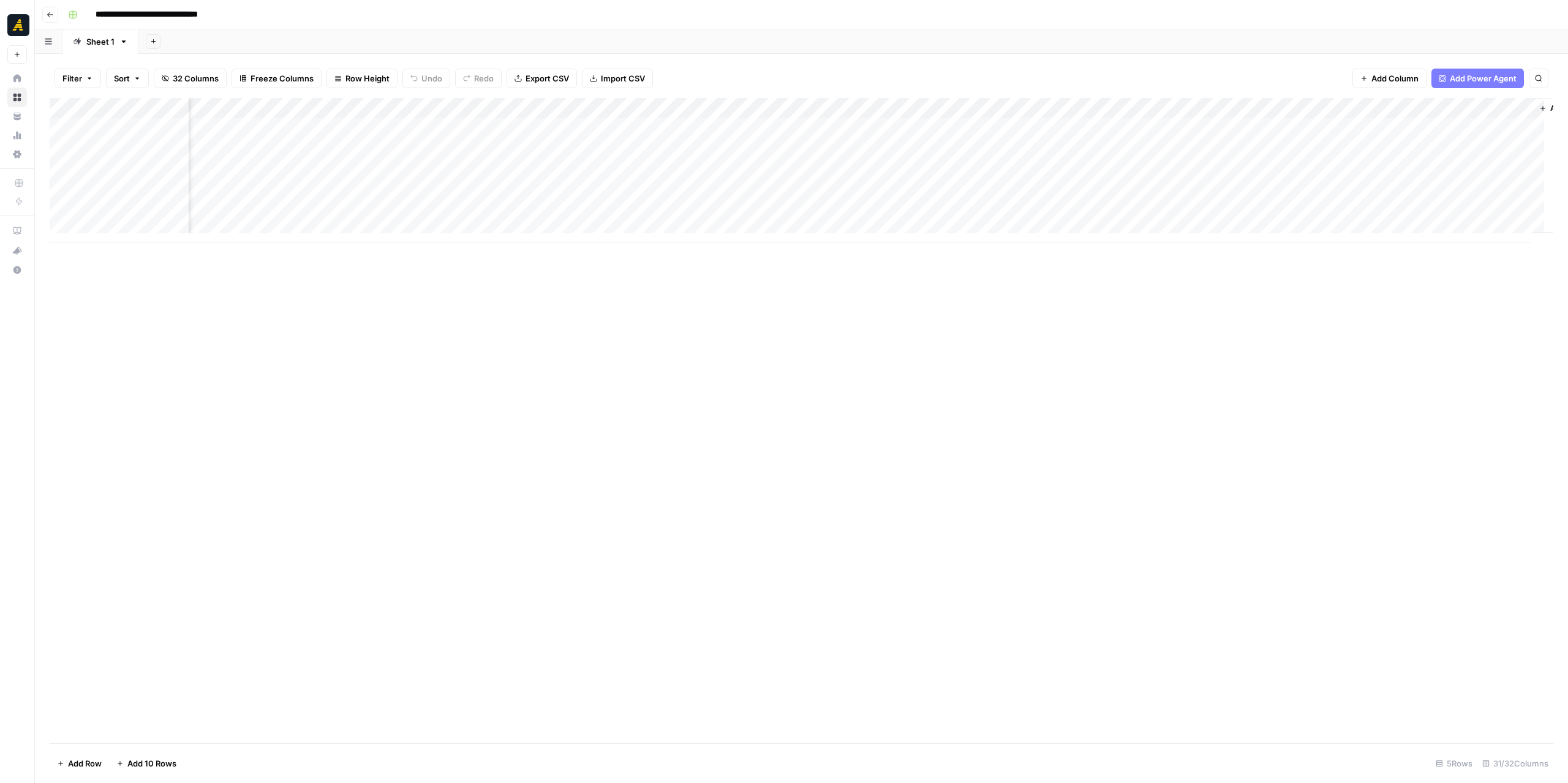
scroll to position [0, 2417]
click at [1504, 106] on span "Add Column" at bounding box center [1525, 108] width 43 height 11
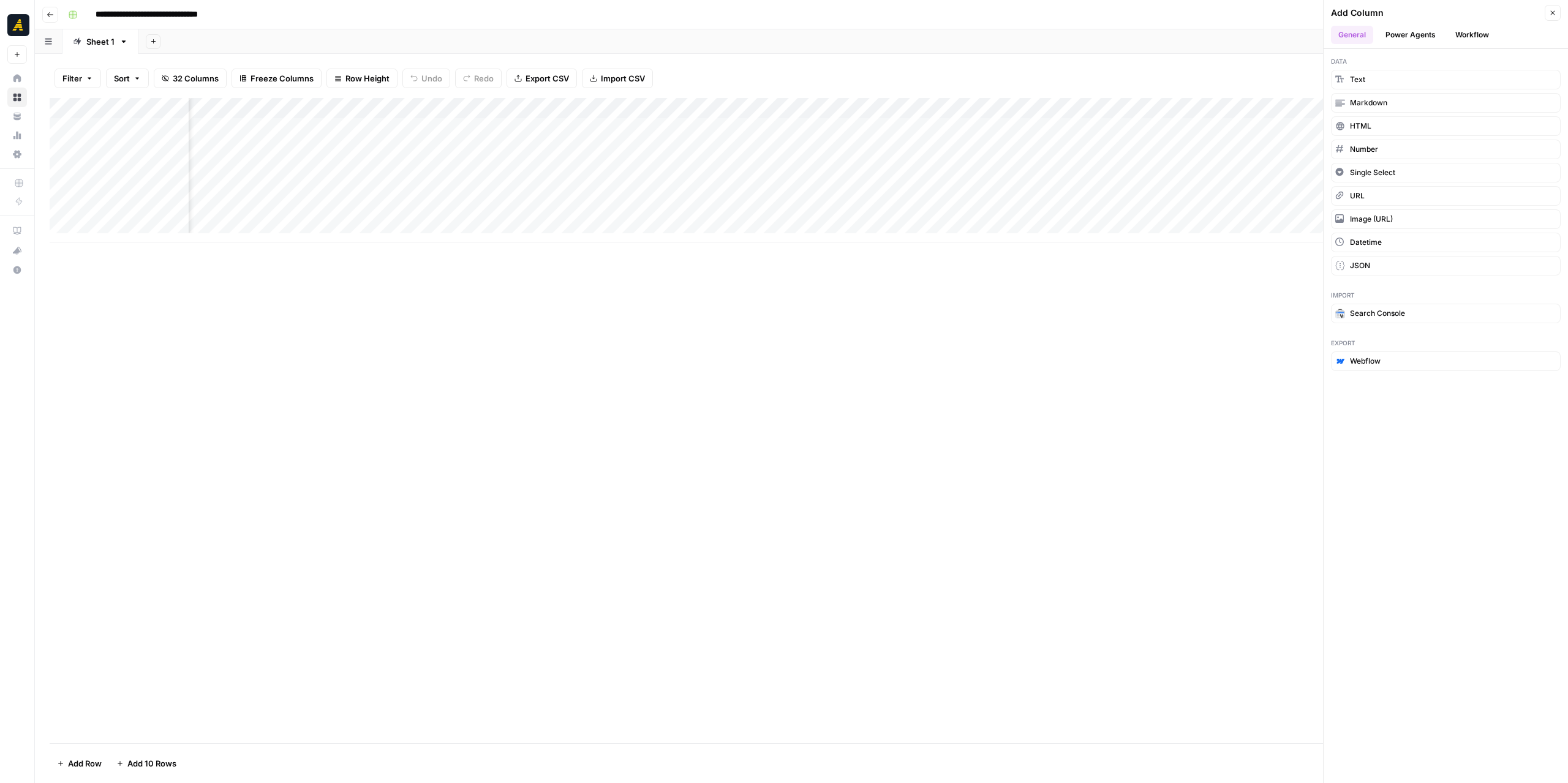
click at [1416, 34] on button "Power Agents" at bounding box center [1411, 35] width 65 height 18
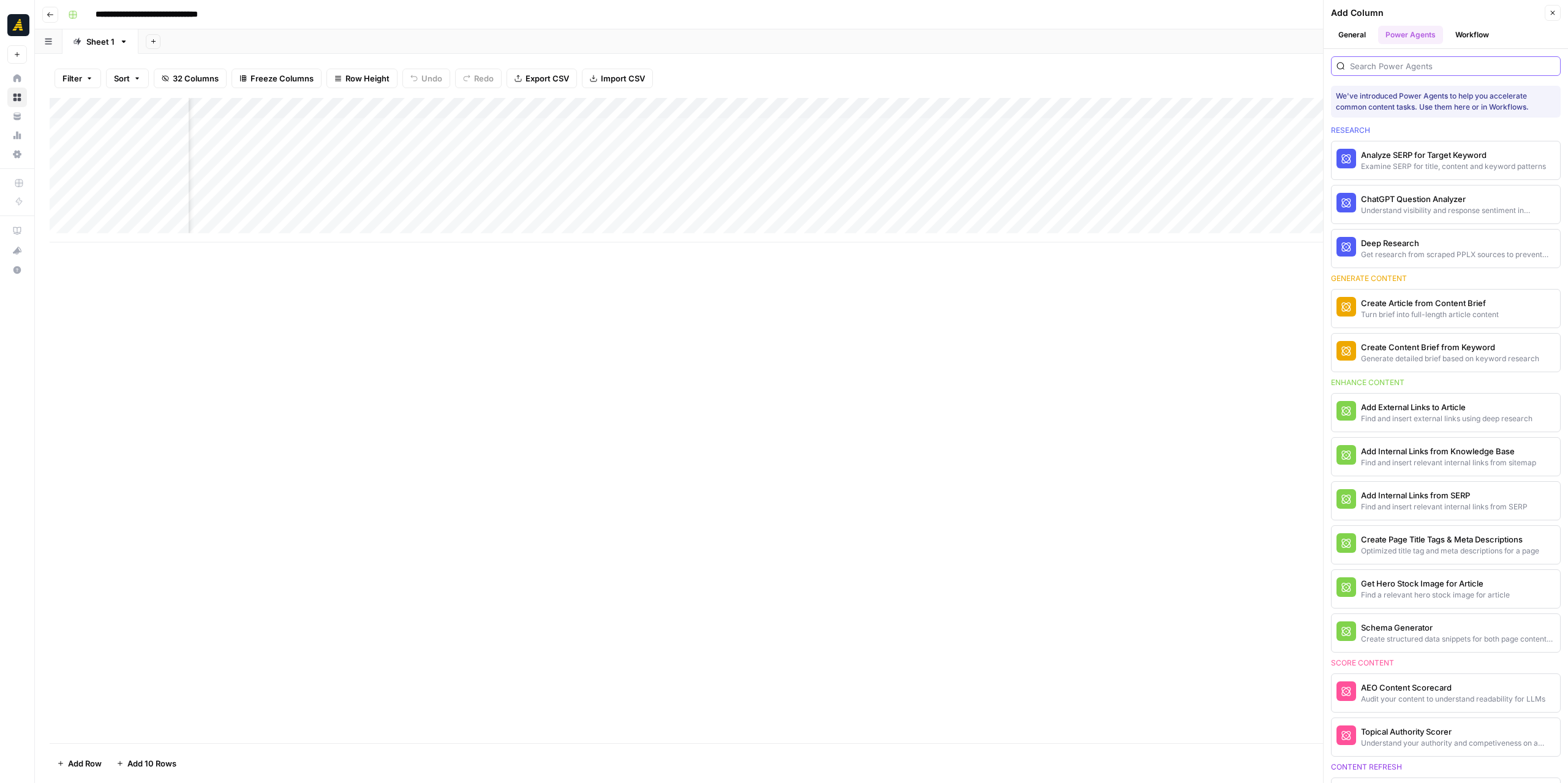
click at [1416, 61] on input "search" at bounding box center [1452, 66] width 205 height 12
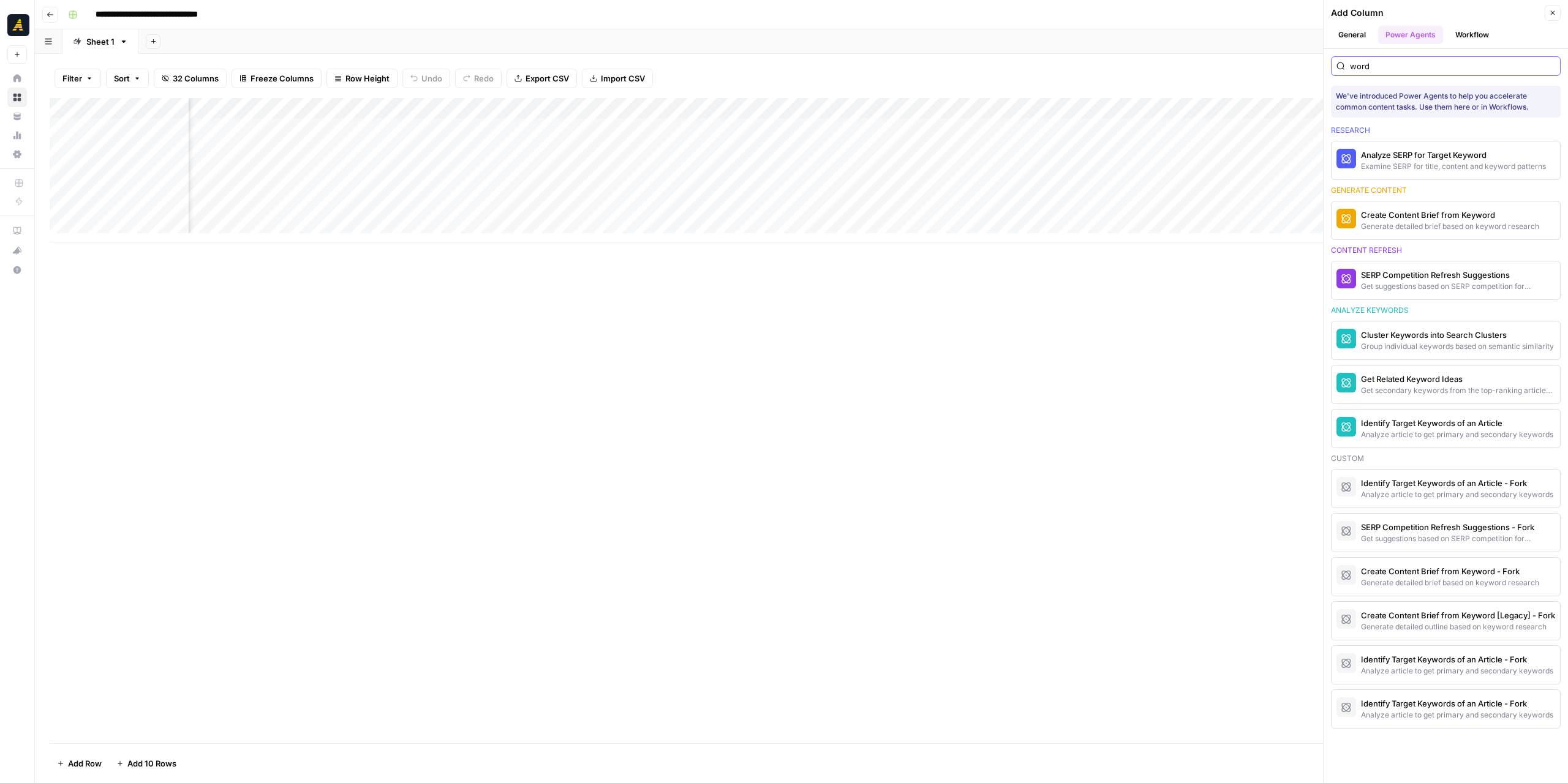
type input "wordp"
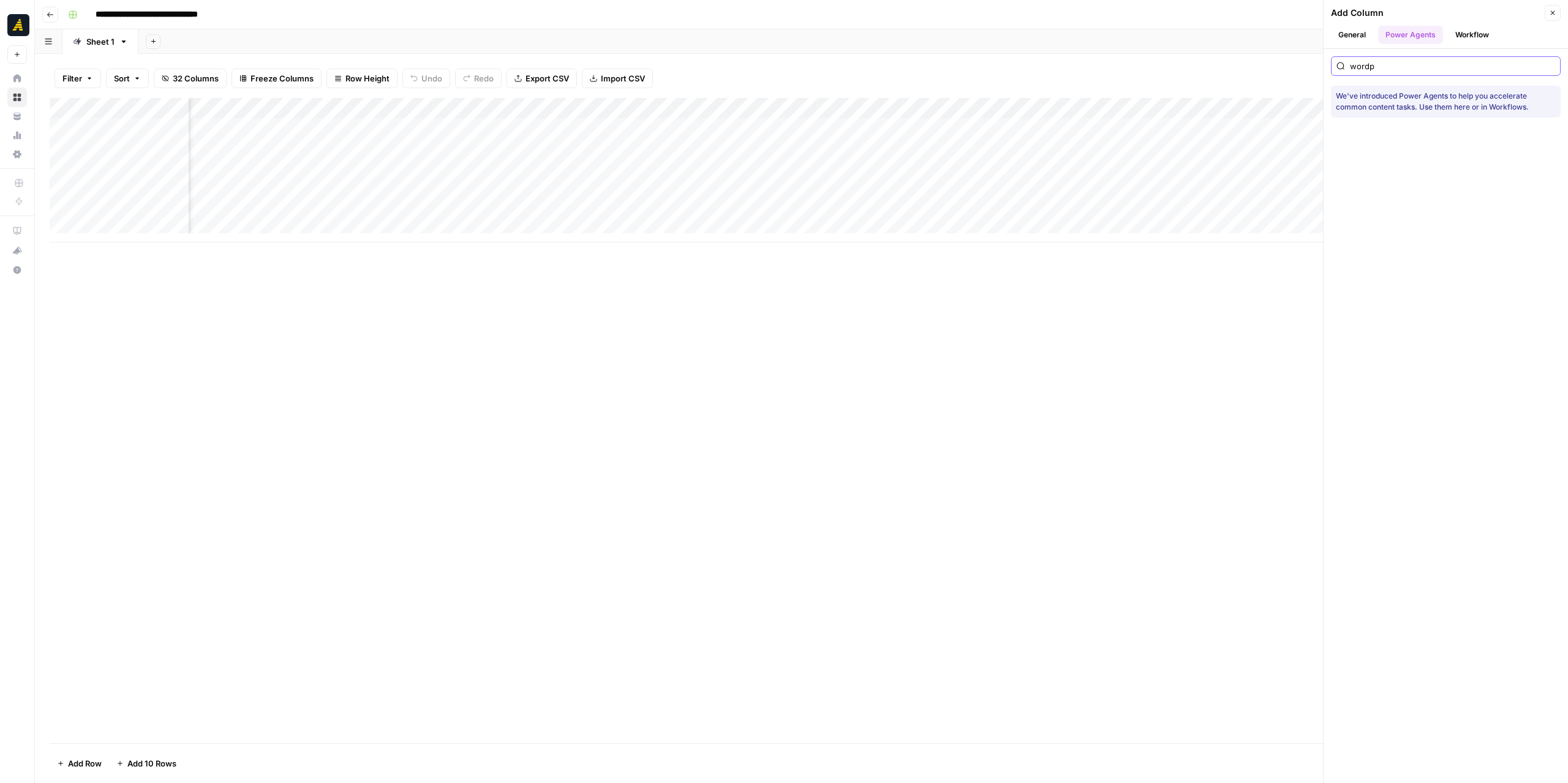
click at [1552, 64] on input "wordp" at bounding box center [1452, 66] width 205 height 12
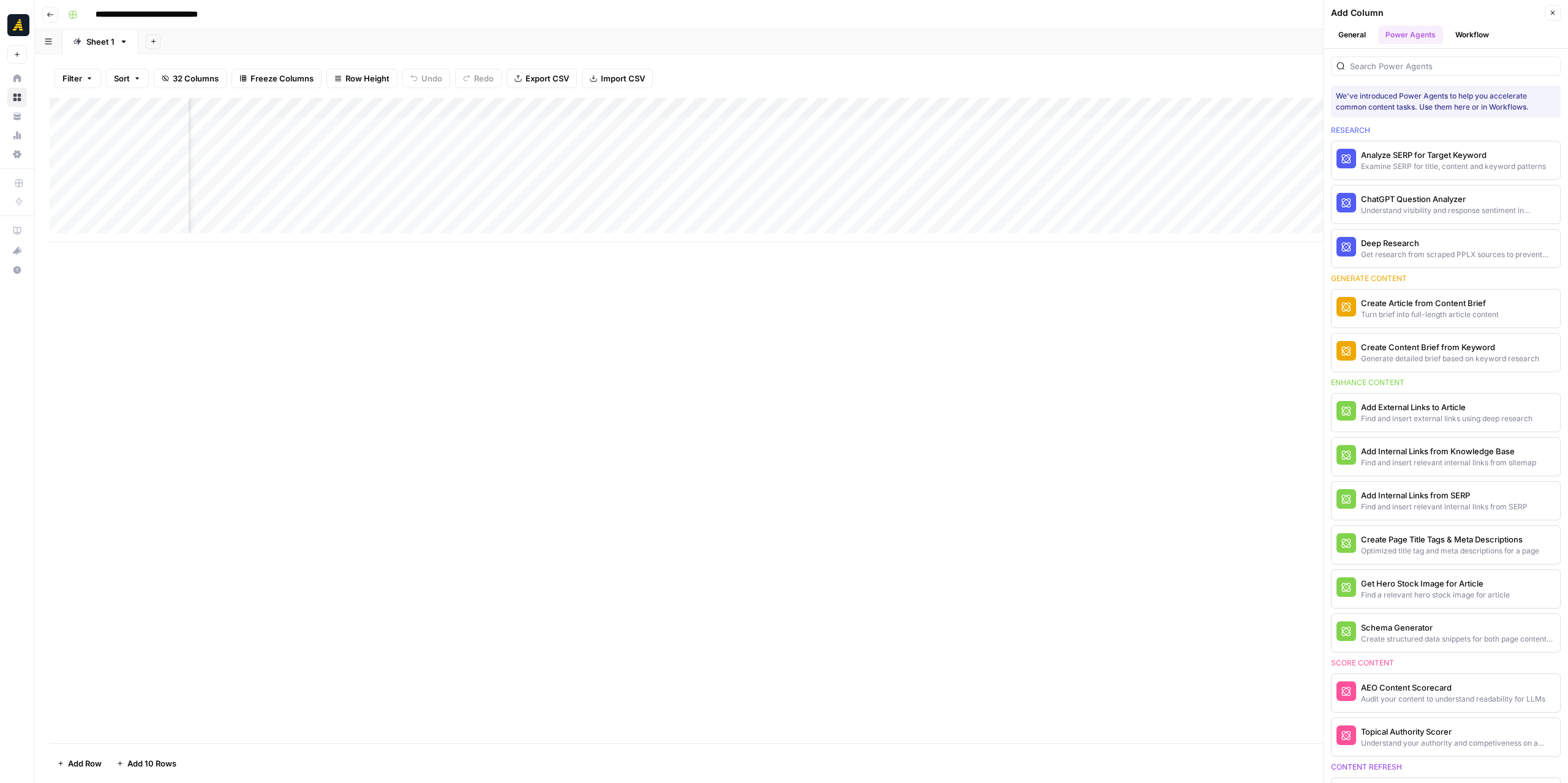
click at [1471, 42] on button "Workflow" at bounding box center [1472, 35] width 49 height 18
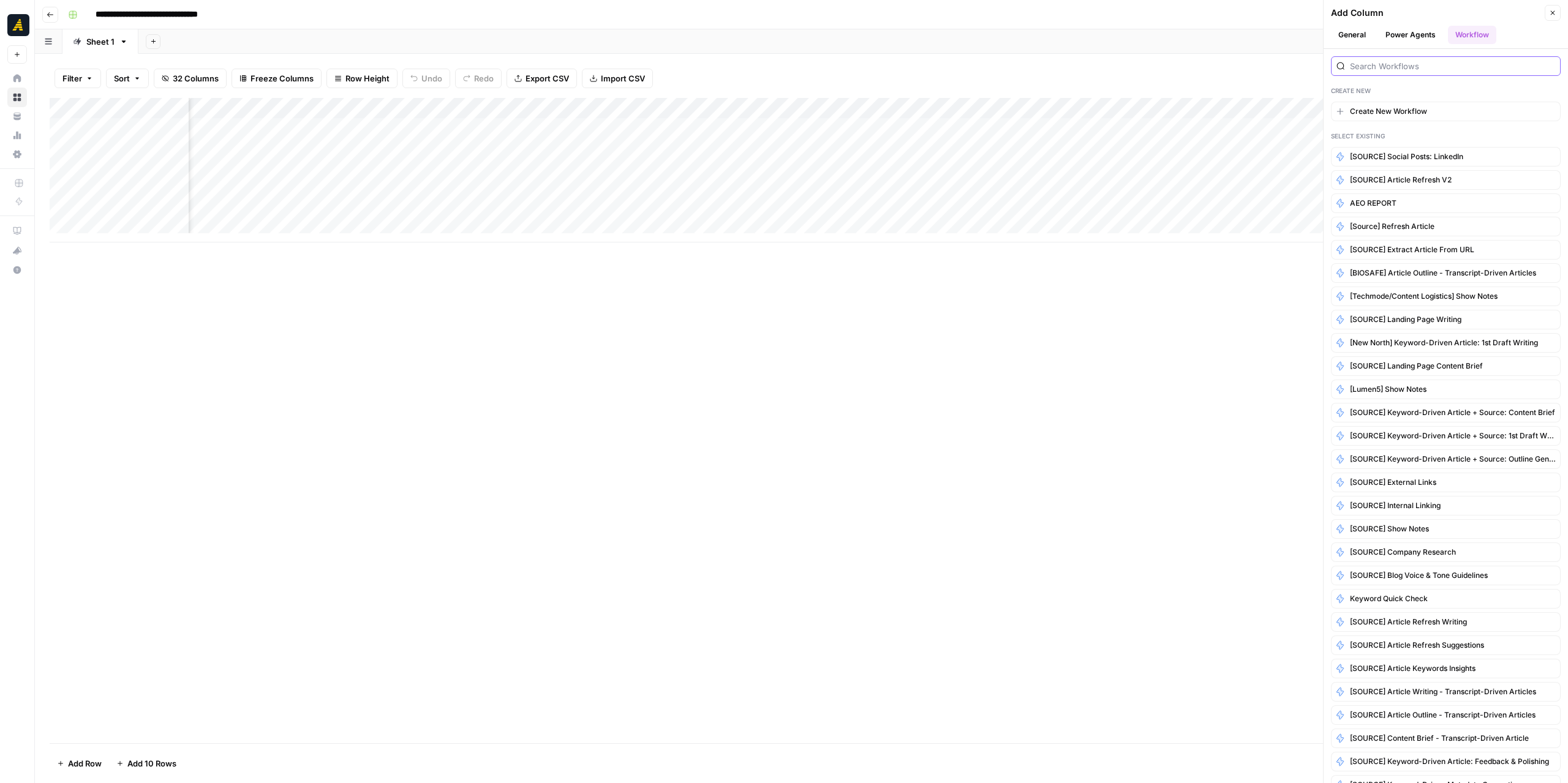
click at [1428, 60] on input "search" at bounding box center [1452, 66] width 205 height 12
type input "word"
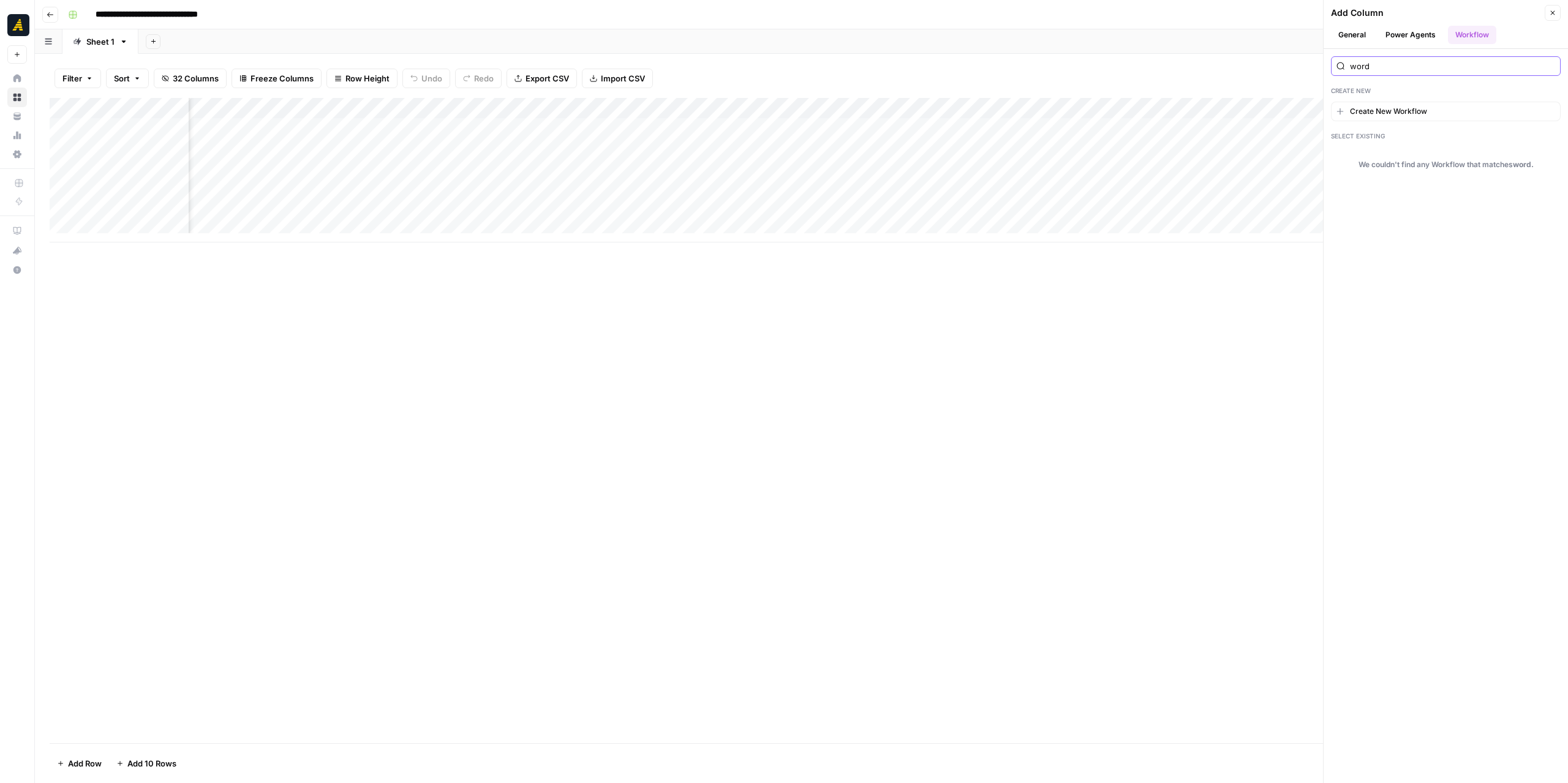
click at [1551, 68] on input "word" at bounding box center [1452, 66] width 205 height 12
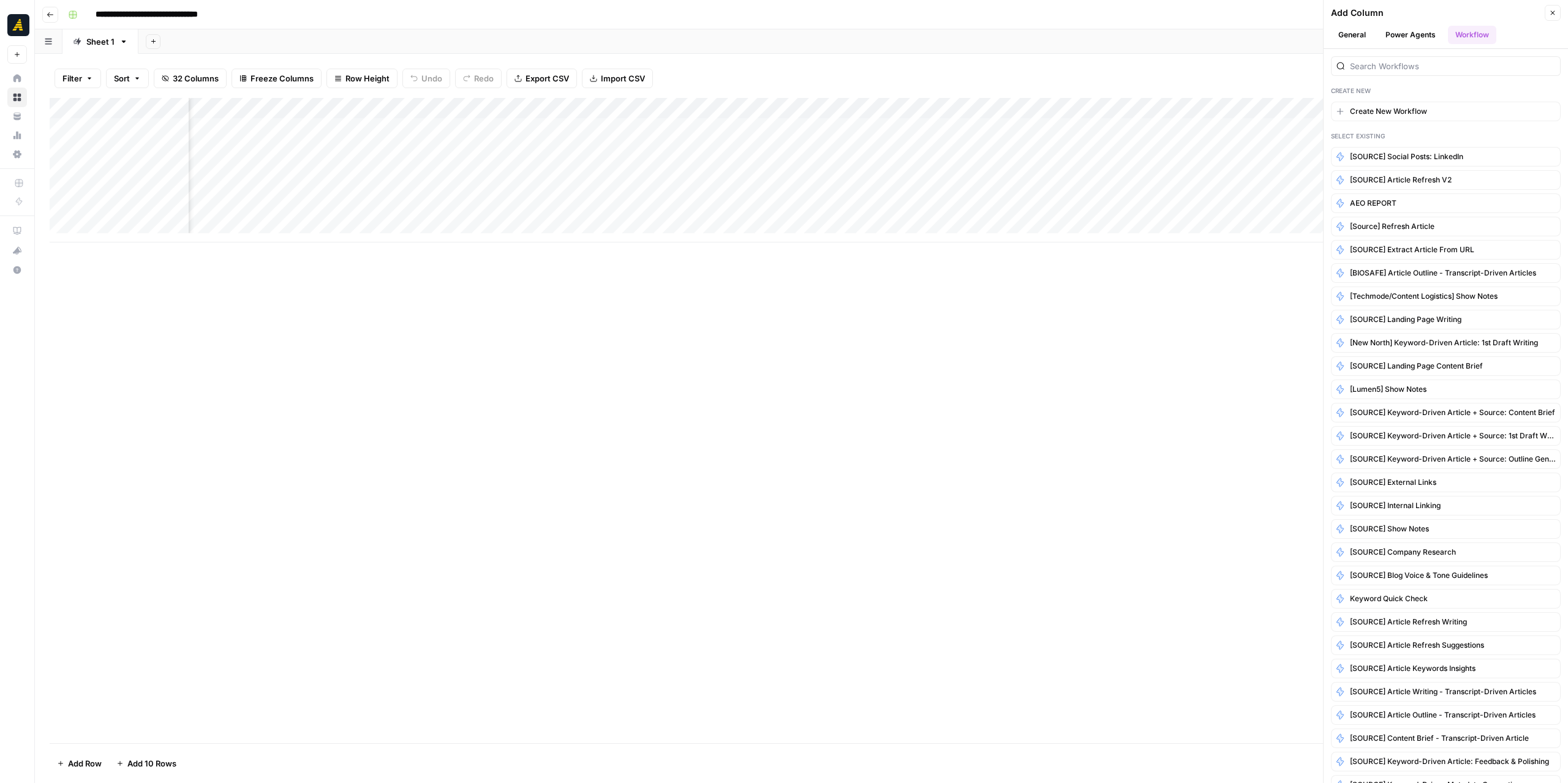
click at [1362, 37] on button "General" at bounding box center [1351, 35] width 42 height 18
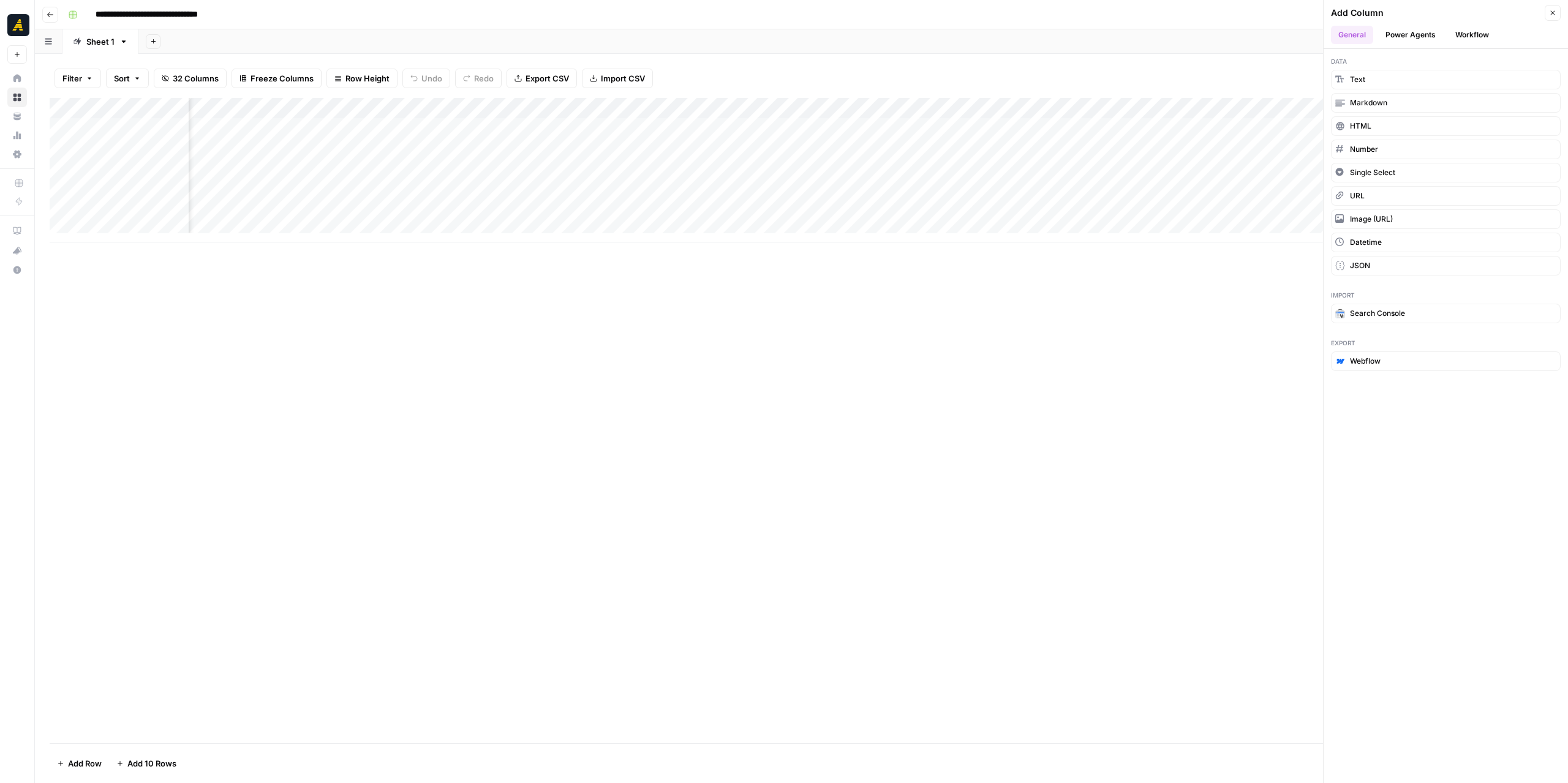
click at [1557, 11] on button "Close" at bounding box center [1552, 12] width 16 height 16
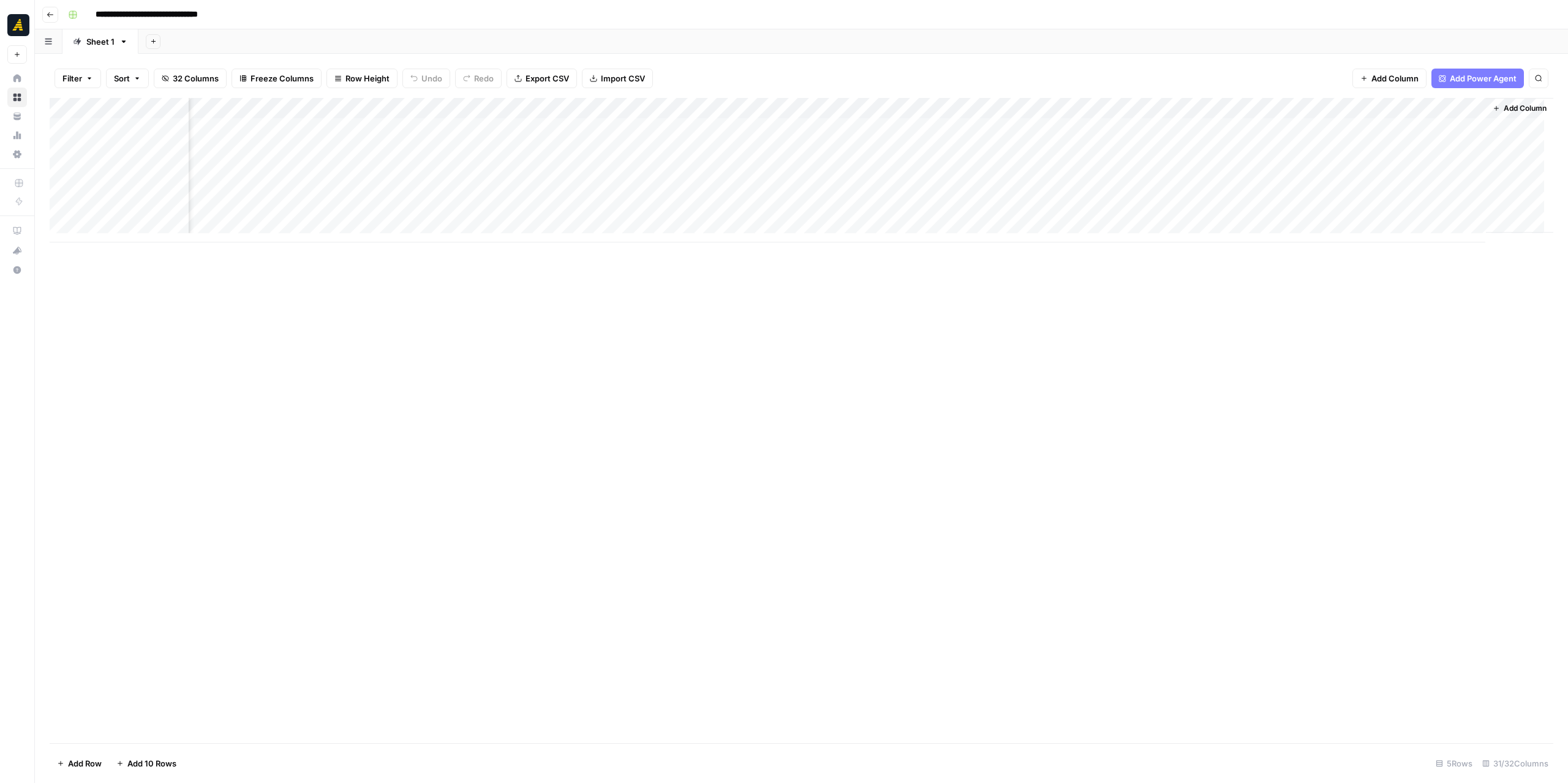
click at [1519, 102] on button "Add Column" at bounding box center [1519, 108] width 63 height 16
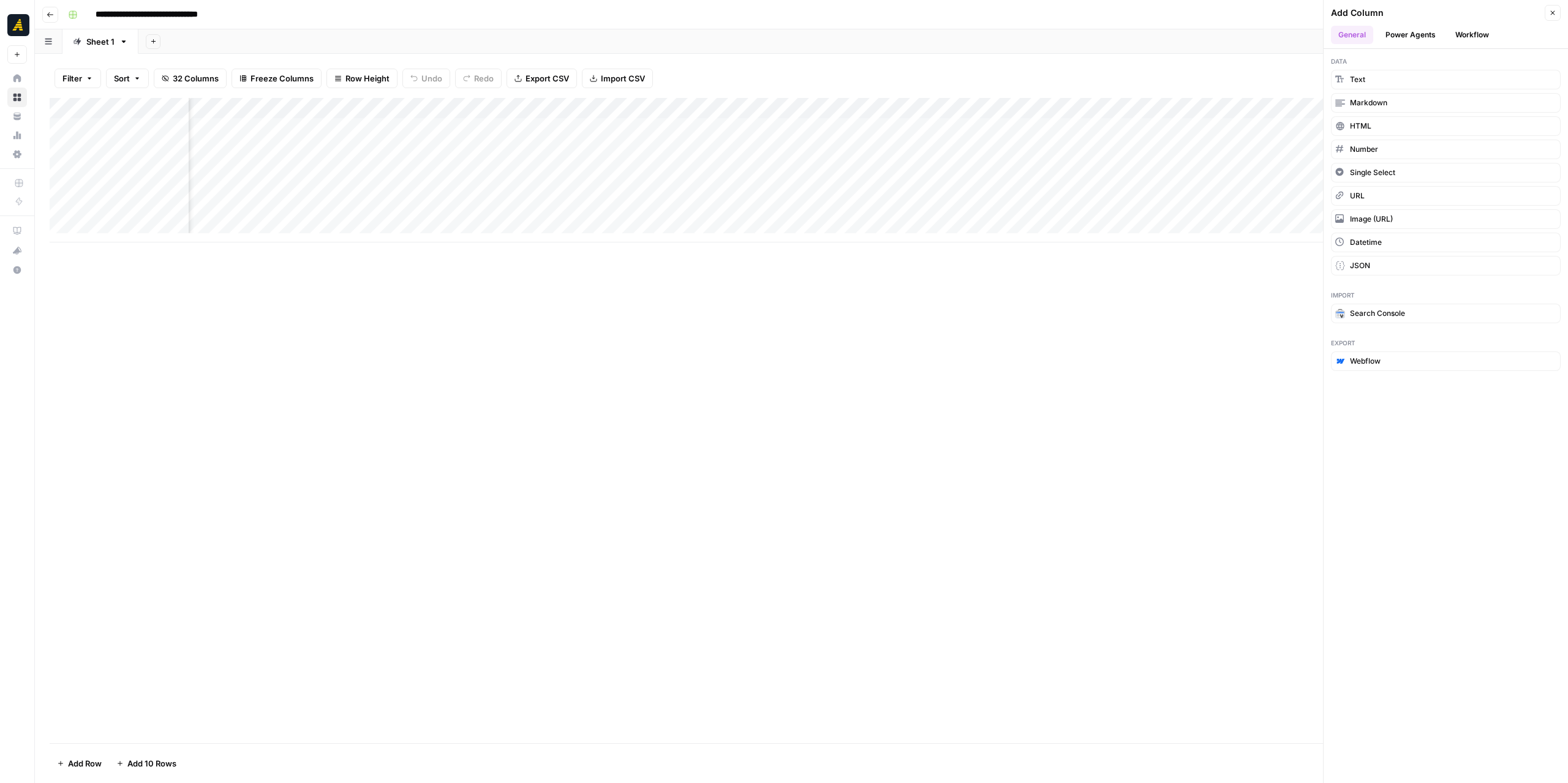
click at [1558, 8] on button "Close" at bounding box center [1552, 12] width 16 height 16
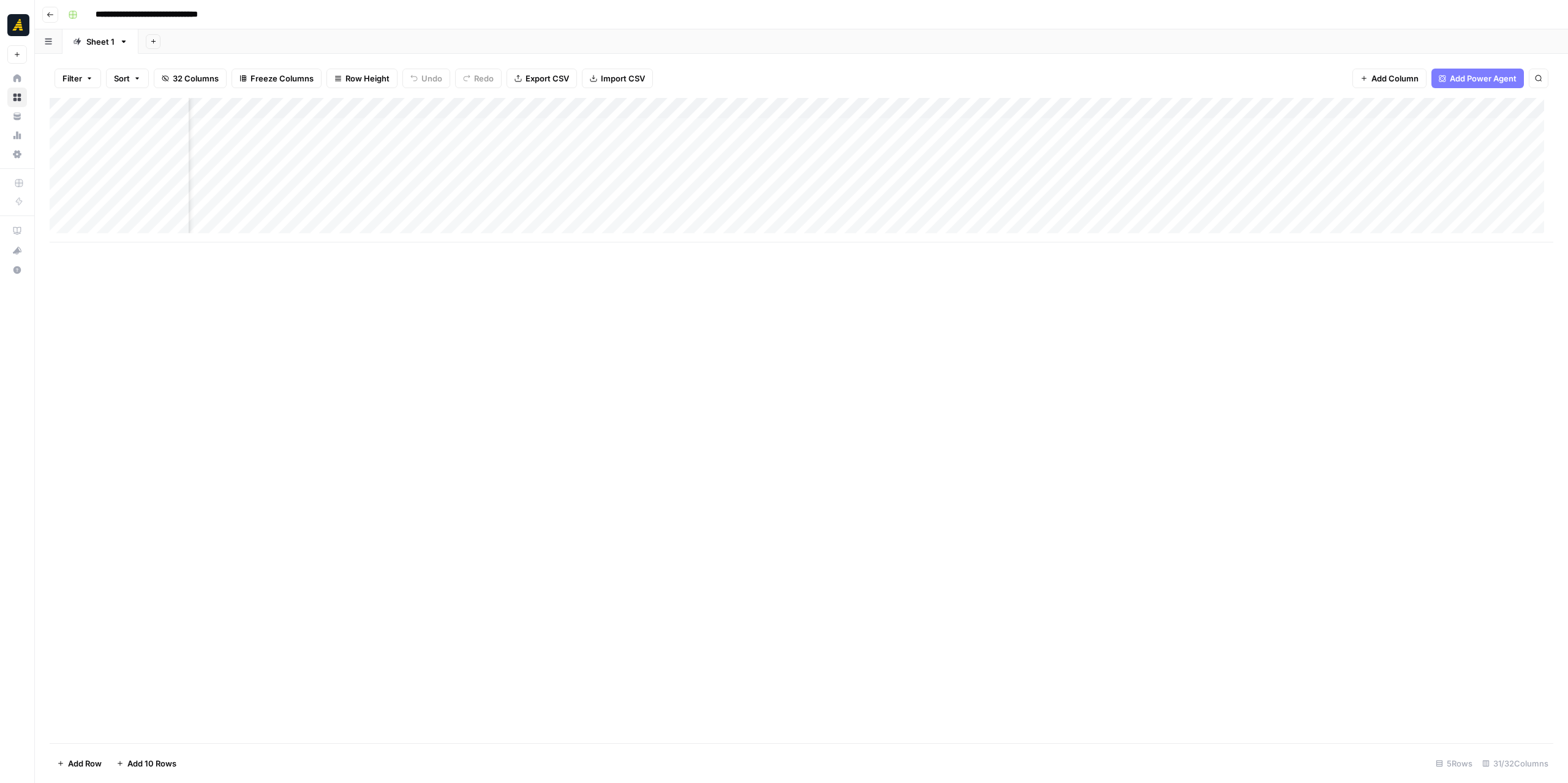
scroll to position [0, 1446]
click at [387, 108] on div "Add Column" at bounding box center [801, 170] width 1504 height 144
click at [383, 206] on span "Configure Inputs" at bounding box center [376, 211] width 107 height 12
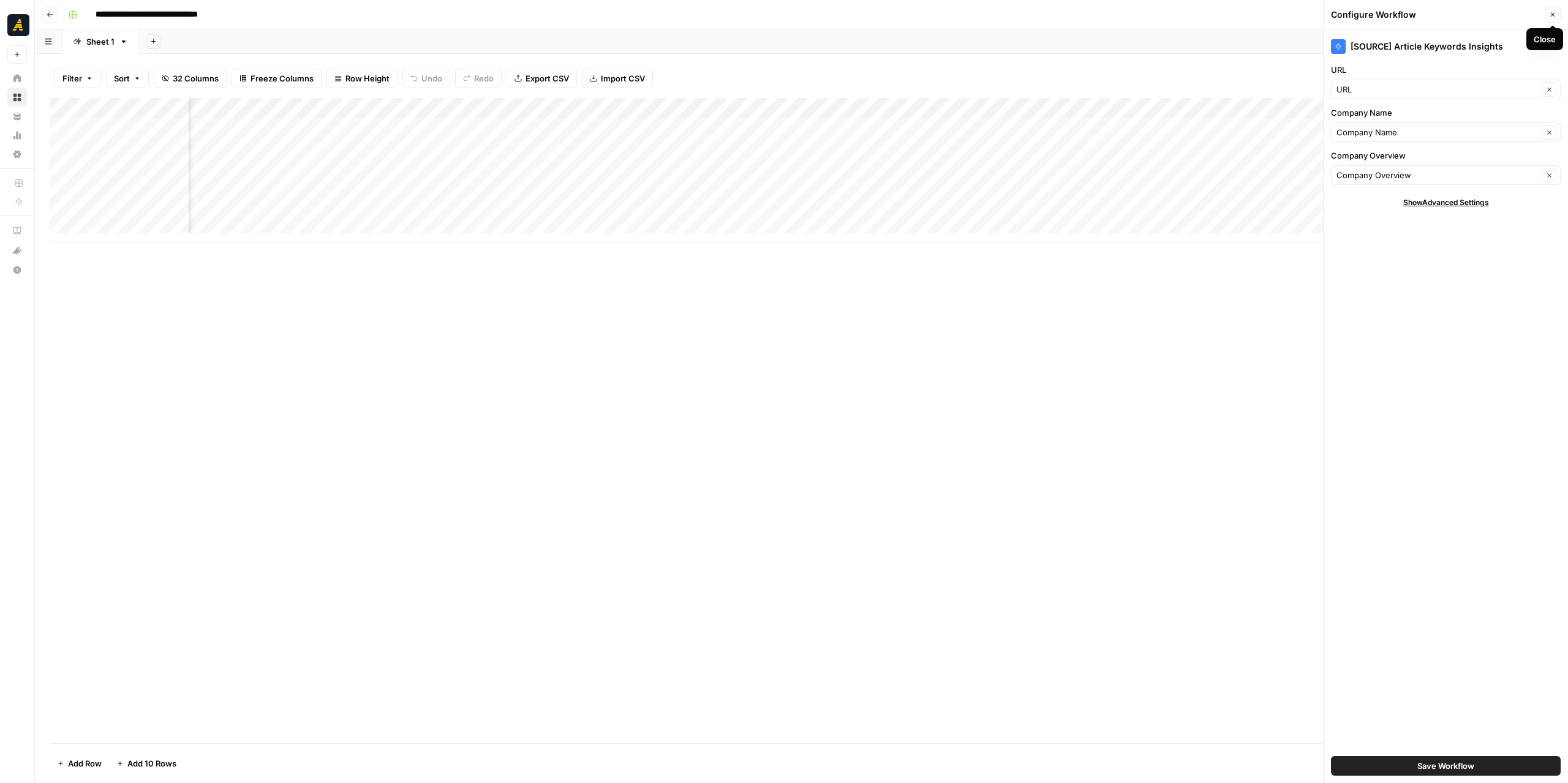
click at [1552, 16] on icon "button" at bounding box center [1552, 14] width 7 height 7
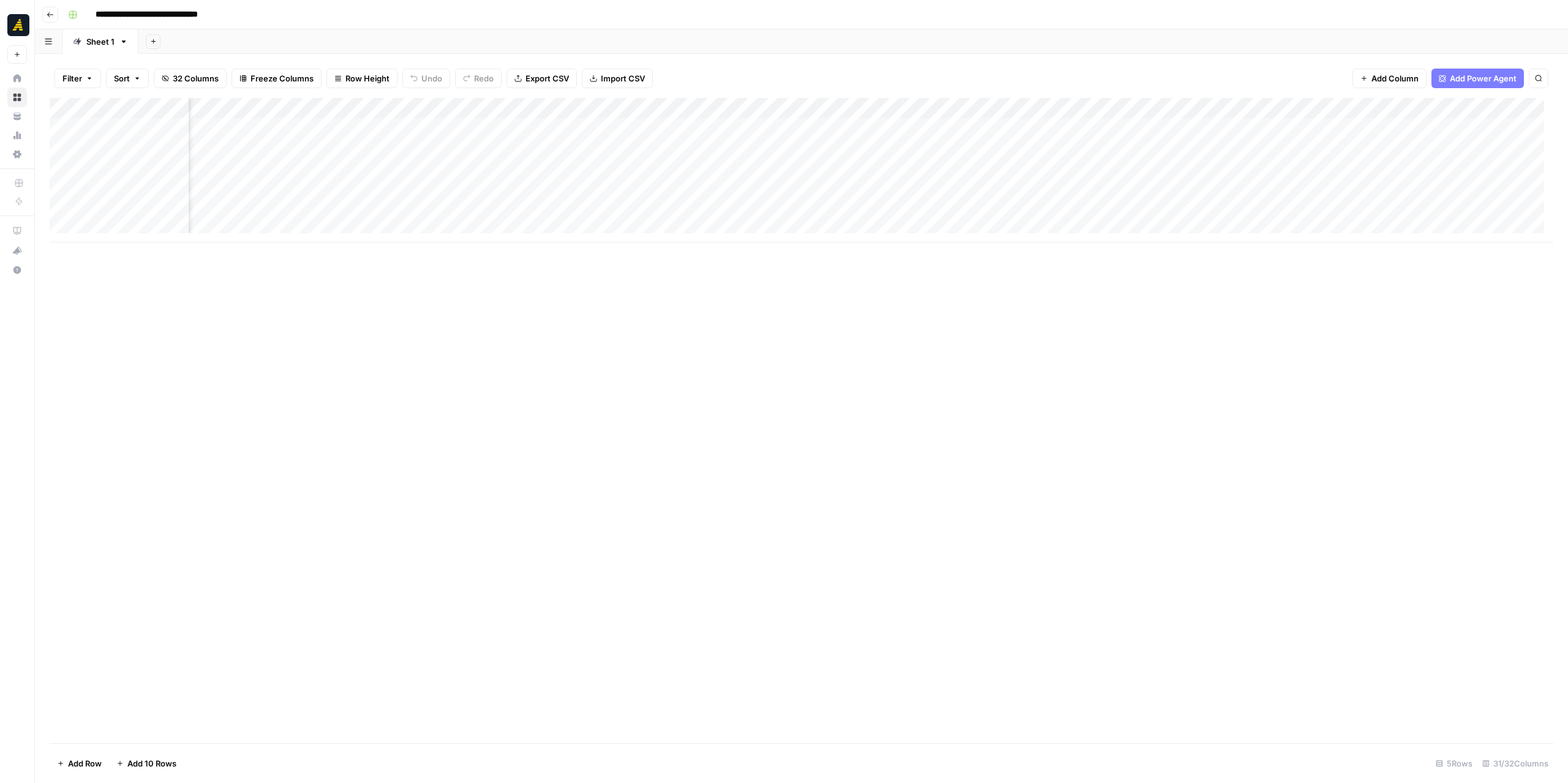
click at [582, 96] on div "Filter Sort 32 Columns Freeze Columns Row Height Undo Redo Export CSV Import CS…" at bounding box center [801, 78] width 1504 height 40
click at [855, 107] on div "Add Column" at bounding box center [801, 170] width 1504 height 144
click at [836, 211] on span "Configure Inputs" at bounding box center [824, 211] width 107 height 12
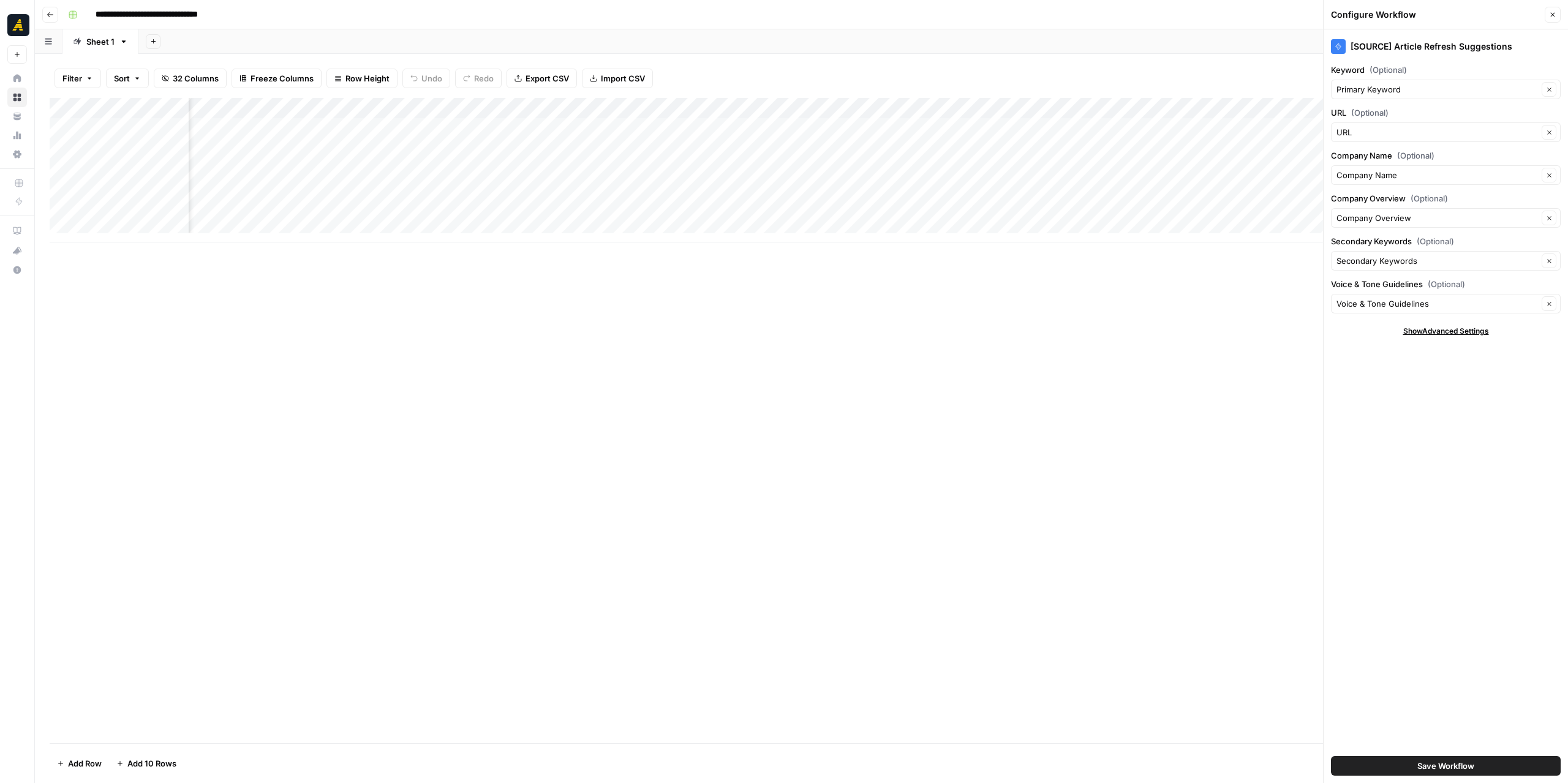
click at [1550, 16] on icon "button" at bounding box center [1552, 14] width 7 height 7
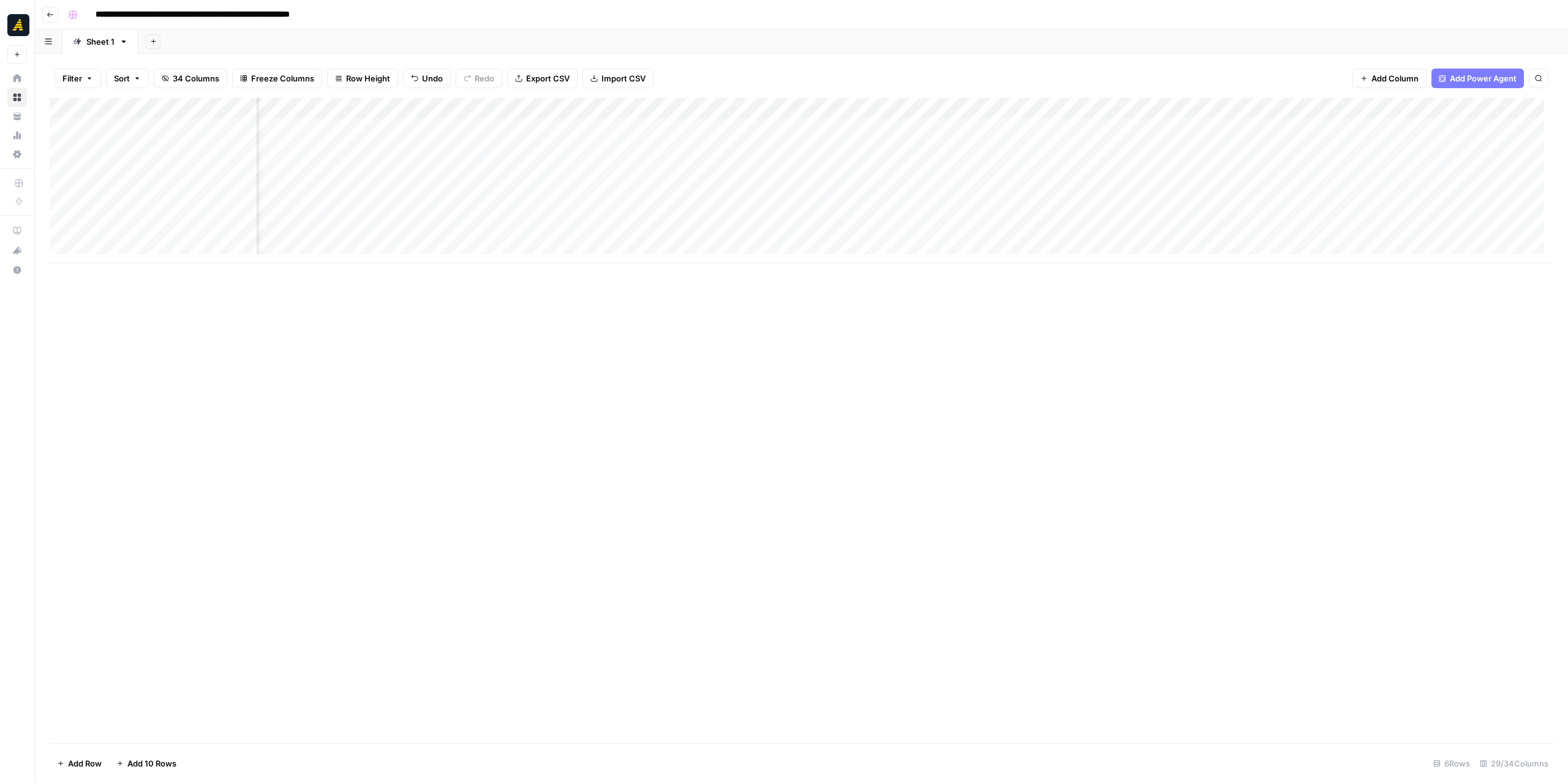
scroll to position [0, 894]
click at [807, 168] on div "Add Column" at bounding box center [801, 181] width 1504 height 166
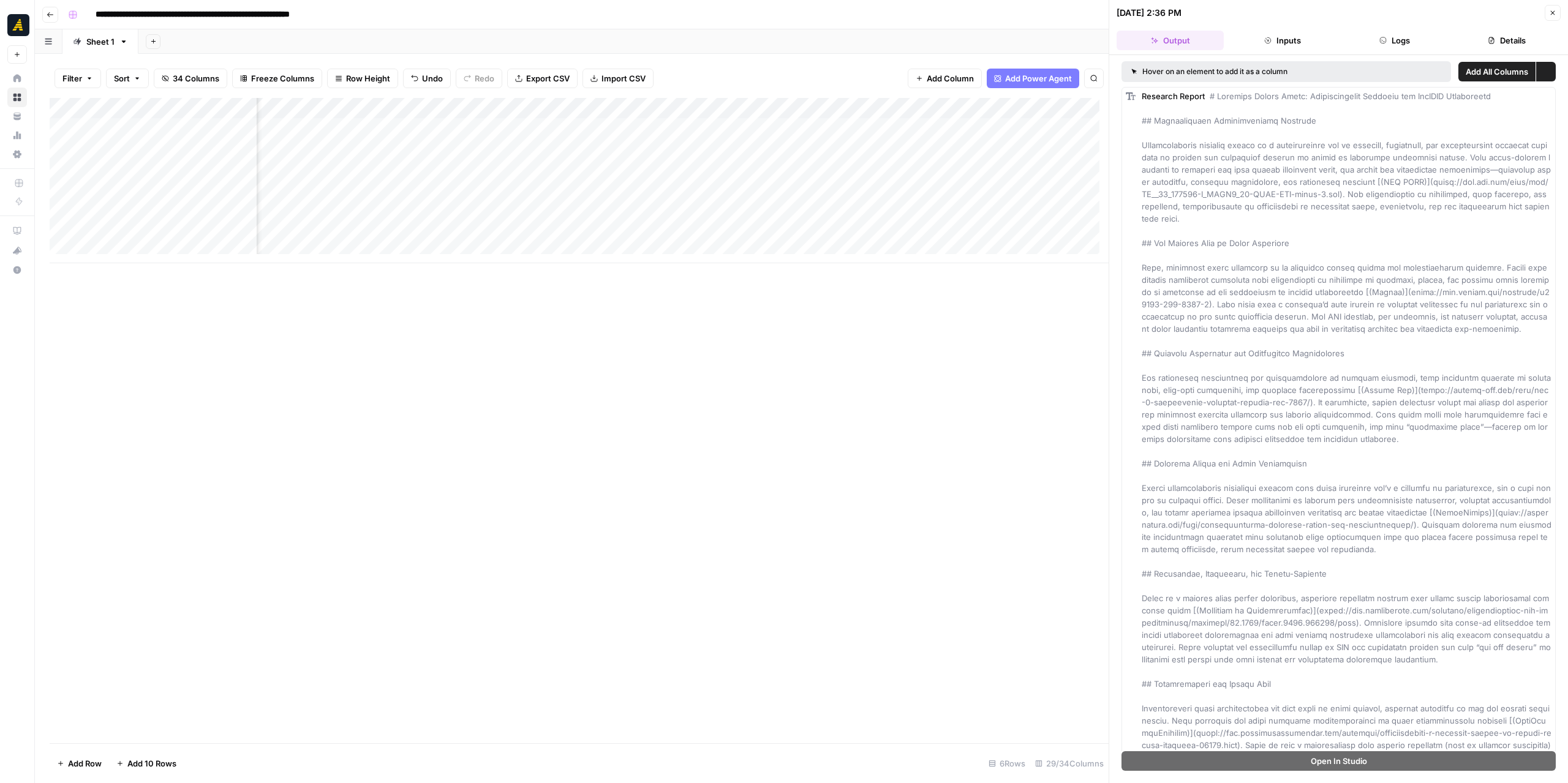
click at [827, 170] on div "Add Column" at bounding box center [579, 181] width 1059 height 166
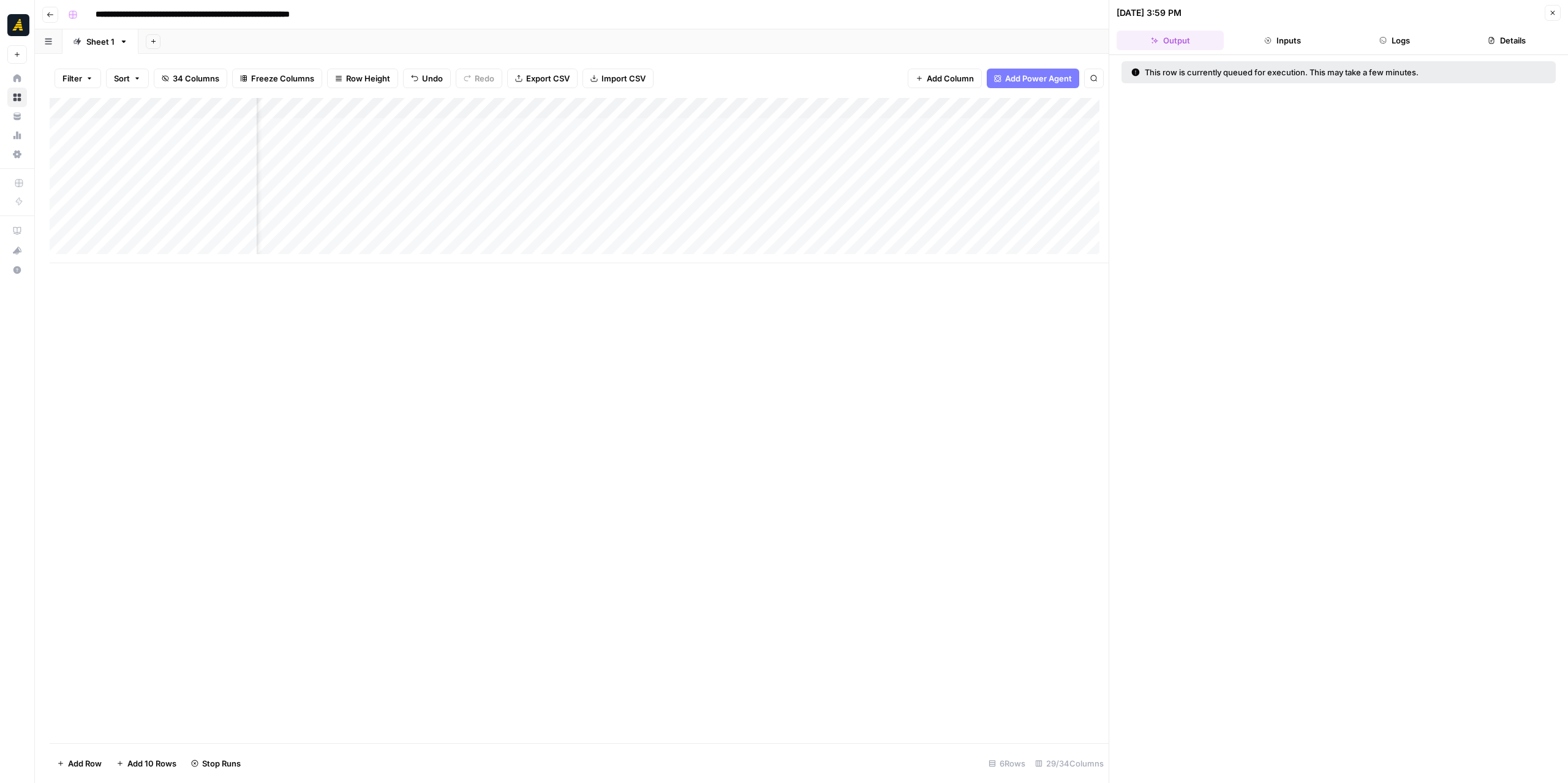
click at [1554, 12] on icon "button" at bounding box center [1552, 12] width 4 height 4
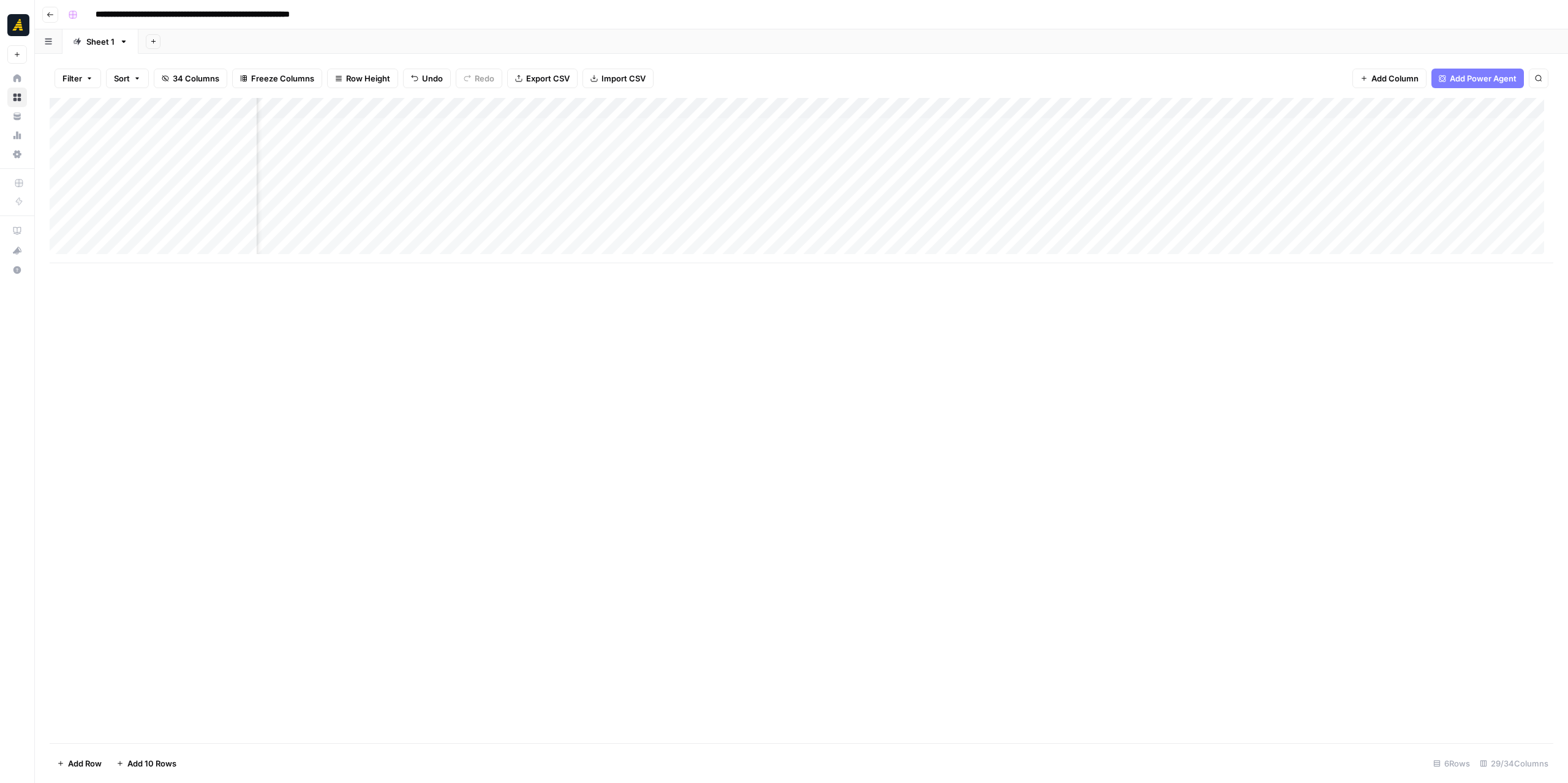
click at [641, 173] on div "Add Column" at bounding box center [801, 181] width 1504 height 166
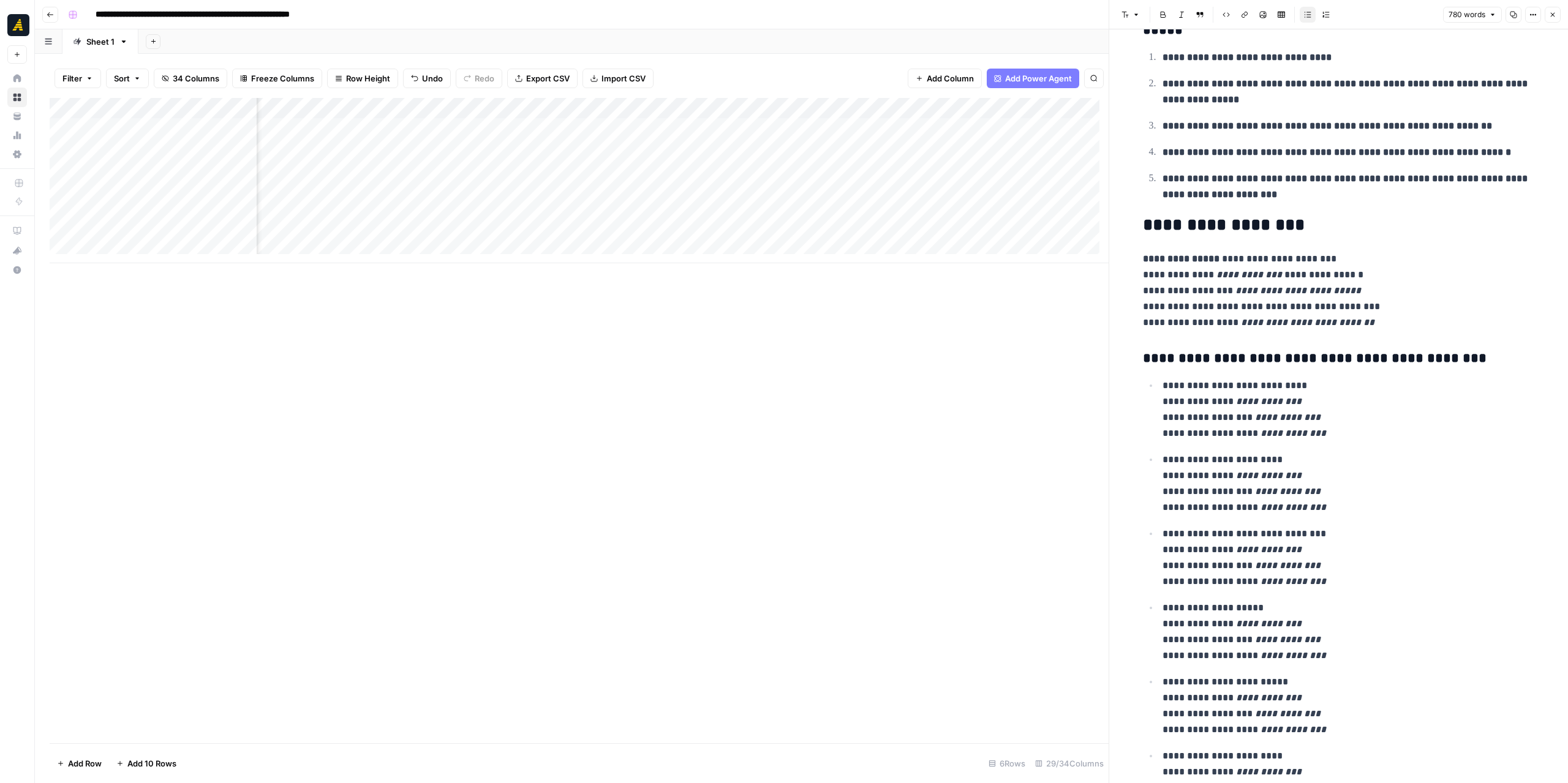
scroll to position [1347, 0]
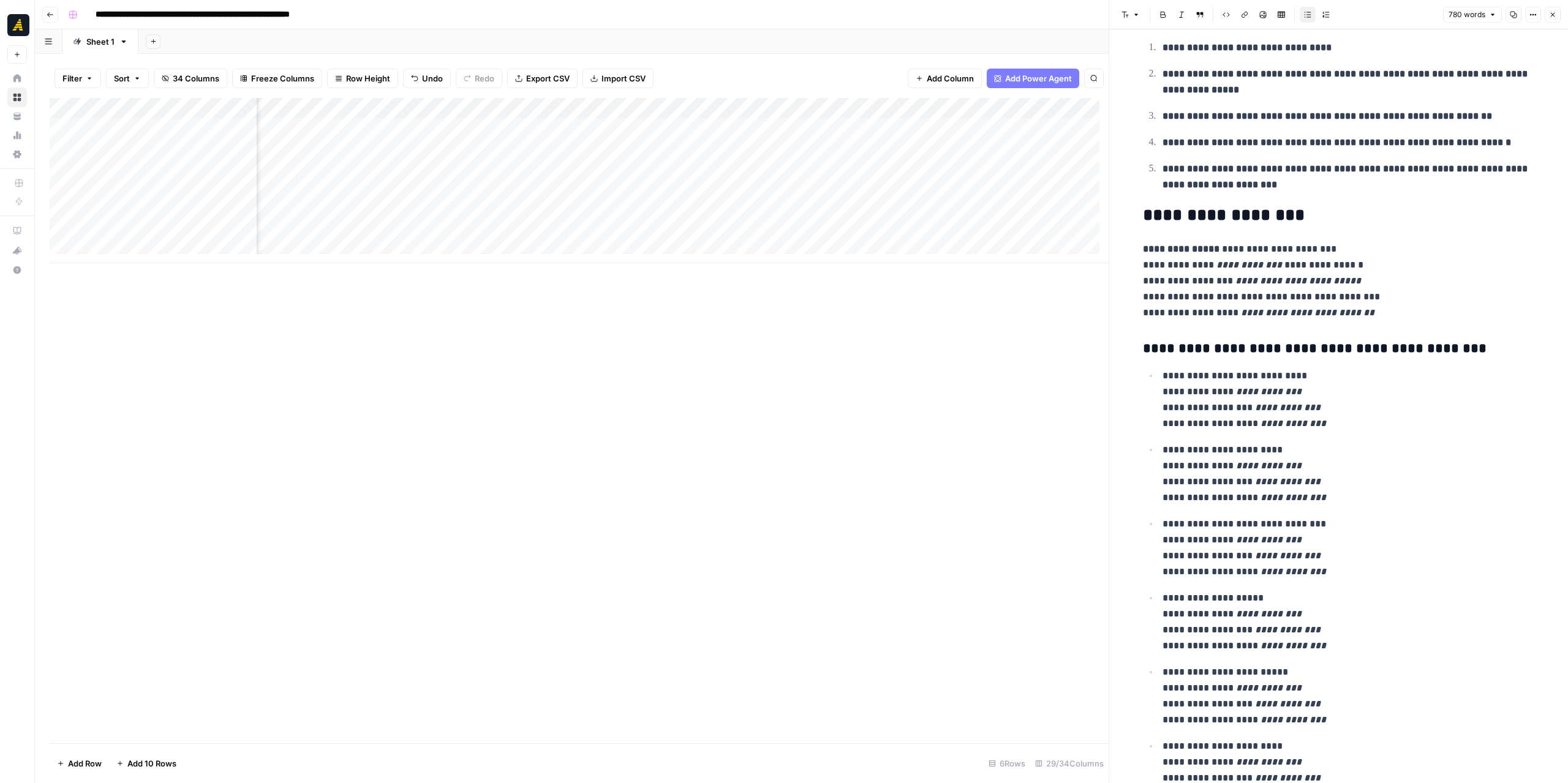
click at [1558, 16] on button "Close" at bounding box center [1552, 14] width 16 height 16
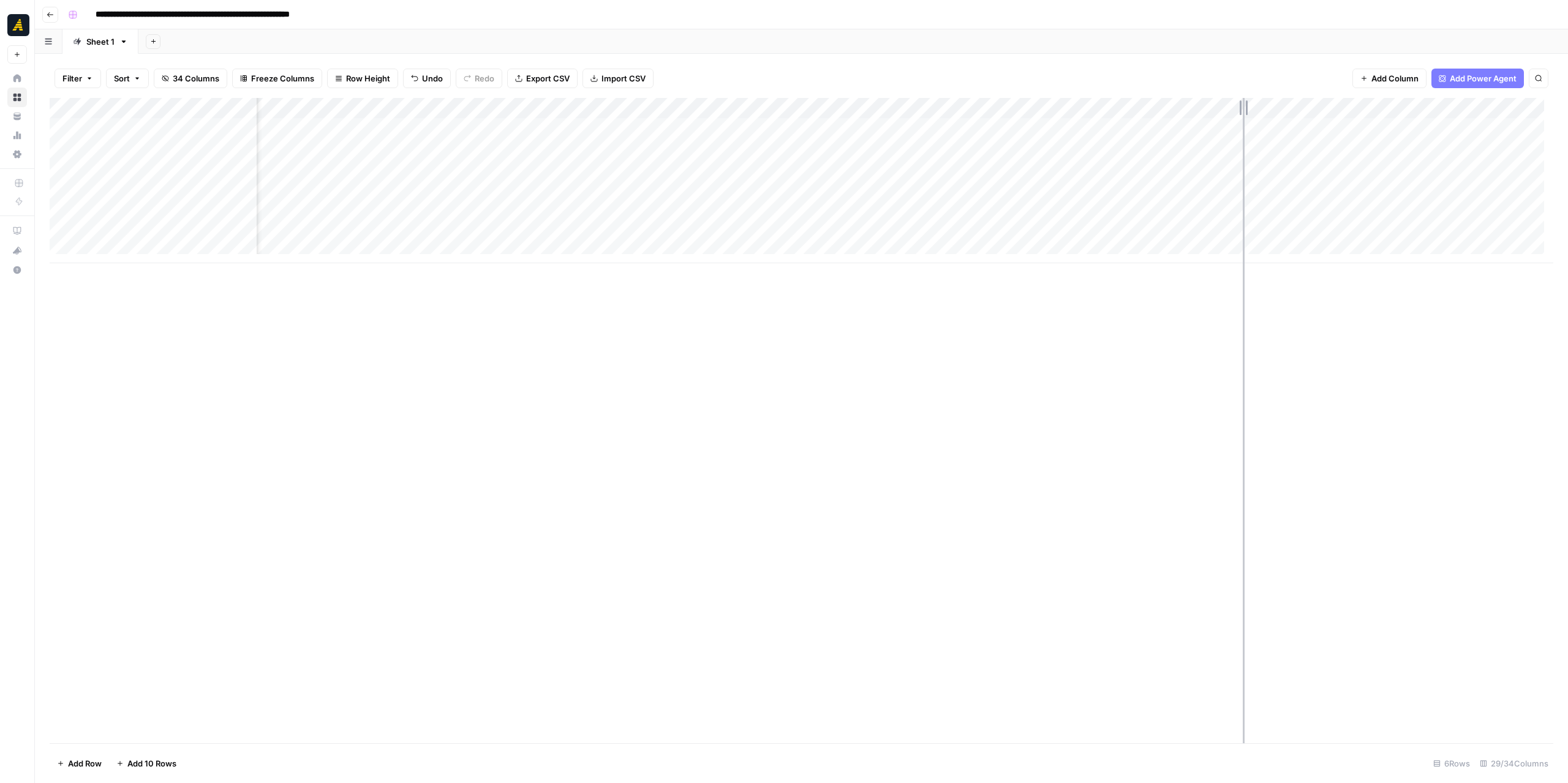
drag, startPoint x: 1202, startPoint y: 106, endPoint x: 1242, endPoint y: 108, distance: 40.0
click at [1242, 108] on div "Add Column" at bounding box center [801, 181] width 1504 height 166
click at [1061, 166] on div "Add Column" at bounding box center [801, 181] width 1504 height 166
click at [655, 167] on div "Add Column" at bounding box center [801, 181] width 1504 height 166
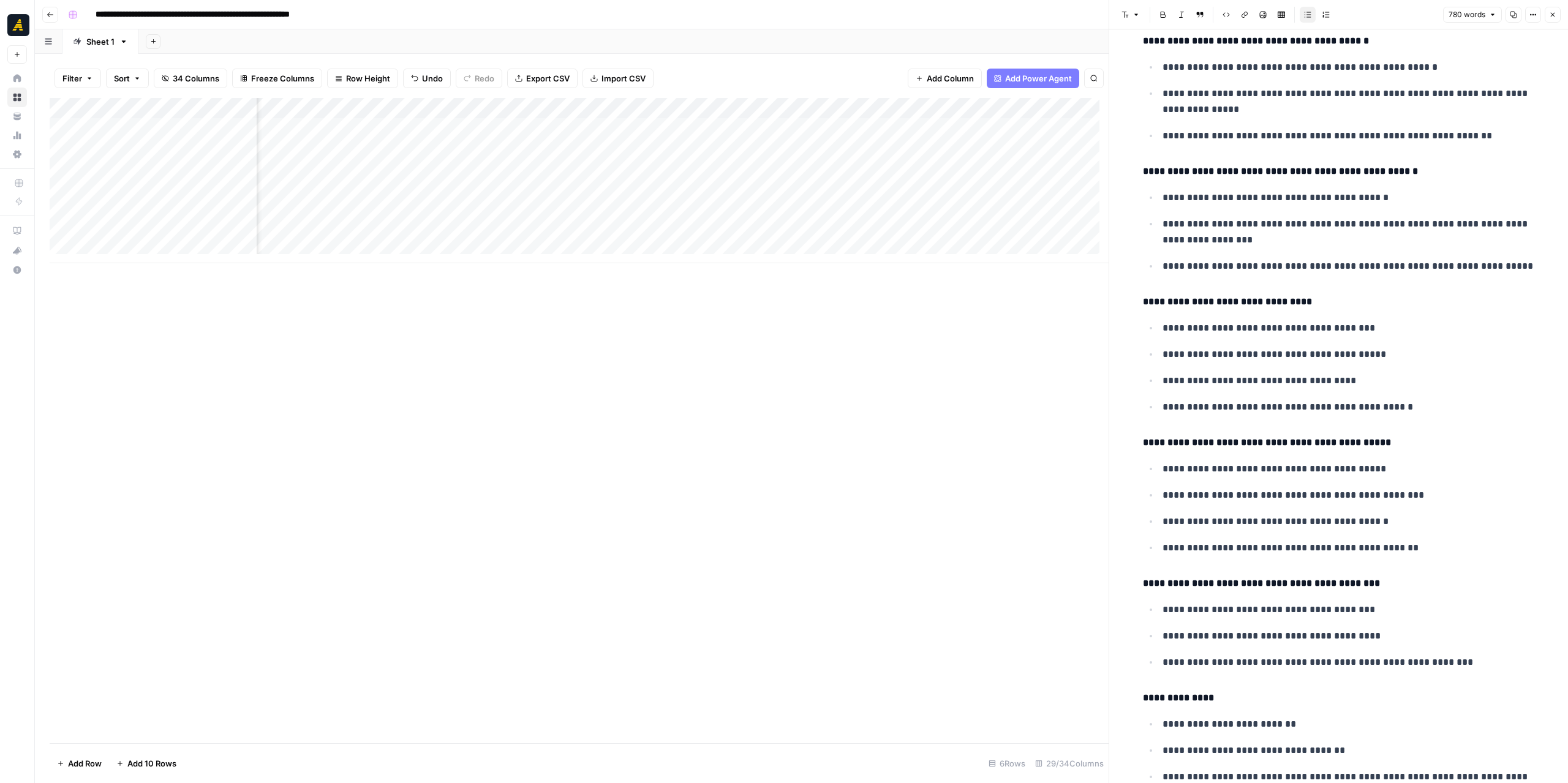
scroll to position [2511, 0]
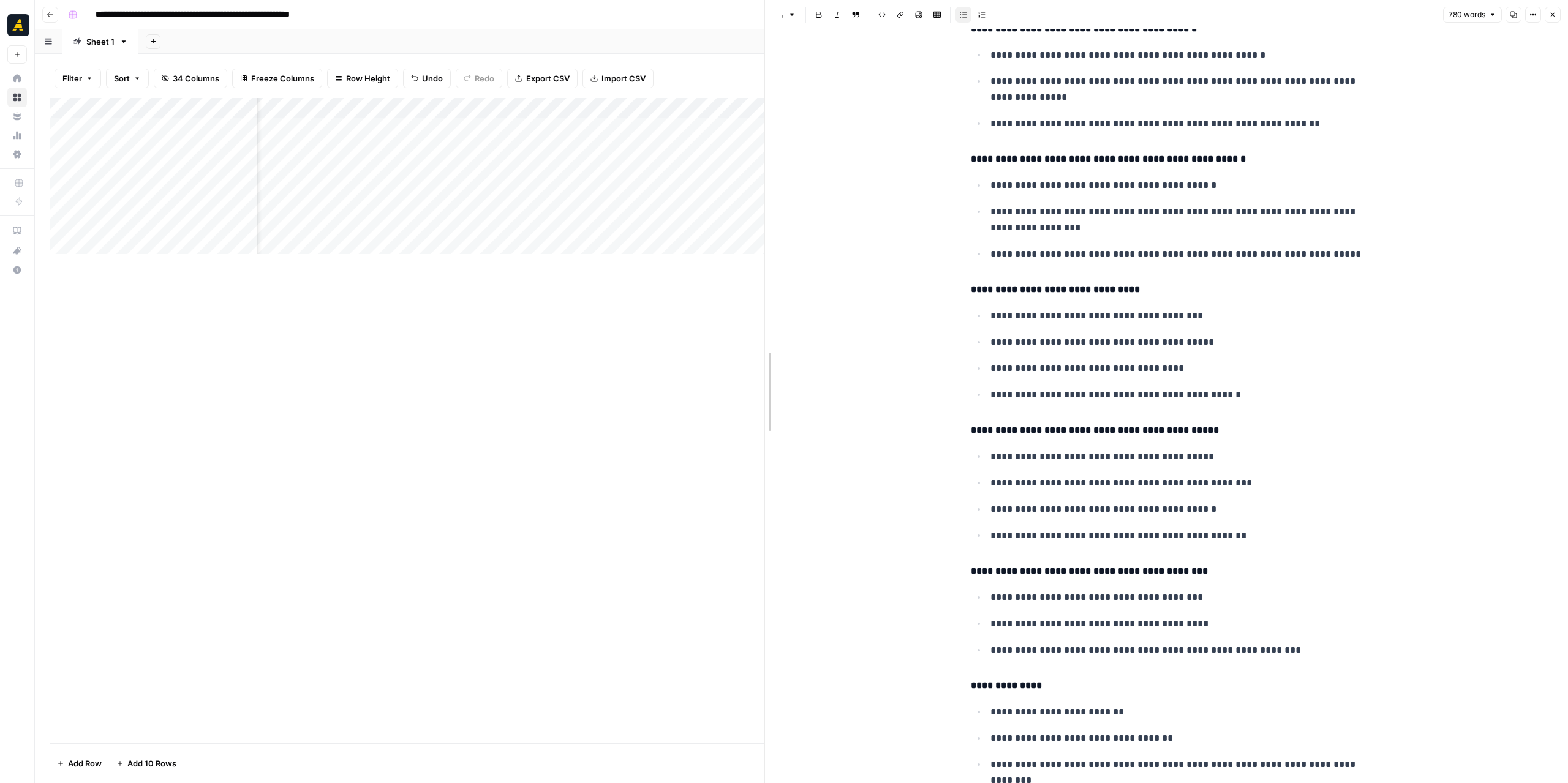
drag, startPoint x: 1114, startPoint y: 485, endPoint x: 765, endPoint y: 482, distance: 349.0
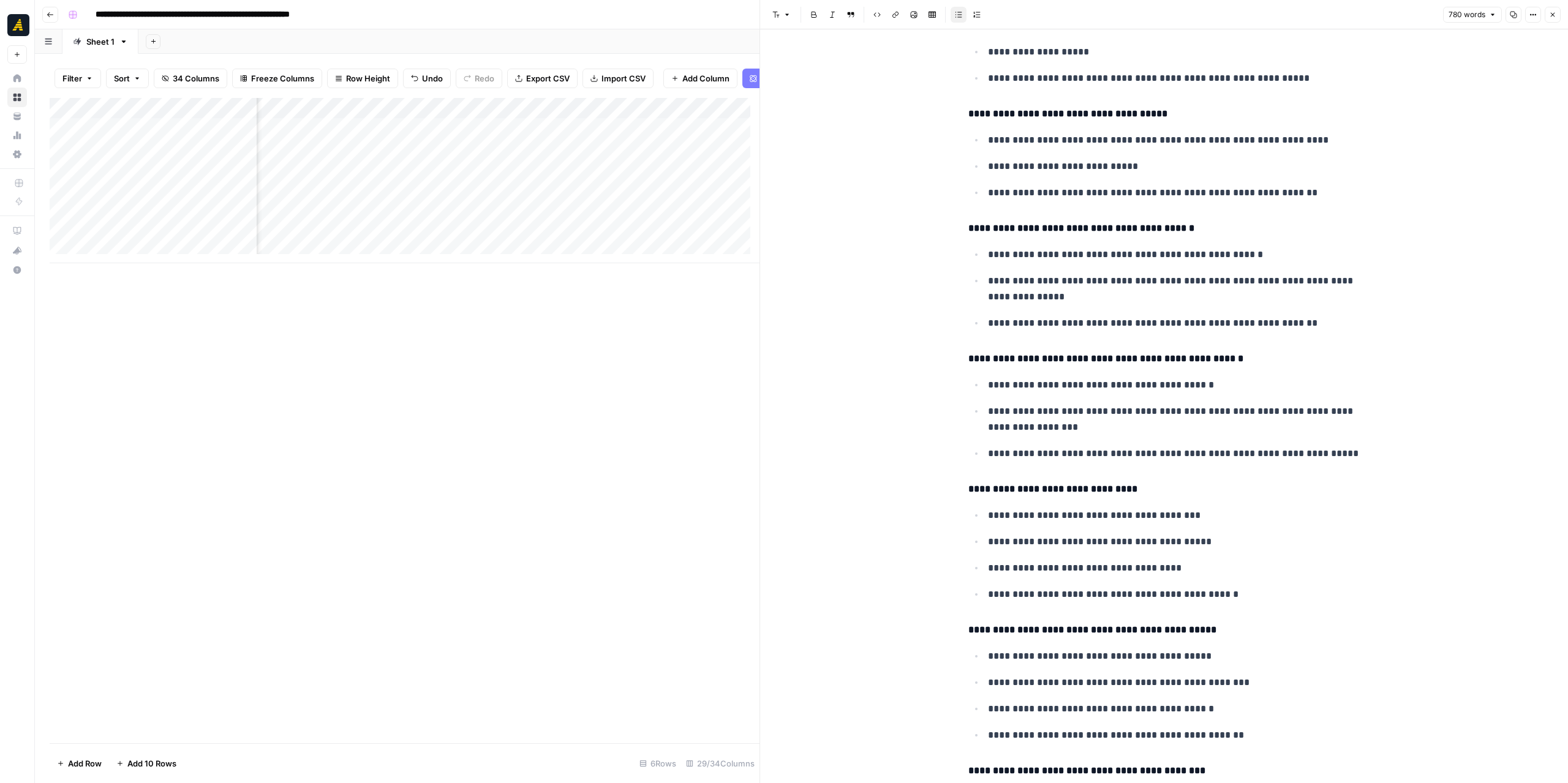
scroll to position [2187, 0]
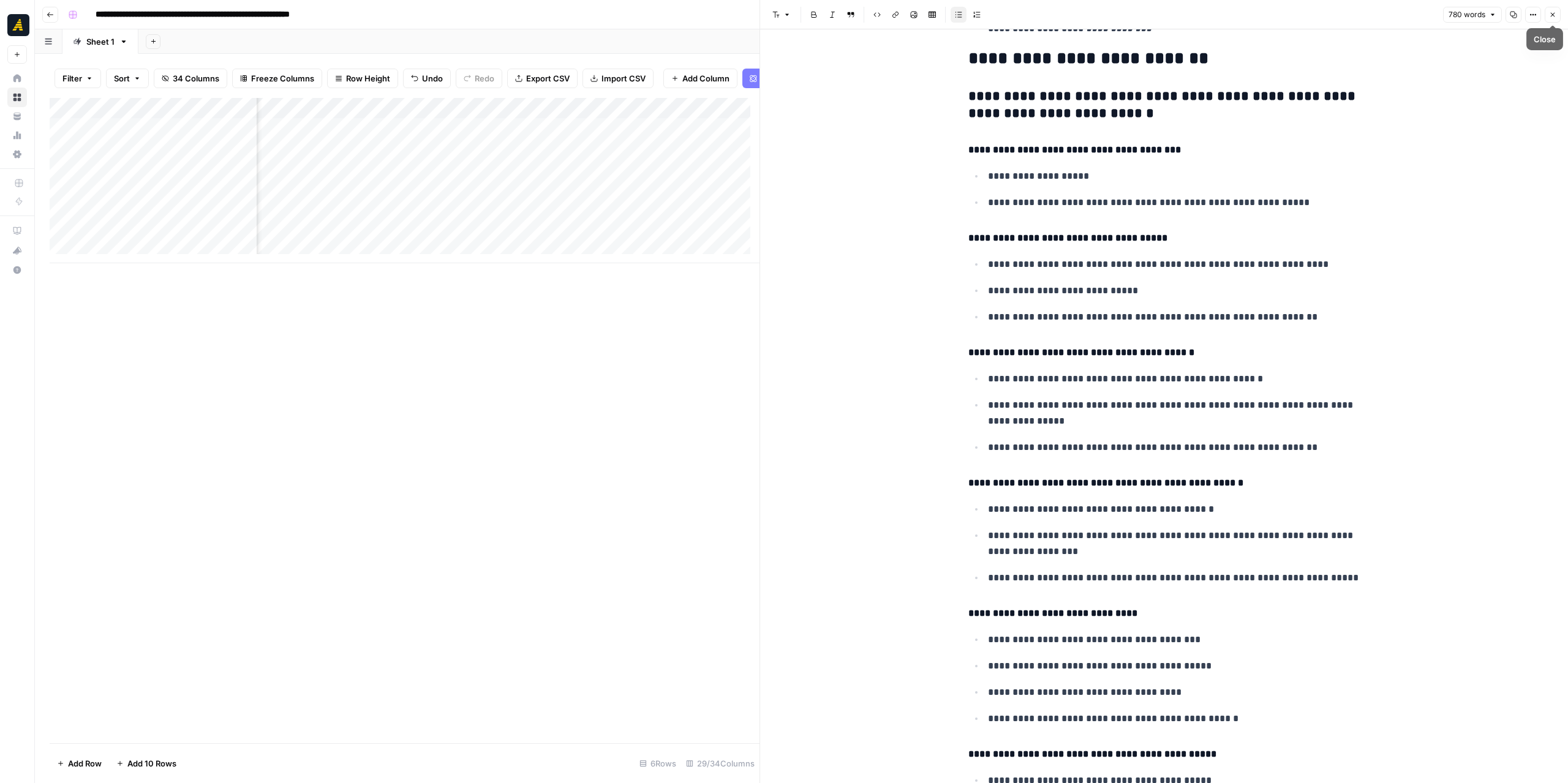
click at [1552, 16] on icon "button" at bounding box center [1552, 14] width 7 height 7
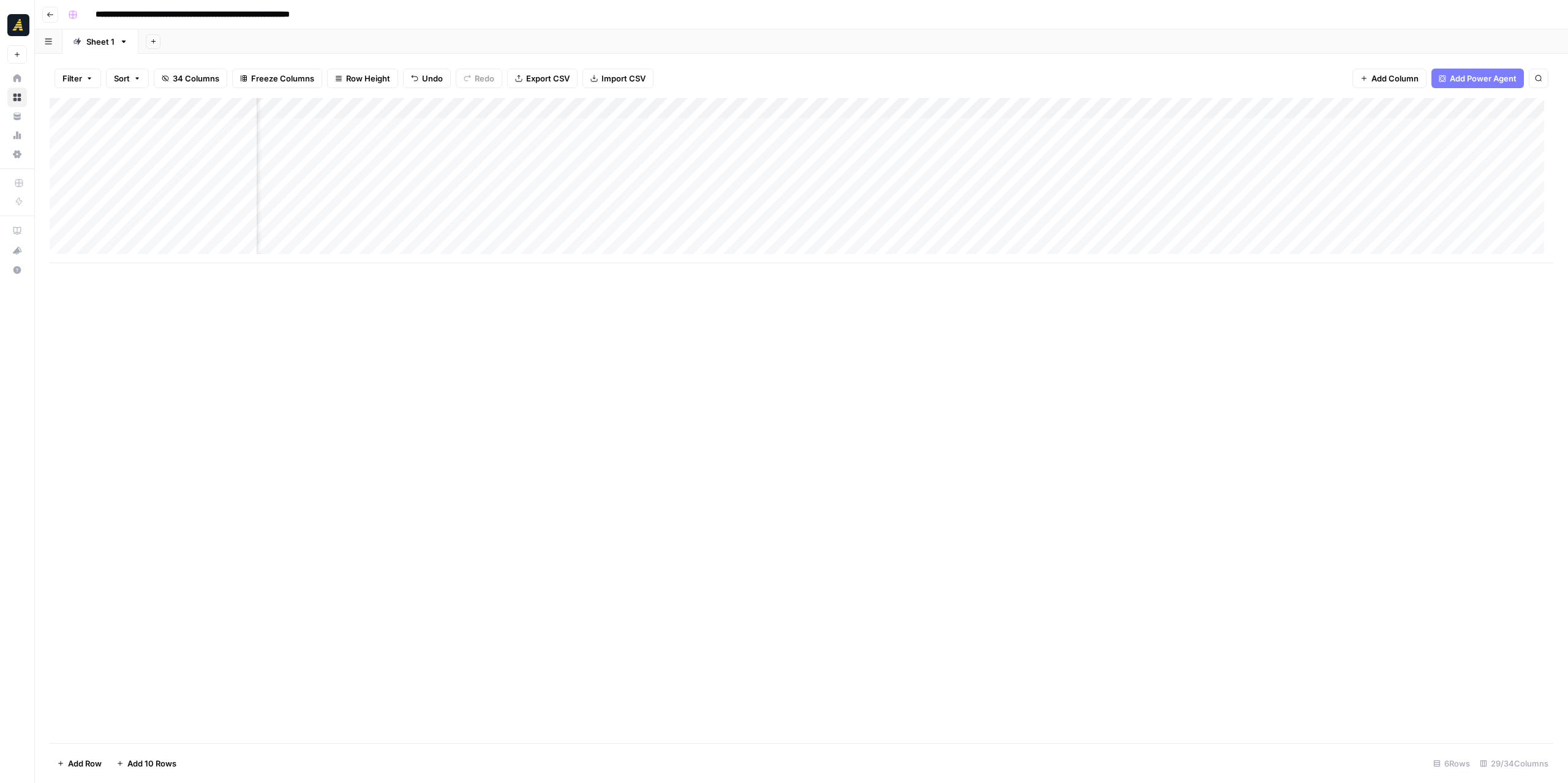
scroll to position [0, 1477]
click at [464, 171] on div "Add Column" at bounding box center [801, 181] width 1504 height 166
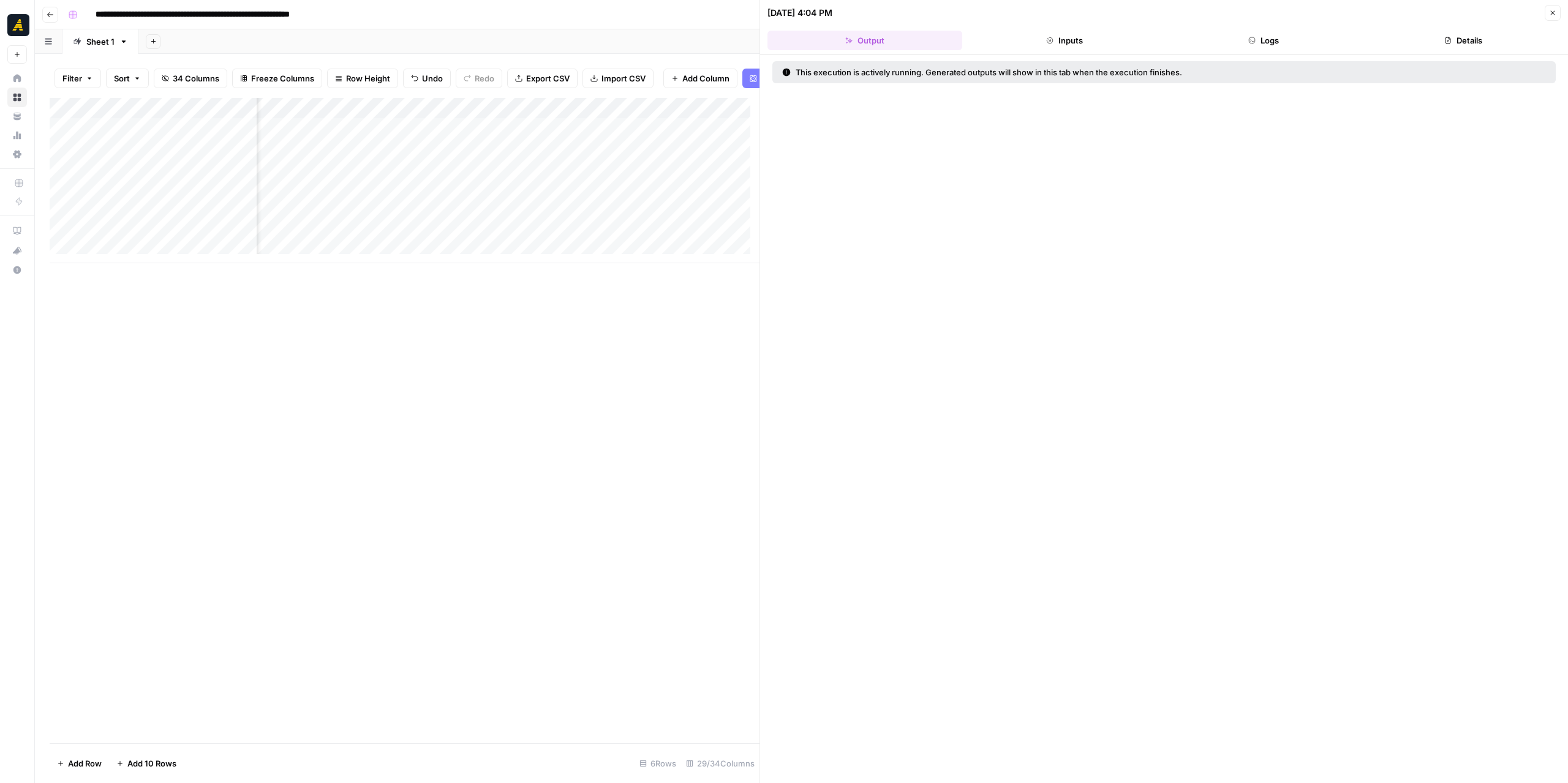
click at [1293, 36] on button "Logs" at bounding box center [1264, 40] width 195 height 20
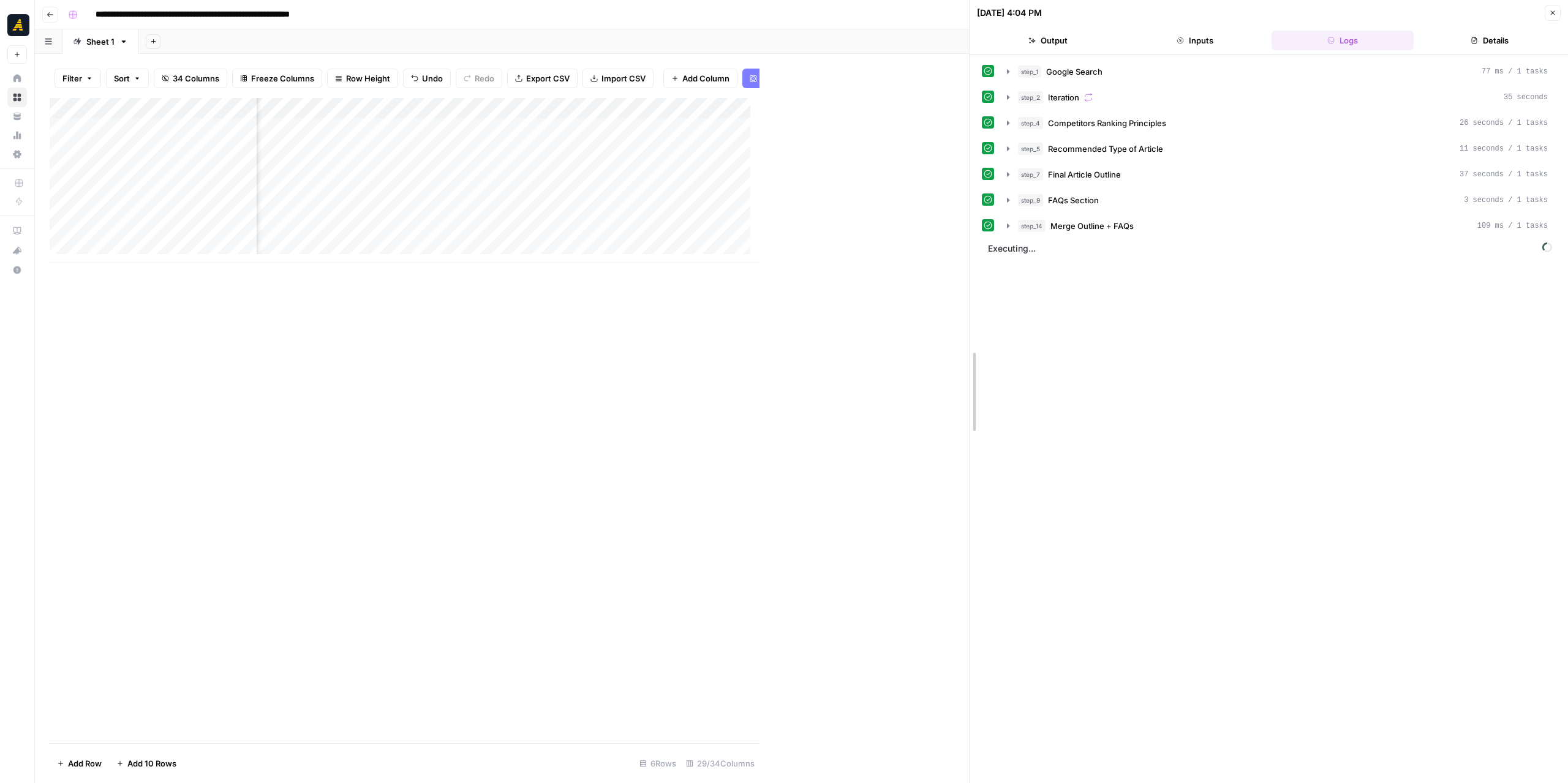
drag, startPoint x: 763, startPoint y: 308, endPoint x: 991, endPoint y: 300, distance: 228.1
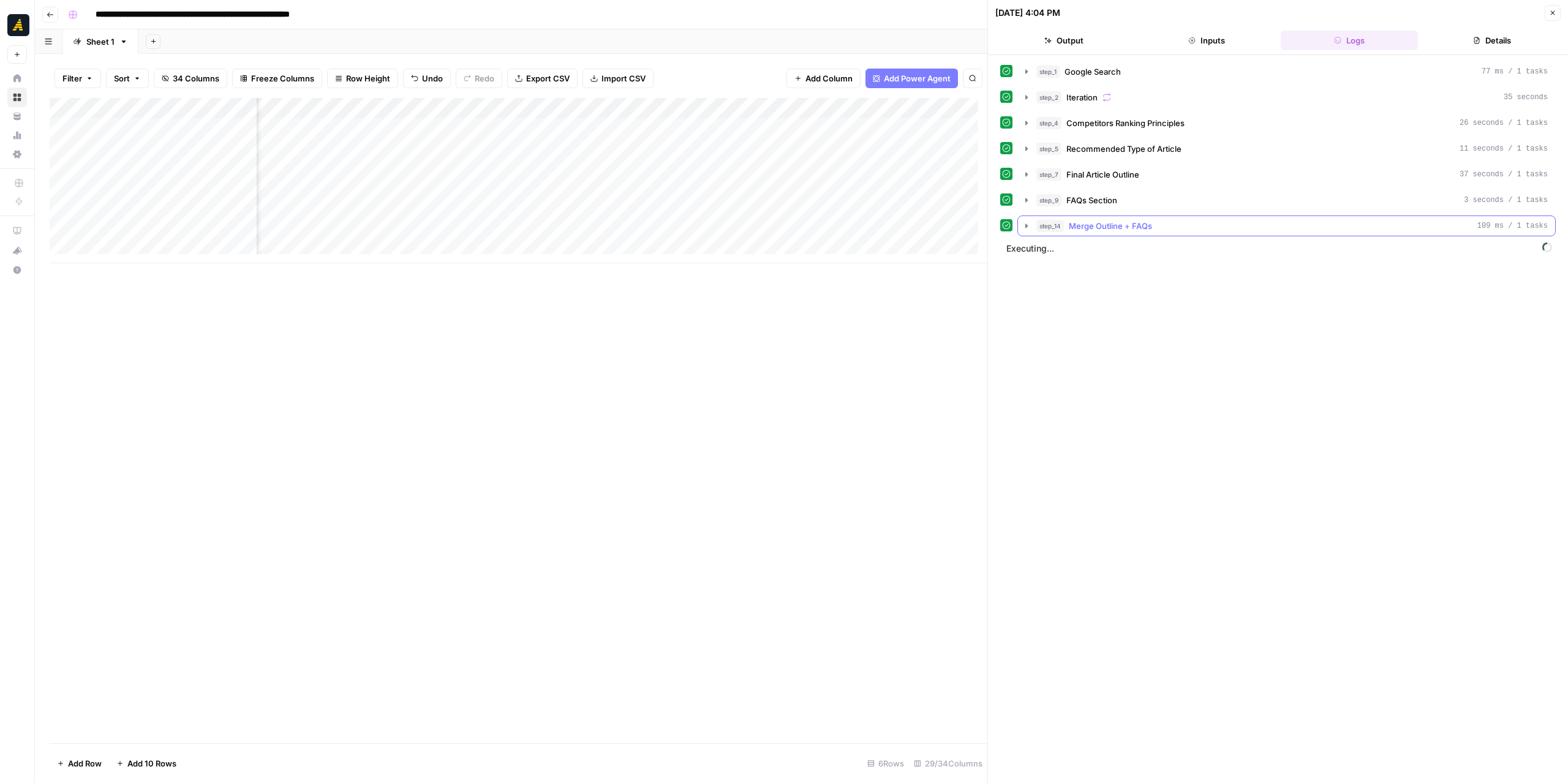
click at [1026, 227] on icon "button" at bounding box center [1026, 226] width 10 height 10
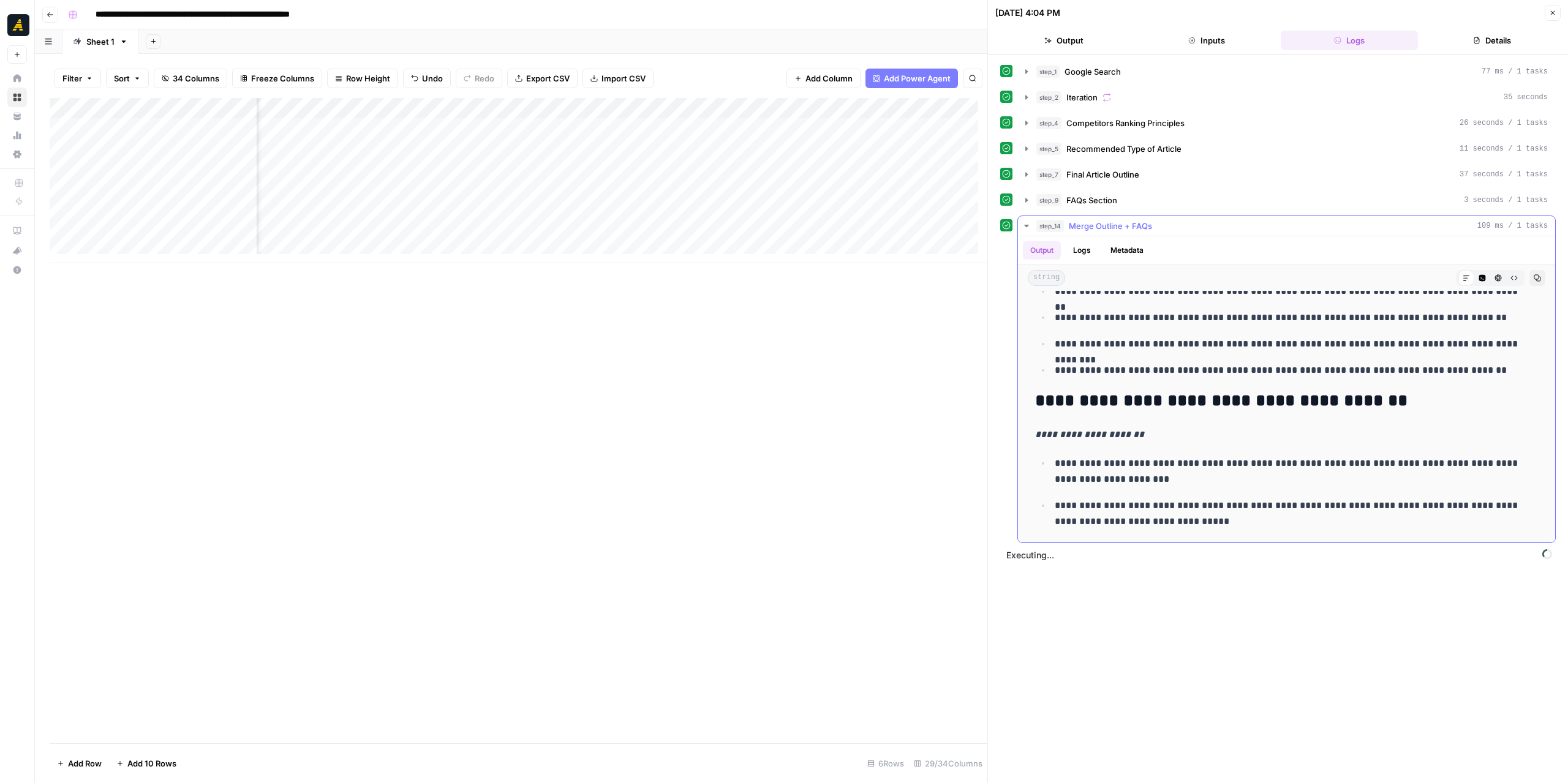
scroll to position [506, 0]
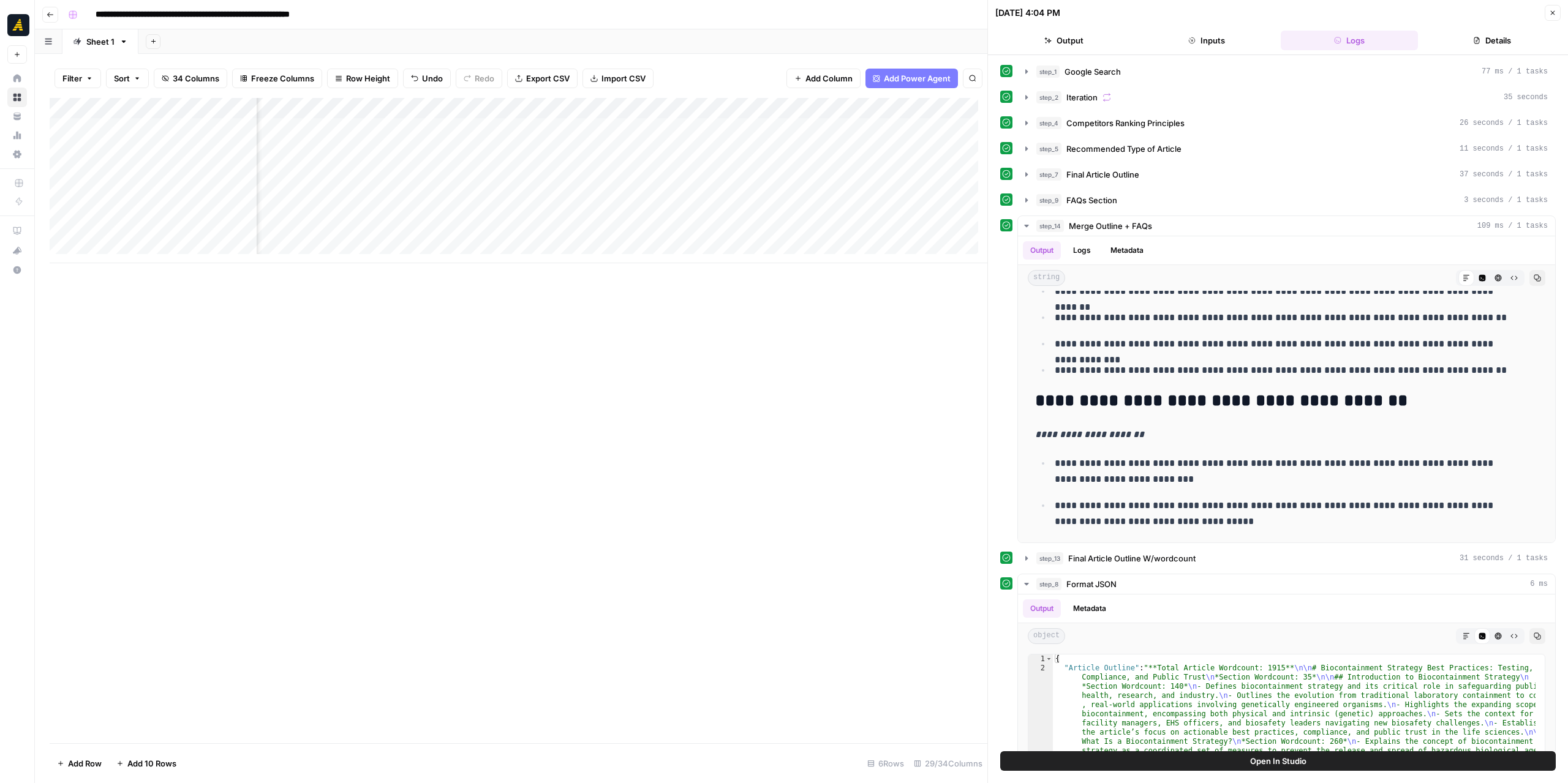
click at [568, 171] on div "Add Column" at bounding box center [518, 181] width 937 height 166
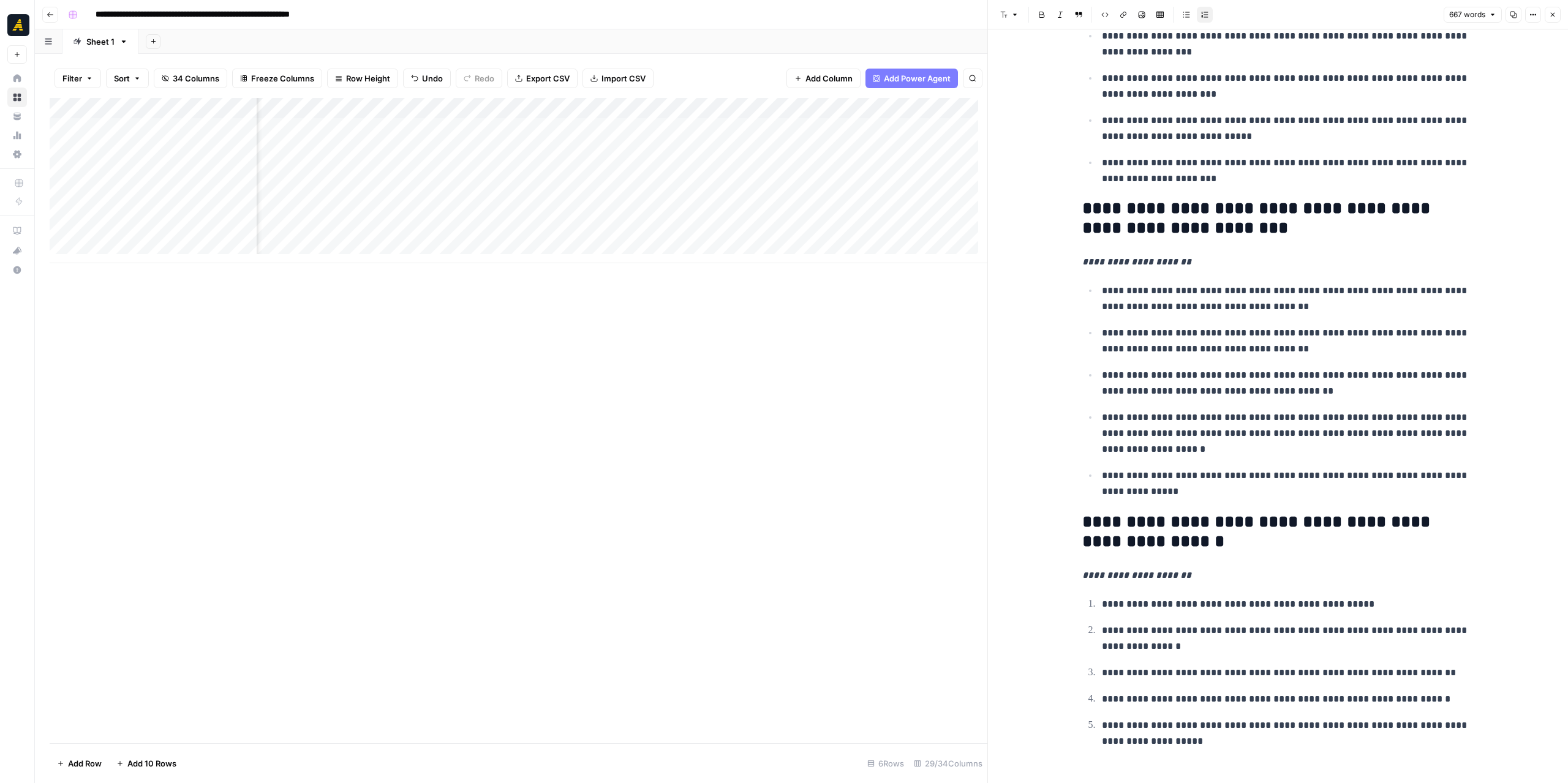
scroll to position [1981, 0]
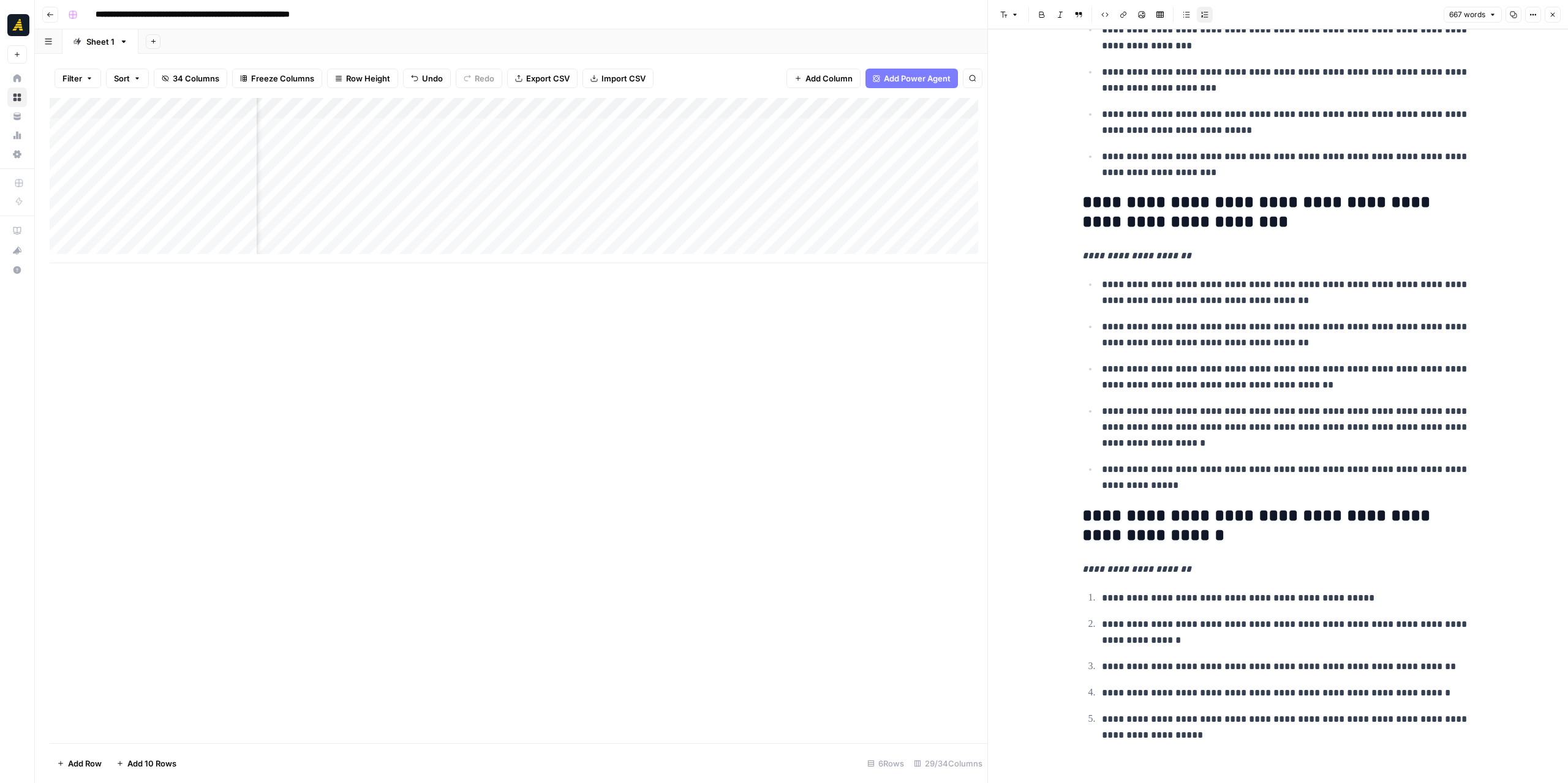
click at [771, 169] on div "Add Column" at bounding box center [518, 181] width 937 height 166
click at [1548, 15] on button "Close" at bounding box center [1552, 14] width 16 height 16
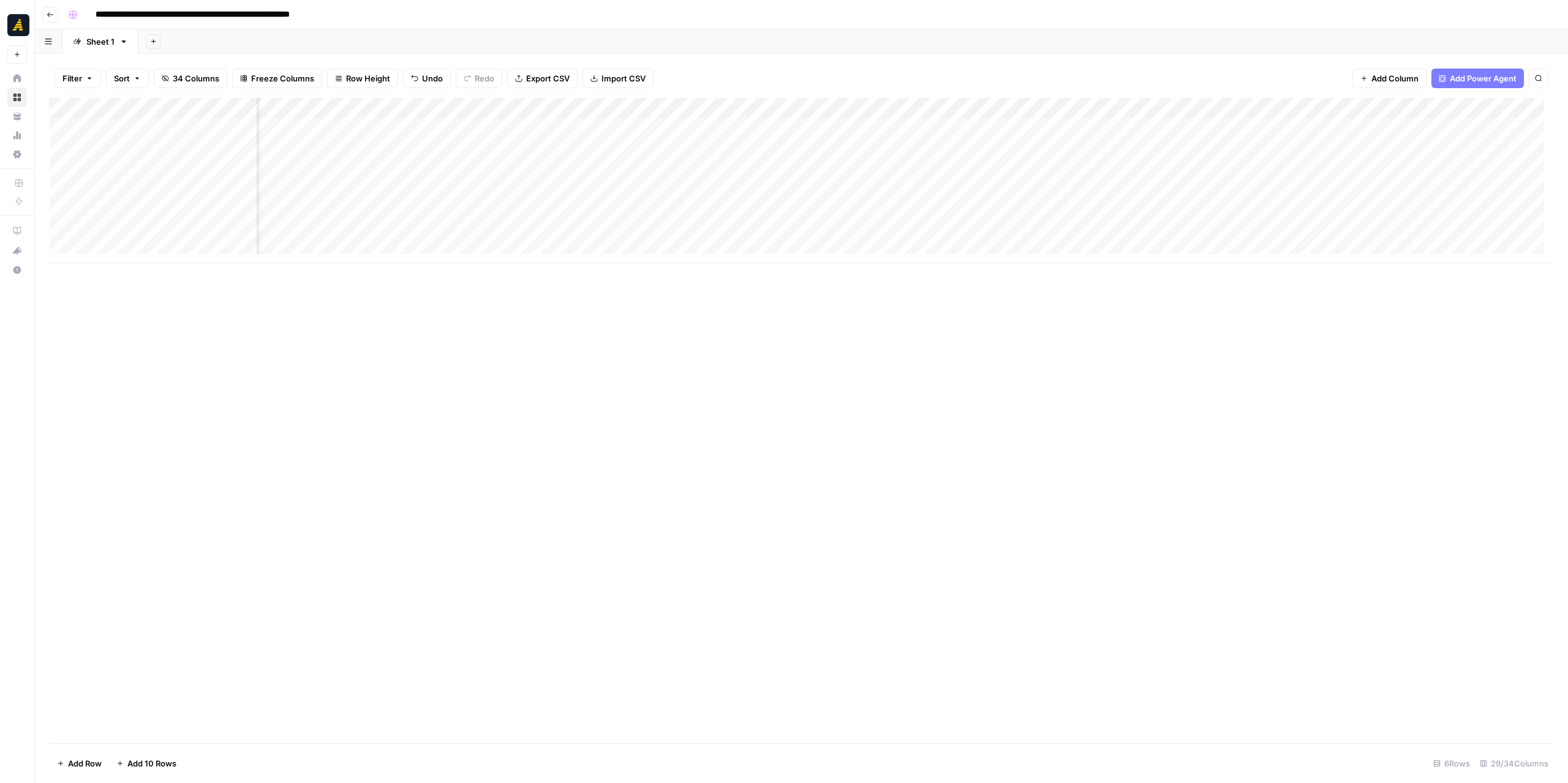
scroll to position [0, 1613]
click at [620, 171] on div "Add Column" at bounding box center [801, 181] width 1504 height 166
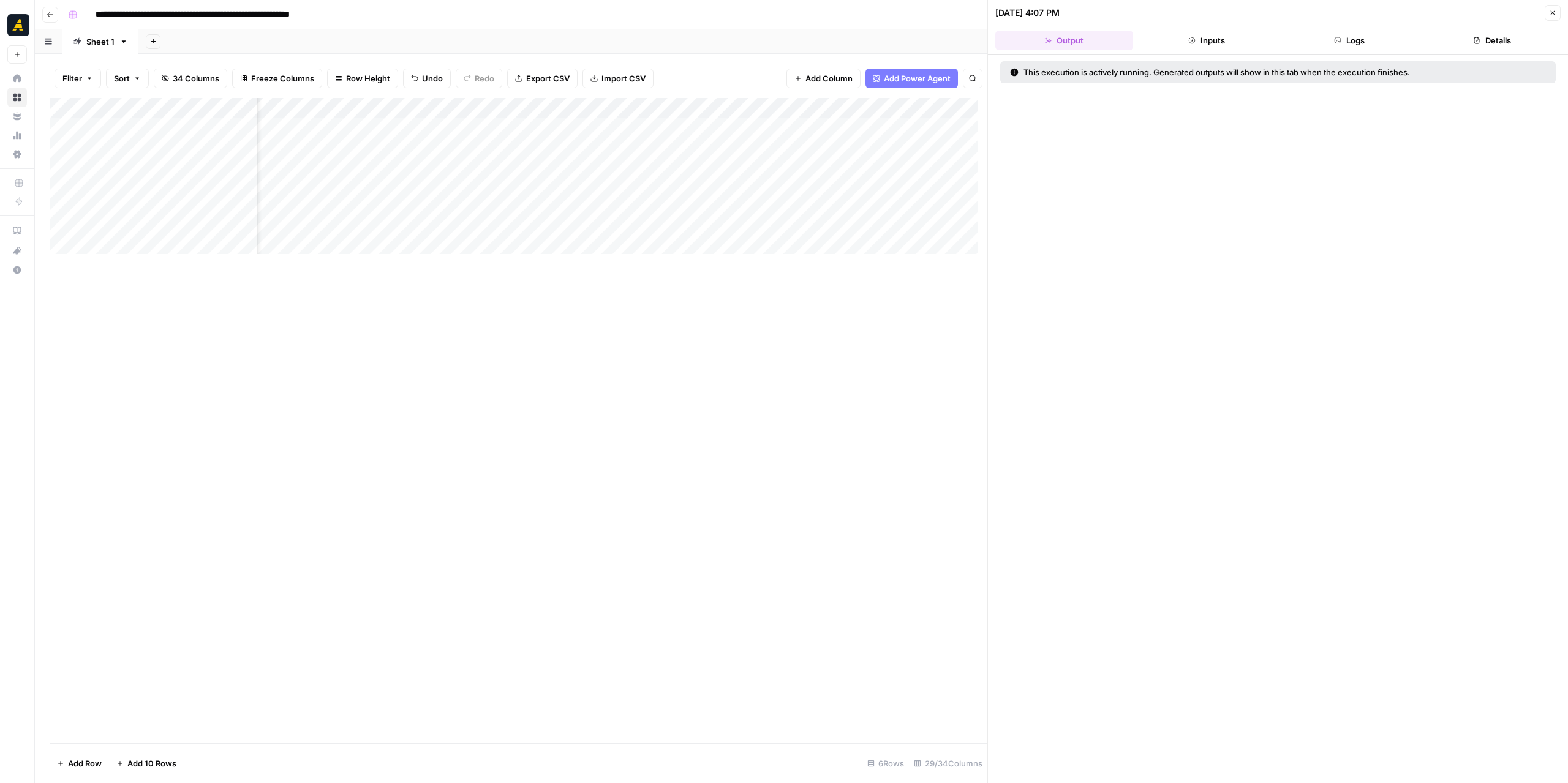
click at [1364, 40] on button "Logs" at bounding box center [1349, 40] width 138 height 20
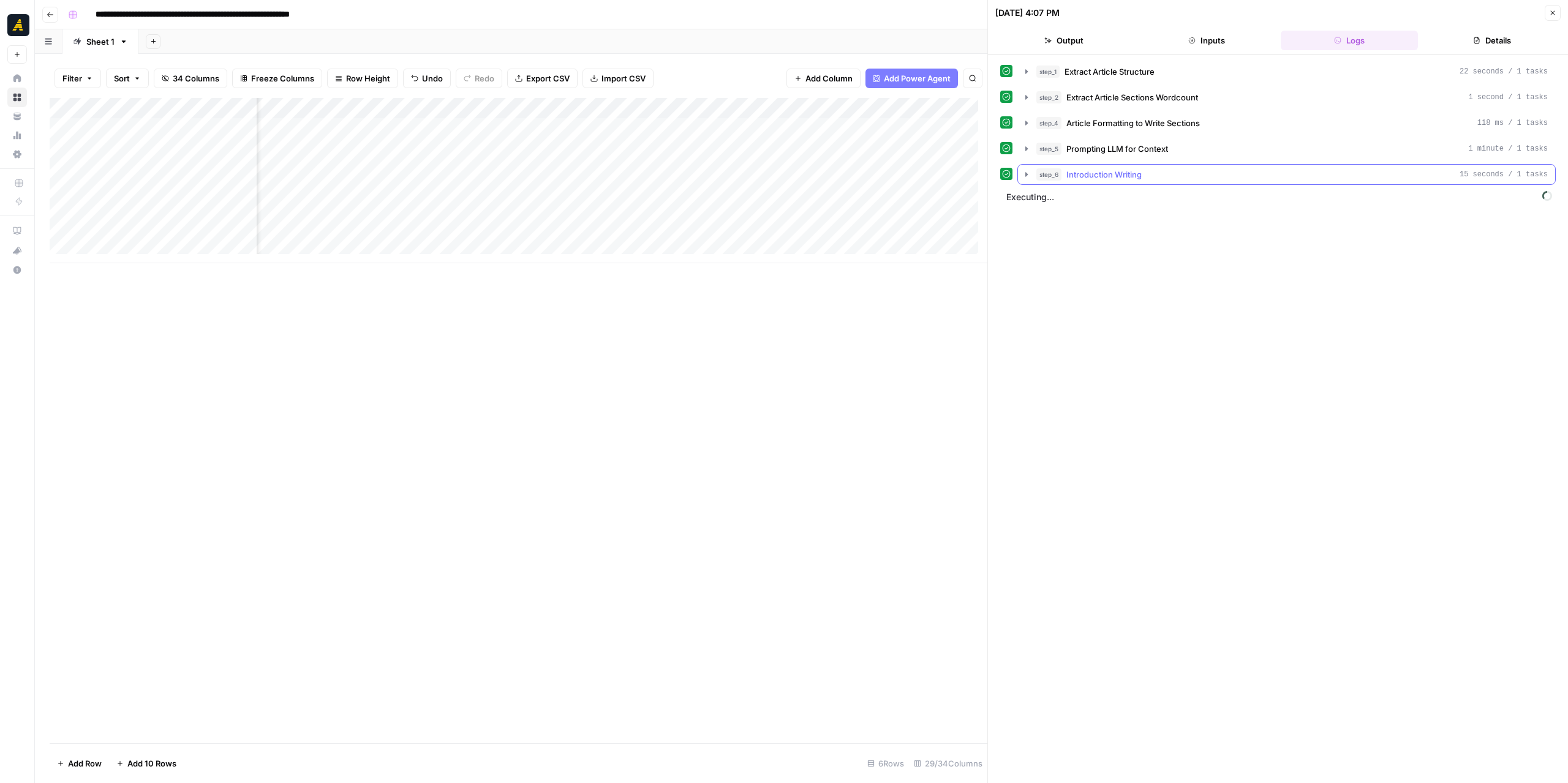
click at [1026, 172] on icon "button" at bounding box center [1026, 174] width 2 height 4
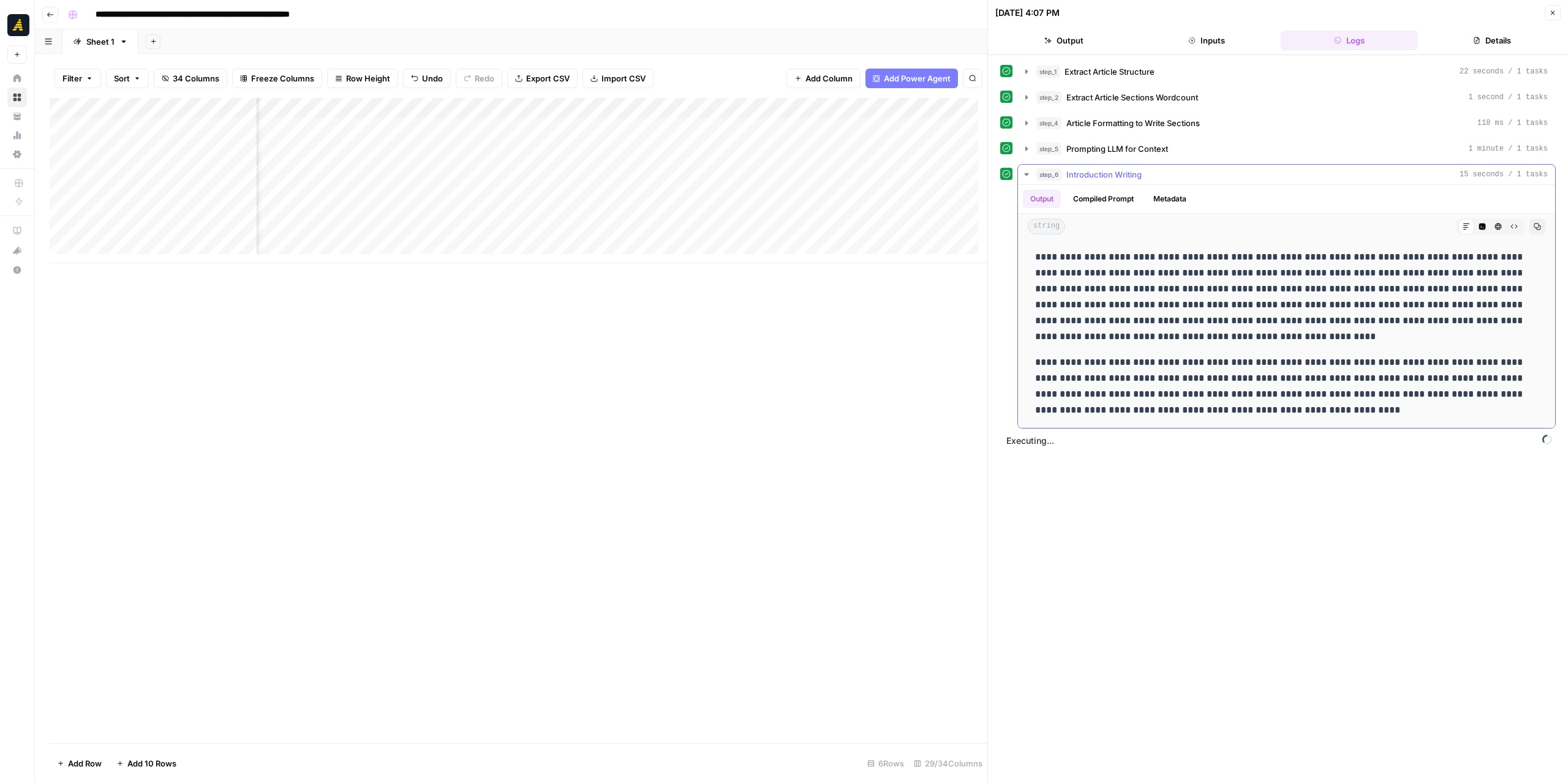
click at [1026, 173] on icon "button" at bounding box center [1026, 174] width 4 height 2
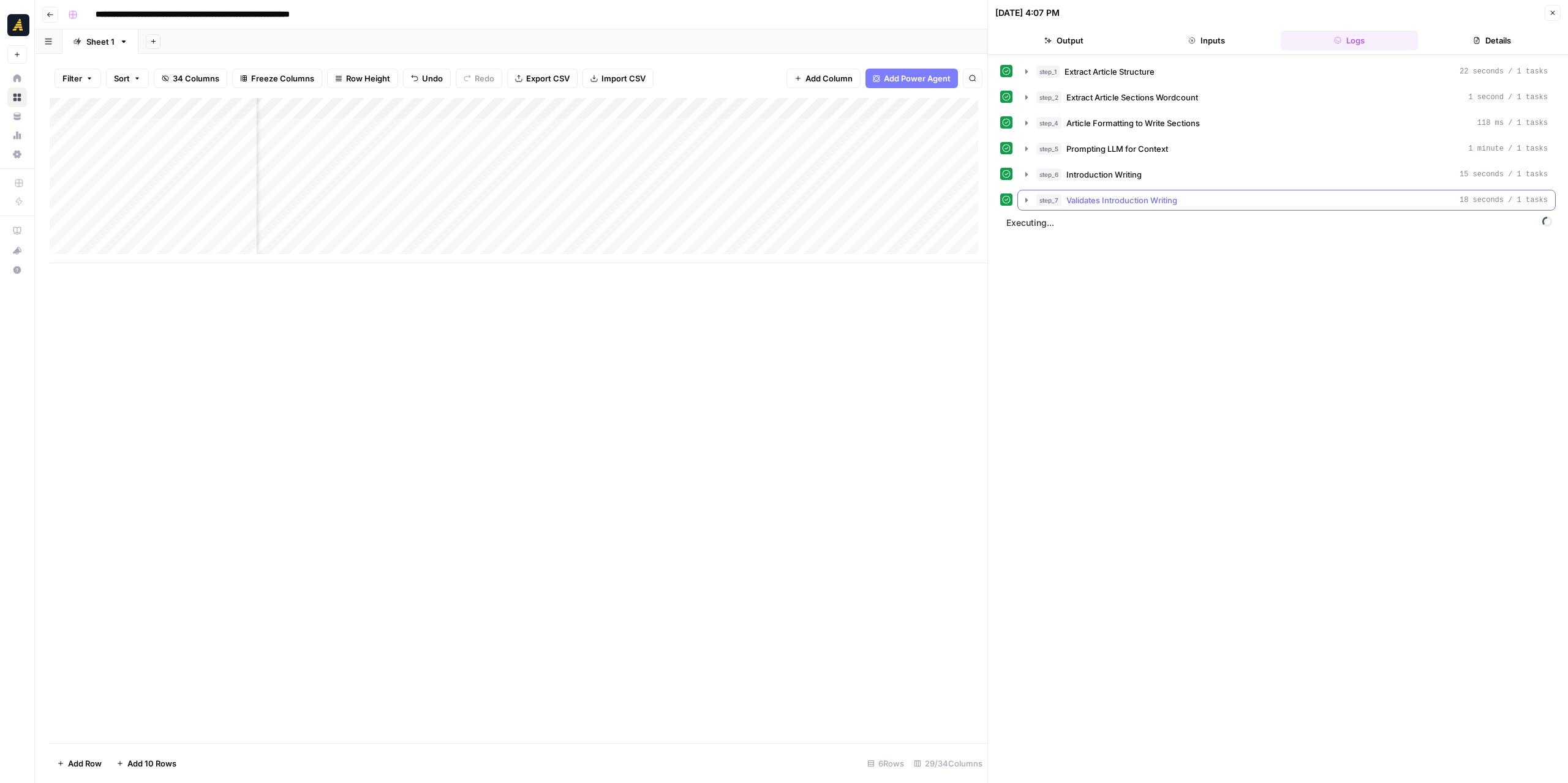
click at [1023, 195] on icon "button" at bounding box center [1026, 200] width 10 height 10
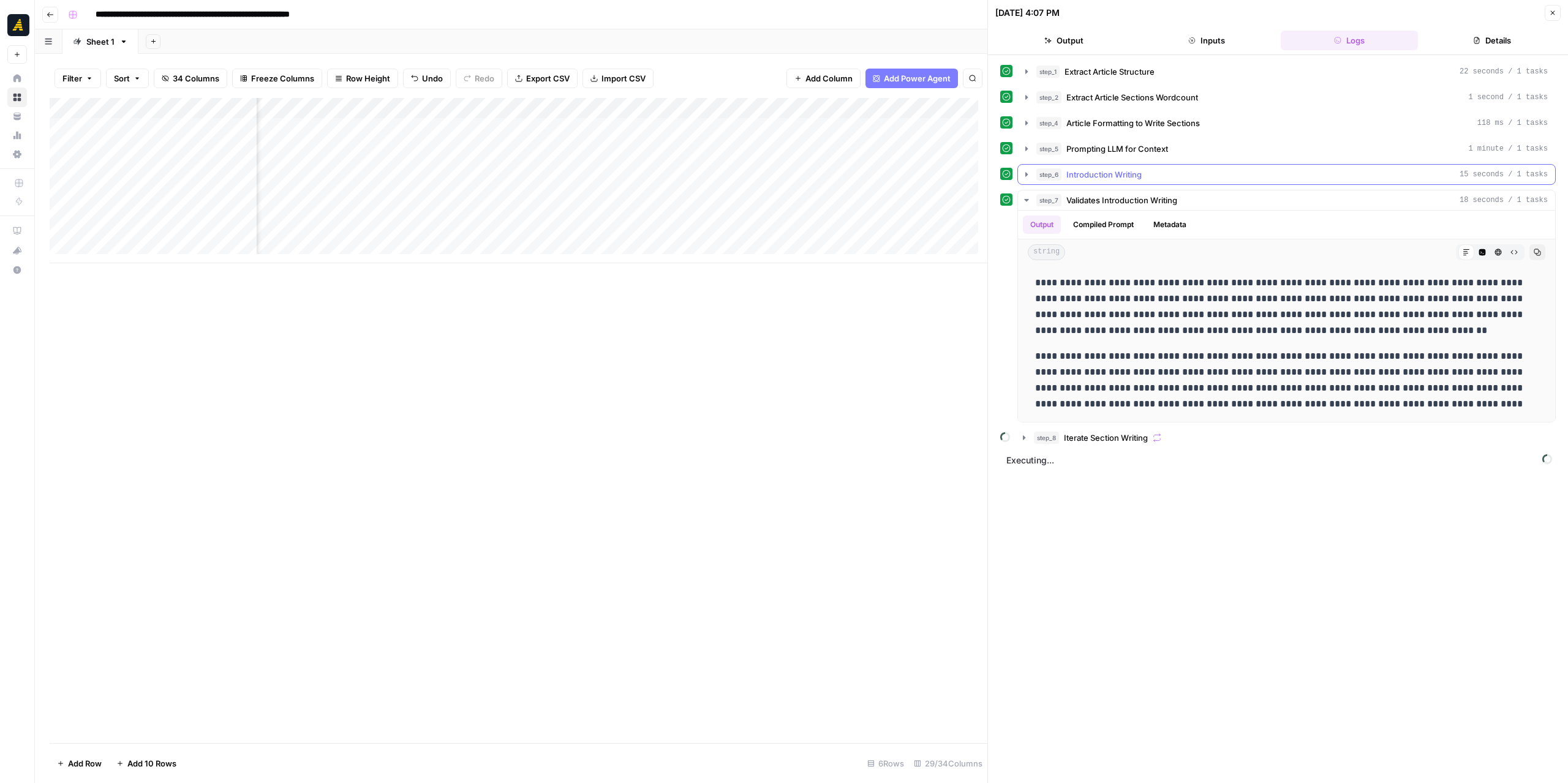
click at [1026, 173] on icon "button" at bounding box center [1026, 174] width 2 height 4
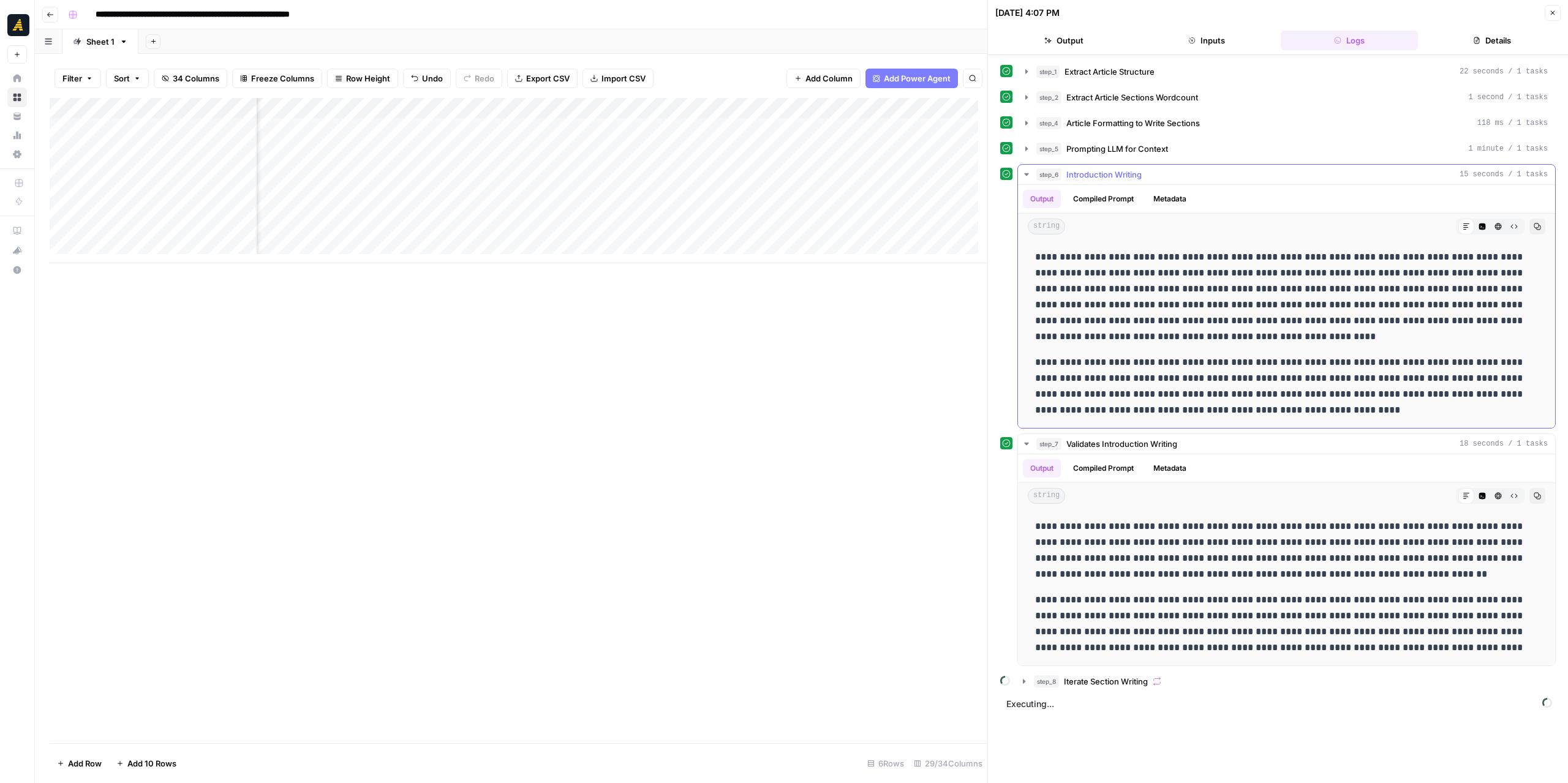
click at [1026, 173] on icon "button" at bounding box center [1026, 174] width 4 height 2
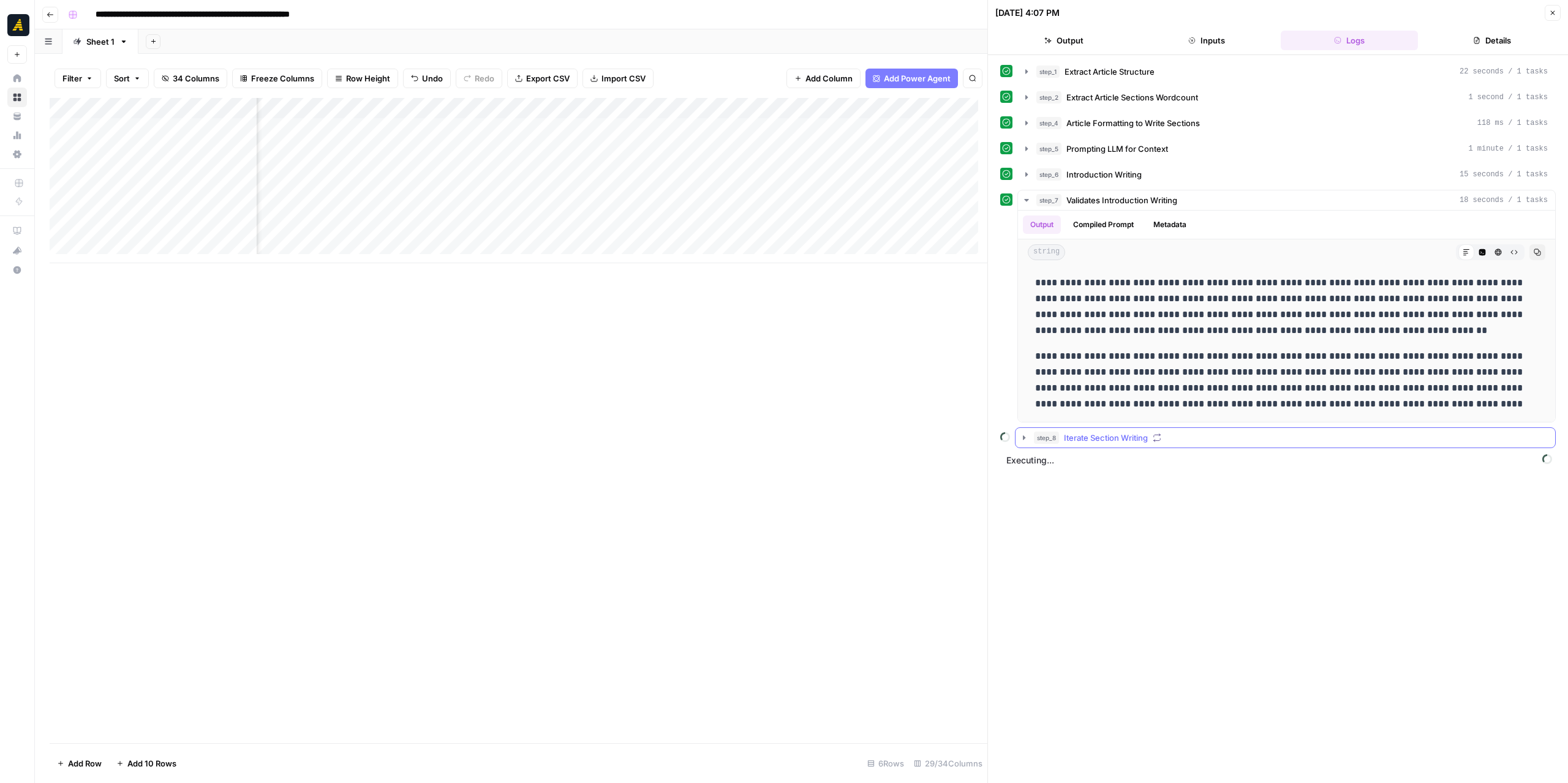
click at [1027, 439] on icon "button" at bounding box center [1024, 438] width 10 height 10
click at [1045, 458] on button "step_9 Section Writing 15 seconds / 1 tasks" at bounding box center [1293, 464] width 501 height 20
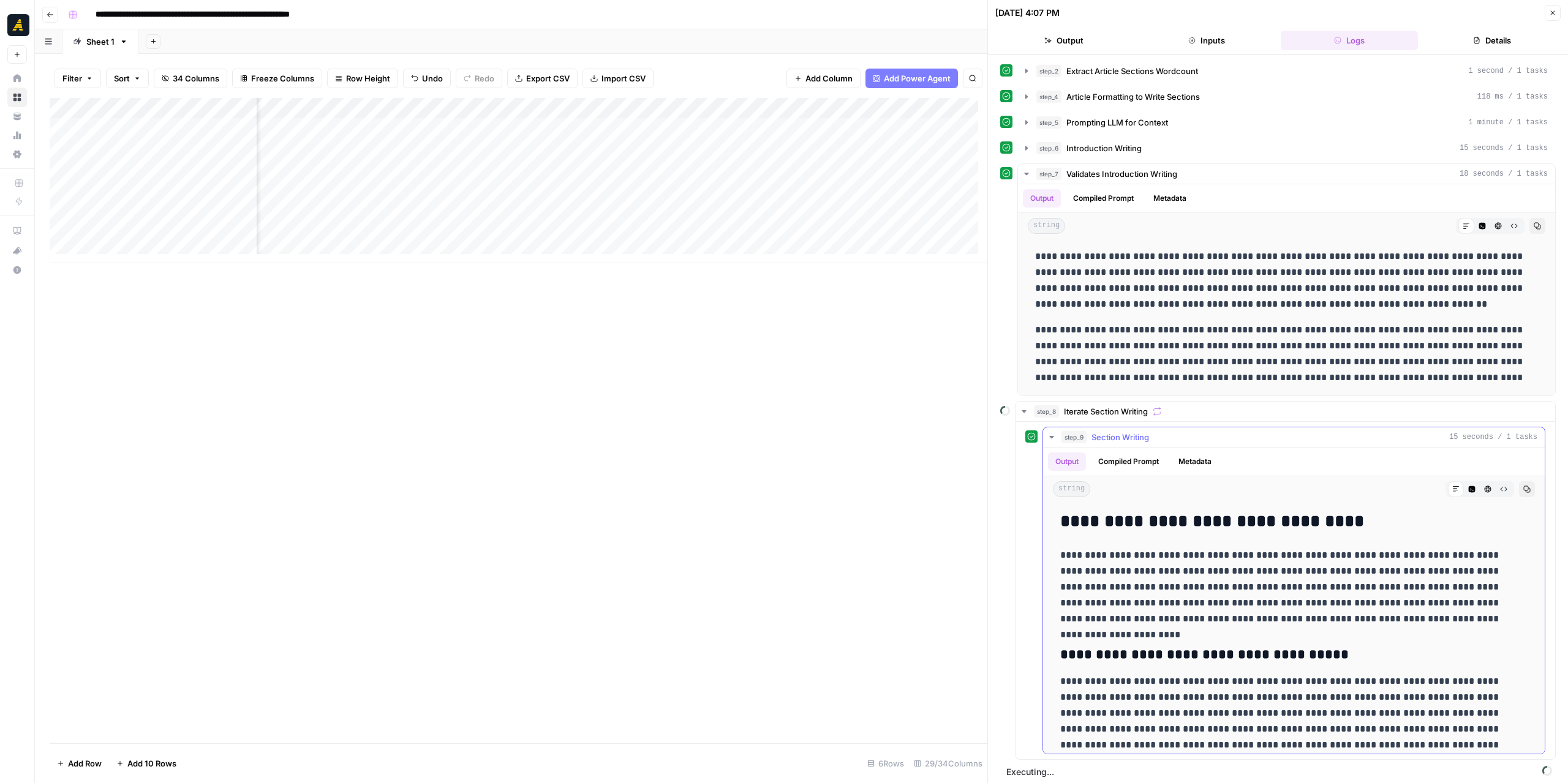
click at [1054, 433] on icon "button" at bounding box center [1052, 438] width 10 height 10
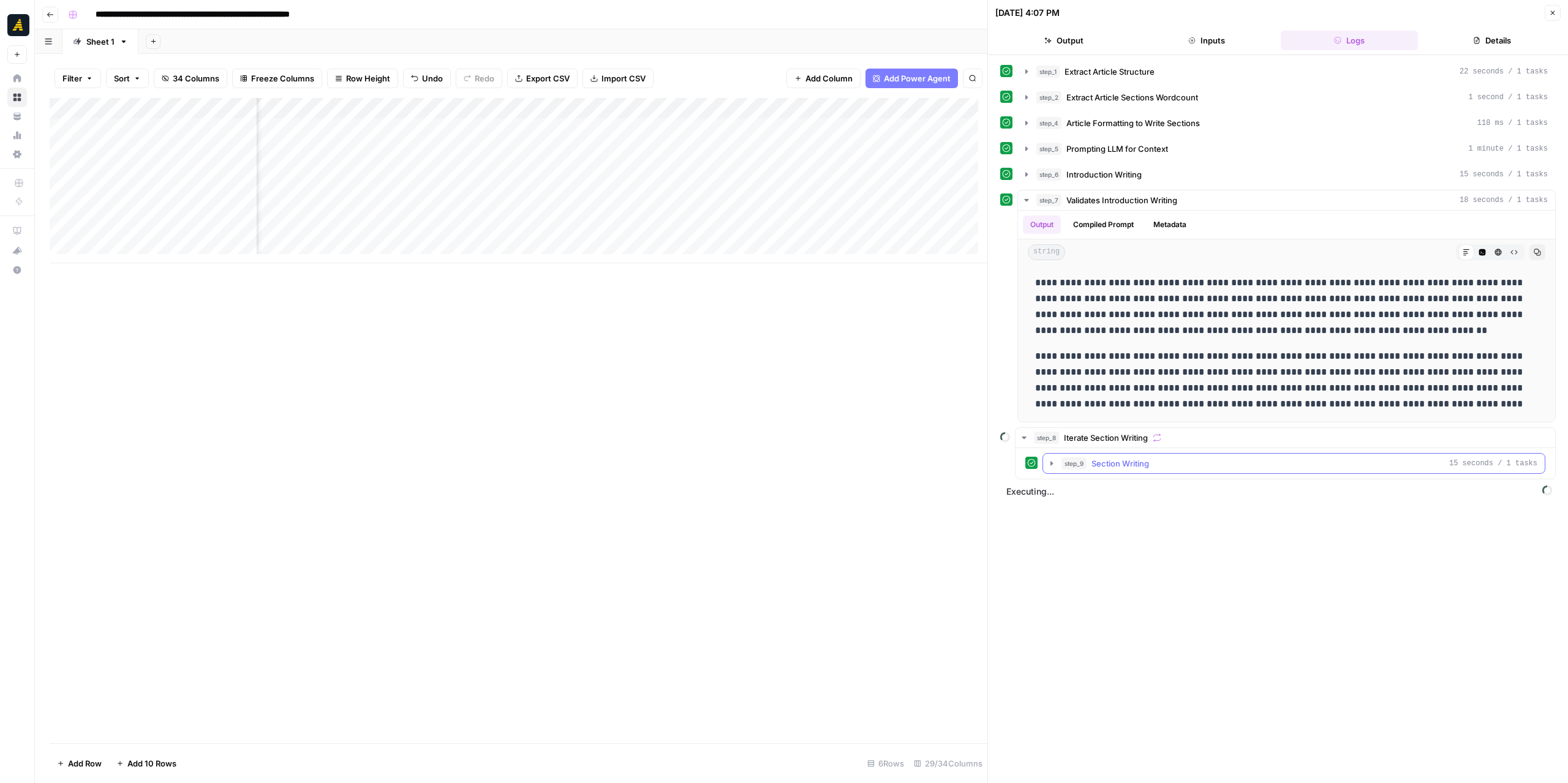
click at [1052, 463] on icon "button" at bounding box center [1052, 463] width 10 height 10
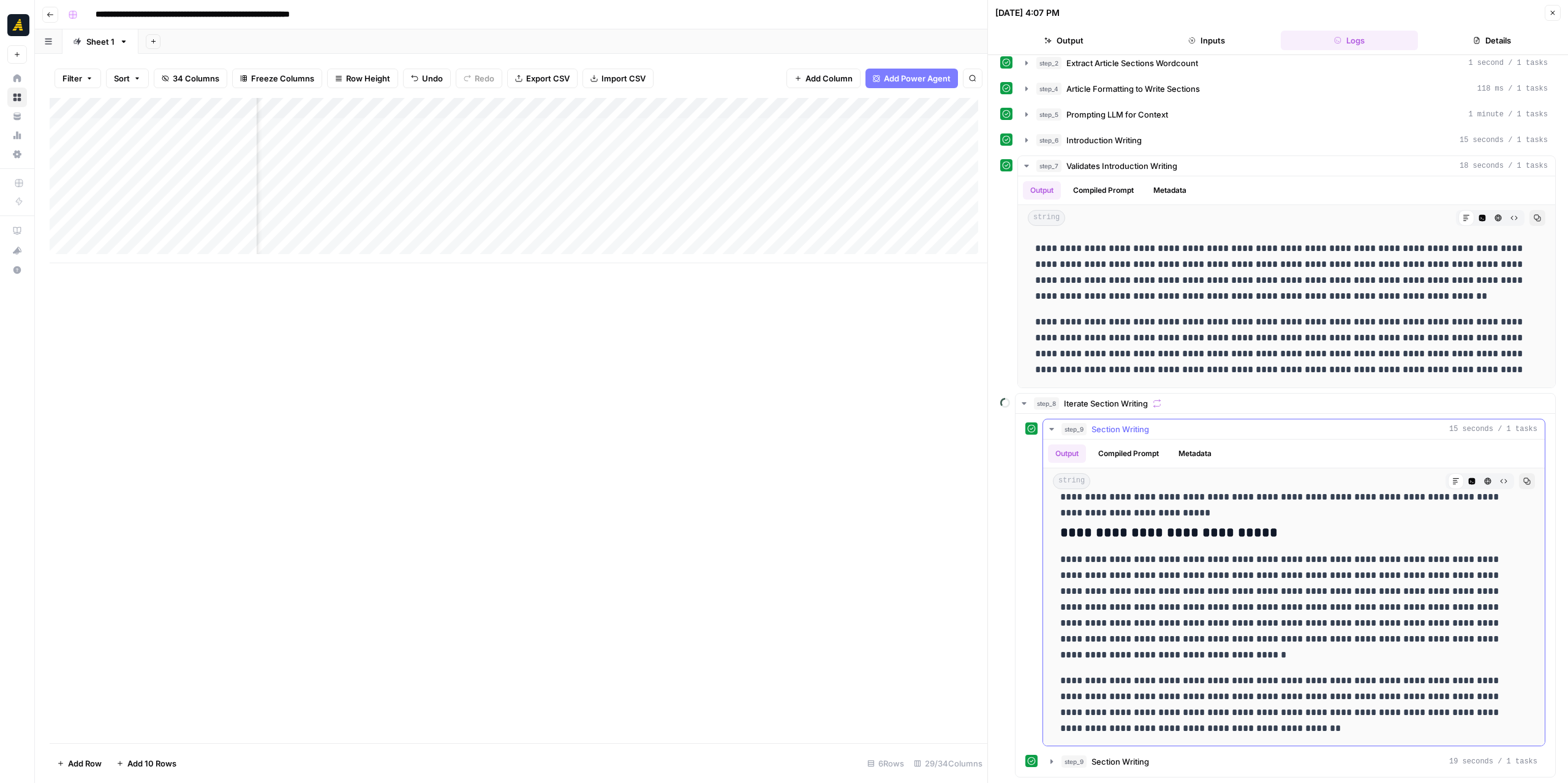
scroll to position [51, 0]
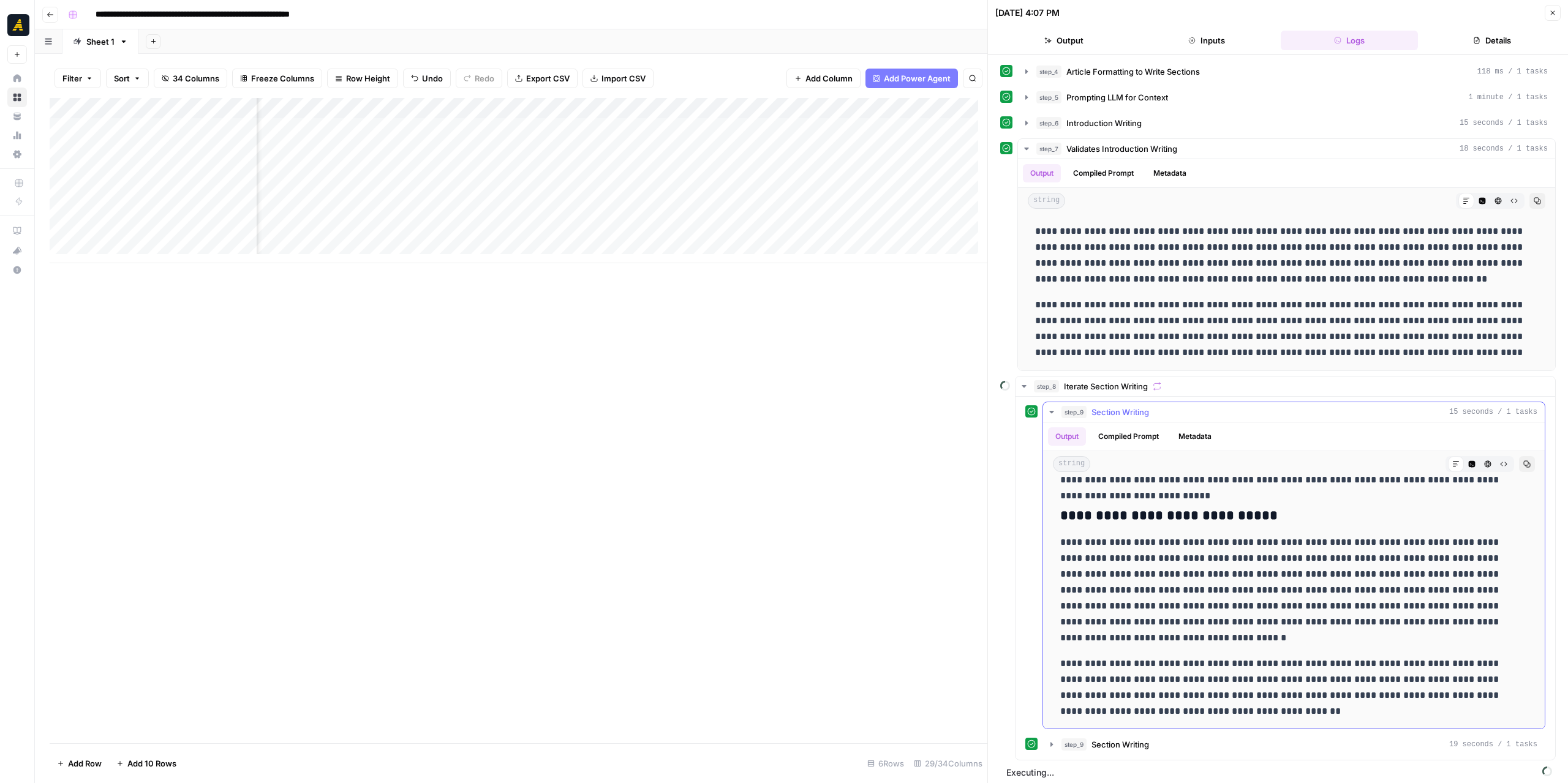
click at [1052, 410] on icon "button" at bounding box center [1052, 412] width 10 height 10
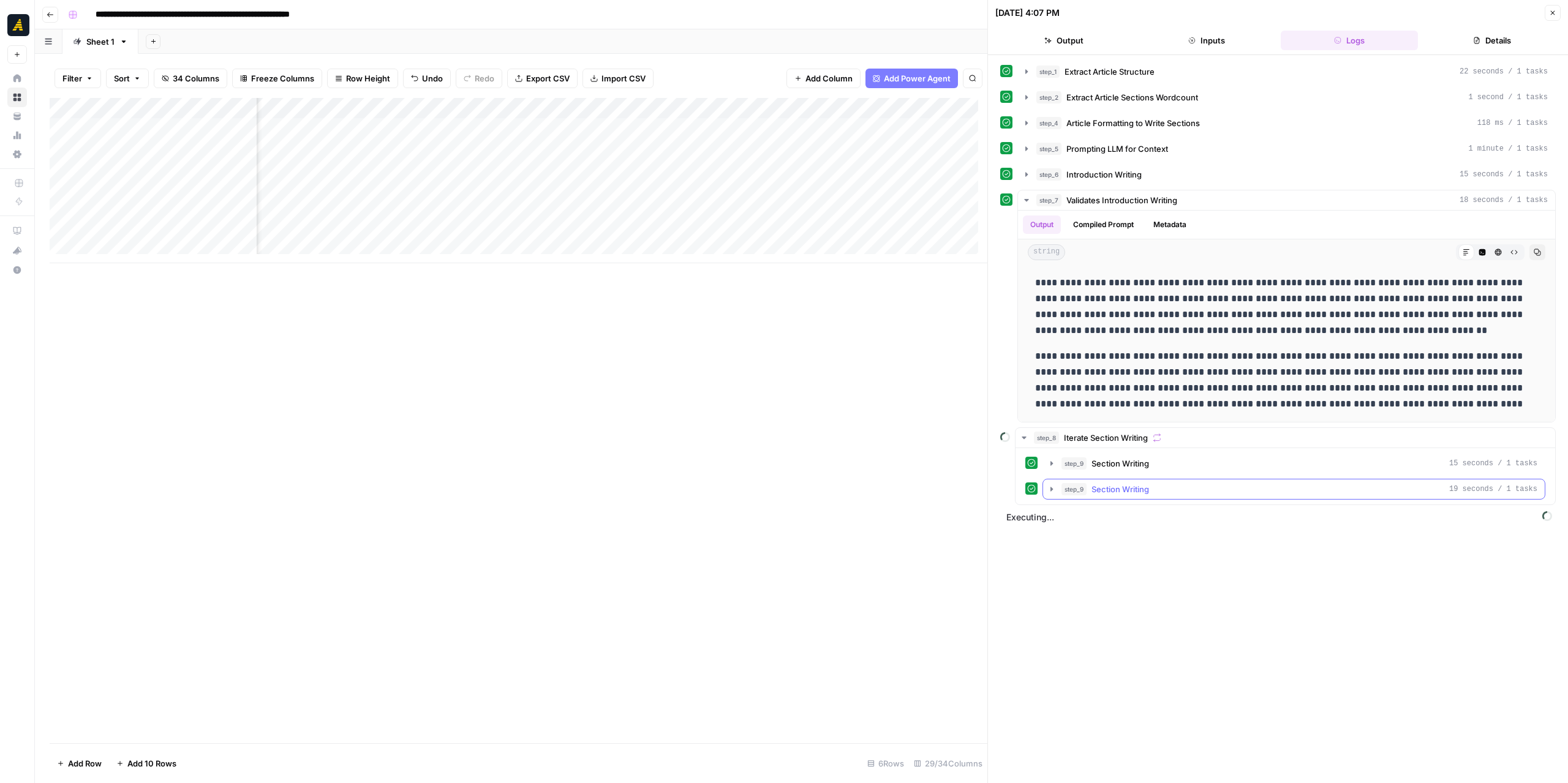
click at [1051, 487] on icon "button" at bounding box center [1051, 489] width 2 height 4
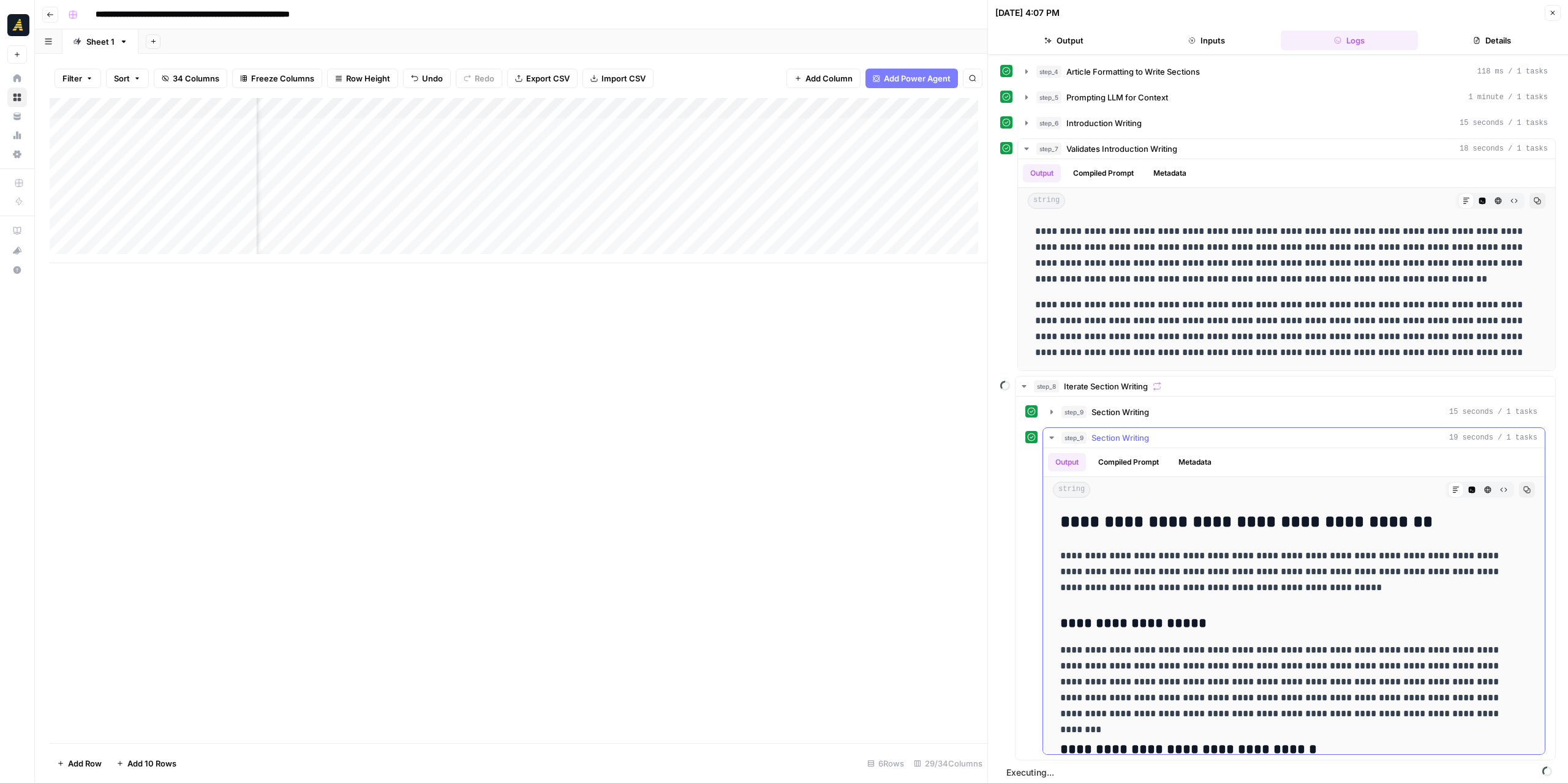
click at [1049, 434] on icon "button" at bounding box center [1052, 438] width 10 height 10
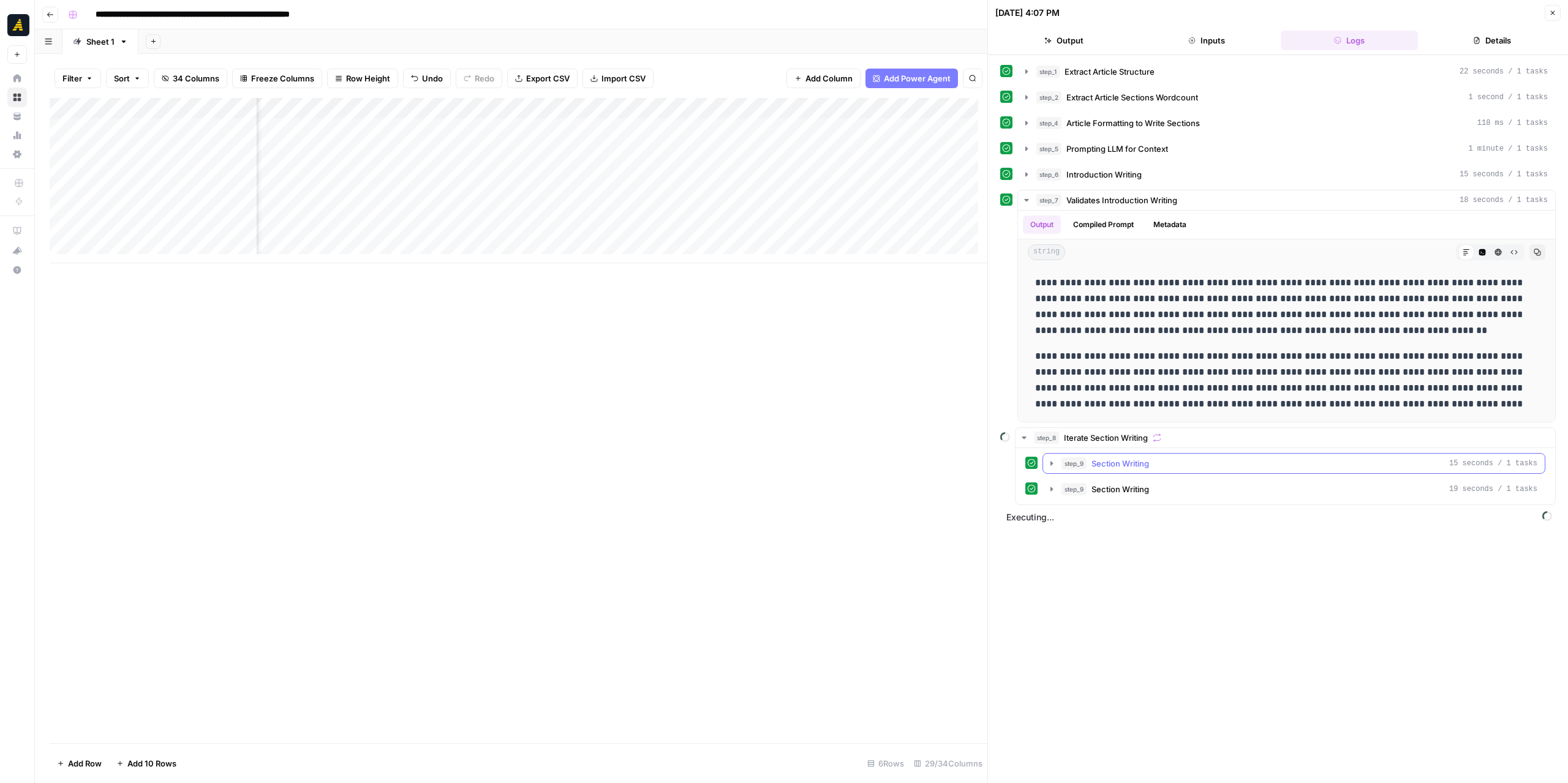
click at [1047, 459] on icon "button" at bounding box center [1052, 463] width 10 height 10
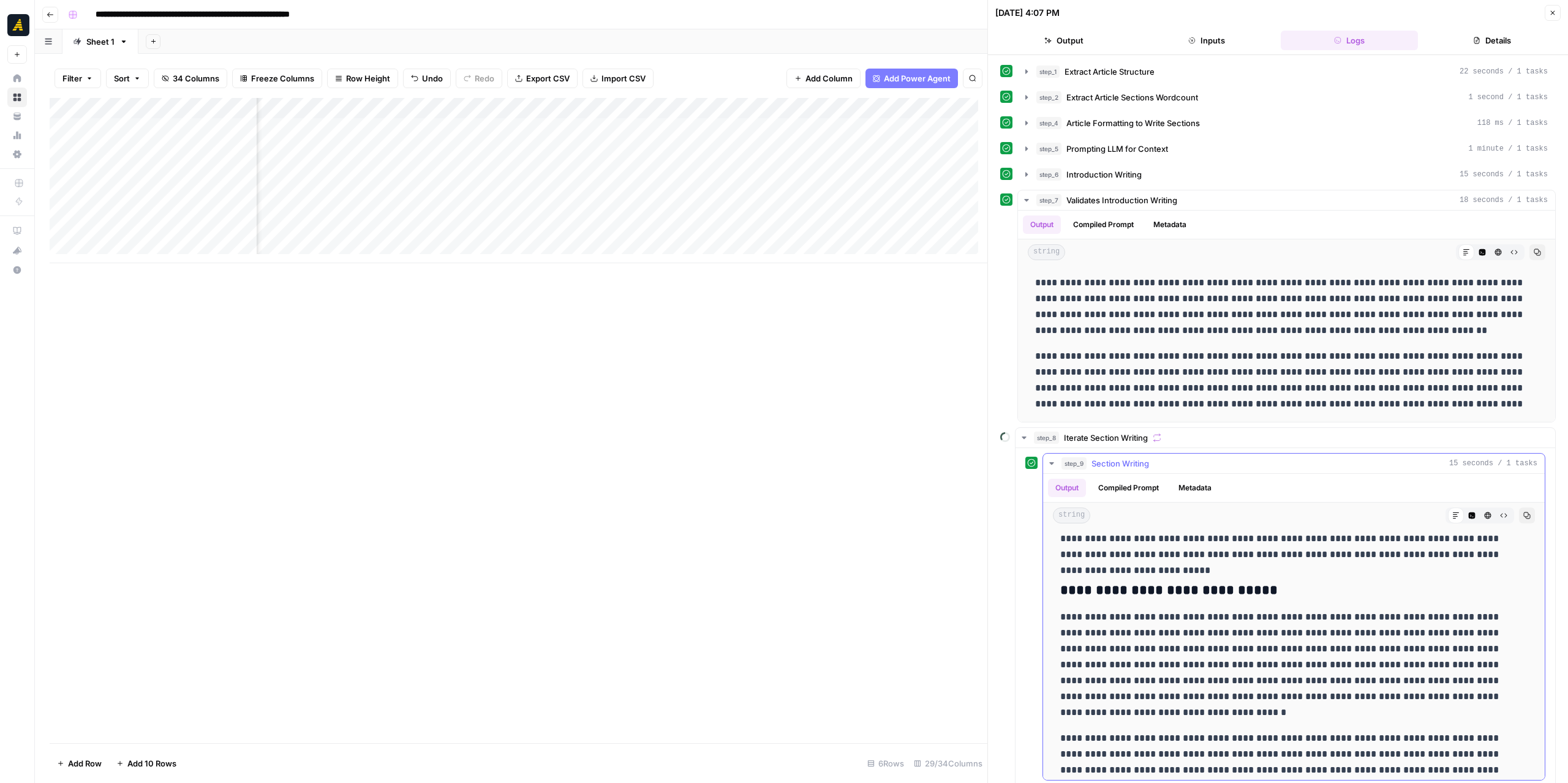
scroll to position [240, 0]
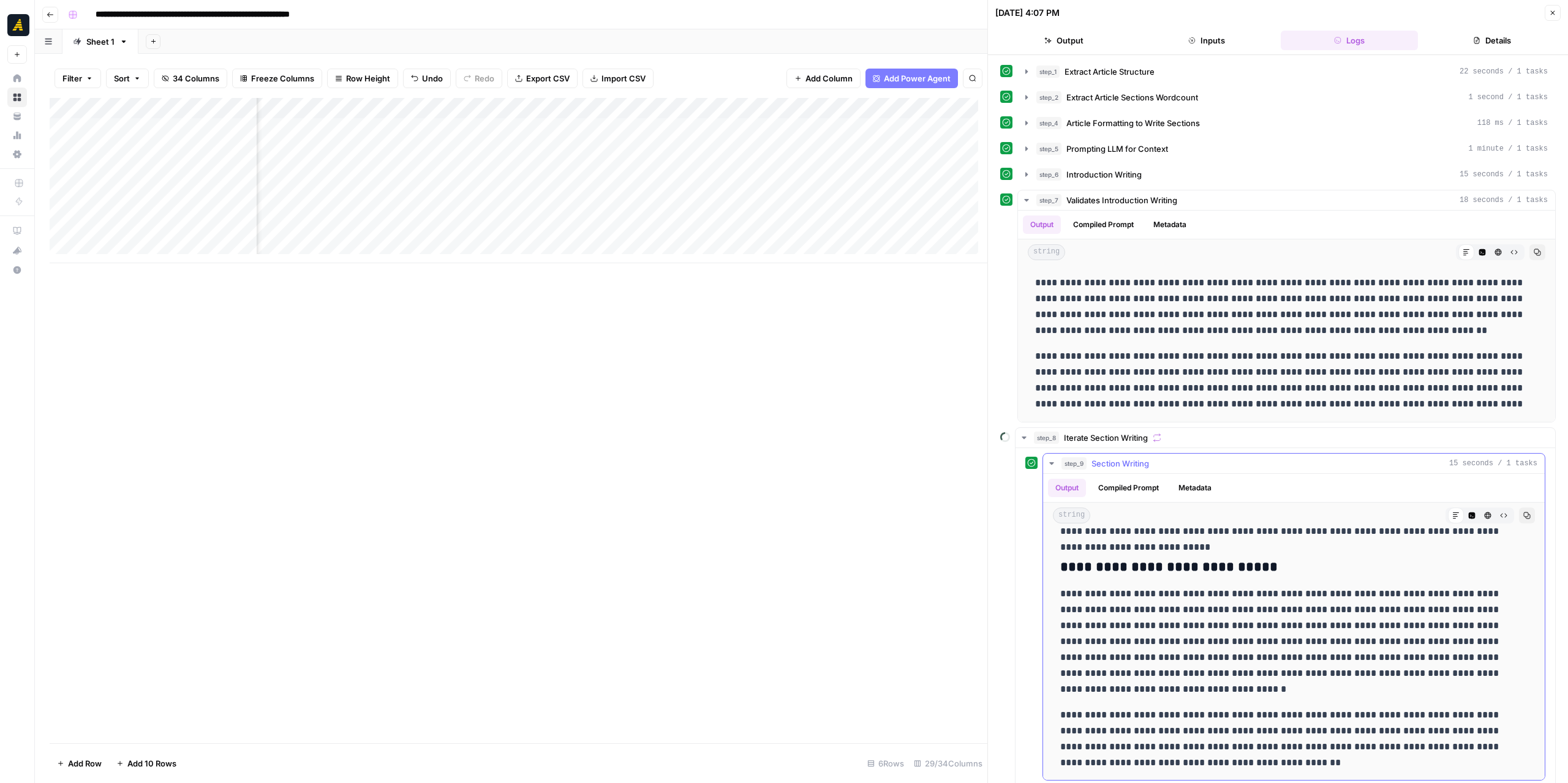
click at [1048, 460] on icon "button" at bounding box center [1052, 463] width 10 height 10
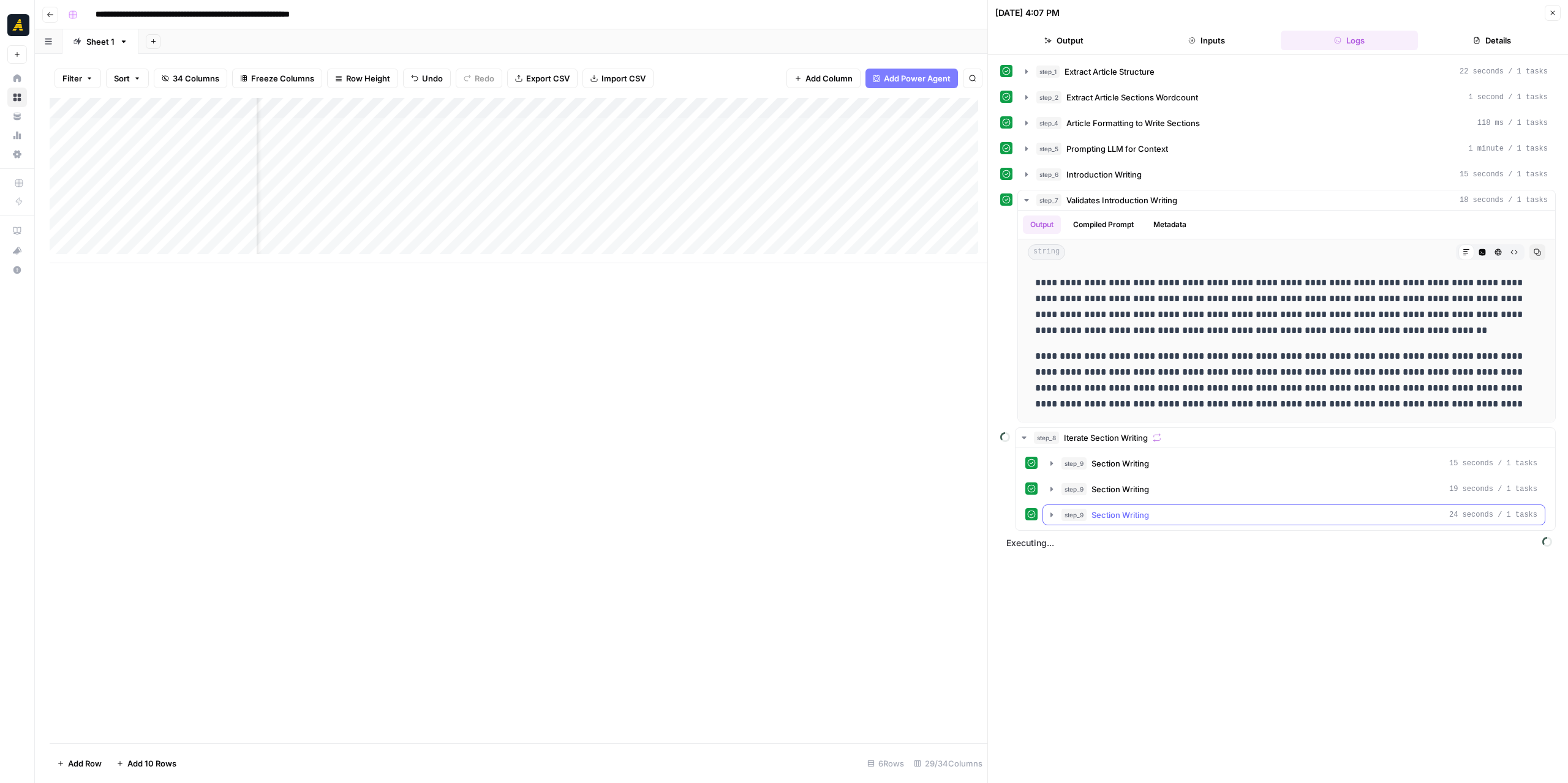
click at [1054, 513] on icon "button" at bounding box center [1052, 515] width 10 height 10
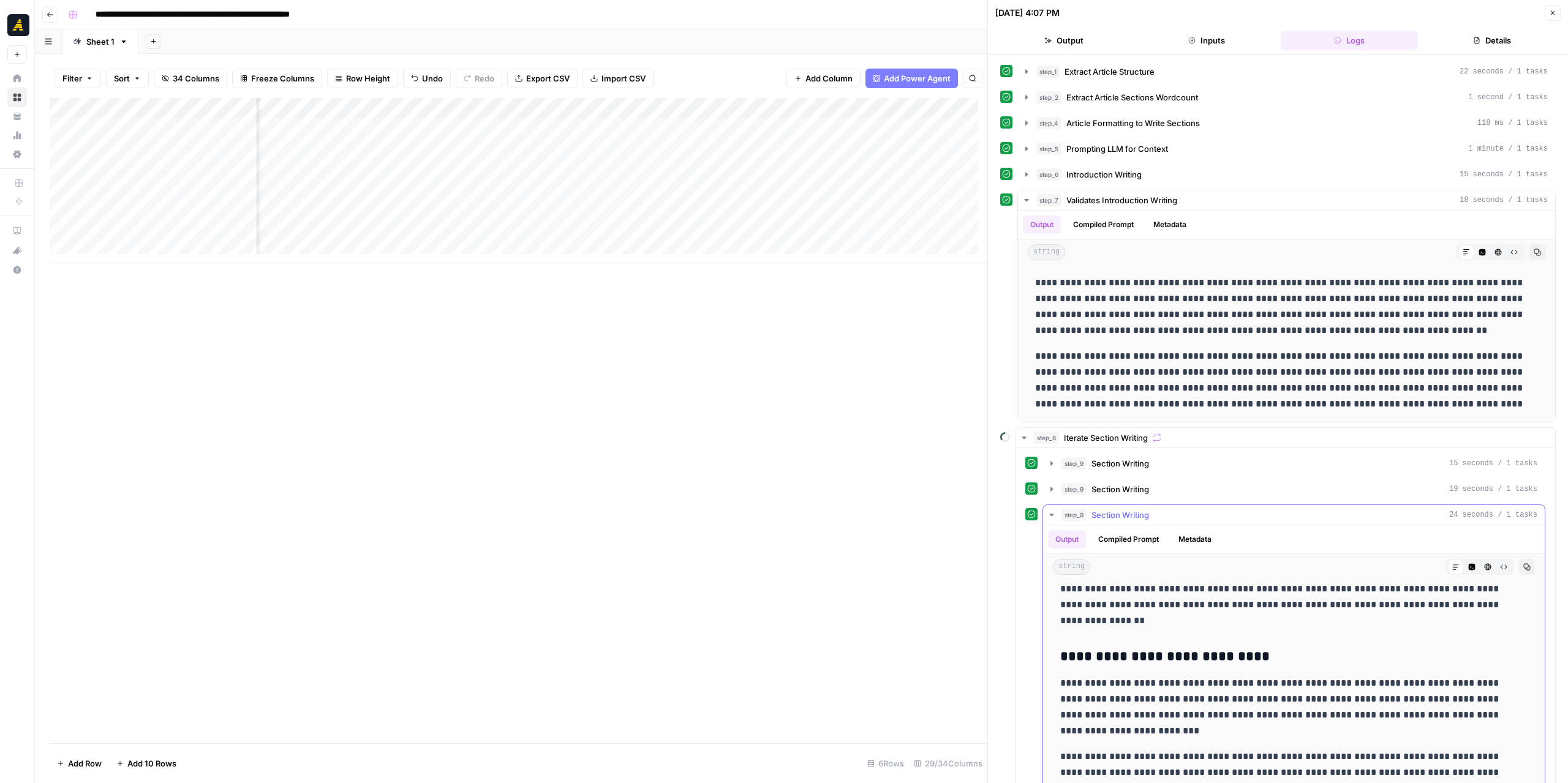
scroll to position [507, 0]
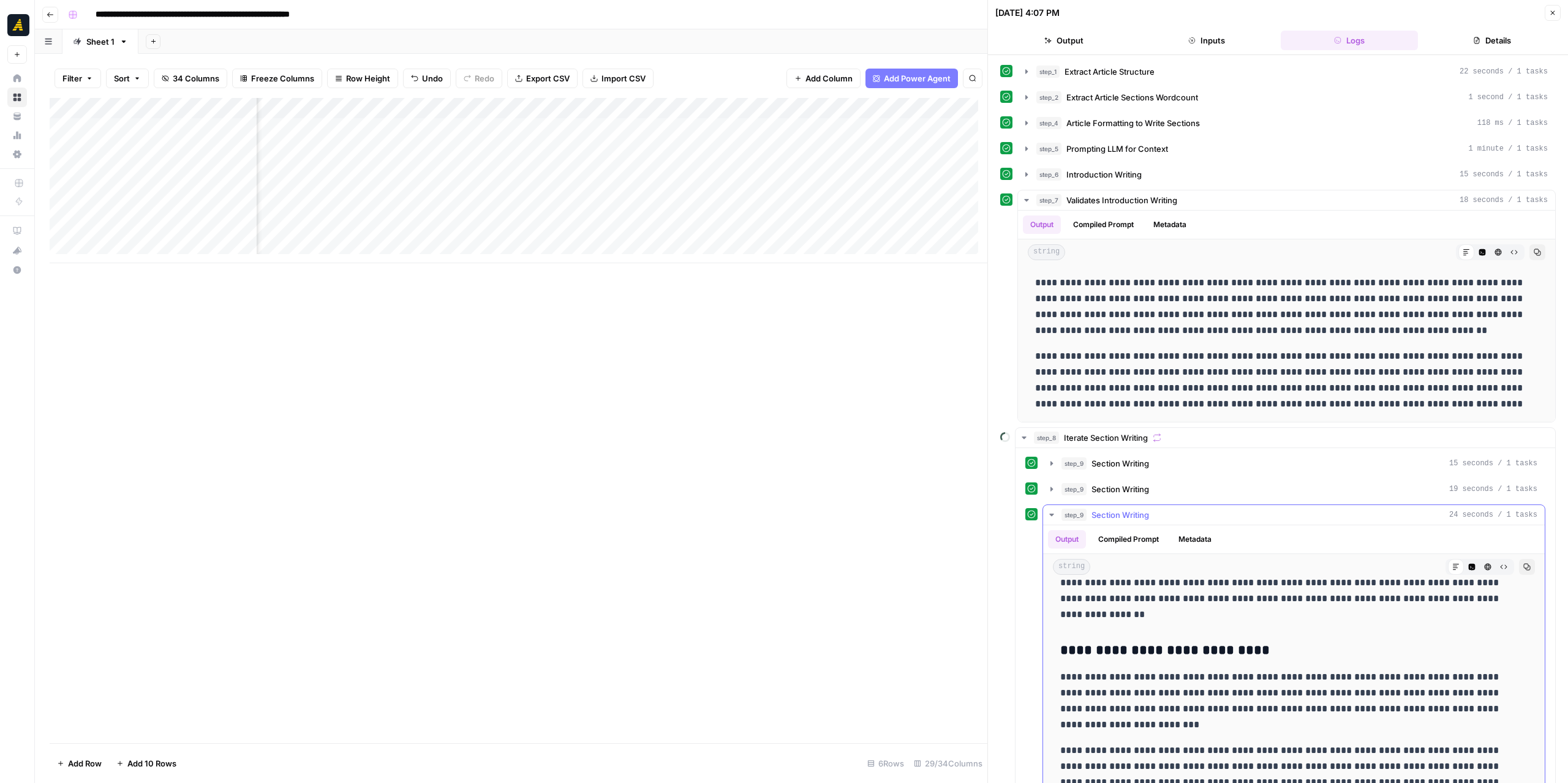
click at [1052, 510] on icon "button" at bounding box center [1052, 515] width 10 height 10
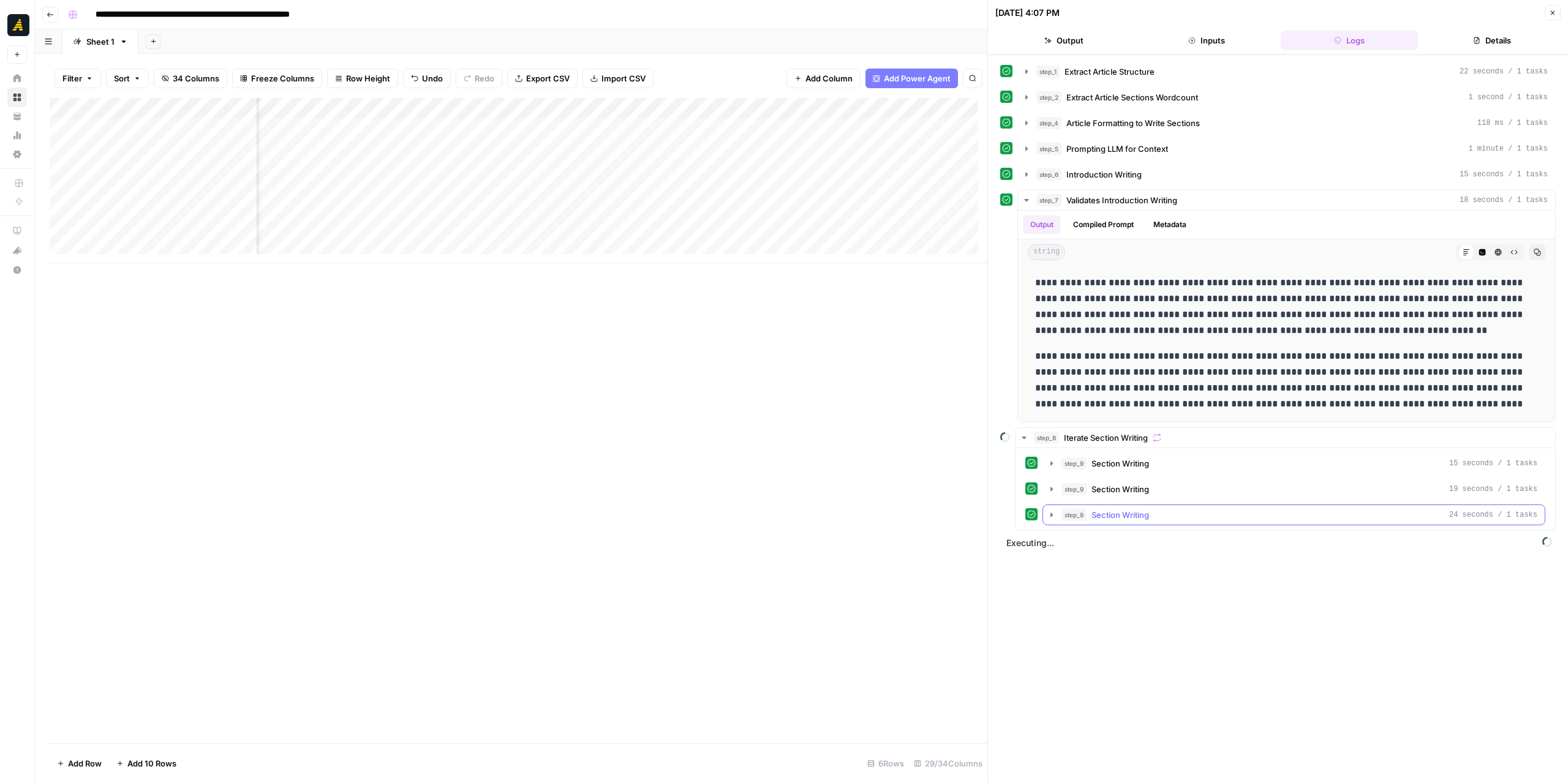
click at [1052, 512] on icon "button" at bounding box center [1052, 515] width 10 height 10
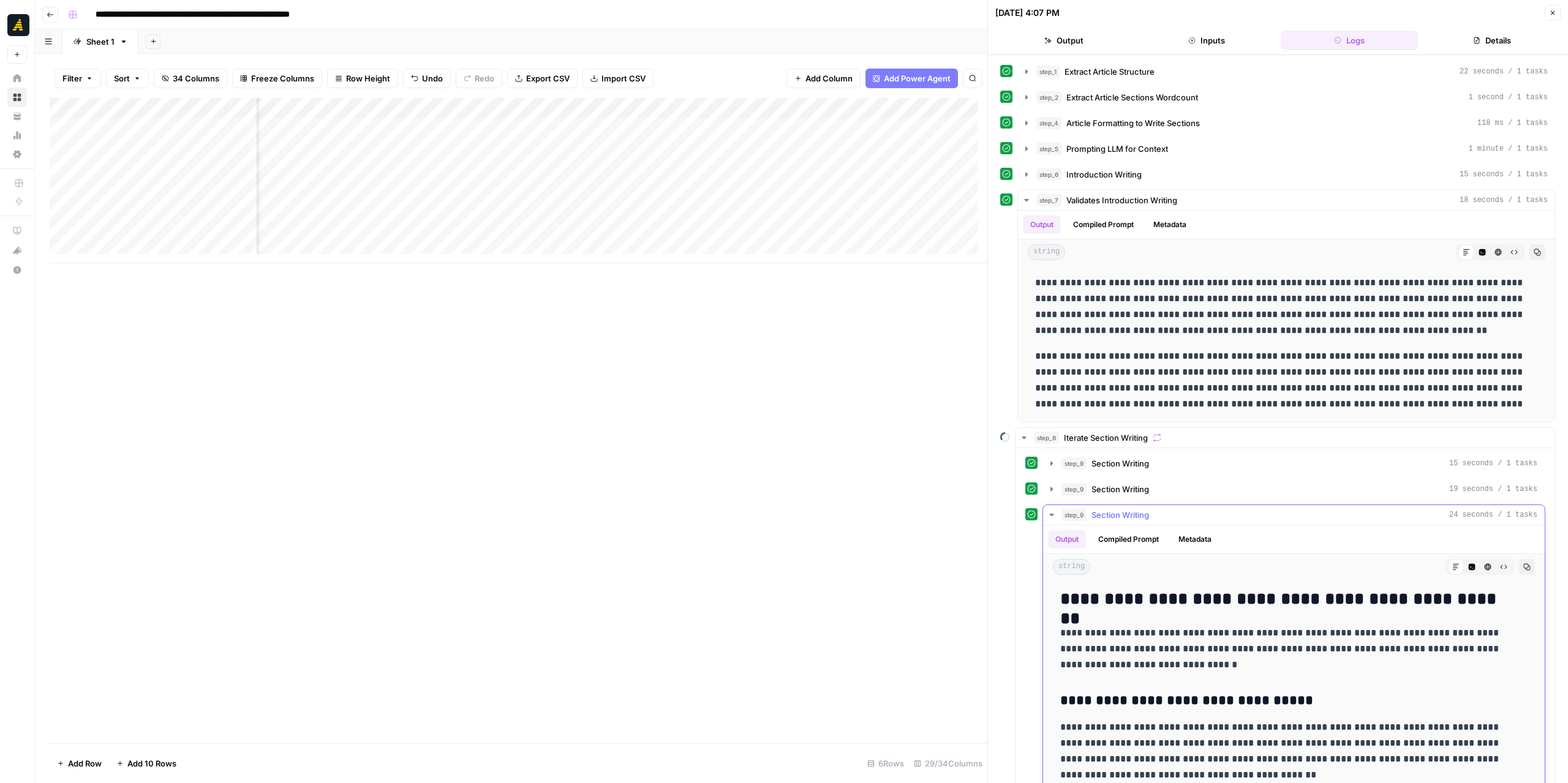
click at [1052, 512] on icon "button" at bounding box center [1052, 515] width 10 height 10
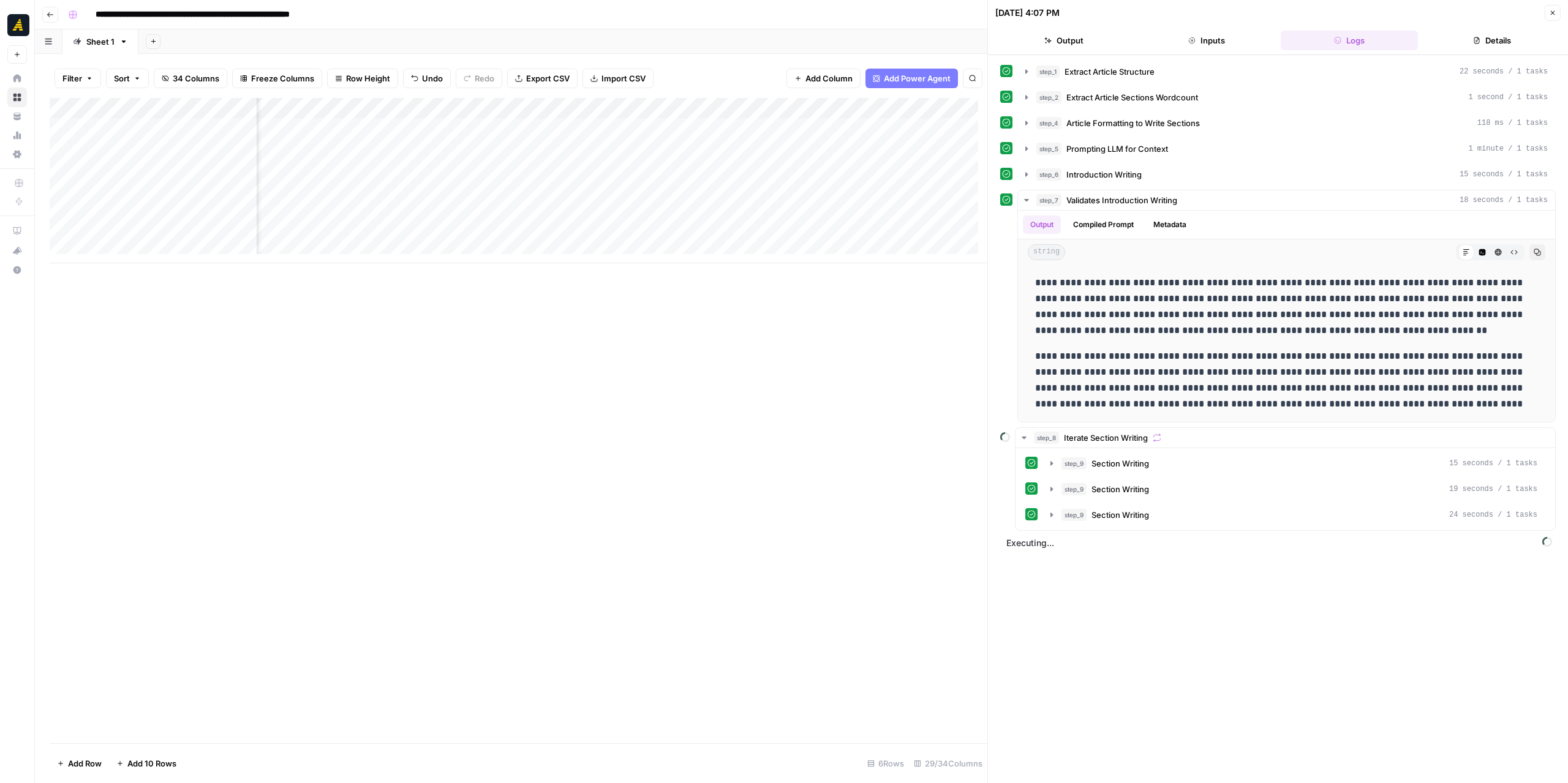
scroll to position [0, 1869]
click at [1049, 536] on icon "button" at bounding box center [1052, 541] width 10 height 10
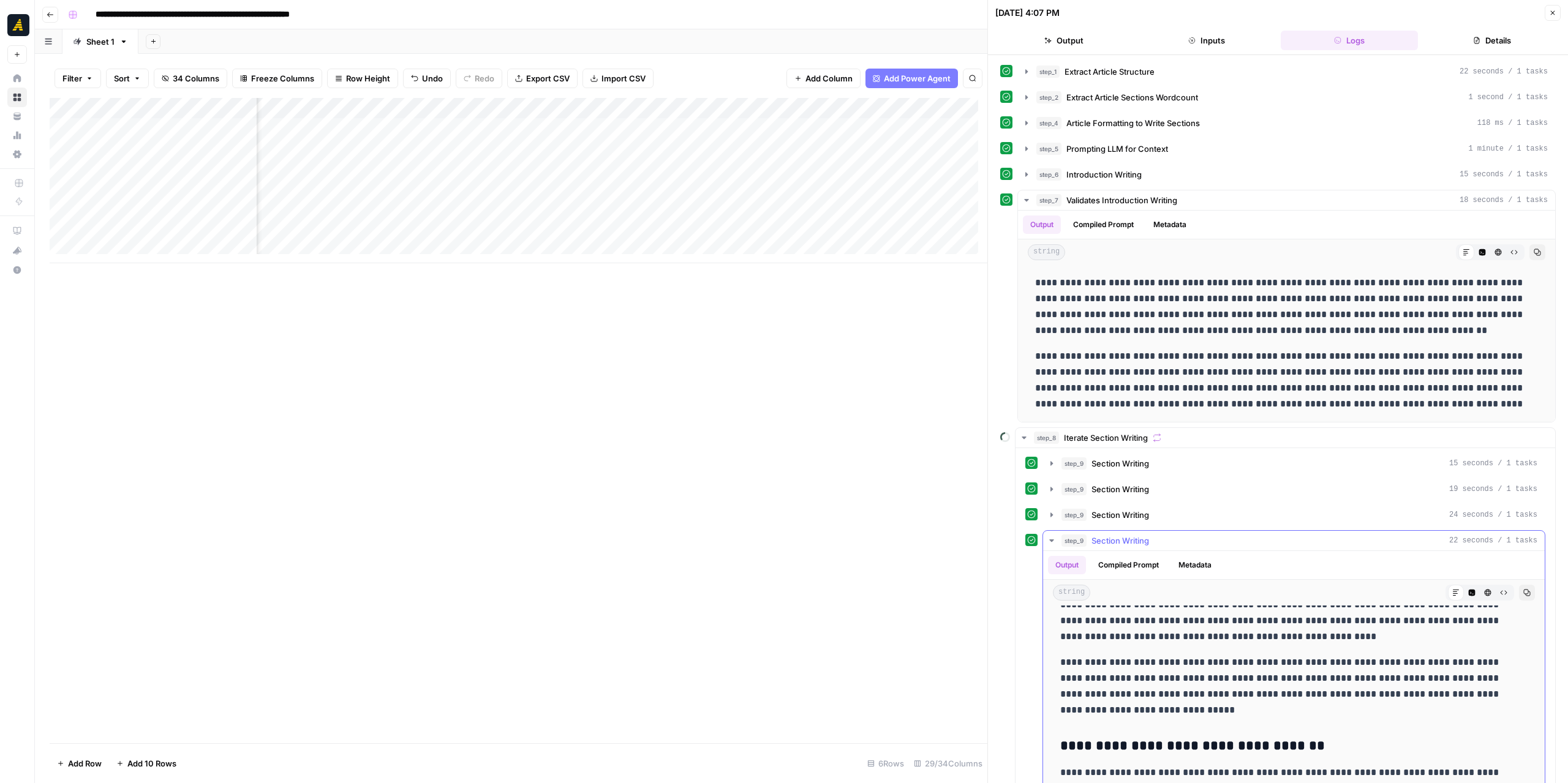
scroll to position [360, 0]
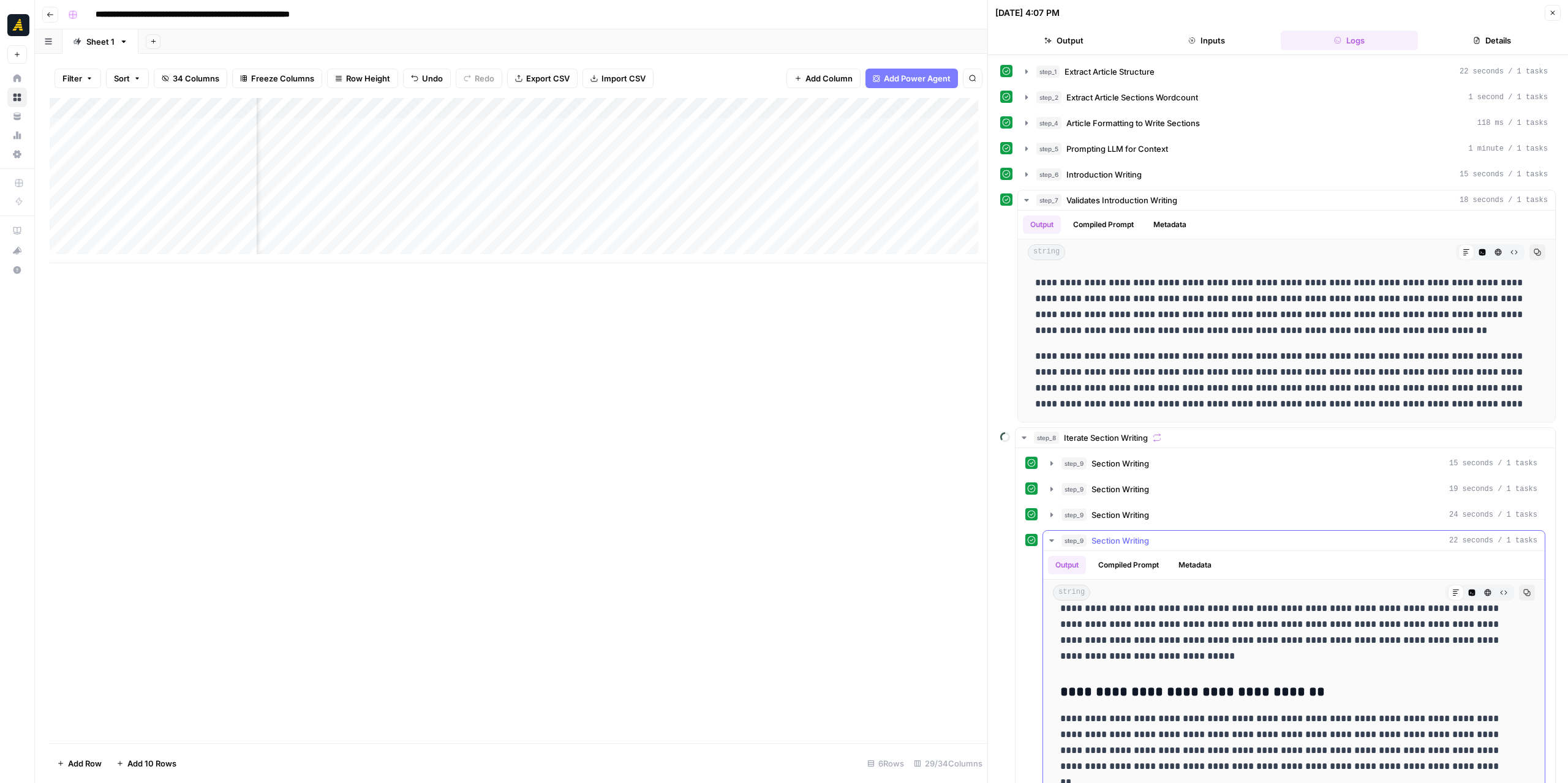
click at [1047, 536] on icon "button" at bounding box center [1052, 541] width 10 height 10
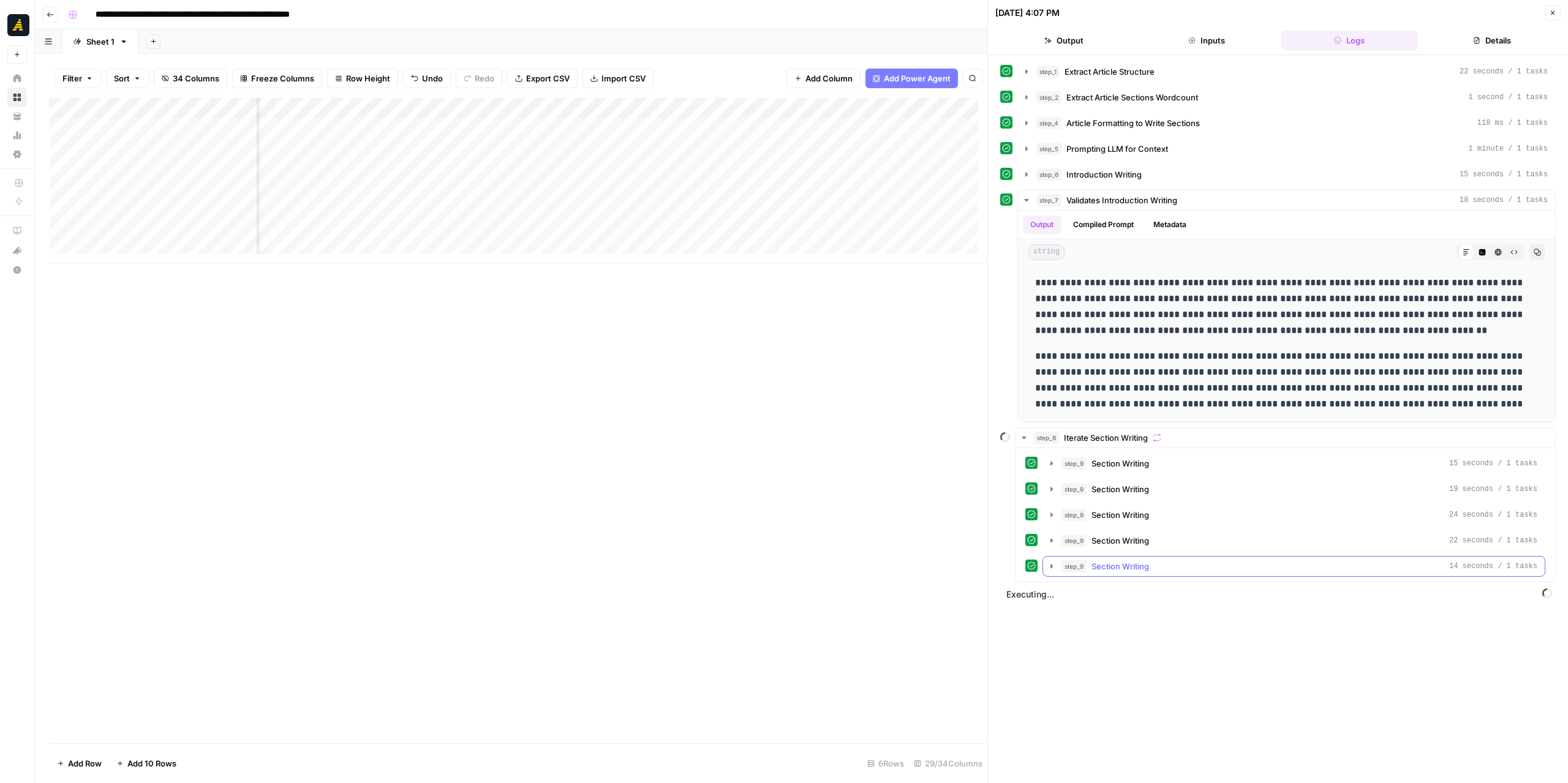
click at [1048, 561] on icon "button" at bounding box center [1052, 566] width 10 height 10
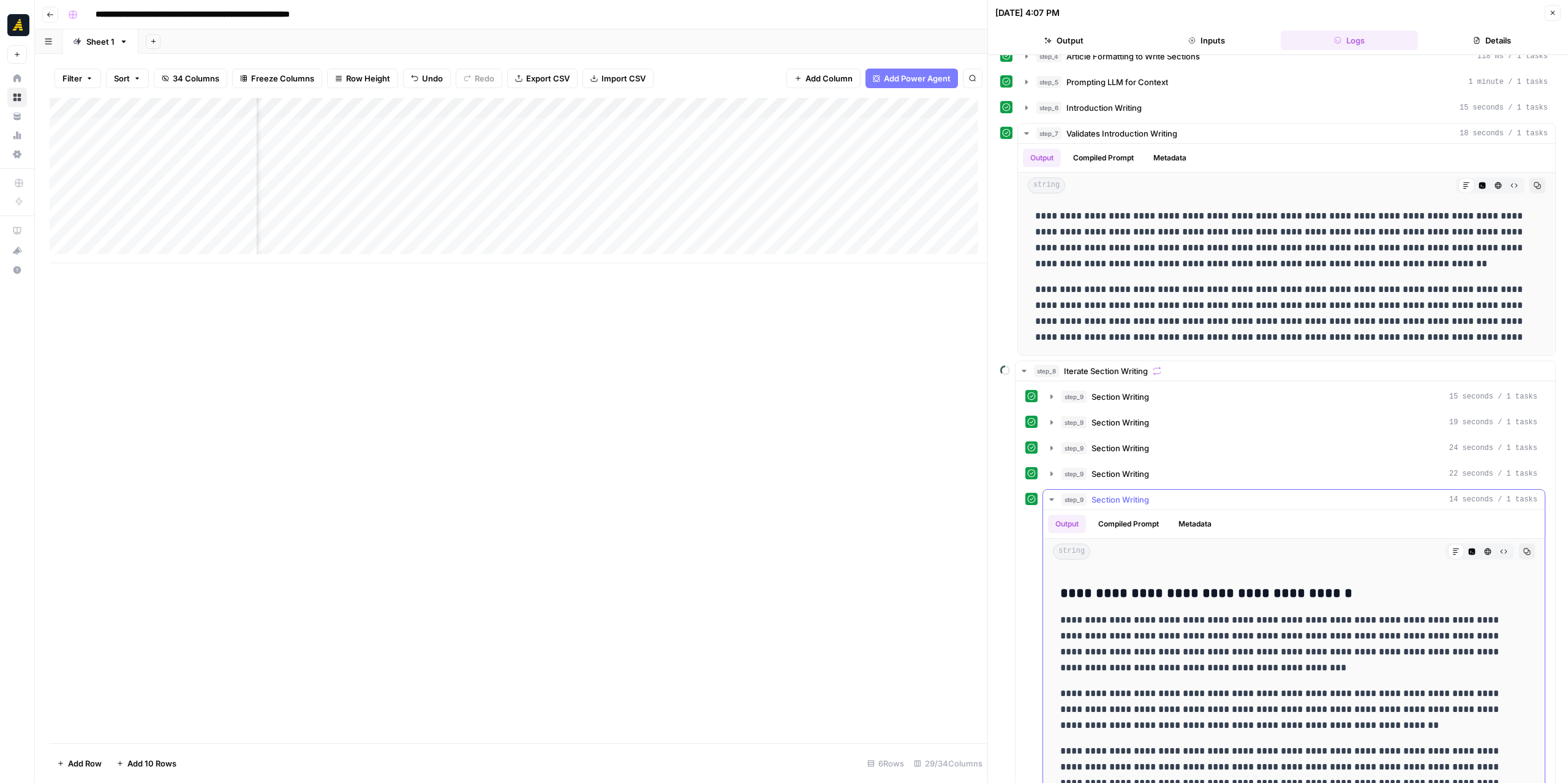
scroll to position [128, 0]
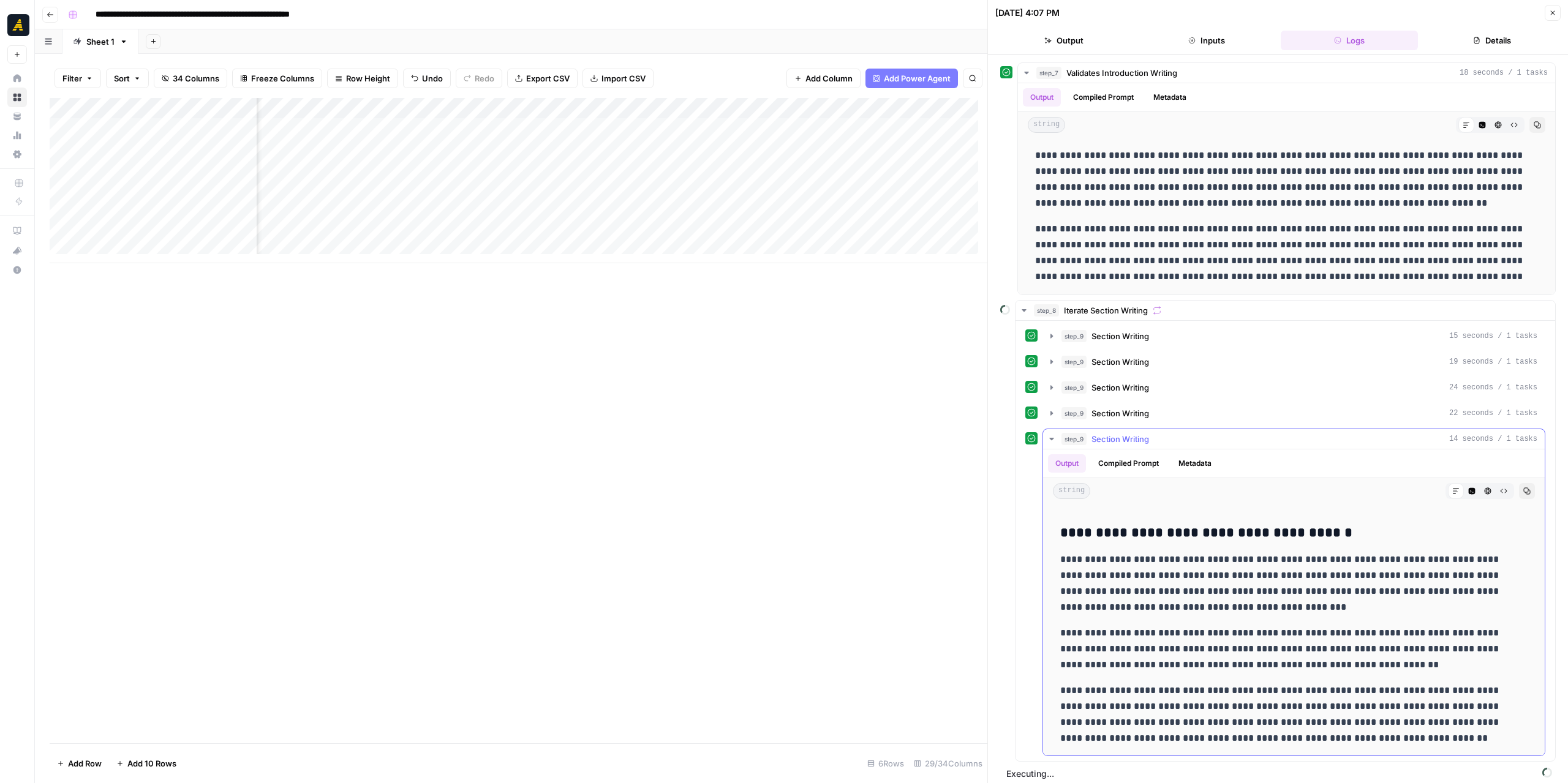
click at [1051, 434] on icon "button" at bounding box center [1052, 439] width 10 height 10
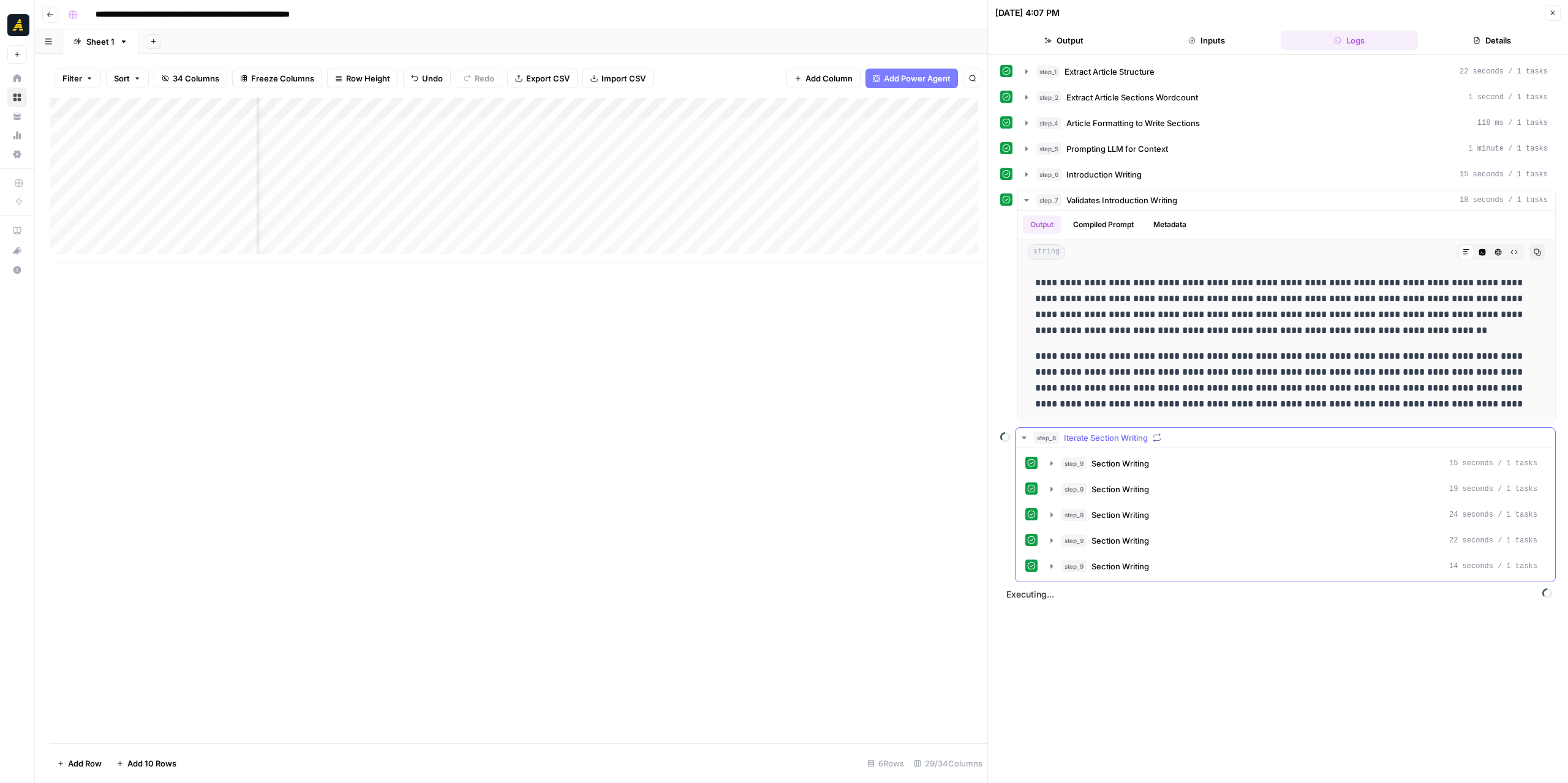
scroll to position [0, 0]
click at [1052, 511] on icon "button" at bounding box center [1052, 515] width 10 height 10
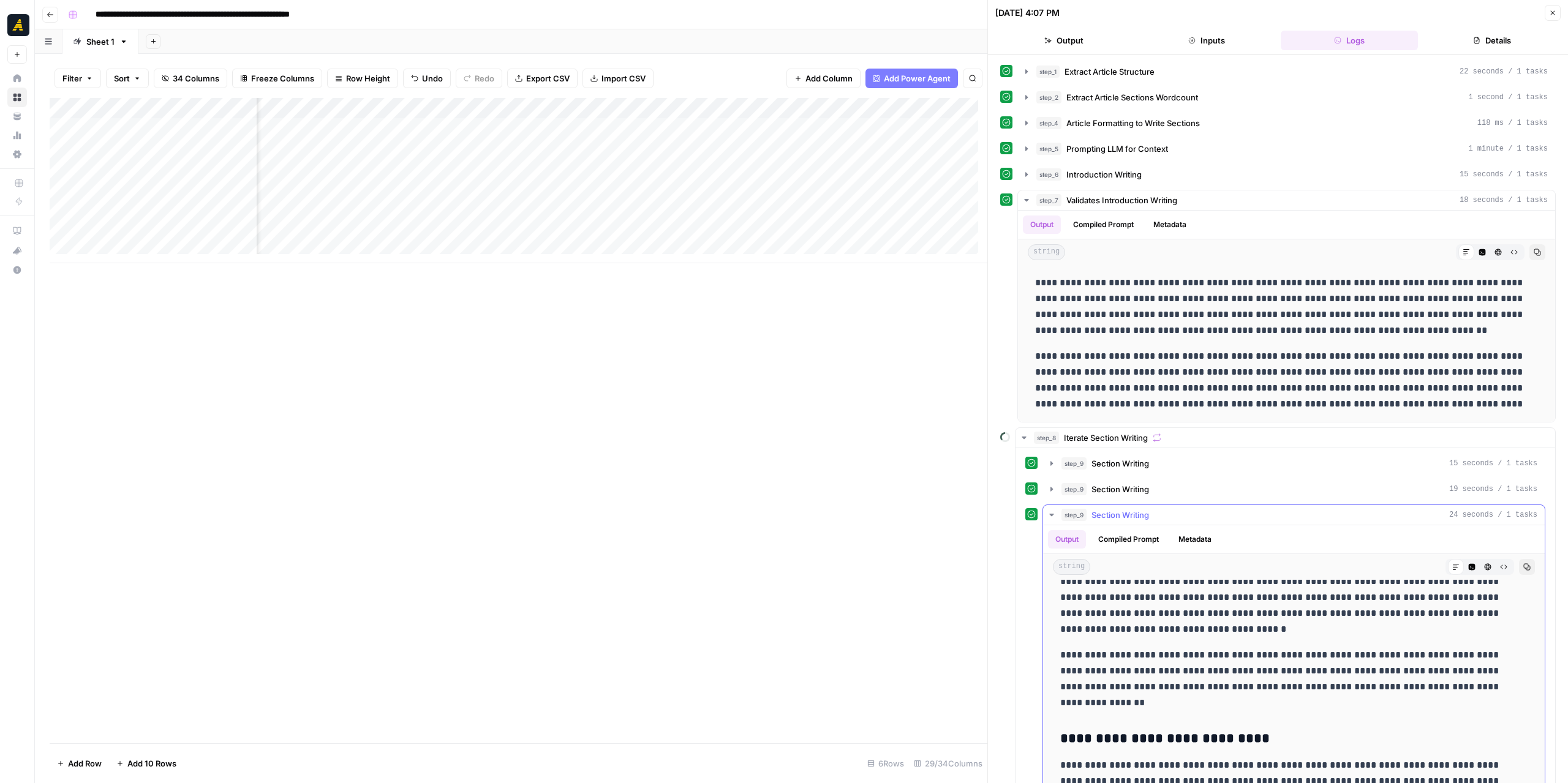
scroll to position [507, 0]
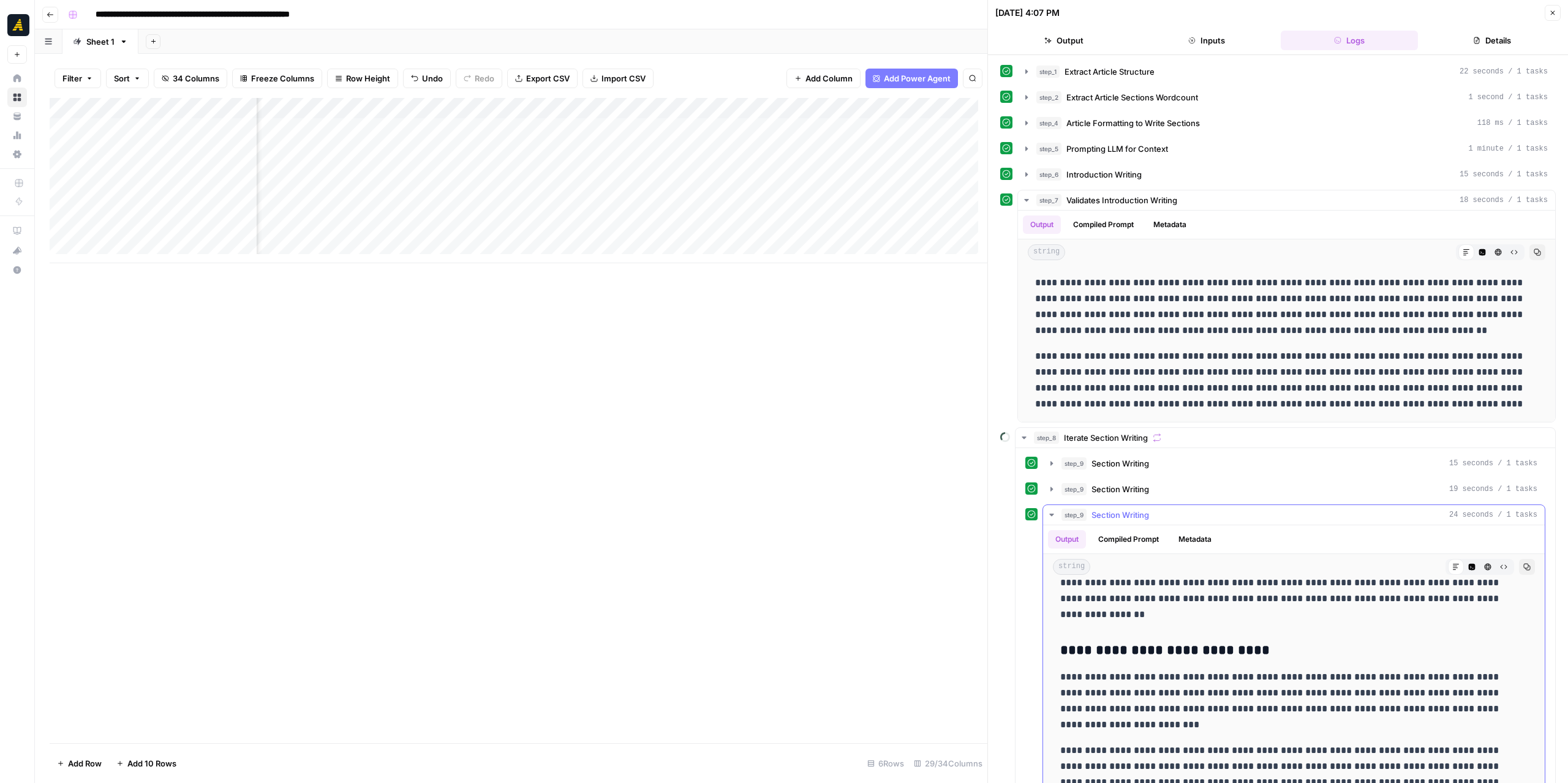
click at [1053, 510] on icon "button" at bounding box center [1052, 515] width 10 height 10
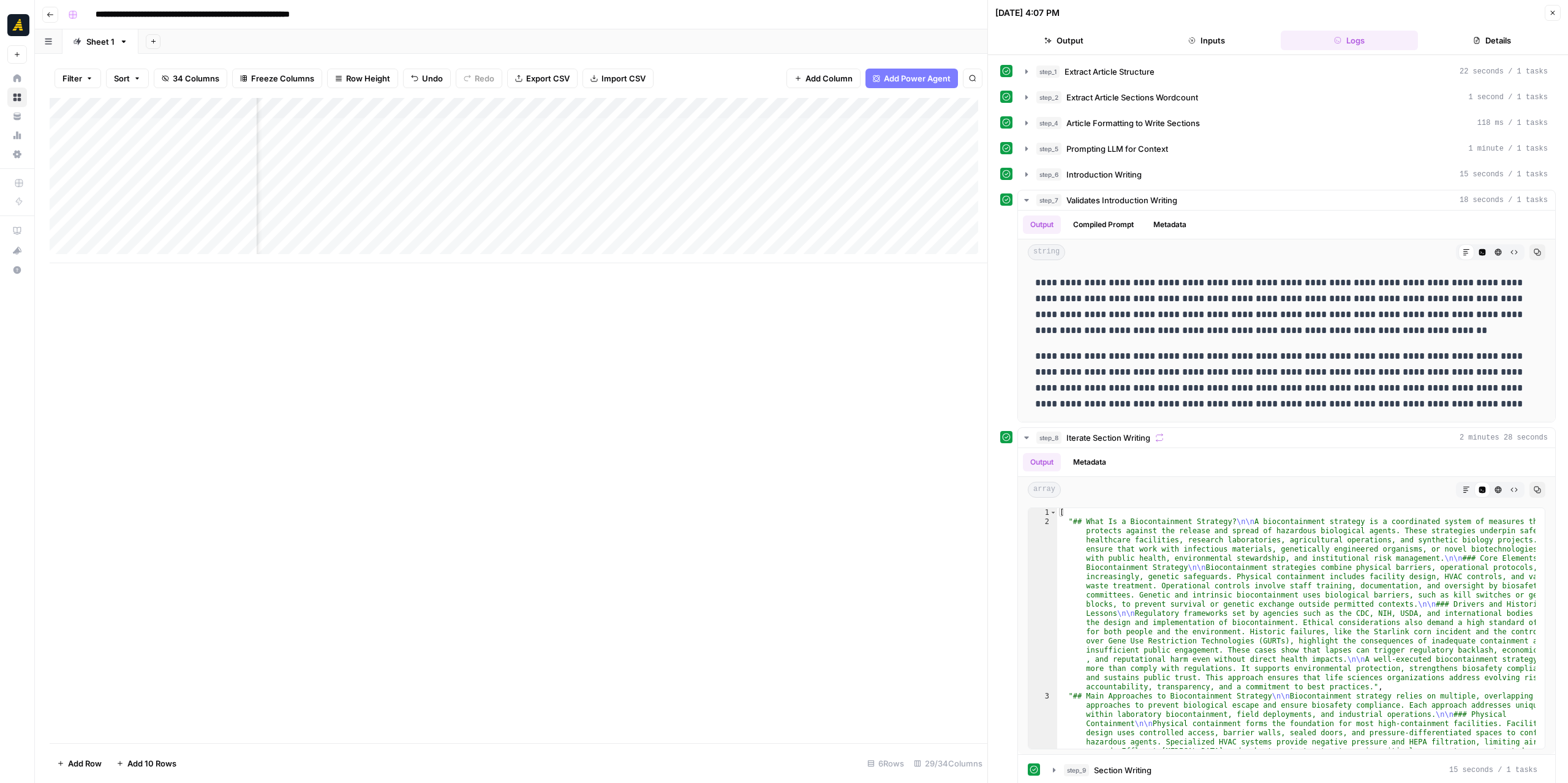
click at [1550, 16] on icon "button" at bounding box center [1552, 12] width 7 height 7
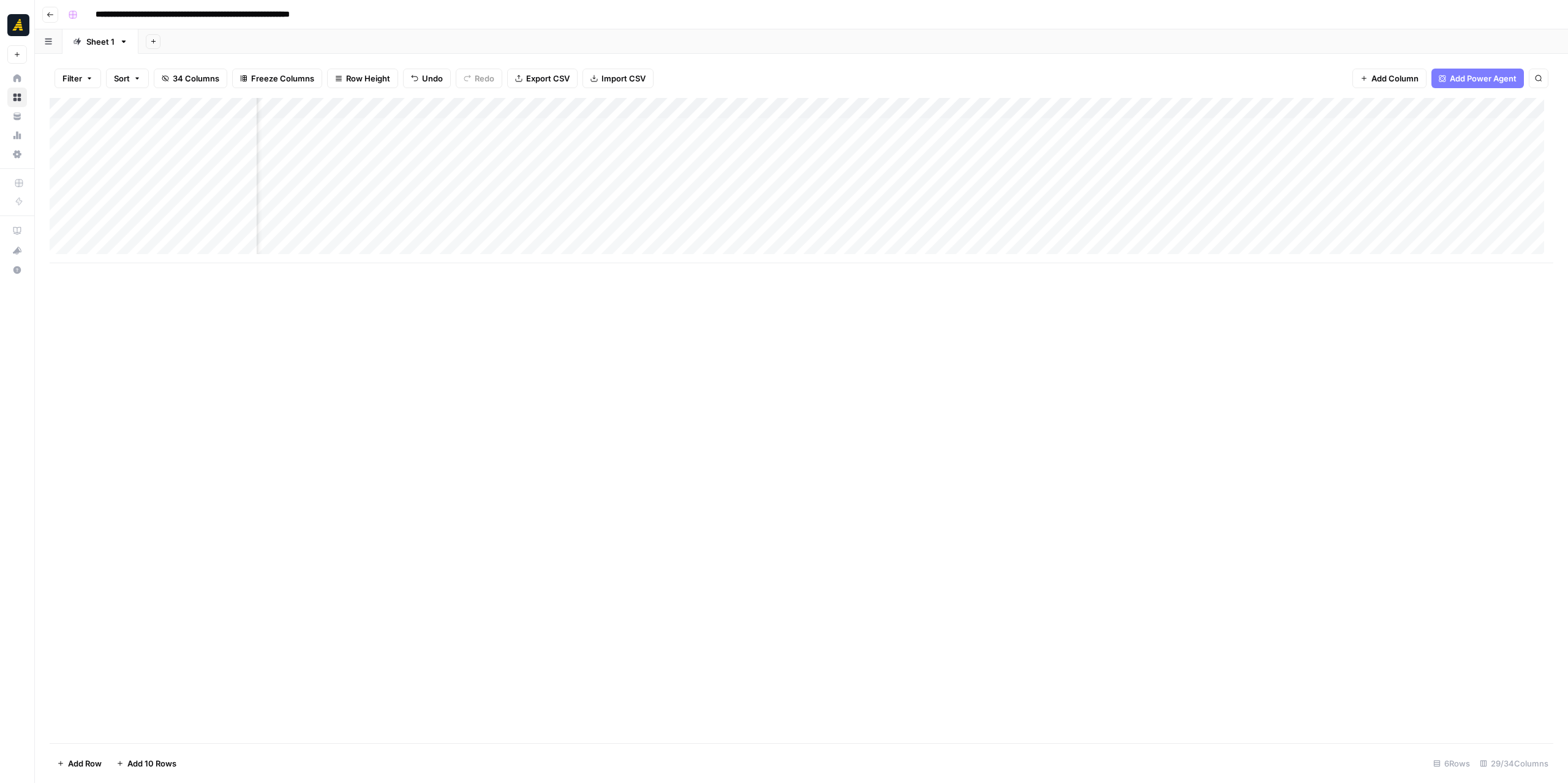
scroll to position [0, 1585]
click at [712, 172] on div "Add Column" at bounding box center [801, 181] width 1504 height 166
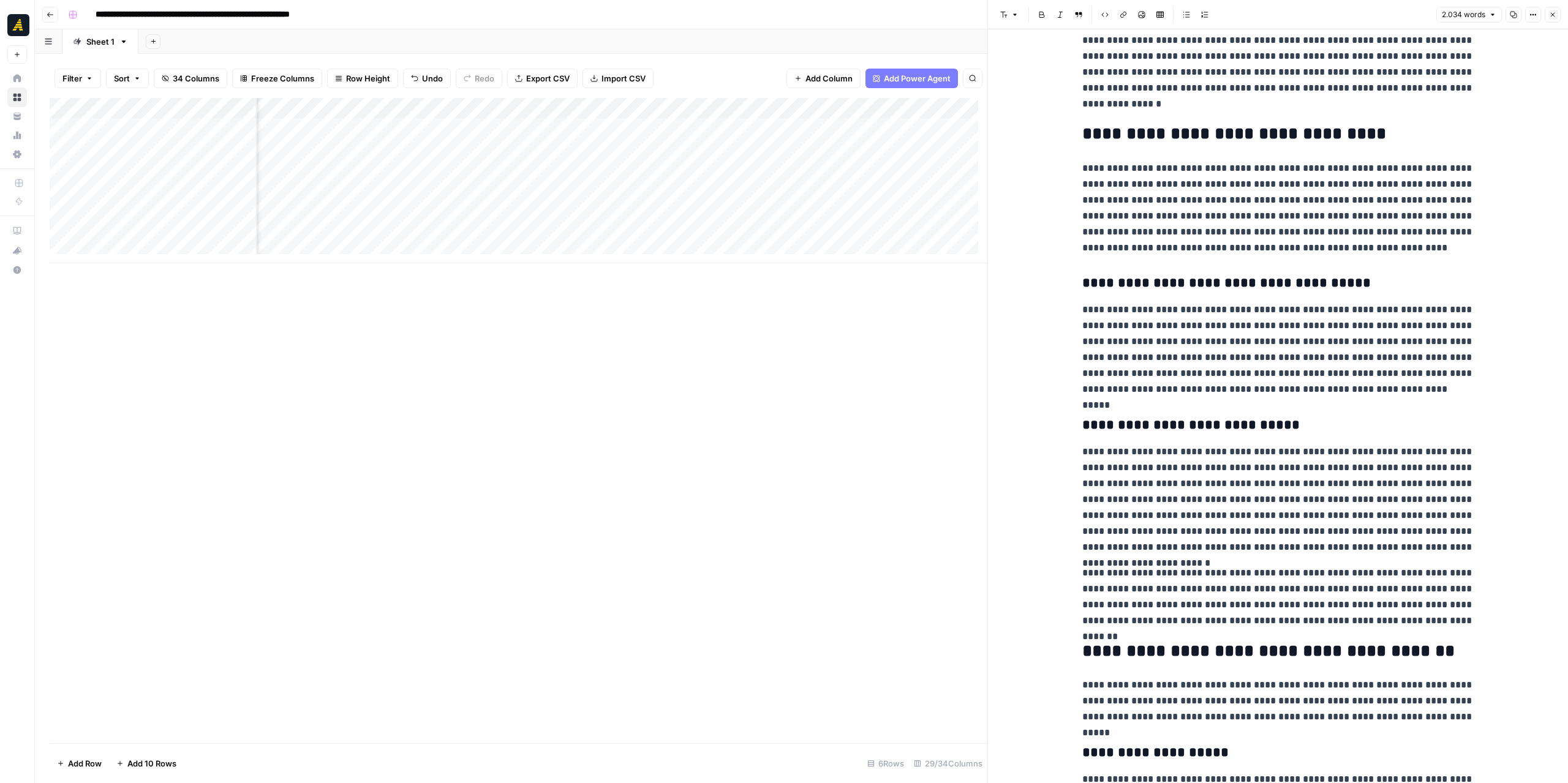
scroll to position [245, 0]
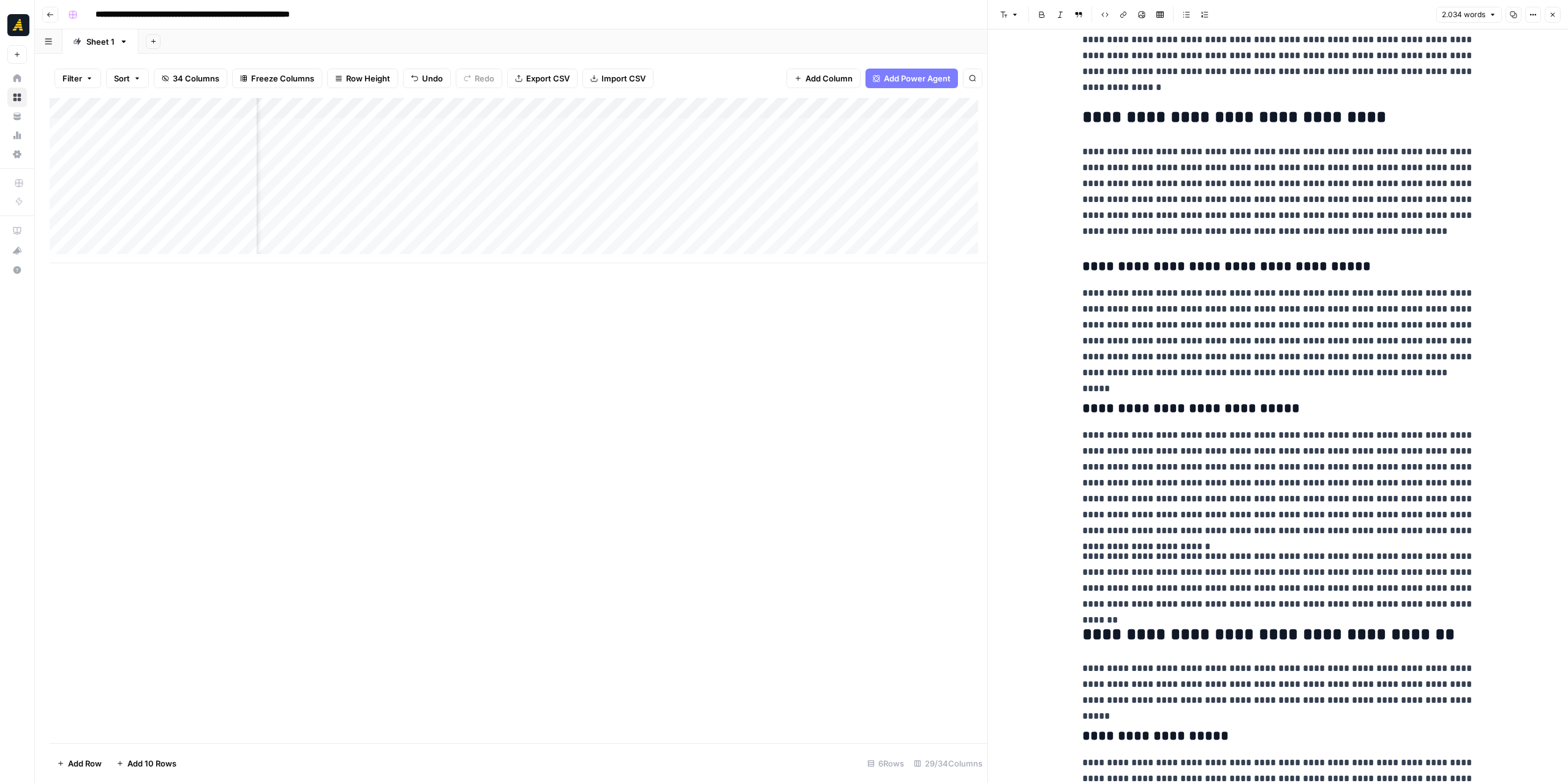
click at [1414, 469] on p "**********" at bounding box center [1278, 483] width 392 height 111
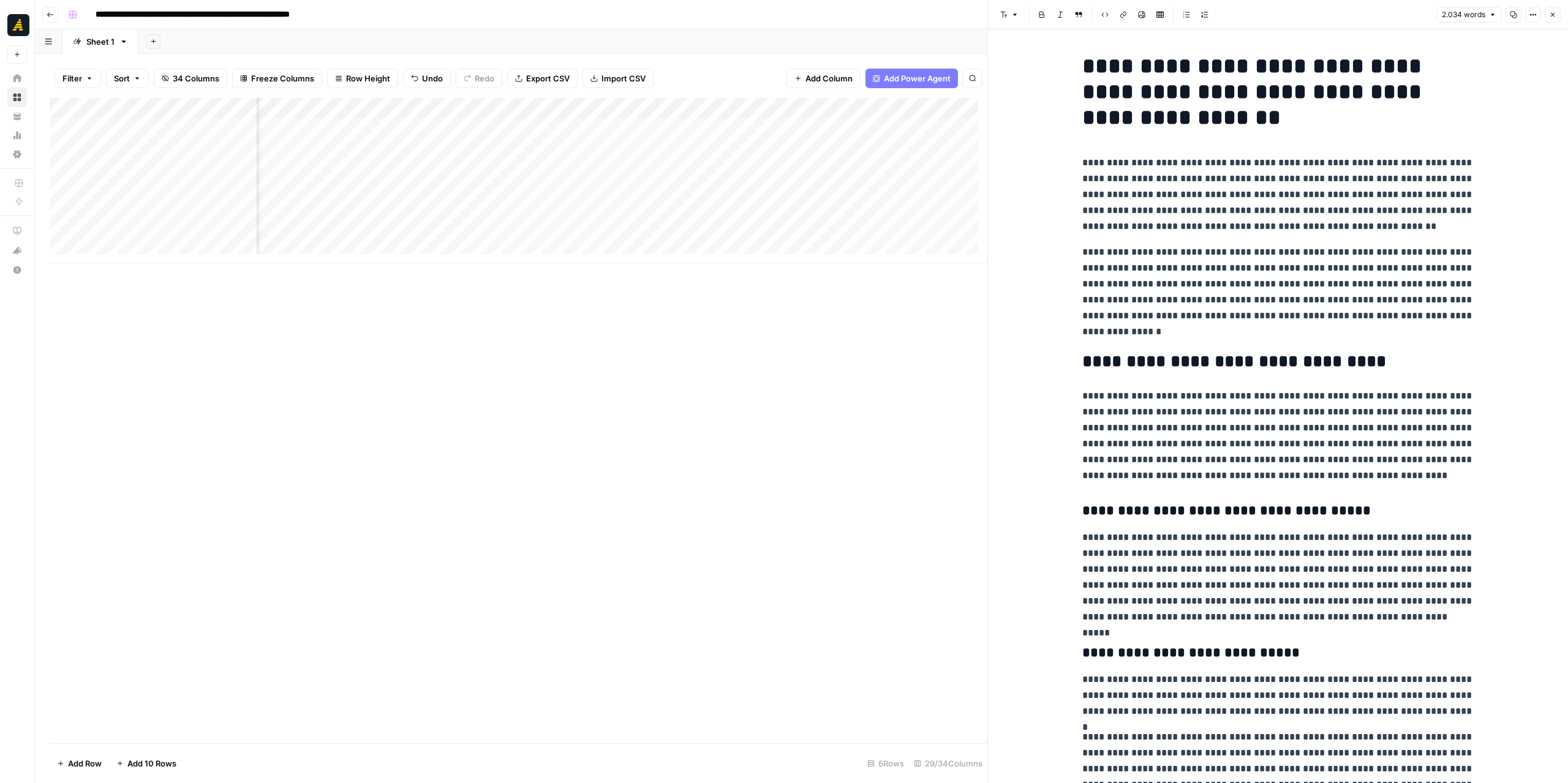
scroll to position [0, 0]
click at [1199, 448] on p "**********" at bounding box center [1278, 437] width 392 height 96
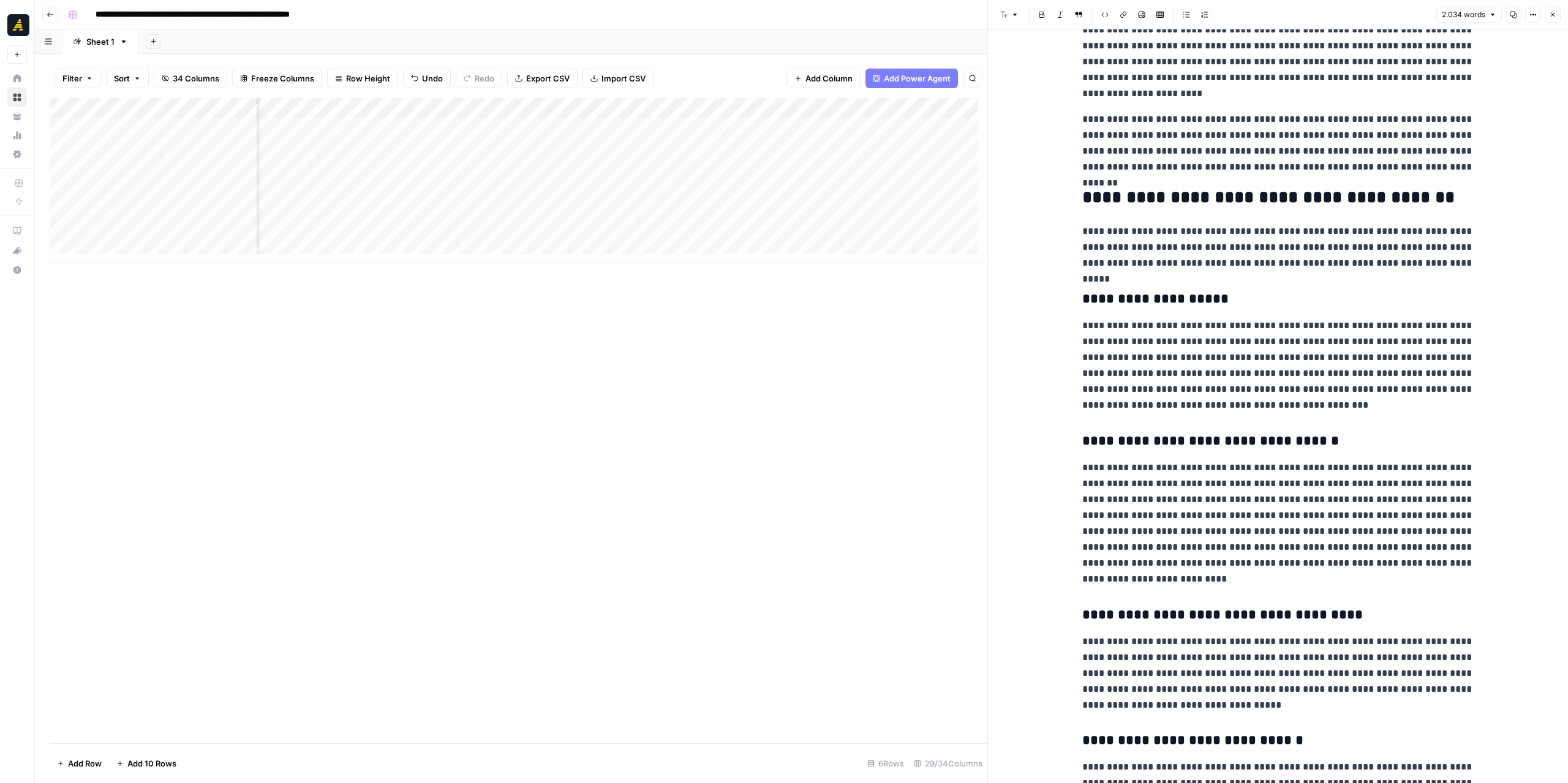
scroll to position [735, 0]
click at [1443, 514] on p "**********" at bounding box center [1278, 522] width 392 height 128
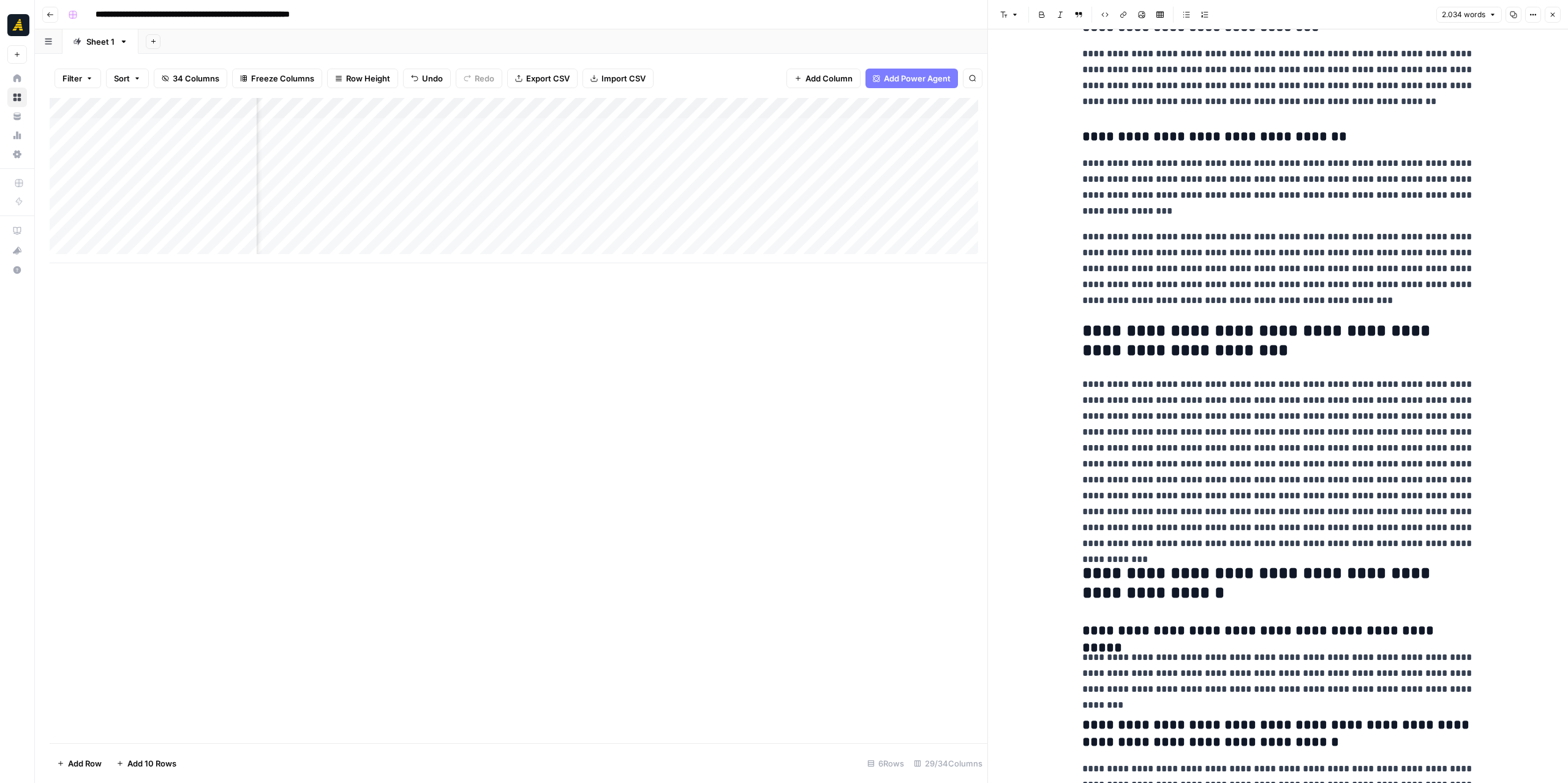
scroll to position [3857, 0]
click at [1247, 434] on p "**********" at bounding box center [1278, 463] width 392 height 175
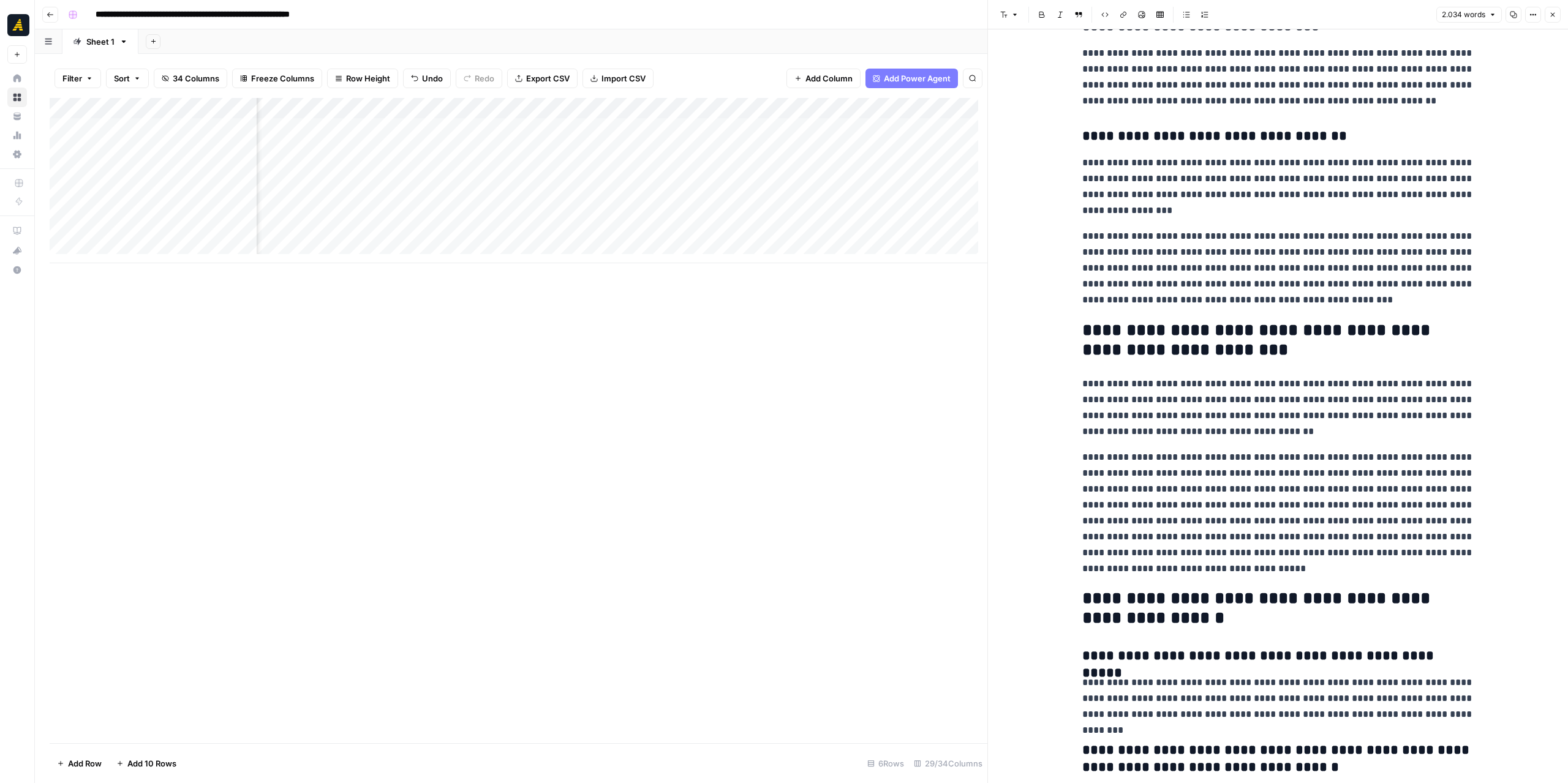
click at [1241, 490] on p "**********" at bounding box center [1278, 513] width 392 height 128
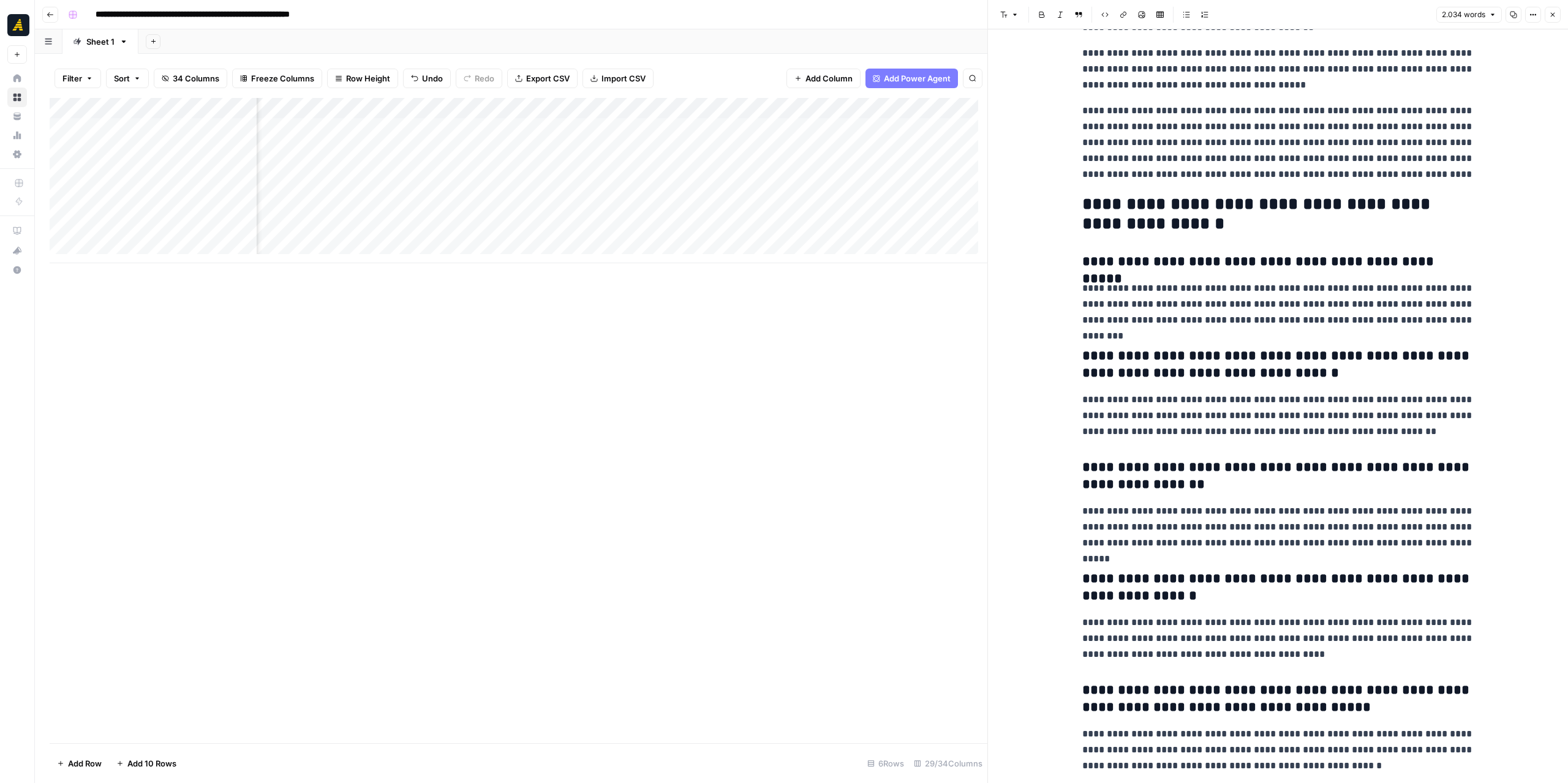
scroll to position [4296, 0]
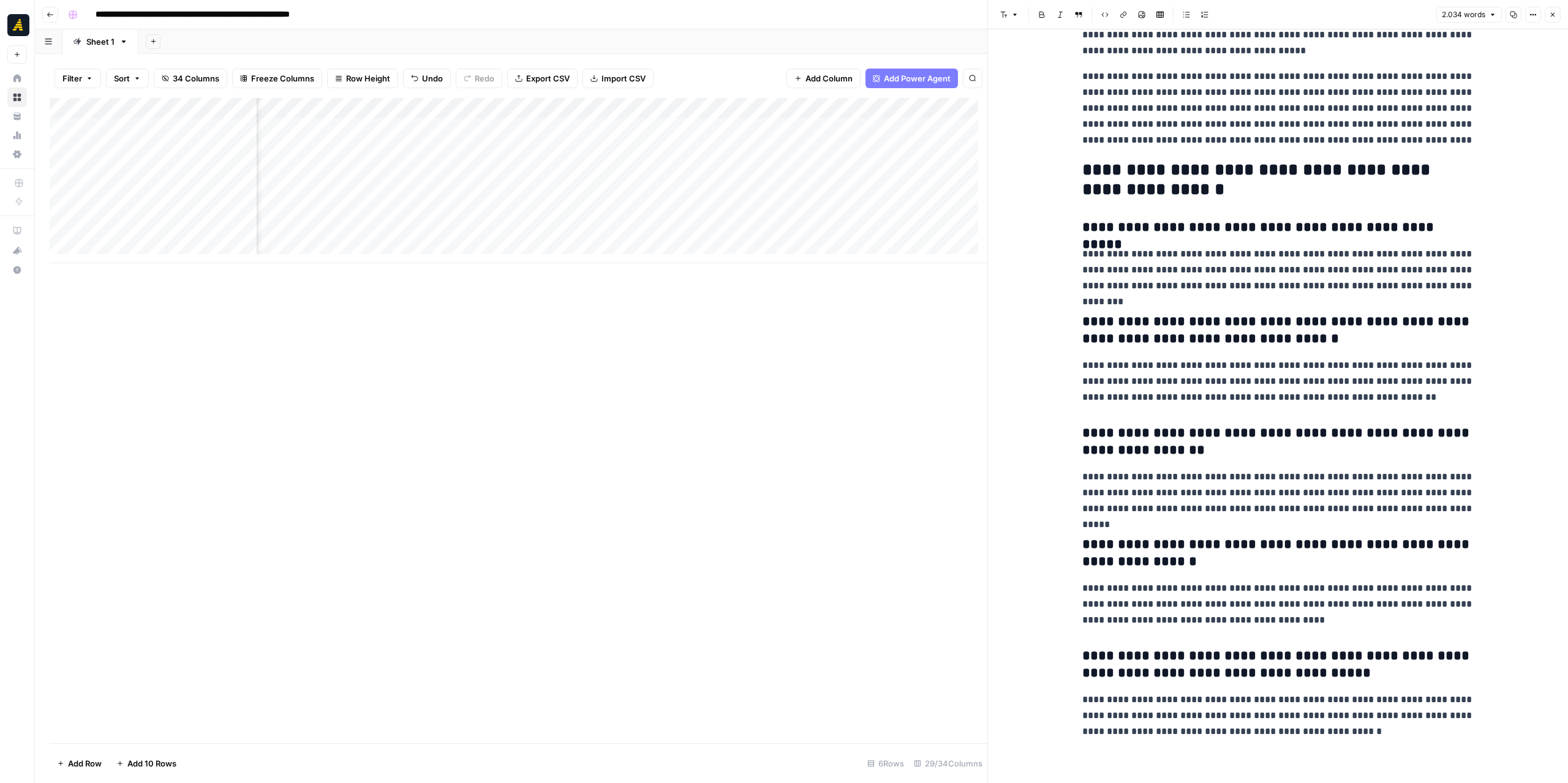
click at [1509, 14] on button "Copy" at bounding box center [1513, 14] width 16 height 16
click at [777, 173] on div "Add Column" at bounding box center [518, 181] width 937 height 166
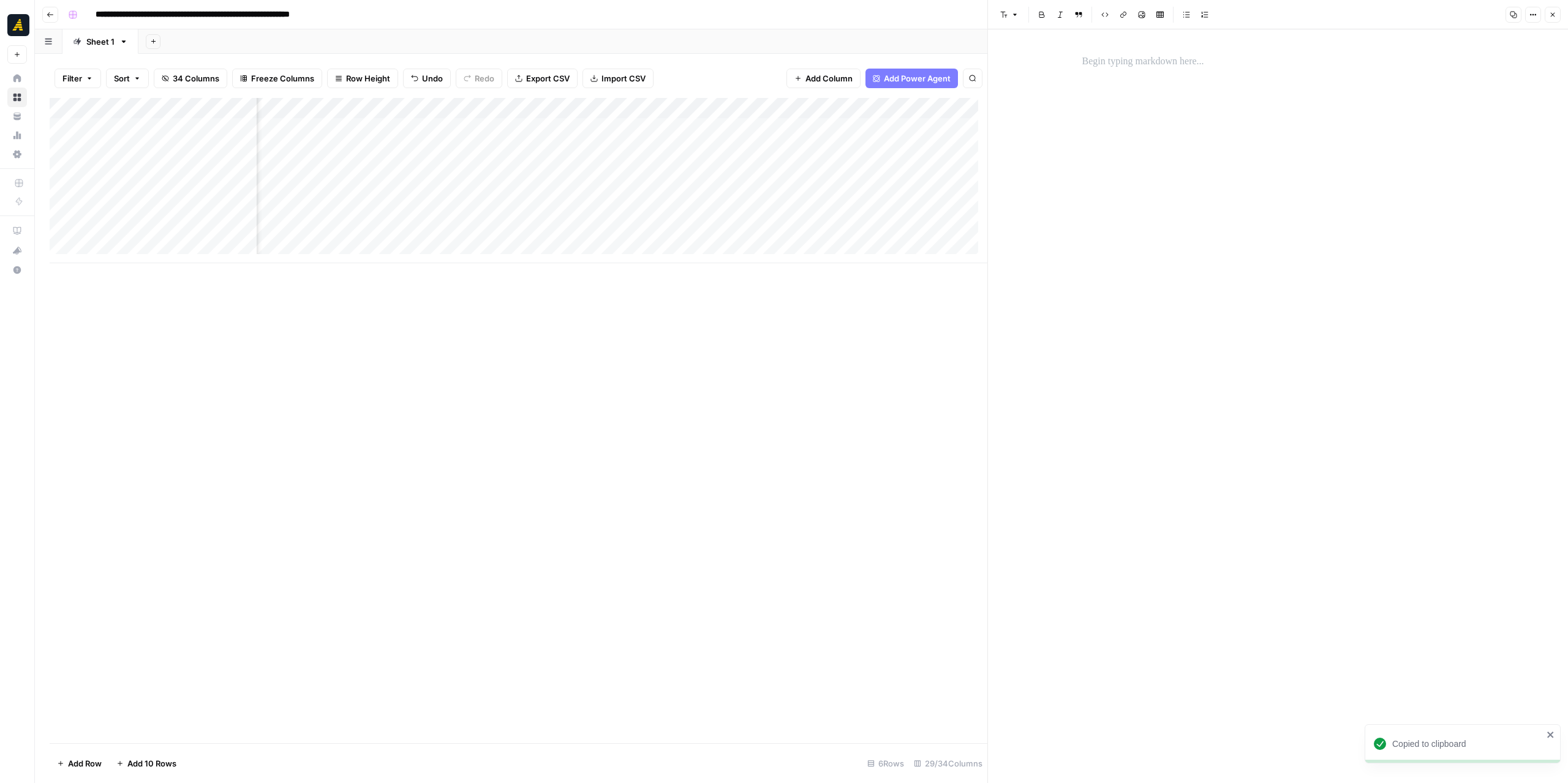
click at [1149, 67] on p at bounding box center [1278, 61] width 392 height 16
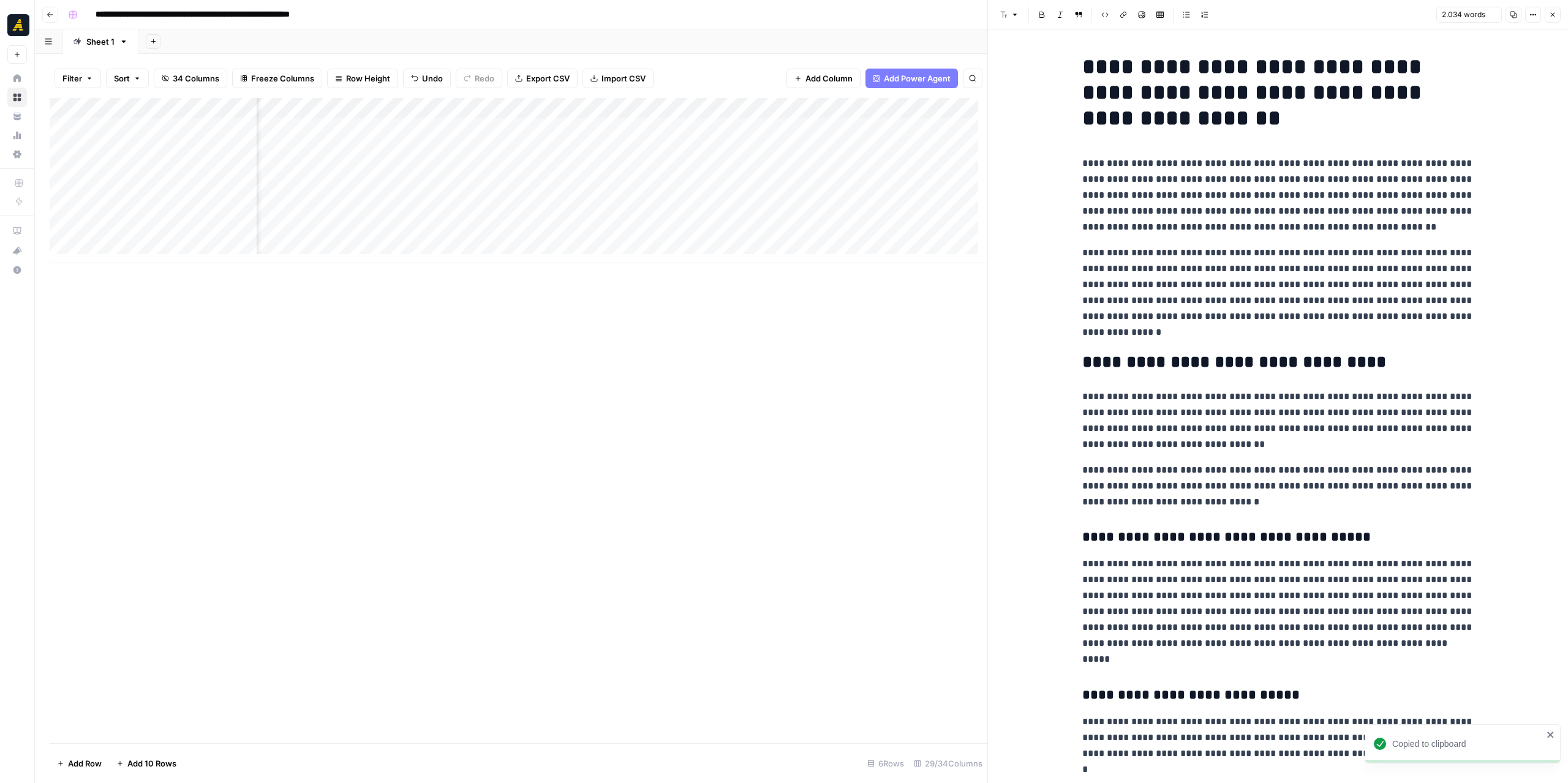
scroll to position [4253, 0]
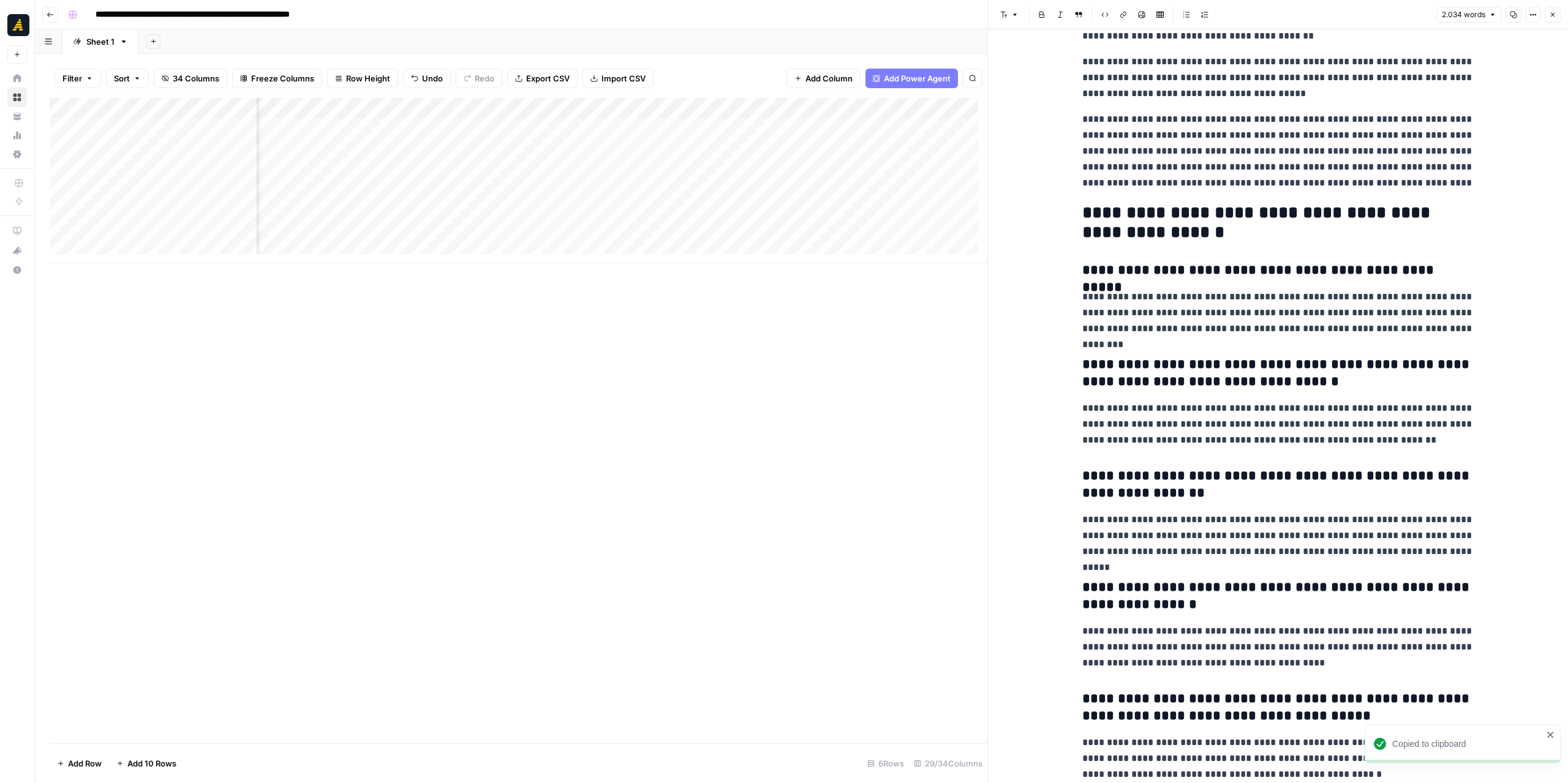
click at [959, 167] on div "Add Column" at bounding box center [518, 181] width 937 height 166
click at [916, 168] on div "Add Column" at bounding box center [518, 181] width 937 height 166
click at [1557, 11] on button "Close" at bounding box center [1552, 14] width 16 height 16
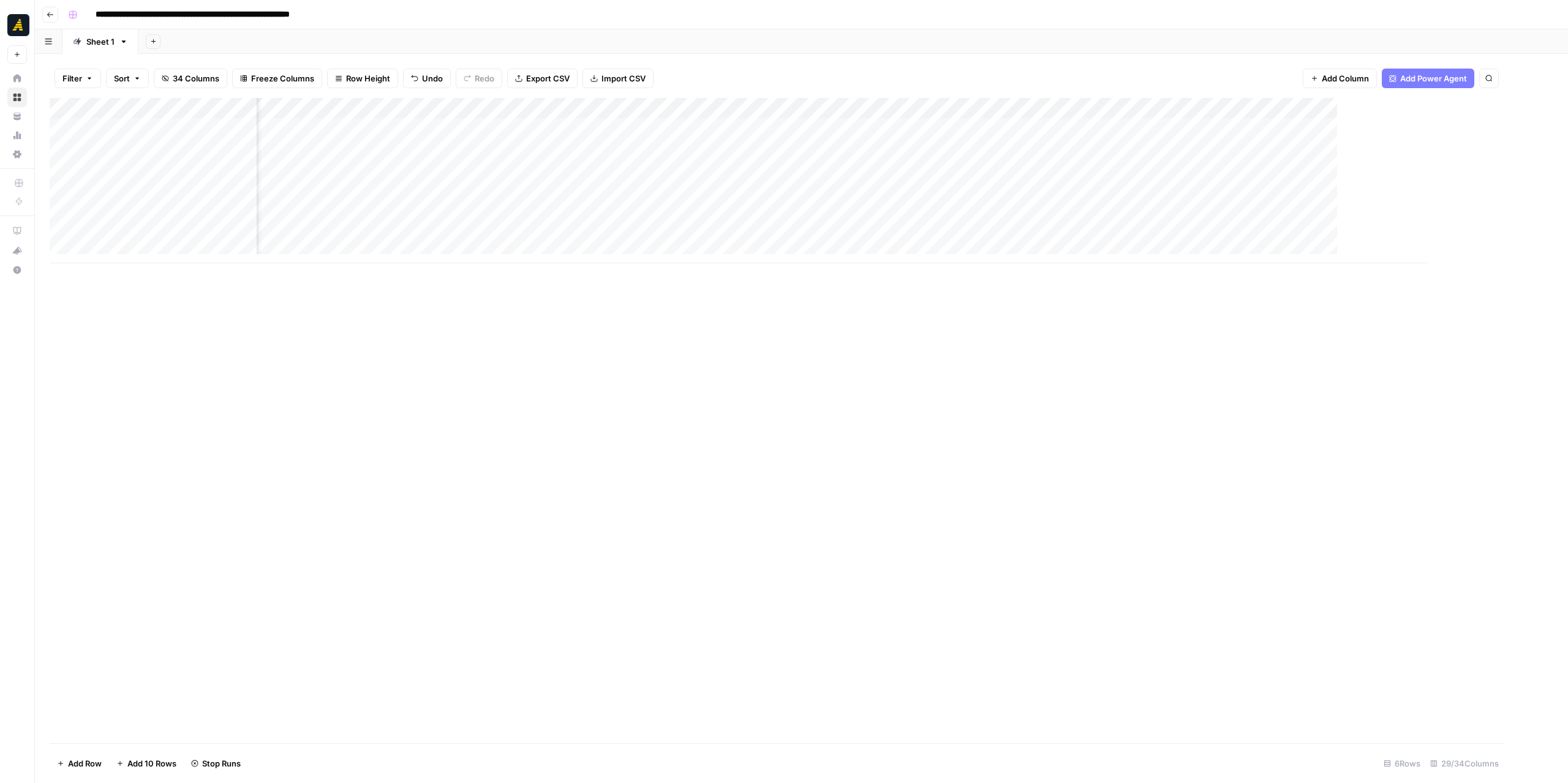
scroll to position [0, 2420]
click at [1008, 105] on div "Add Column" at bounding box center [801, 181] width 1504 height 166
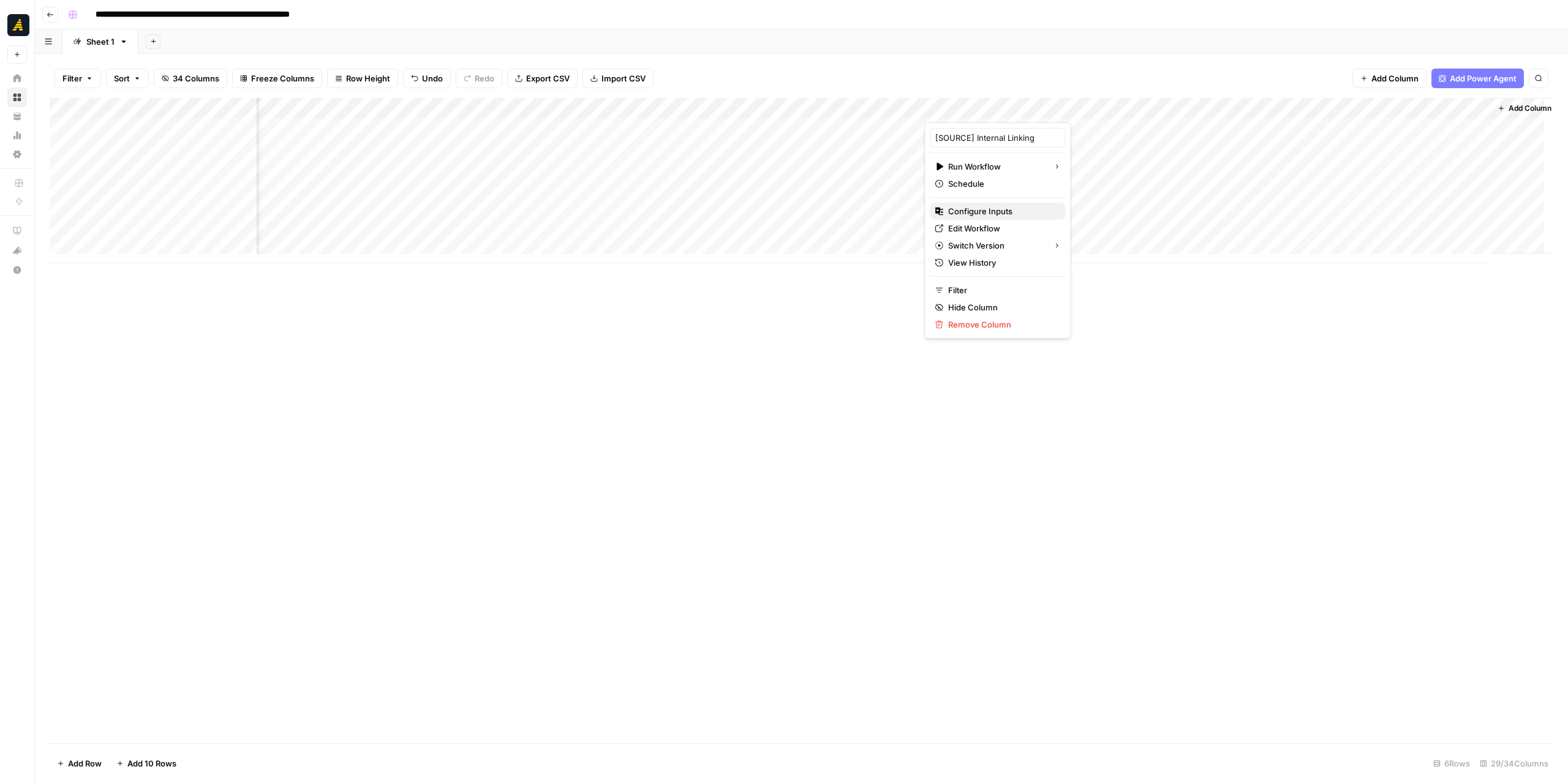
click at [1011, 208] on span "Configure Inputs" at bounding box center [1002, 211] width 107 height 12
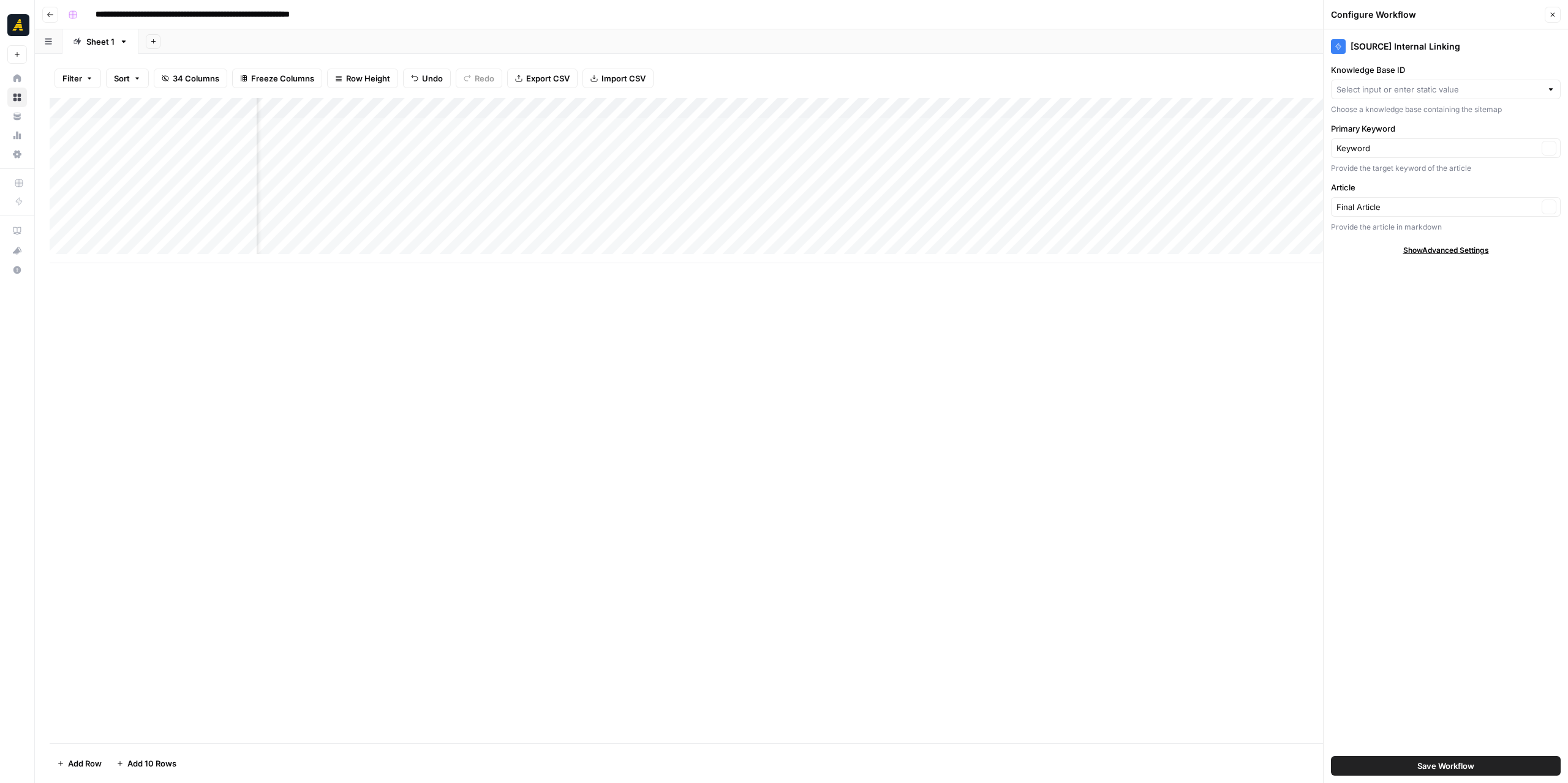
type input "Bio SAFE"
click at [1552, 12] on icon "button" at bounding box center [1552, 14] width 7 height 7
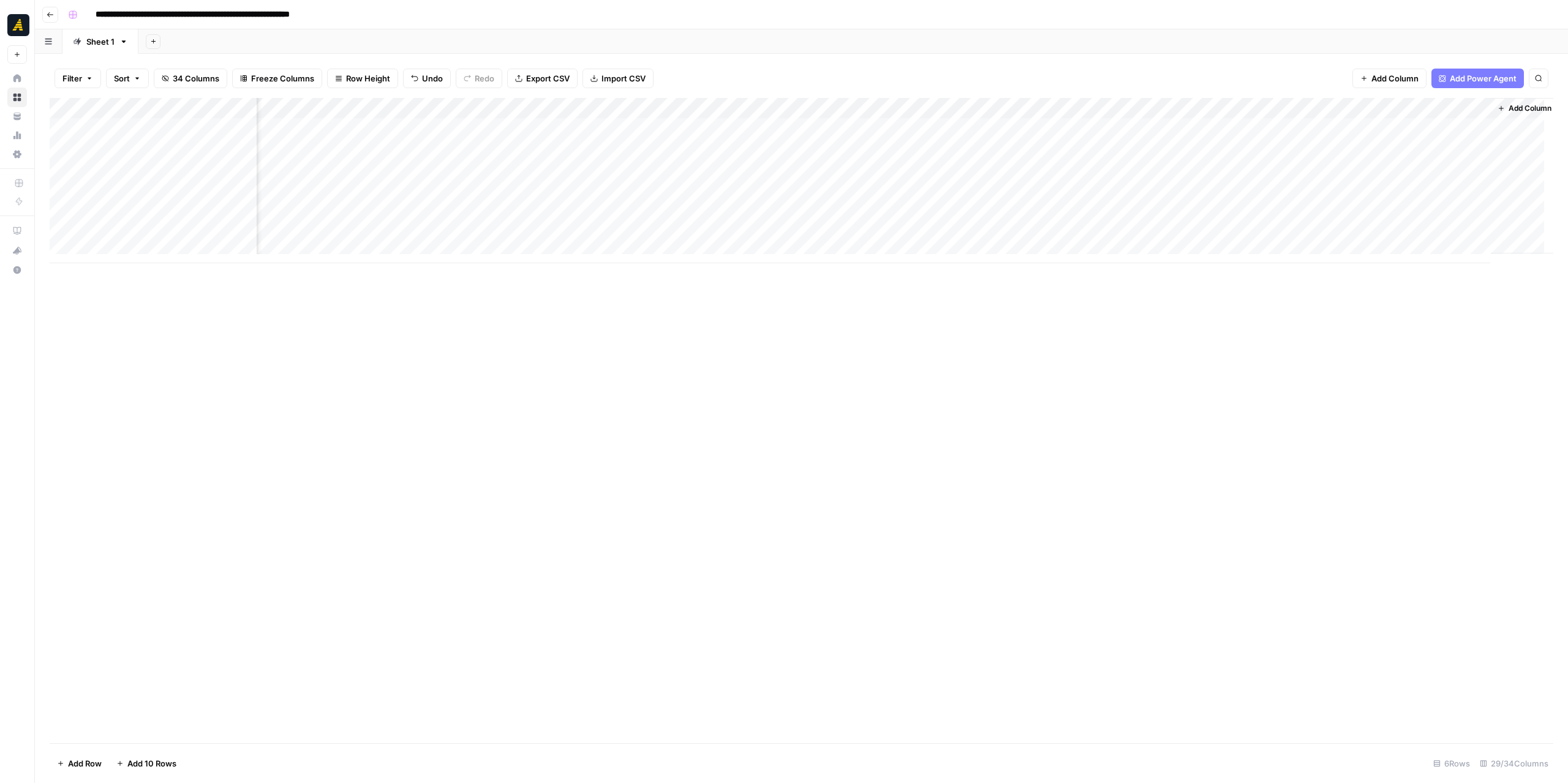
scroll to position [0, 2434]
click at [1312, 163] on div "Add Column" at bounding box center [801, 181] width 1504 height 166
click at [1081, 171] on div "Add Column" at bounding box center [801, 181] width 1504 height 166
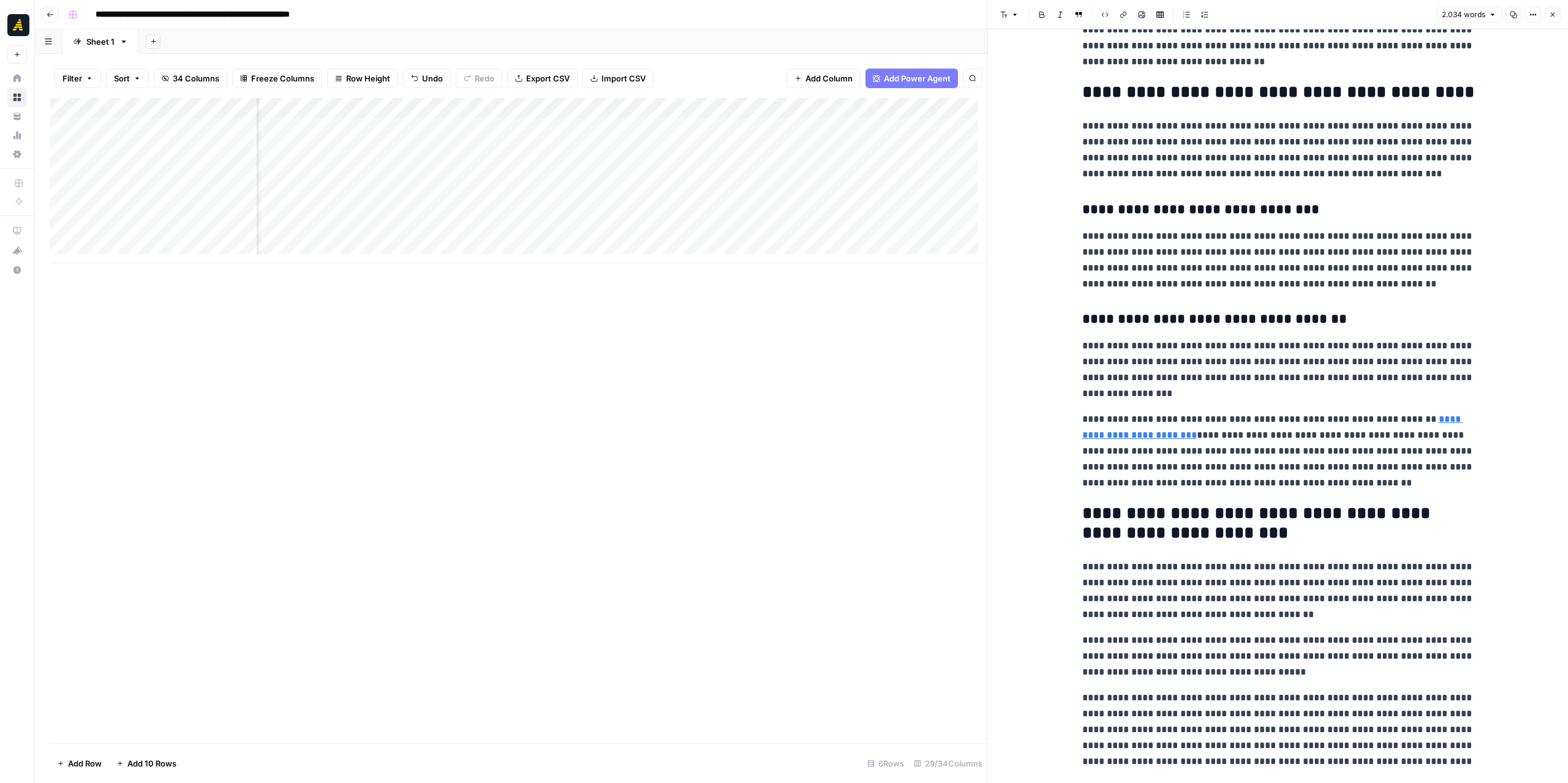
scroll to position [3929, 0]
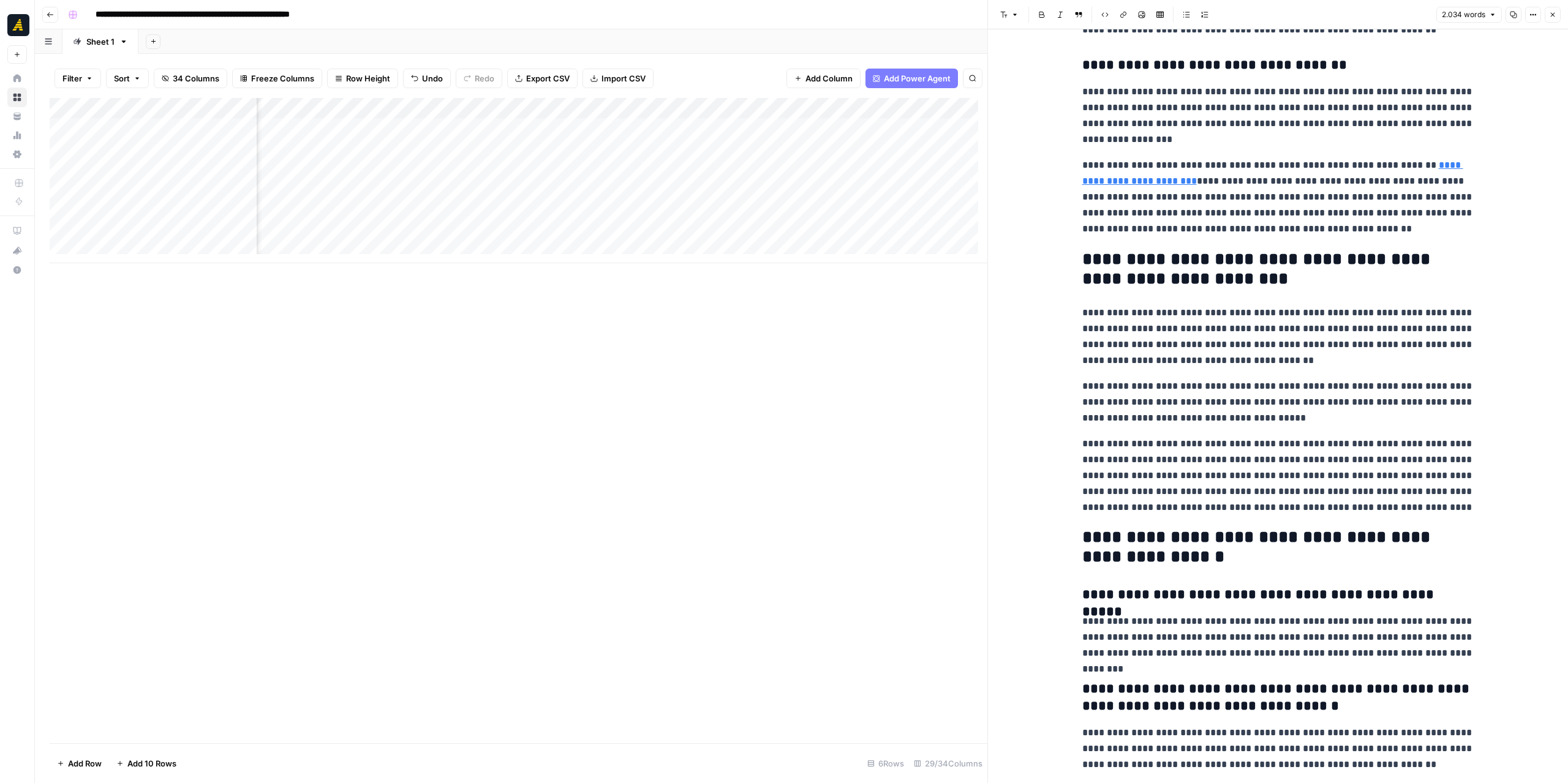
drag, startPoint x: 1068, startPoint y: 447, endPoint x: 1229, endPoint y: 443, distance: 161.0
drag, startPoint x: 1295, startPoint y: 442, endPoint x: 1068, endPoint y: 448, distance: 227.1
click at [1286, 511] on p "**********" at bounding box center [1278, 476] width 392 height 80
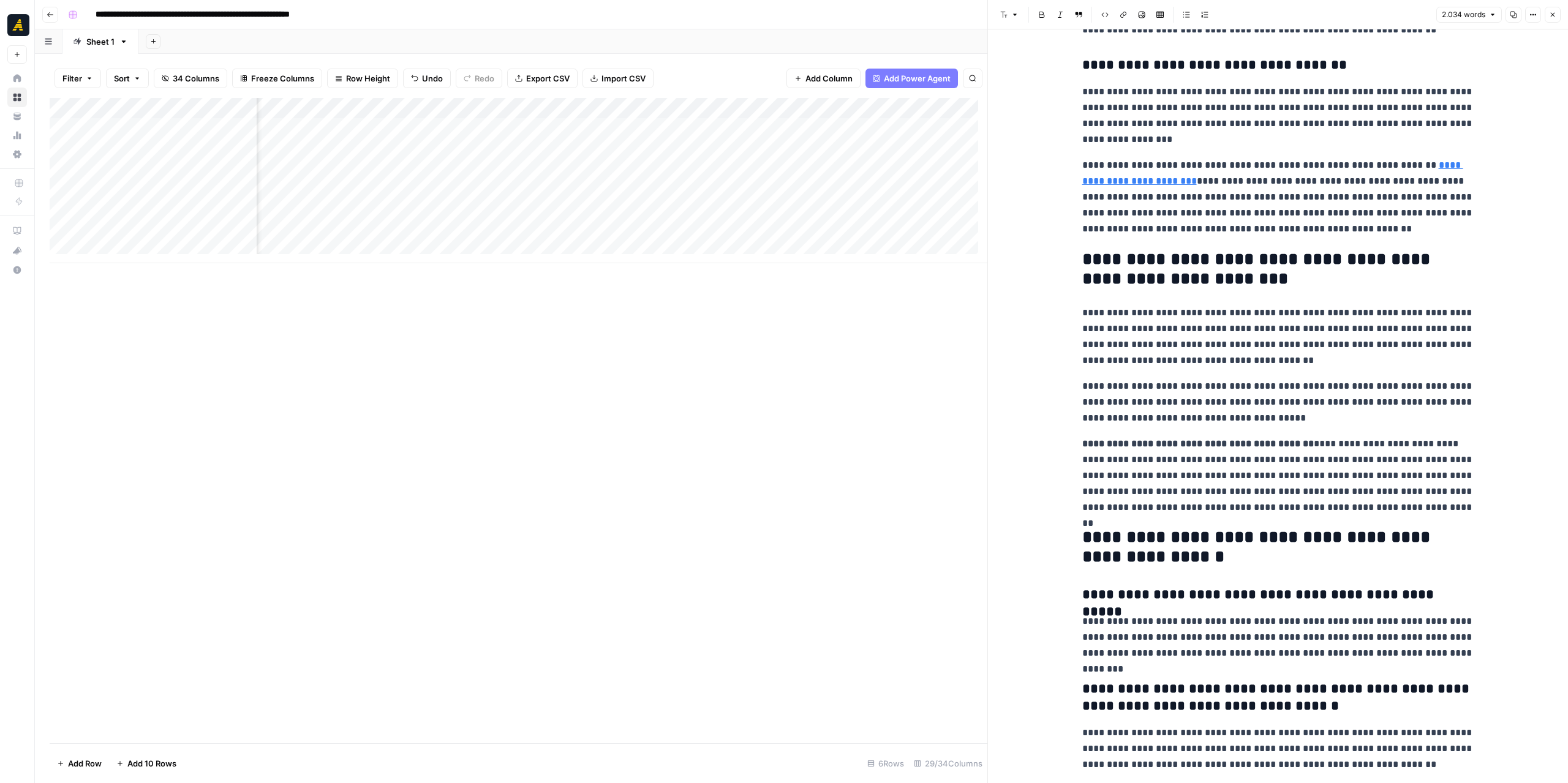
scroll to position [0, 3000]
click at [852, 168] on div "Add Column" at bounding box center [518, 181] width 937 height 166
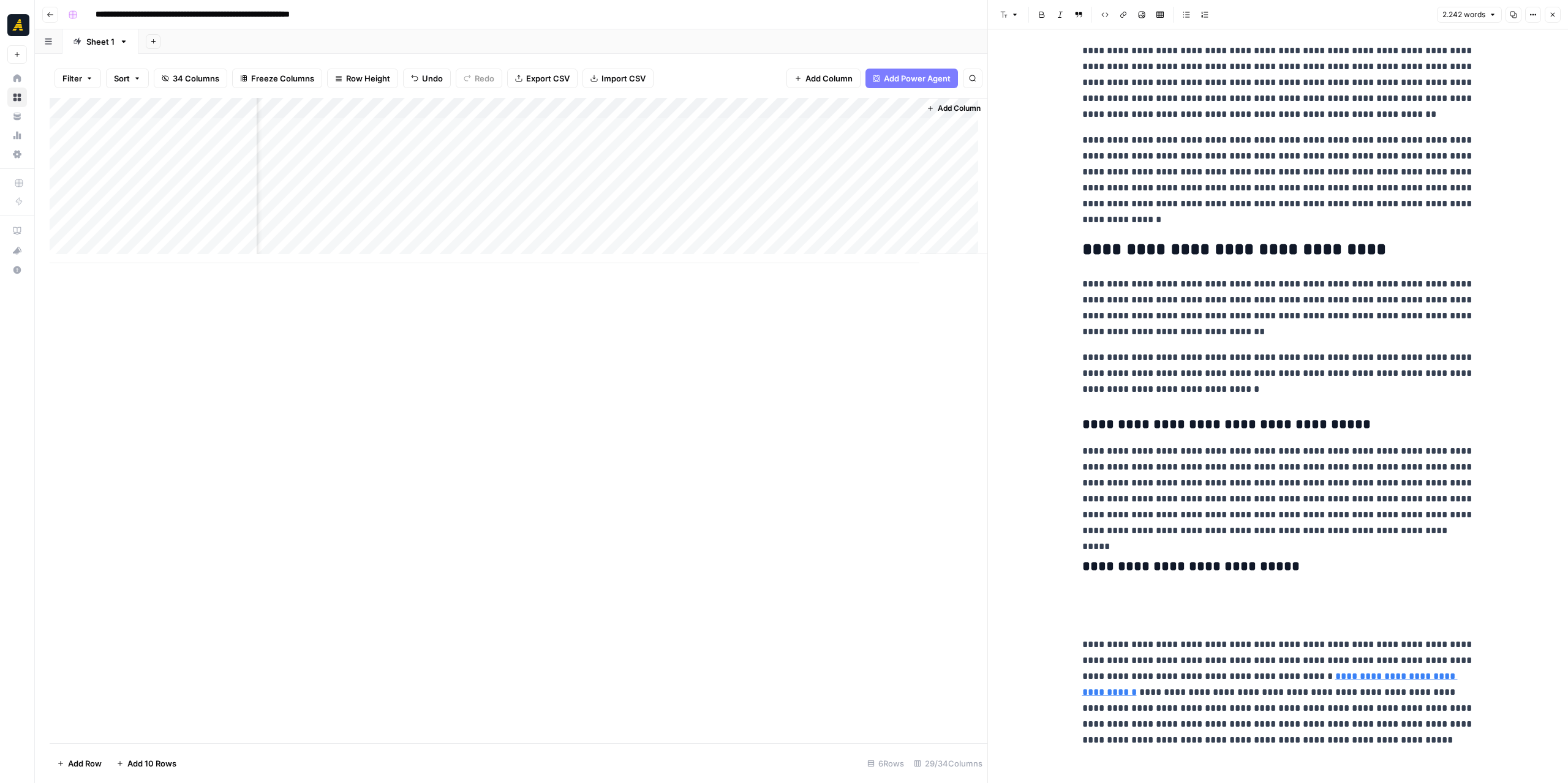
scroll to position [306, 0]
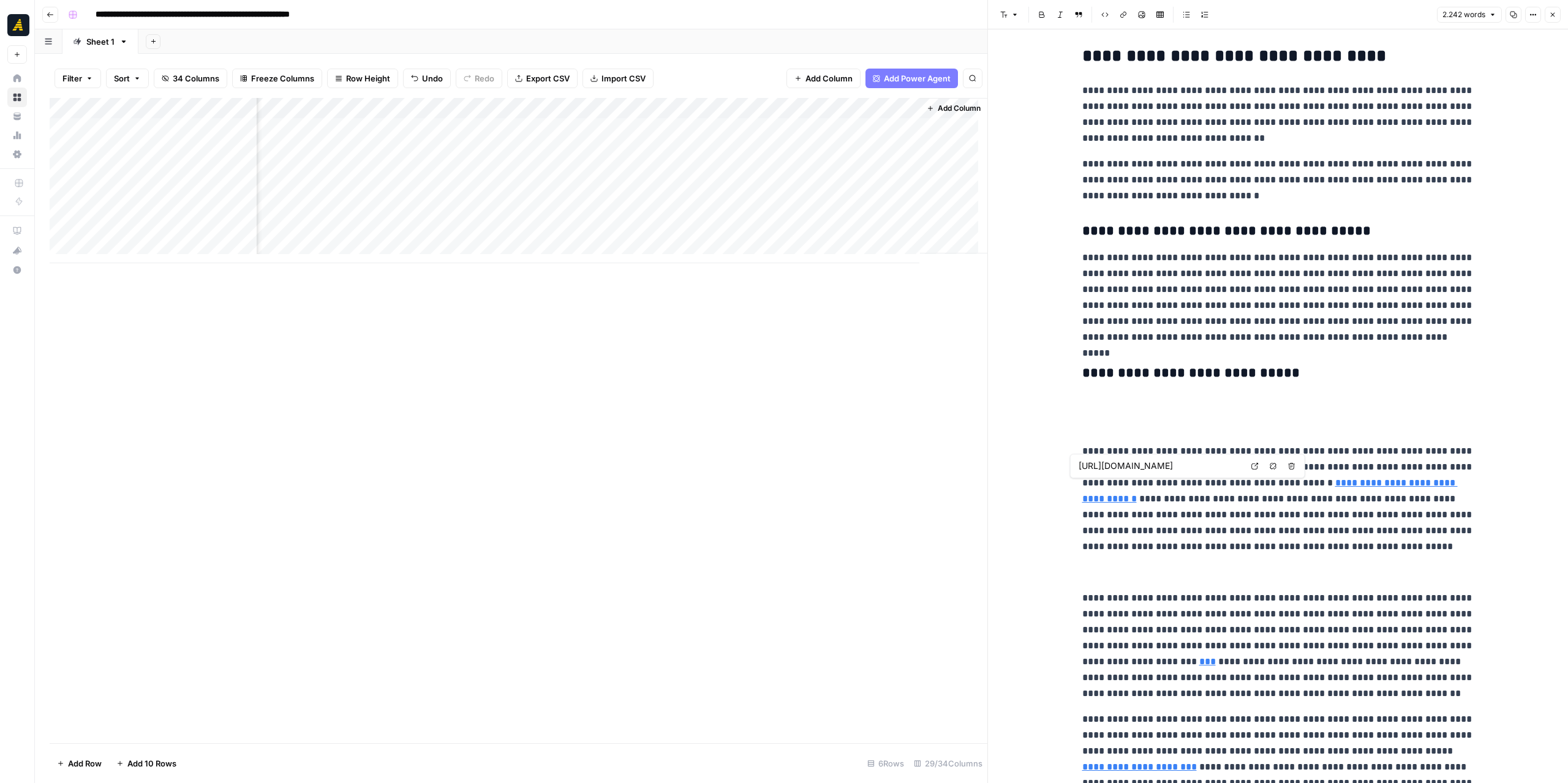
click at [1362, 485] on link "**********" at bounding box center [1270, 490] width 375 height 25
click at [1333, 485] on link "**********" at bounding box center [1270, 490] width 375 height 25
click at [1334, 485] on link "**********" at bounding box center [1270, 490] width 375 height 25
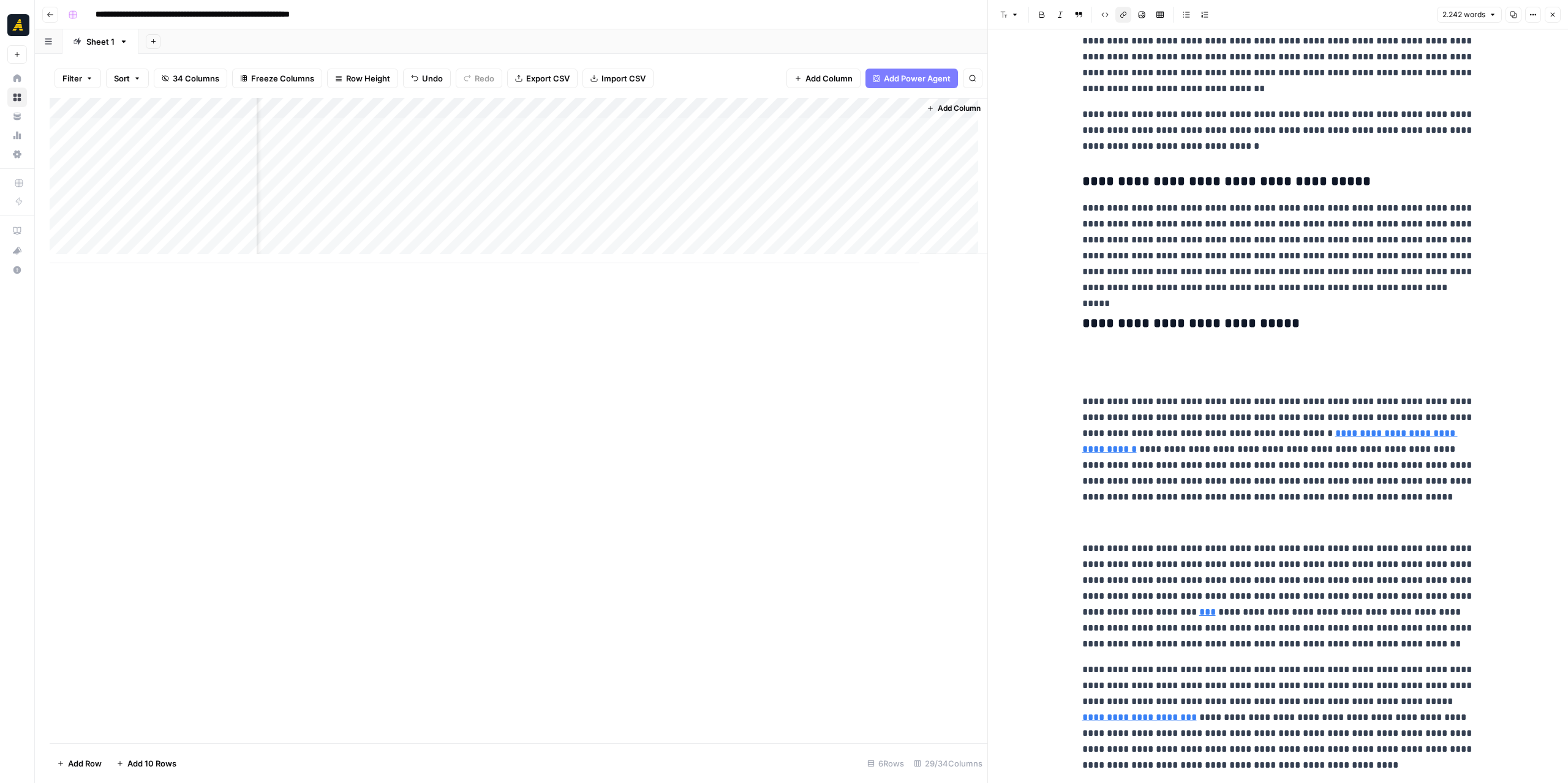
scroll to position [490, 0]
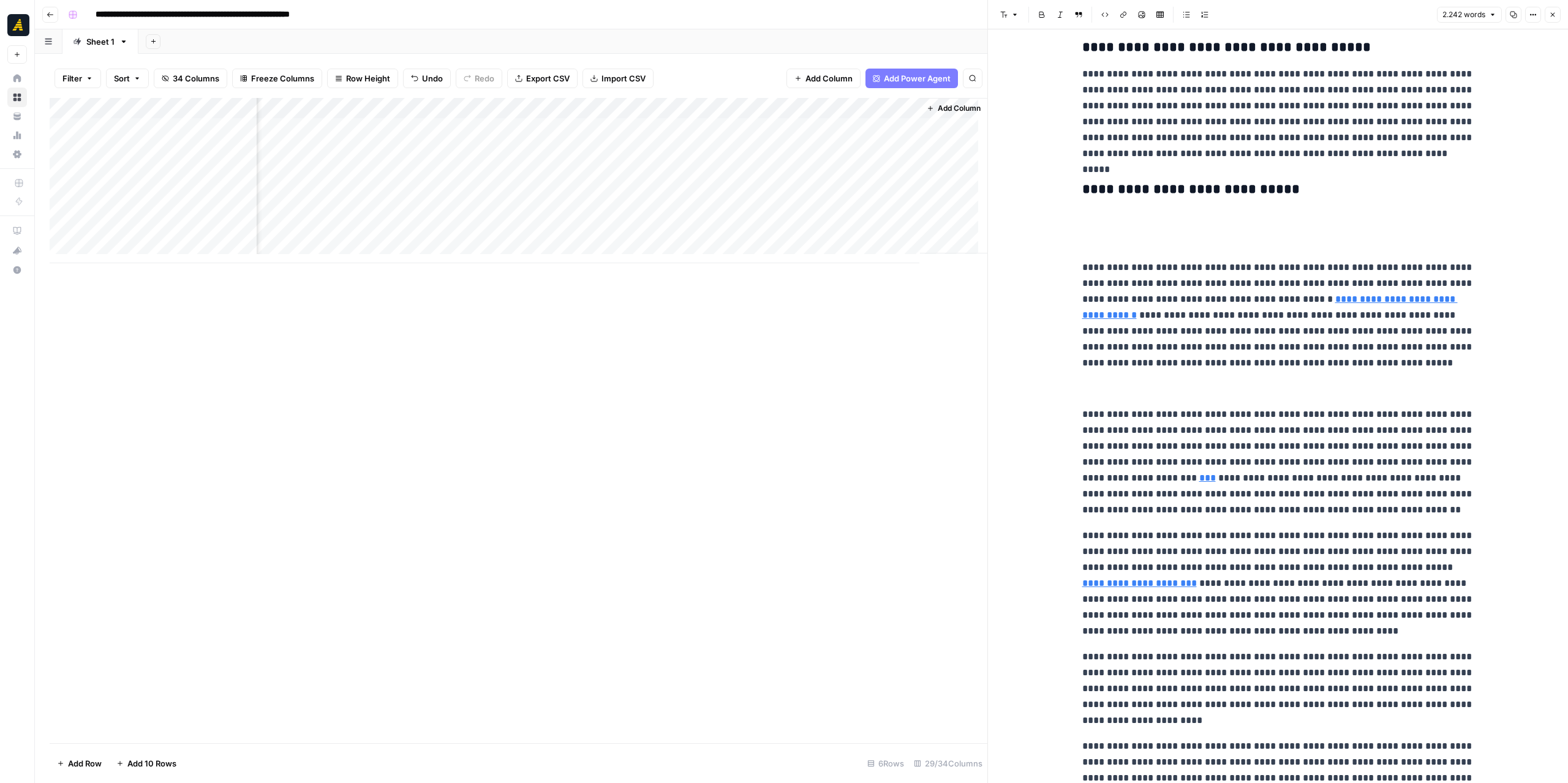
click at [1159, 244] on p at bounding box center [1278, 241] width 392 height 16
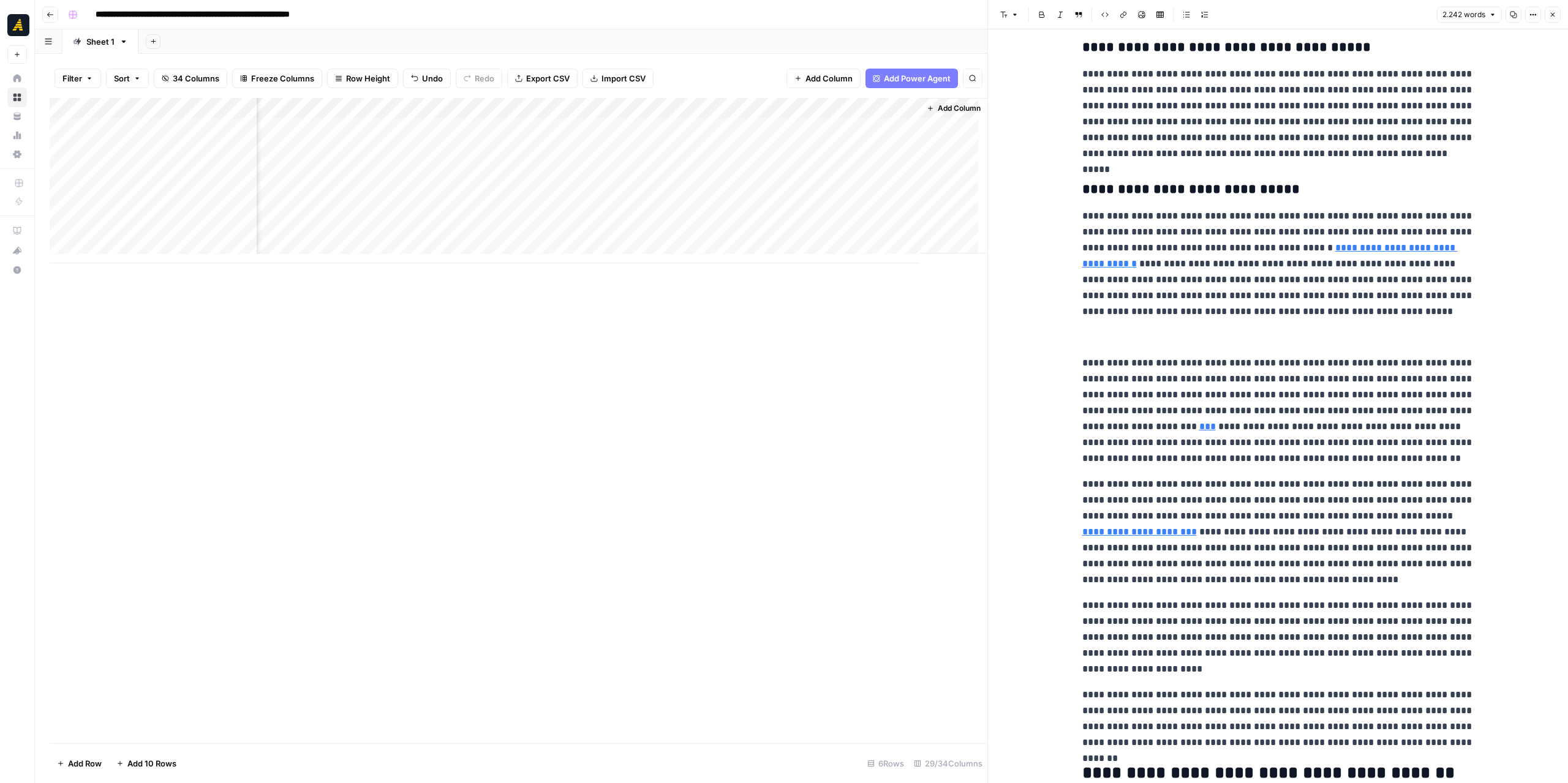
click at [1301, 248] on p "**********" at bounding box center [1278, 264] width 392 height 111
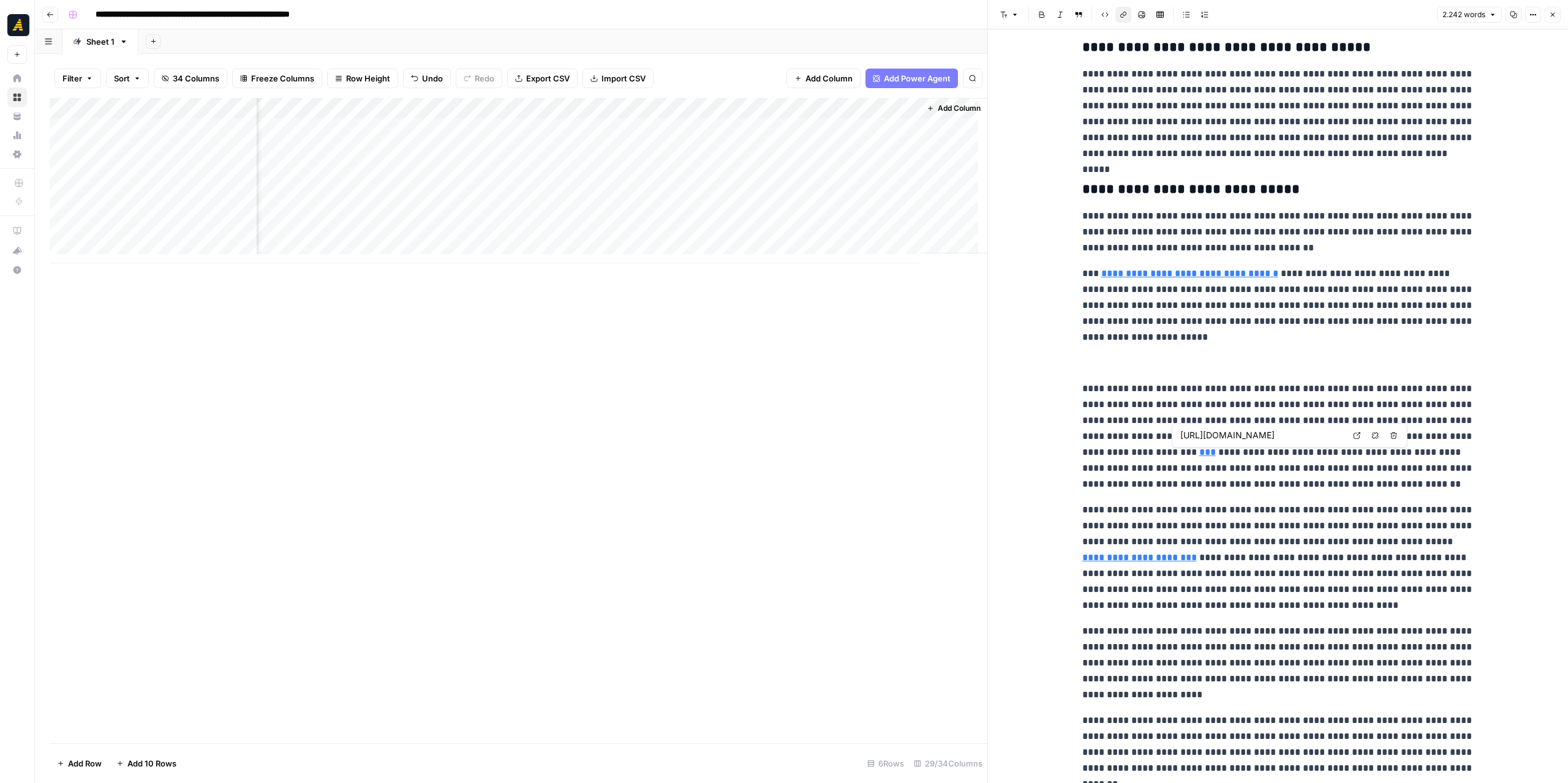
click at [1199, 452] on link "***" at bounding box center [1208, 452] width 16 height 9
click at [1355, 437] on icon at bounding box center [1356, 435] width 7 height 7
click at [1147, 368] on p at bounding box center [1278, 363] width 392 height 16
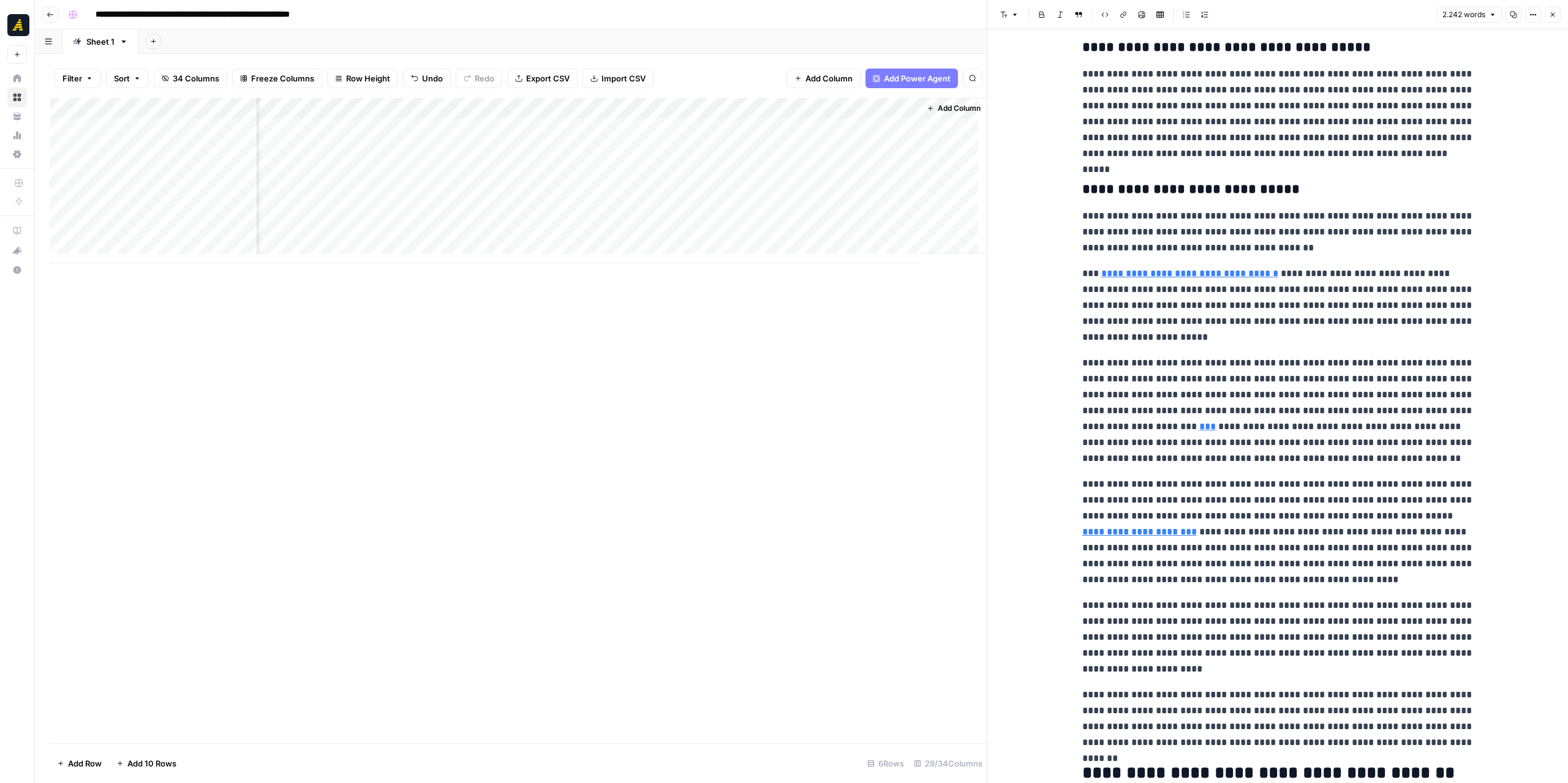
click at [1154, 443] on p "**********" at bounding box center [1278, 410] width 392 height 111
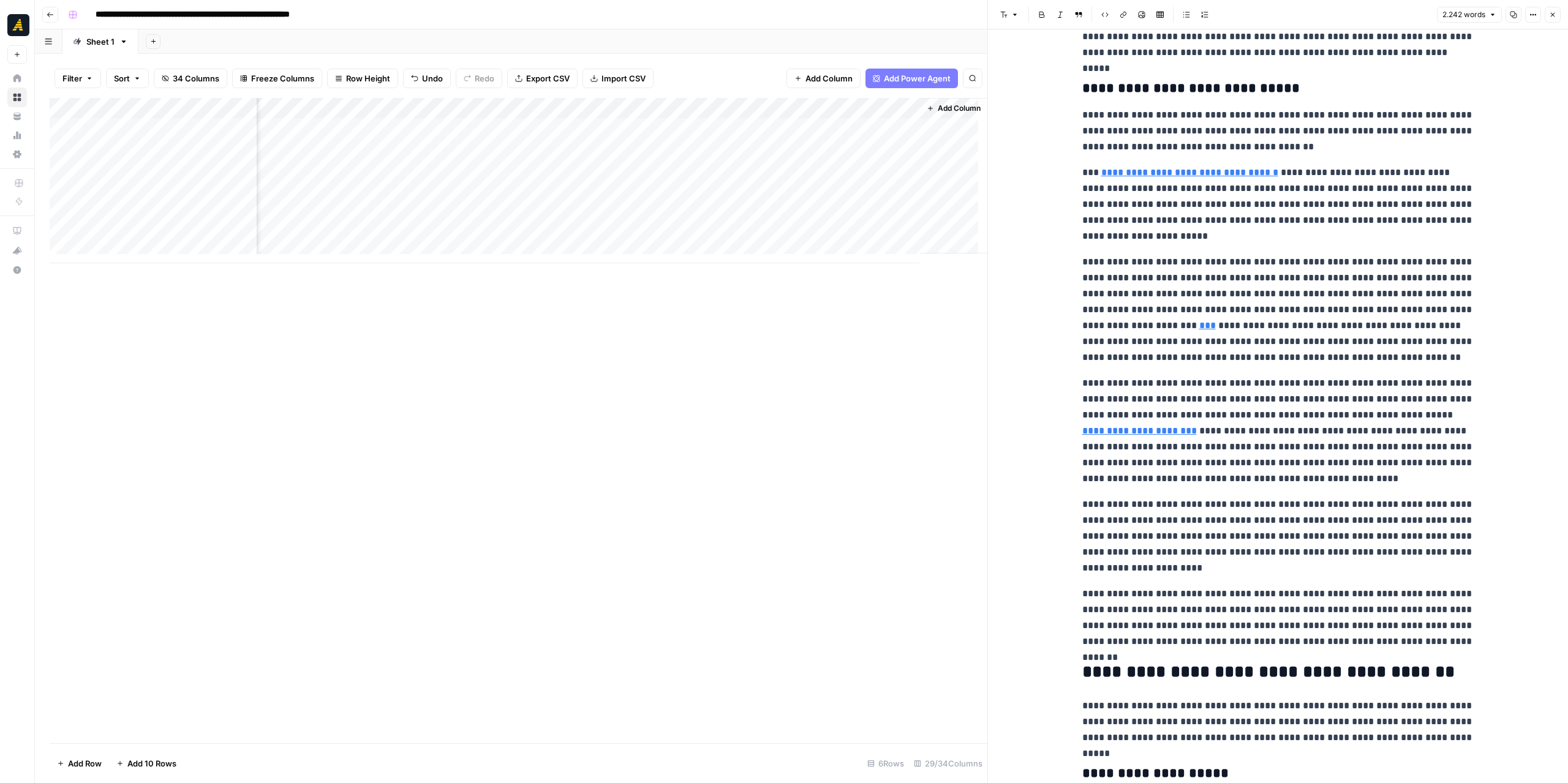
scroll to position [612, 0]
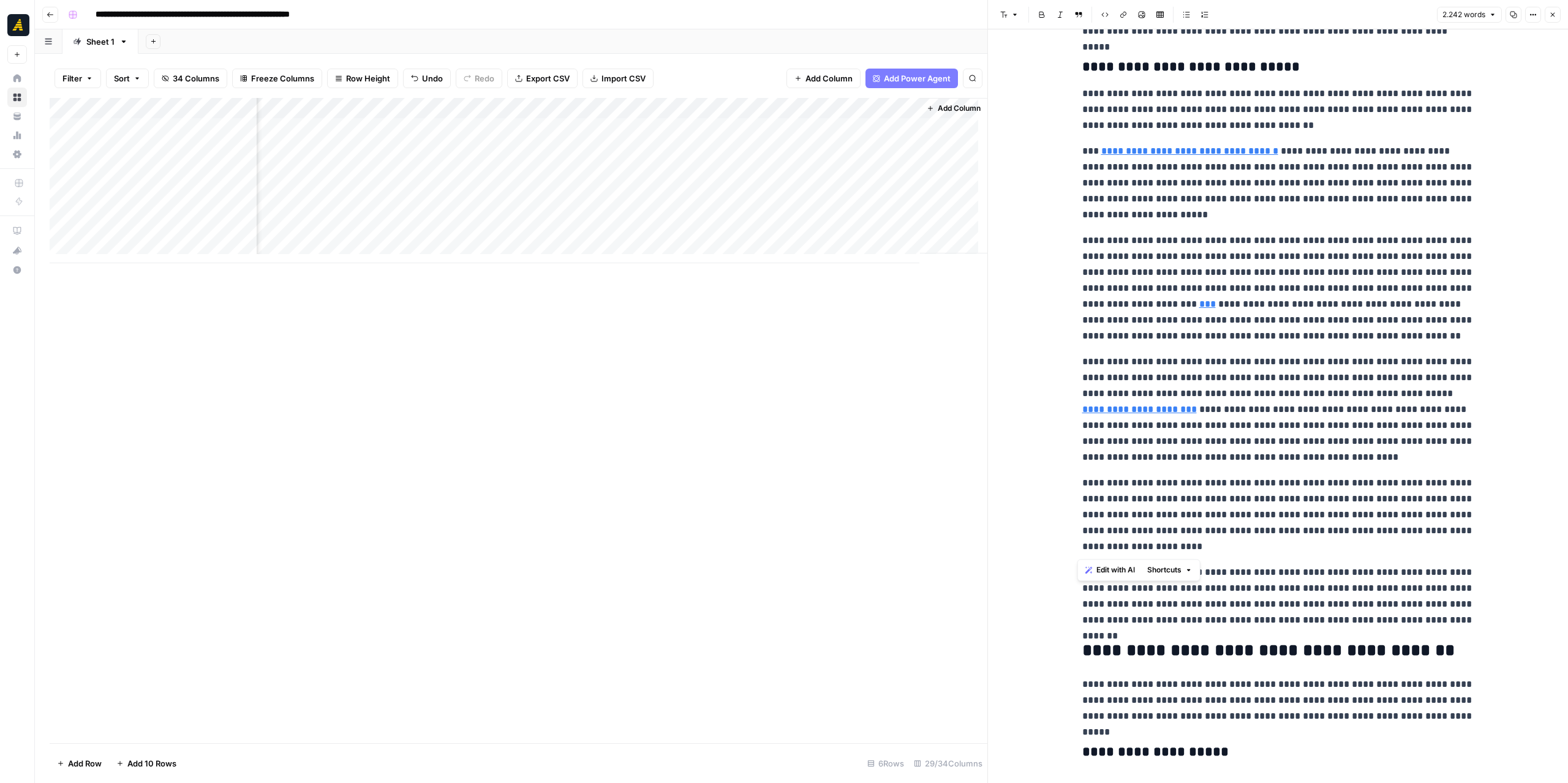
drag, startPoint x: 1197, startPoint y: 551, endPoint x: 1066, endPoint y: 471, distance: 153.5
click at [522, 162] on div "Add Column" at bounding box center [518, 181] width 937 height 166
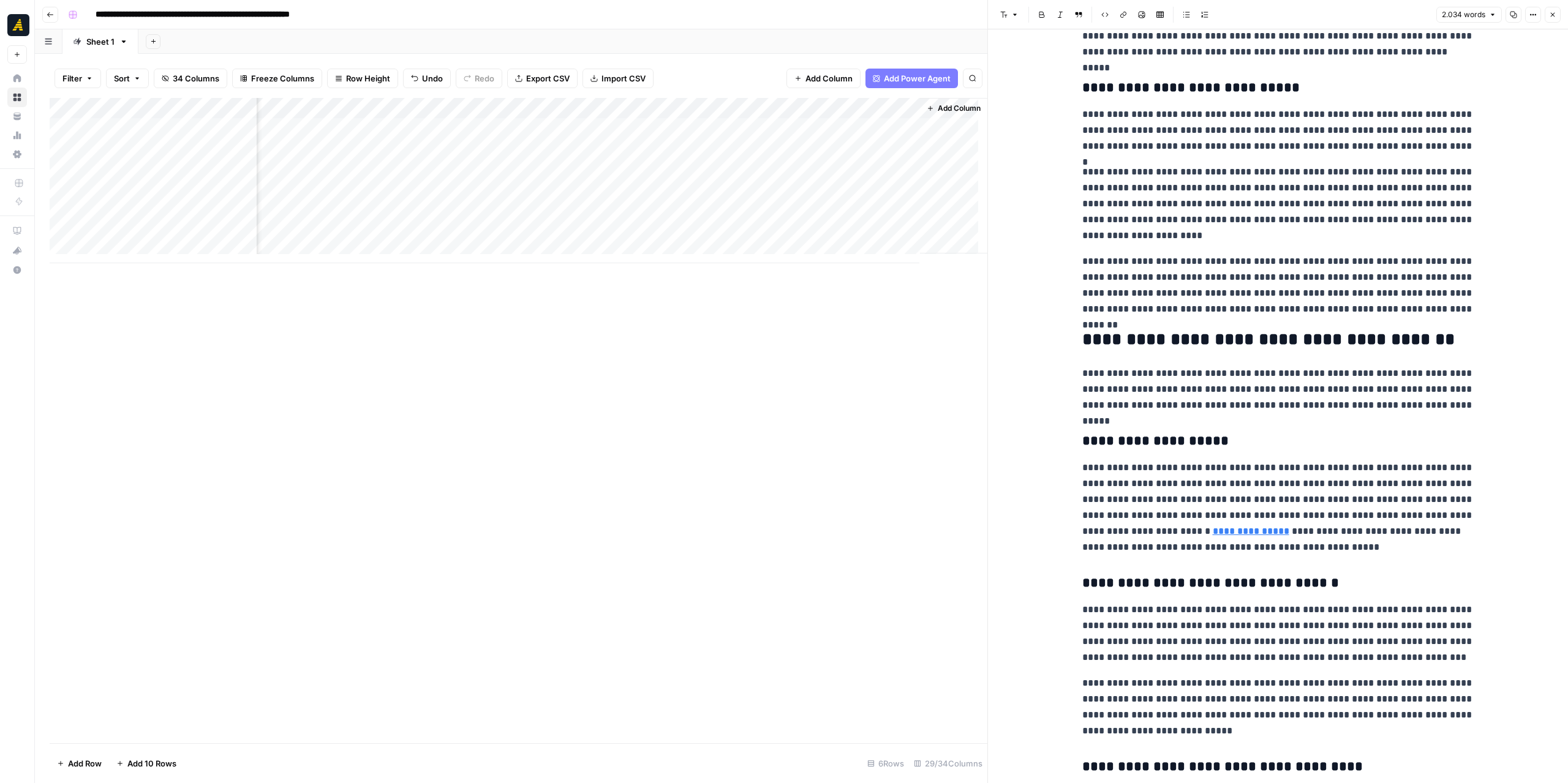
scroll to position [490, 0]
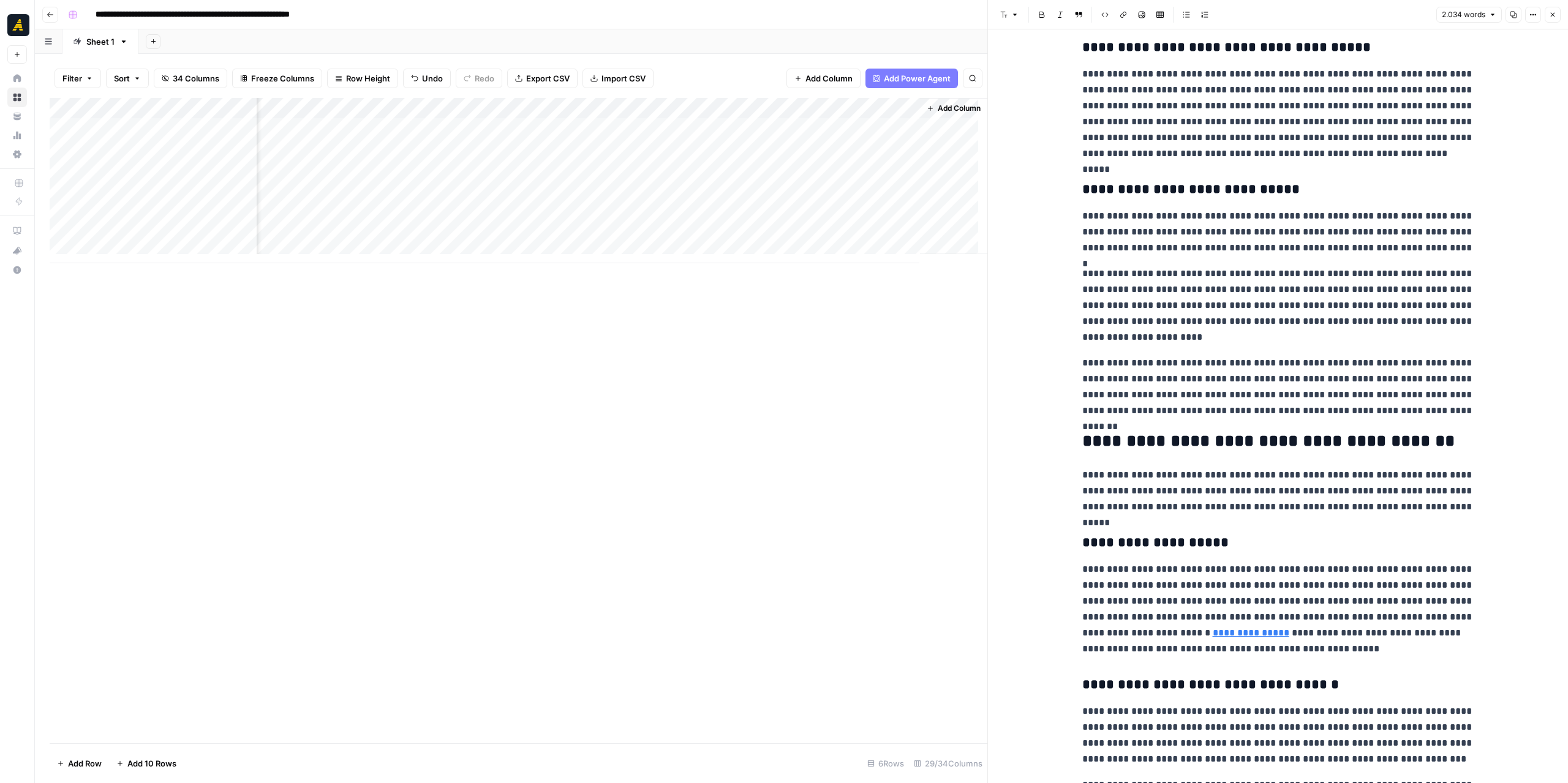
click at [864, 171] on div "Add Column" at bounding box center [518, 181] width 937 height 166
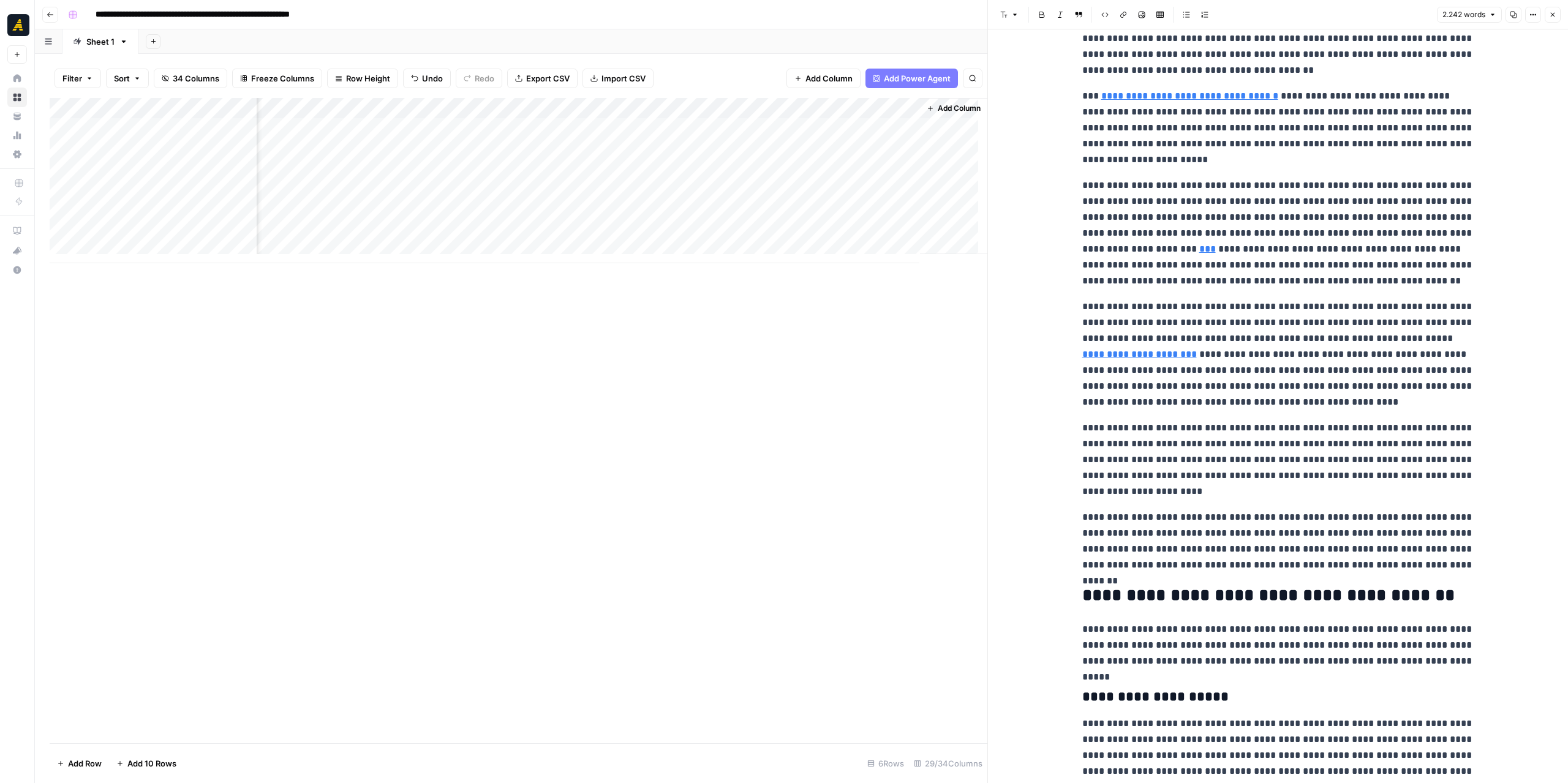
scroll to position [673, 0]
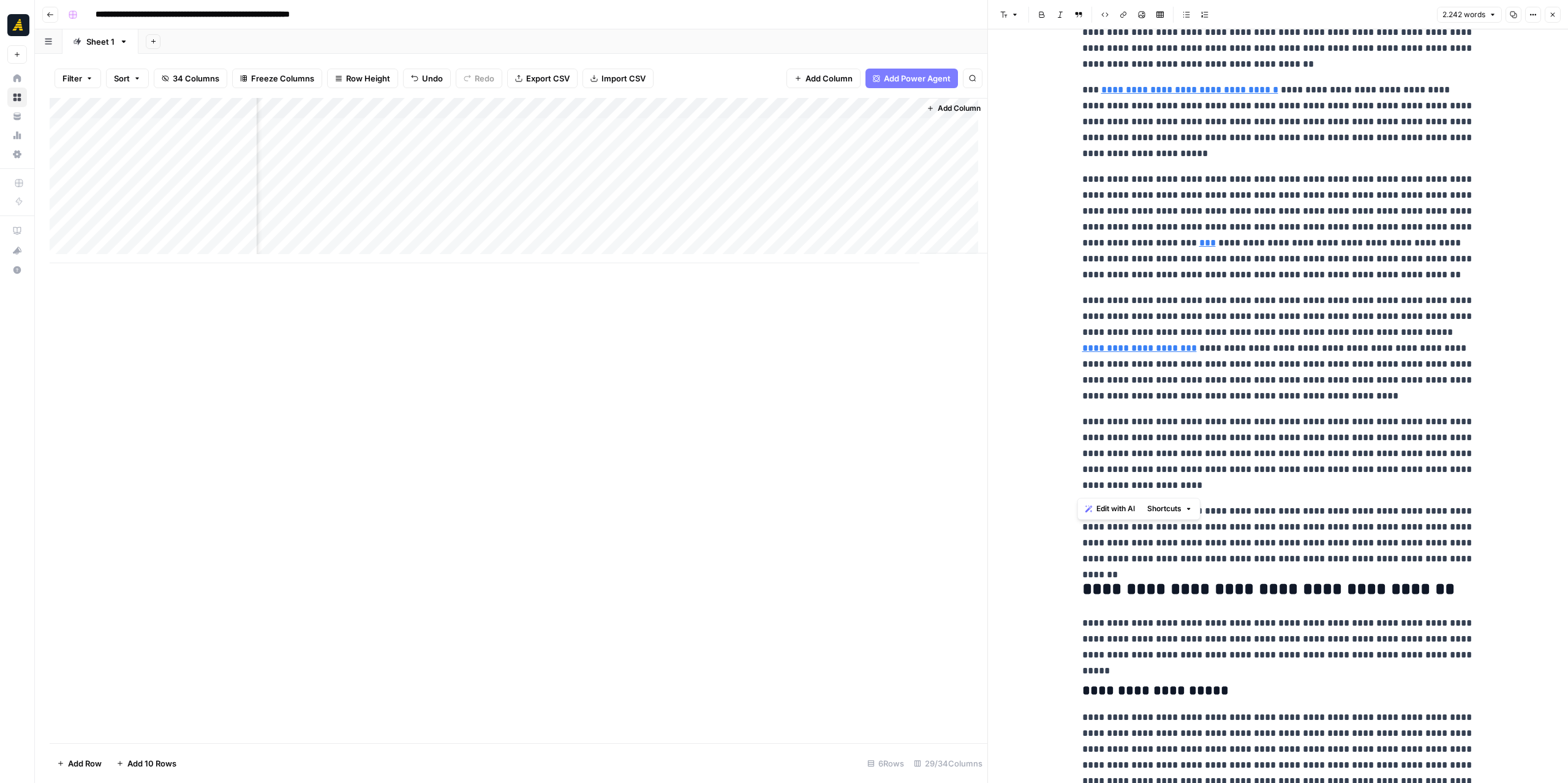
drag, startPoint x: 1208, startPoint y: 485, endPoint x: 1054, endPoint y: 406, distance: 173.1
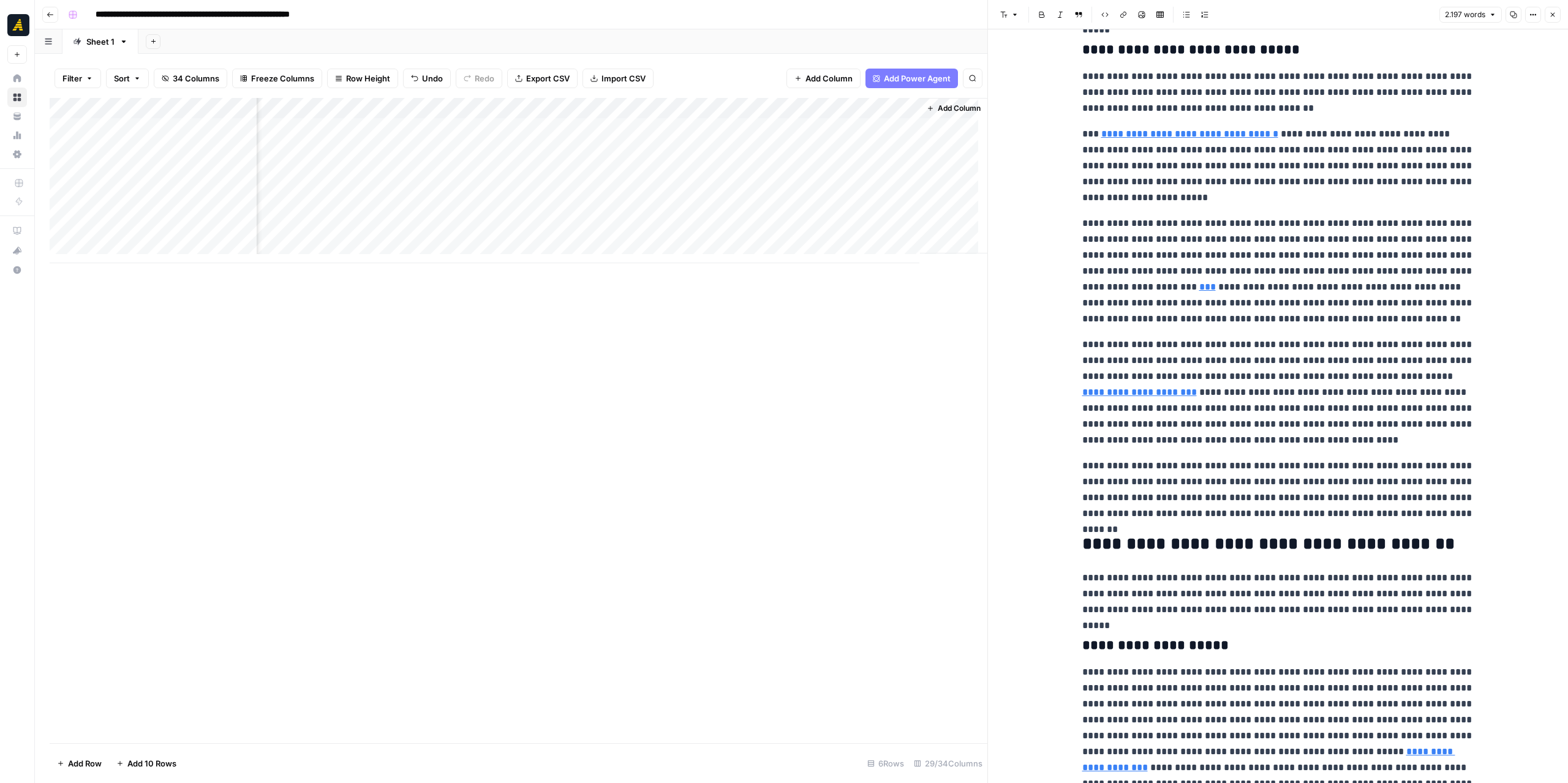
scroll to position [551, 0]
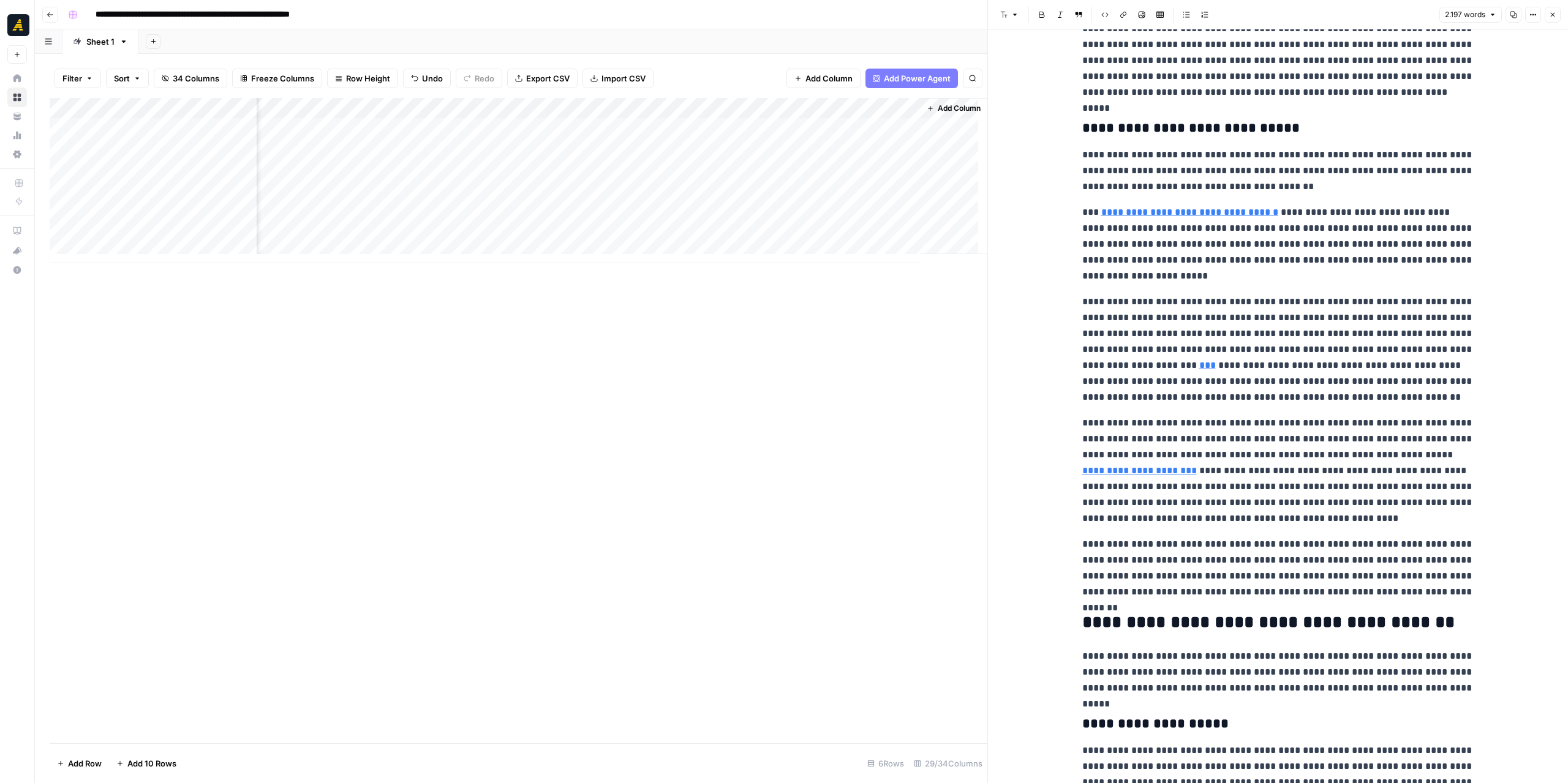
click at [1300, 335] on p "**********" at bounding box center [1278, 349] width 392 height 111
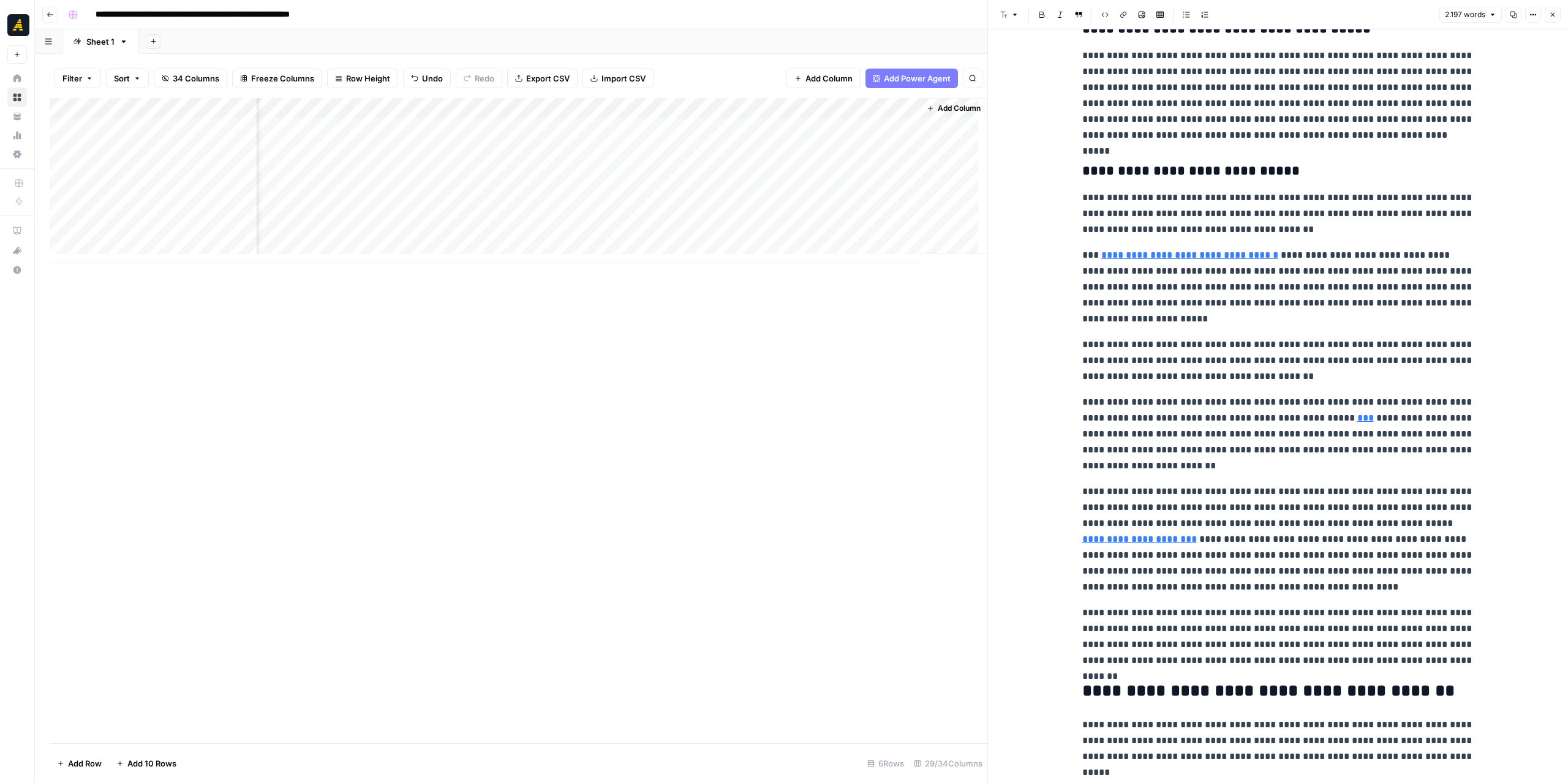
scroll to position [490, 0]
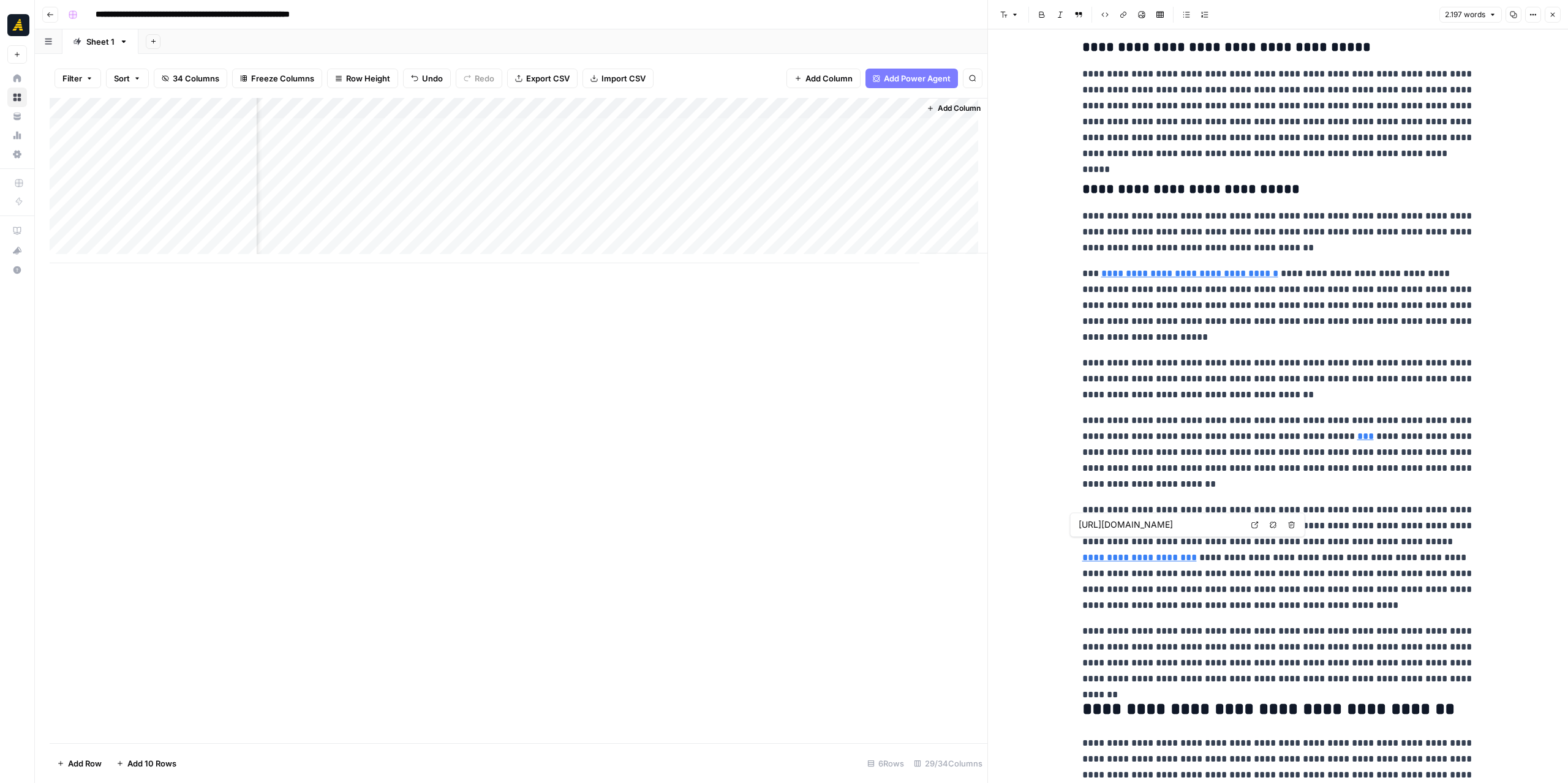
click at [1197, 553] on link "**********" at bounding box center [1139, 557] width 115 height 9
drag, startPoint x: 1331, startPoint y: 607, endPoint x: 1063, endPoint y: 506, distance: 286.4
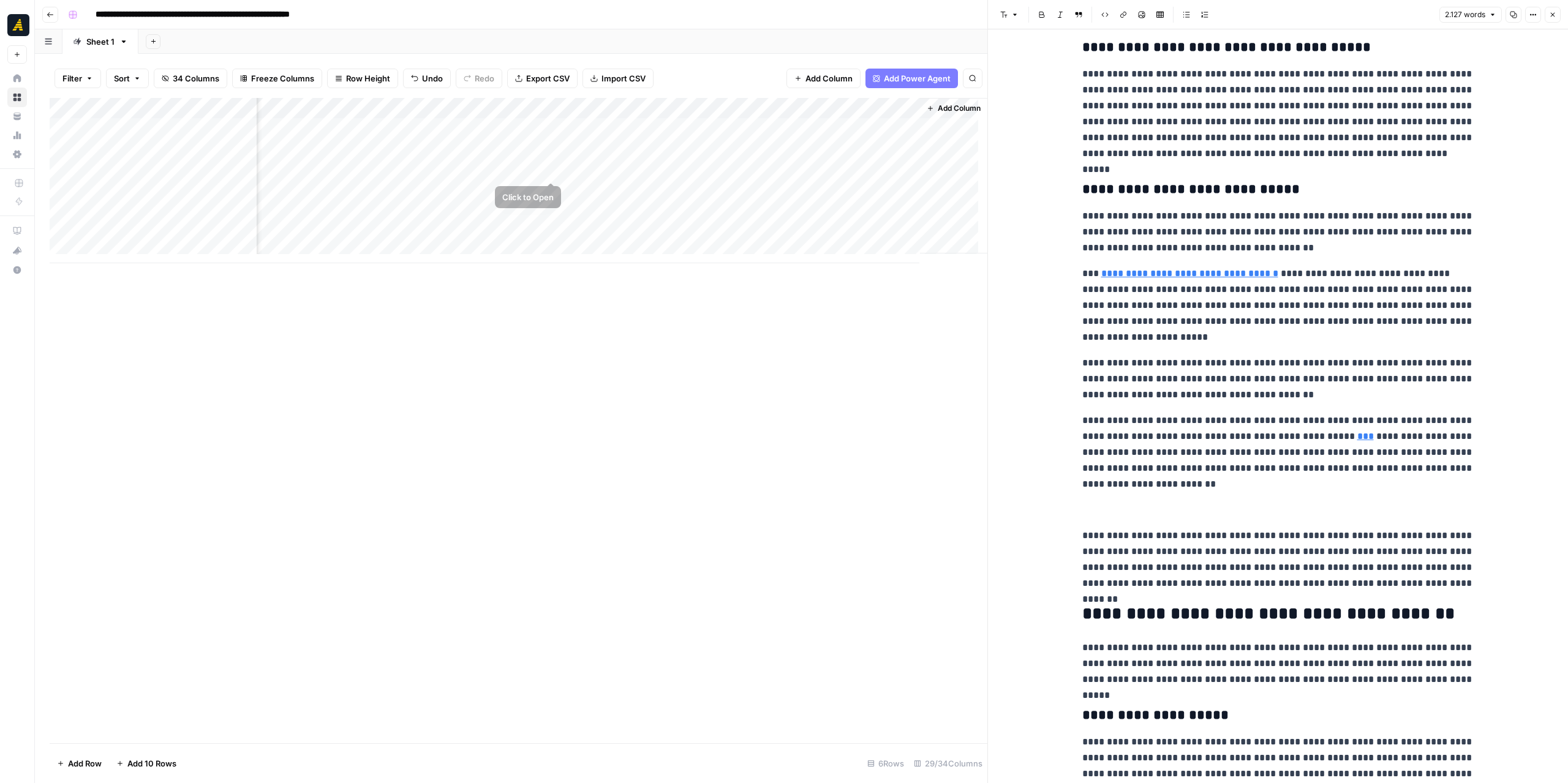
click at [535, 171] on div "Add Column" at bounding box center [518, 181] width 937 height 166
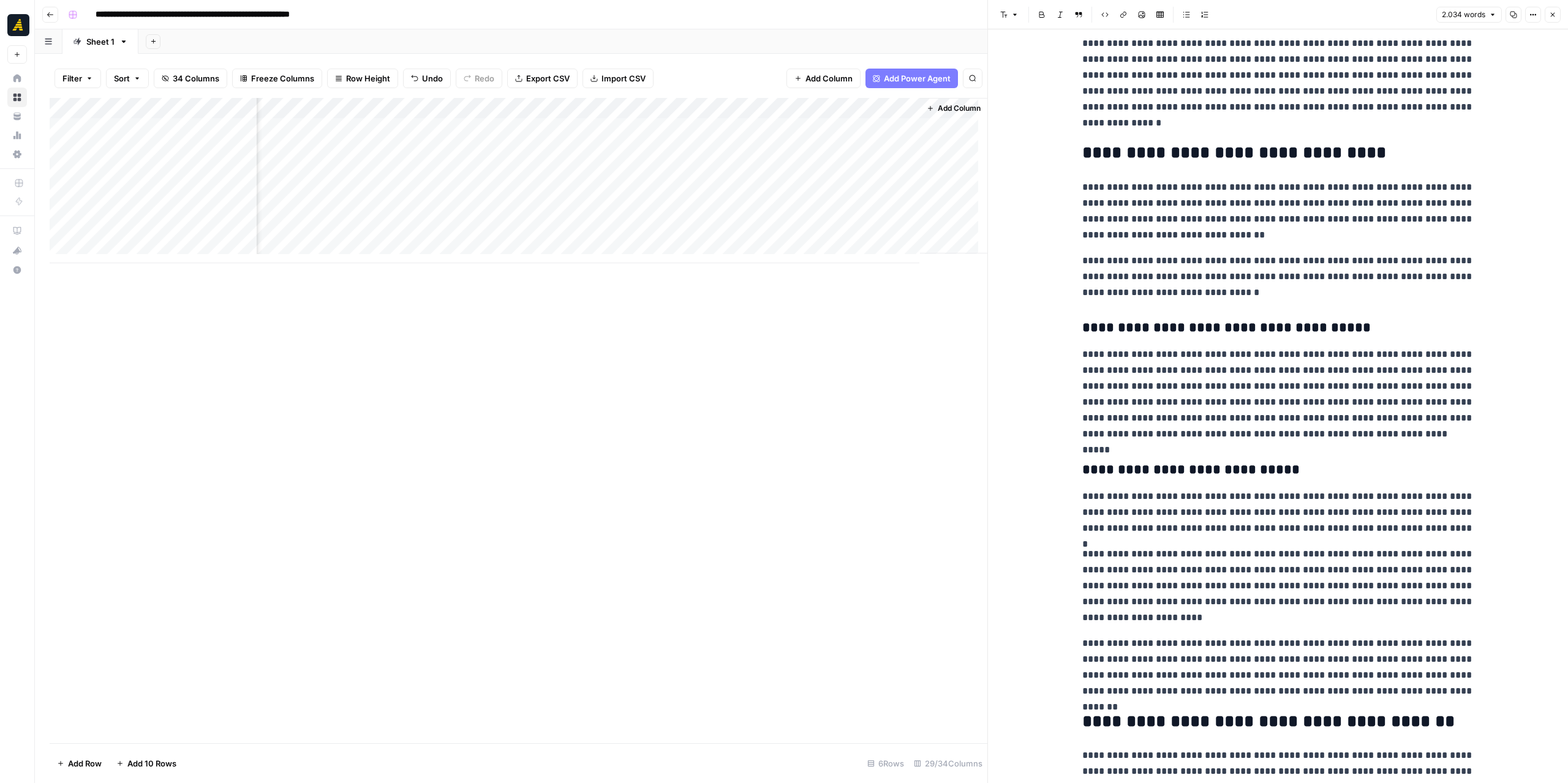
scroll to position [368, 0]
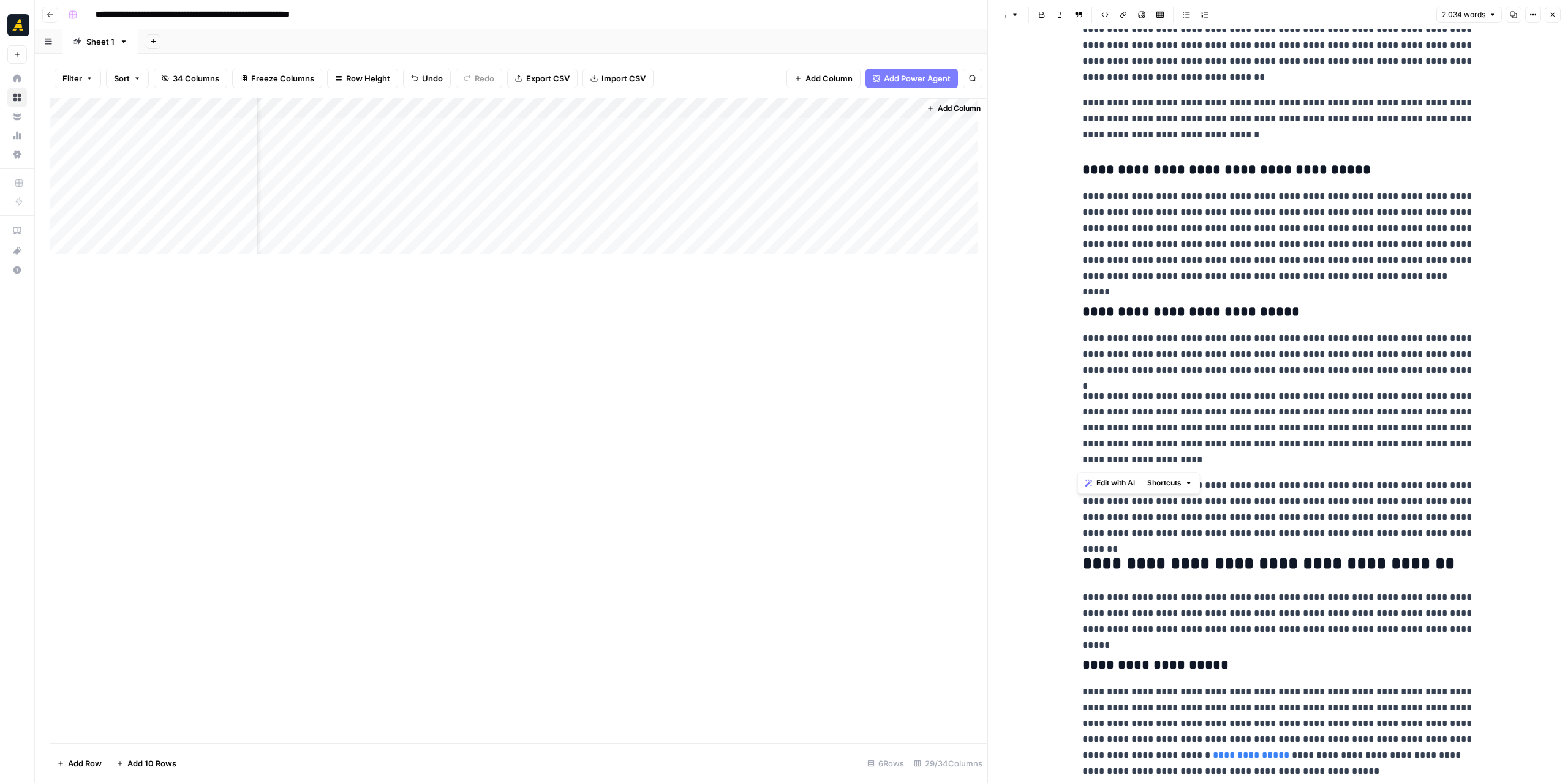
drag, startPoint x: 1197, startPoint y: 463, endPoint x: 1066, endPoint y: 401, distance: 144.9
copy p "**********"
click at [816, 167] on div "Add Column" at bounding box center [518, 181] width 937 height 166
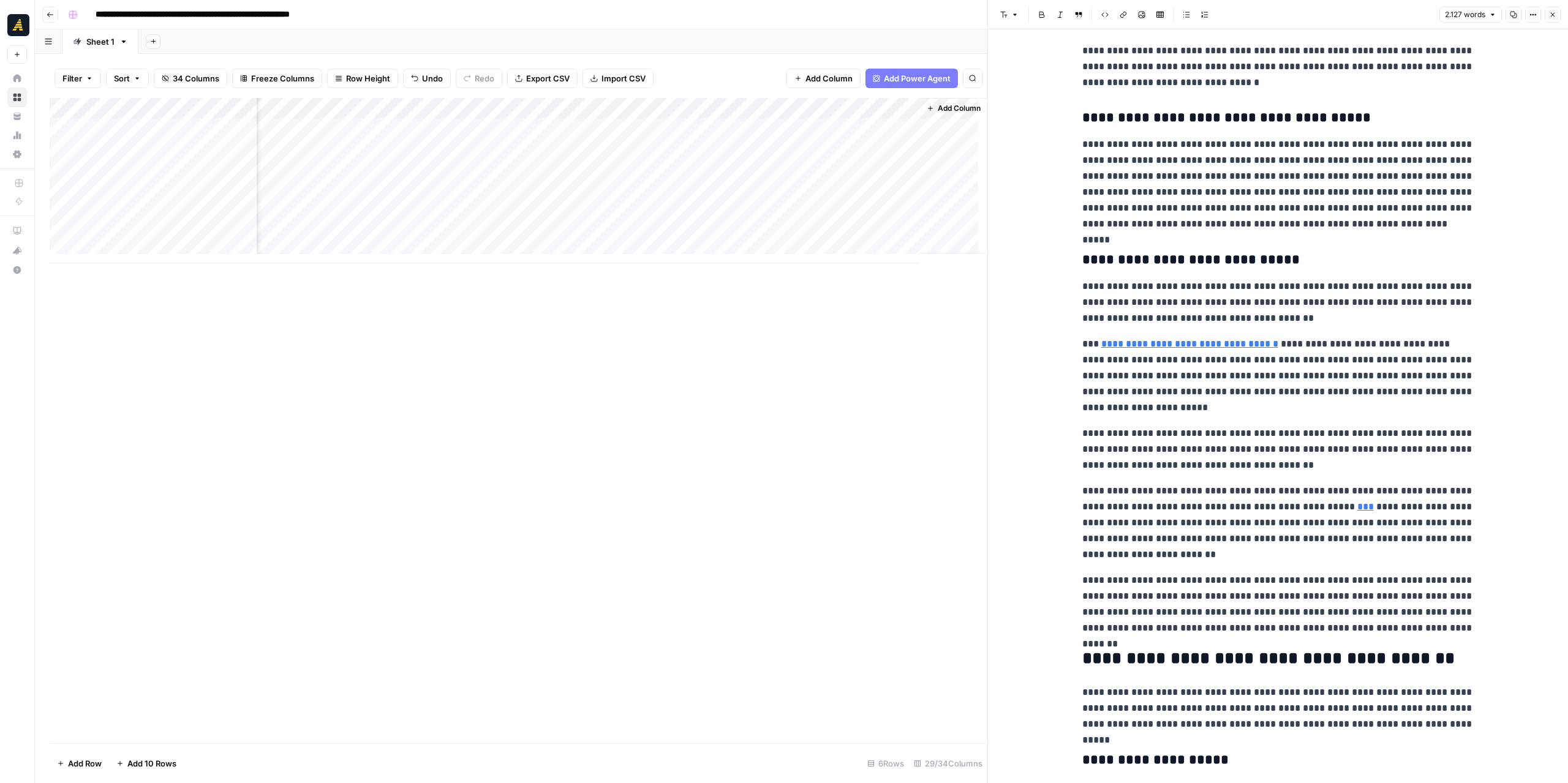
scroll to position [429, 0]
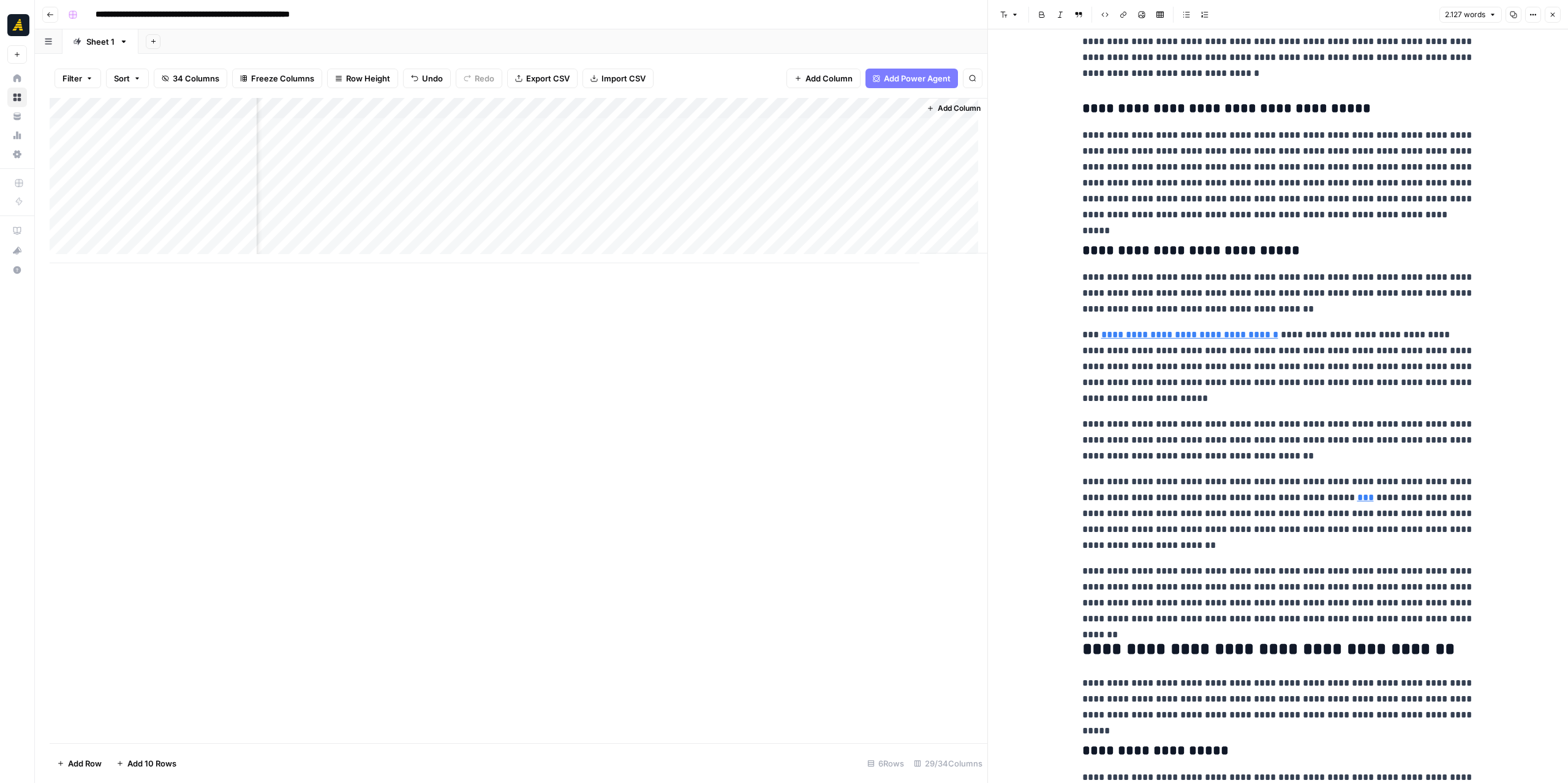
click at [1202, 550] on p "**********" at bounding box center [1278, 513] width 392 height 80
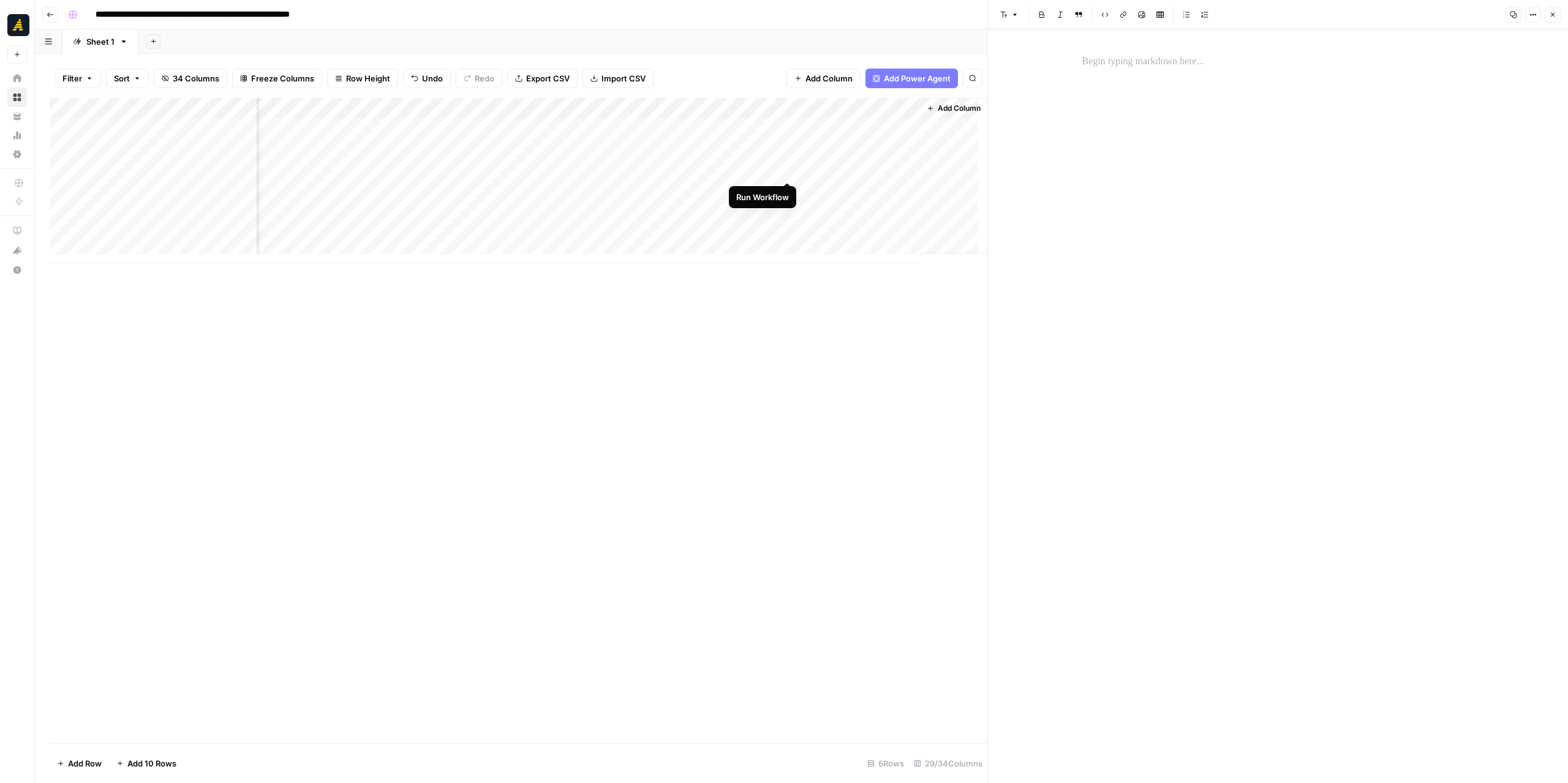
click at [787, 171] on div "Add Column" at bounding box center [518, 181] width 937 height 166
drag, startPoint x: 983, startPoint y: 311, endPoint x: 1022, endPoint y: 312, distance: 39.0
click at [1022, 312] on div at bounding box center [1024, 392] width 12 height 783
click at [893, 163] on div "Add Column" at bounding box center [538, 181] width 977 height 166
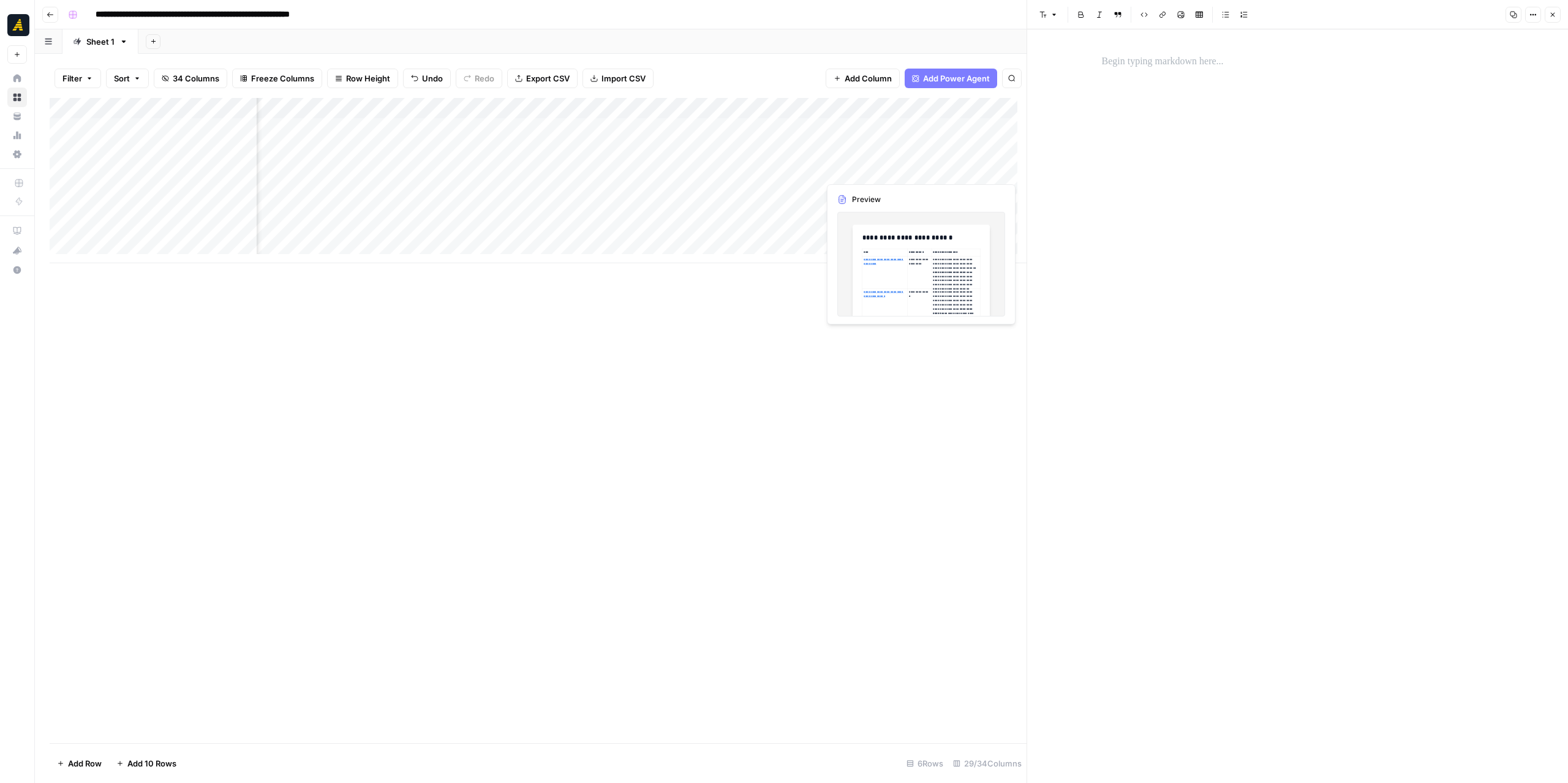
click at [893, 163] on div "Add Column" at bounding box center [538, 181] width 977 height 166
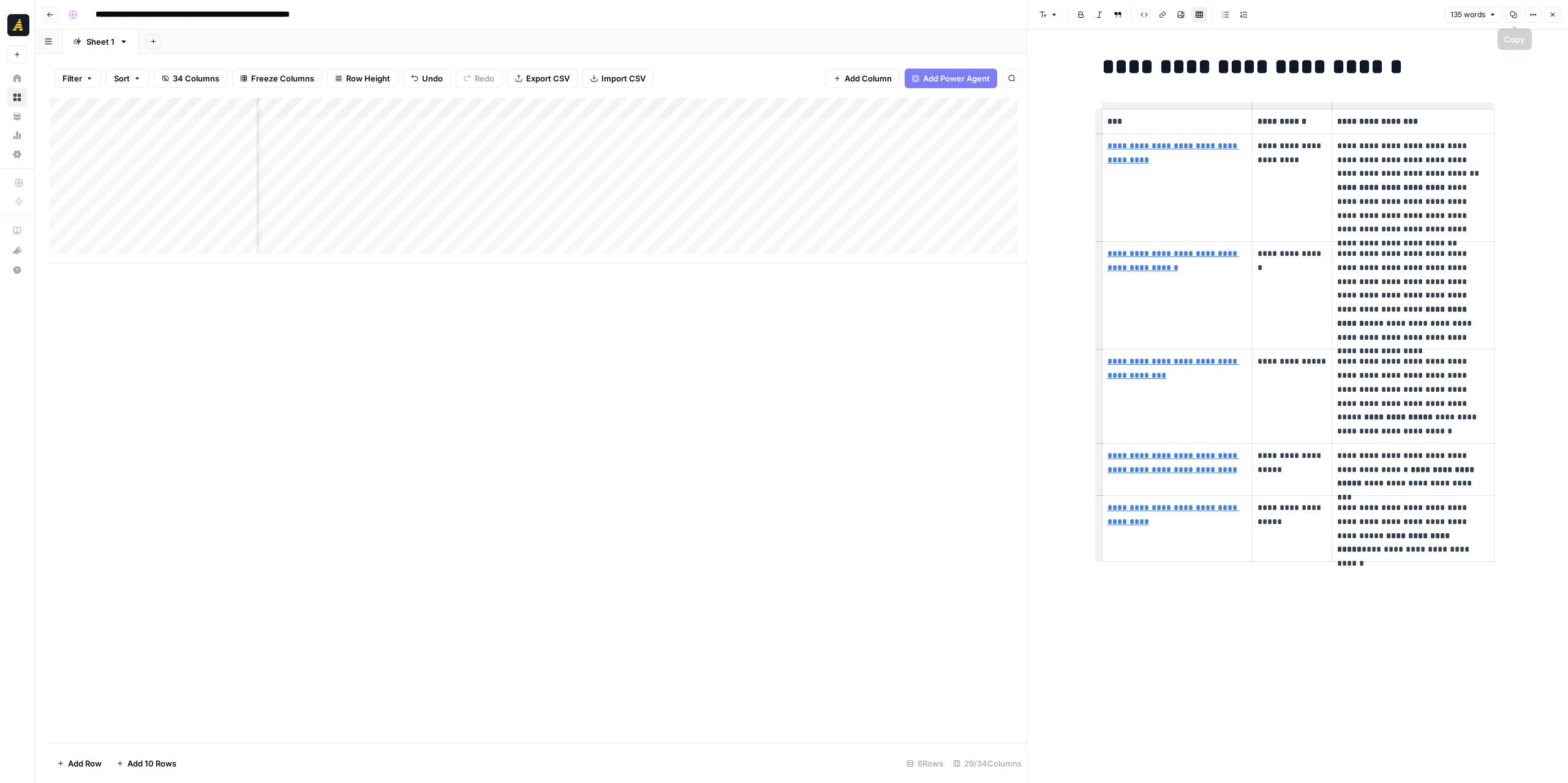
click at [1517, 11] on button "Copy" at bounding box center [1513, 14] width 16 height 16
click at [578, 113] on div "Add Column" at bounding box center [538, 181] width 977 height 166
click at [583, 229] on span "Edit Workflow" at bounding box center [589, 228] width 107 height 12
click at [608, 166] on div "Add Column" at bounding box center [538, 181] width 977 height 166
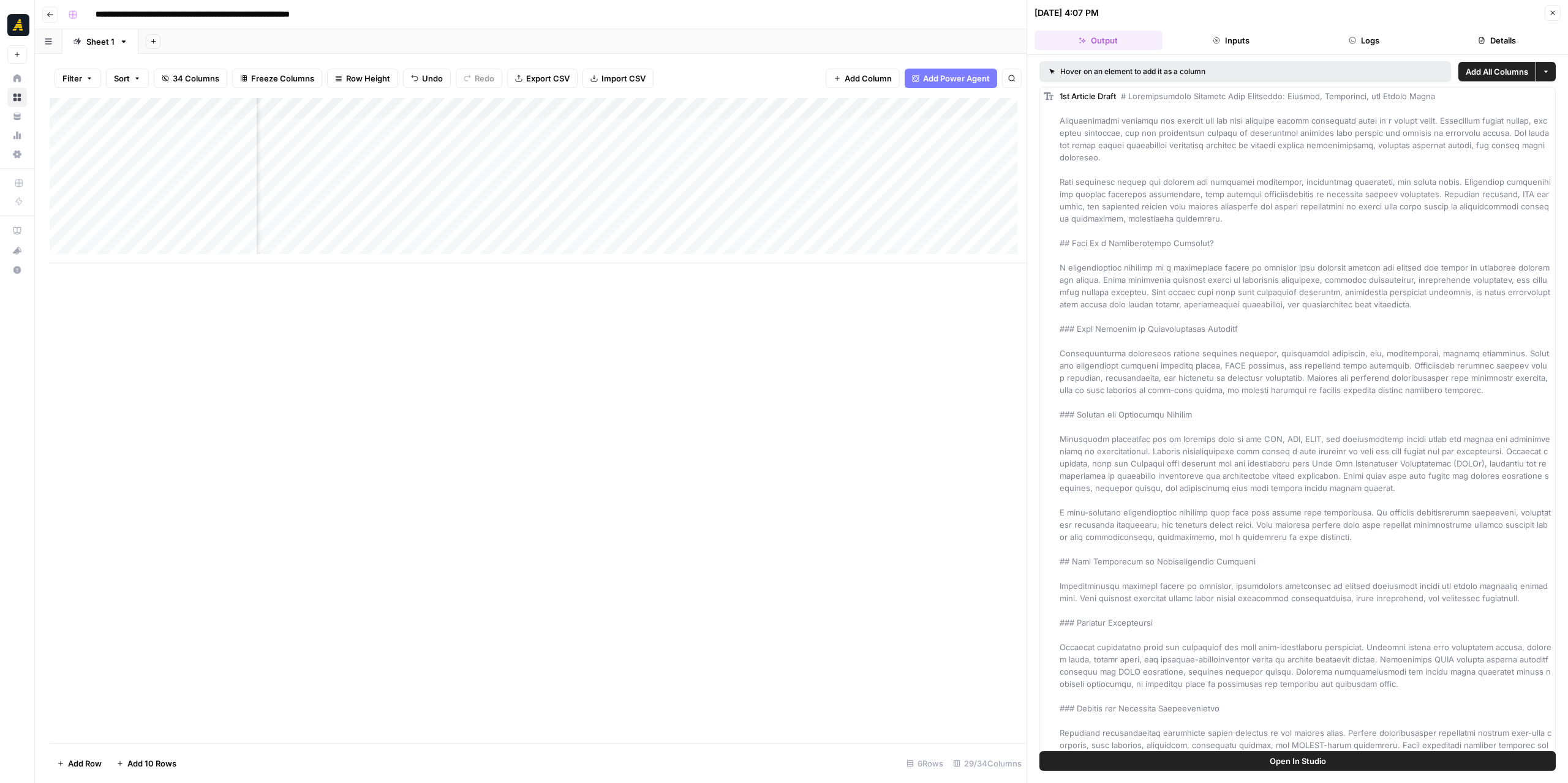
click at [1466, 73] on span "Add All Columns" at bounding box center [1497, 71] width 63 height 12
click at [1551, 12] on icon "button" at bounding box center [1552, 12] width 7 height 7
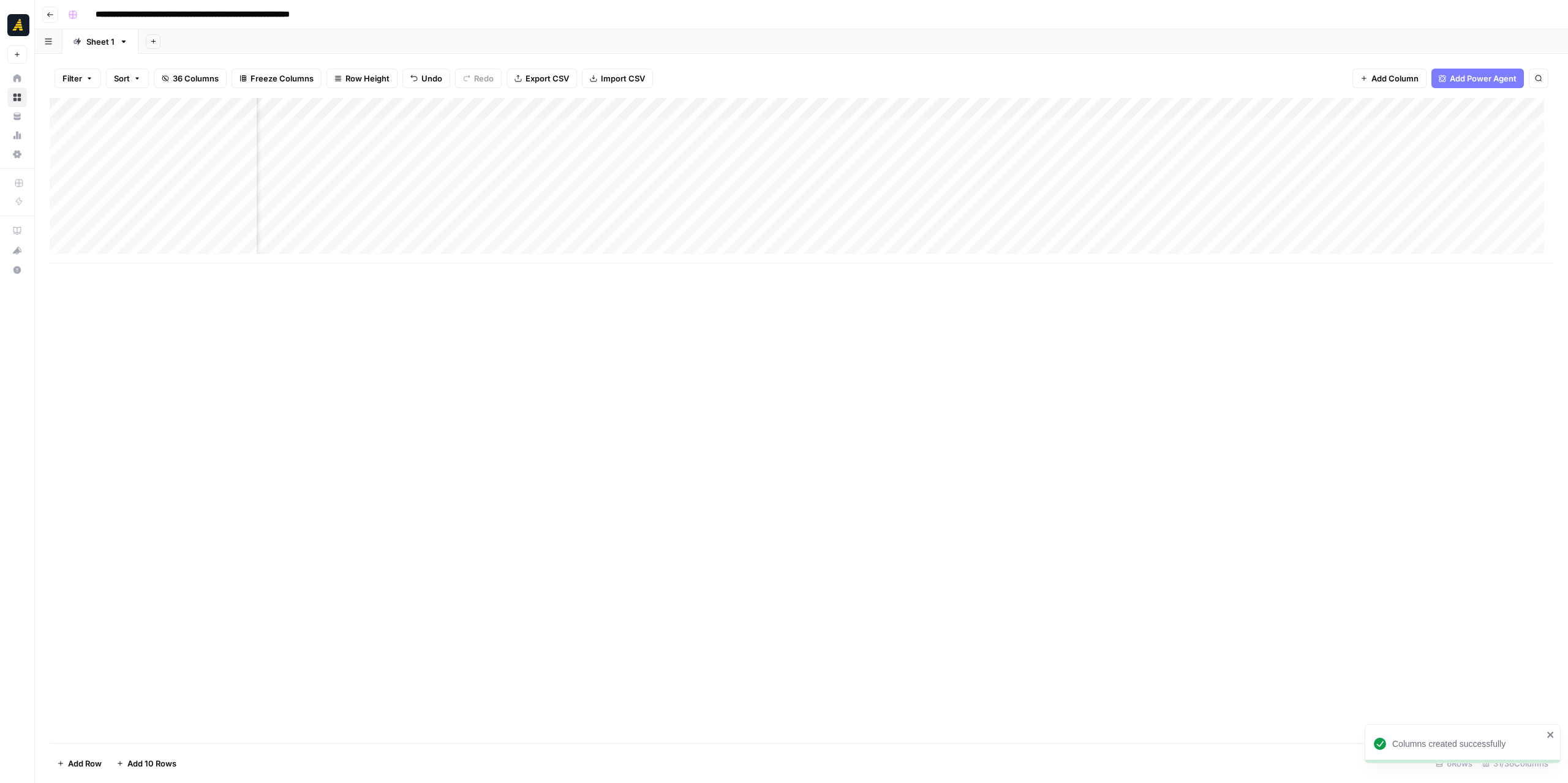
click at [694, 106] on div "Add Column" at bounding box center [801, 181] width 1504 height 166
click at [654, 220] on button "Remove Column" at bounding box center [667, 228] width 135 height 17
click at [737, 120] on span "Delete" at bounding box center [740, 126] width 26 height 12
drag, startPoint x: 651, startPoint y: 106, endPoint x: 750, endPoint y: 105, distance: 99.0
click at [750, 105] on div "Add Column" at bounding box center [801, 181] width 1504 height 166
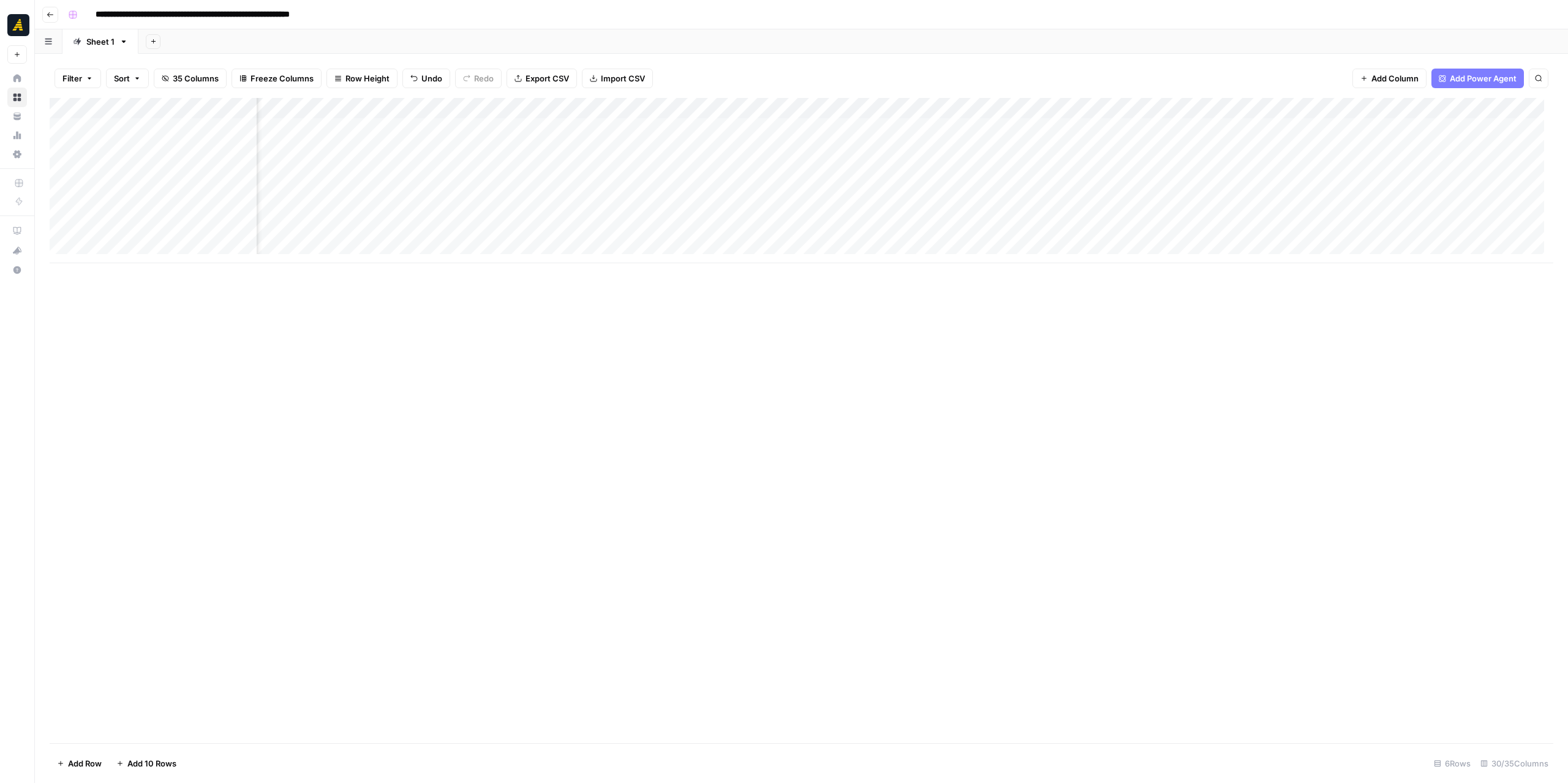
click at [764, 163] on div "Add Column" at bounding box center [801, 181] width 1504 height 166
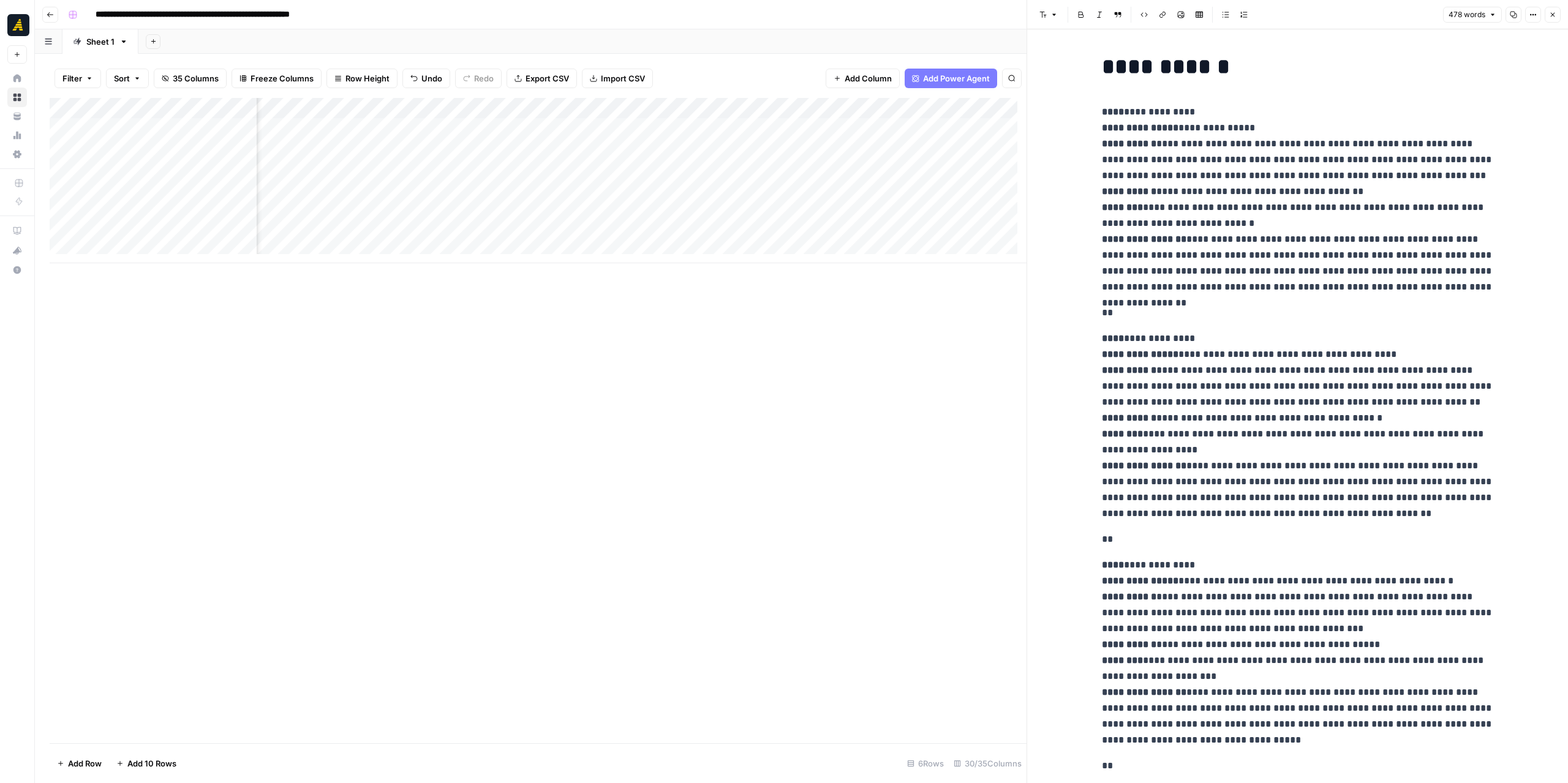
click at [1514, 11] on icon "button" at bounding box center [1513, 14] width 7 height 7
click at [1556, 17] on icon "button" at bounding box center [1552, 14] width 7 height 7
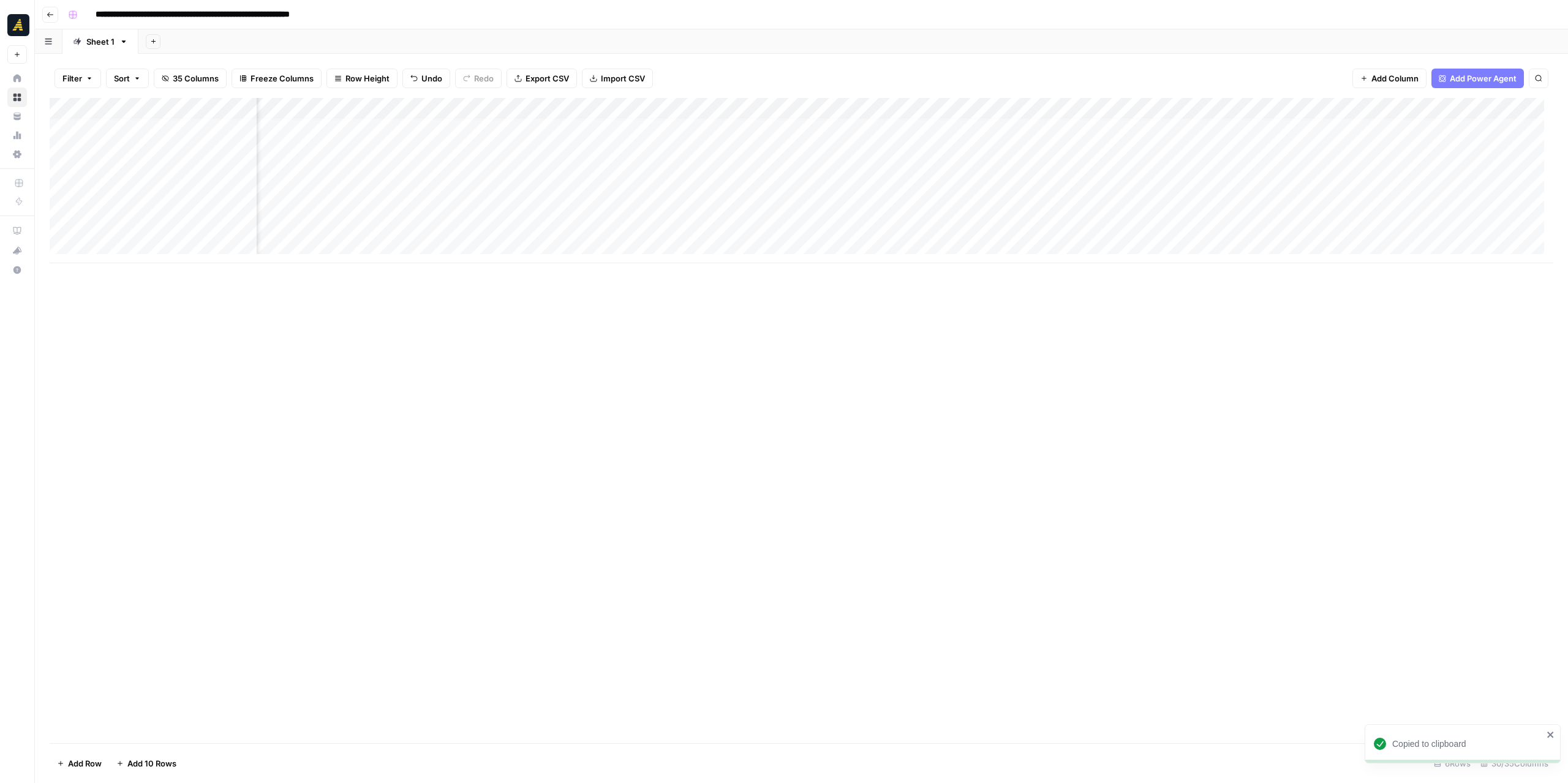
scroll to position [9, 1664]
drag, startPoint x: 1055, startPoint y: 263, endPoint x: 1095, endPoint y: 259, distance: 40.2
click at [1095, 259] on div "Add Column" at bounding box center [801, 181] width 1504 height 166
drag, startPoint x: 1228, startPoint y: 263, endPoint x: 1324, endPoint y: 266, distance: 96.0
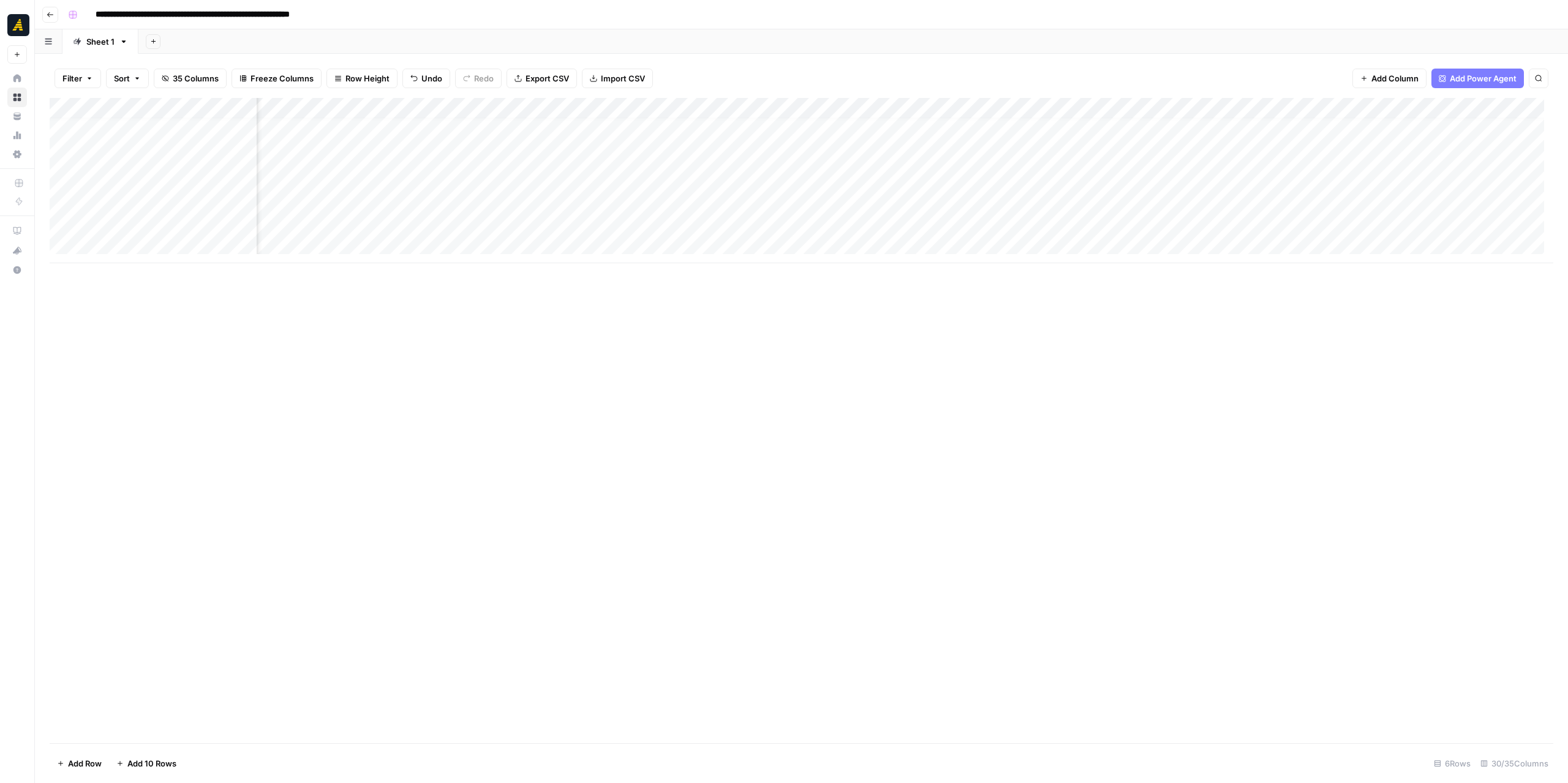
click at [1324, 266] on div "Add Column" at bounding box center [801, 420] width 1504 height 645
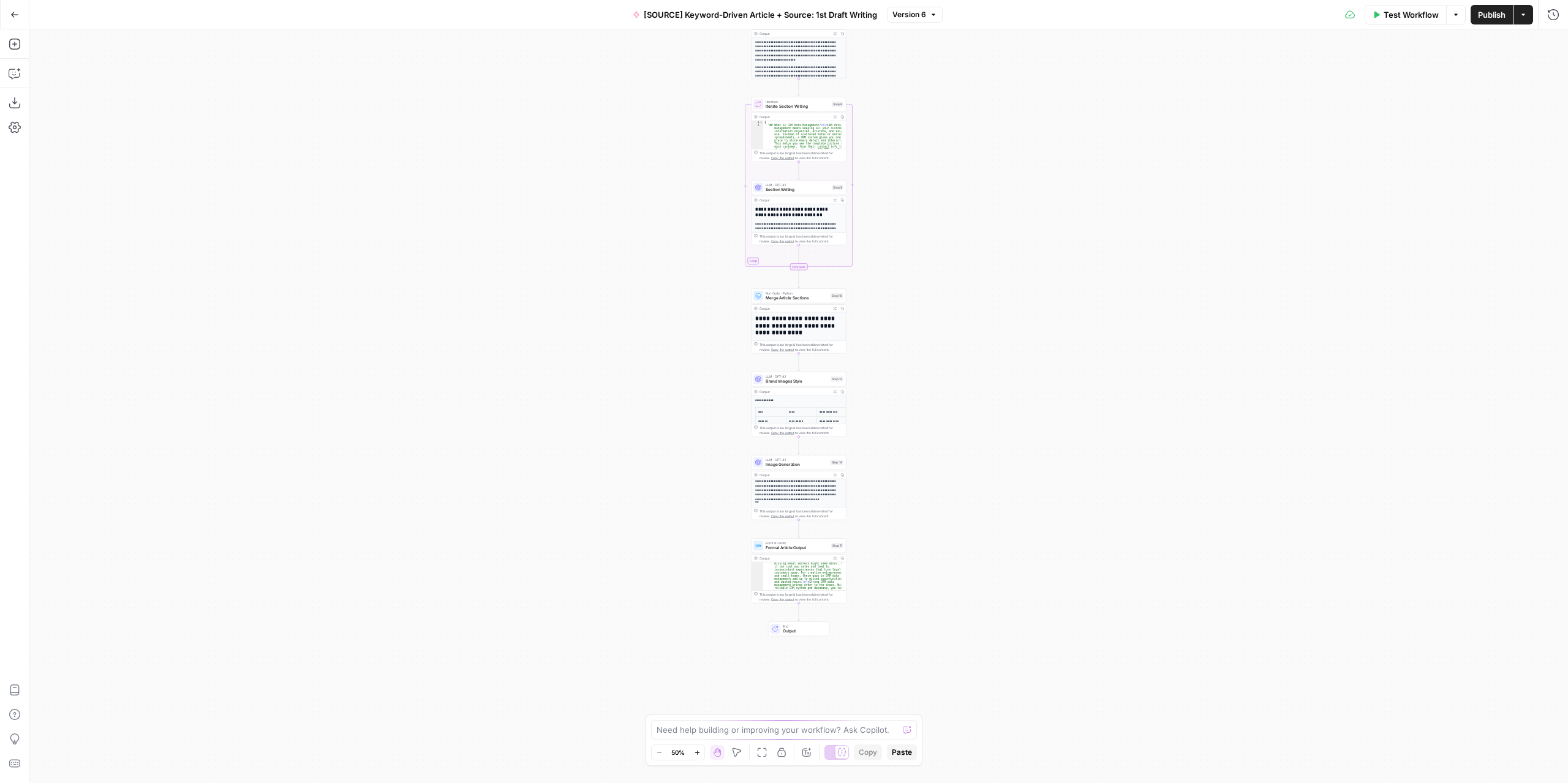
scroll to position [162, 0]
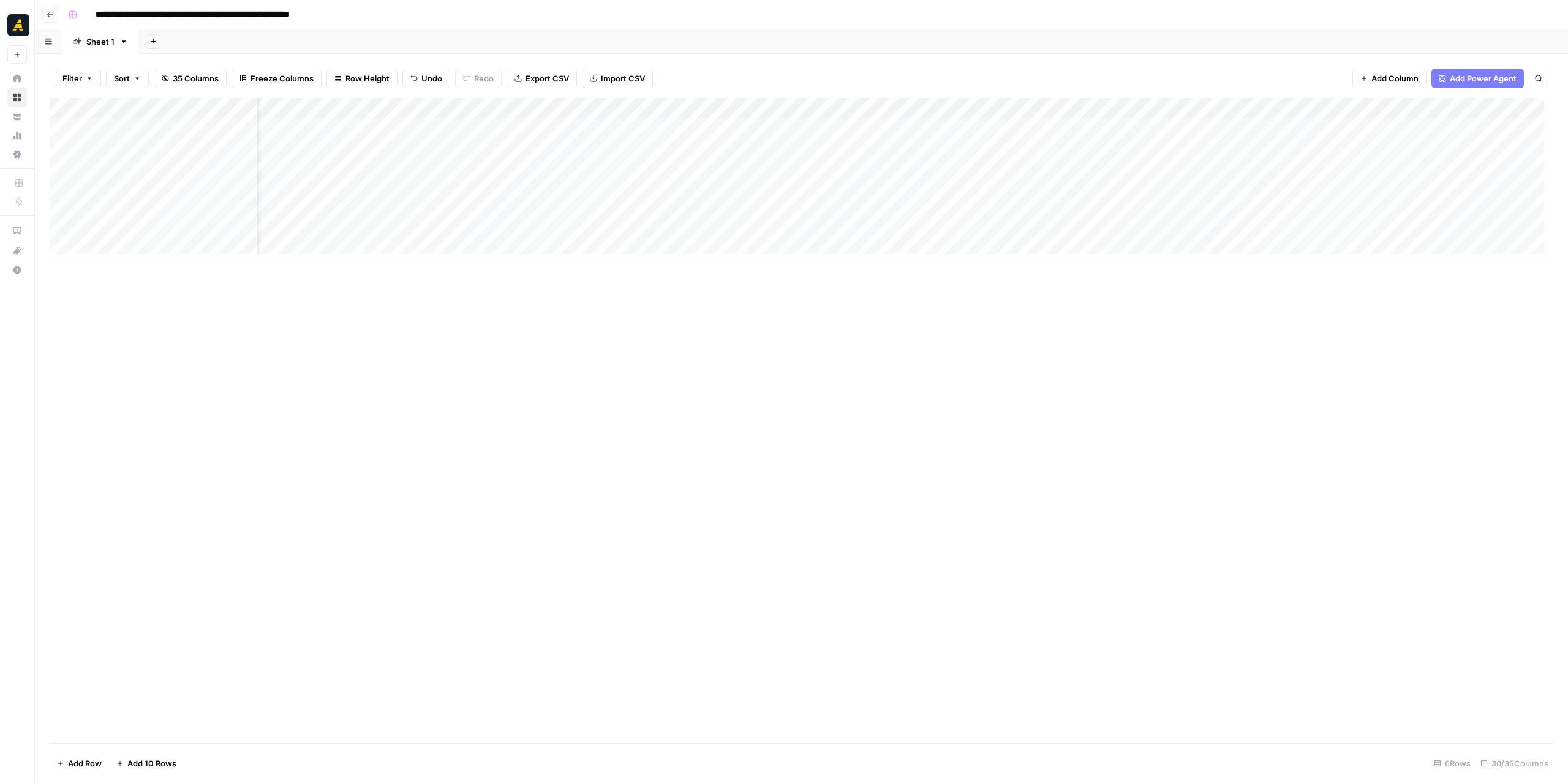
scroll to position [0, 2544]
click at [1414, 170] on div "Add Column" at bounding box center [801, 181] width 1504 height 166
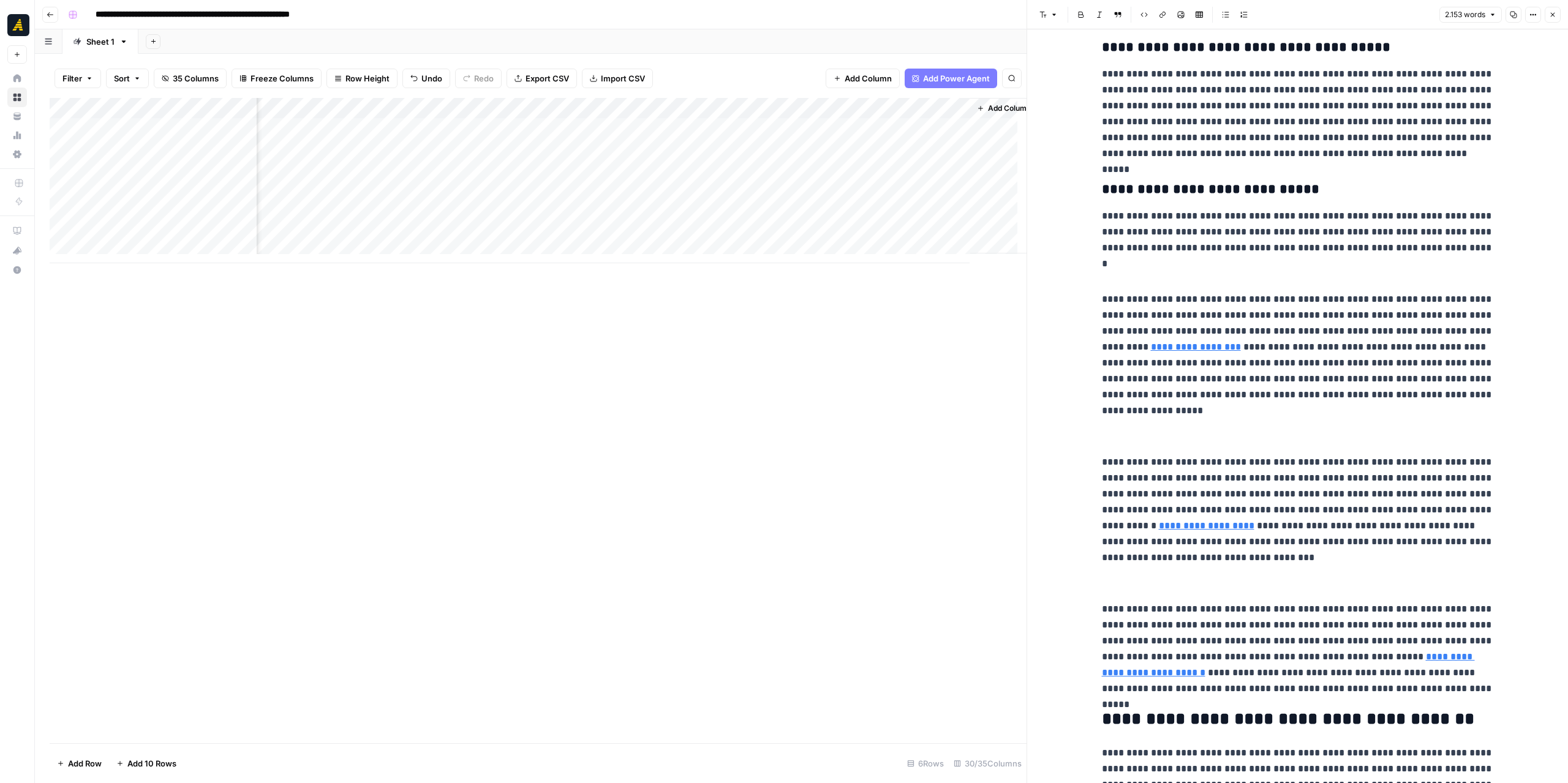
scroll to position [0, 3071]
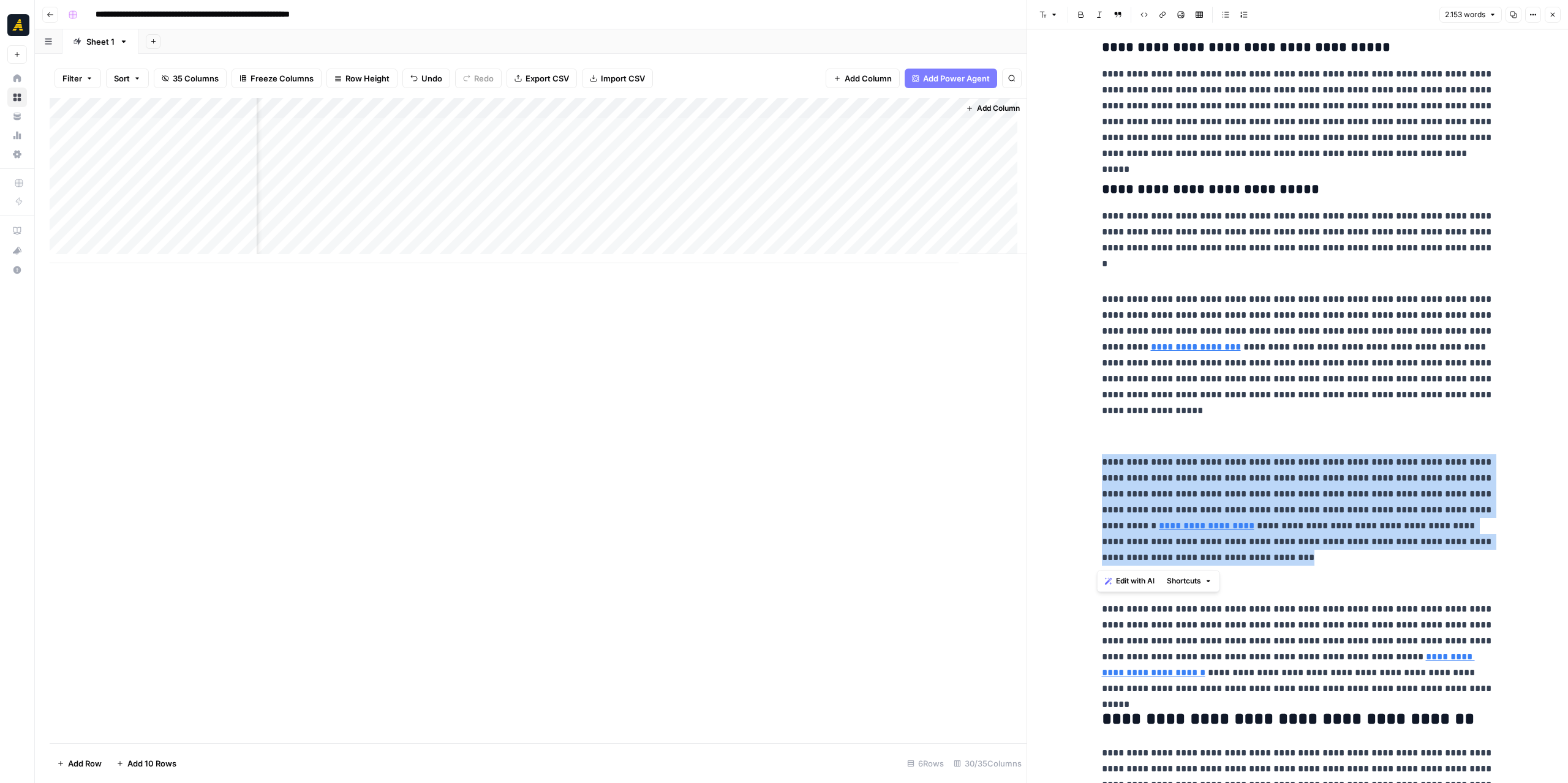
drag, startPoint x: 1274, startPoint y: 559, endPoint x: 1086, endPoint y: 447, distance: 218.8
click at [564, 171] on div "Add Column" at bounding box center [538, 181] width 977 height 166
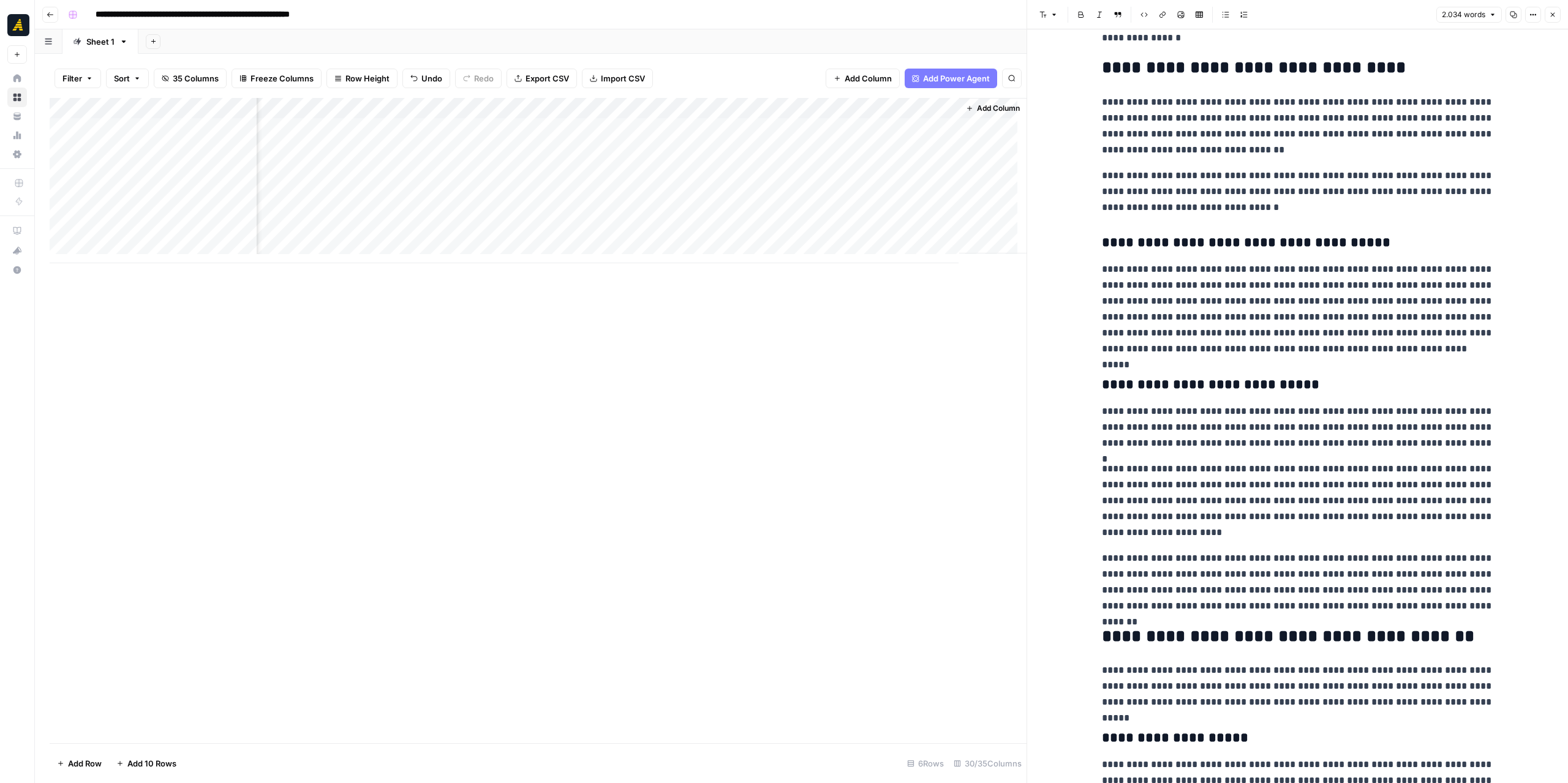
scroll to position [306, 0]
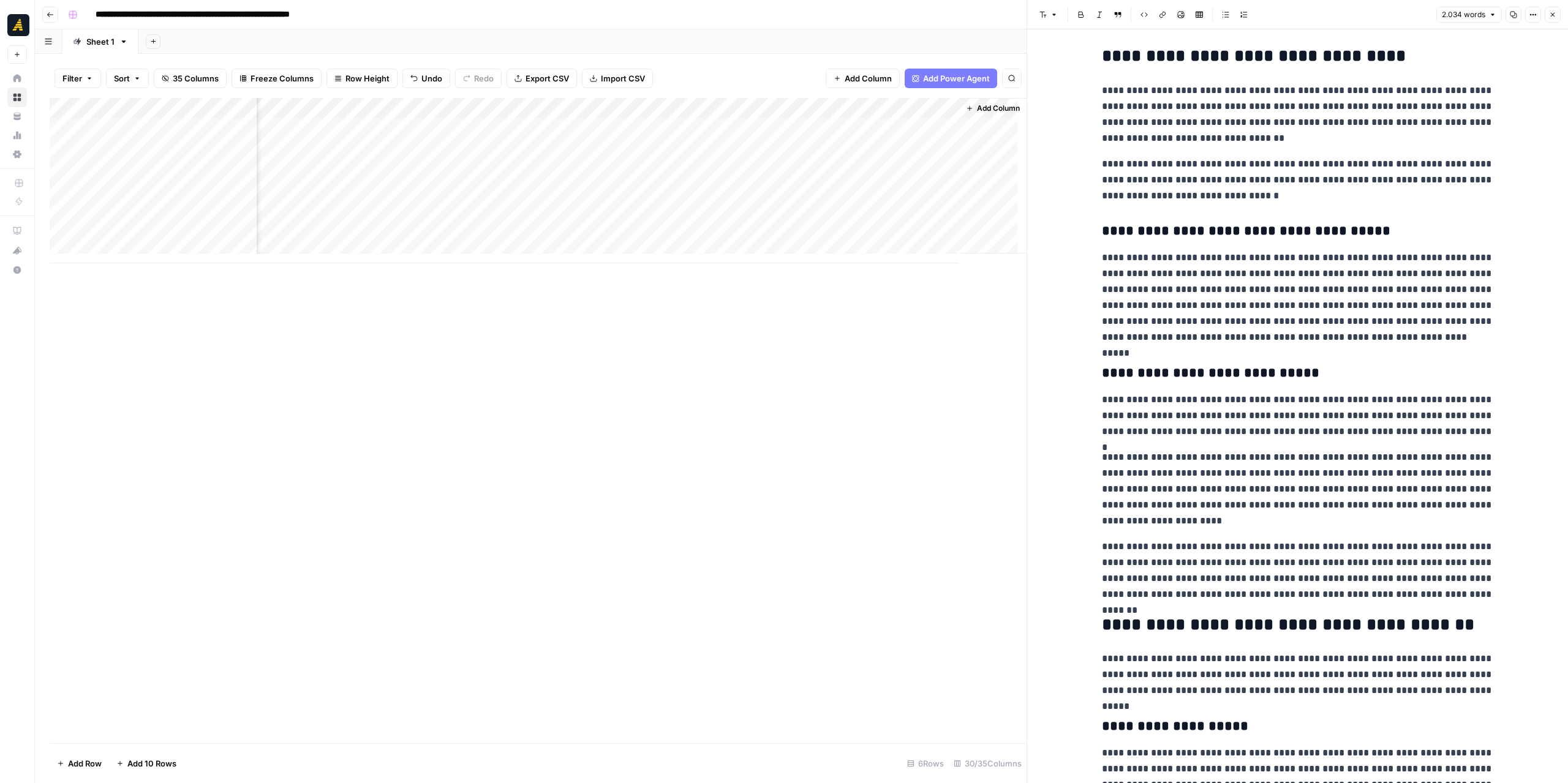
click at [885, 144] on div "Add Column" at bounding box center [538, 181] width 977 height 166
click at [880, 164] on div "Add Column" at bounding box center [538, 181] width 977 height 166
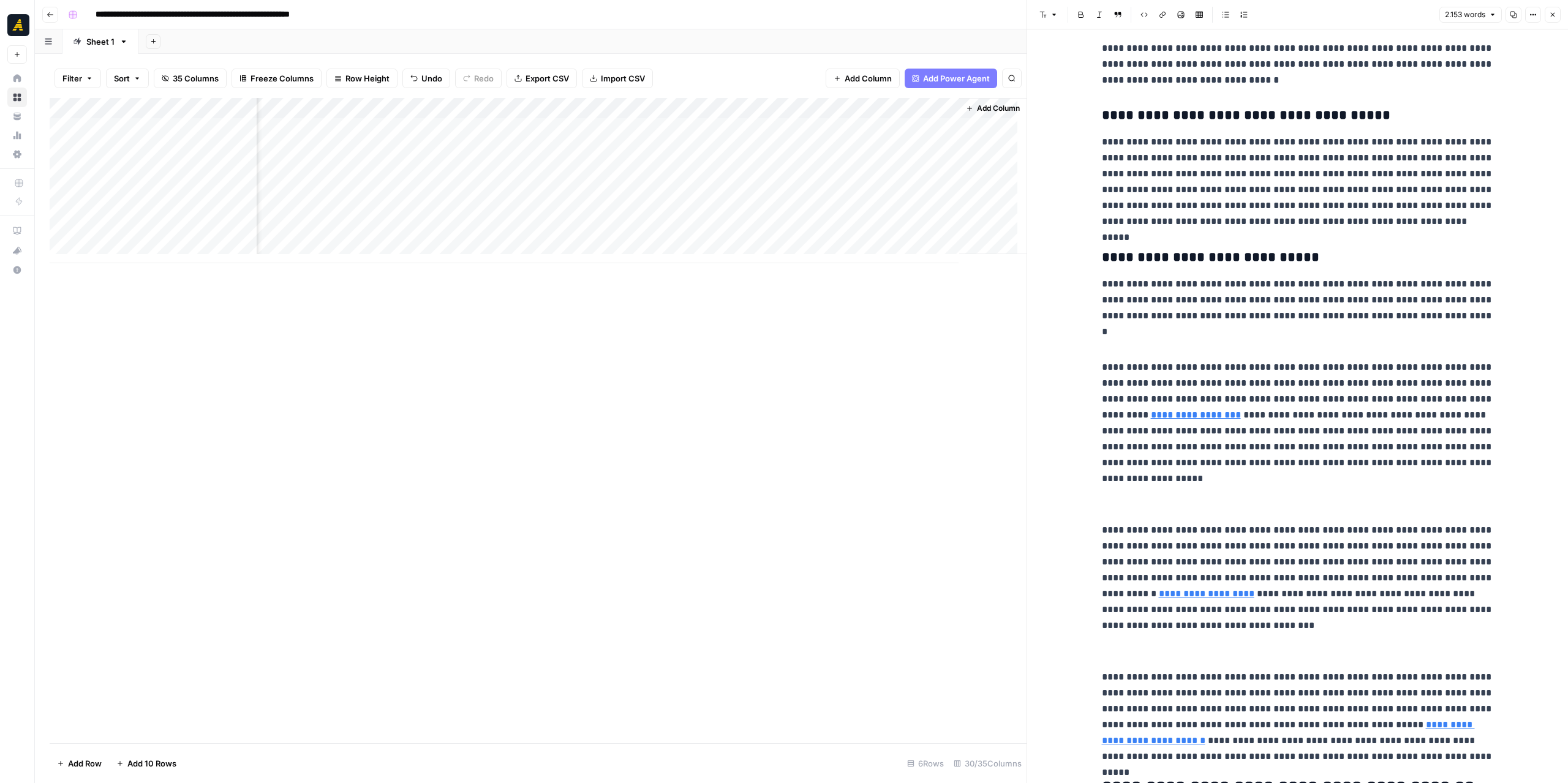
scroll to position [612, 0]
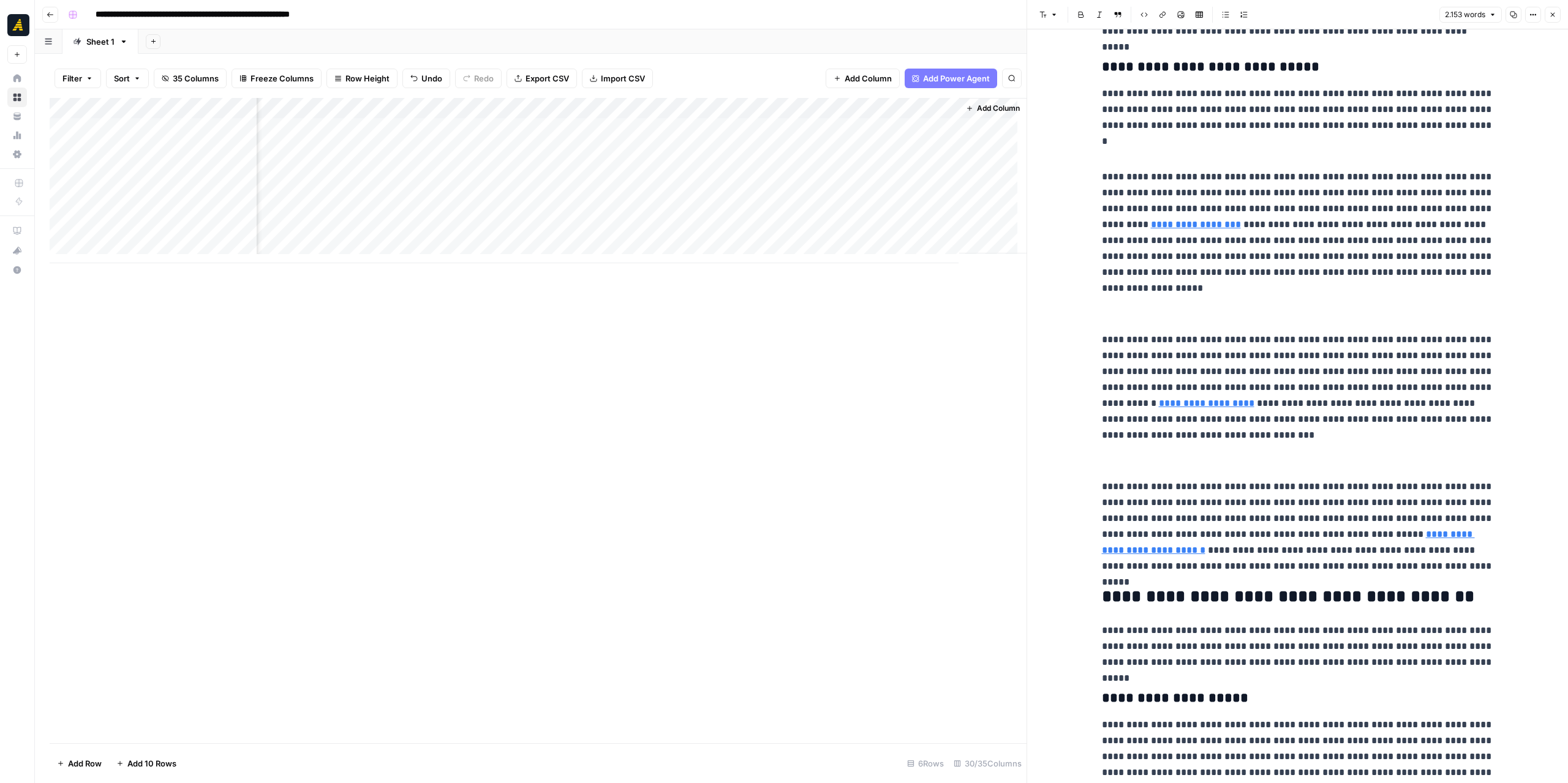
click at [1153, 148] on p at bounding box center [1298, 151] width 392 height 16
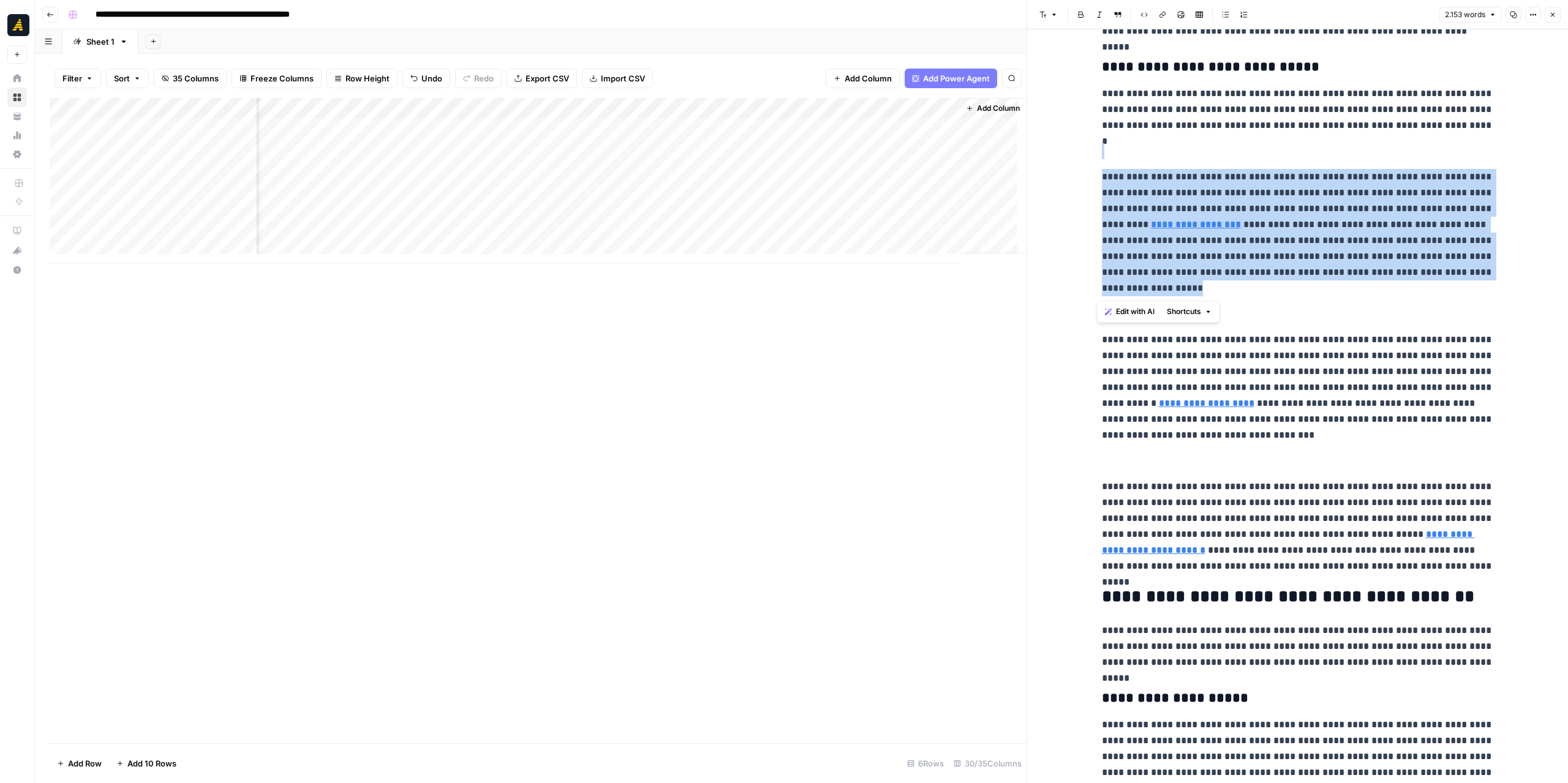
drag, startPoint x: 1212, startPoint y: 286, endPoint x: 1094, endPoint y: 157, distance: 174.8
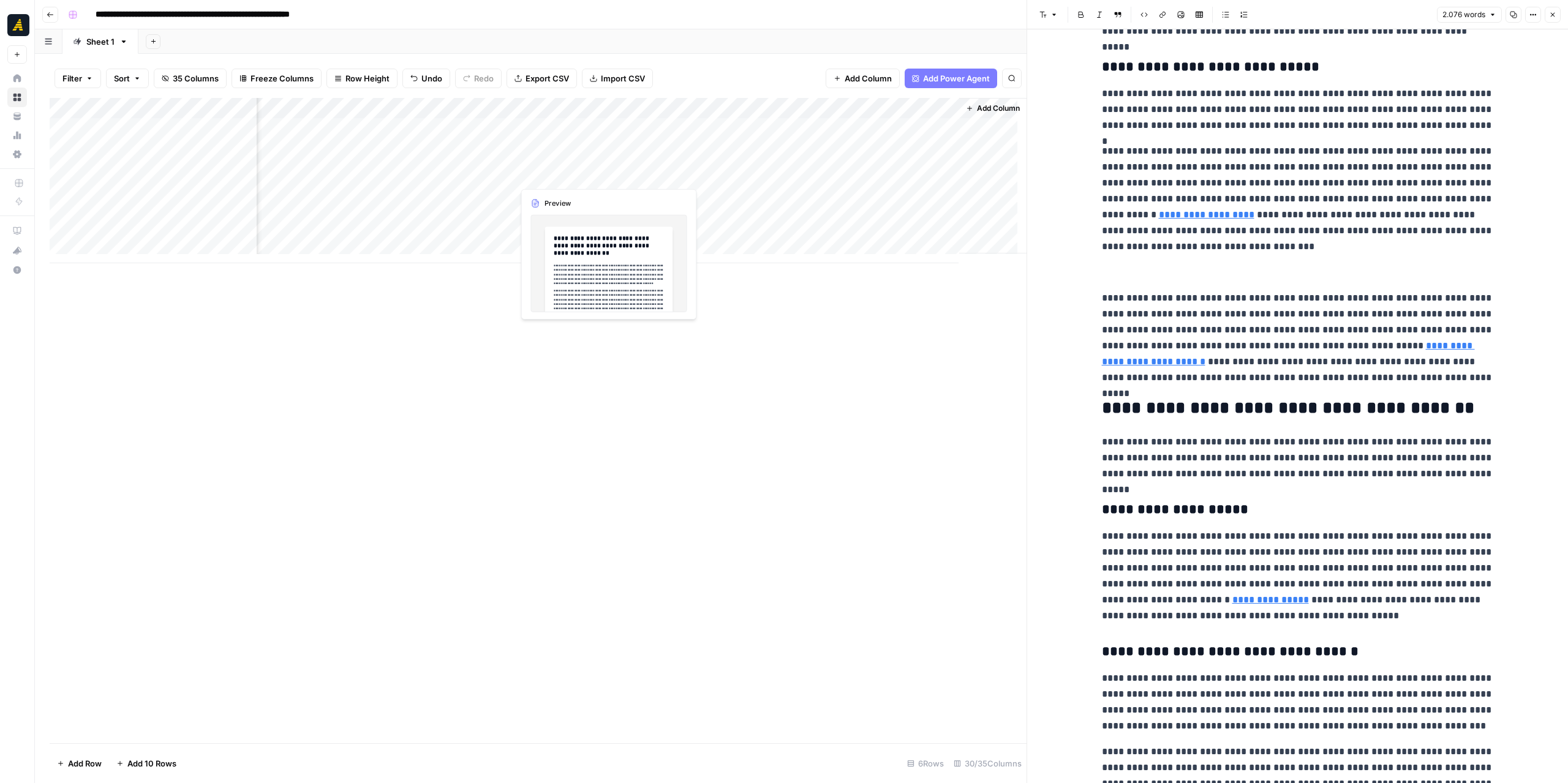
click at [547, 166] on div "Add Column" at bounding box center [538, 181] width 977 height 166
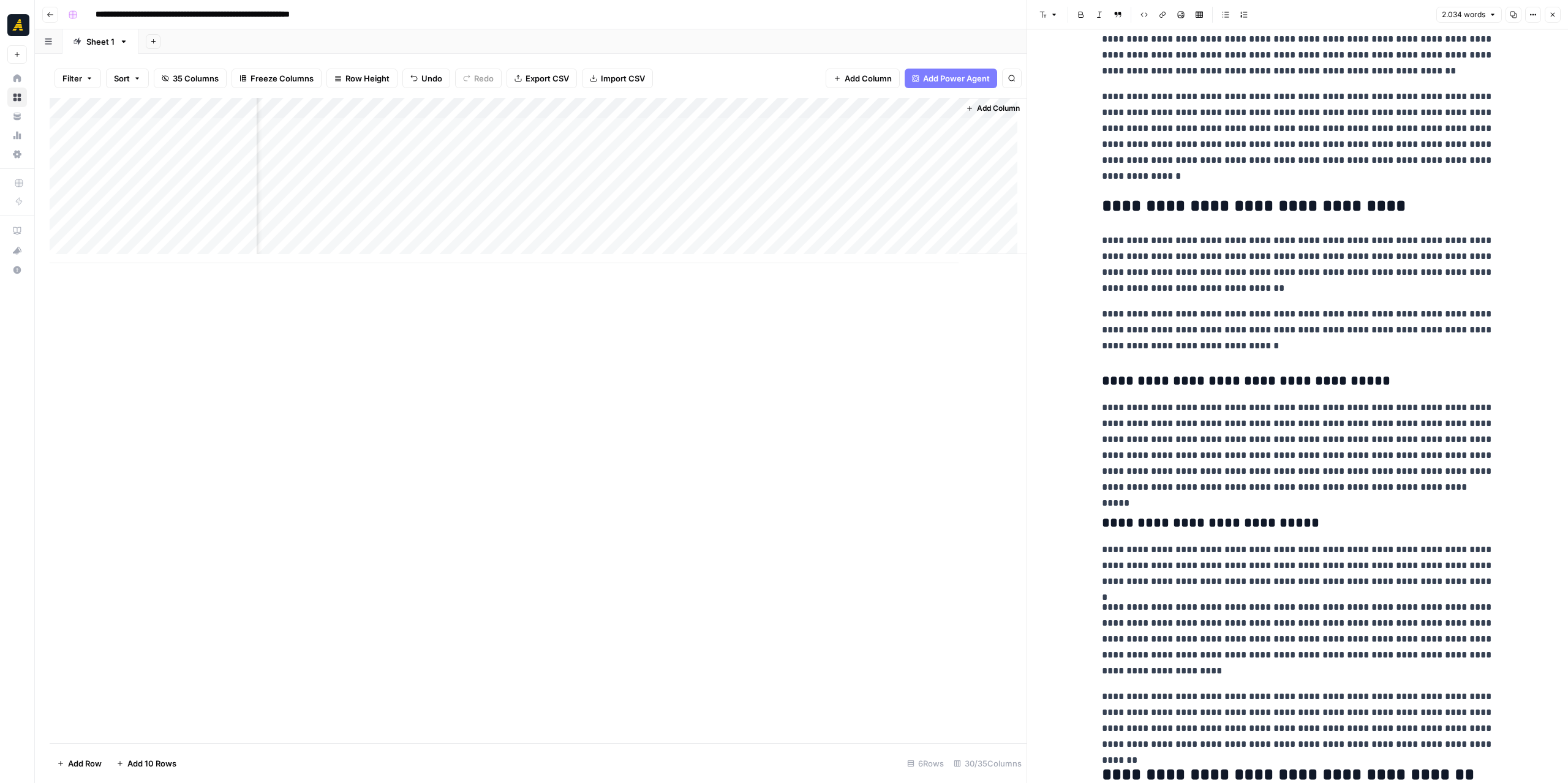
scroll to position [306, 0]
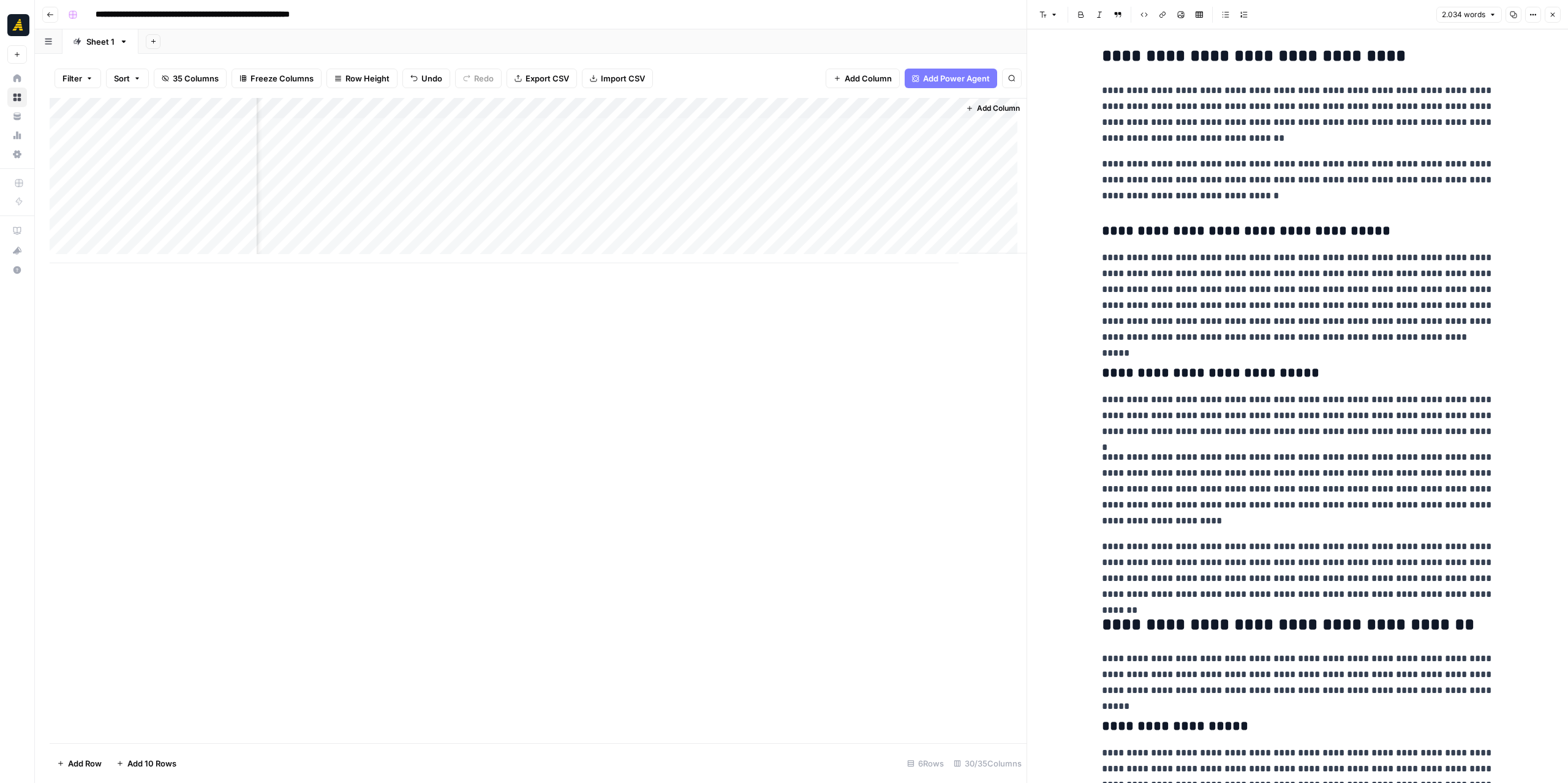
click at [890, 165] on div "Add Column" at bounding box center [538, 181] width 977 height 166
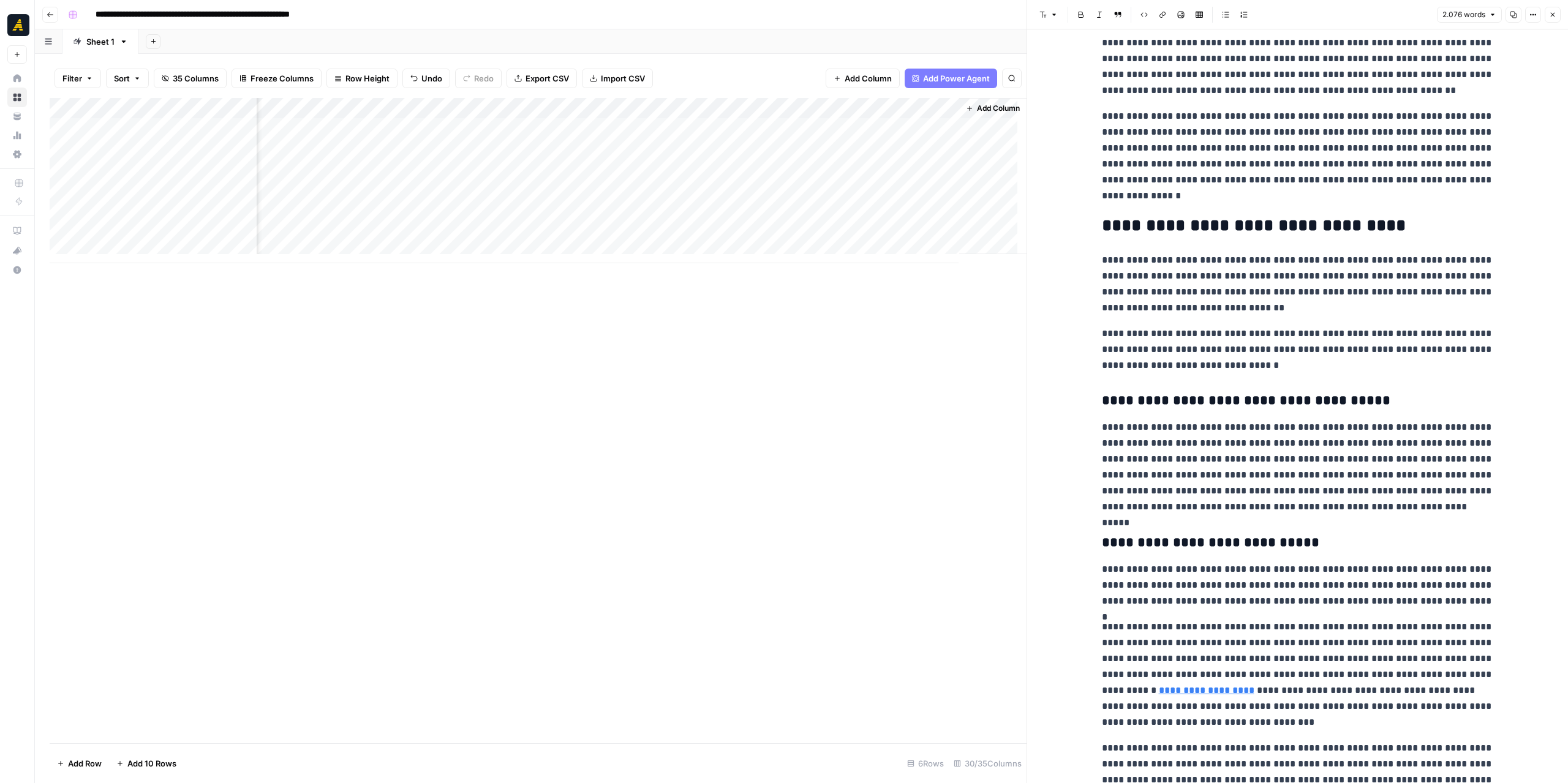
scroll to position [306, 0]
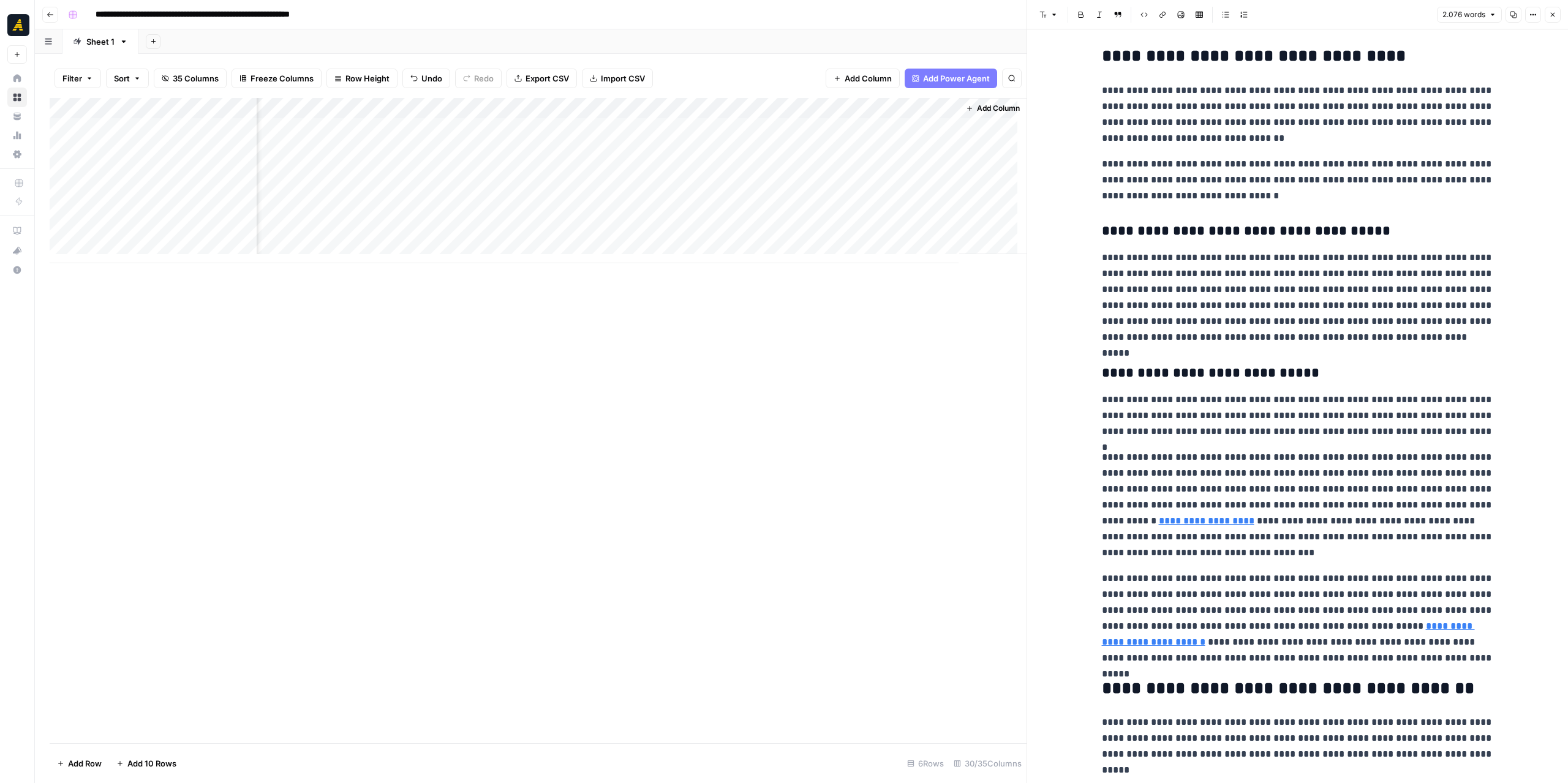
click at [1319, 489] on p "**********" at bounding box center [1298, 504] width 392 height 111
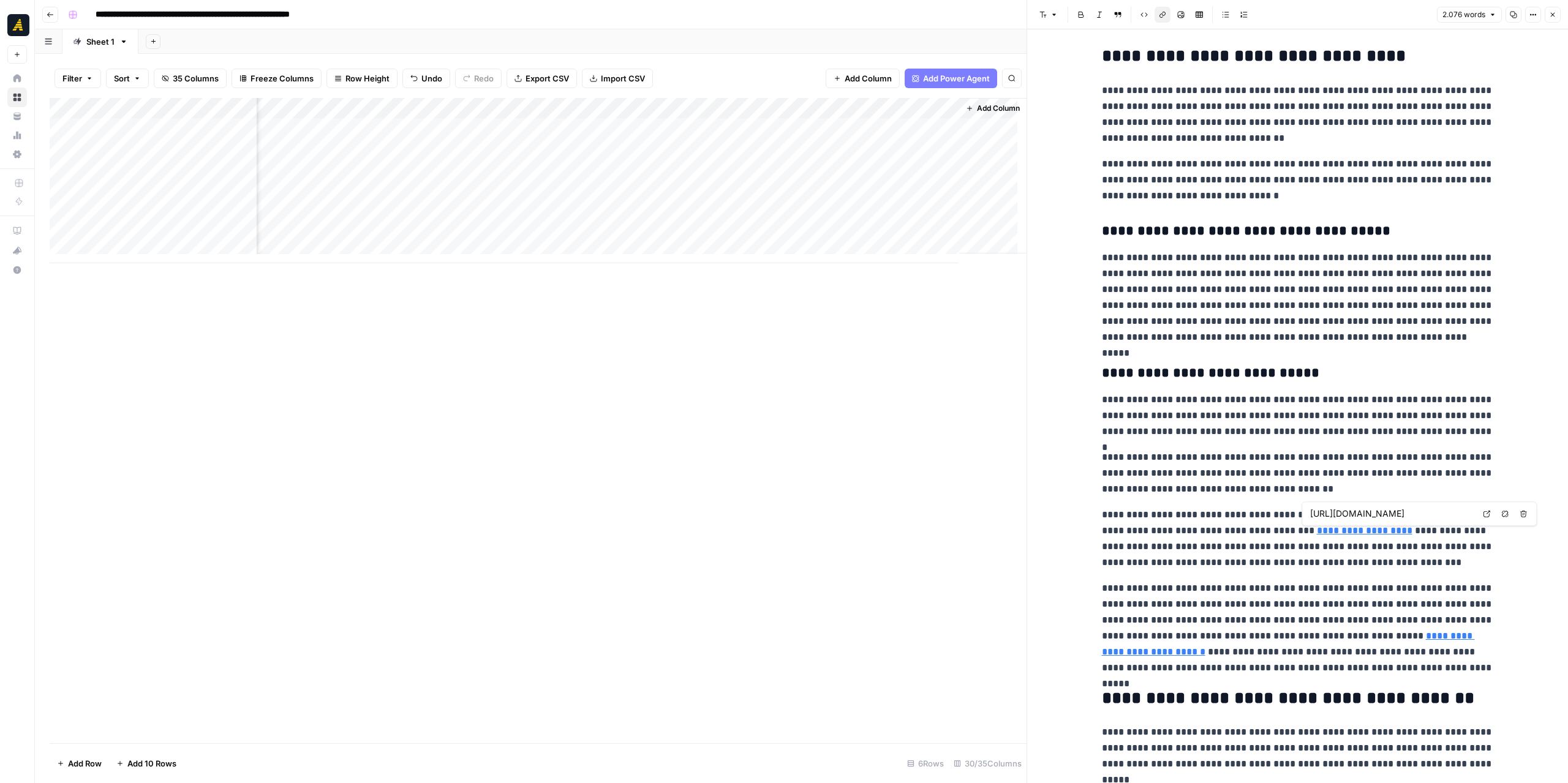
click at [1338, 532] on link "**********" at bounding box center [1364, 530] width 96 height 9
click at [1487, 513] on icon at bounding box center [1486, 513] width 7 height 7
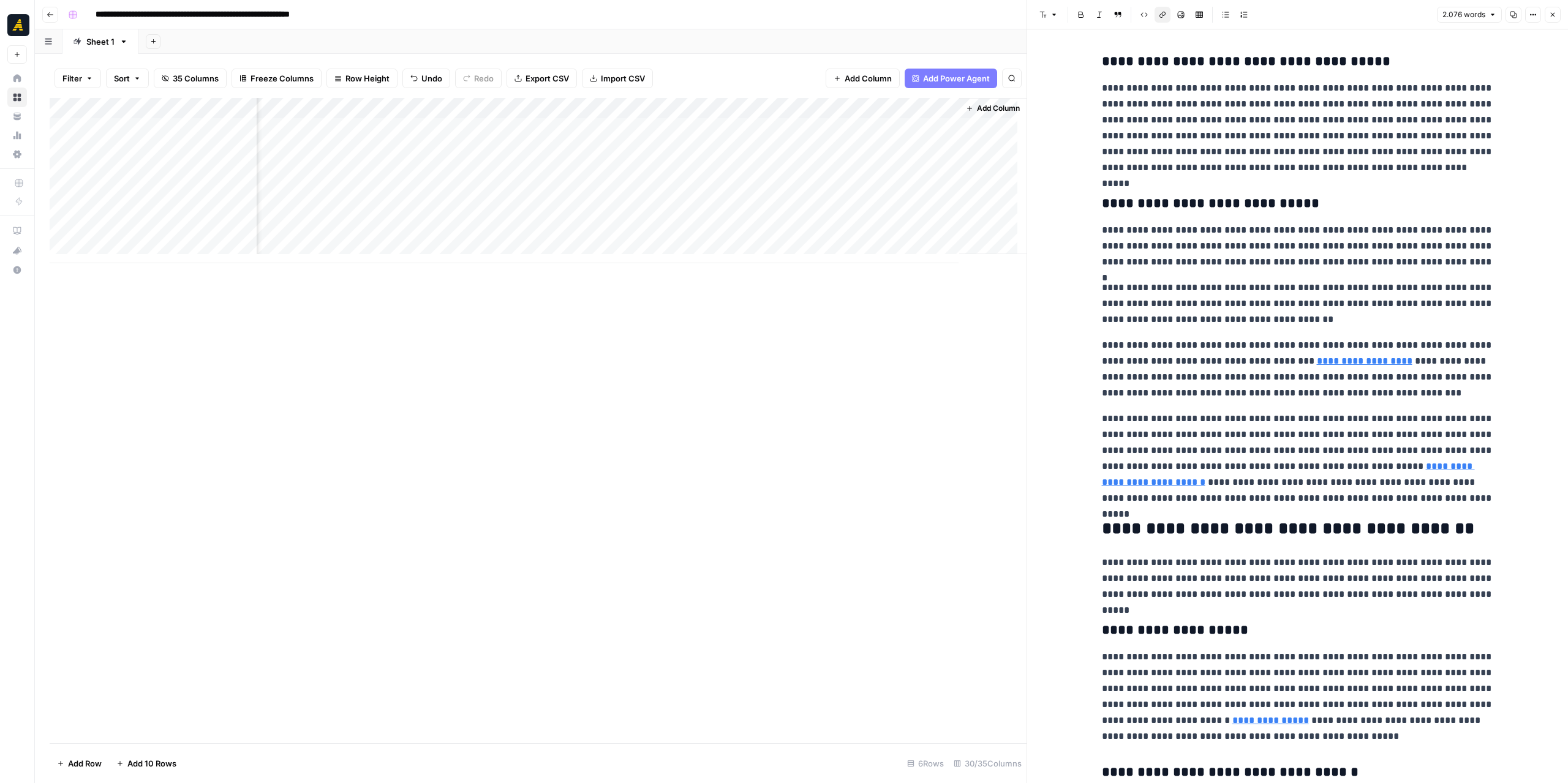
scroll to position [490, 0]
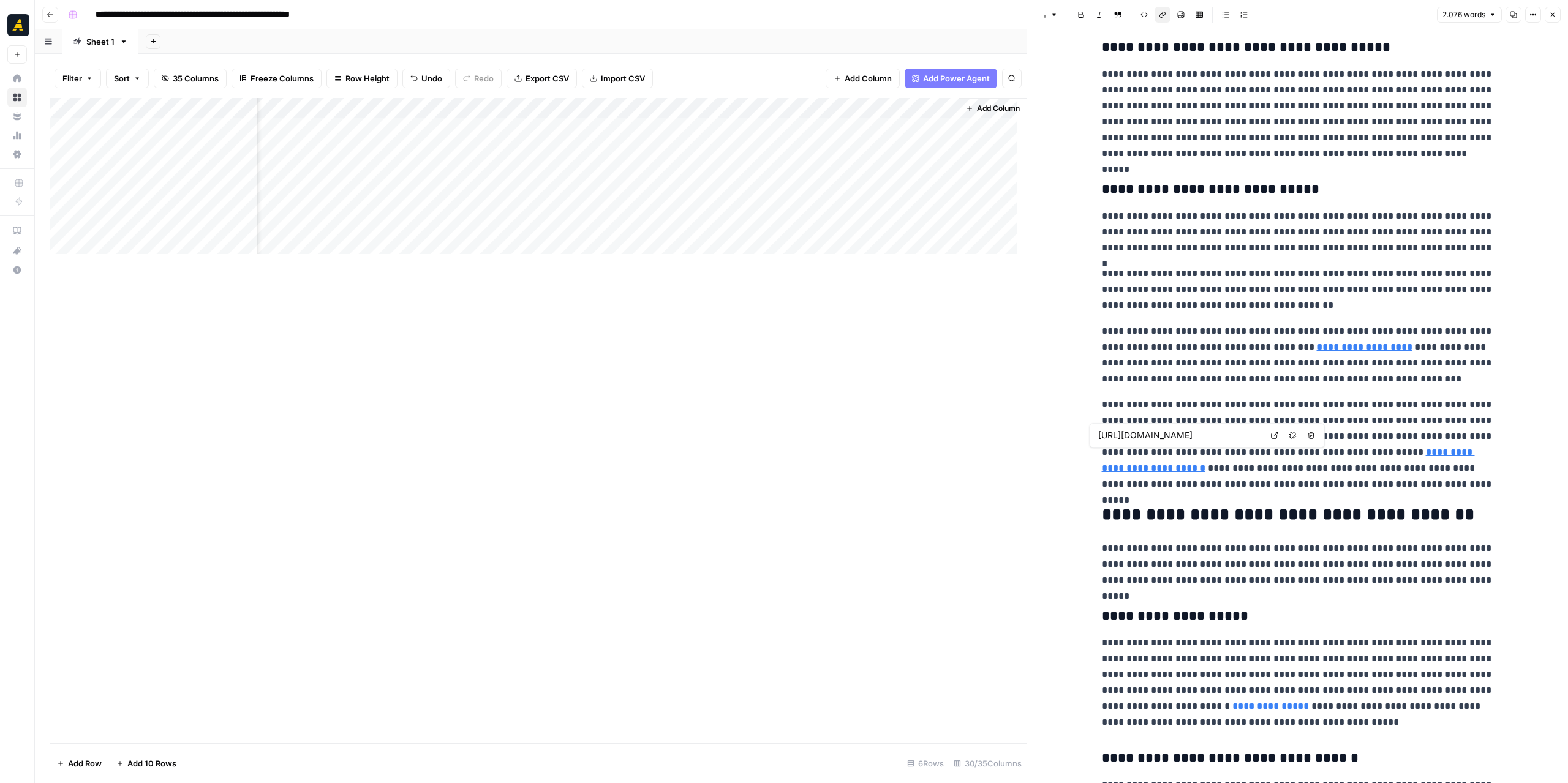
click at [1386, 456] on link "**********" at bounding box center [1289, 460] width 373 height 25
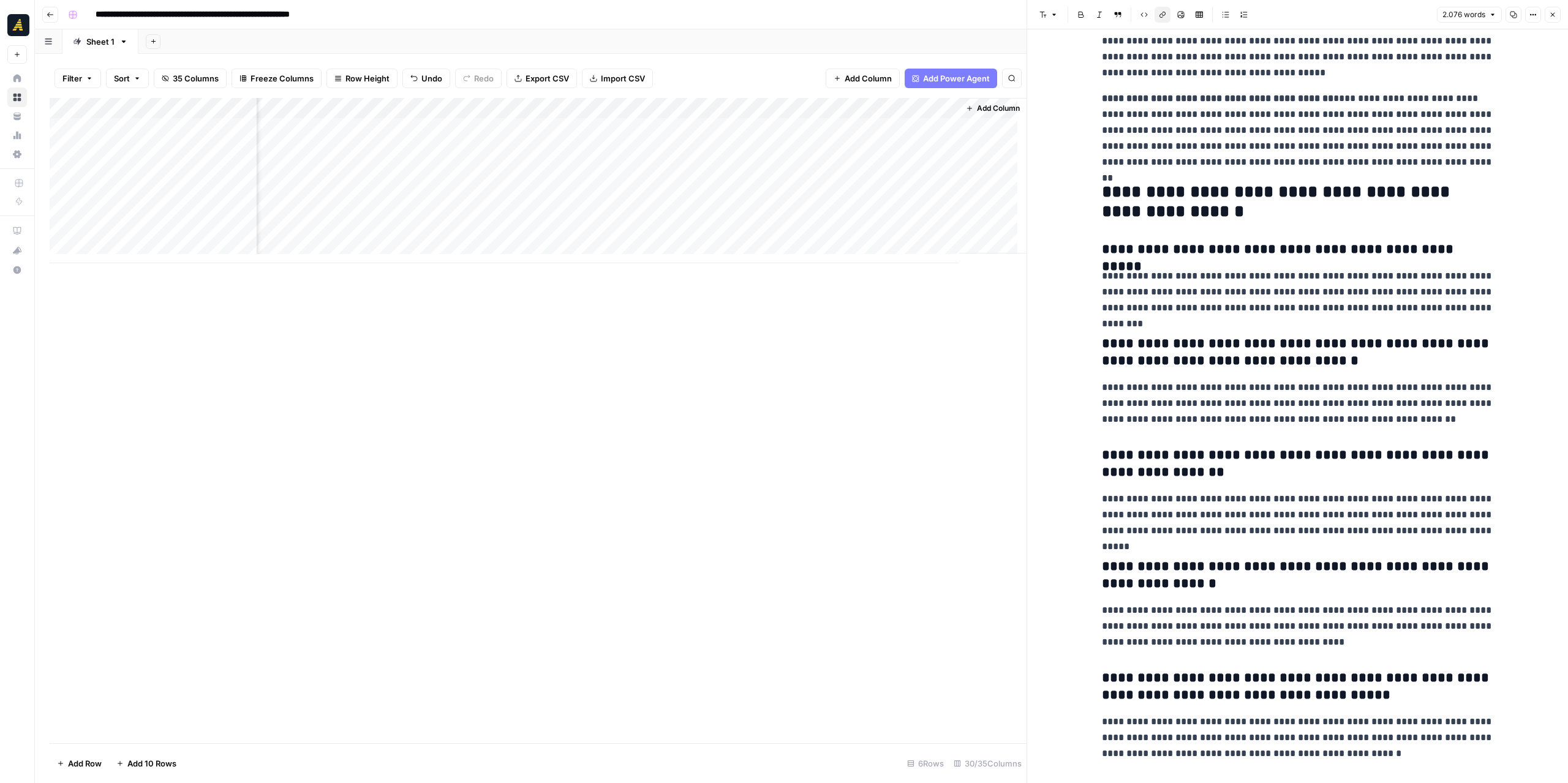
scroll to position [4370, 0]
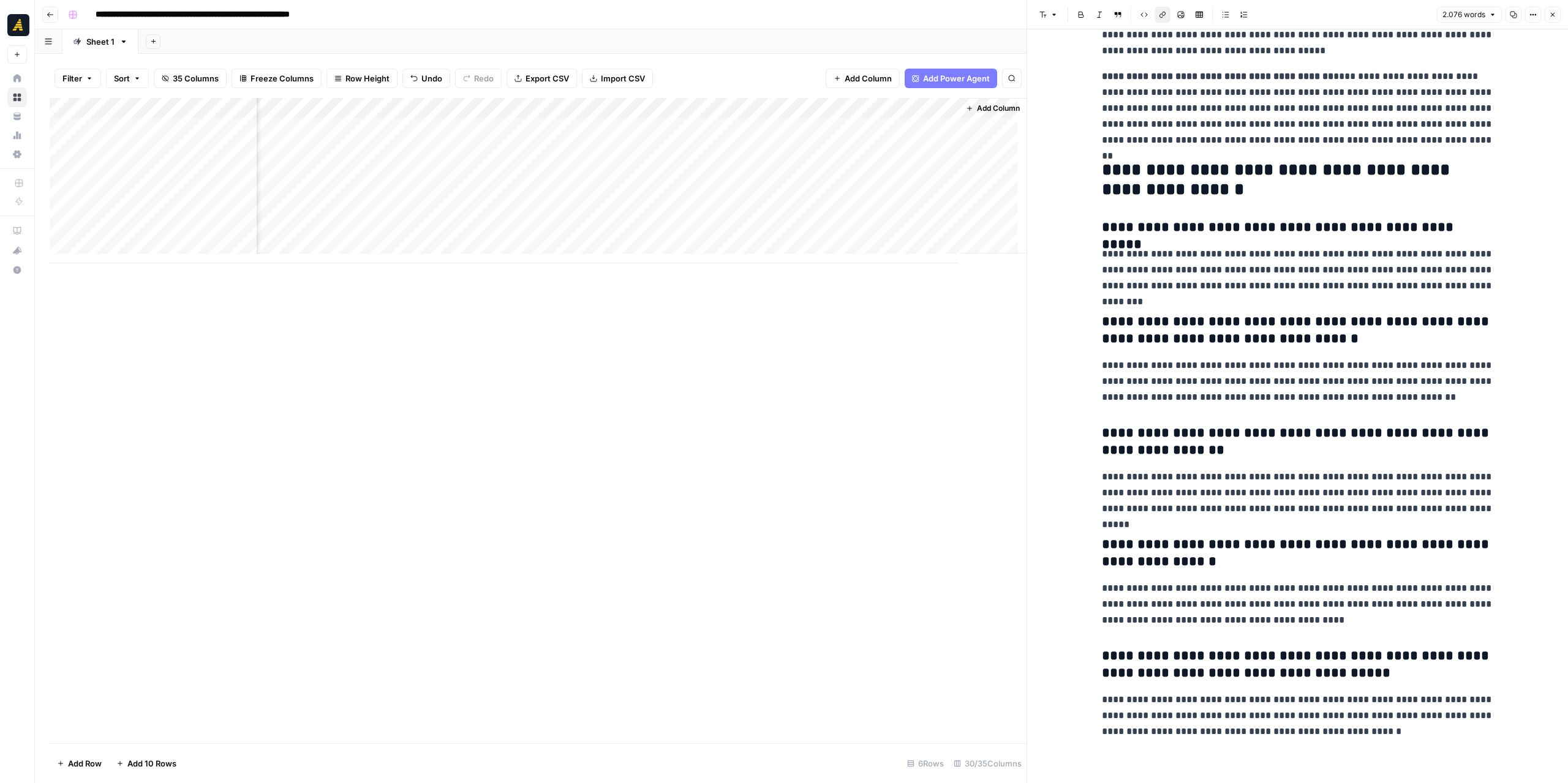
click at [1512, 14] on icon "button" at bounding box center [1513, 14] width 7 height 7
click at [1518, 10] on button "Copy" at bounding box center [1513, 14] width 16 height 16
click at [560, 167] on div "Add Column" at bounding box center [538, 181] width 977 height 166
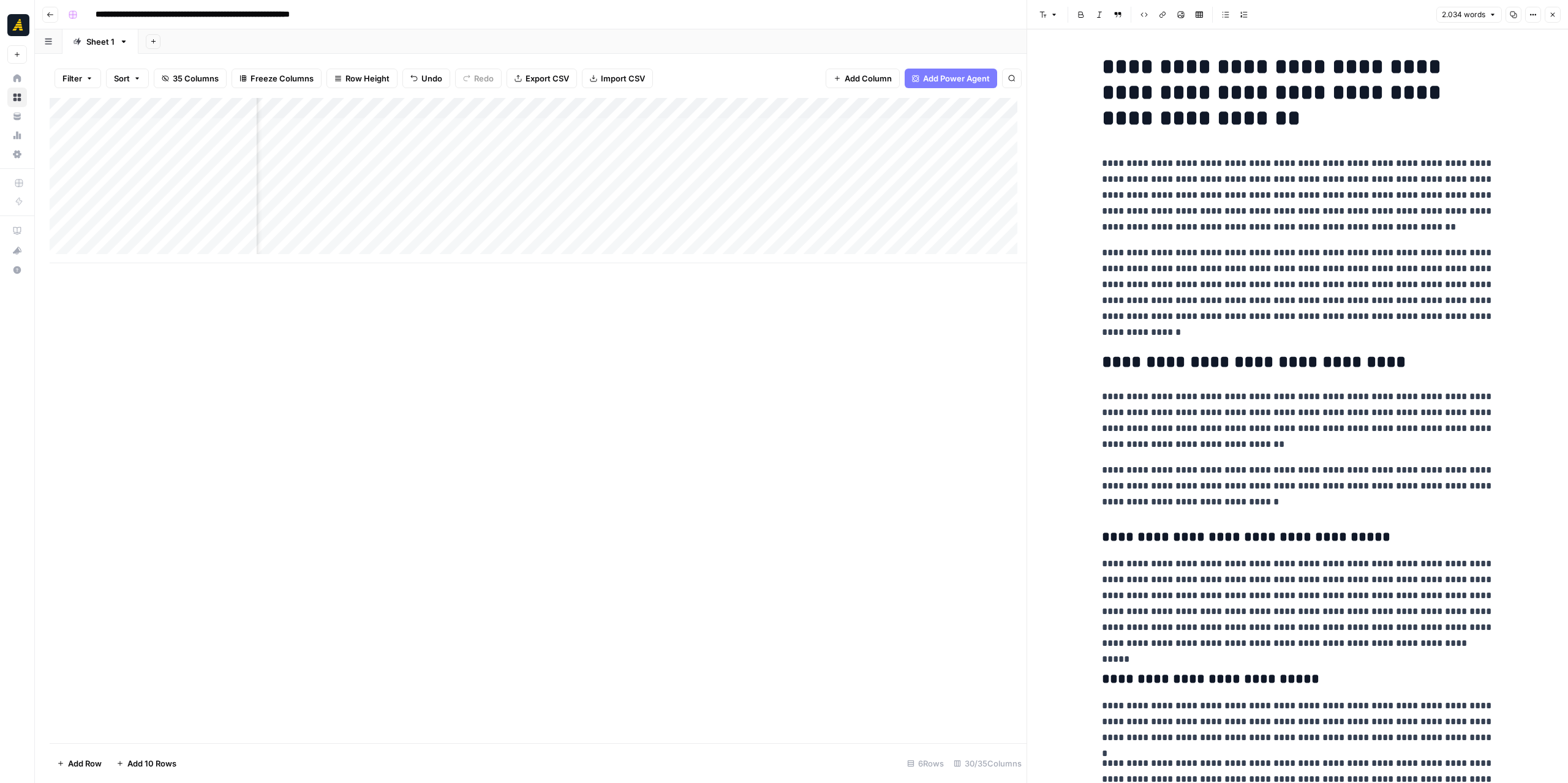
scroll to position [0, 2366]
click at [505, 171] on div "Add Column" at bounding box center [538, 181] width 977 height 166
click at [1102, 63] on h1 "**********" at bounding box center [1298, 92] width 392 height 77
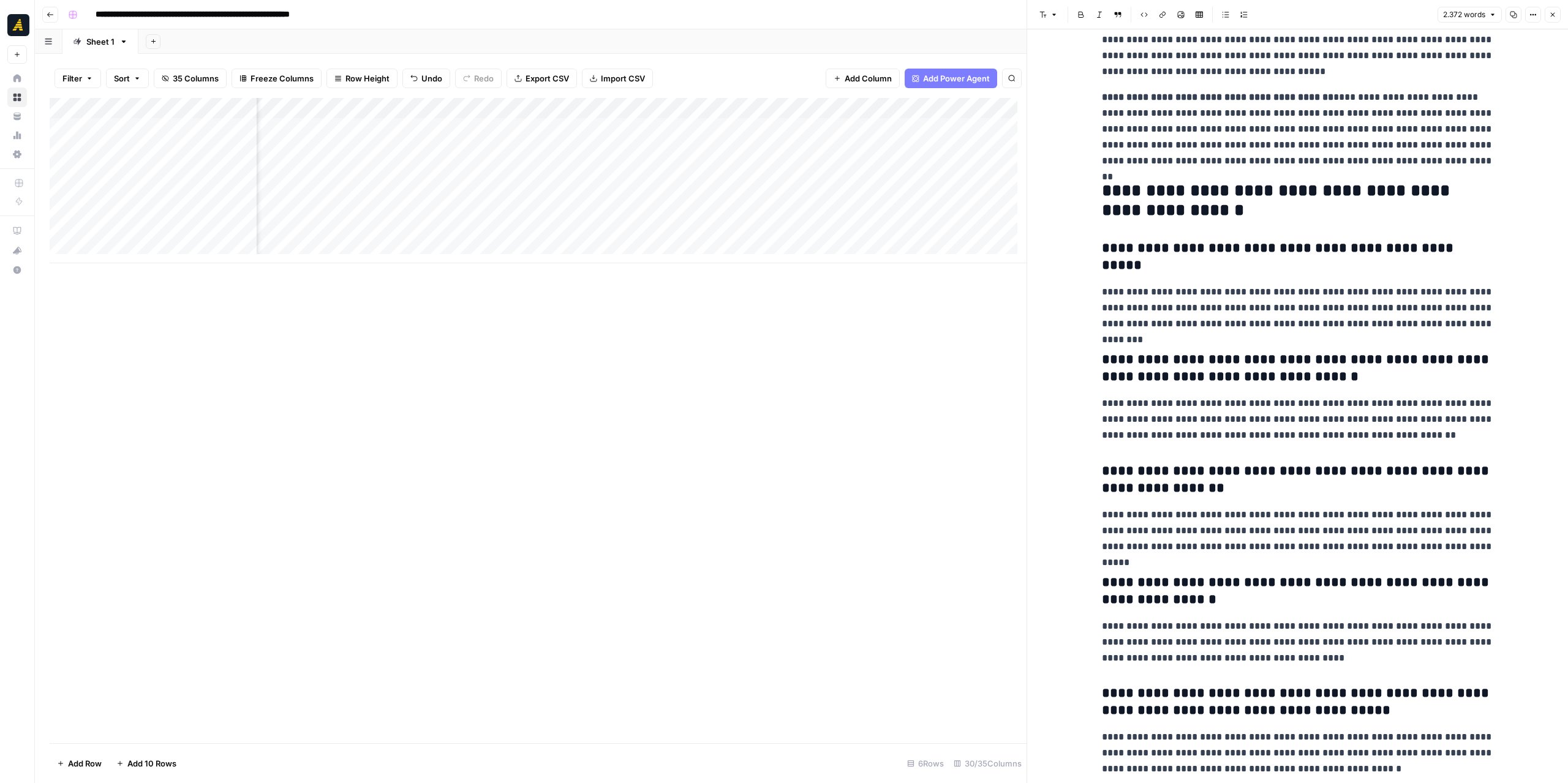
scroll to position [0, 2696]
click at [872, 171] on div "Add Column" at bounding box center [538, 181] width 977 height 166
click at [893, 168] on div "Add Column" at bounding box center [538, 181] width 977 height 166
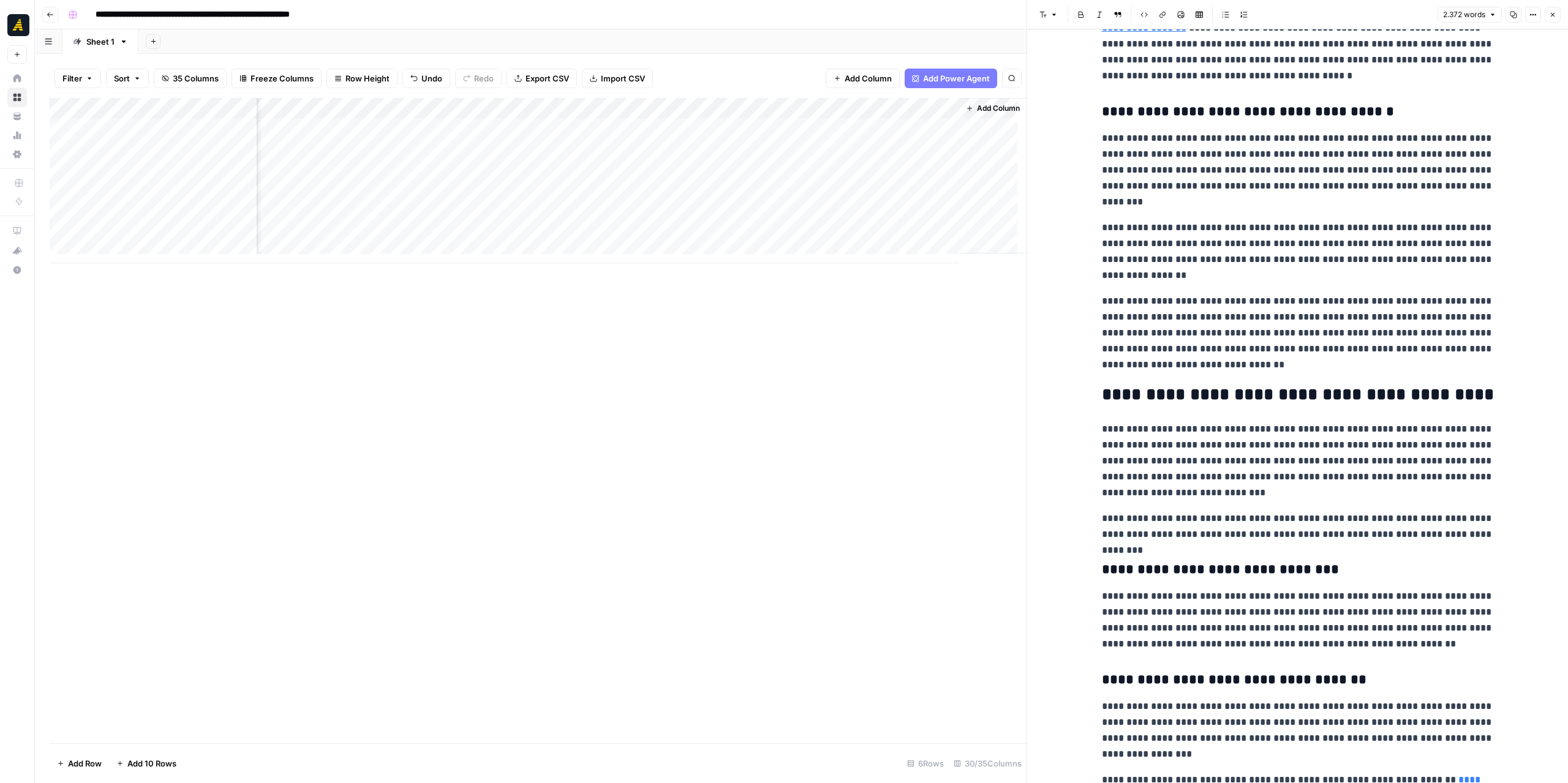
scroll to position [3847, 0]
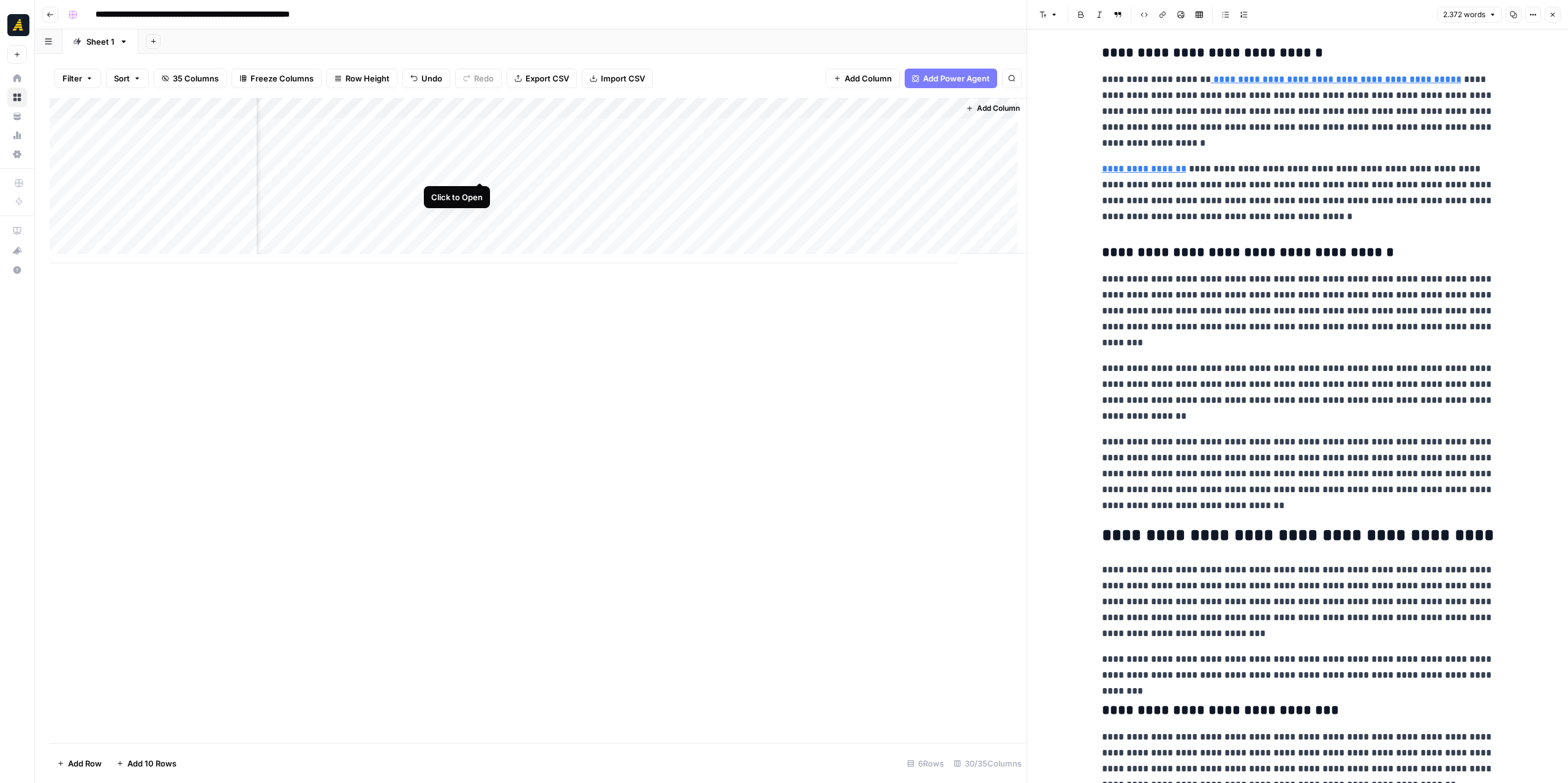
click at [480, 171] on div "Add Column" at bounding box center [538, 181] width 977 height 166
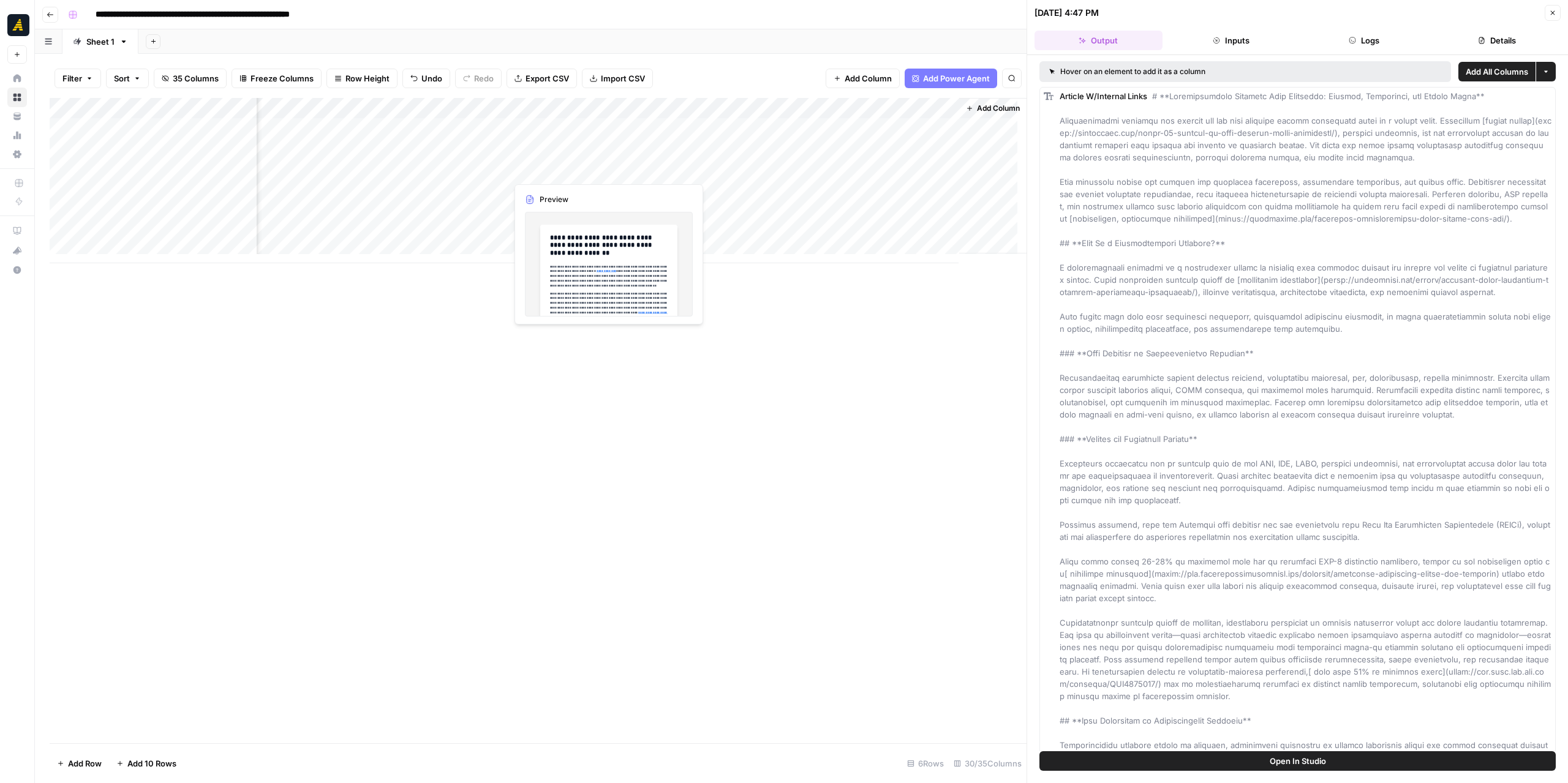
click at [561, 169] on div "Add Column" at bounding box center [538, 181] width 977 height 166
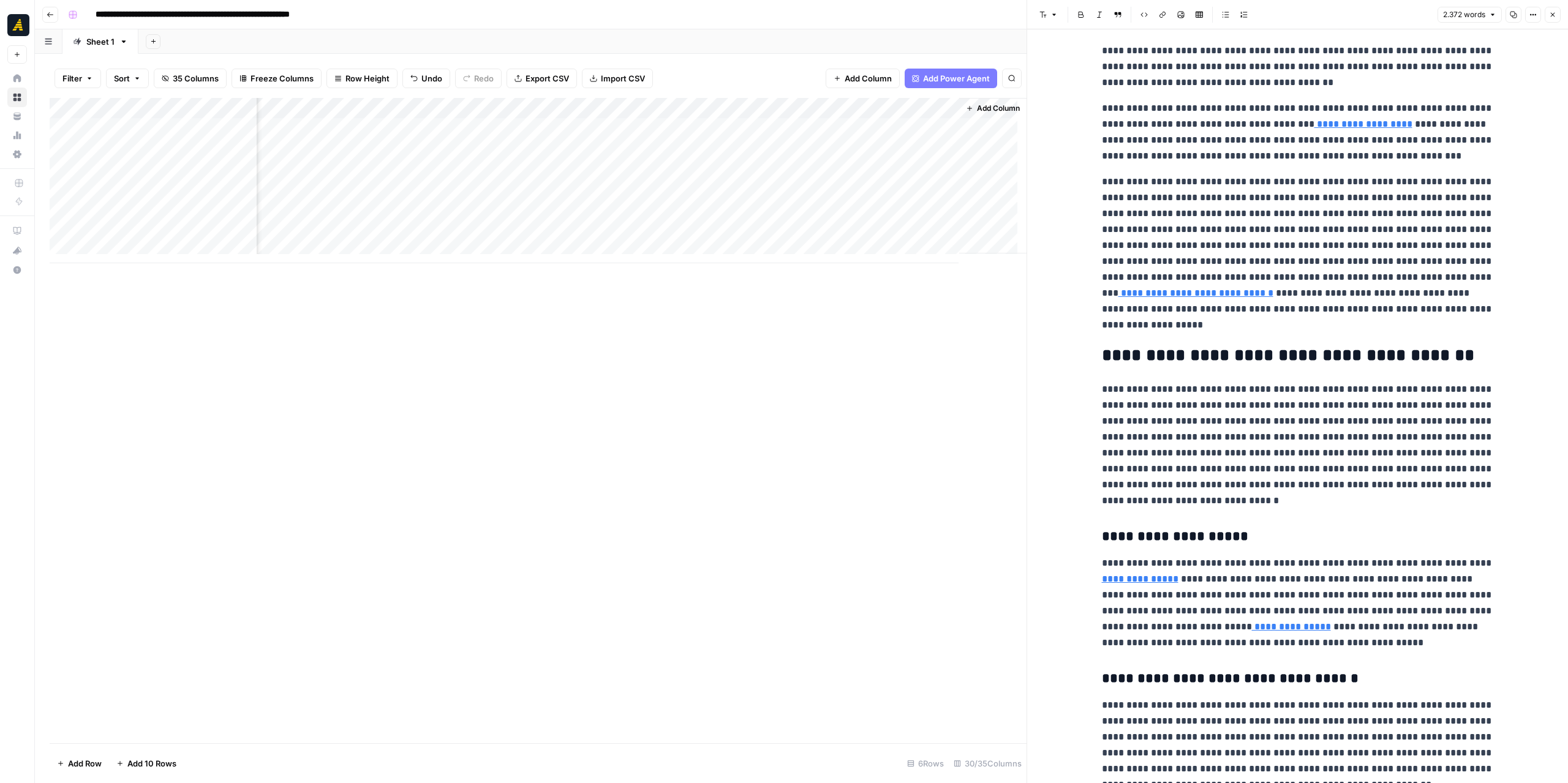
scroll to position [735, 0]
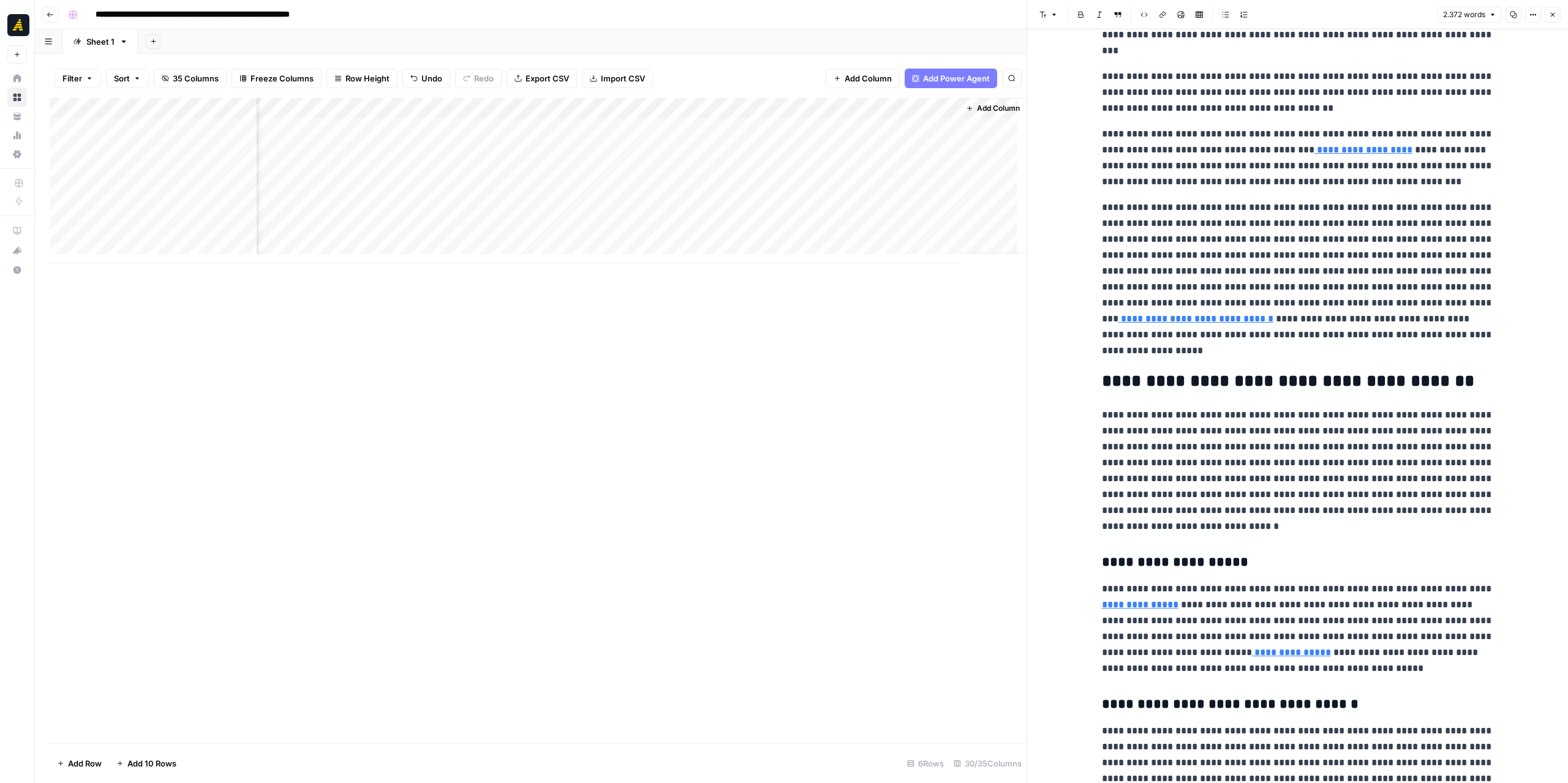
click at [1434, 275] on p "**********" at bounding box center [1298, 279] width 392 height 159
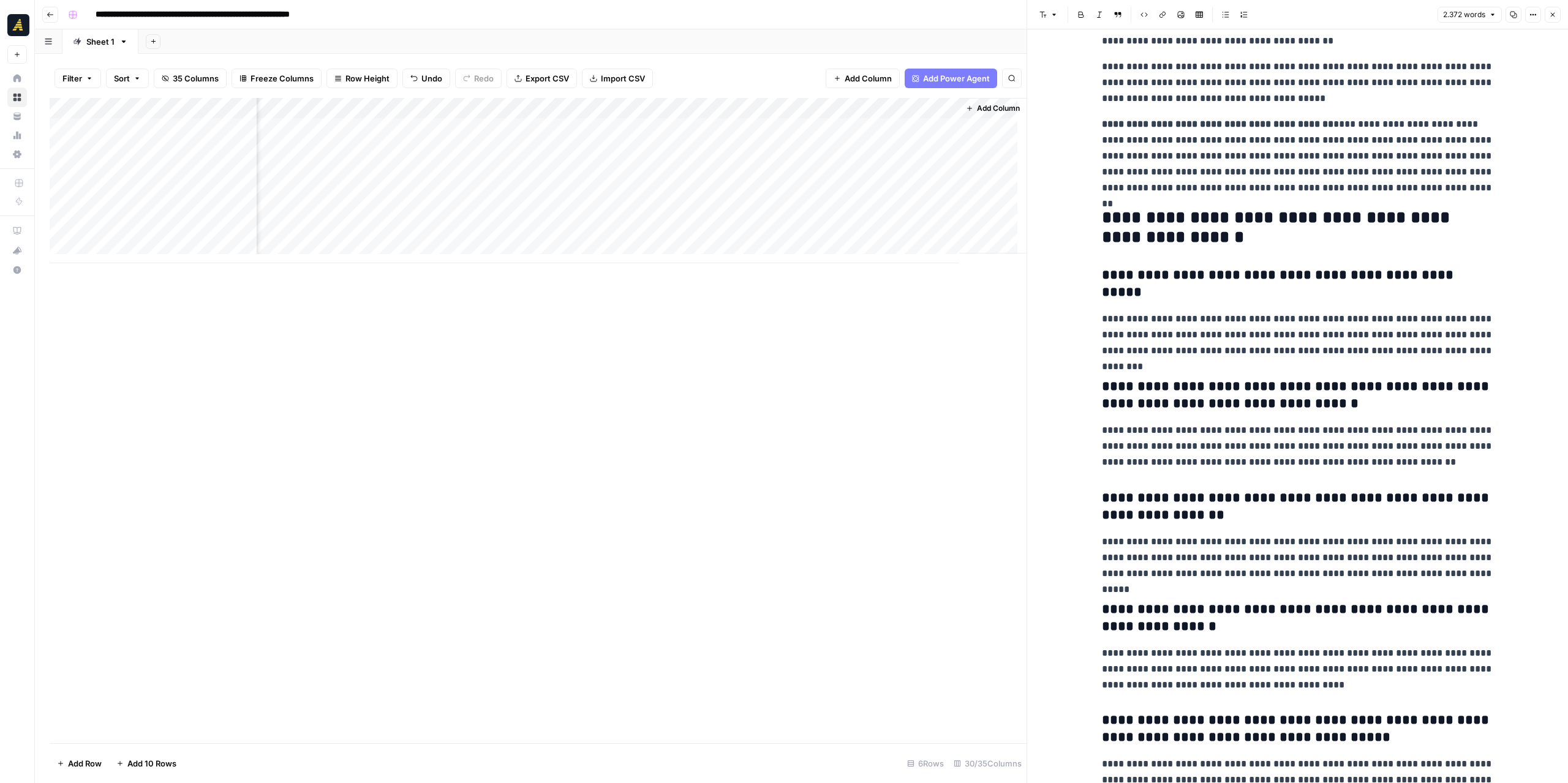
scroll to position [4960, 0]
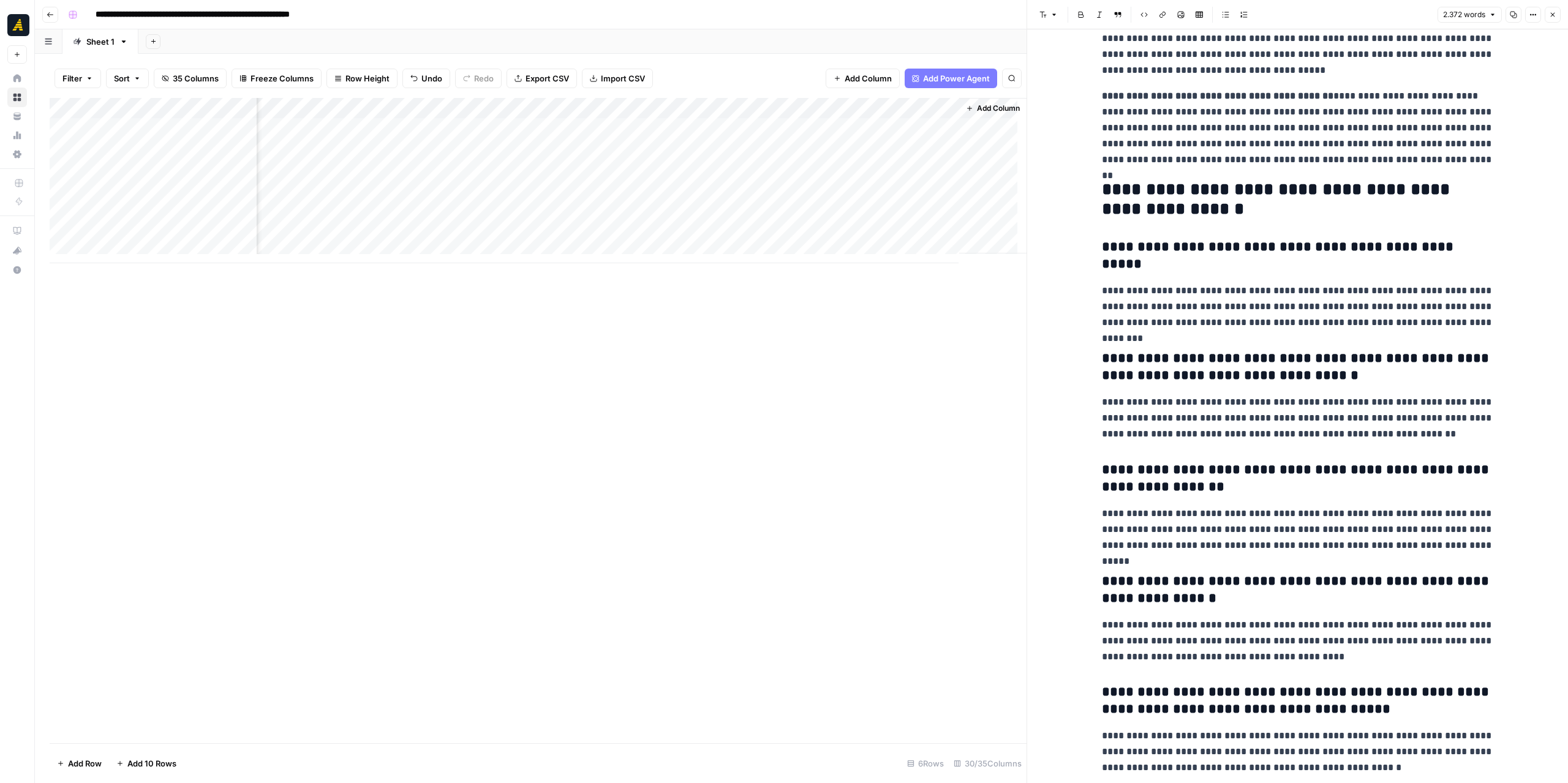
click at [1518, 13] on button "Copy" at bounding box center [1513, 14] width 16 height 16
click at [584, 166] on div "Add Column" at bounding box center [538, 181] width 977 height 166
click at [584, 166] on textarea "**********" at bounding box center [631, 171] width 218 height 17
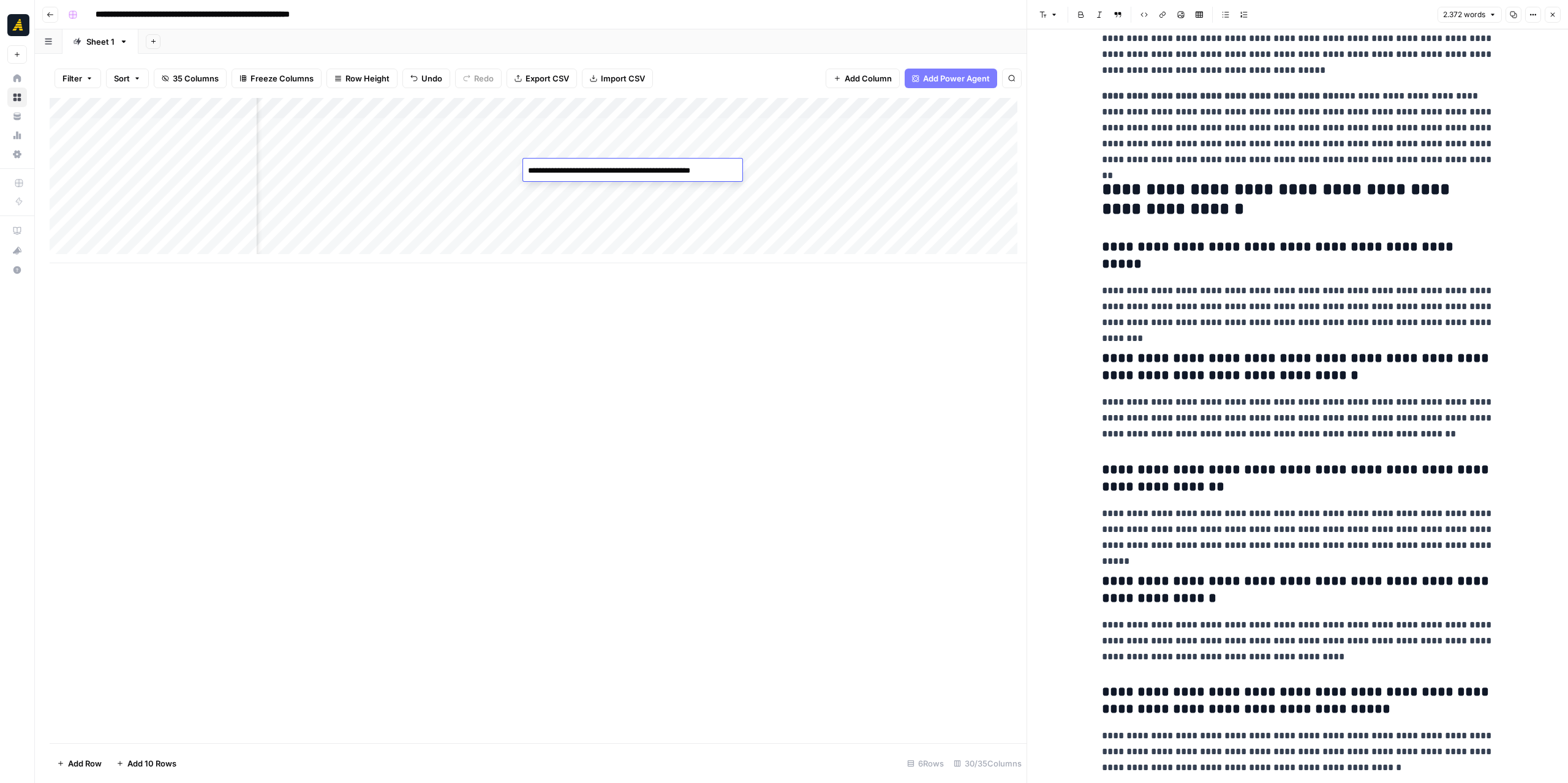
click at [584, 166] on textarea "**********" at bounding box center [631, 171] width 218 height 17
click at [613, 163] on textarea "**********" at bounding box center [631, 171] width 218 height 17
click at [714, 213] on div "Add Column" at bounding box center [538, 181] width 977 height 166
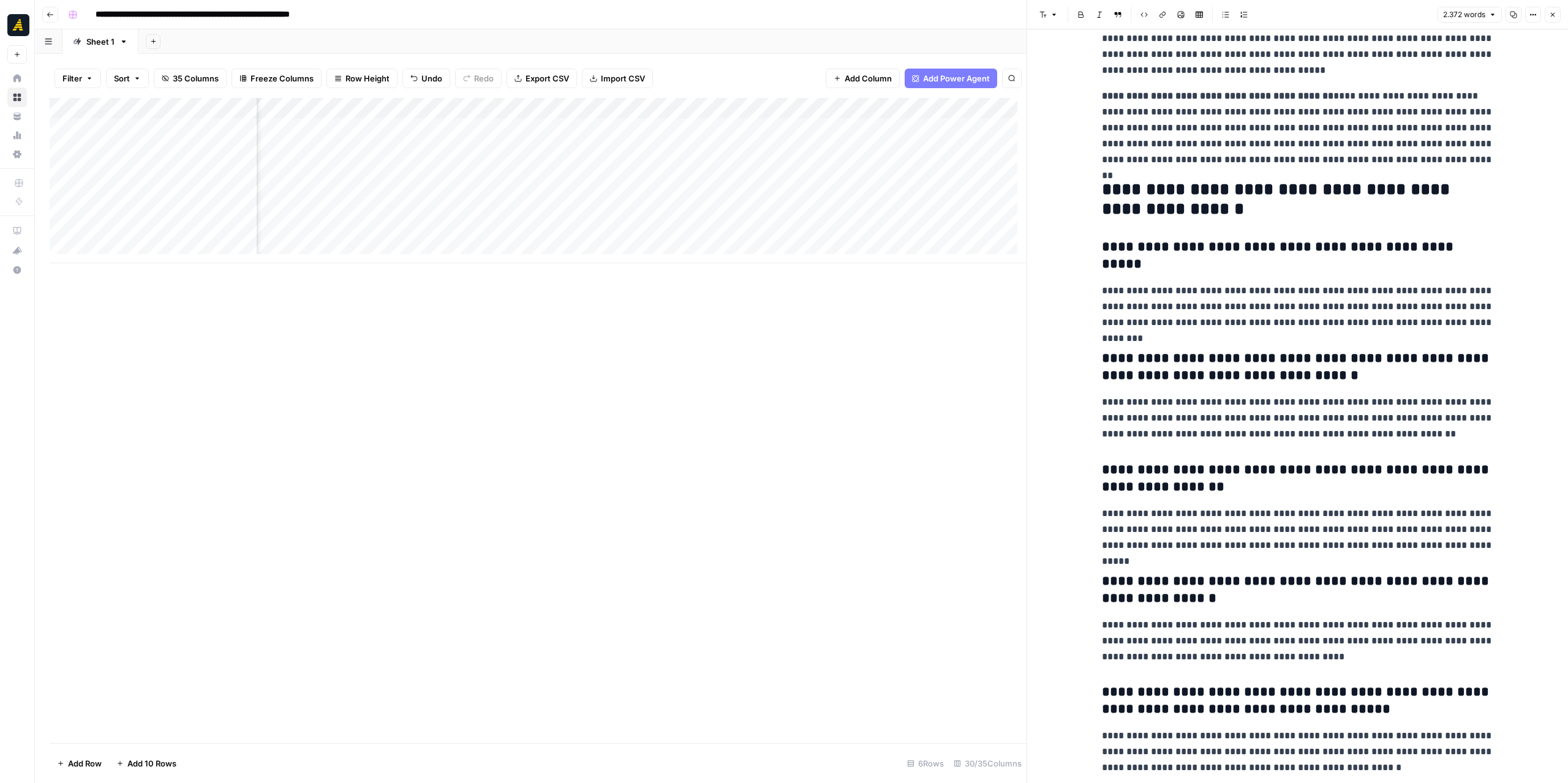
click at [701, 166] on div "Add Column" at bounding box center [538, 181] width 977 height 166
click at [701, 166] on div "Add Column" at bounding box center [538, 181] width 977 height 166
click at [697, 170] on textarea "**********" at bounding box center [755, 183] width 245 height 42
click at [696, 170] on textarea "**********" at bounding box center [755, 183] width 245 height 42
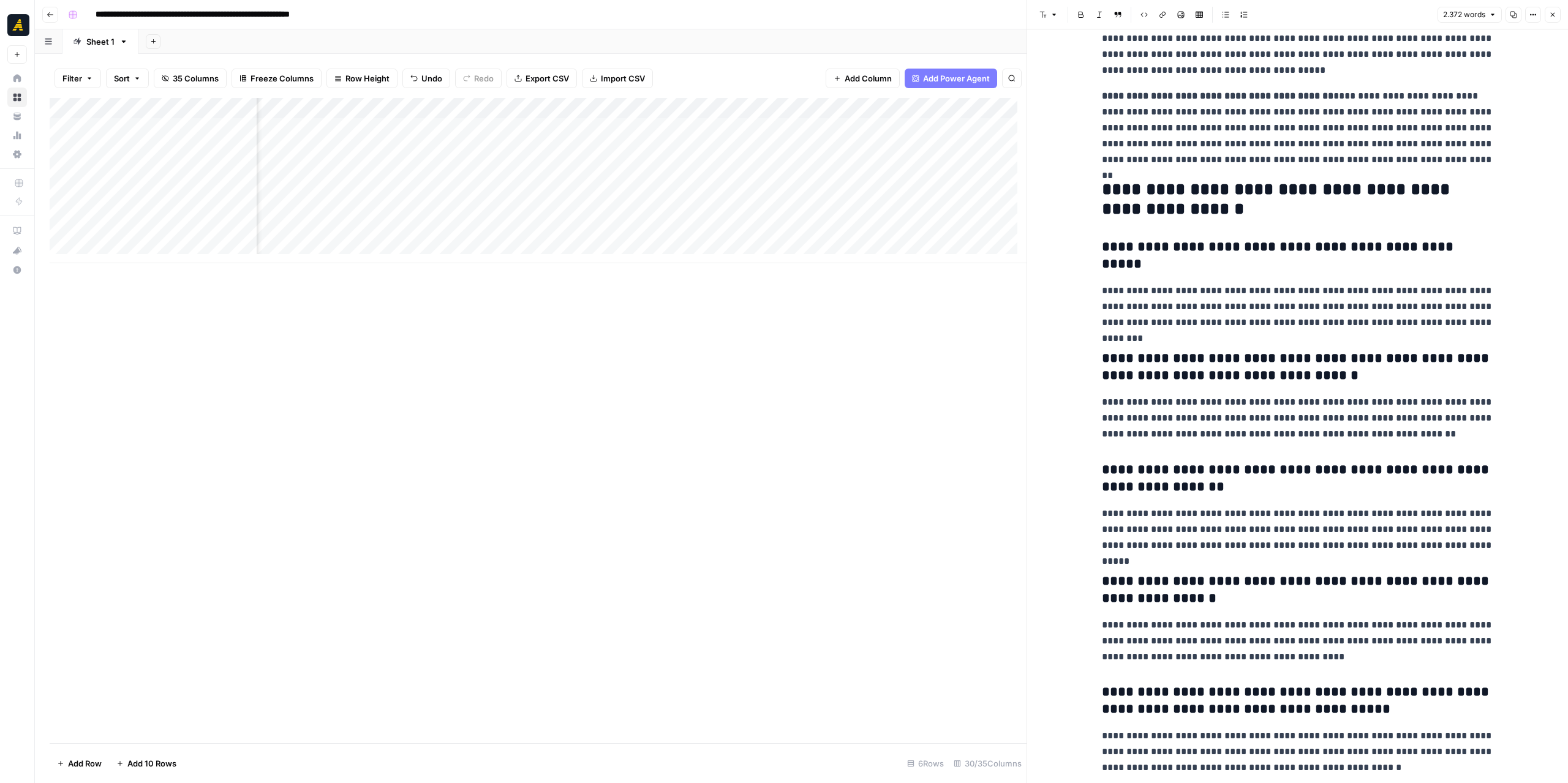
click at [813, 279] on div "Add Column" at bounding box center [538, 420] width 977 height 645
click at [795, 176] on div "Add Column" at bounding box center [538, 181] width 977 height 166
click at [795, 176] on textarea "**********" at bounding box center [842, 171] width 196 height 17
click at [894, 388] on div "Add Column" at bounding box center [538, 420] width 977 height 645
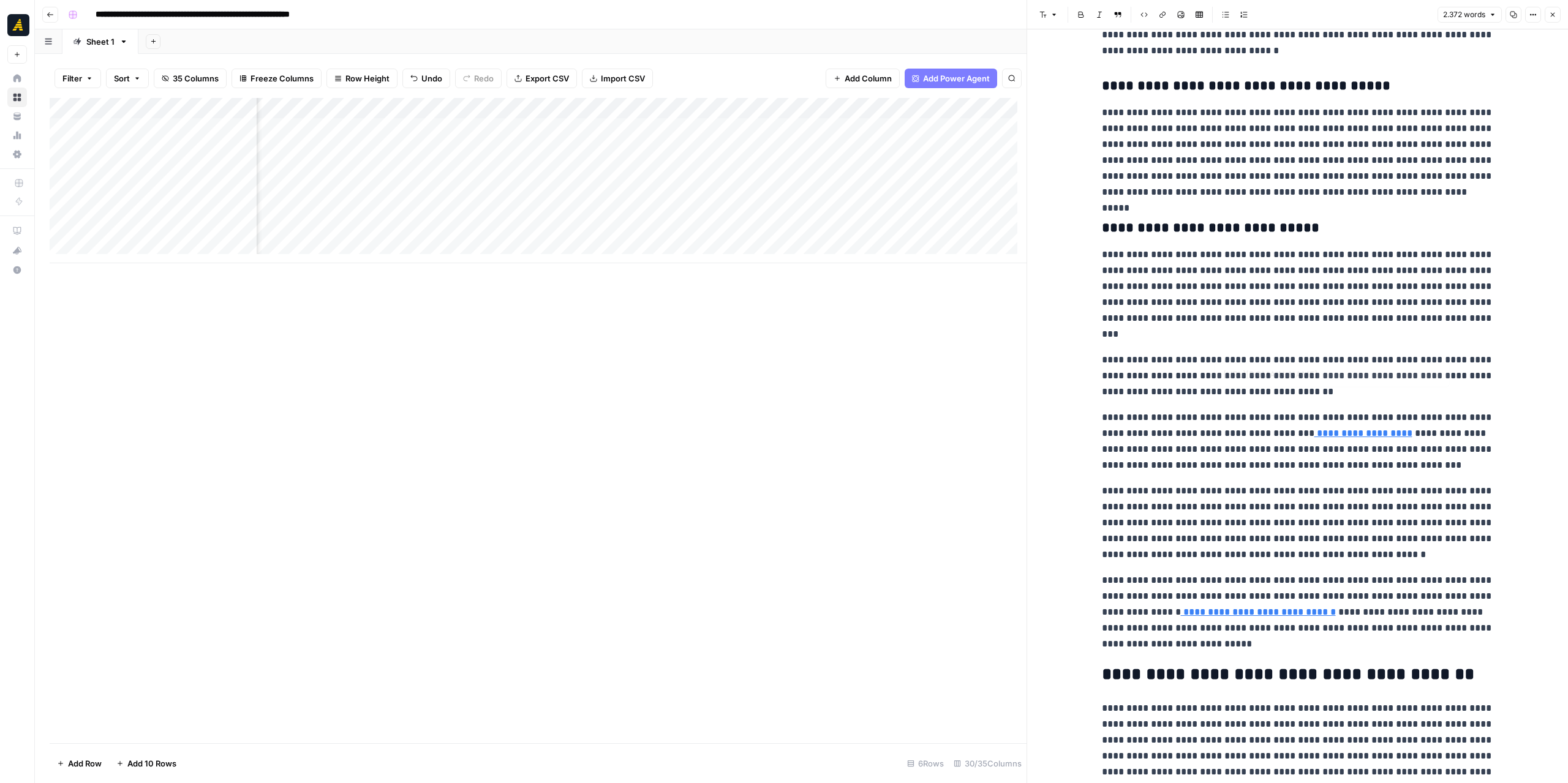
scroll to position [0, 0]
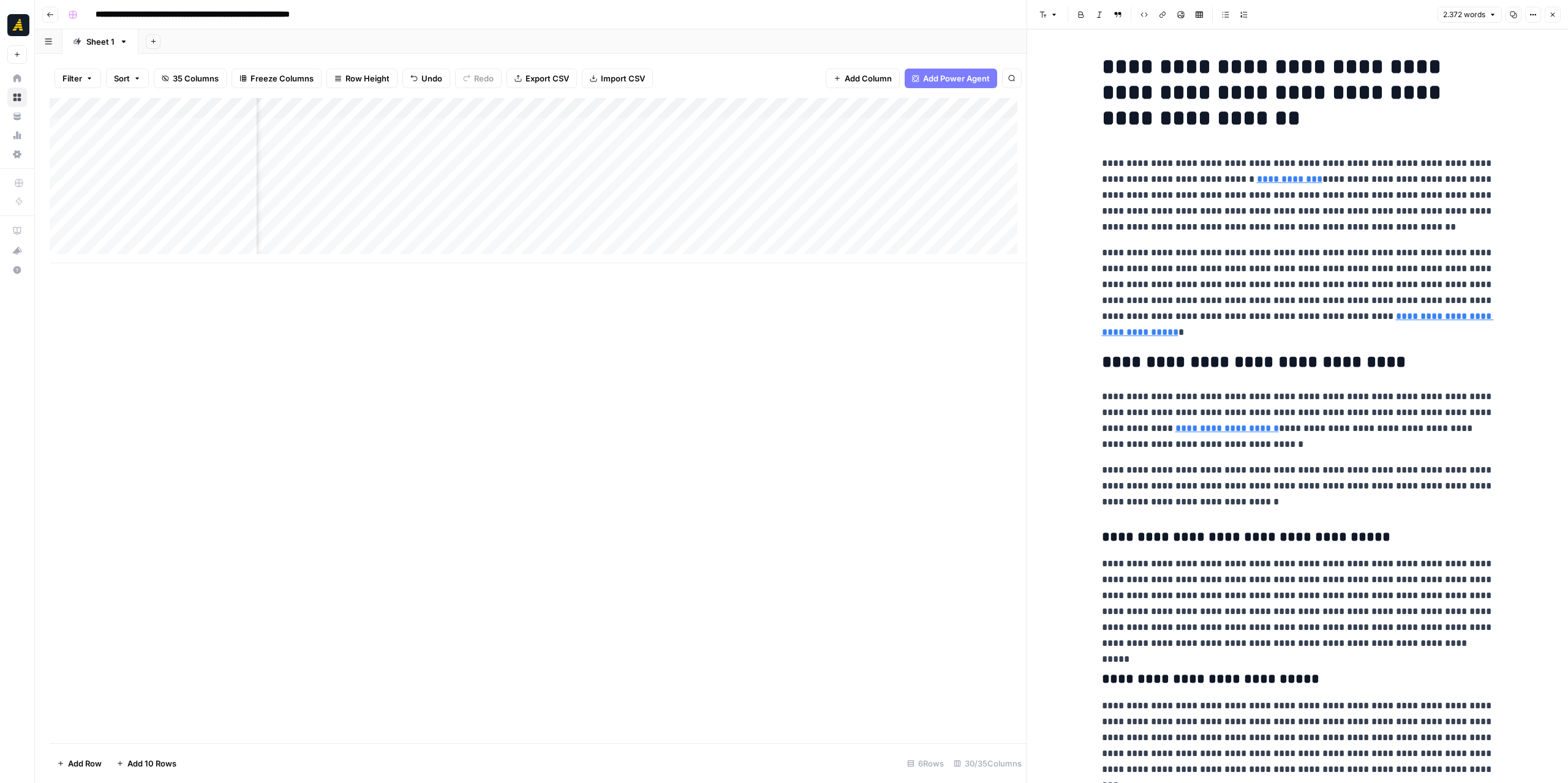
click at [1553, 13] on icon "button" at bounding box center [1552, 14] width 7 height 7
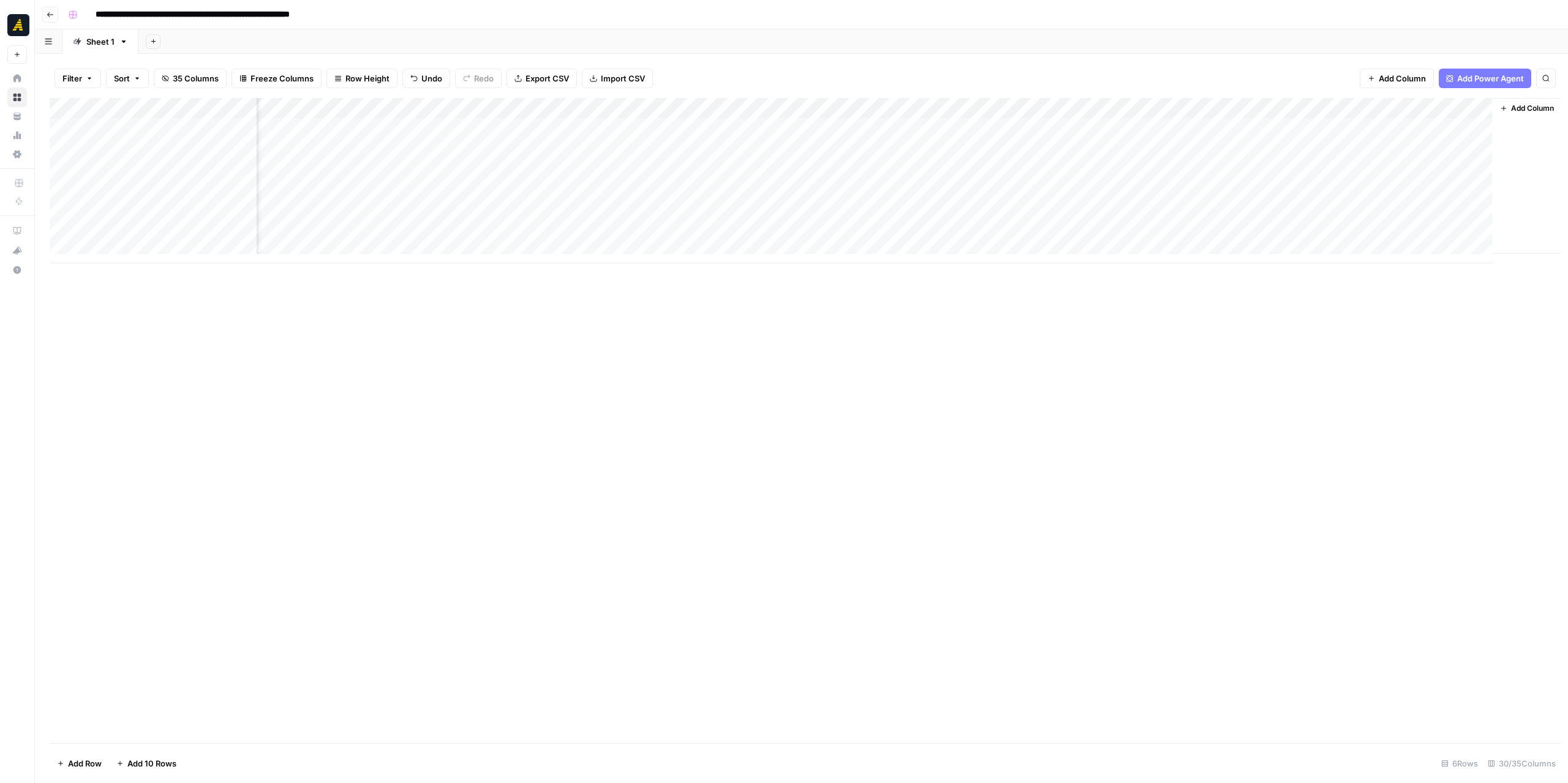
scroll to position [0, 2529]
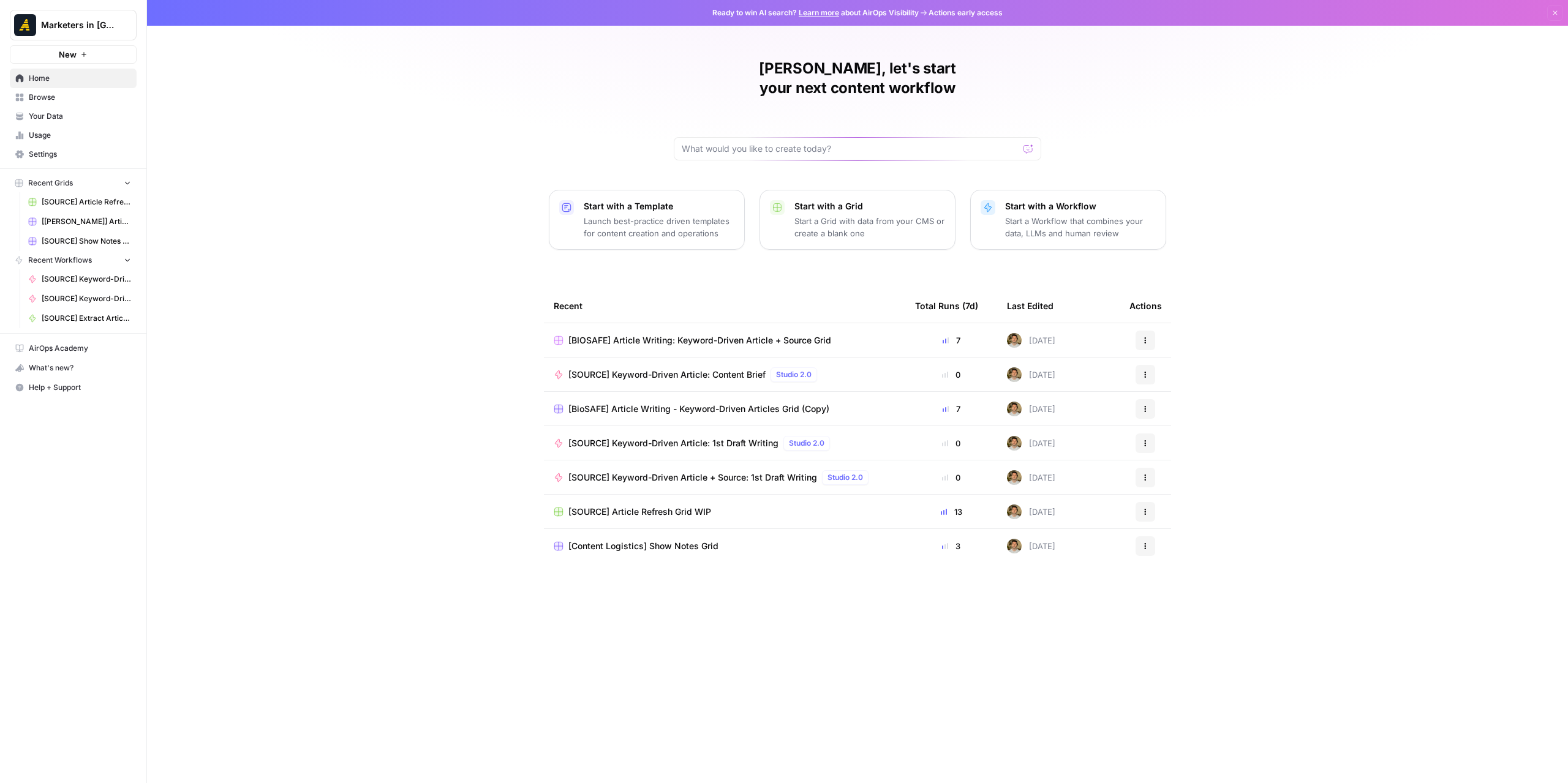
click at [96, 99] on span "Browse" at bounding box center [80, 96] width 102 height 11
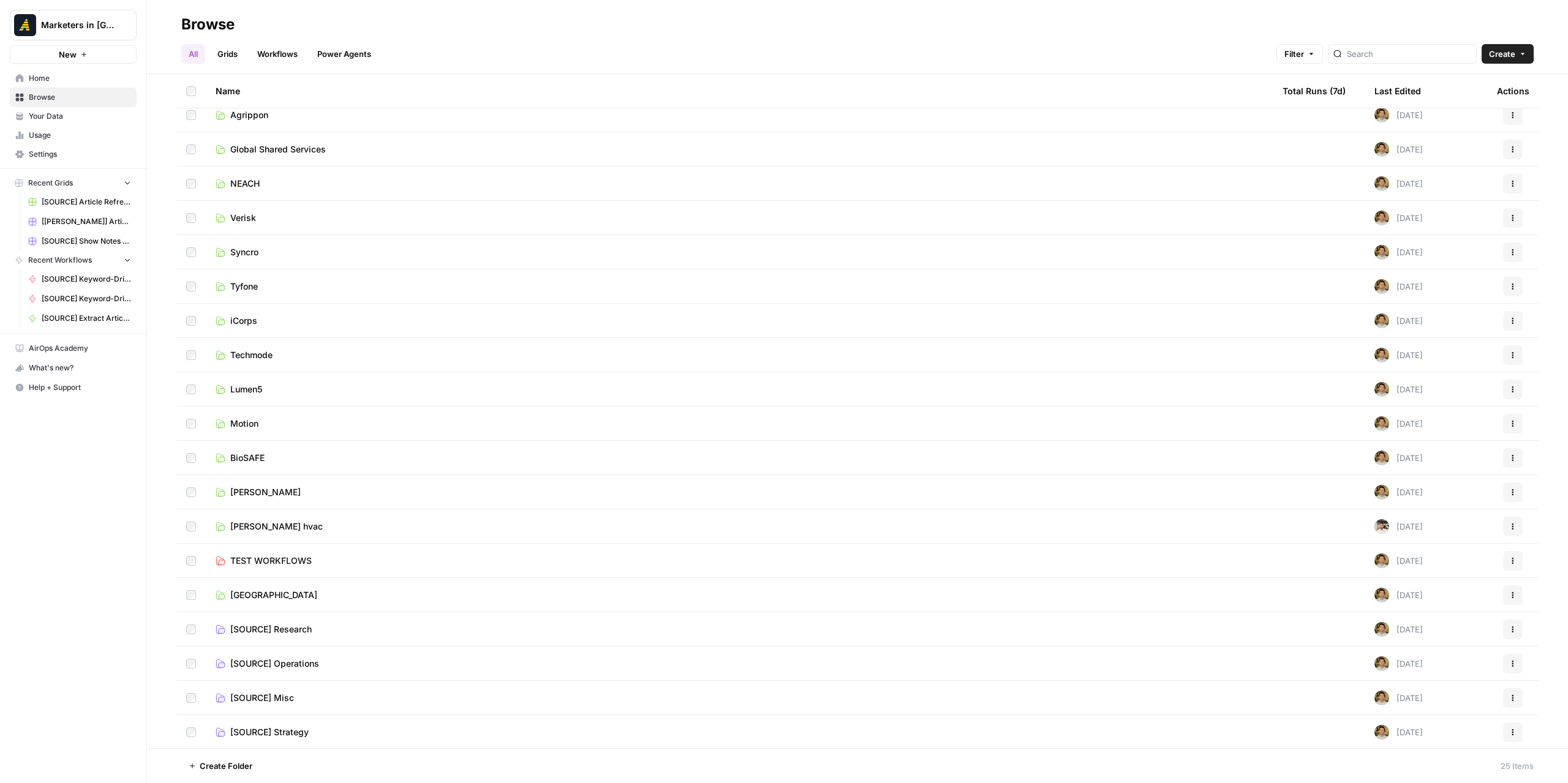
scroll to position [156, 0]
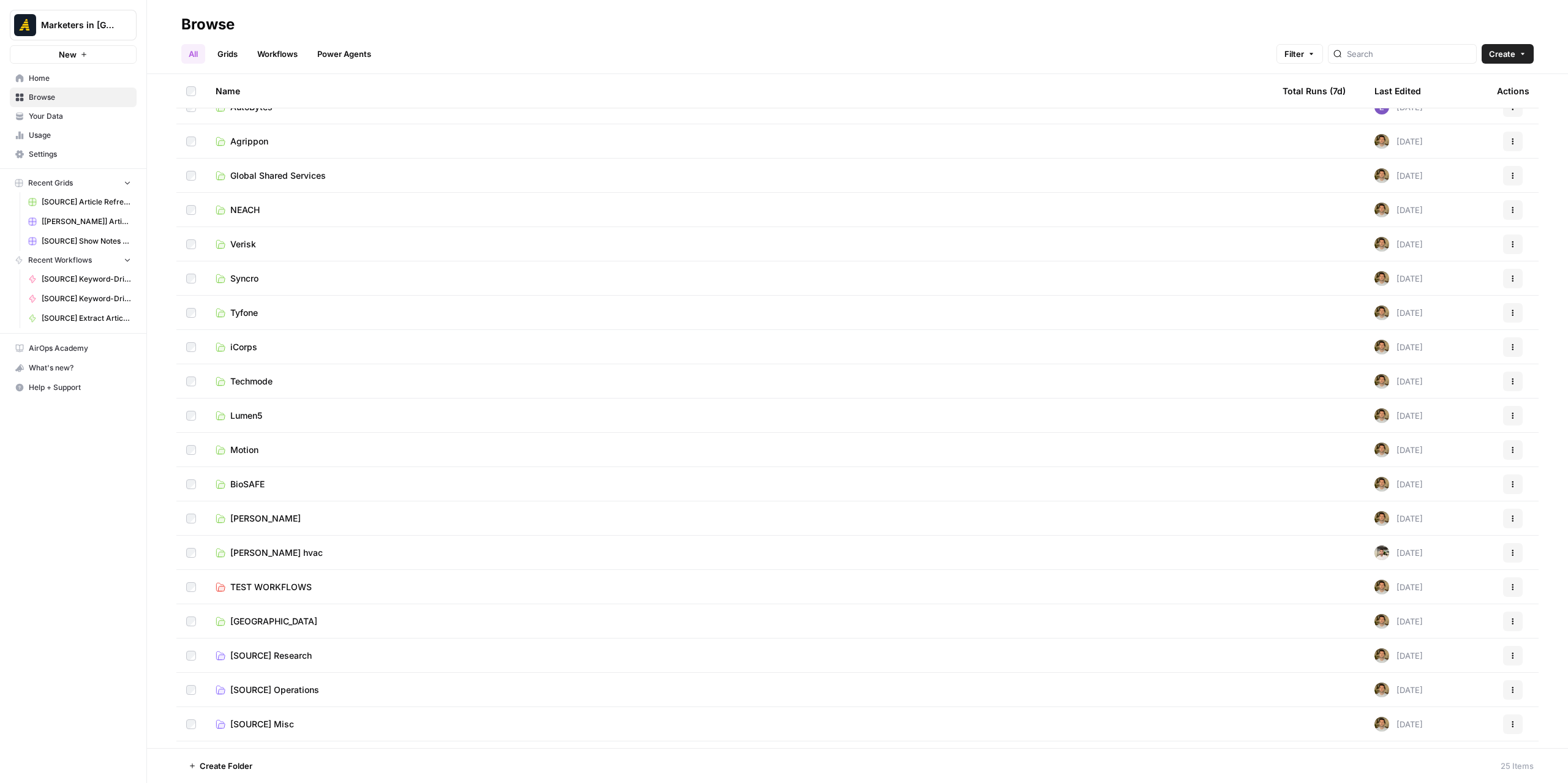
click at [311, 385] on link "Techmode" at bounding box center [739, 381] width 1047 height 12
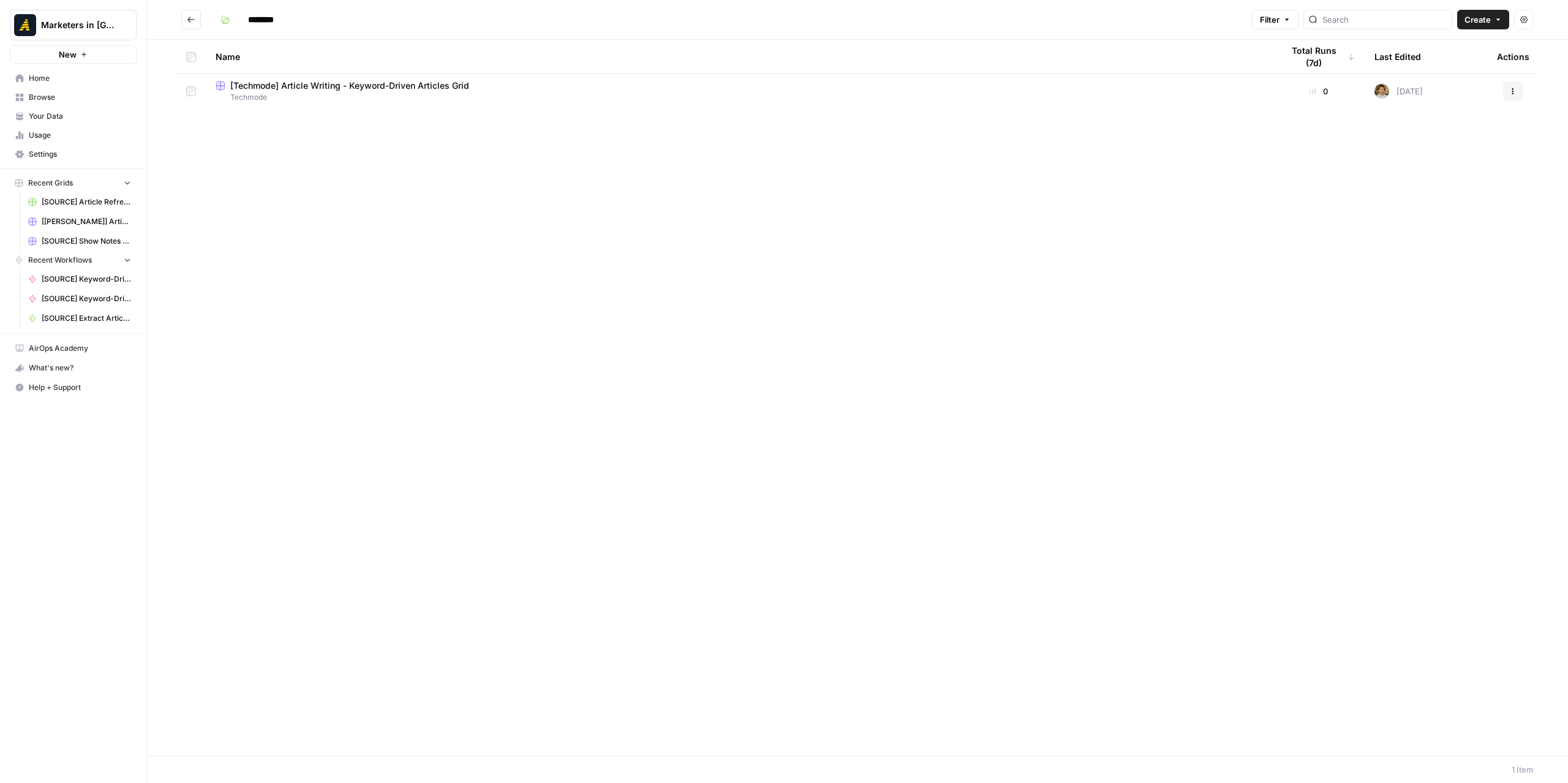
click at [413, 84] on span "[Techmode] Article Writing - Keyword-Driven Articles Grid" at bounding box center [350, 86] width 239 height 12
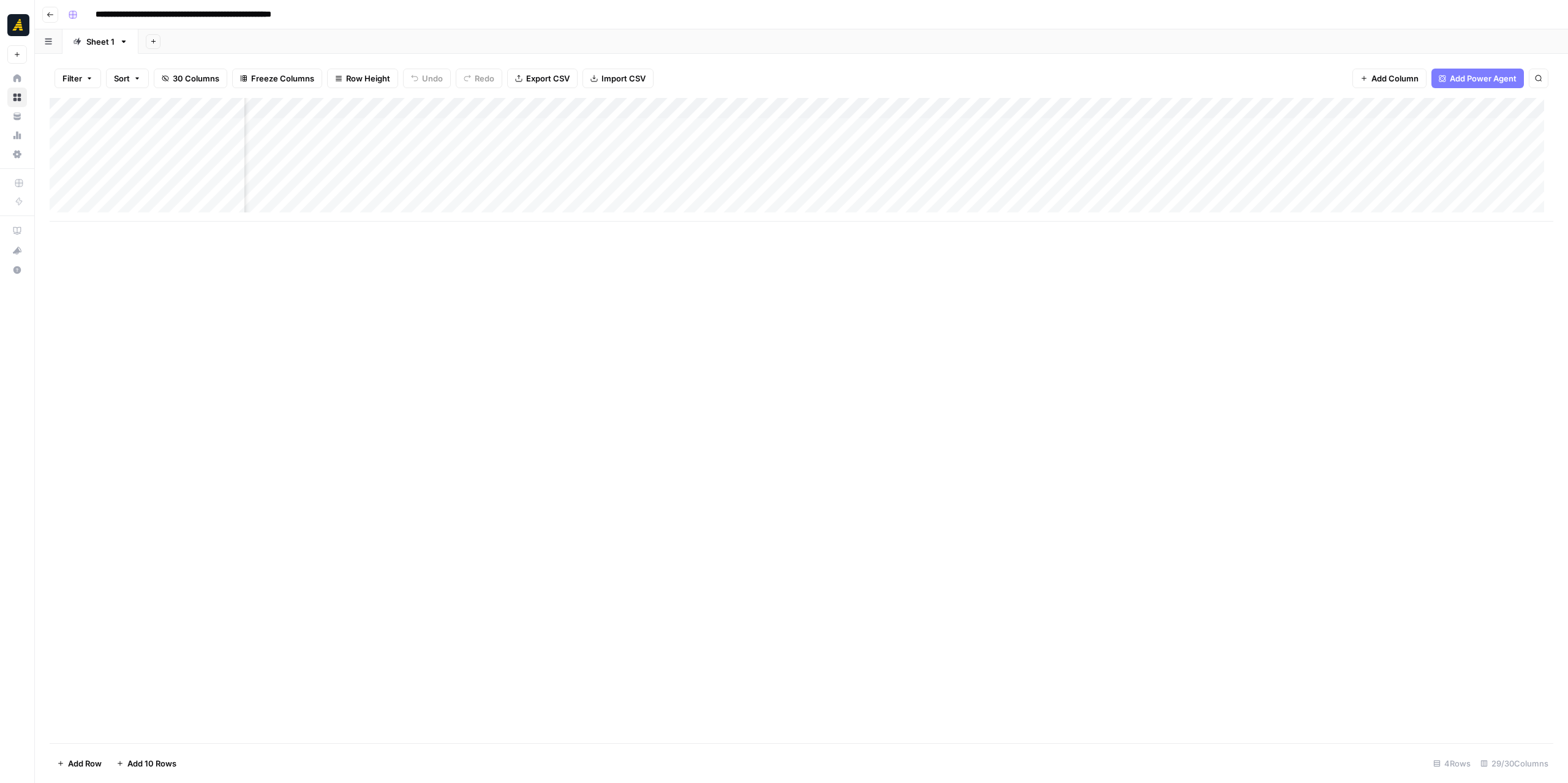
scroll to position [0, 1300]
click at [1034, 126] on div "Add Column" at bounding box center [801, 160] width 1504 height 124
